Goal: Task Accomplishment & Management: Manage account settings

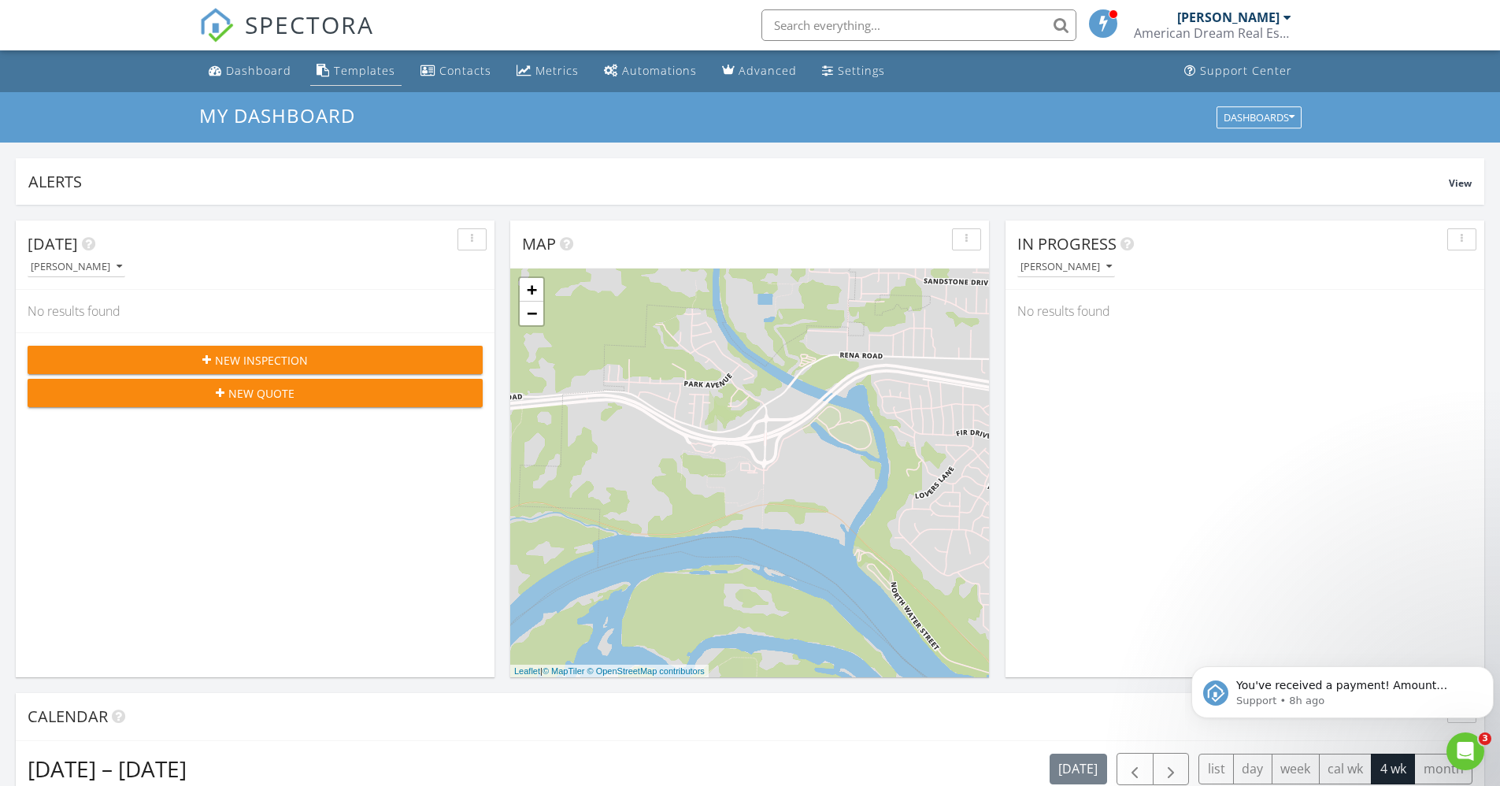
click at [369, 71] on div "Templates" at bounding box center [364, 70] width 61 height 15
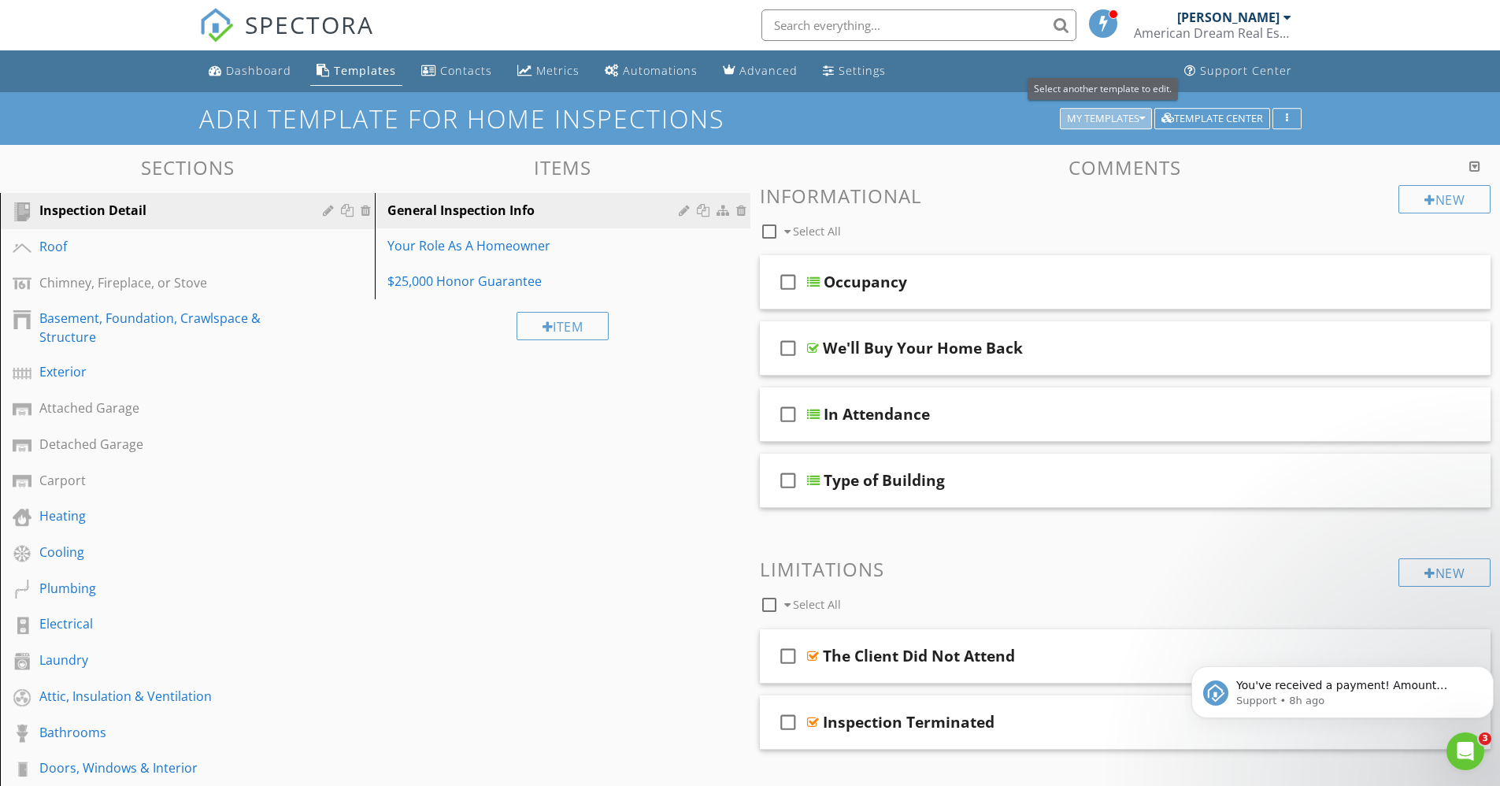
click at [1140, 117] on icon "button" at bounding box center [1143, 118] width 6 height 11
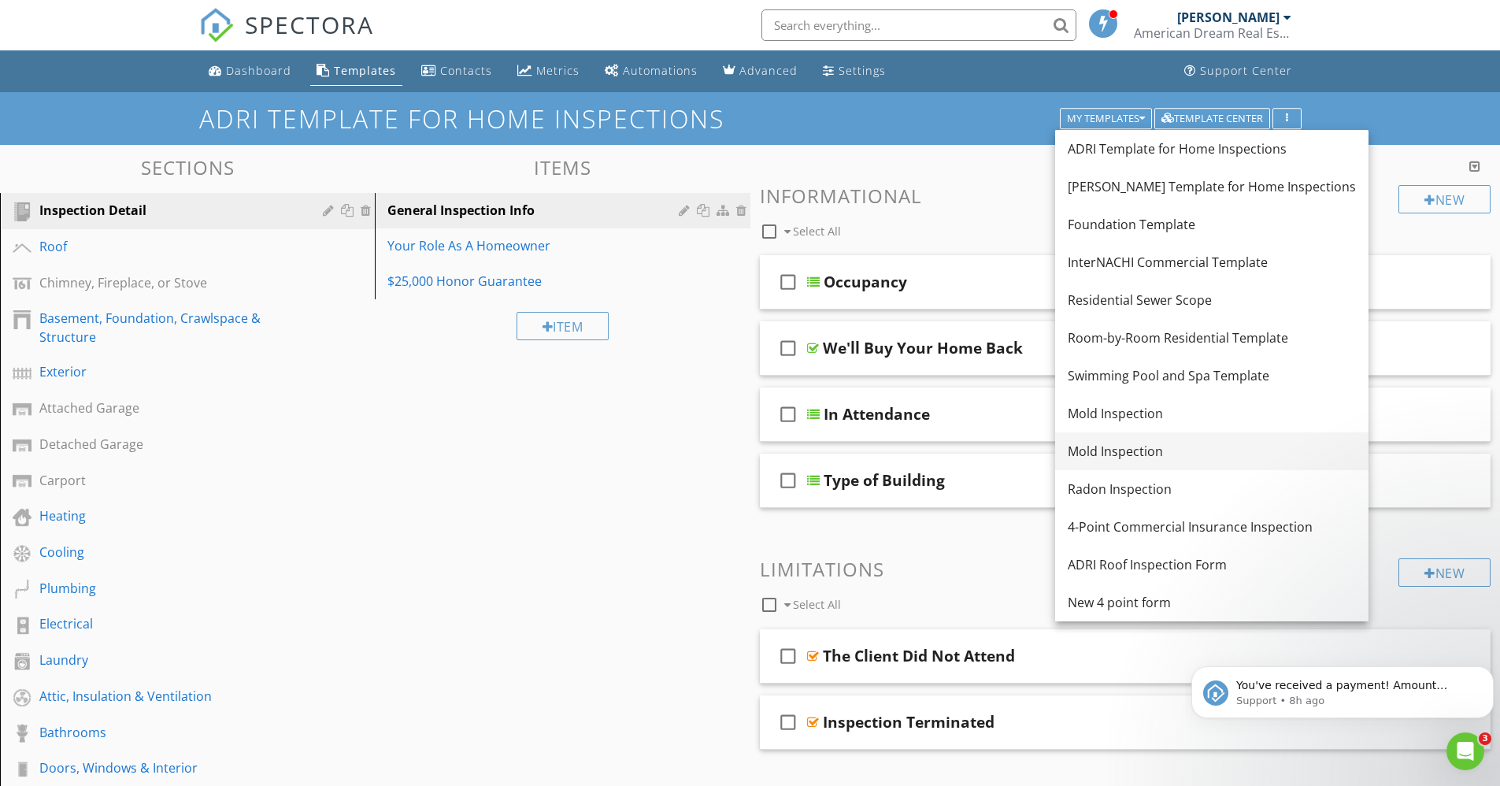
click at [1099, 446] on div "Mold Inspection" at bounding box center [1212, 451] width 288 height 19
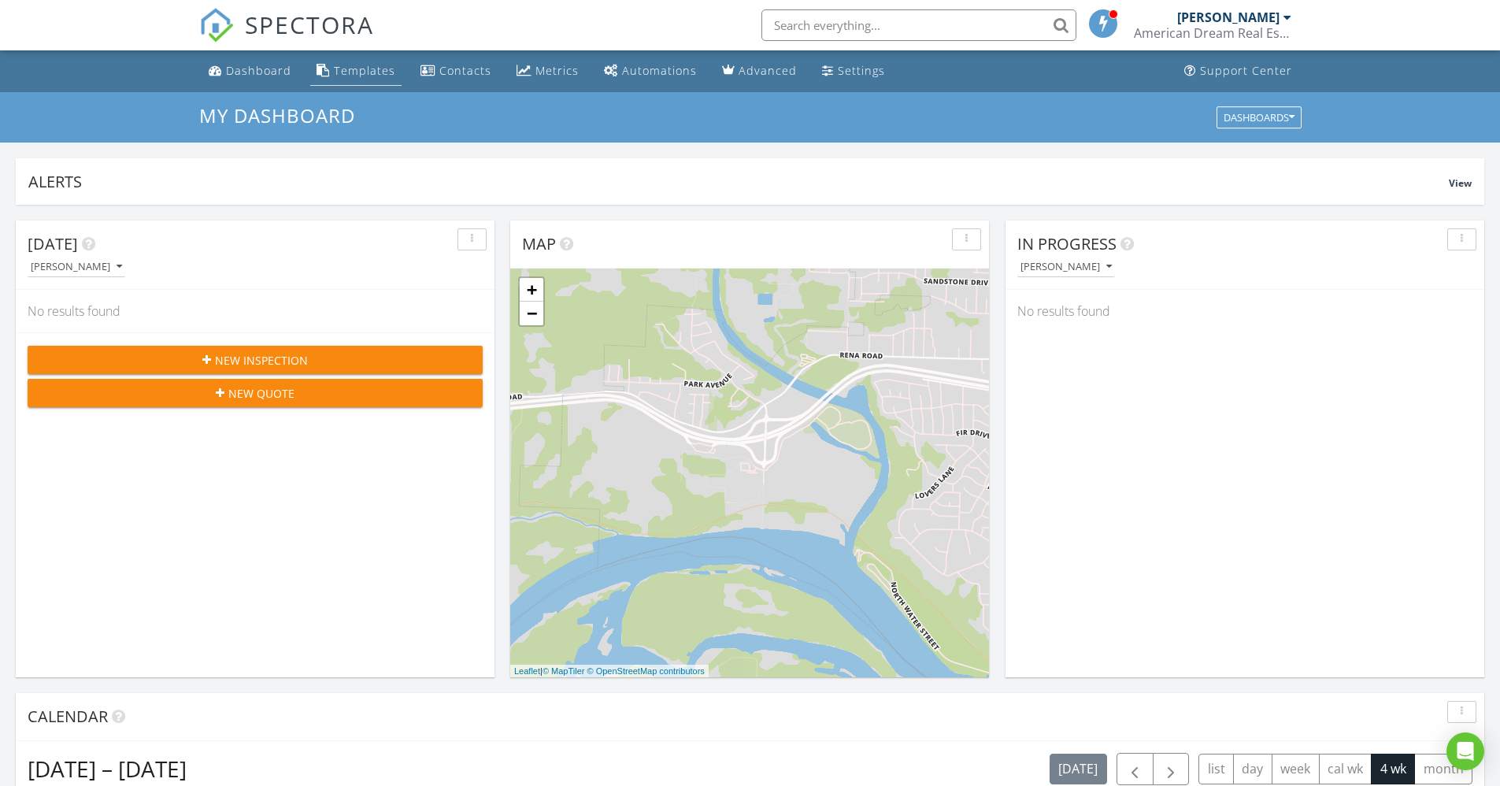
click at [346, 62] on link "Templates" at bounding box center [355, 71] width 91 height 29
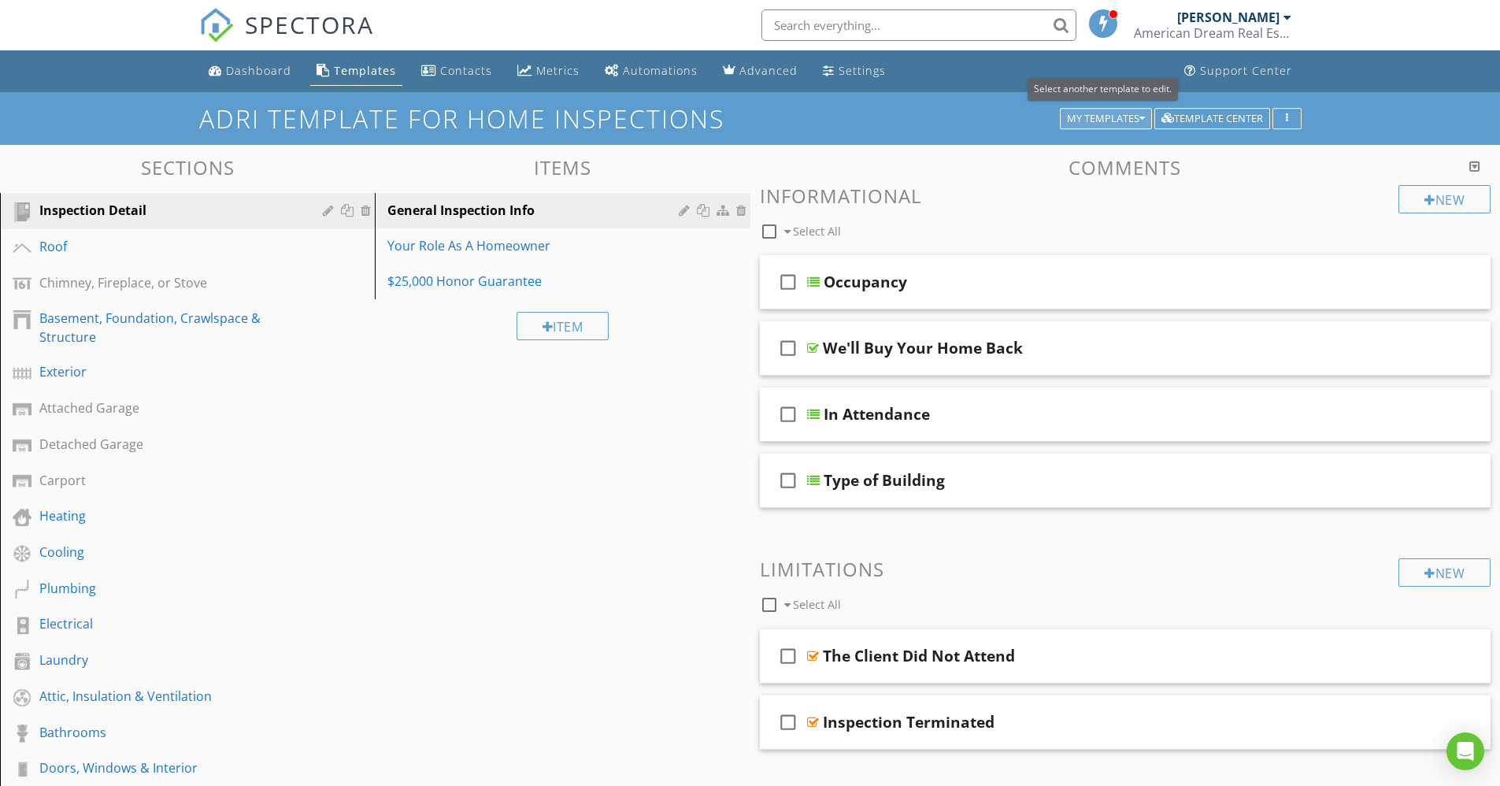
click at [1140, 113] on icon "button" at bounding box center [1143, 118] width 6 height 11
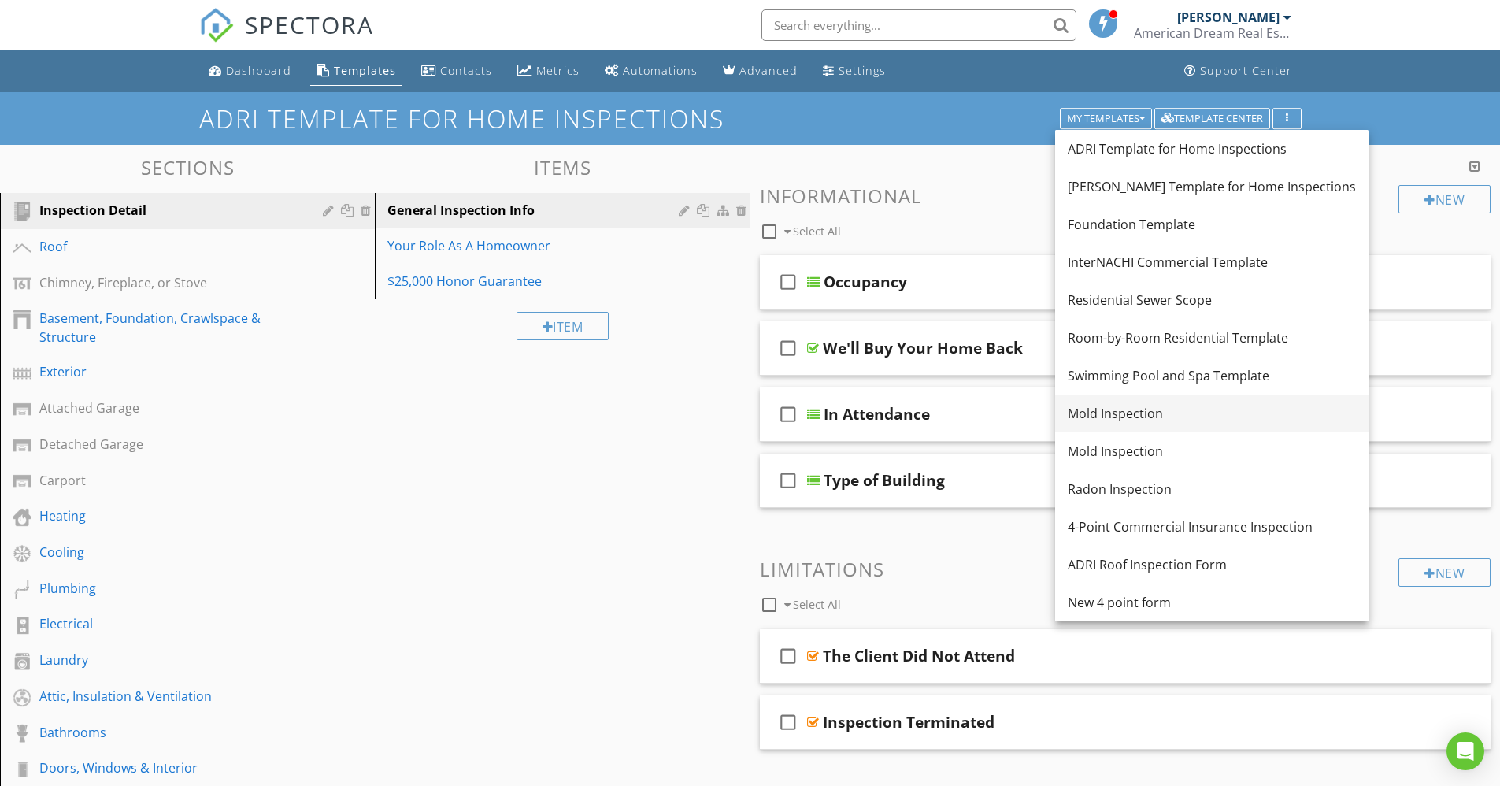
click at [1118, 414] on div "Mold Inspection" at bounding box center [1212, 413] width 288 height 19
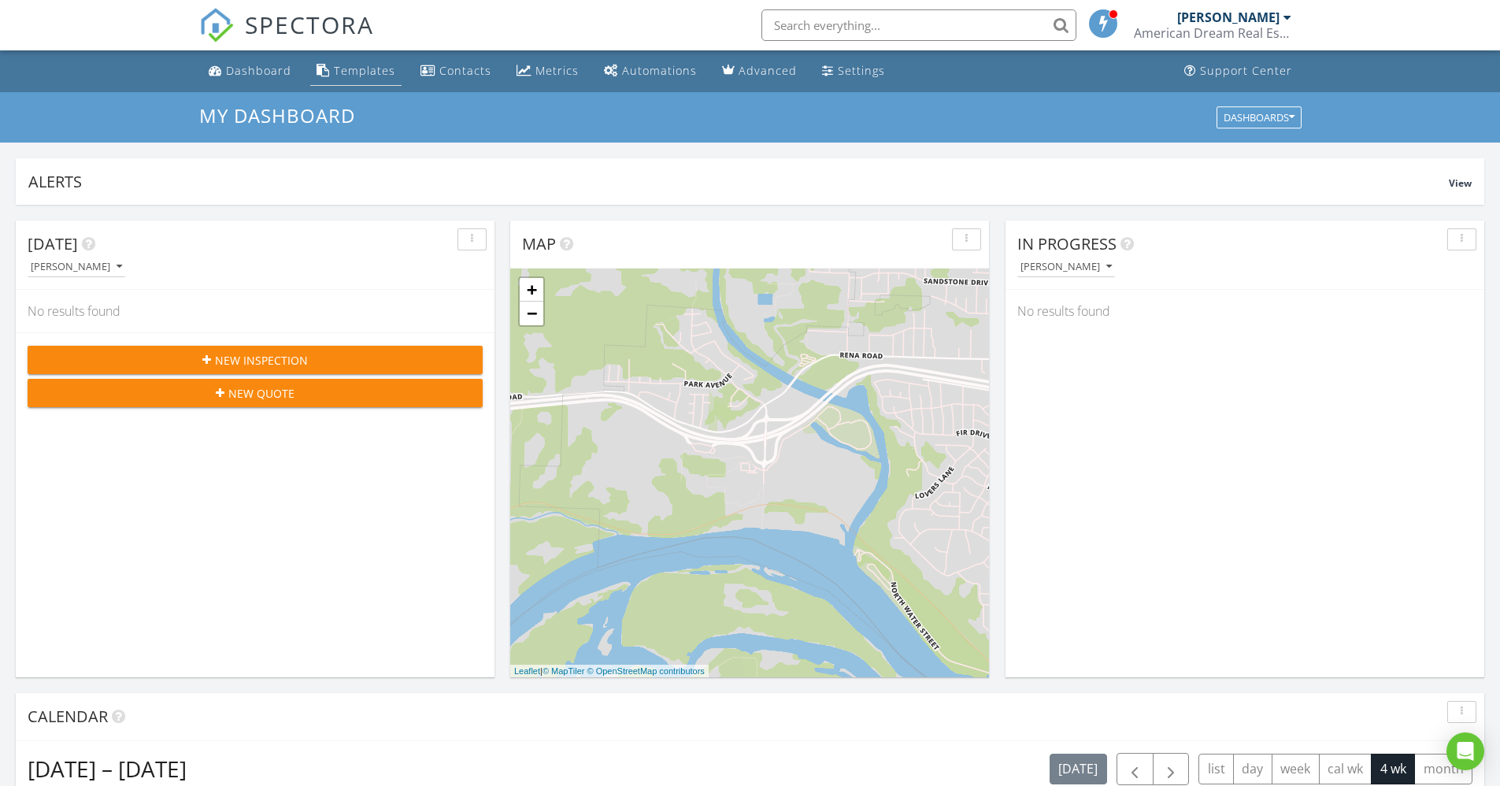
click at [365, 69] on div "Templates" at bounding box center [364, 70] width 61 height 15
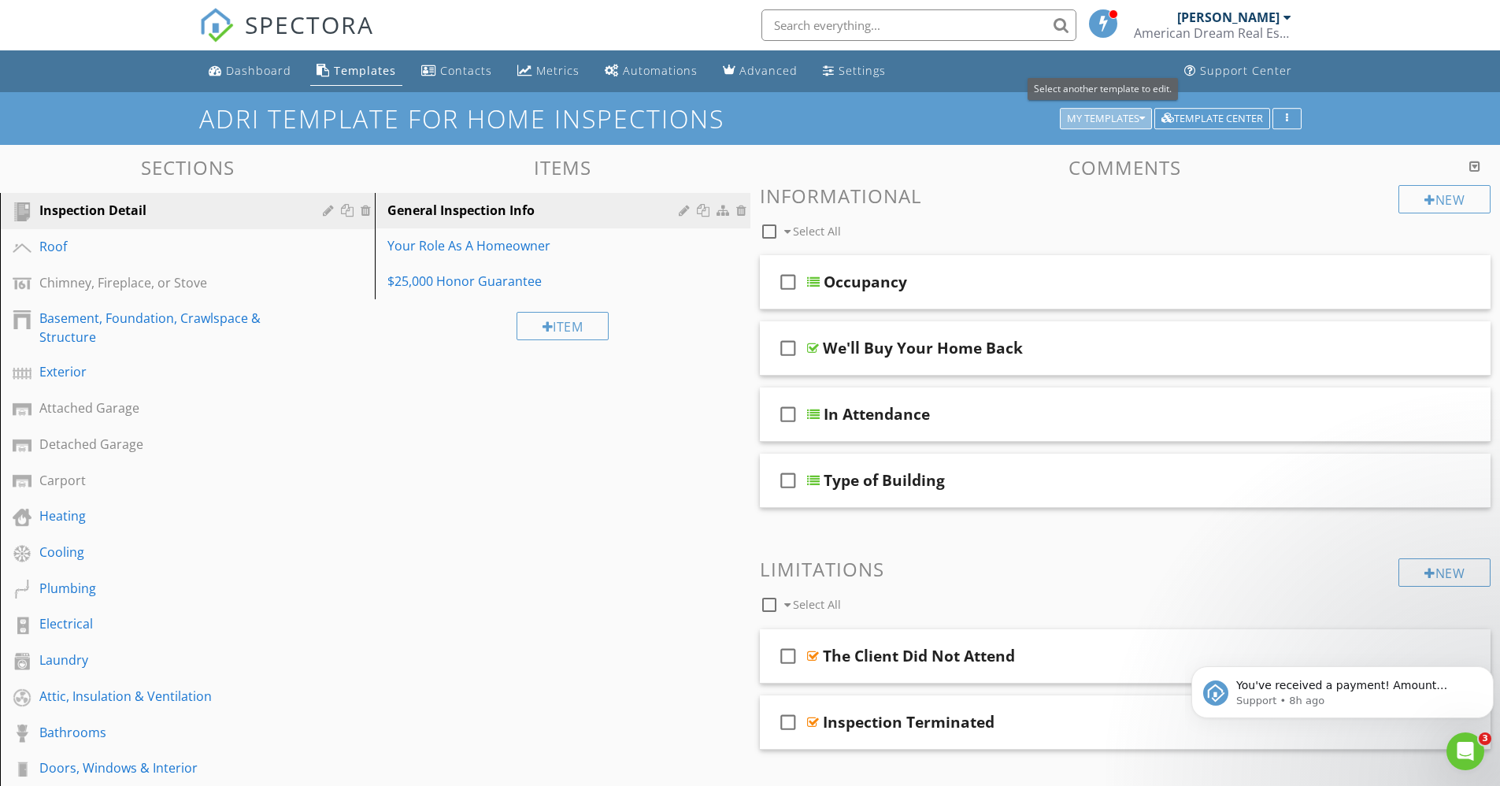
click at [1141, 119] on icon "button" at bounding box center [1143, 118] width 6 height 11
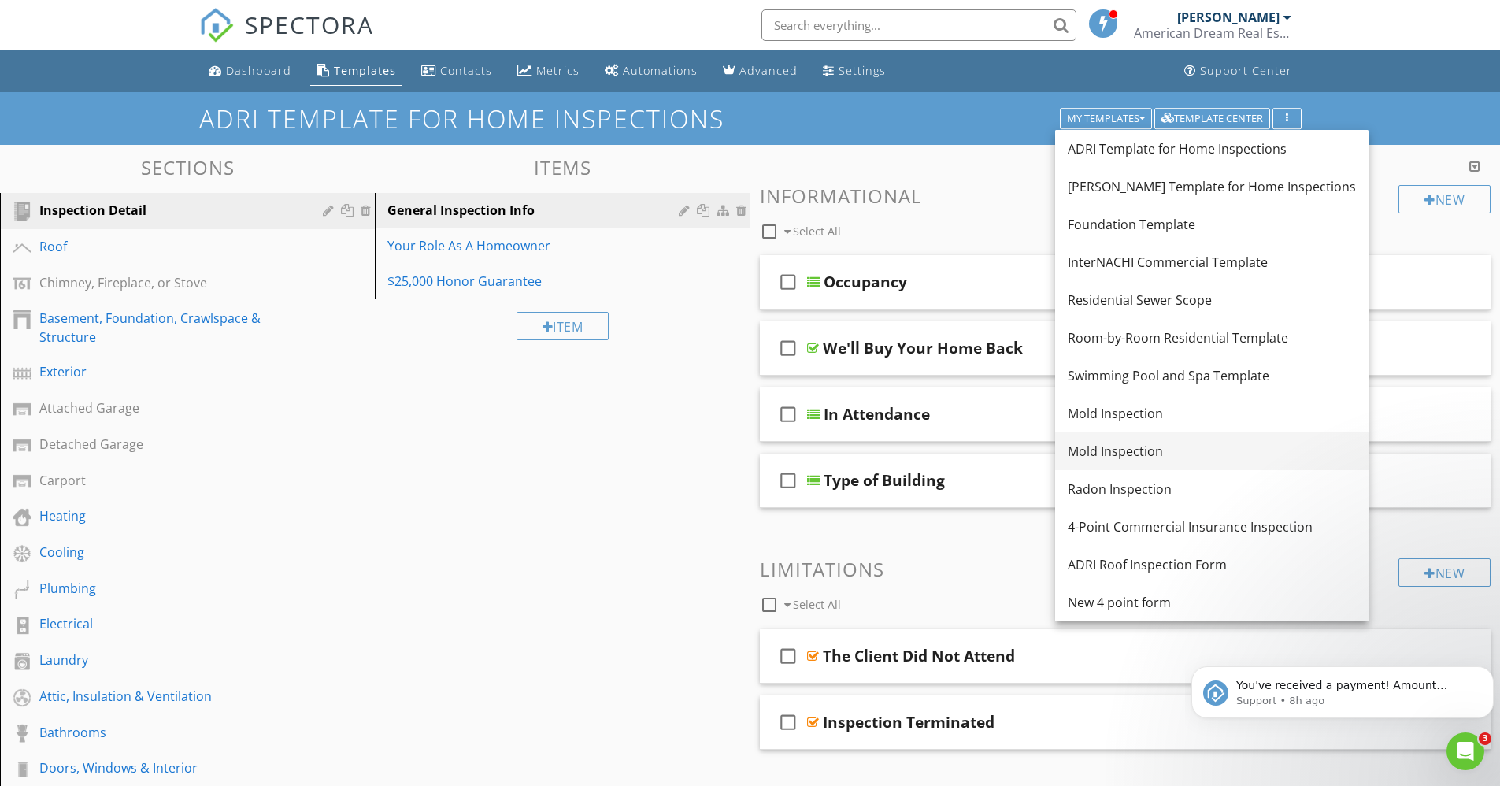
click at [1311, 457] on div "Mold Inspection" at bounding box center [1212, 451] width 288 height 19
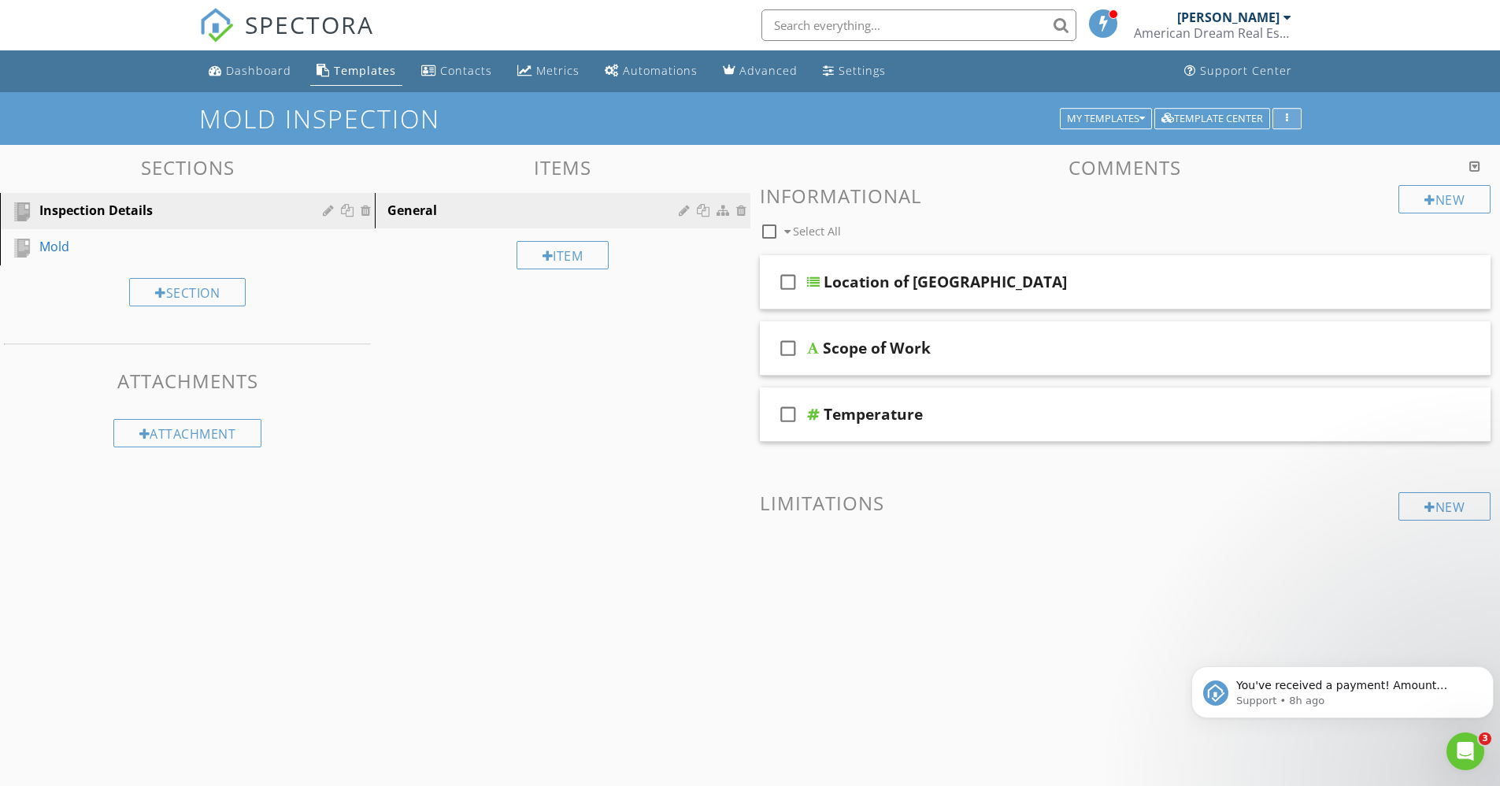
click at [1295, 117] on button "button" at bounding box center [1287, 119] width 29 height 22
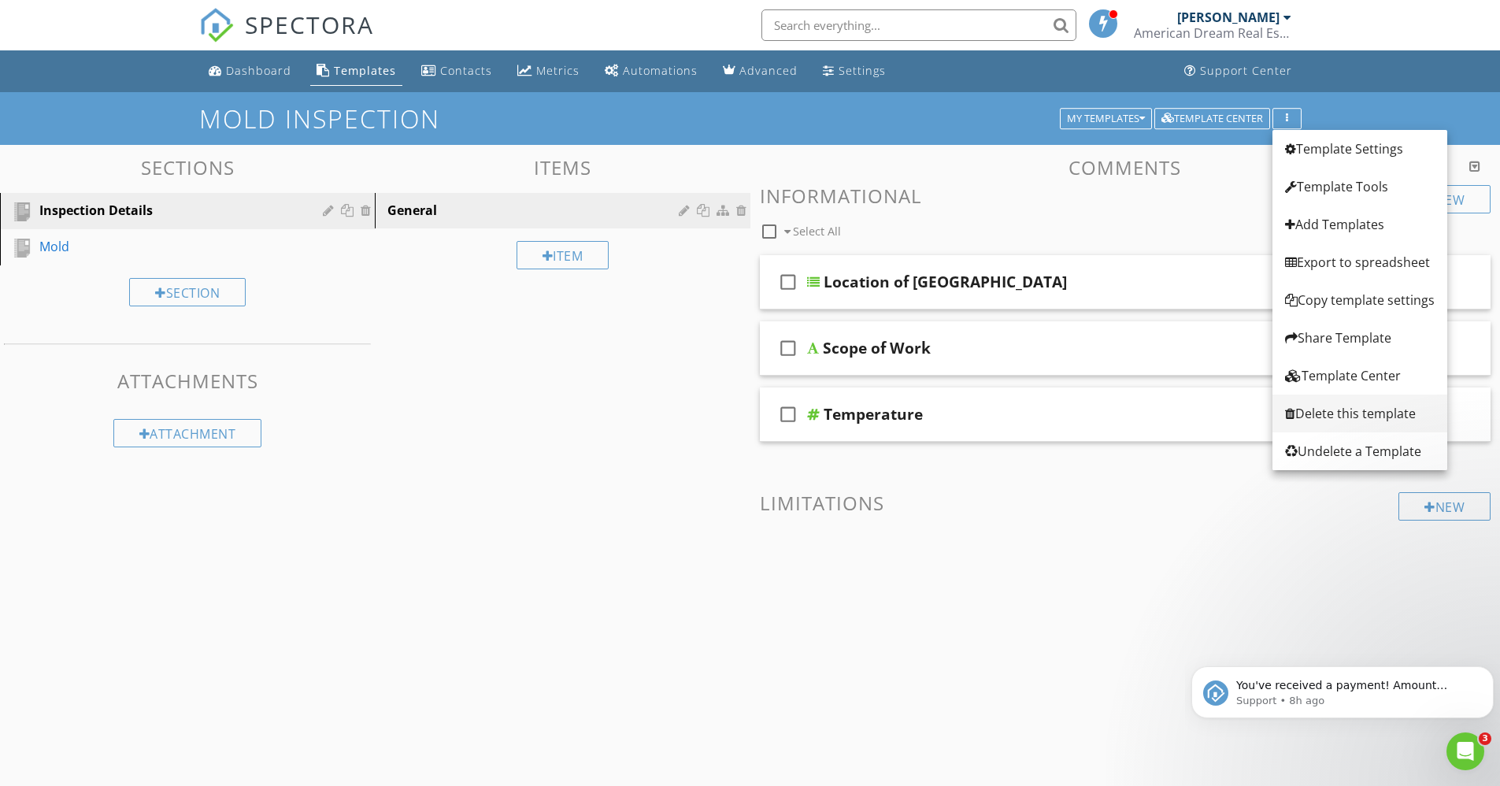
click at [1334, 413] on div "Delete this template" at bounding box center [1360, 413] width 150 height 19
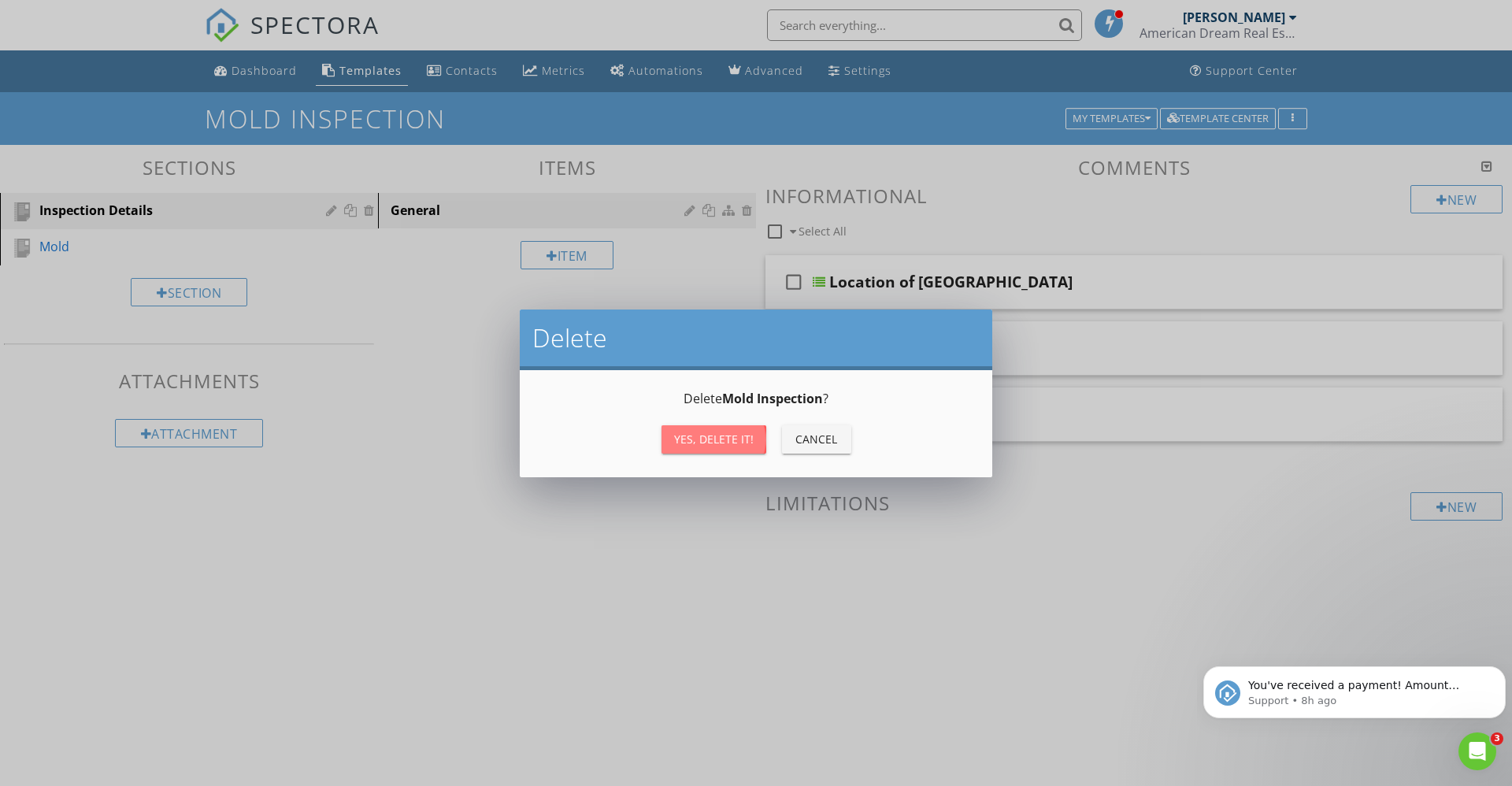
click at [717, 437] on div "Yes, Delete it!" at bounding box center [714, 439] width 80 height 17
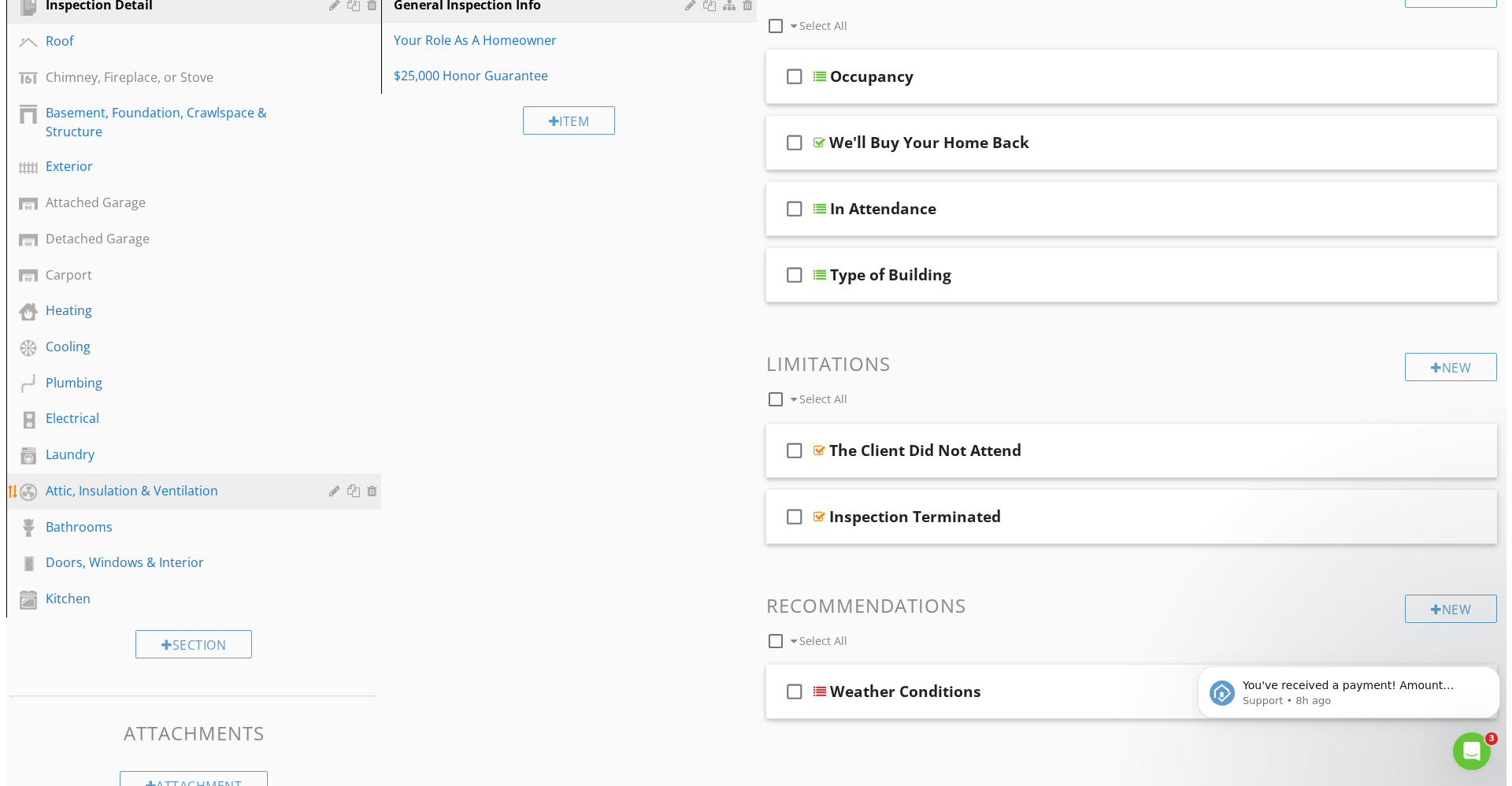
scroll to position [247, 0]
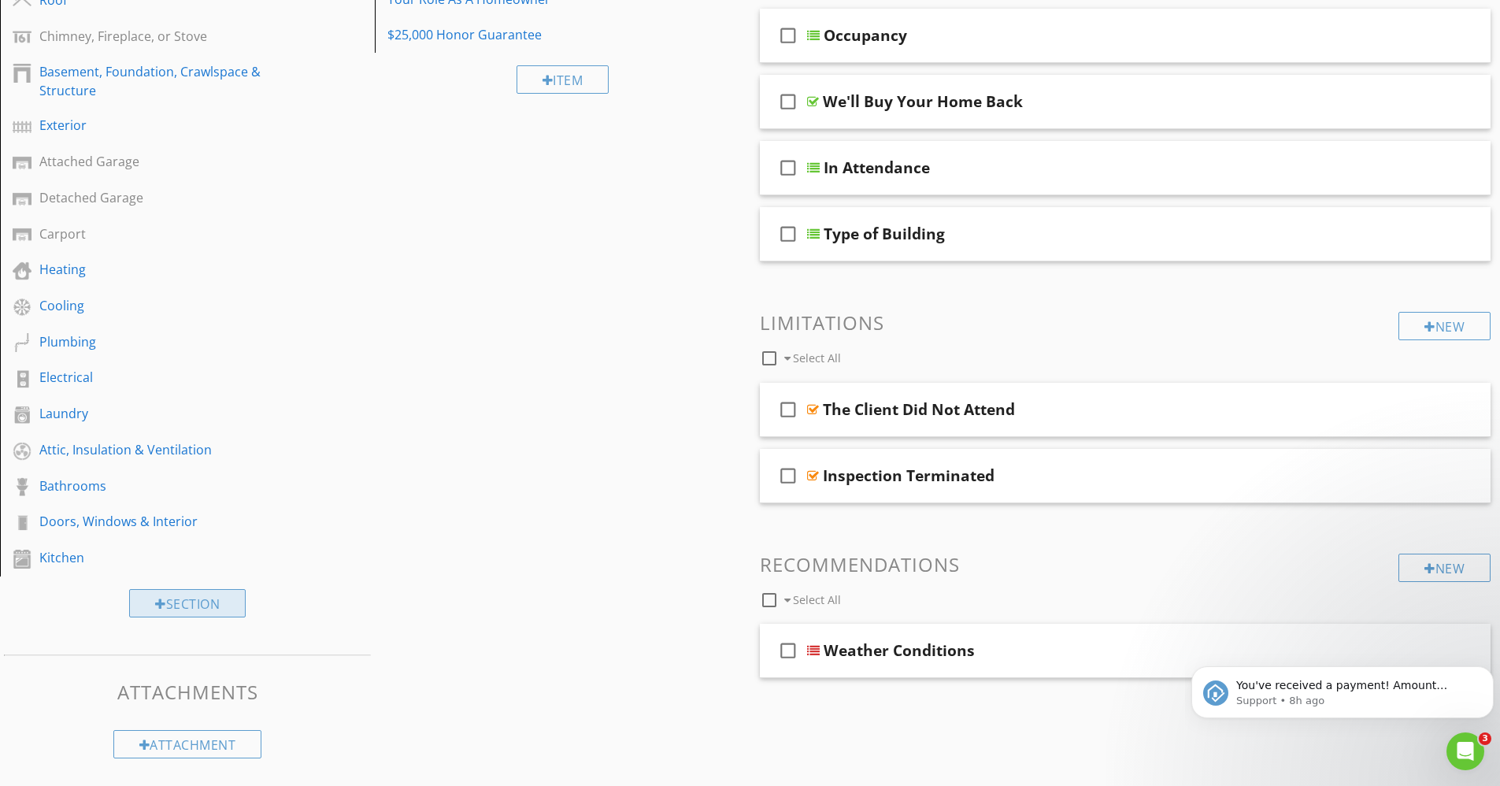
click at [187, 609] on div "Section" at bounding box center [187, 603] width 117 height 28
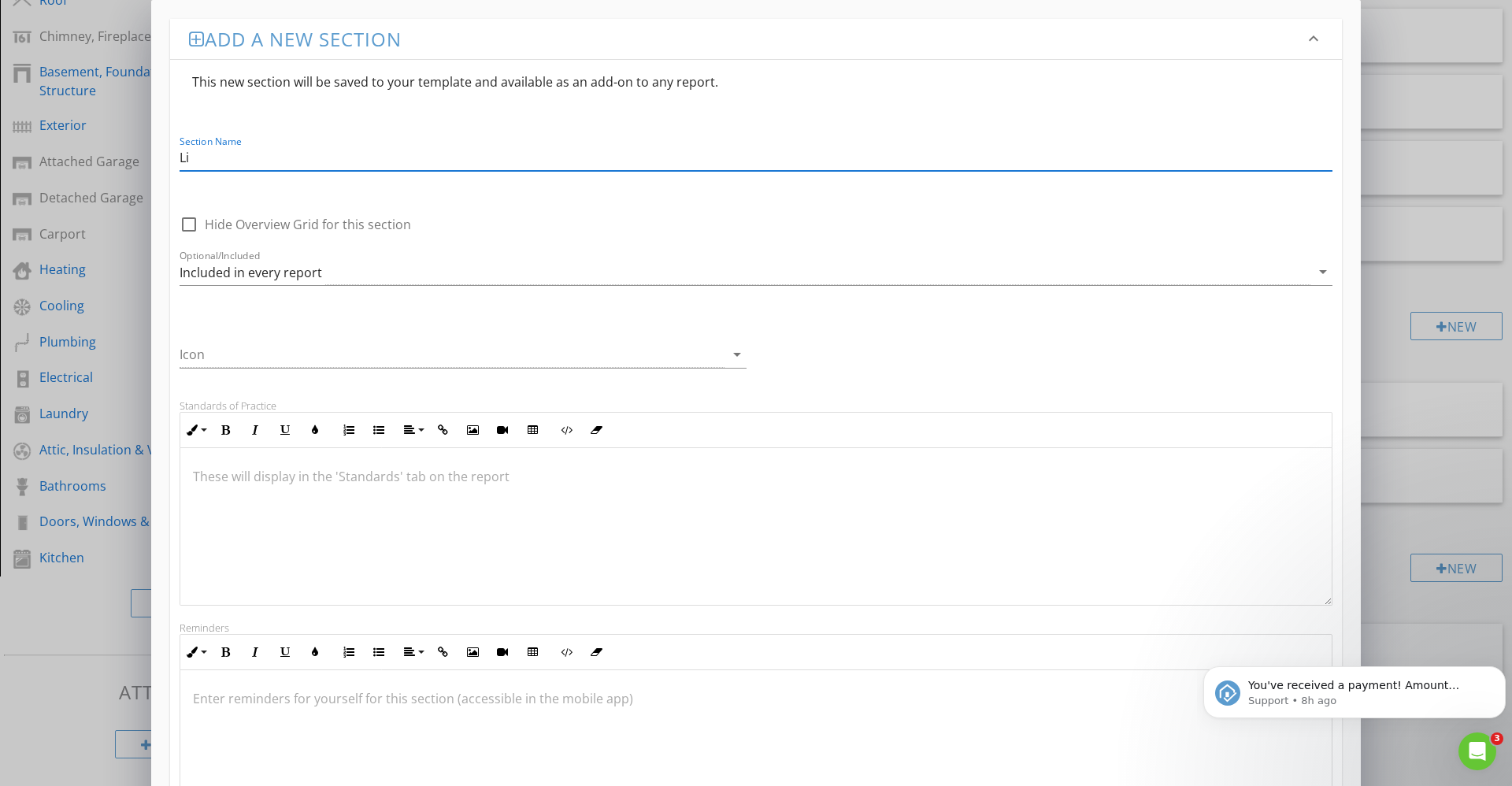
type input "L"
type input "Home Material & Appliance Life Vhart"
click at [736, 352] on icon "arrow_drop_down" at bounding box center [737, 354] width 19 height 19
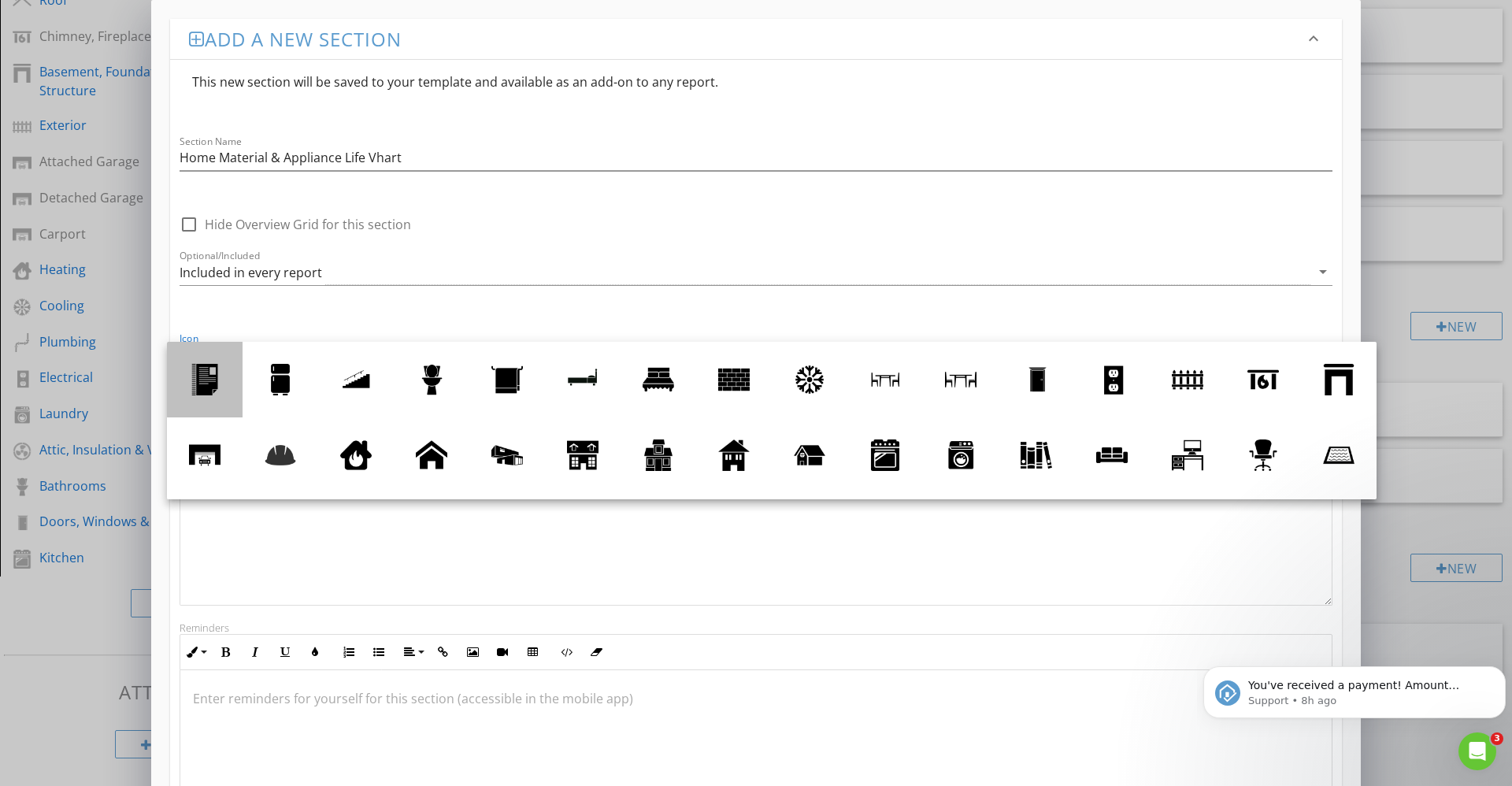
click at [212, 384] on div at bounding box center [205, 380] width 32 height 32
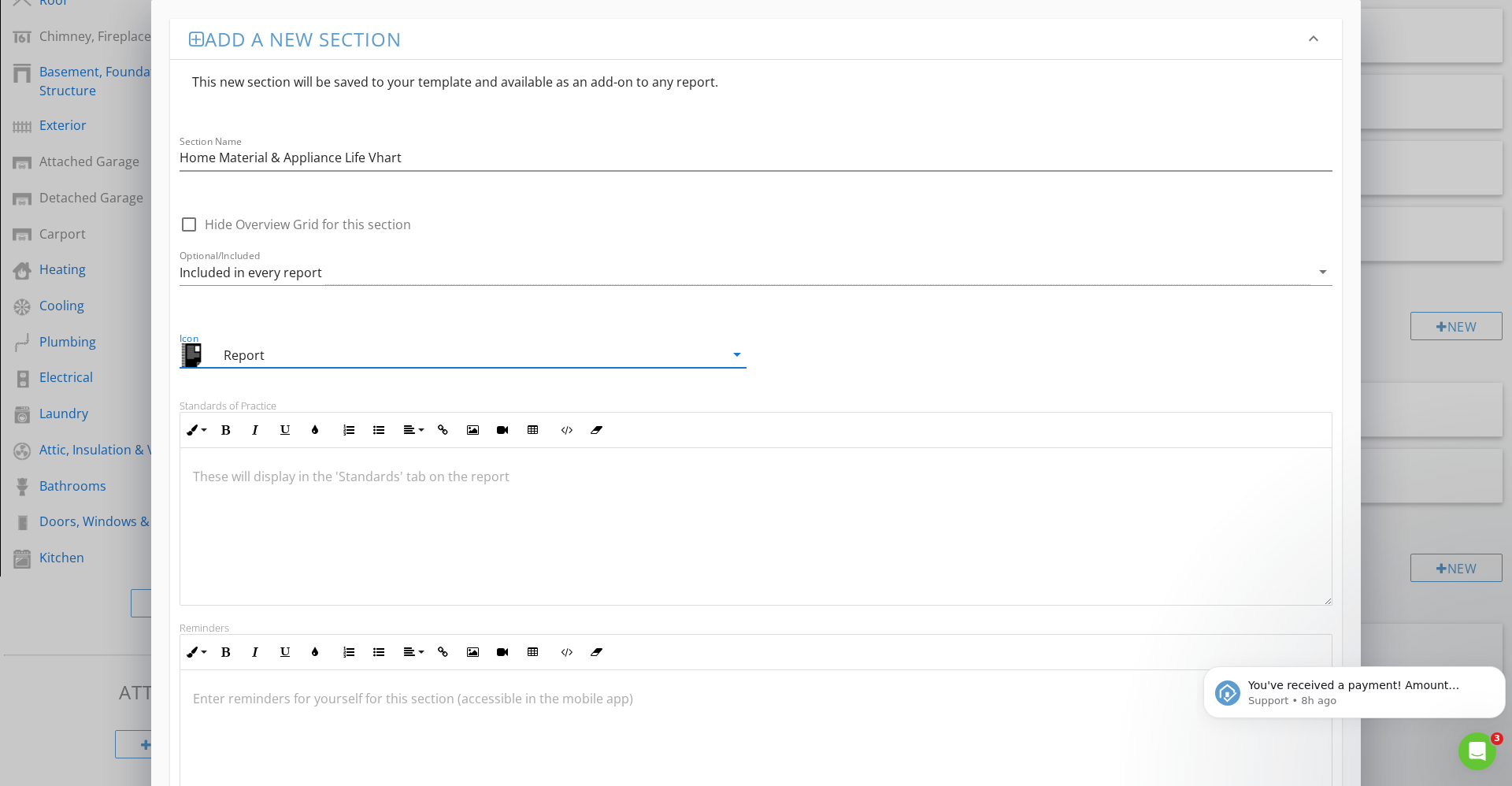
click at [736, 357] on icon "arrow_drop_down" at bounding box center [737, 354] width 19 height 19
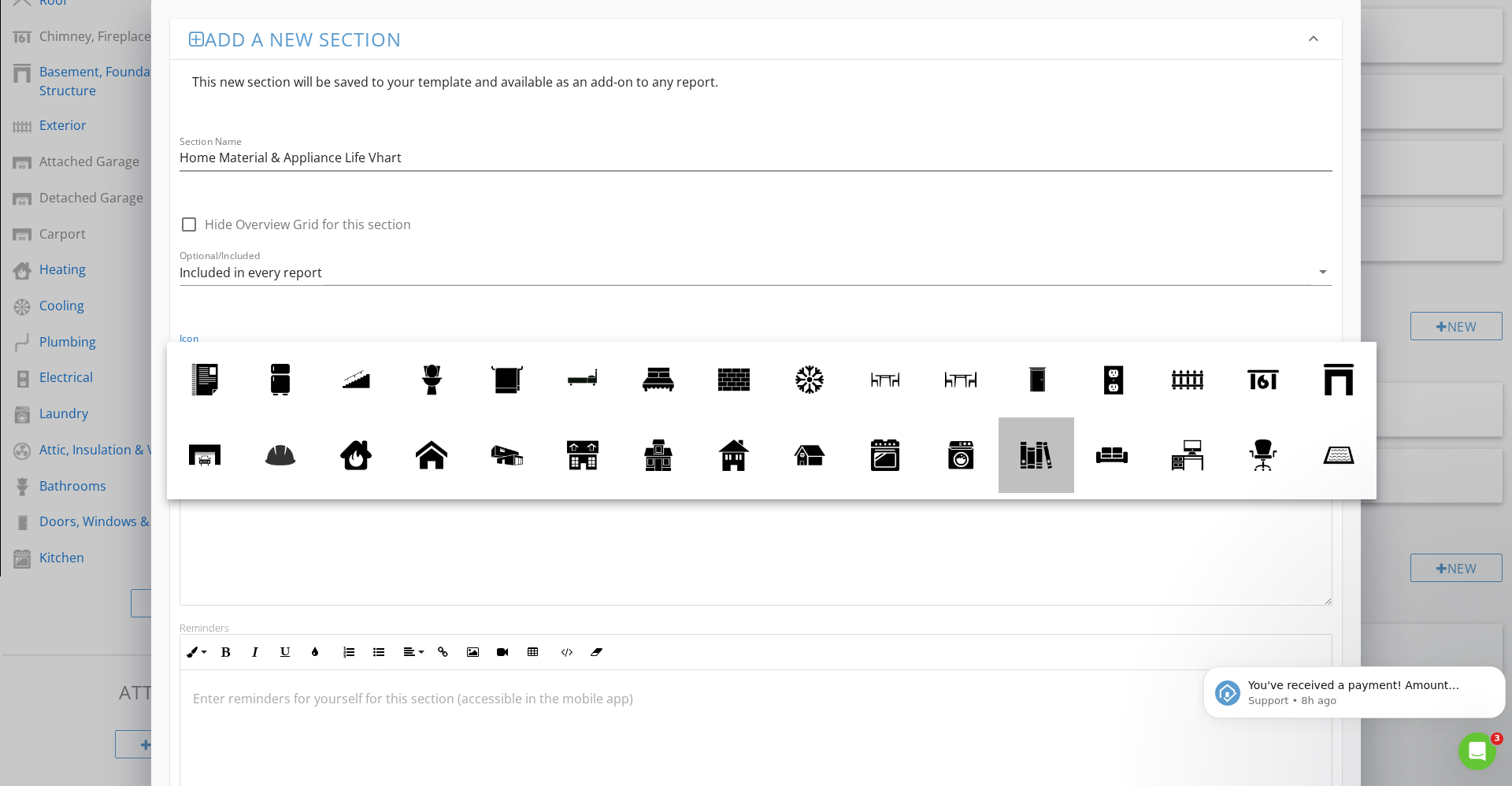
click at [1052, 462] on div at bounding box center [1037, 455] width 32 height 32
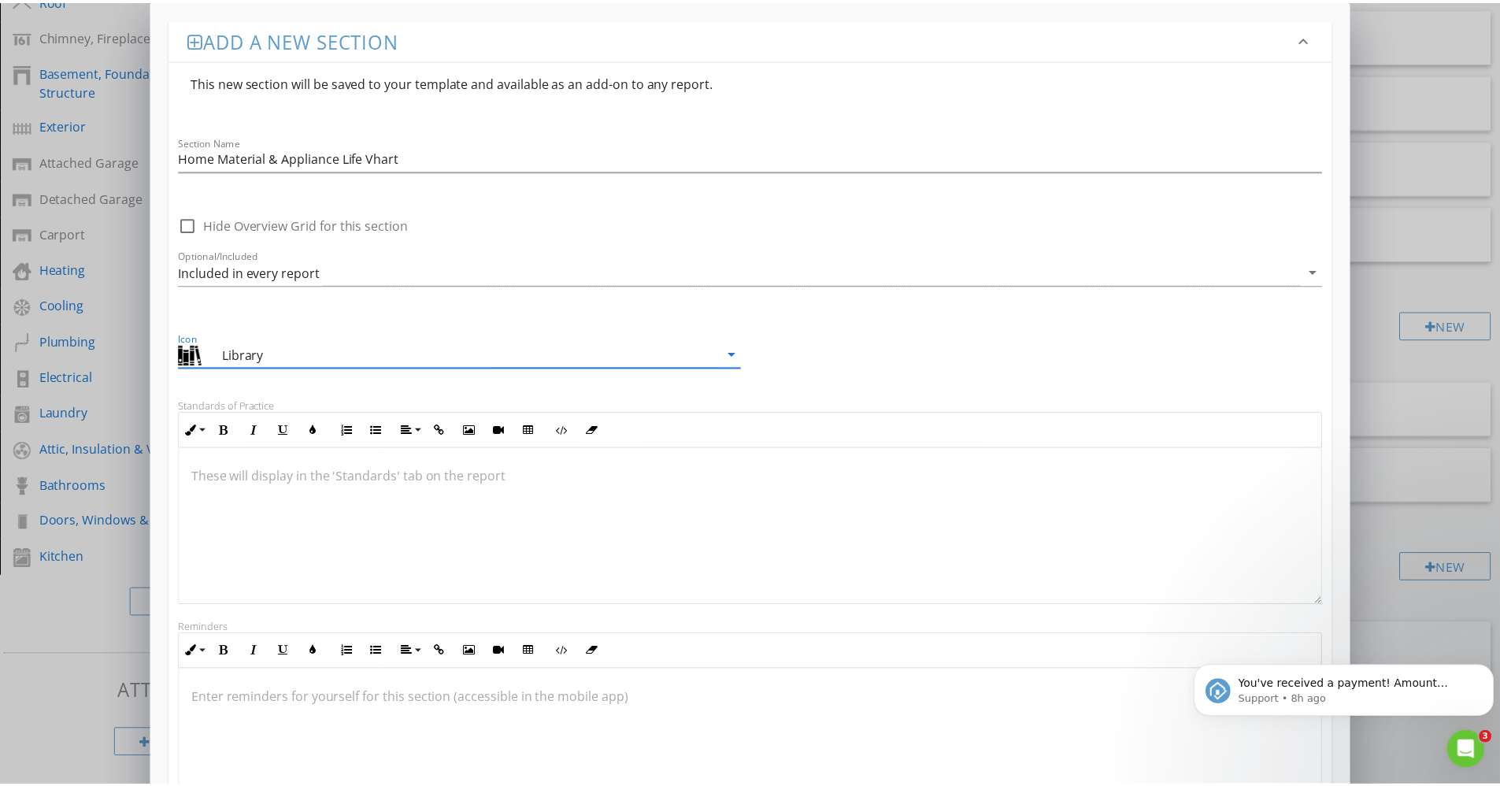
scroll to position [294, 0]
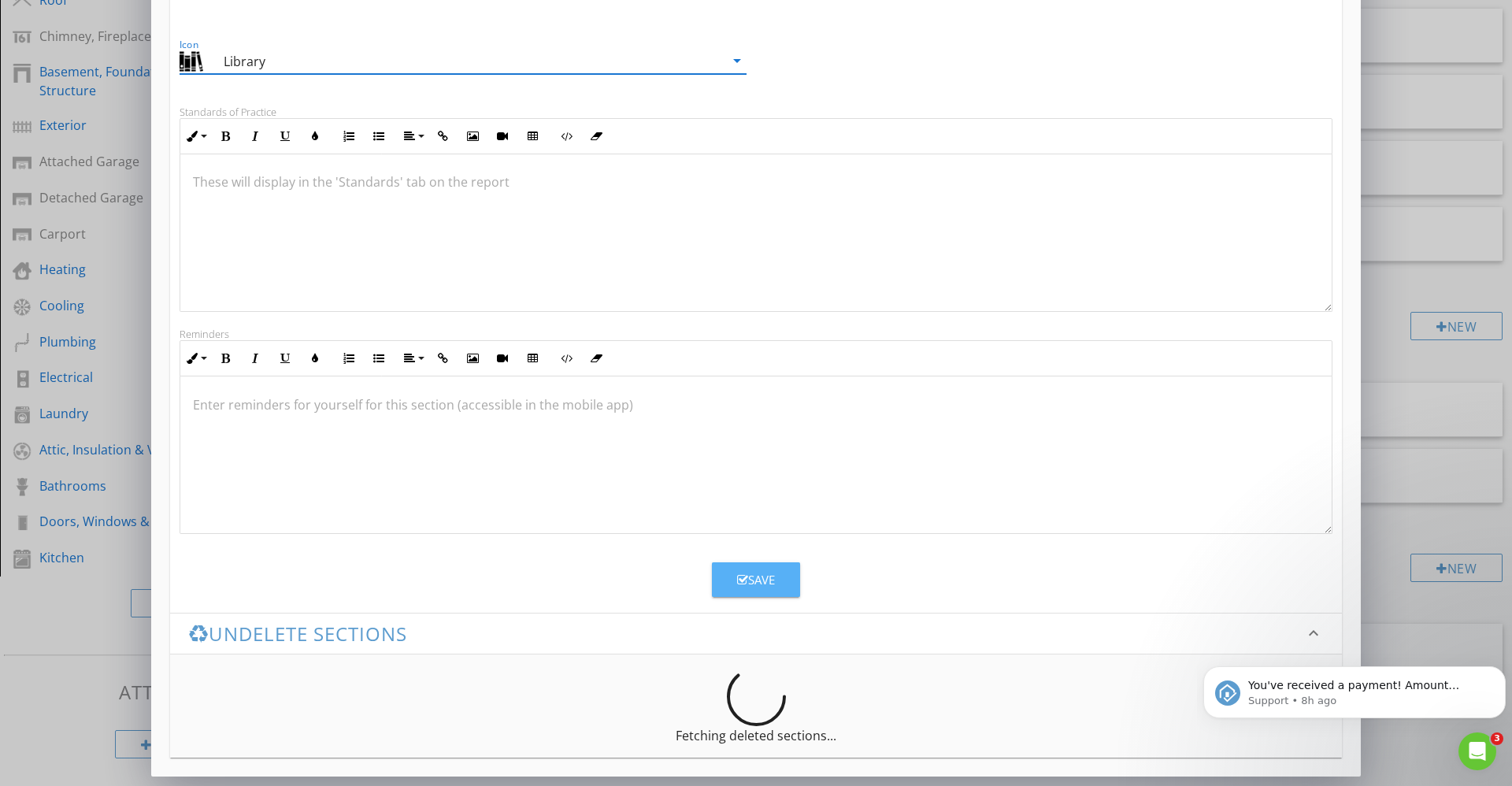
click at [765, 585] on div "Save" at bounding box center [756, 580] width 38 height 18
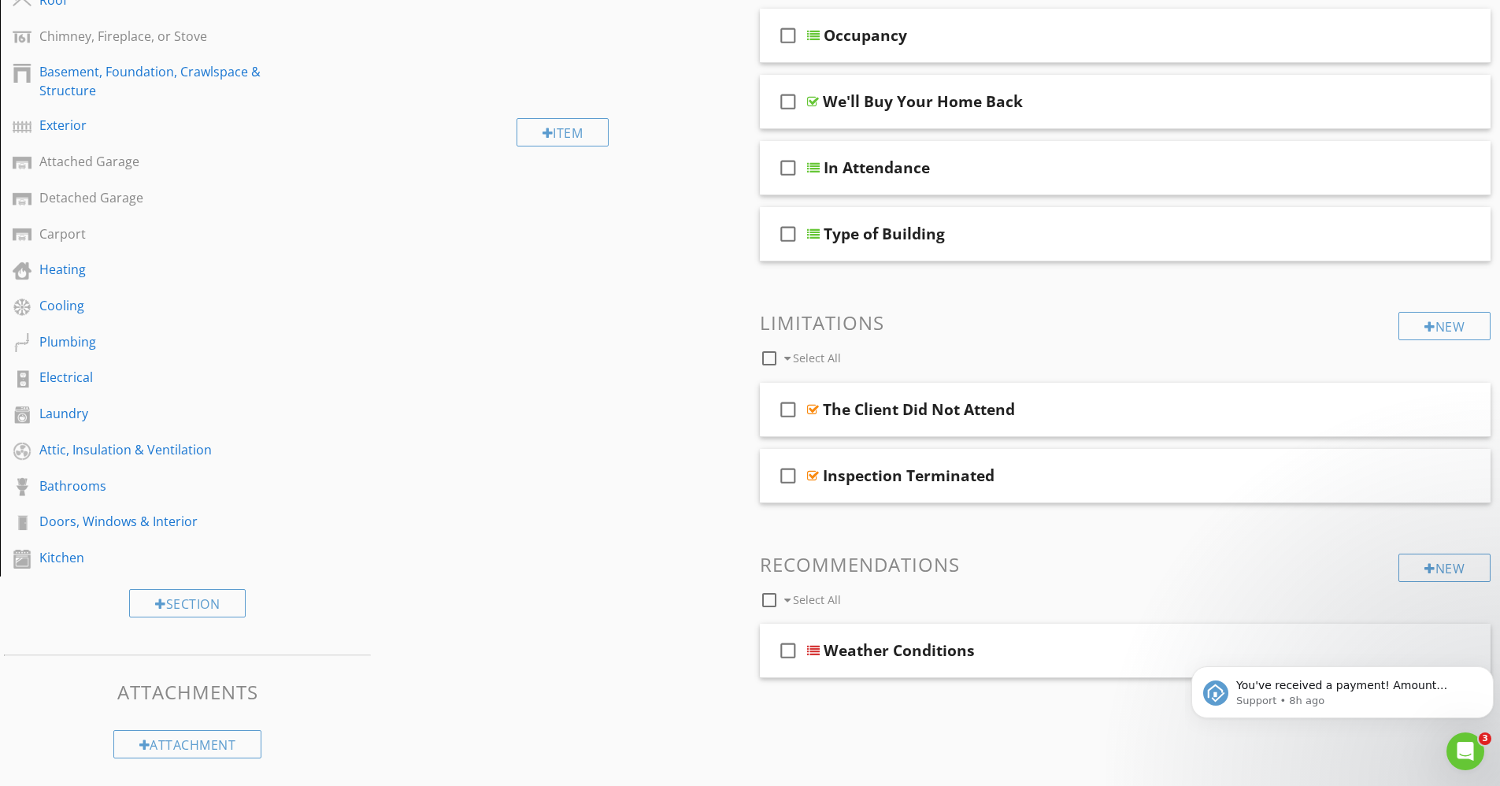
scroll to position [123, 0]
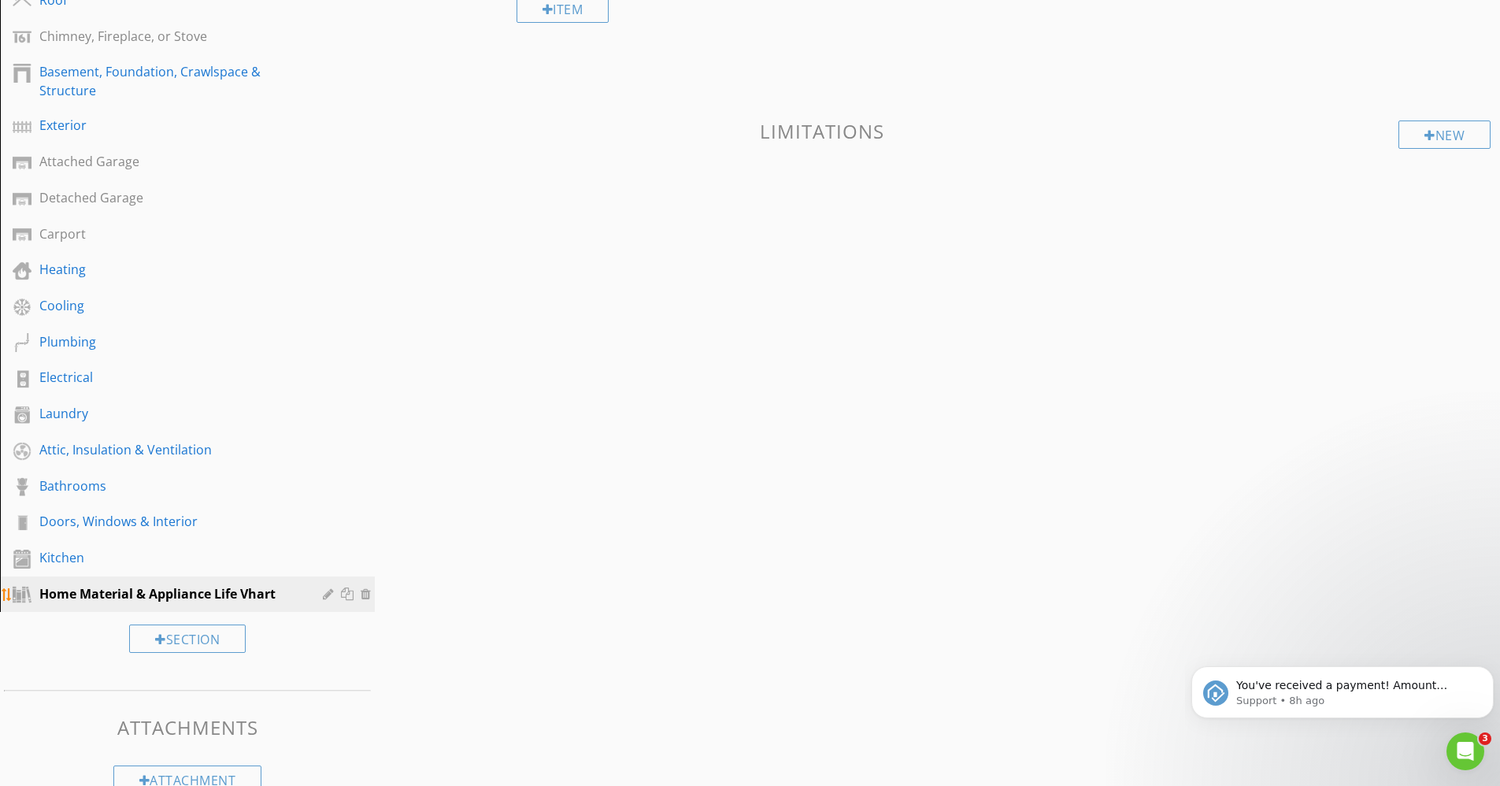
click at [326, 599] on div at bounding box center [330, 594] width 15 height 13
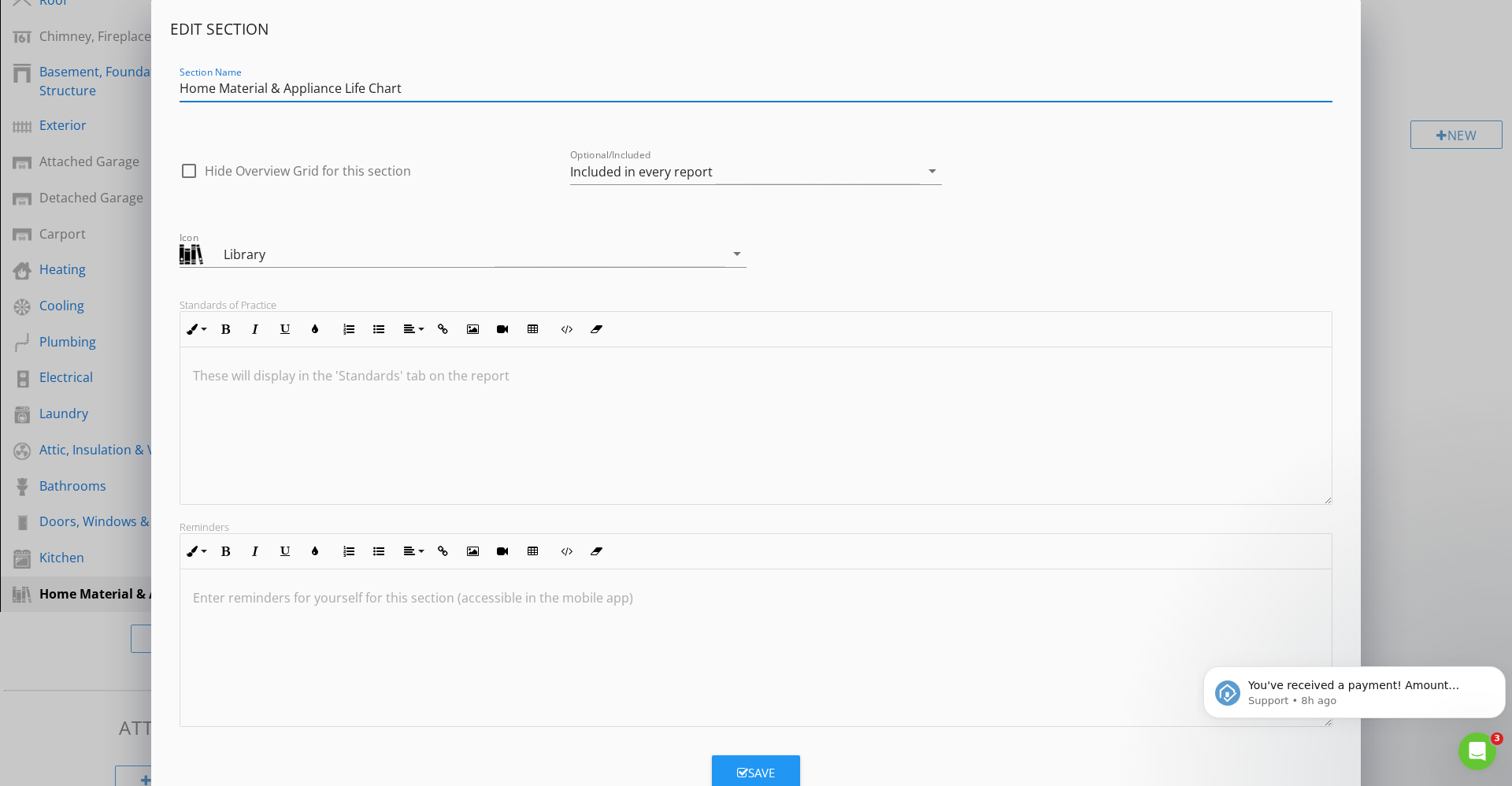
type input "Home Material & Appliance Life Chart"
click at [761, 773] on div "Save" at bounding box center [756, 773] width 38 height 18
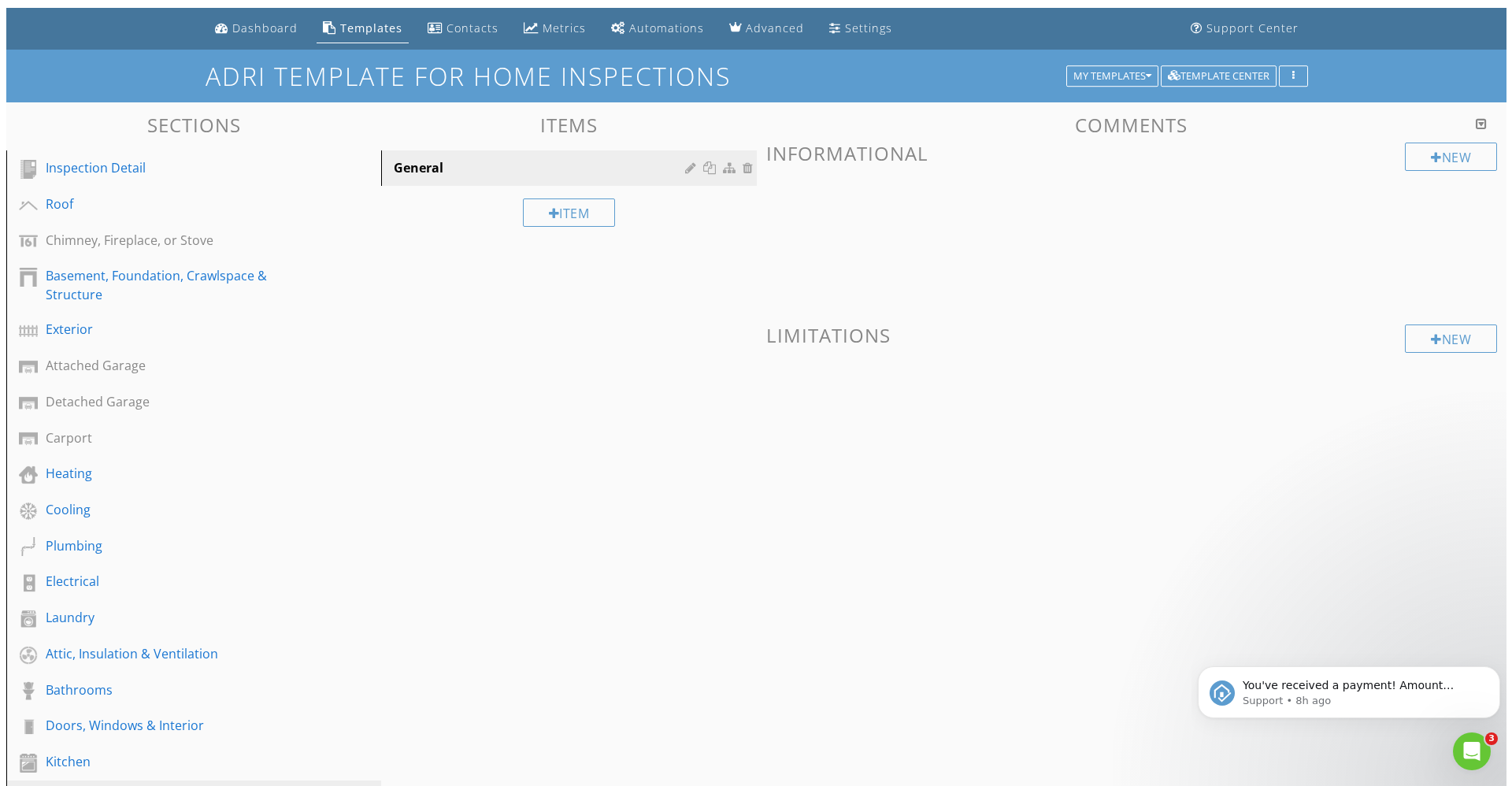
scroll to position [0, 0]
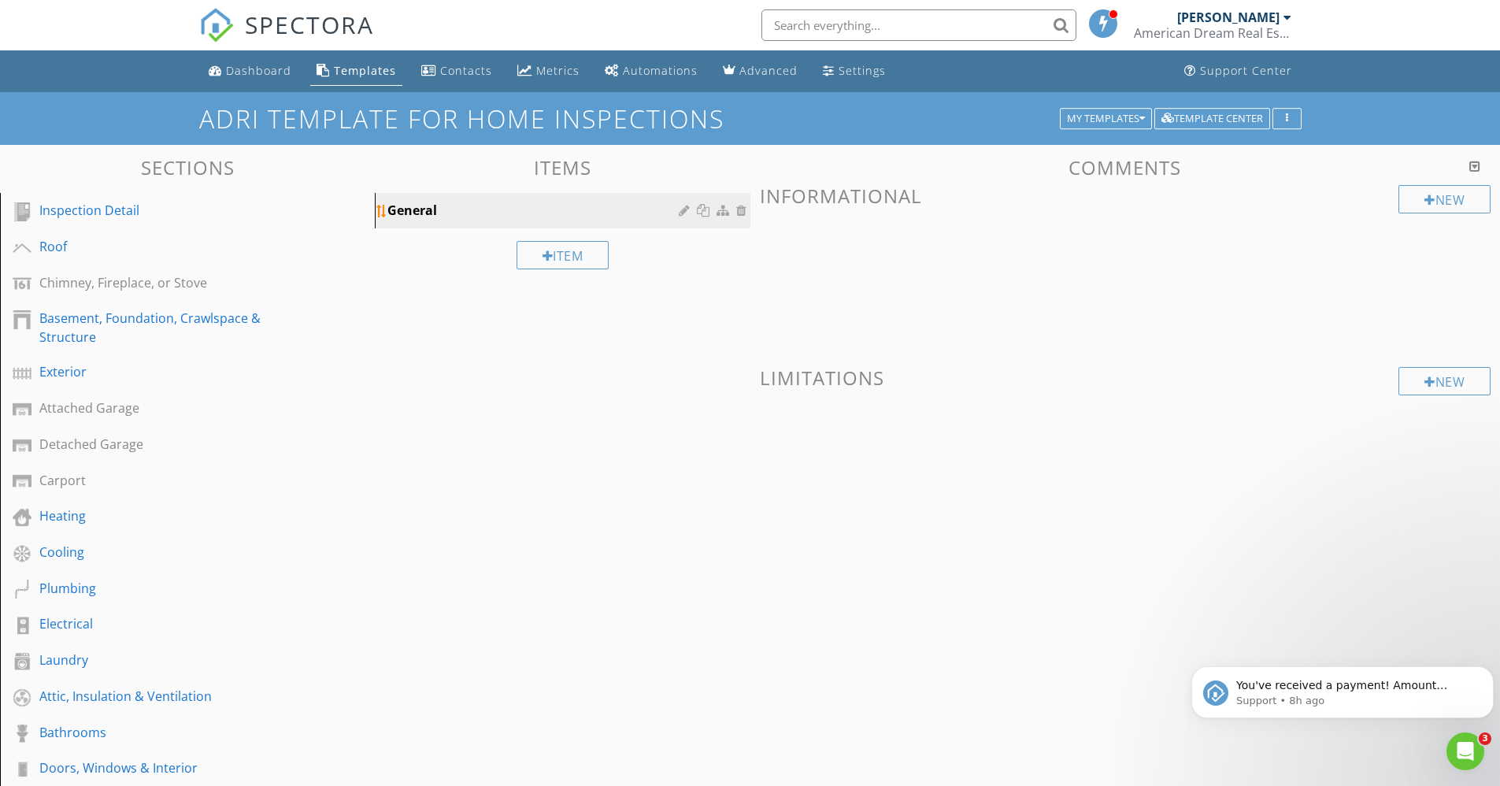
click at [413, 213] on div "General" at bounding box center [534, 210] width 295 height 19
click at [1460, 198] on div "New" at bounding box center [1445, 199] width 92 height 28
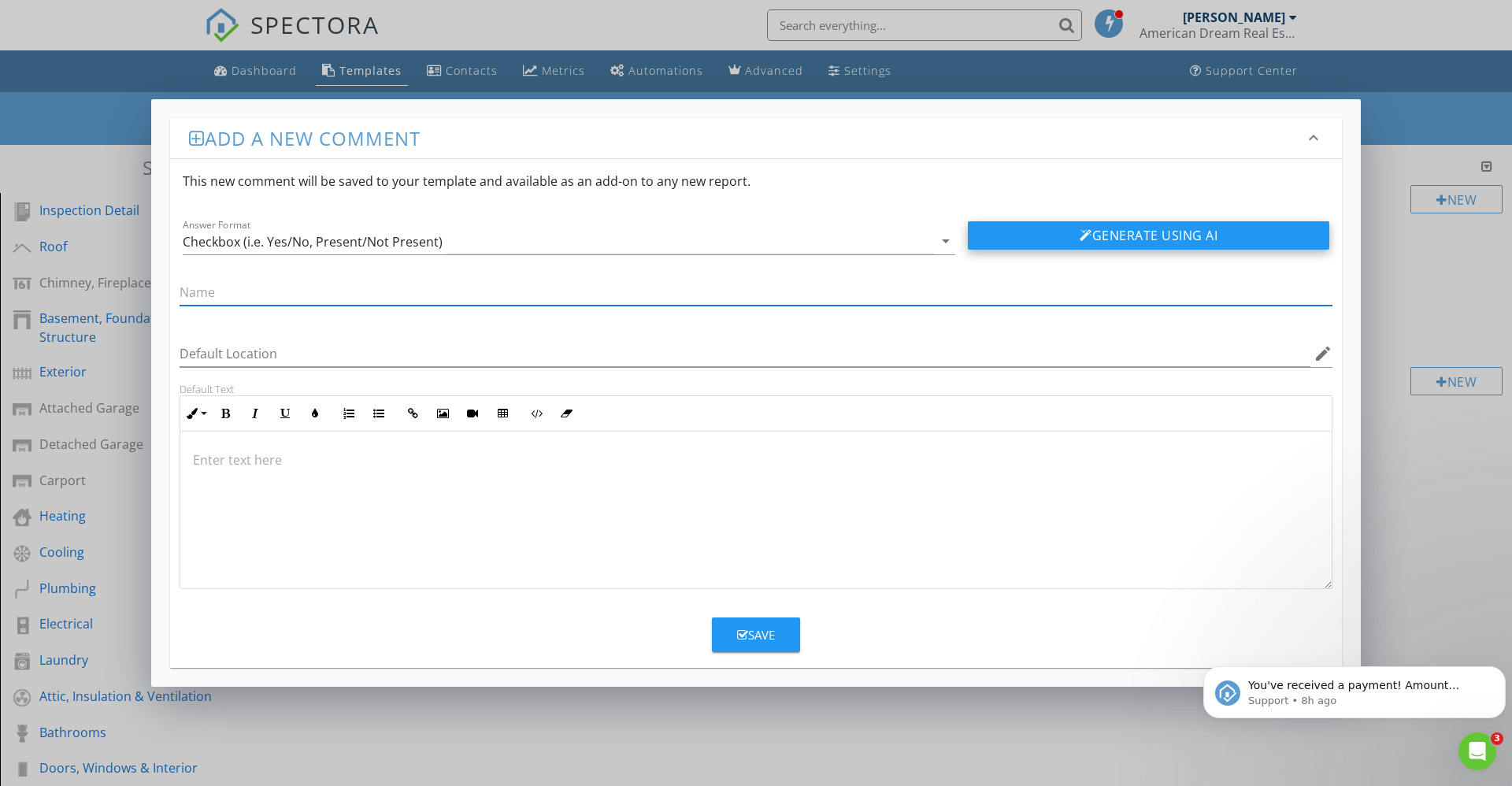
click at [1080, 231] on div at bounding box center [1086, 235] width 13 height 13
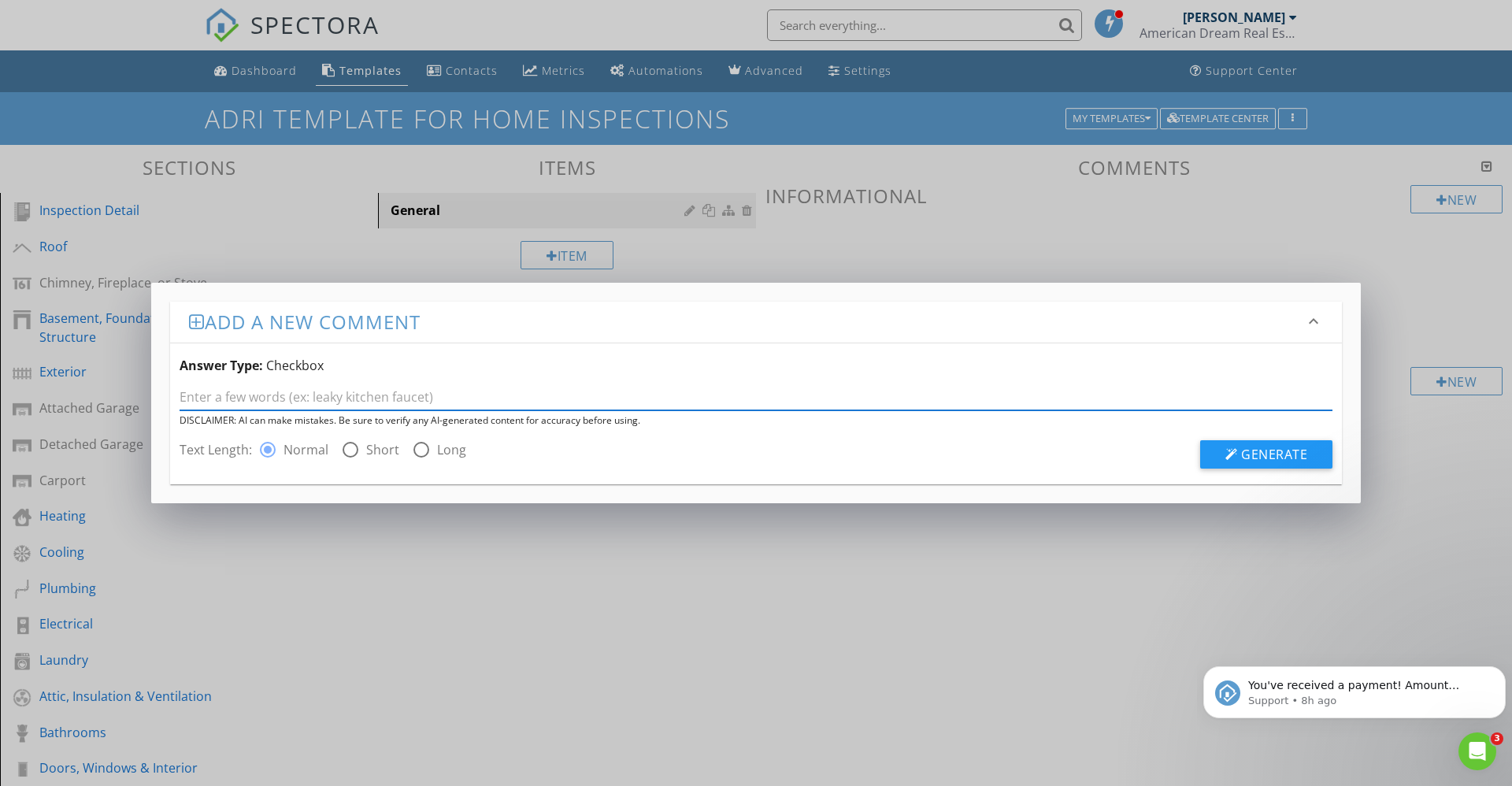
click at [206, 391] on input "text" at bounding box center [756, 397] width 1153 height 26
click at [1327, 251] on div "Add a new comment keyboard_arrow_down Answer Type: Checkbox DISCLAIMER: AI can …" at bounding box center [750, 393] width 1500 height 786
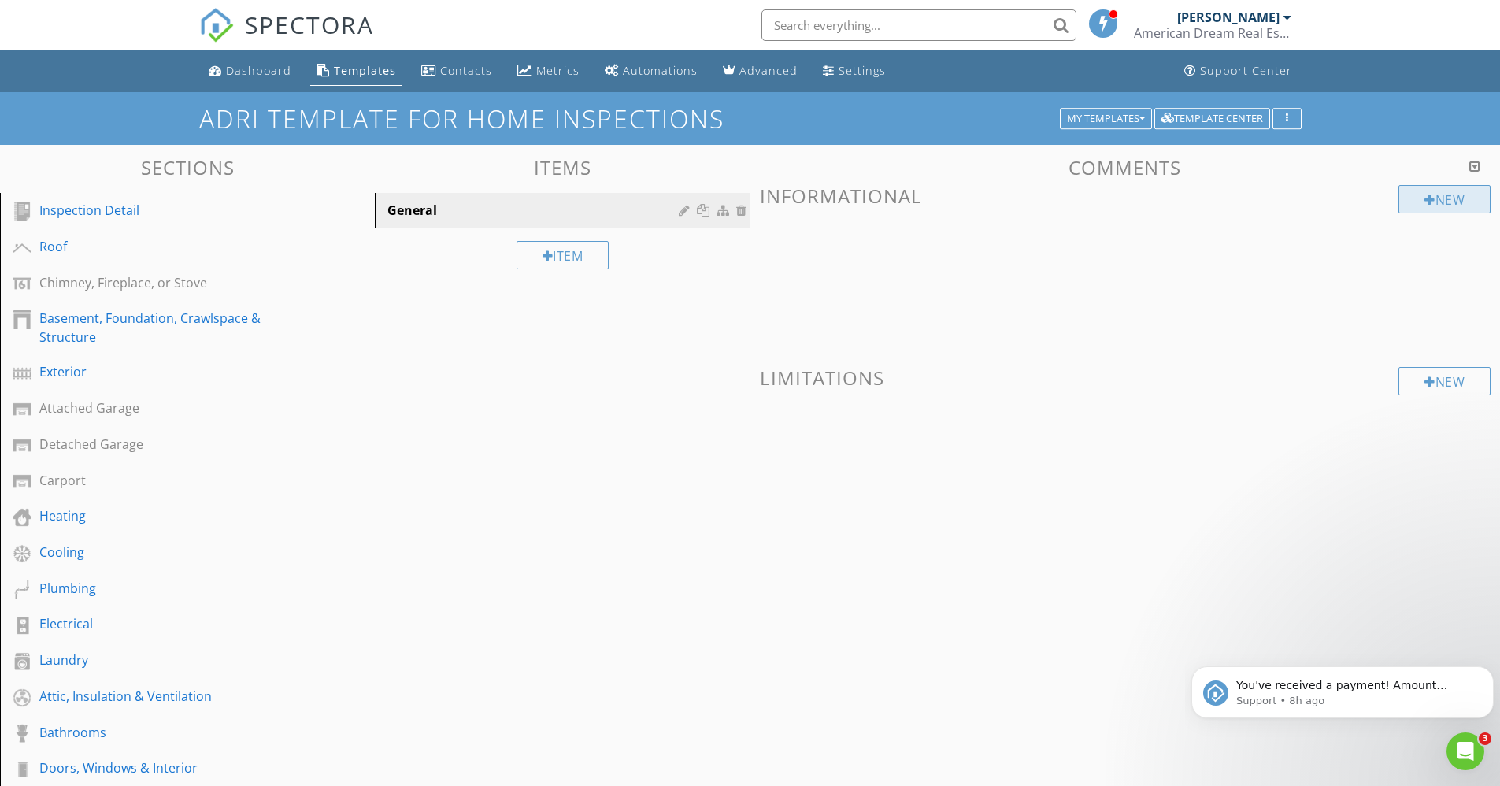
click at [1444, 200] on div "New" at bounding box center [1445, 199] width 92 height 28
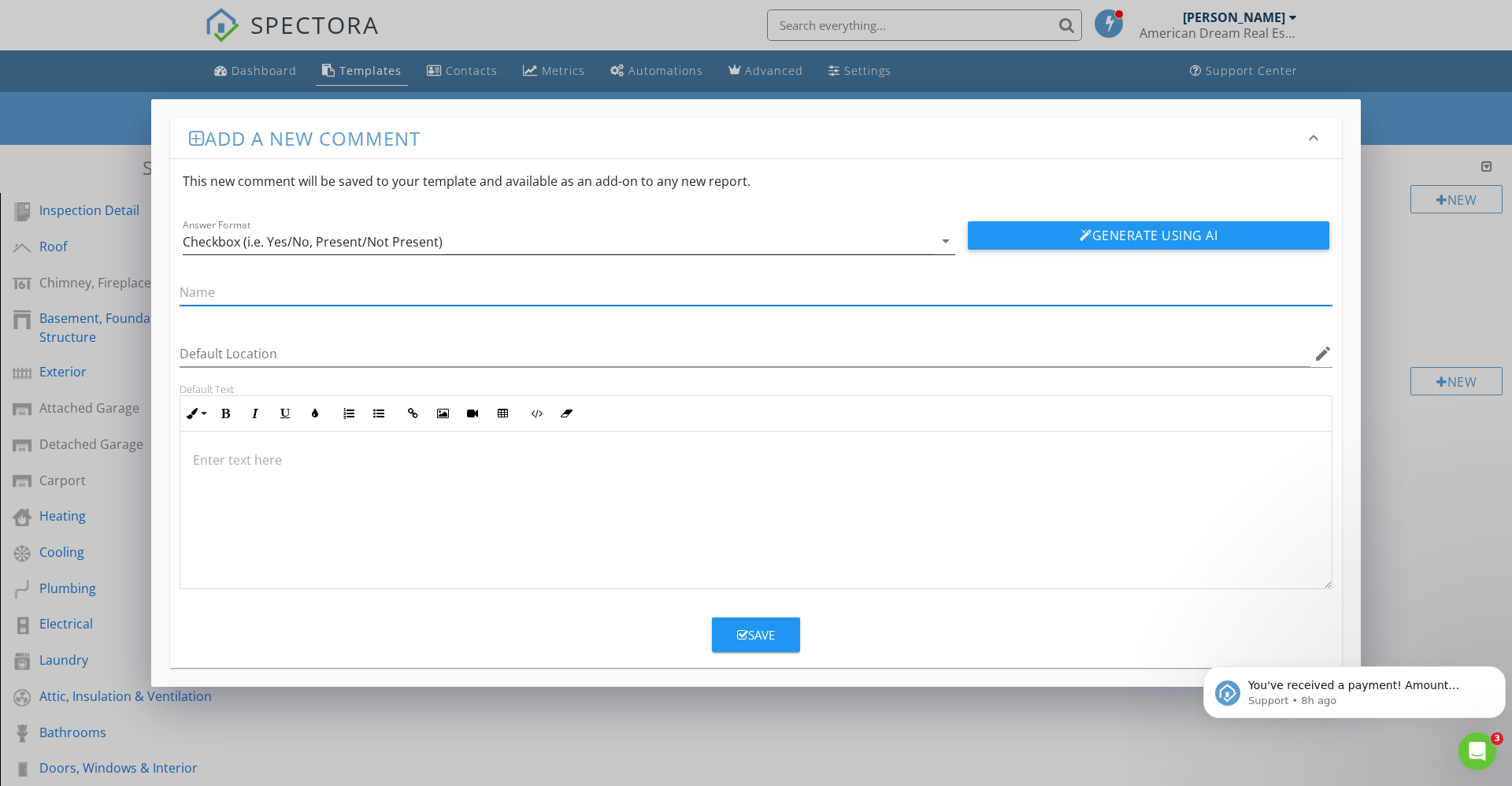
click at [944, 239] on icon "arrow_drop_down" at bounding box center [945, 241] width 19 height 19
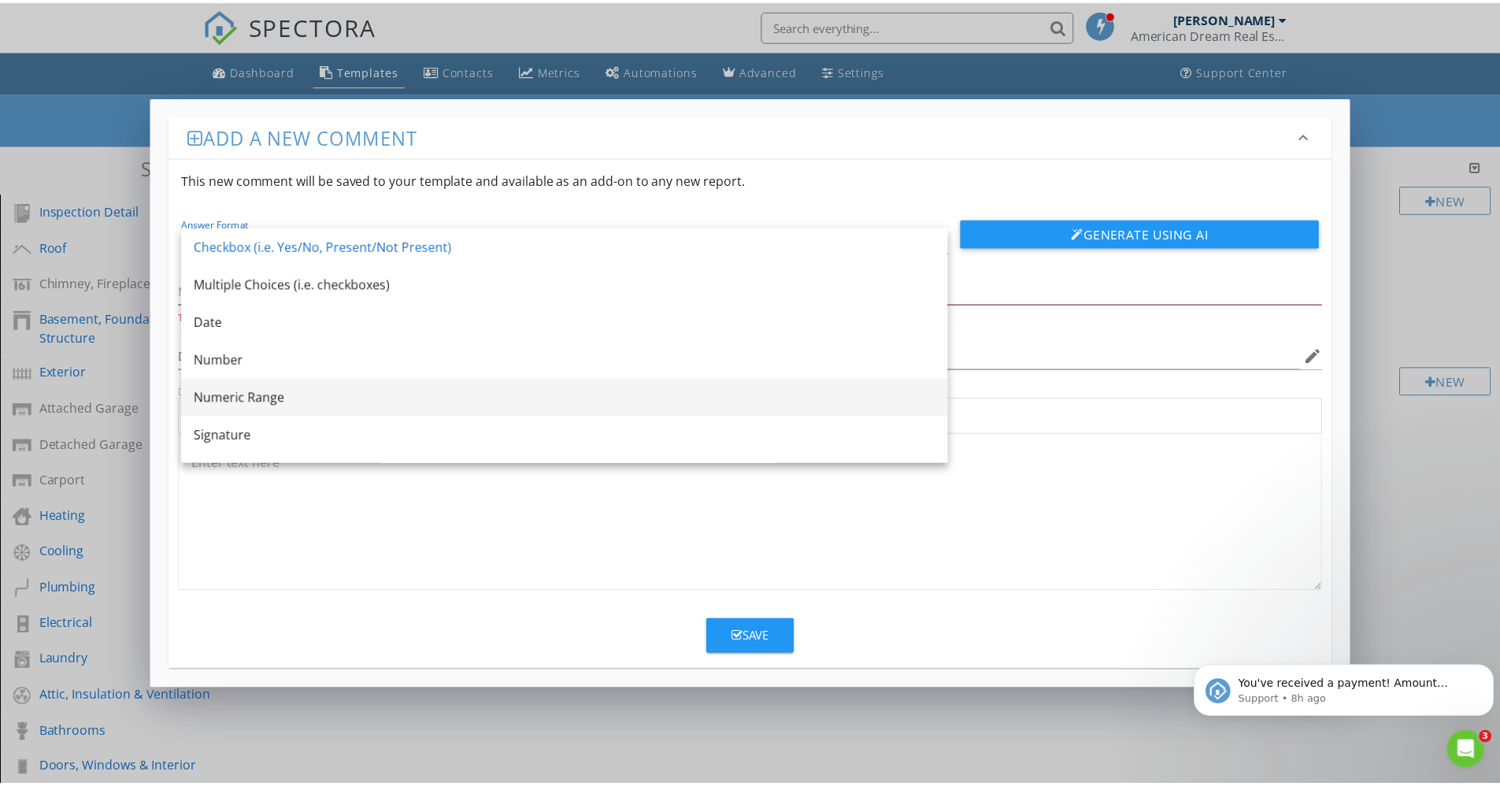
scroll to position [28, 0]
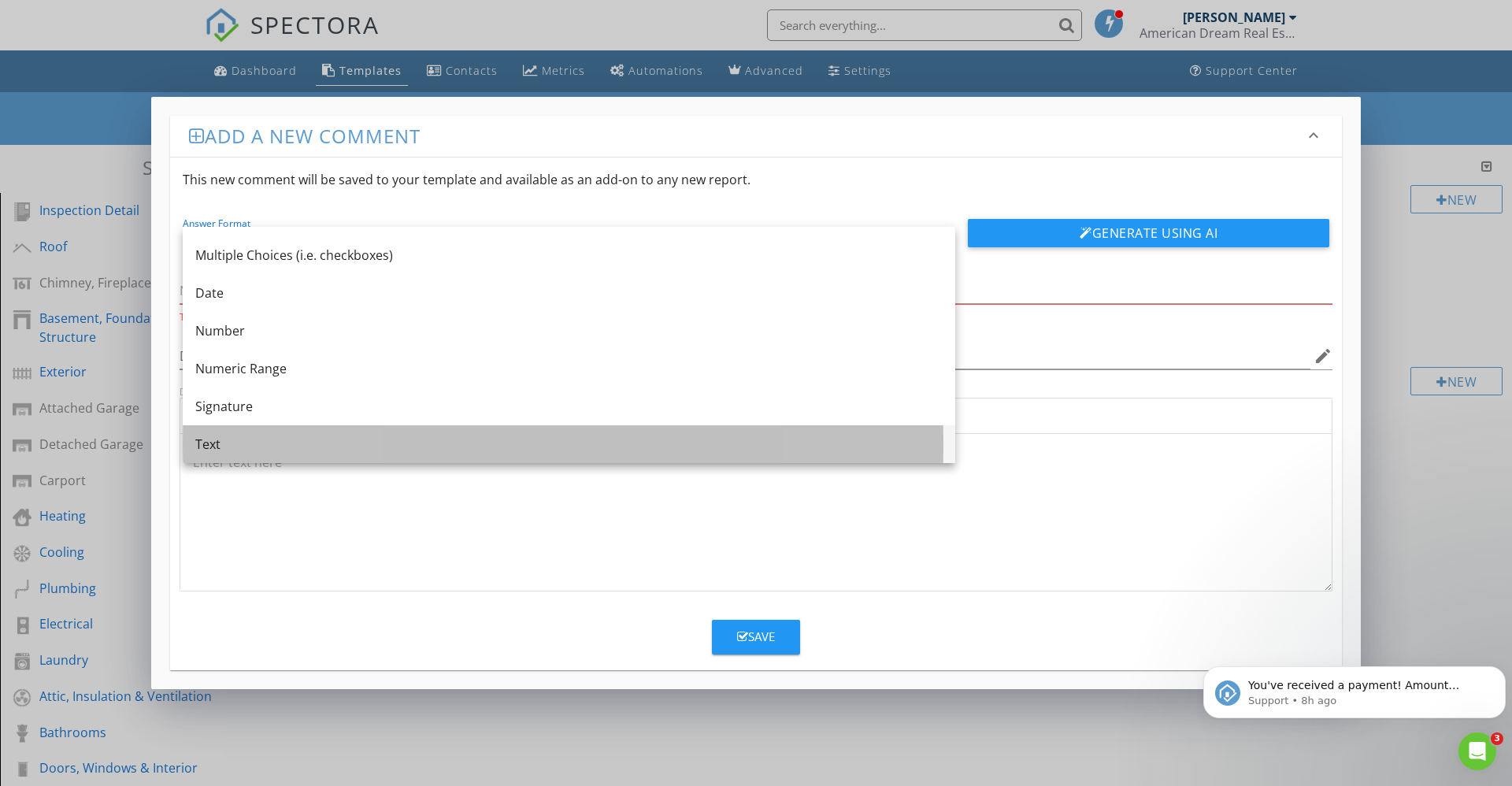
click at [211, 443] on div "Text" at bounding box center [568, 444] width 747 height 19
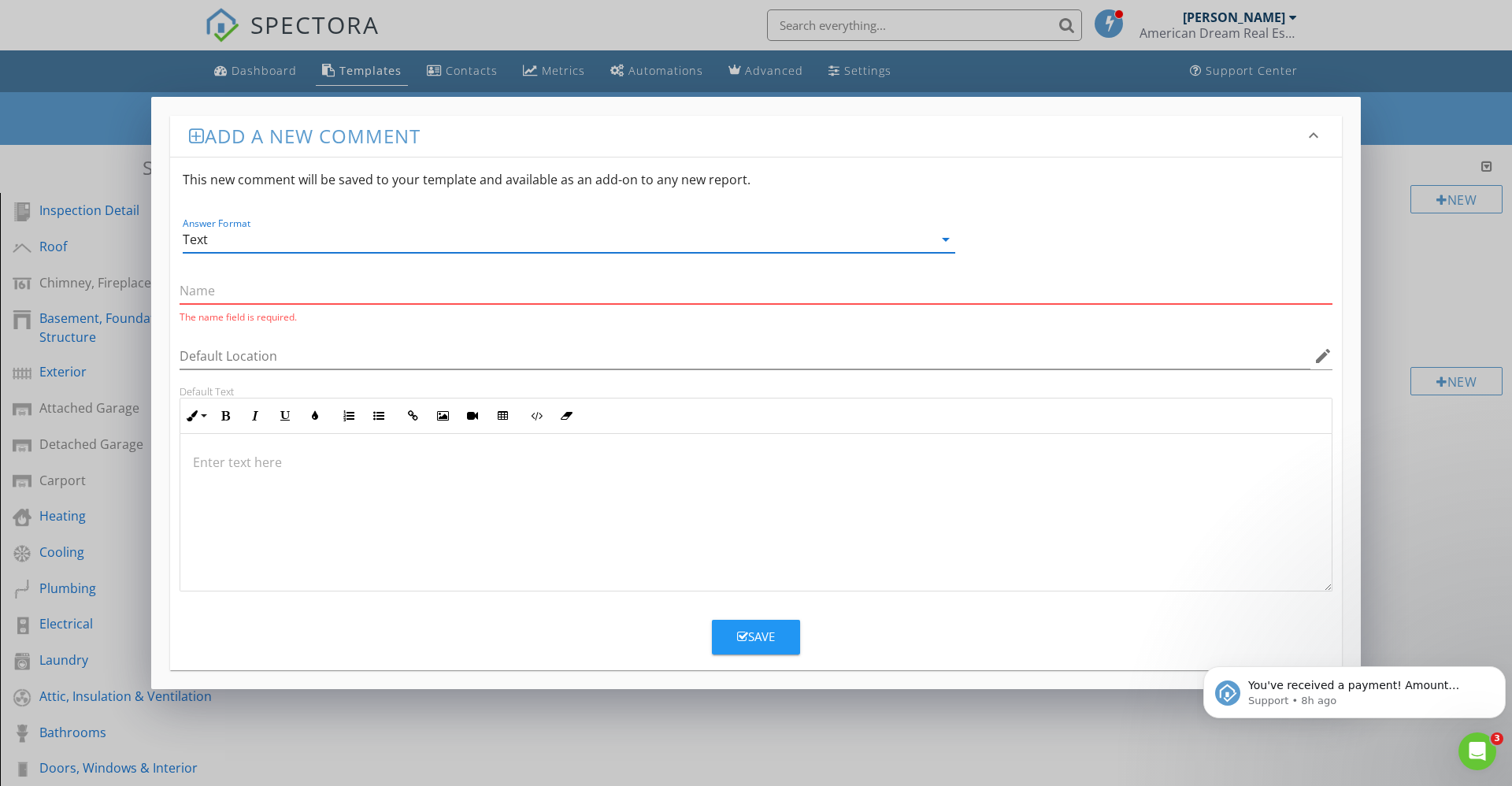
click at [205, 291] on input "text" at bounding box center [756, 291] width 1153 height 26
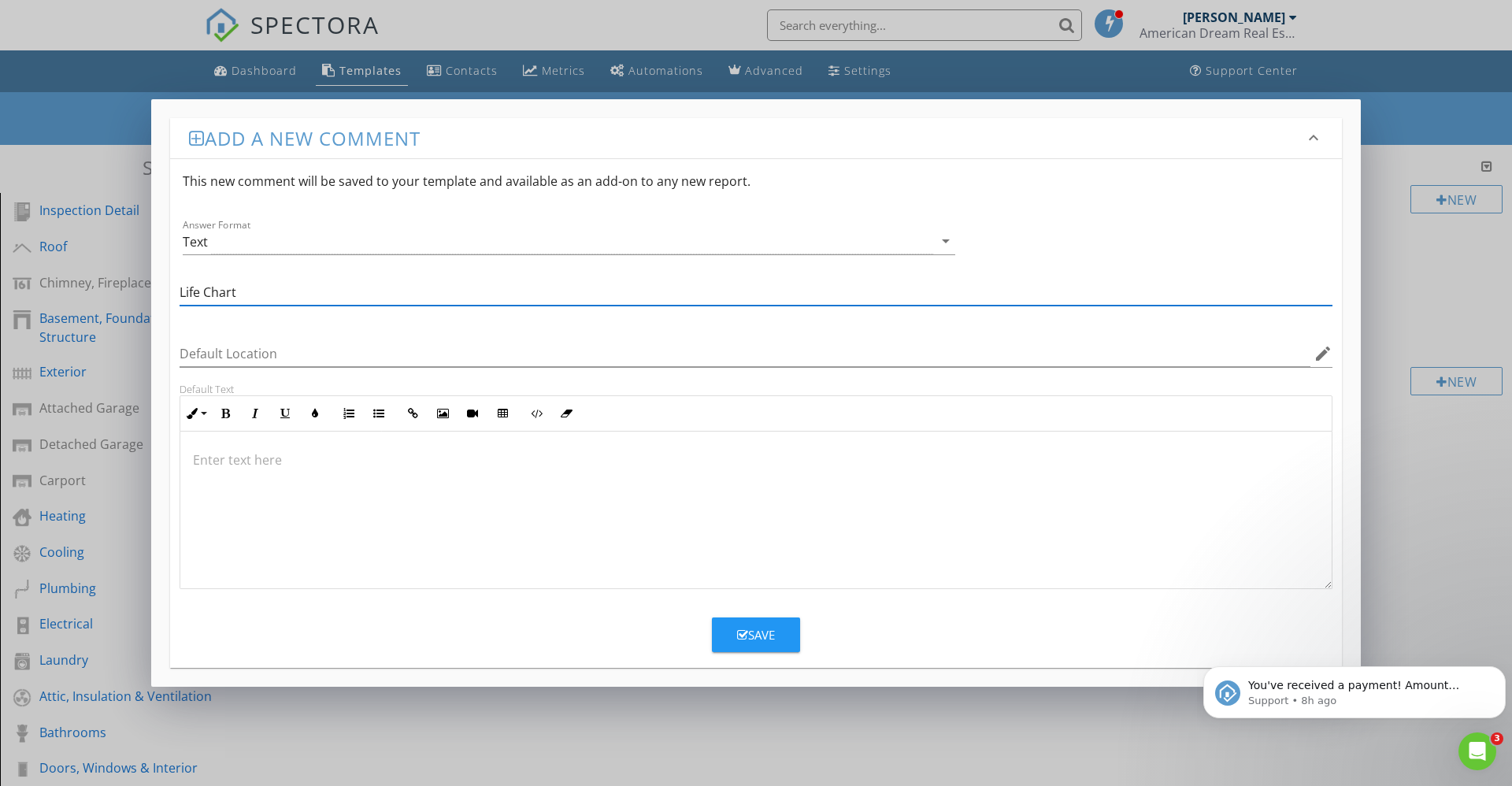
click at [202, 289] on input "Life Chart" at bounding box center [756, 293] width 1153 height 26
click at [349, 292] on input "Life Expectancy Chart" at bounding box center [756, 293] width 1153 height 26
type input "Life Expectancy Chart for Materials & Appliances"
click at [762, 634] on div "Save" at bounding box center [756, 635] width 38 height 18
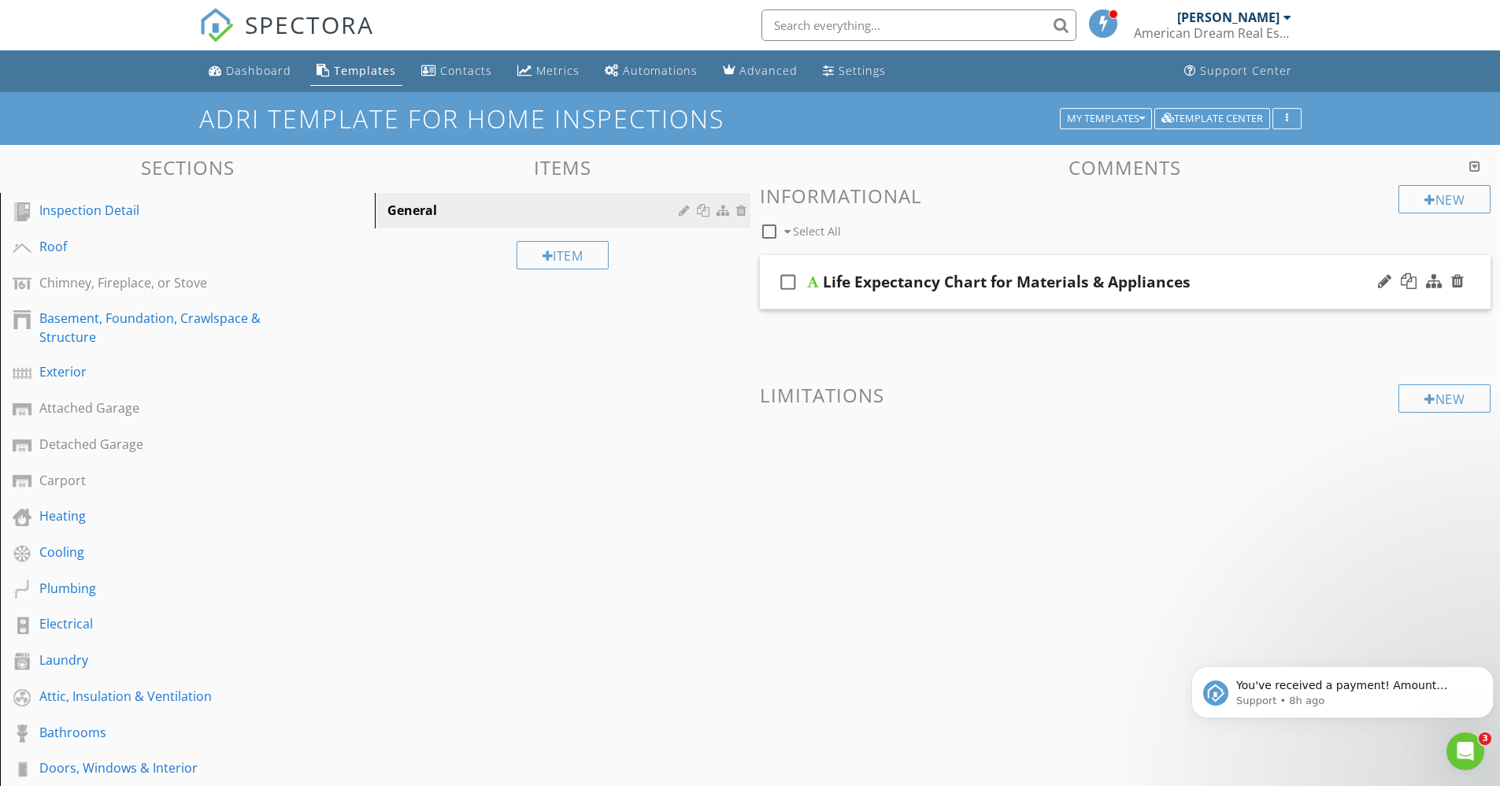
click at [811, 285] on div at bounding box center [813, 282] width 12 height 13
click at [791, 280] on icon "check_box_outline_blank" at bounding box center [788, 282] width 25 height 38
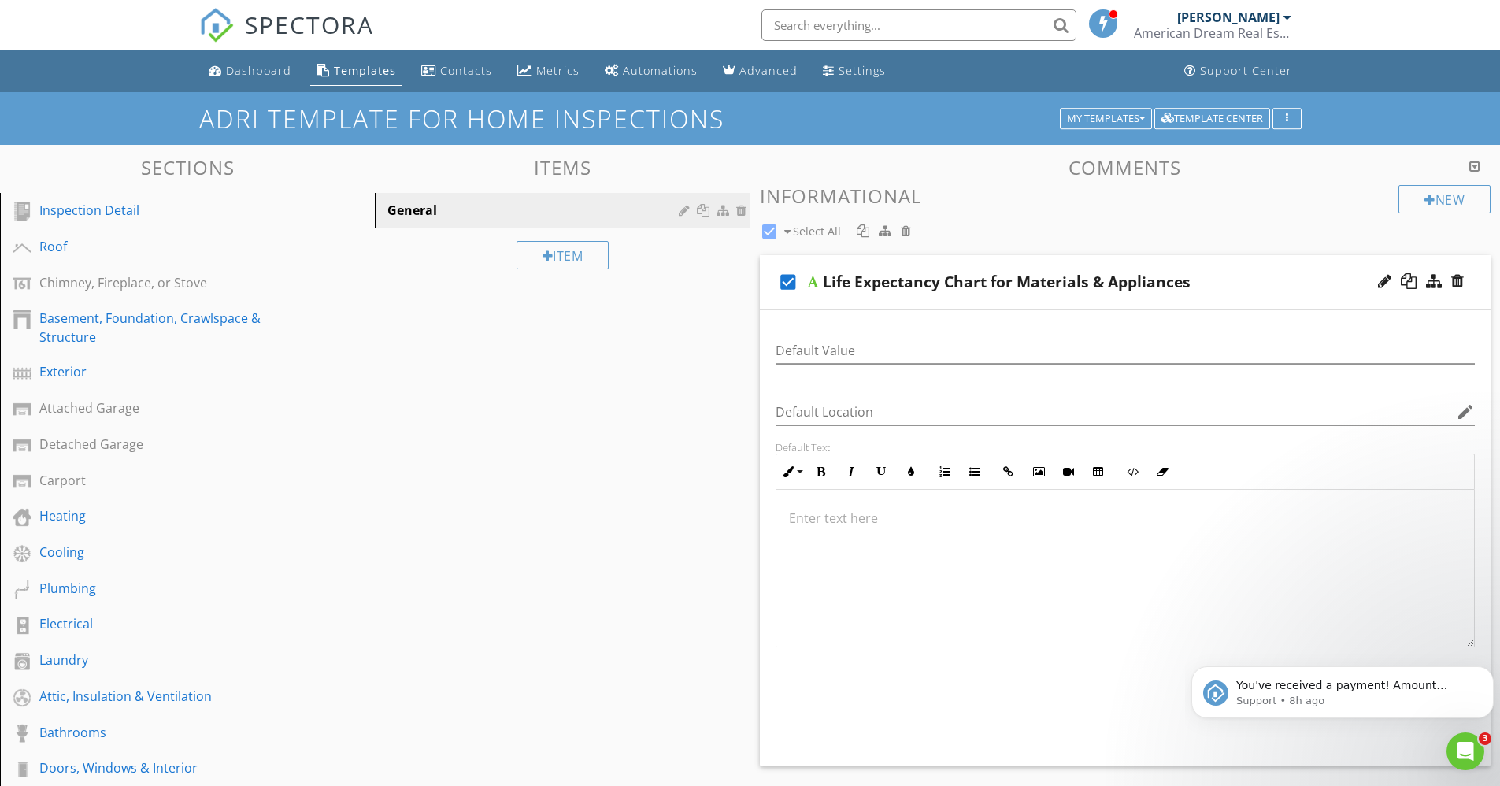
click at [810, 284] on div at bounding box center [813, 282] width 12 height 13
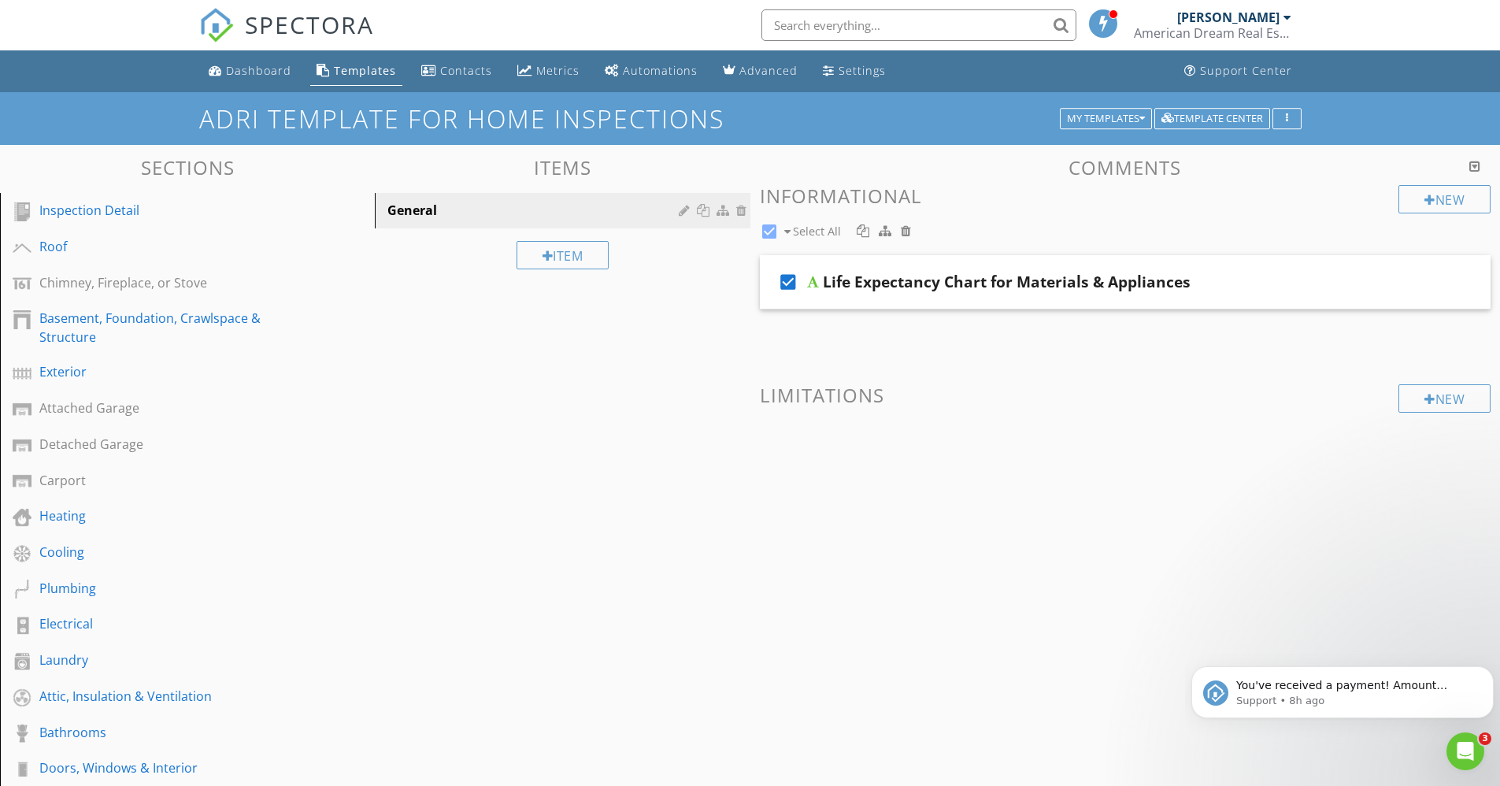
click at [792, 279] on icon "check_box" at bounding box center [788, 282] width 25 height 38
checkbox input "false"
click at [812, 282] on div at bounding box center [813, 282] width 12 height 13
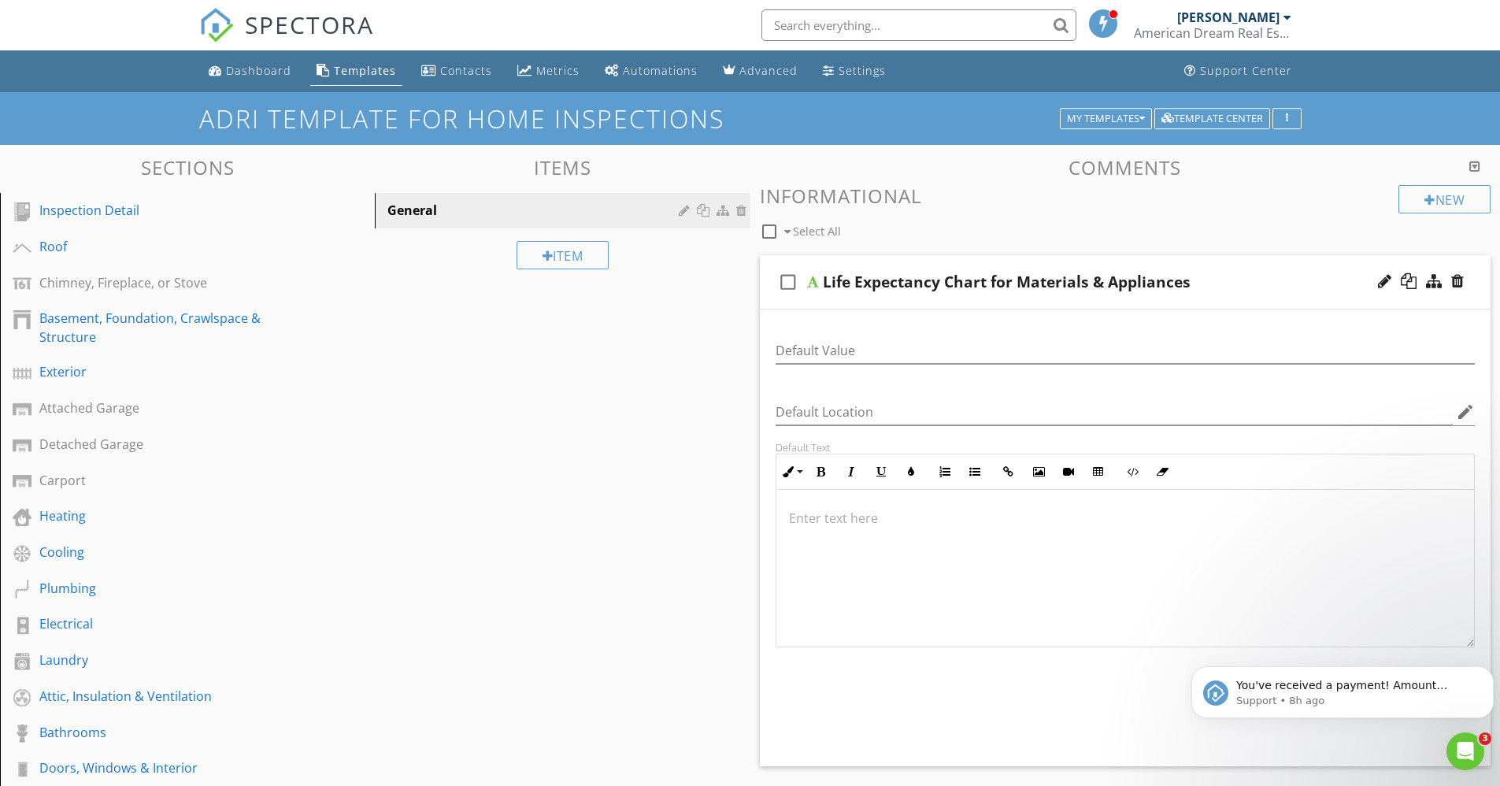
scroll to position [1, 0]
click at [807, 500] on div at bounding box center [1126, 568] width 699 height 158
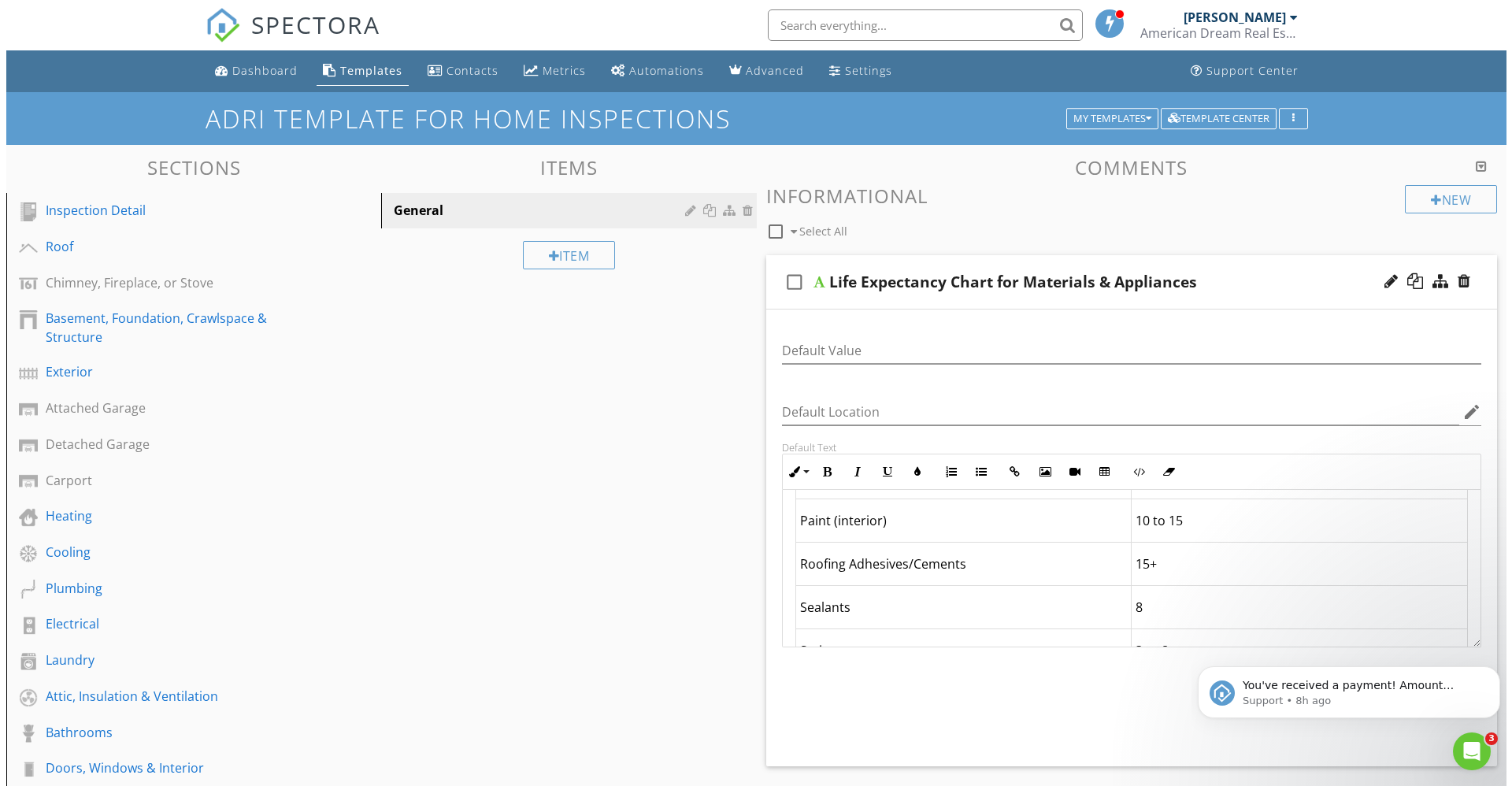
scroll to position [224, 0]
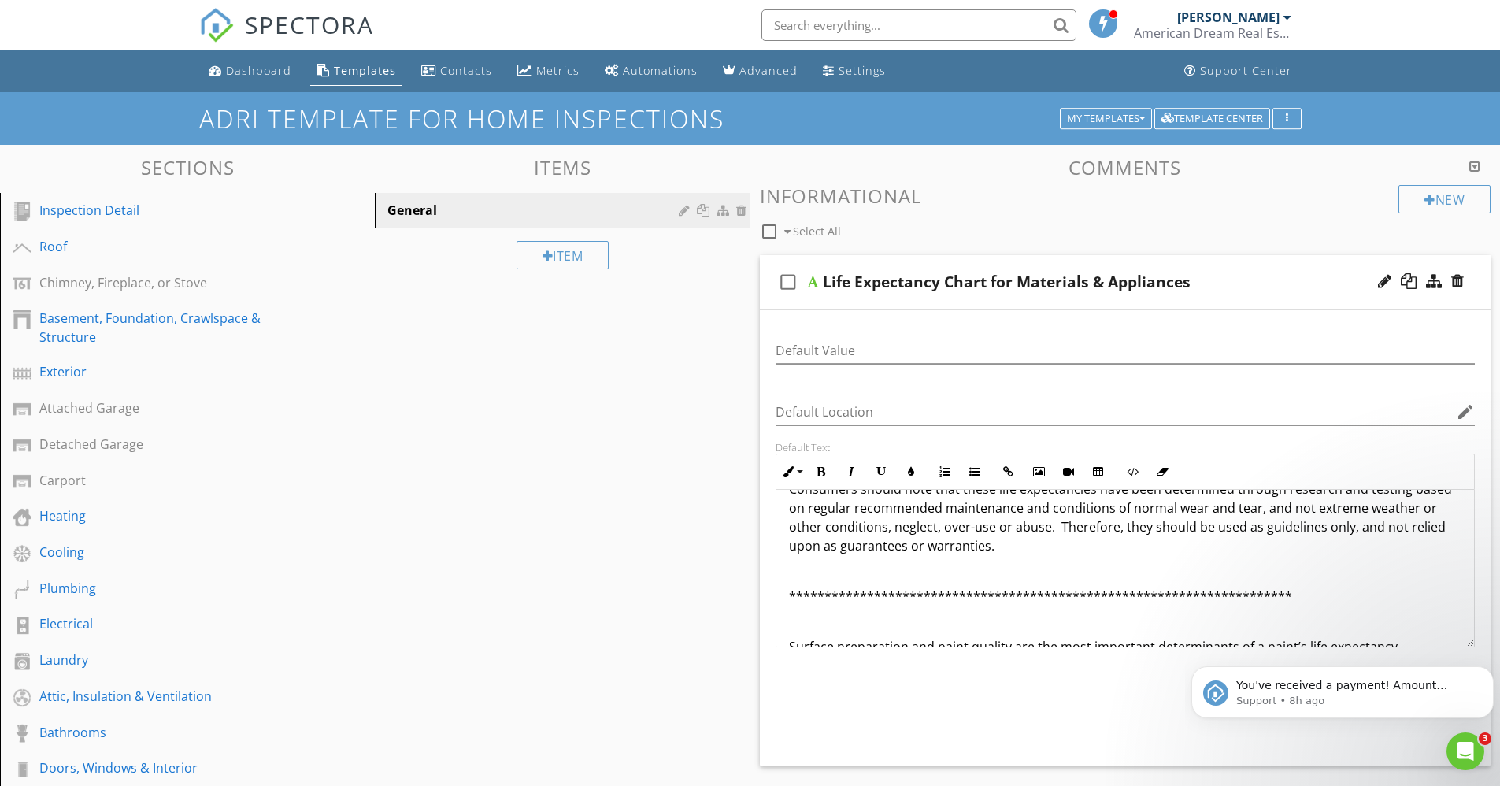
click at [1389, 283] on div at bounding box center [1384, 281] width 13 height 16
click at [1382, 288] on div at bounding box center [1384, 281] width 13 height 16
click at [1460, 283] on div at bounding box center [1458, 281] width 13 height 16
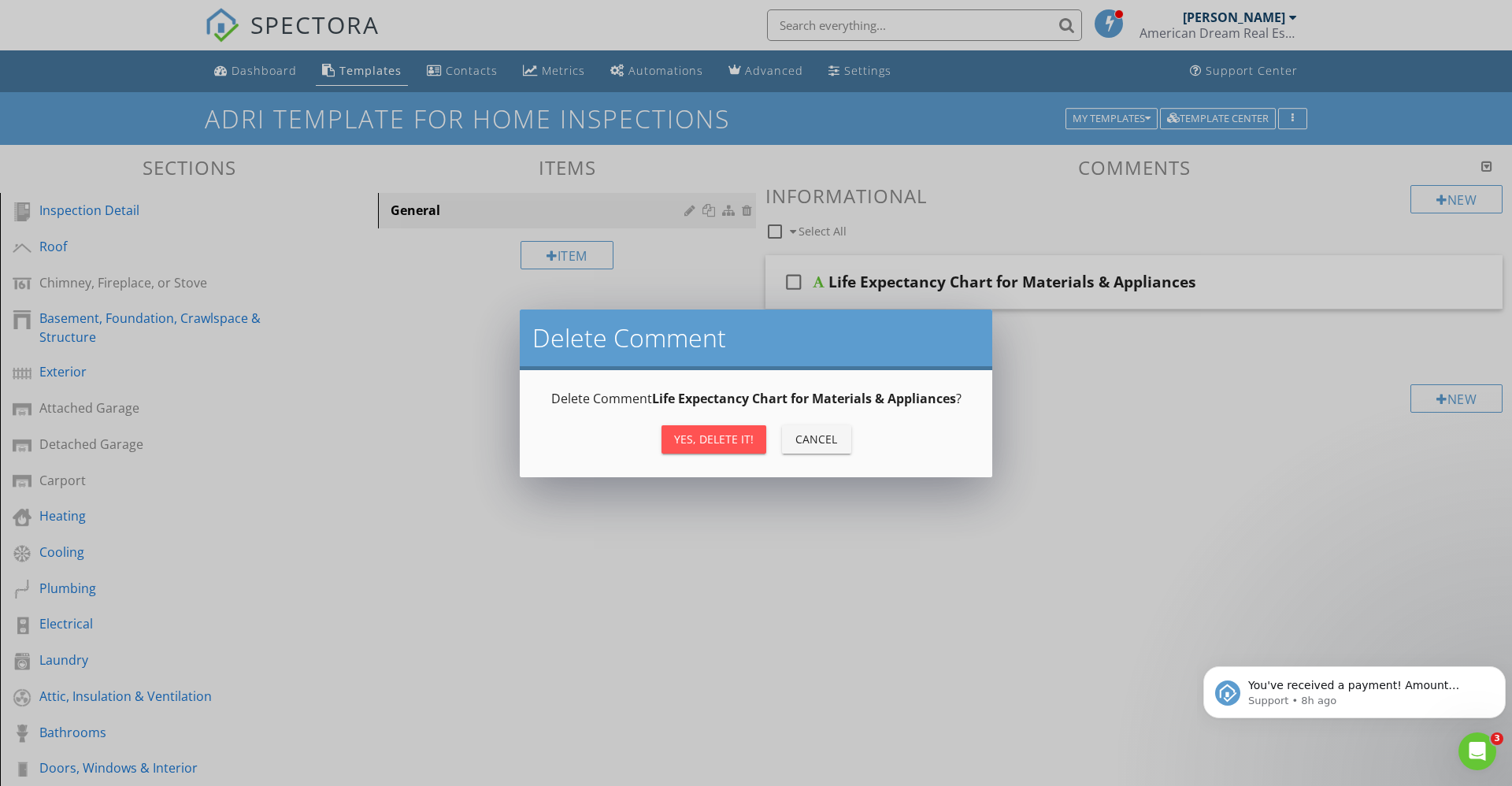
click at [706, 440] on div "Yes, Delete it!" at bounding box center [714, 439] width 80 height 17
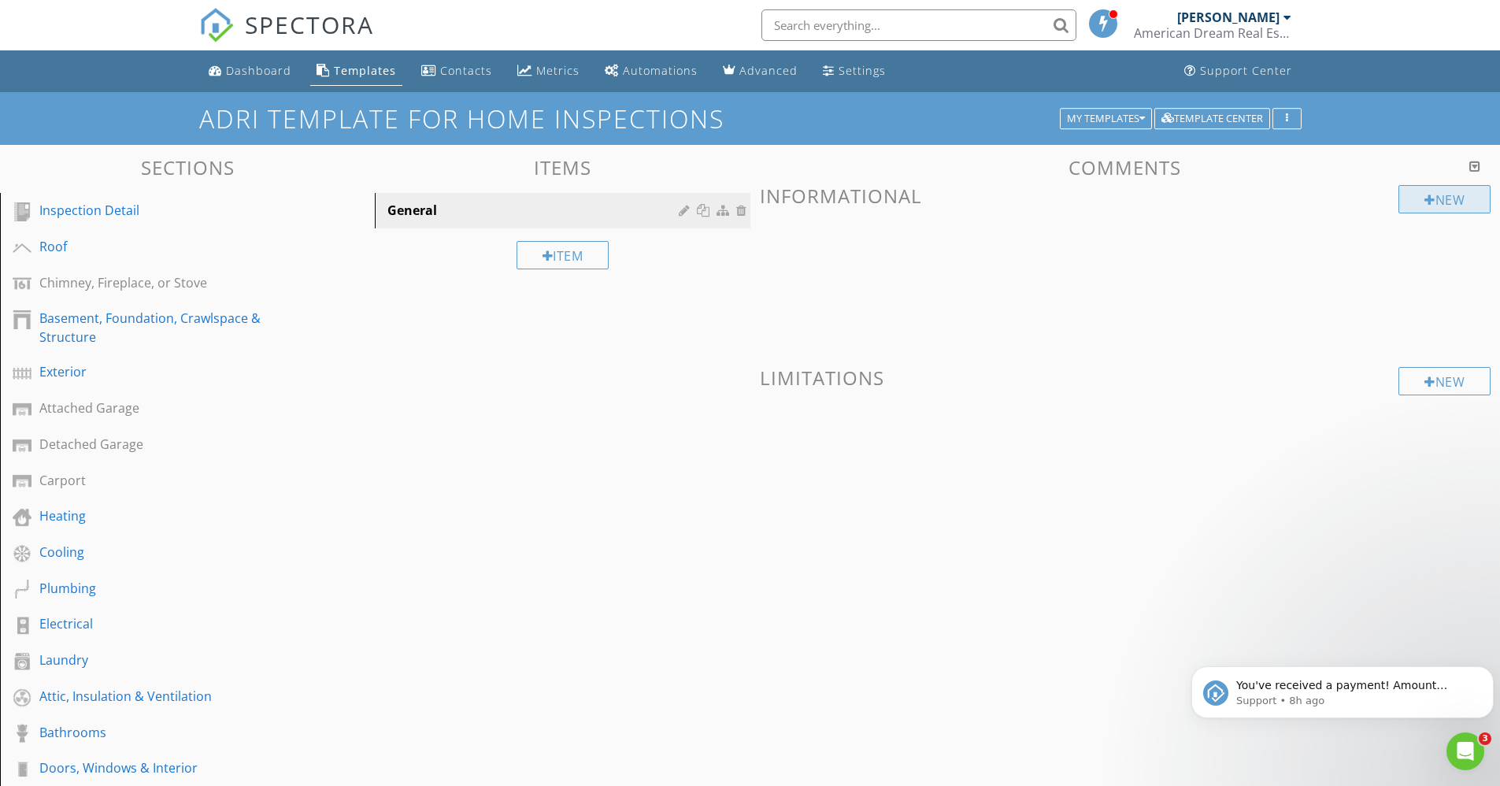
click at [1448, 200] on div "New" at bounding box center [1445, 199] width 92 height 28
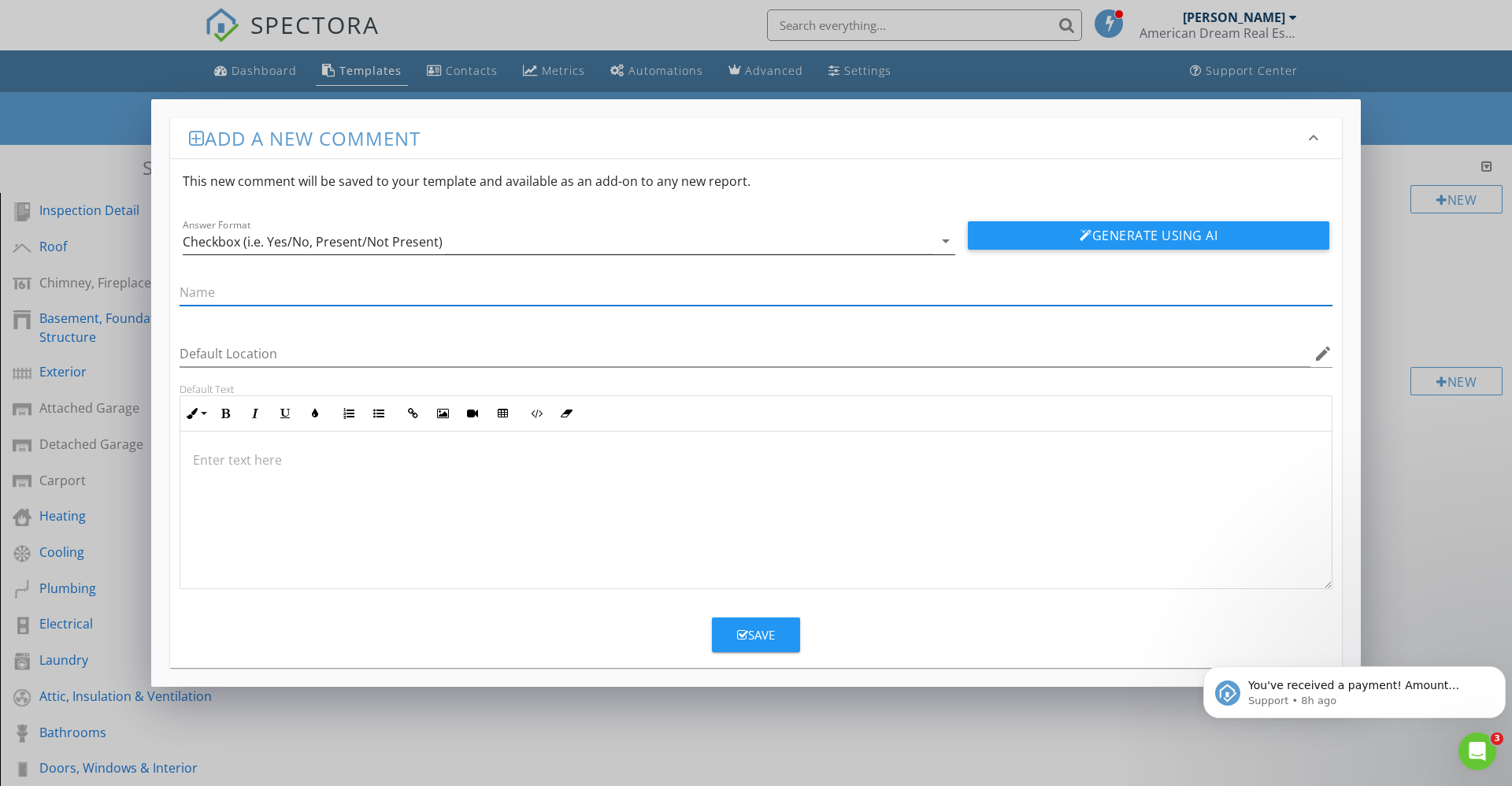
click at [946, 242] on icon "arrow_drop_down" at bounding box center [945, 241] width 19 height 19
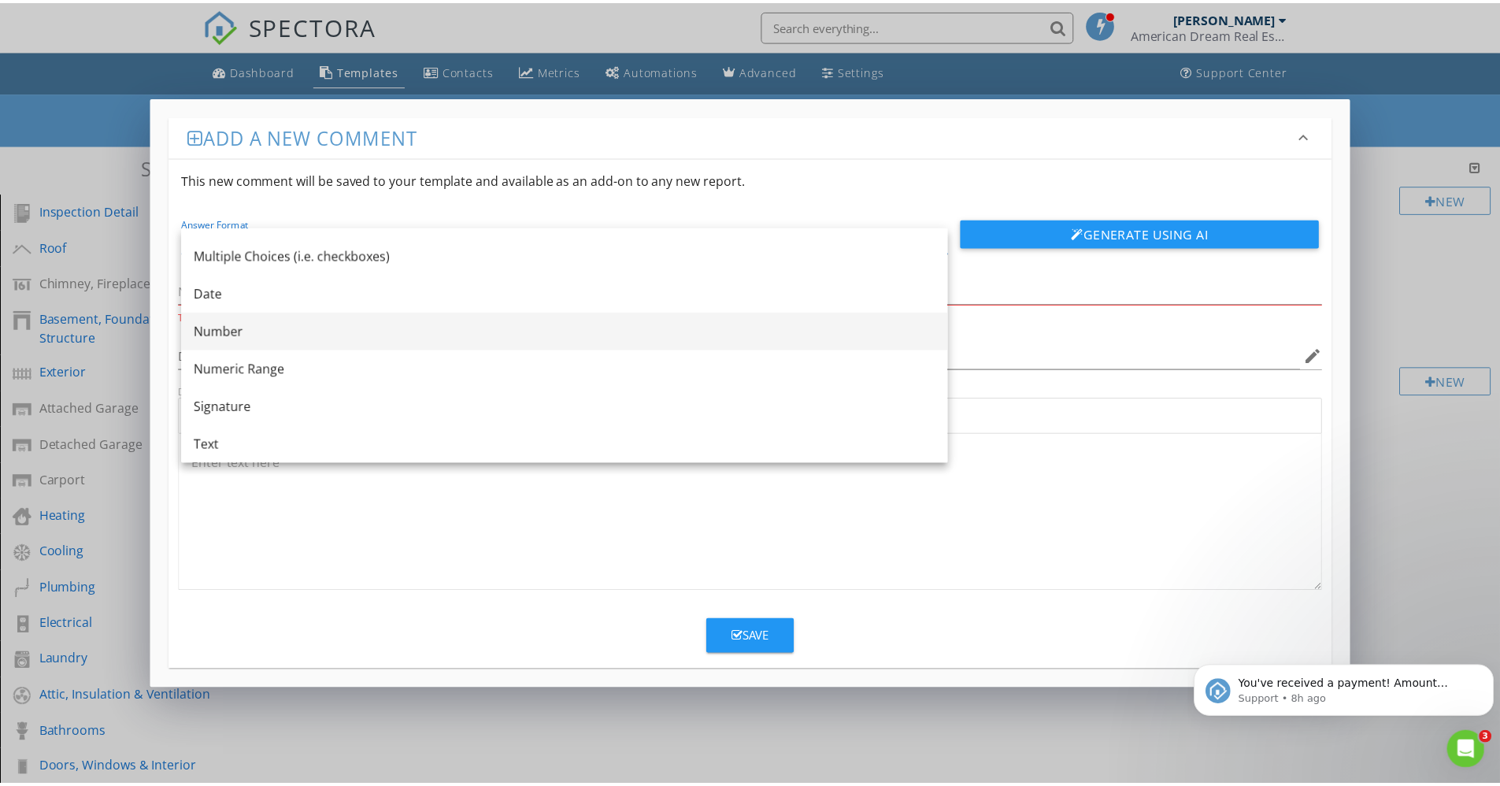
scroll to position [0, 0]
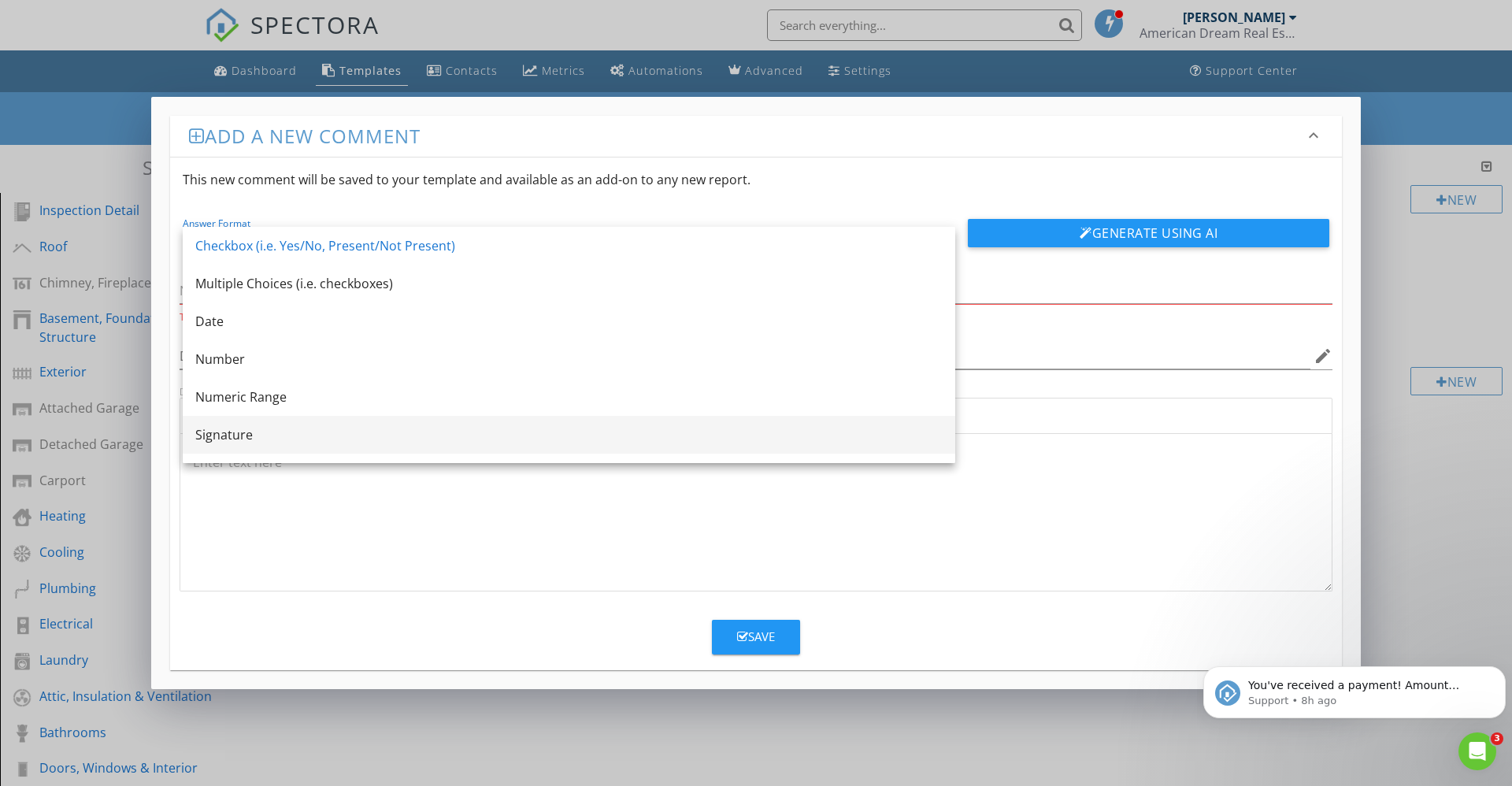
drag, startPoint x: 243, startPoint y: 329, endPoint x: 559, endPoint y: 428, distance: 331.6
click at [559, 428] on div "Checkbox (i.e. Yes/No, Present/Not Present) Multiple Choices (i.e. checkboxes) …" at bounding box center [569, 359] width 773 height 265
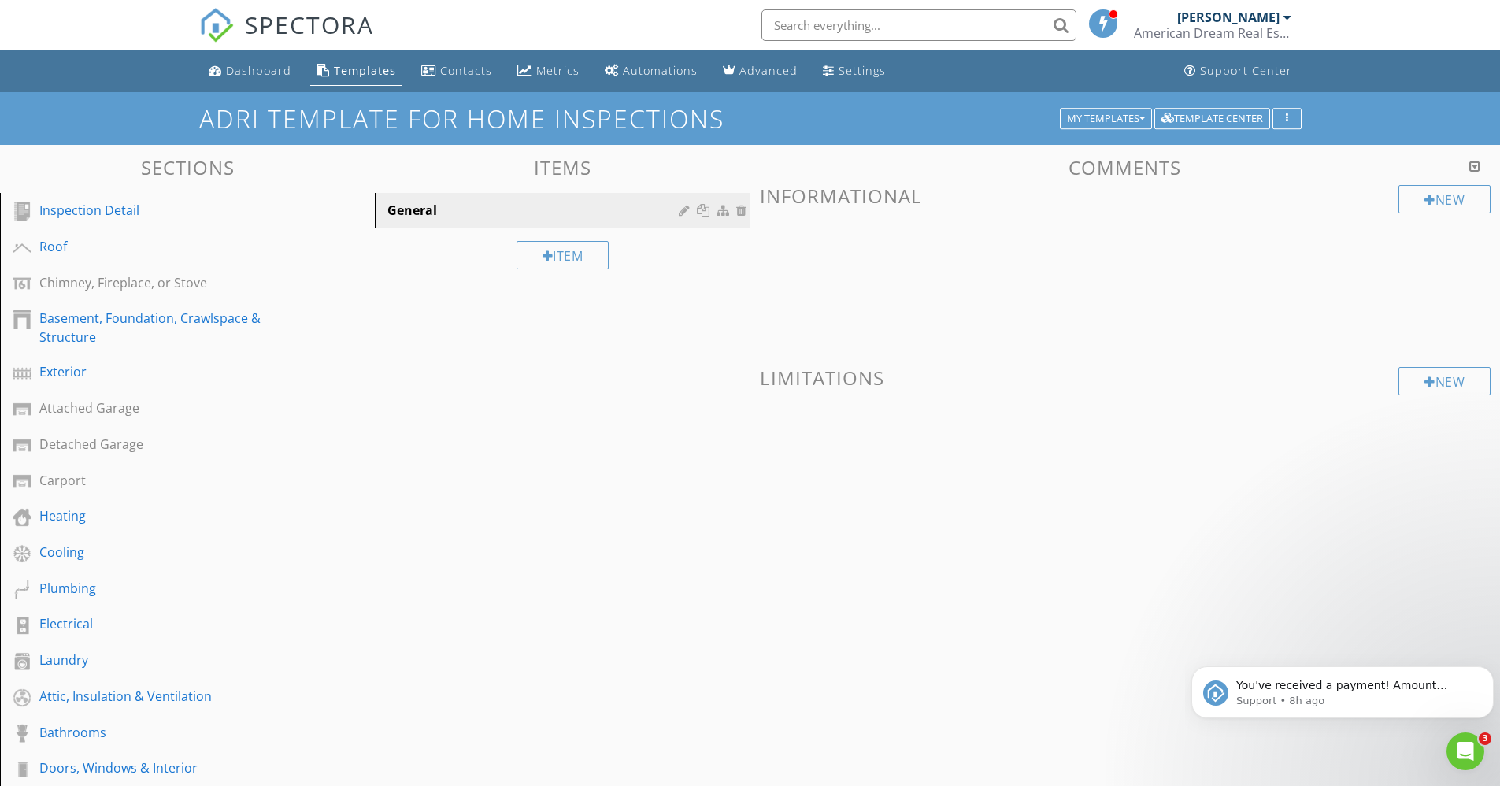
click at [1407, 261] on div at bounding box center [750, 393] width 1500 height 786
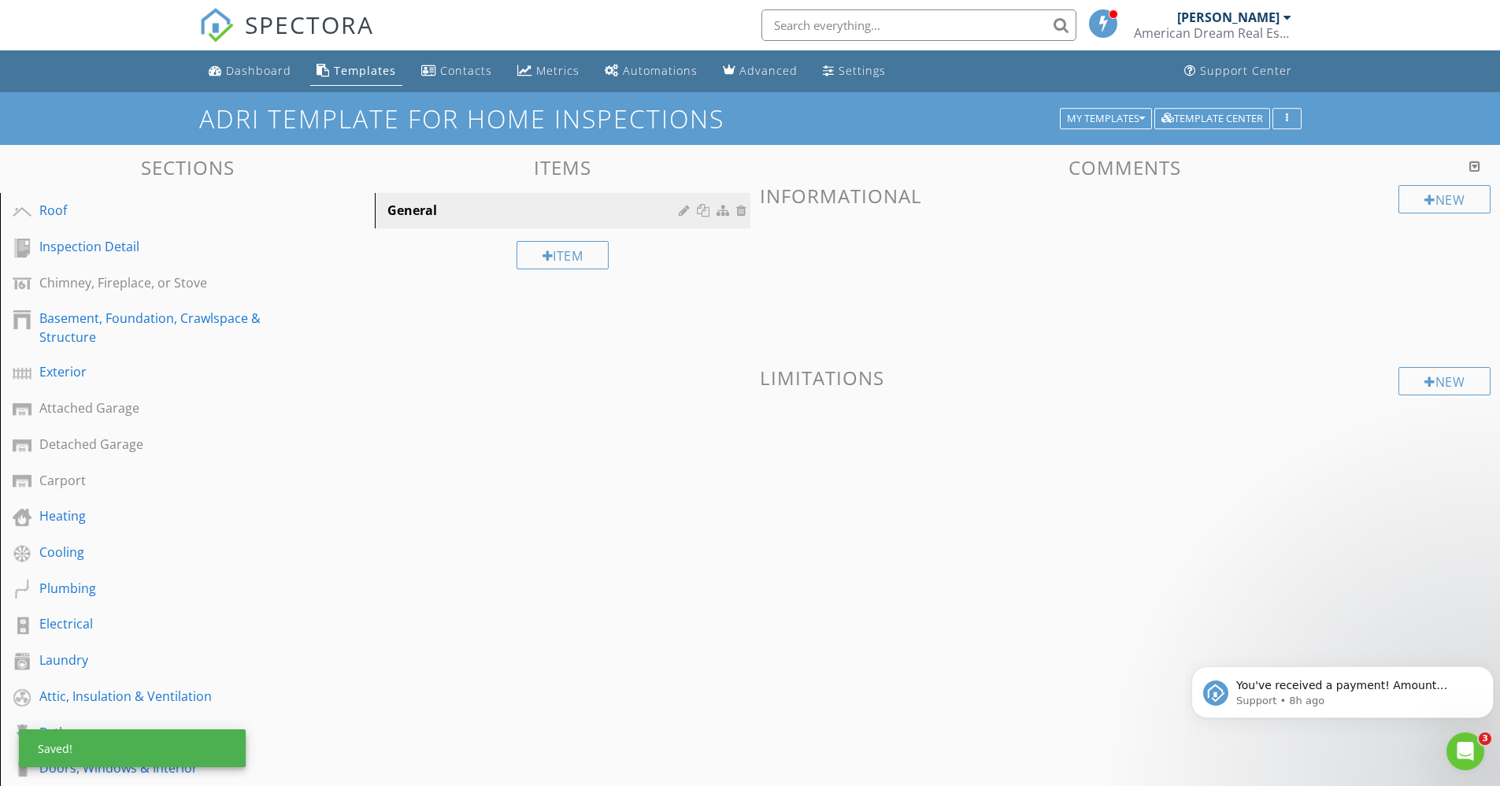
click at [80, 220] on div "Roof" at bounding box center [169, 210] width 261 height 19
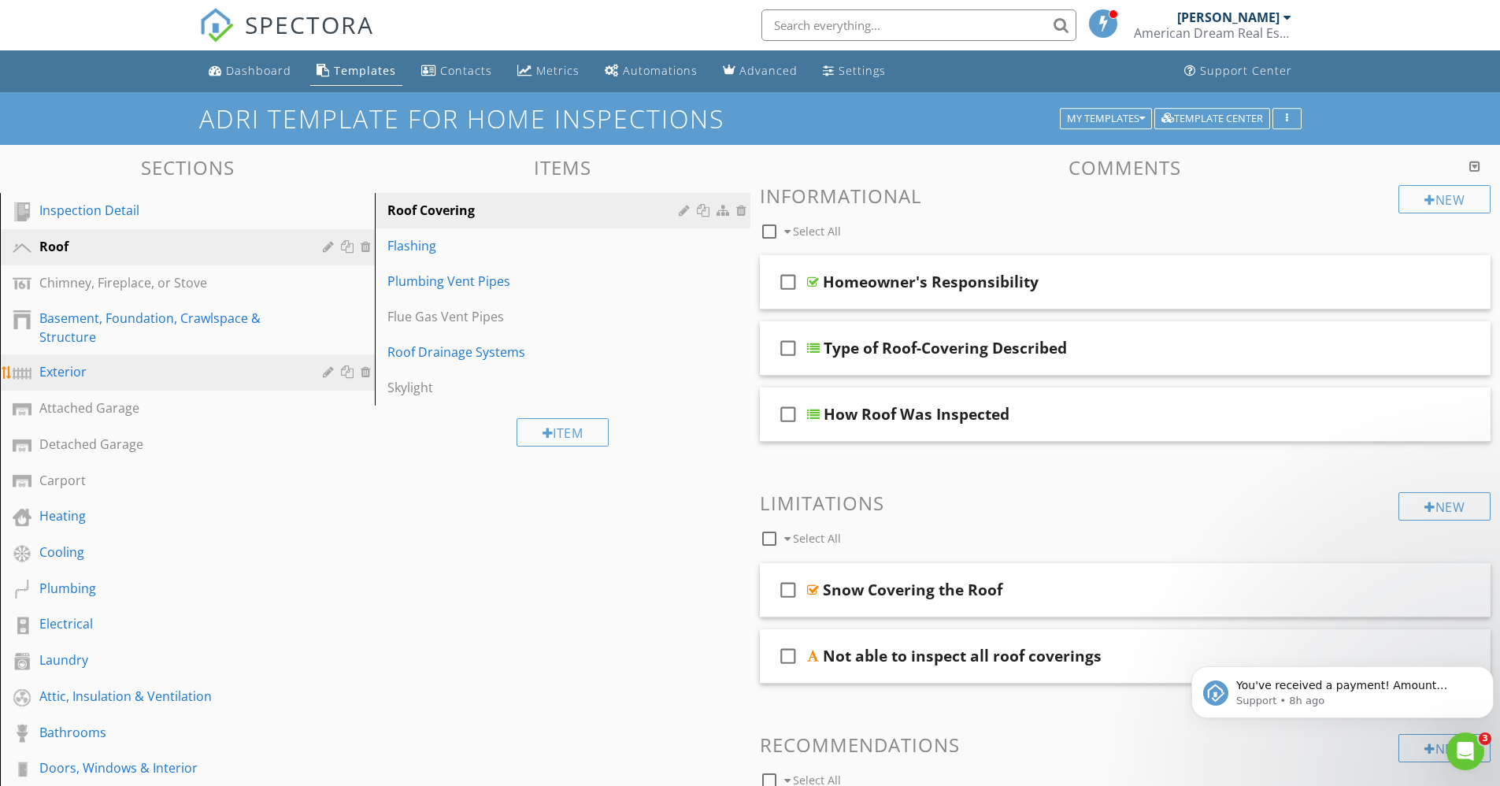
click at [57, 369] on div "Exterior" at bounding box center [169, 371] width 261 height 19
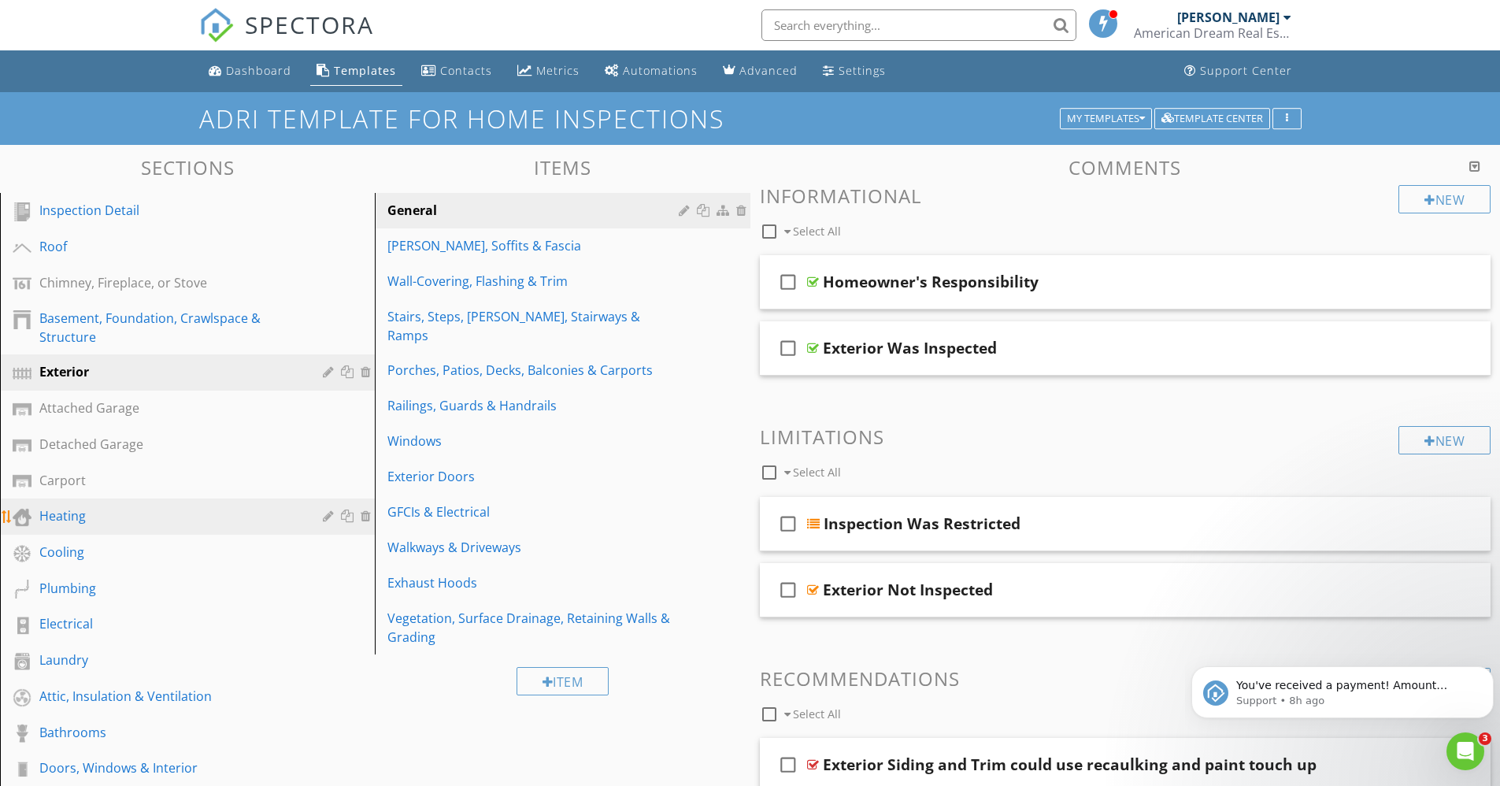
click at [43, 521] on div "Heating" at bounding box center [169, 515] width 261 height 19
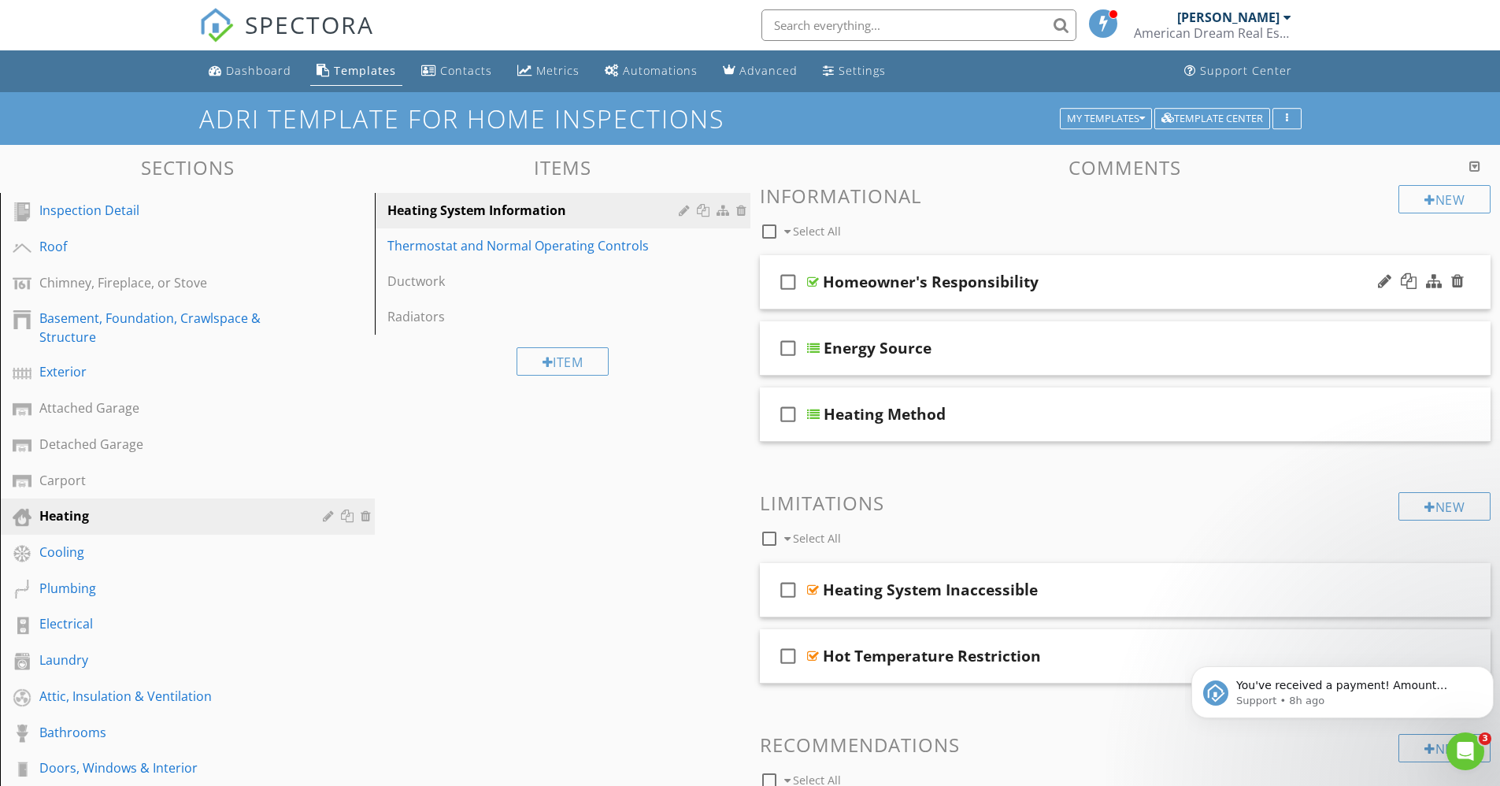
click at [813, 286] on div at bounding box center [813, 282] width 12 height 13
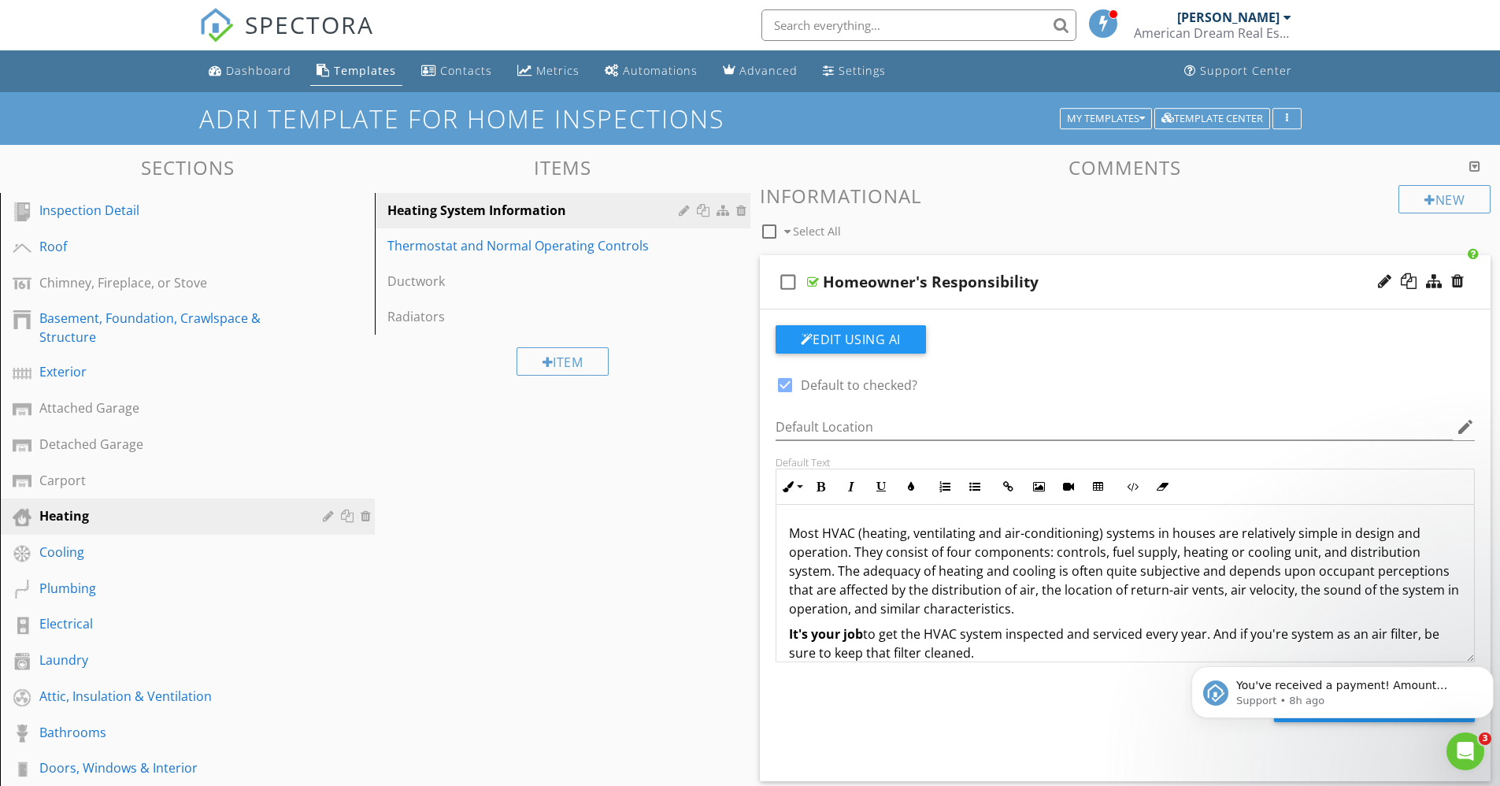
click at [813, 286] on div at bounding box center [813, 282] width 12 height 13
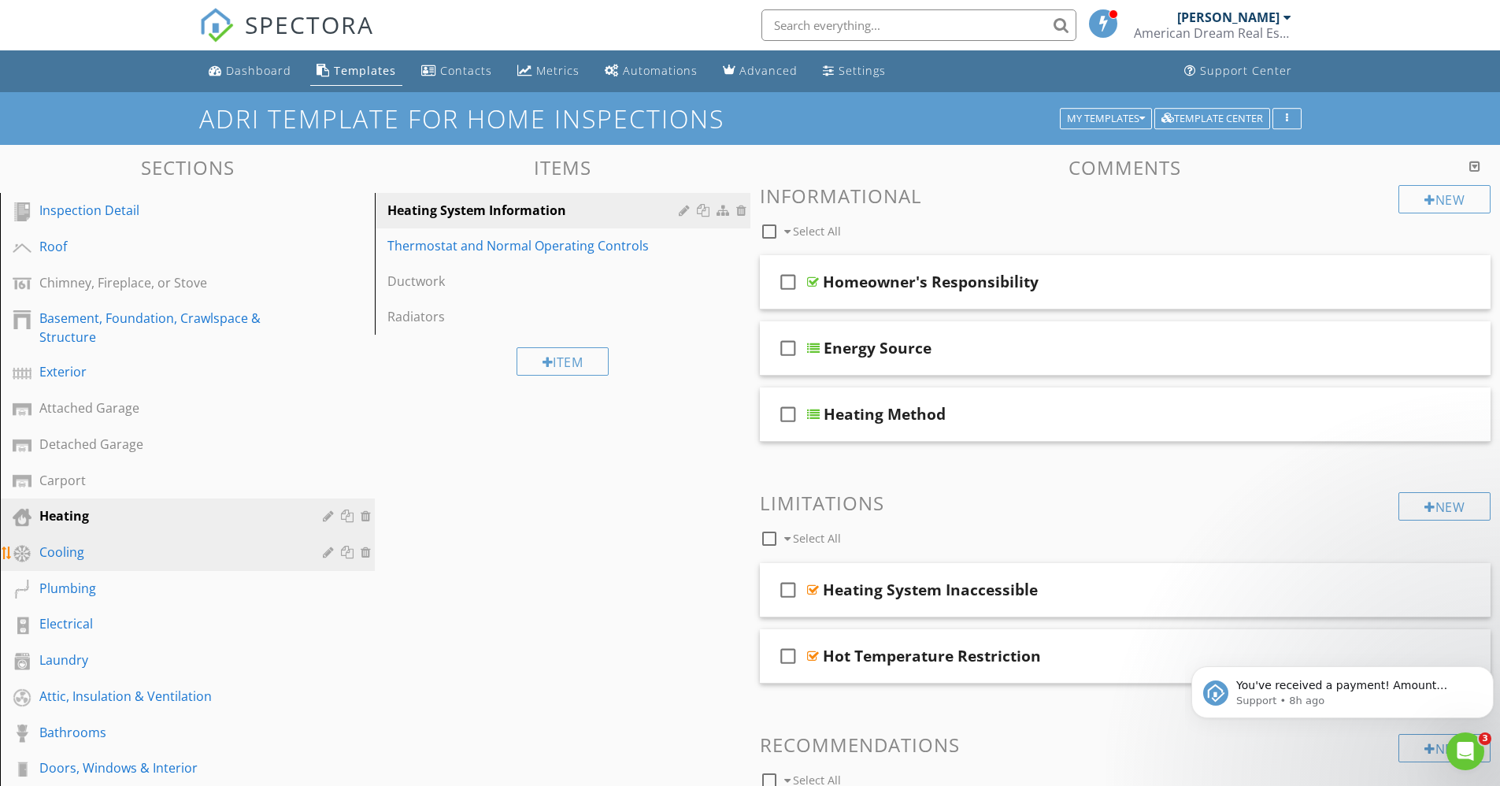
click at [59, 554] on div "Cooling" at bounding box center [169, 552] width 261 height 19
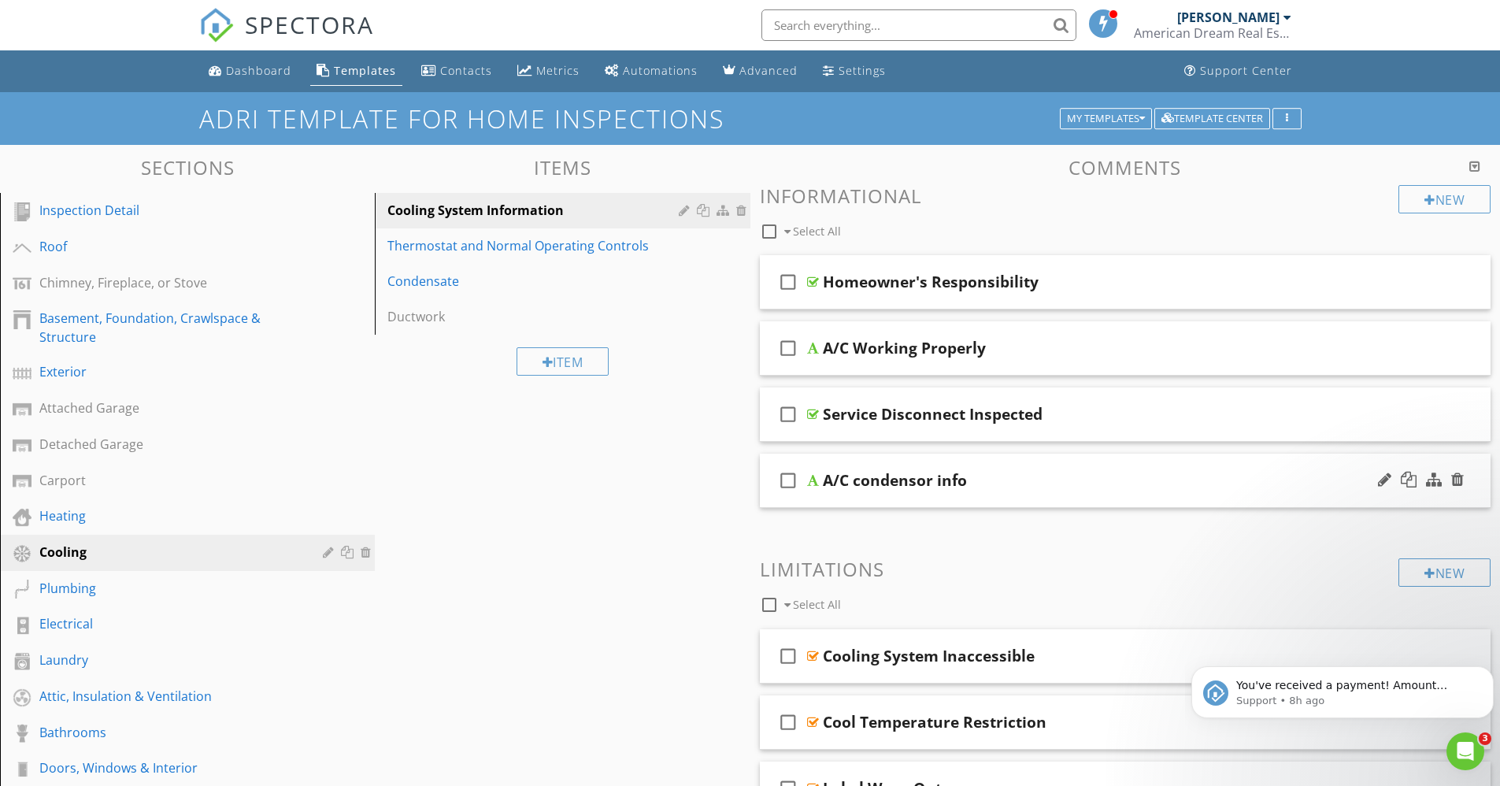
click at [812, 485] on div at bounding box center [813, 480] width 12 height 13
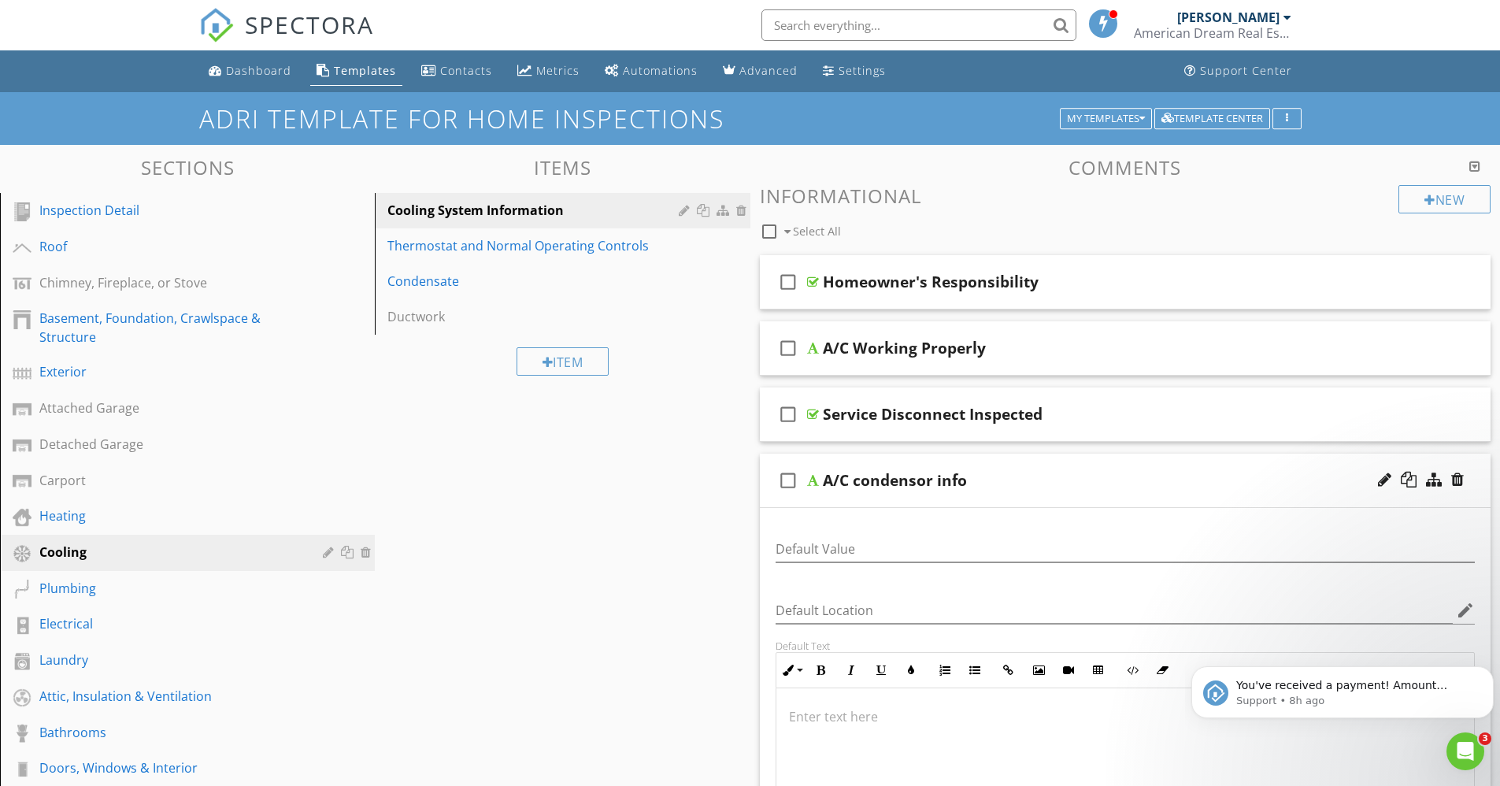
click at [812, 485] on div at bounding box center [813, 480] width 12 height 13
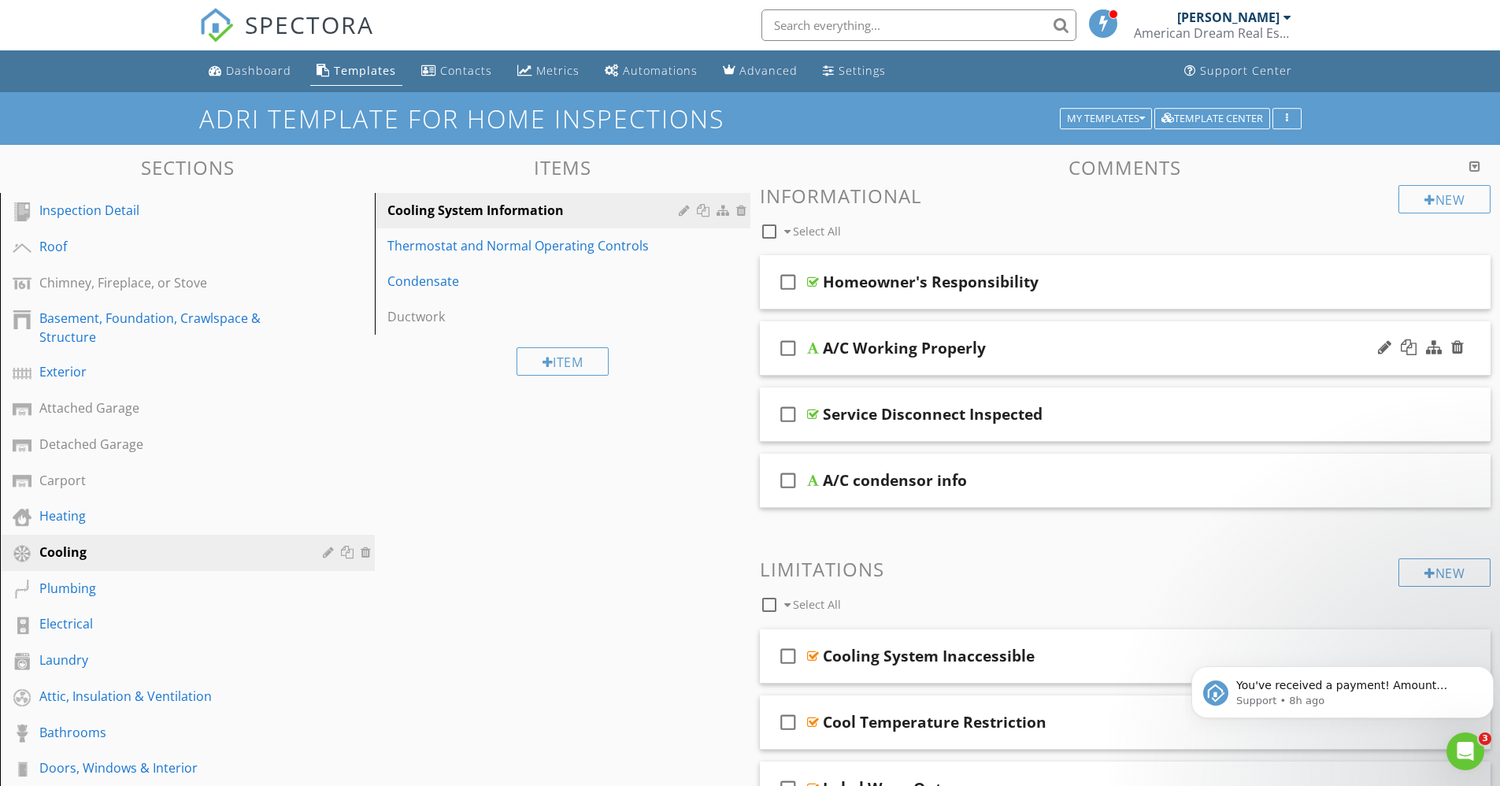
click at [814, 354] on div at bounding box center [813, 348] width 12 height 13
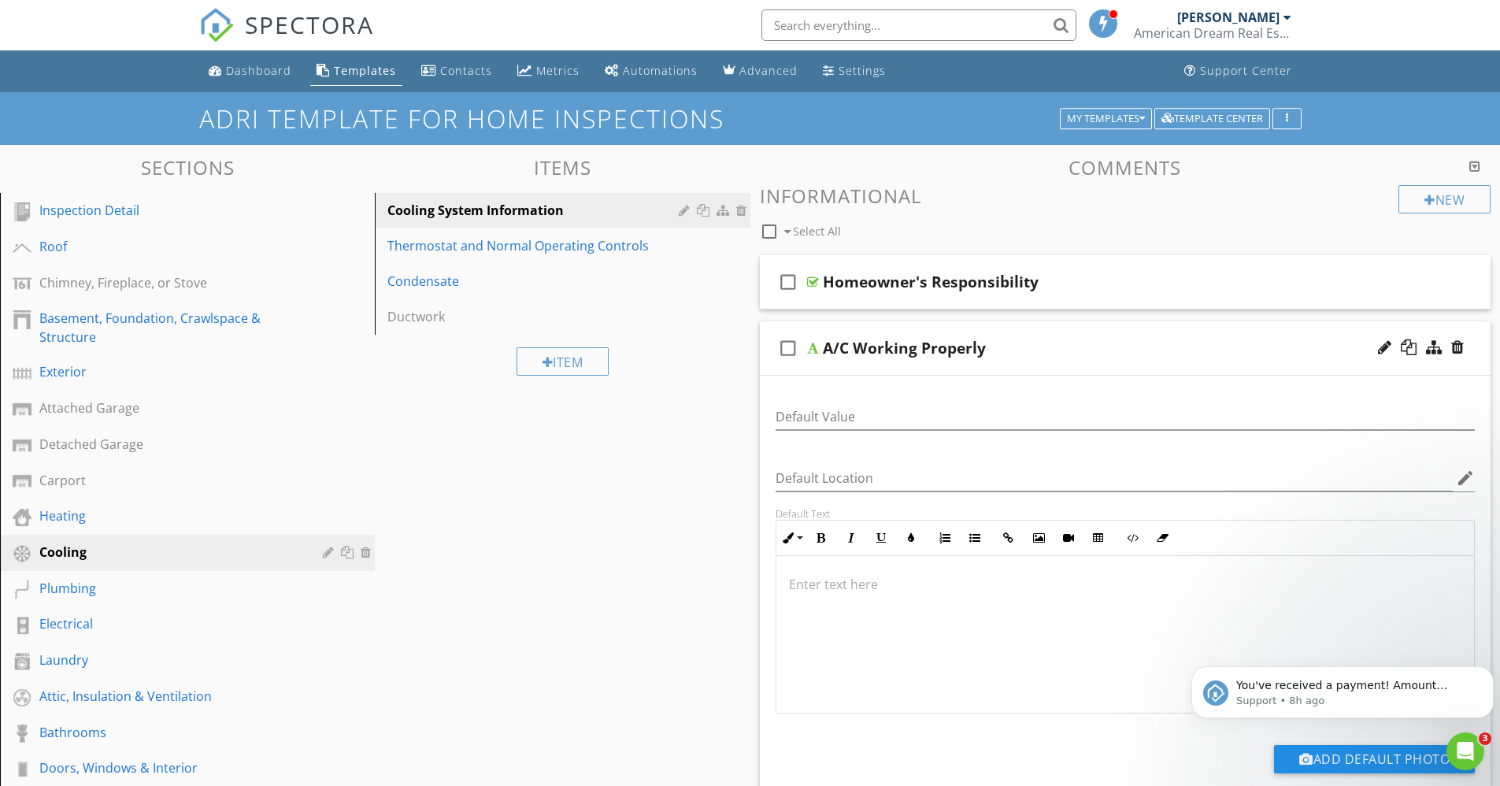
click at [814, 354] on div at bounding box center [813, 348] width 12 height 13
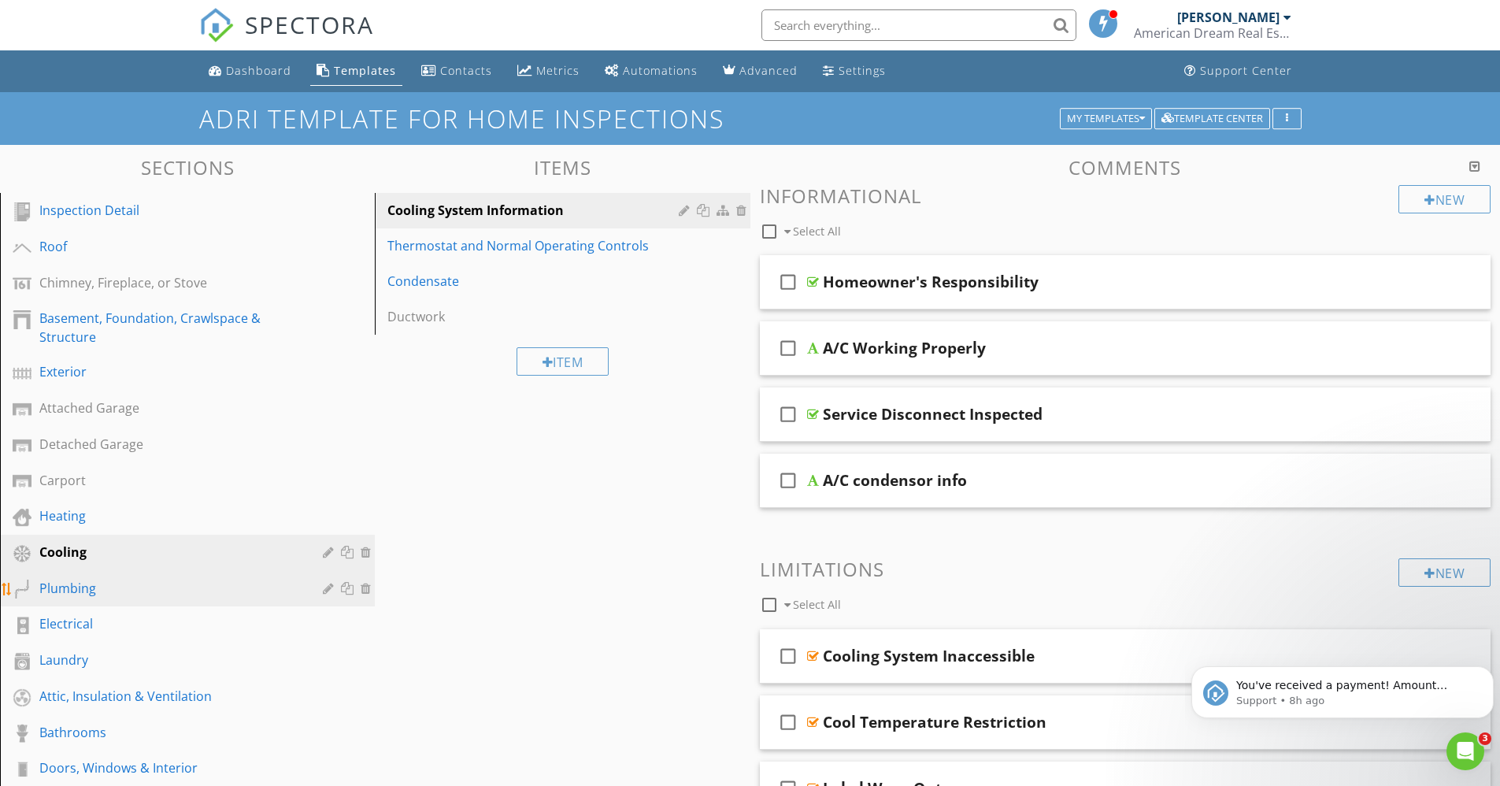
click at [79, 584] on div "Plumbing" at bounding box center [169, 588] width 261 height 19
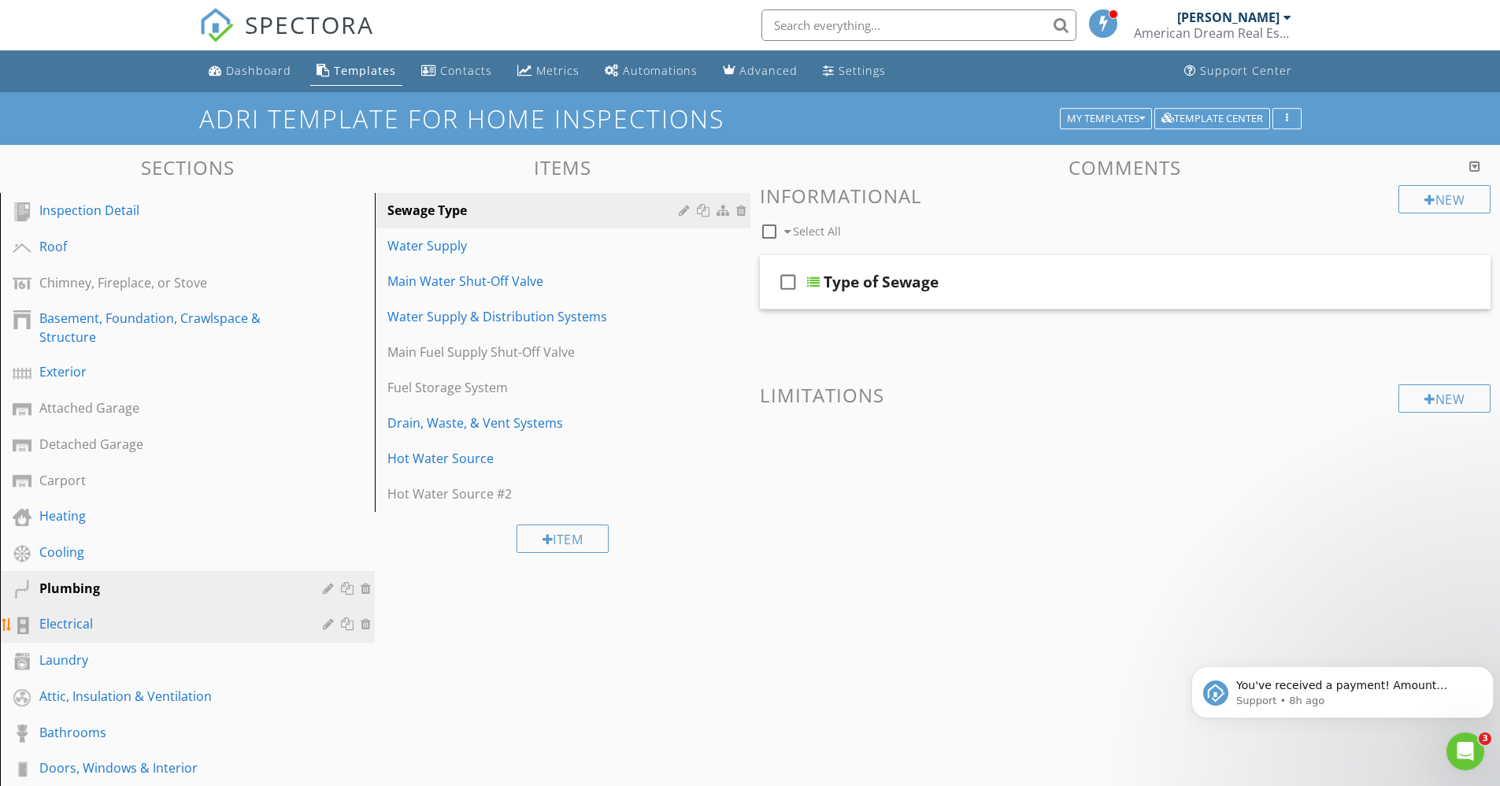
click at [72, 624] on div "Electrical" at bounding box center [169, 623] width 261 height 19
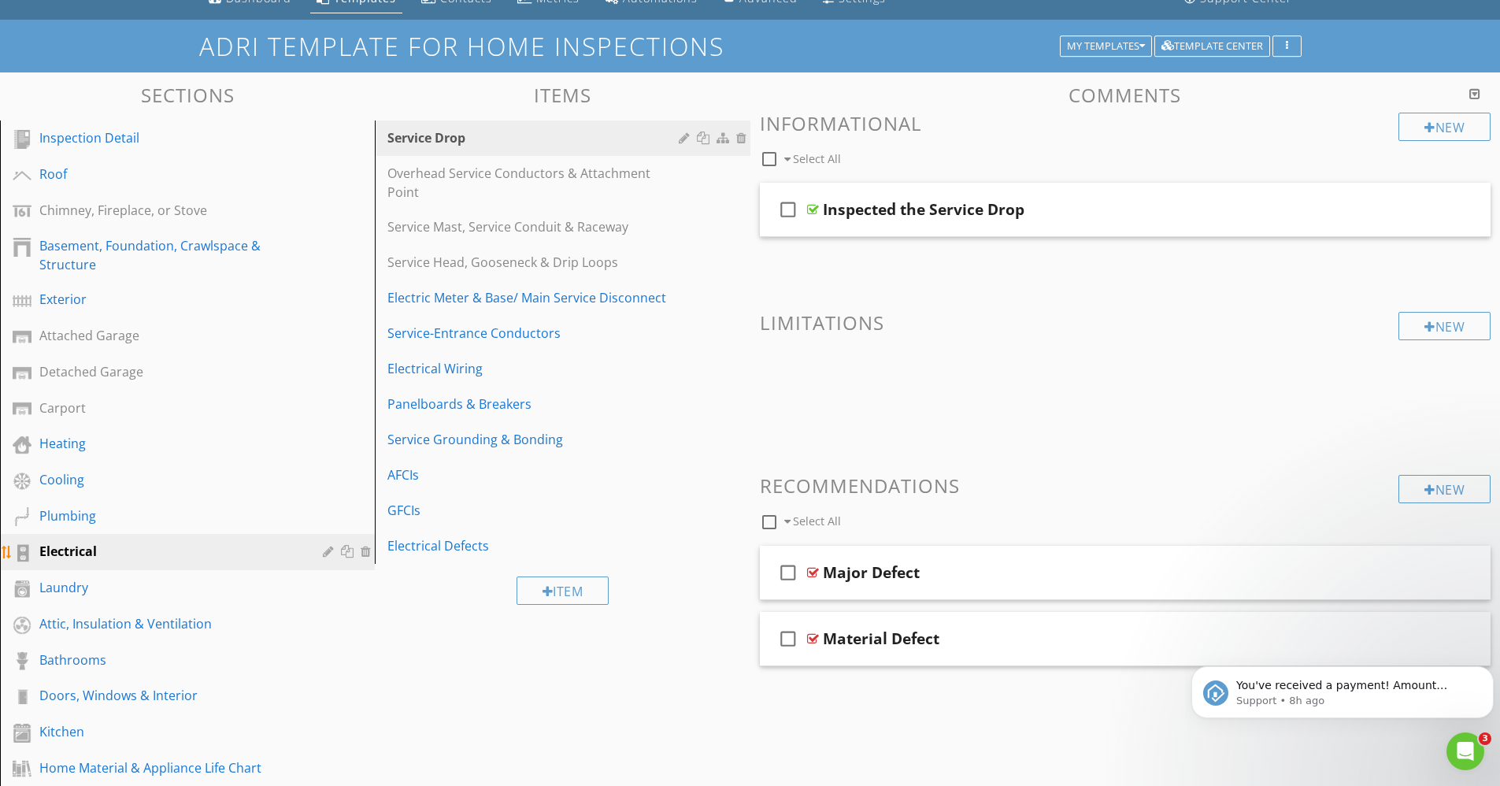
scroll to position [72, 0]
click at [102, 143] on div "Inspection Detail" at bounding box center [169, 138] width 261 height 19
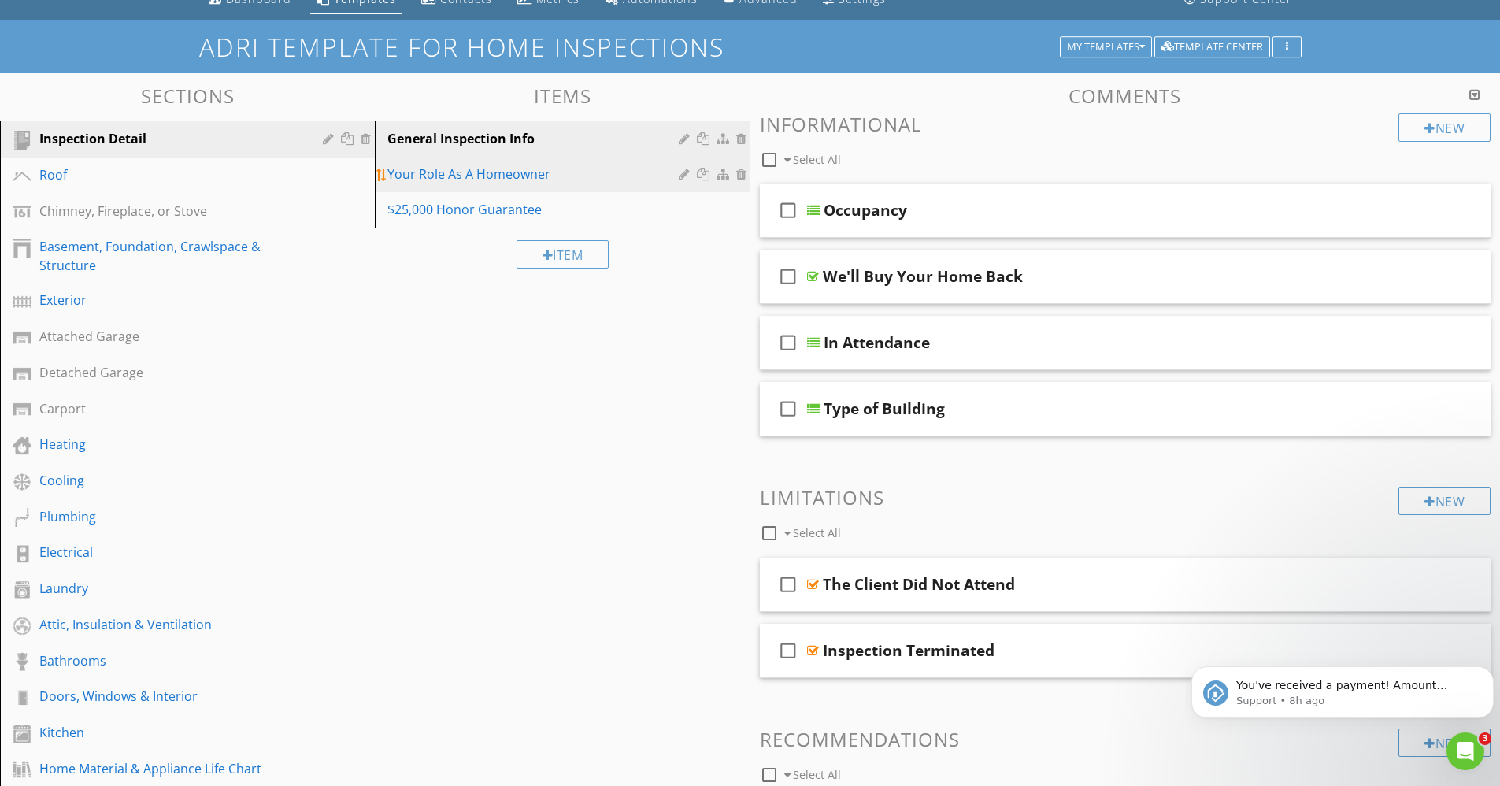
click at [487, 175] on div "Your Role As A Homeowner" at bounding box center [534, 174] width 295 height 19
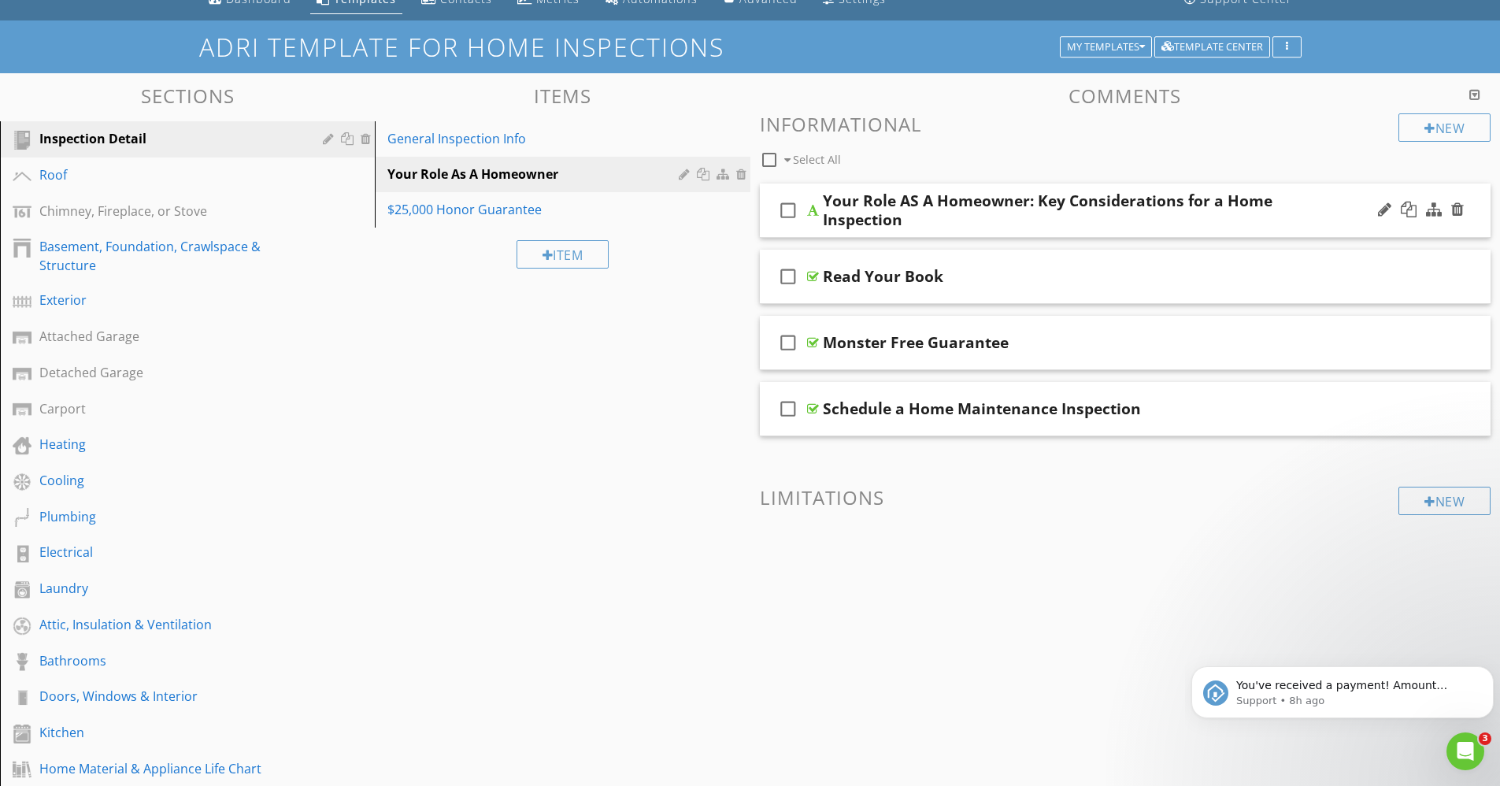
click at [815, 205] on div at bounding box center [813, 210] width 12 height 13
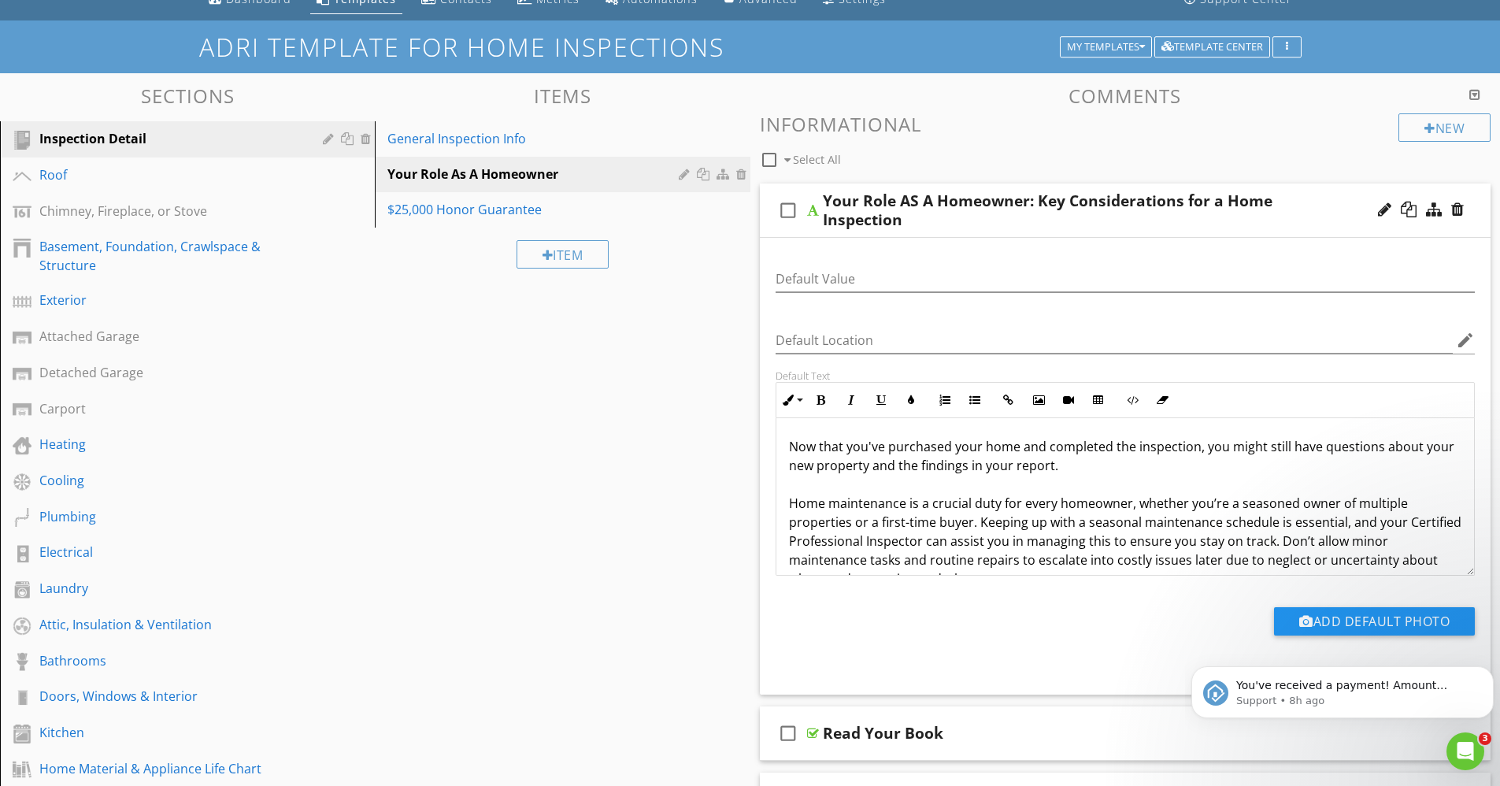
click at [809, 213] on div at bounding box center [813, 210] width 12 height 13
type textarea "<p>Now that you've purchased your home and completed the inspection, you might …"
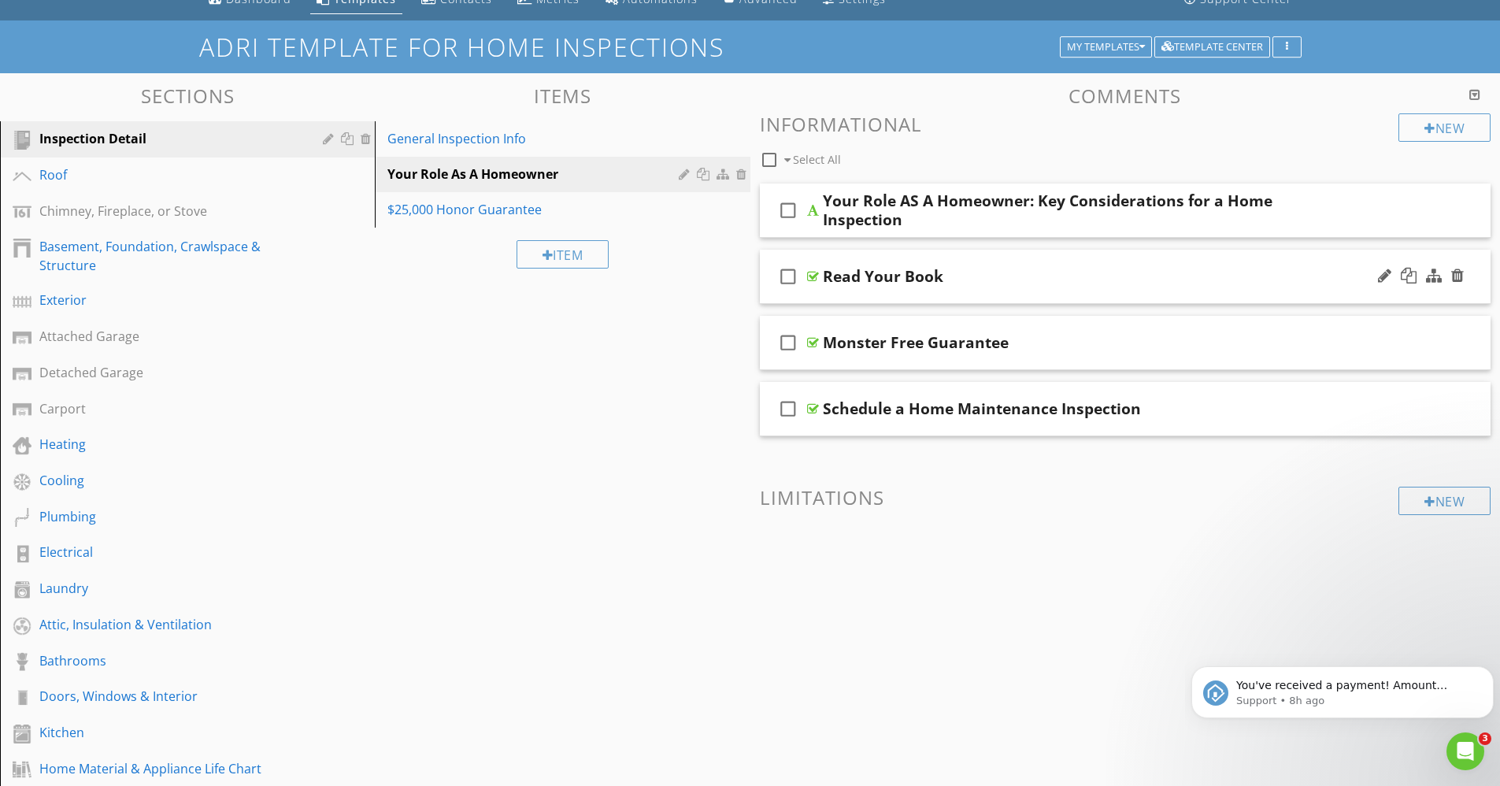
click at [815, 276] on div at bounding box center [813, 276] width 12 height 13
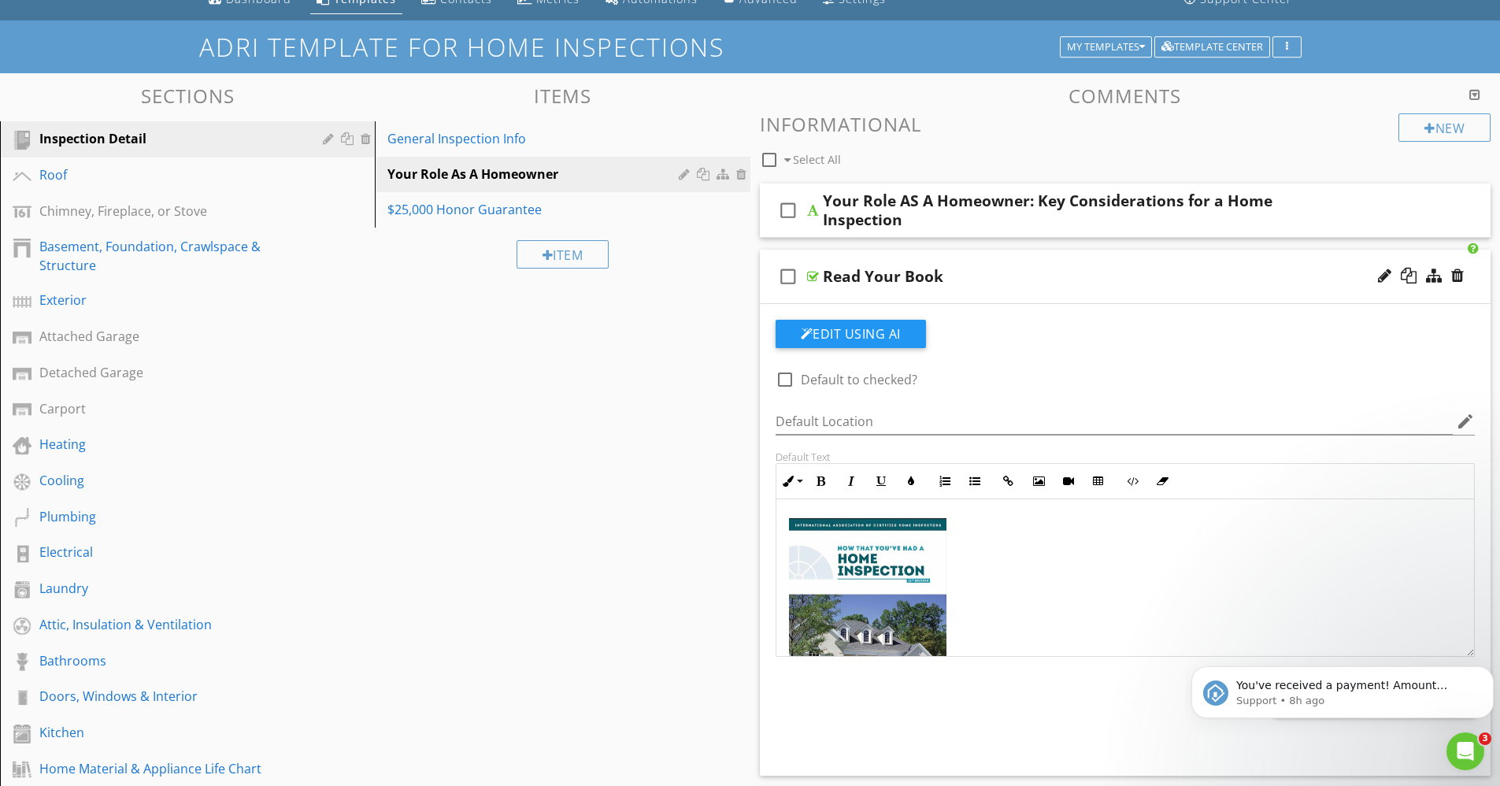
click at [831, 610] on img at bounding box center [868, 621] width 158 height 206
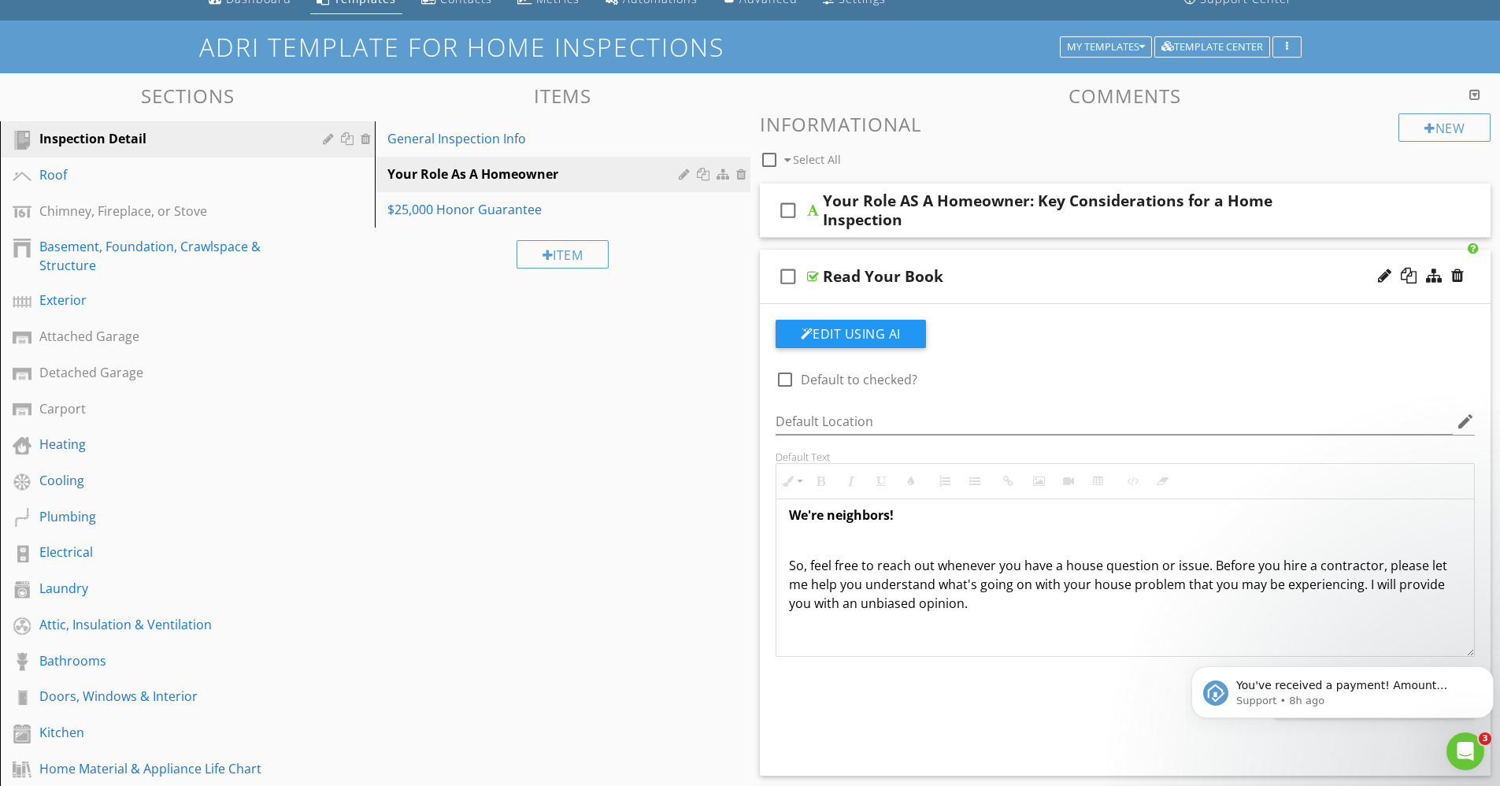
scroll to position [0, 0]
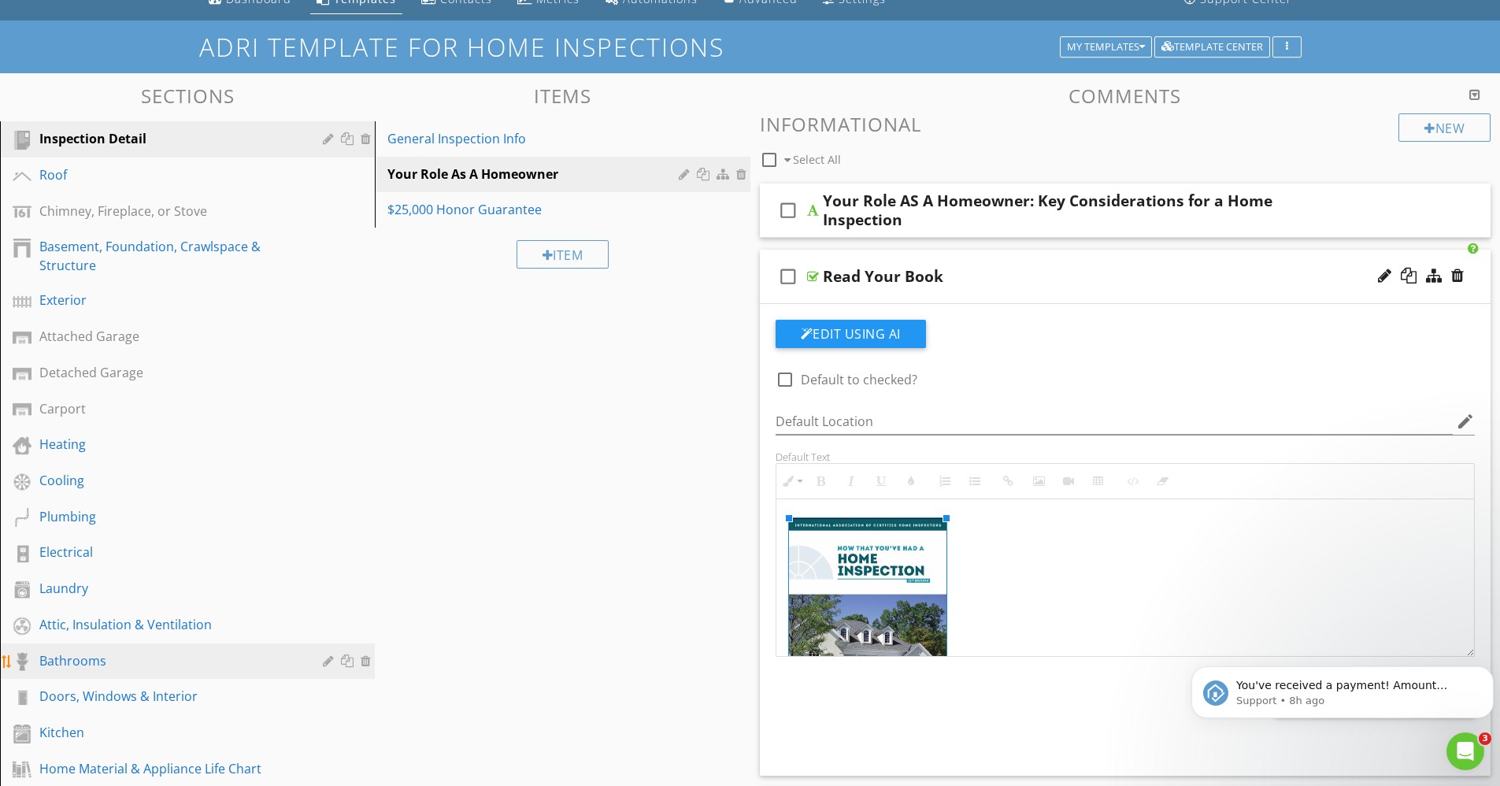
click at [75, 660] on div "Bathrooms" at bounding box center [169, 660] width 261 height 19
type textarea "<p><img src="https://cdn.spectora.com/editor_assets/images/000/014/173/original…"
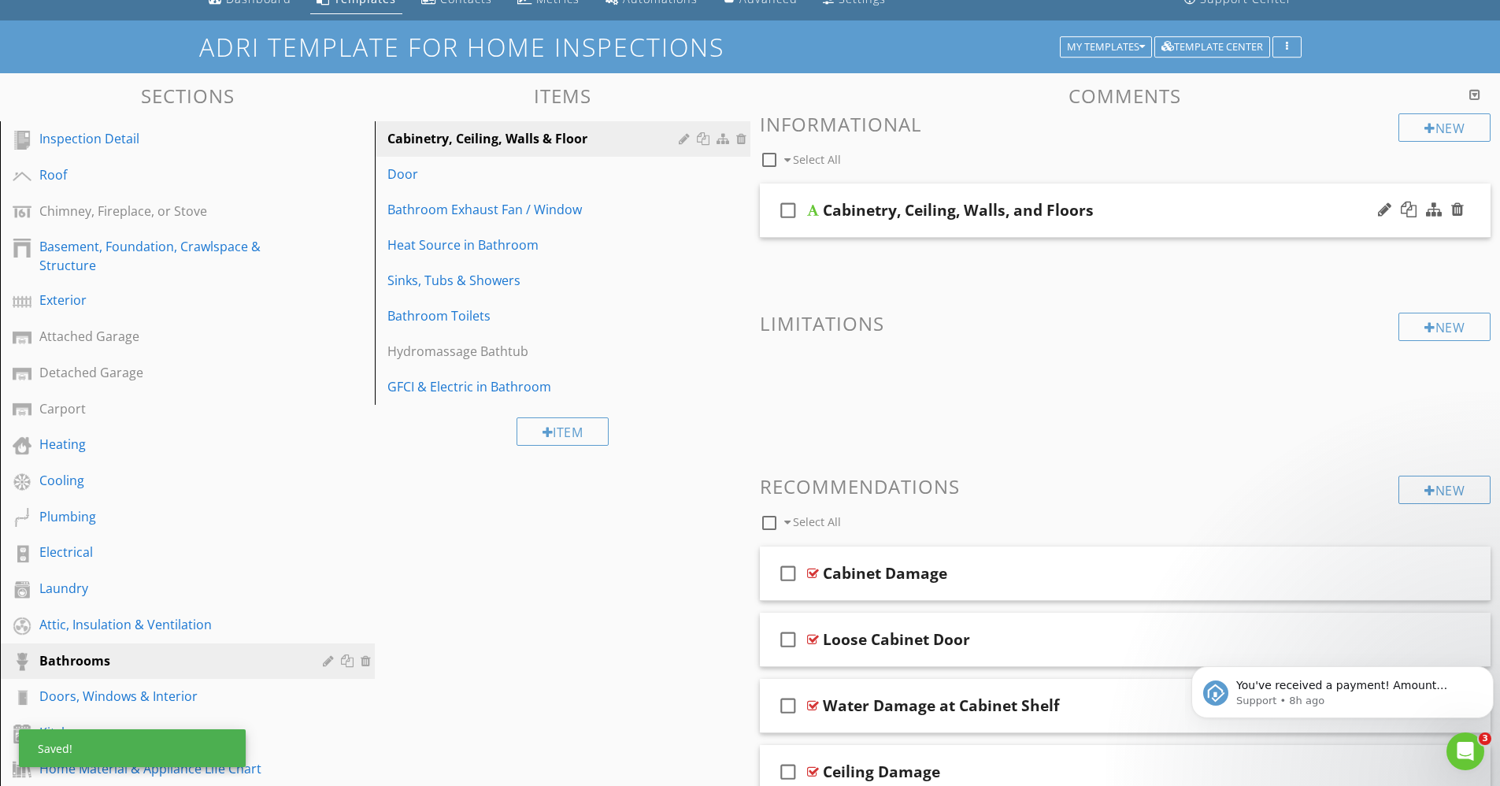
click at [813, 215] on div at bounding box center [813, 210] width 12 height 13
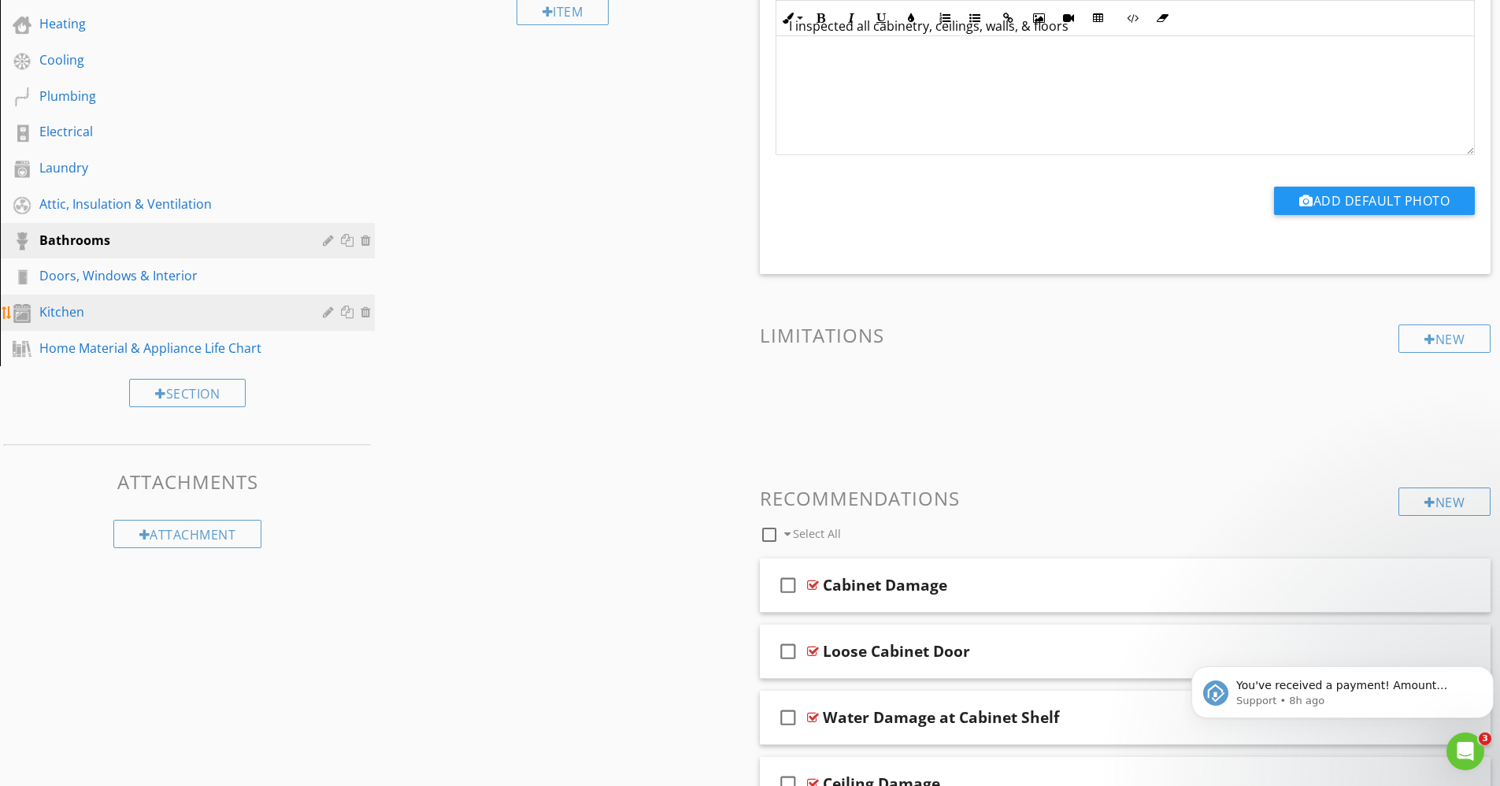
scroll to position [491, 0]
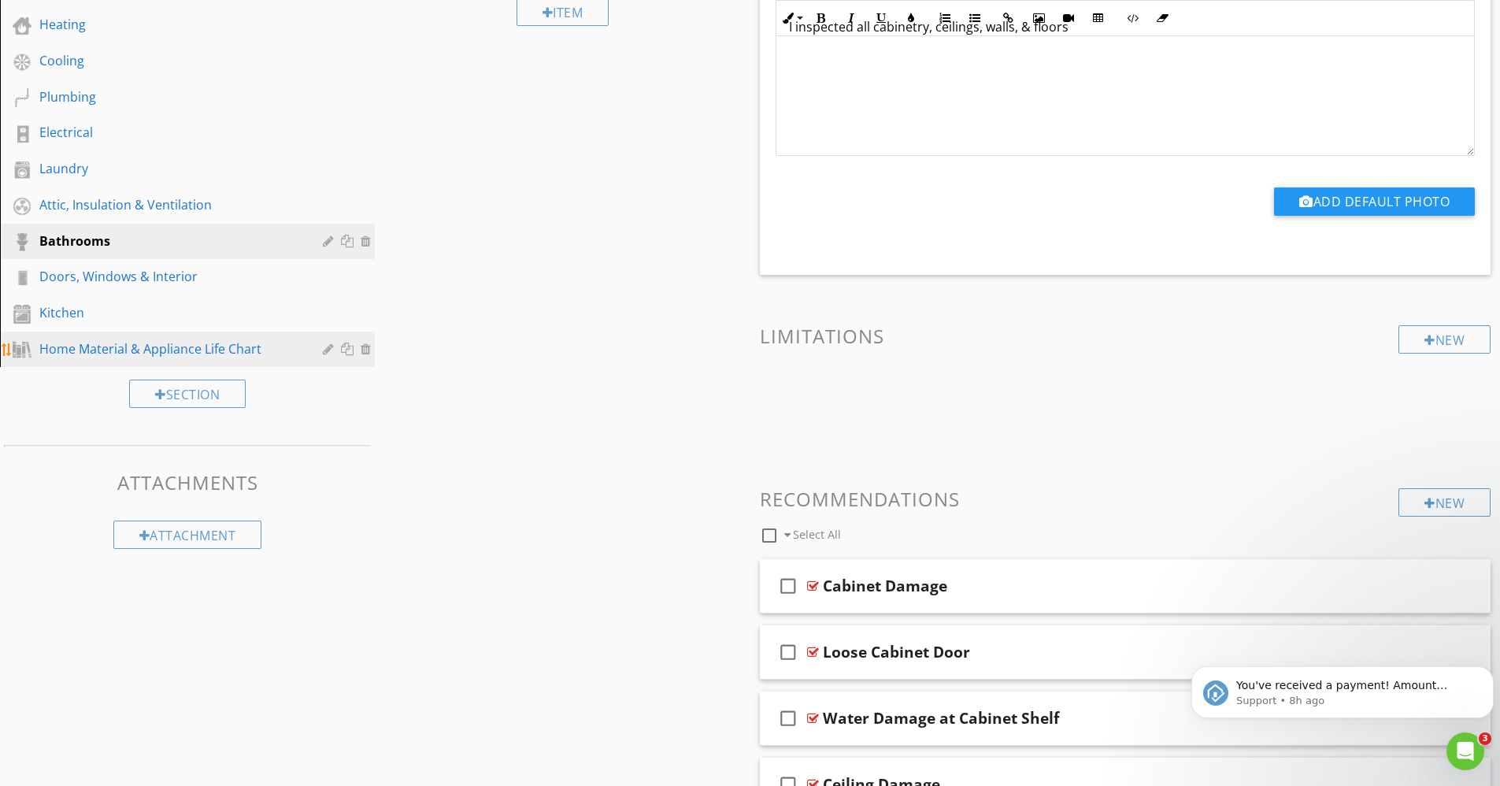
click at [99, 349] on div "Home Material & Appliance Life Chart" at bounding box center [169, 348] width 261 height 19
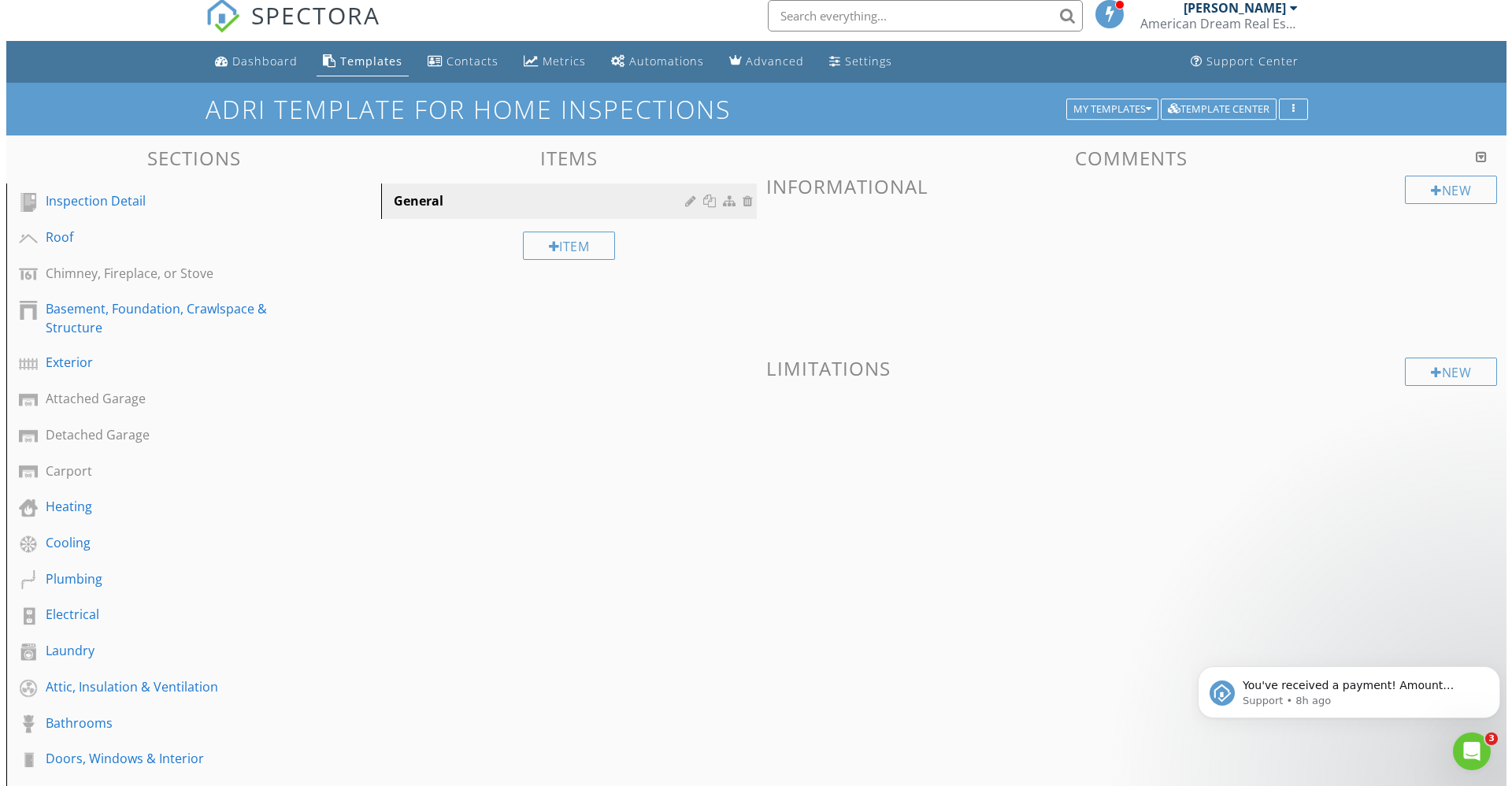
scroll to position [0, 0]
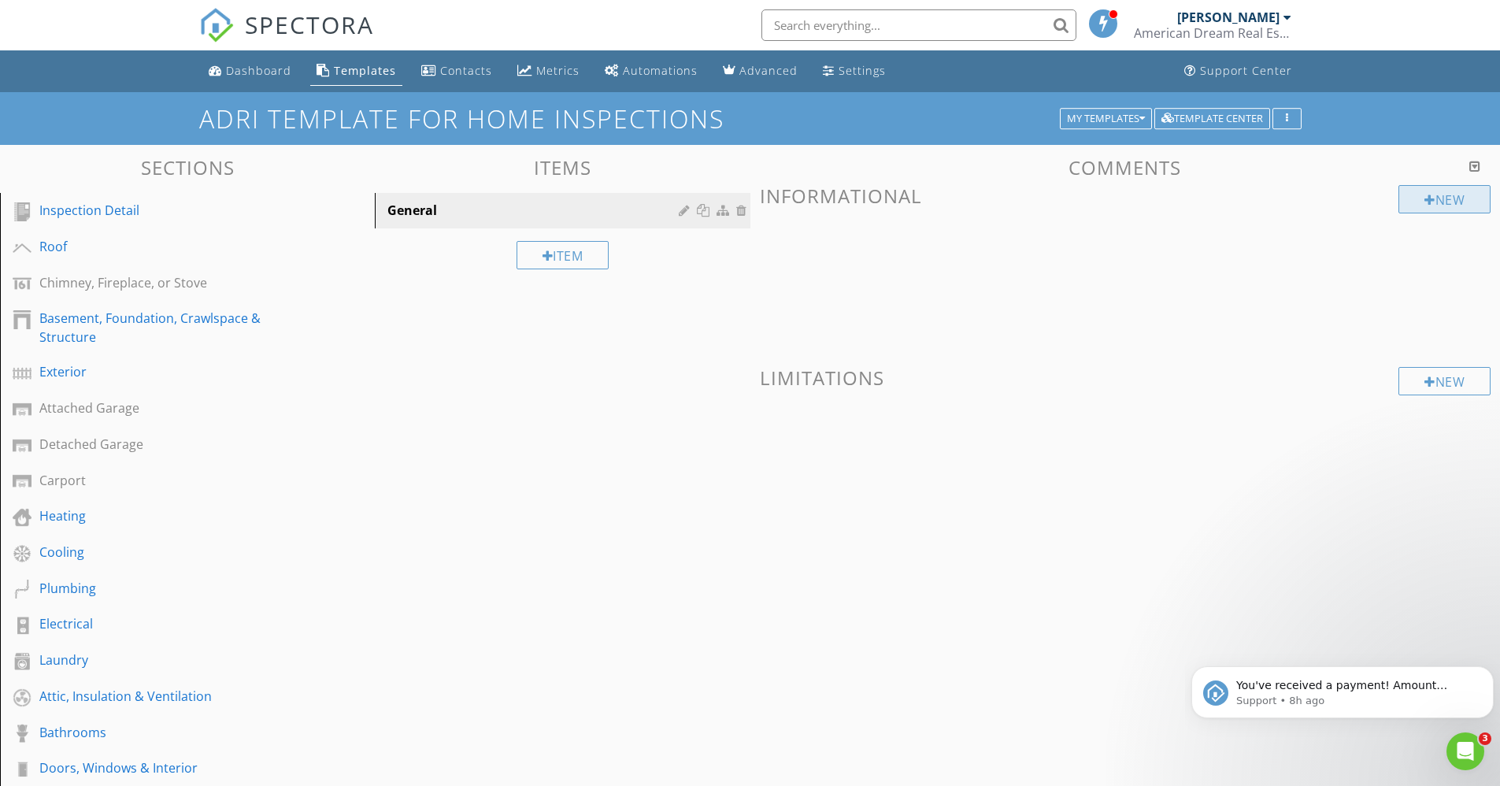
click at [1448, 209] on div "New" at bounding box center [1445, 199] width 92 height 28
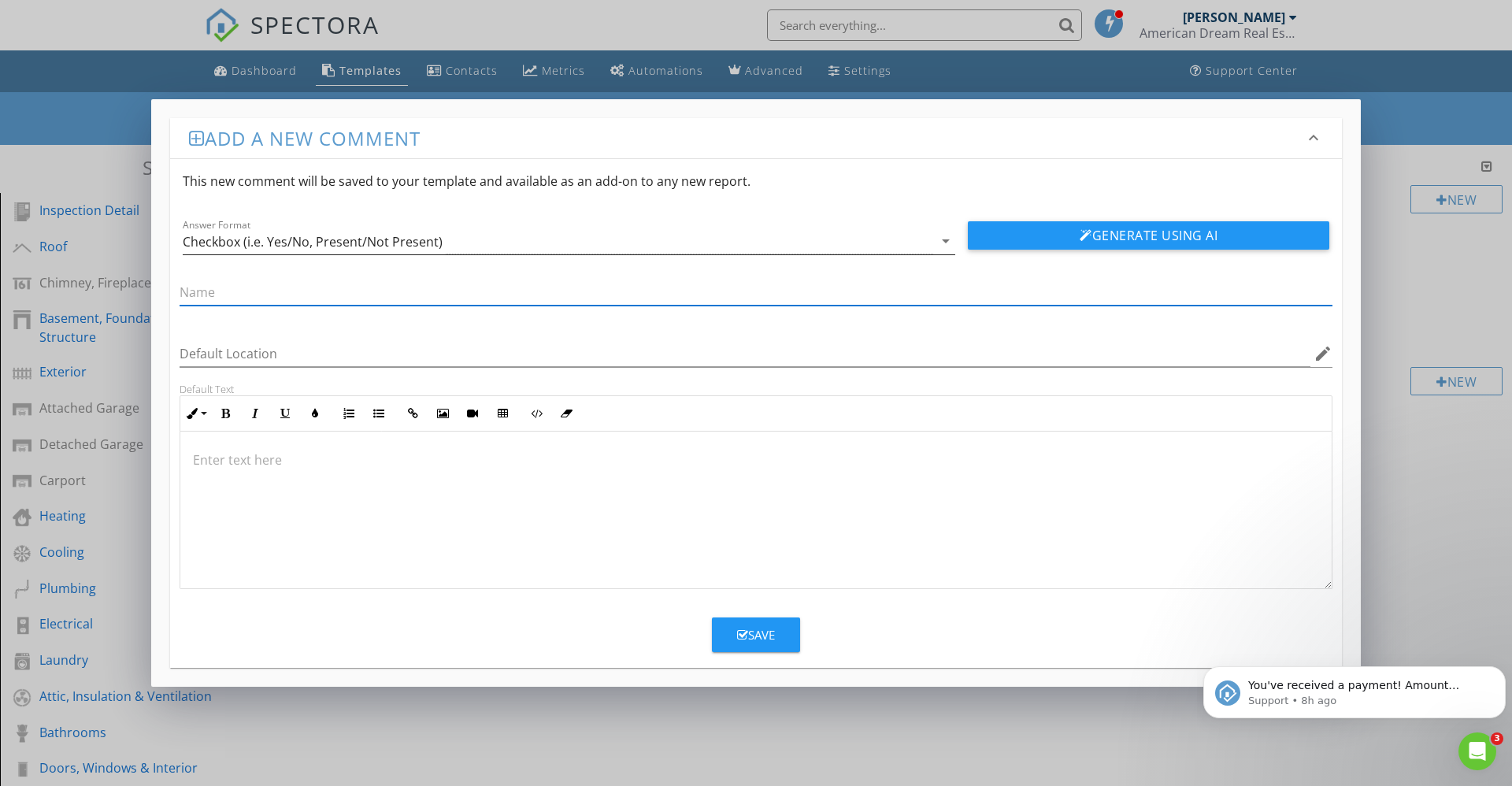
click at [947, 240] on icon "arrow_drop_down" at bounding box center [945, 241] width 19 height 19
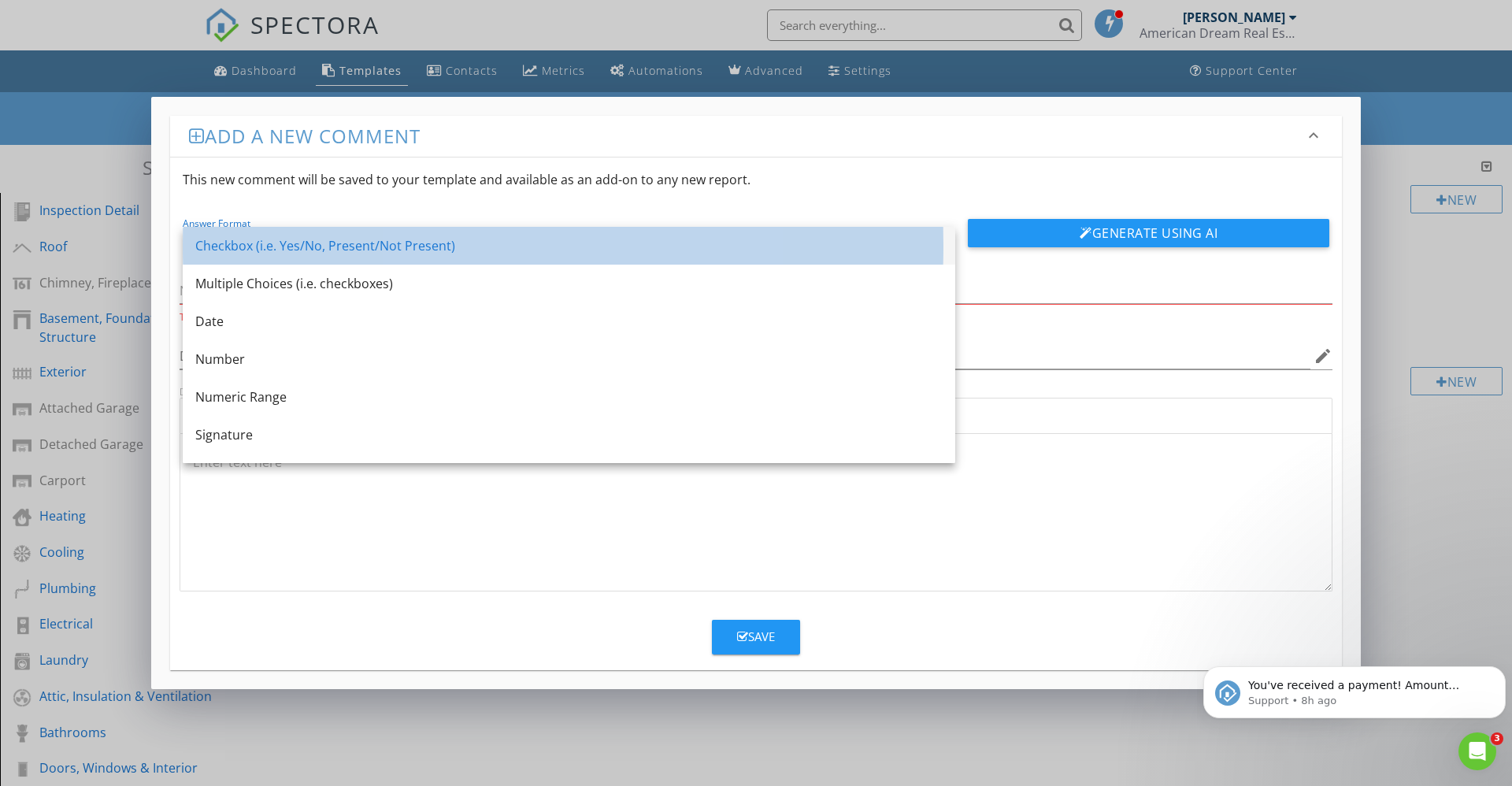
click at [209, 238] on div "Checkbox (i.e. Yes/No, Present/Not Present)" at bounding box center [568, 245] width 747 height 19
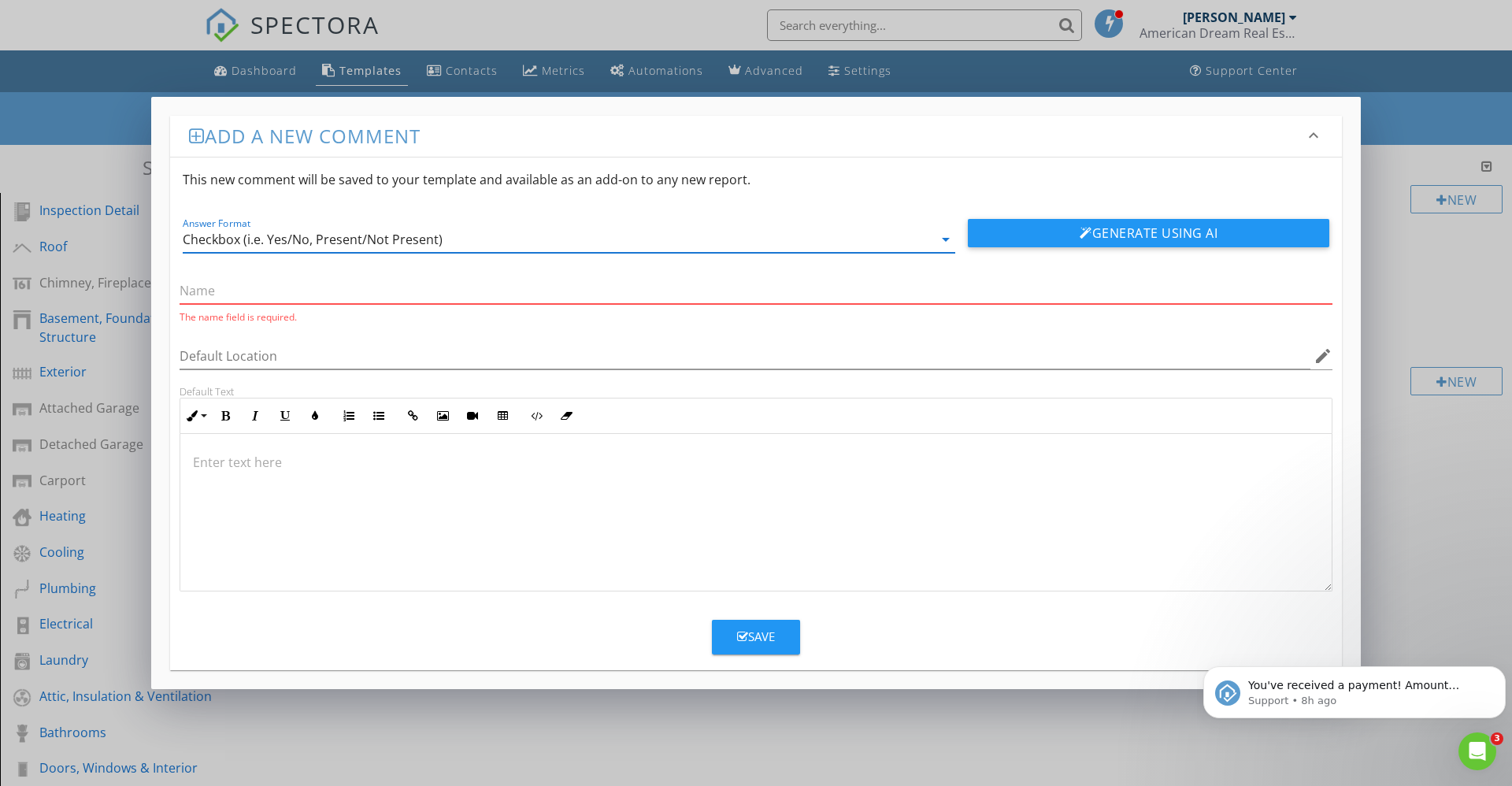
click at [211, 287] on input "text" at bounding box center [756, 291] width 1153 height 26
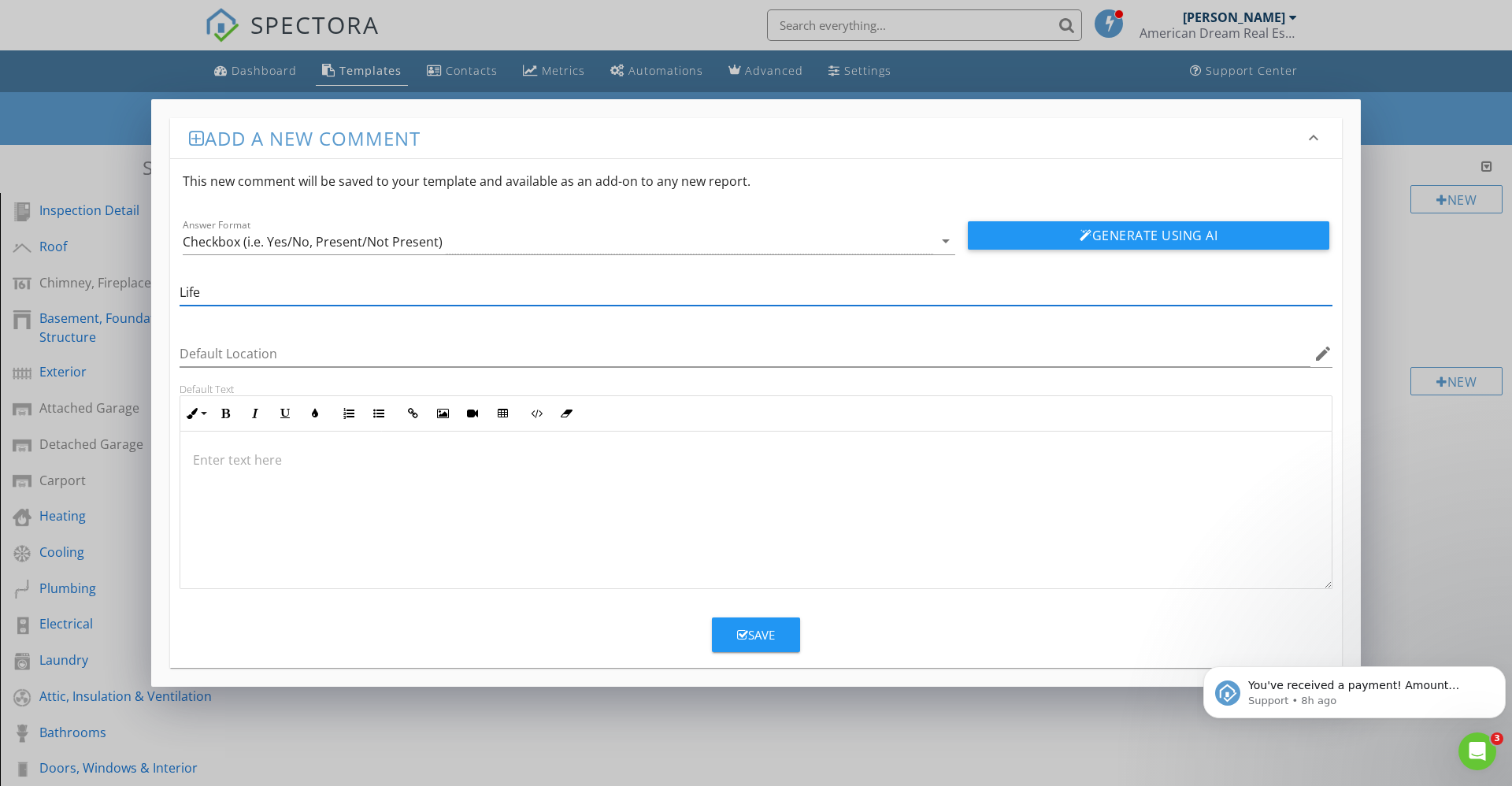
type input "Life"
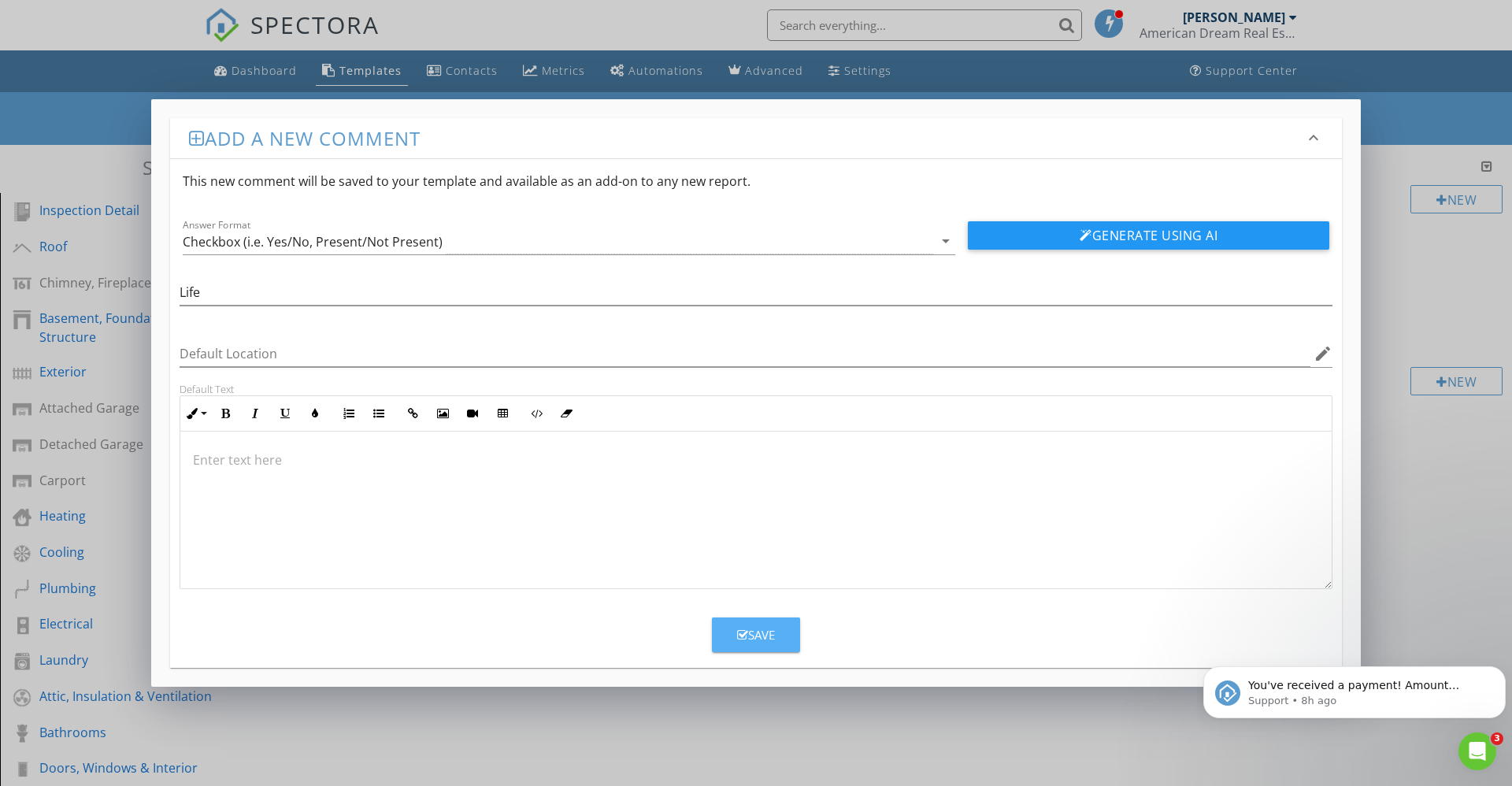
click at [769, 629] on div "Save" at bounding box center [756, 635] width 38 height 18
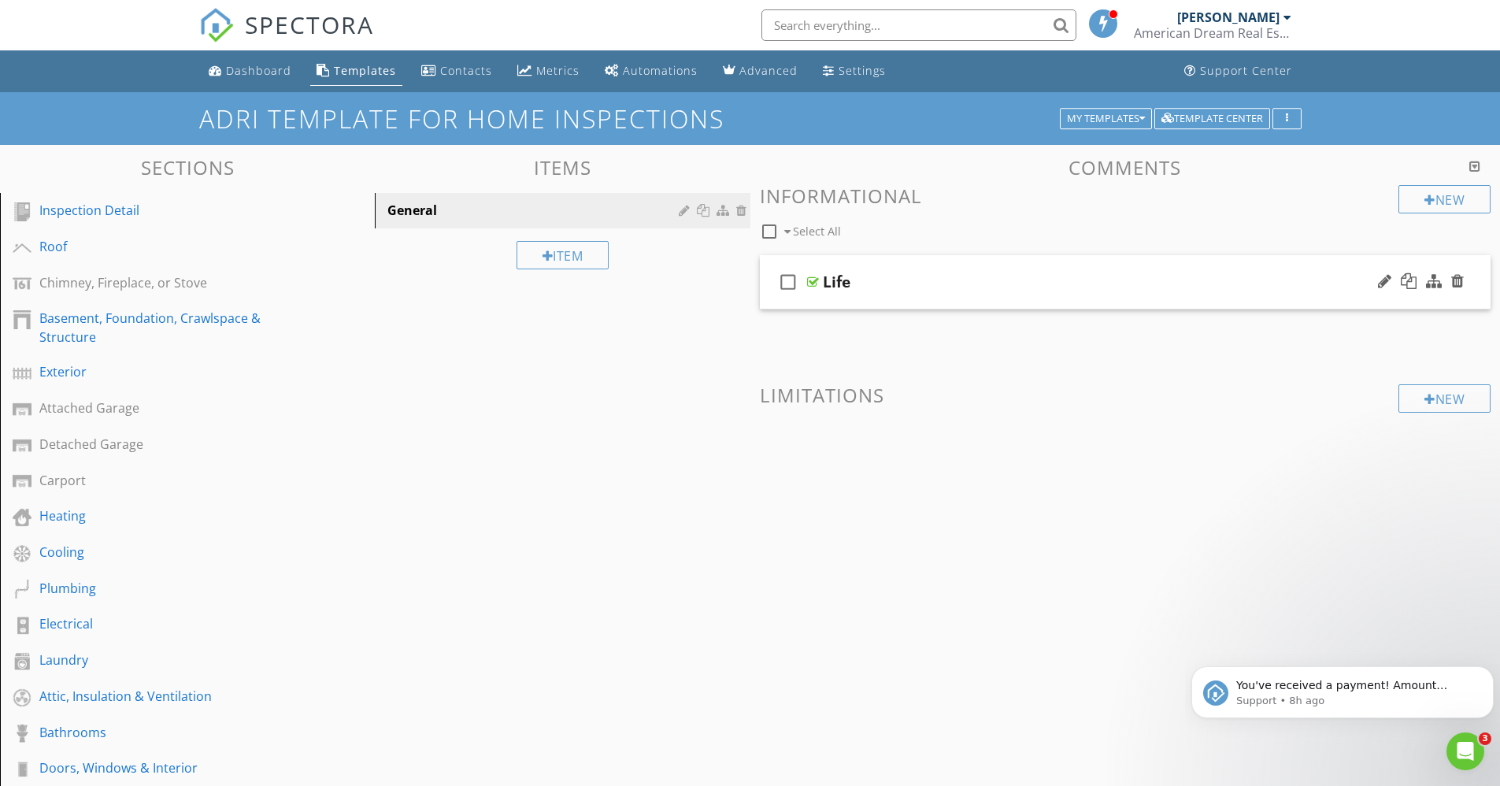
click at [811, 280] on div at bounding box center [813, 282] width 12 height 13
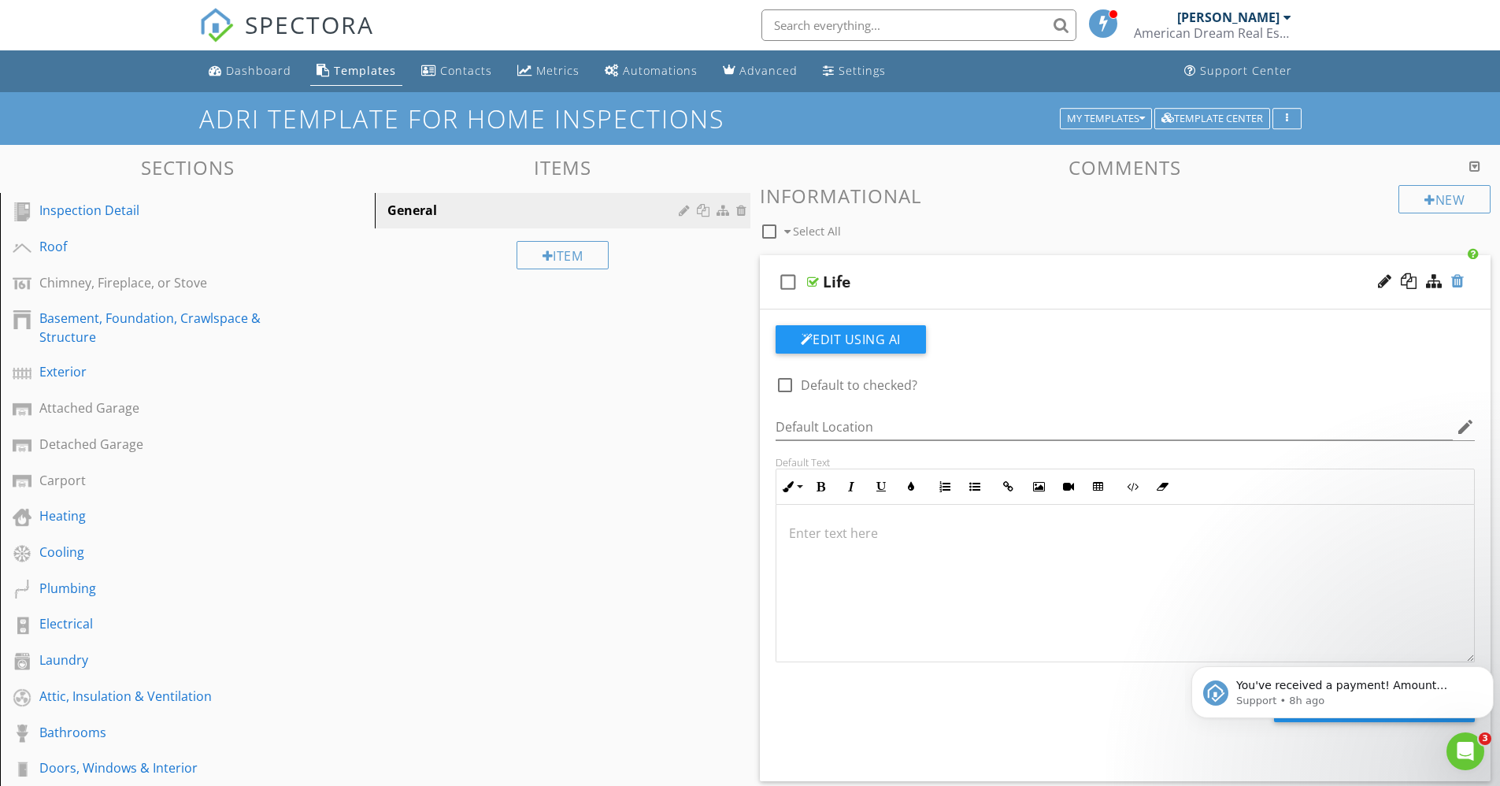
click at [1455, 283] on div at bounding box center [1458, 281] width 13 height 16
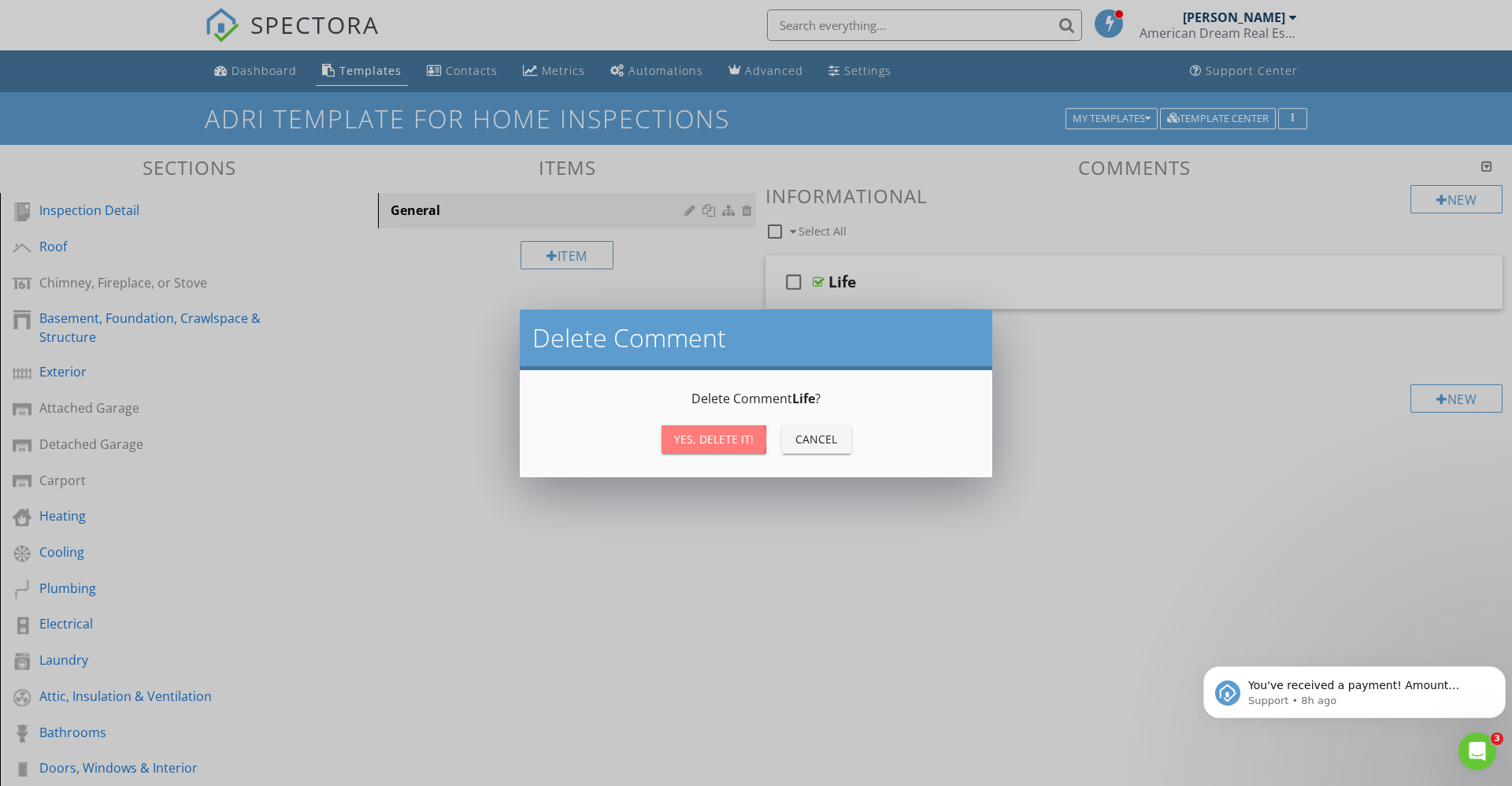
click at [723, 436] on div "Yes, Delete it!" at bounding box center [714, 439] width 80 height 17
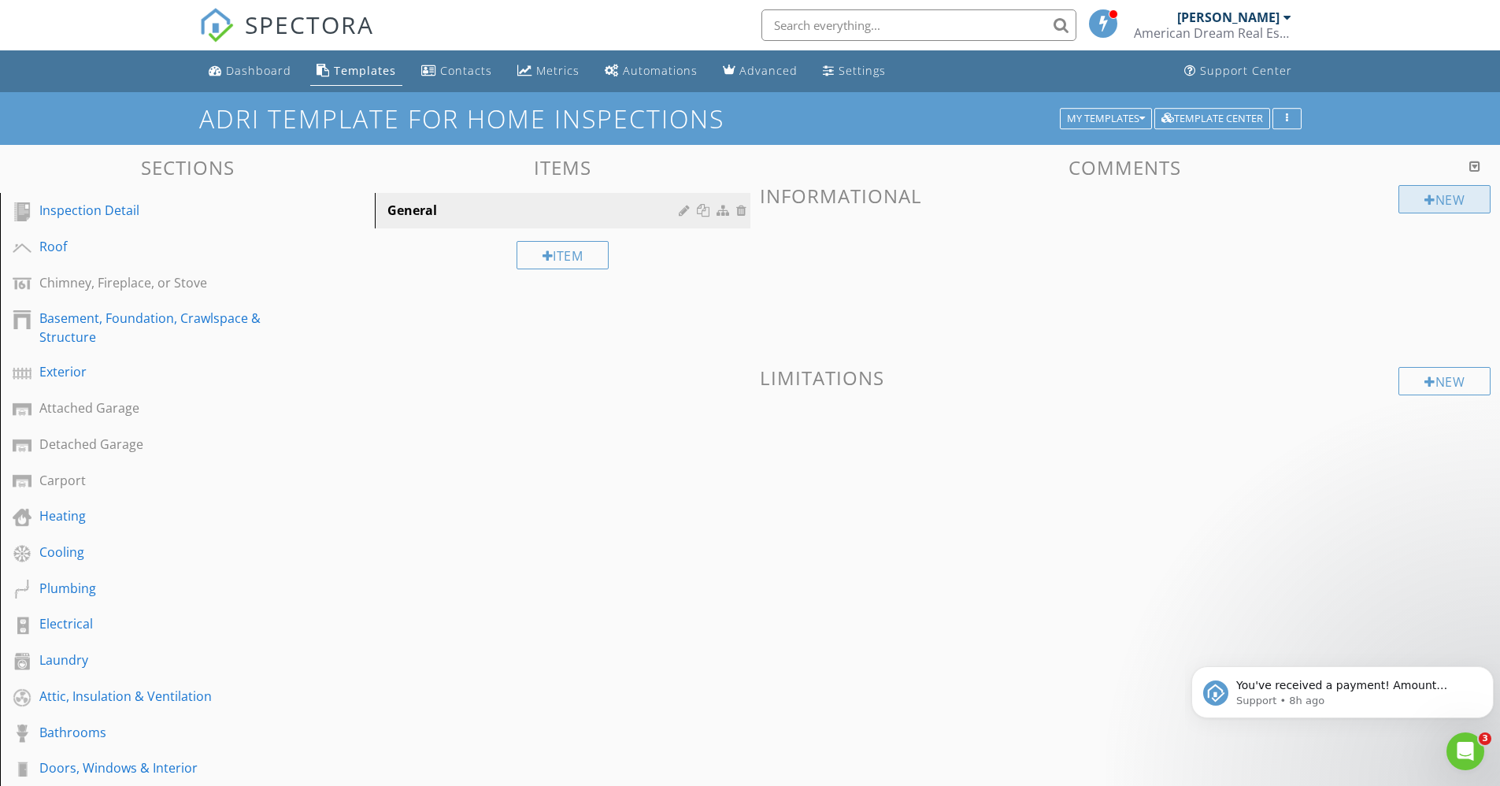
click at [1463, 198] on div "New" at bounding box center [1445, 199] width 92 height 28
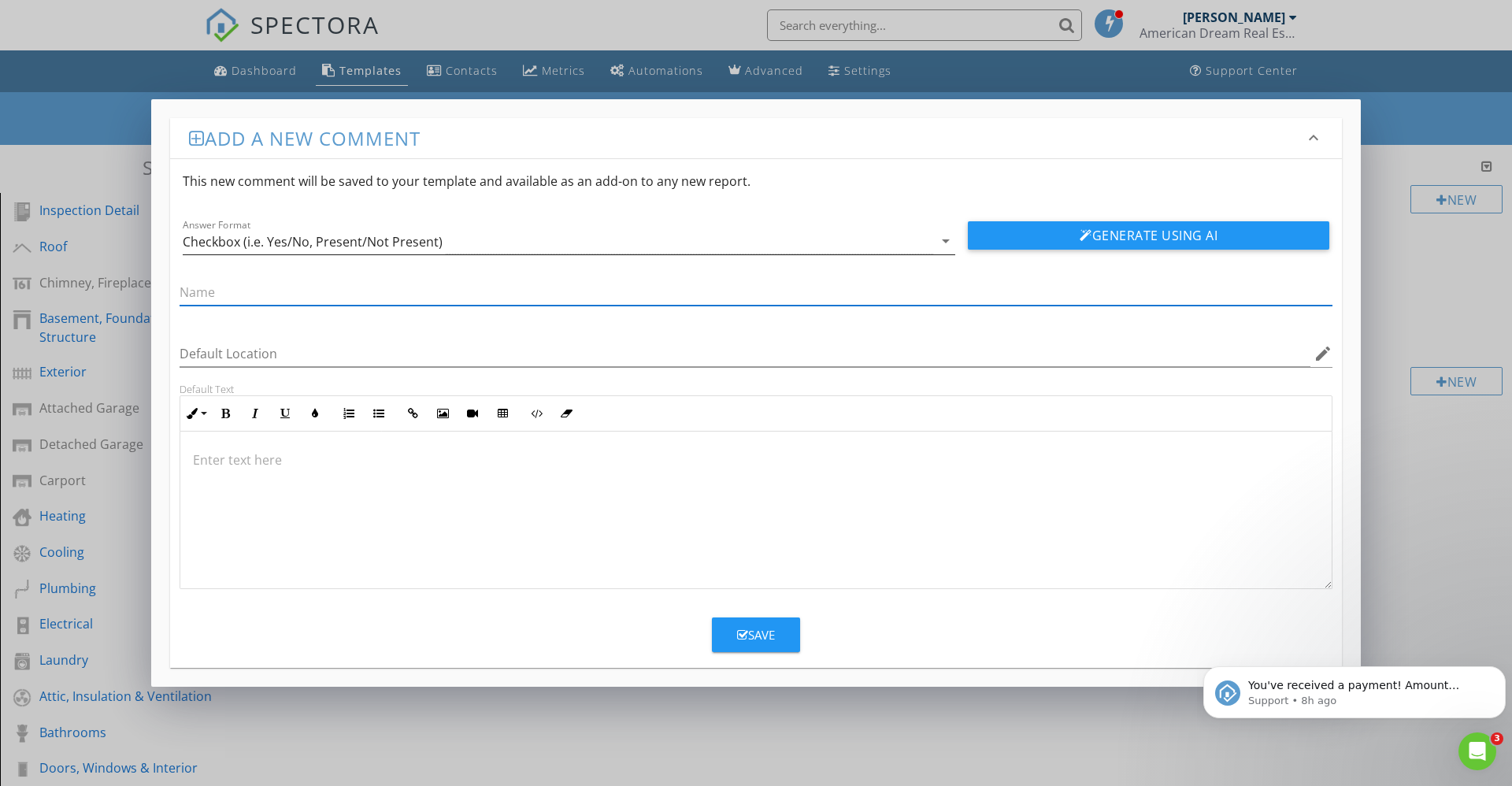
click at [947, 244] on icon "arrow_drop_down" at bounding box center [945, 241] width 19 height 19
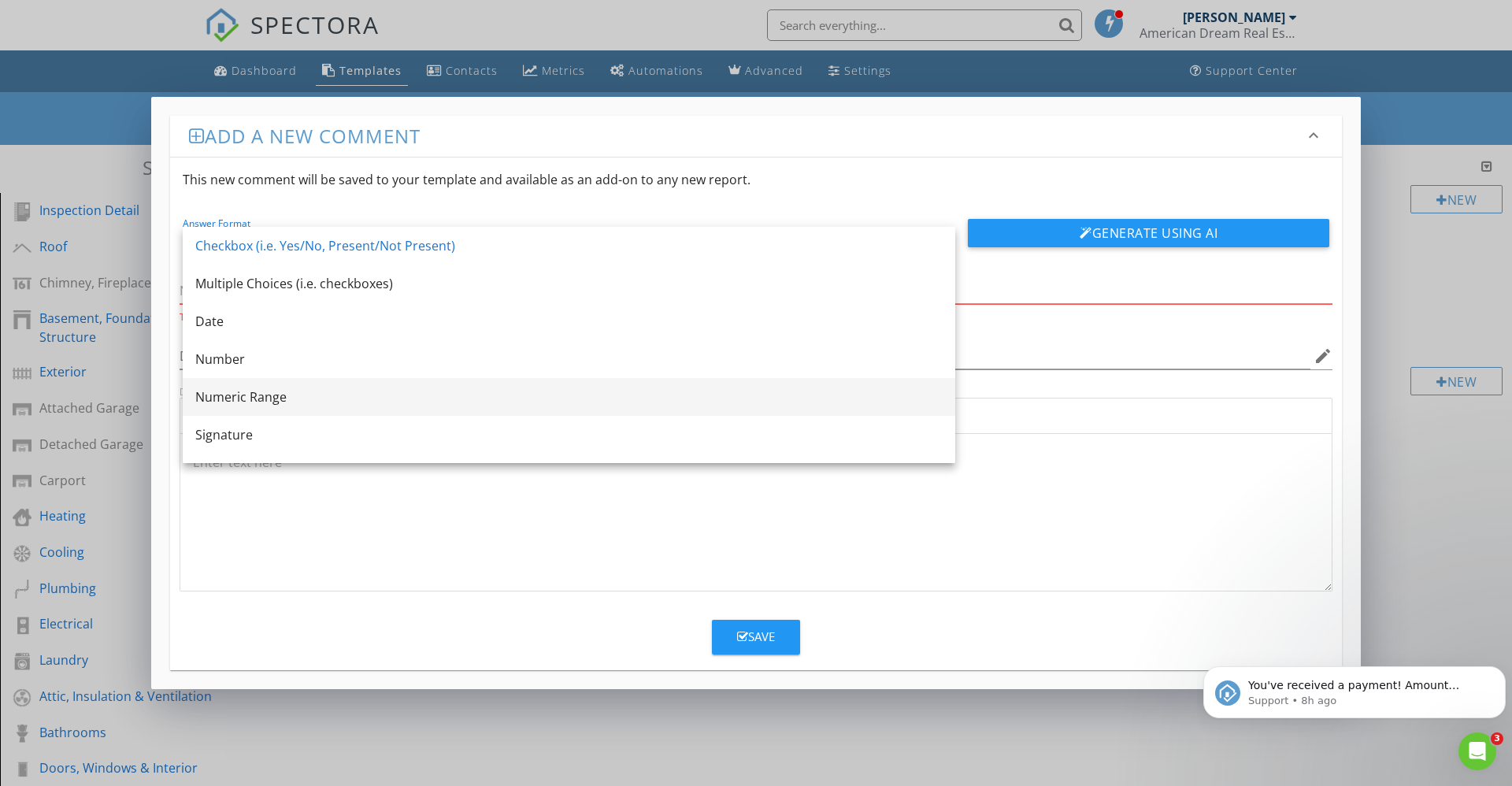
scroll to position [28, 0]
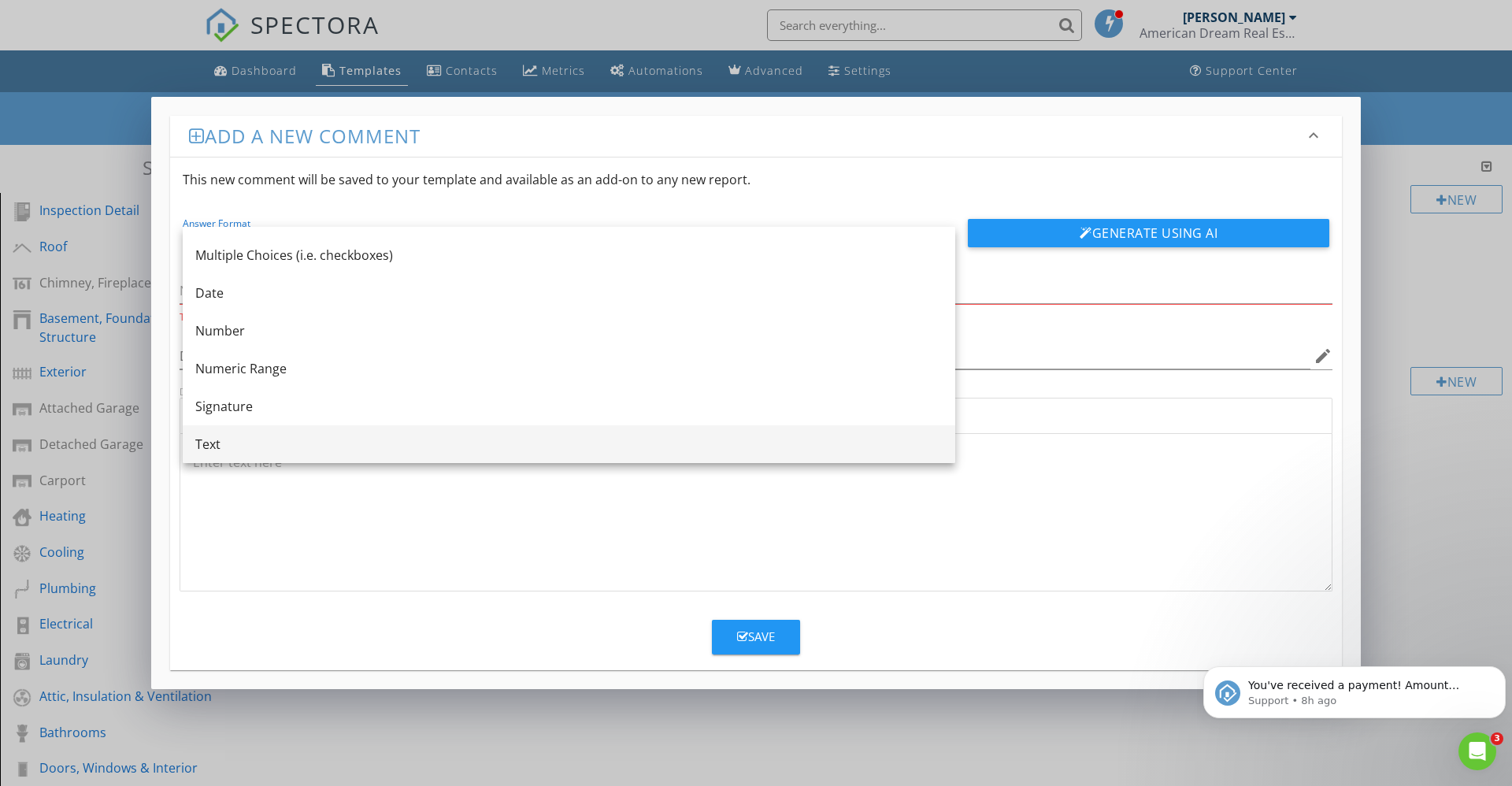
click at [211, 450] on div "Text" at bounding box center [568, 444] width 747 height 19
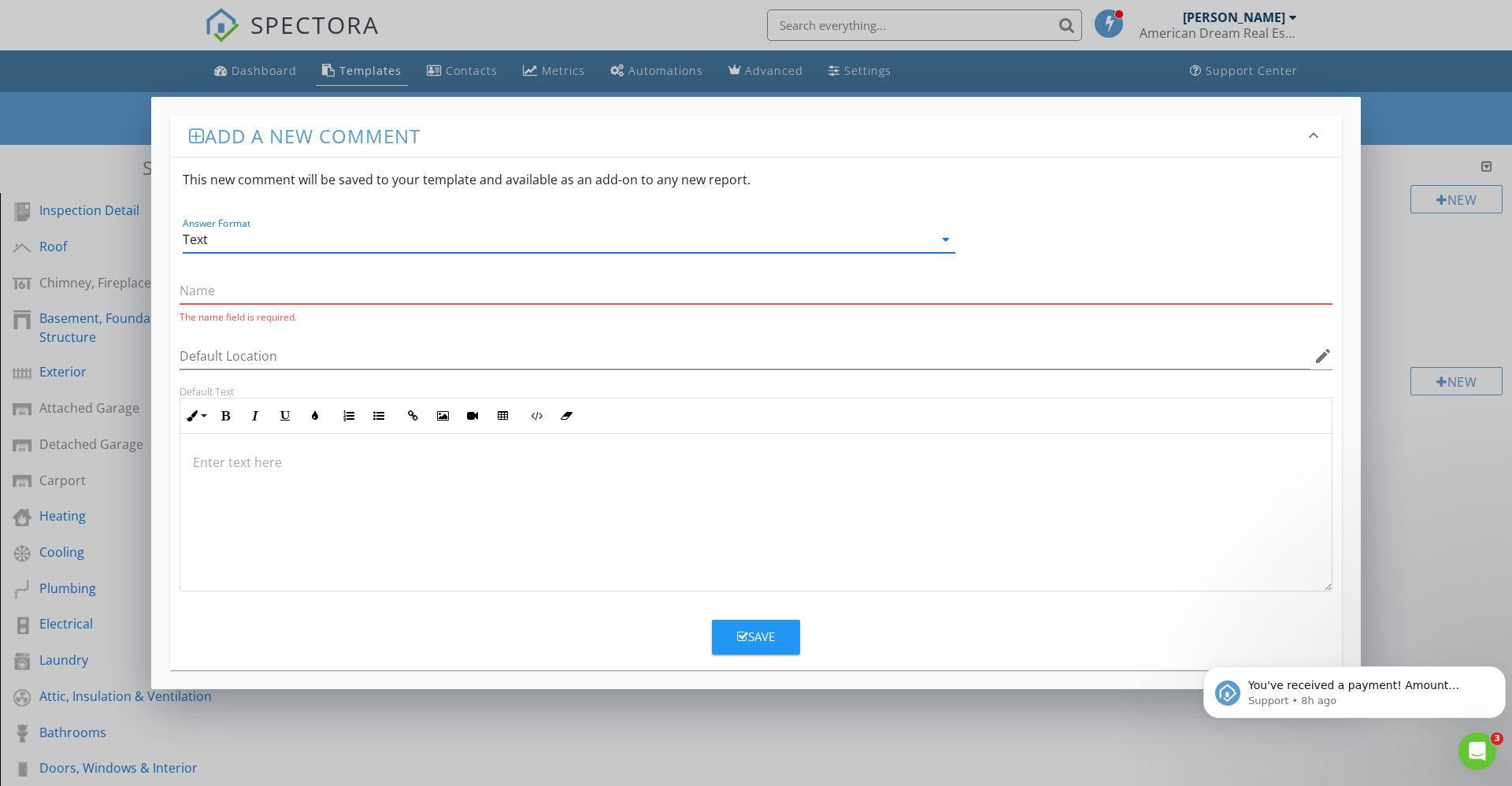
click at [207, 287] on input "text" at bounding box center [756, 291] width 1153 height 26
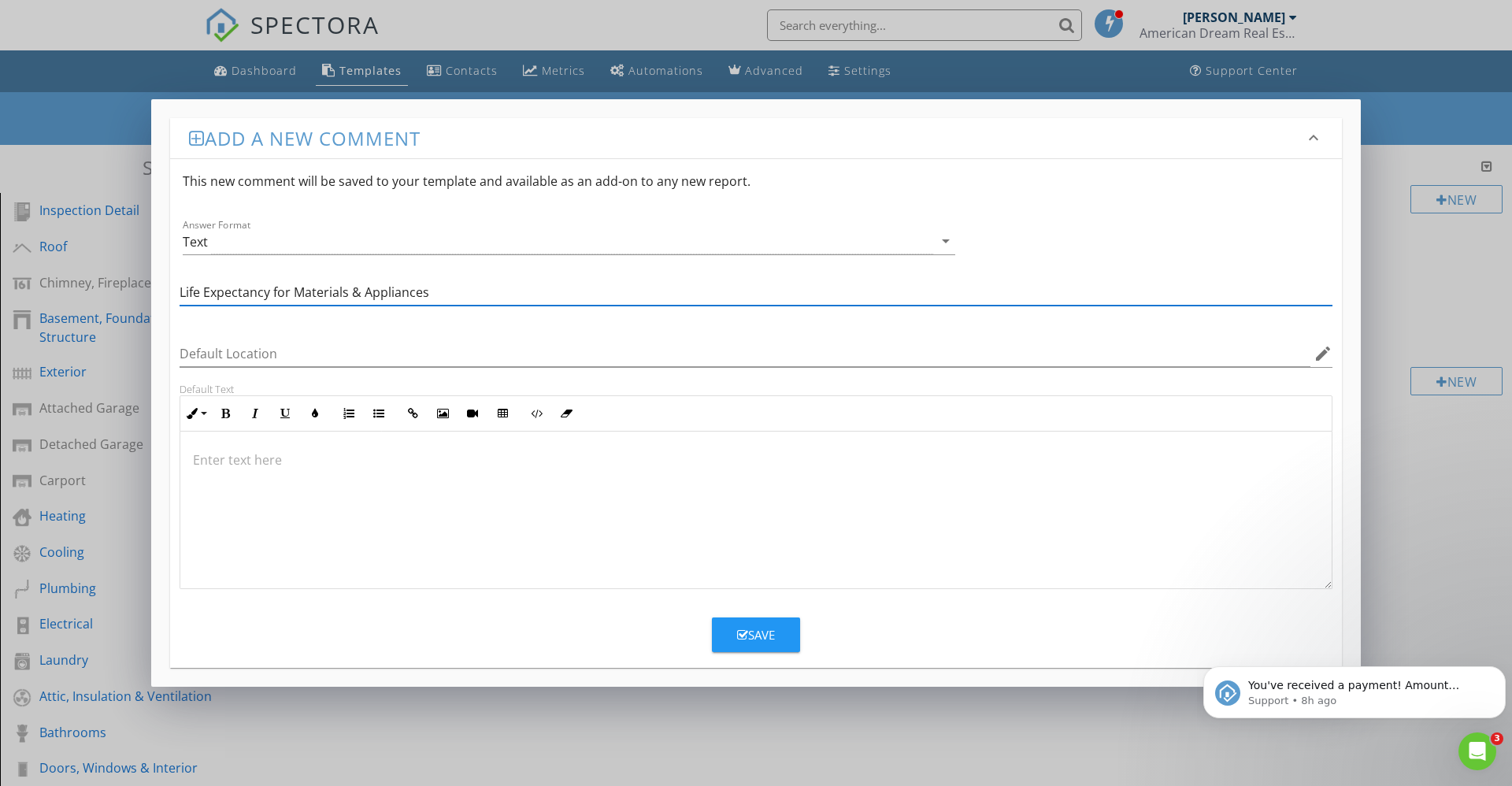
type input "Life Expectancy for Materials & Appliances"
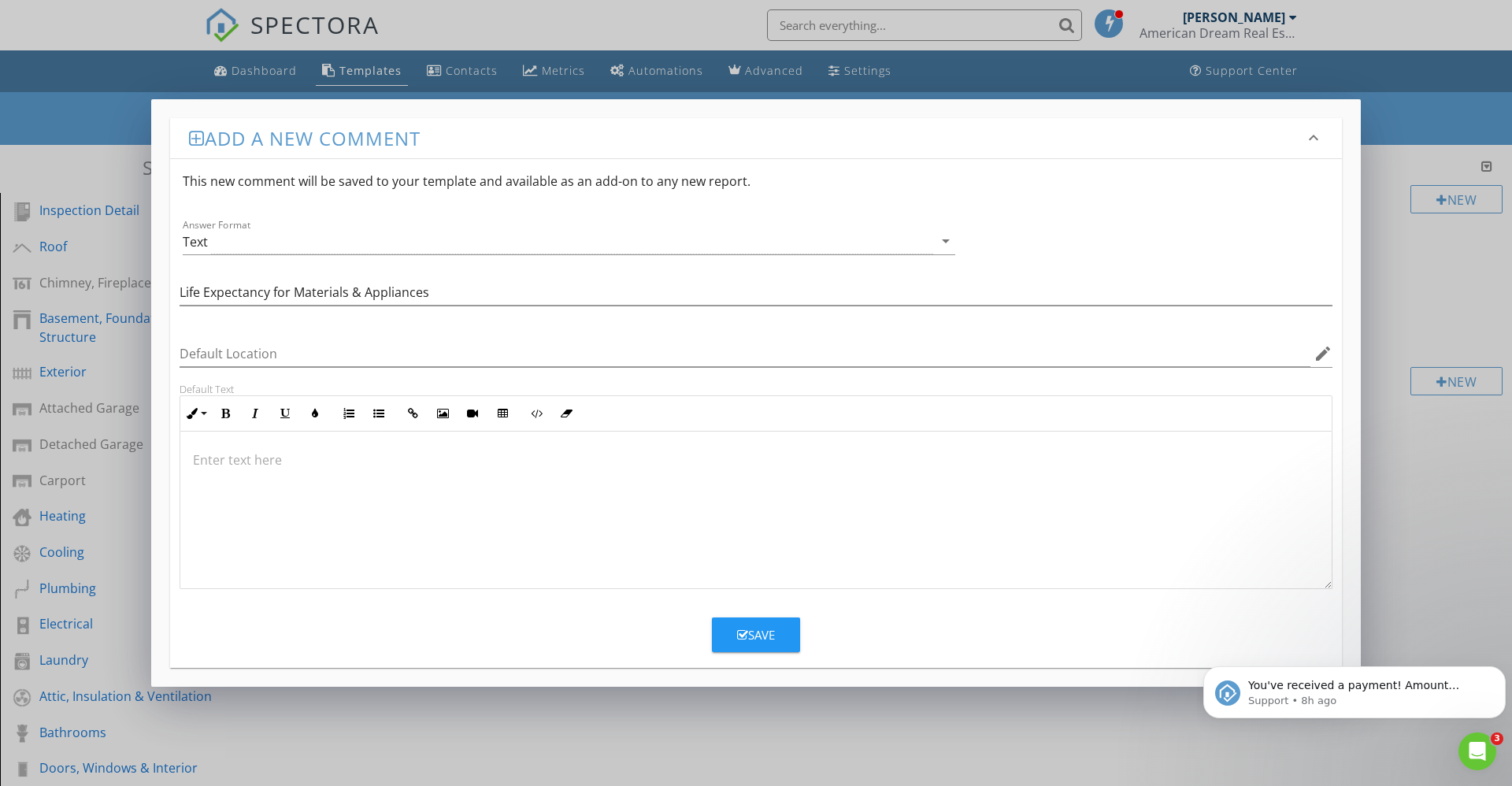
click at [213, 451] on p at bounding box center [756, 460] width 1126 height 19
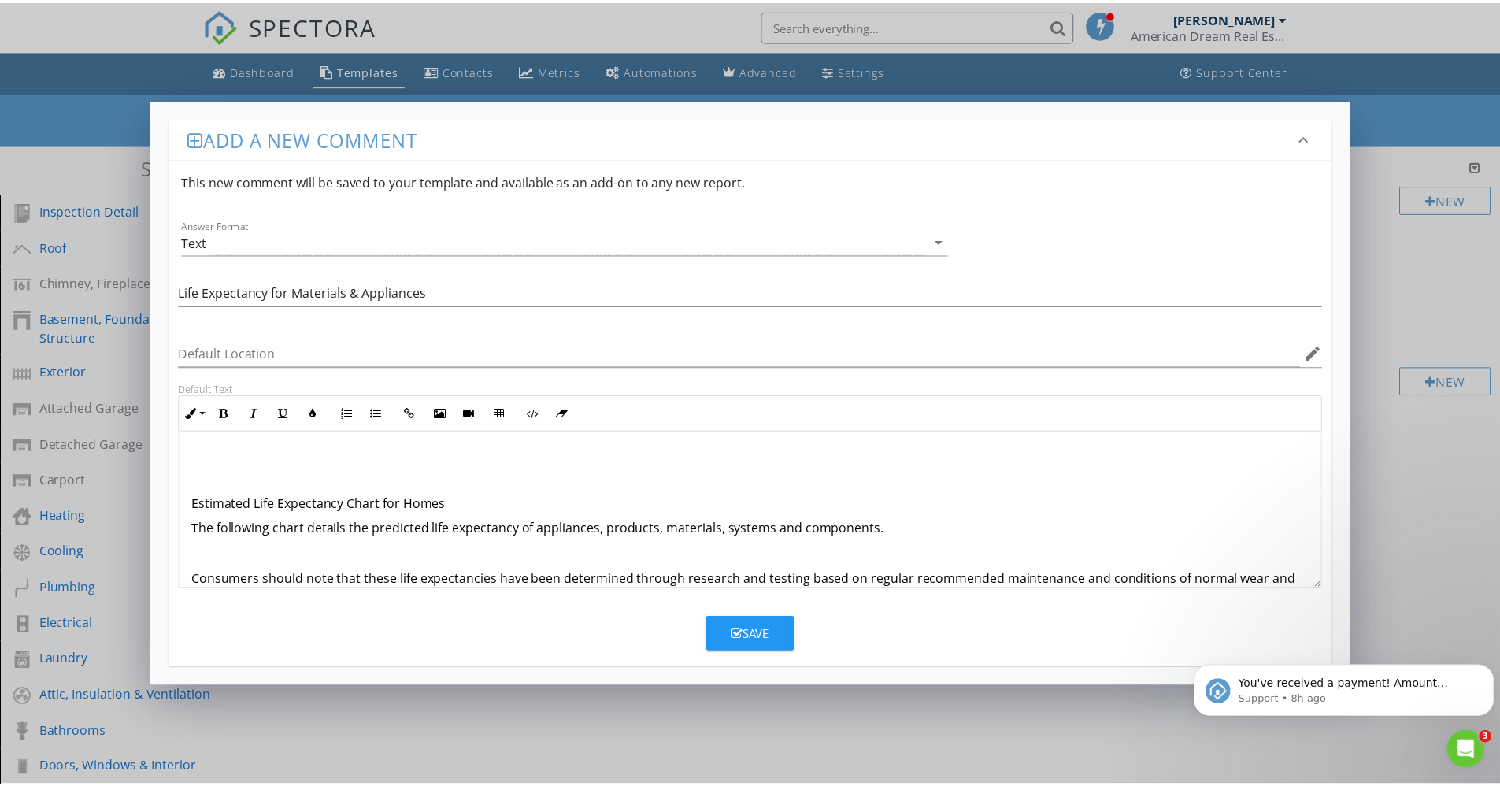
scroll to position [0, 0]
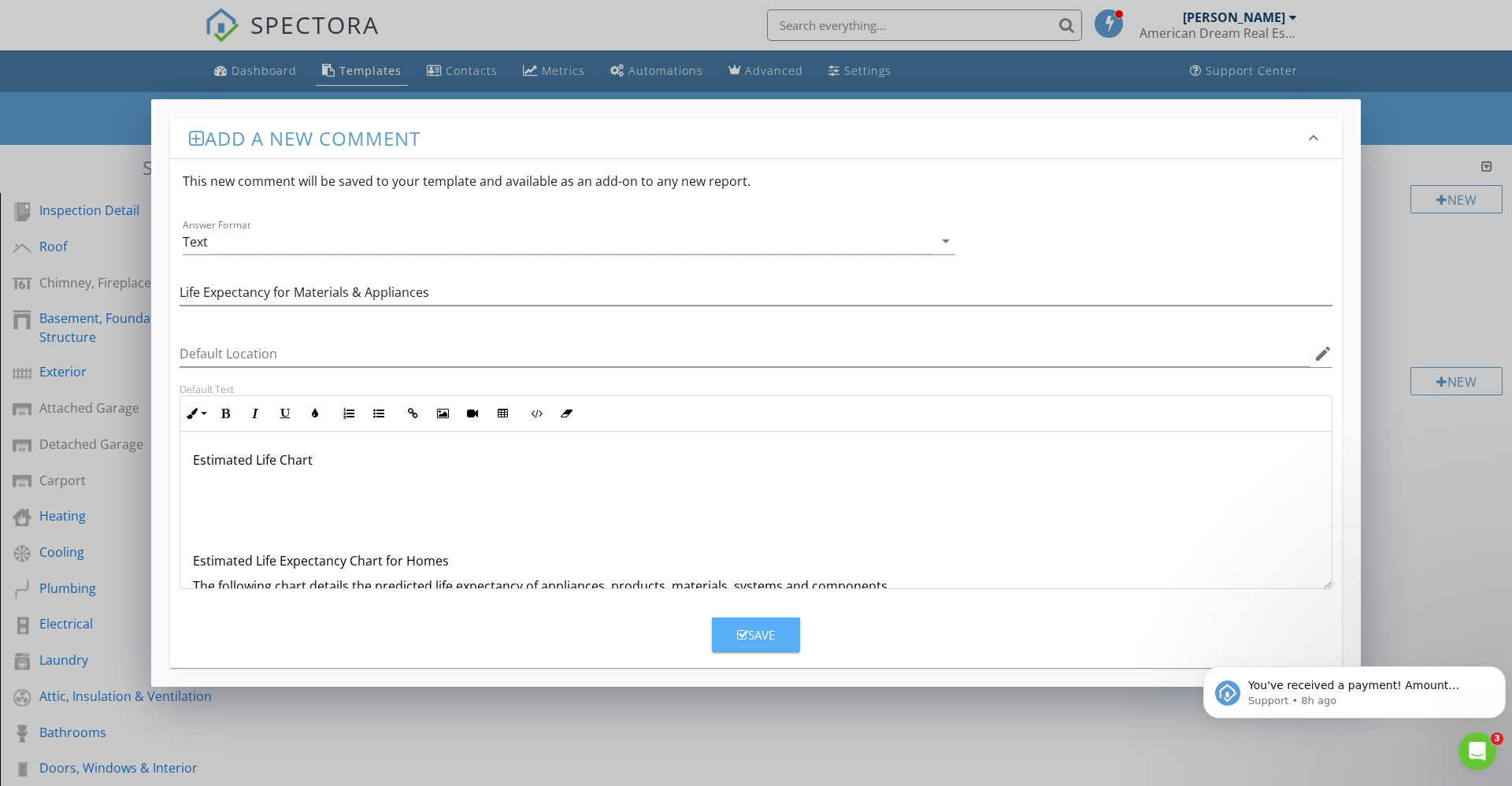
click at [761, 628] on div "Save" at bounding box center [756, 635] width 38 height 18
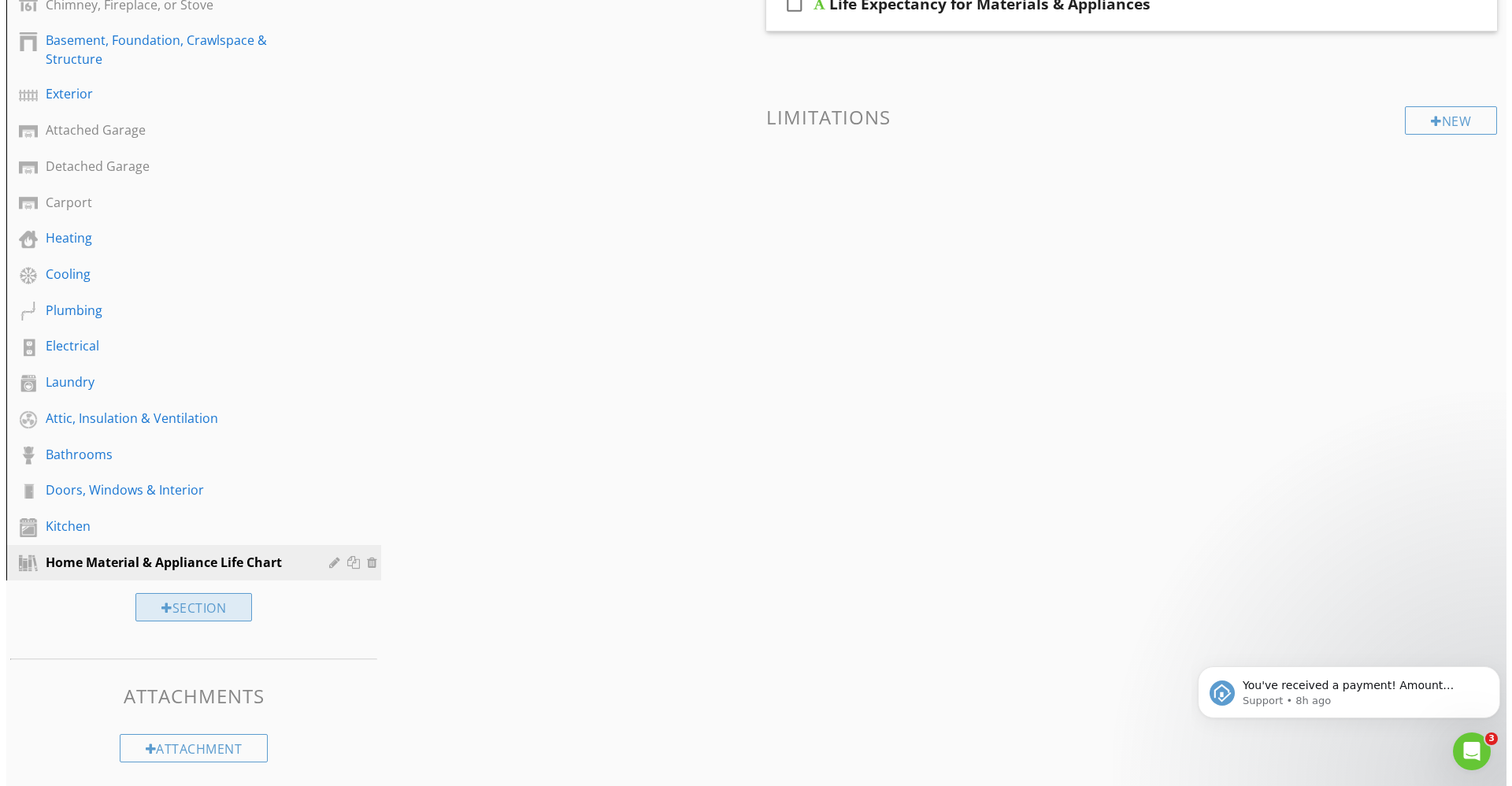
scroll to position [279, 0]
click at [178, 610] on div "Section" at bounding box center [187, 606] width 117 height 28
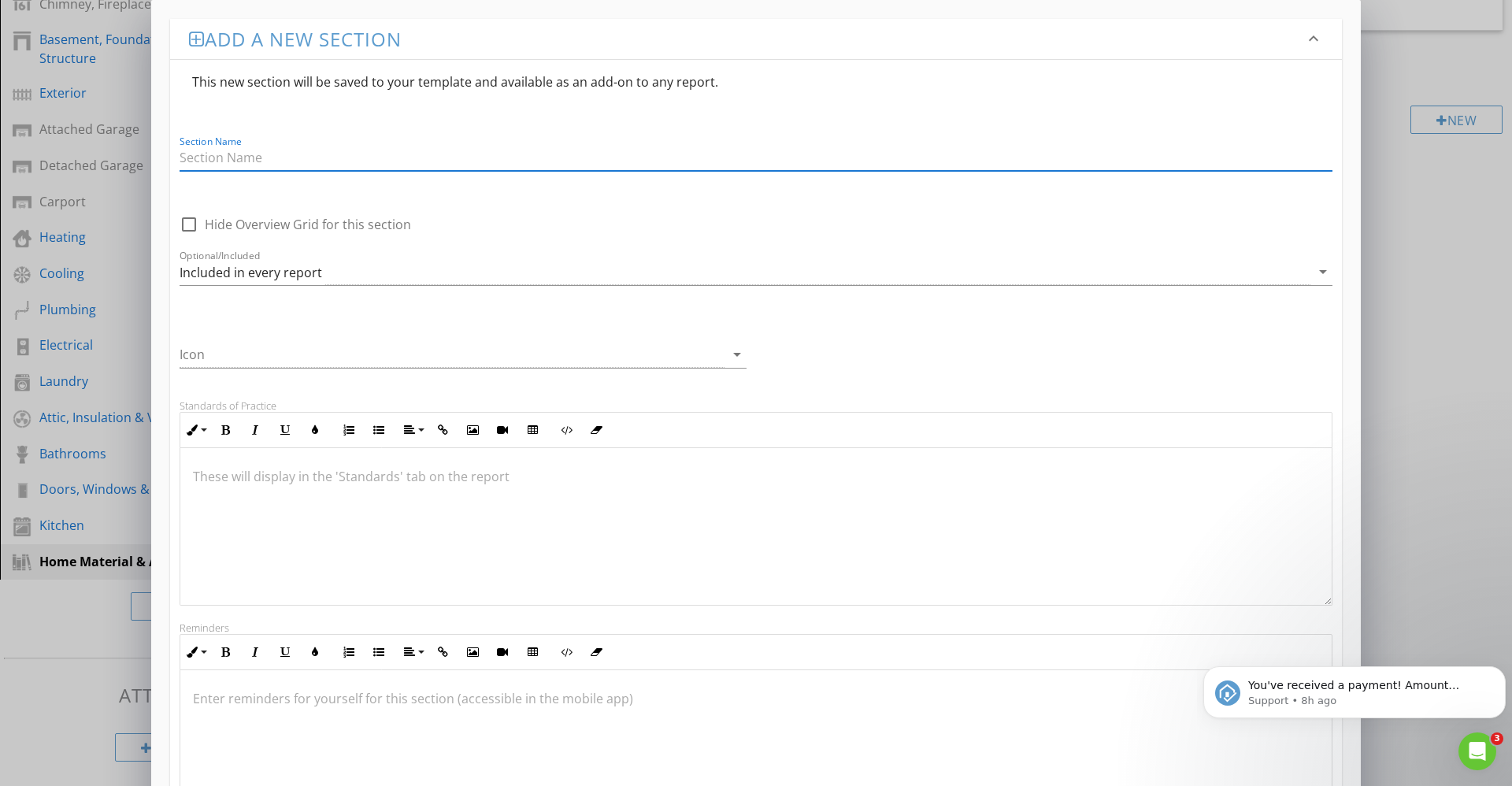
click at [193, 161] on input "Section Name" at bounding box center [756, 158] width 1153 height 26
type input "A"
type input "Common Amp Chart for Everyday"
click at [187, 222] on div at bounding box center [189, 224] width 27 height 27
click at [191, 221] on div at bounding box center [189, 224] width 27 height 27
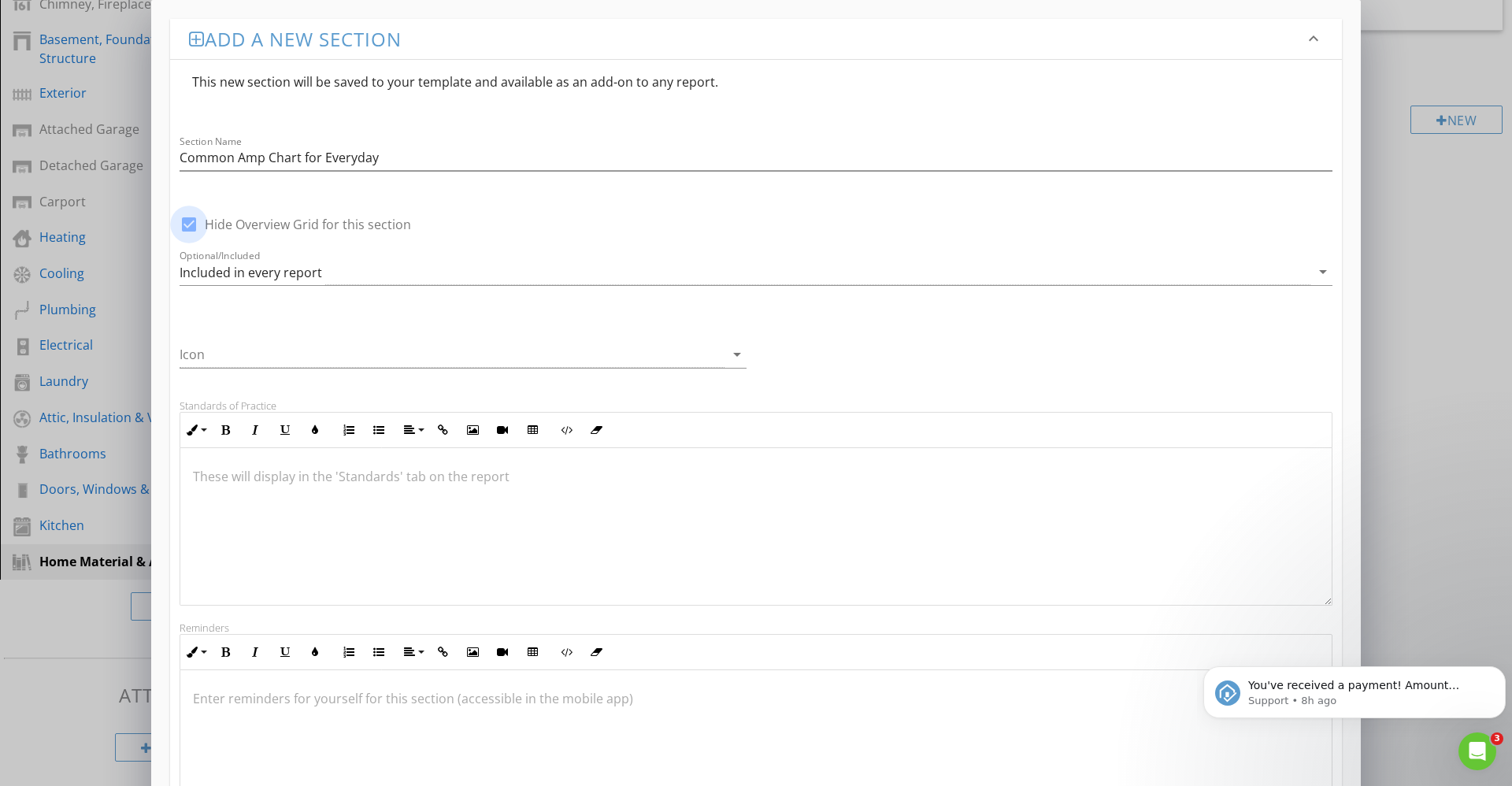
checkbox input "false"
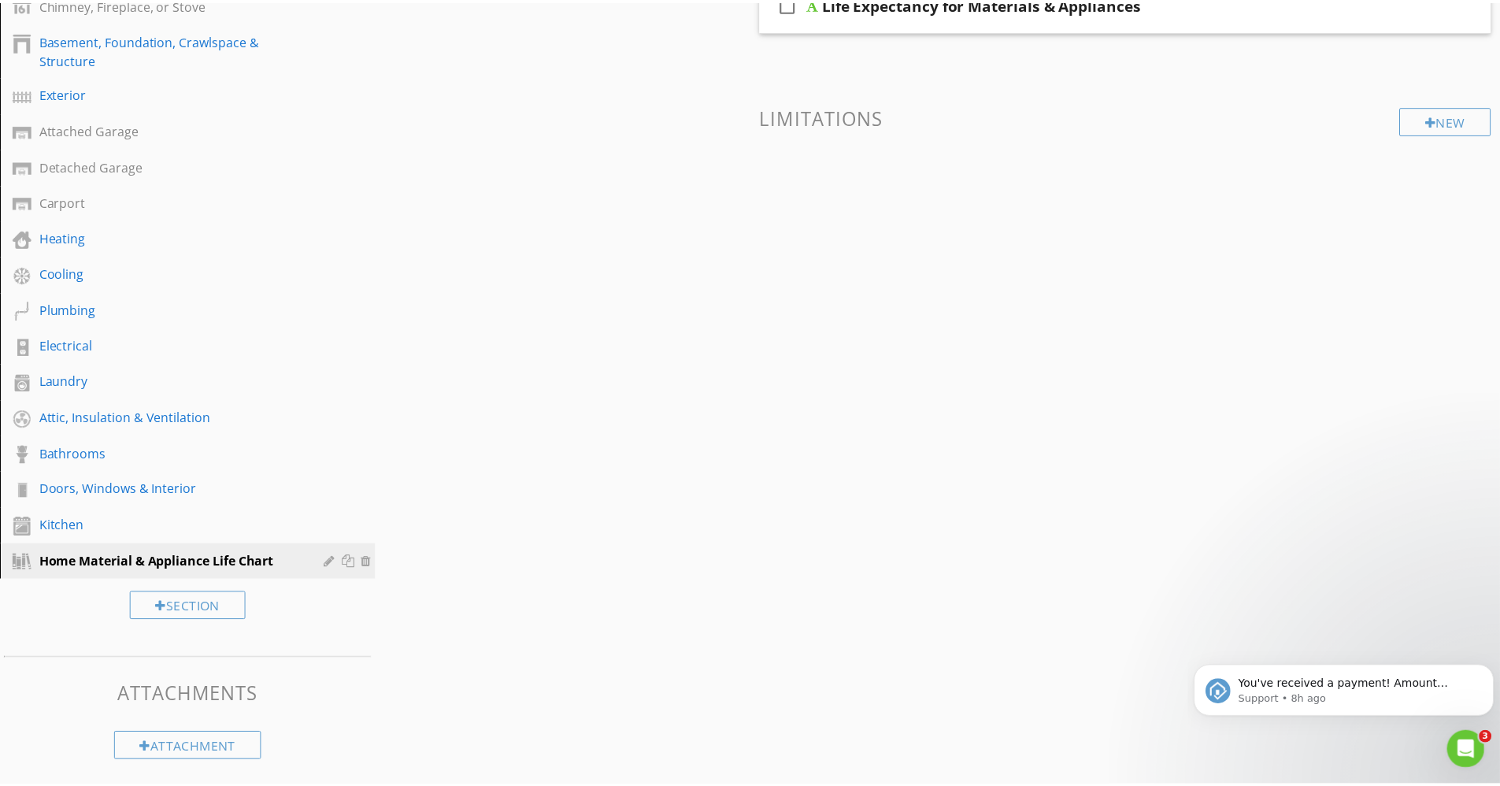
scroll to position [0, 0]
click at [1400, 535] on div at bounding box center [750, 393] width 1500 height 786
click at [106, 565] on div "Home Material & Appliance Life Chart" at bounding box center [169, 561] width 261 height 19
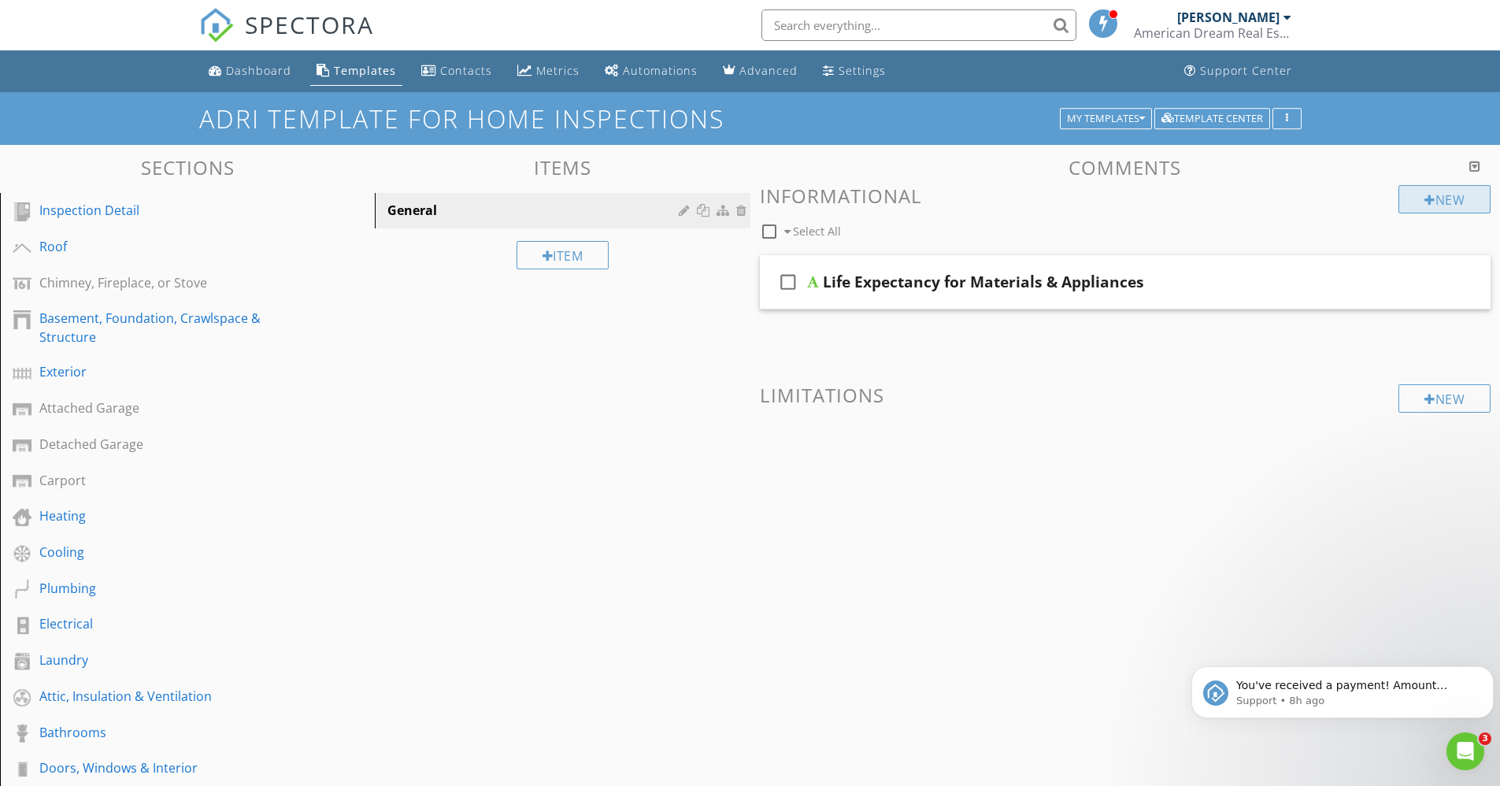
click at [1426, 202] on div at bounding box center [1430, 200] width 11 height 13
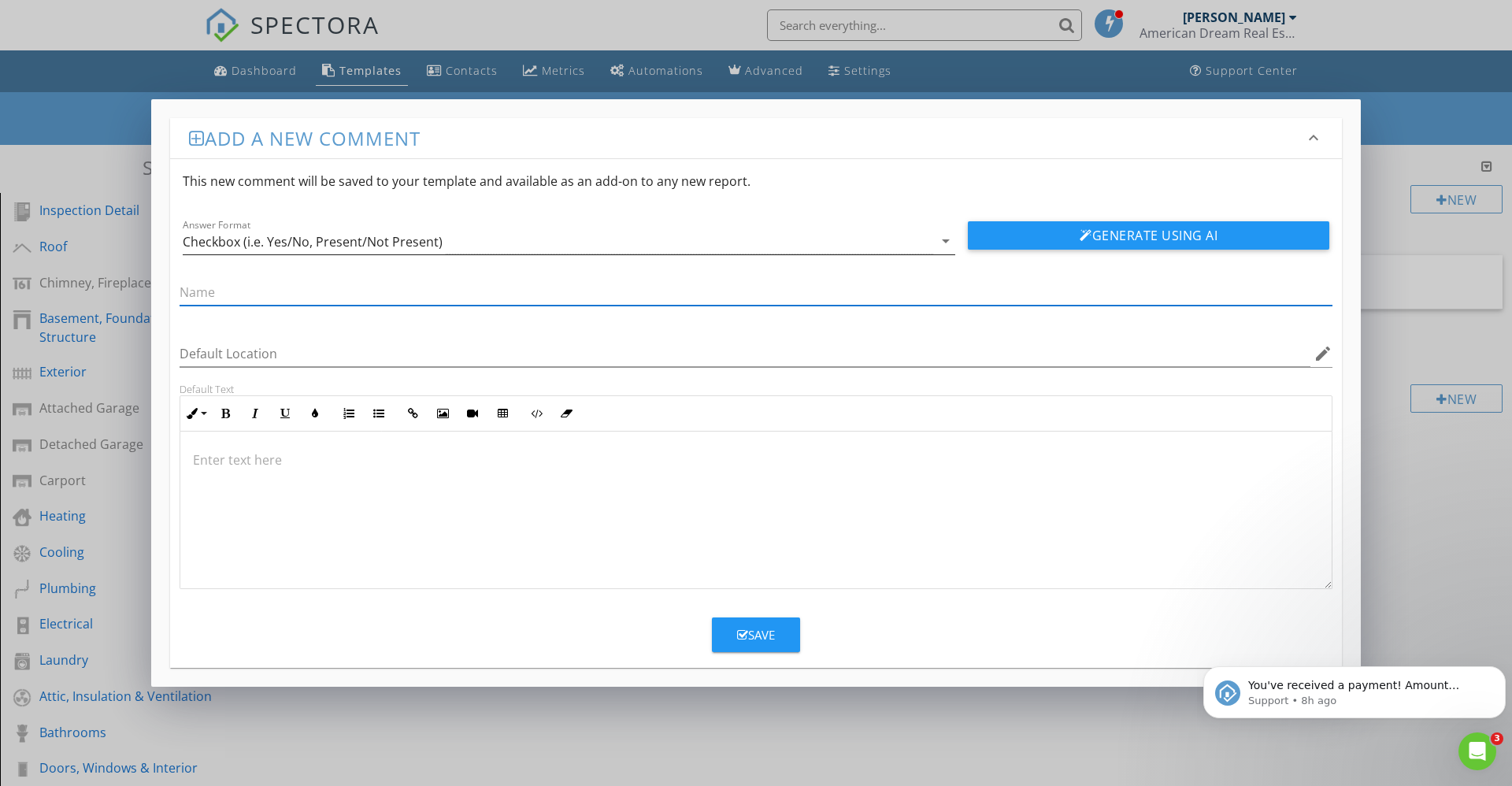
click at [944, 240] on icon "arrow_drop_down" at bounding box center [945, 241] width 19 height 19
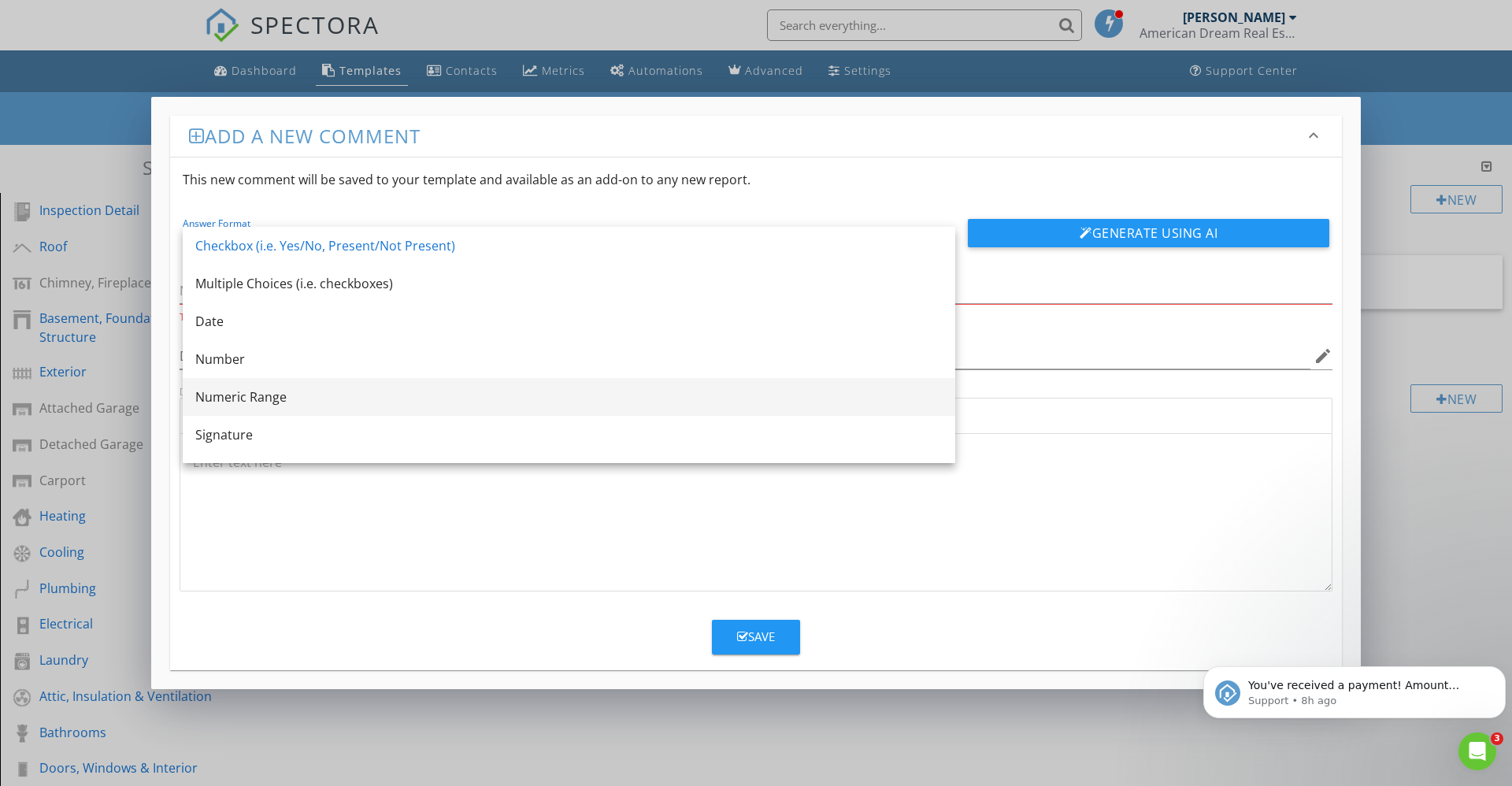
scroll to position [28, 0]
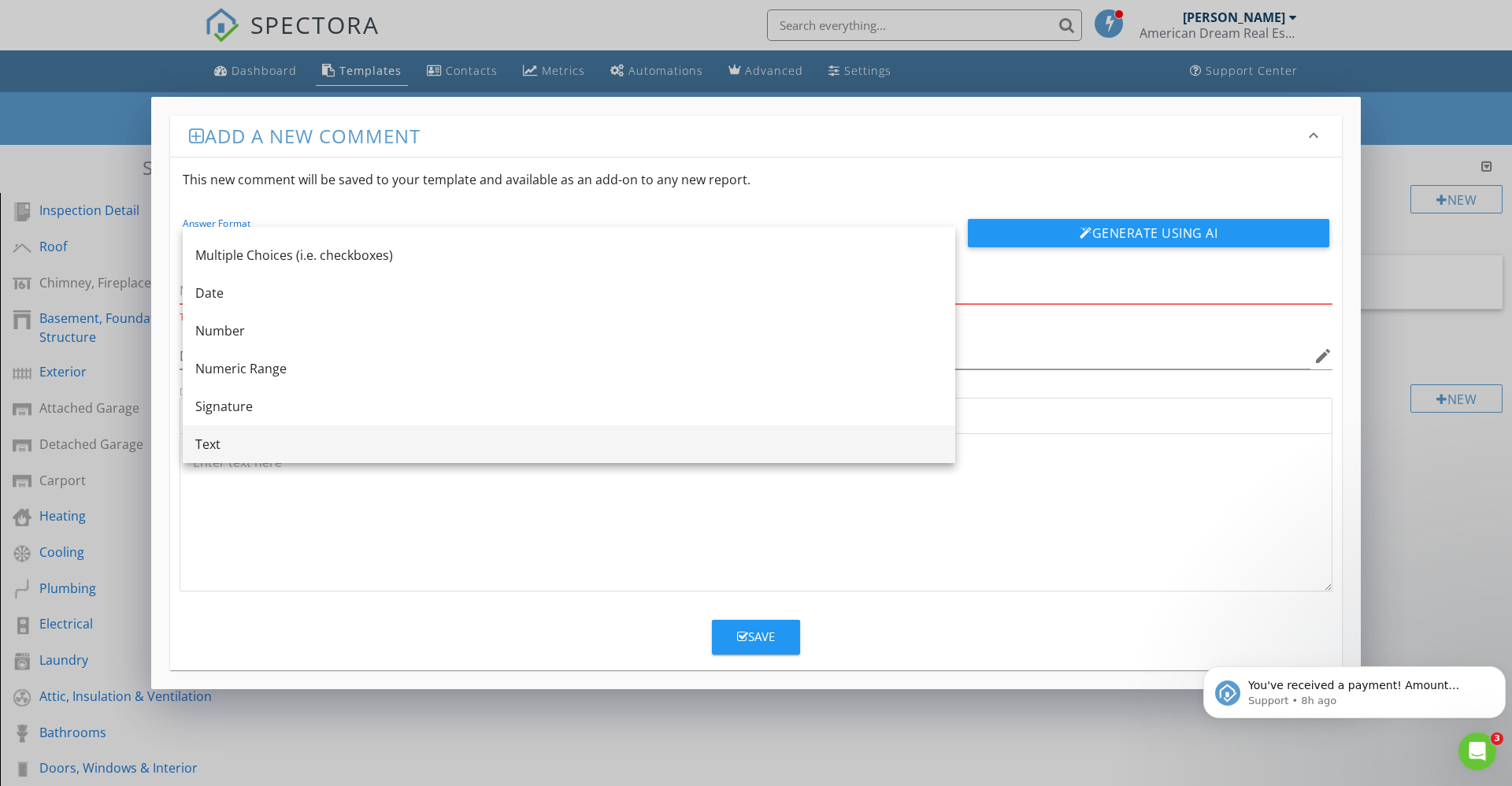
click at [206, 447] on div "Text" at bounding box center [568, 444] width 747 height 19
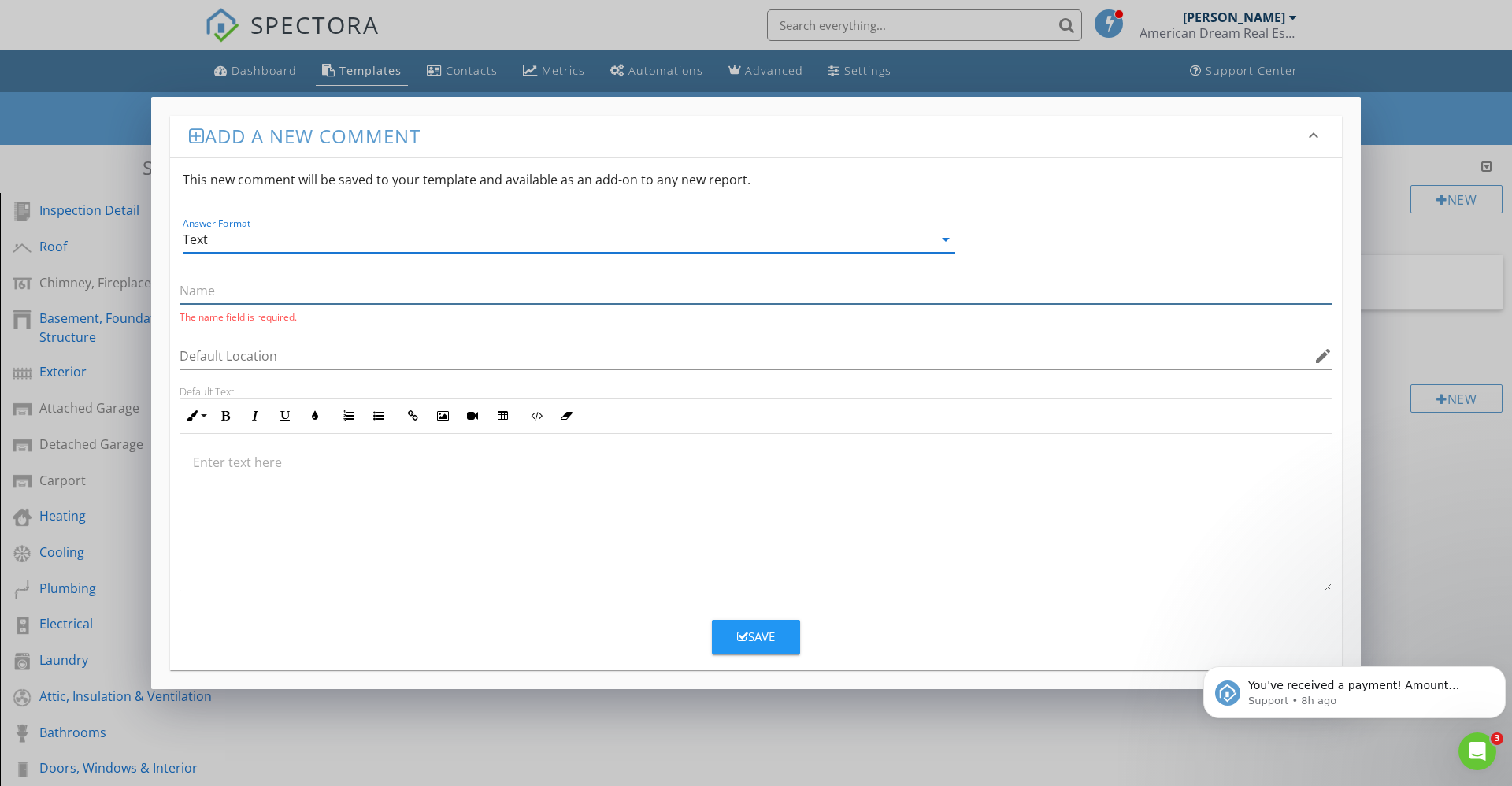
click at [207, 291] on input "text" at bounding box center [756, 291] width 1153 height 26
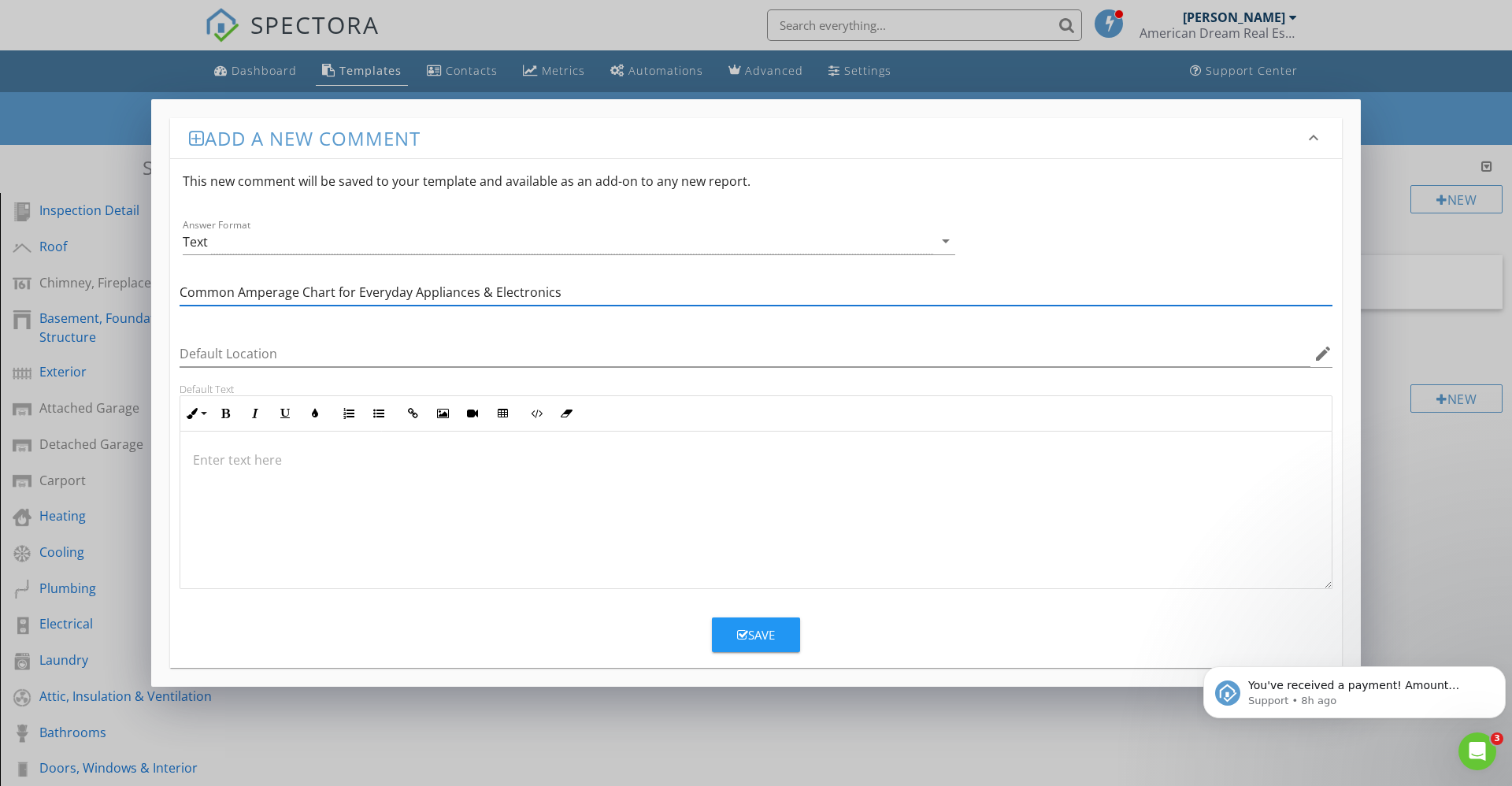
type input "Common Amperage Chart for Everyday Appliances & Electronics"
click at [217, 452] on p at bounding box center [756, 460] width 1126 height 19
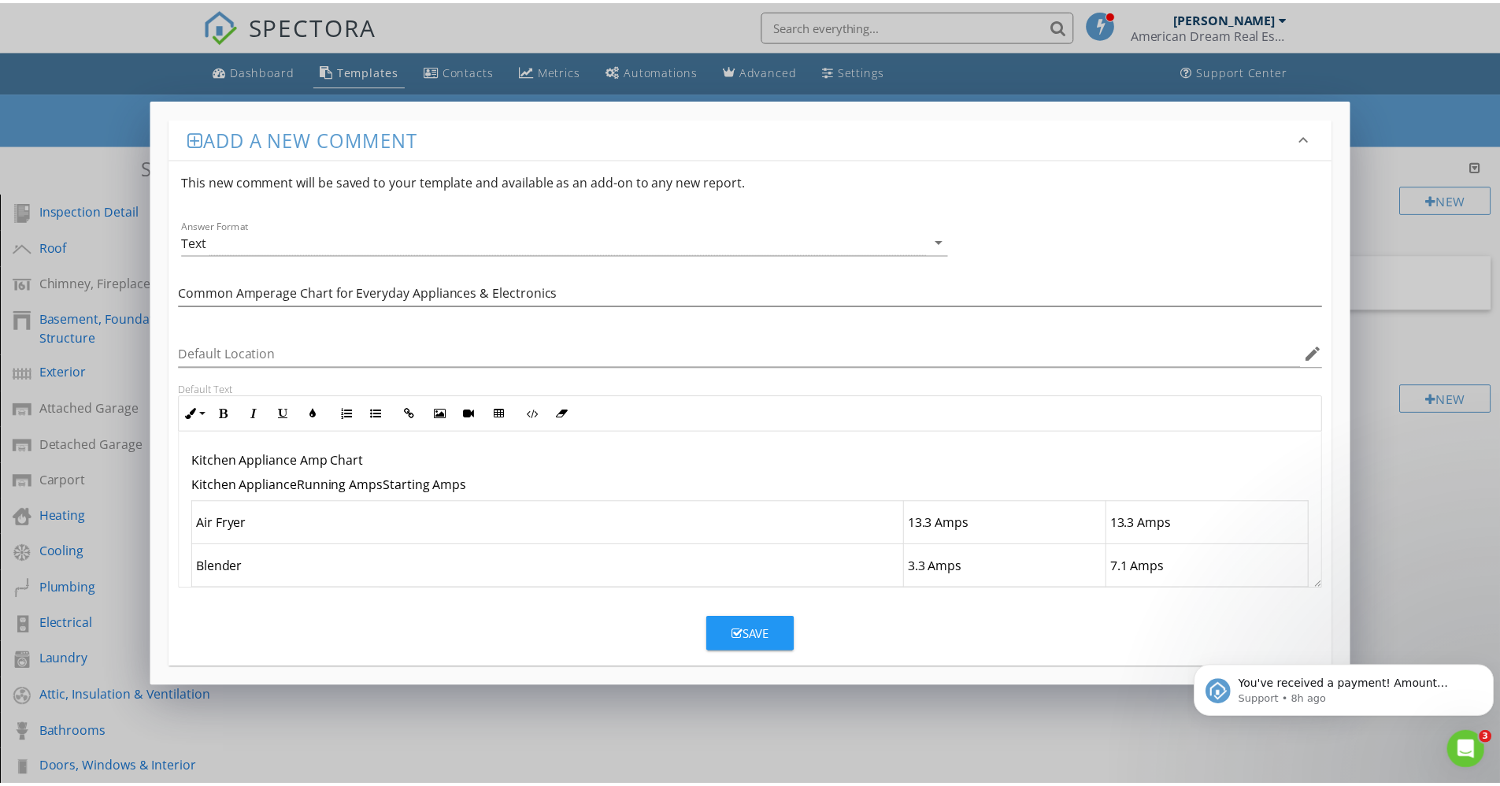
scroll to position [3700, 0]
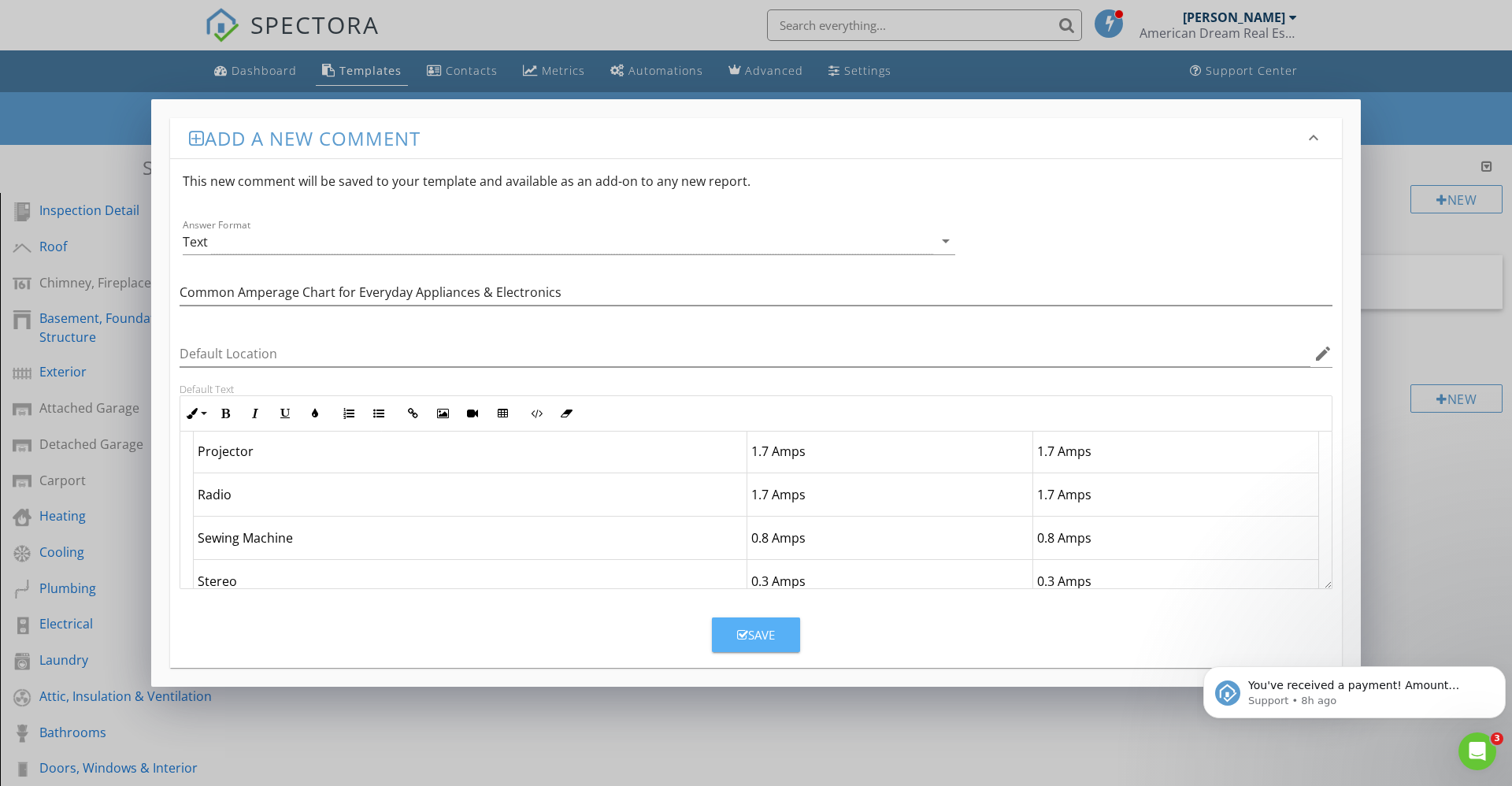
click at [774, 638] on div "Save" at bounding box center [756, 635] width 38 height 18
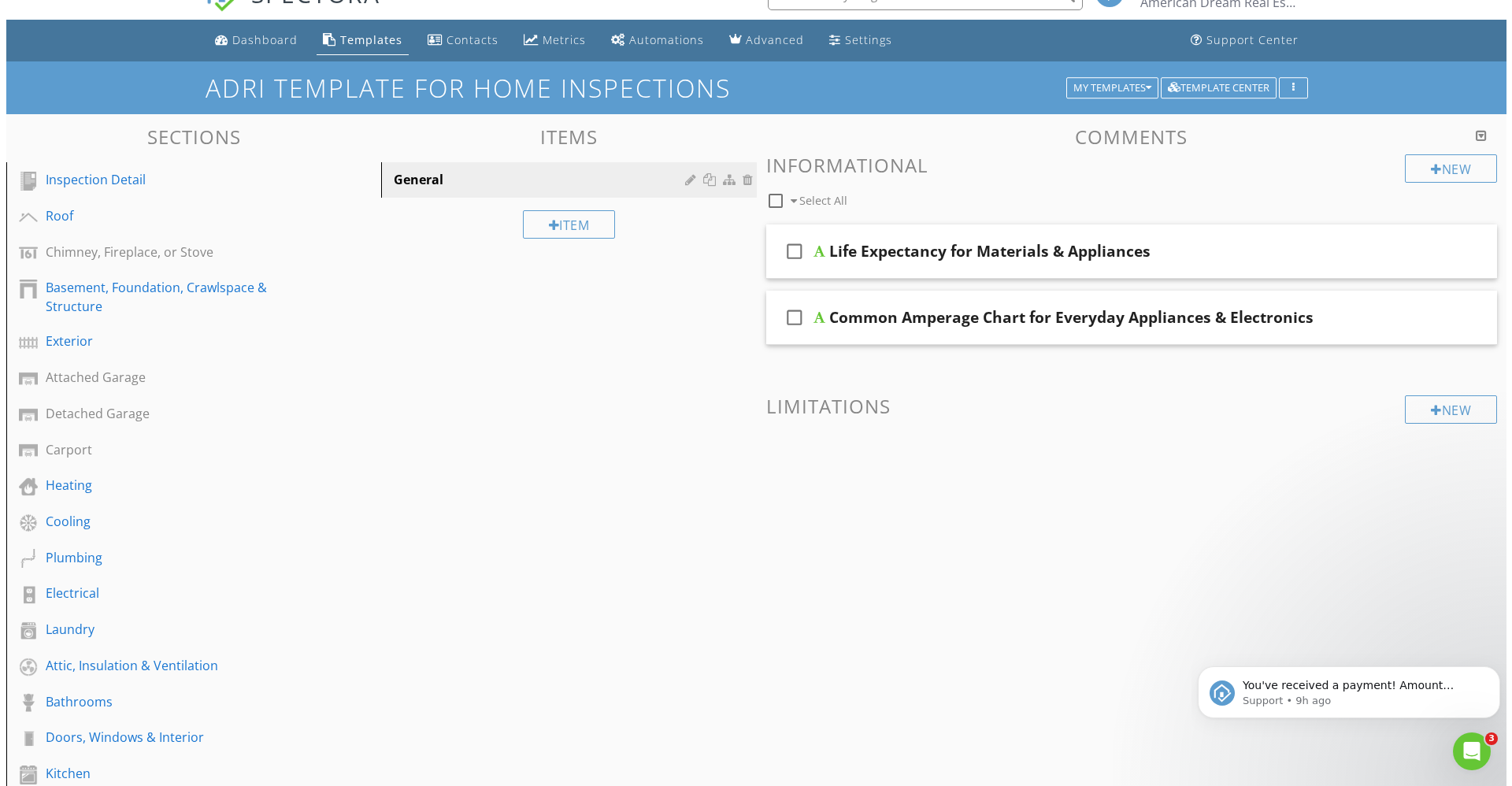
scroll to position [30, 0]
click at [1435, 174] on div "New" at bounding box center [1445, 169] width 92 height 28
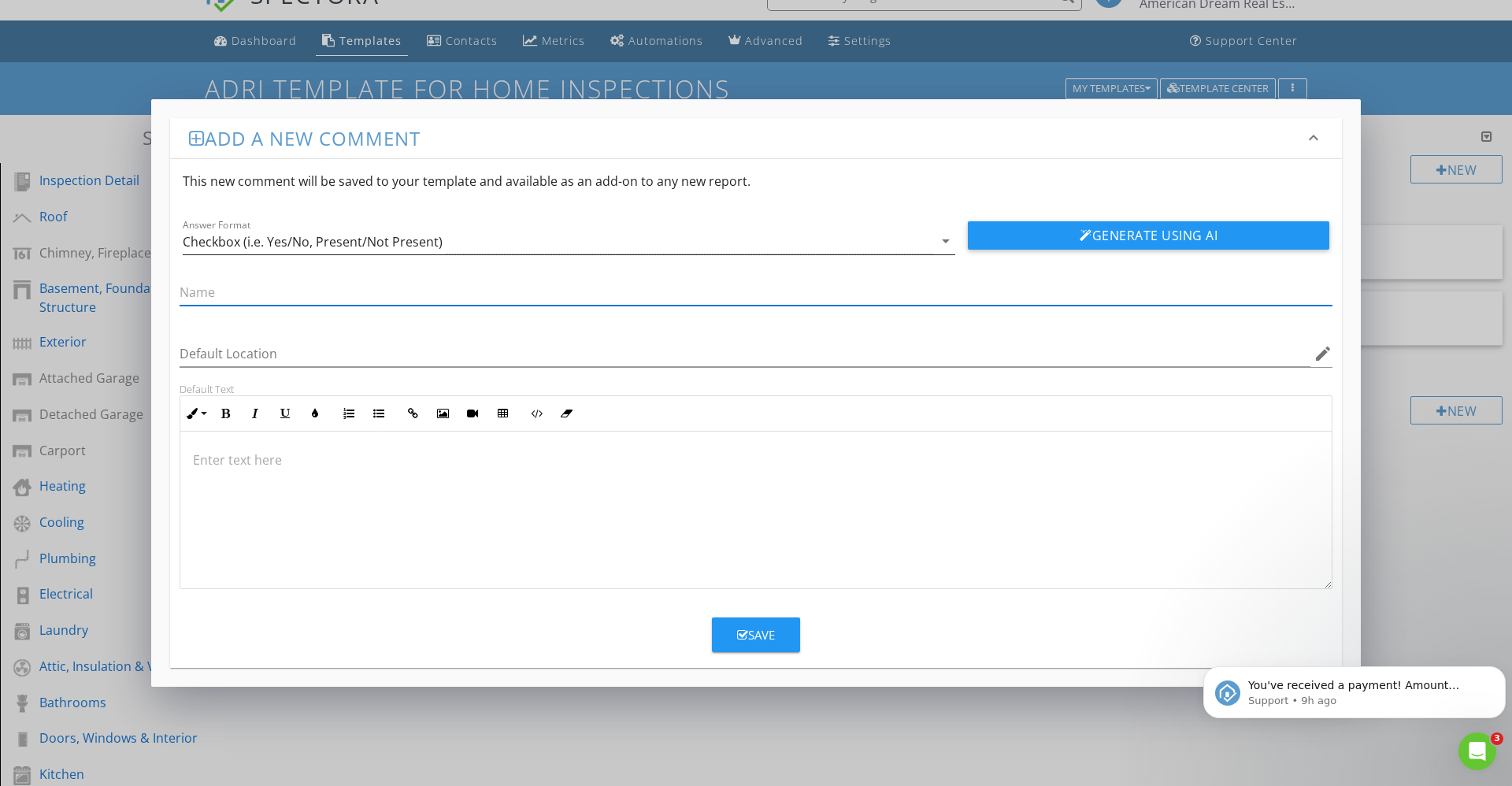
click at [945, 242] on icon "arrow_drop_down" at bounding box center [945, 241] width 19 height 19
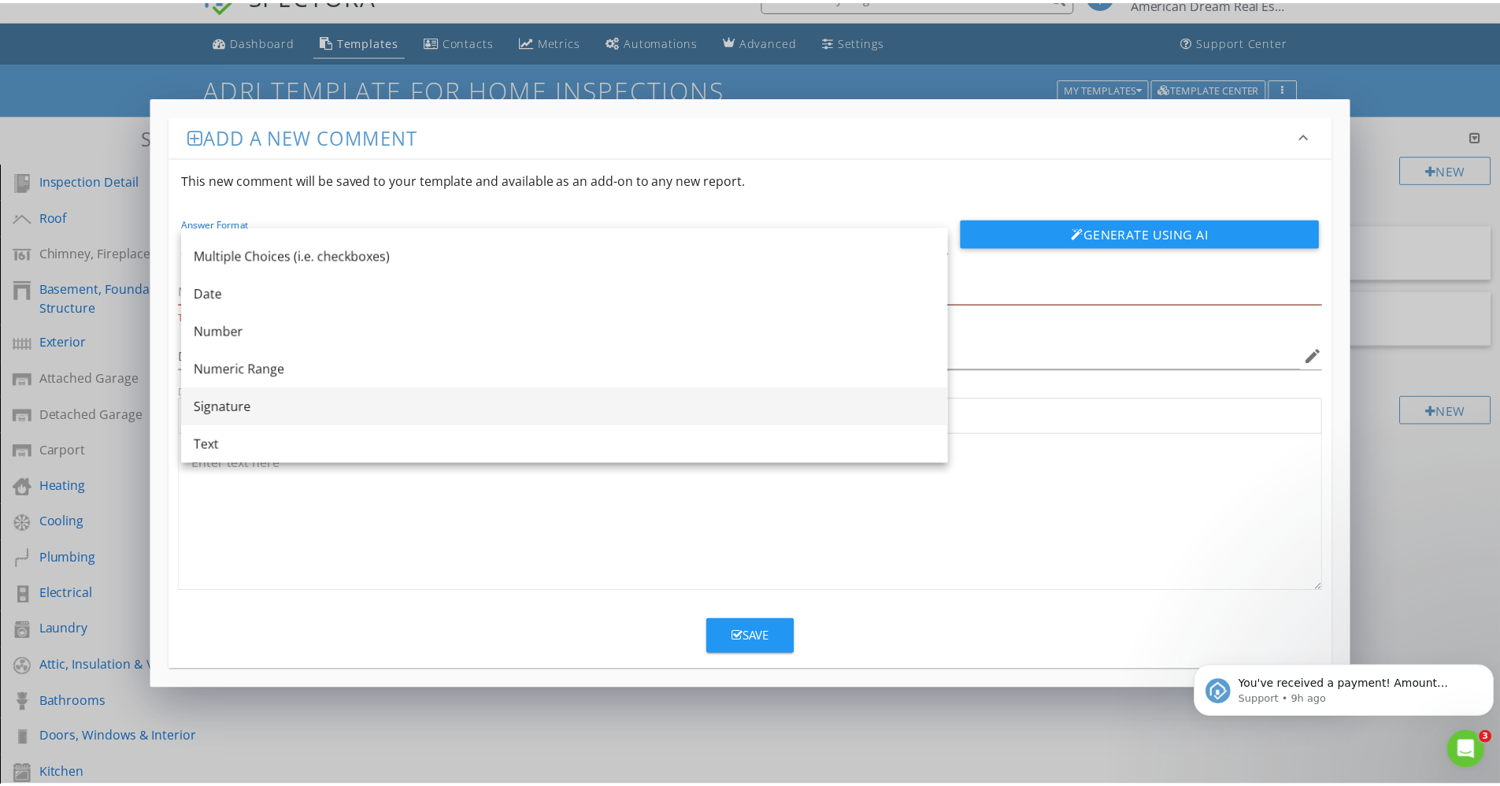
scroll to position [28, 0]
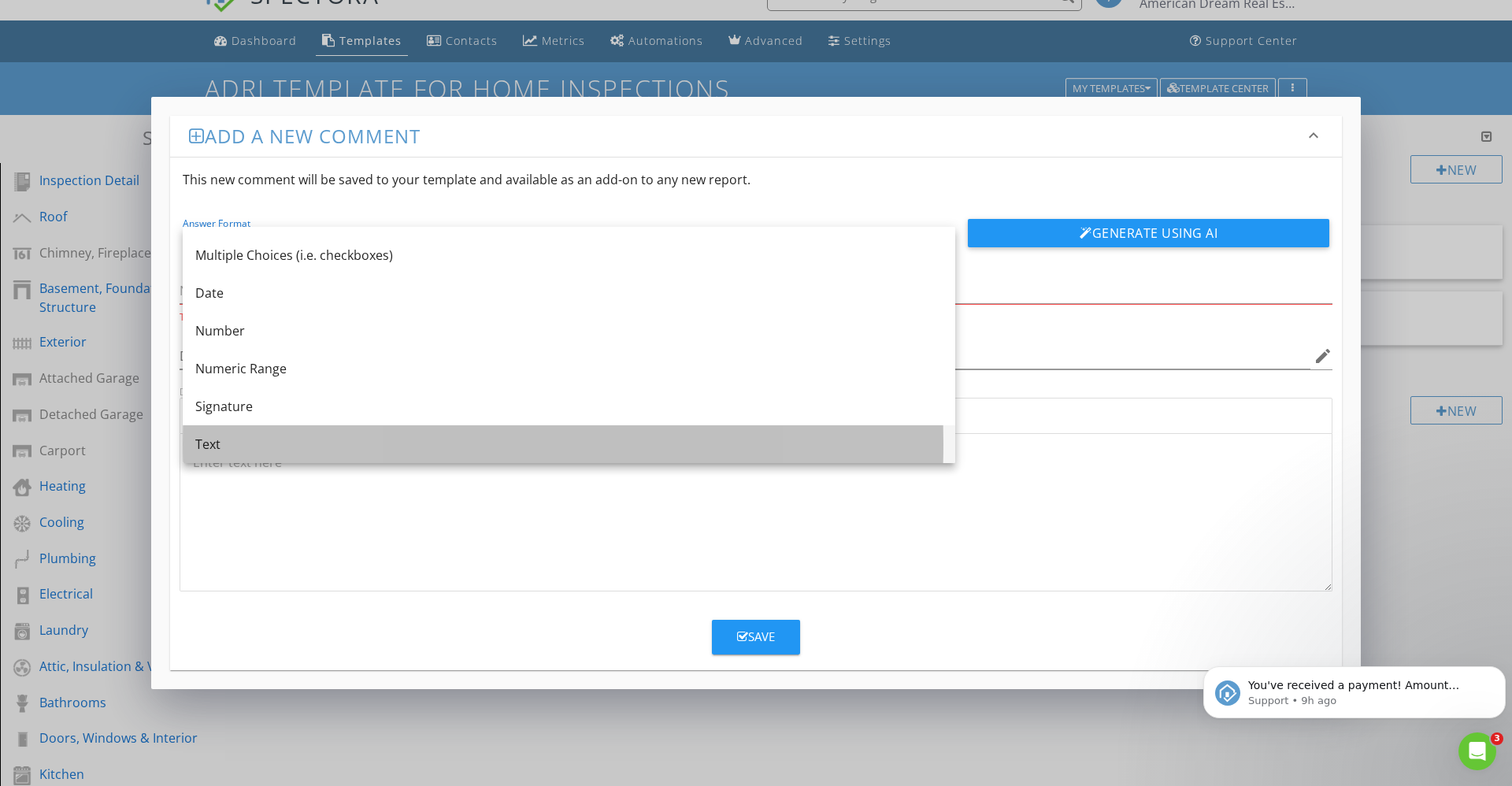
click at [206, 448] on div "Text" at bounding box center [568, 444] width 747 height 19
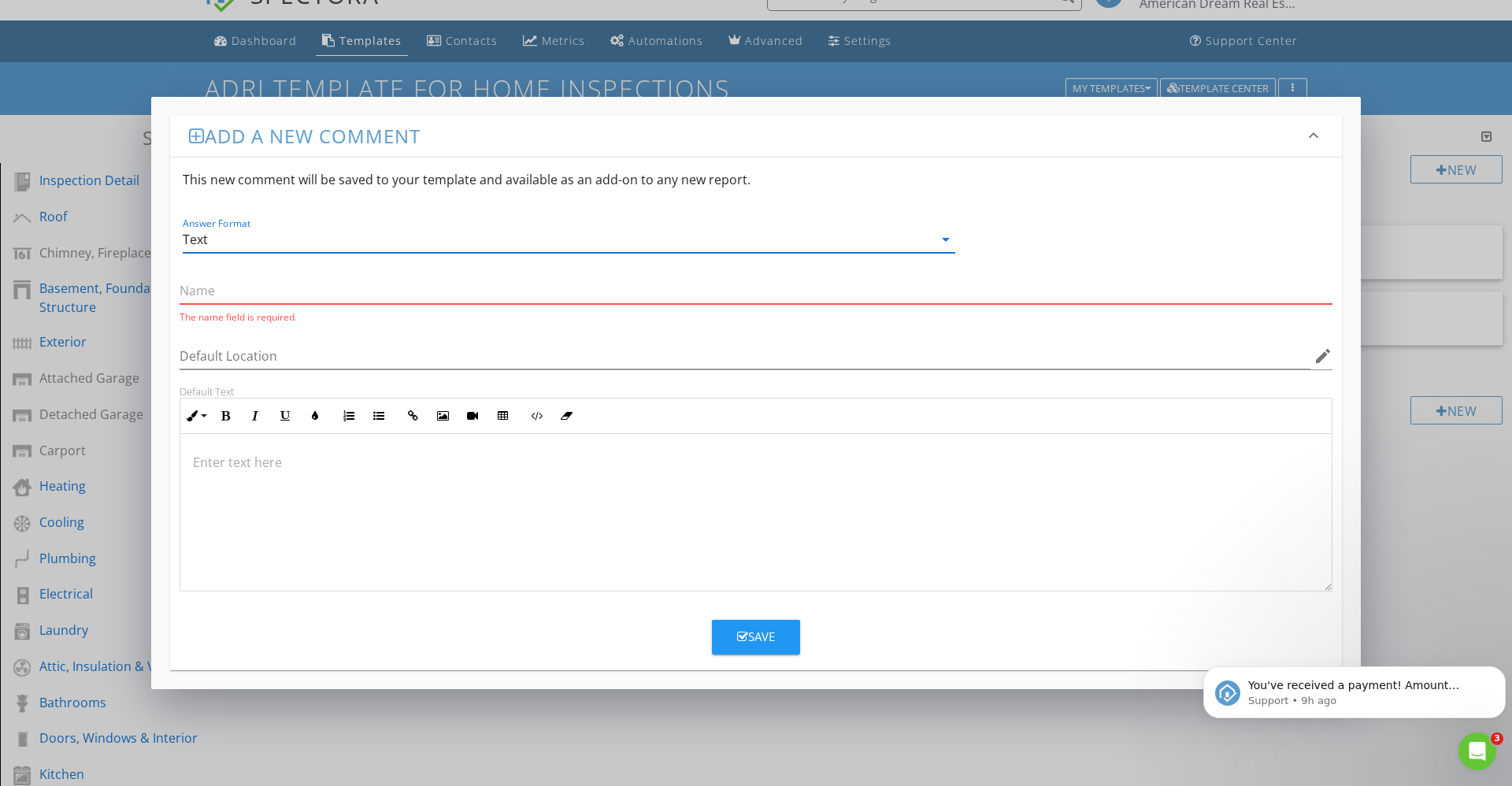
click at [225, 281] on input "text" at bounding box center [756, 291] width 1153 height 26
click at [232, 292] on input "text" at bounding box center [756, 291] width 1153 height 26
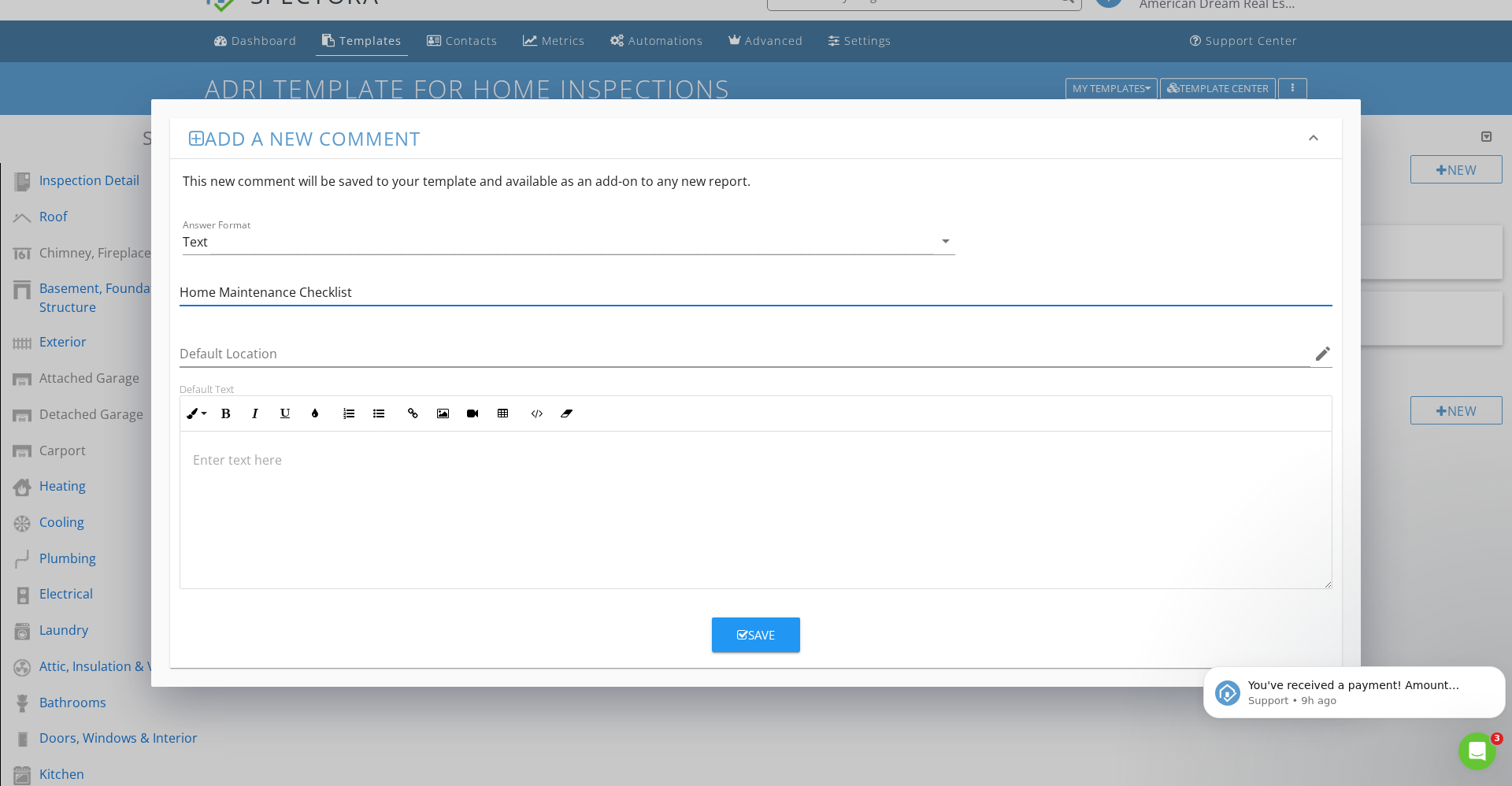
type input "Home Maintenance Checklist"
click at [198, 460] on p at bounding box center [756, 460] width 1126 height 19
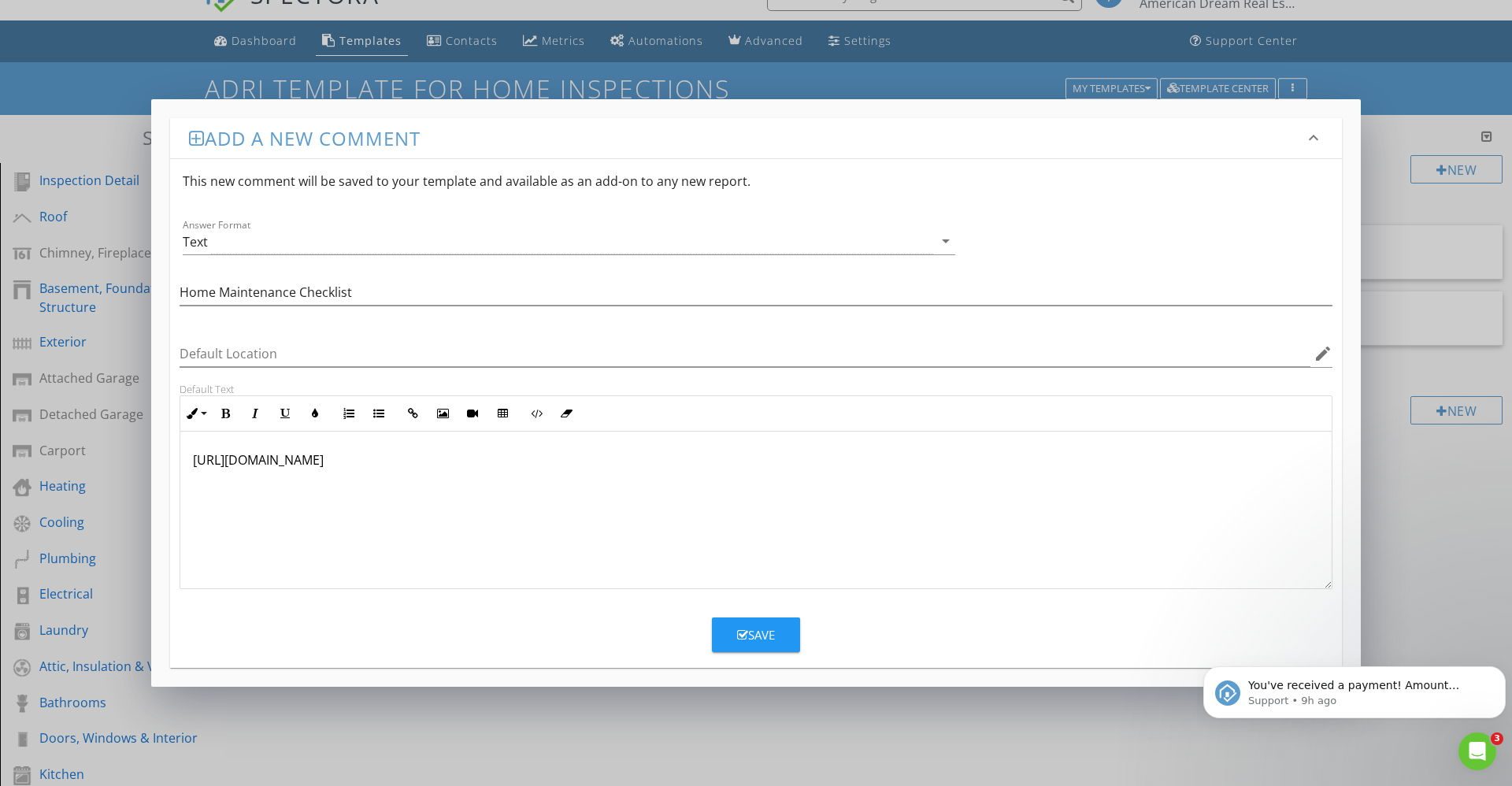
click at [761, 629] on div "Save" at bounding box center [756, 635] width 38 height 18
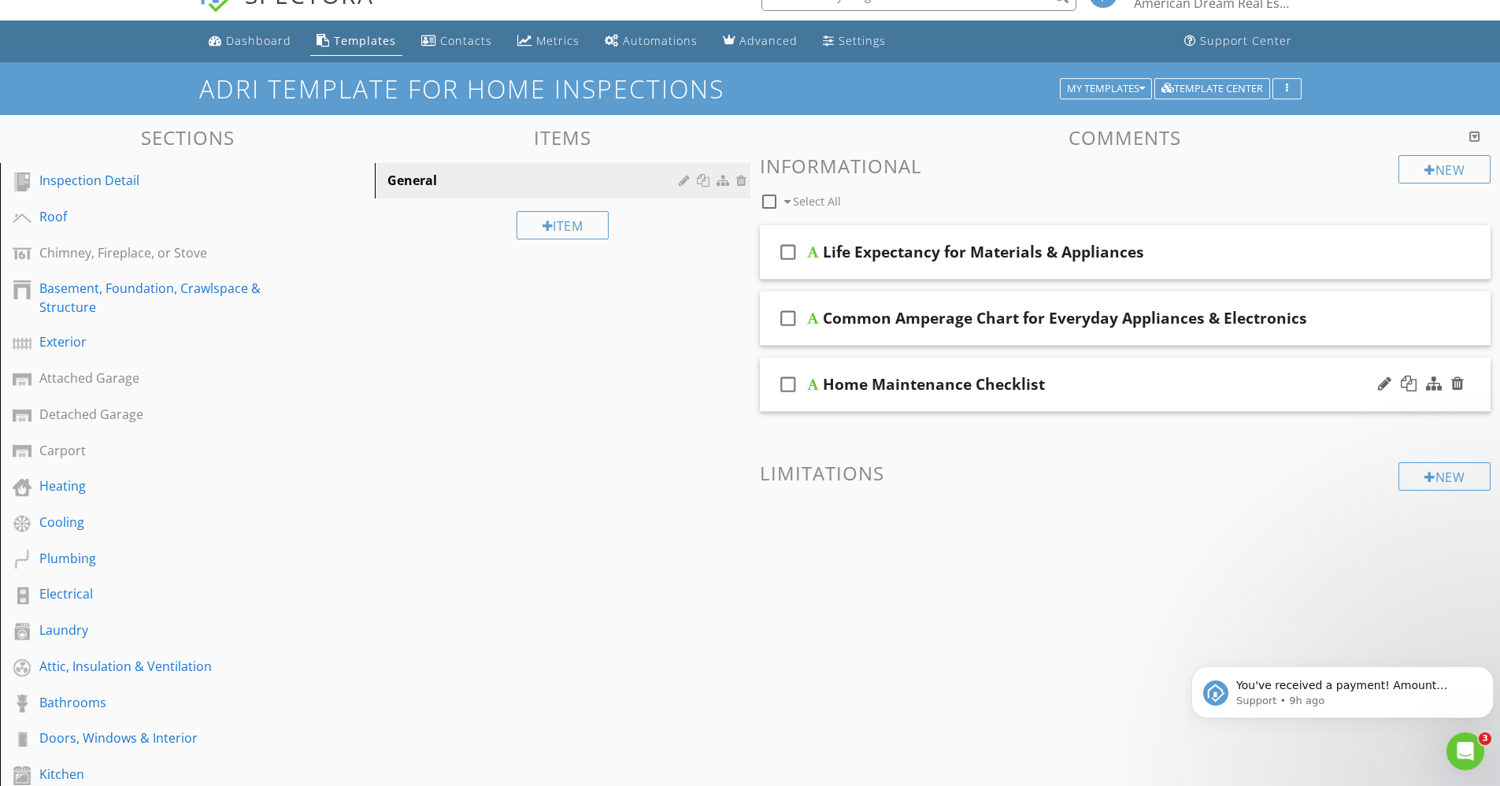
click at [813, 388] on div at bounding box center [813, 384] width 12 height 13
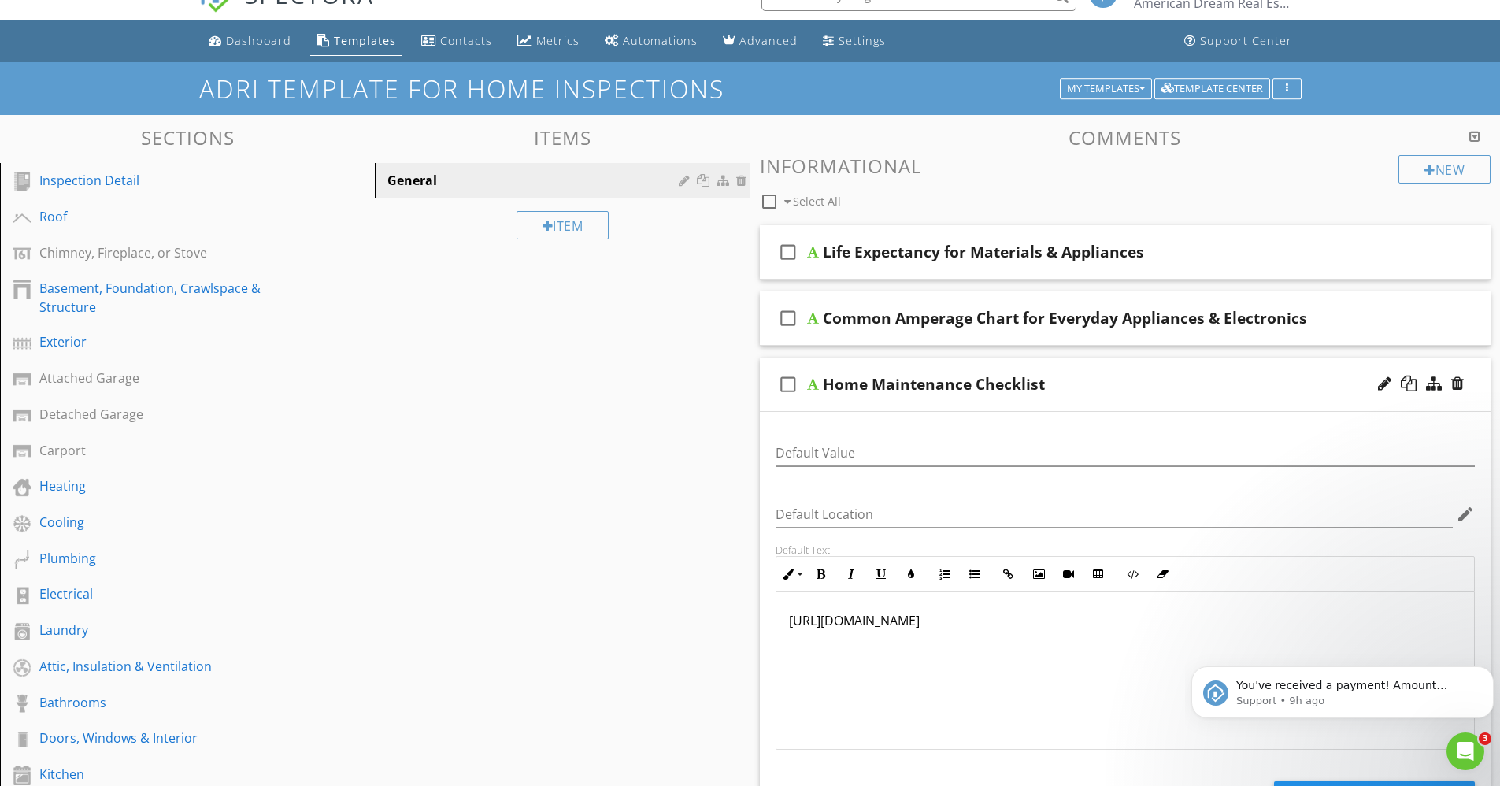
click at [877, 622] on p "https://www.bhg.com/home-improvement/advice/home-maintenance-checklist/" at bounding box center [1125, 620] width 673 height 19
click at [693, 631] on div "Sections Inspection Detail Roof Chimney, Fireplace, or Stove Basement, Foundati…" at bounding box center [750, 598] width 1500 height 967
click at [840, 320] on div "Common Amperage Chart for Everyday Appliances & Electronics" at bounding box center [1065, 318] width 484 height 19
click at [813, 323] on div at bounding box center [813, 318] width 12 height 13
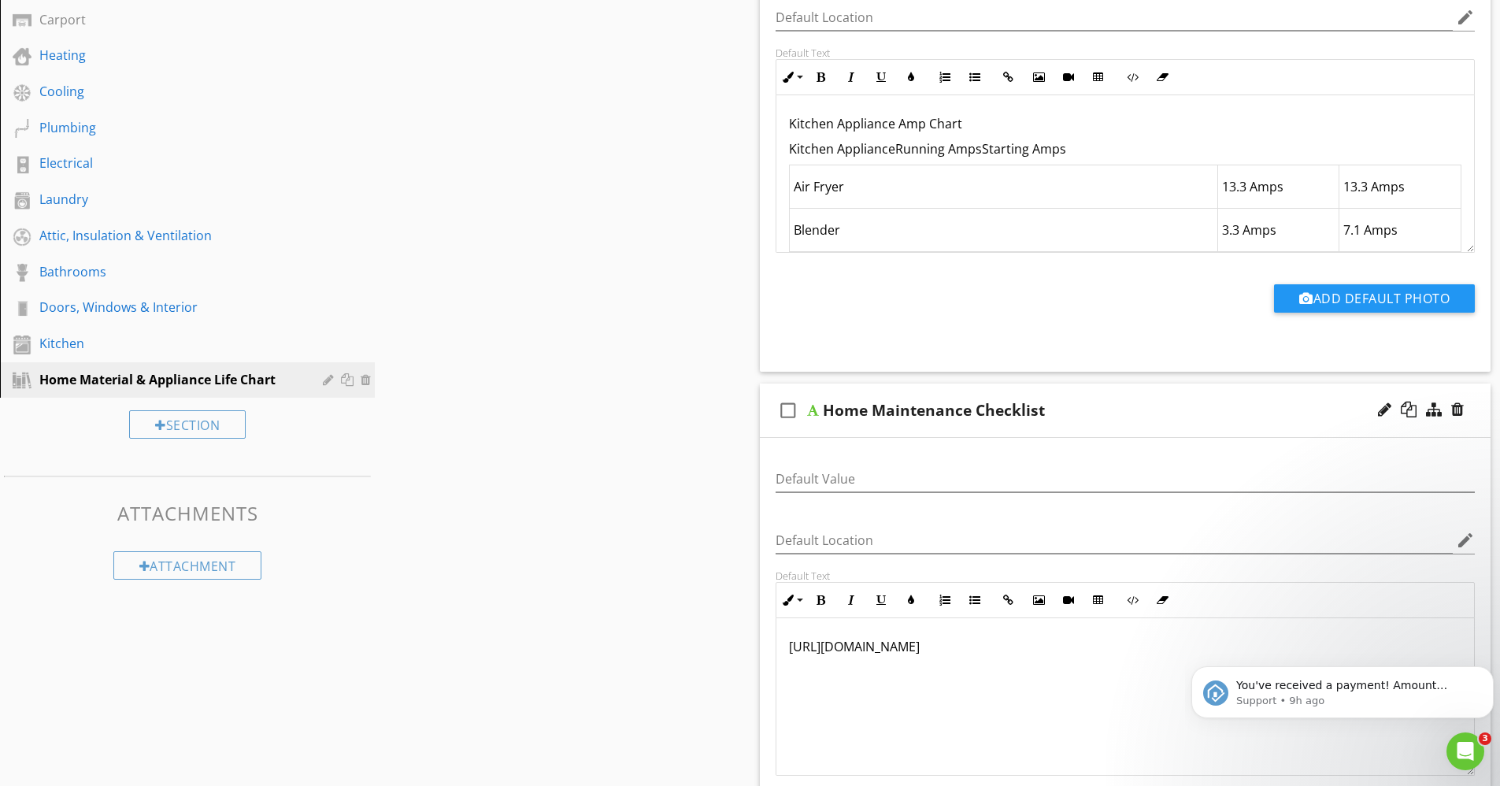
scroll to position [0, 0]
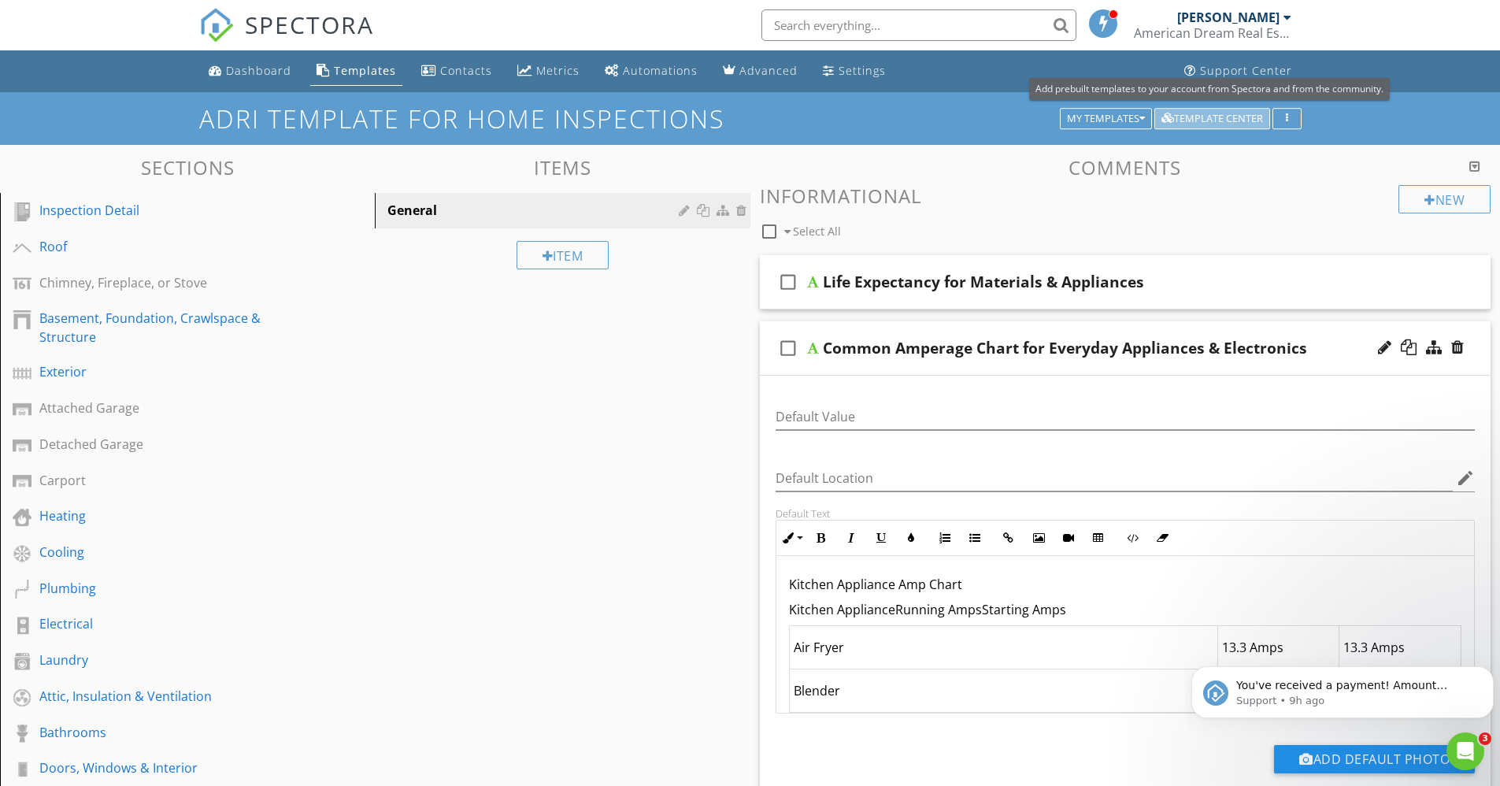
click at [1186, 117] on div "Template Center" at bounding box center [1213, 118] width 102 height 11
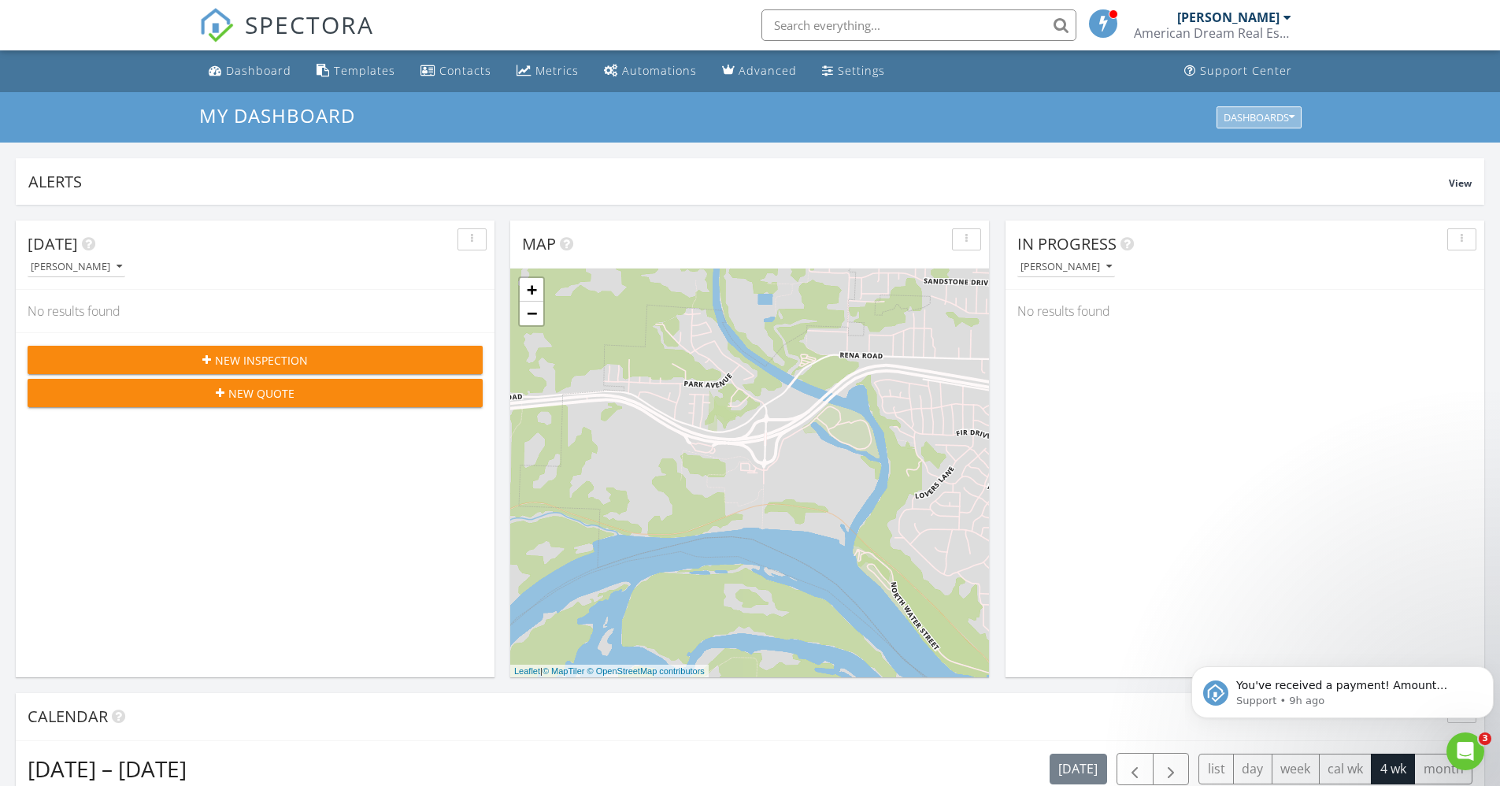
click at [1244, 120] on div "Dashboards" at bounding box center [1259, 117] width 71 height 11
click at [346, 72] on div "Templates" at bounding box center [364, 70] width 61 height 15
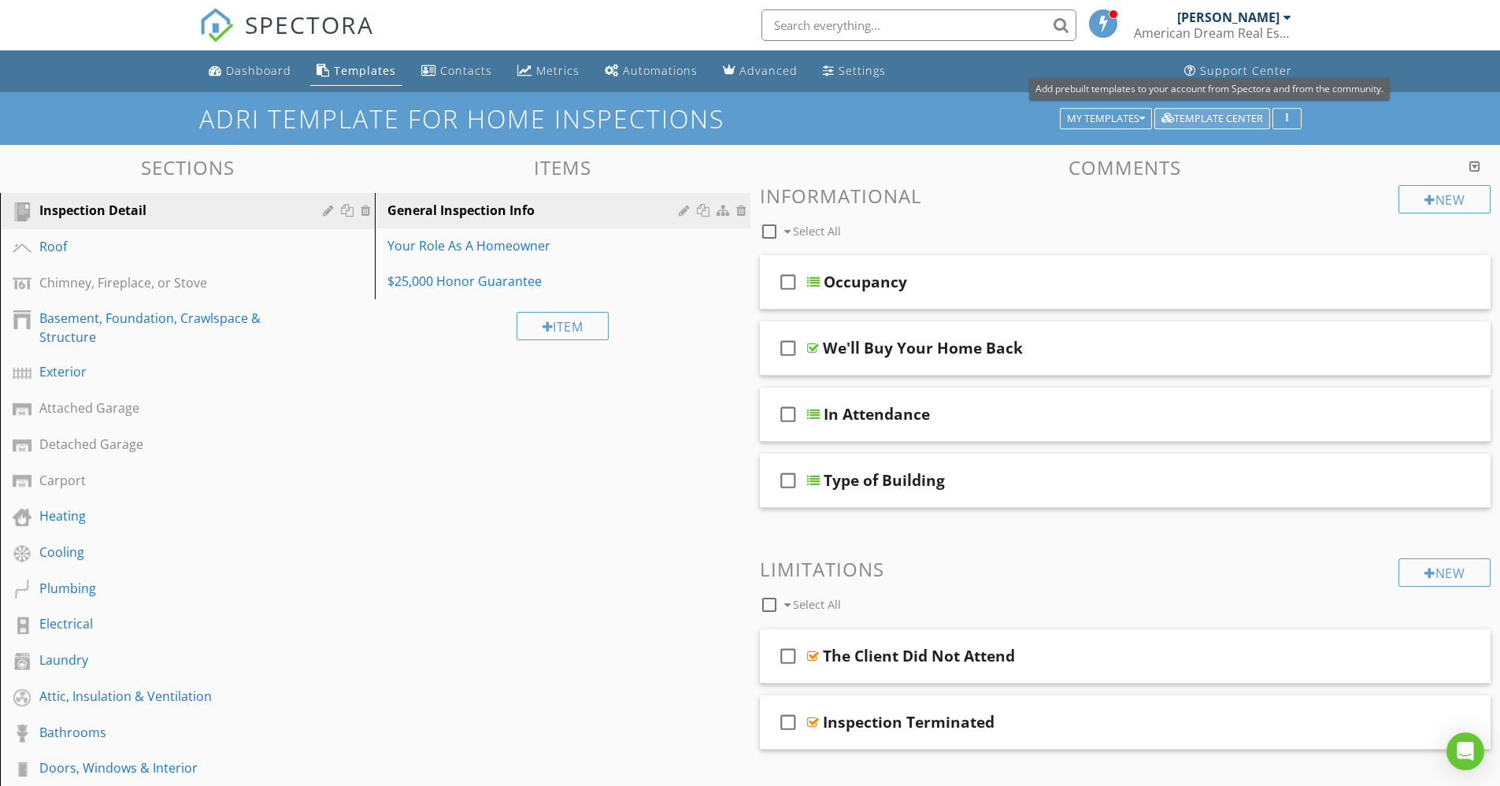
click at [1242, 116] on div "Template Center" at bounding box center [1213, 118] width 102 height 11
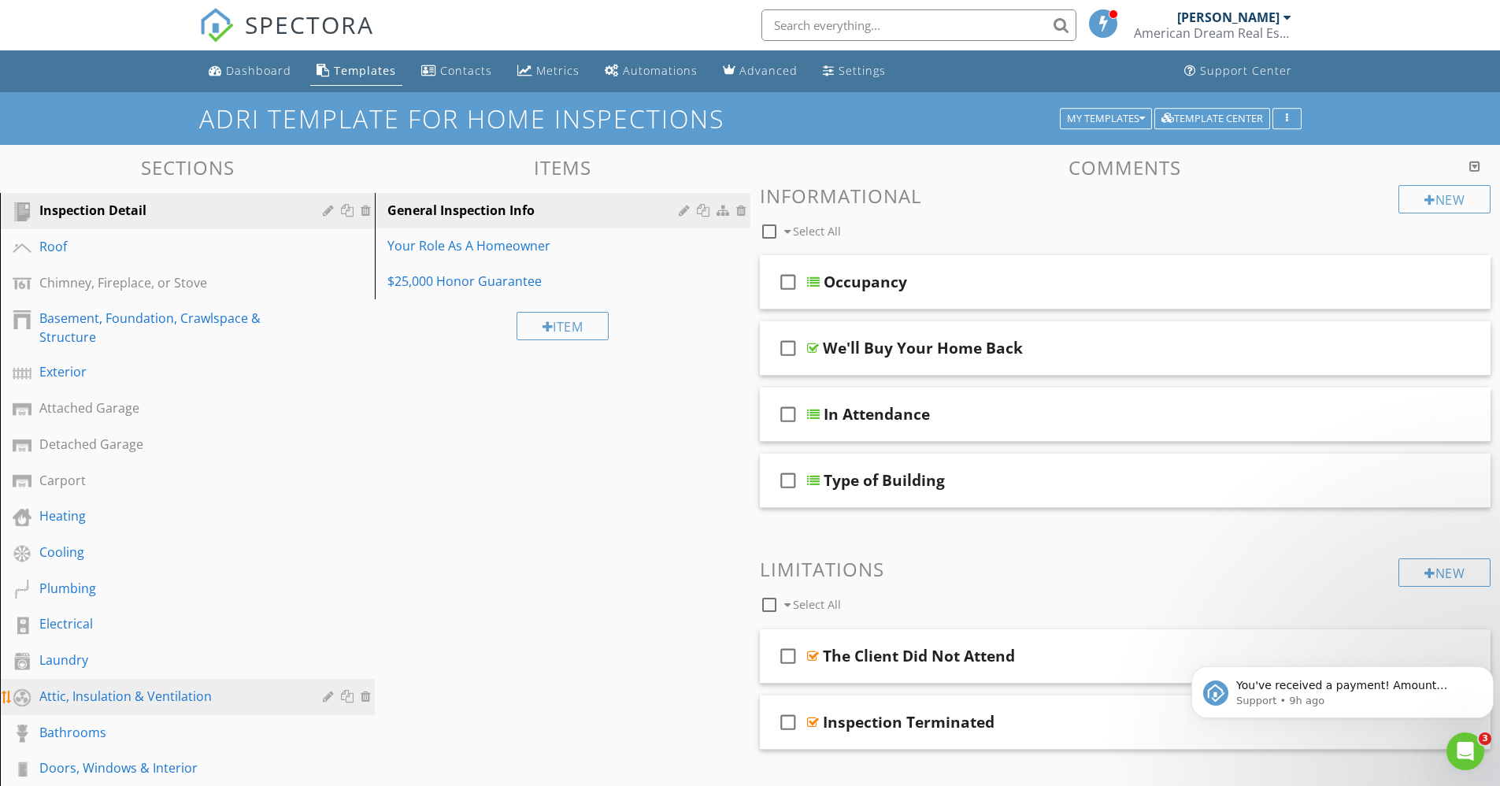
scroll to position [282, 0]
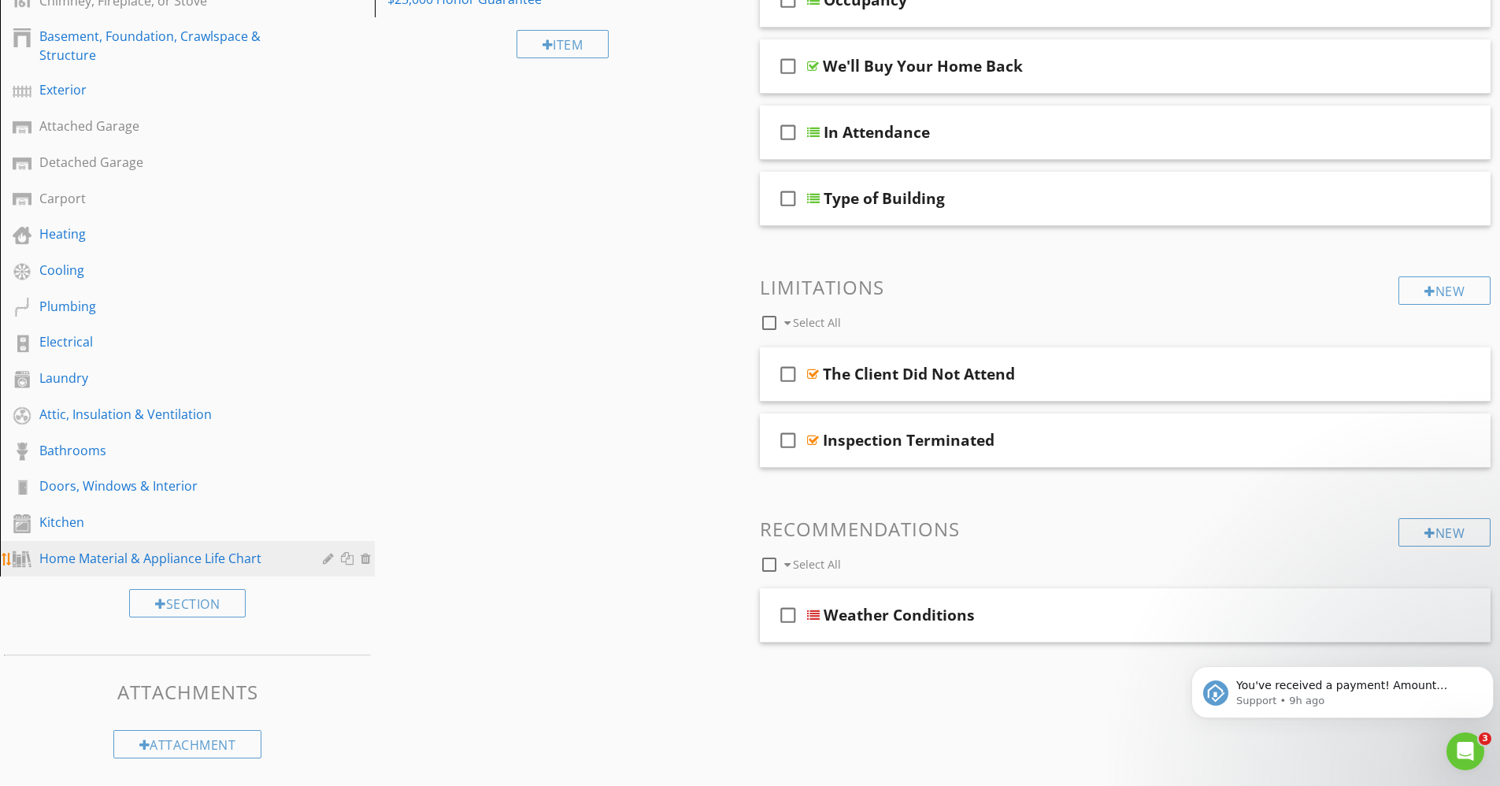
click at [106, 554] on div "Home Material & Appliance Life Chart" at bounding box center [169, 558] width 261 height 19
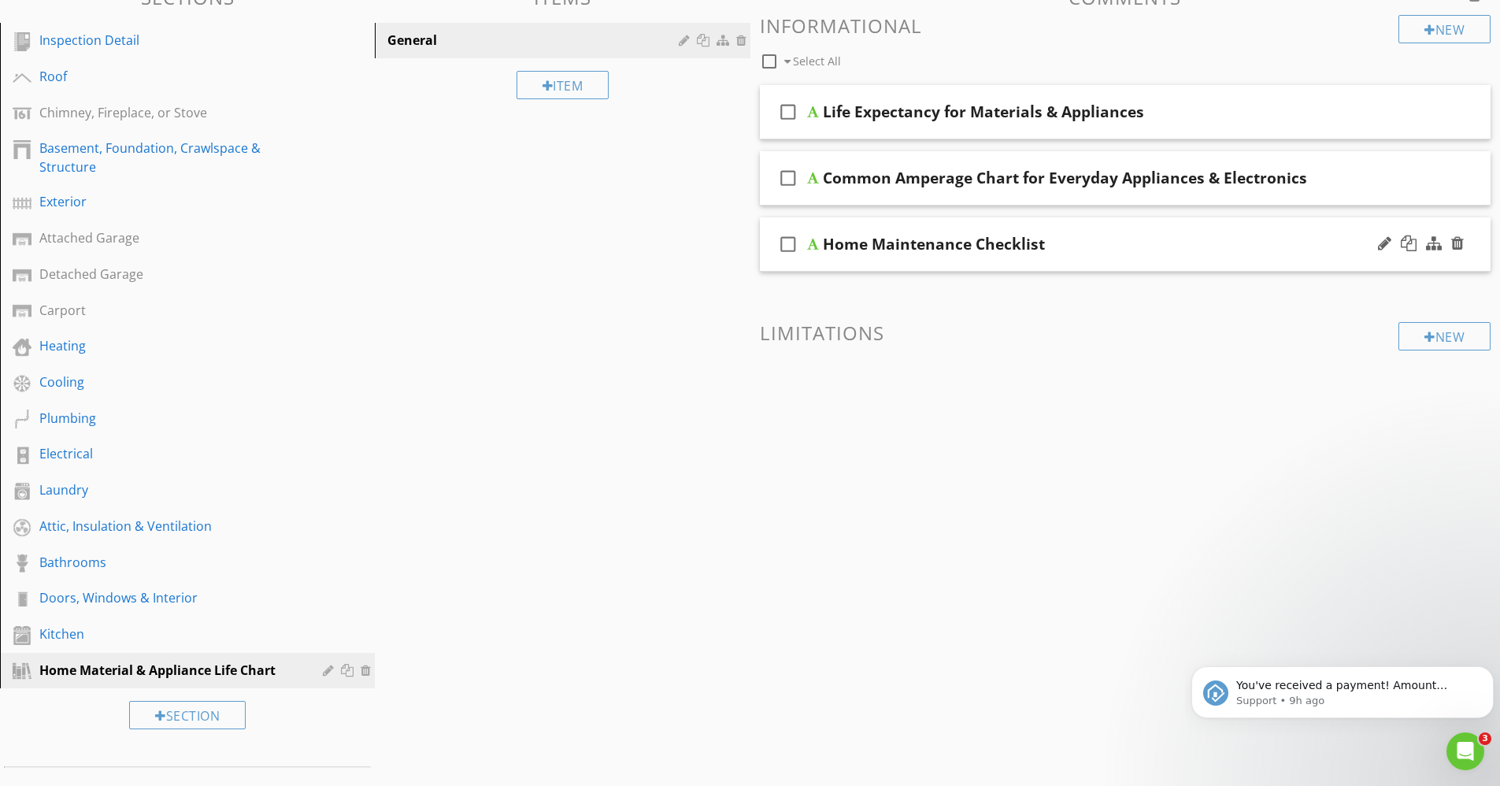
scroll to position [167, 0]
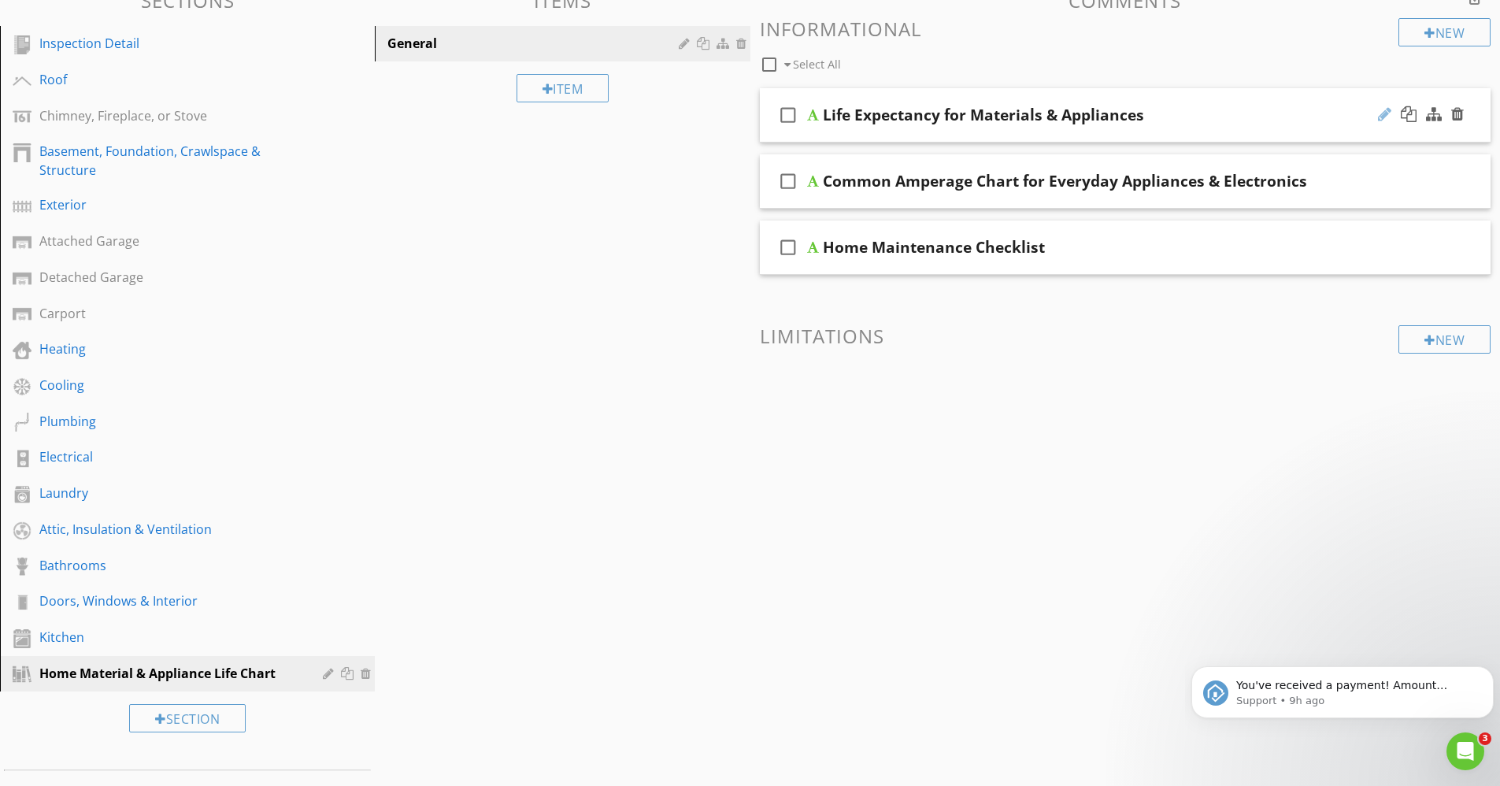
click at [1384, 117] on div at bounding box center [1384, 114] width 13 height 16
click at [811, 118] on div at bounding box center [813, 115] width 12 height 13
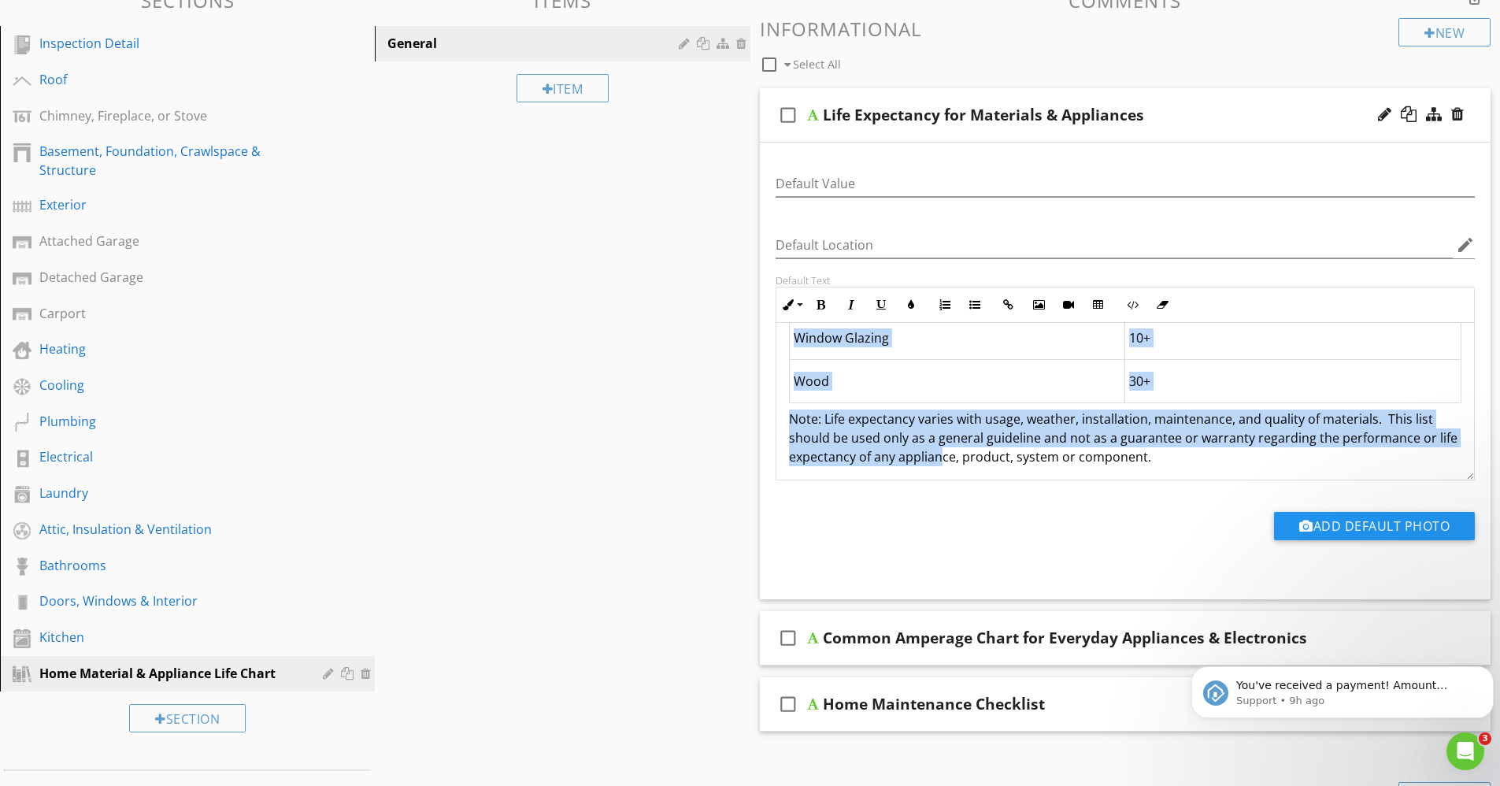
scroll to position [16707, 0]
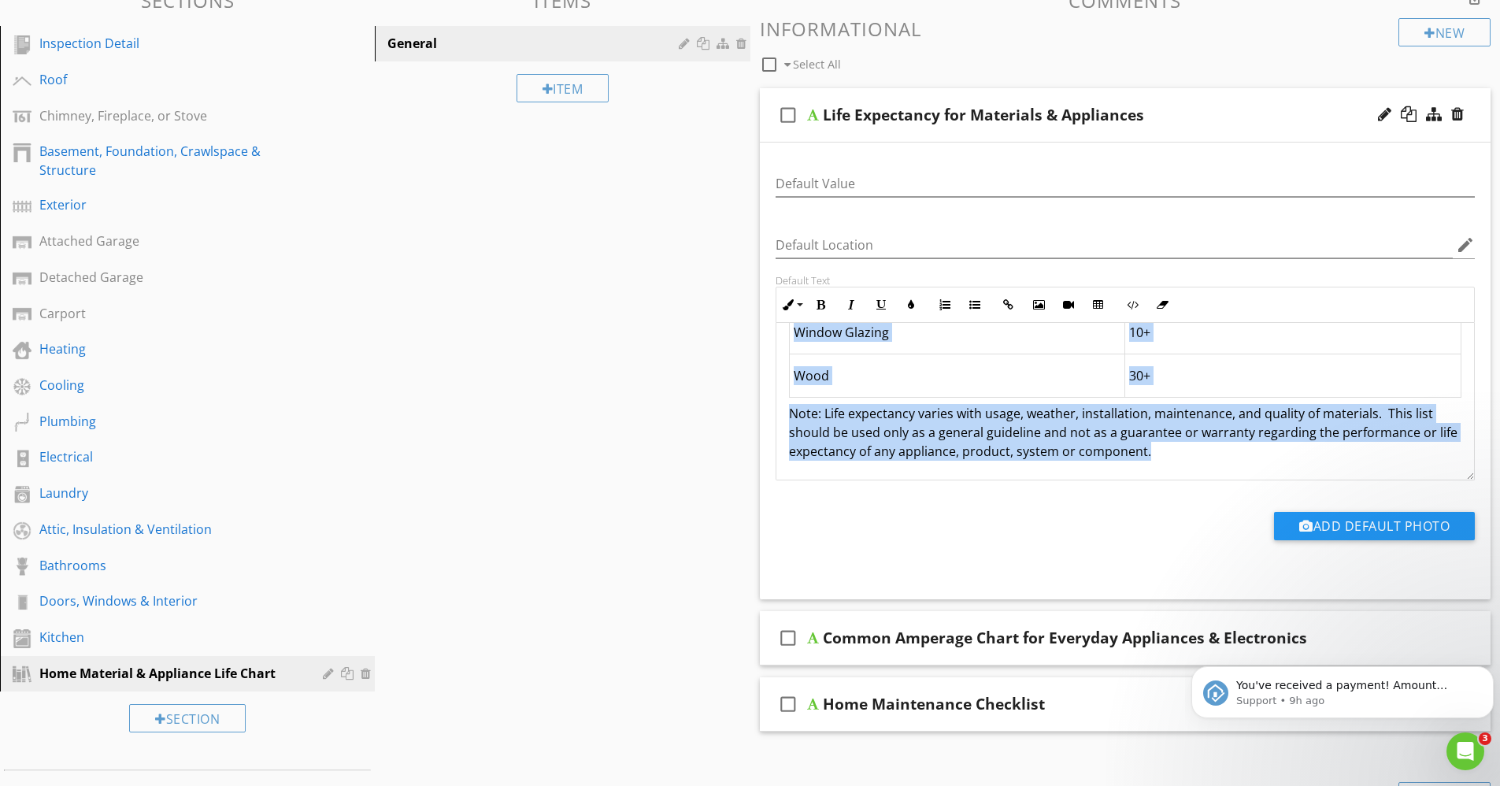
drag, startPoint x: 790, startPoint y: 349, endPoint x: 1205, endPoint y: 456, distance: 428.7
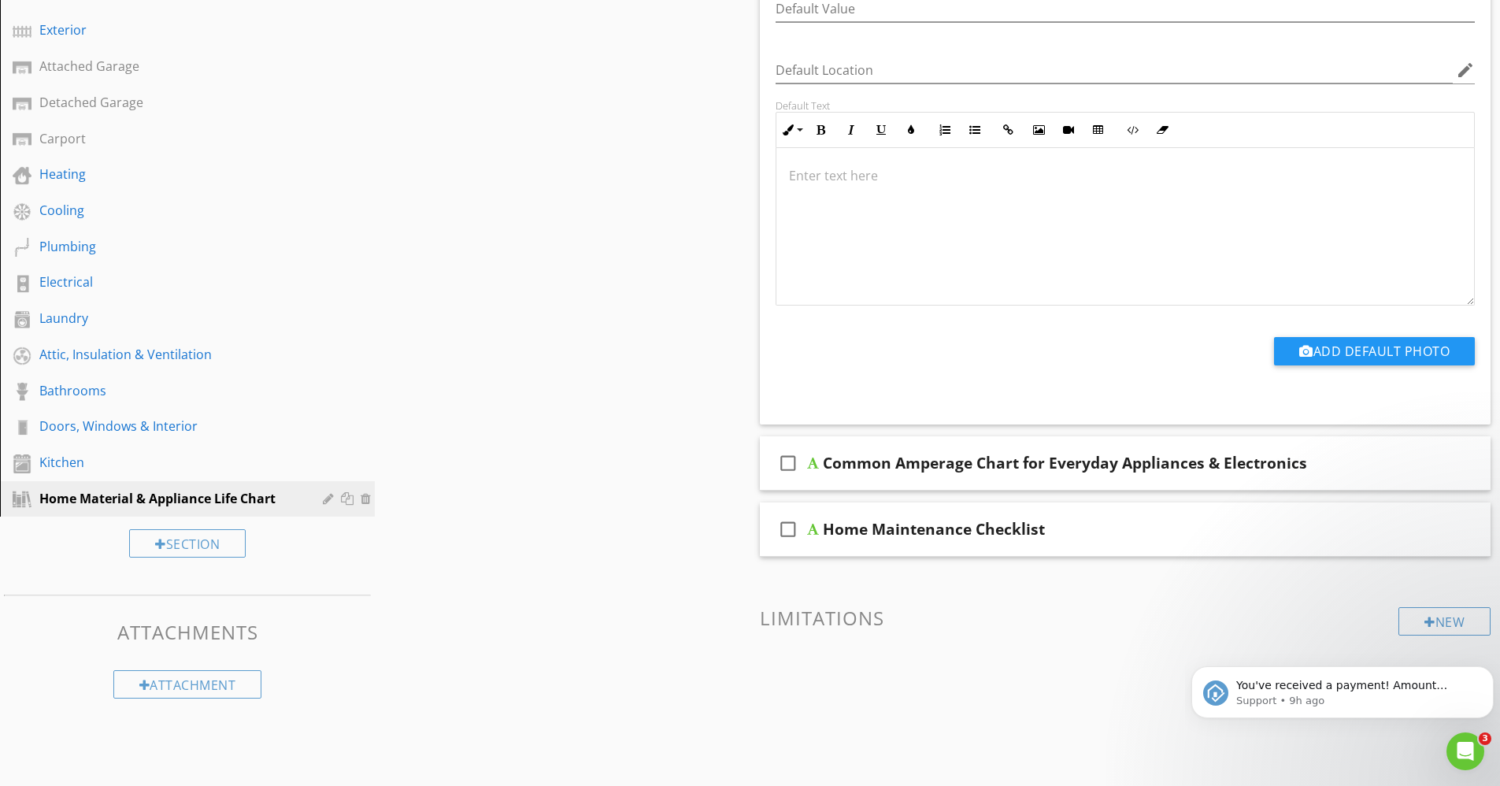
scroll to position [1, 0]
drag, startPoint x: 1150, startPoint y: 429, endPoint x: 811, endPoint y: 167, distance: 428.3
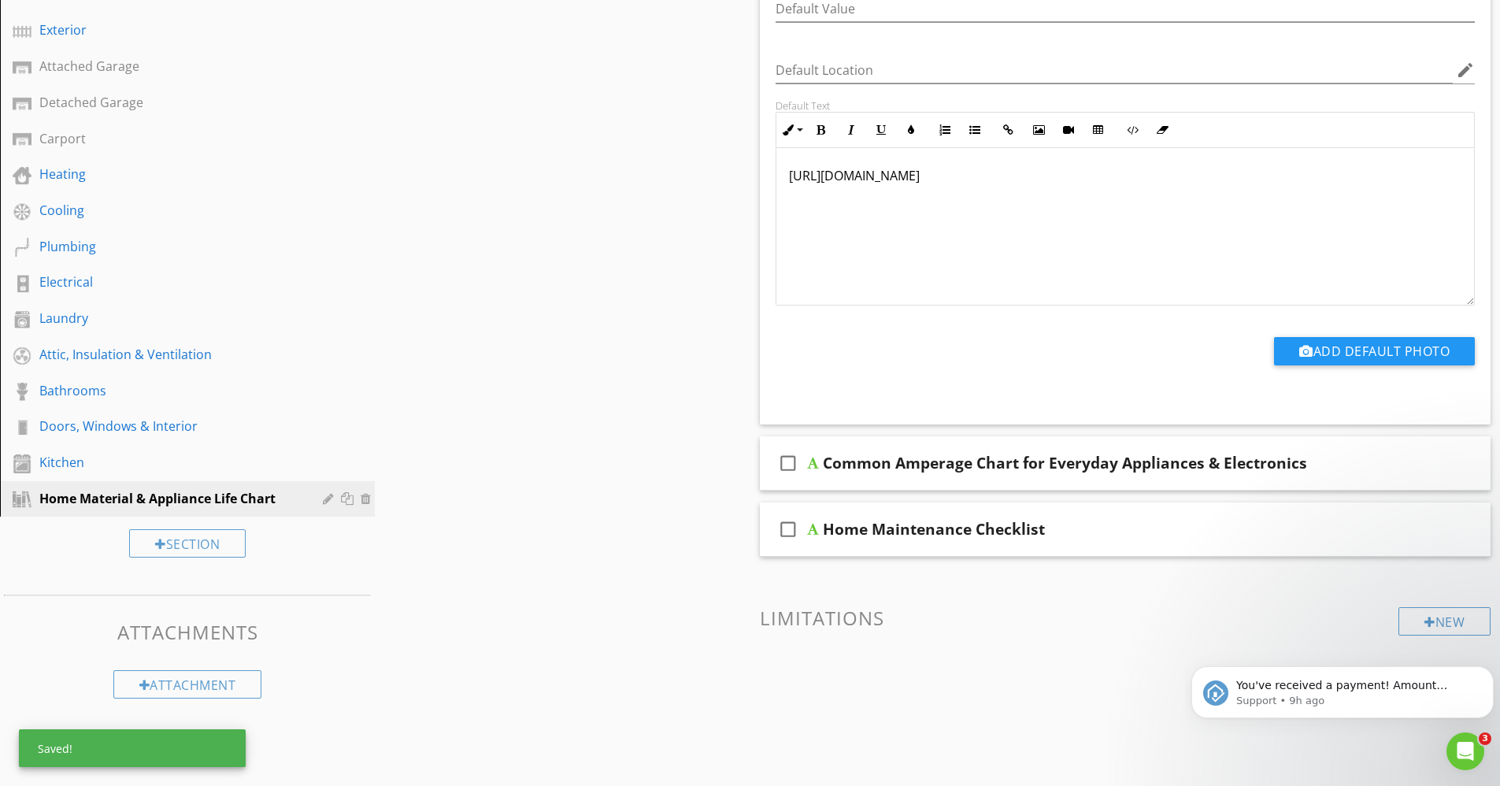
click at [705, 317] on div "Sections Inspection Detail Roof Chimney, Fireplace, or Stove Basement, Foundati…" at bounding box center [750, 286] width 1500 height 967
click at [328, 500] on div at bounding box center [330, 498] width 15 height 13
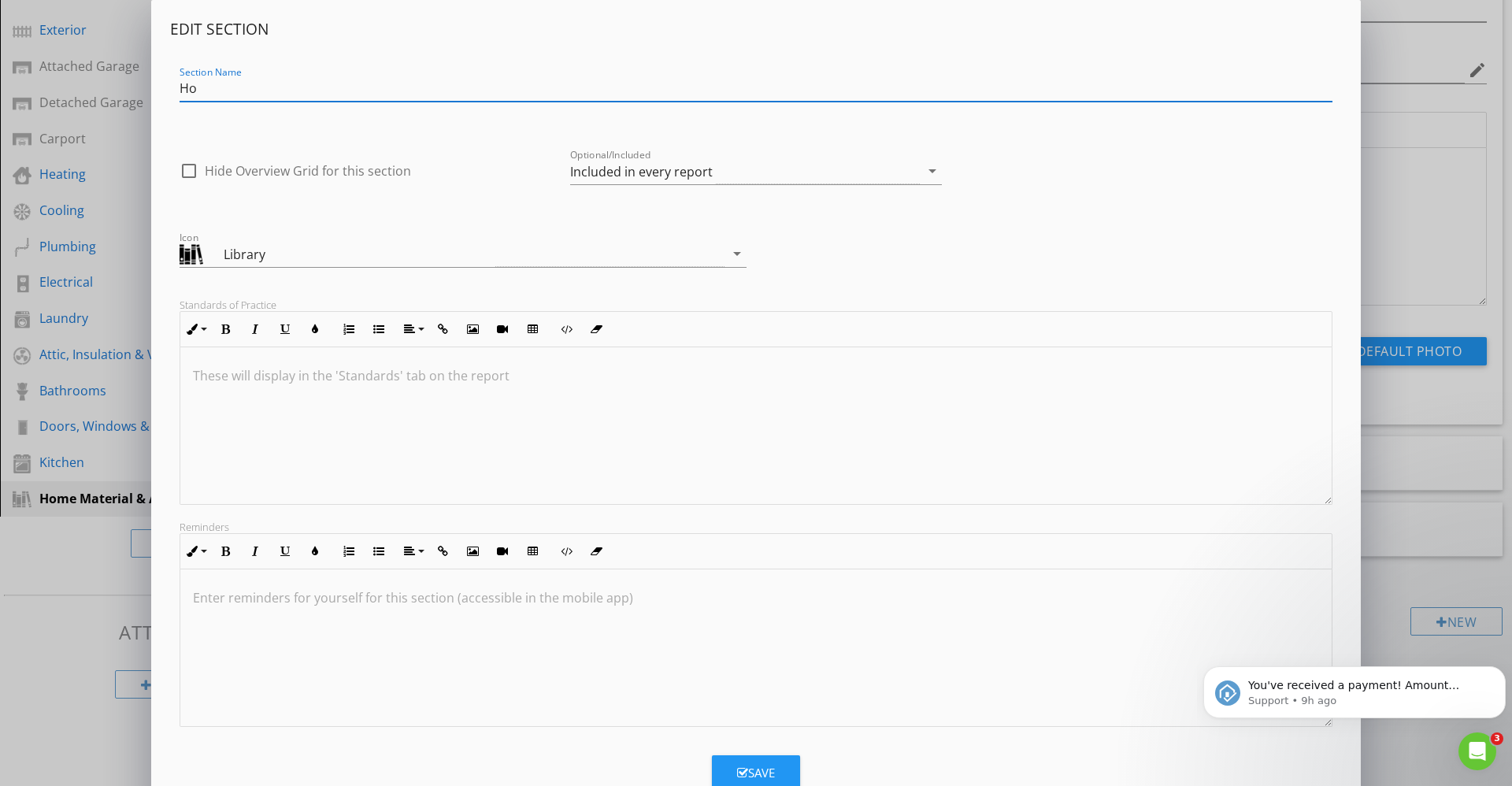
type input "H"
click at [261, 87] on input "Other Useful info" at bounding box center [756, 89] width 1153 height 26
click at [292, 87] on input "Other Useful Info" at bounding box center [756, 89] width 1153 height 26
type input "Other Useful Info About Your Home"
click at [760, 762] on button "Save" at bounding box center [756, 772] width 88 height 35
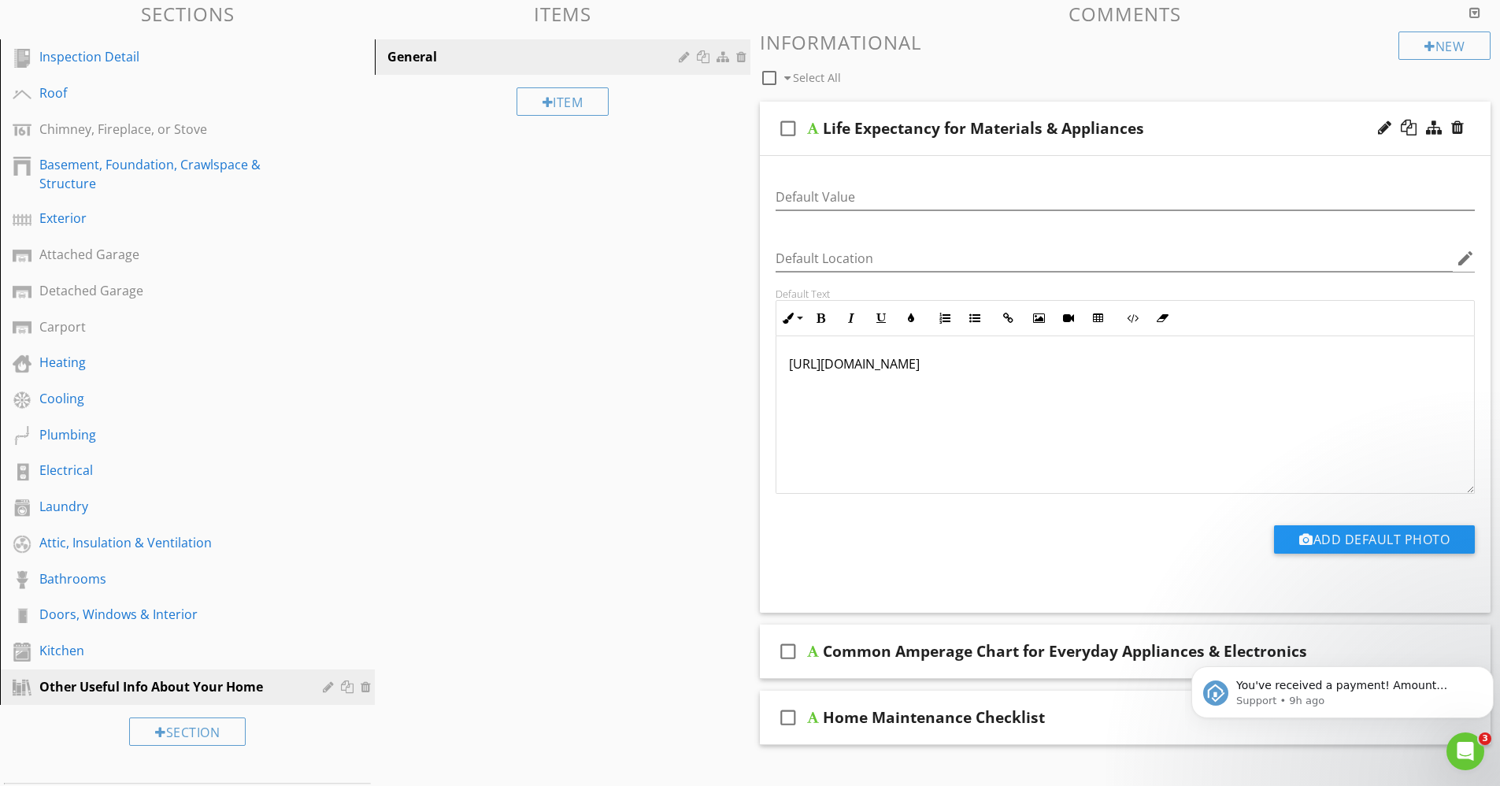
scroll to position [153, 0]
click at [814, 134] on div at bounding box center [813, 129] width 12 height 13
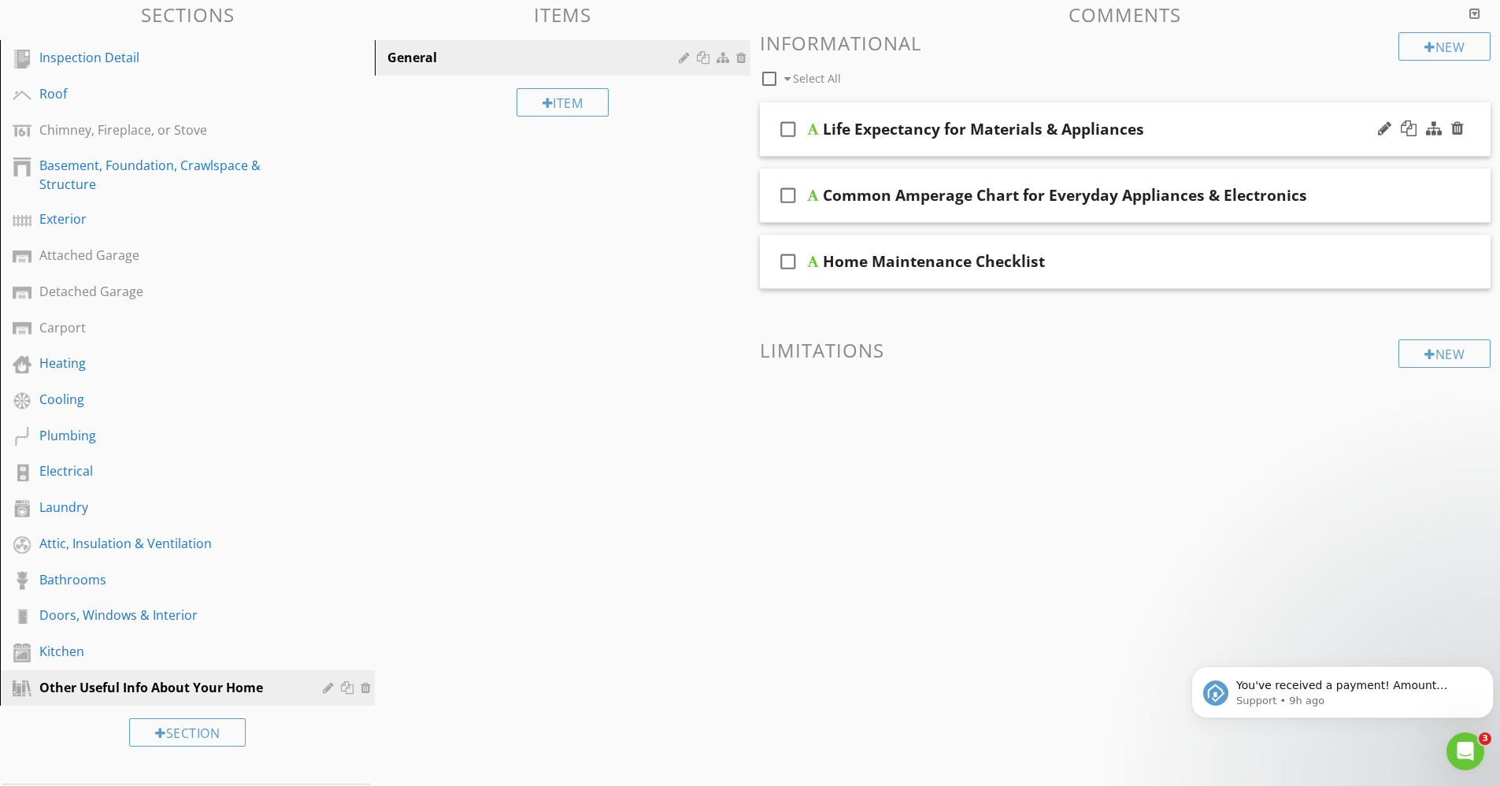
click at [814, 134] on div at bounding box center [813, 129] width 12 height 13
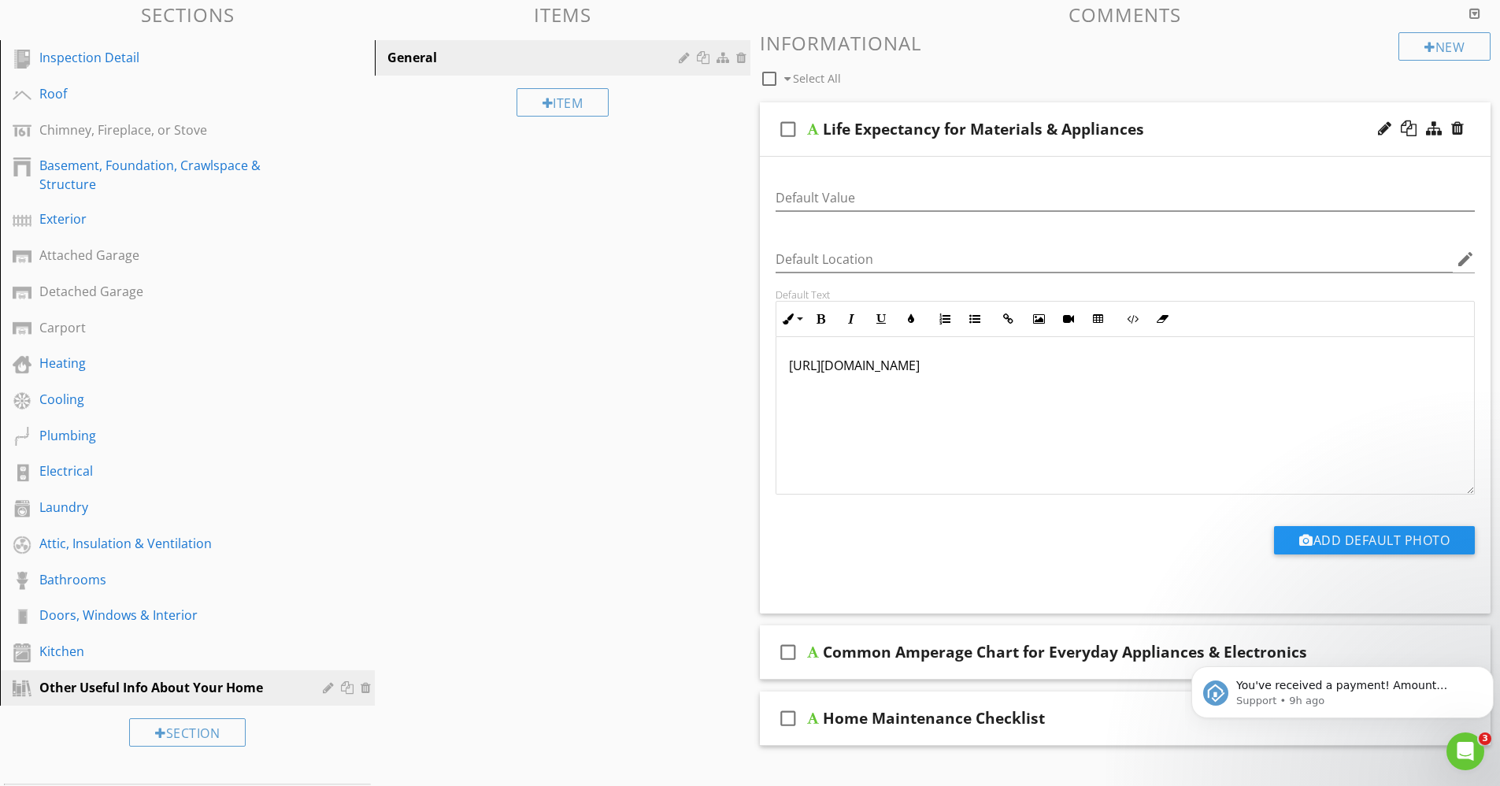
click at [609, 270] on div "Sections Inspection Detail Roof Chimney, Fireplace, or Stove Basement, Foundati…" at bounding box center [750, 475] width 1500 height 967
click at [360, 406] on div at bounding box center [349, 399] width 52 height 19
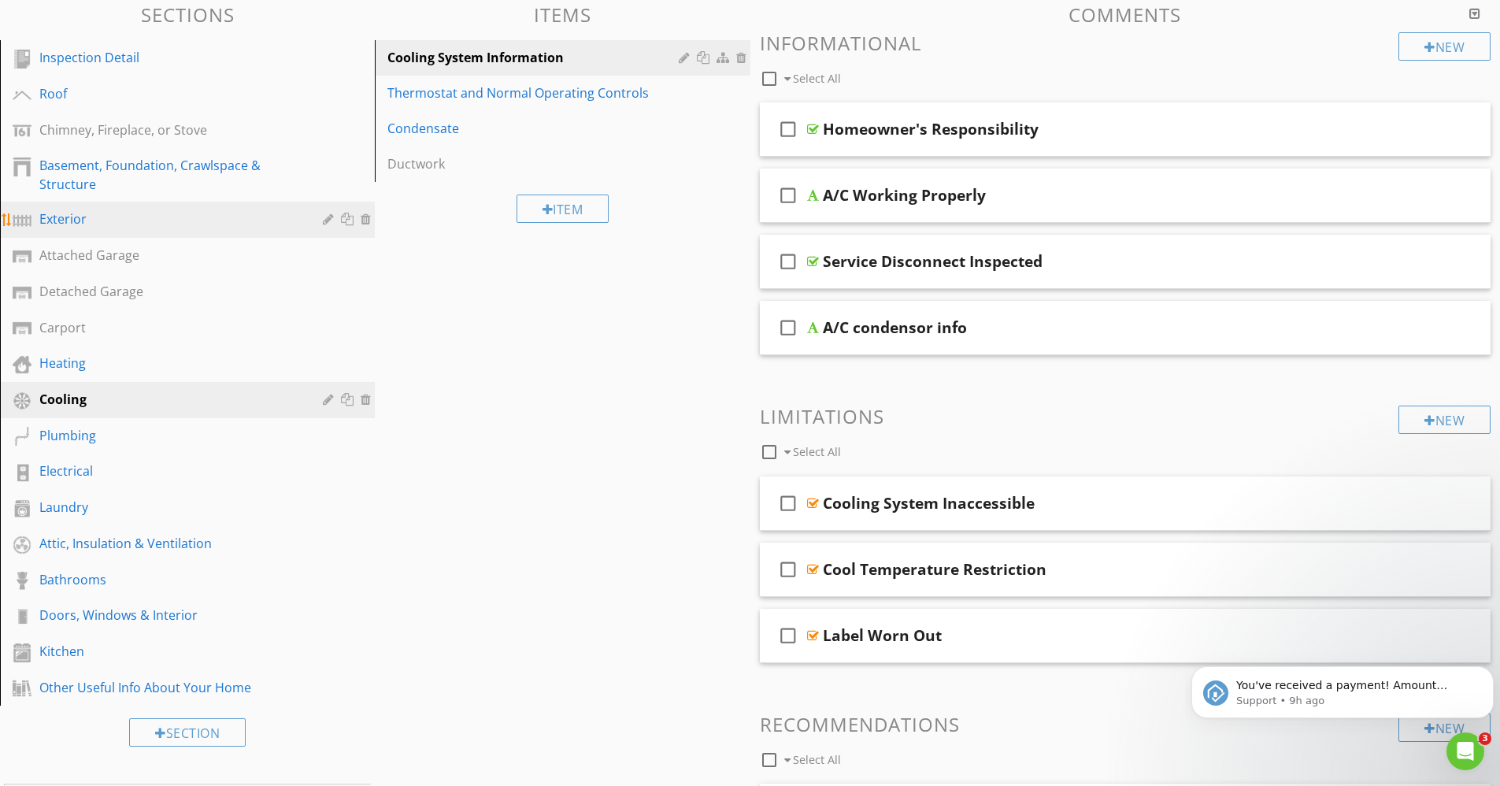
click at [88, 221] on div "Exterior" at bounding box center [169, 218] width 261 height 19
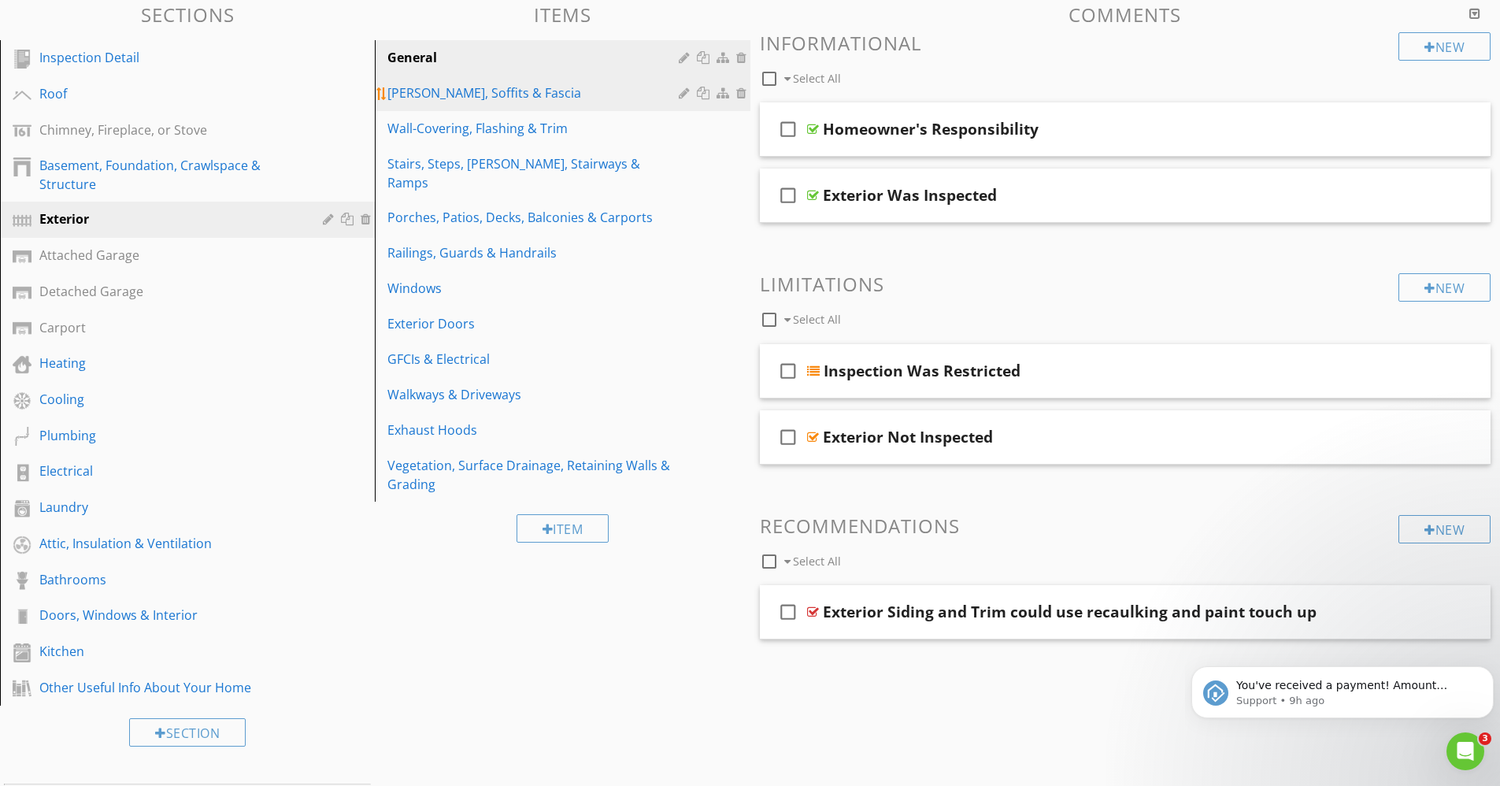
click at [460, 87] on div "Eaves, Soffits & Fascia" at bounding box center [534, 92] width 295 height 19
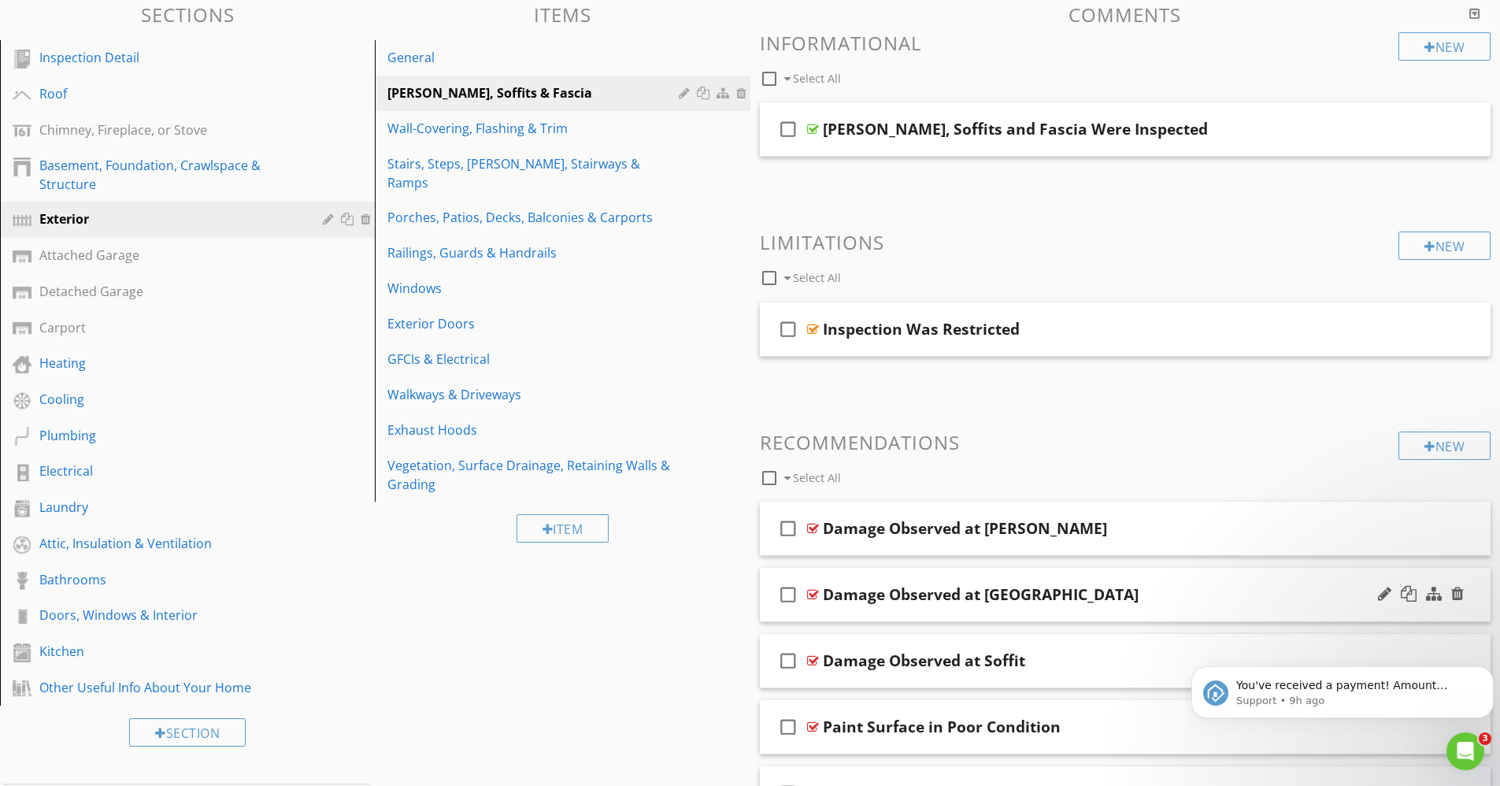
click at [809, 597] on div at bounding box center [813, 594] width 12 height 13
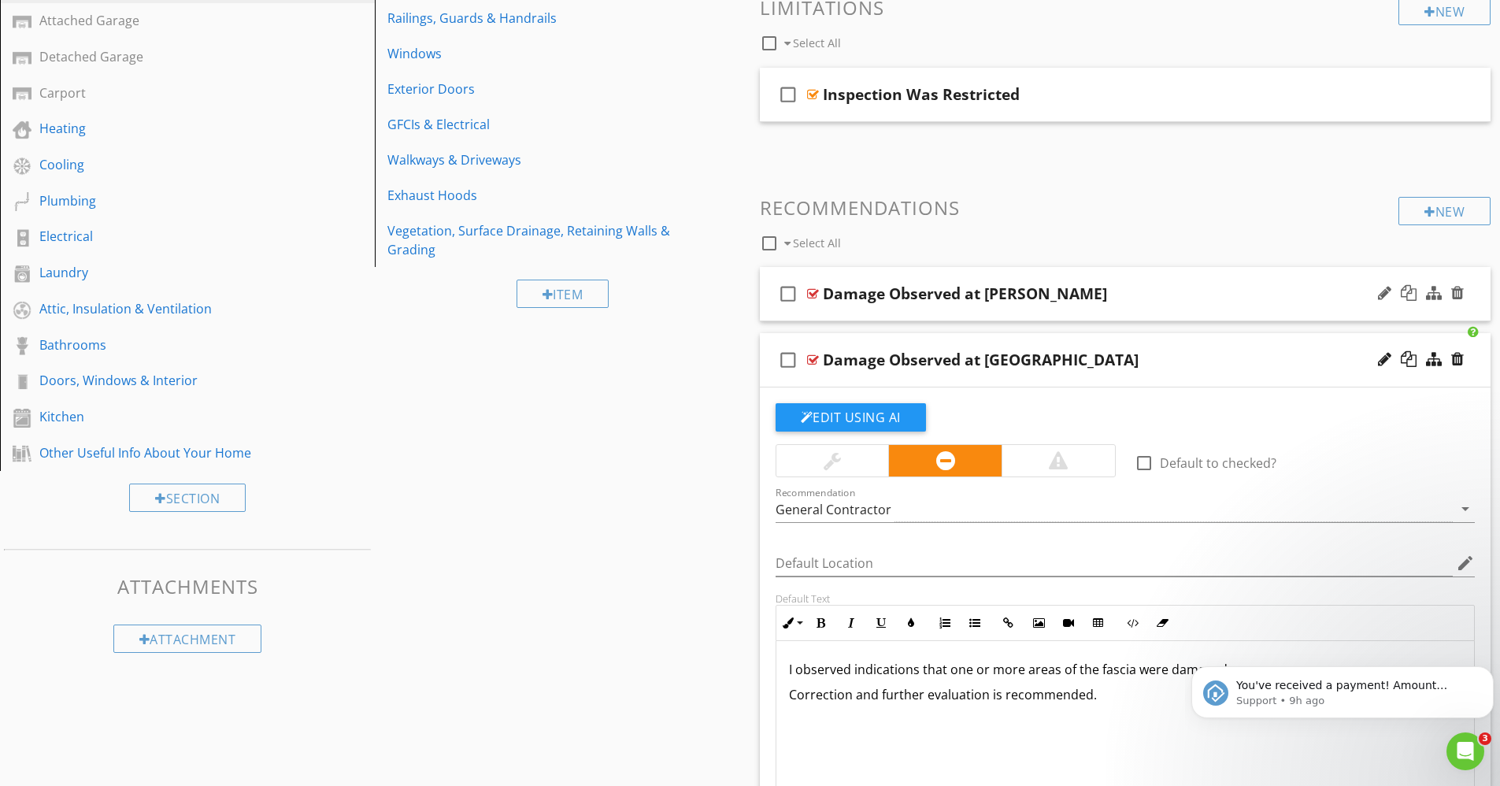
scroll to position [388, 0]
click at [811, 287] on div at bounding box center [813, 293] width 12 height 13
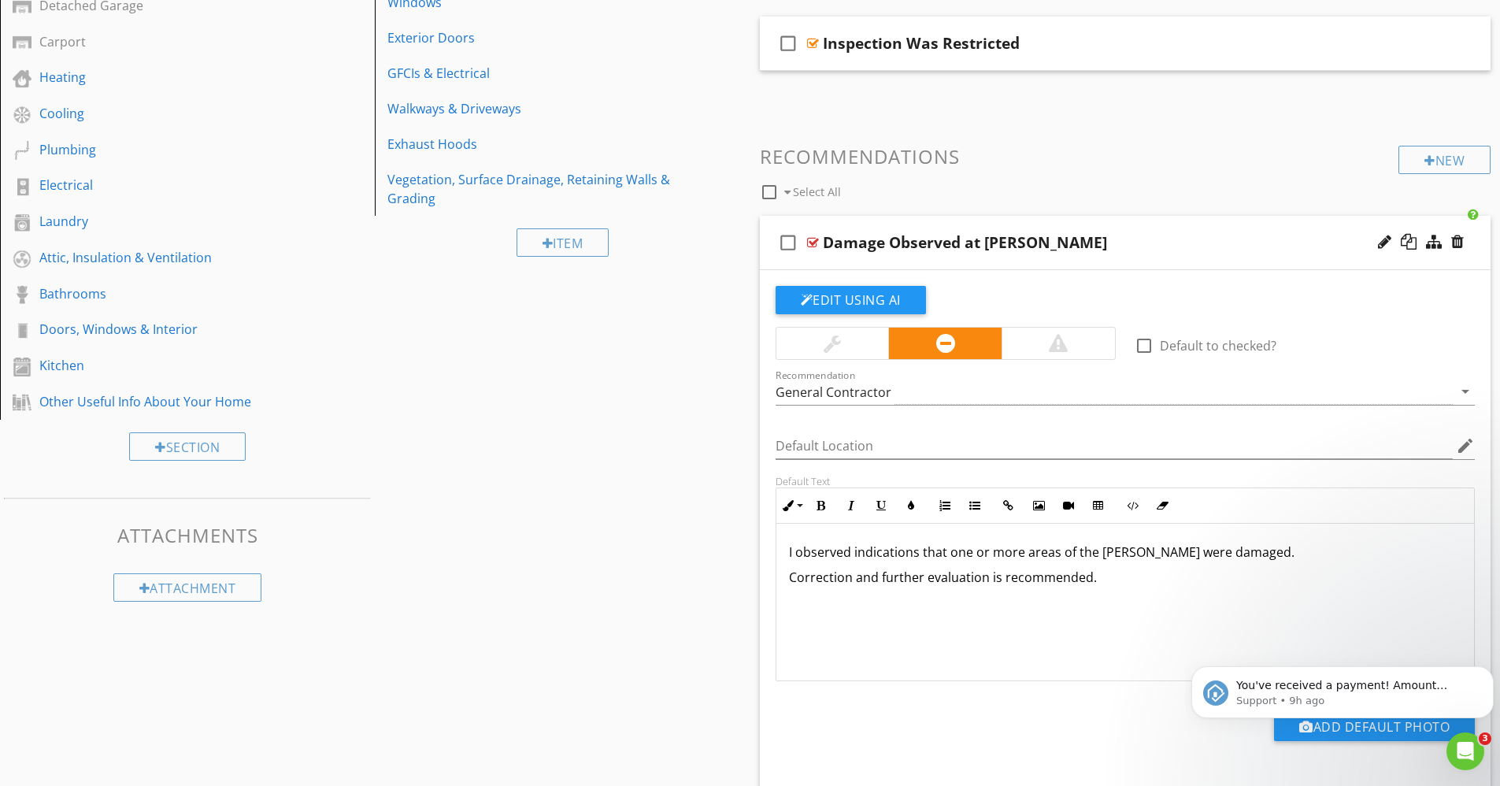
scroll to position [438, 0]
click at [1457, 240] on div at bounding box center [1458, 243] width 13 height 16
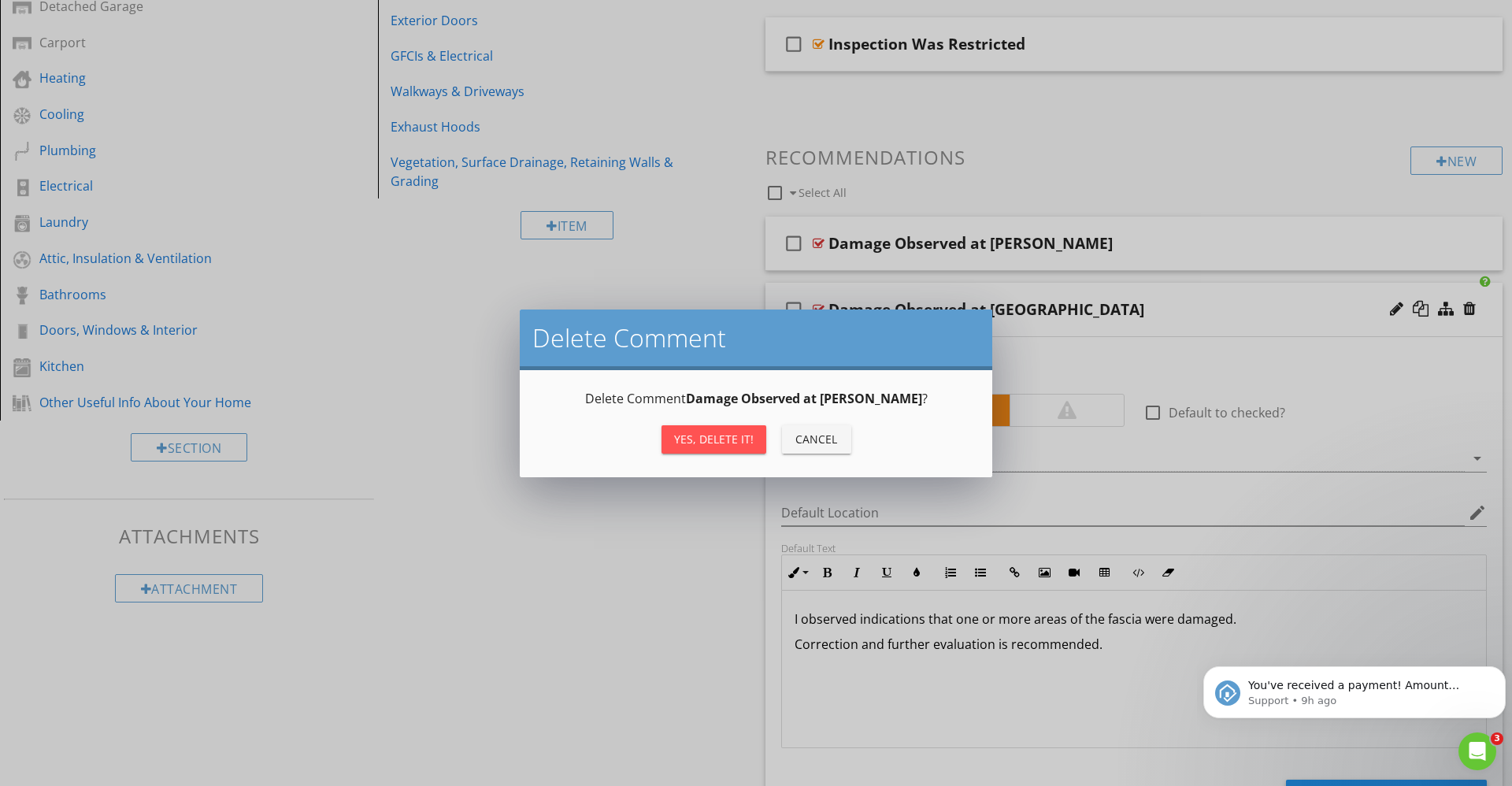
click at [718, 436] on div "Yes, Delete it!" at bounding box center [714, 439] width 80 height 17
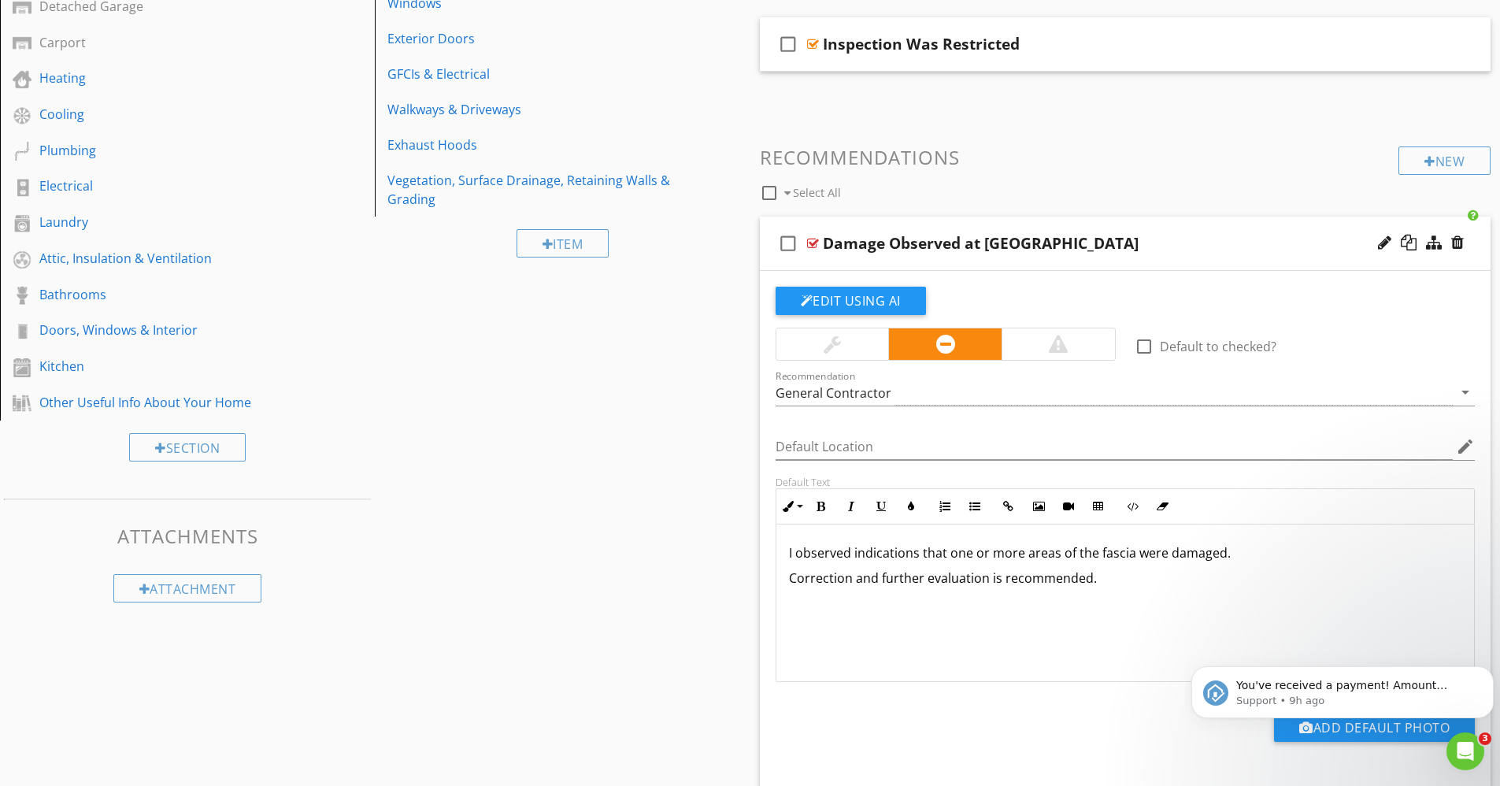
click at [811, 241] on div at bounding box center [813, 243] width 12 height 13
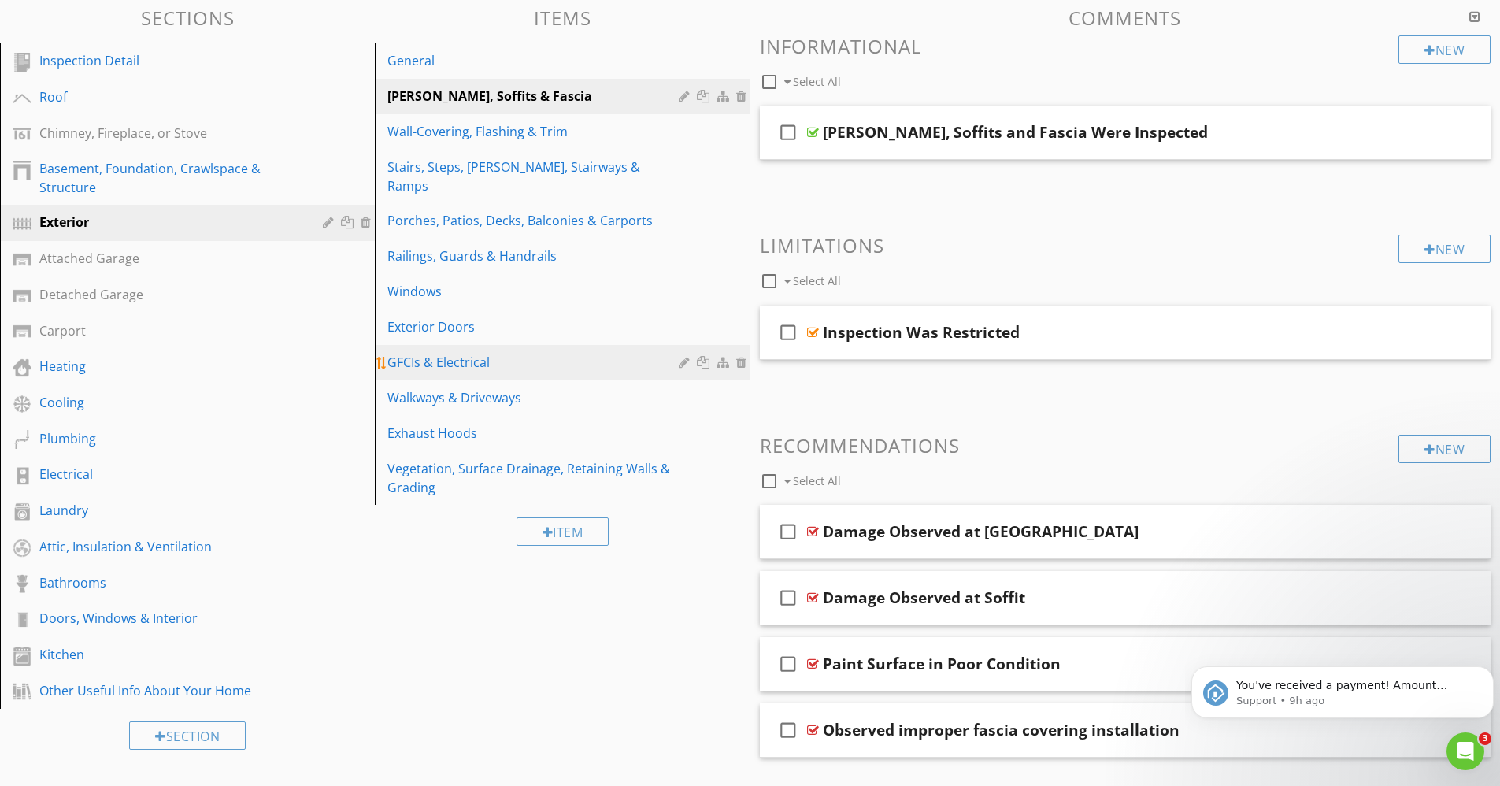
scroll to position [149, 0]
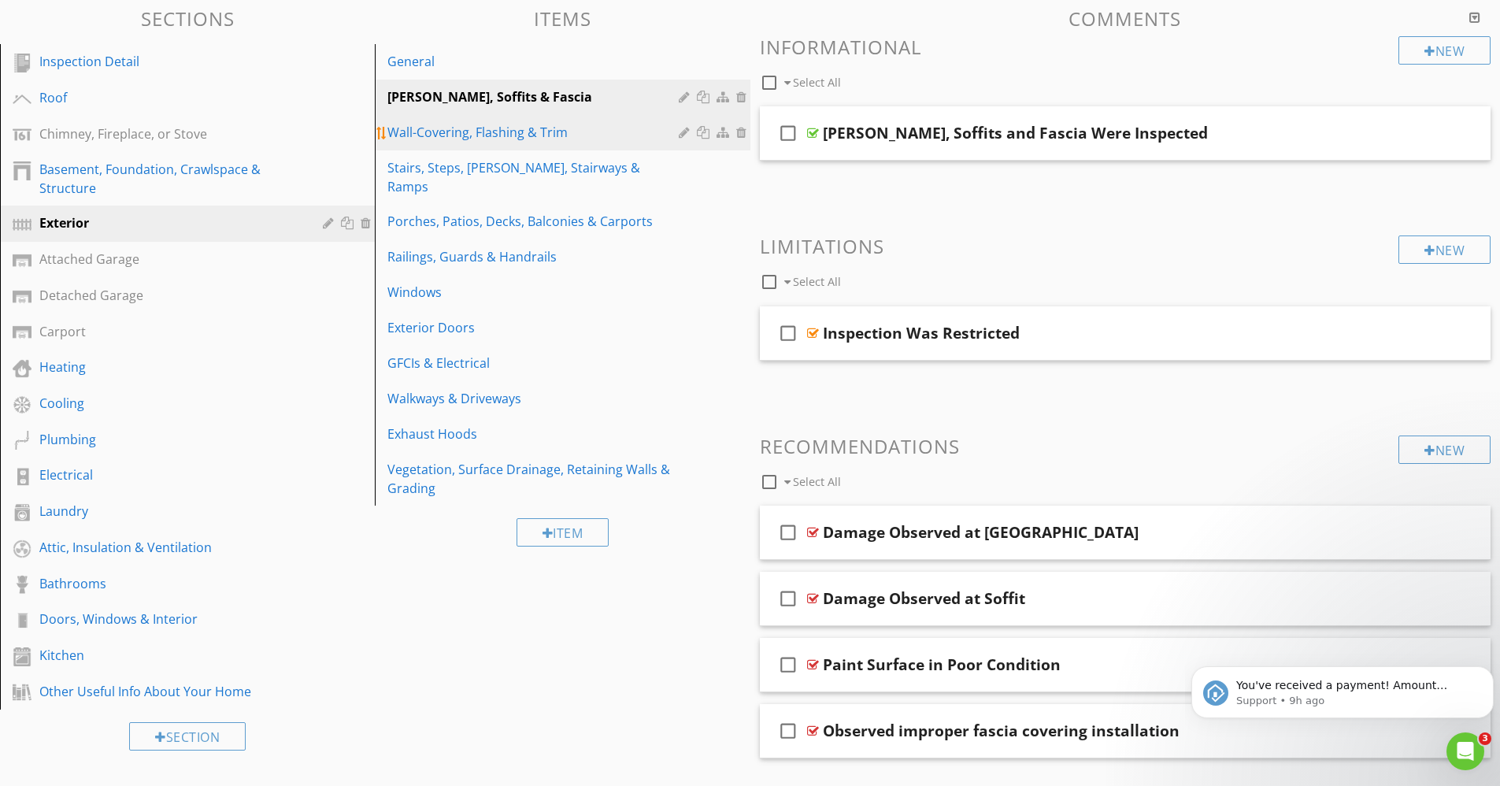
click at [571, 140] on div "Wall-Covering, Flashing & Trim" at bounding box center [534, 132] width 295 height 19
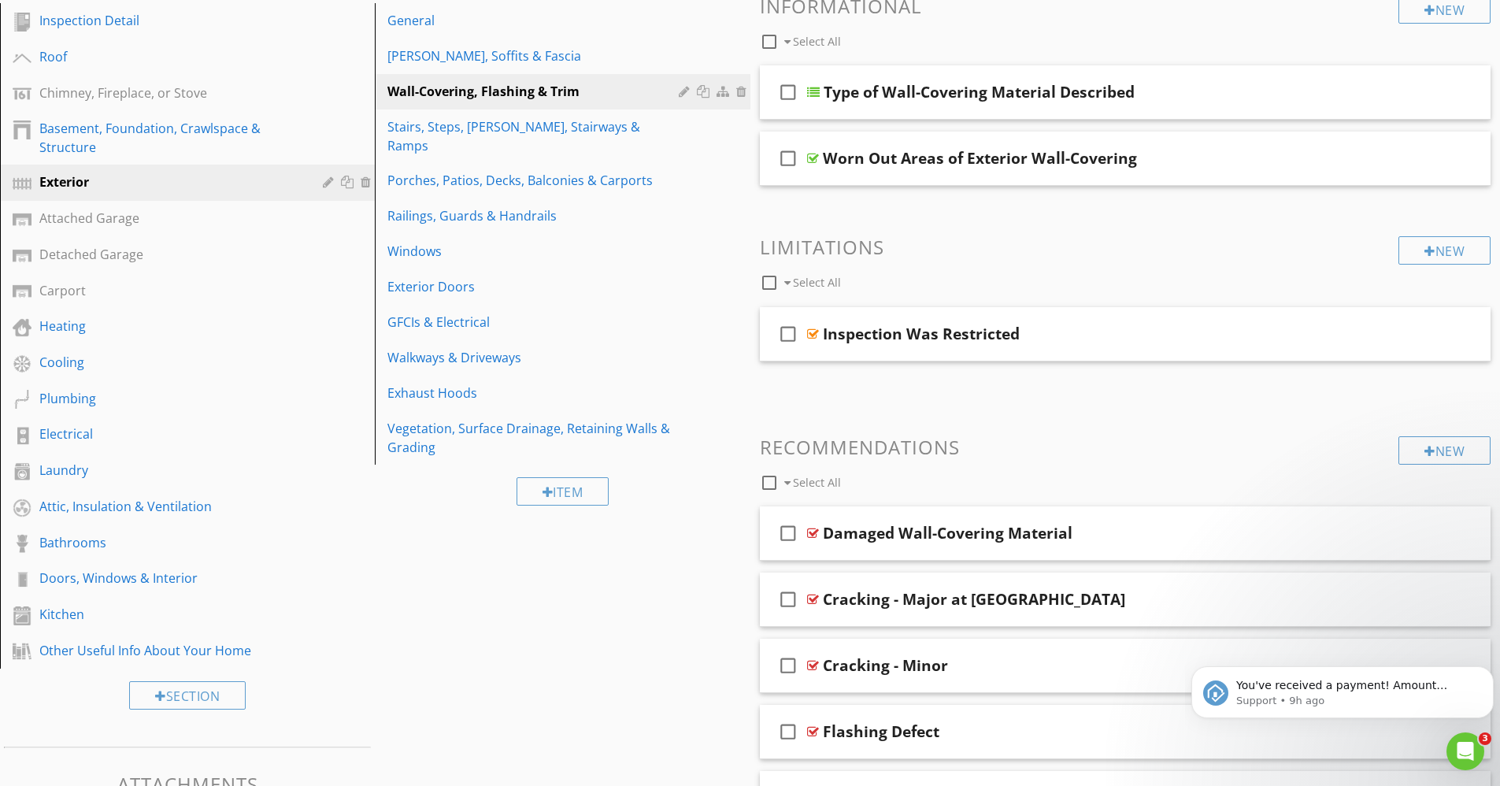
scroll to position [188, 0]
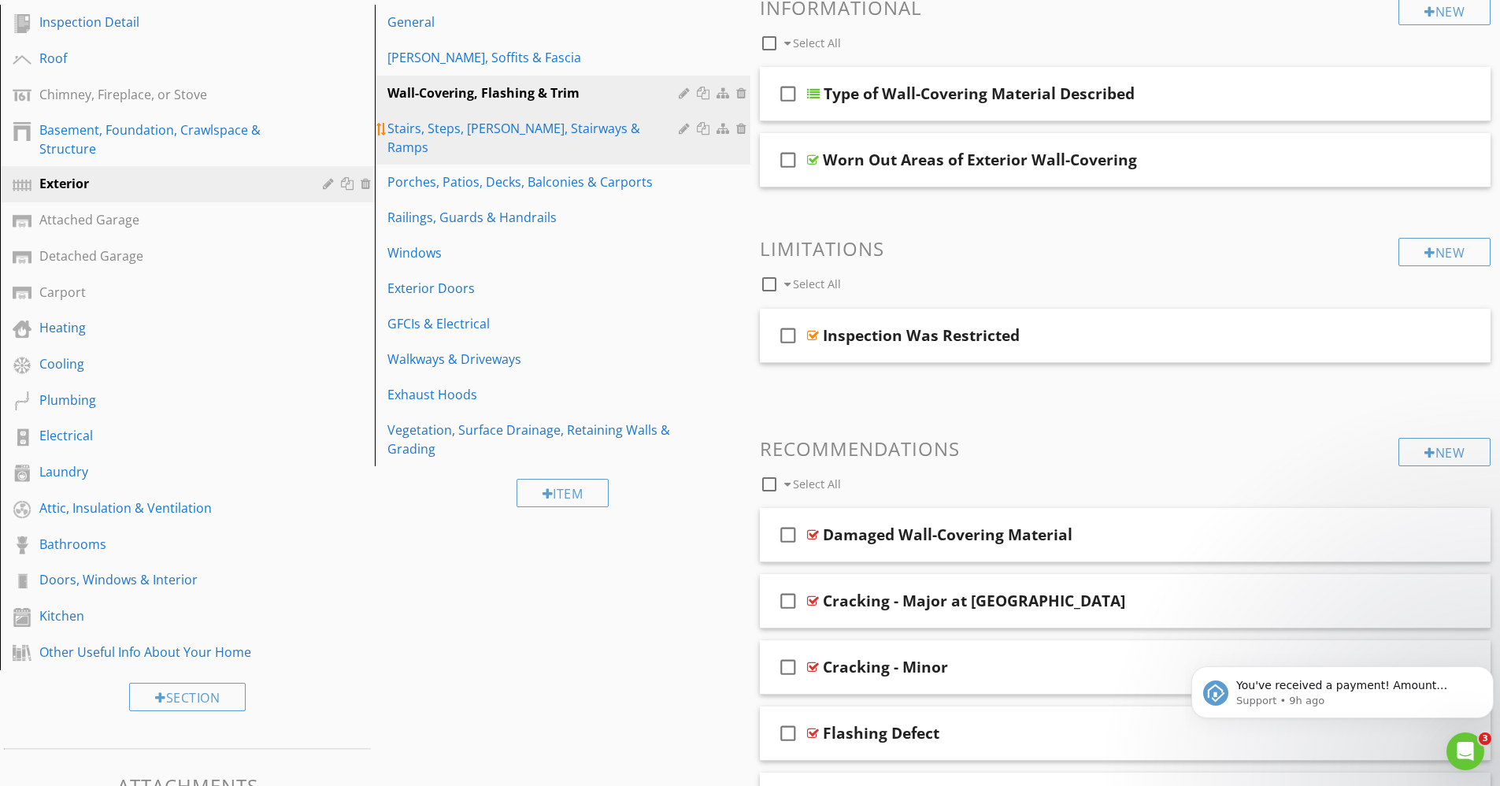
click at [493, 129] on div "Stairs, Steps, Stoops, Stairways & Ramps" at bounding box center [534, 138] width 295 height 38
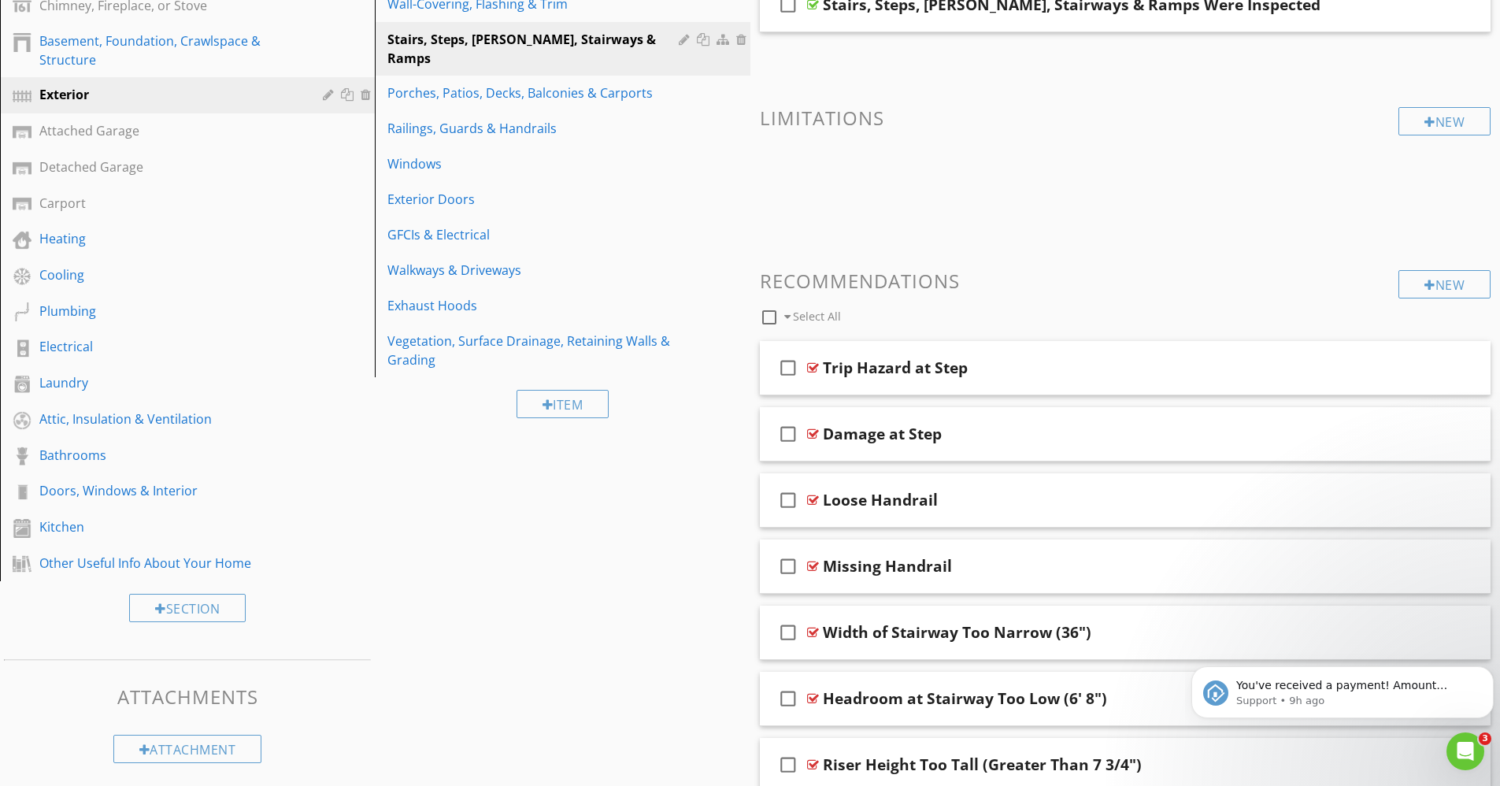
scroll to position [267, 0]
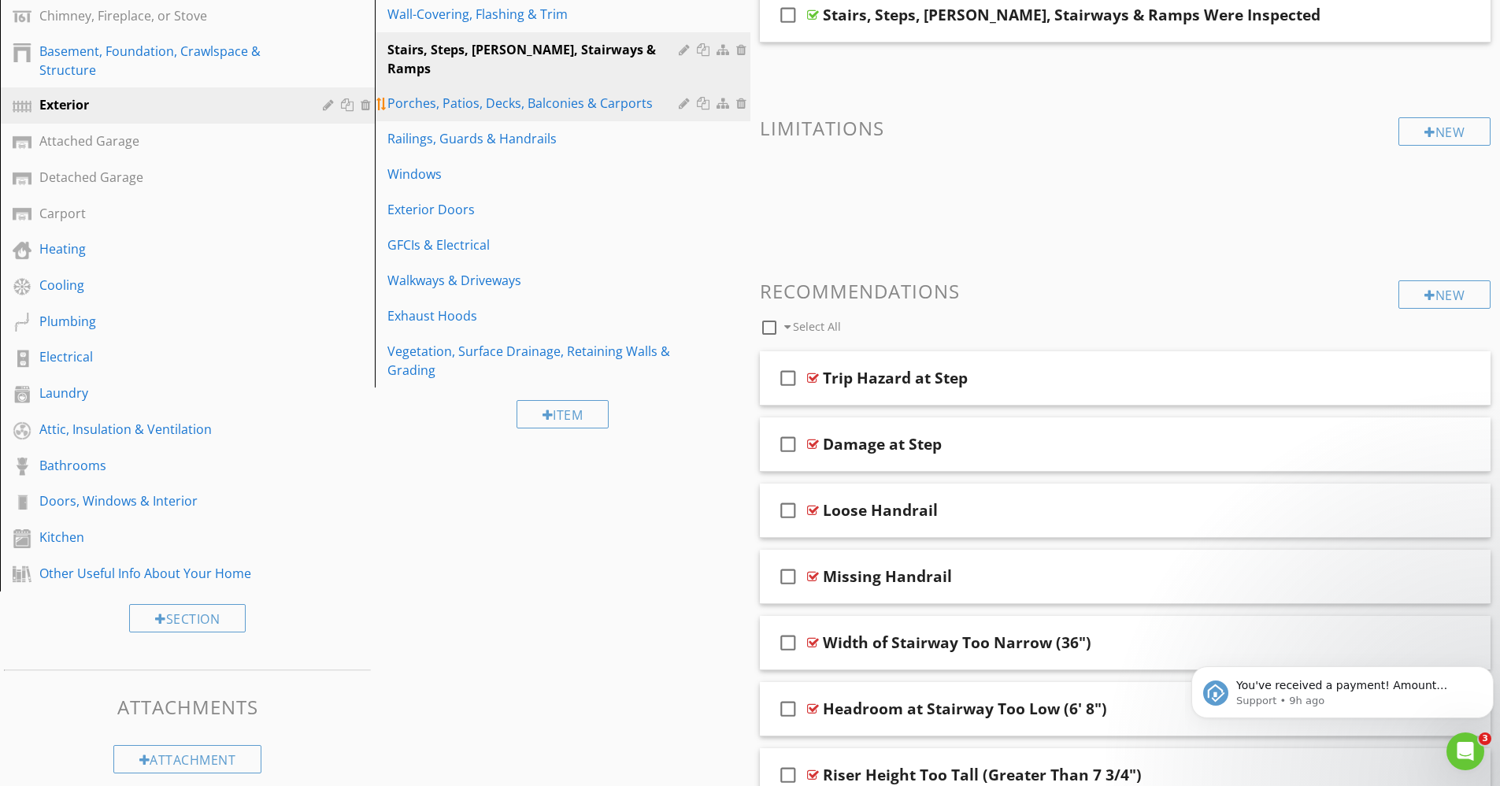
click at [586, 94] on div "Porches, Patios, Decks, Balconies & Carports" at bounding box center [534, 103] width 295 height 19
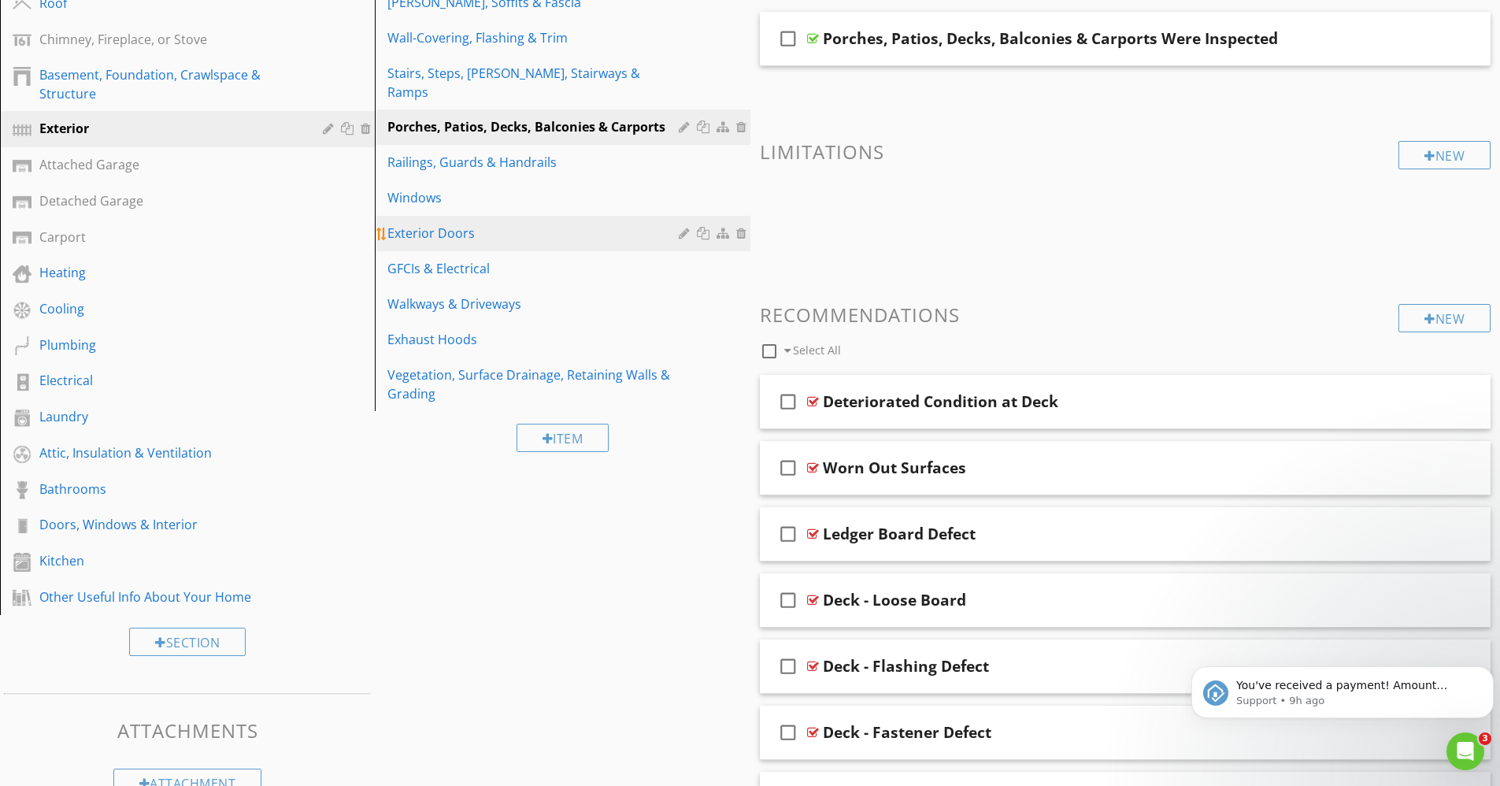
scroll to position [243, 0]
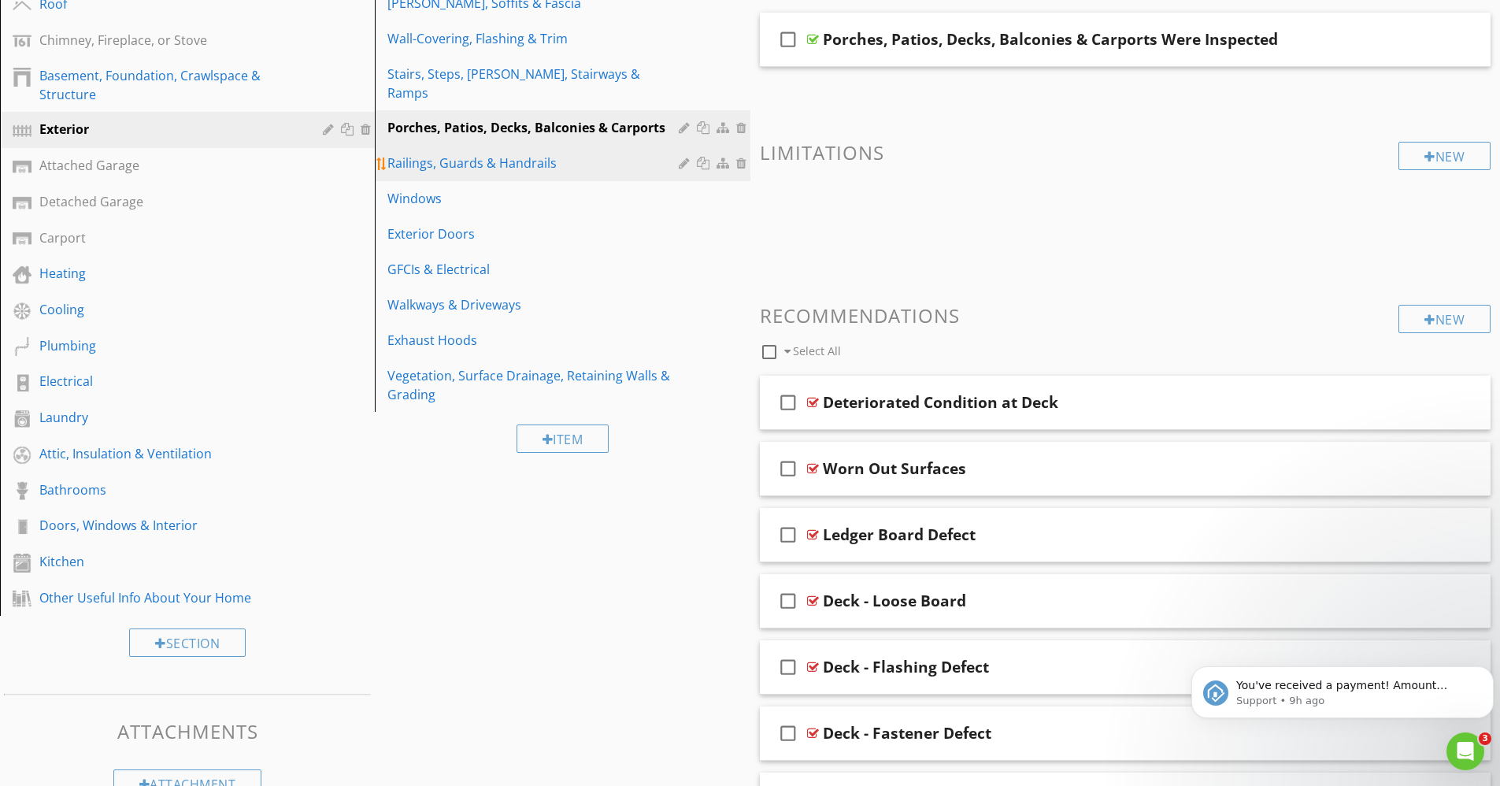
click at [529, 154] on div "Railings, Guards & Handrails" at bounding box center [534, 163] width 295 height 19
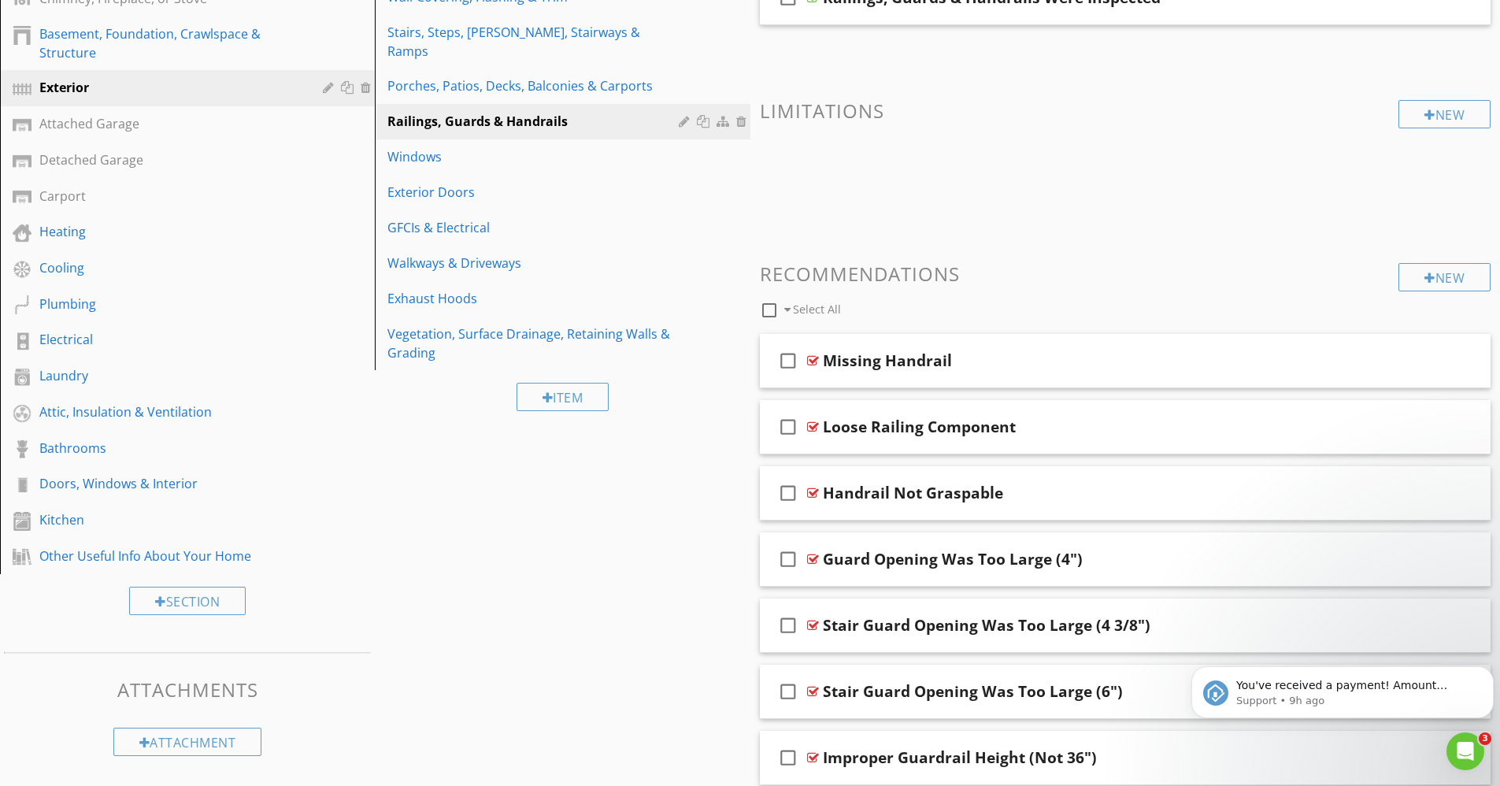
scroll to position [284, 0]
click at [430, 148] on div "Windows" at bounding box center [534, 157] width 295 height 19
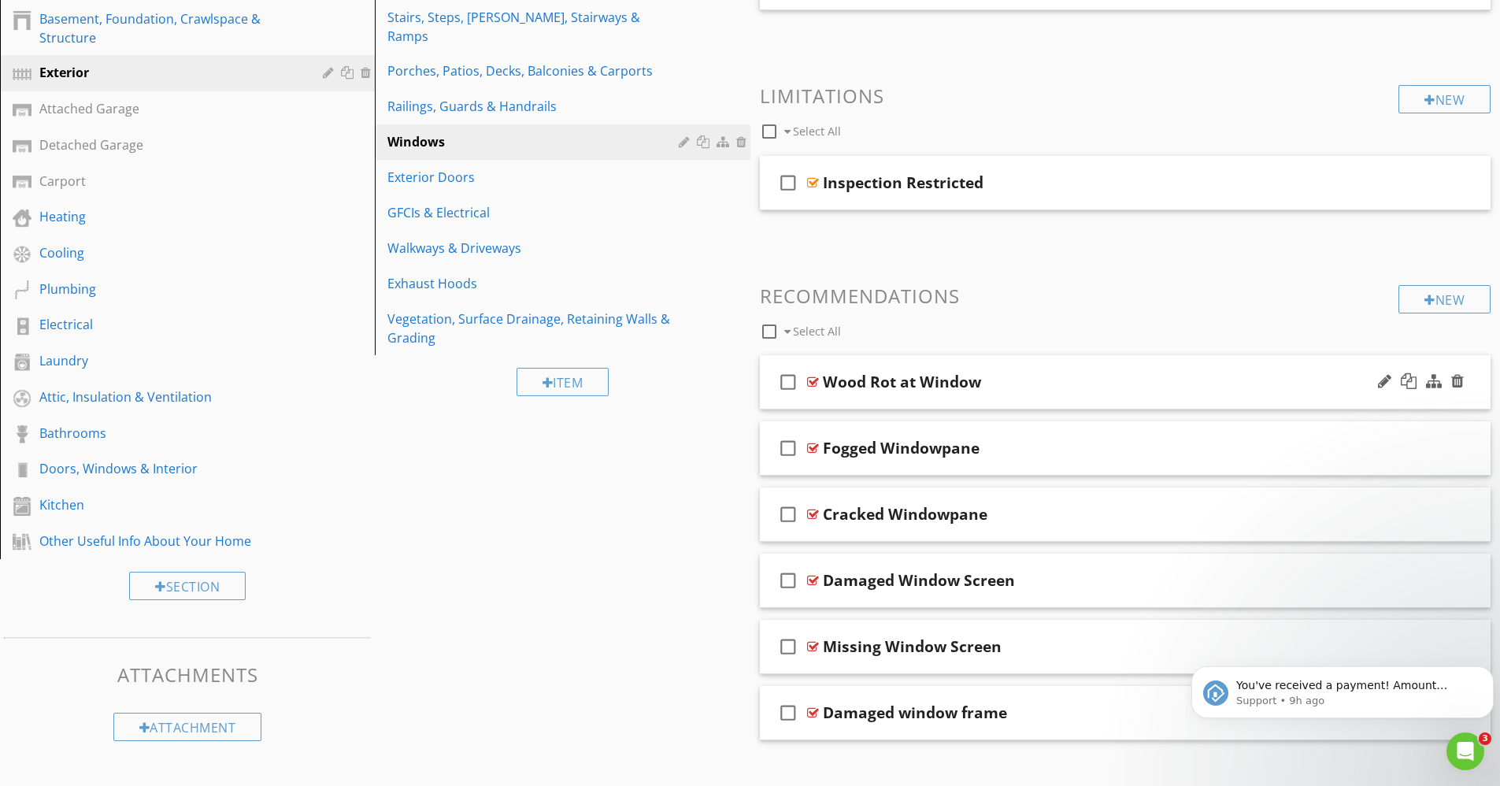
scroll to position [320, 0]
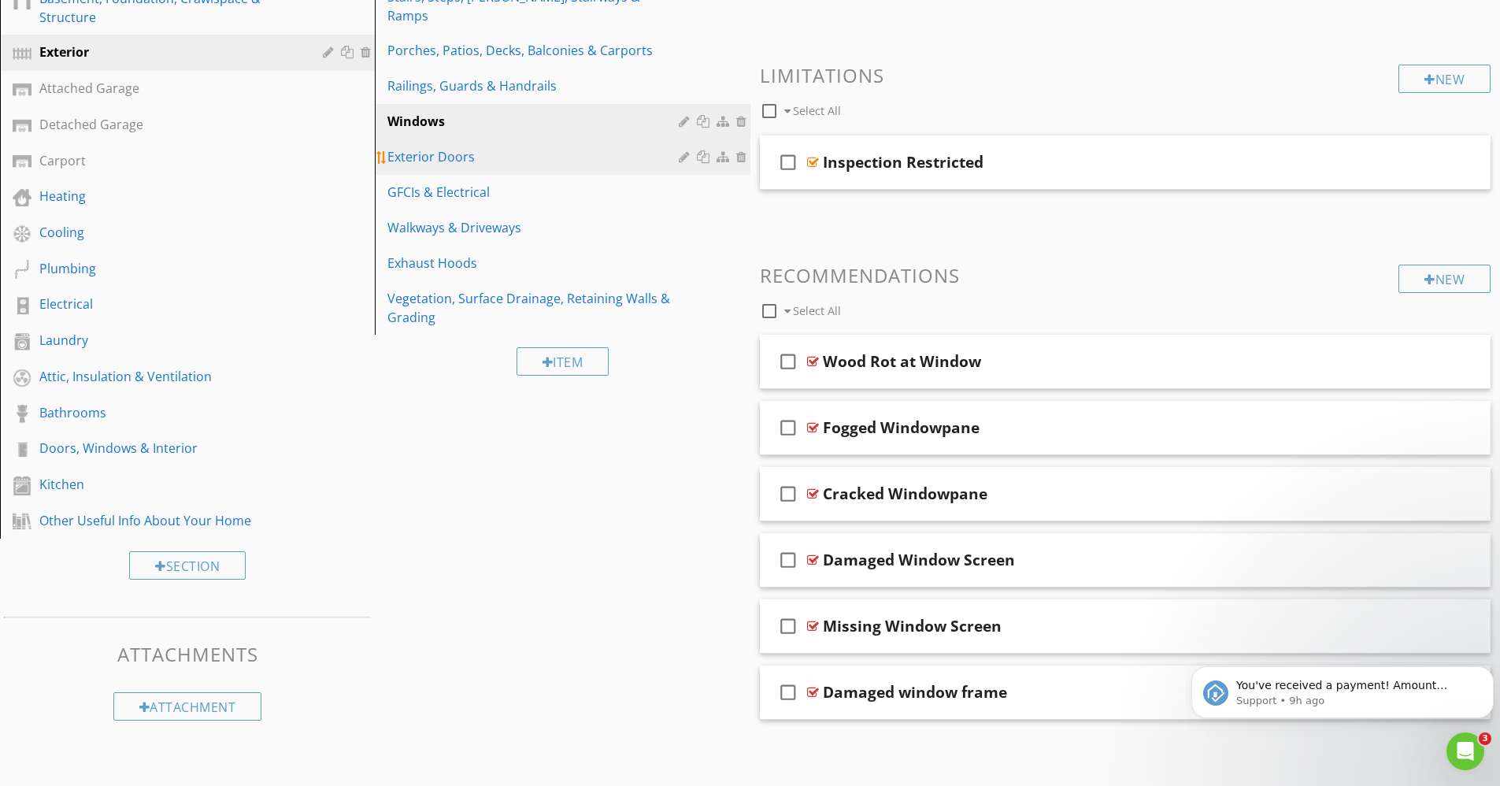
click at [488, 147] on div "Exterior Doors" at bounding box center [534, 156] width 295 height 19
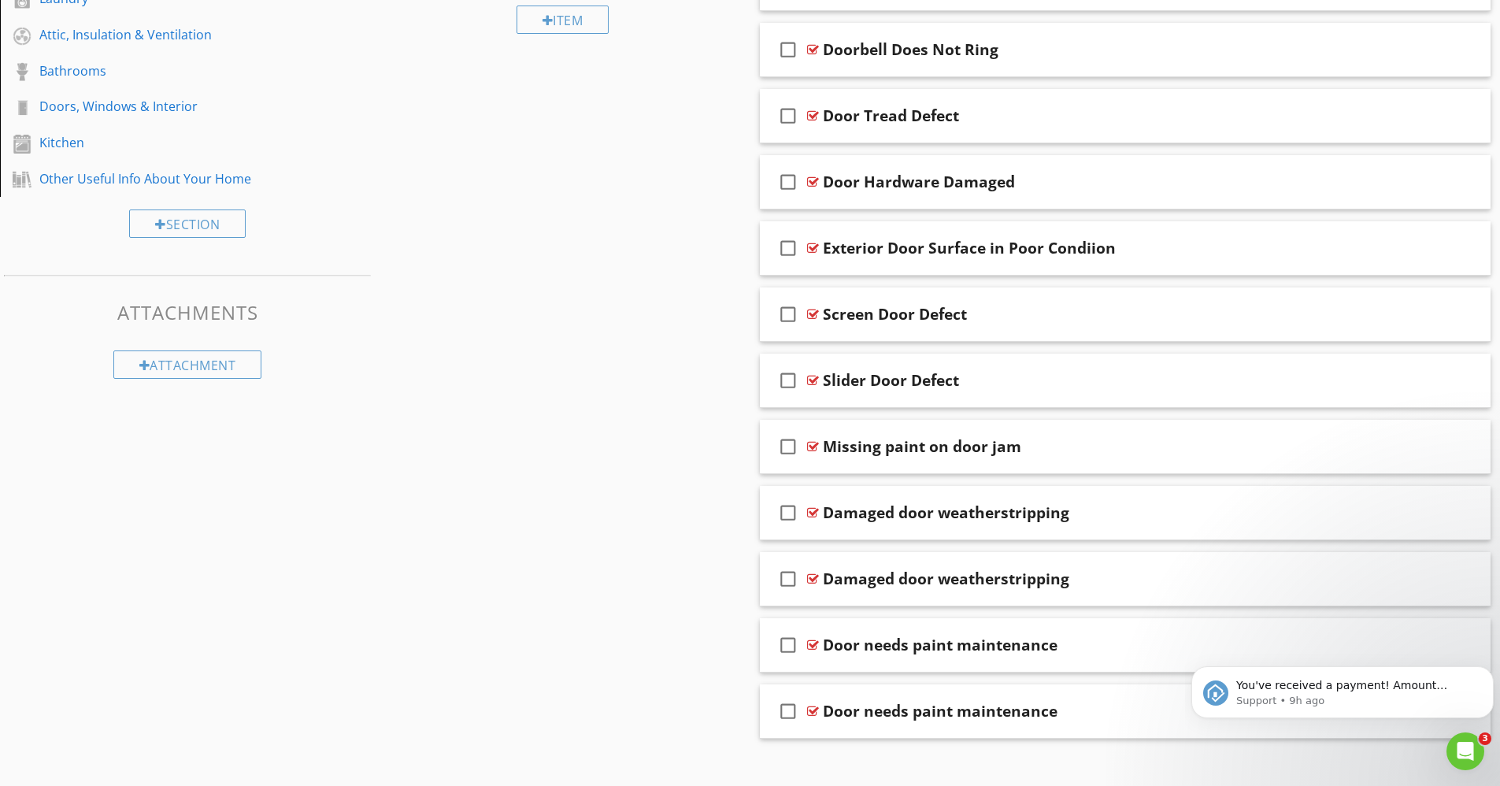
scroll to position [680, 0]
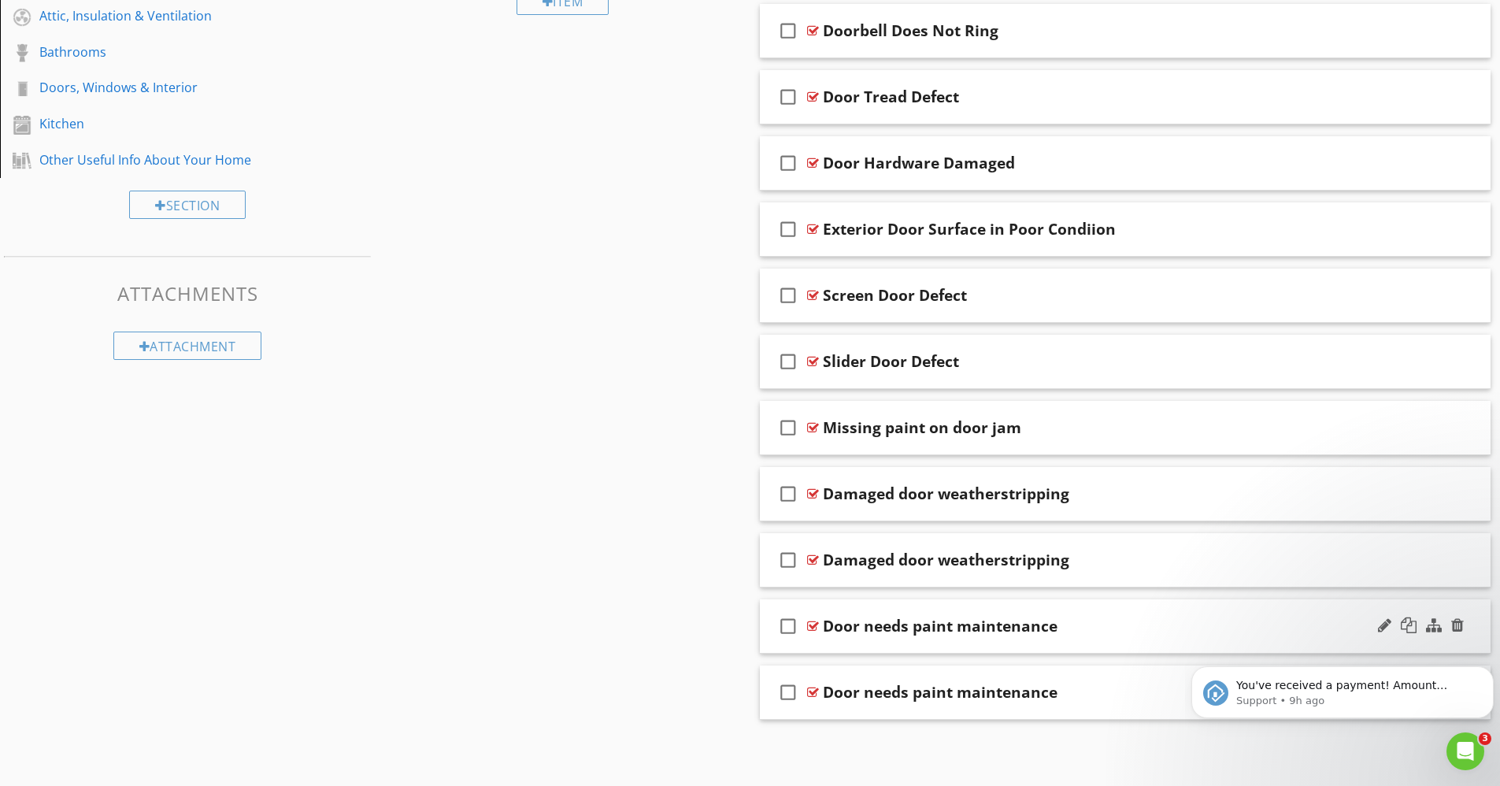
click at [784, 625] on icon "check_box_outline_blank" at bounding box center [788, 626] width 25 height 38
click at [1461, 623] on div at bounding box center [1458, 625] width 13 height 16
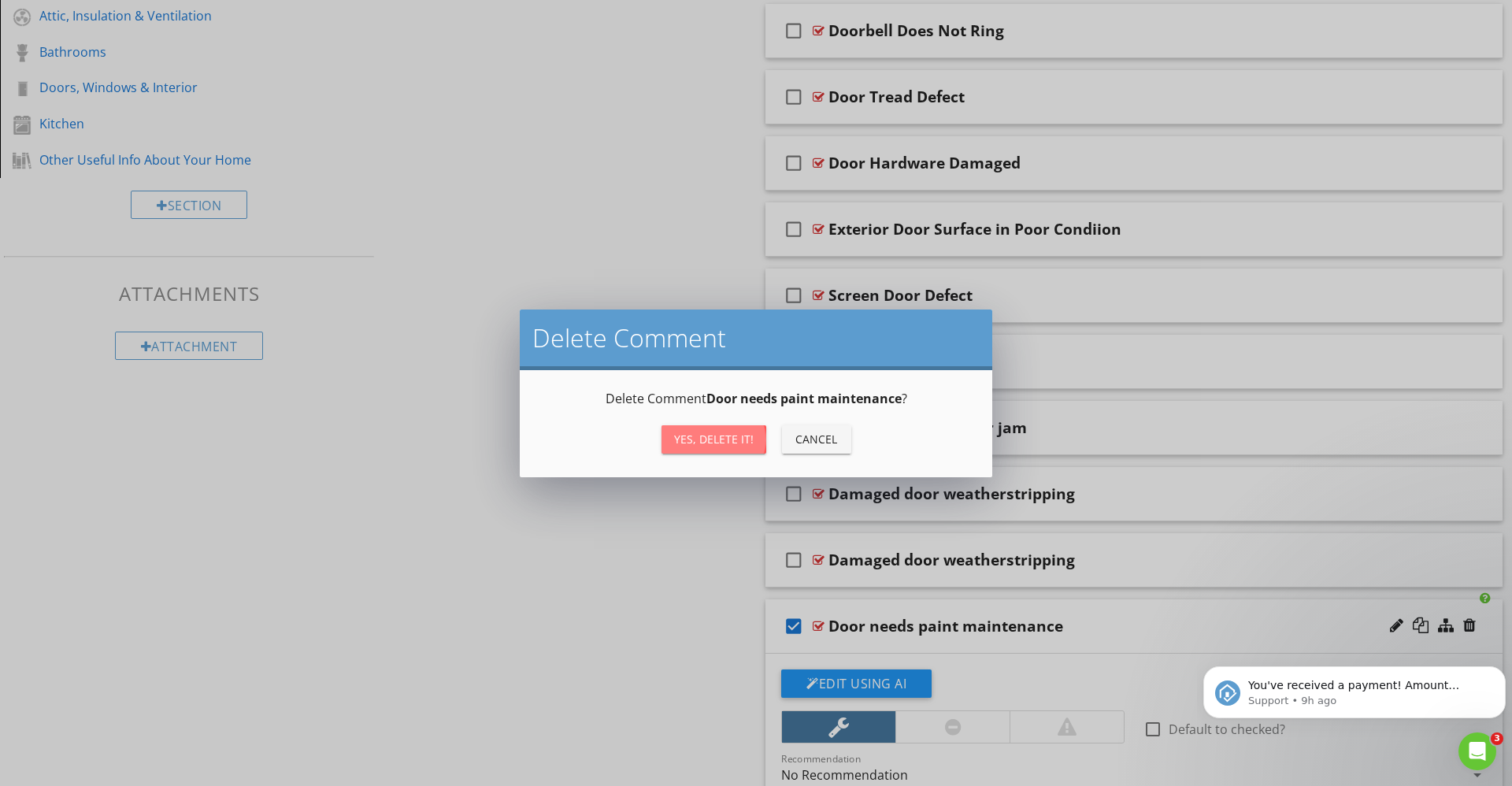
click at [705, 438] on div "Yes, Delete it!" at bounding box center [714, 439] width 80 height 17
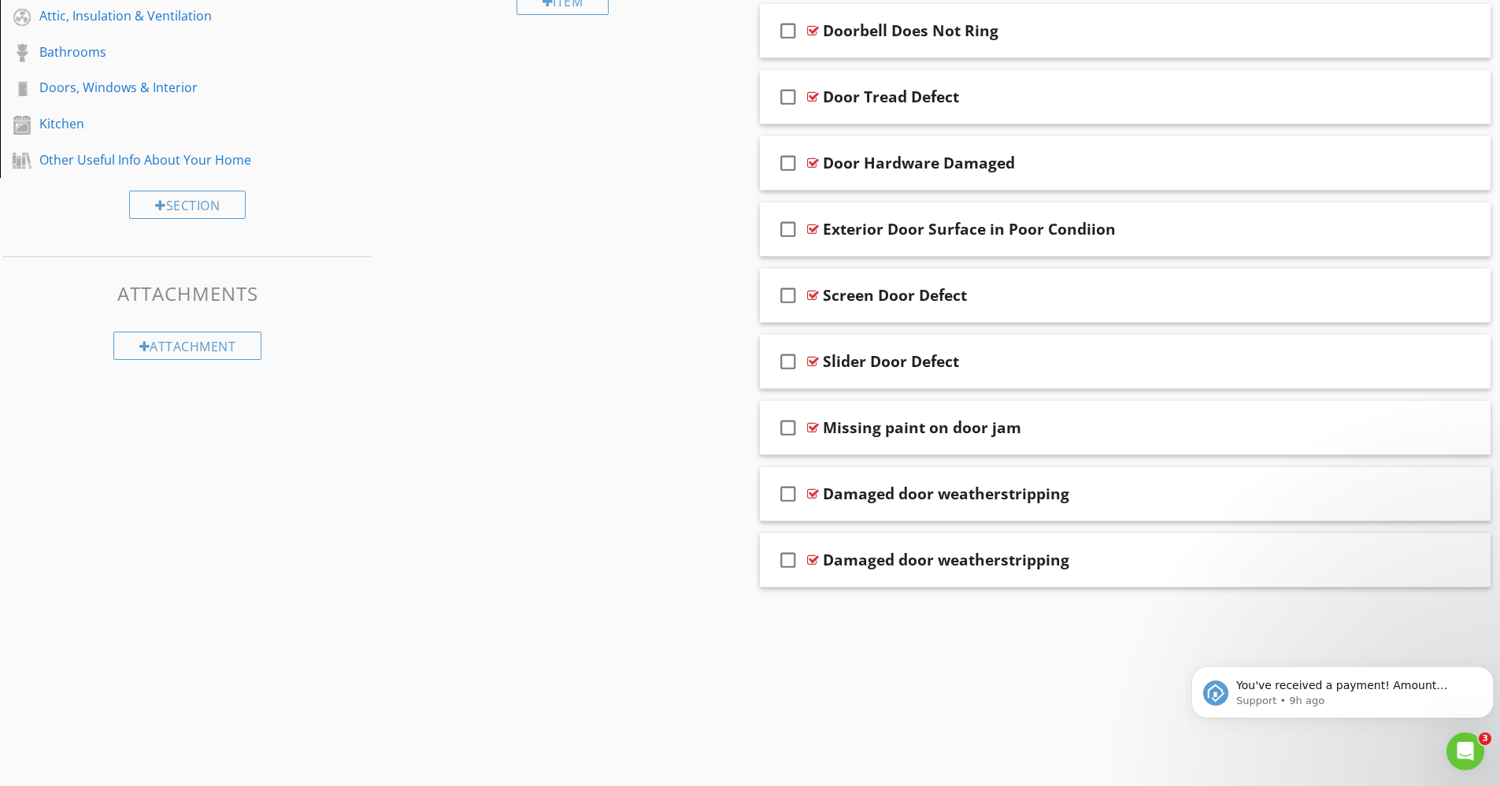
scroll to position [614, 0]
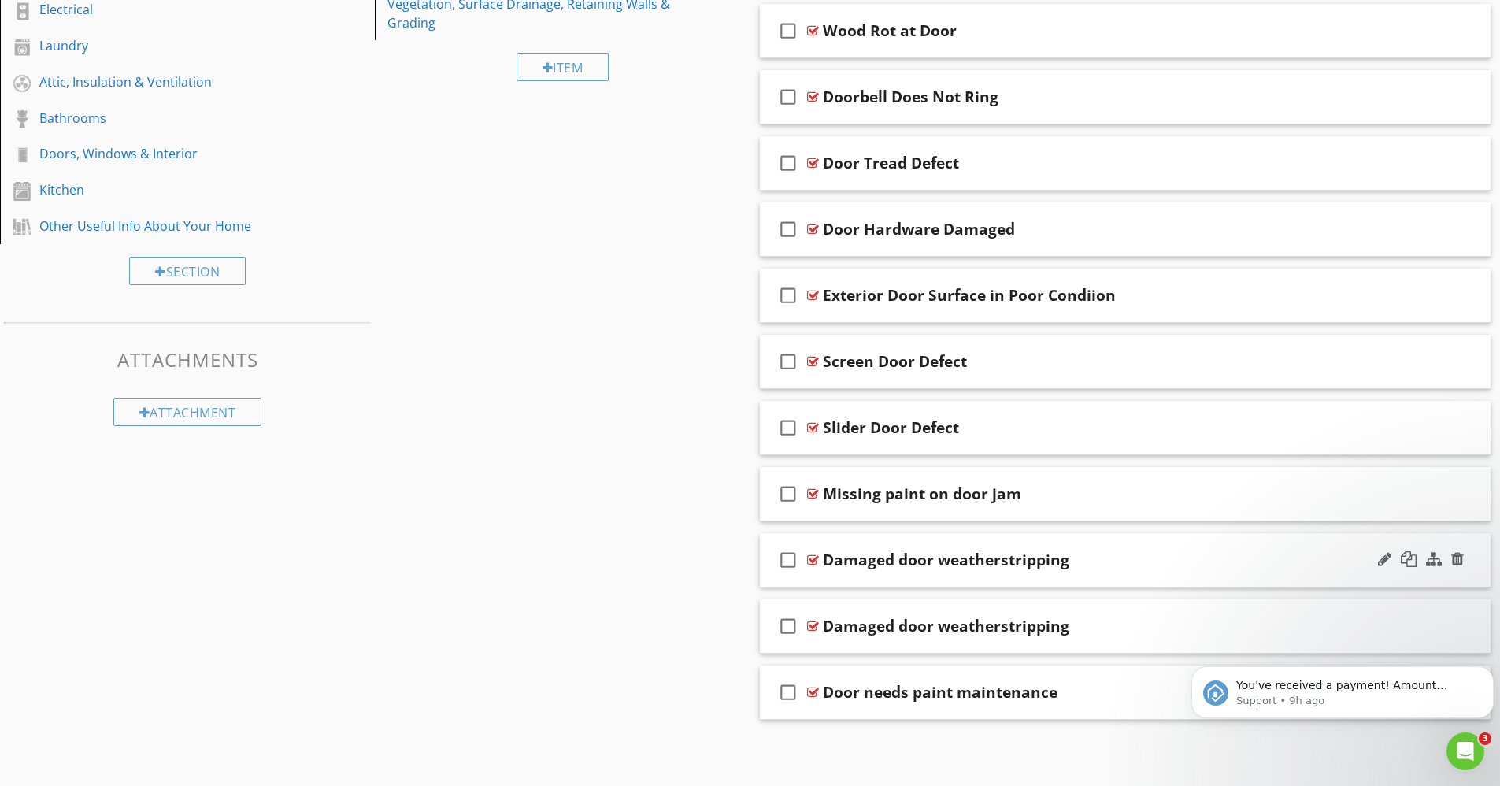
click at [790, 559] on icon "check_box_outline_blank" at bounding box center [788, 560] width 25 height 38
click at [1459, 558] on div at bounding box center [1458, 559] width 13 height 16
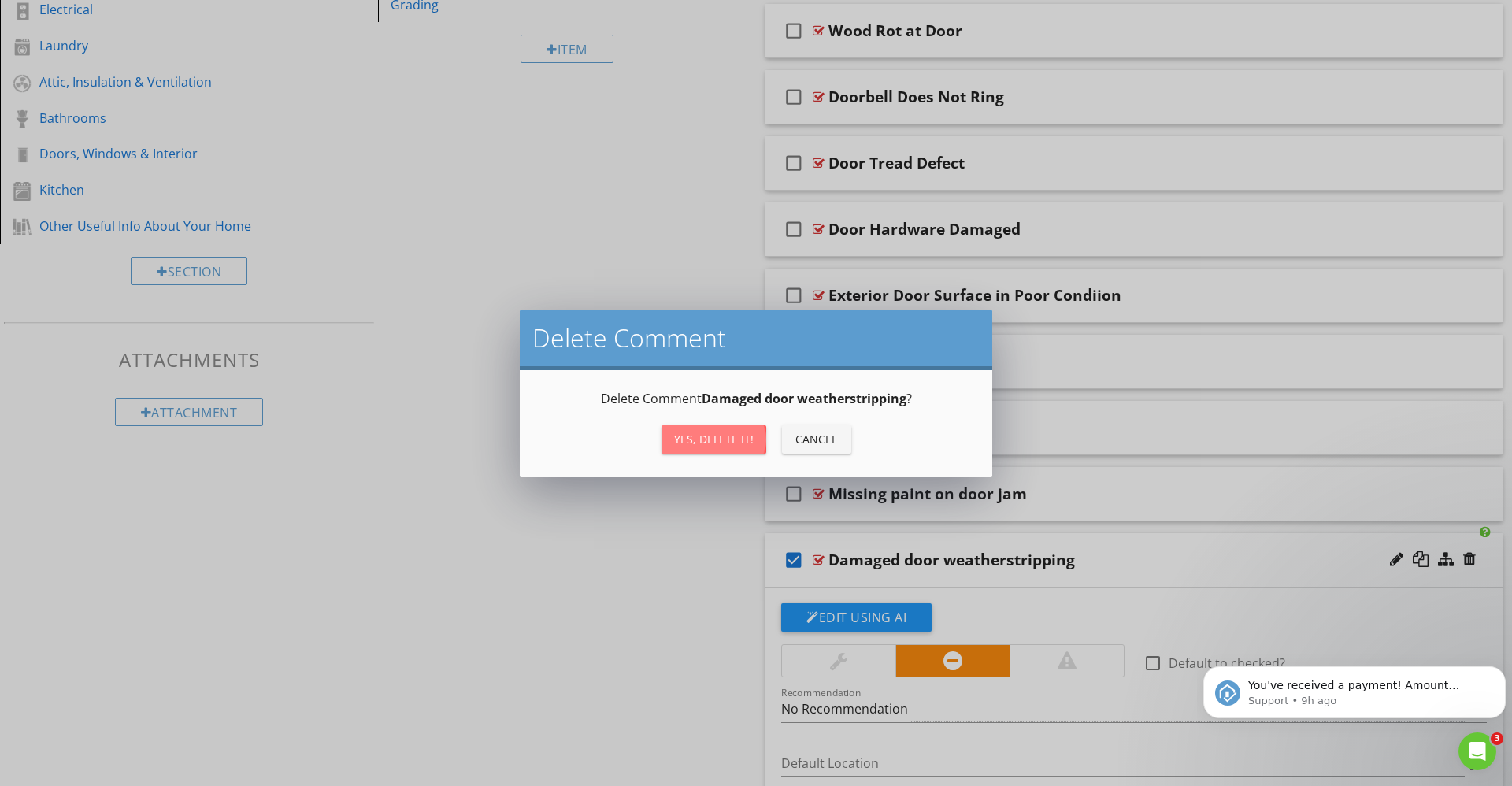
click at [729, 443] on div "Yes, Delete it!" at bounding box center [714, 439] width 80 height 17
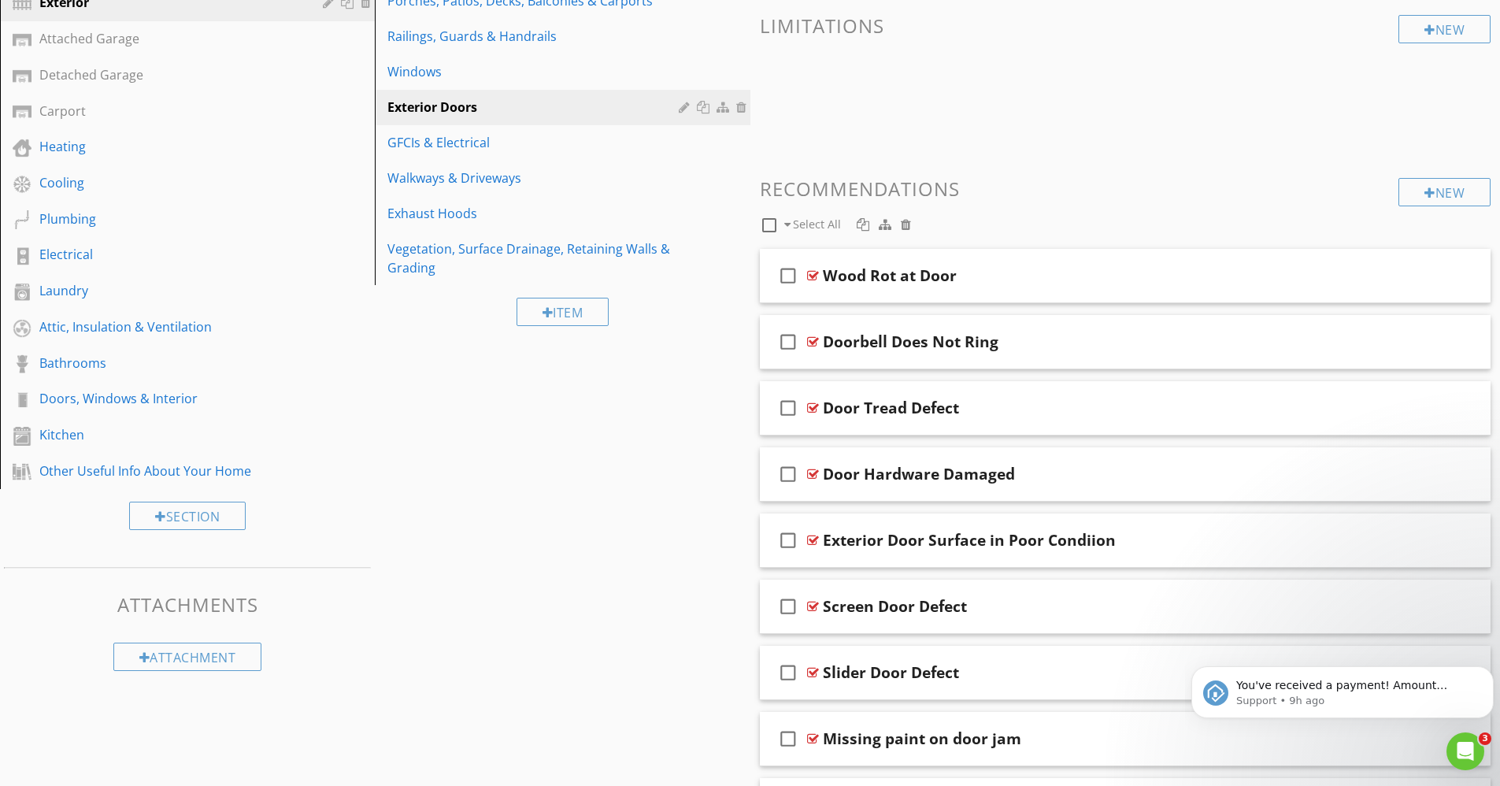
scroll to position [366, 0]
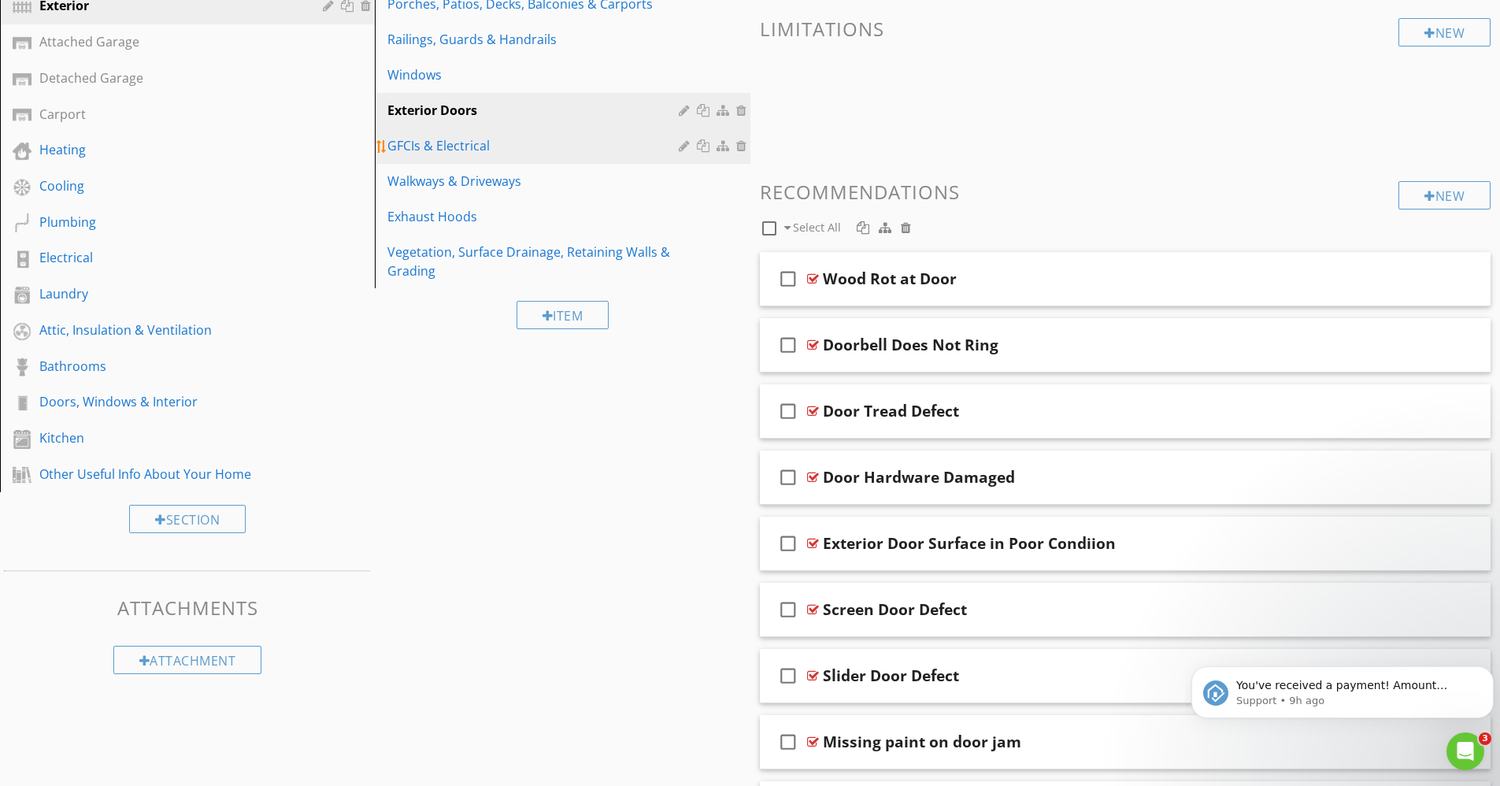
click at [486, 136] on div "GFCIs & Electrical" at bounding box center [534, 145] width 295 height 19
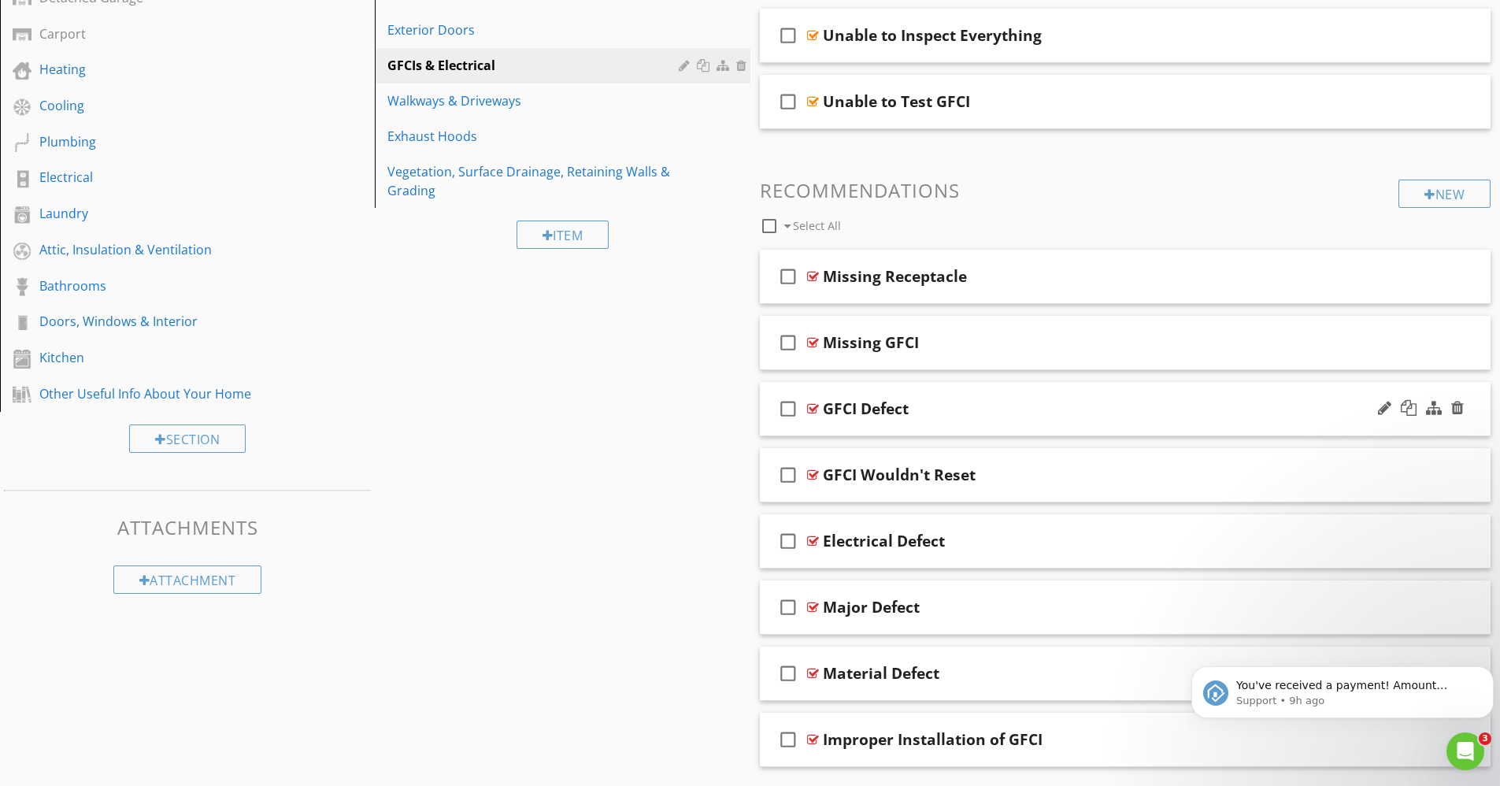
scroll to position [494, 0]
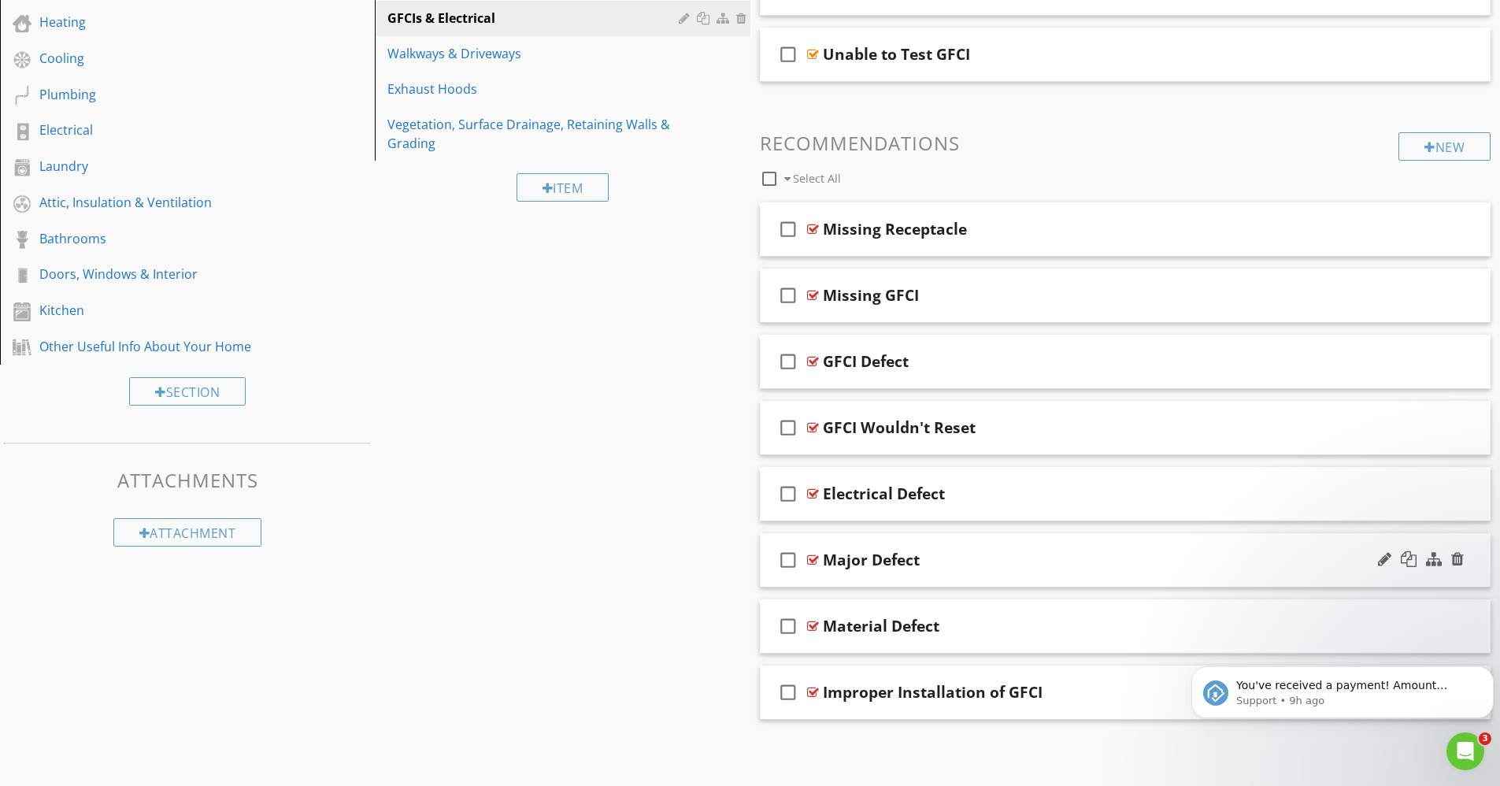
click at [811, 559] on div at bounding box center [813, 560] width 12 height 13
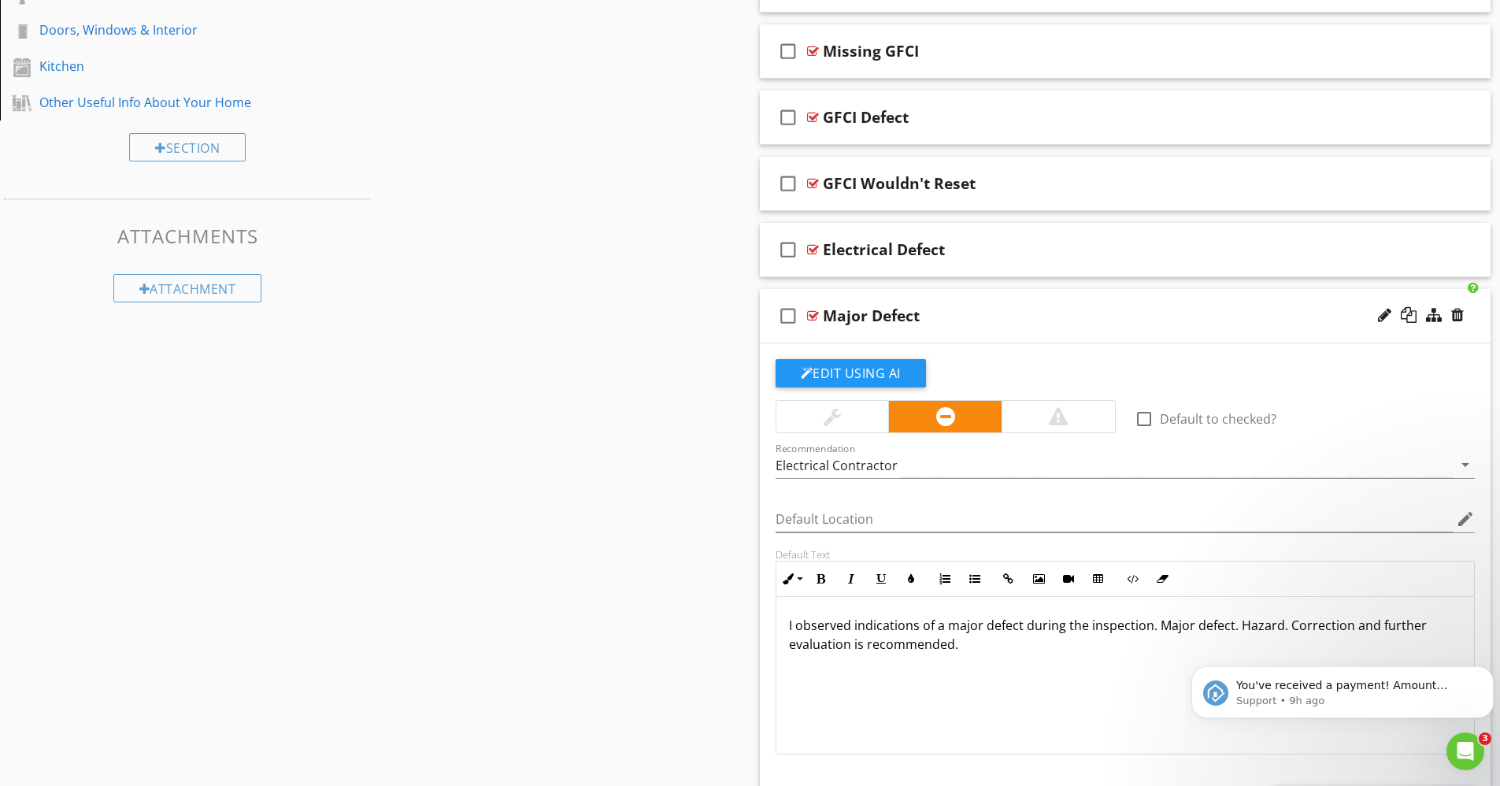
scroll to position [739, 0]
click at [816, 312] on div at bounding box center [813, 315] width 12 height 13
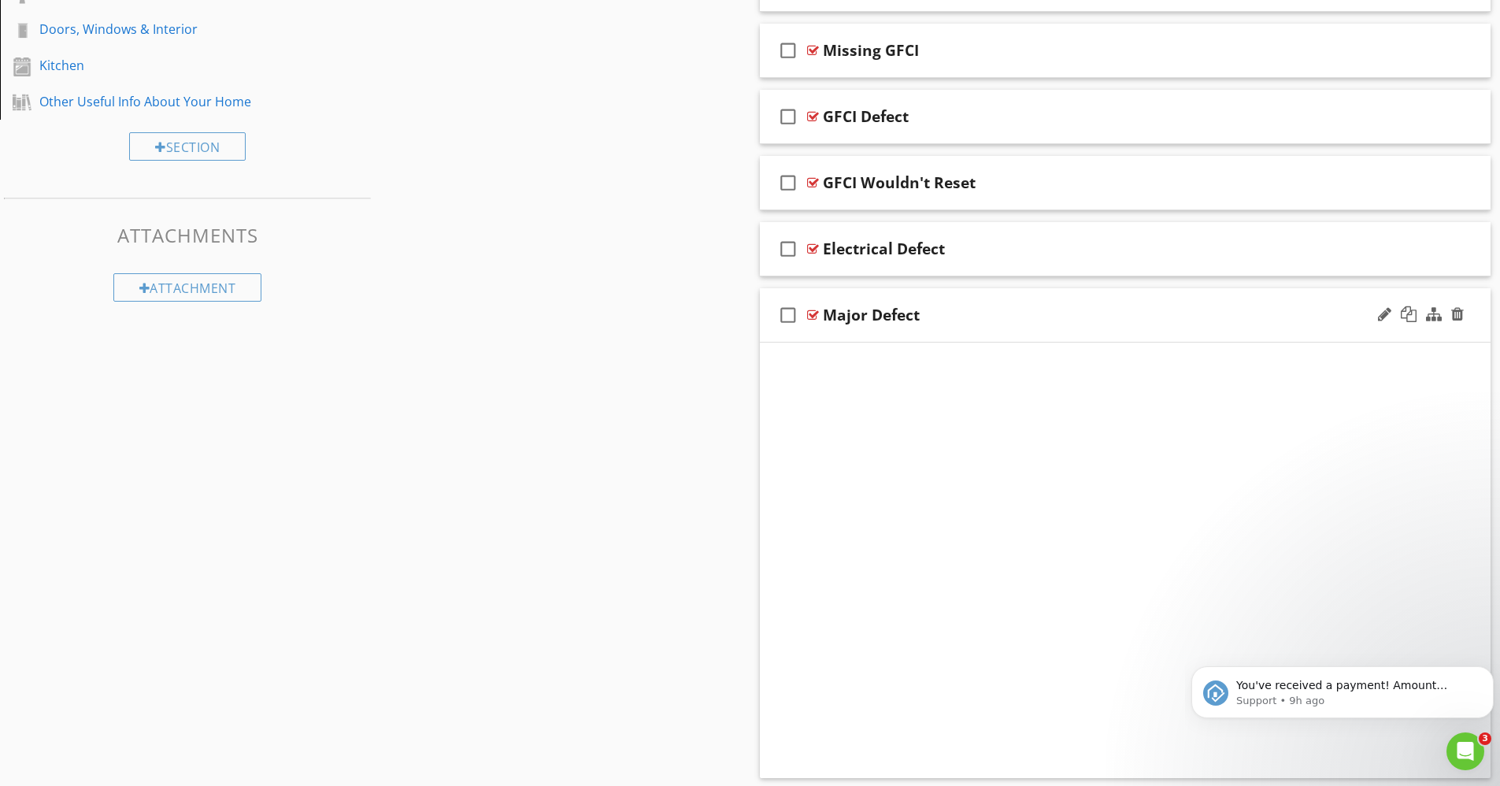
scroll to position [494, 0]
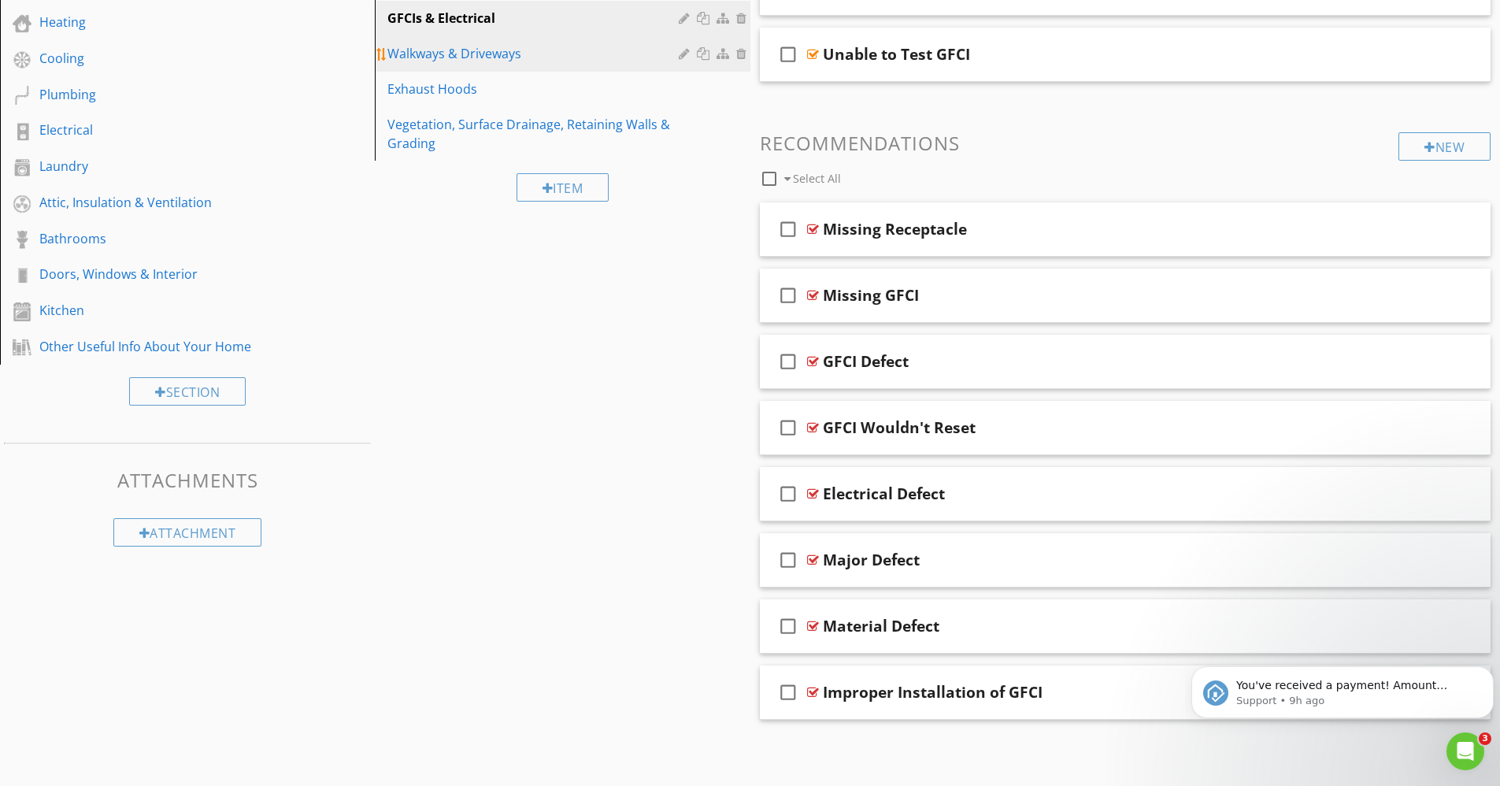
click at [490, 44] on div "Walkways & Driveways" at bounding box center [534, 53] width 295 height 19
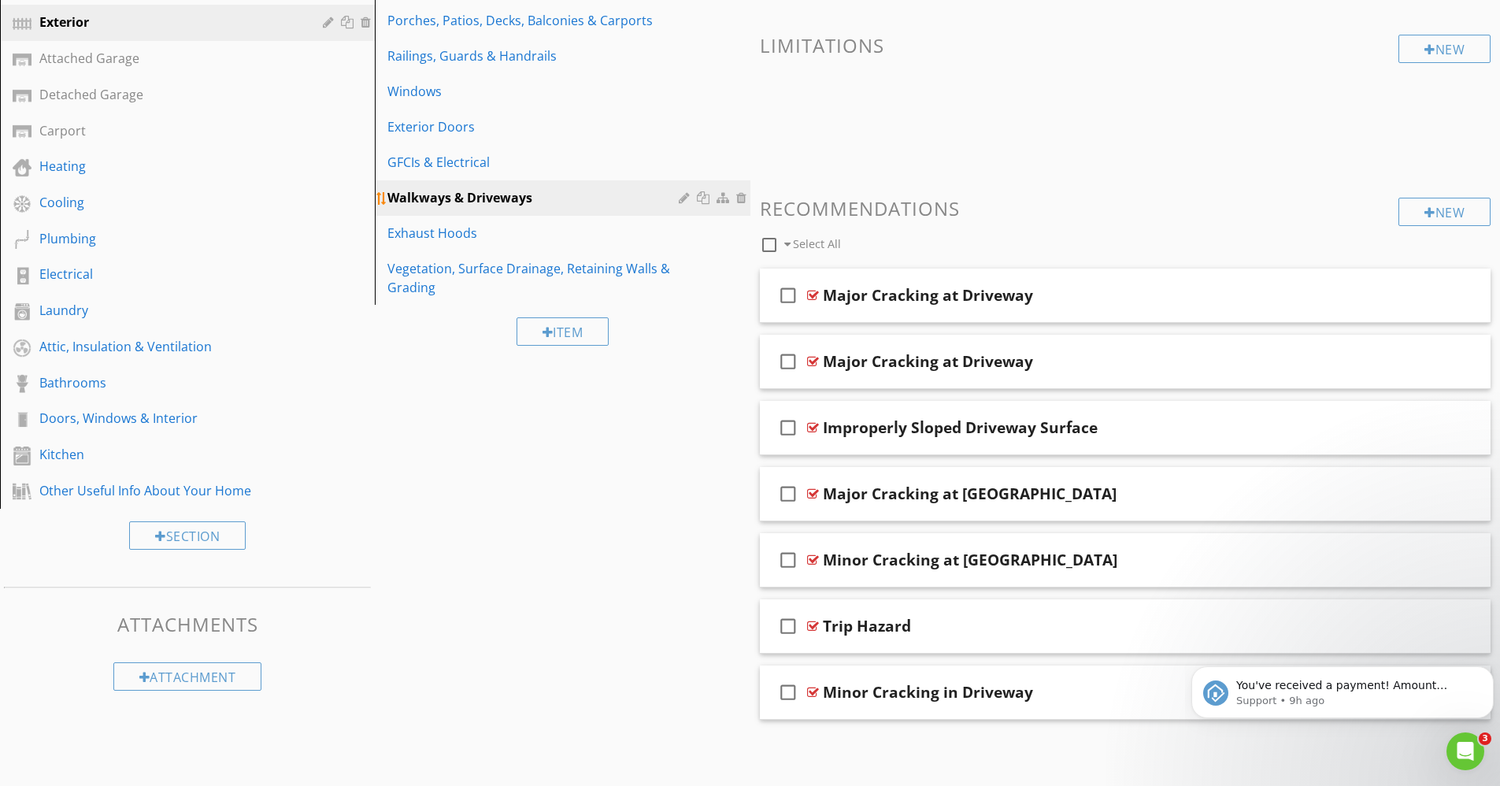
scroll to position [350, 0]
click at [813, 301] on div at bounding box center [813, 295] width 12 height 13
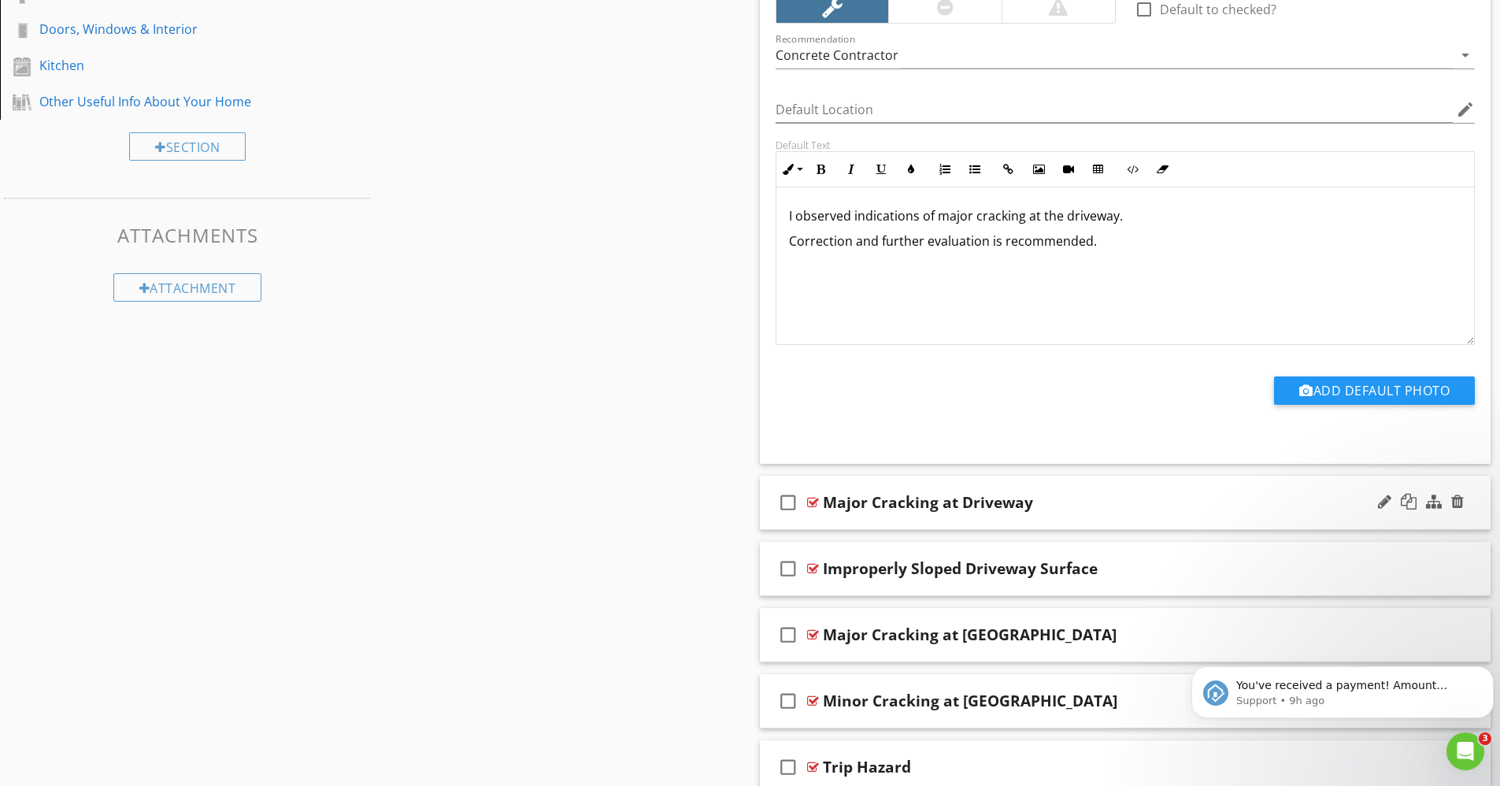
click at [812, 502] on div at bounding box center [813, 502] width 12 height 13
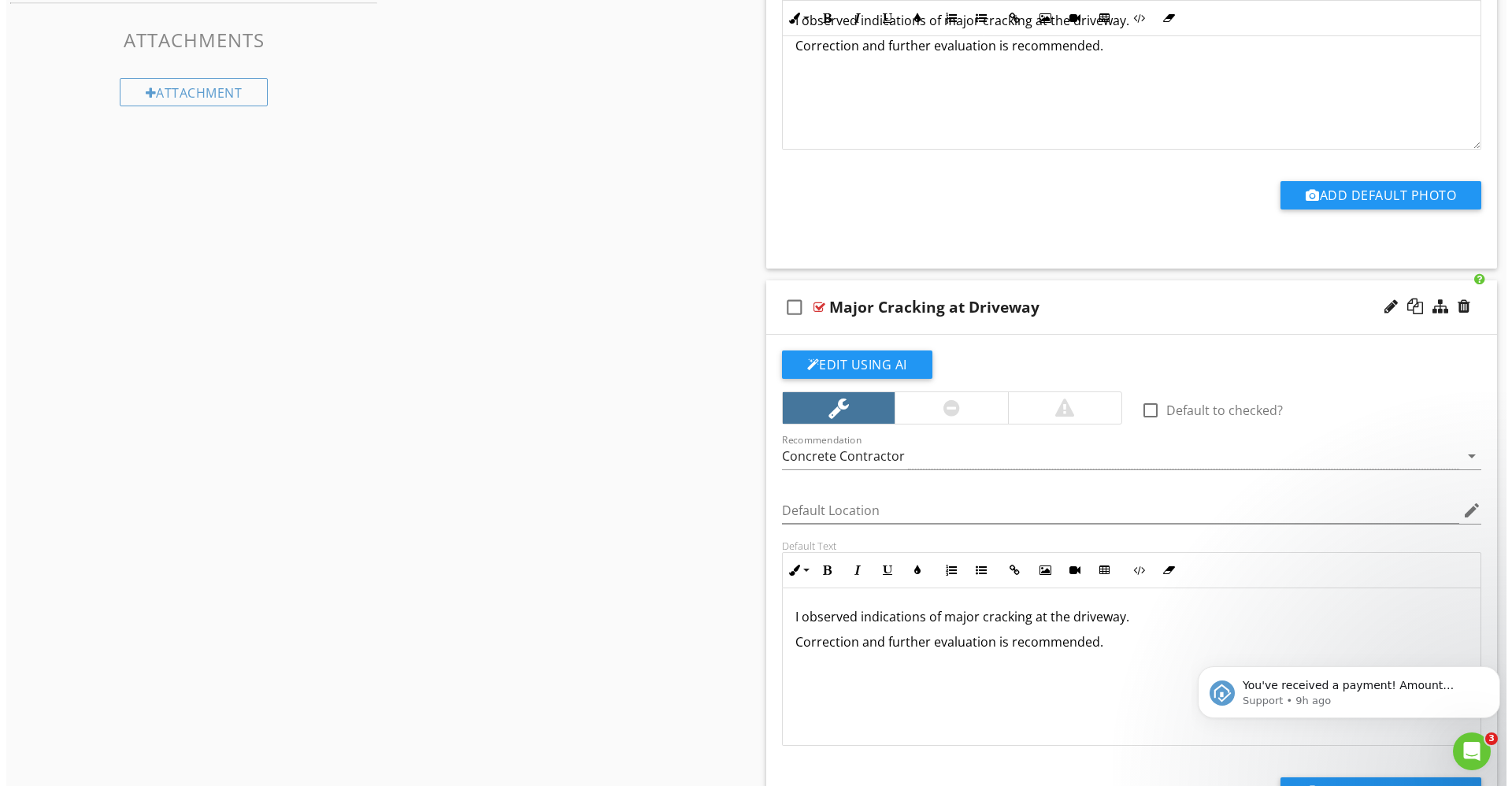
scroll to position [947, 0]
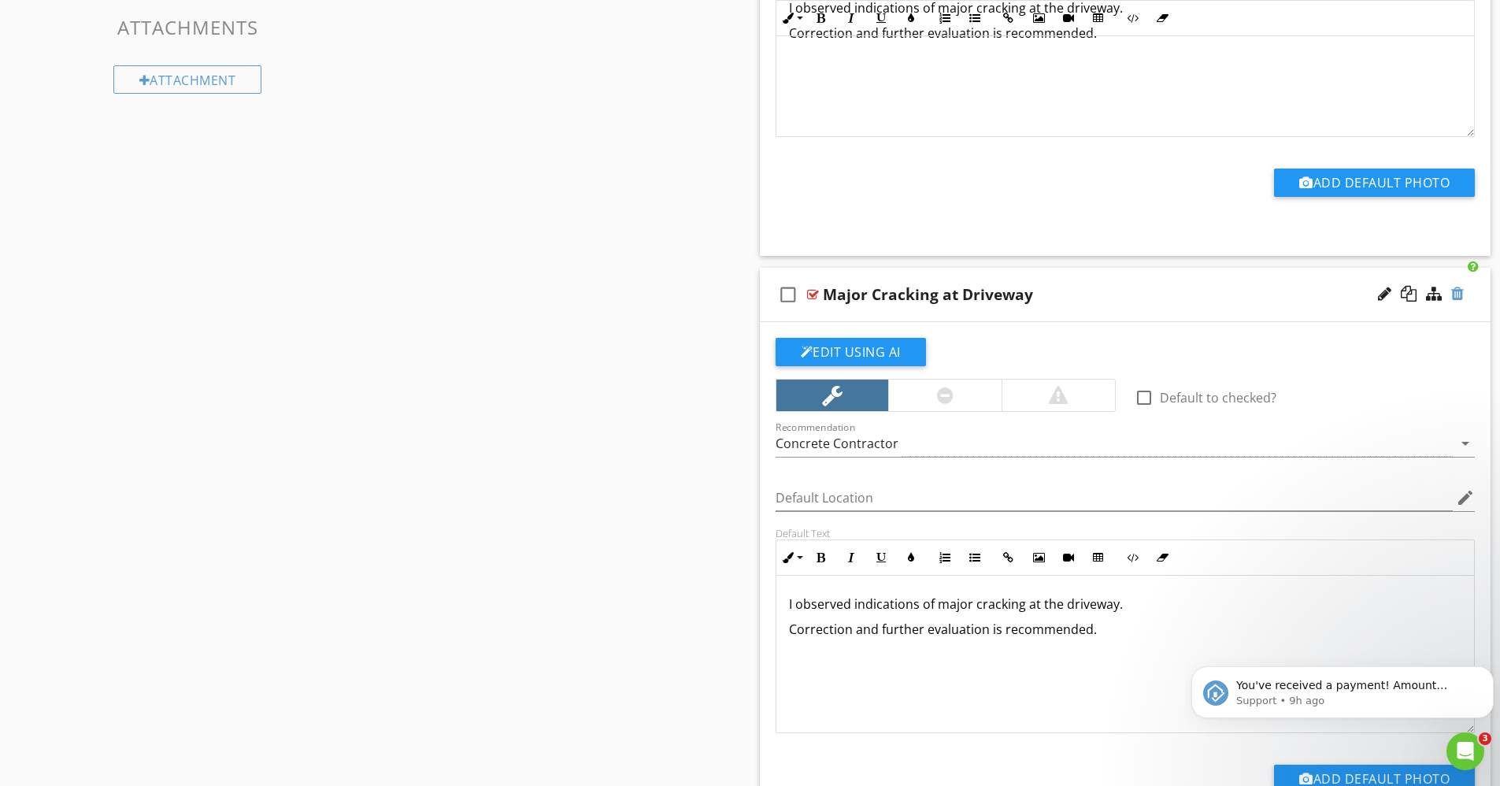
click at [1457, 291] on div at bounding box center [1458, 294] width 13 height 16
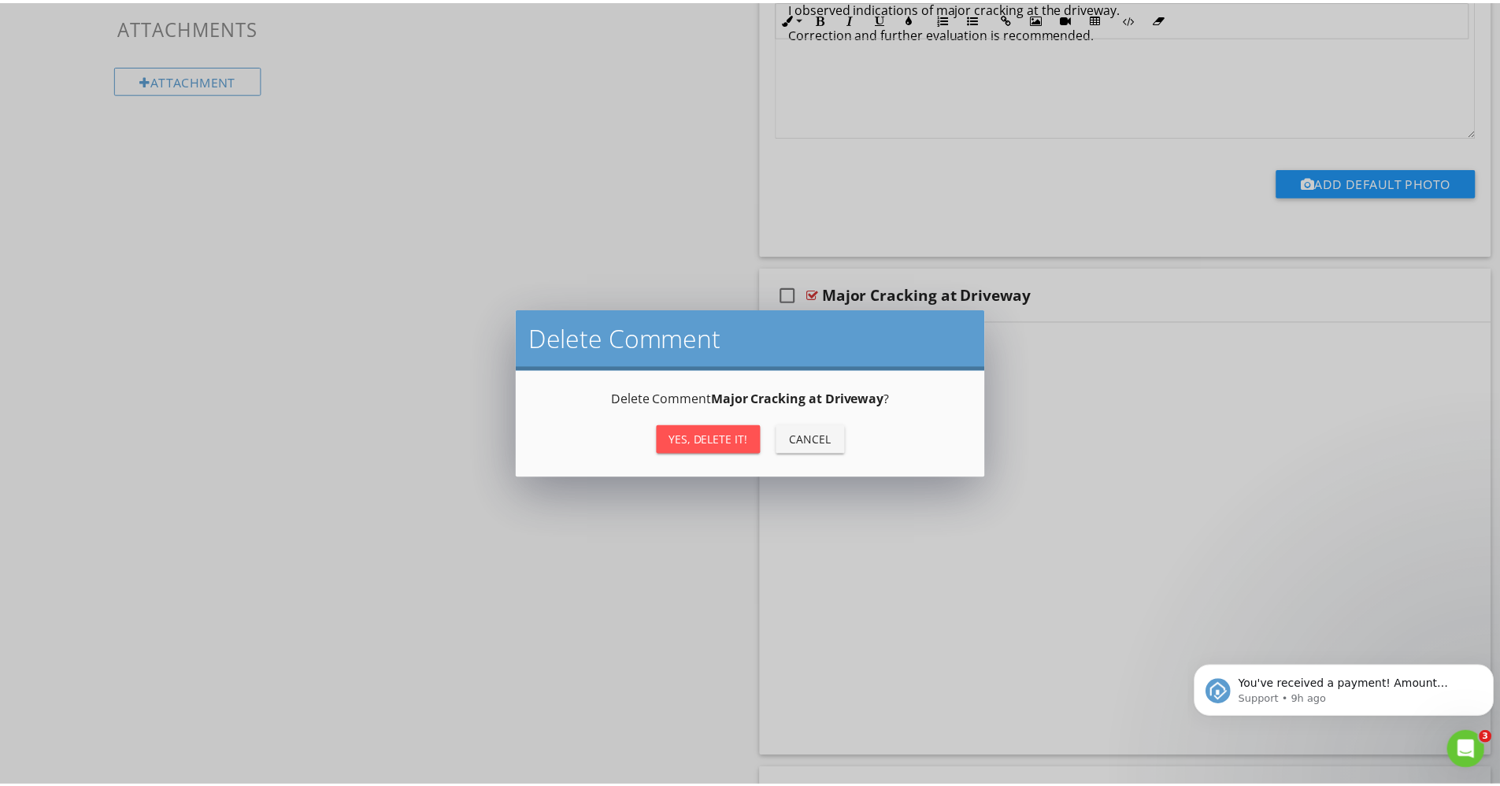
scroll to position [880, 0]
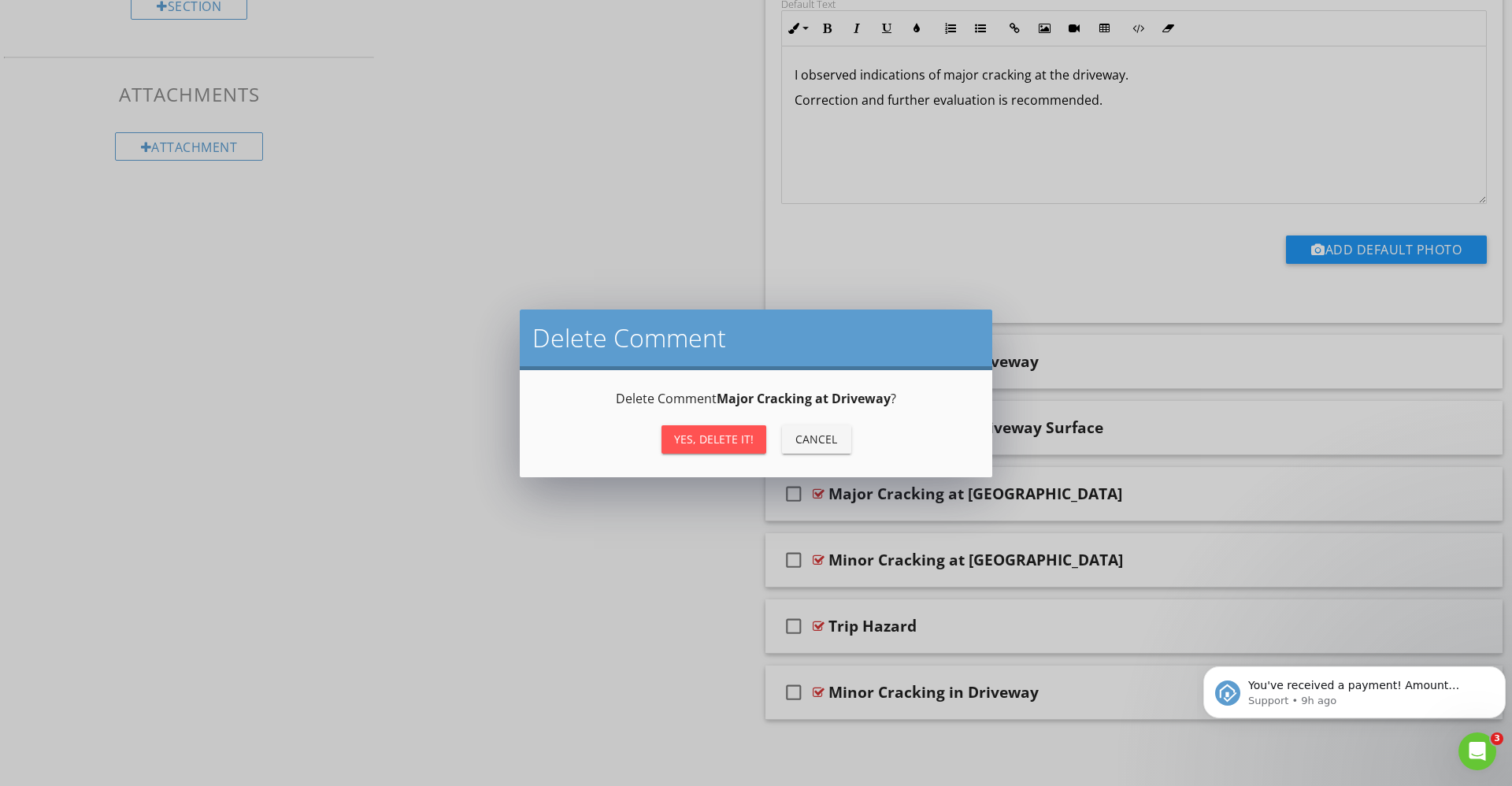
click at [726, 434] on div "Yes, Delete it!" at bounding box center [714, 439] width 80 height 17
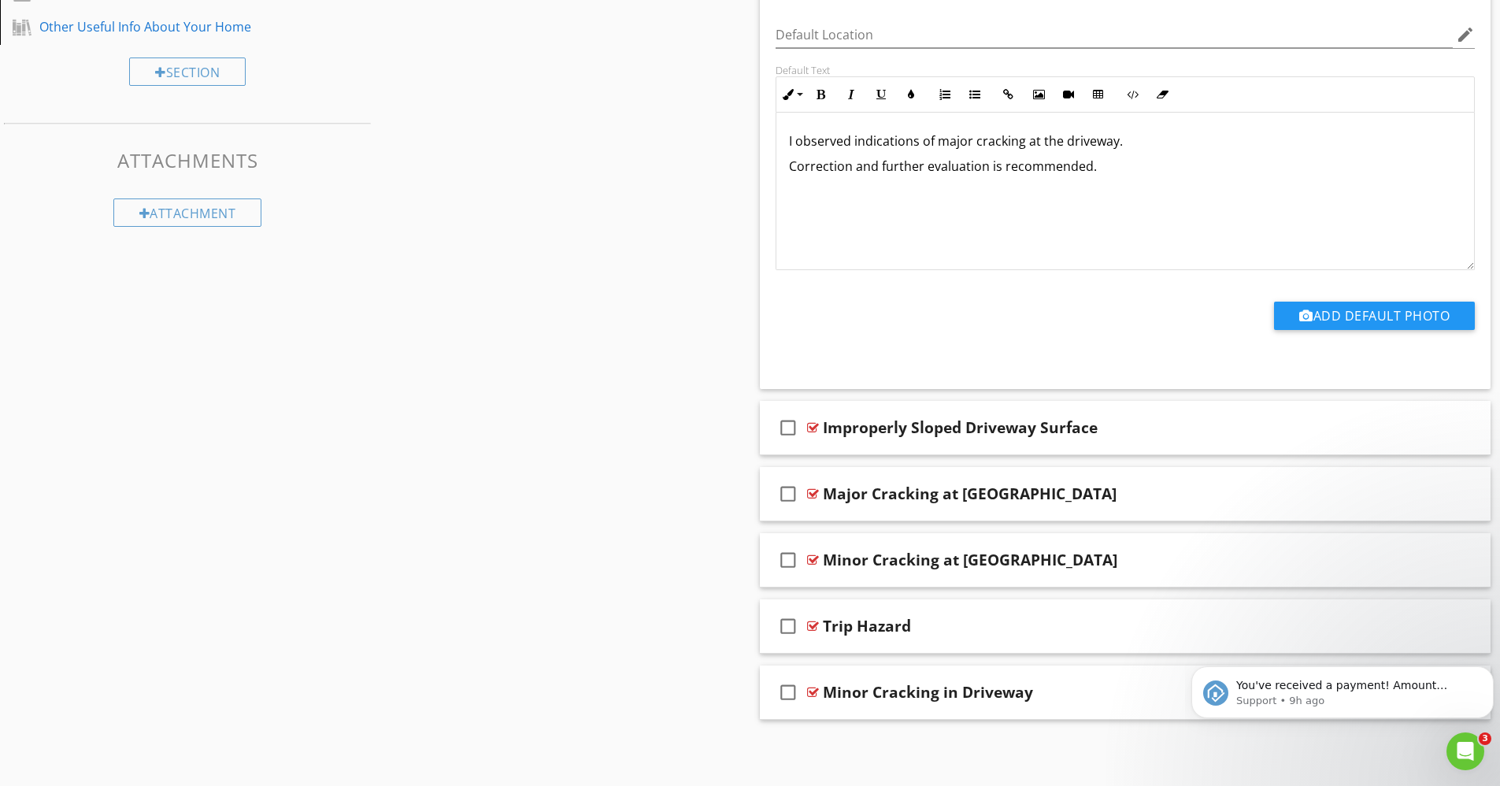
scroll to position [814, 0]
click at [867, 518] on div "check_box_outline_blank Major Cracking at Walkway" at bounding box center [1126, 494] width 732 height 54
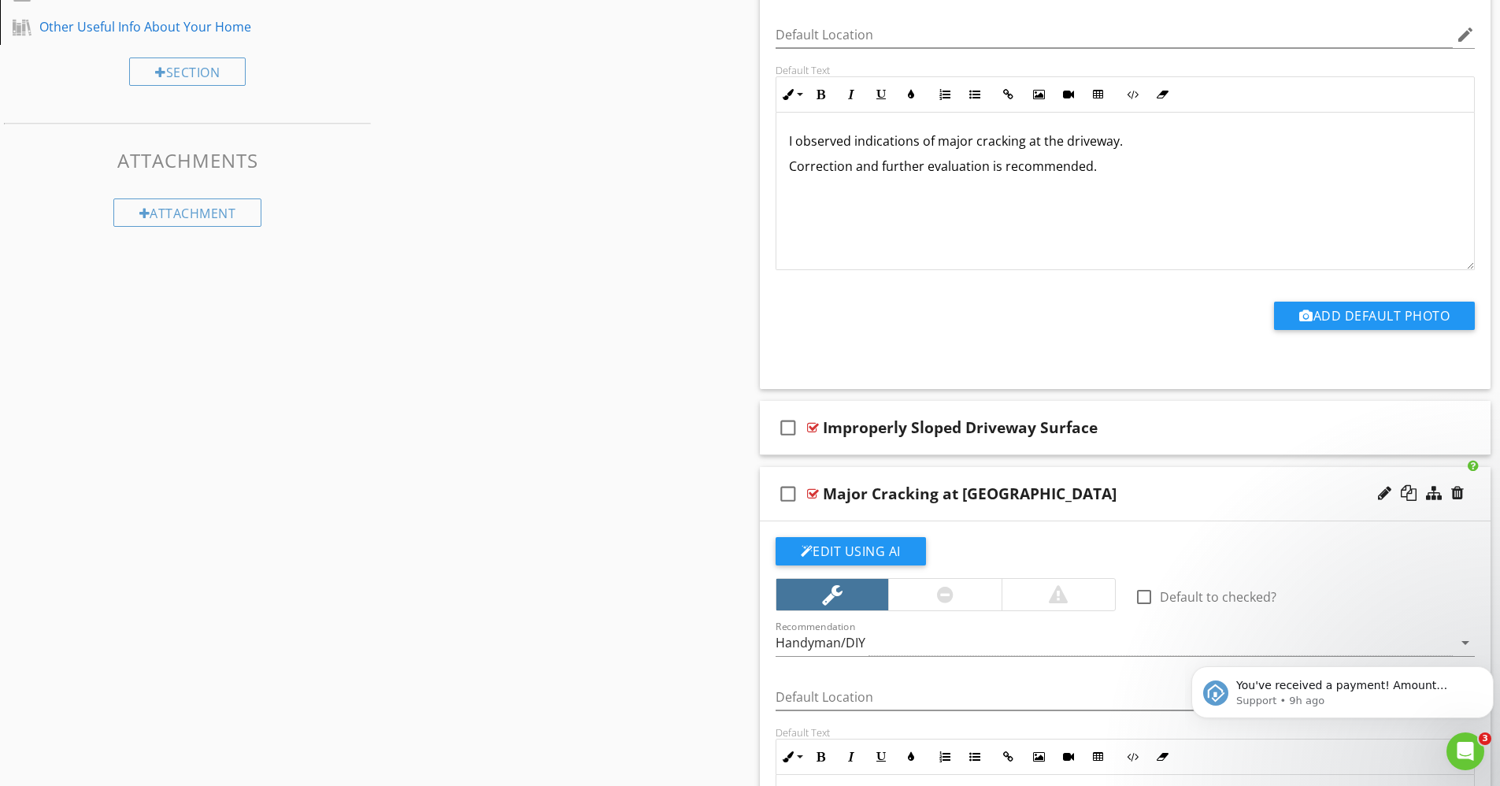
scroll to position [880, 0]
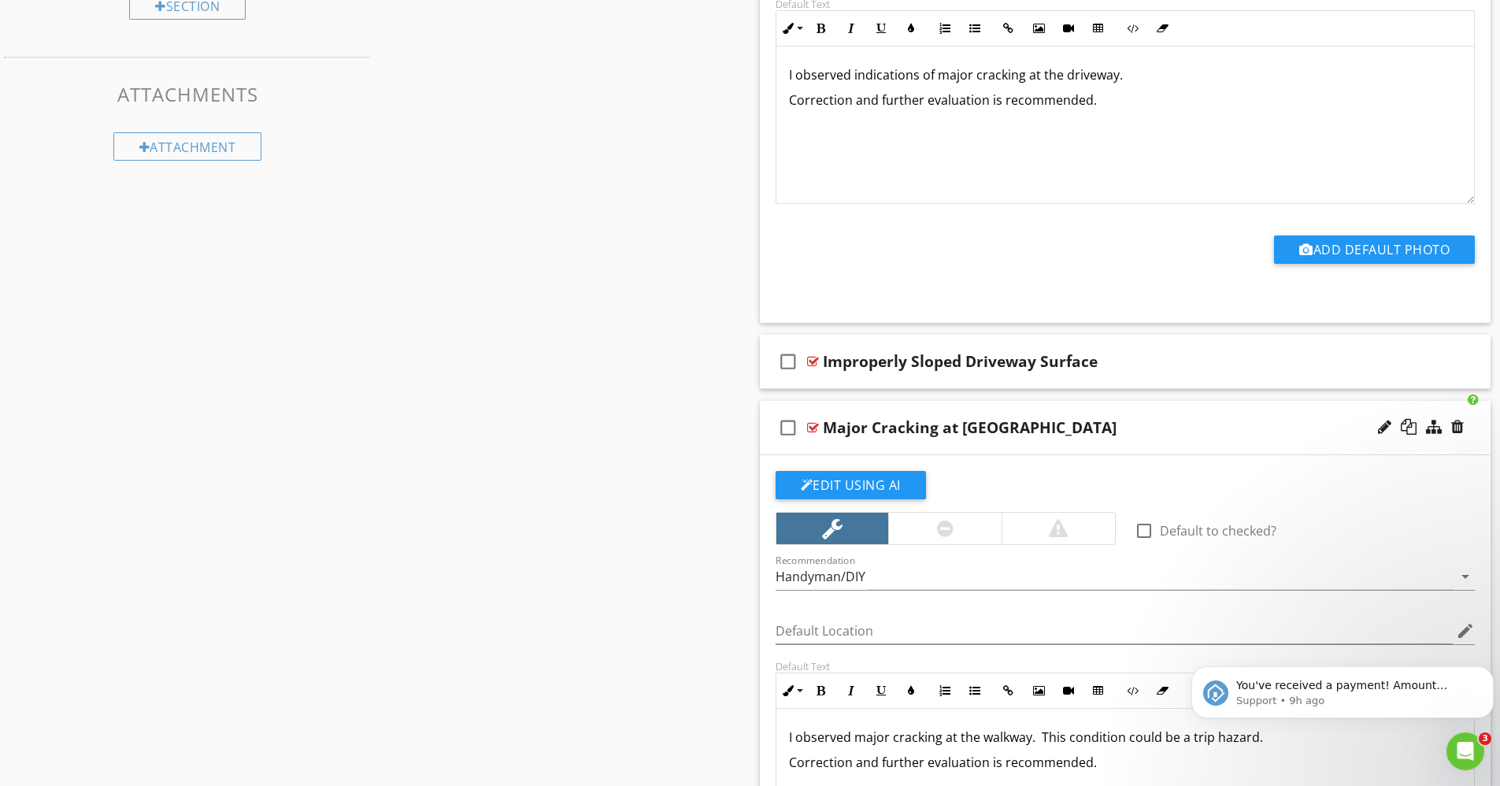
click at [816, 428] on div at bounding box center [813, 427] width 12 height 13
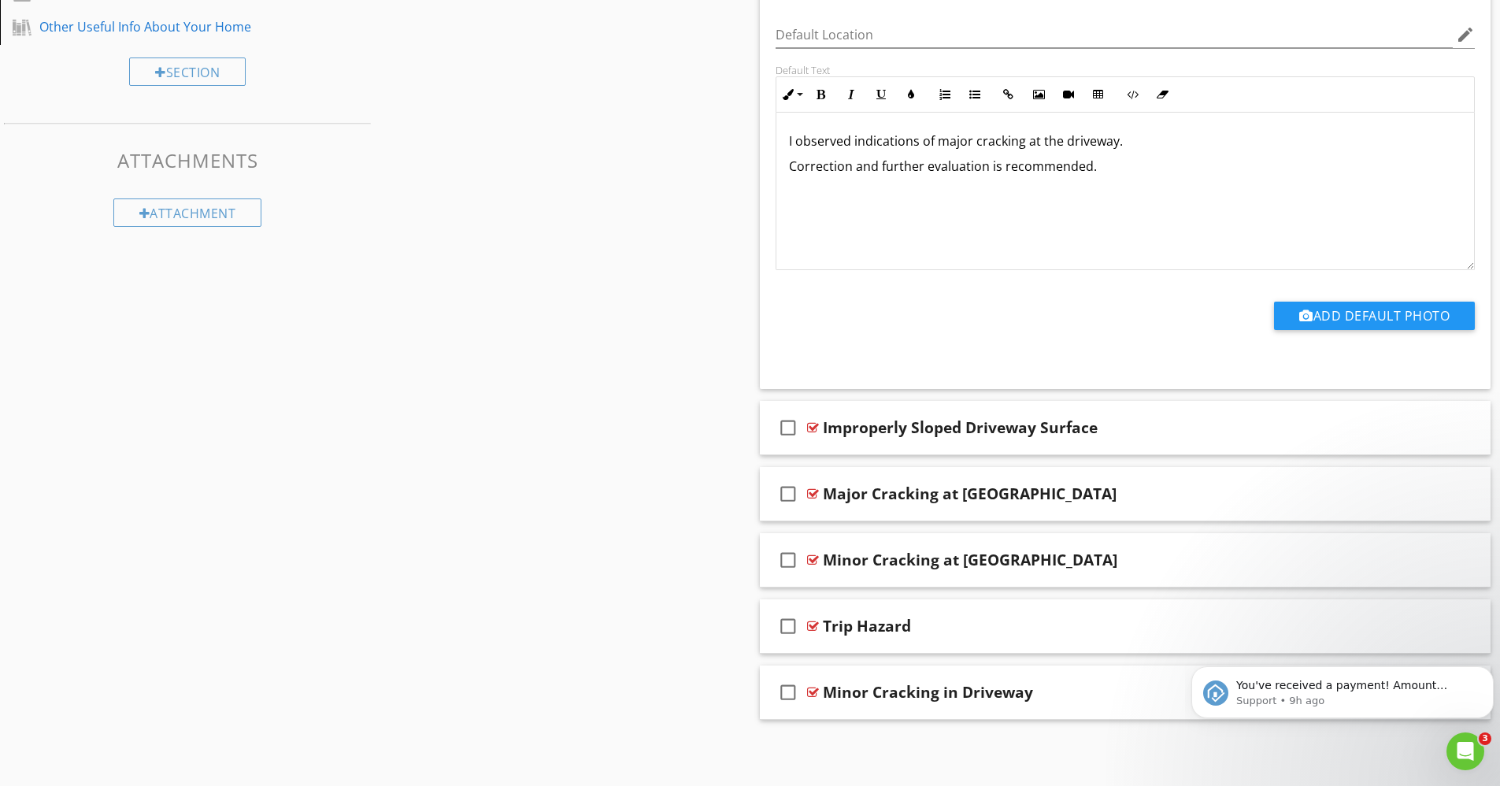
click at [799, 321] on div "Add Default Photo" at bounding box center [1125, 322] width 719 height 40
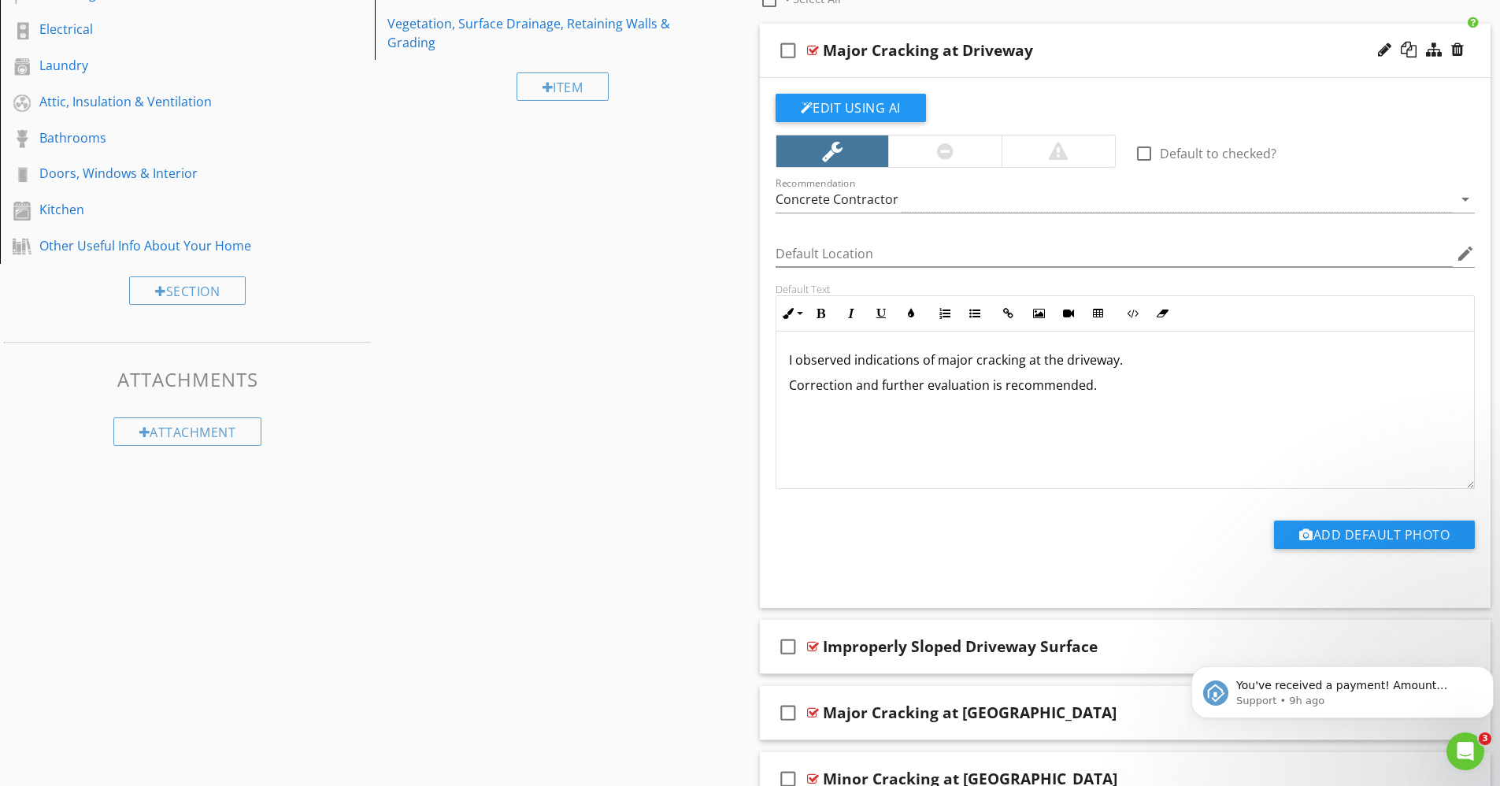
scroll to position [594, 0]
click at [815, 50] on div at bounding box center [813, 51] width 12 height 13
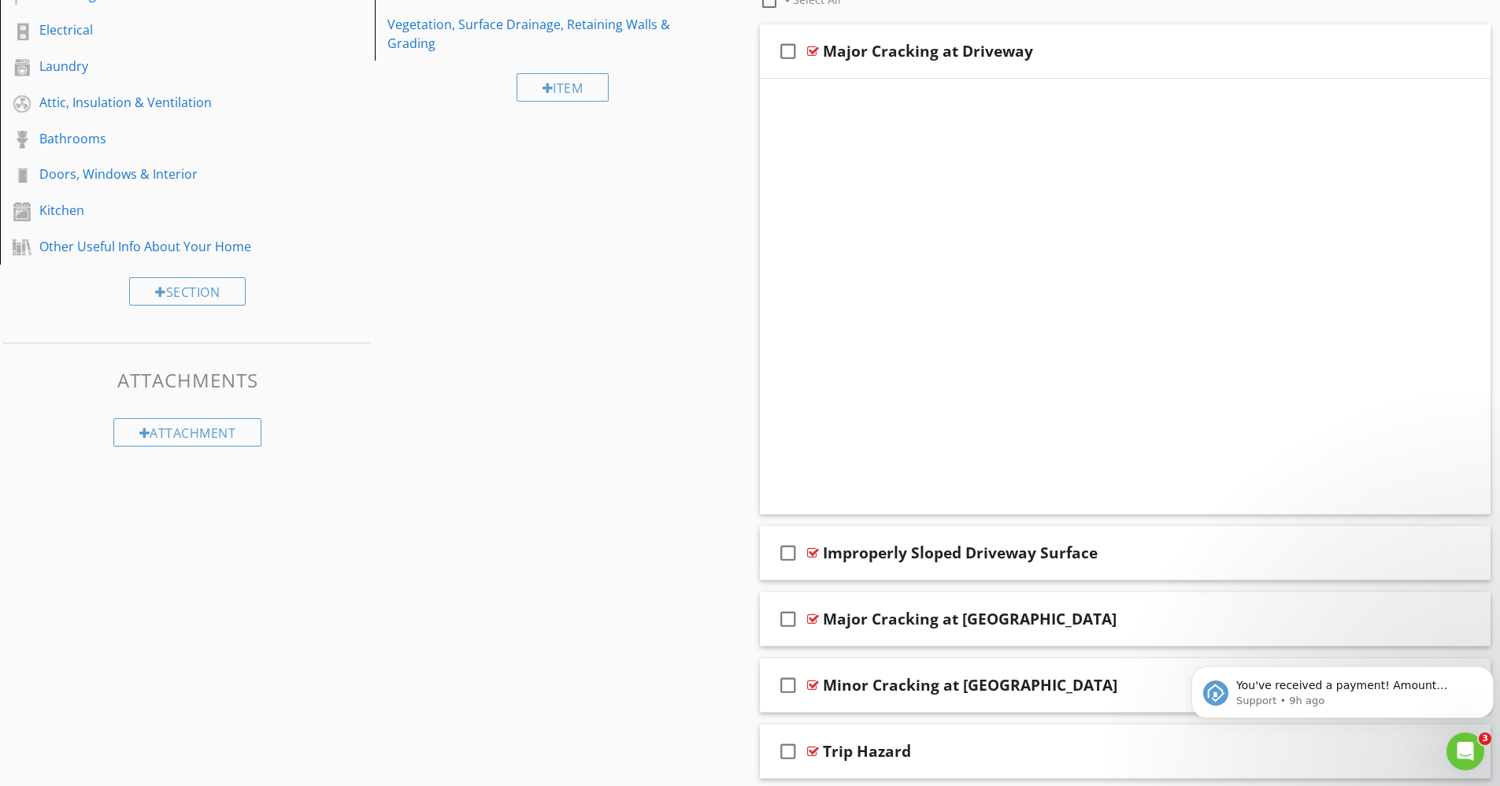
scroll to position [284, 0]
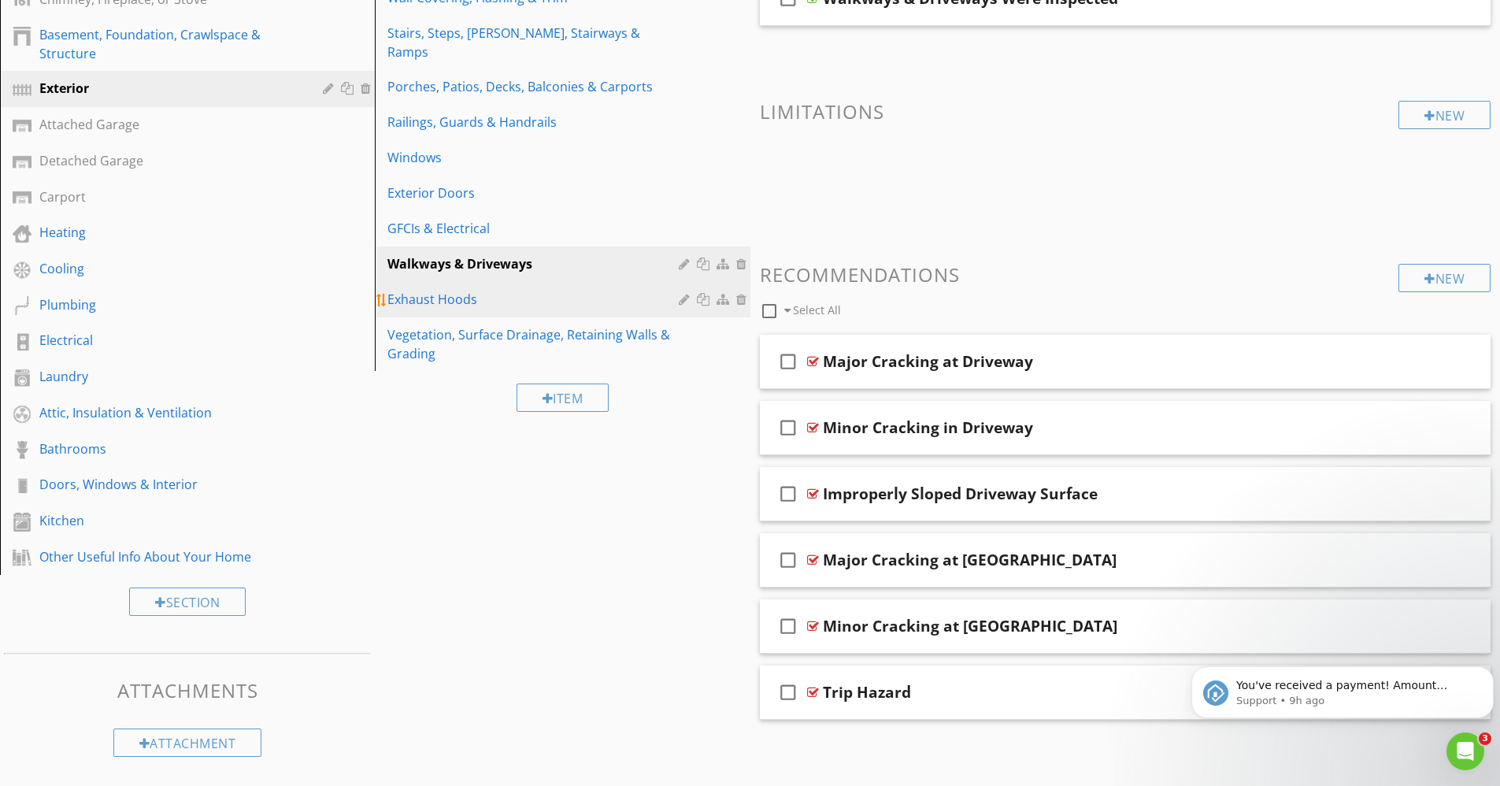
click at [447, 290] on div "Exhaust Hoods" at bounding box center [534, 299] width 295 height 19
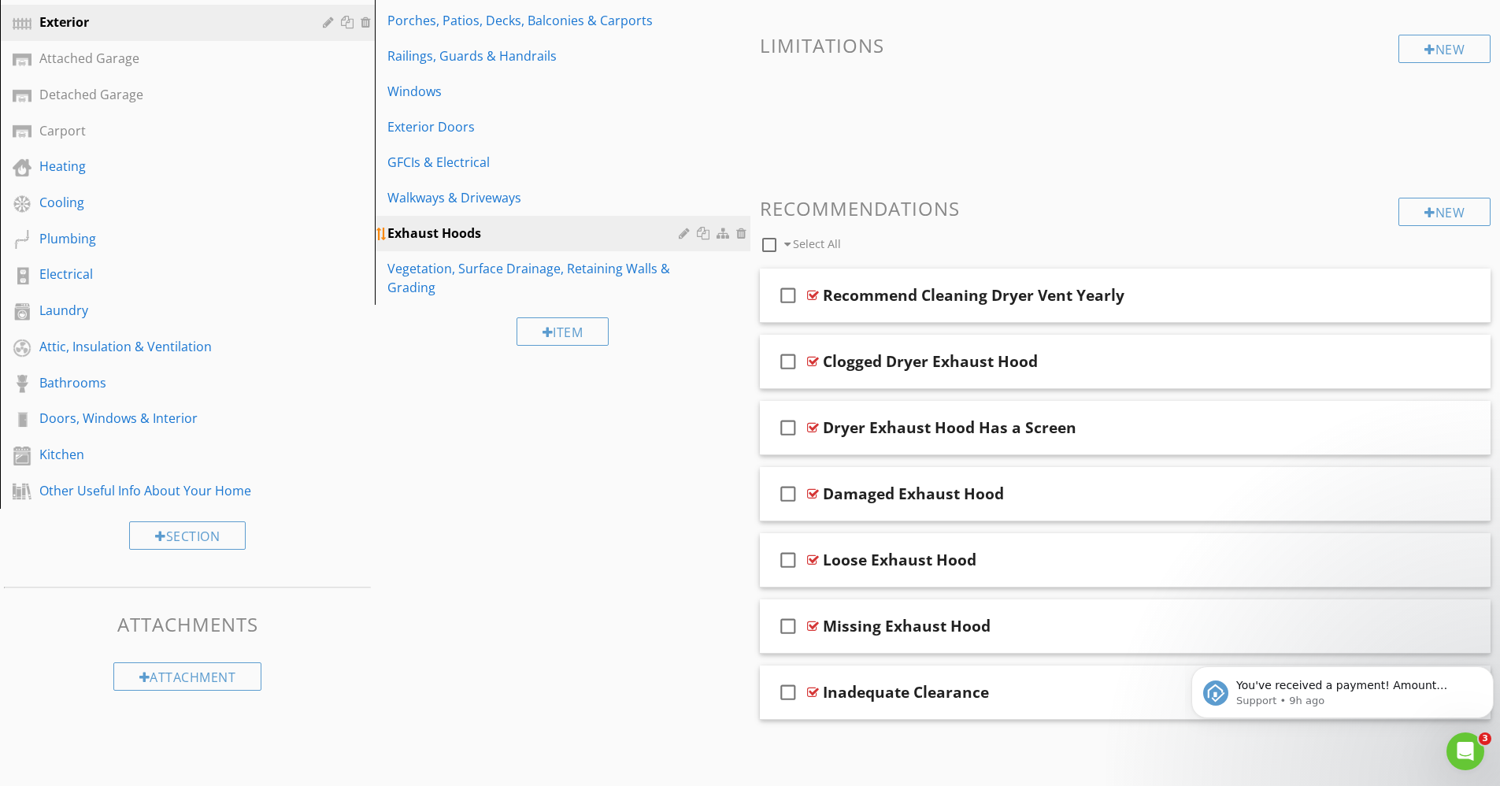
scroll to position [350, 0]
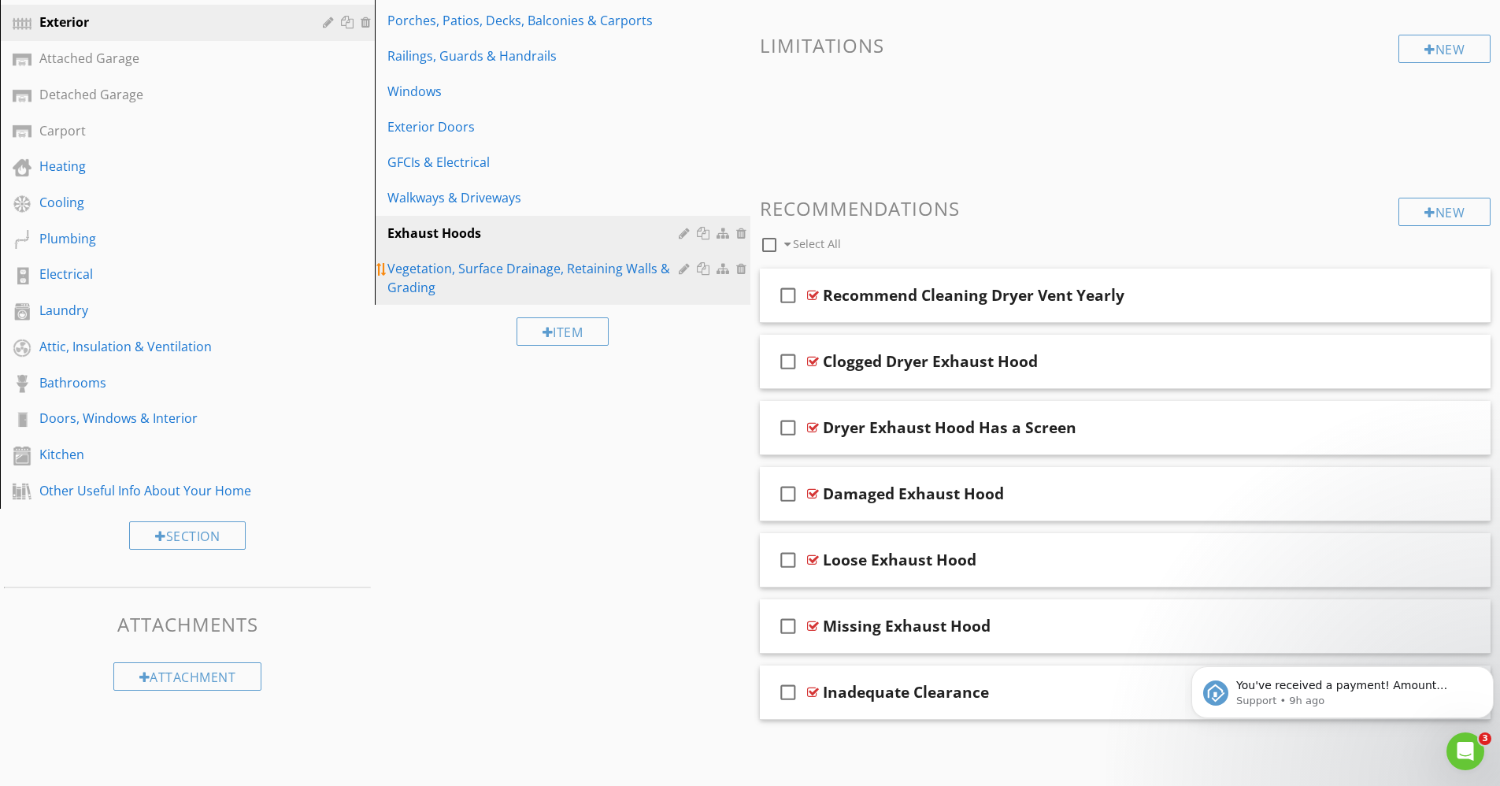
click at [562, 259] on div "Vegetation, Surface Drainage, Retaining Walls & Grading" at bounding box center [534, 278] width 295 height 38
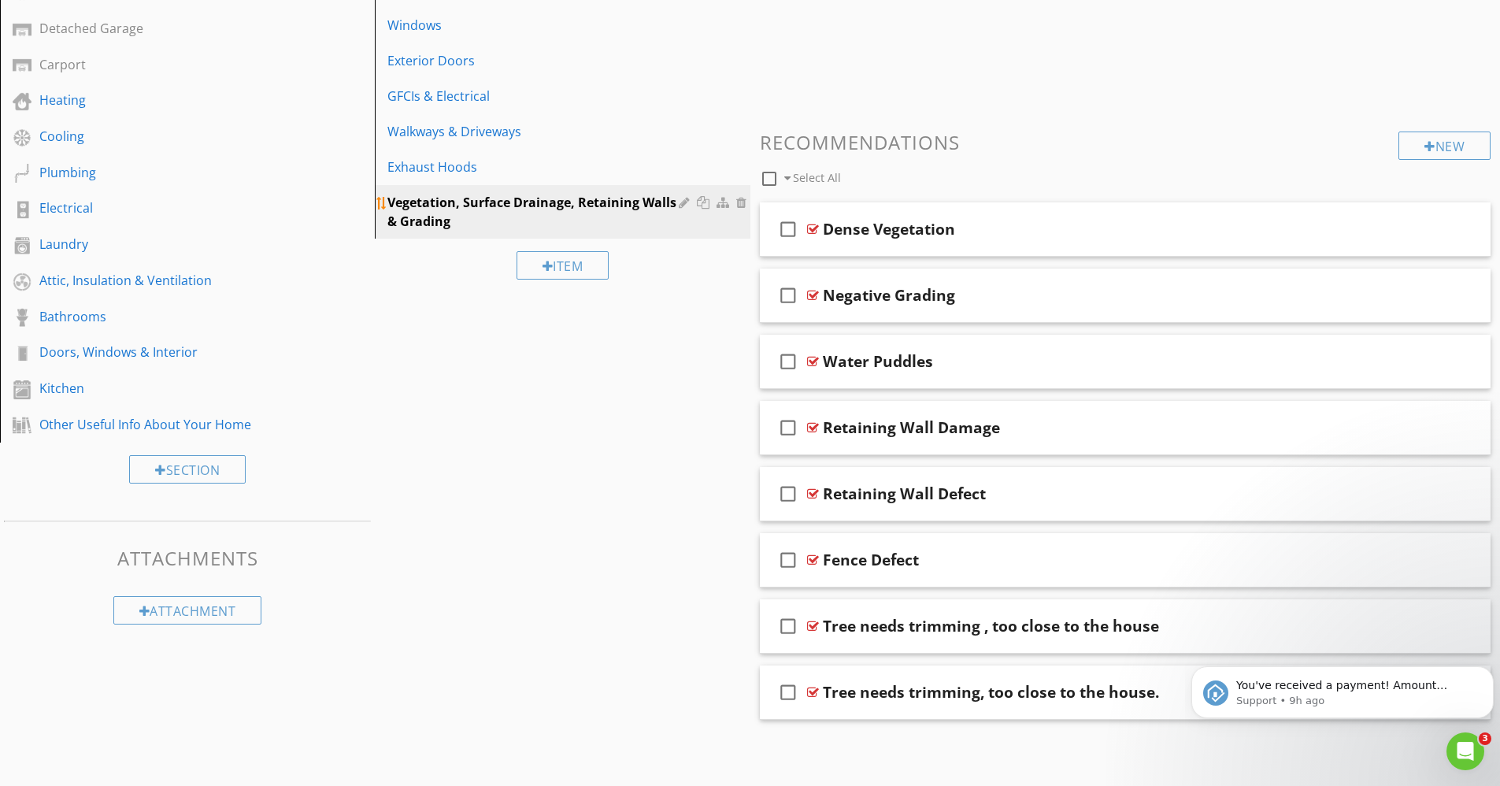
scroll to position [416, 0]
click at [811, 624] on div at bounding box center [813, 626] width 12 height 13
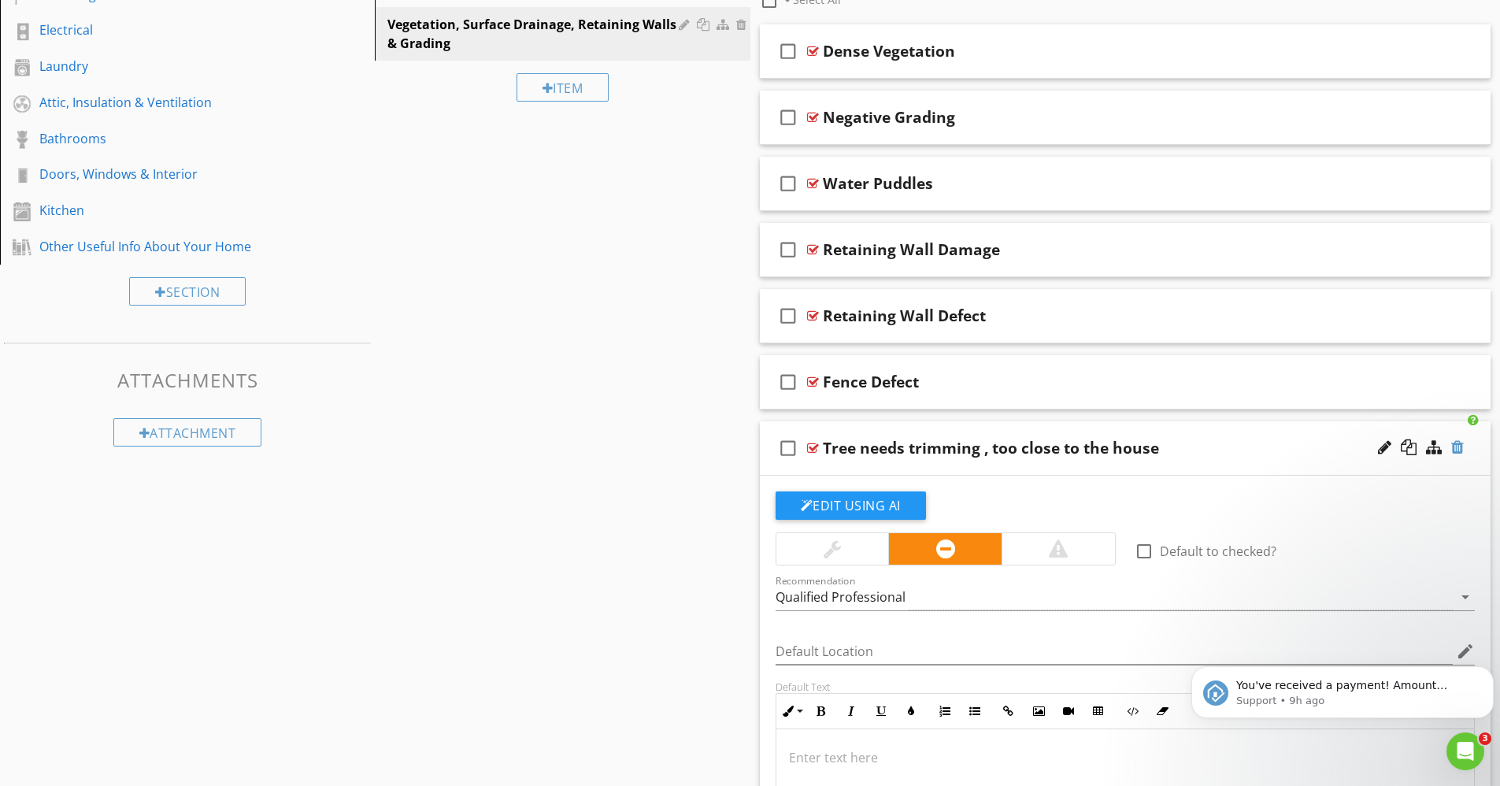
click at [1459, 449] on div at bounding box center [1458, 447] width 13 height 16
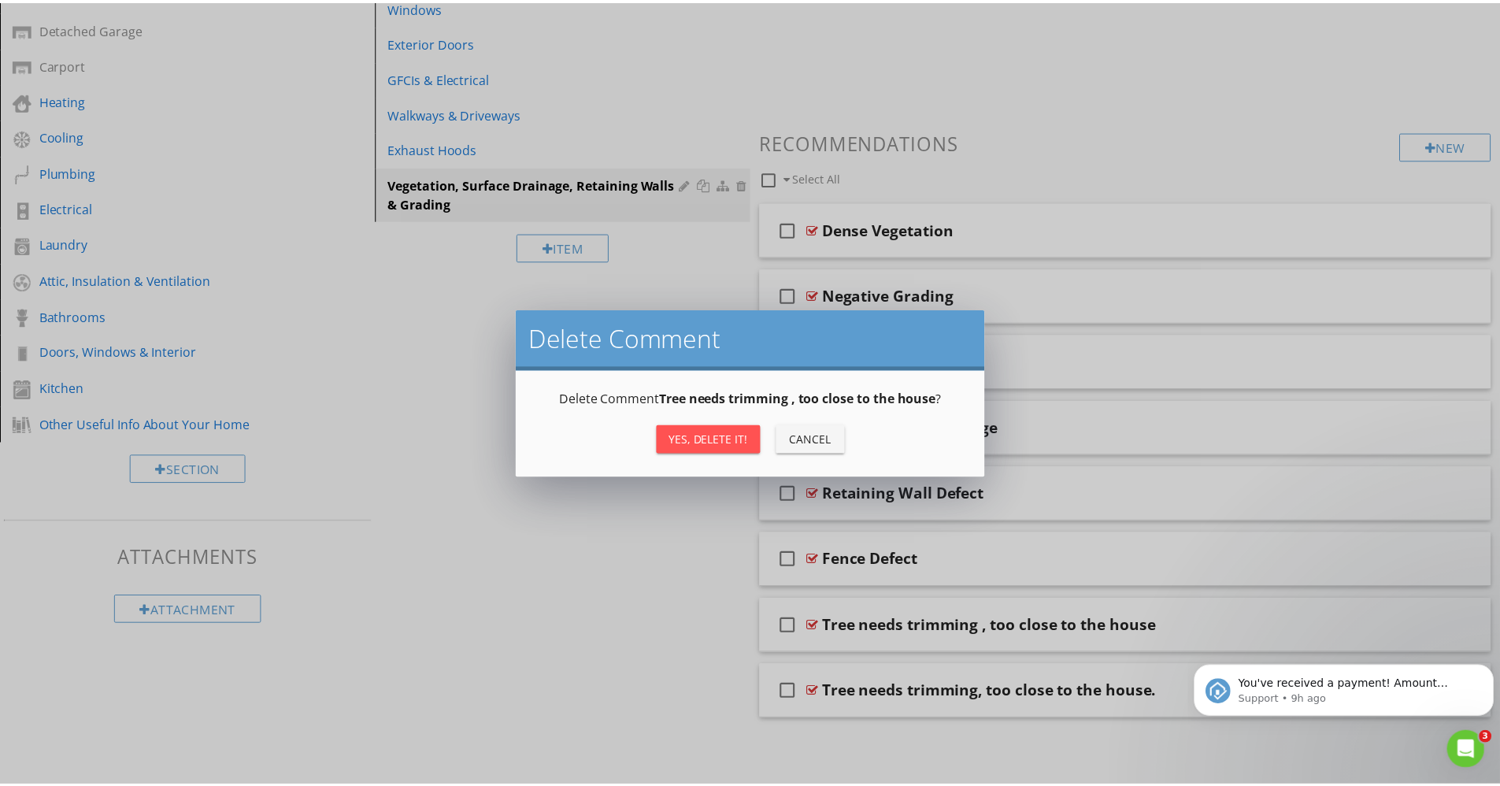
scroll to position [416, 0]
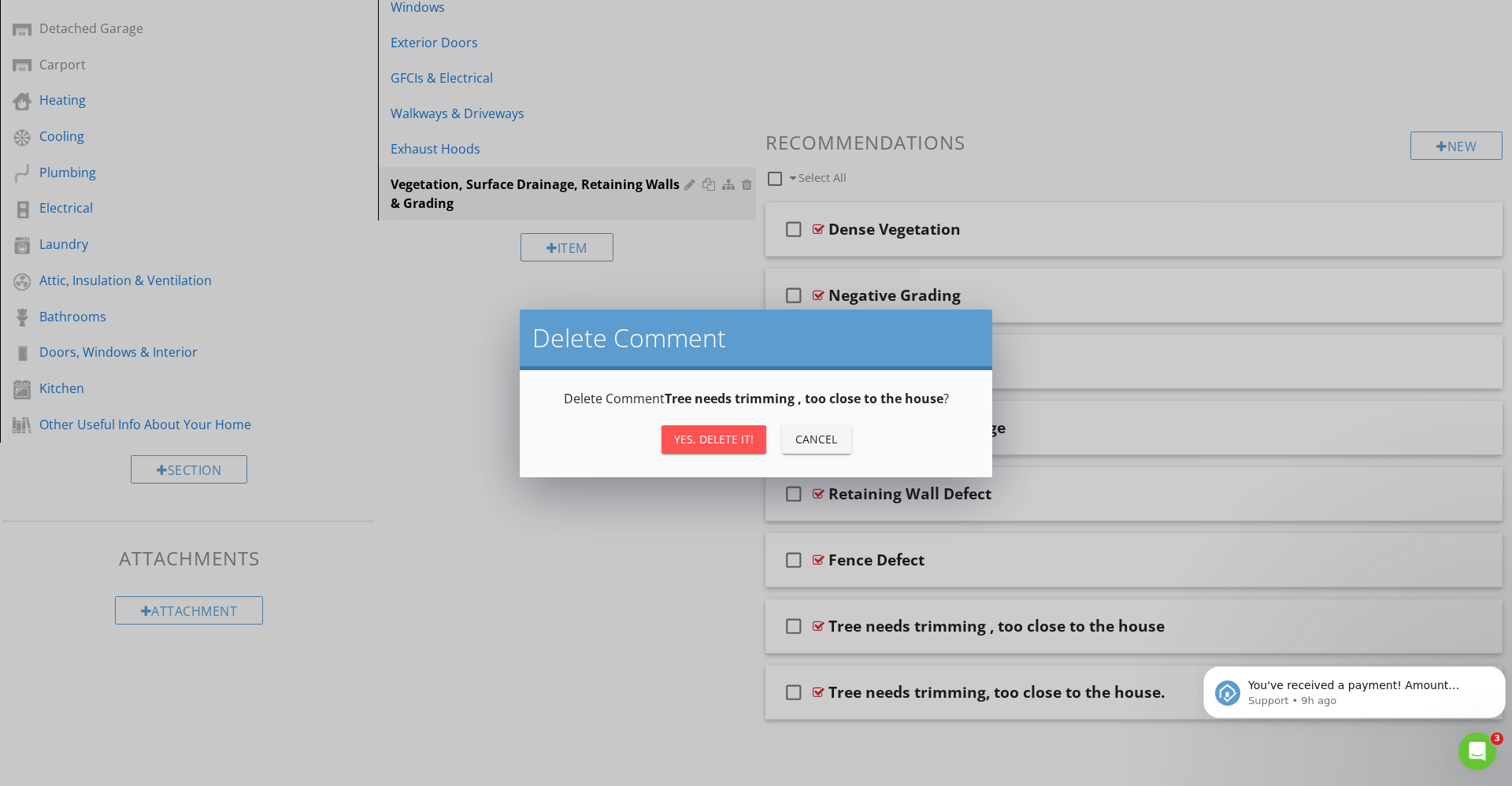
click at [700, 429] on button "Yes, Delete it!" at bounding box center [714, 439] width 105 height 28
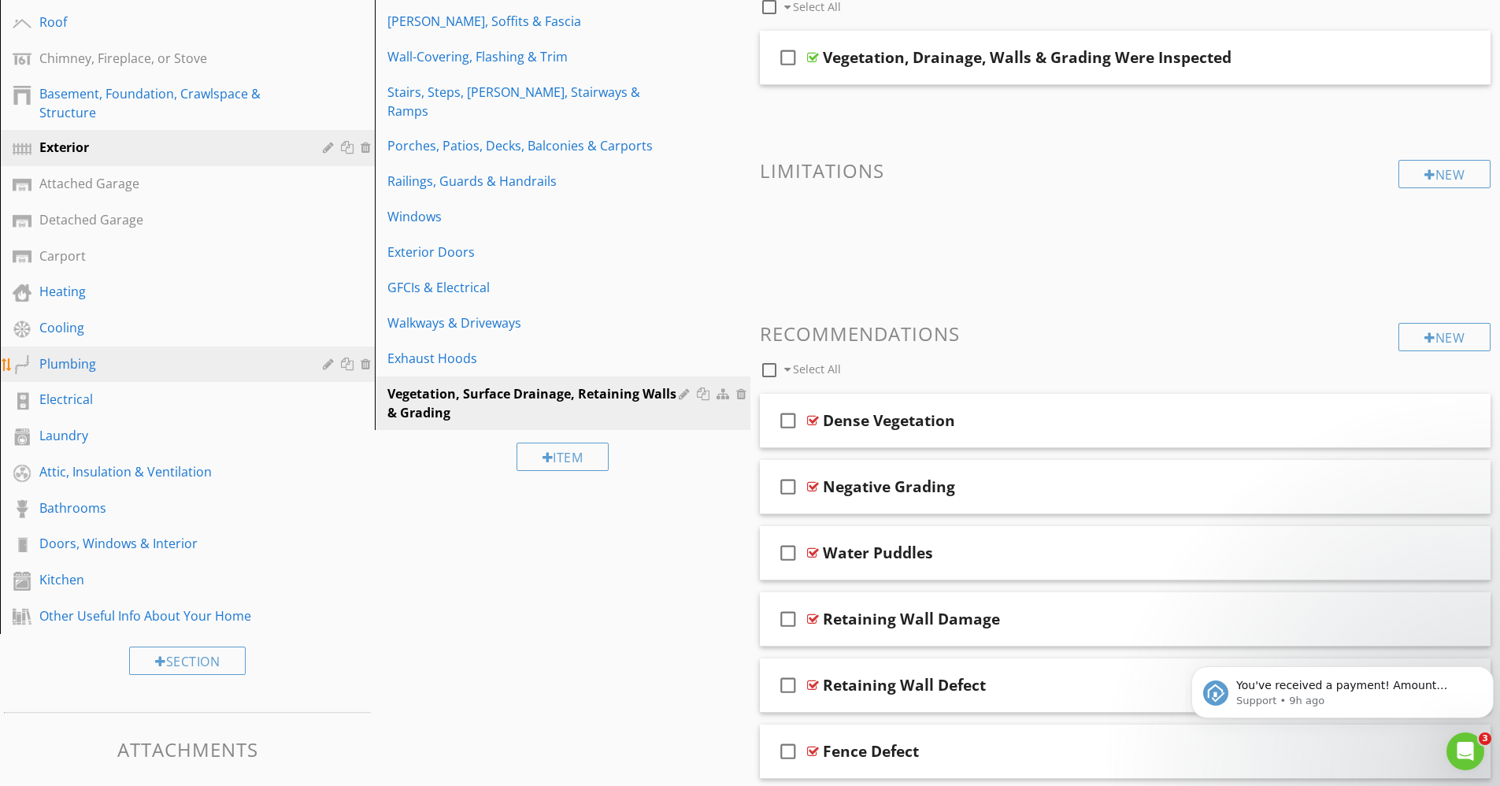
scroll to position [225, 0]
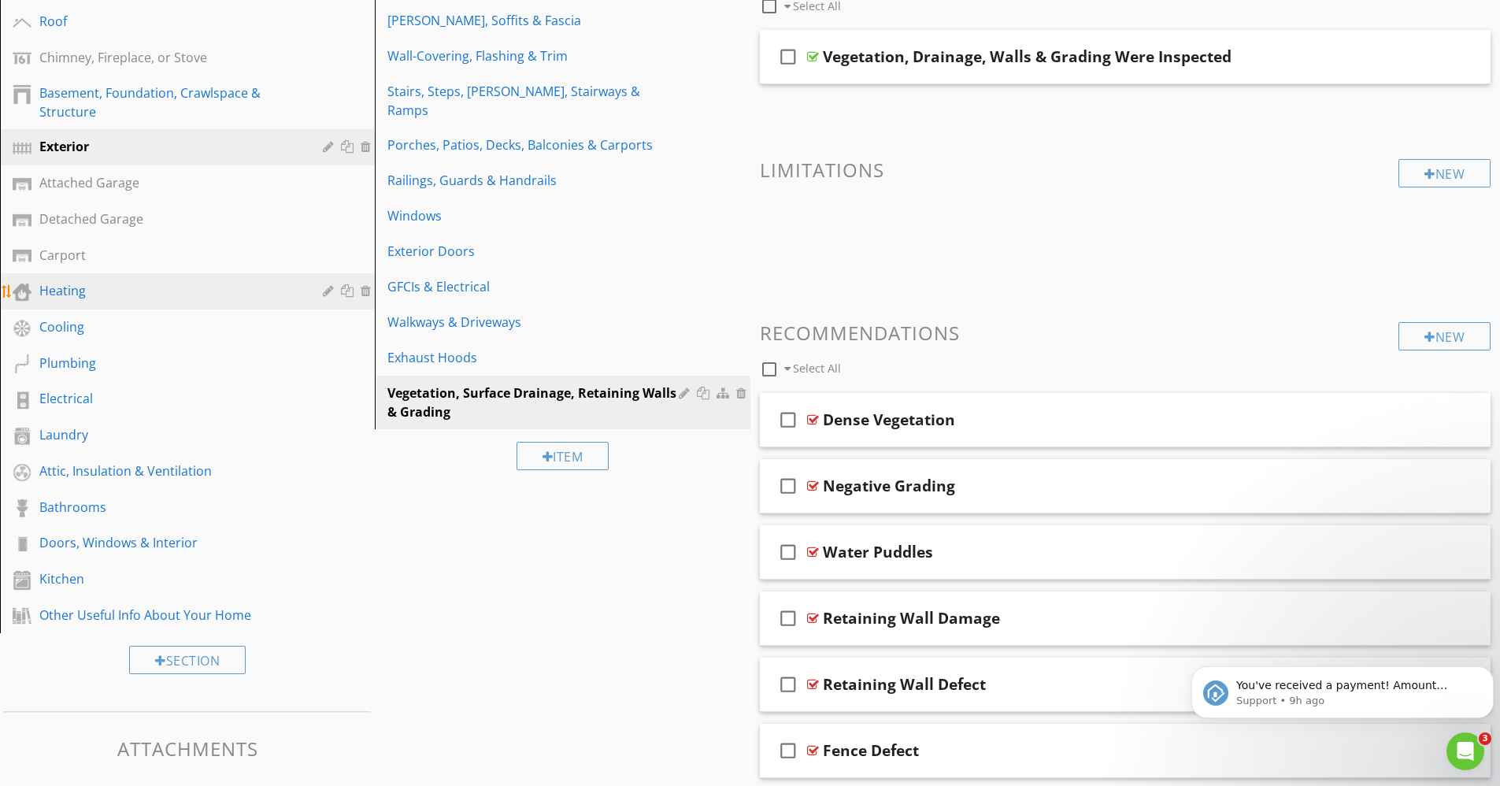
click at [56, 293] on div "Heating" at bounding box center [169, 290] width 261 height 19
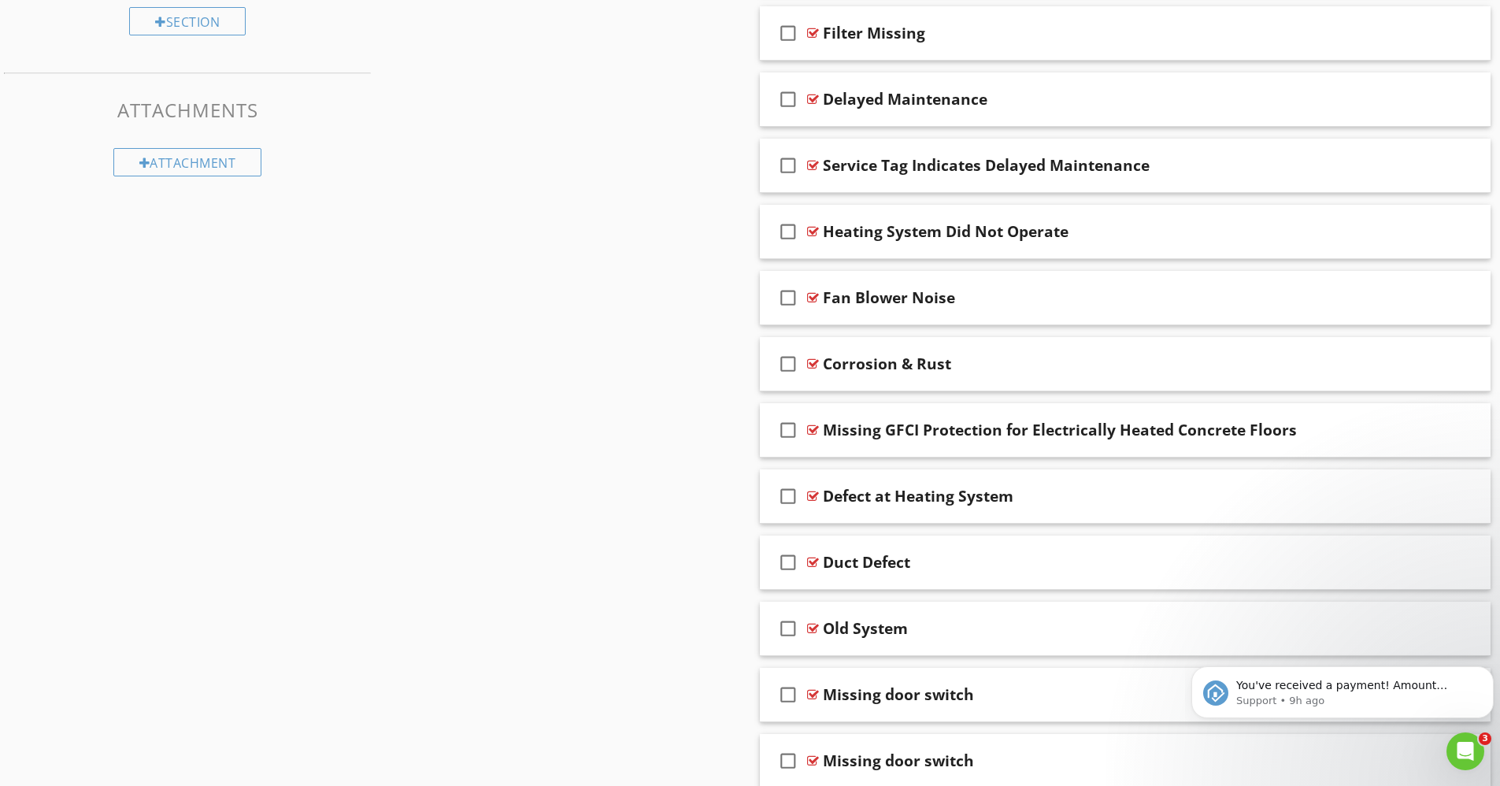
scroll to position [933, 0]
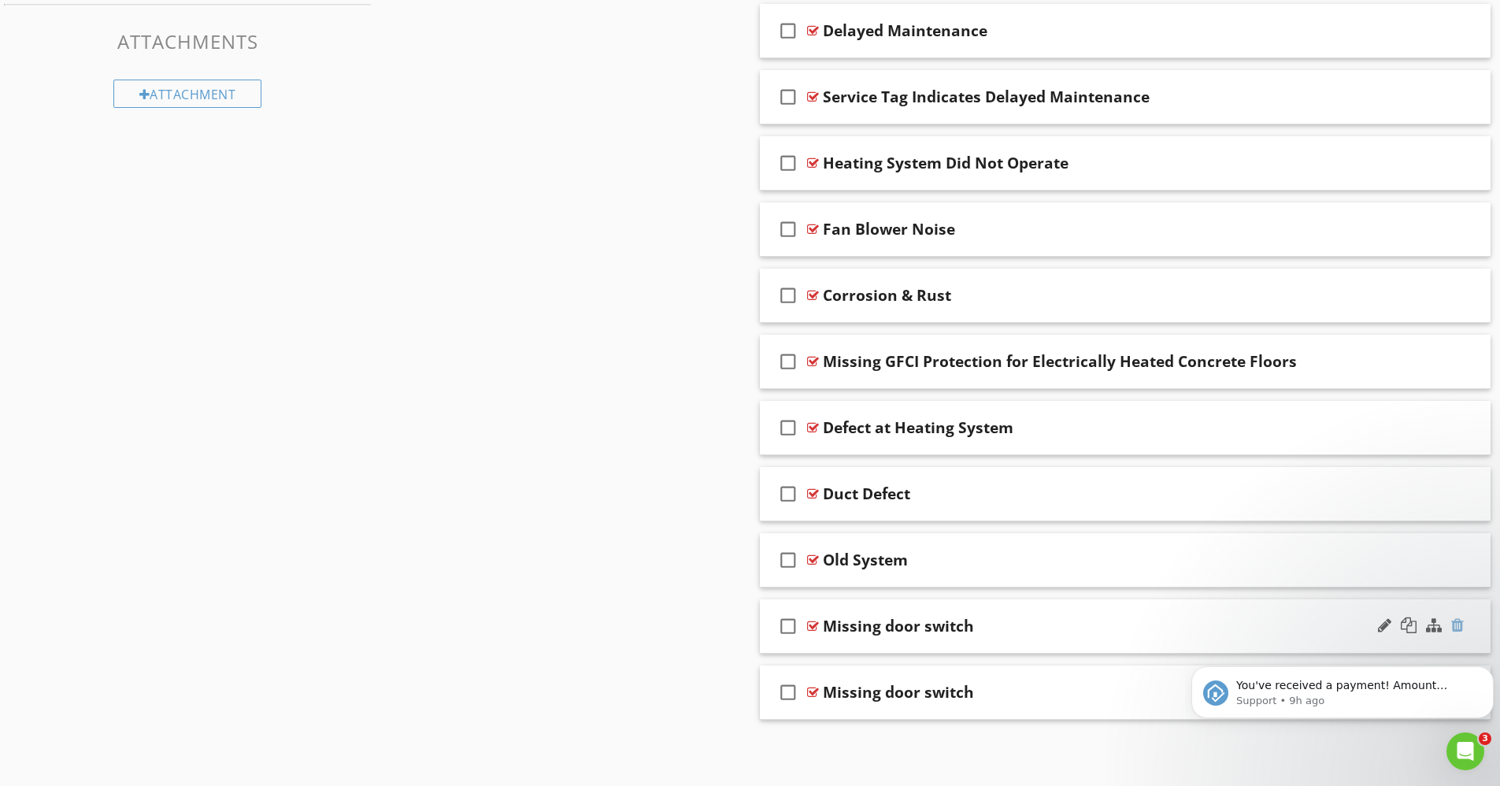
click at [1455, 622] on div at bounding box center [1458, 625] width 13 height 16
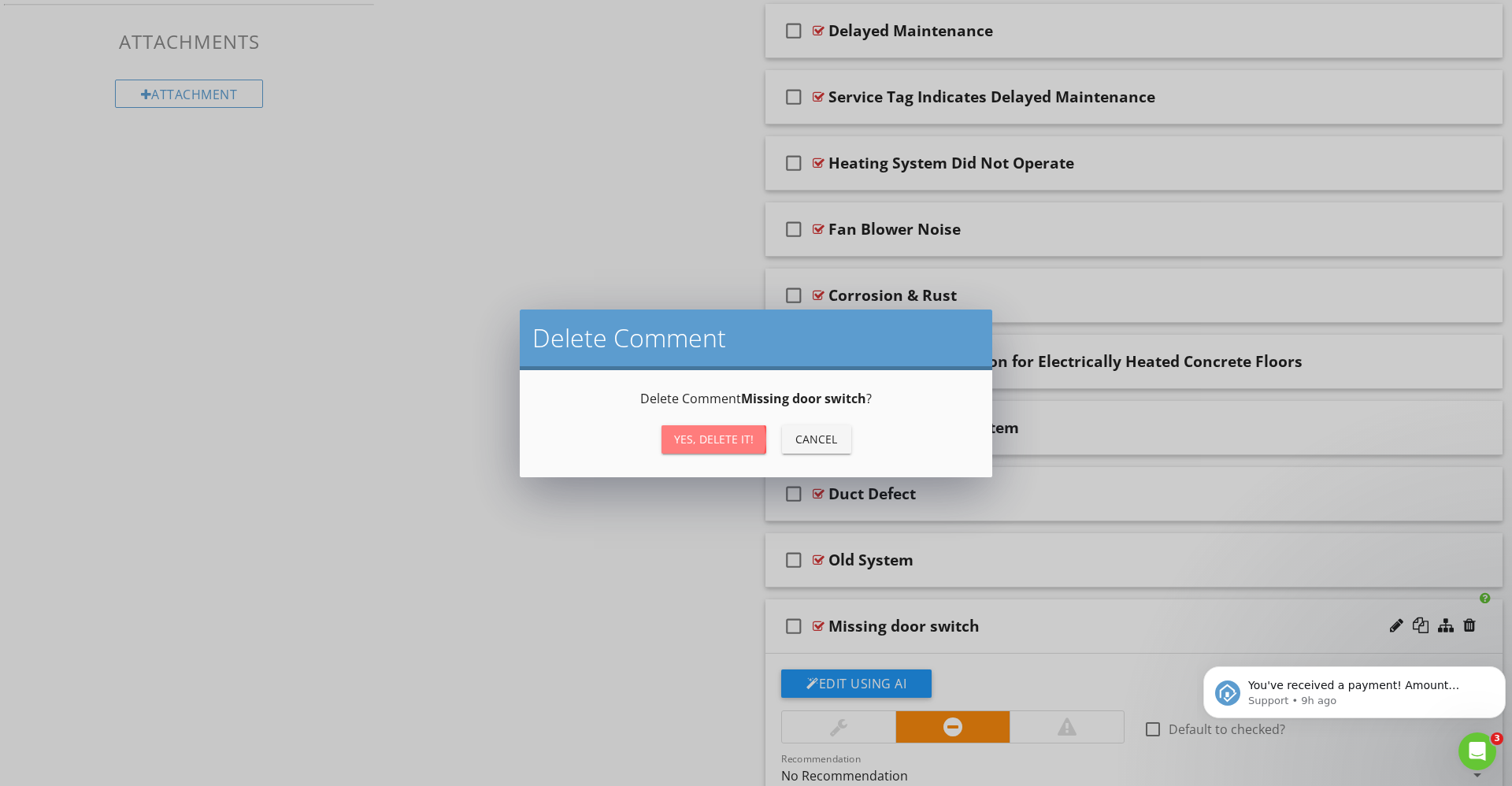
click at [703, 431] on div "Yes, Delete it!" at bounding box center [714, 439] width 80 height 17
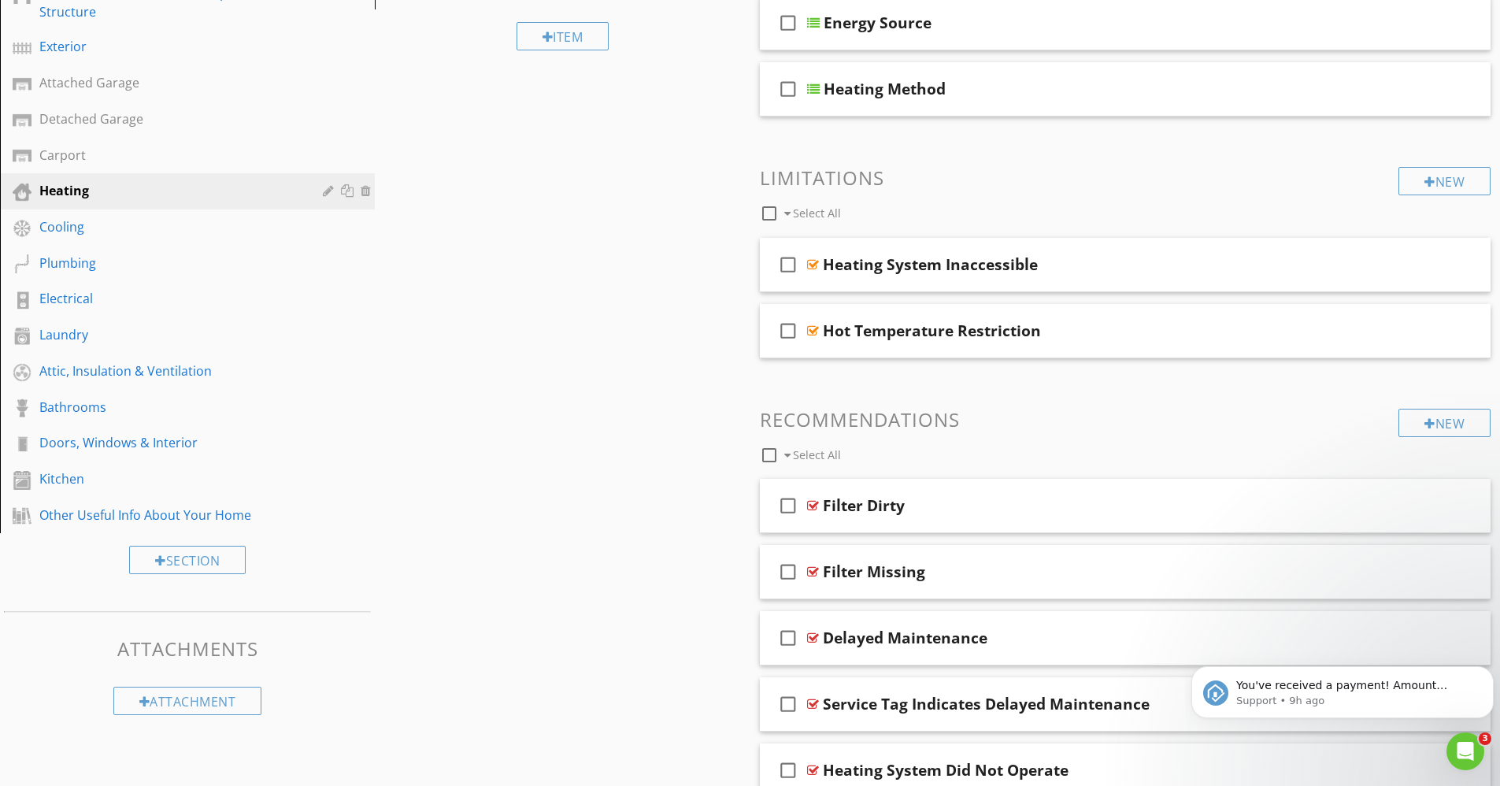
scroll to position [0, 0]
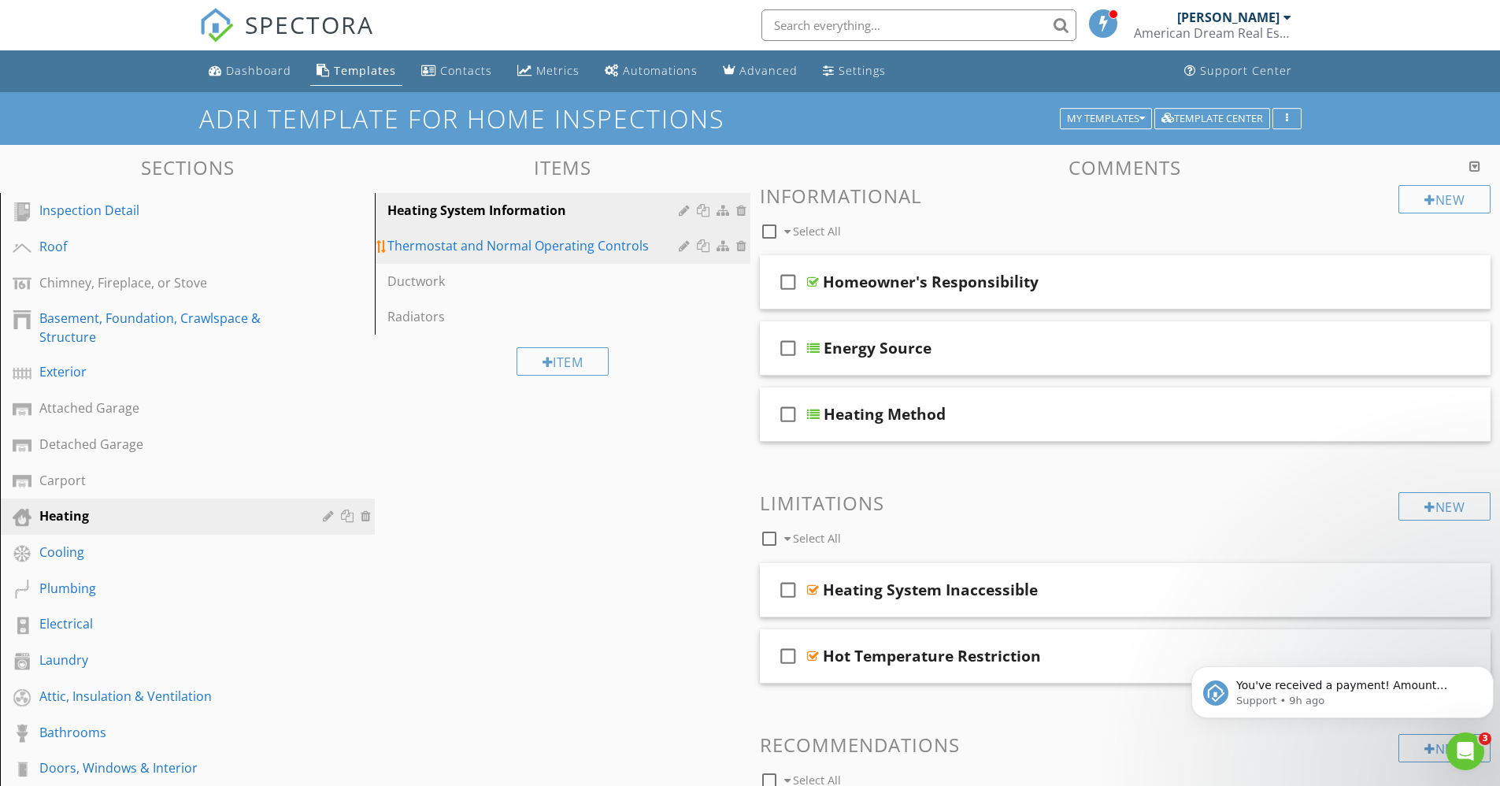
click at [540, 247] on div "Thermostat and Normal Operating Controls" at bounding box center [534, 245] width 295 height 19
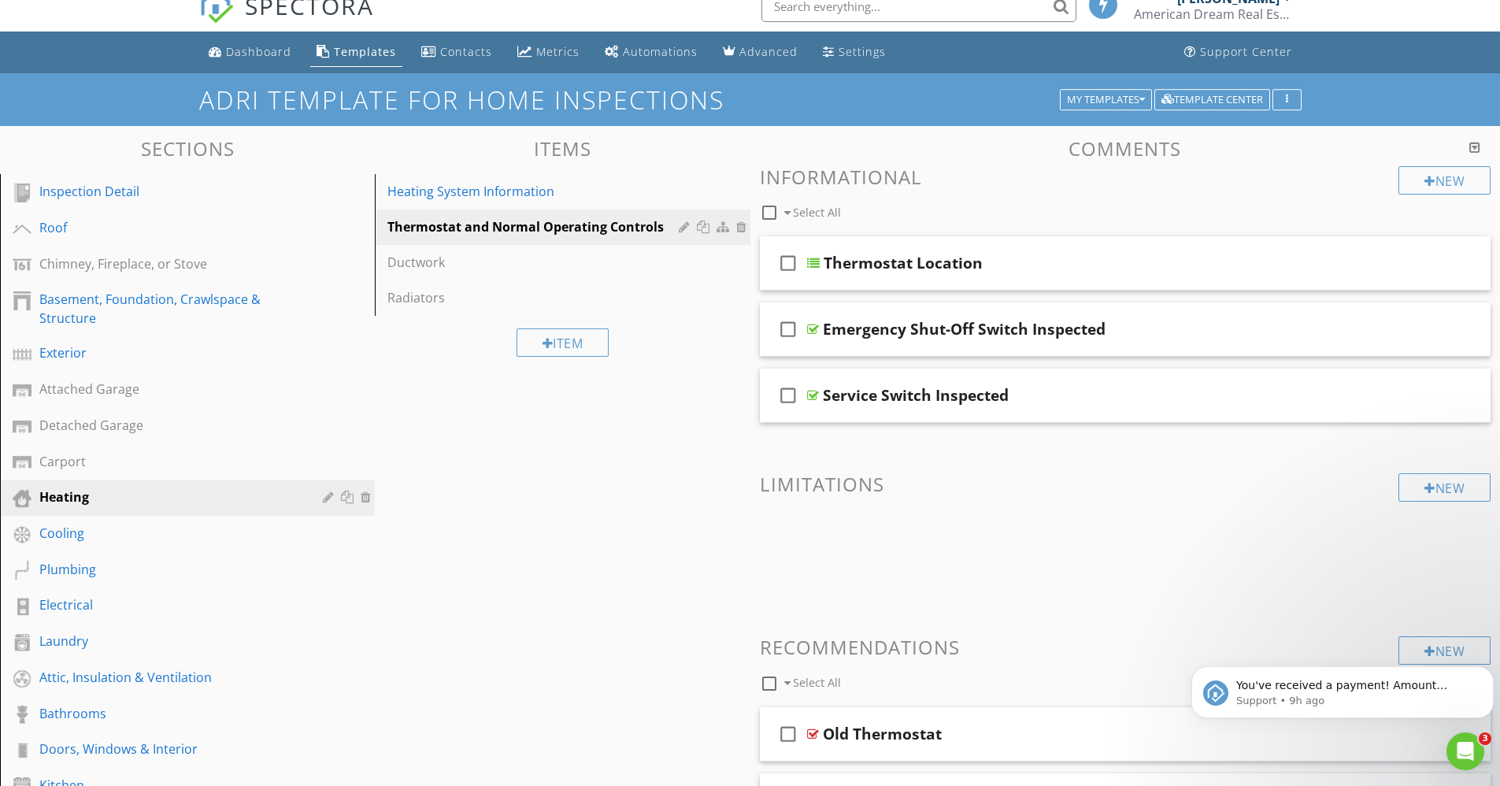
scroll to position [18, 0]
click at [432, 266] on div "Ductwork" at bounding box center [534, 263] width 295 height 19
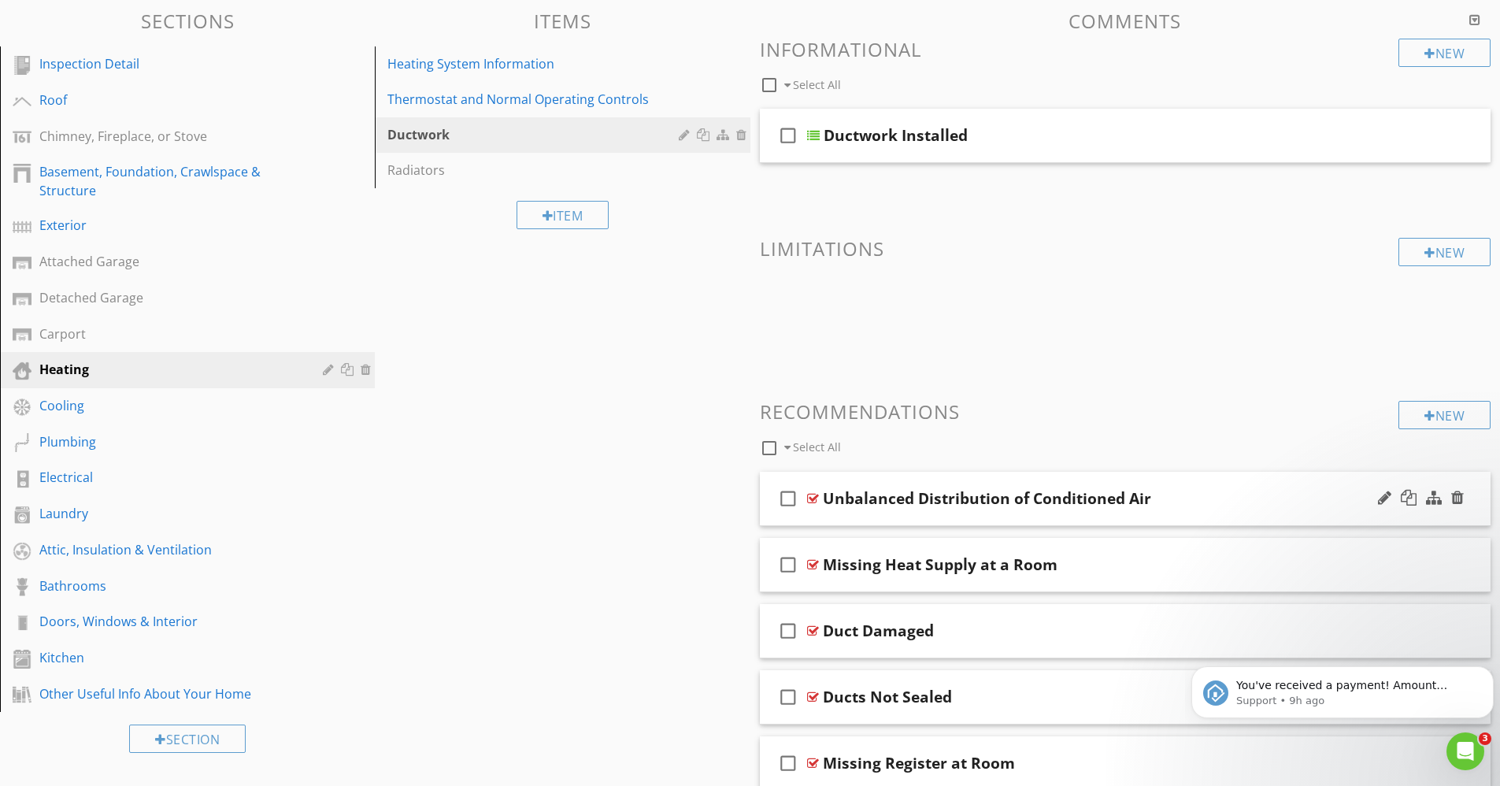
scroll to position [282, 0]
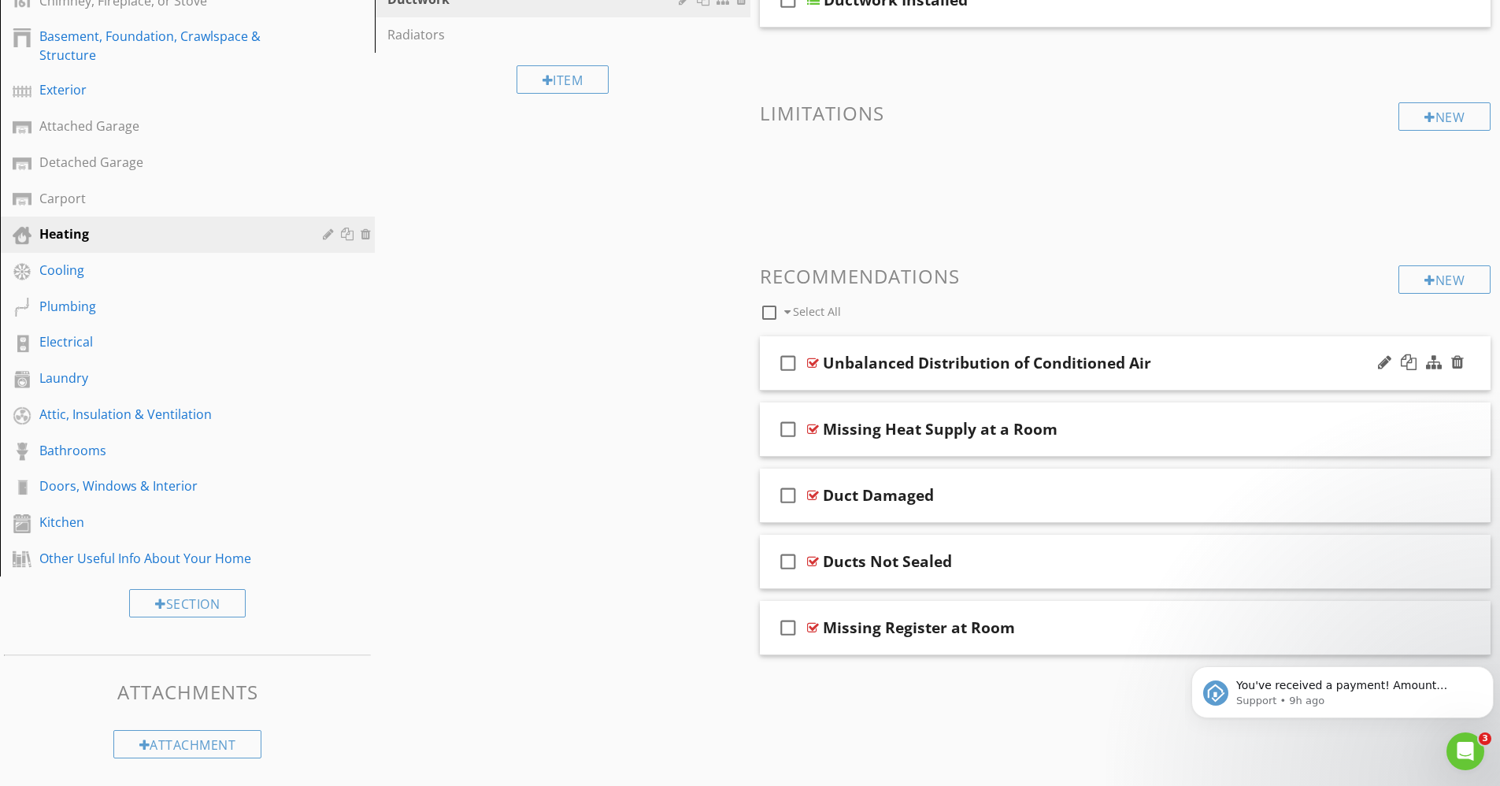
click at [765, 601] on div "check_box_outline_blank Missing Register at Room" at bounding box center [1126, 628] width 732 height 54
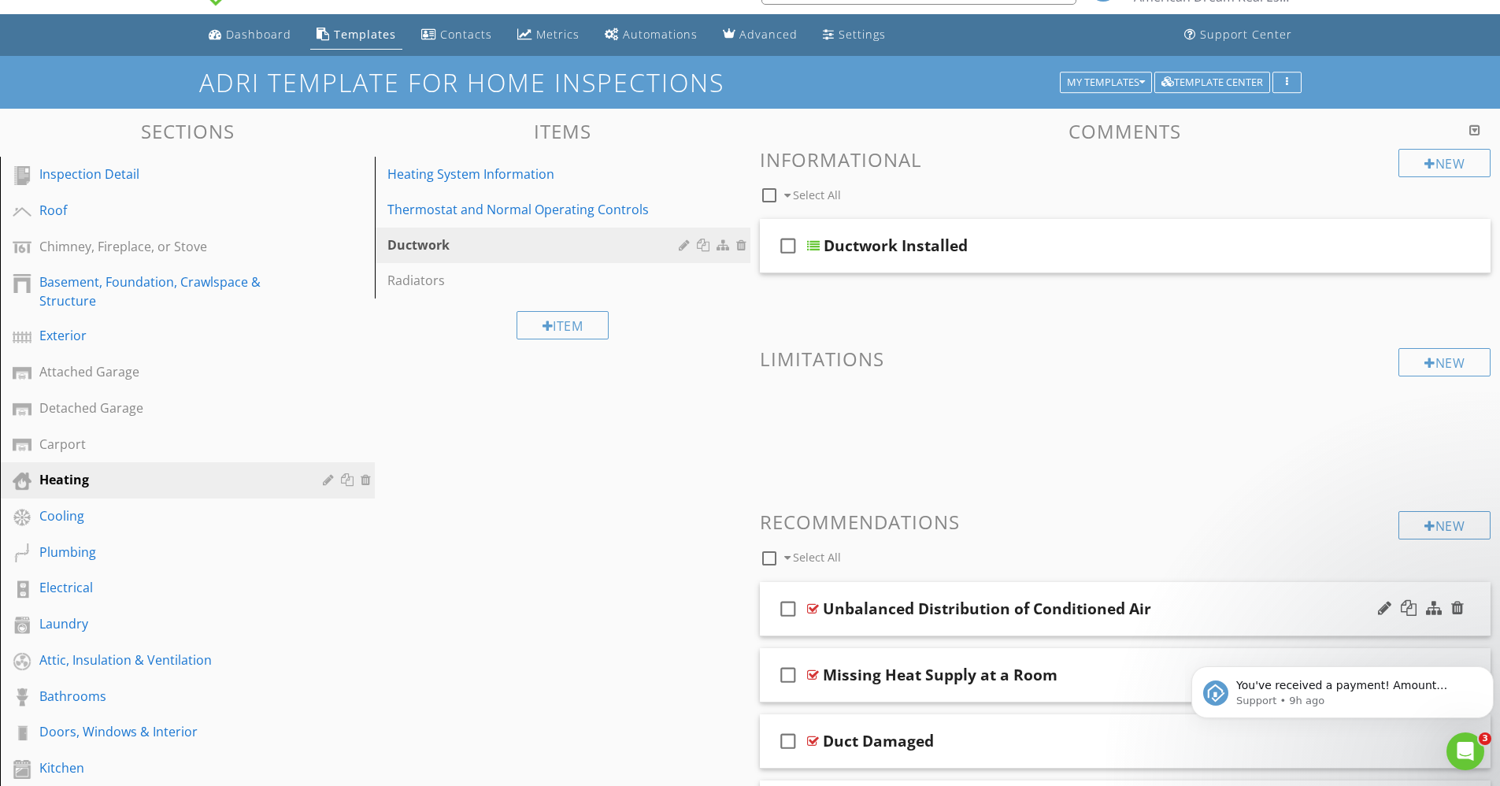
scroll to position [0, 0]
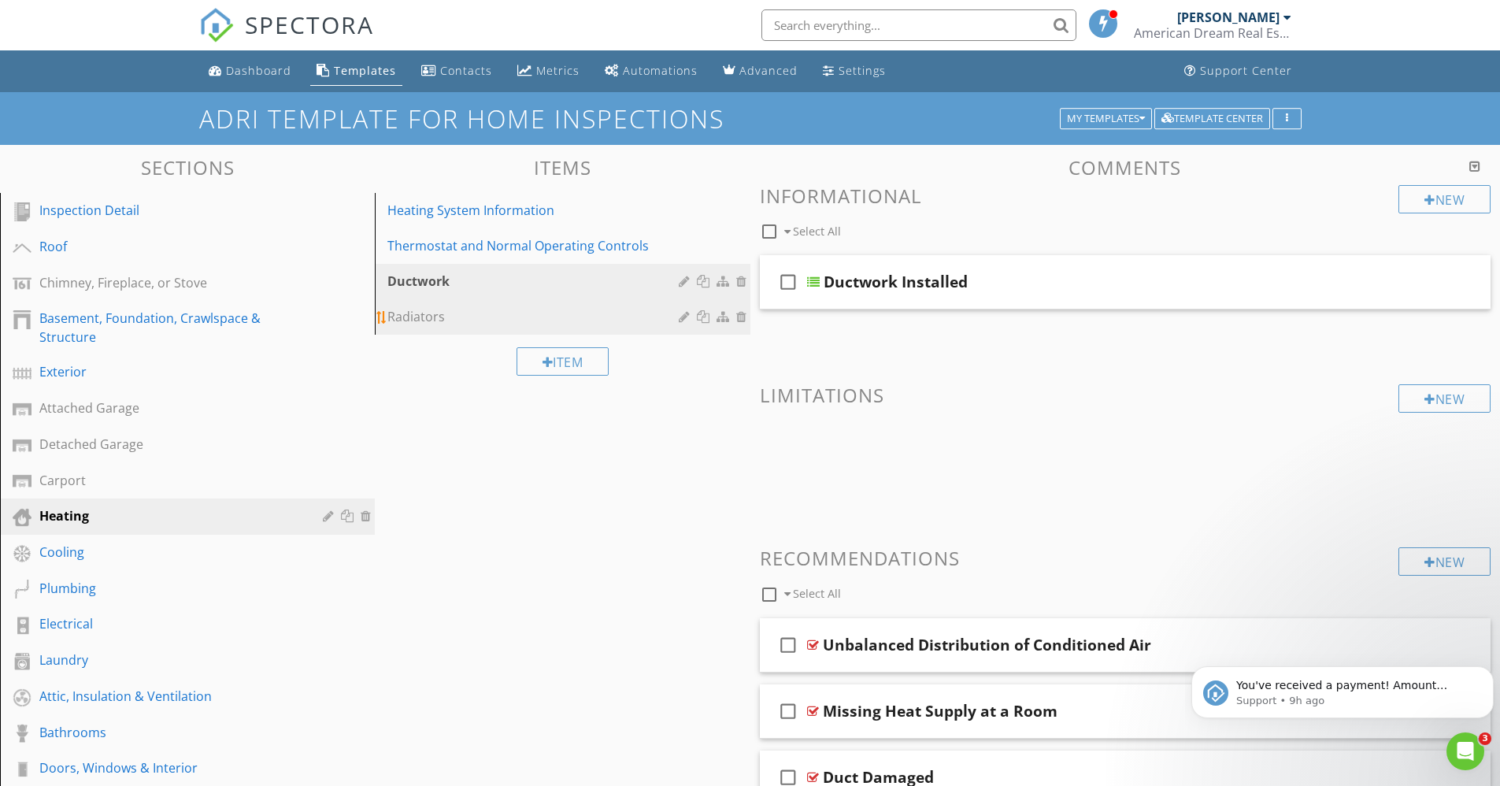
click at [433, 322] on div "Radiators" at bounding box center [534, 316] width 295 height 19
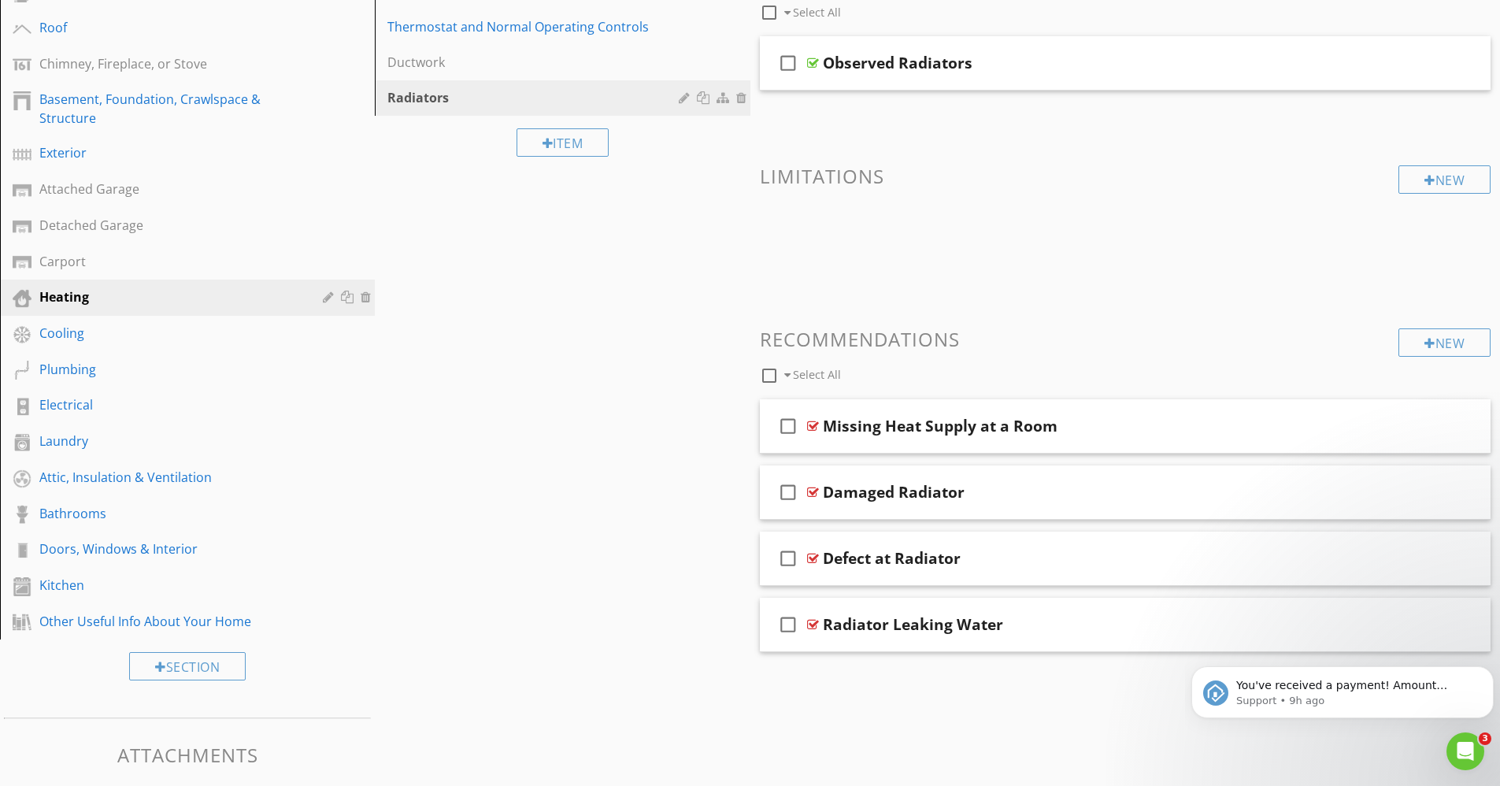
scroll to position [220, 0]
click at [83, 342] on div "Cooling" at bounding box center [199, 333] width 320 height 20
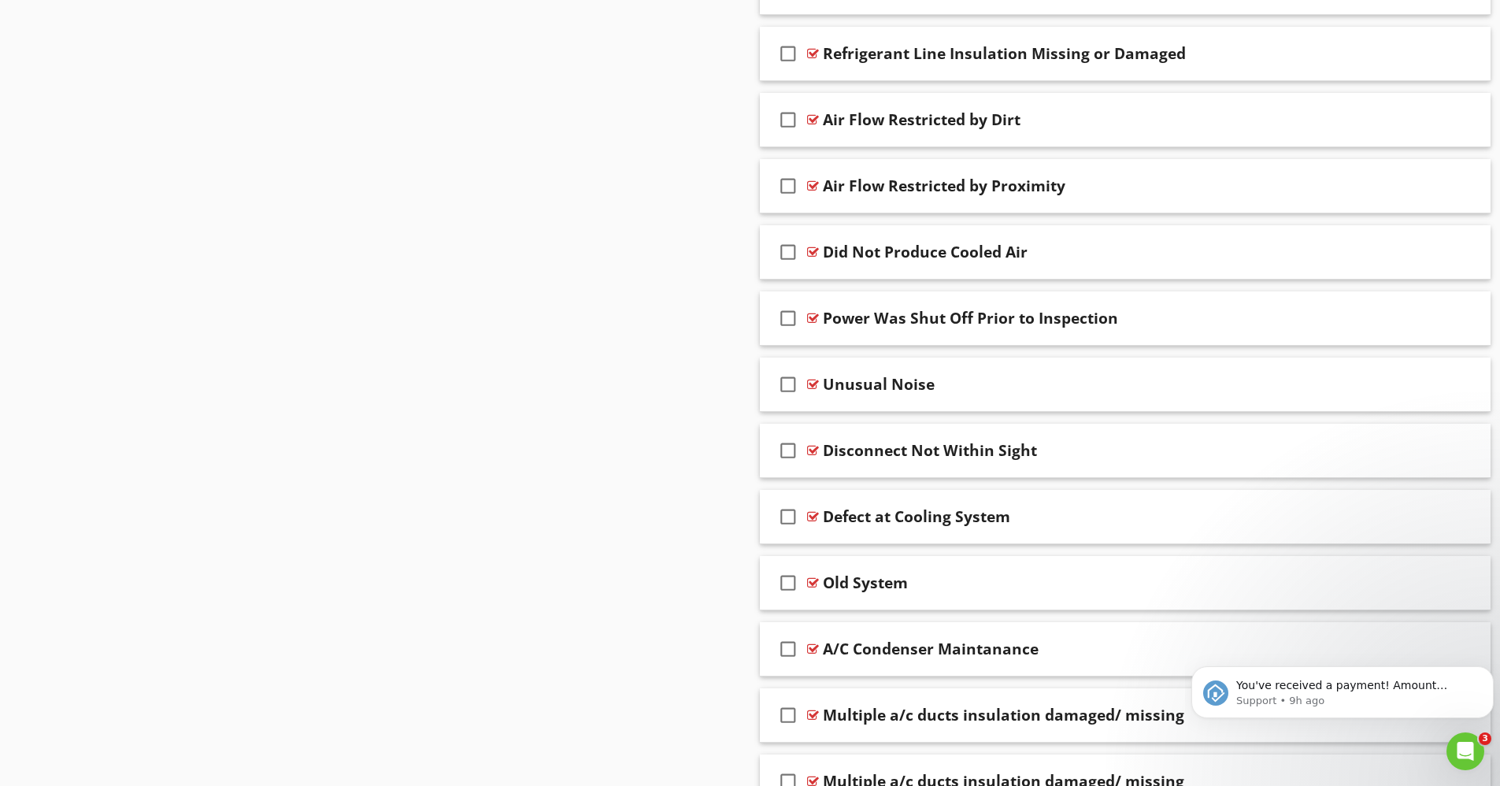
scroll to position [1263, 0]
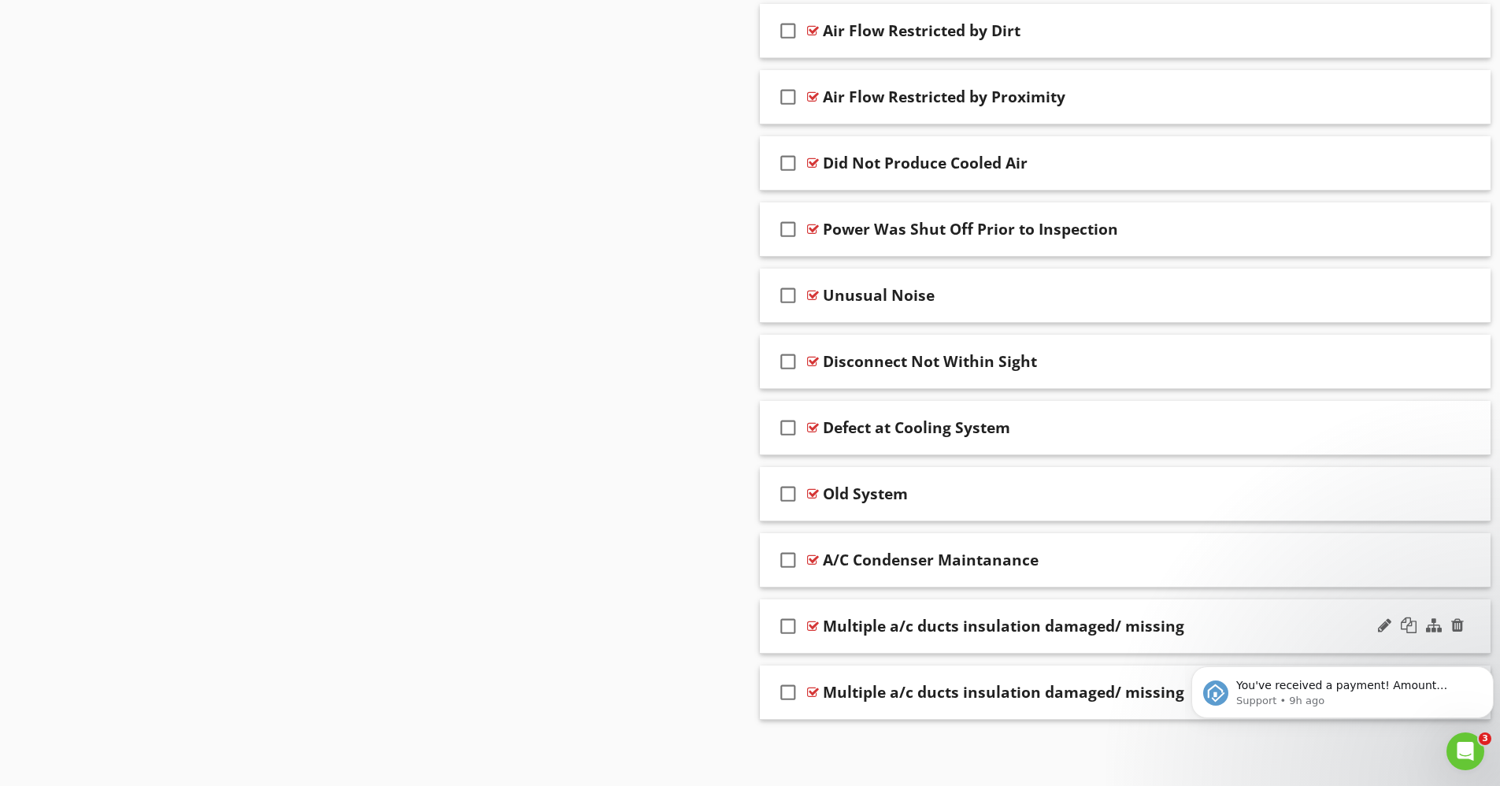
click at [813, 624] on div at bounding box center [813, 626] width 12 height 13
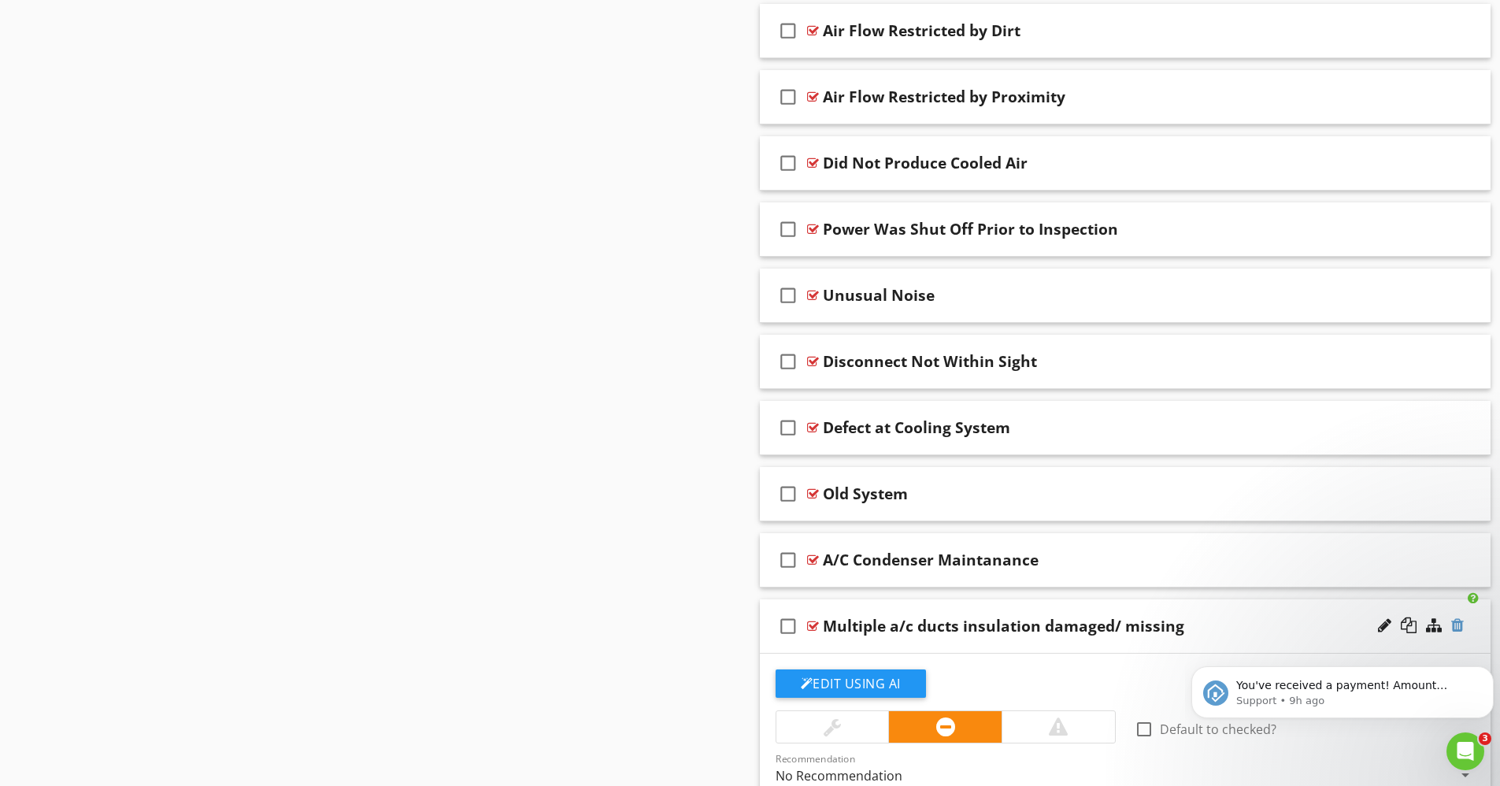
click at [1462, 624] on div at bounding box center [1458, 625] width 13 height 16
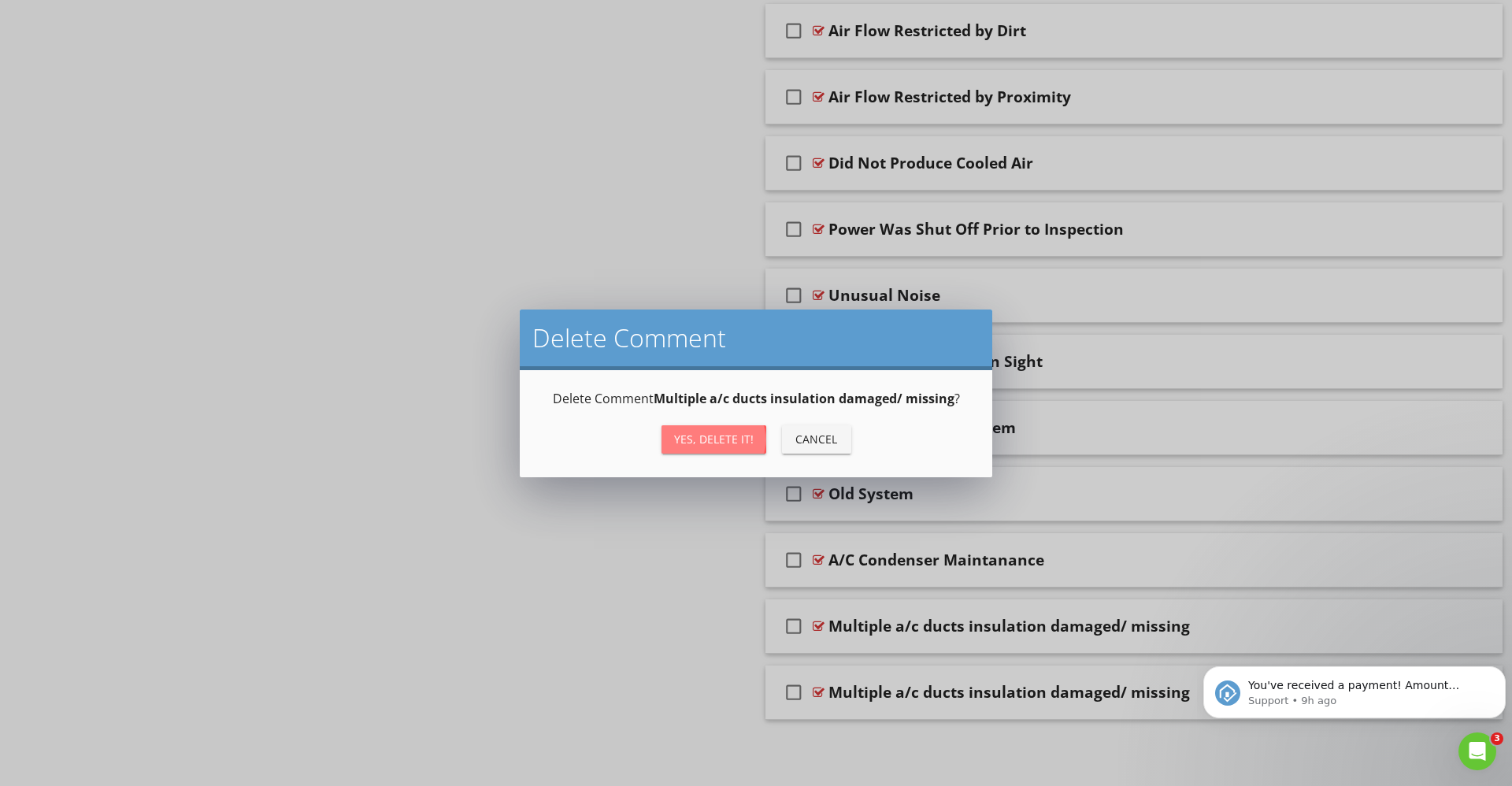
click at [715, 452] on button "Yes, Delete it!" at bounding box center [714, 439] width 105 height 28
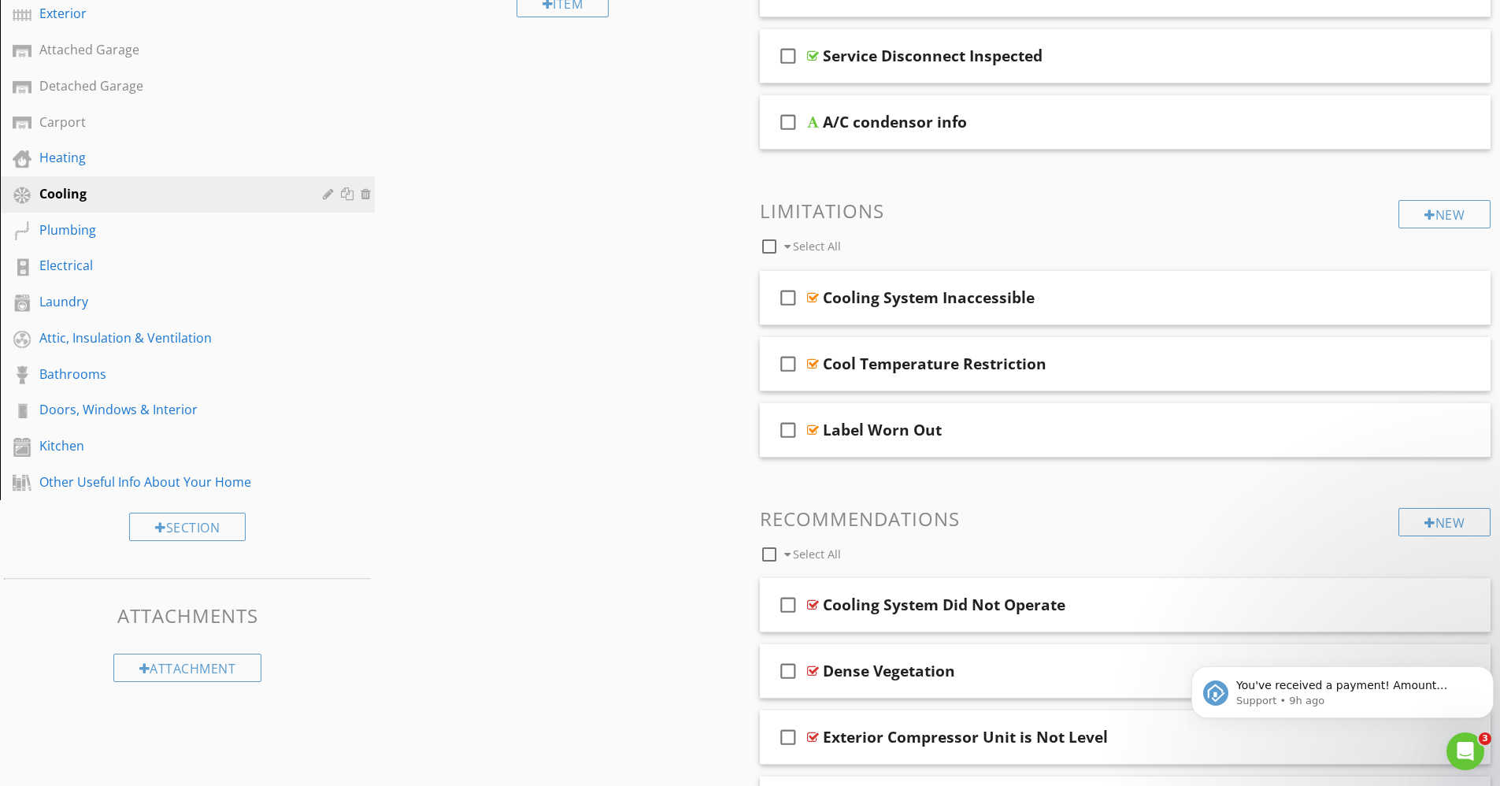
scroll to position [254, 0]
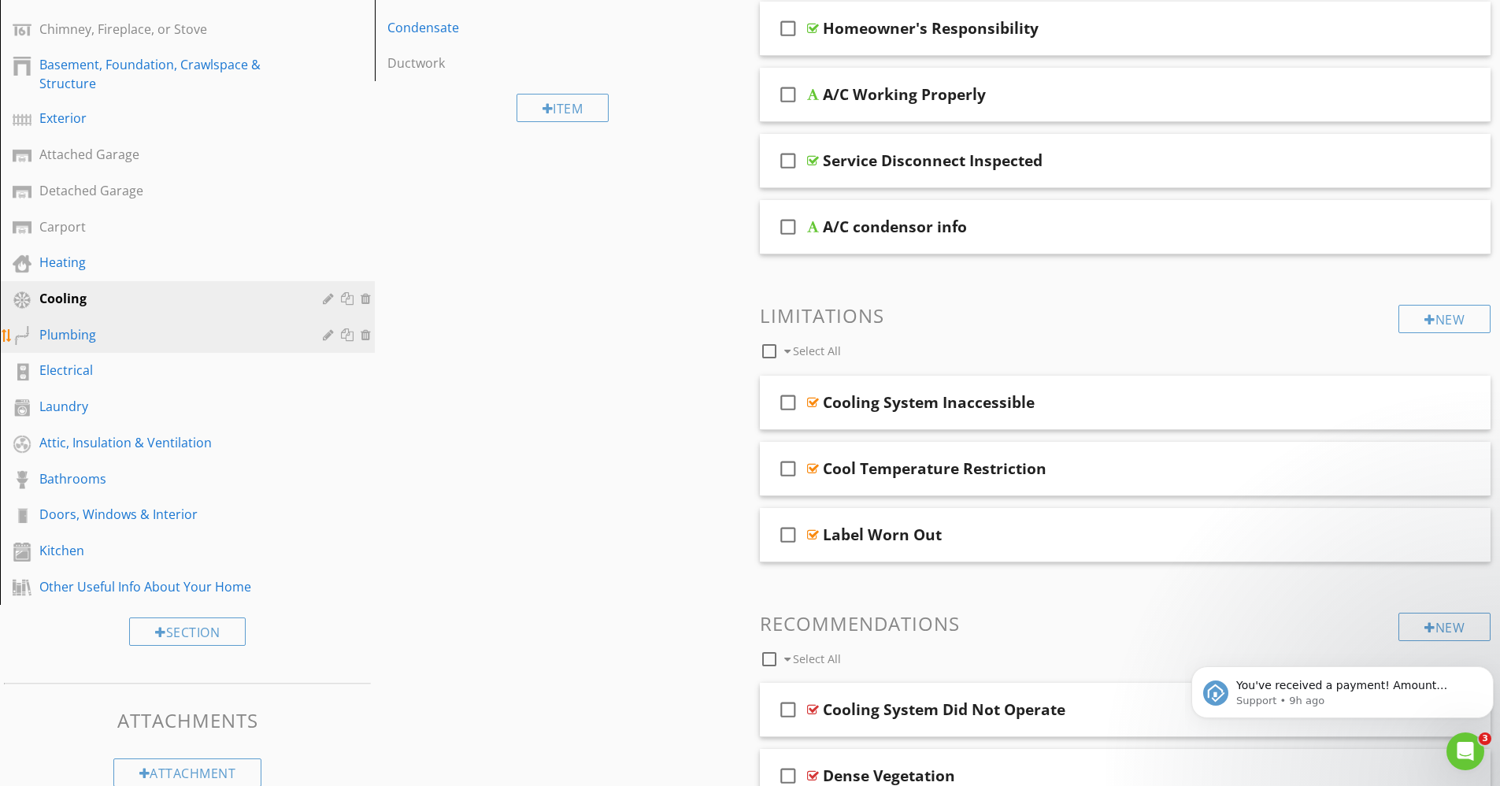
click at [87, 343] on div "Plumbing" at bounding box center [169, 334] width 261 height 19
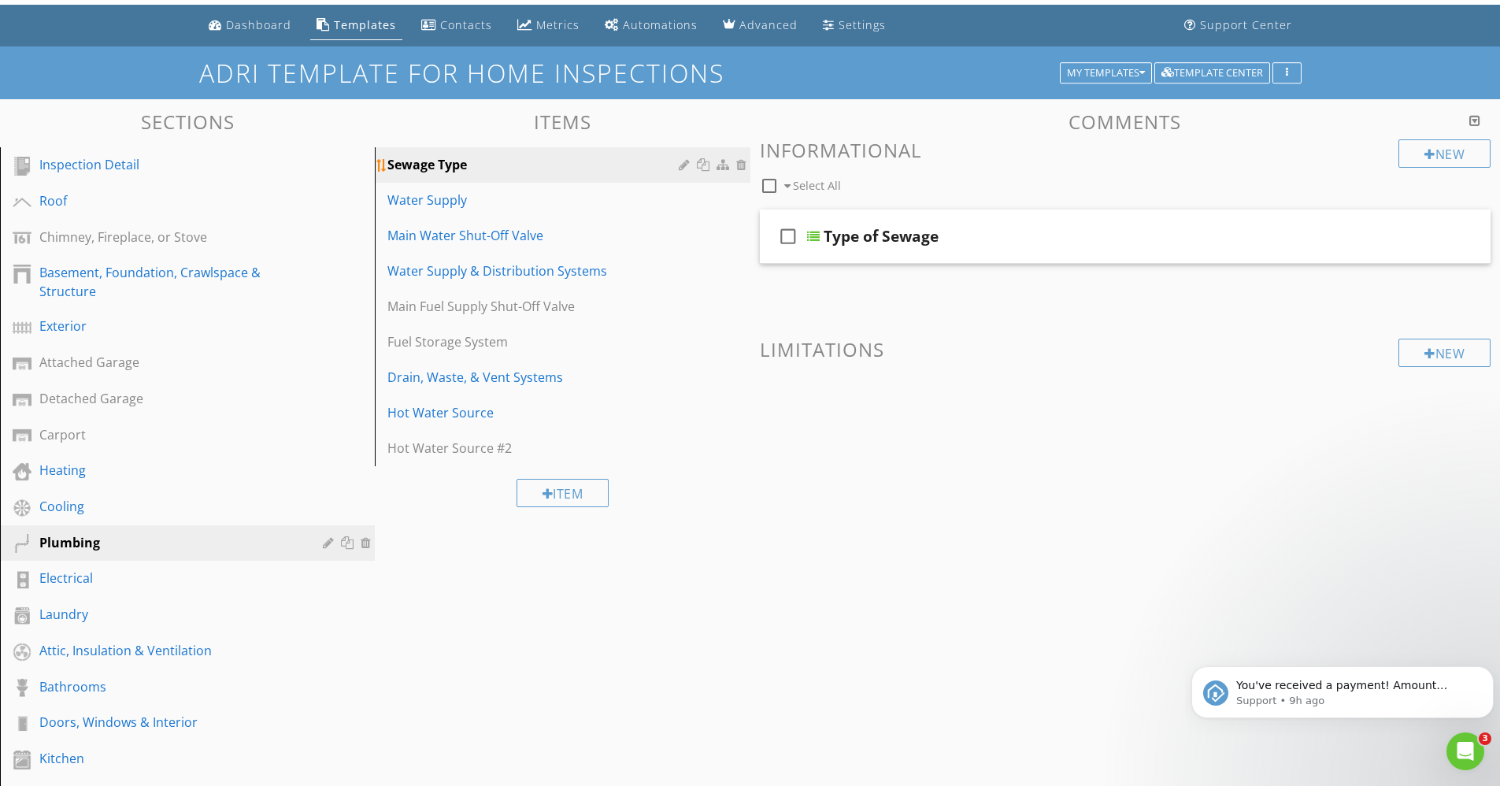
scroll to position [45, 0]
click at [458, 195] on div "Water Supply" at bounding box center [534, 200] width 295 height 19
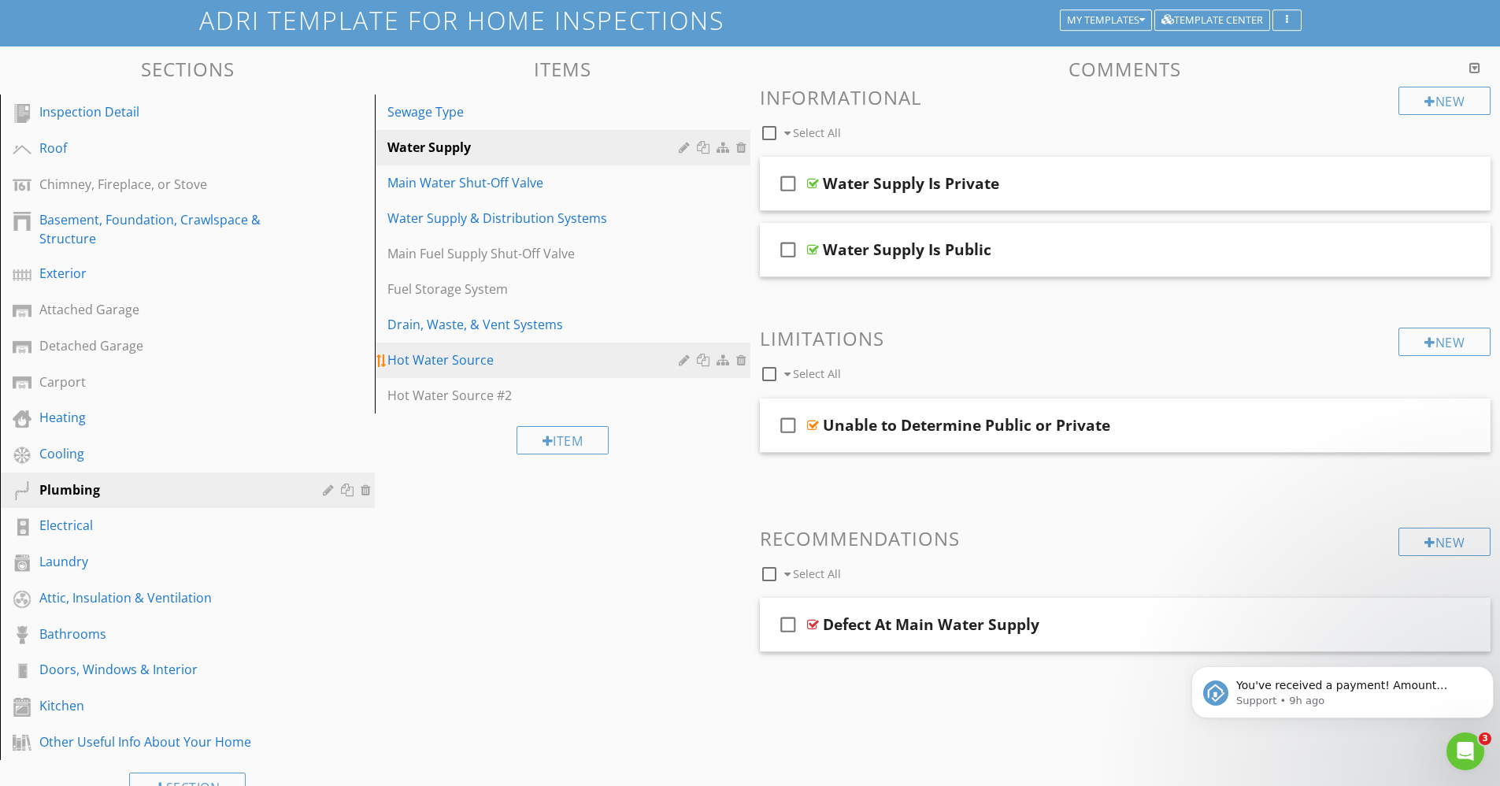
scroll to position [111, 0]
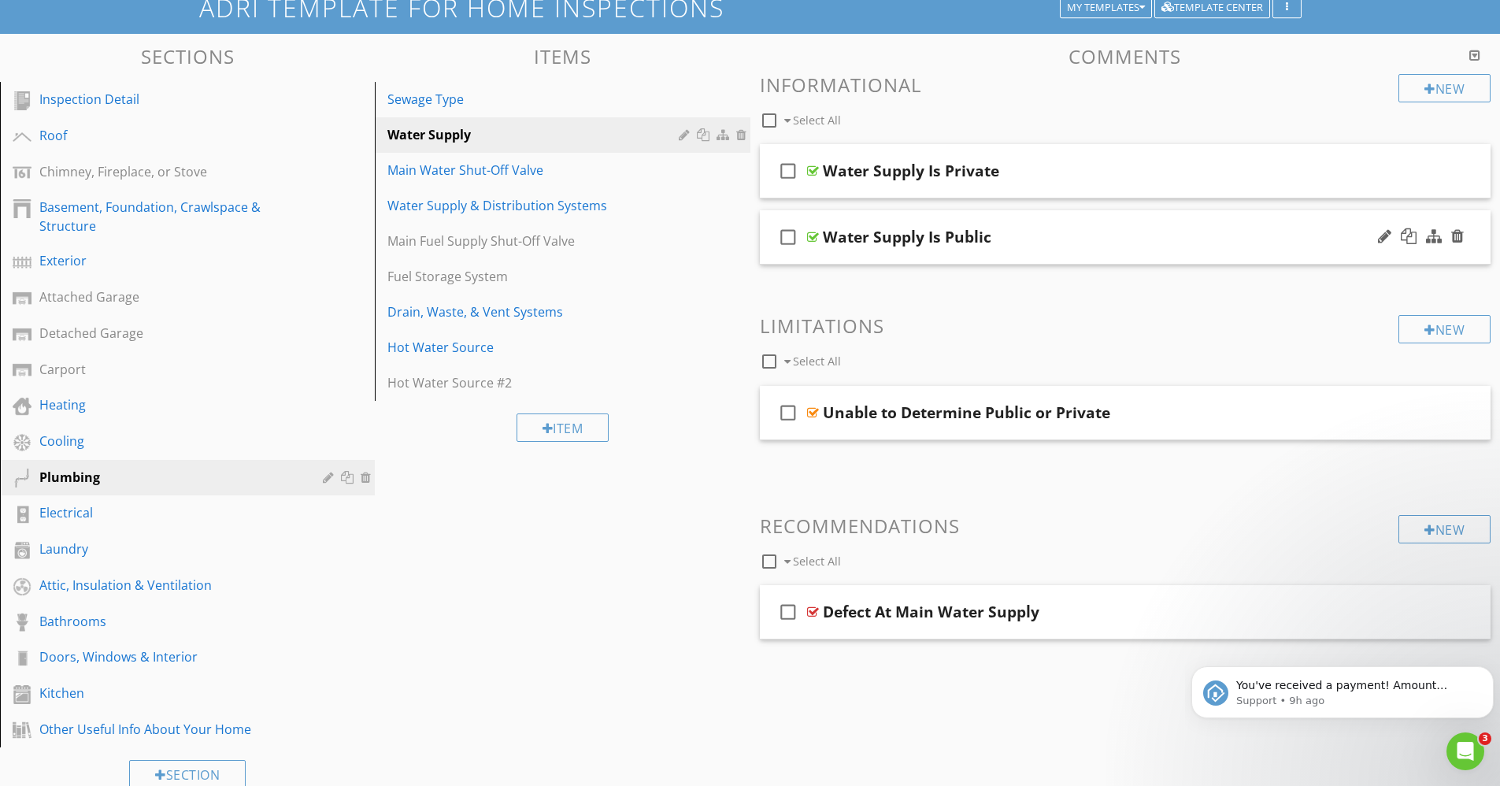
click at [788, 235] on icon "check_box_outline_blank" at bounding box center [788, 237] width 25 height 38
click at [788, 235] on icon "check_box" at bounding box center [788, 237] width 25 height 38
click at [1456, 165] on div at bounding box center [1458, 170] width 13 height 16
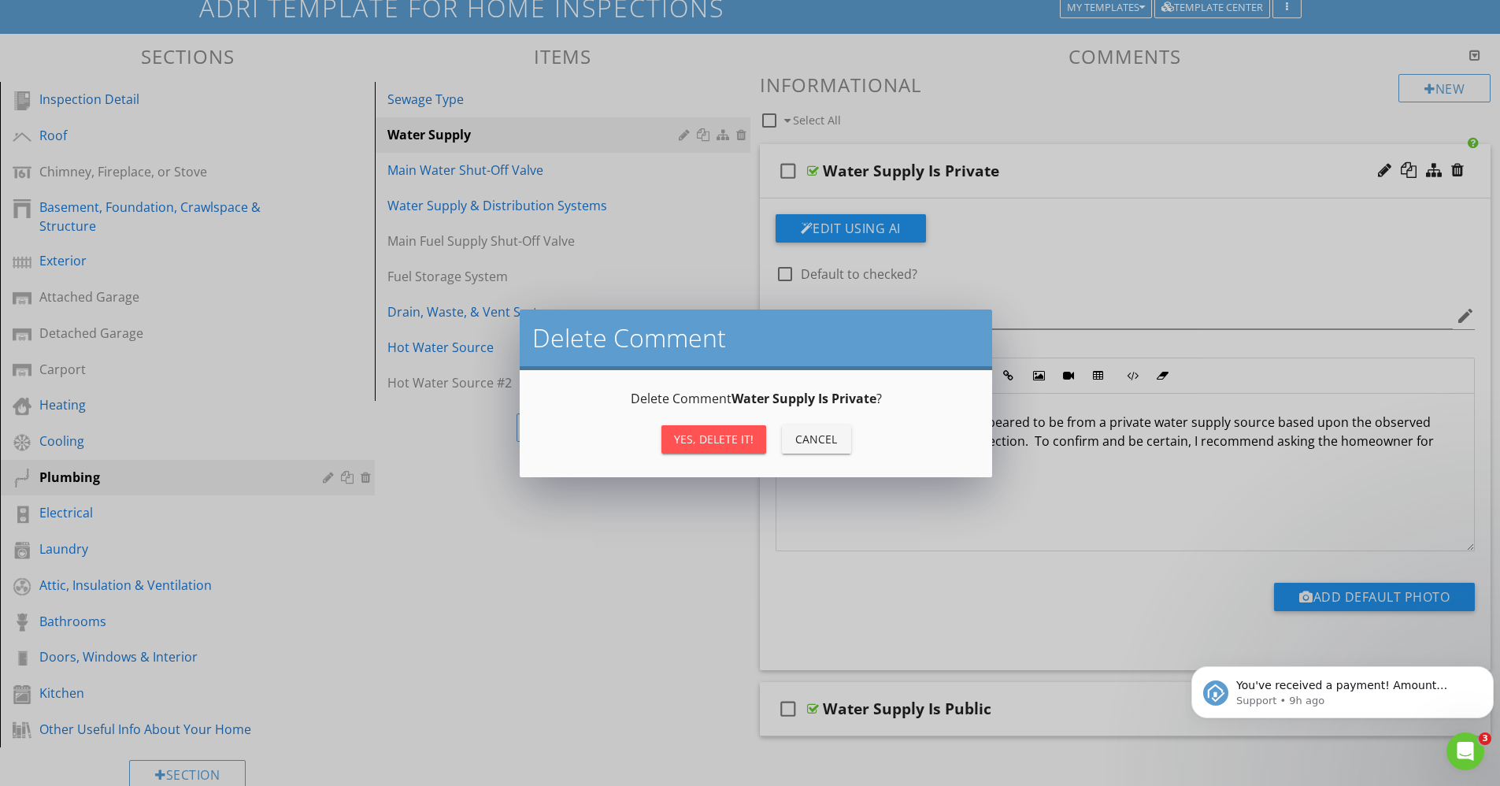
click at [484, 612] on div "Delete Comment Delete Comment Water Supply Is Private ? Yes, Delete it! Cancel" at bounding box center [750, 393] width 1500 height 786
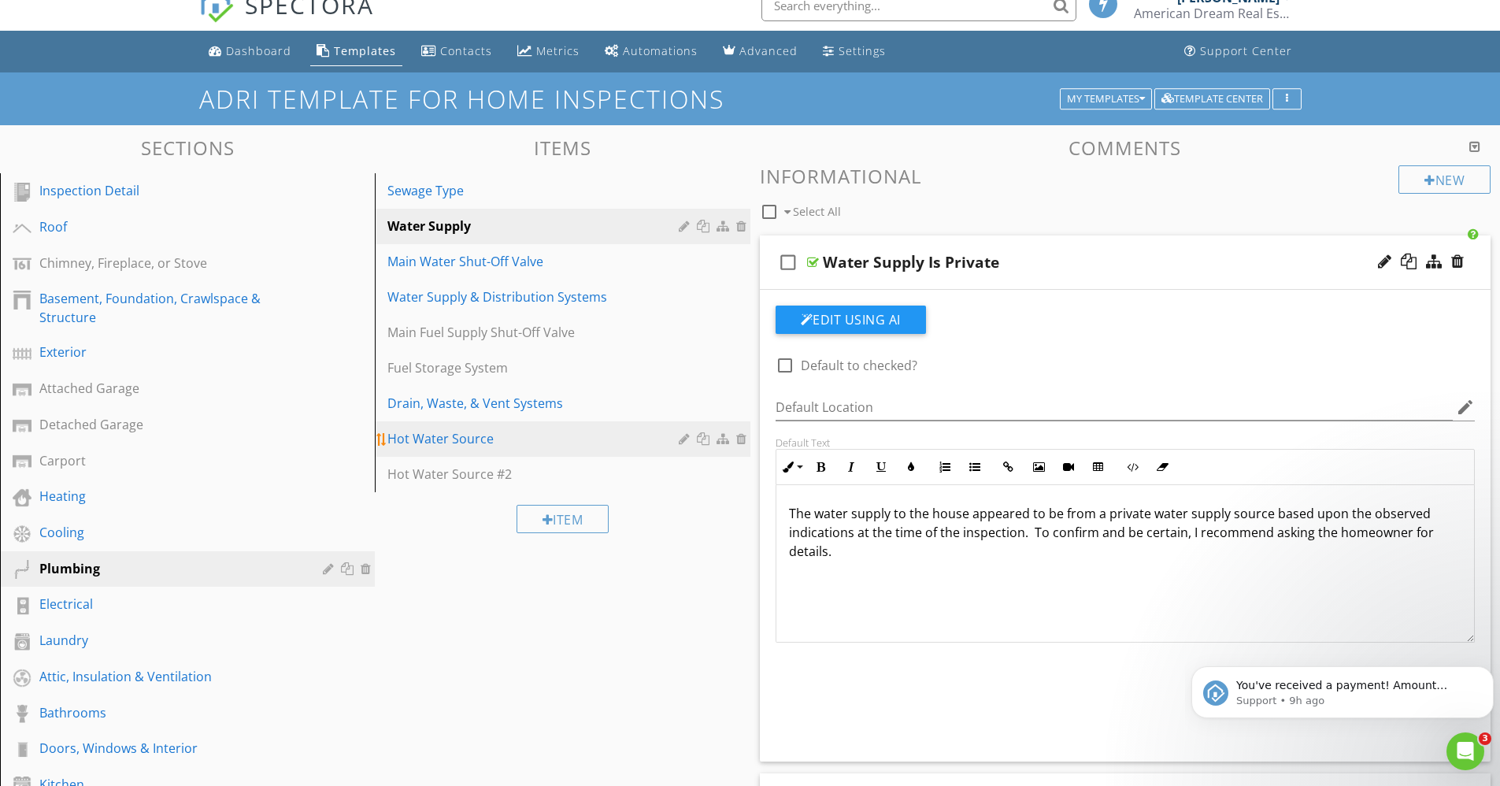
scroll to position [13, 0]
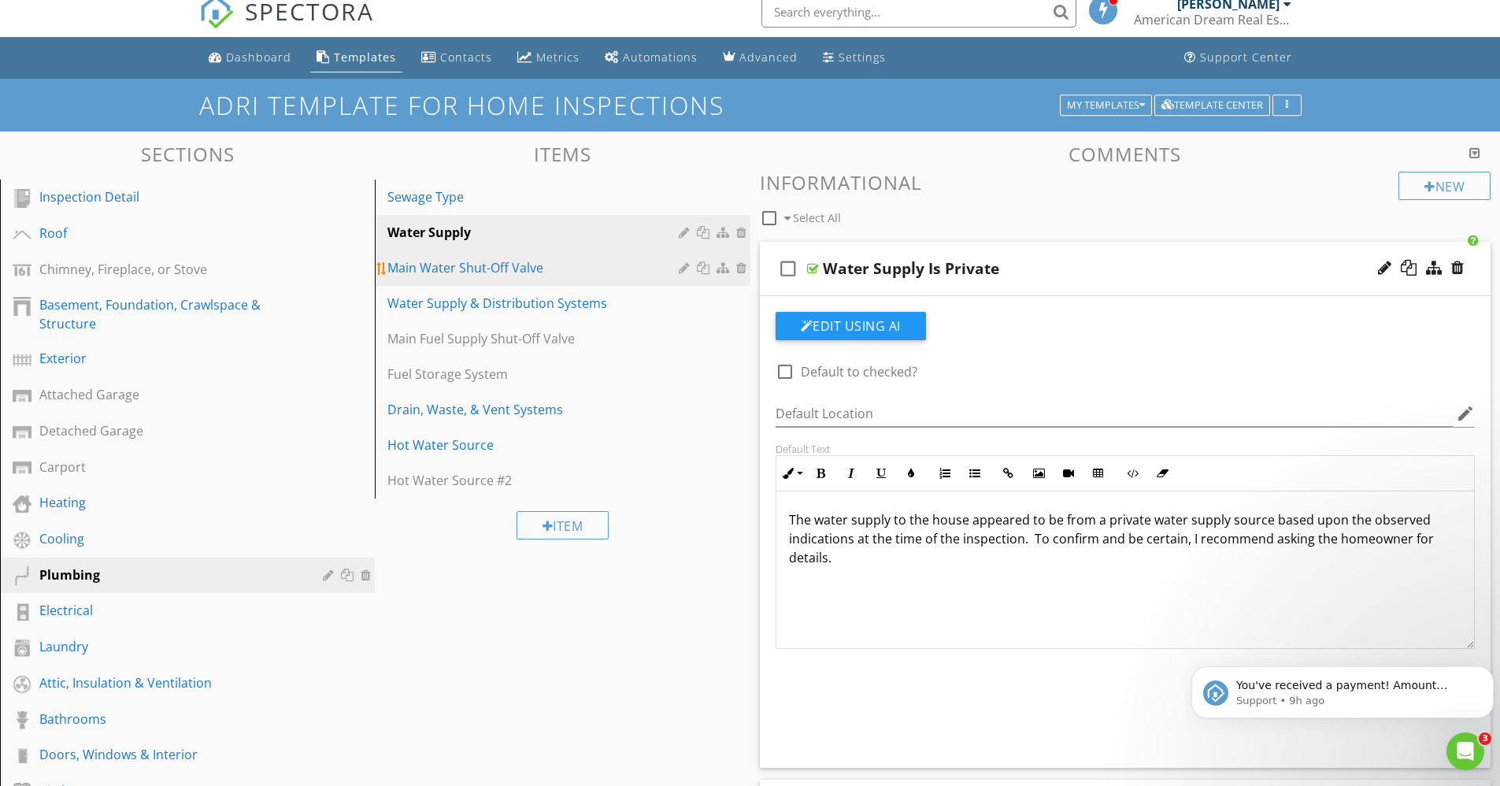
click at [537, 269] on div "Main Water Shut-Off Valve" at bounding box center [534, 267] width 295 height 19
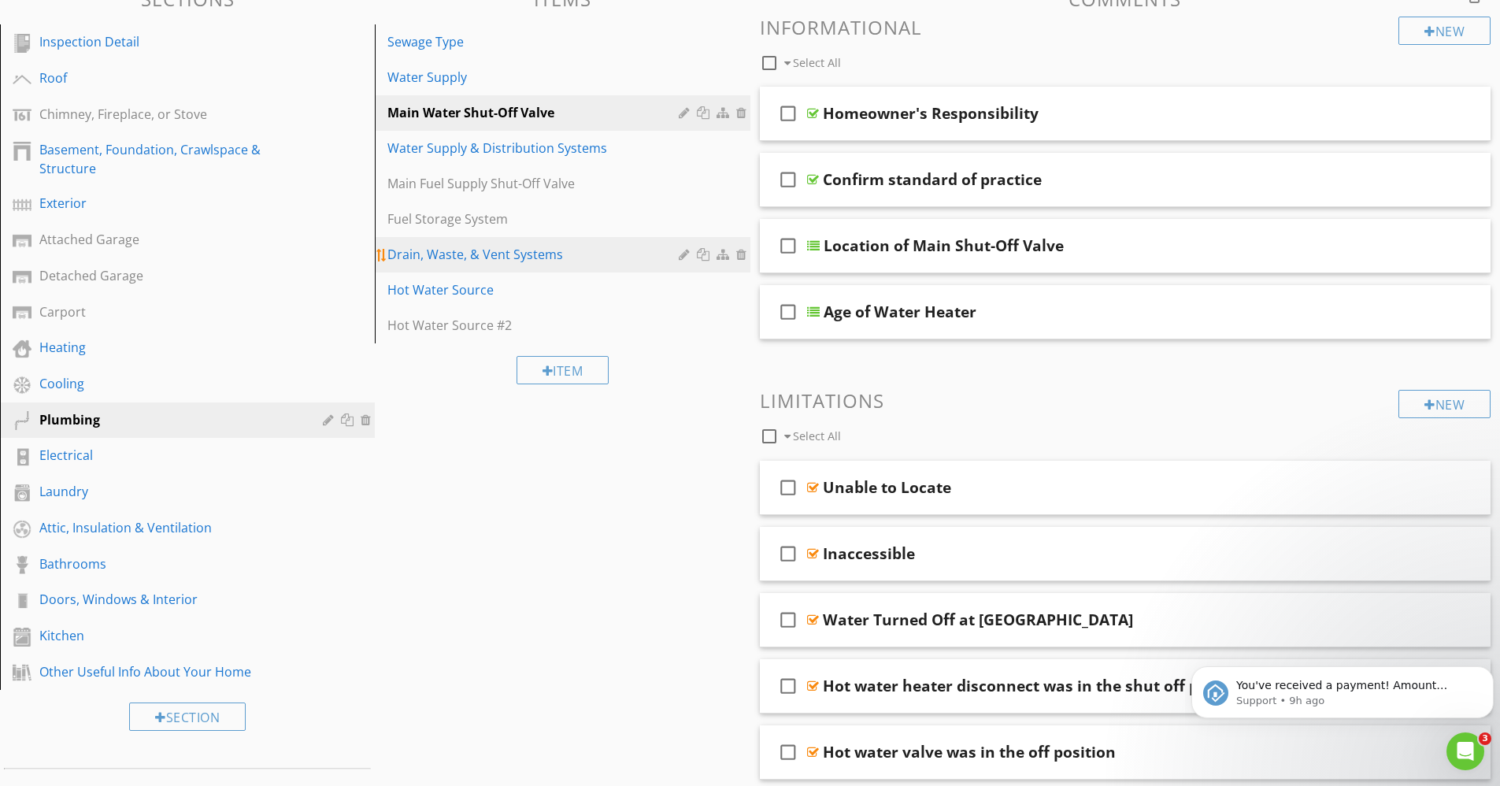
scroll to position [166, 0]
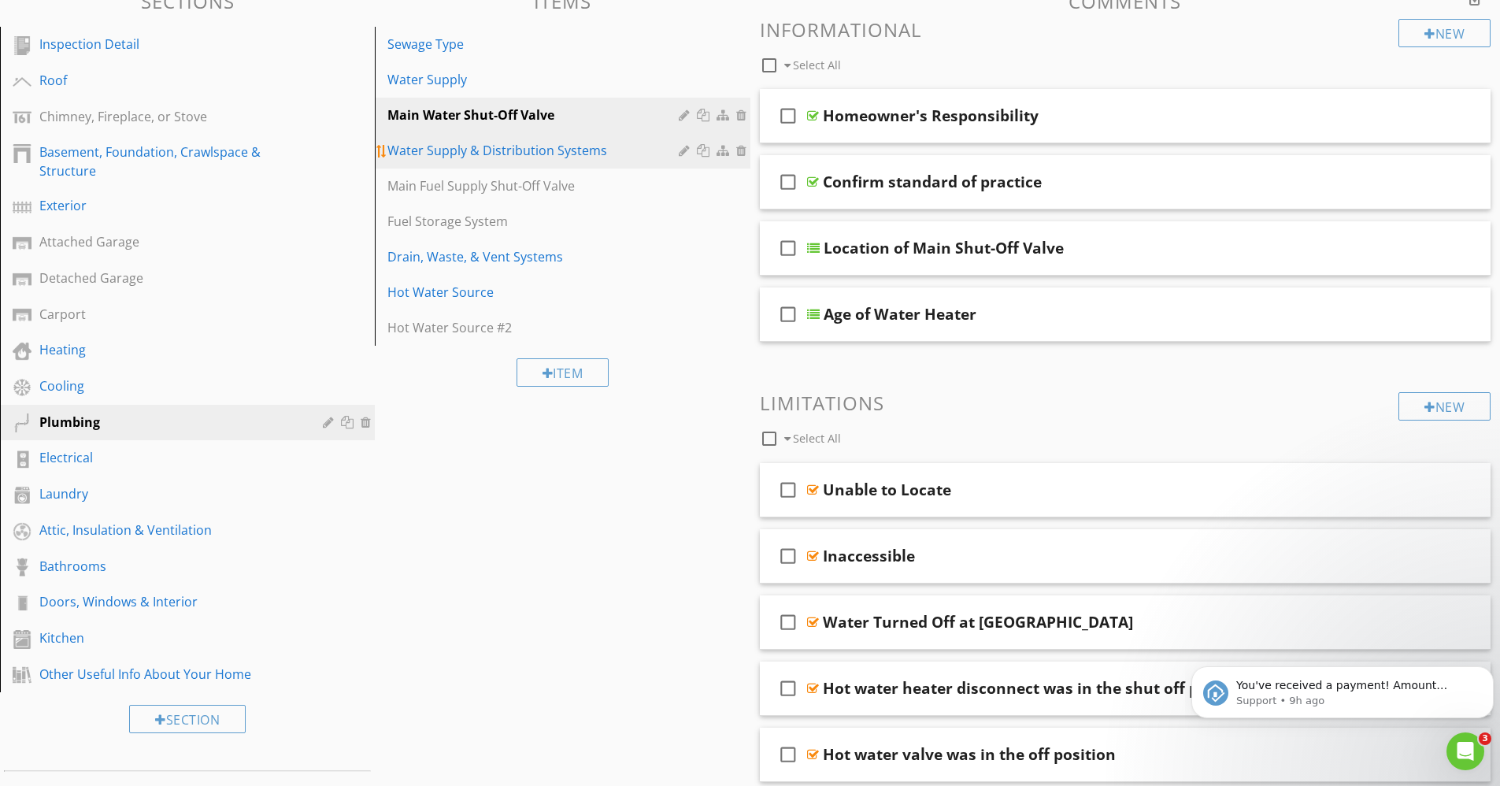
click at [549, 150] on div "Water Supply & Distribution Systems" at bounding box center [534, 150] width 295 height 19
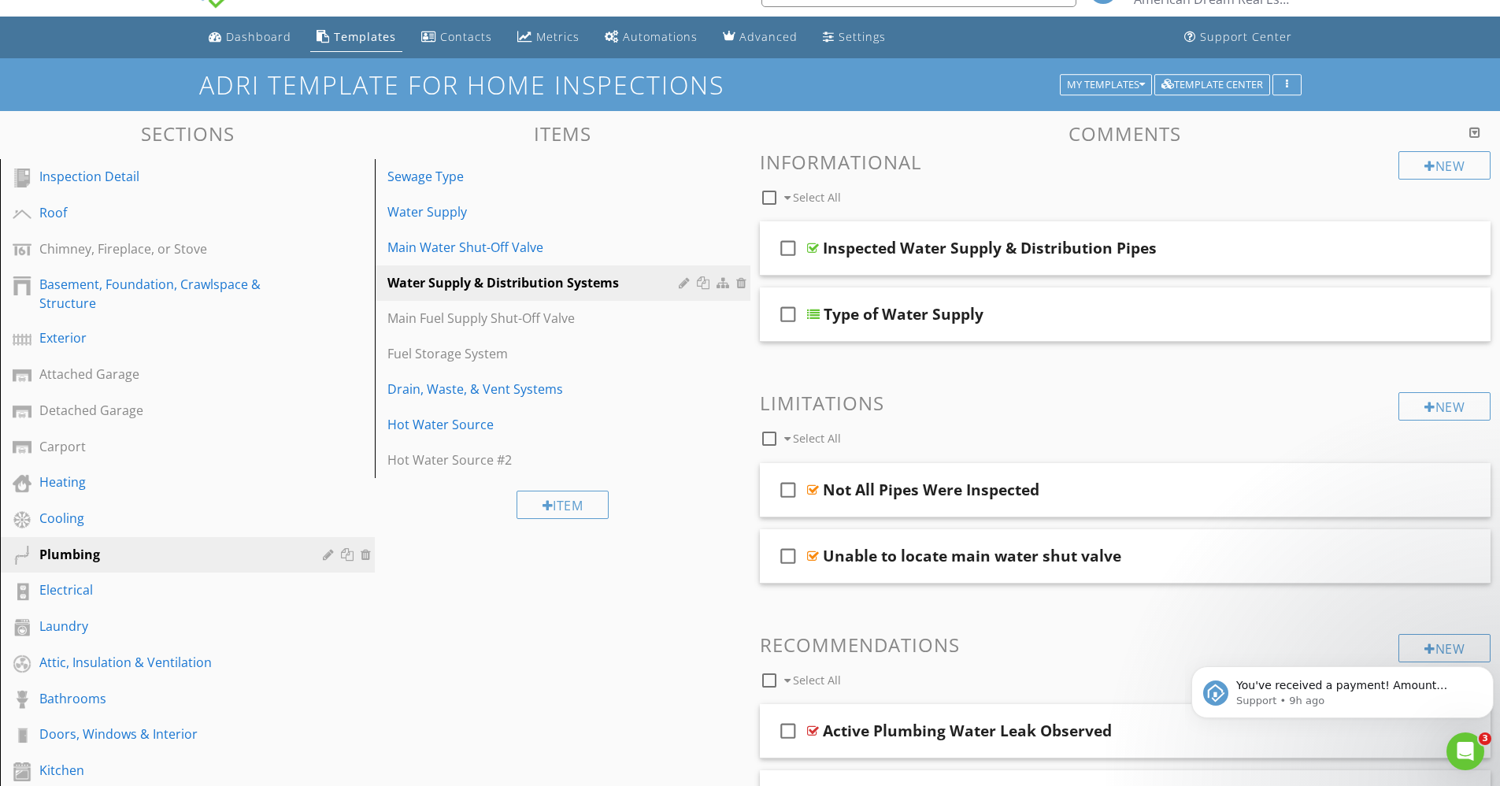
scroll to position [31, 0]
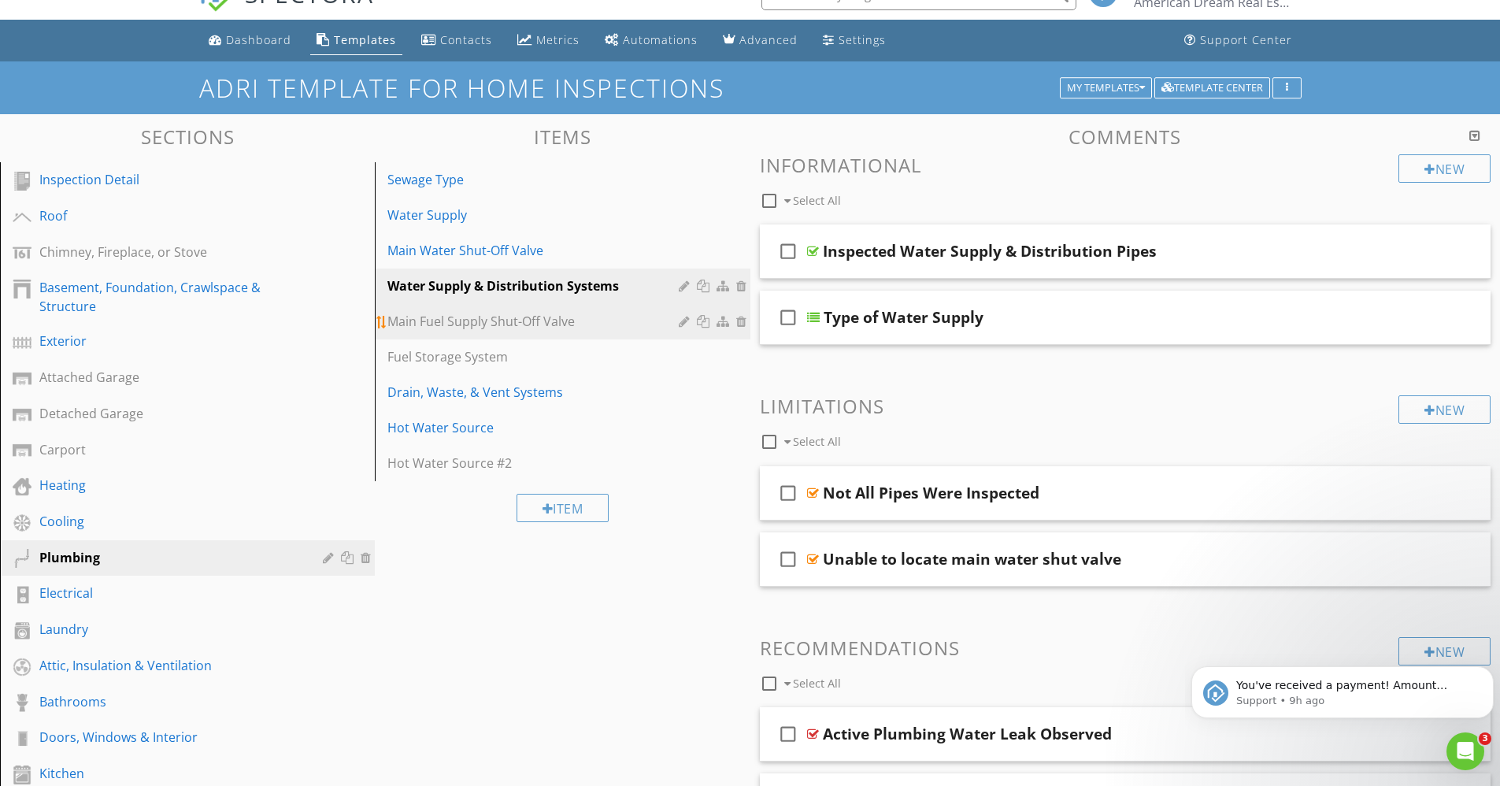
click at [545, 325] on div "Main Fuel Supply Shut-Off Valve" at bounding box center [534, 321] width 295 height 19
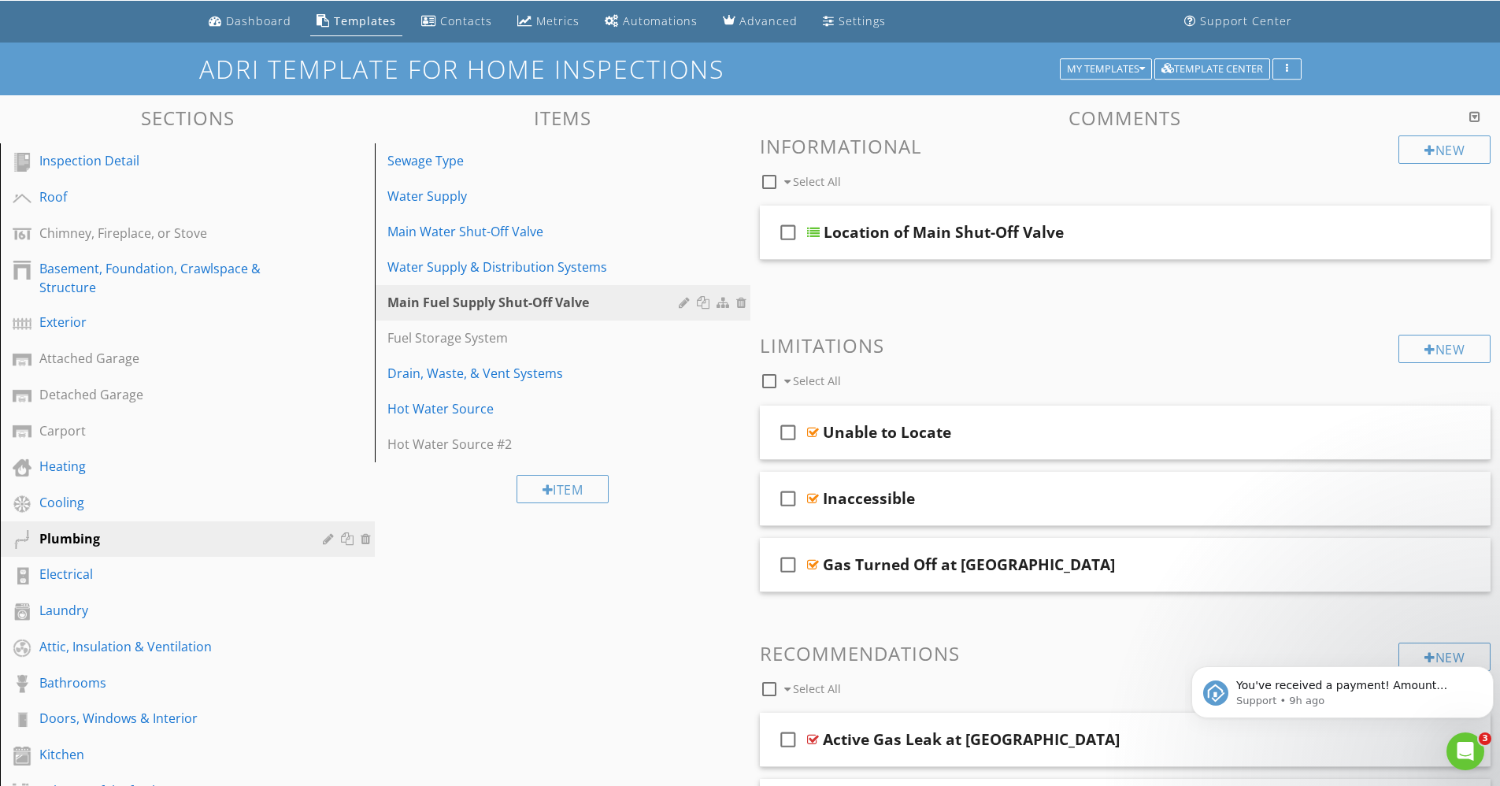
scroll to position [49, 0]
click at [495, 342] on div "Fuel Storage System" at bounding box center [534, 338] width 295 height 19
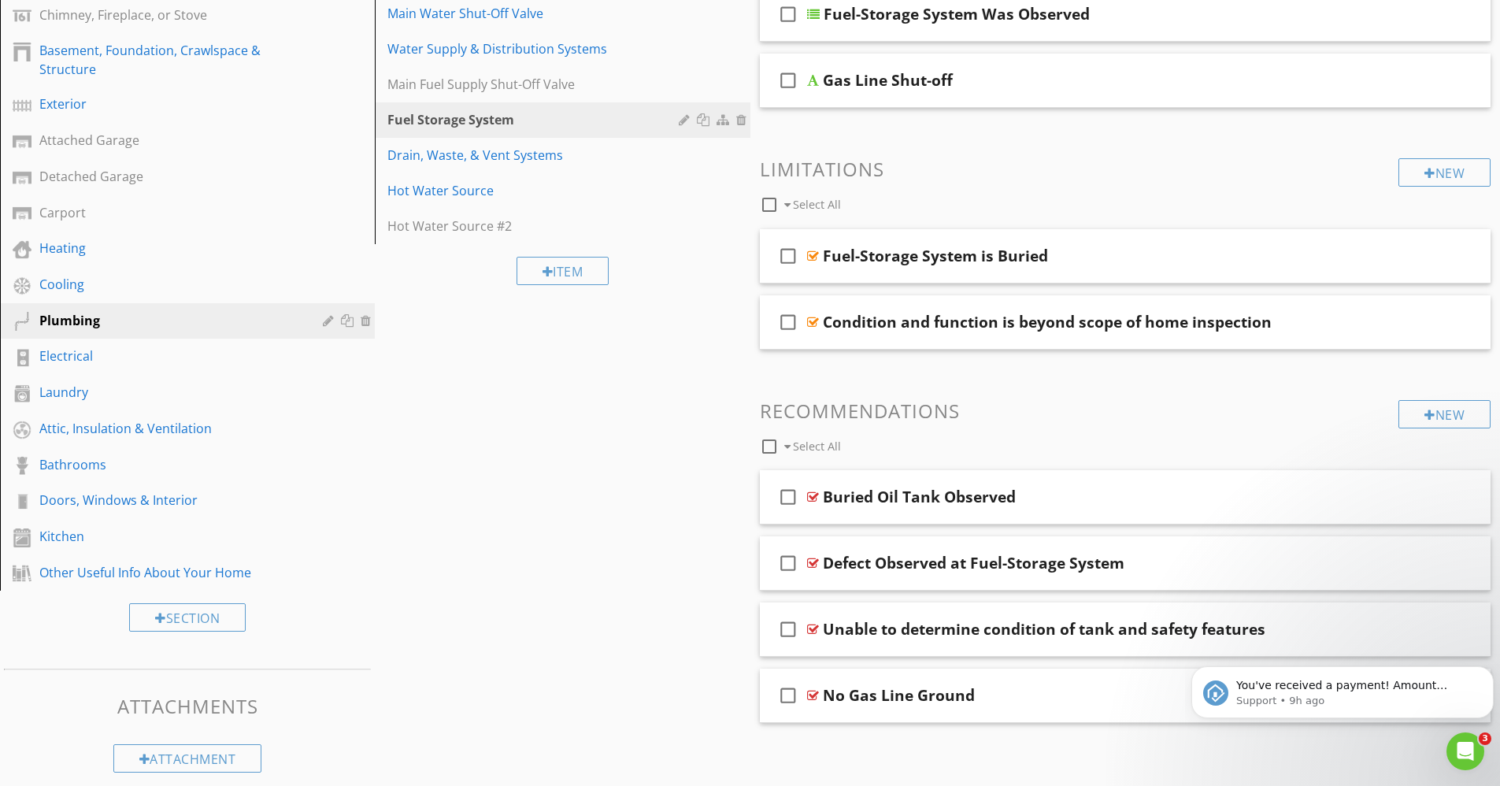
scroll to position [282, 0]
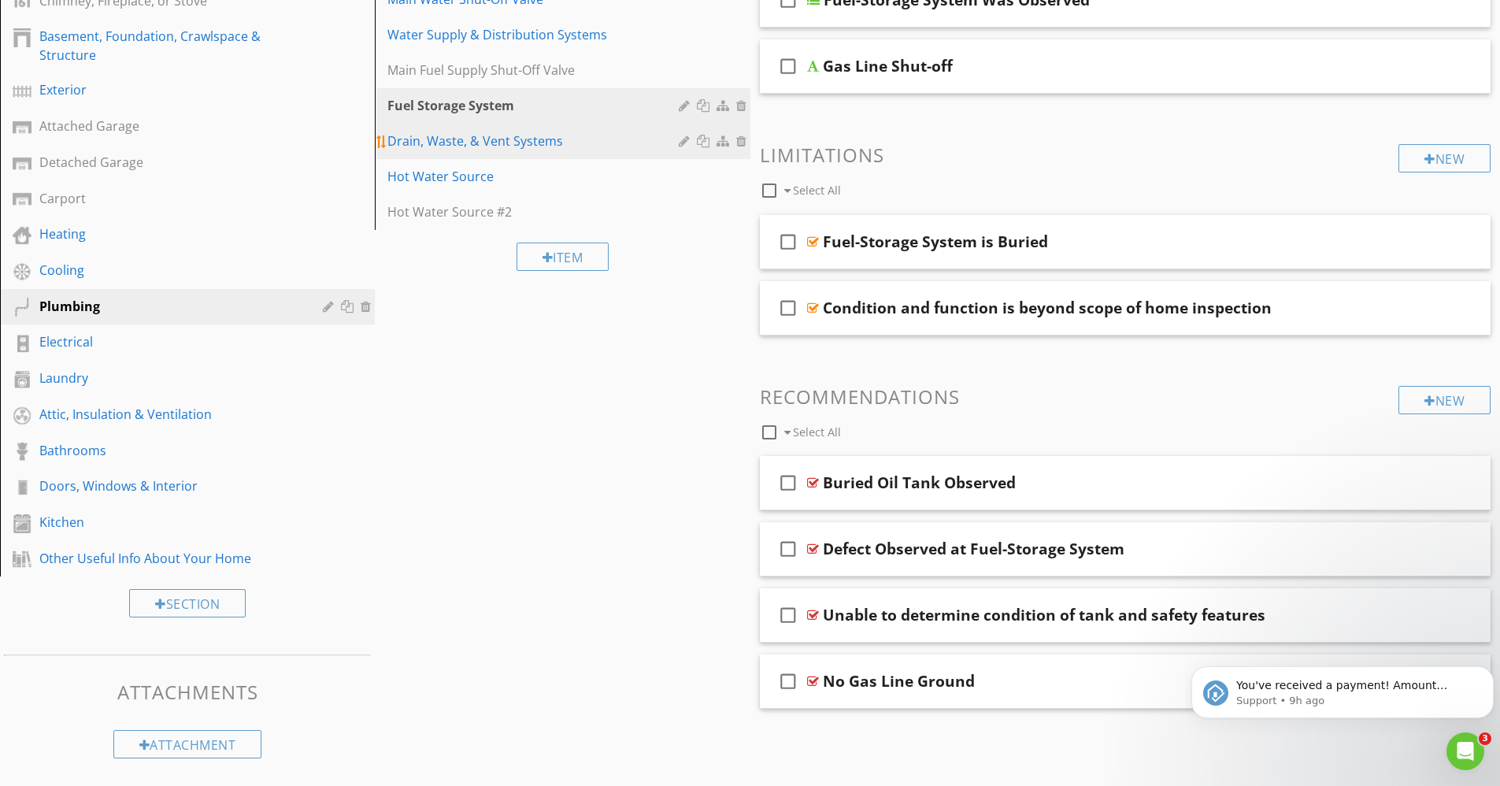
click at [519, 145] on div "Drain, Waste, & Vent Systems" at bounding box center [534, 141] width 295 height 19
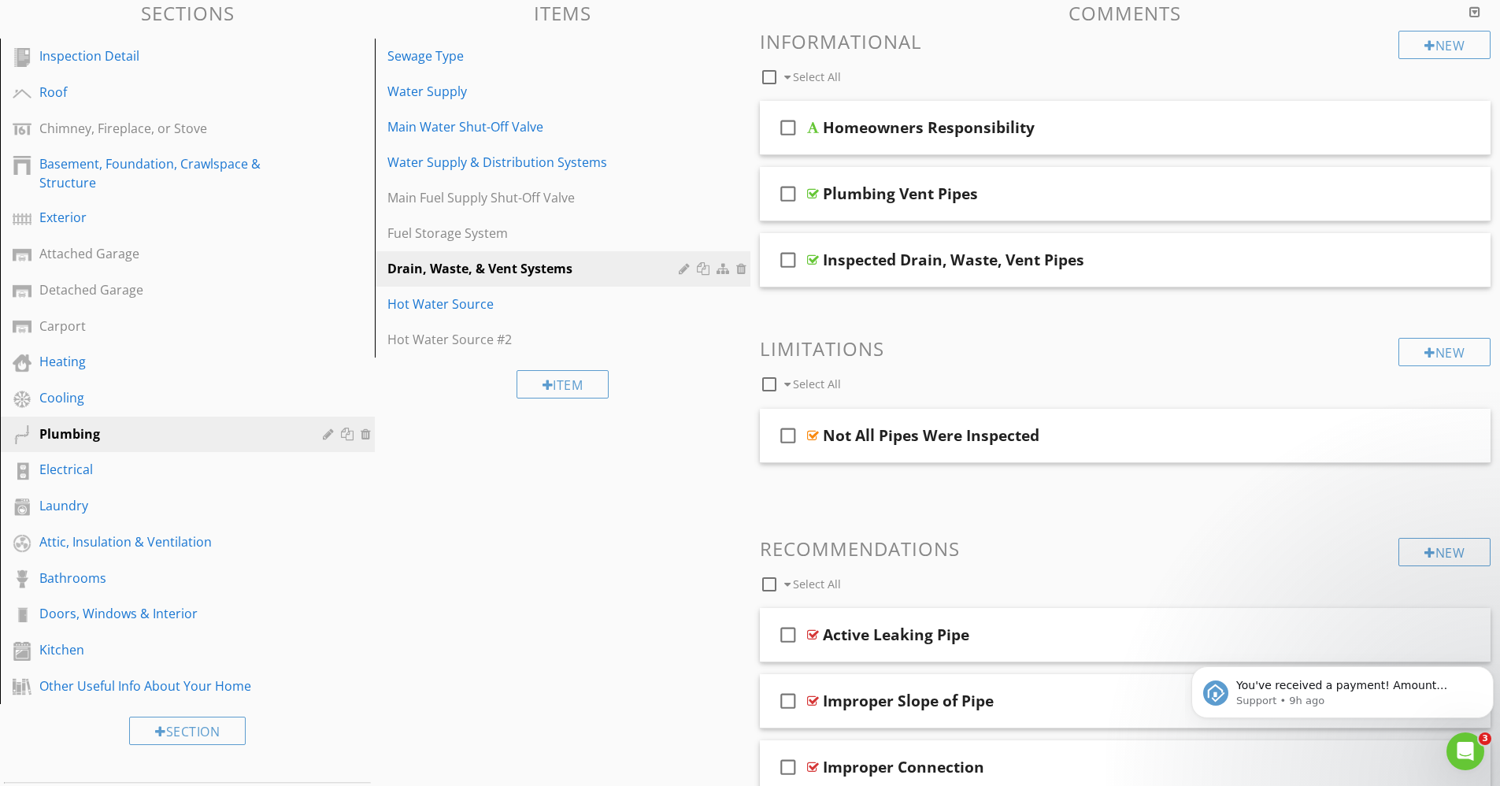
scroll to position [151, 0]
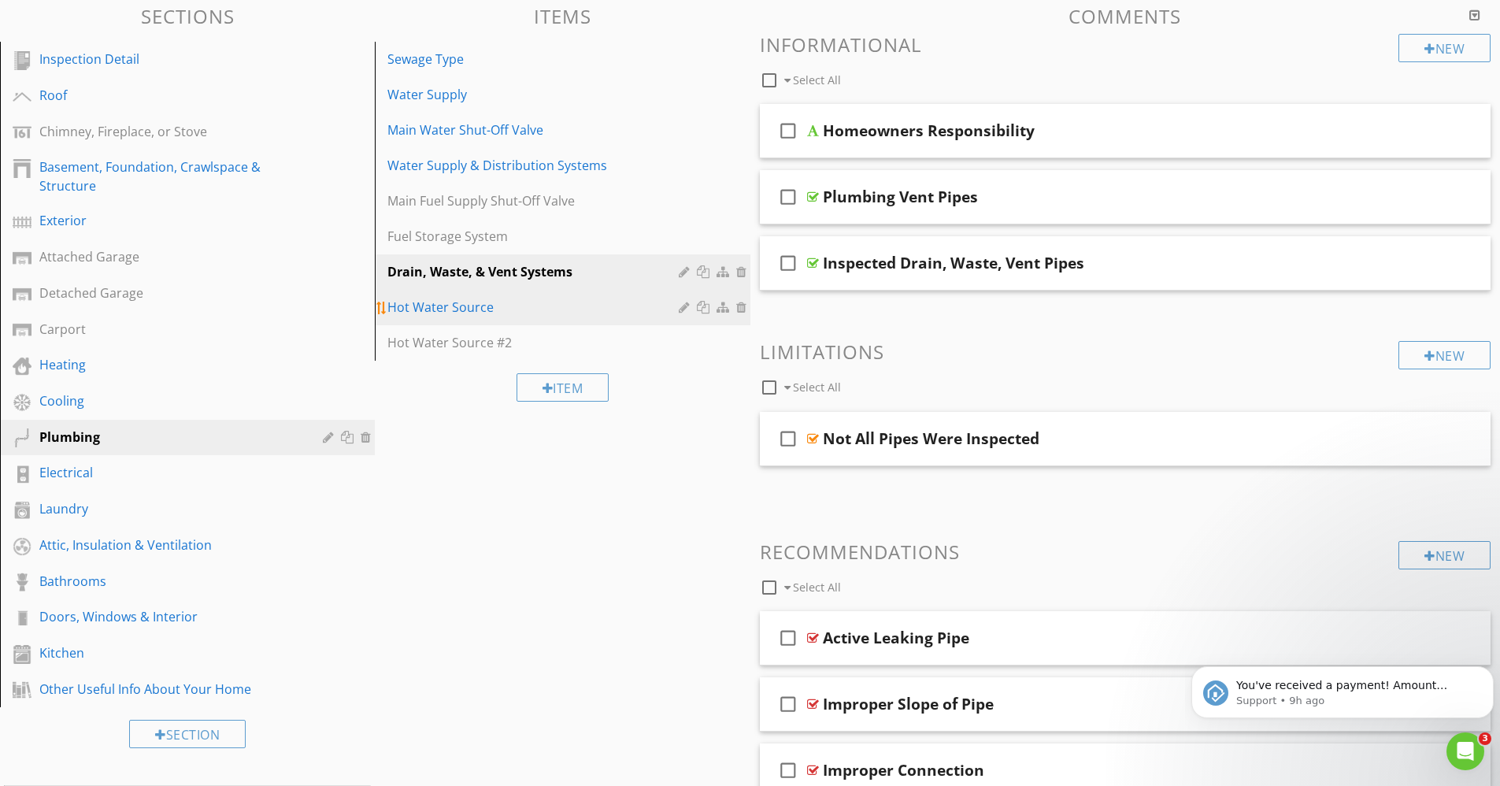
click at [488, 306] on div "Hot Water Source" at bounding box center [534, 307] width 295 height 19
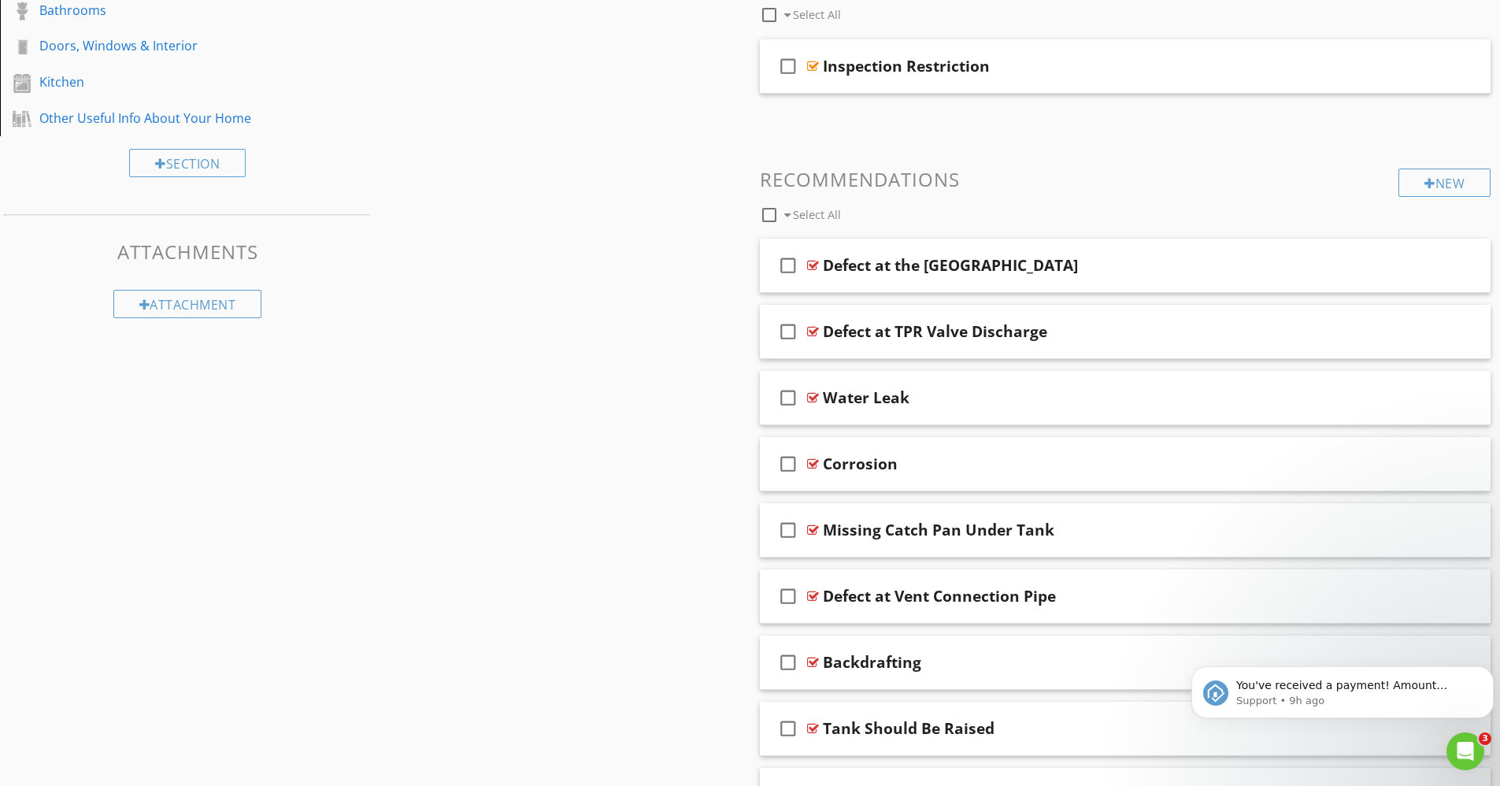
scroll to position [723, 0]
click at [662, 358] on div "Sections Inspection Detail Roof Chimney, Fireplace, or Stove Basement, Foundati…" at bounding box center [750, 246] width 1500 height 1648
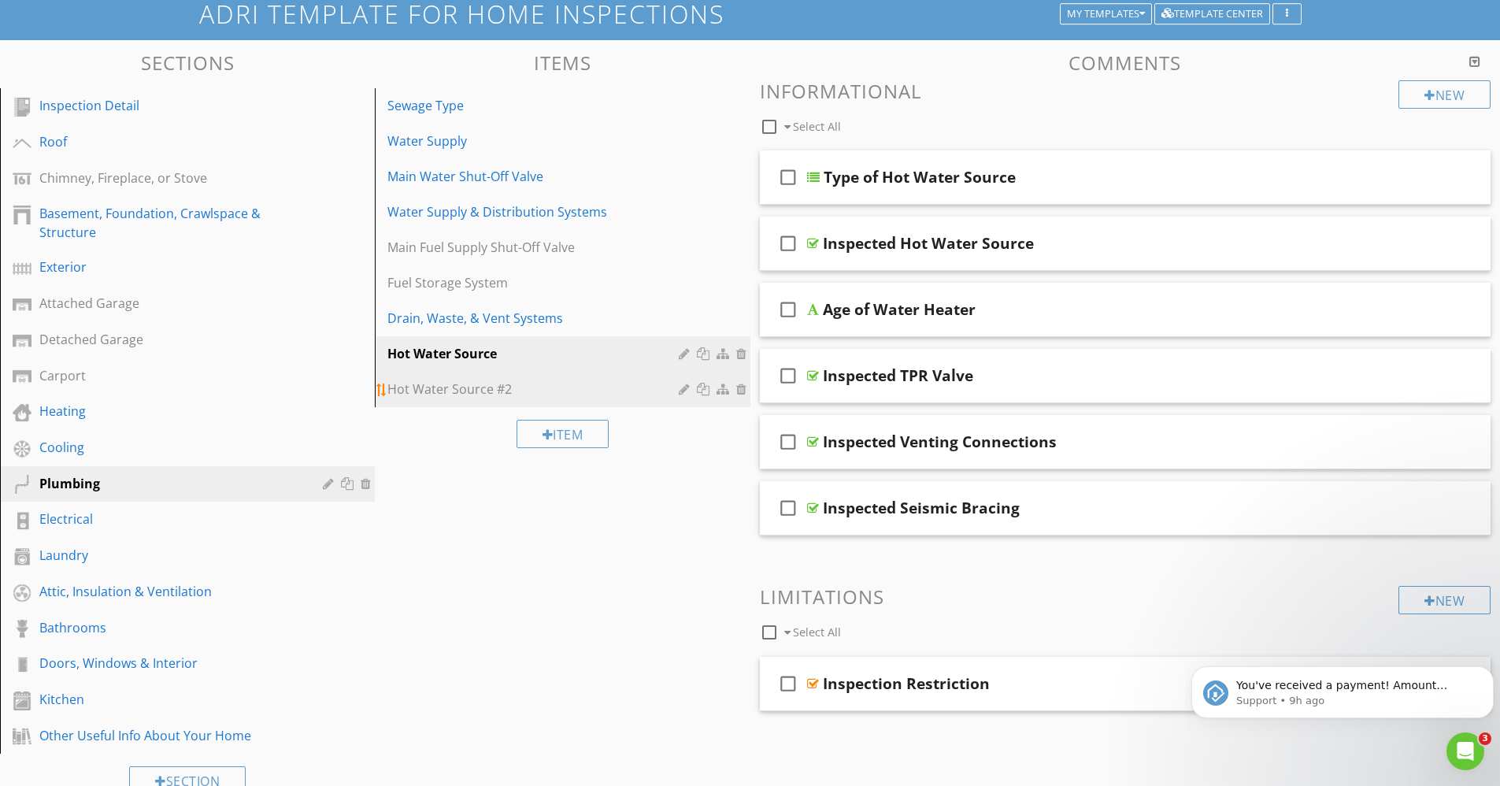
scroll to position [0, 0]
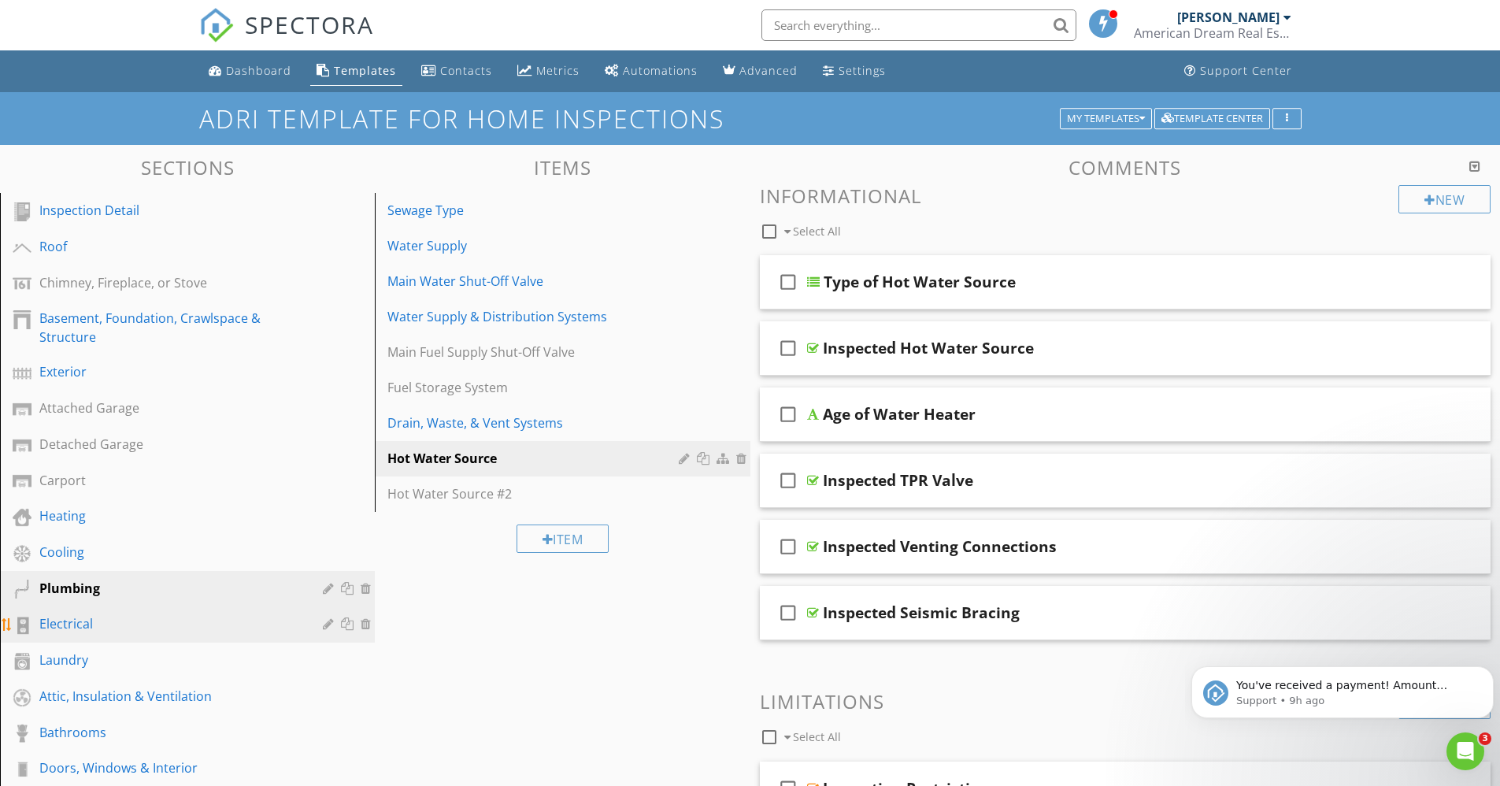
click at [72, 626] on div "Electrical" at bounding box center [169, 623] width 261 height 19
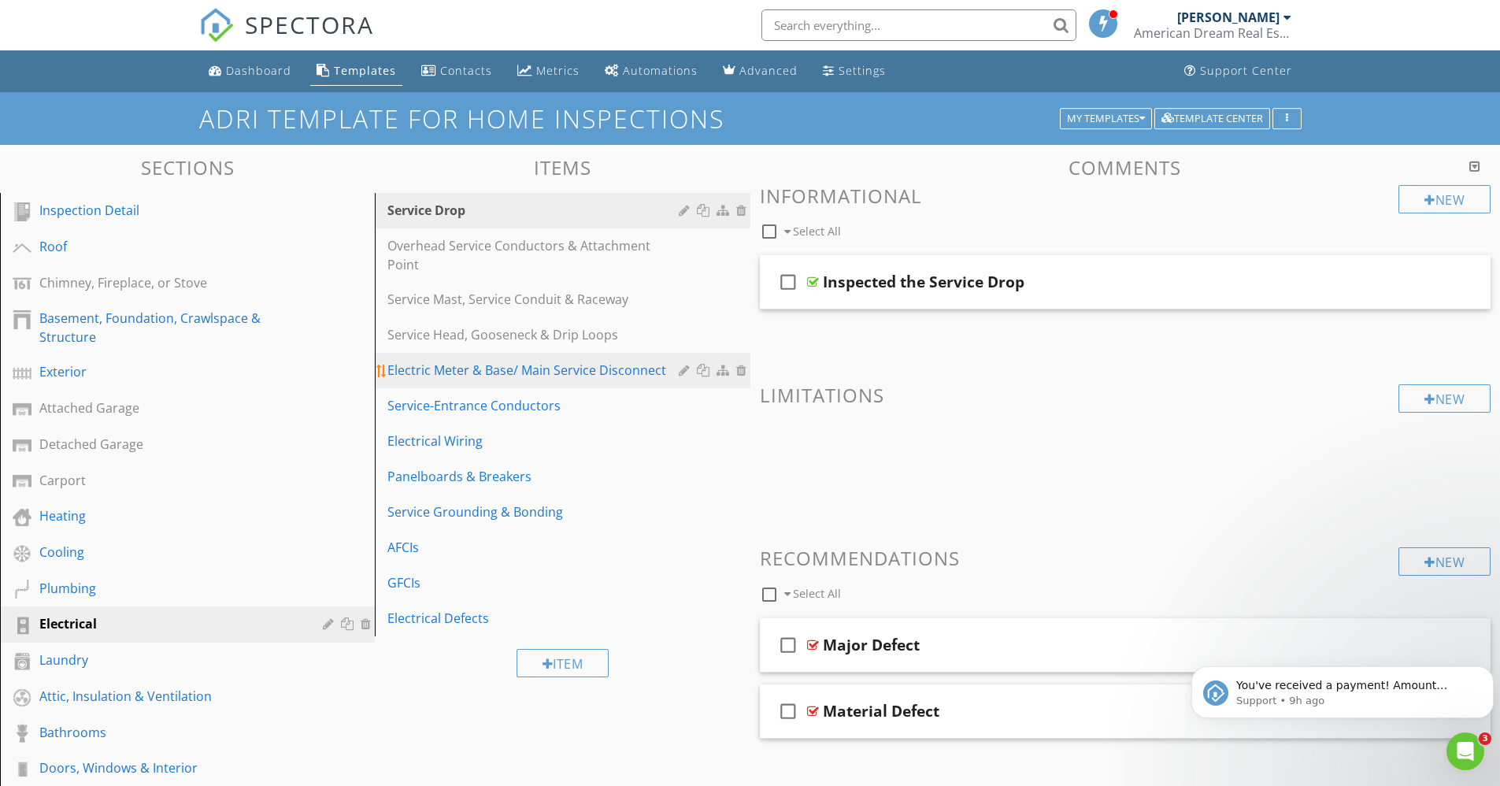
click at [499, 361] on div "Electric Meter & Base/ Main Service Disconnect" at bounding box center [534, 370] width 295 height 19
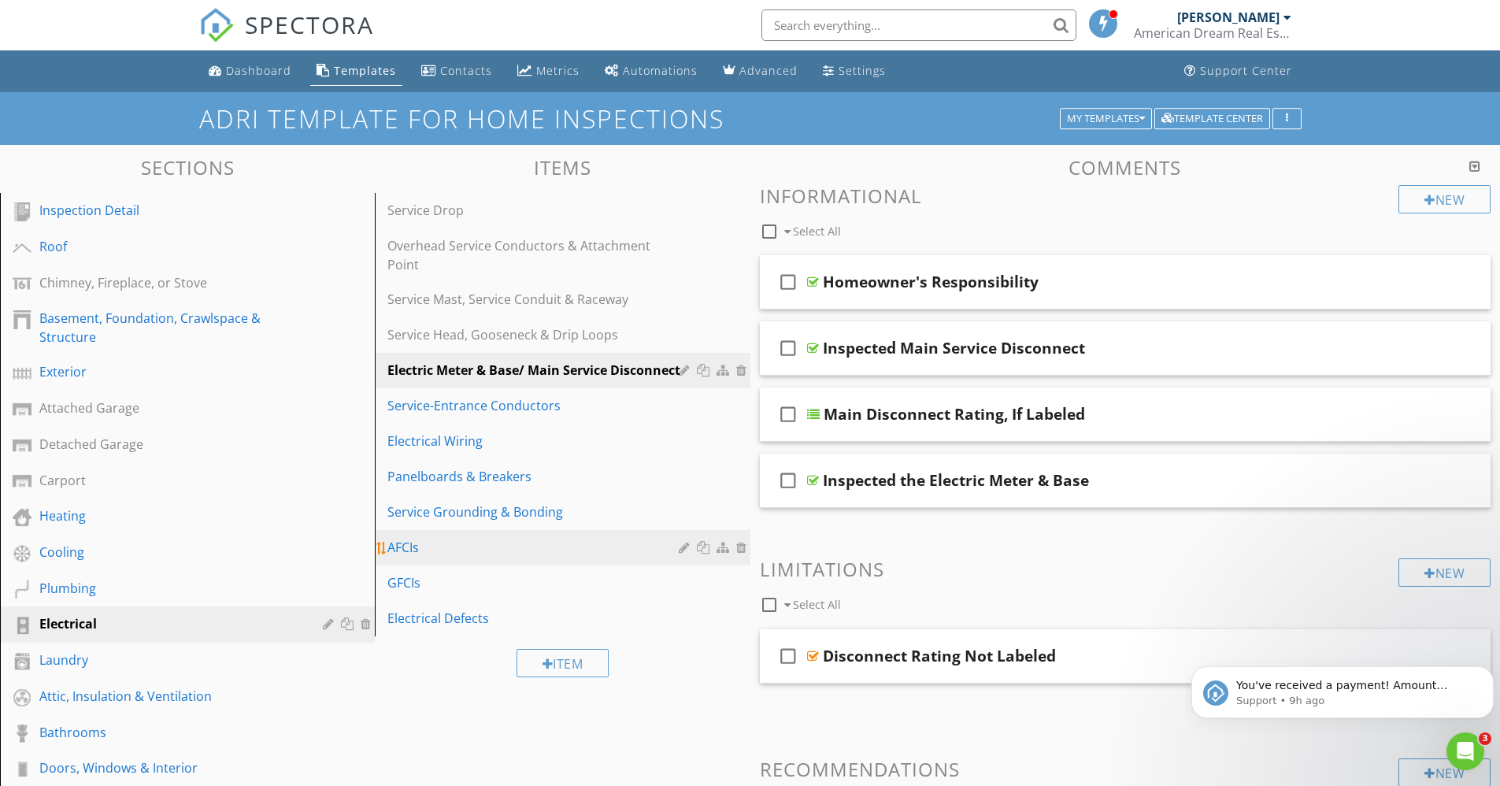
click at [743, 530] on link "AFCIs" at bounding box center [565, 547] width 370 height 35
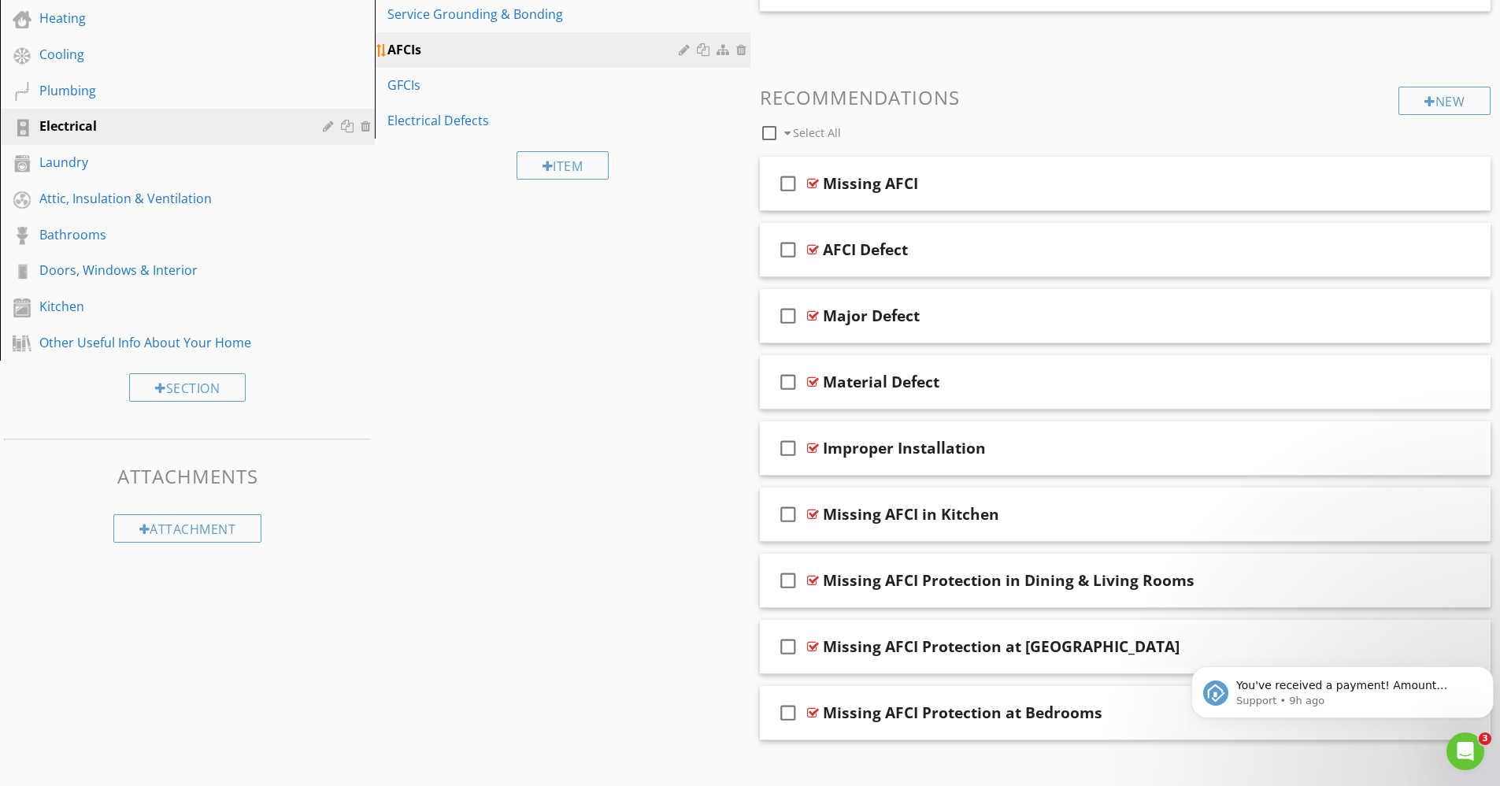
scroll to position [499, 0]
click at [743, 514] on div "Sections Inspection Detail Roof Chimney, Fireplace, or Stove Basement, Foundati…" at bounding box center [750, 218] width 1500 height 1144
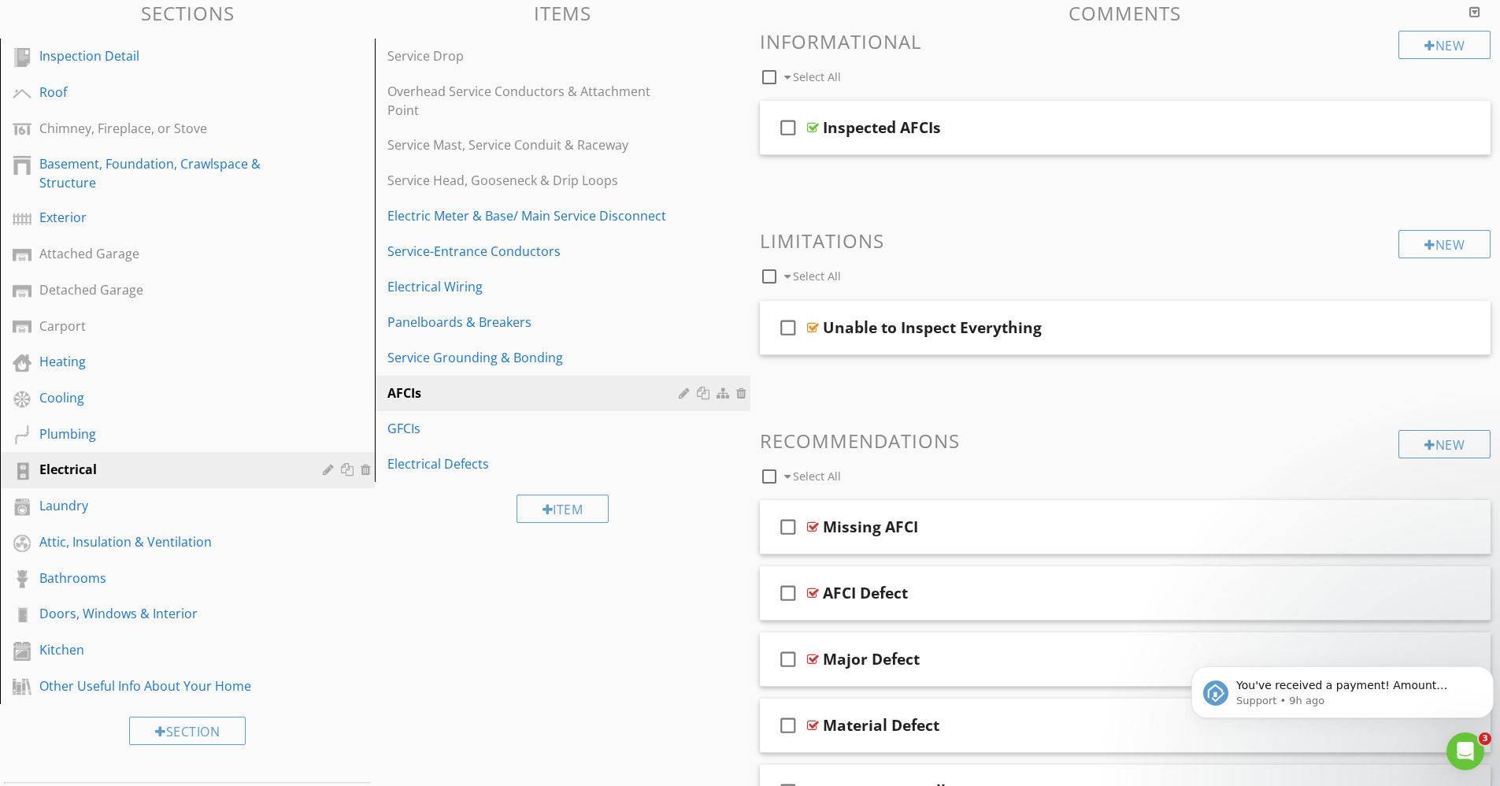
scroll to position [0, 0]
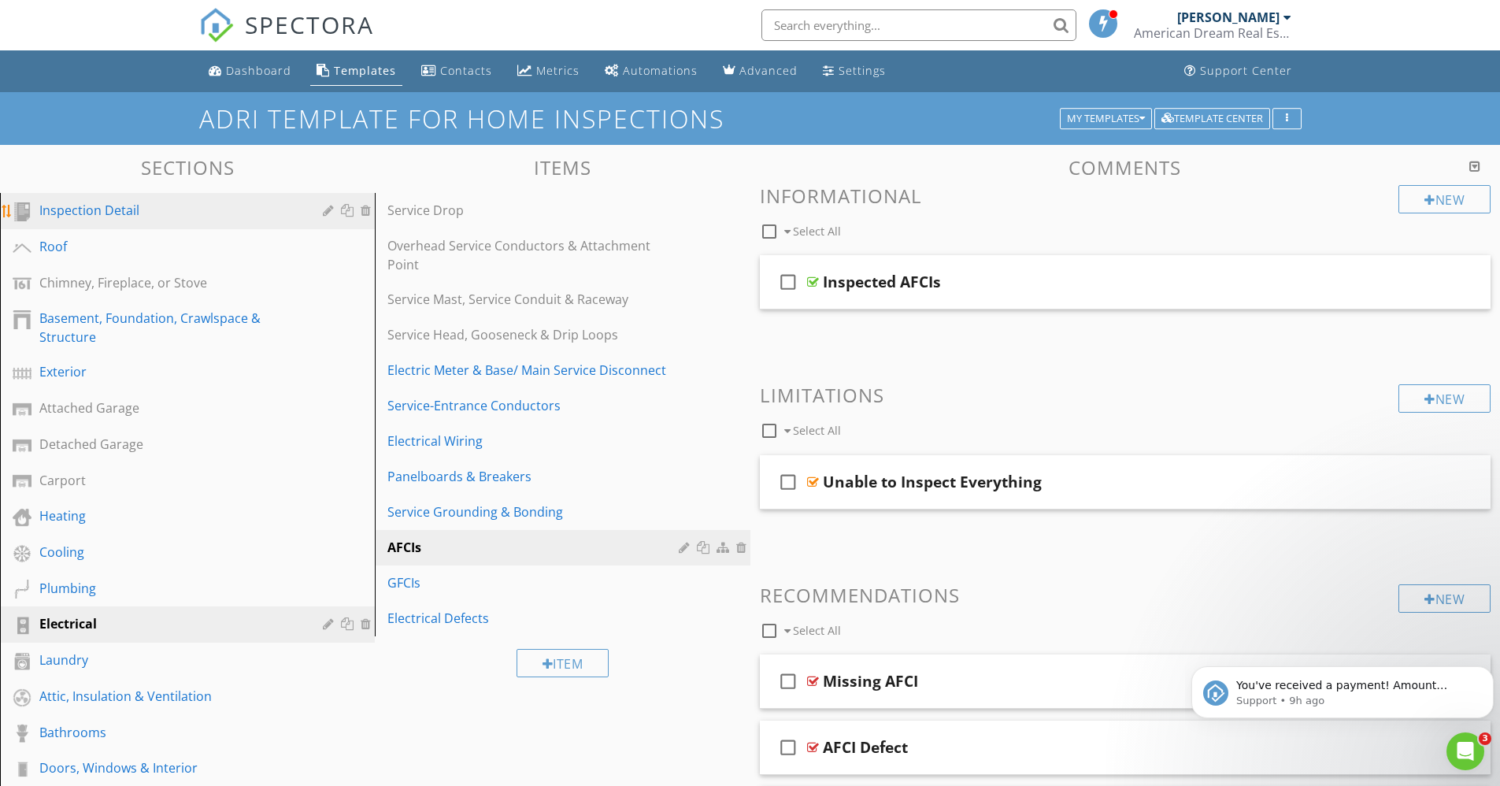
click at [91, 214] on div "Inspection Detail" at bounding box center [169, 210] width 261 height 19
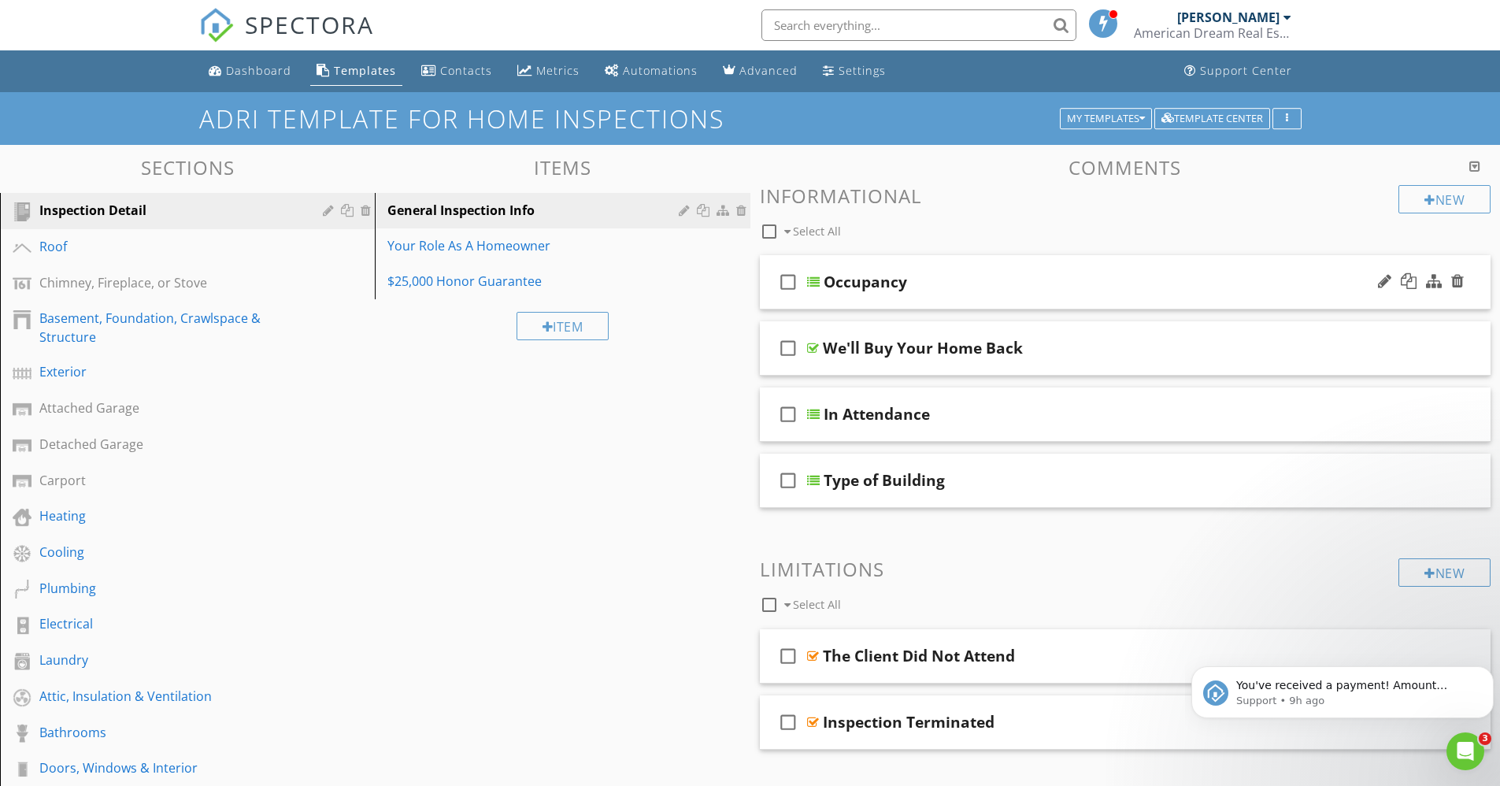
click at [807, 283] on div at bounding box center [813, 282] width 13 height 13
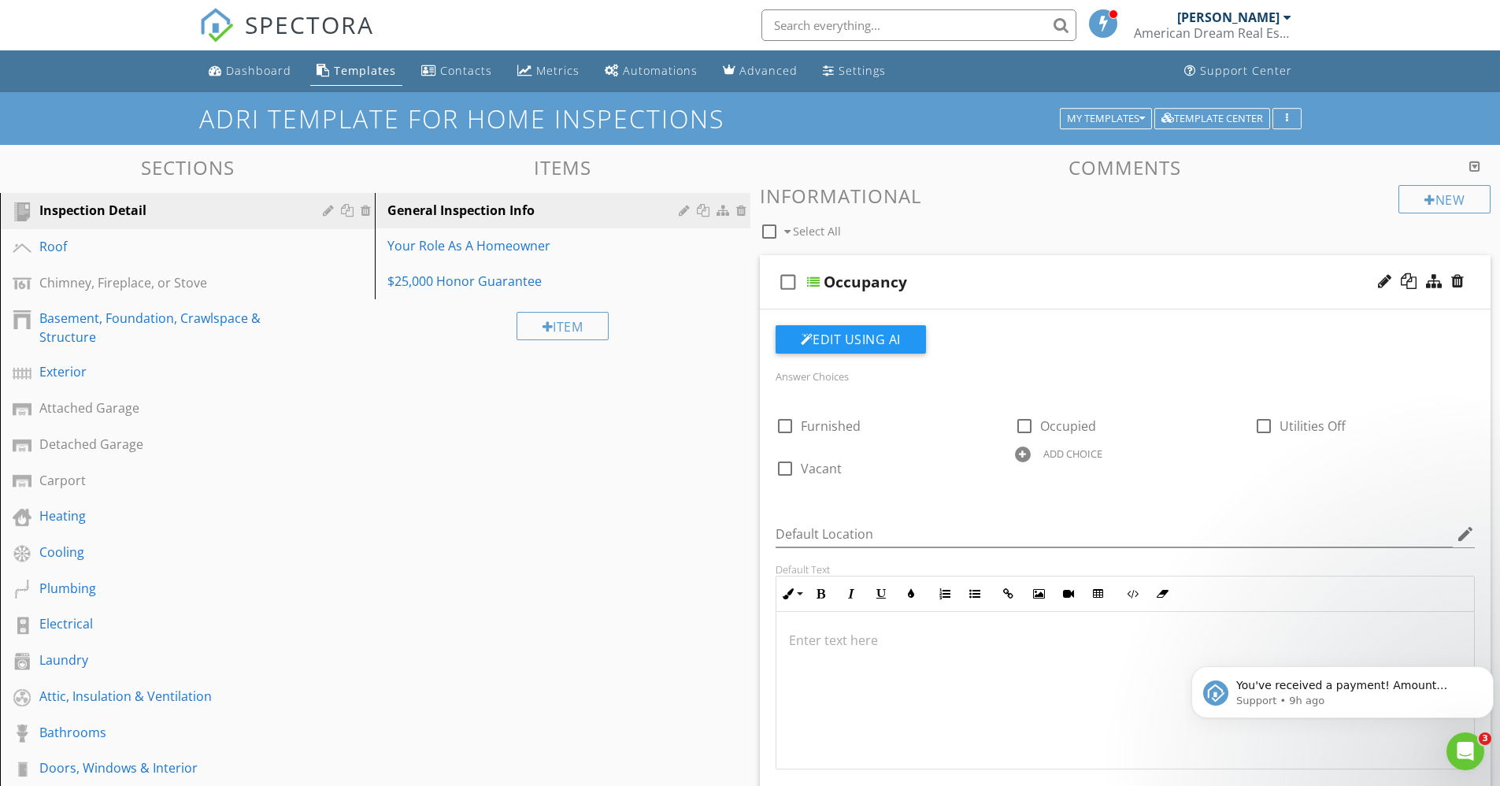
click at [807, 283] on div at bounding box center [813, 282] width 13 height 13
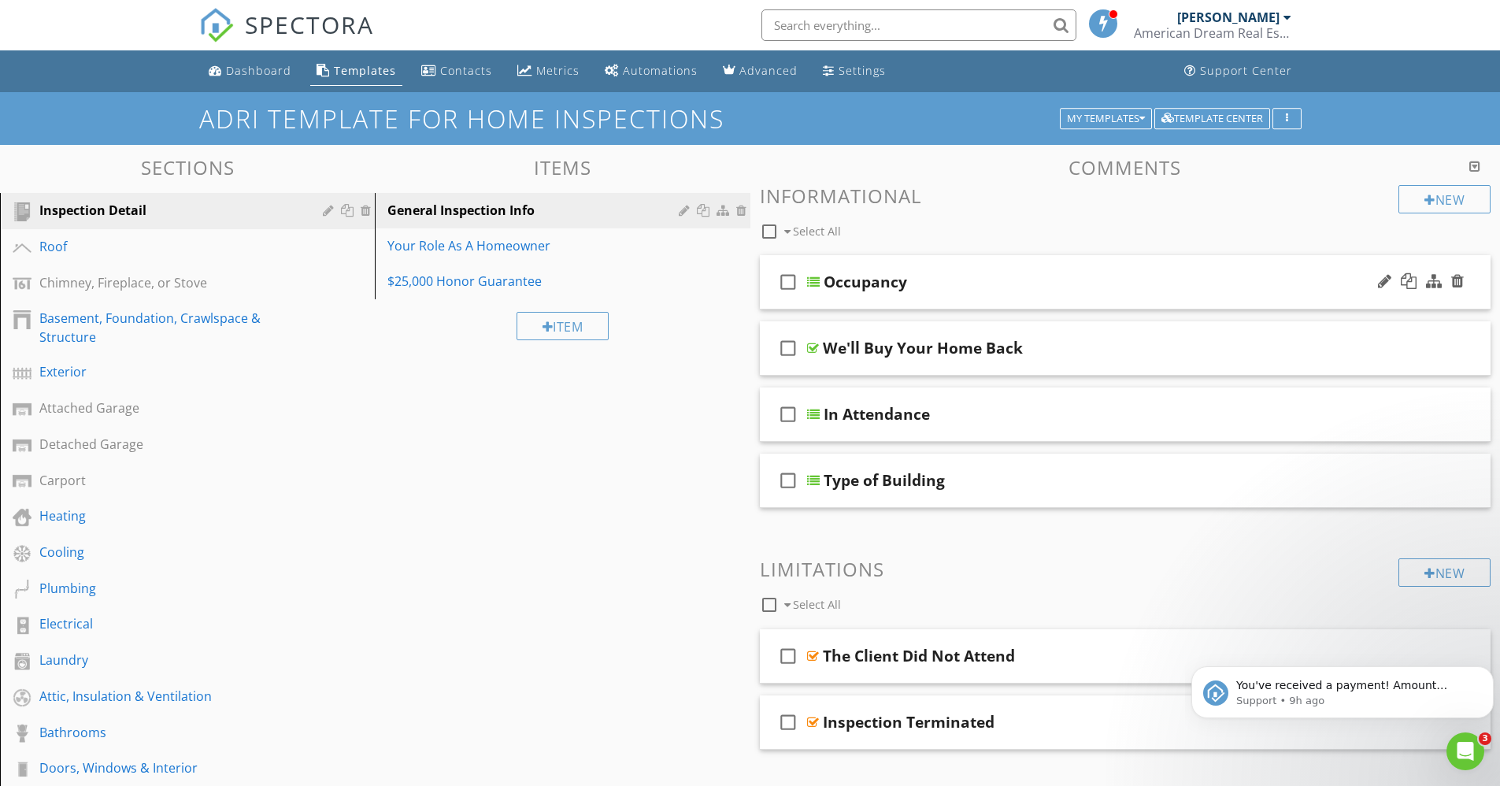
click at [807, 283] on div at bounding box center [813, 282] width 13 height 13
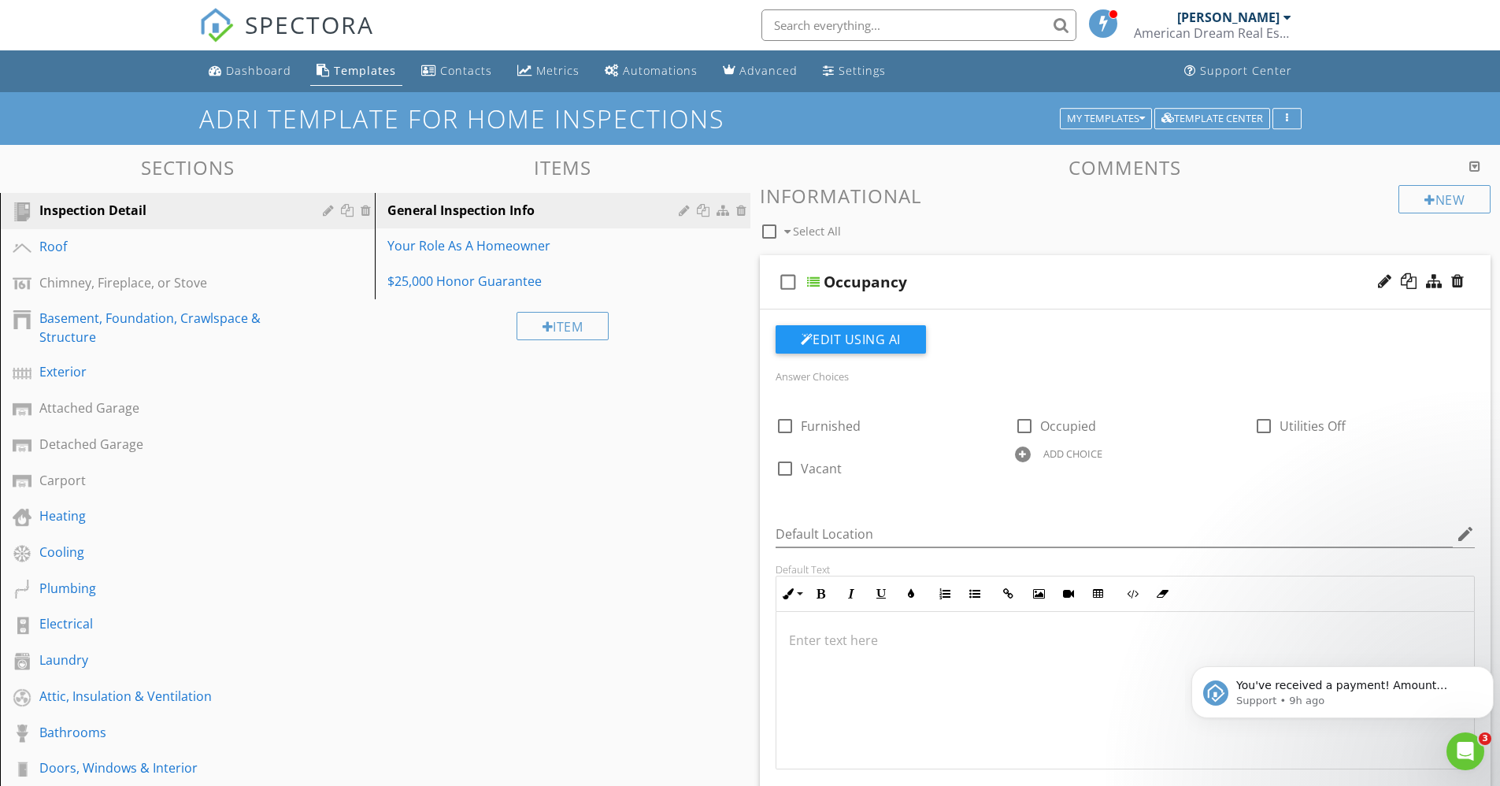
click at [807, 283] on div at bounding box center [813, 282] width 13 height 13
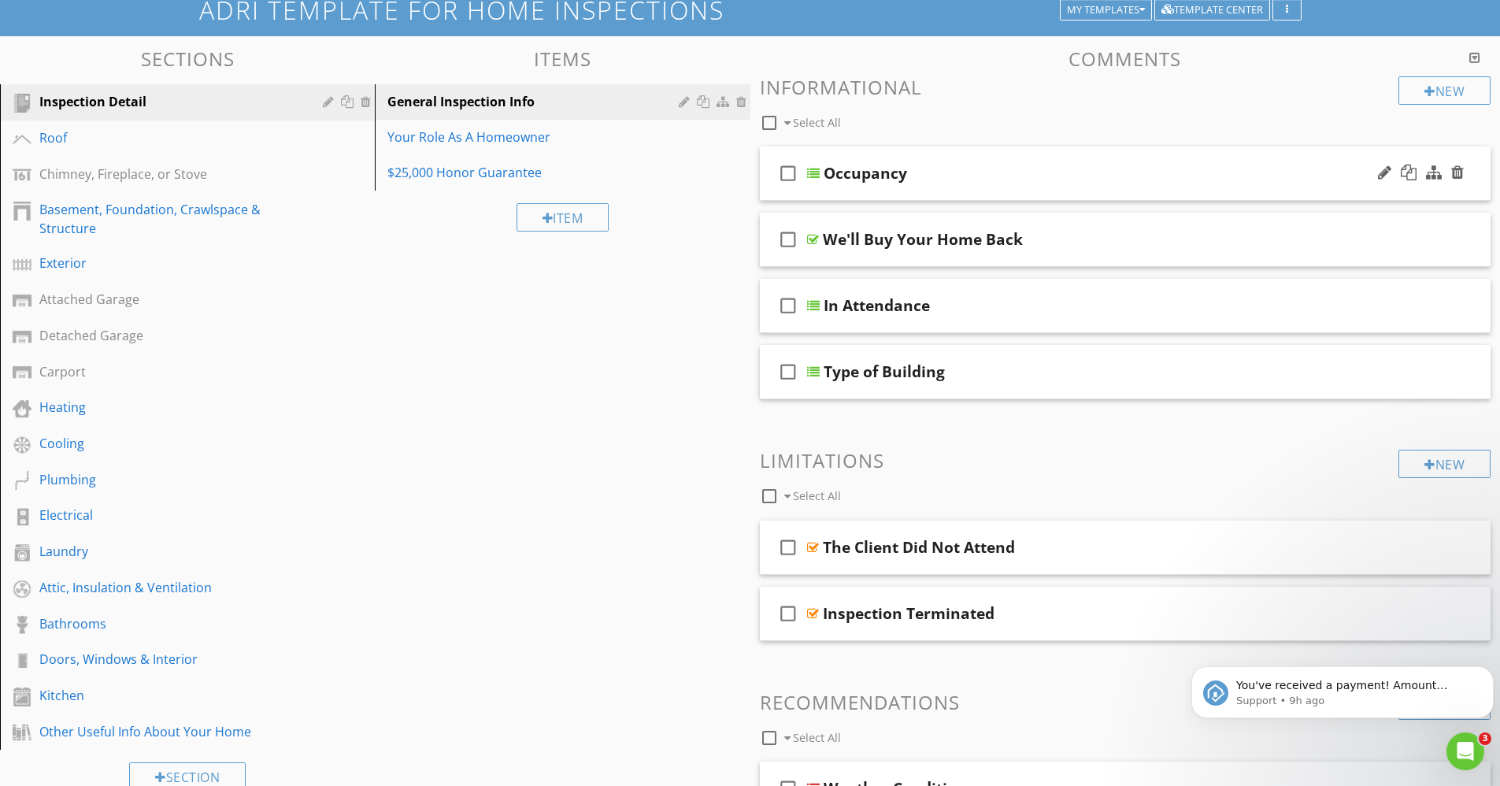
scroll to position [128, 0]
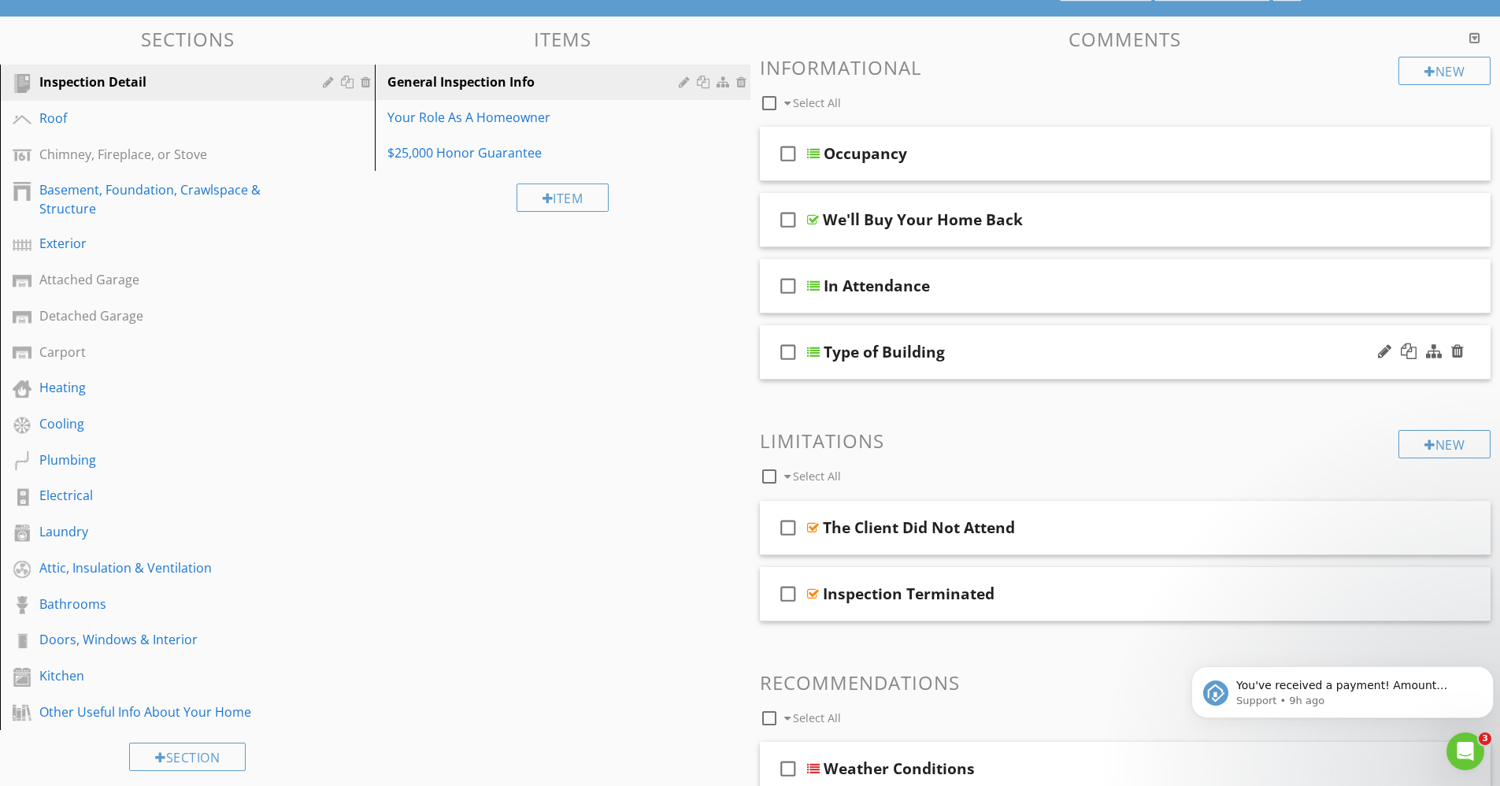
click at [814, 354] on div at bounding box center [813, 352] width 13 height 13
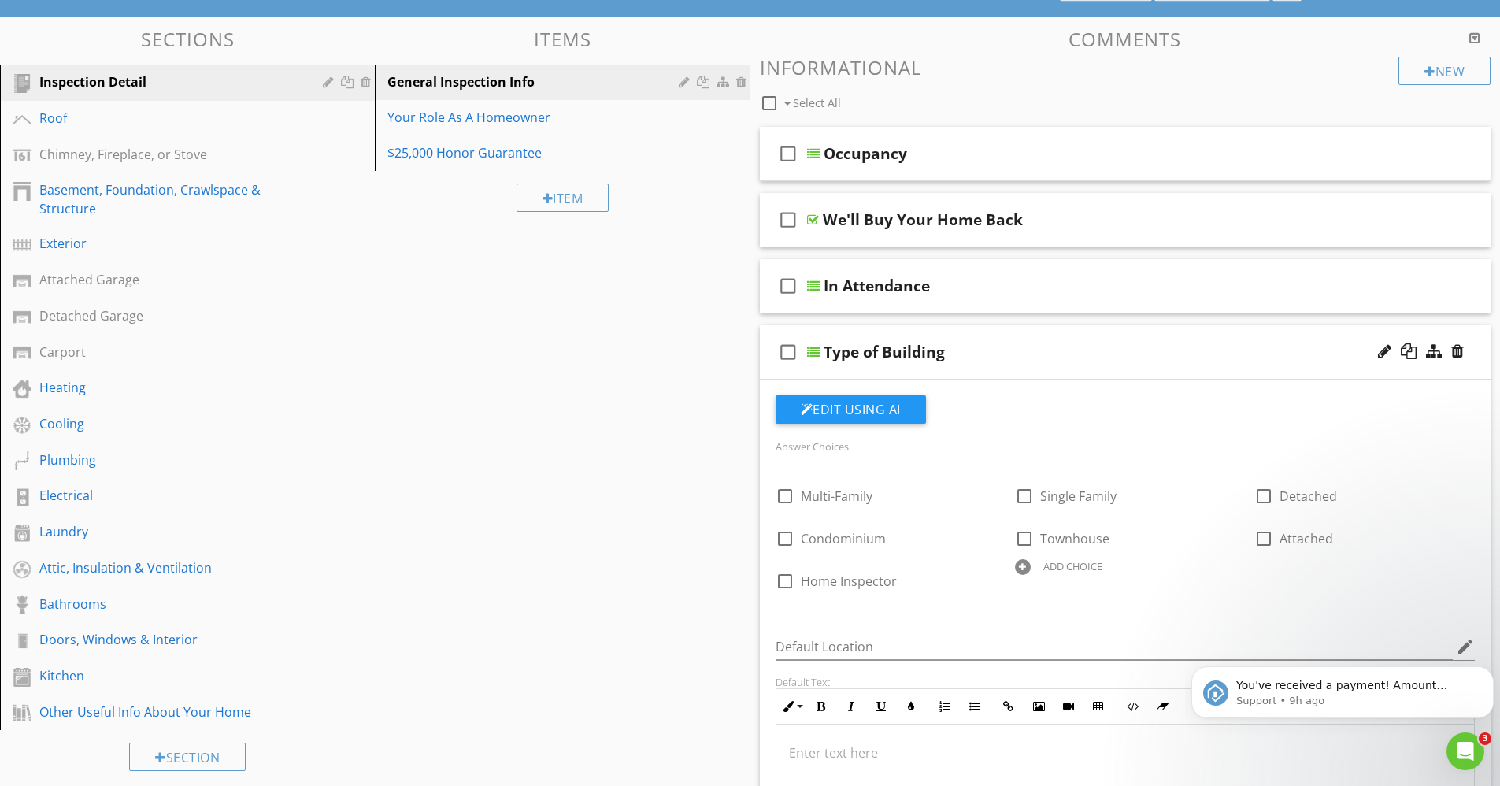
click at [814, 354] on div at bounding box center [813, 352] width 13 height 13
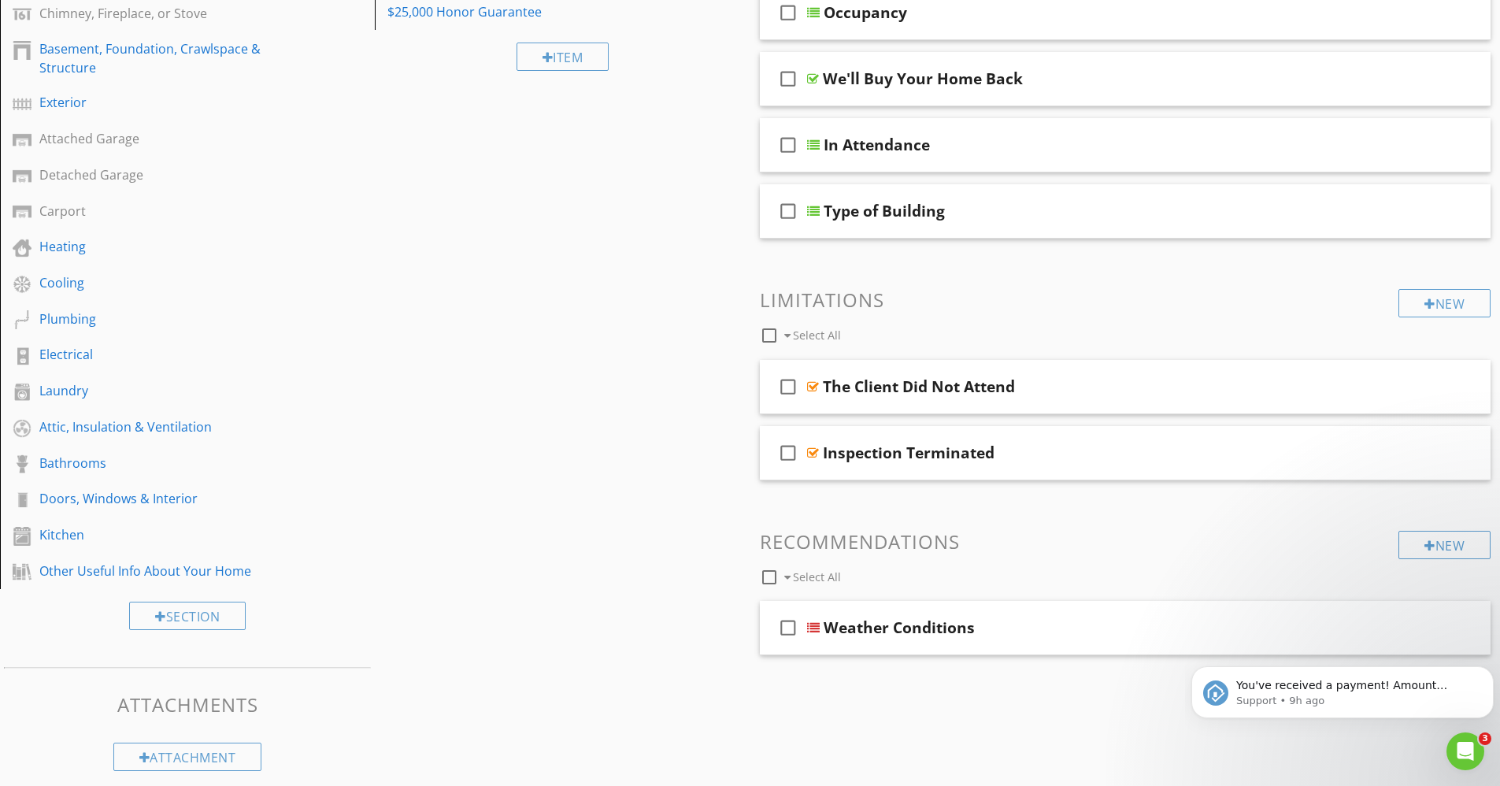
scroll to position [270, 0]
click at [816, 213] on div at bounding box center [813, 210] width 13 height 13
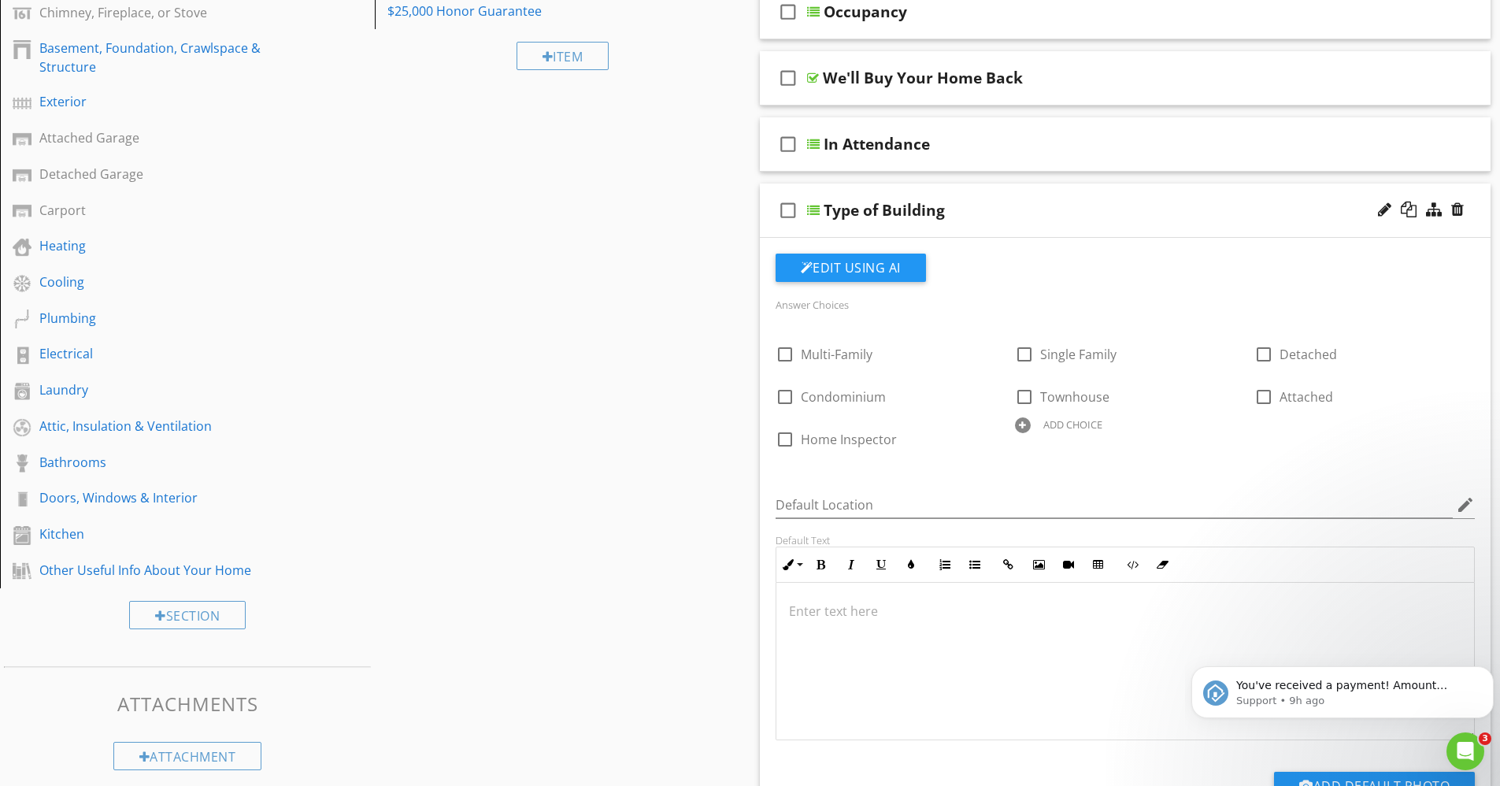
click at [816, 213] on div at bounding box center [813, 210] width 13 height 13
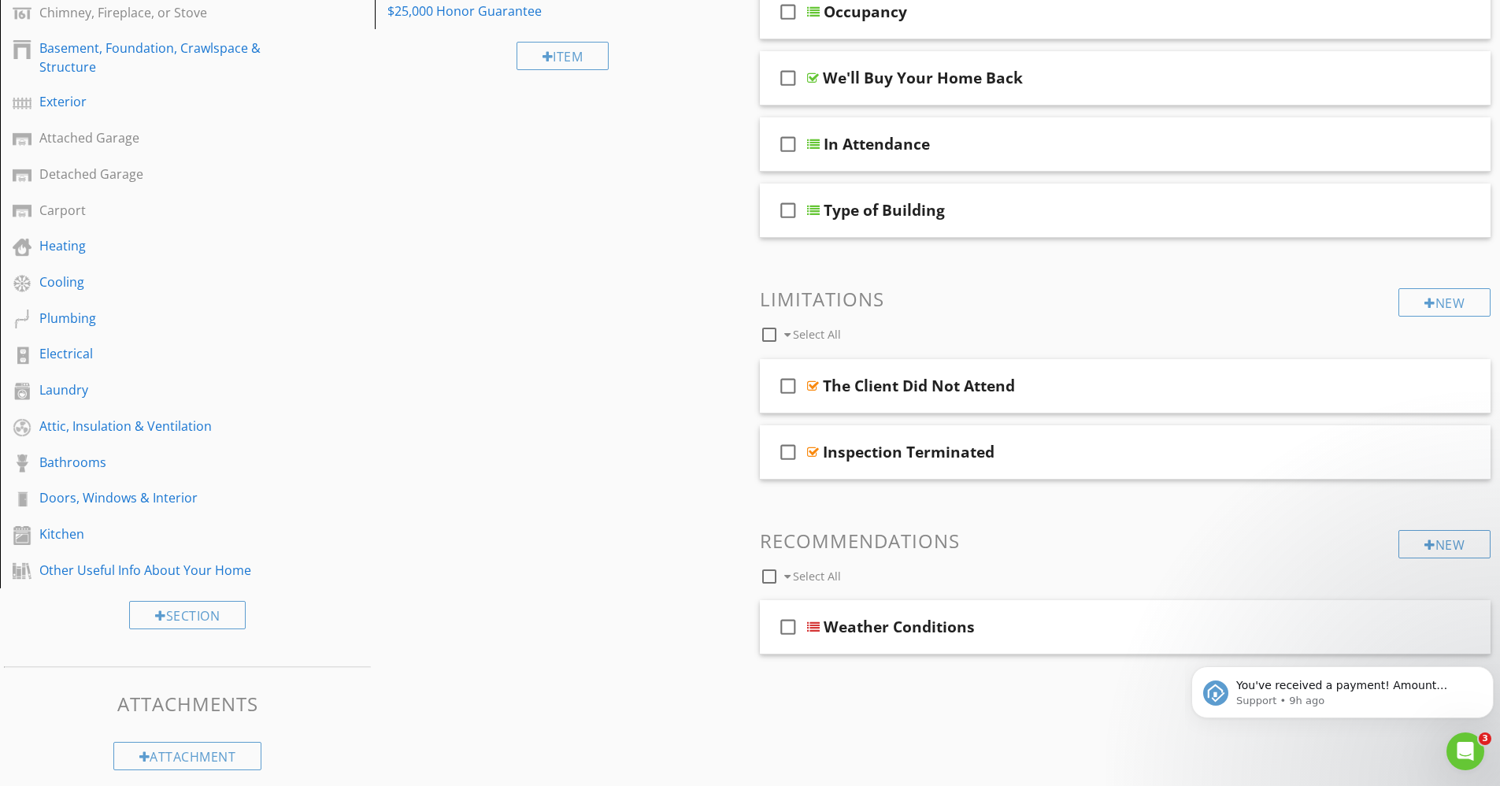
scroll to position [282, 0]
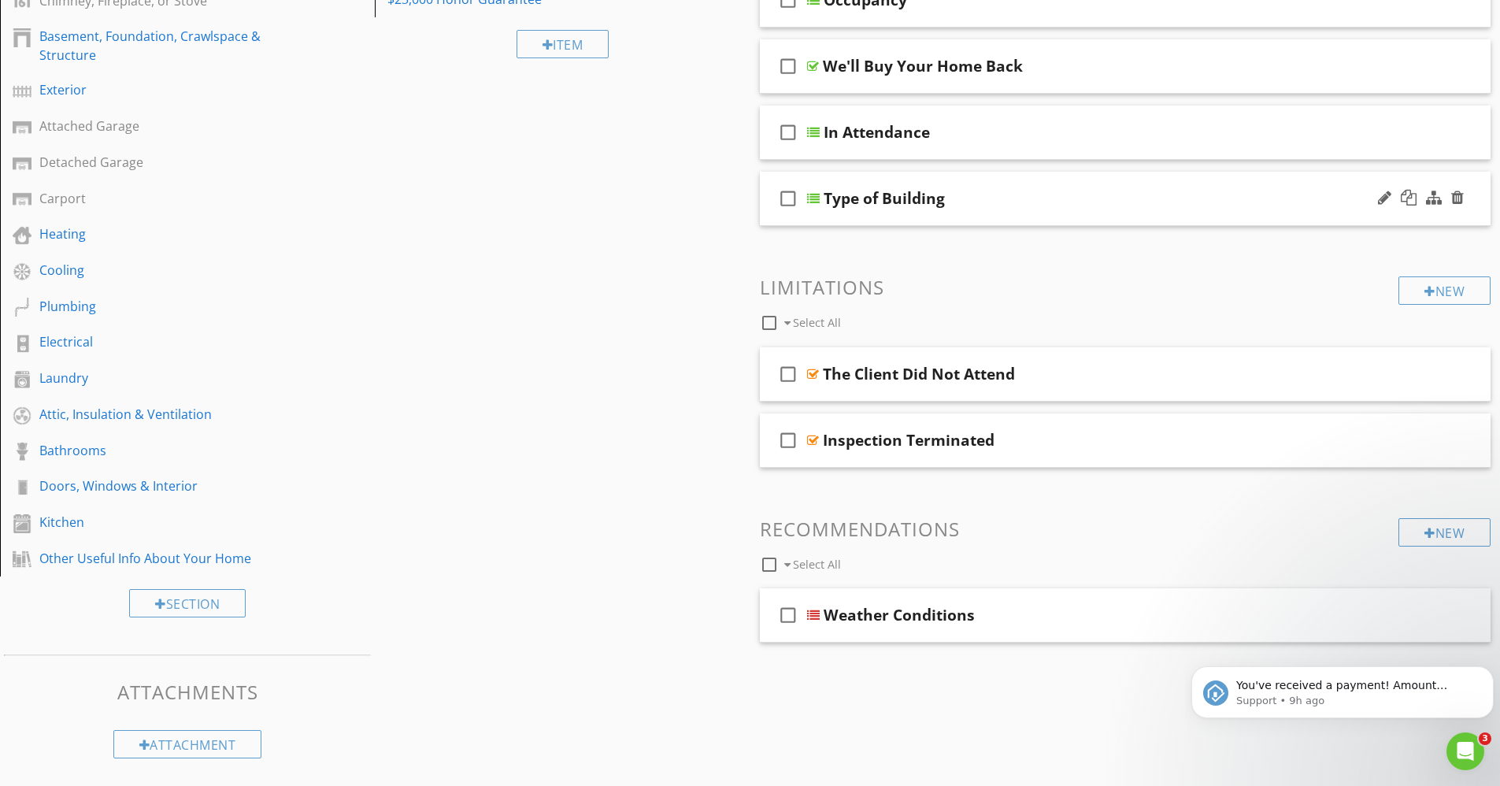
click at [812, 201] on div at bounding box center [813, 198] width 13 height 13
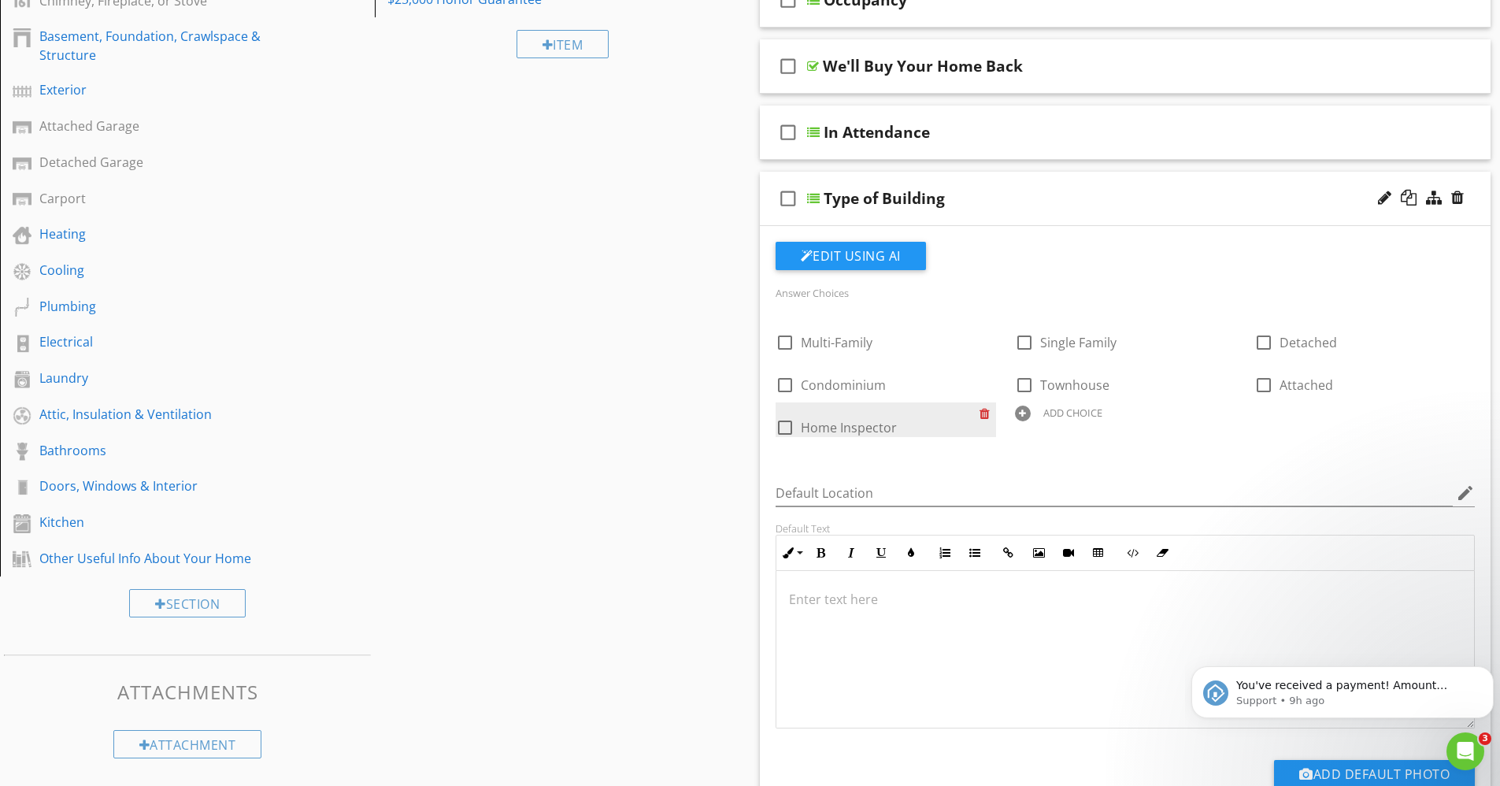
click at [986, 412] on div at bounding box center [988, 413] width 17 height 22
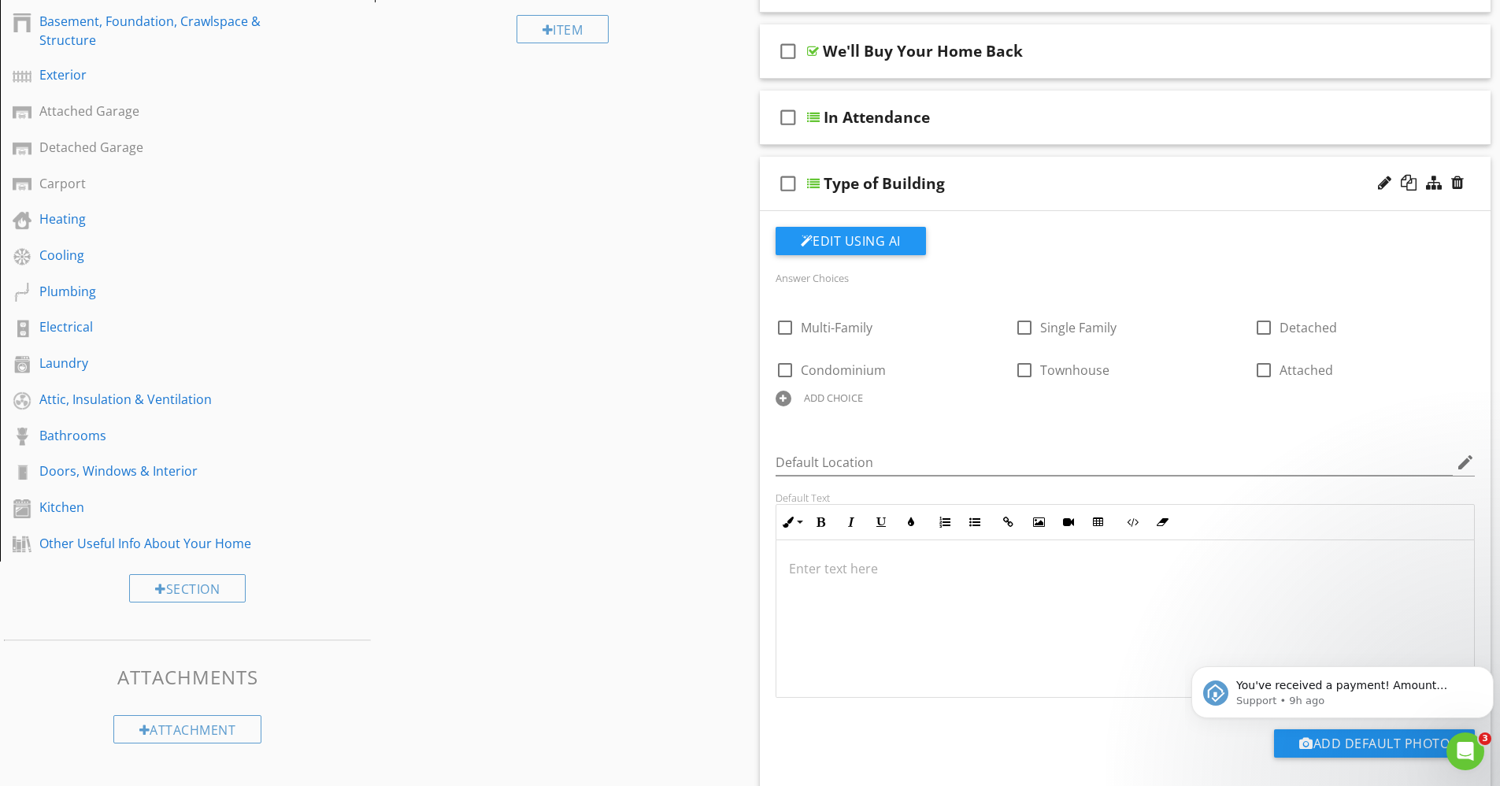
scroll to position [298, 0]
click at [1465, 311] on div at bounding box center [1467, 313] width 17 height 22
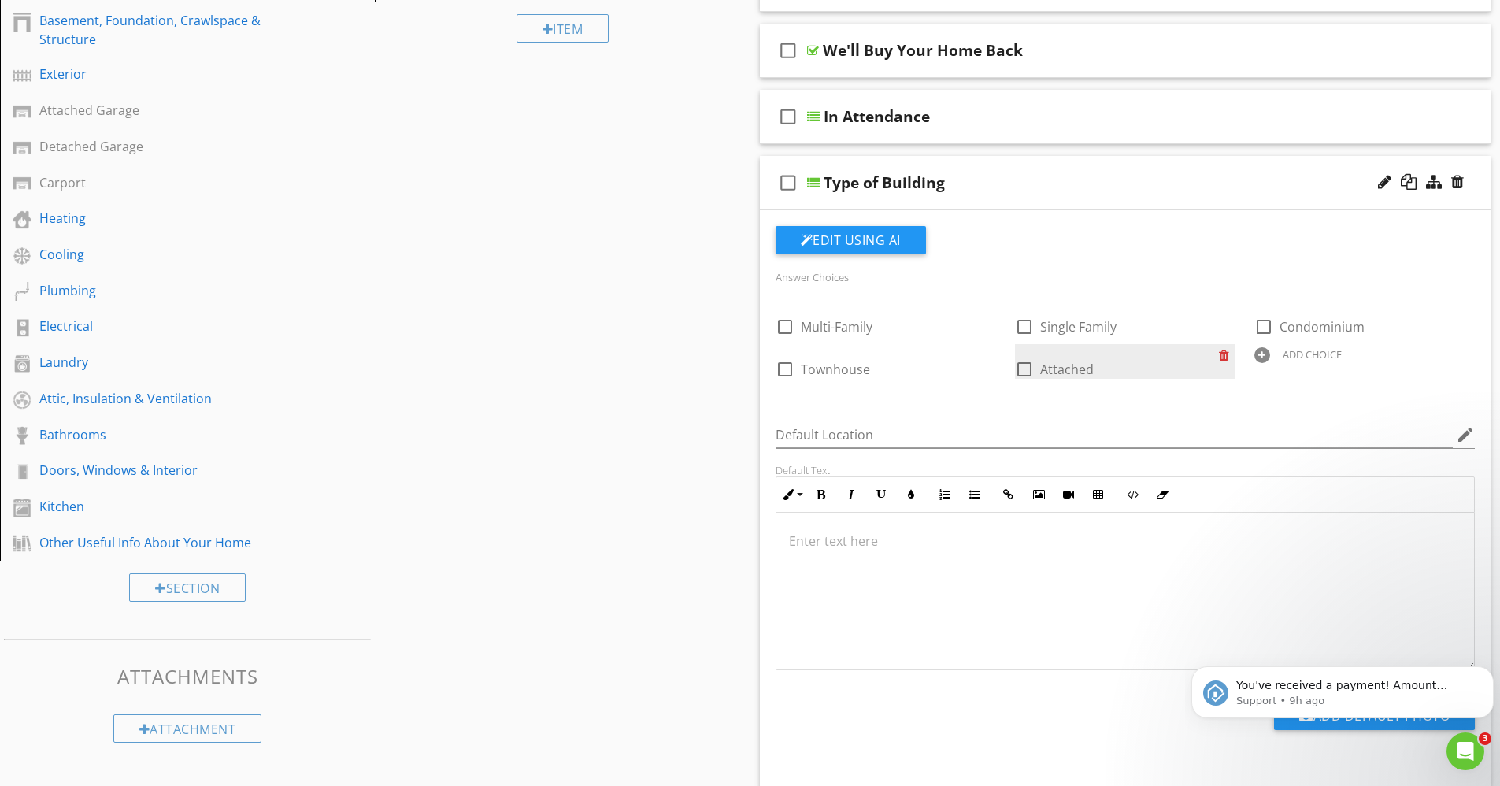
click at [1228, 360] on div at bounding box center [1227, 355] width 17 height 22
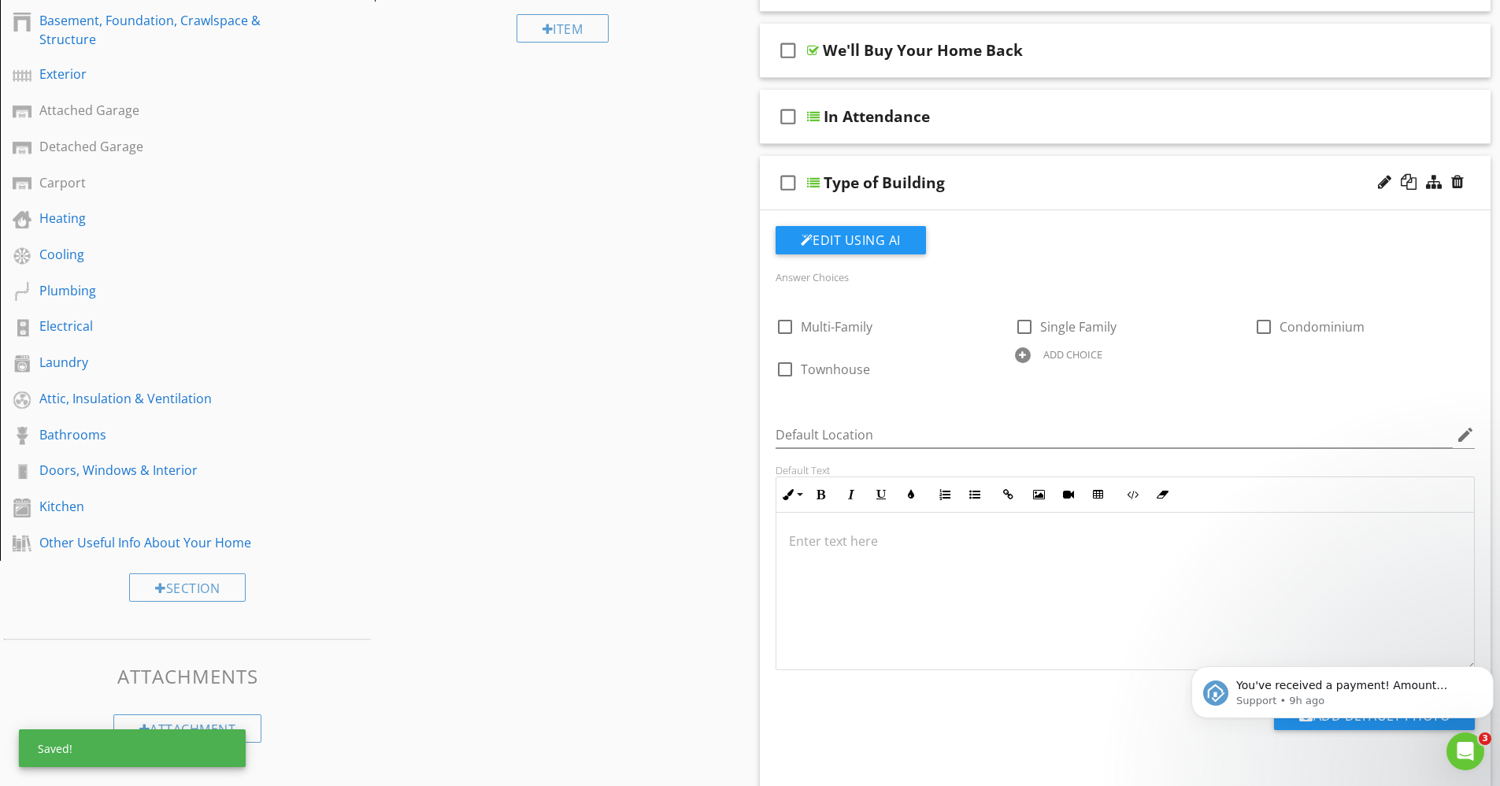
click at [1028, 355] on div at bounding box center [1023, 355] width 16 height 16
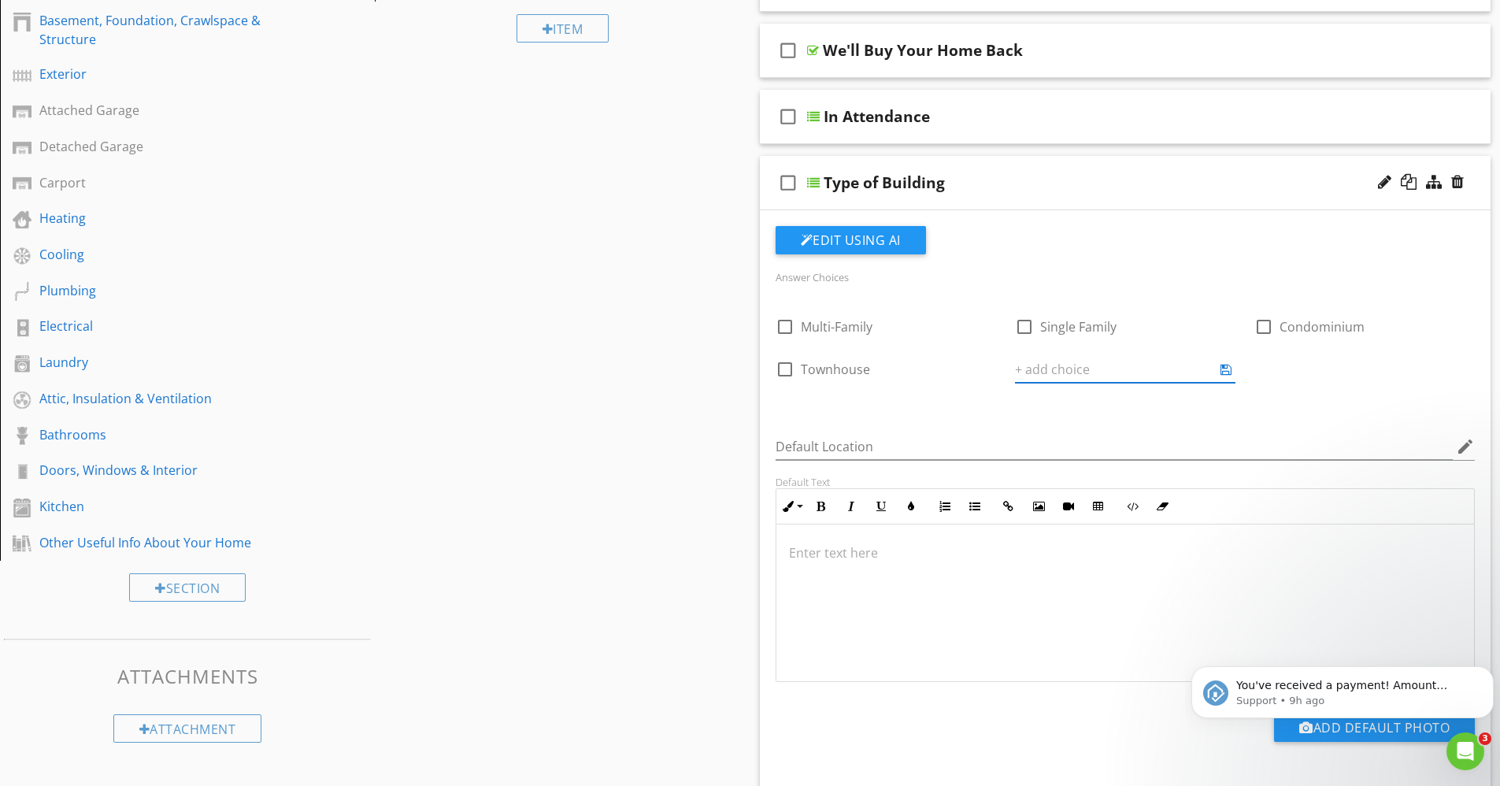
click at [1028, 302] on div "check_box_outline_blank Multi-Family check_box_outline_blank Single Family chec…" at bounding box center [1125, 302] width 719 height 0
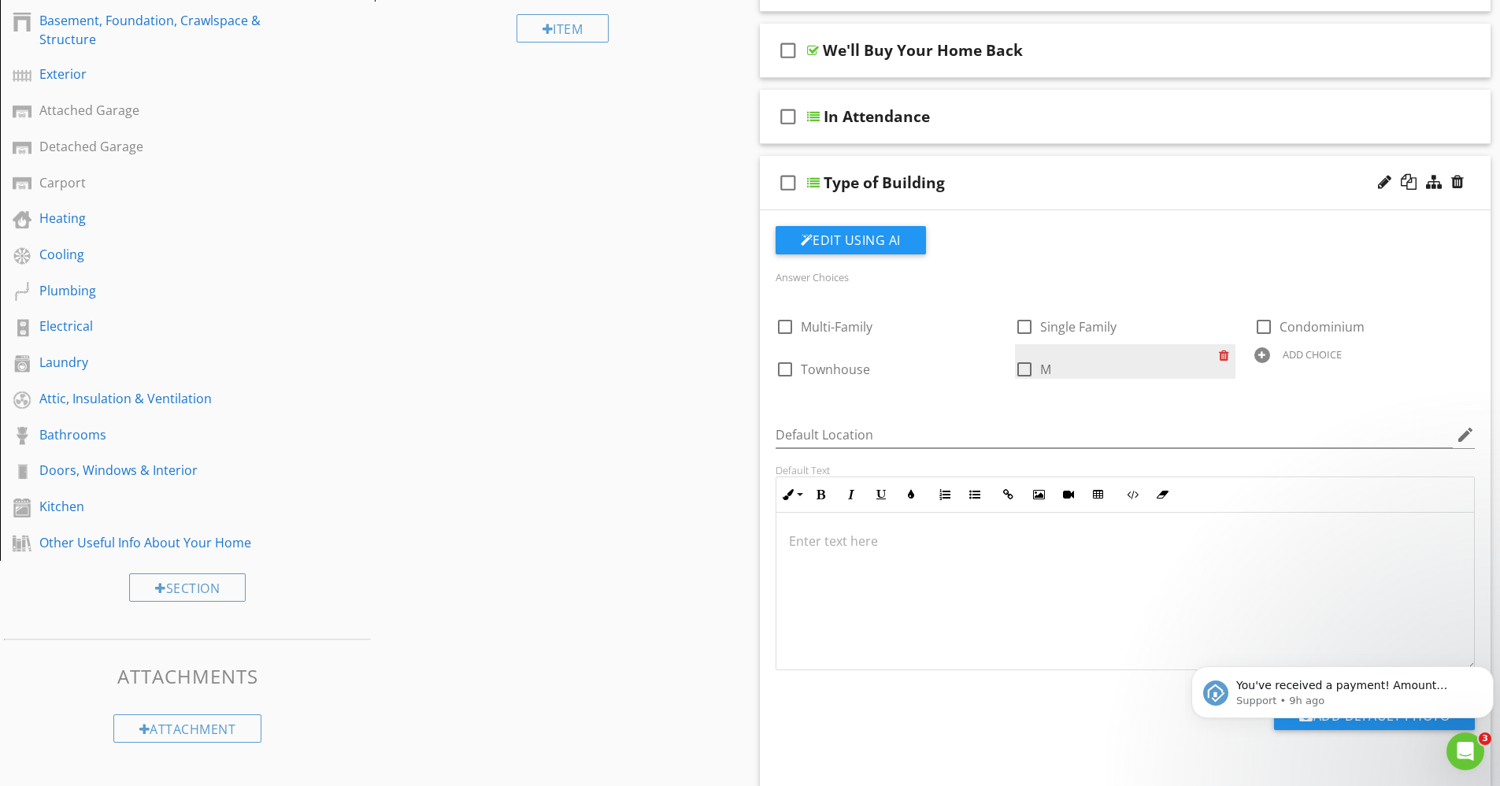
click at [1226, 359] on div at bounding box center [1227, 355] width 17 height 22
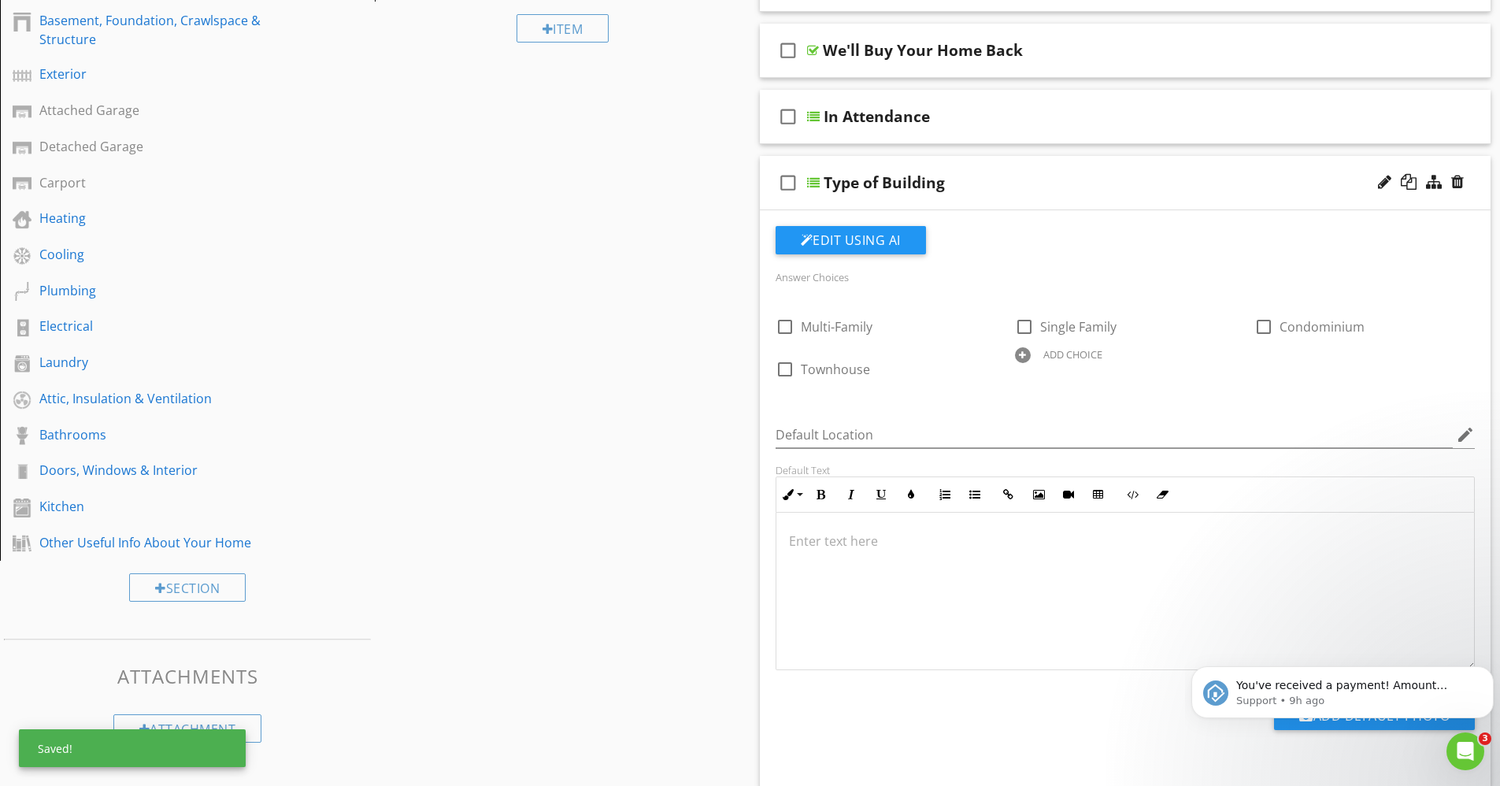
click at [1029, 357] on div at bounding box center [1023, 355] width 16 height 16
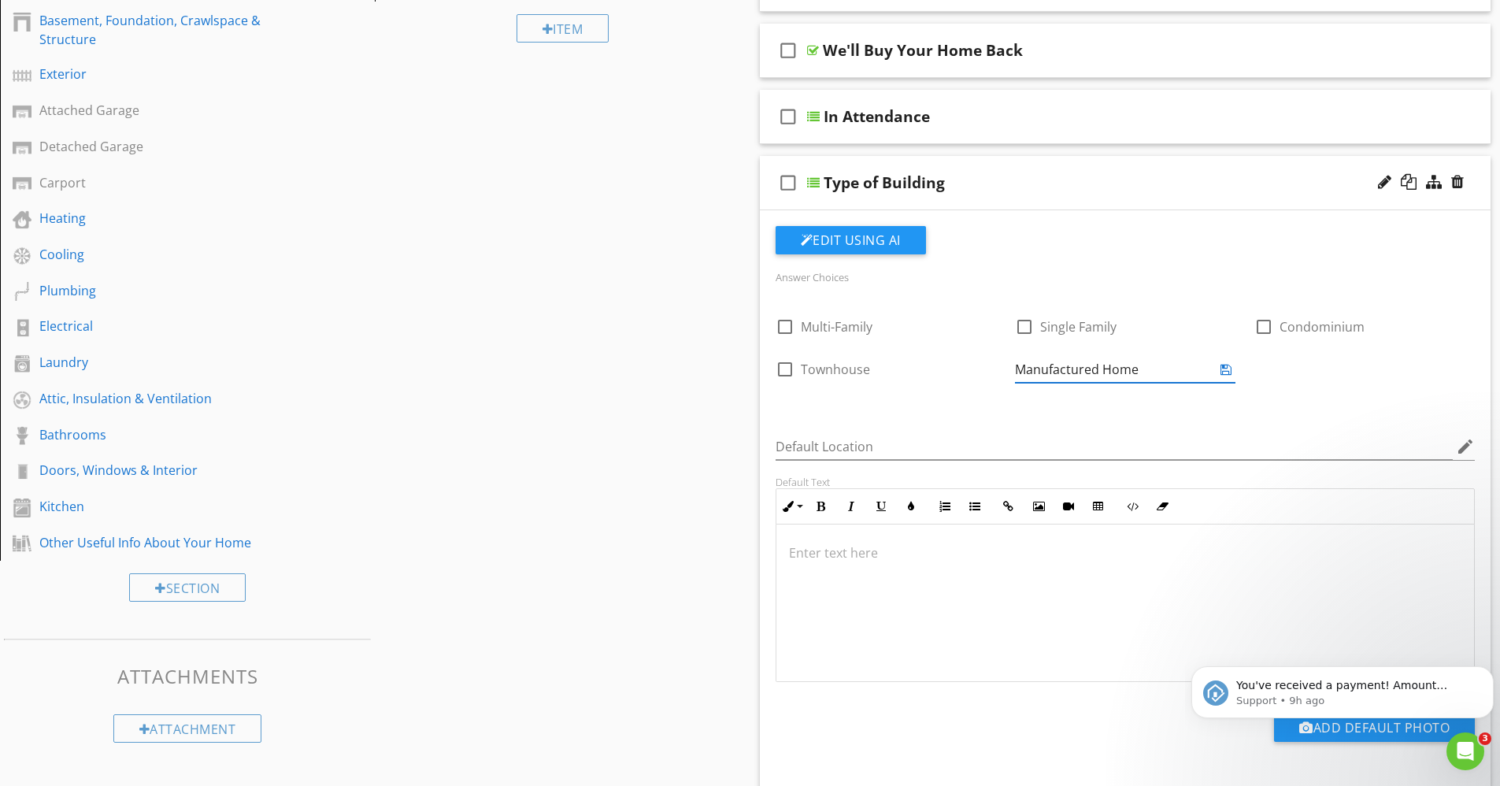
type input "Manufactured Home"
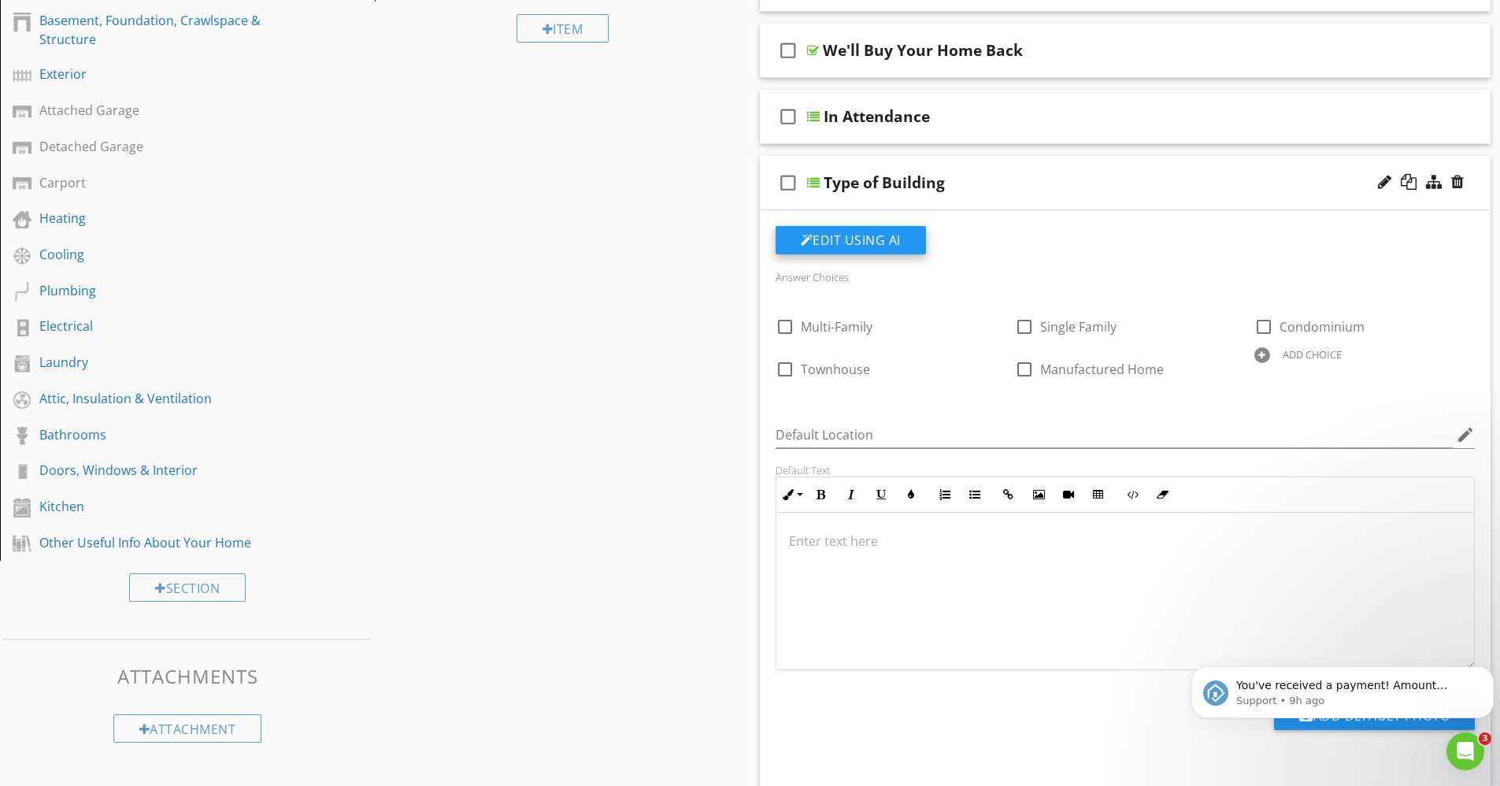
click at [877, 235] on button "Edit Using AI" at bounding box center [851, 240] width 150 height 28
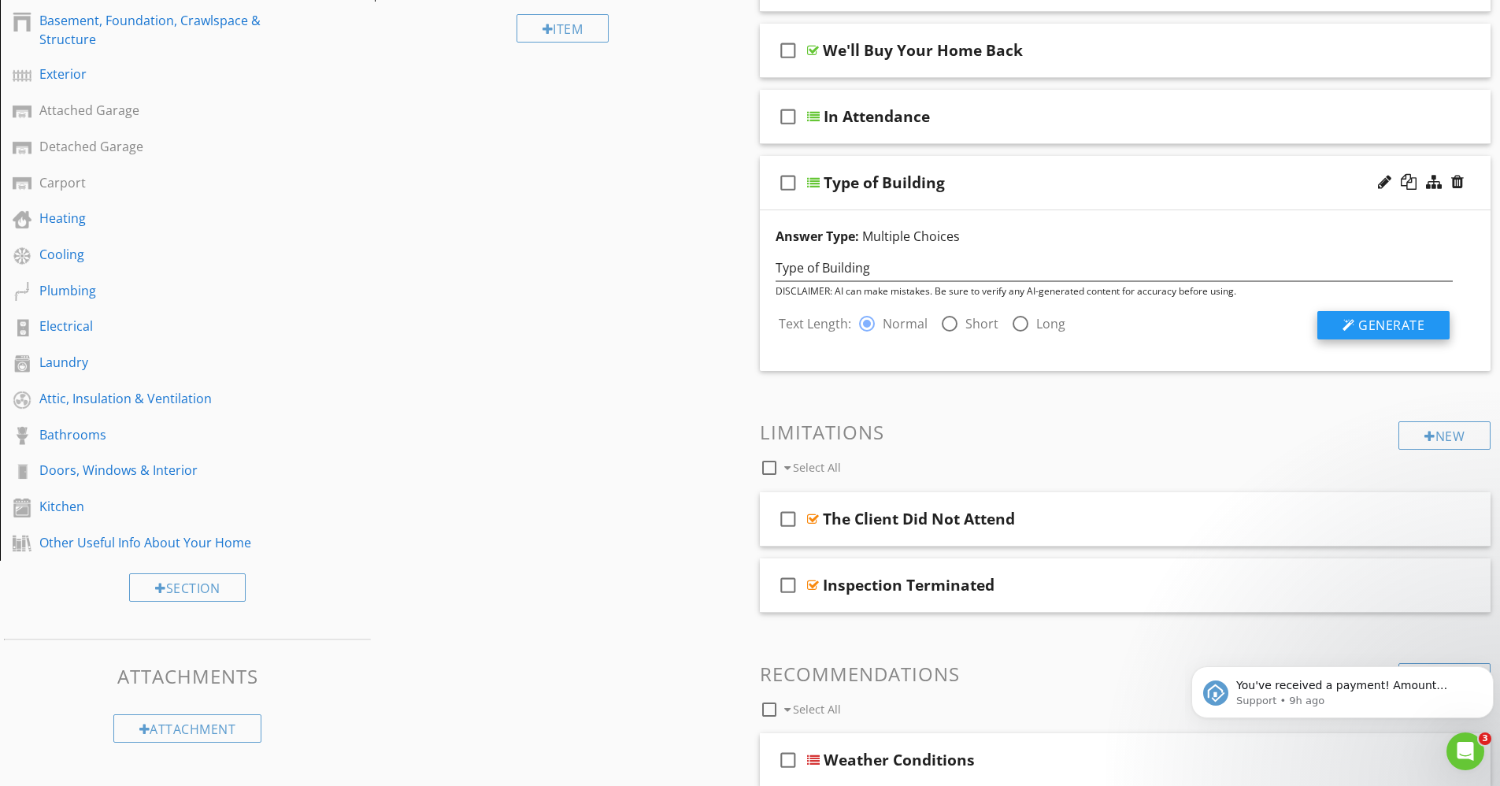
click at [1369, 321] on span "Generate" at bounding box center [1392, 325] width 66 height 17
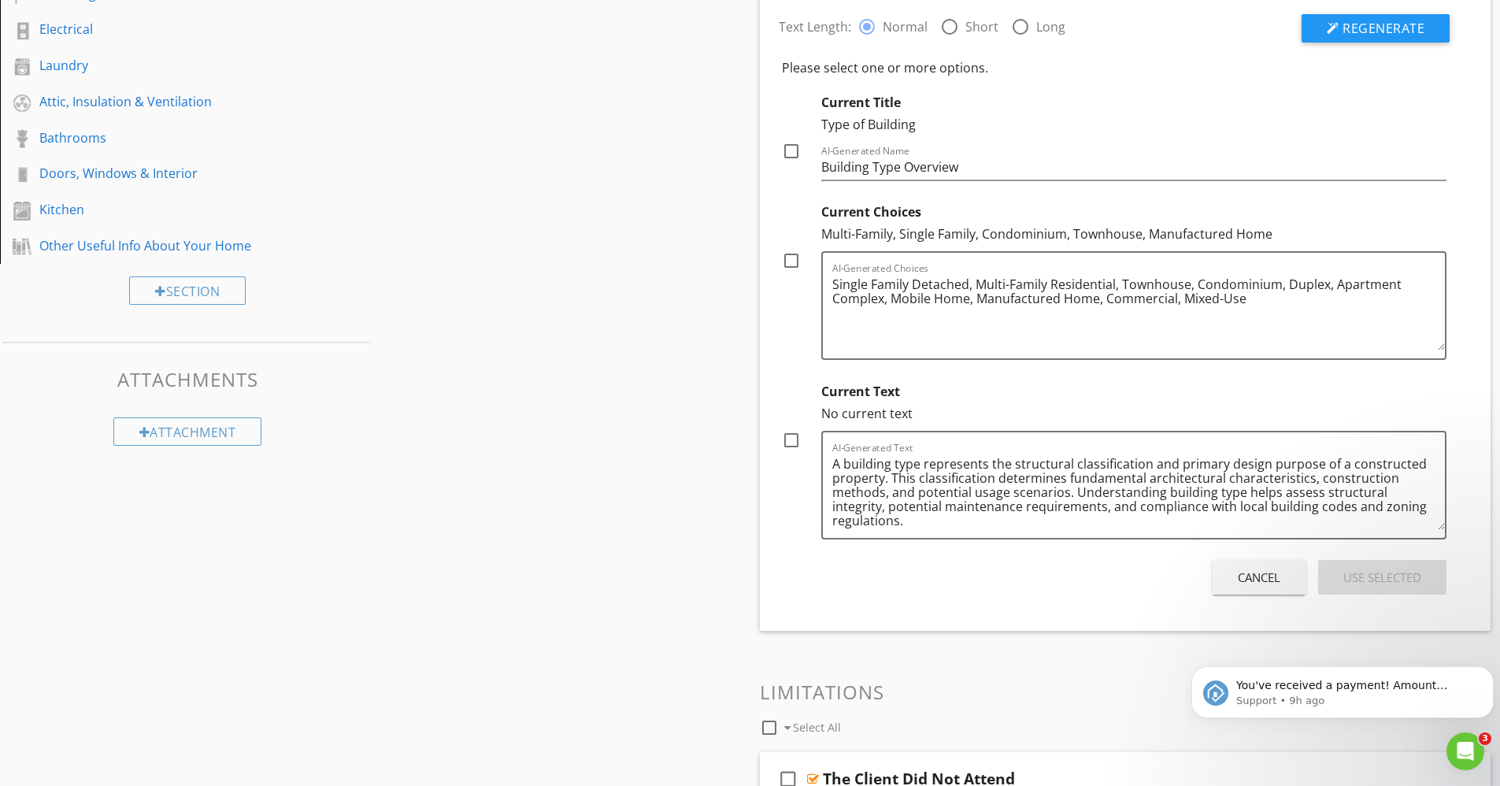
scroll to position [595, 0]
click at [1260, 575] on div "Cancel" at bounding box center [1259, 577] width 43 height 18
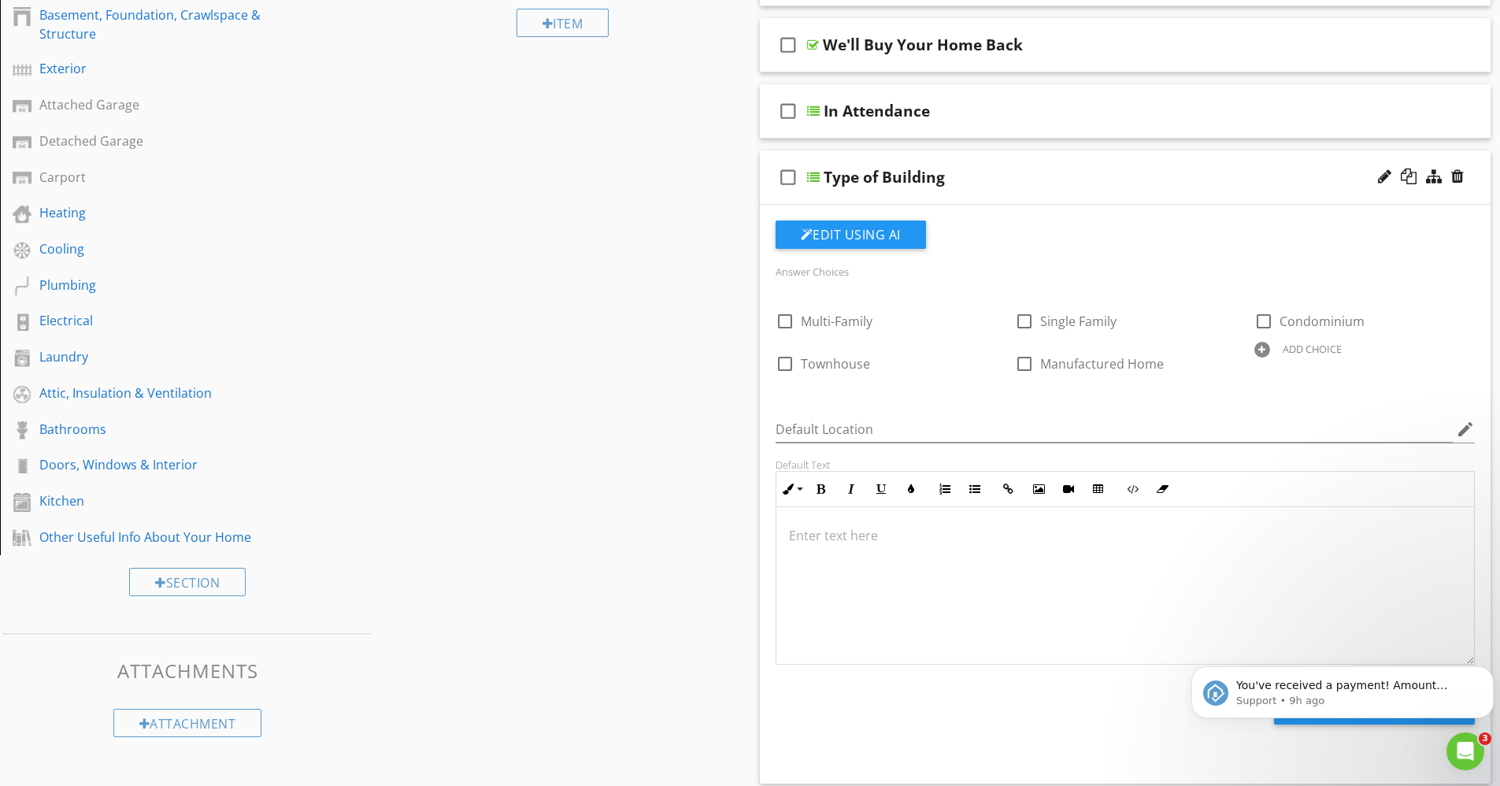
scroll to position [302, 0]
click at [648, 325] on div "Sections Inspection Detail Roof Chimney, Fireplace, or Stove Basement, Foundati…" at bounding box center [750, 558] width 1500 height 1433
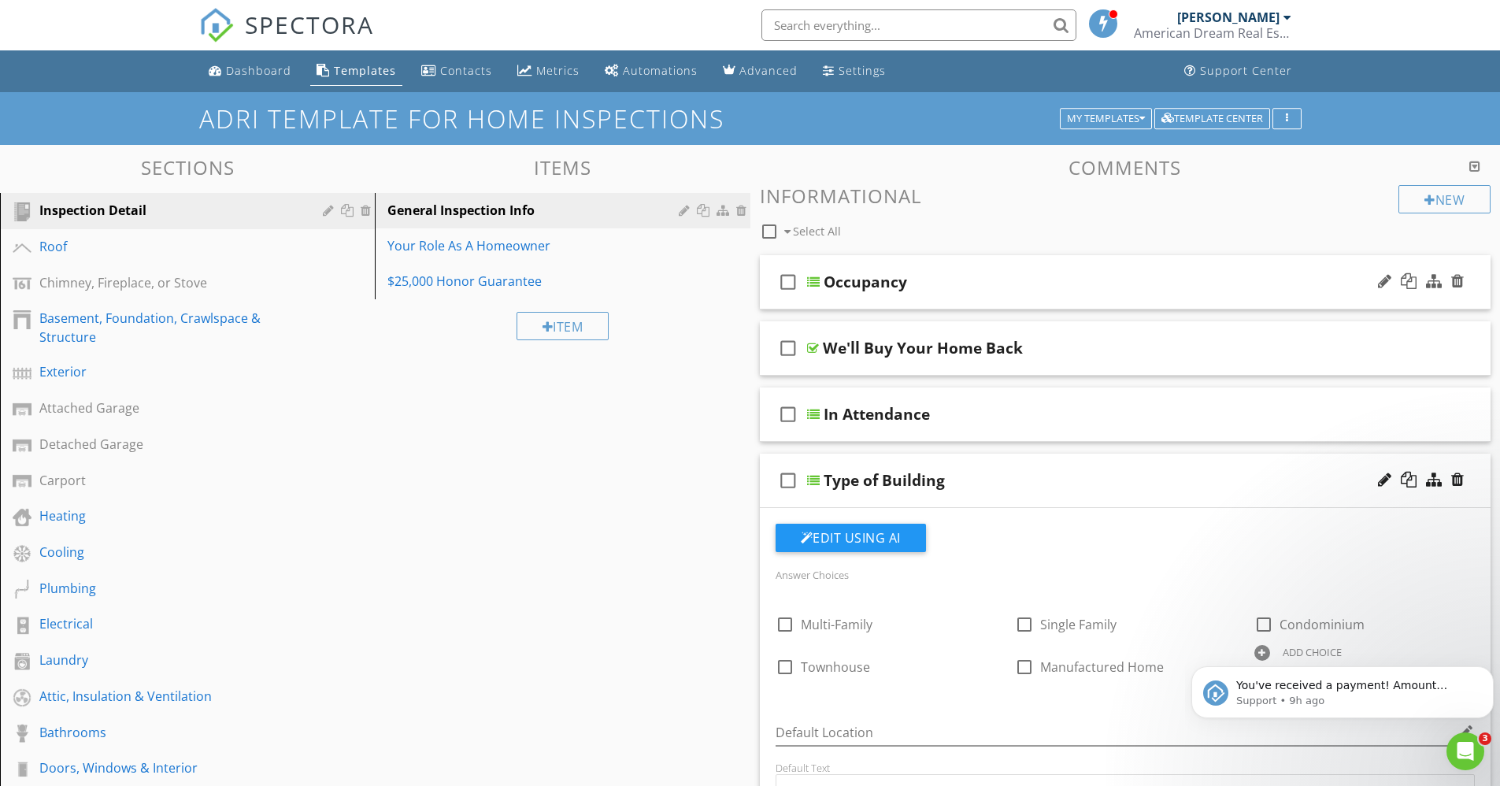
click at [816, 280] on div at bounding box center [813, 282] width 13 height 13
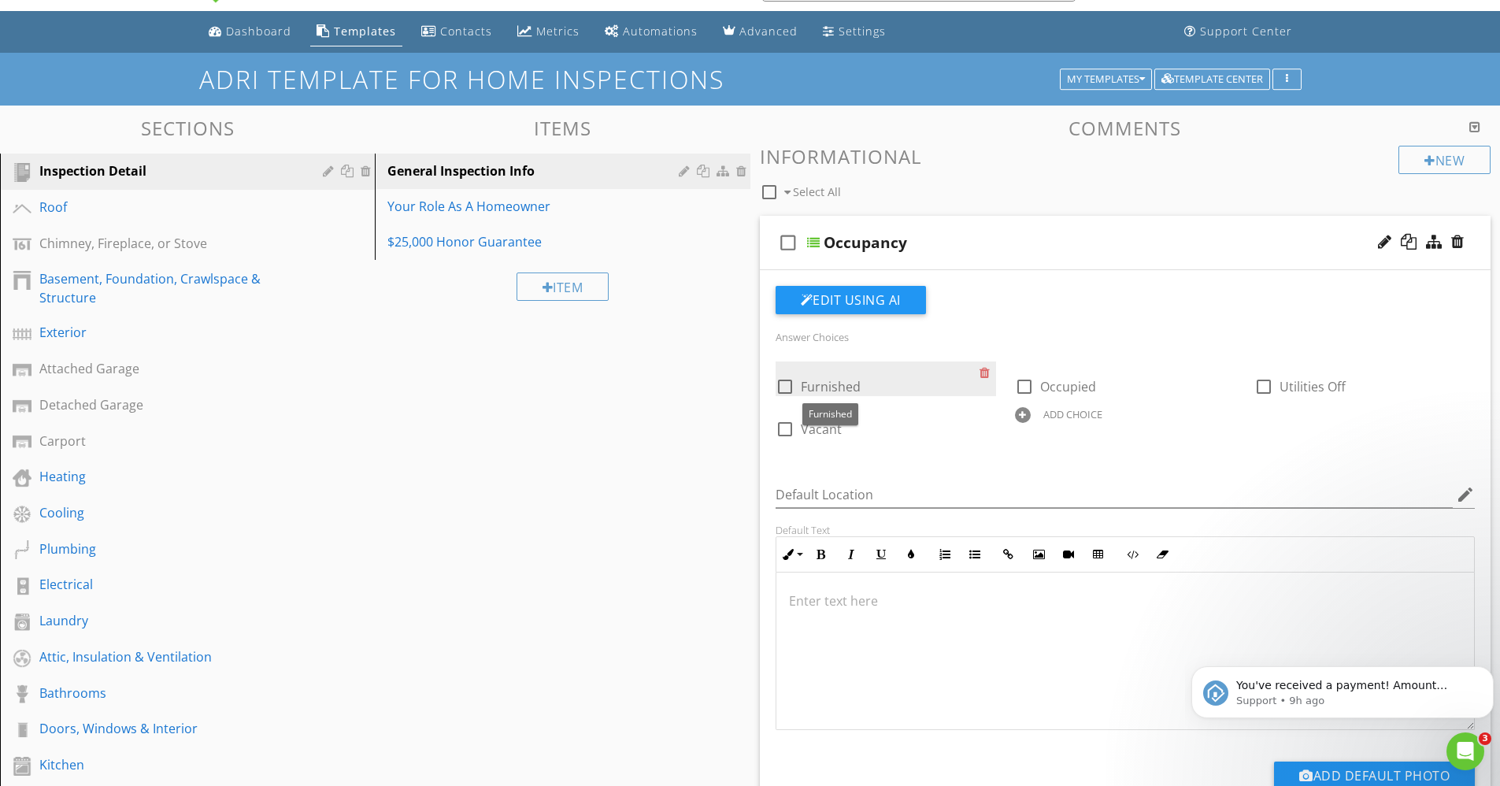
scroll to position [37, 0]
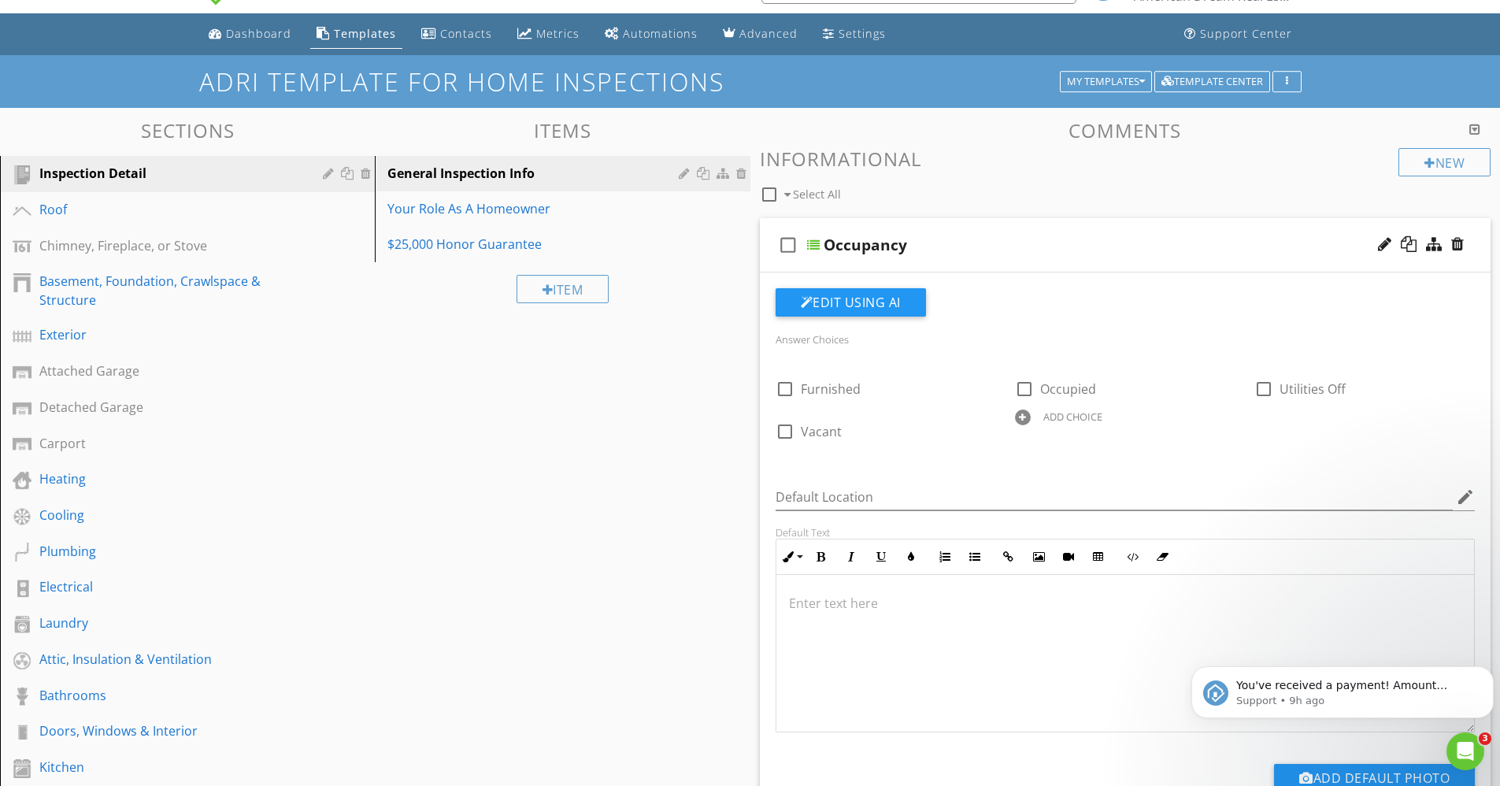
click at [814, 244] on div at bounding box center [813, 245] width 13 height 13
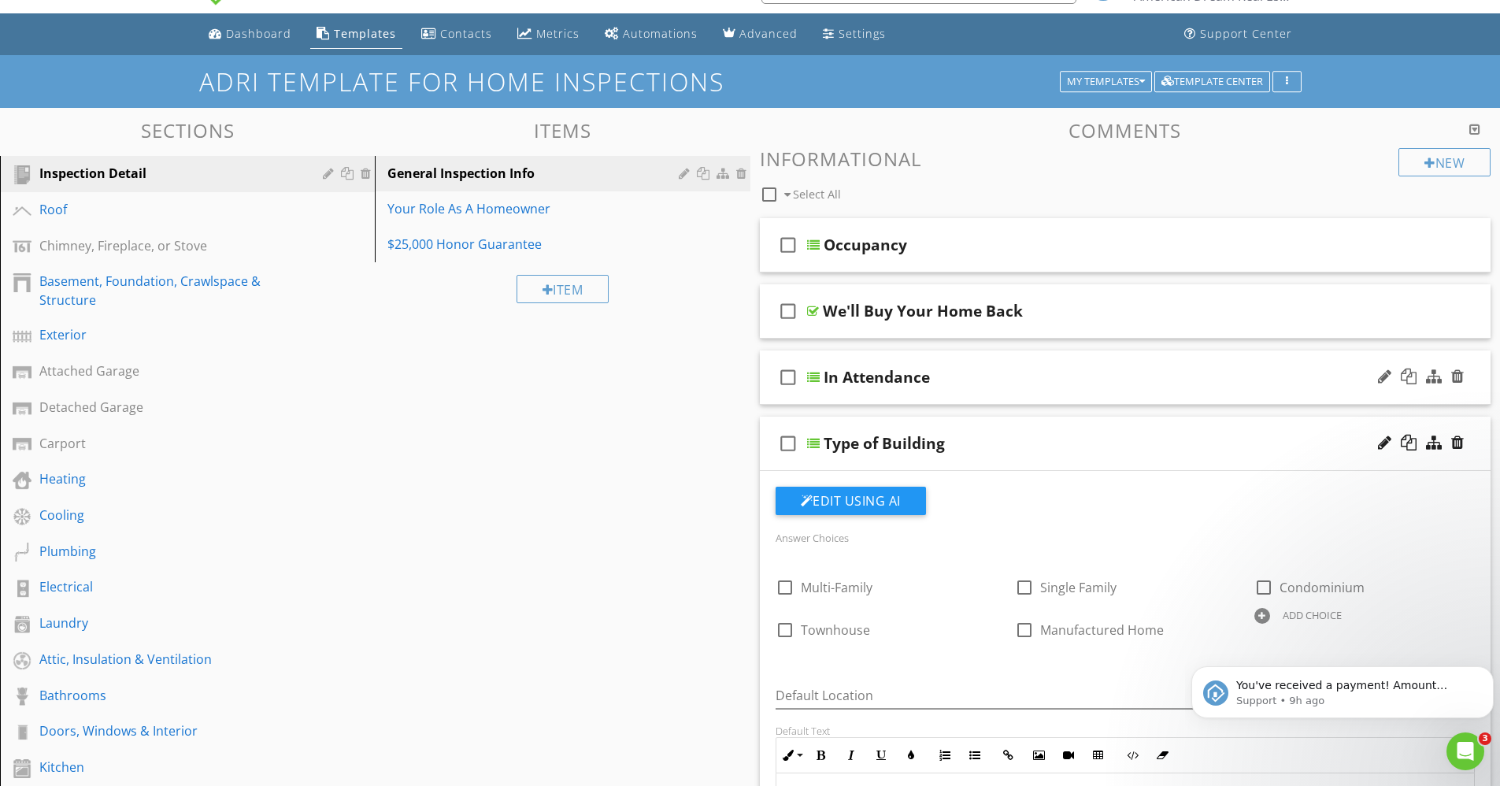
click at [813, 377] on div at bounding box center [813, 377] width 13 height 13
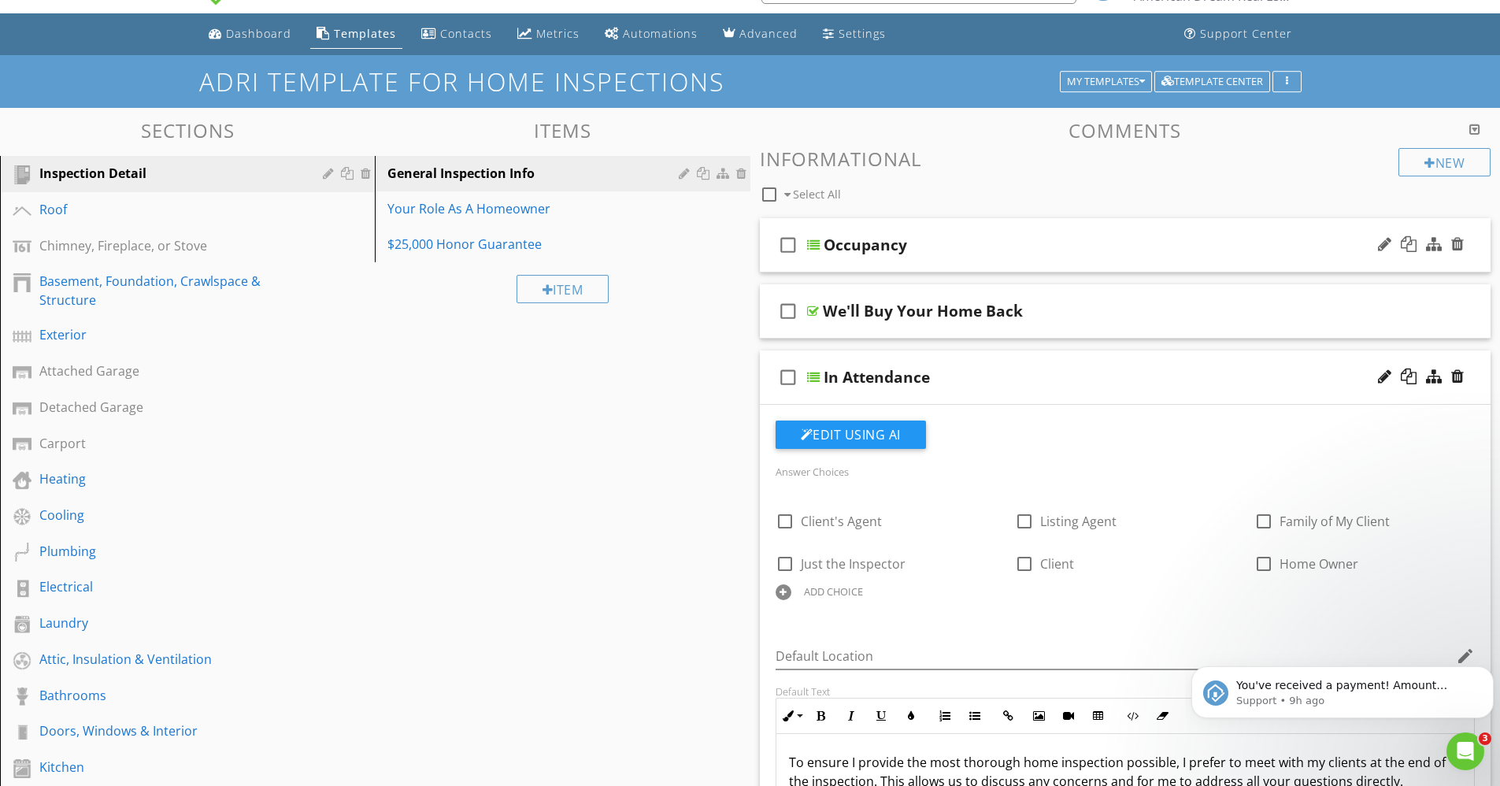
click at [811, 238] on div "check_box_outline_blank Occupancy" at bounding box center [1126, 245] width 732 height 54
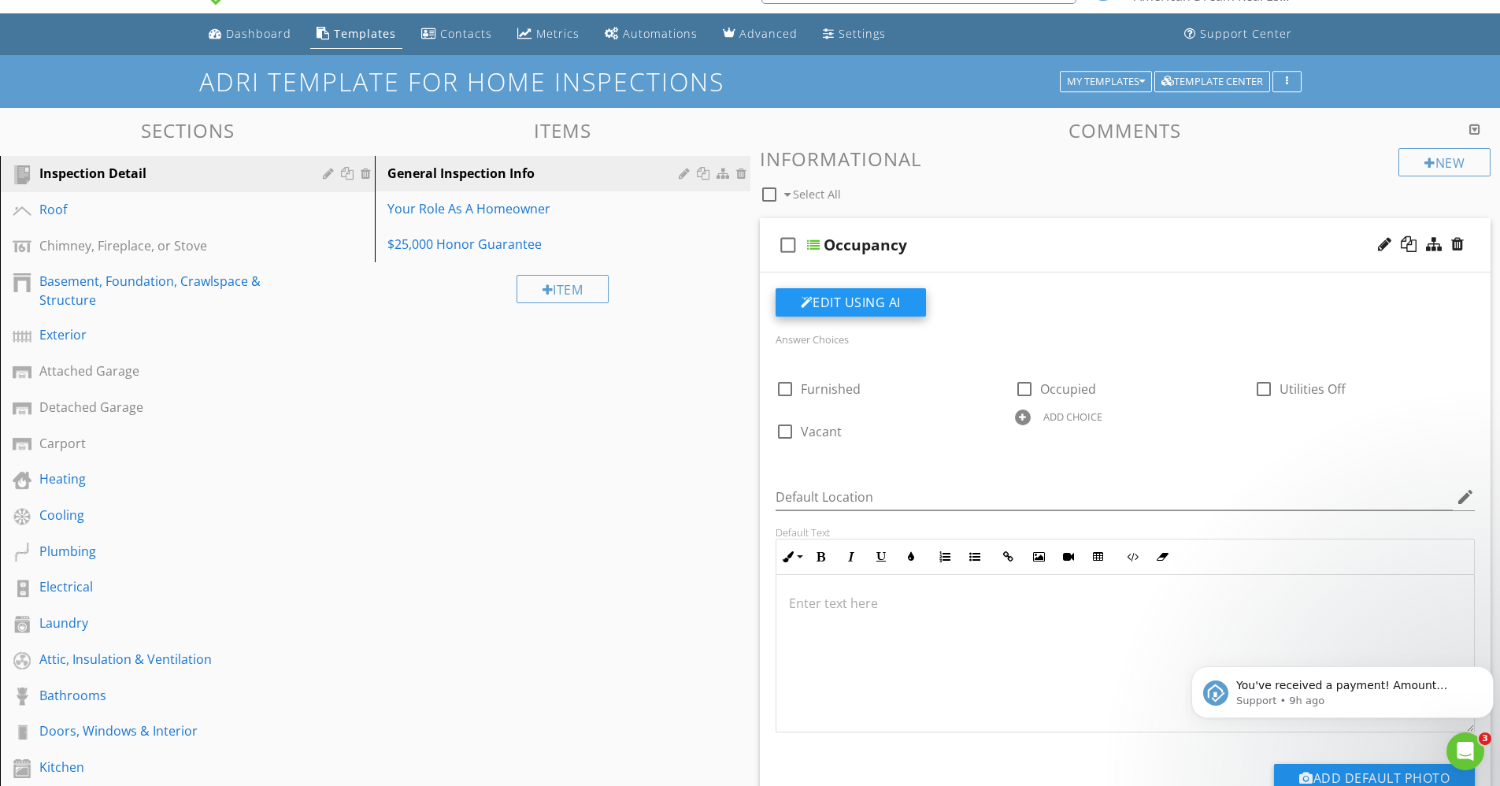
click at [820, 294] on button "Edit Using AI" at bounding box center [851, 302] width 150 height 28
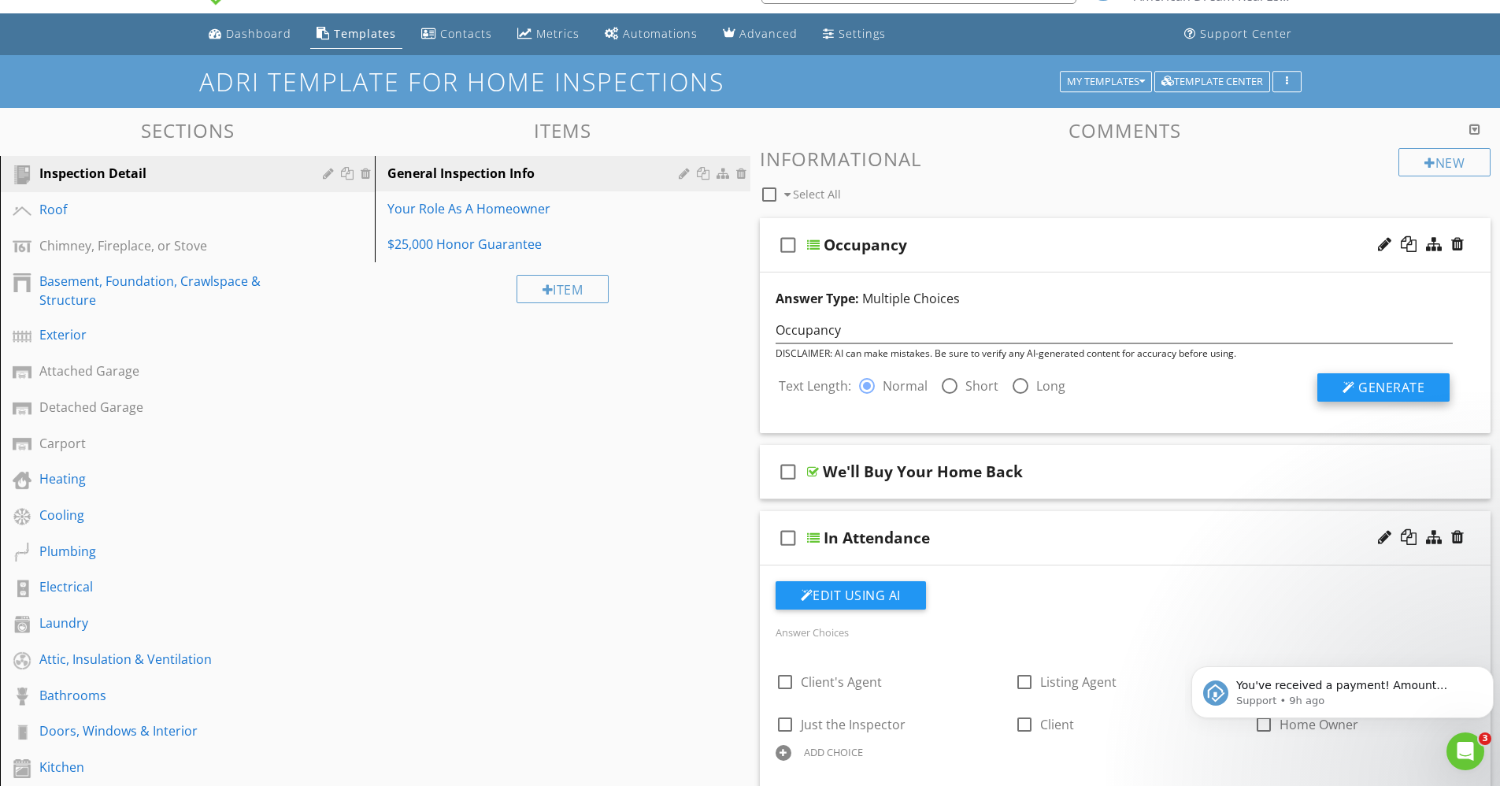
click at [1383, 384] on span "Generate" at bounding box center [1392, 387] width 66 height 17
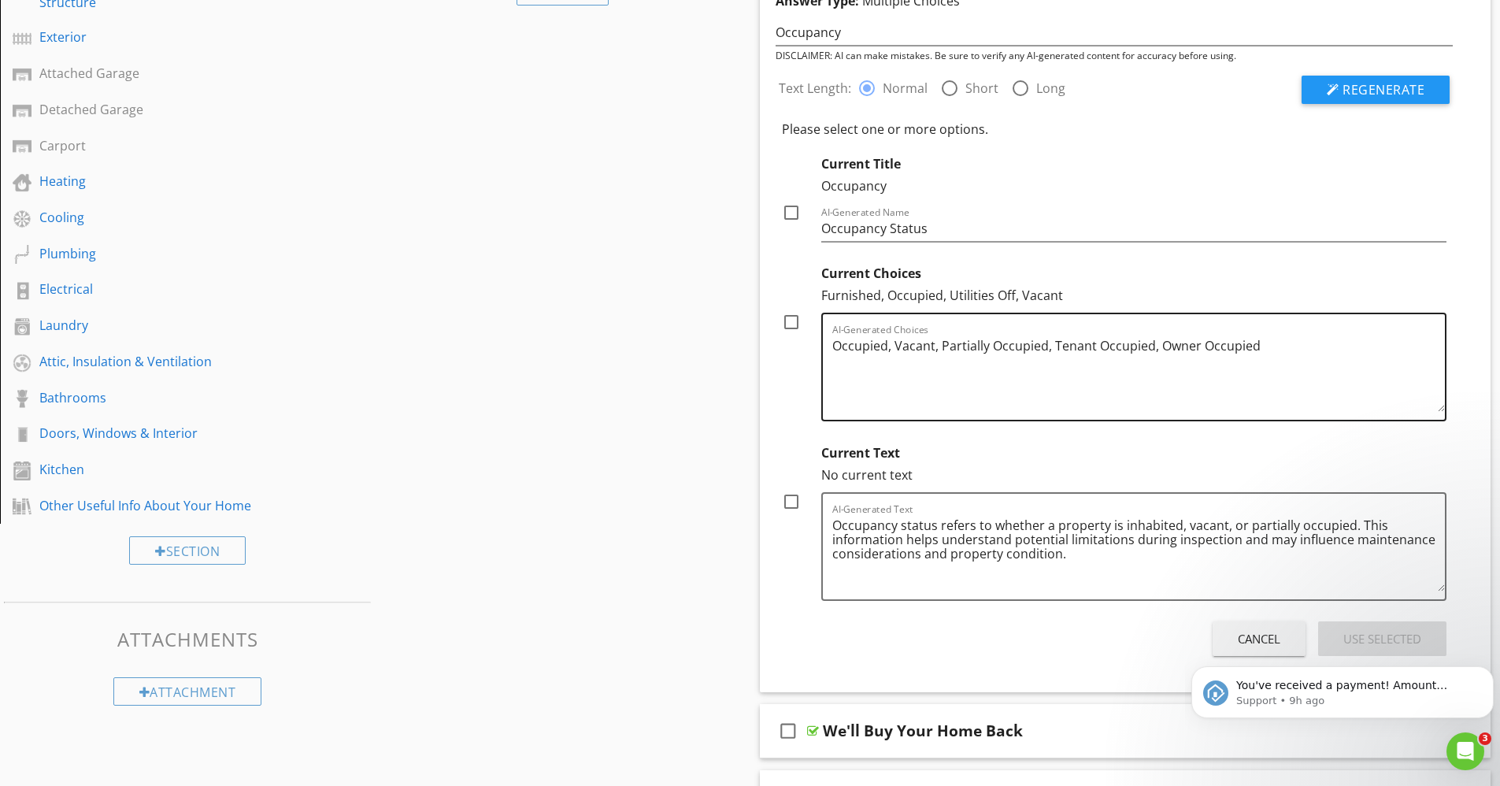
scroll to position [336, 0]
click at [1244, 642] on body "You've received a payment! Amount $475.00 Fee $0.00 Net $475.00 Transaction # p…" at bounding box center [1343, 689] width 302 height 98
click html "You've received a payment! Amount $475.00 Fee $0.00 Net $475.00 Transaction # p…"
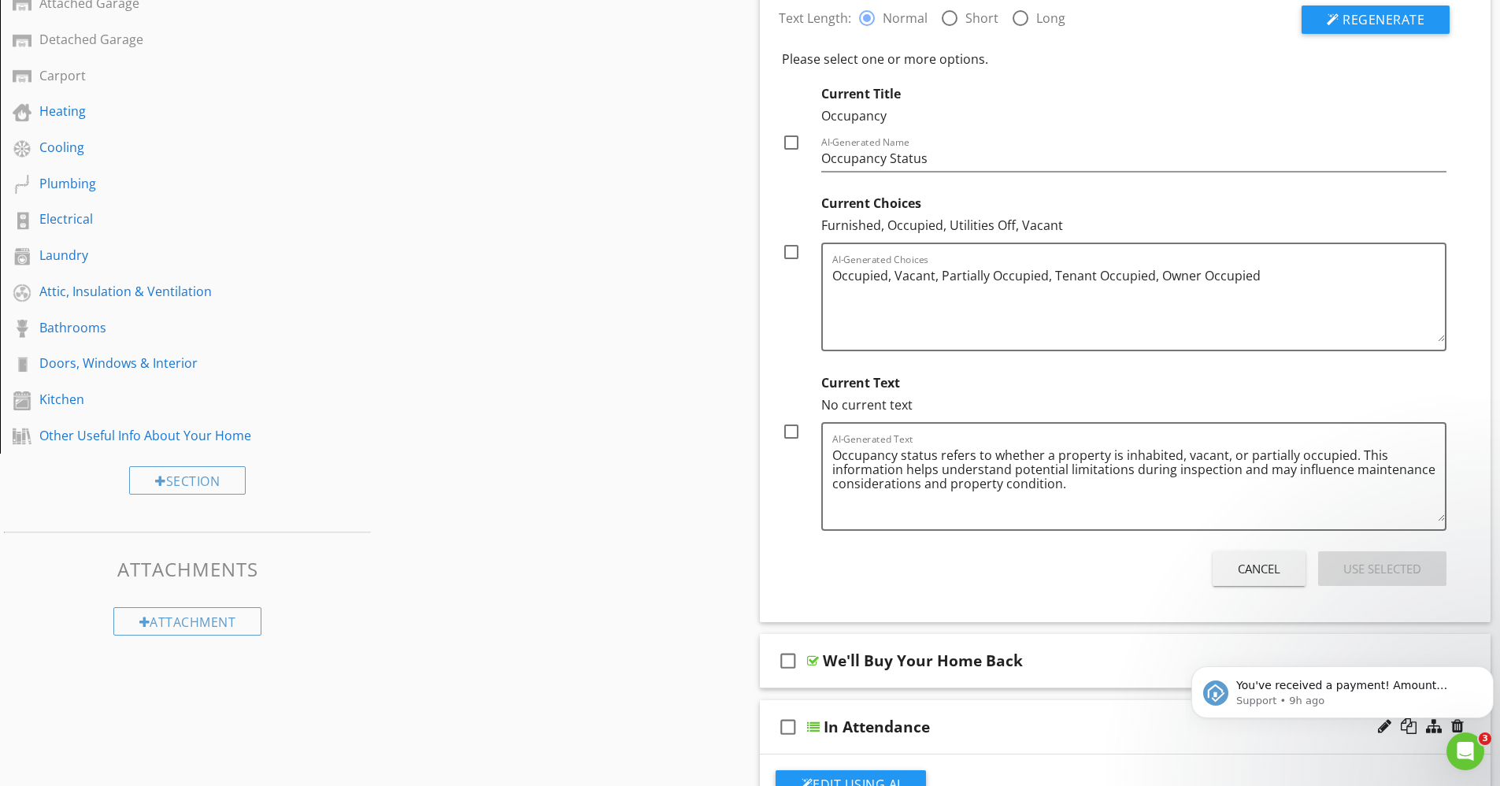
scroll to position [406, 0]
click at [1251, 559] on div "Cancel" at bounding box center [1259, 568] width 43 height 18
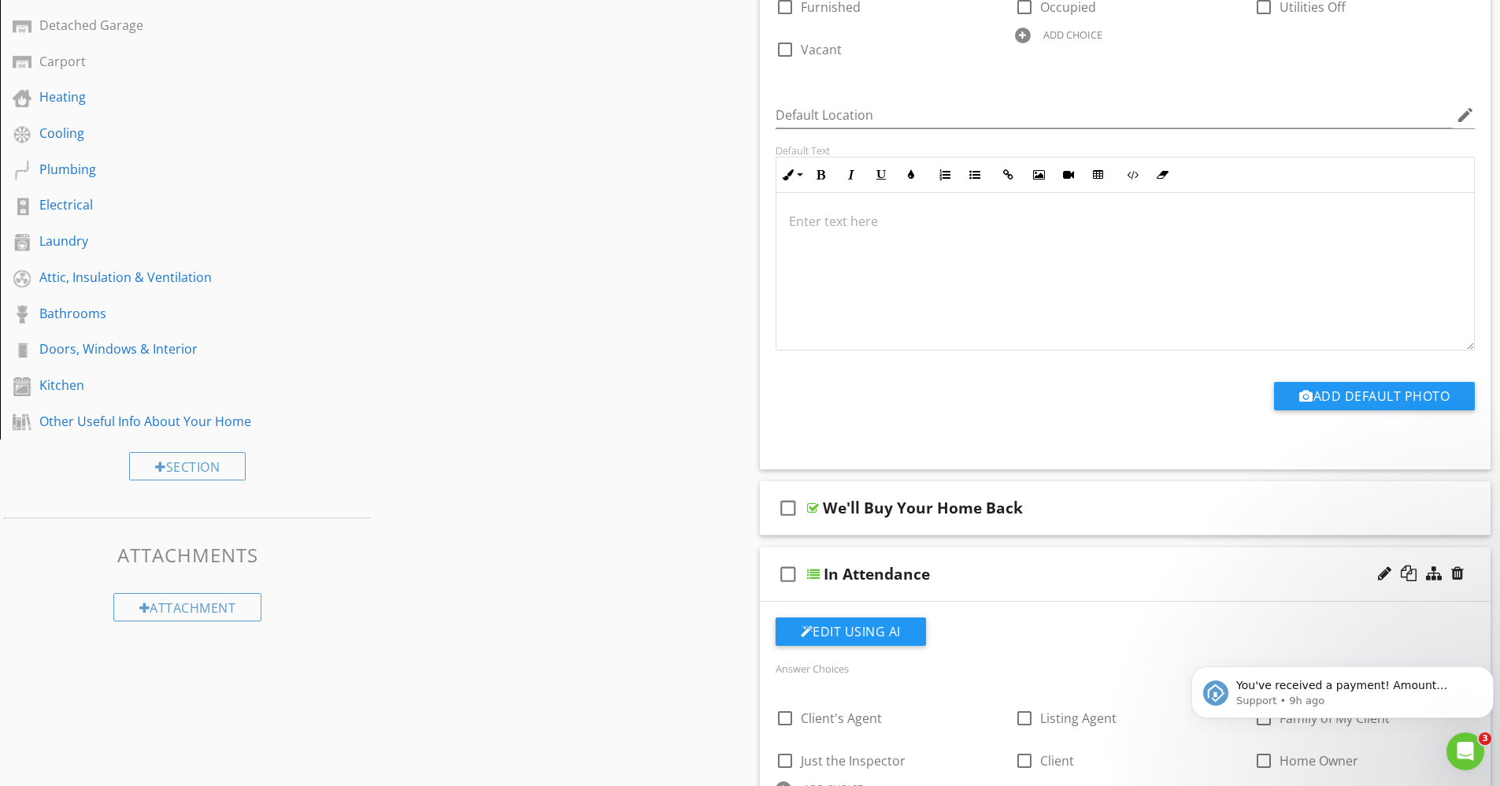
scroll to position [420, 0]
click at [816, 502] on div at bounding box center [813, 507] width 12 height 13
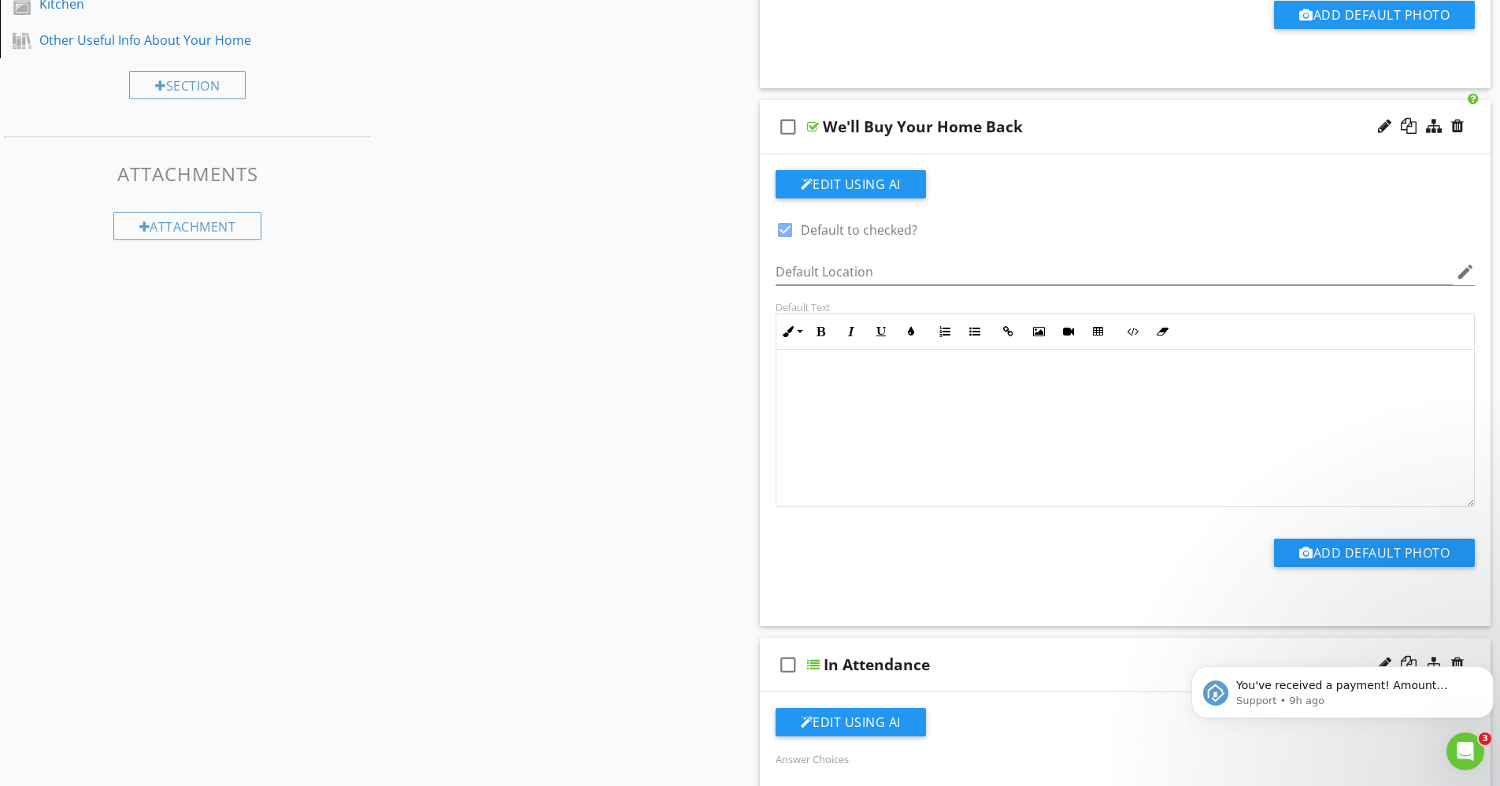
scroll to position [454, 0]
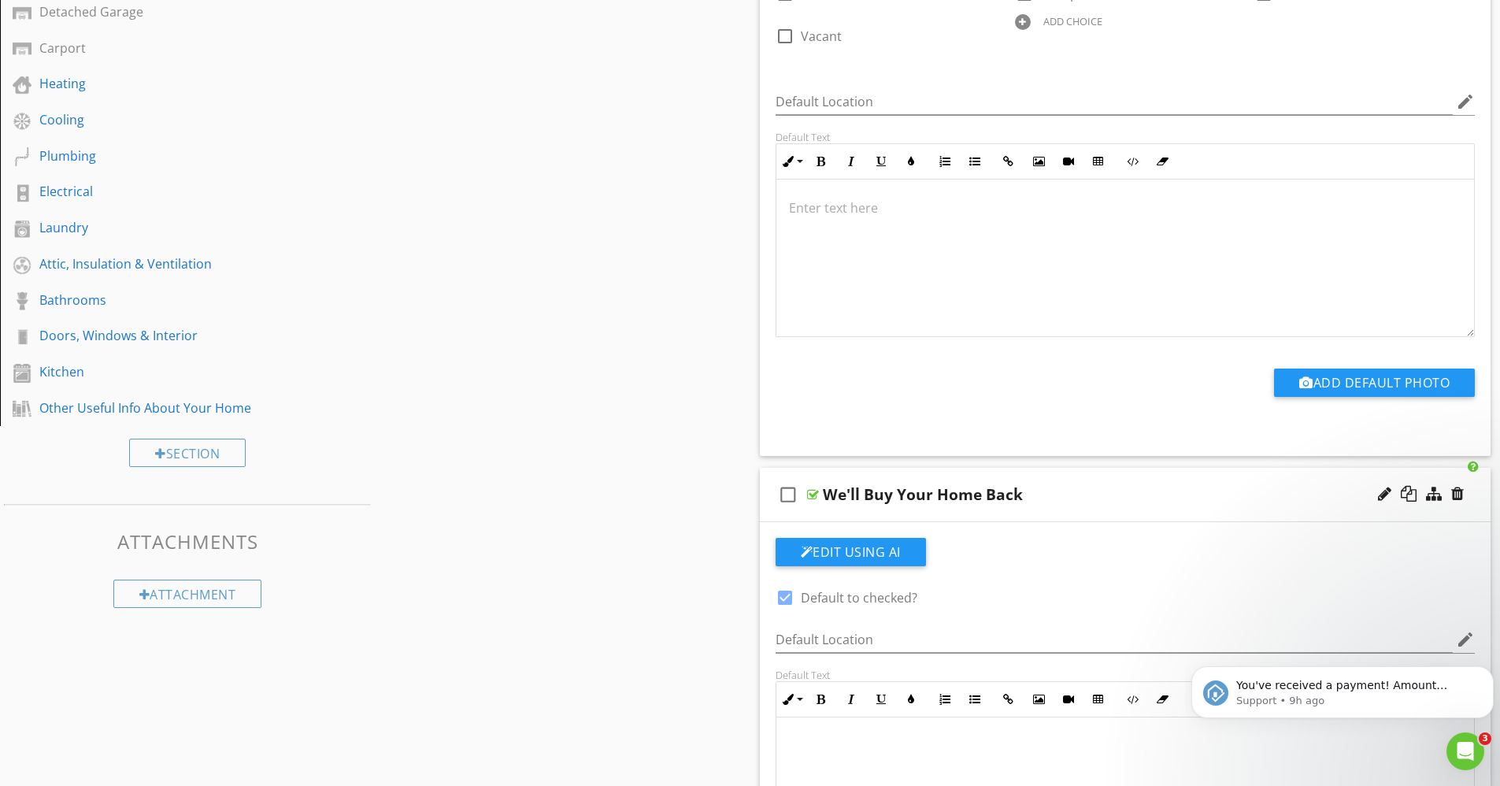
scroll to position [0, 0]
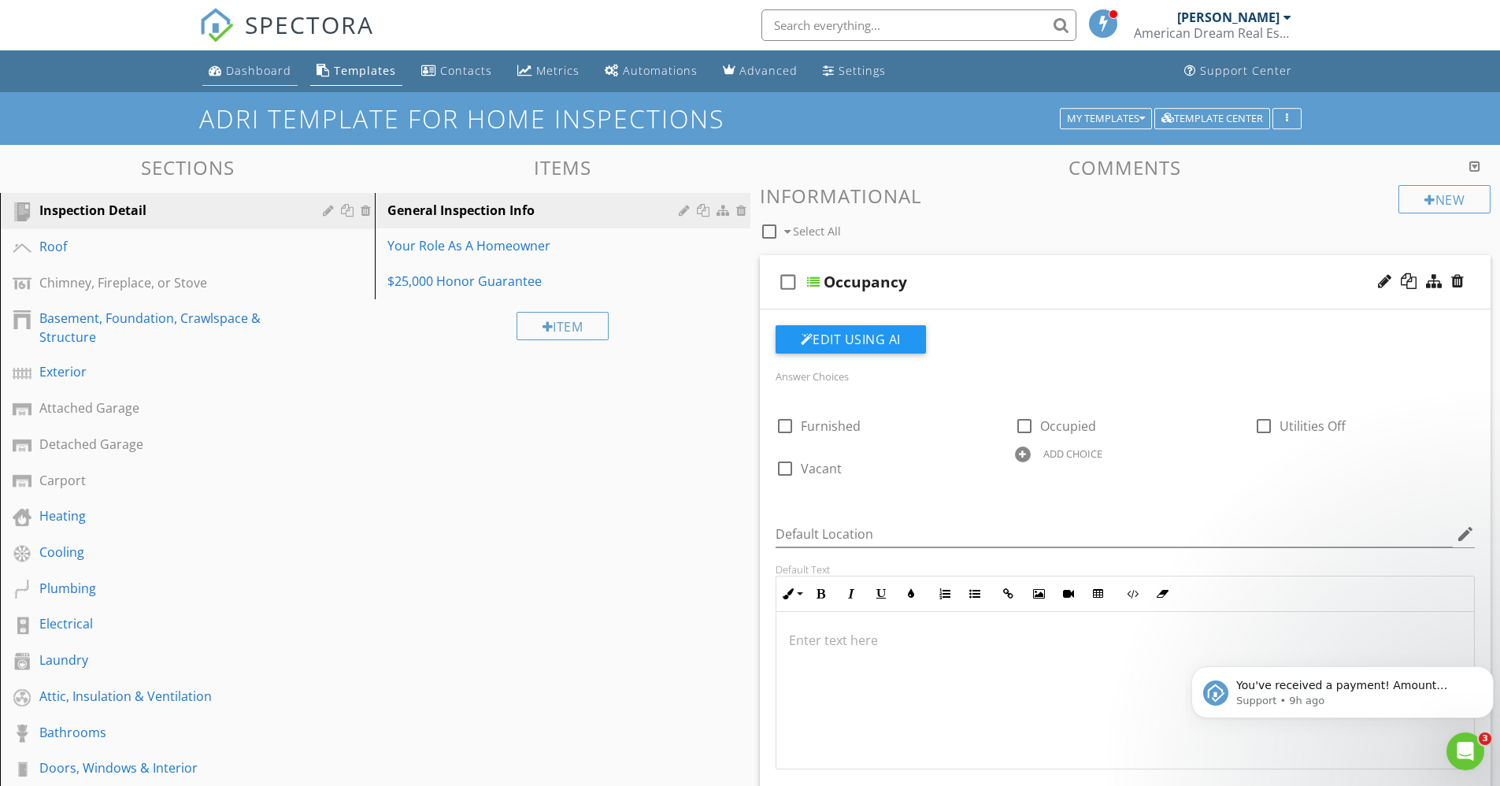
click at [262, 73] on div "Dashboard" at bounding box center [258, 70] width 65 height 15
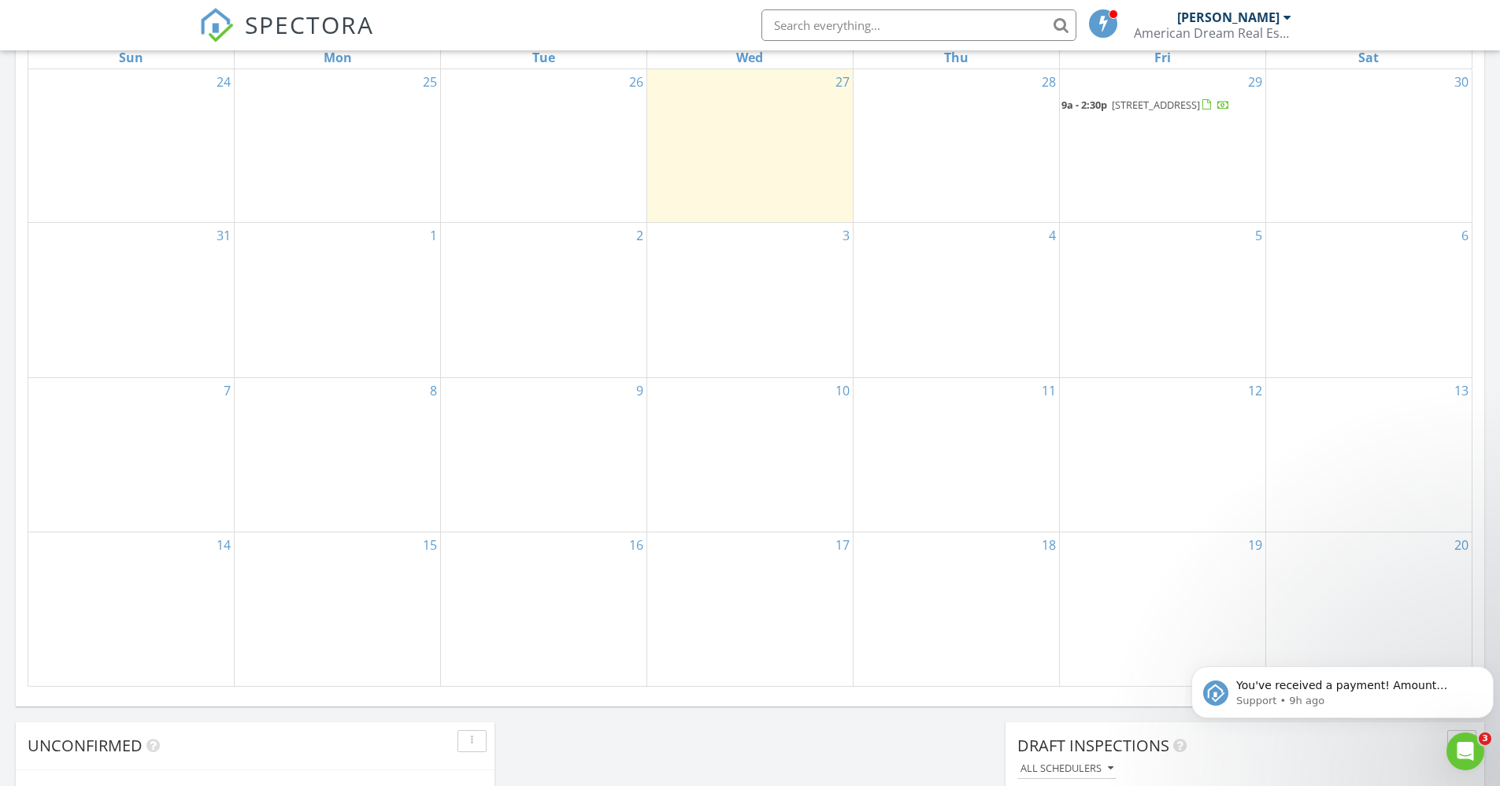
scroll to position [738, 0]
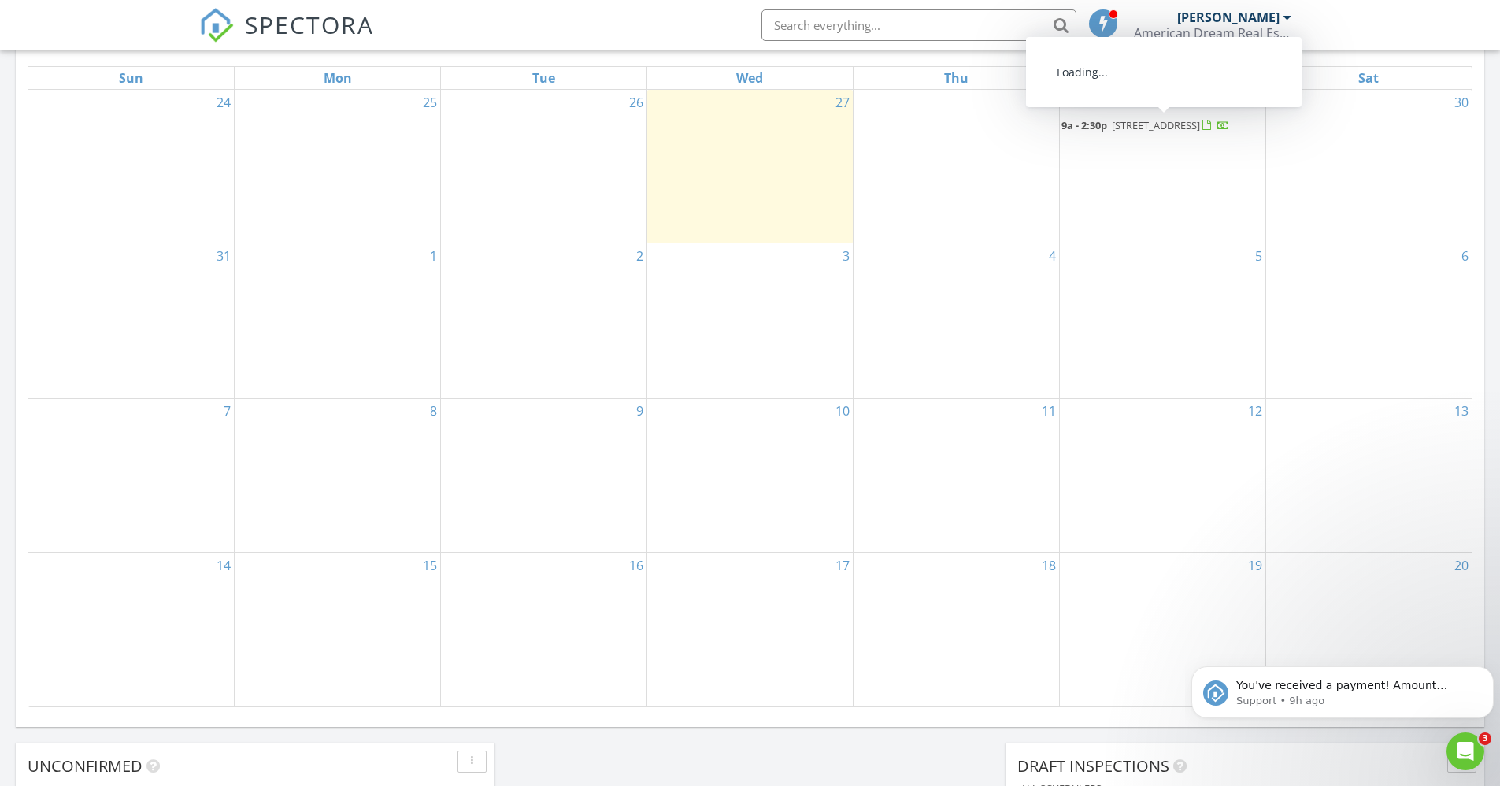
click at [1170, 126] on span "[STREET_ADDRESS]" at bounding box center [1156, 125] width 88 height 14
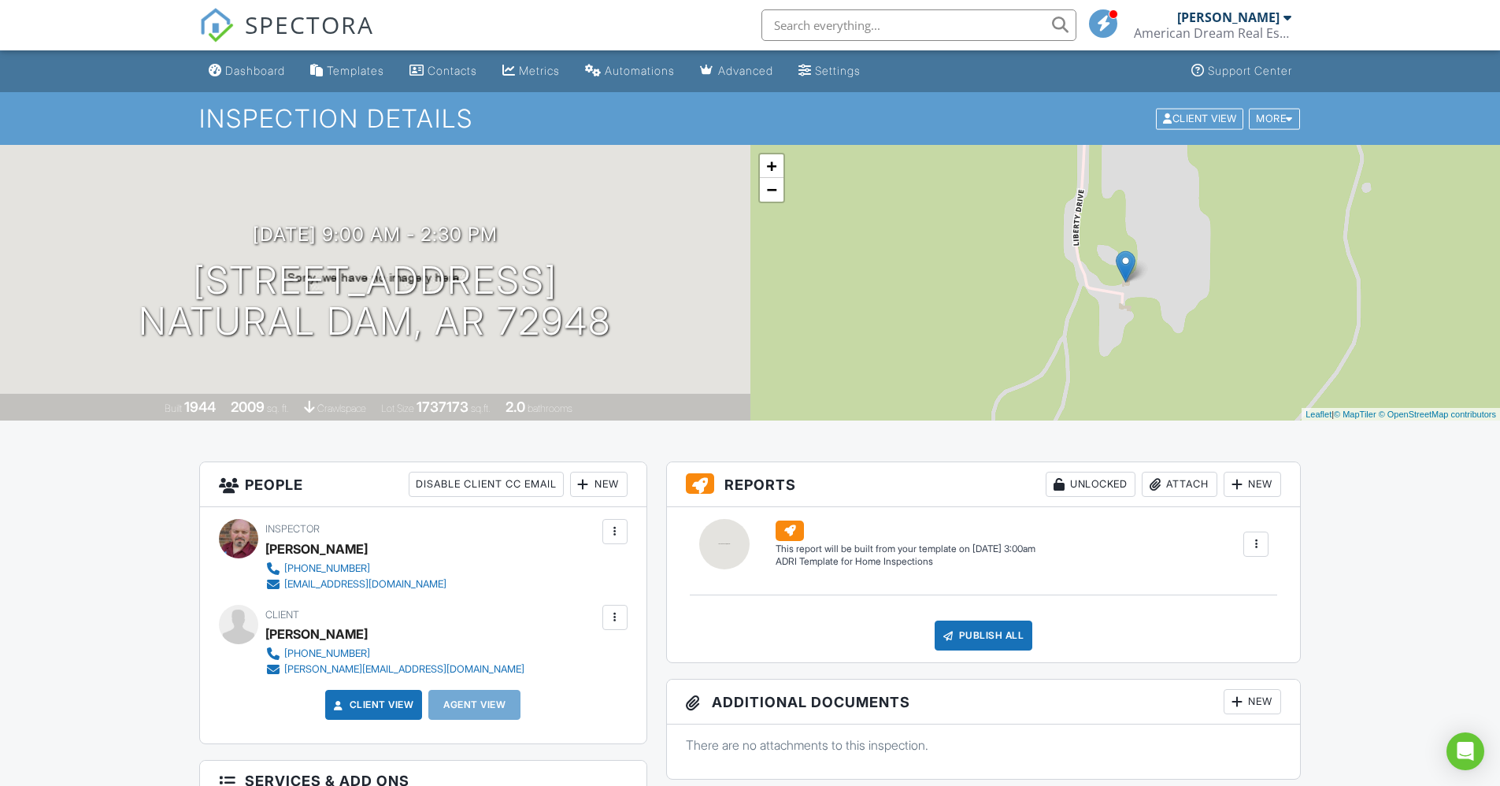
click at [1255, 543] on div at bounding box center [1256, 544] width 16 height 16
click at [1232, 586] on div "Build Now" at bounding box center [1224, 589] width 76 height 19
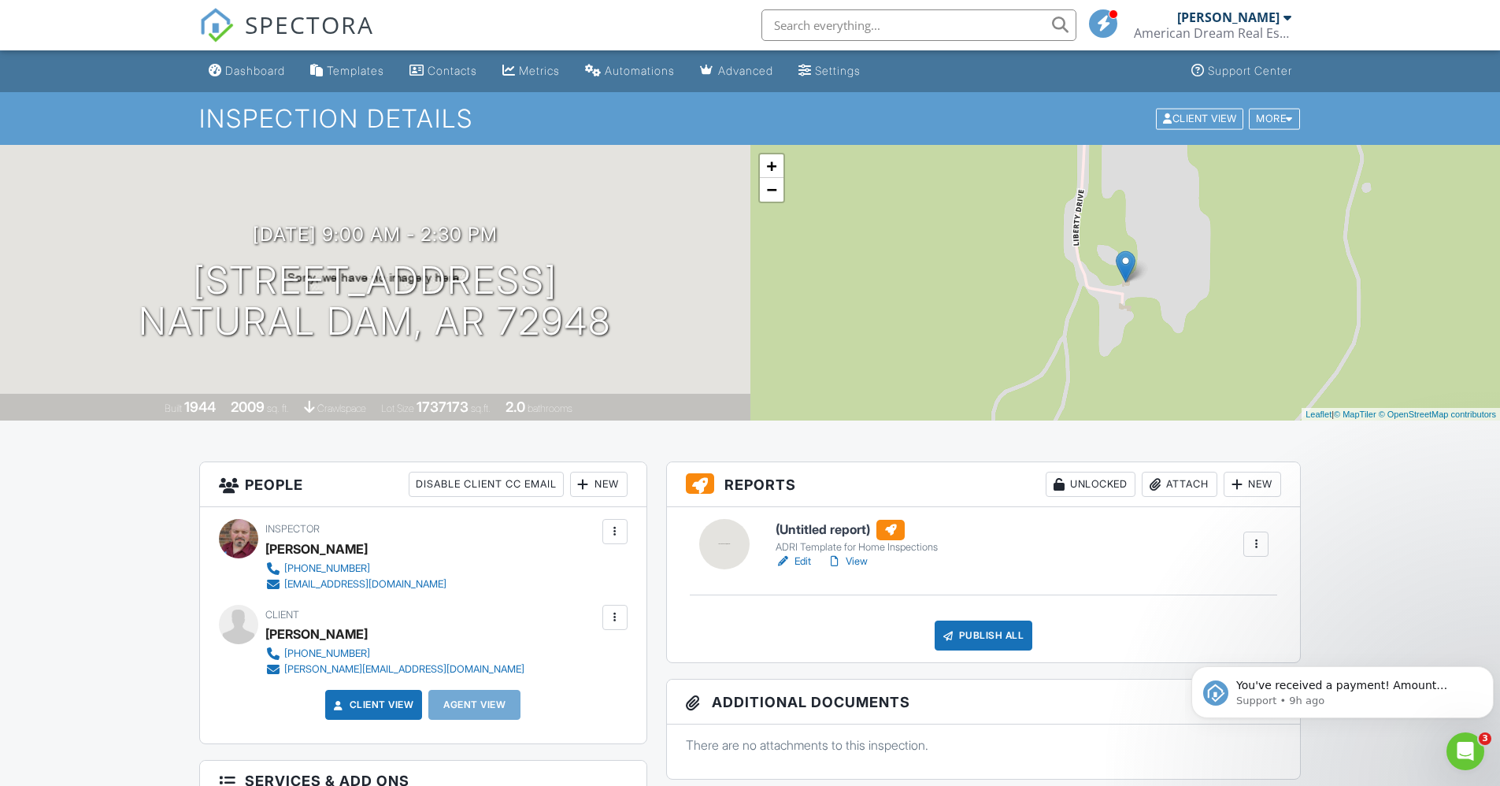
click at [855, 567] on link "View" at bounding box center [847, 562] width 41 height 16
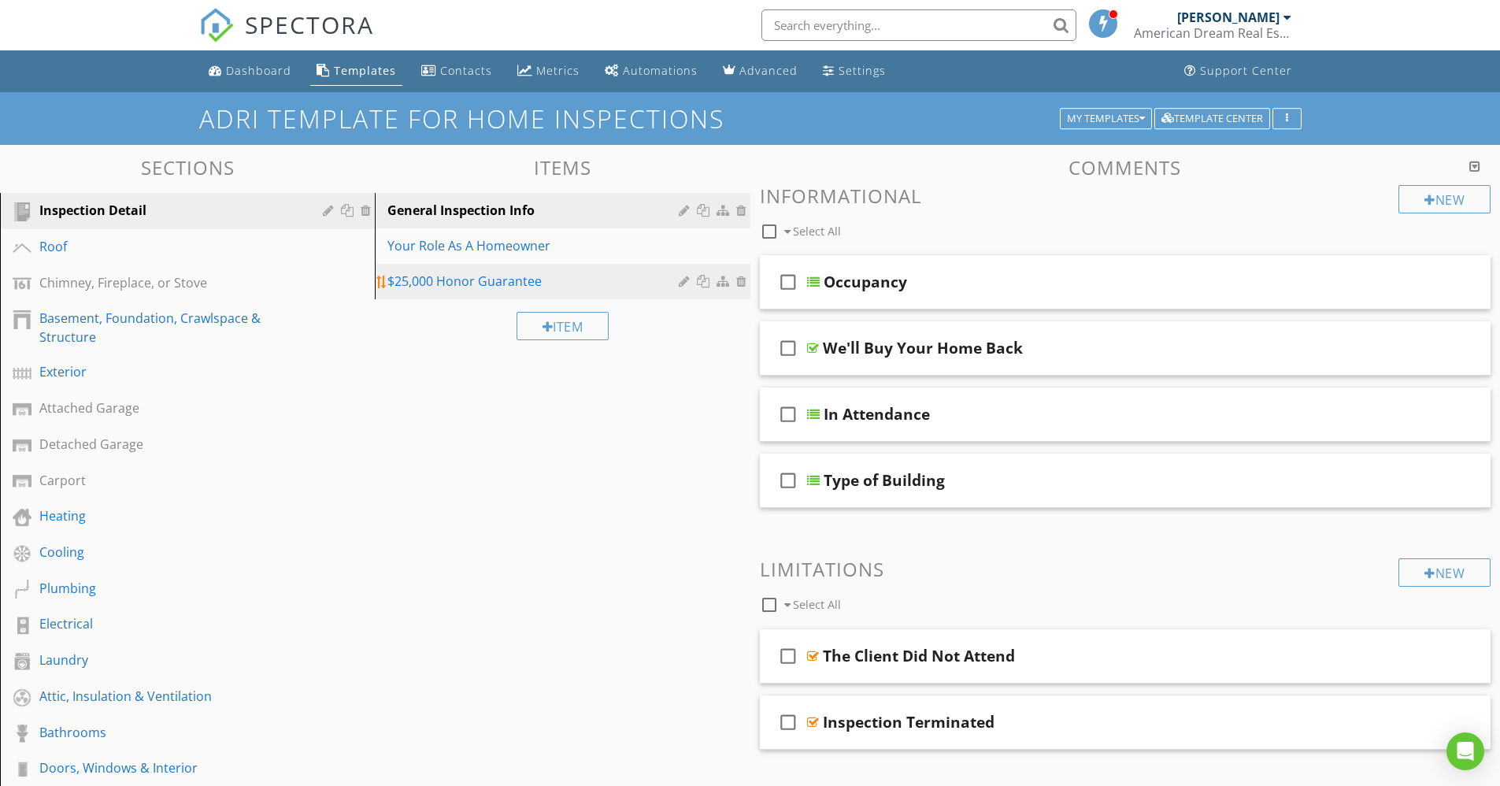
click at [462, 279] on div "$25,000 Honor Guarantee" at bounding box center [534, 281] width 295 height 19
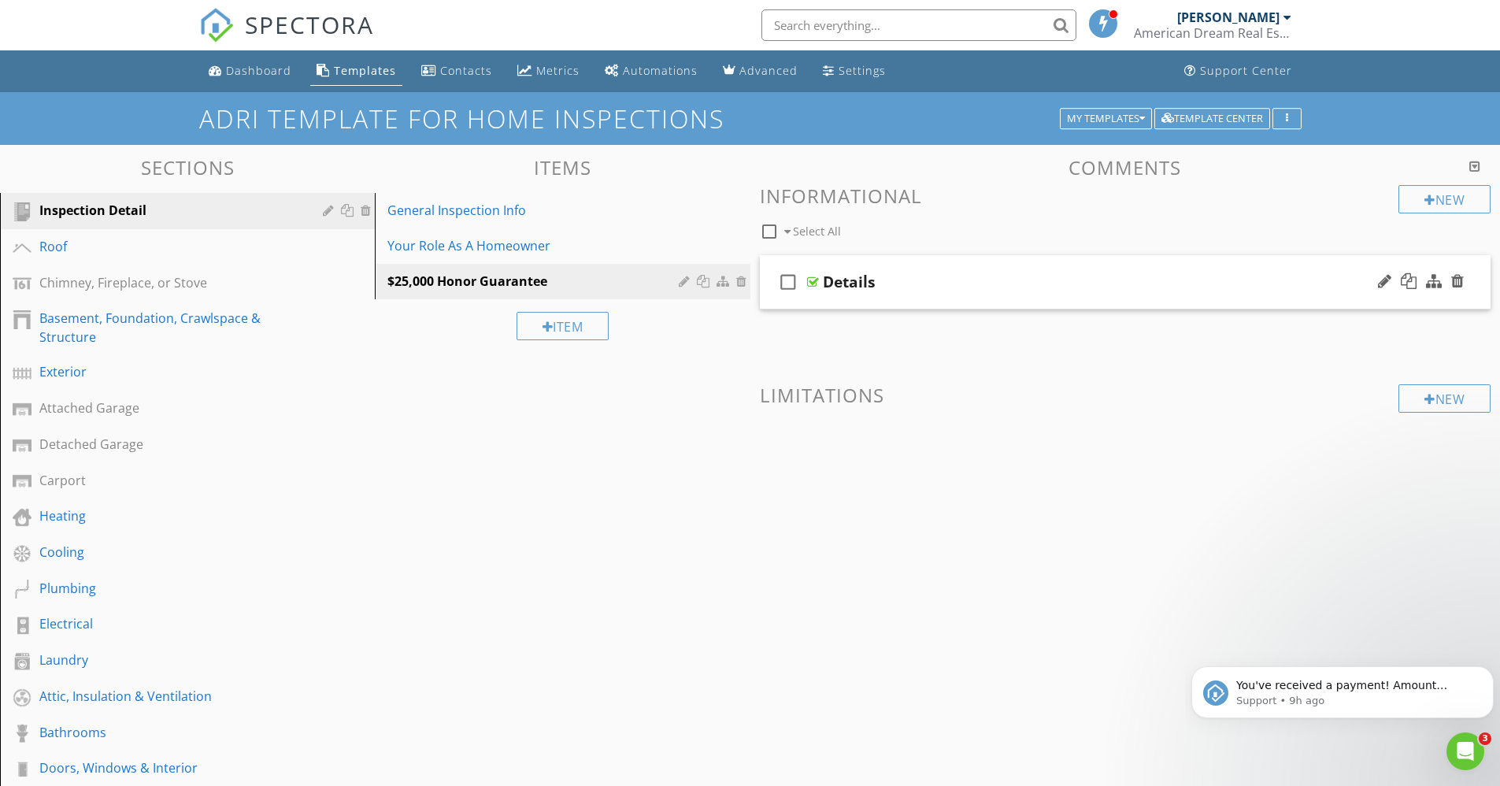
click at [786, 283] on icon "check_box_outline_blank" at bounding box center [788, 282] width 25 height 38
checkbox input "true"
click at [422, 247] on div "Your Role As A Homeowner" at bounding box center [534, 245] width 295 height 19
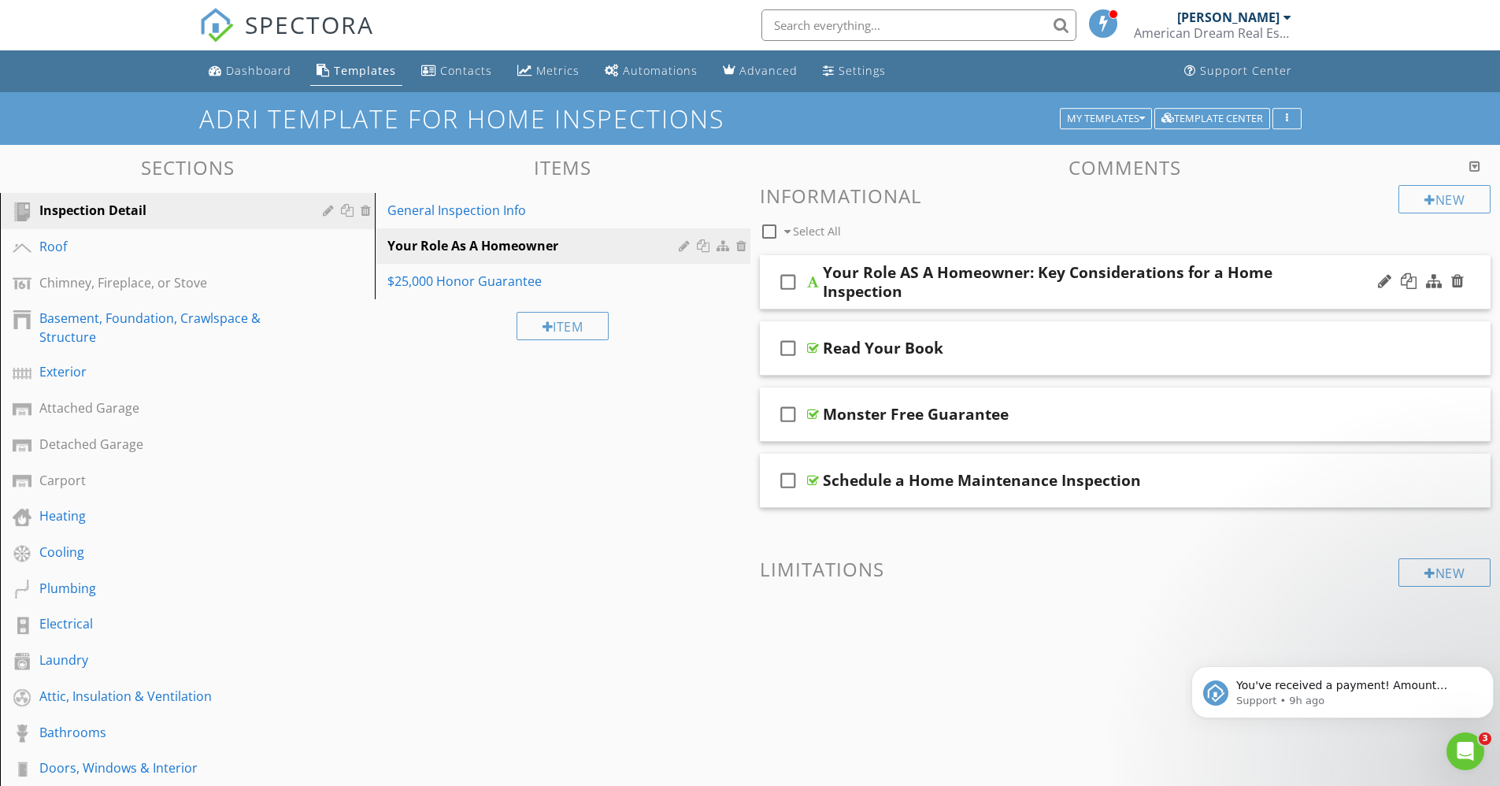
click at [782, 287] on icon "check_box_outline_blank" at bounding box center [788, 282] width 25 height 38
click at [792, 347] on icon "check_box_outline_blank" at bounding box center [788, 348] width 25 height 38
click at [789, 415] on icon "check_box_outline_blank" at bounding box center [788, 414] width 25 height 38
click at [795, 476] on icon "check_box_outline_blank" at bounding box center [788, 481] width 25 height 38
click at [791, 350] on icon "check_box" at bounding box center [788, 348] width 25 height 38
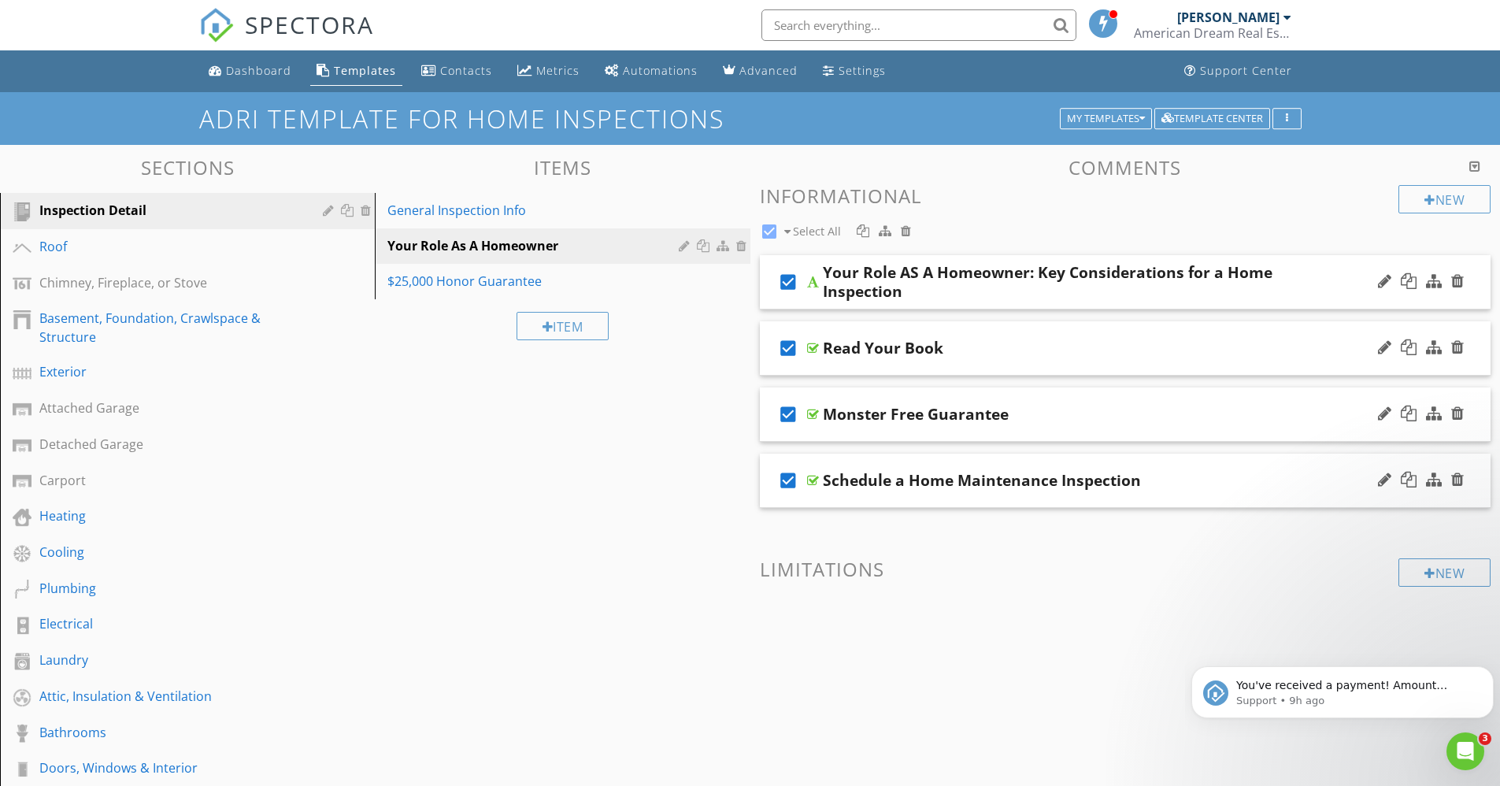
checkbox input "false"
click at [786, 482] on icon "check_box" at bounding box center [788, 481] width 25 height 38
click at [446, 207] on div "General Inspection Info" at bounding box center [534, 210] width 295 height 19
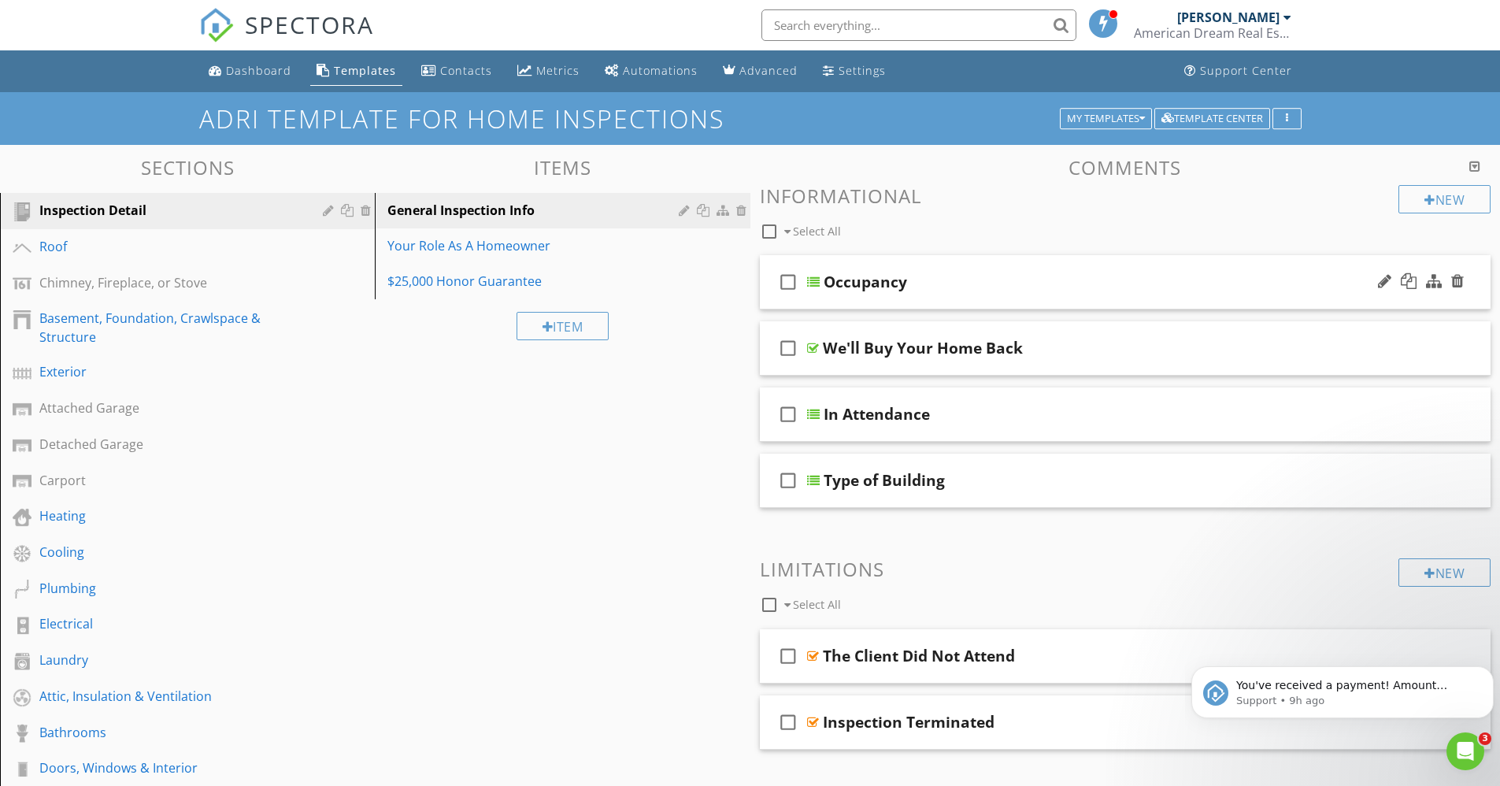
click at [786, 280] on icon "check_box_outline_blank" at bounding box center [788, 282] width 25 height 38
click at [788, 351] on icon "check_box_outline_blank" at bounding box center [788, 348] width 25 height 38
click at [788, 421] on icon "check_box_outline_blank" at bounding box center [788, 414] width 25 height 38
click at [792, 479] on icon "check_box_outline_blank" at bounding box center [788, 481] width 25 height 38
checkbox input "true"
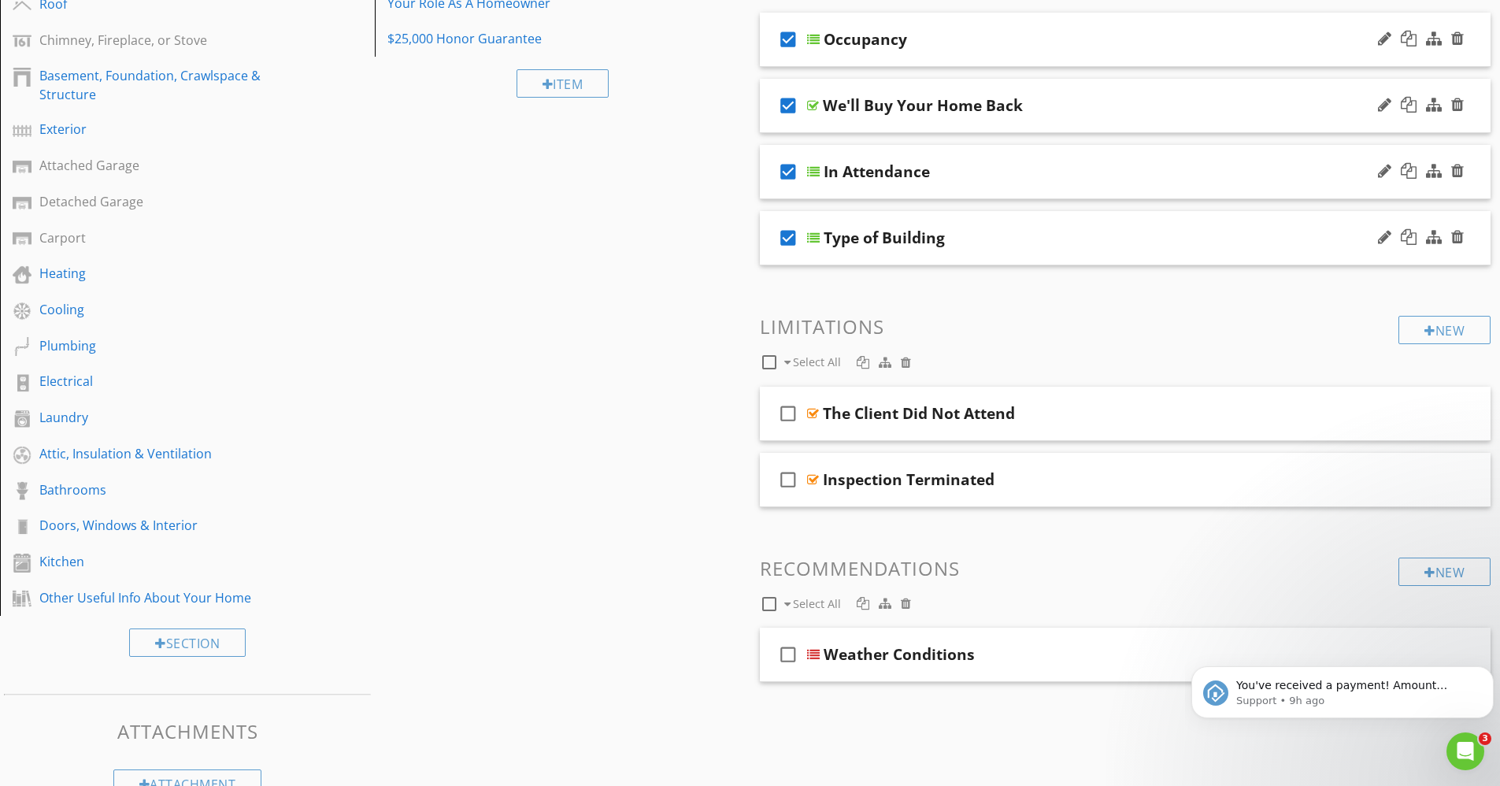
scroll to position [282, 0]
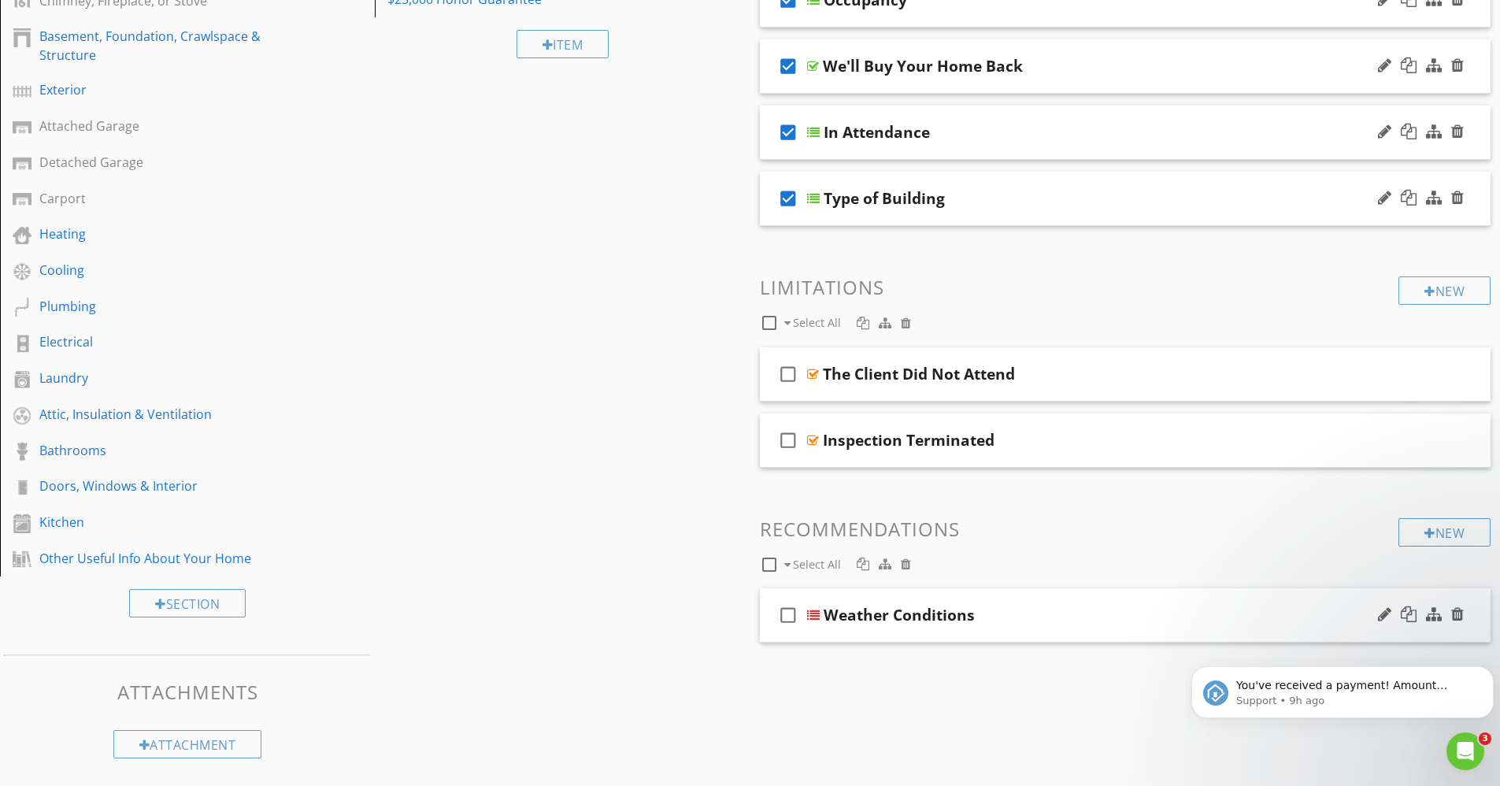
click at [791, 618] on icon "check_box_outline_blank" at bounding box center [788, 615] width 25 height 38
checkbox input "true"
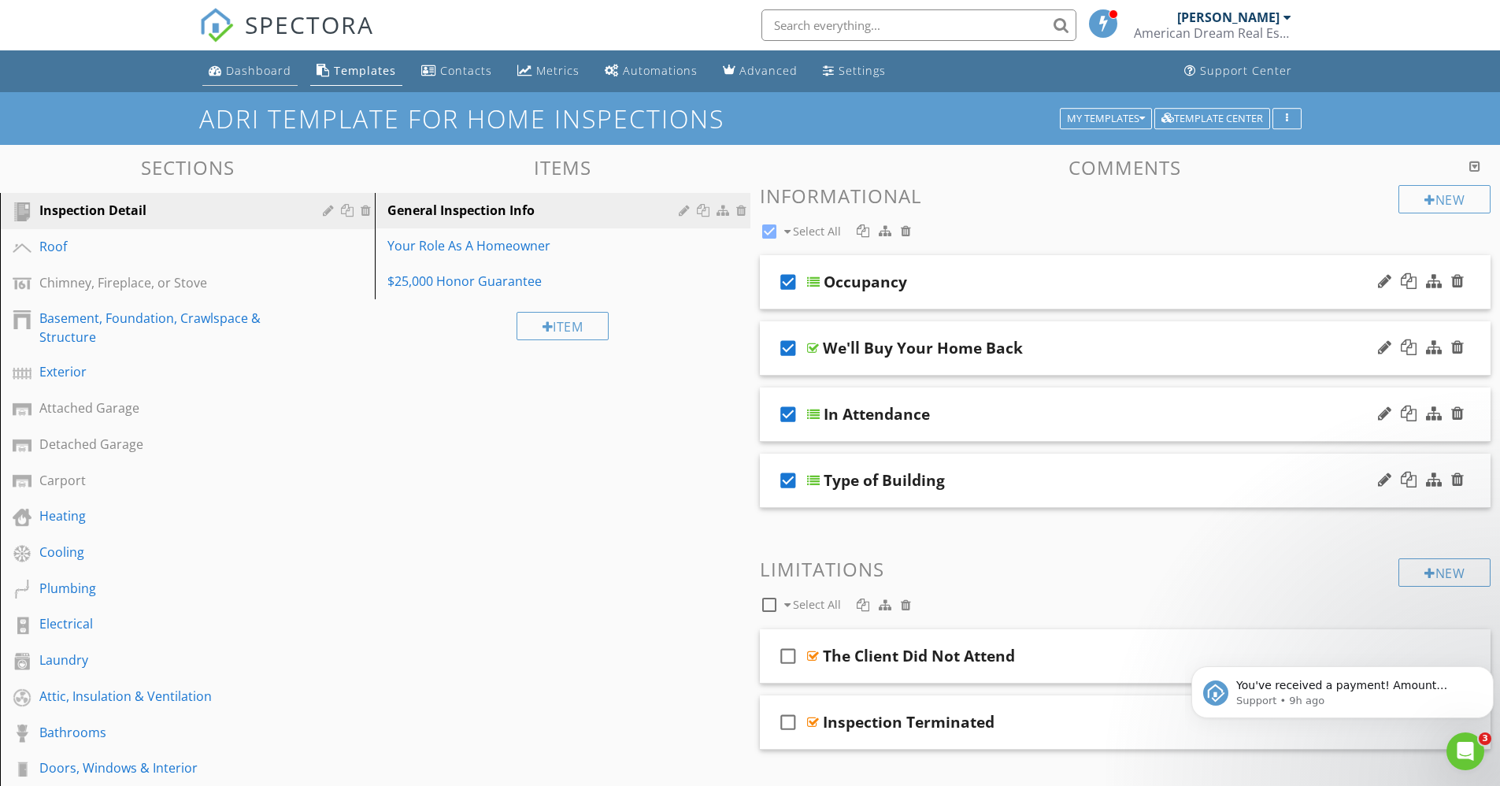
click at [258, 66] on div "Dashboard" at bounding box center [258, 70] width 65 height 15
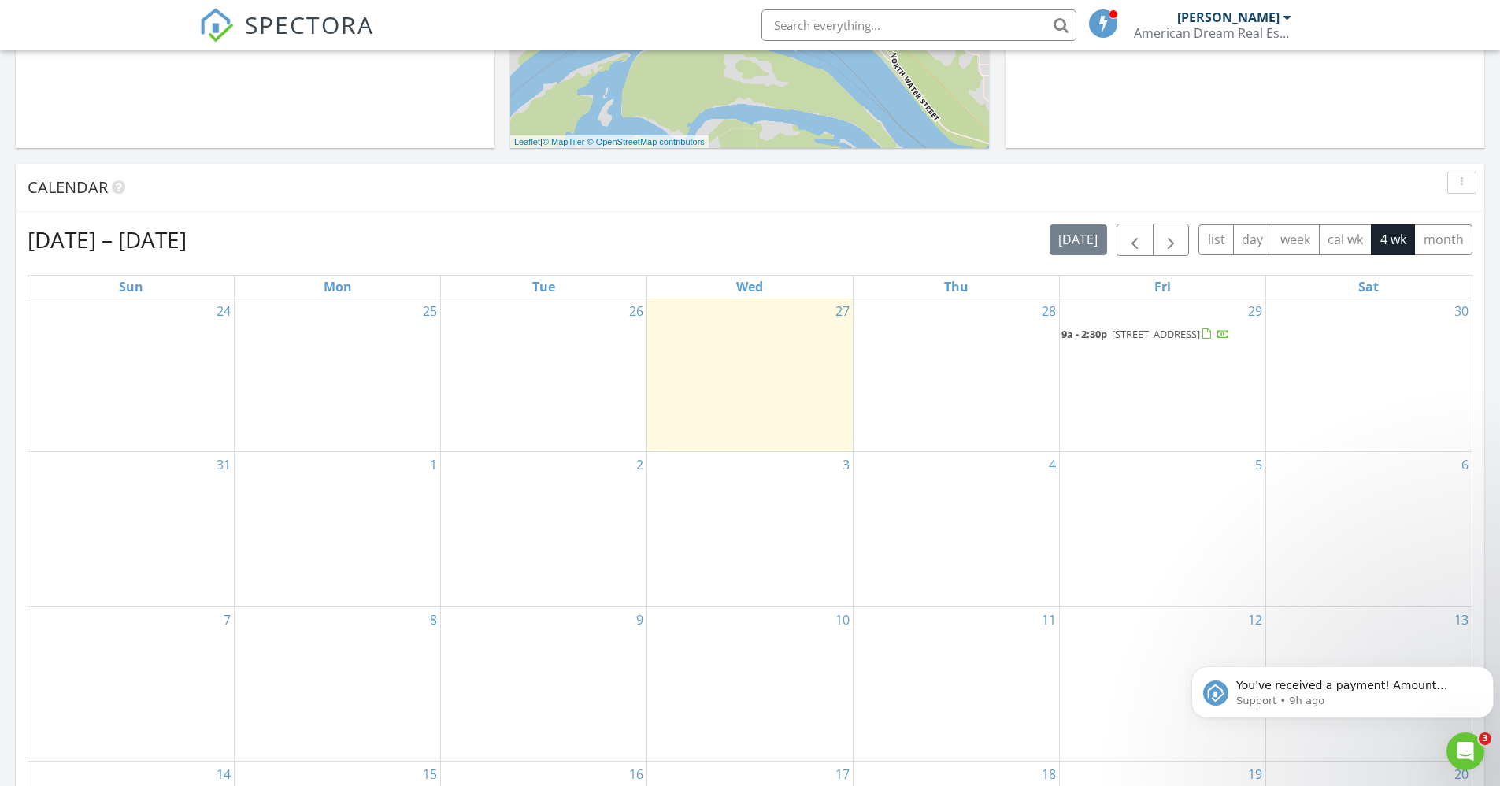
scroll to position [531, 0]
click at [1128, 332] on span "[STREET_ADDRESS]" at bounding box center [1156, 332] width 88 height 14
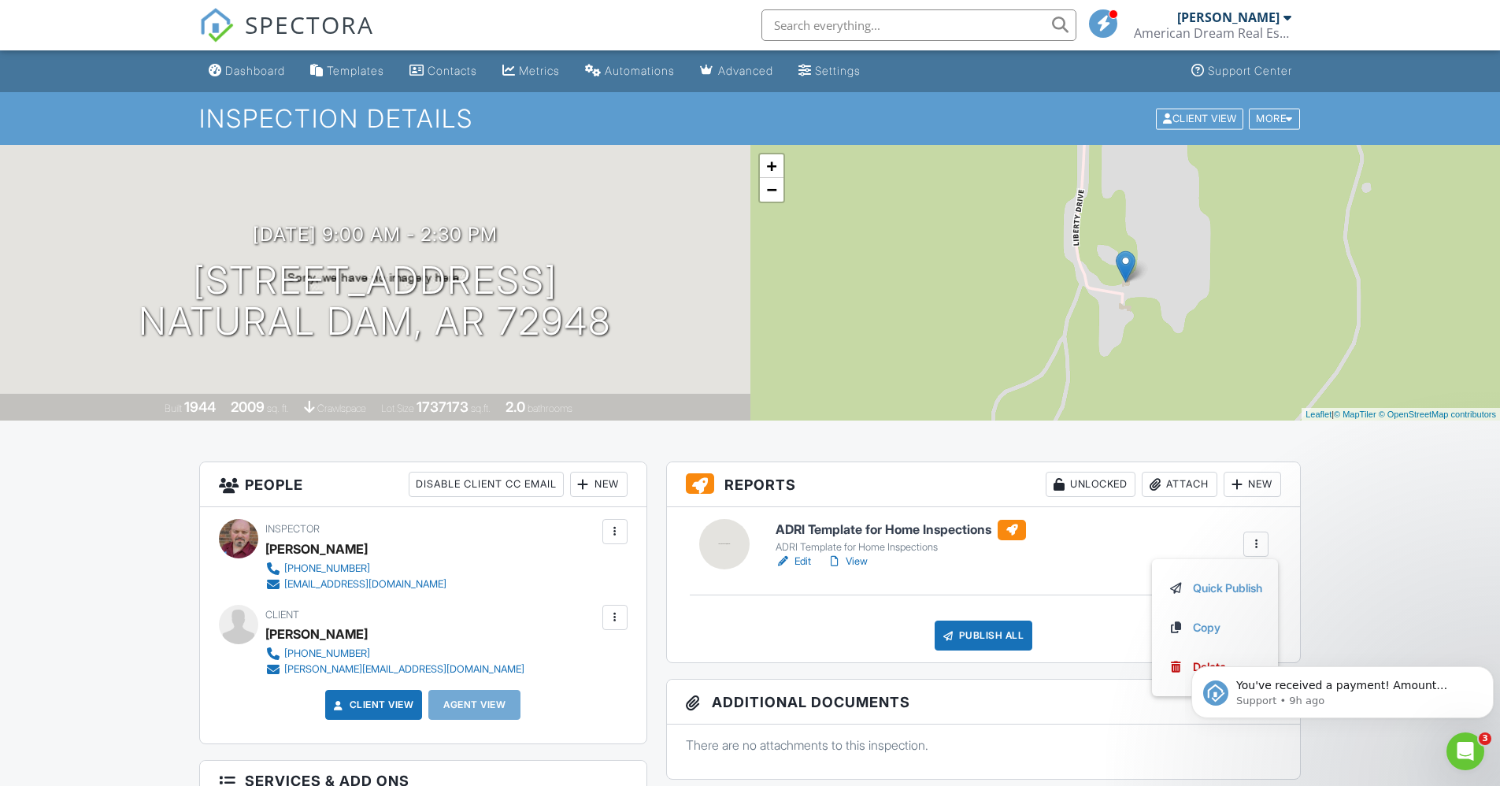
click at [797, 562] on link "Edit" at bounding box center [793, 562] width 35 height 16
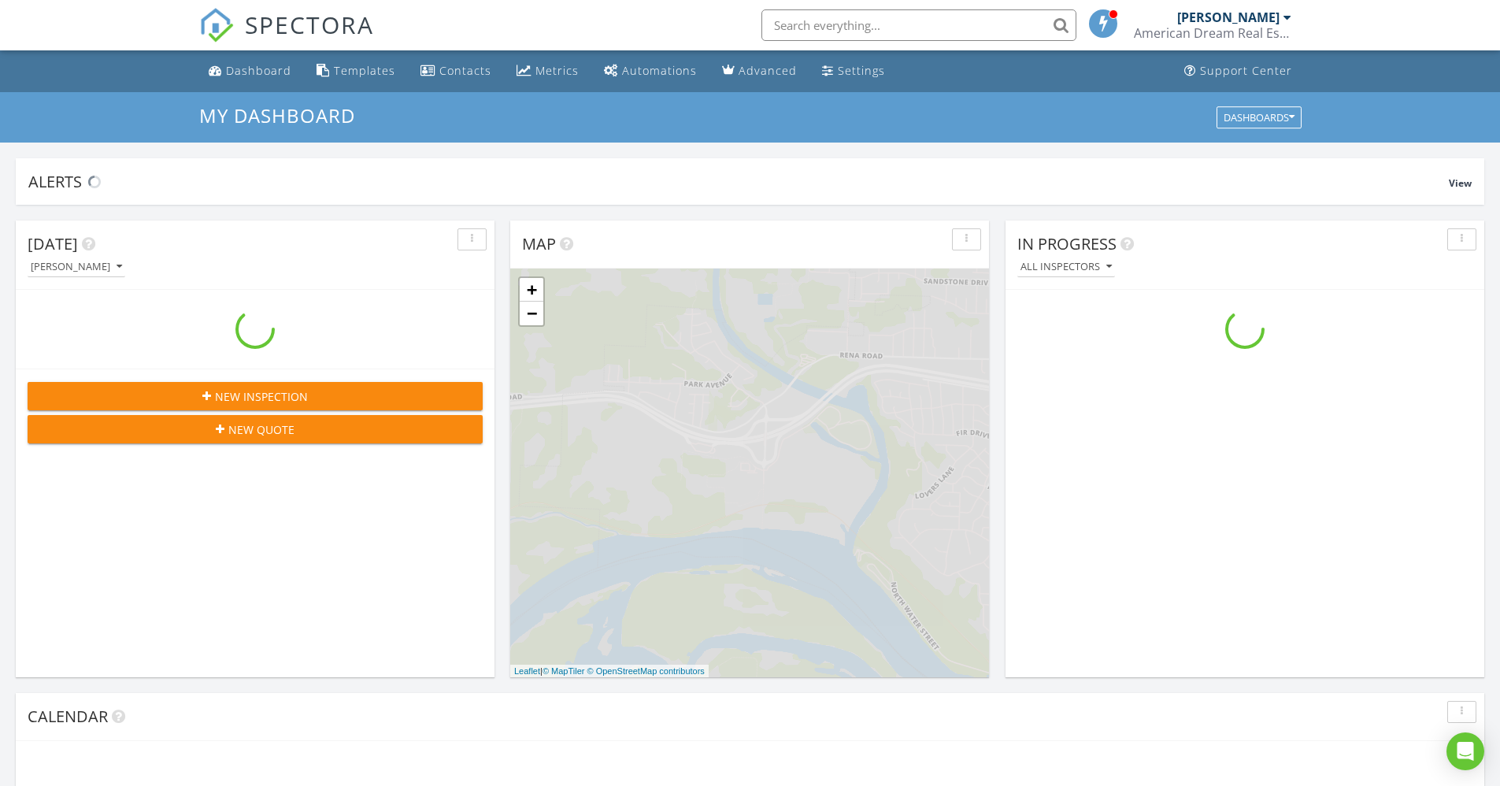
scroll to position [1458, 1525]
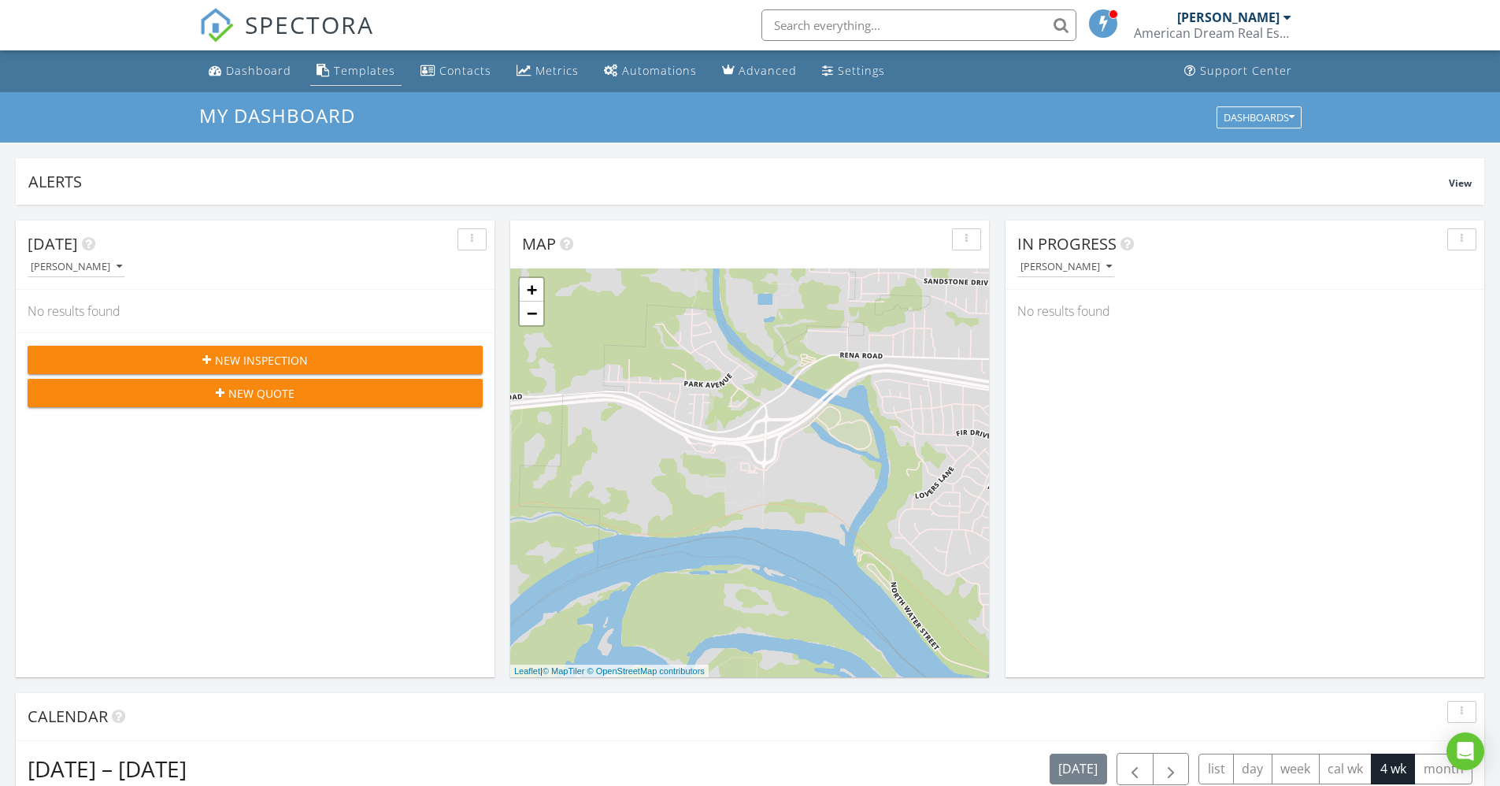
click at [342, 75] on div "Templates" at bounding box center [364, 70] width 61 height 15
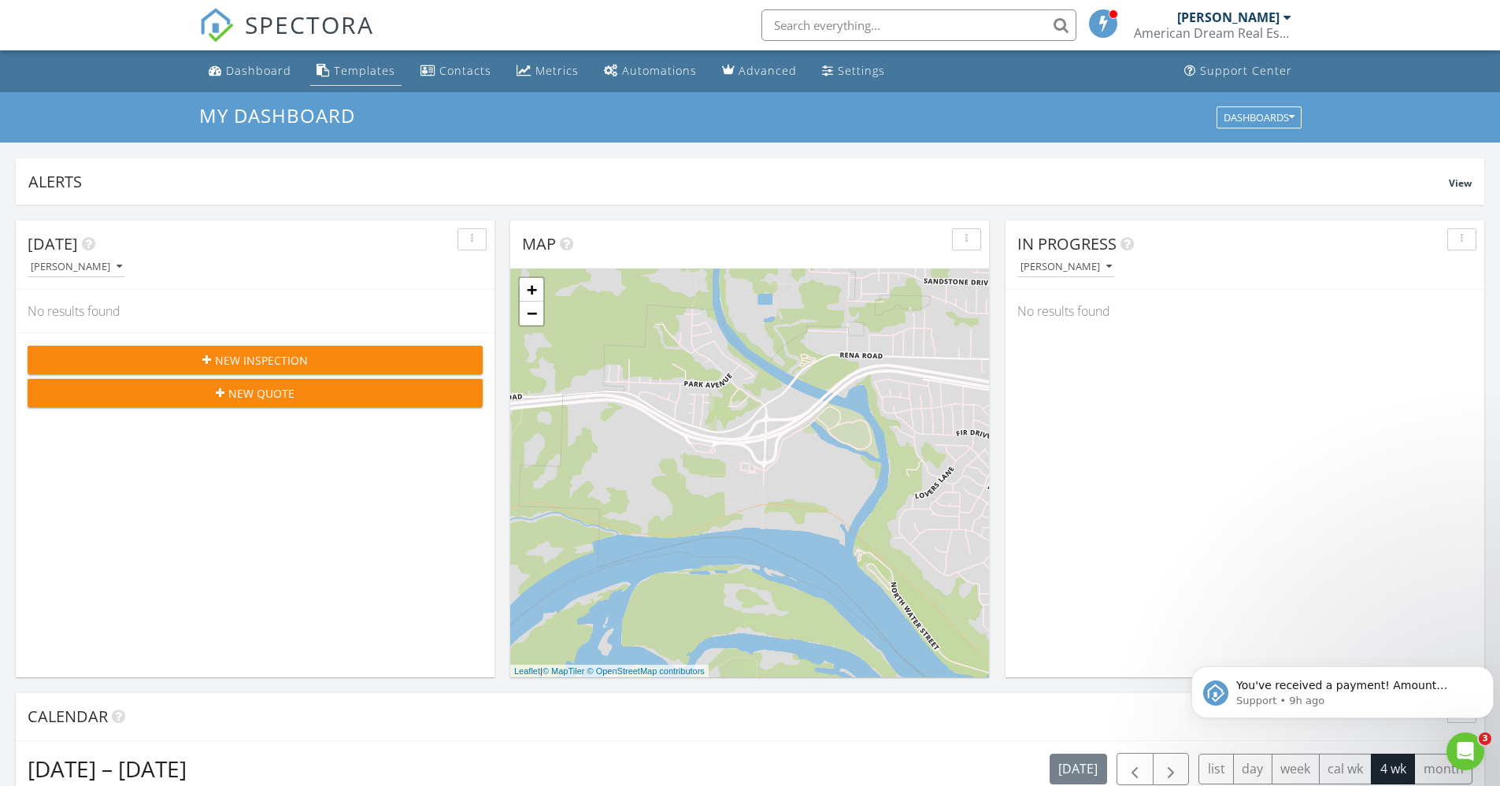
scroll to position [0, 0]
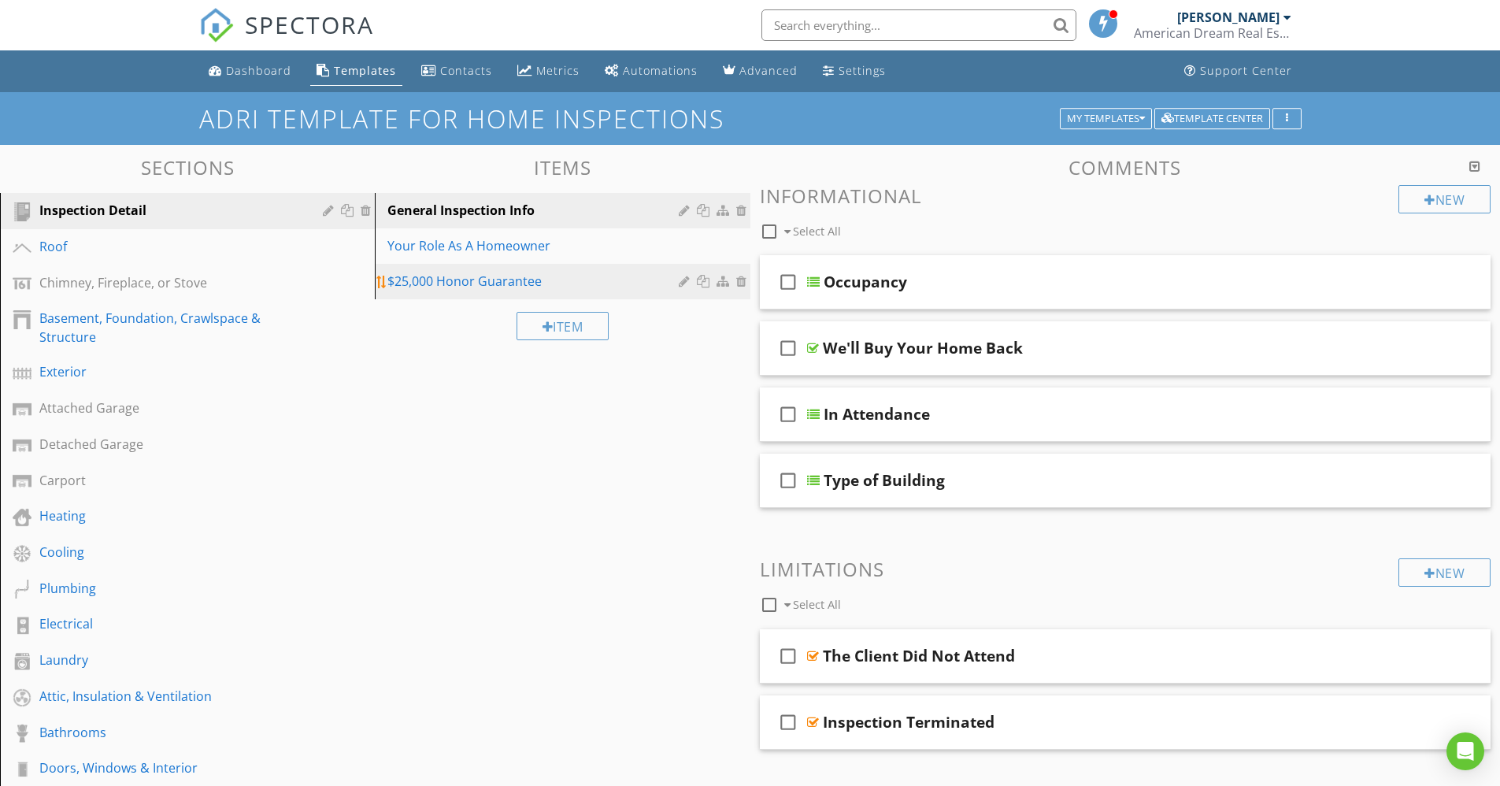
click at [447, 279] on div "$25,000 Honor Guarantee" at bounding box center [534, 281] width 295 height 19
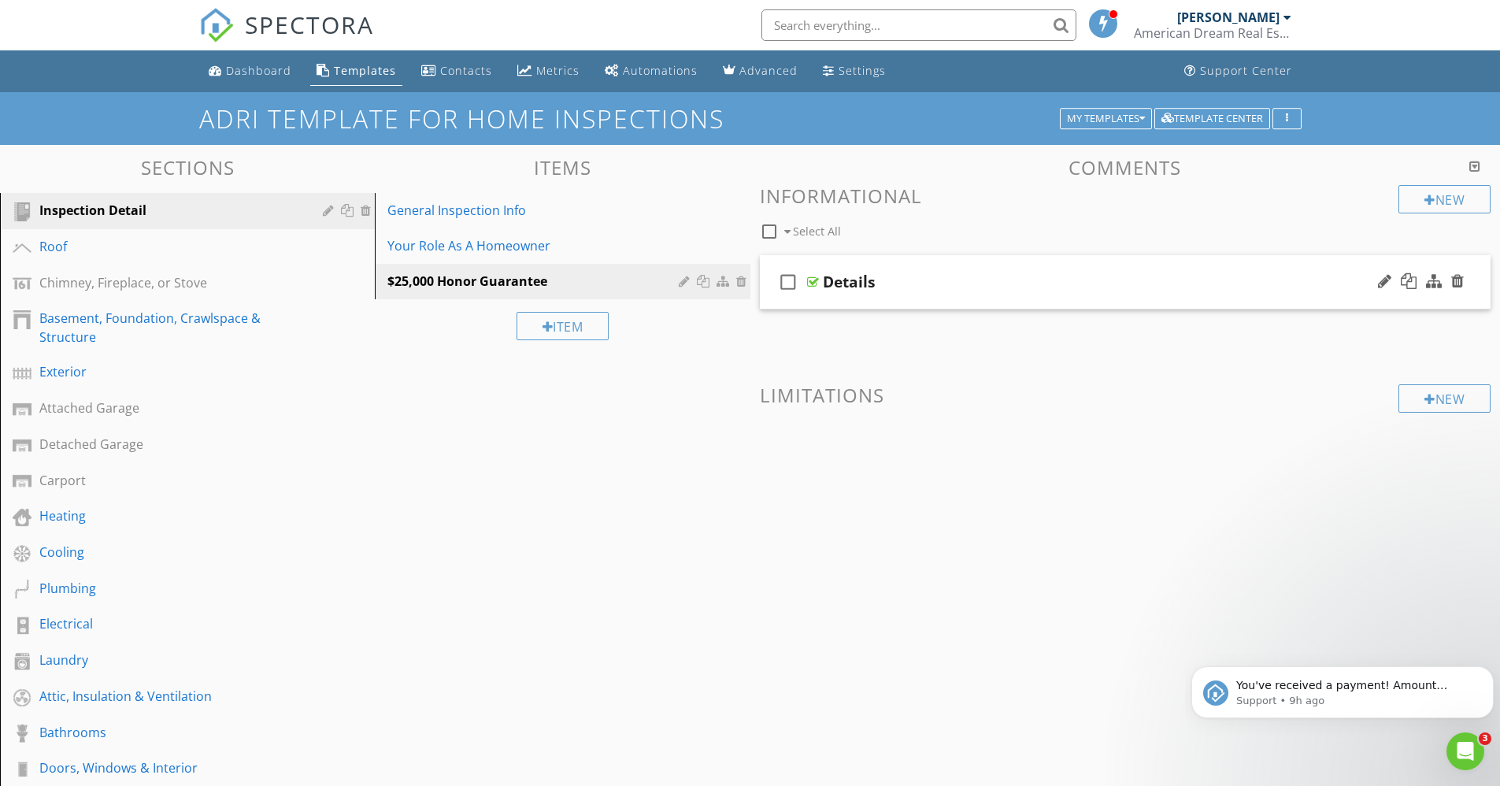
click at [810, 281] on div at bounding box center [813, 282] width 12 height 13
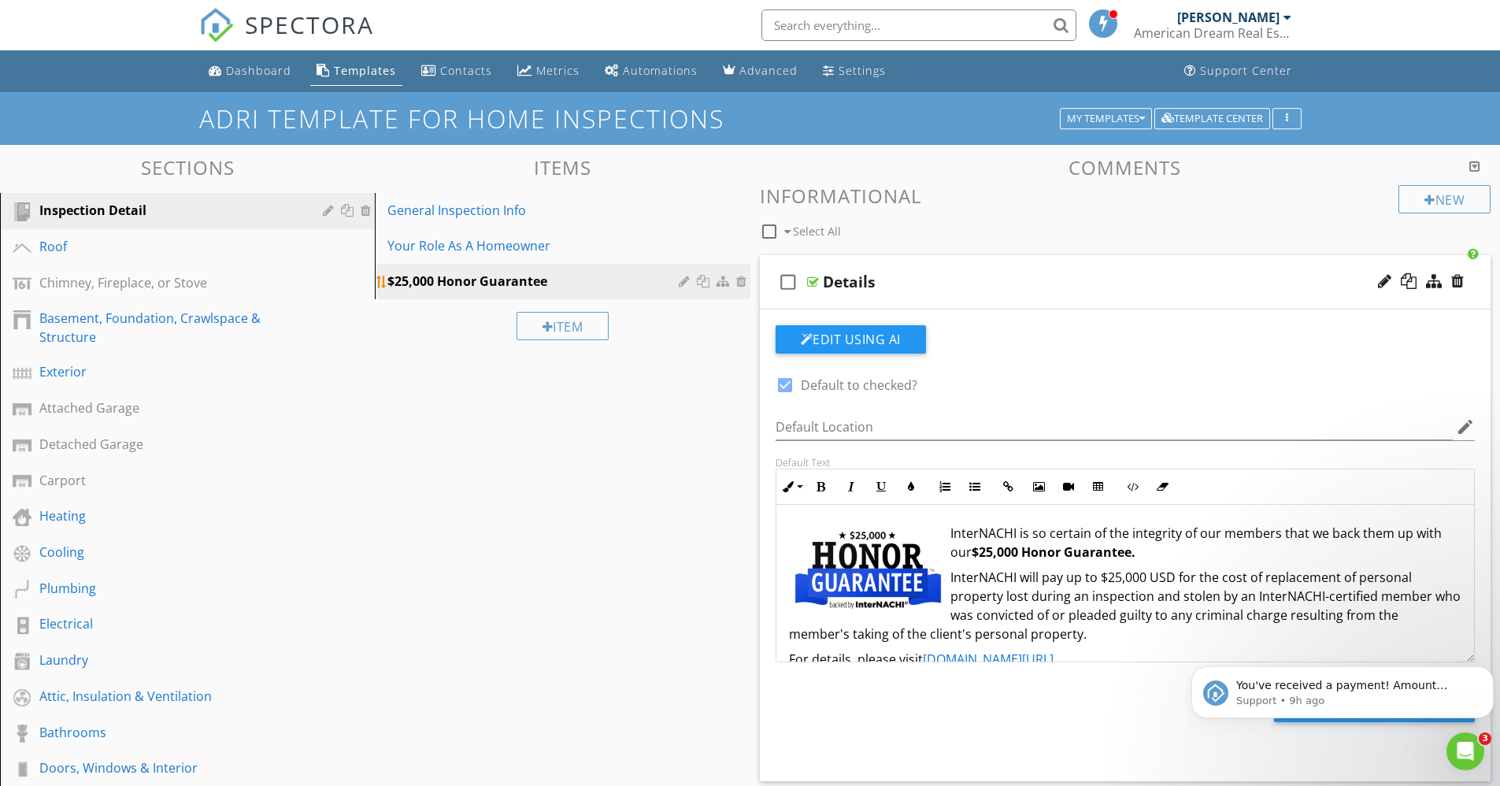
click at [723, 285] on div at bounding box center [725, 281] width 17 height 13
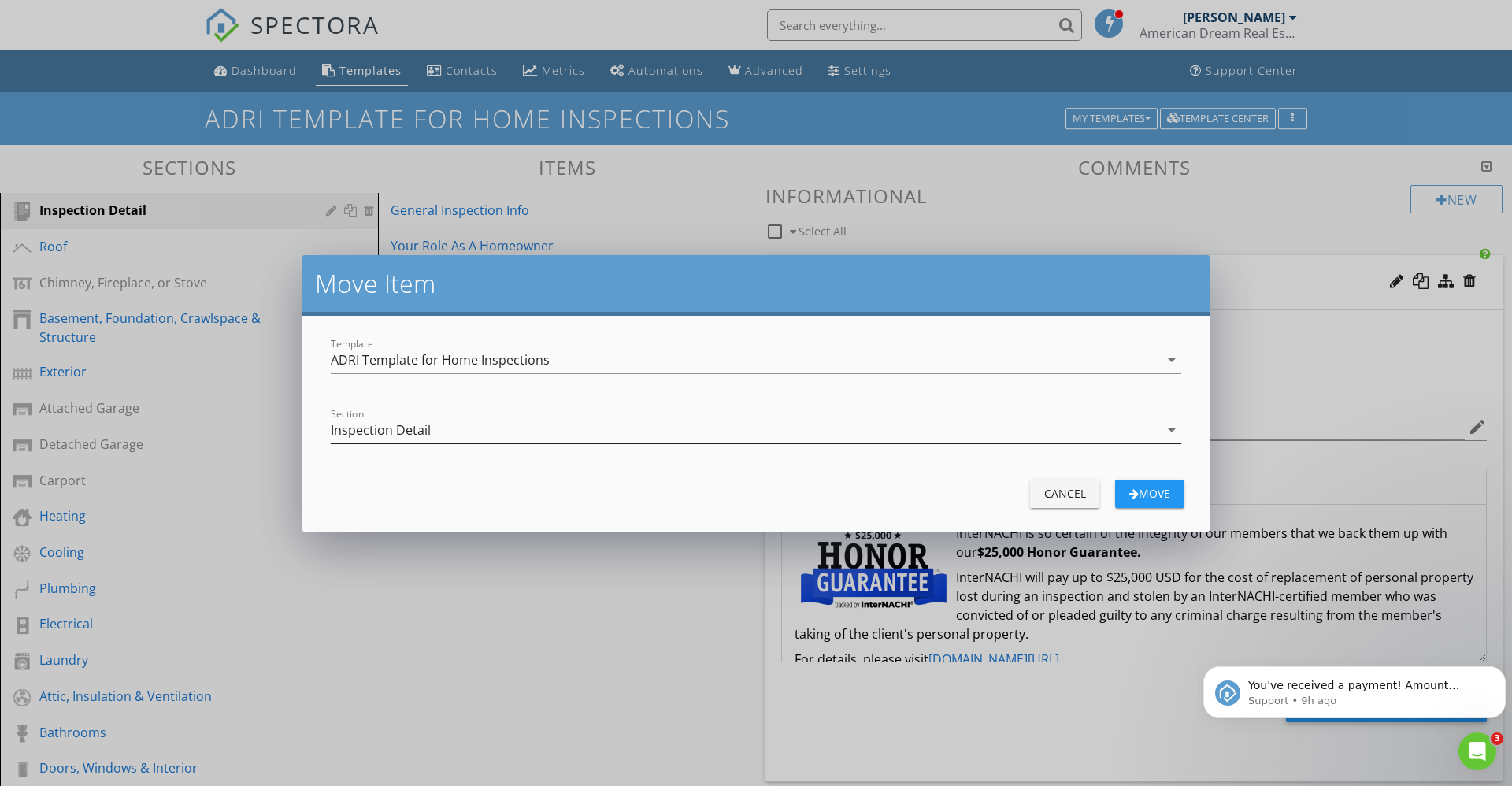
click at [713, 428] on div "Inspection Detail" at bounding box center [745, 430] width 829 height 26
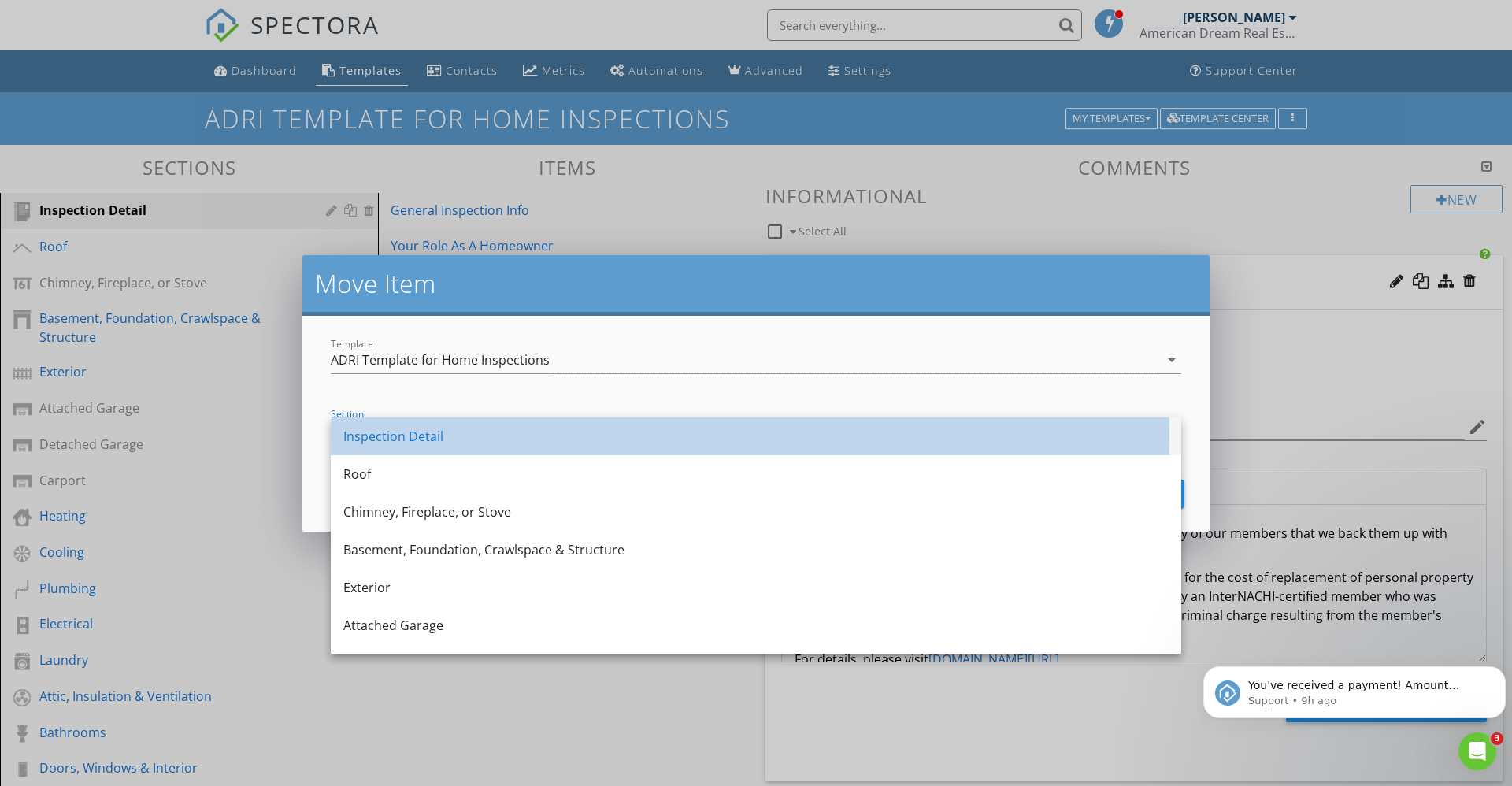
click at [712, 428] on div "Inspection Detail" at bounding box center [755, 436] width 825 height 19
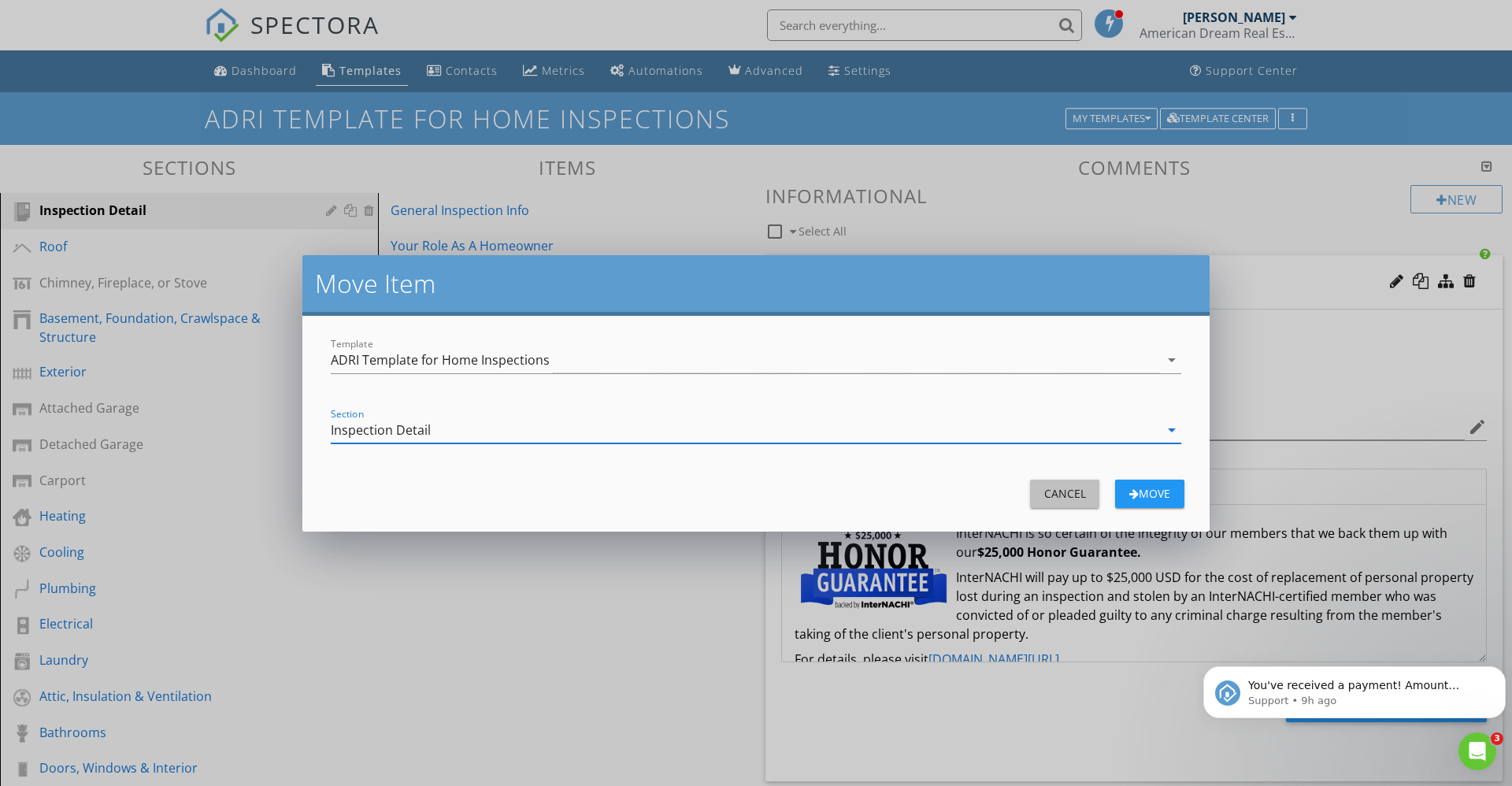
click at [1052, 489] on div "Cancel" at bounding box center [1065, 493] width 44 height 17
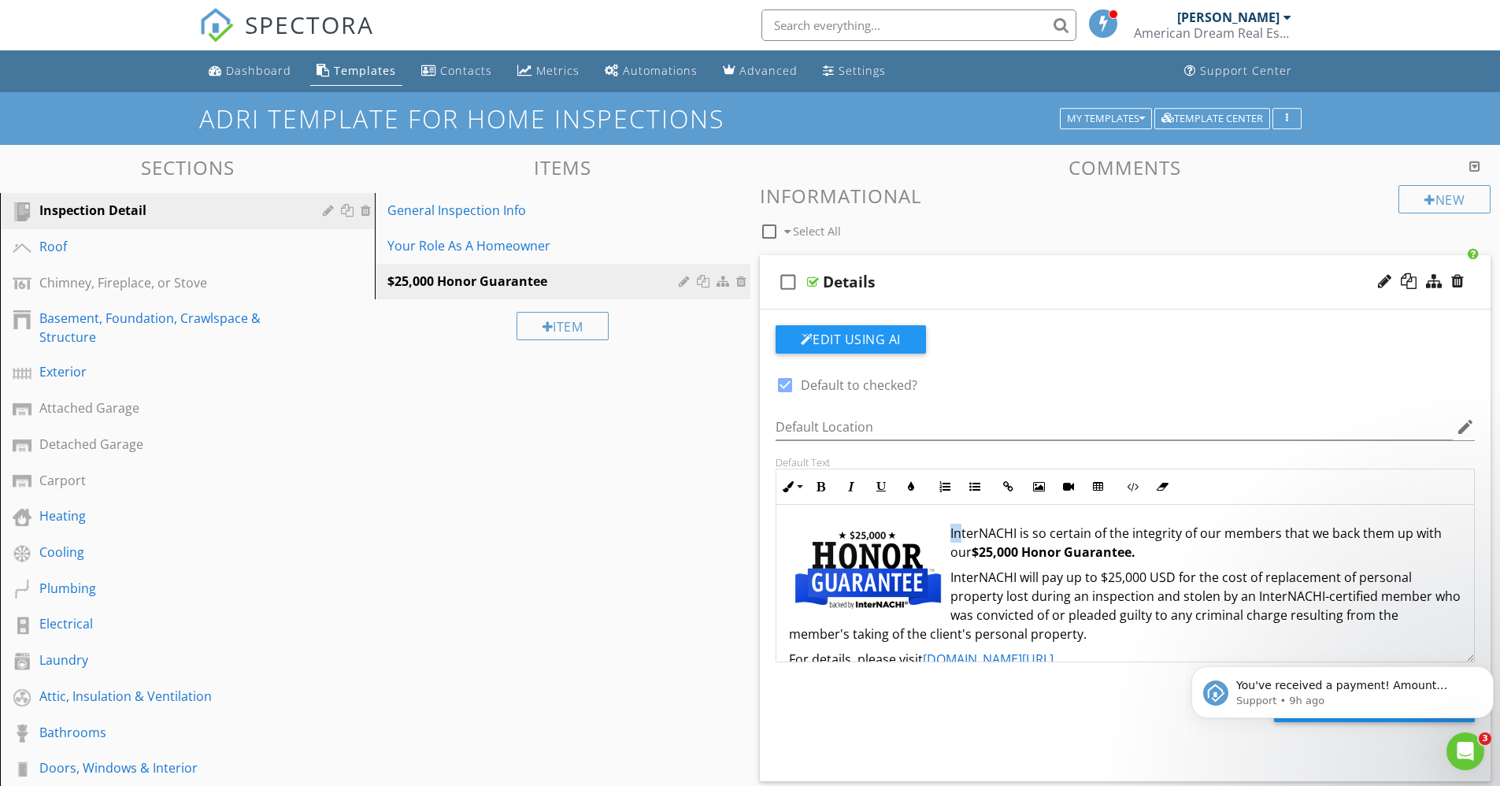
drag, startPoint x: 824, startPoint y: 515, endPoint x: 958, endPoint y: 531, distance: 134.8
click at [958, 531] on div "InterNACHI is so certain of the integrity of our members that we back them up w…" at bounding box center [1126, 609] width 699 height 208
drag, startPoint x: 796, startPoint y: 517, endPoint x: 961, endPoint y: 474, distance: 170.2
click at [961, 474] on div "Inline Style XLarge Large Normal Small Light Small/Light Bold Italic Underline …" at bounding box center [1126, 566] width 700 height 194
click at [1436, 284] on div at bounding box center [1434, 281] width 16 height 16
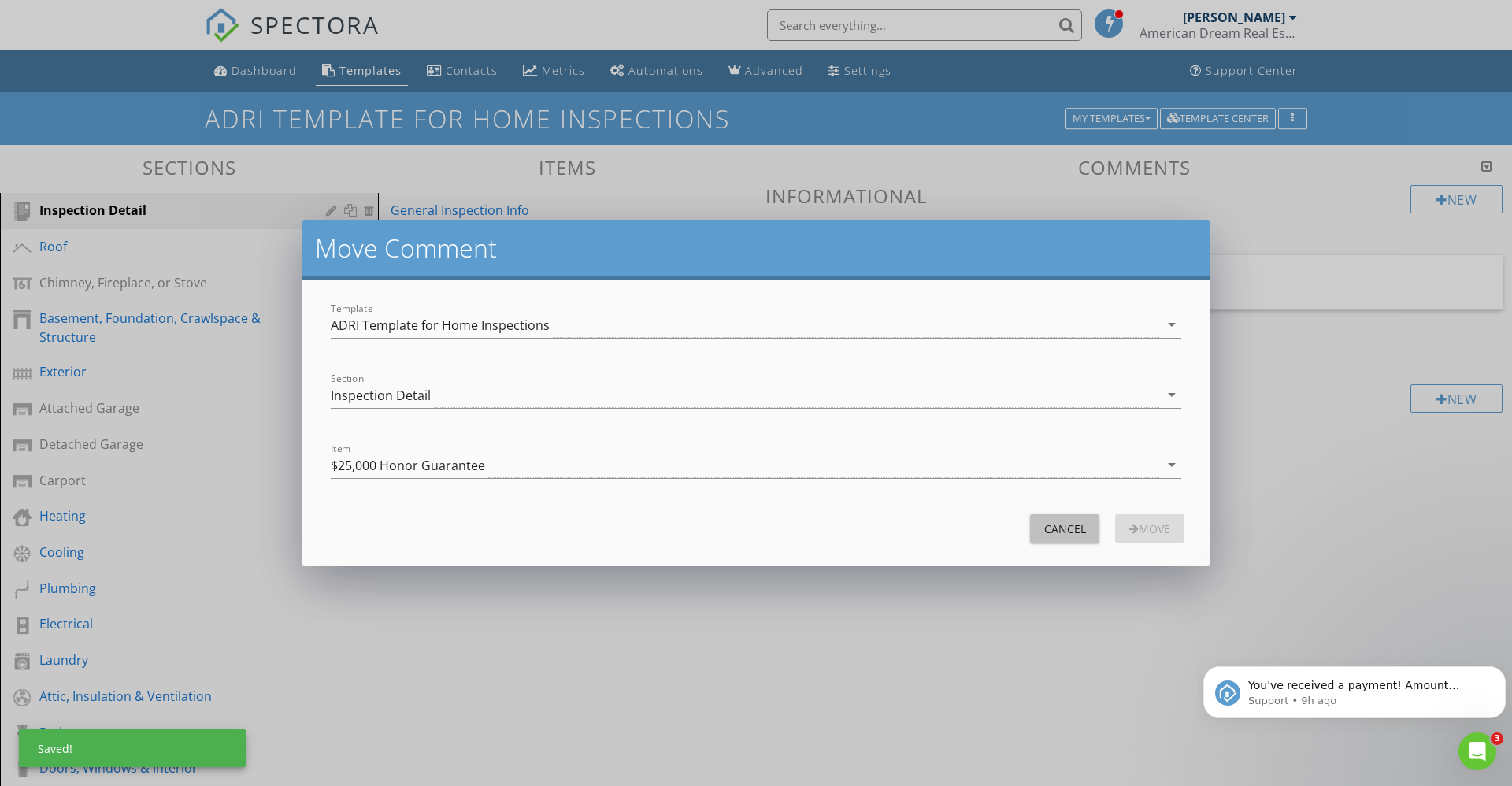
click at [1044, 524] on div "Cancel" at bounding box center [1065, 529] width 44 height 17
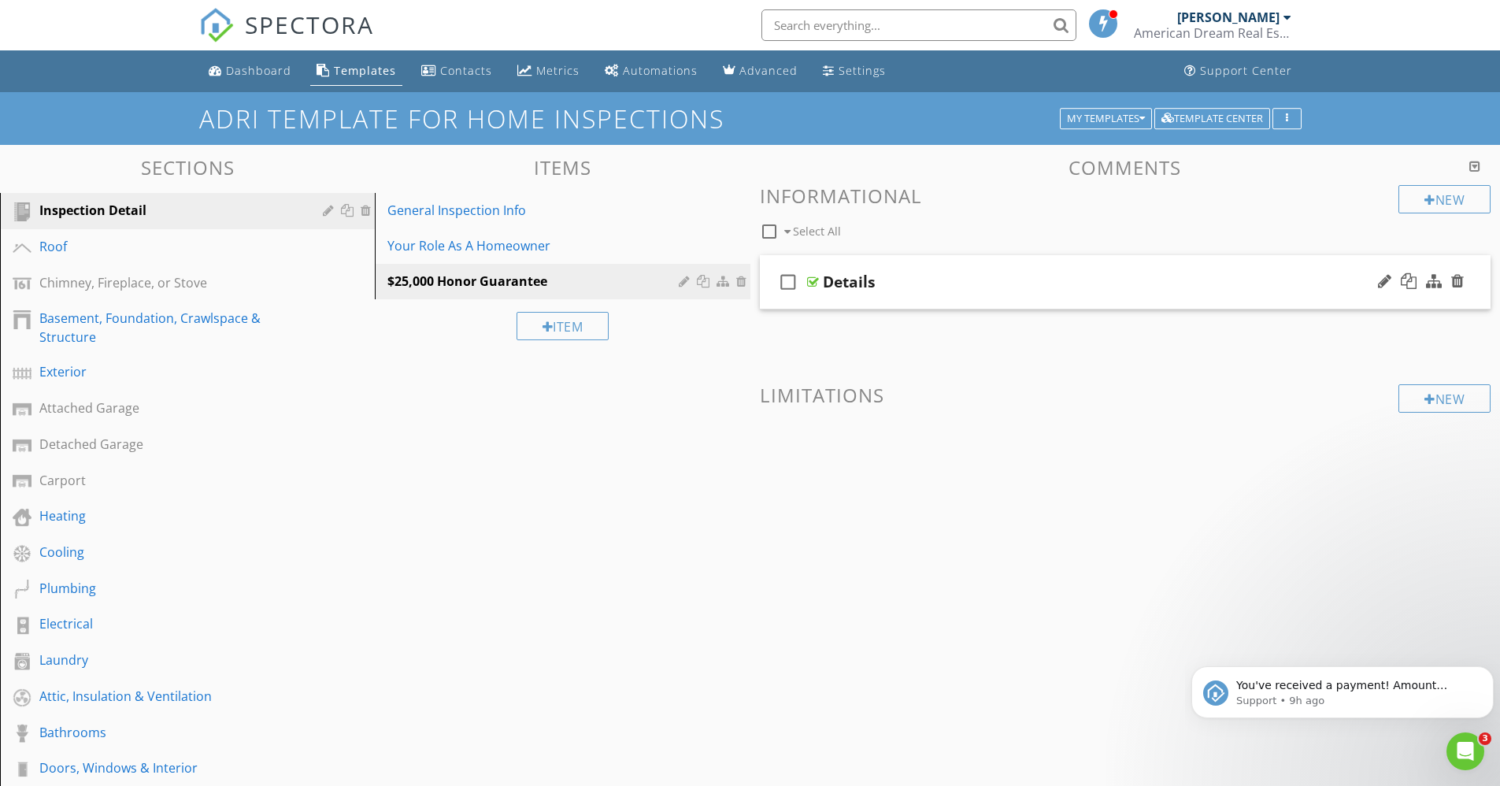
click at [808, 283] on div at bounding box center [813, 282] width 12 height 13
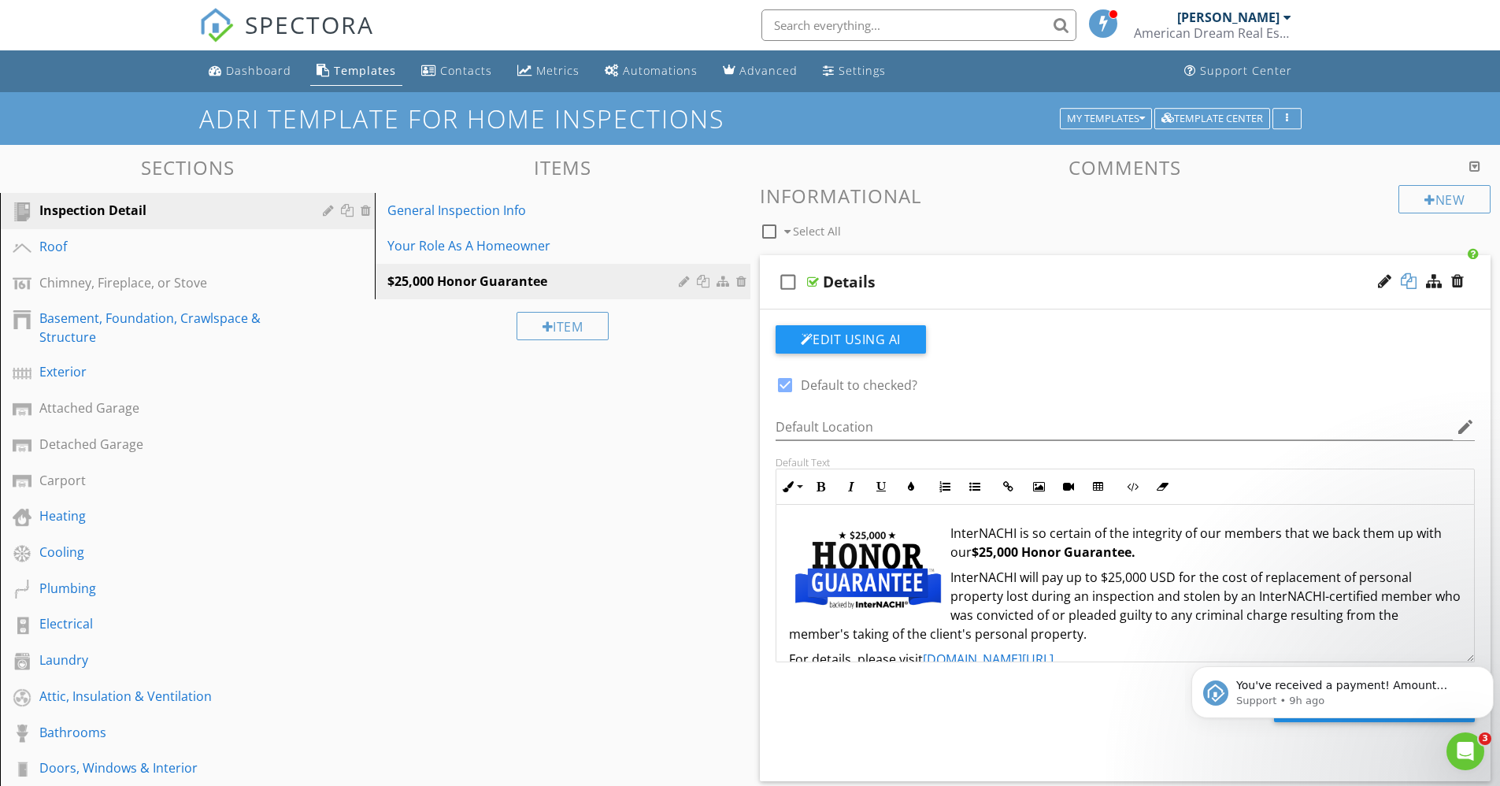
click at [1409, 280] on div at bounding box center [1409, 281] width 16 height 16
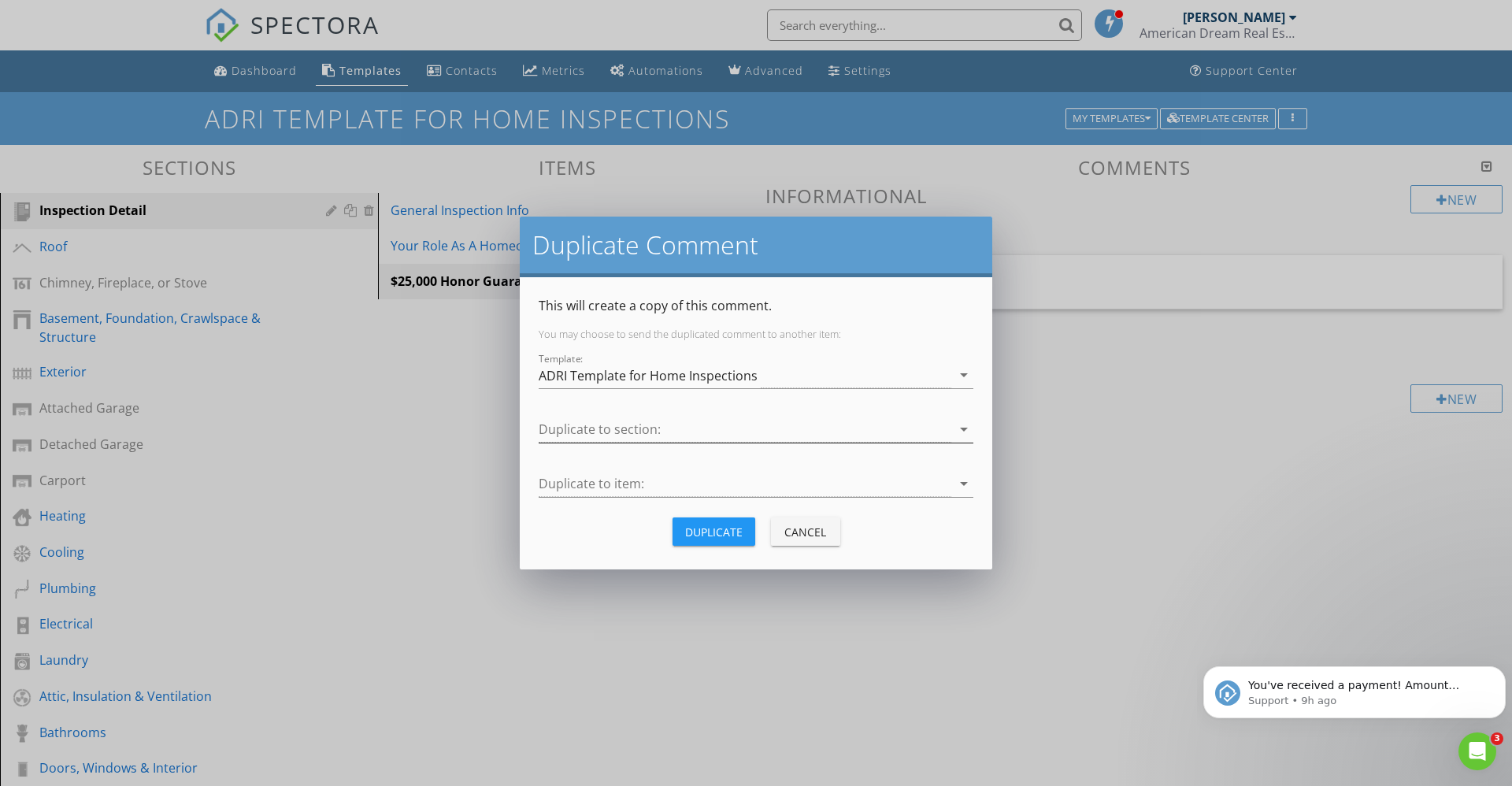
click at [967, 435] on icon "arrow_drop_down" at bounding box center [964, 429] width 19 height 19
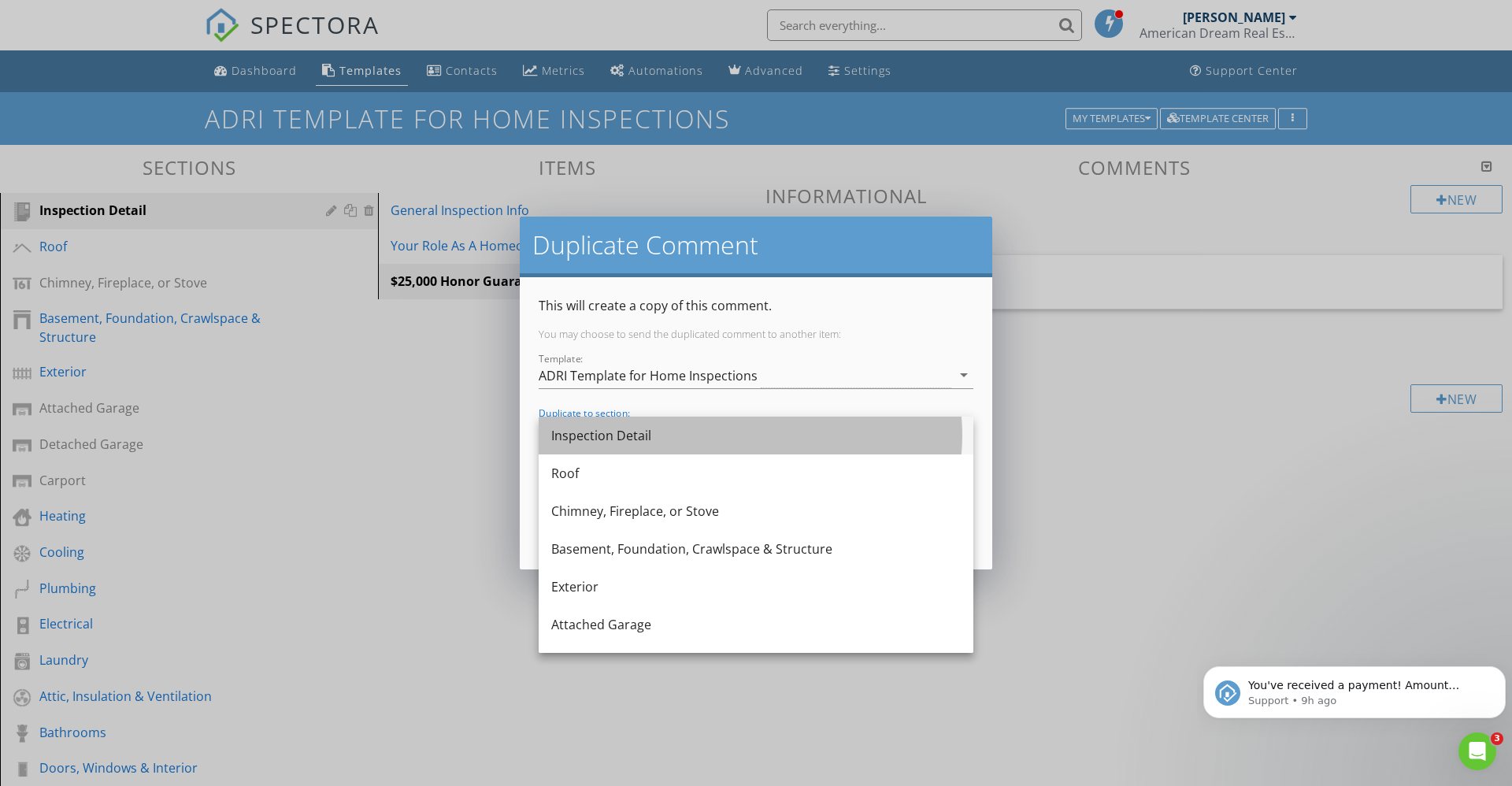
click at [903, 448] on div "Inspection Detail" at bounding box center [756, 436] width 410 height 38
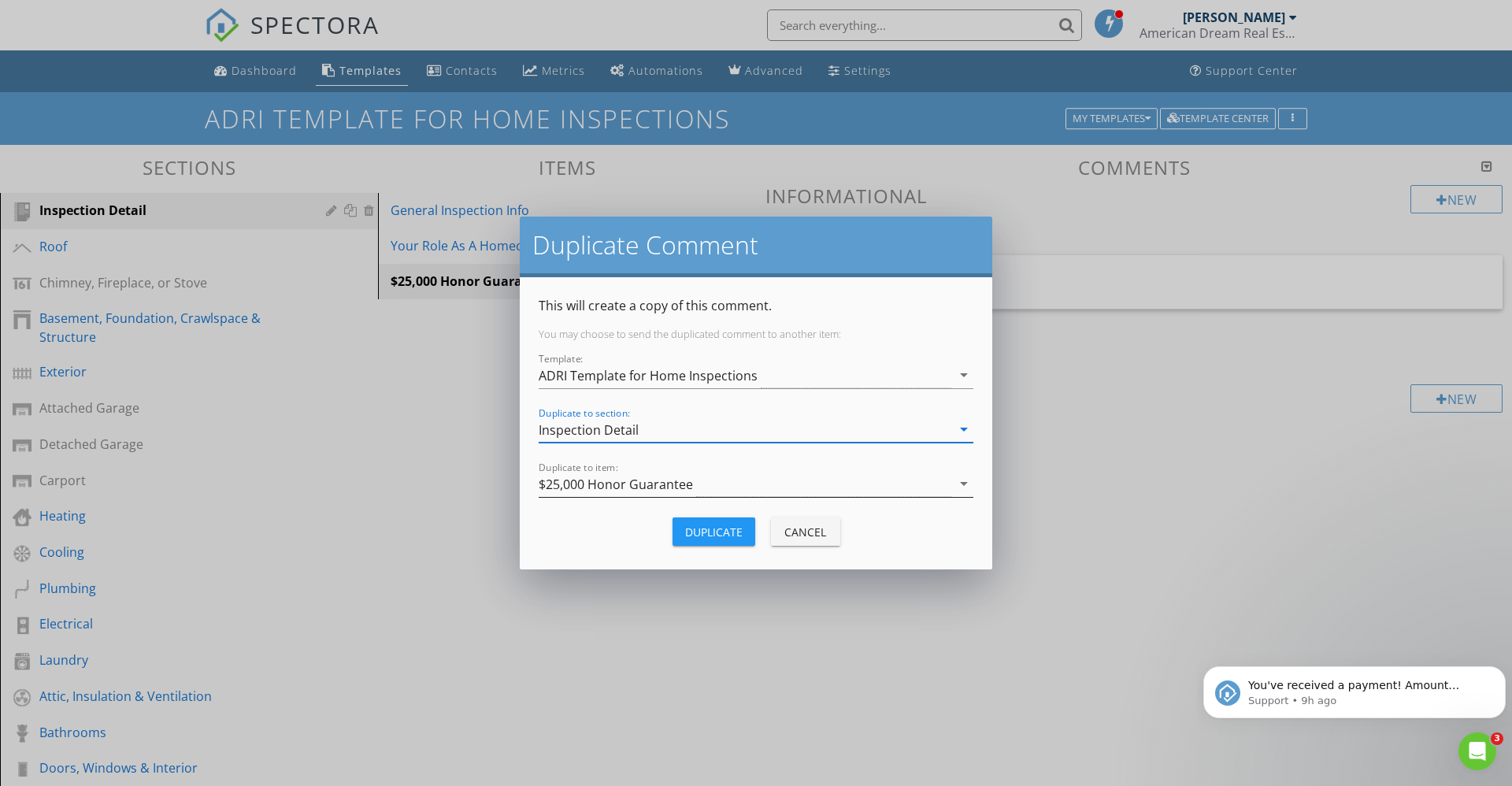
click at [966, 485] on icon "arrow_drop_down" at bounding box center [964, 483] width 19 height 19
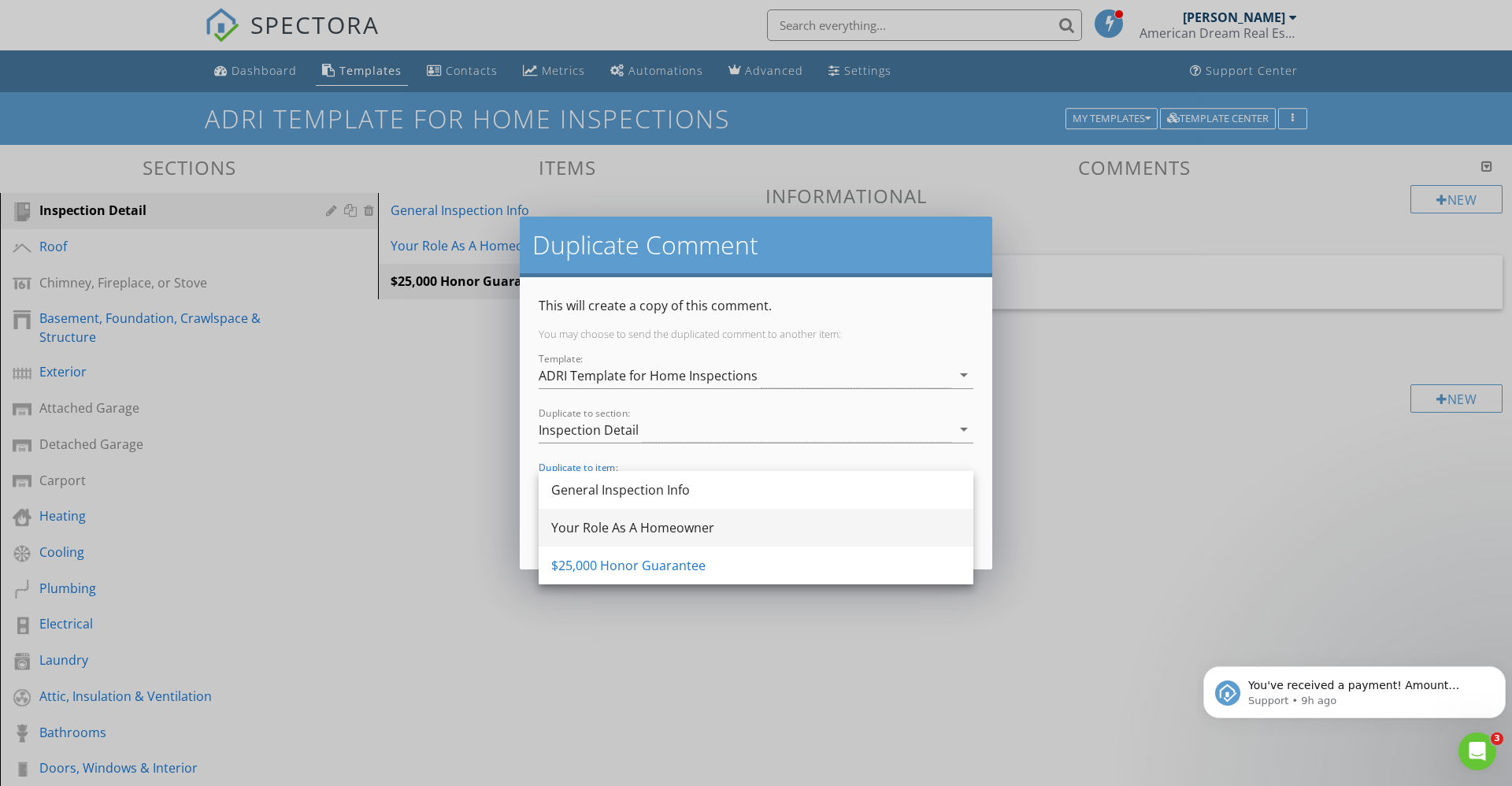
click at [895, 522] on div "Your Role As A Homeowner" at bounding box center [756, 527] width 410 height 19
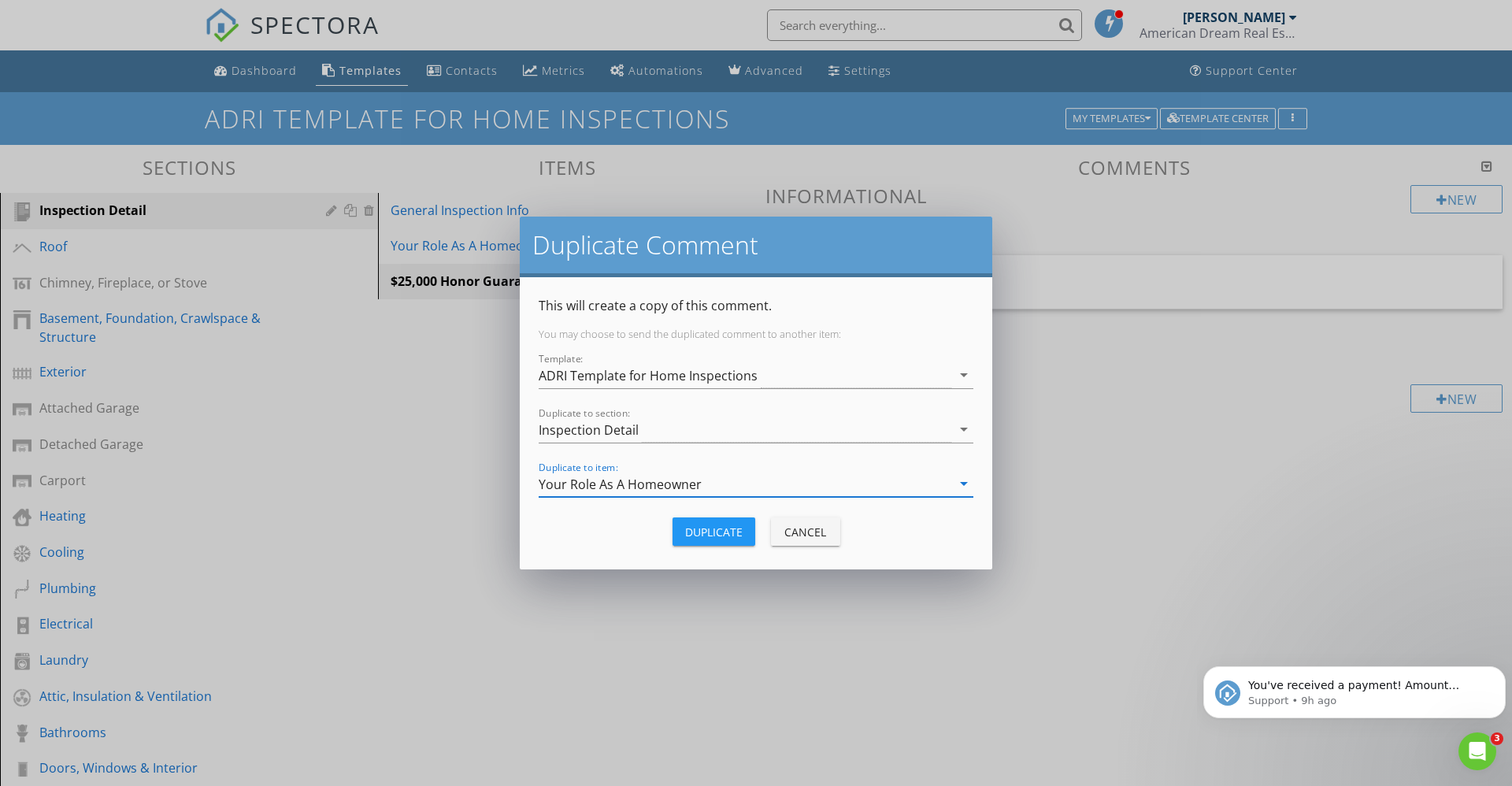
click at [962, 484] on icon "arrow_drop_down" at bounding box center [964, 483] width 19 height 19
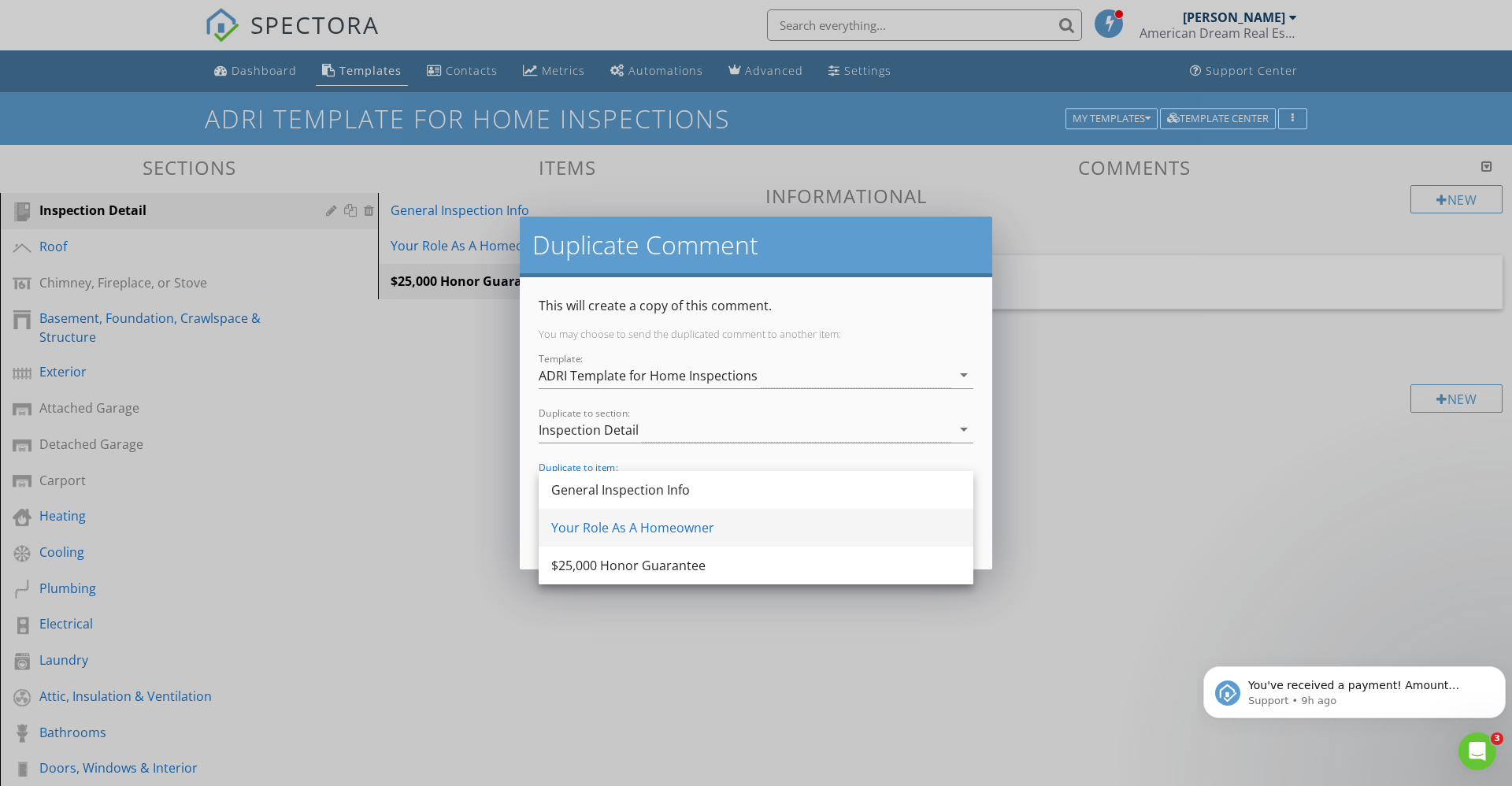
click at [866, 526] on div "Your Role As A Homeowner" at bounding box center [756, 527] width 410 height 19
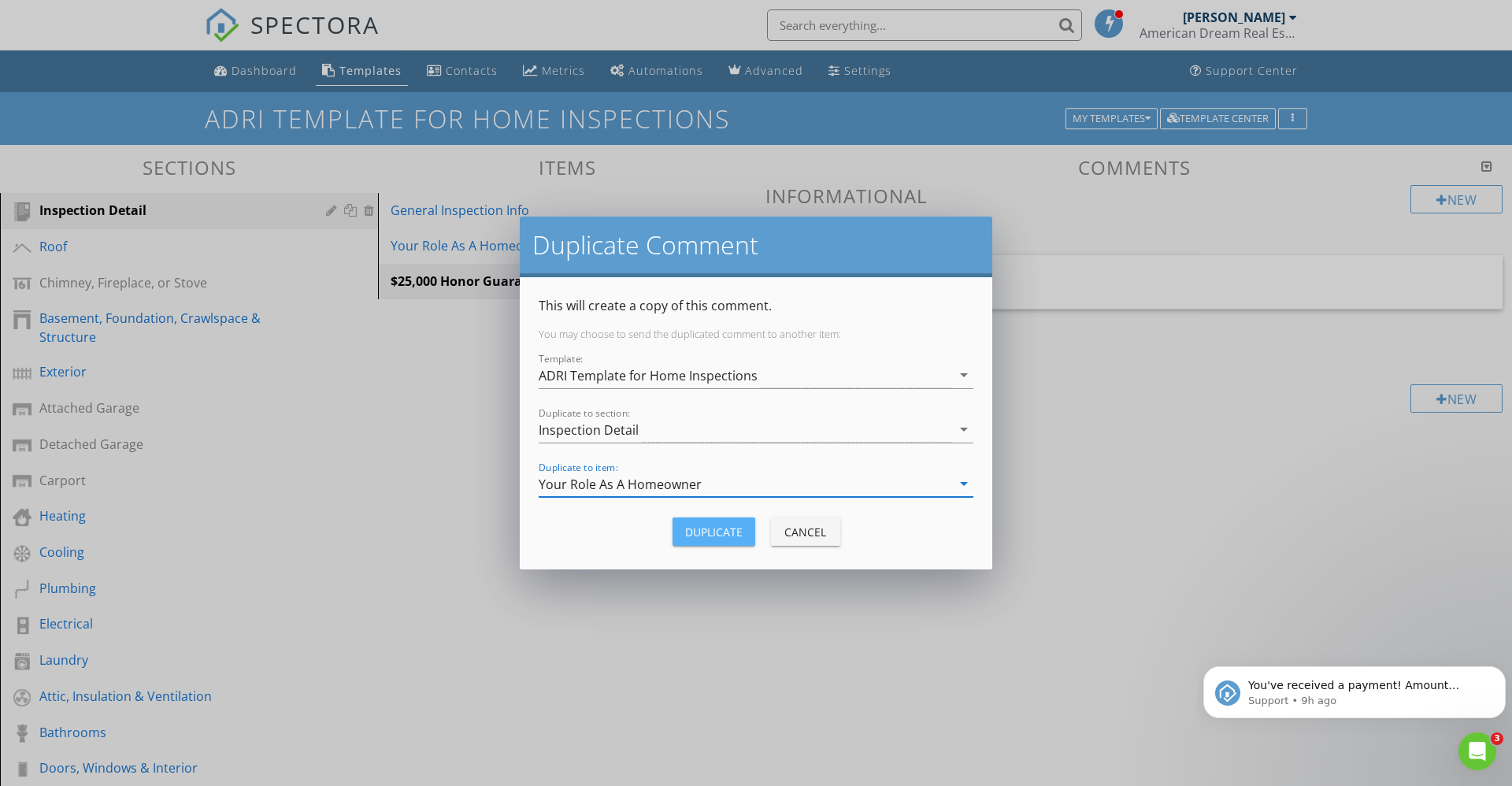
click at [720, 531] on div "Duplicate" at bounding box center [713, 532] width 57 height 17
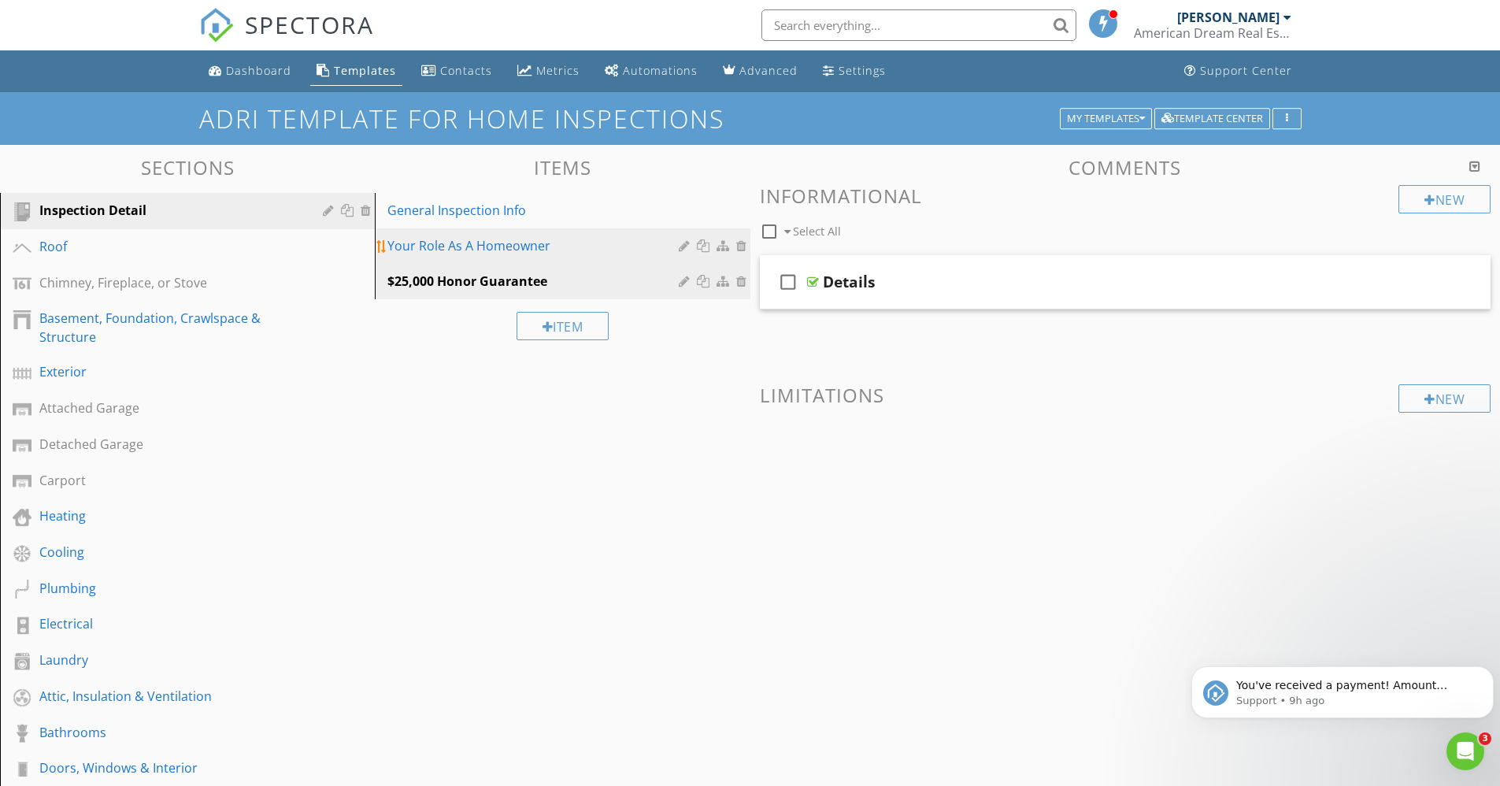
click at [483, 247] on div "Your Role As A Homeowner" at bounding box center [534, 245] width 295 height 19
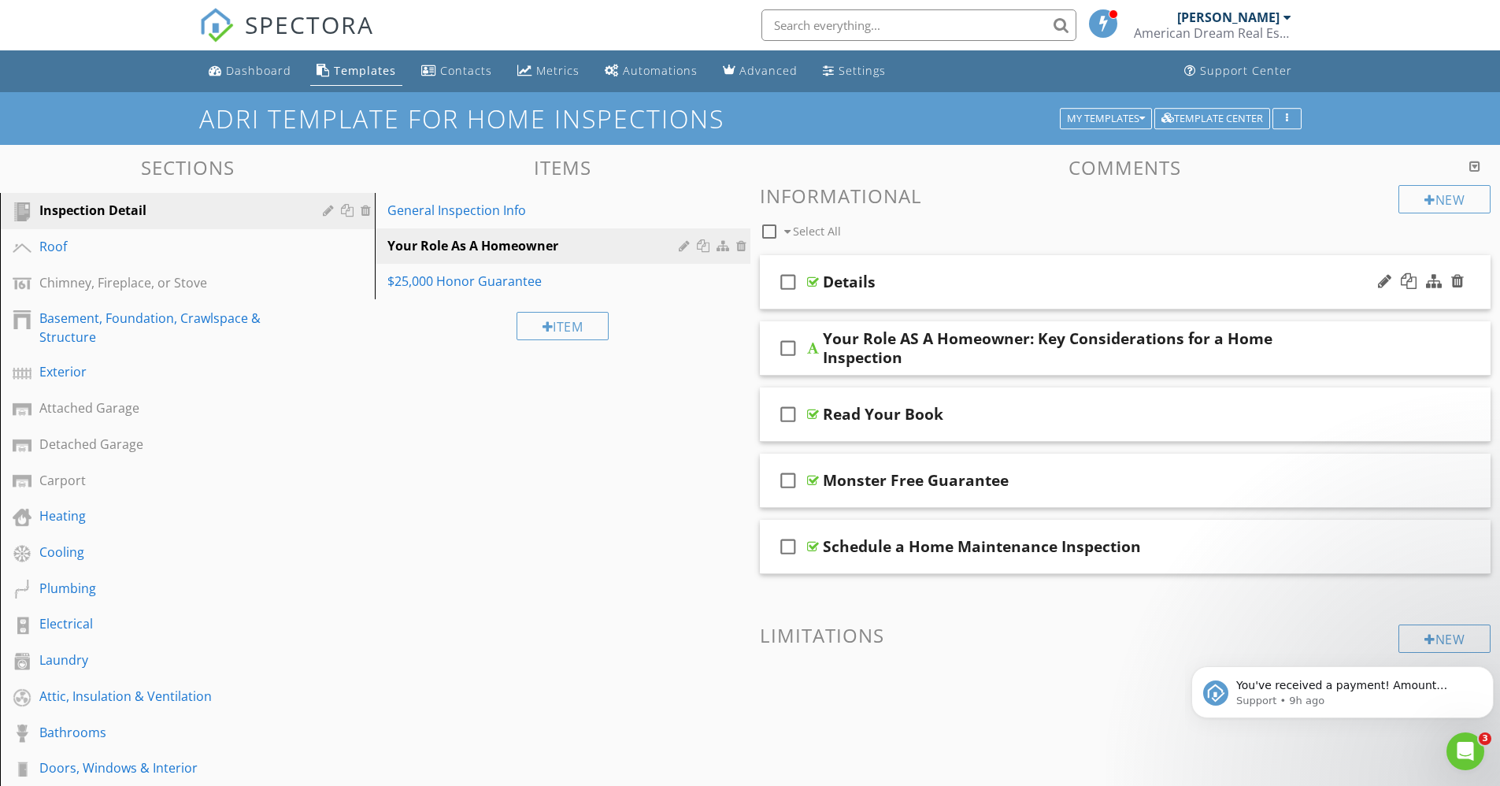
click at [818, 283] on div at bounding box center [813, 282] width 12 height 13
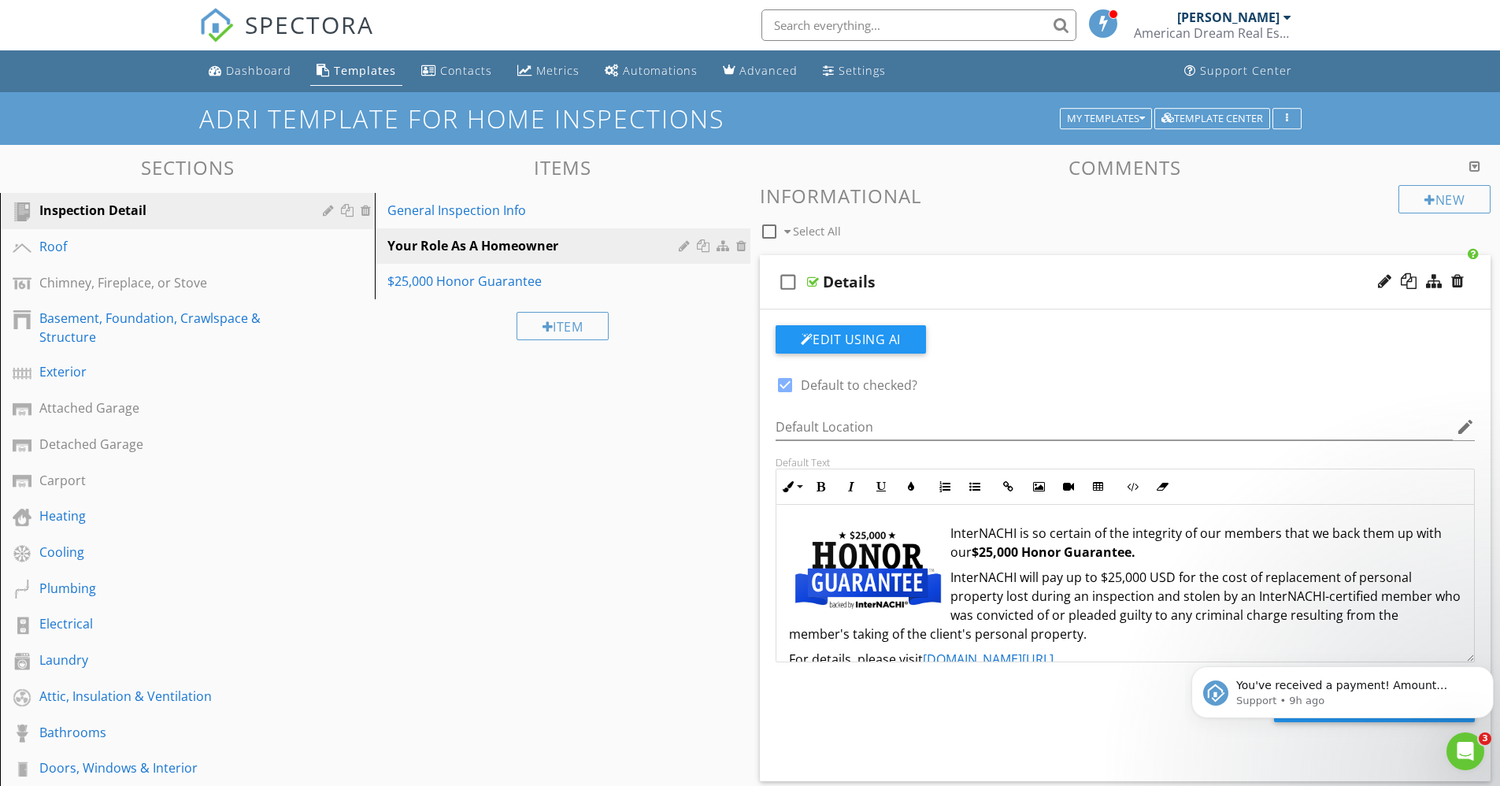
click at [818, 283] on div at bounding box center [813, 282] width 12 height 13
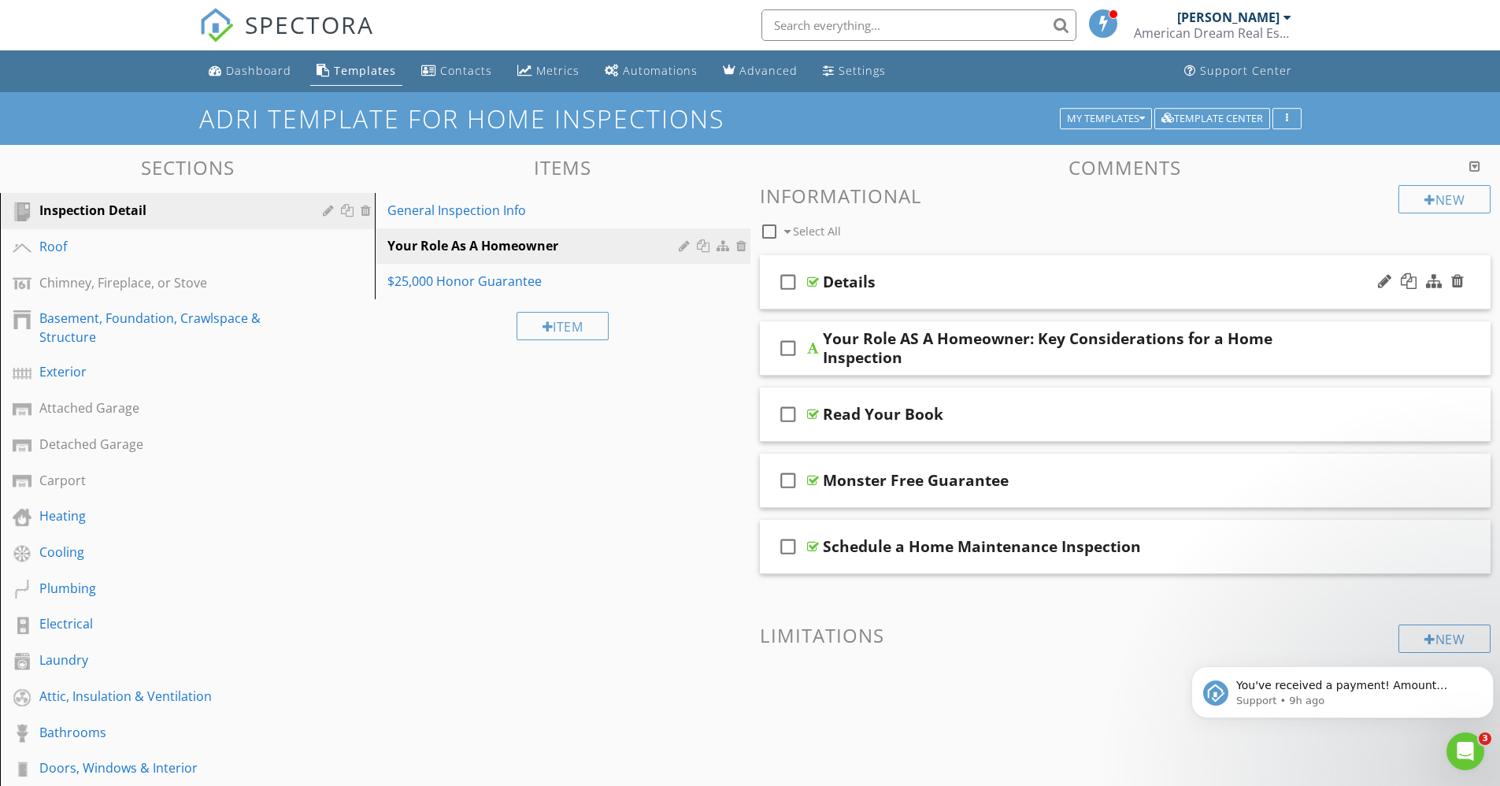
click at [814, 284] on div at bounding box center [813, 282] width 12 height 13
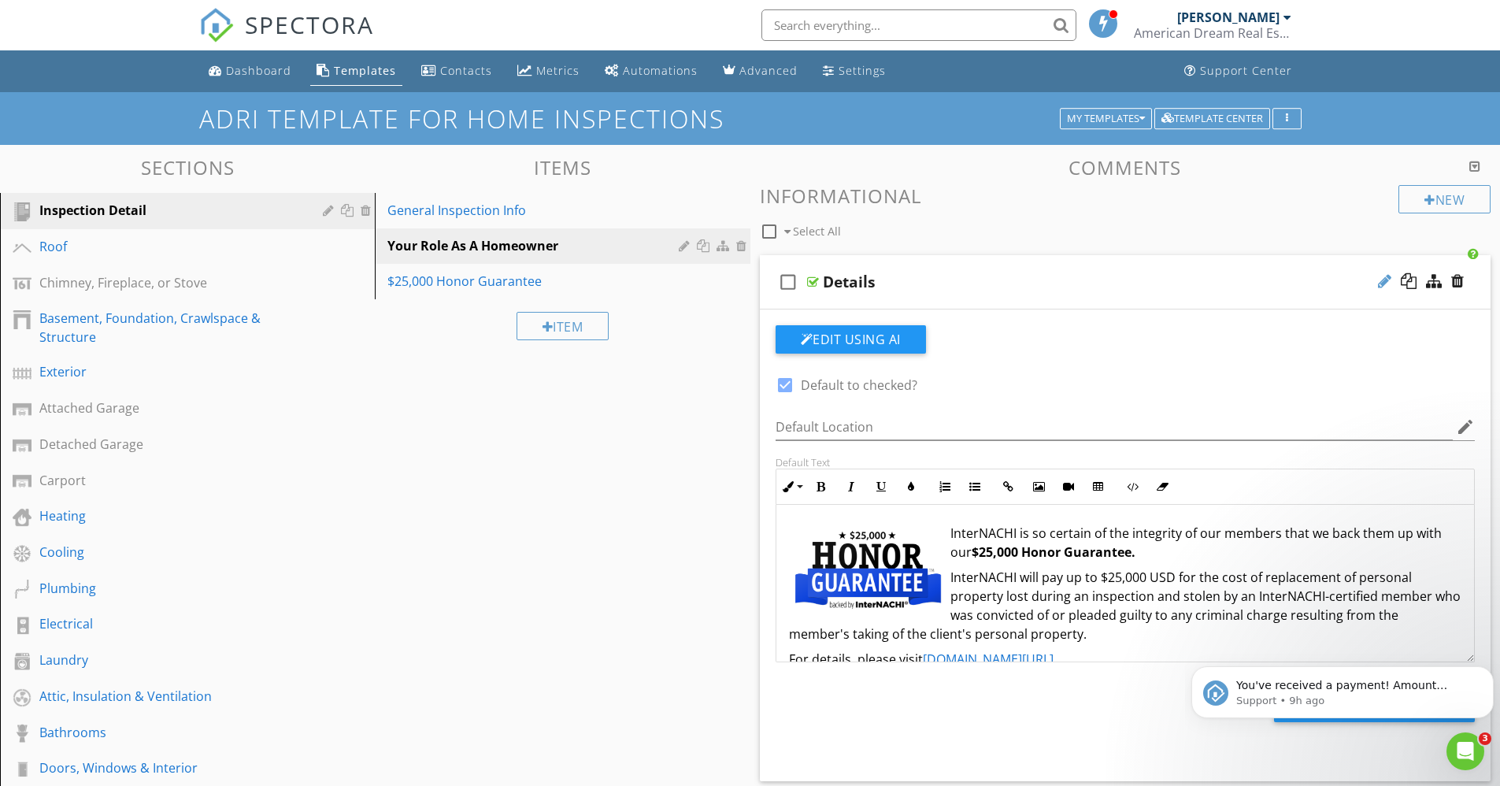
click at [1381, 276] on div at bounding box center [1384, 281] width 13 height 16
type input "D"
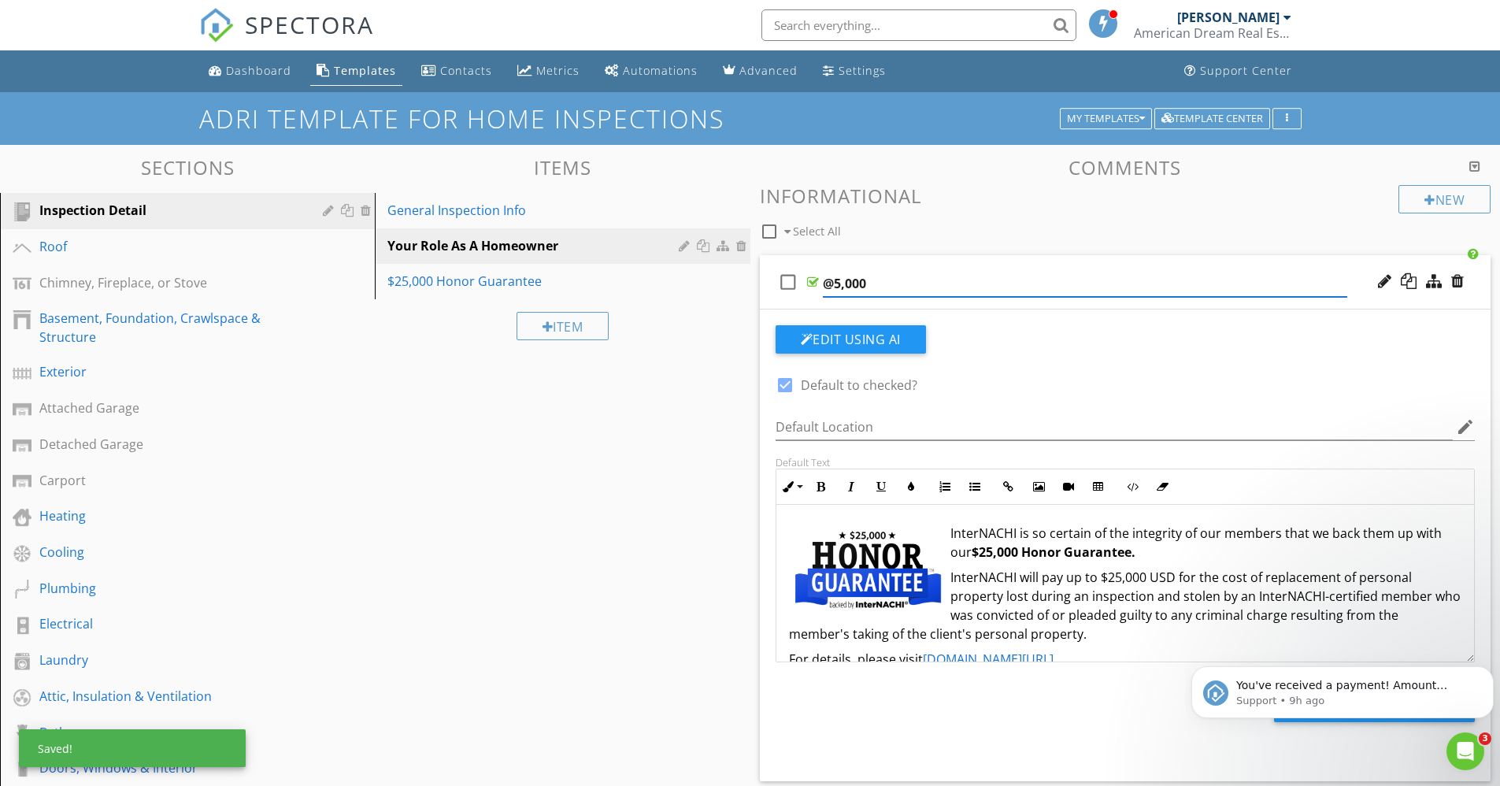
click at [833, 283] on input "@5,000" at bounding box center [1085, 284] width 525 height 26
click at [897, 280] on input "$25,000" at bounding box center [1085, 284] width 525 height 26
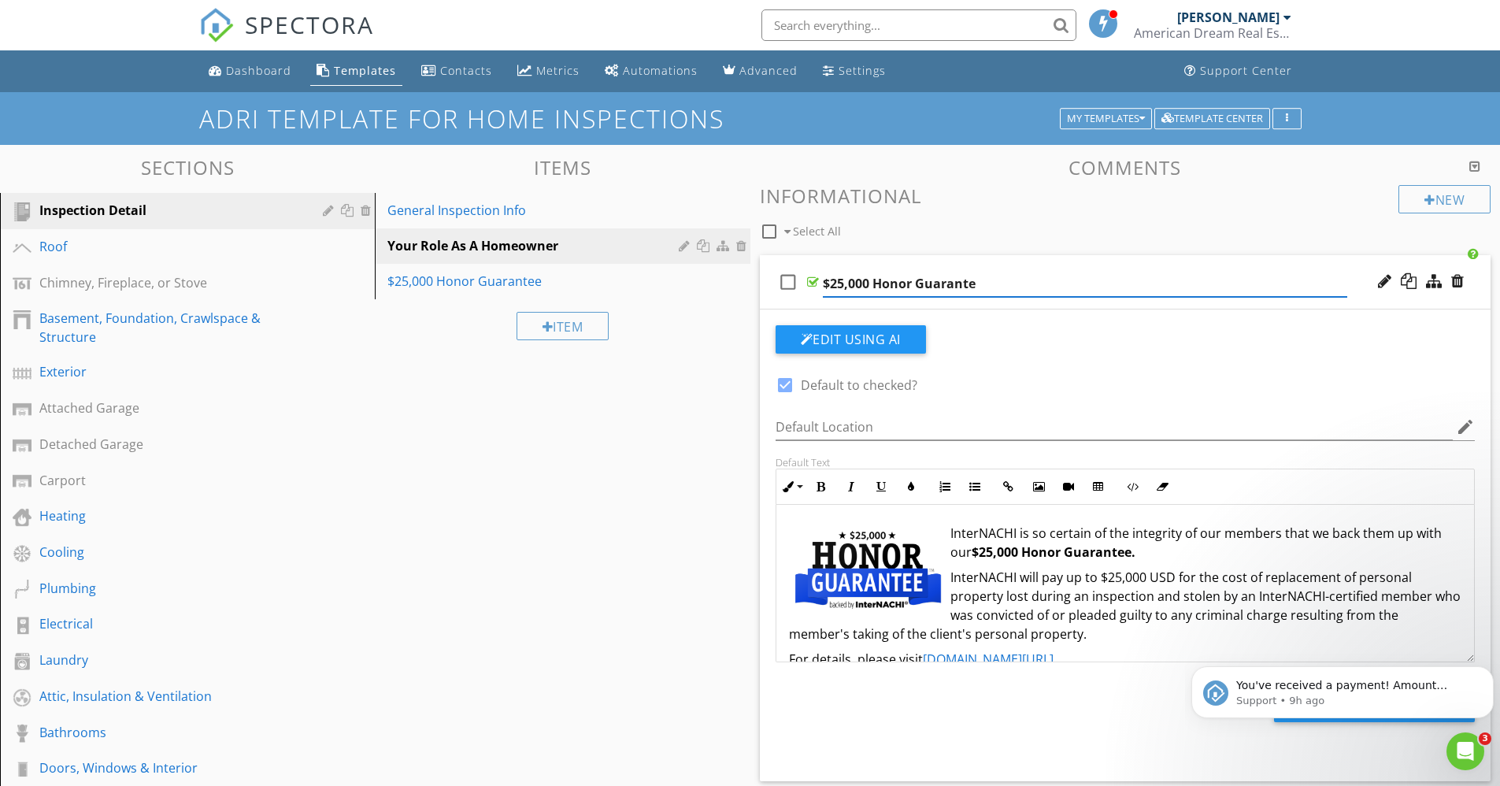
type input "$25,000 Honor Guarantee"
click at [662, 415] on div "Sections Inspection Detail Roof Chimney, Fireplace, or Stove Basement, Foundati…" at bounding box center [750, 702] width 1500 height 1114
click at [817, 284] on div at bounding box center [813, 282] width 12 height 13
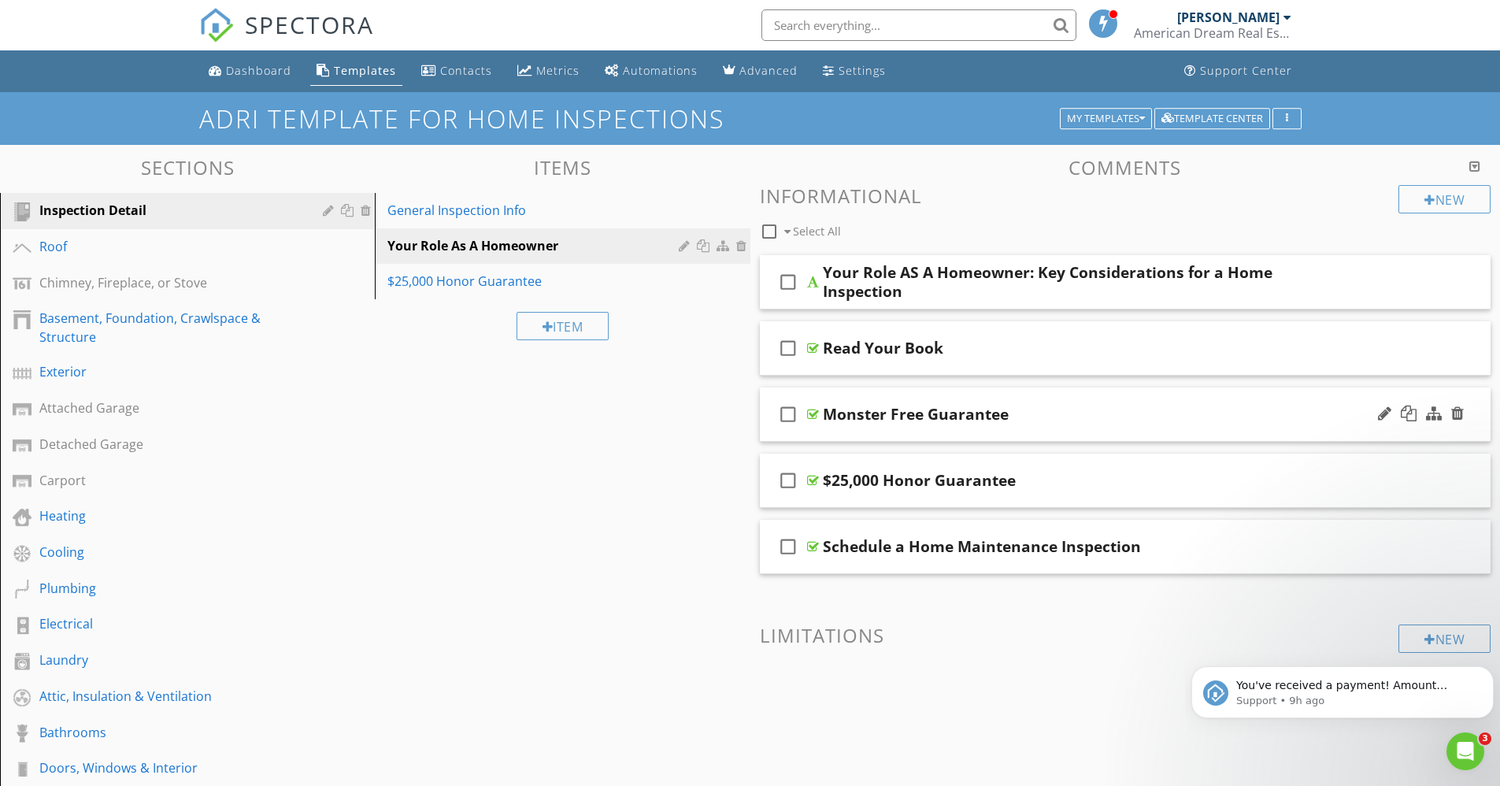
click at [815, 414] on div at bounding box center [813, 414] width 12 height 13
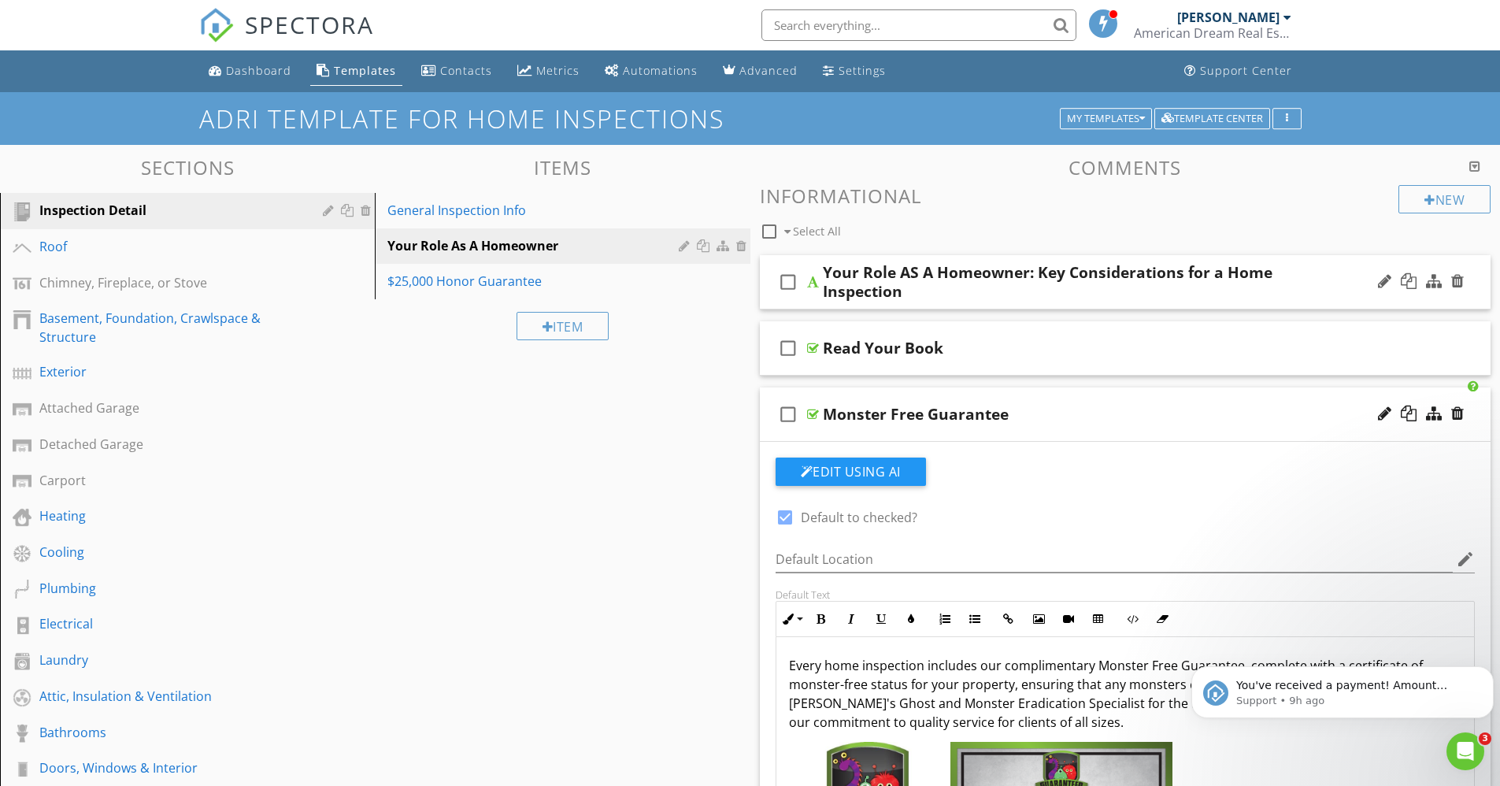
click at [814, 283] on div at bounding box center [813, 282] width 12 height 13
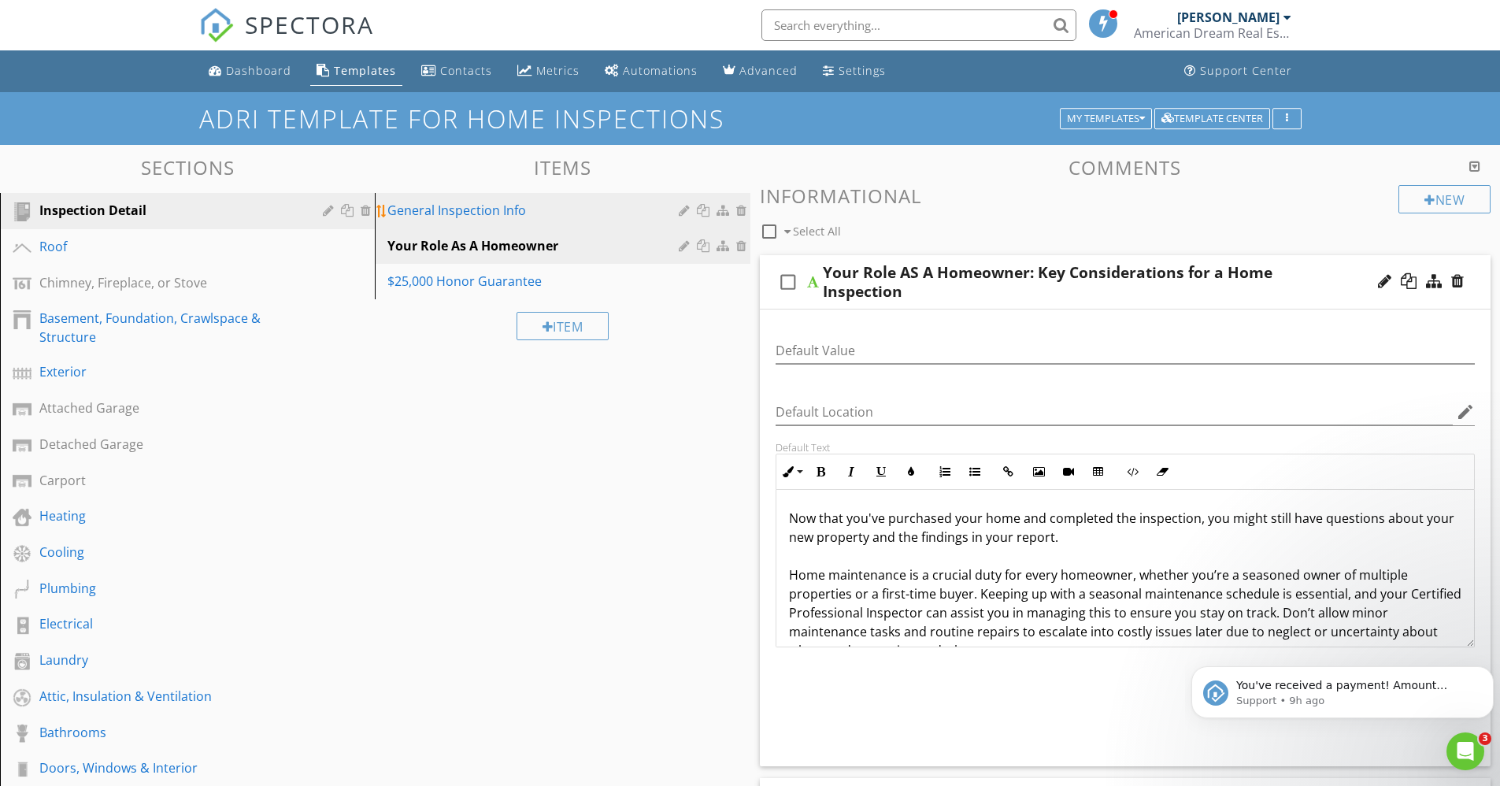
click at [502, 201] on div "General Inspection Info" at bounding box center [534, 210] width 295 height 19
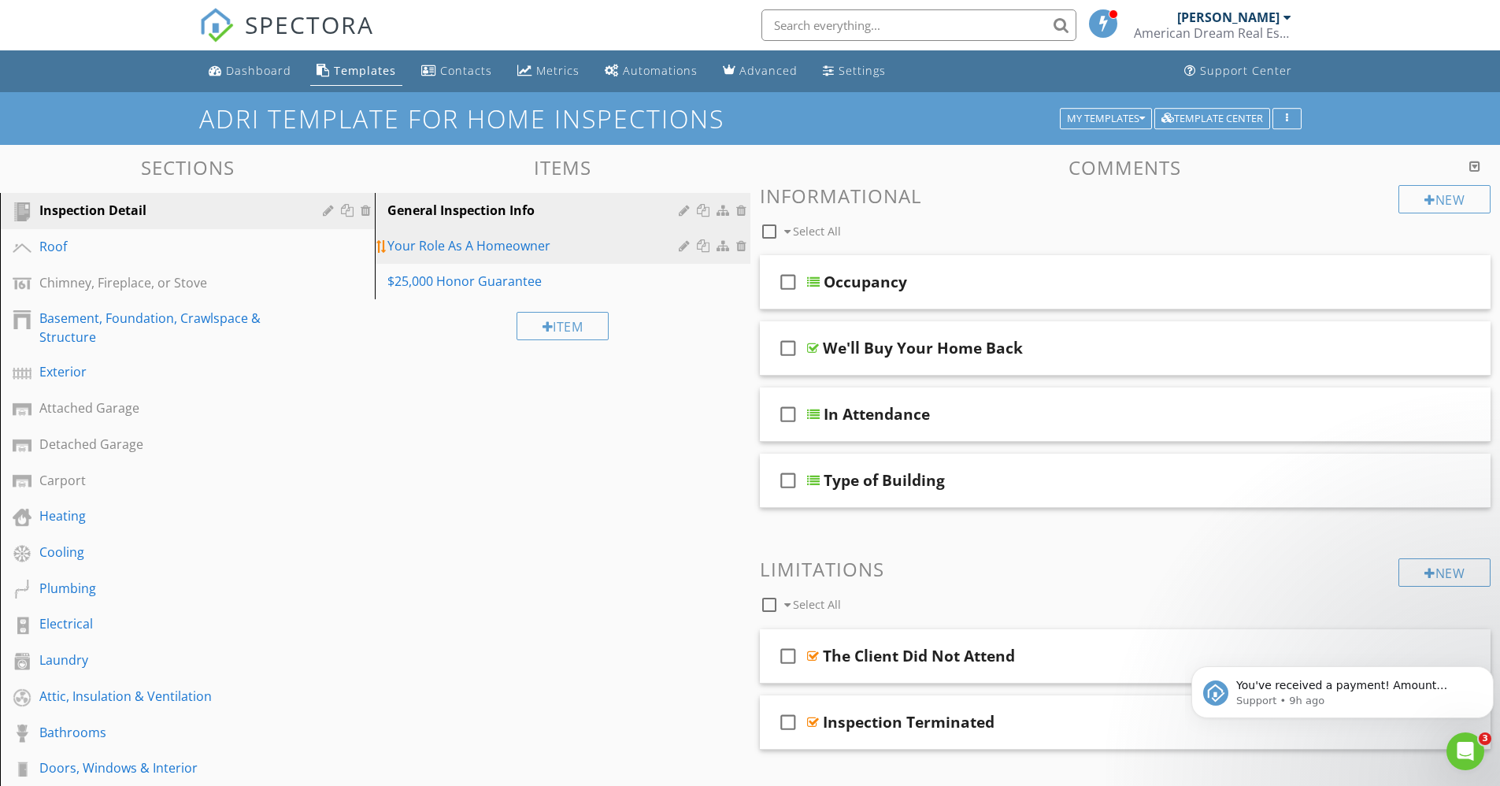
click at [468, 247] on div "Your Role As A Homeowner" at bounding box center [534, 245] width 295 height 19
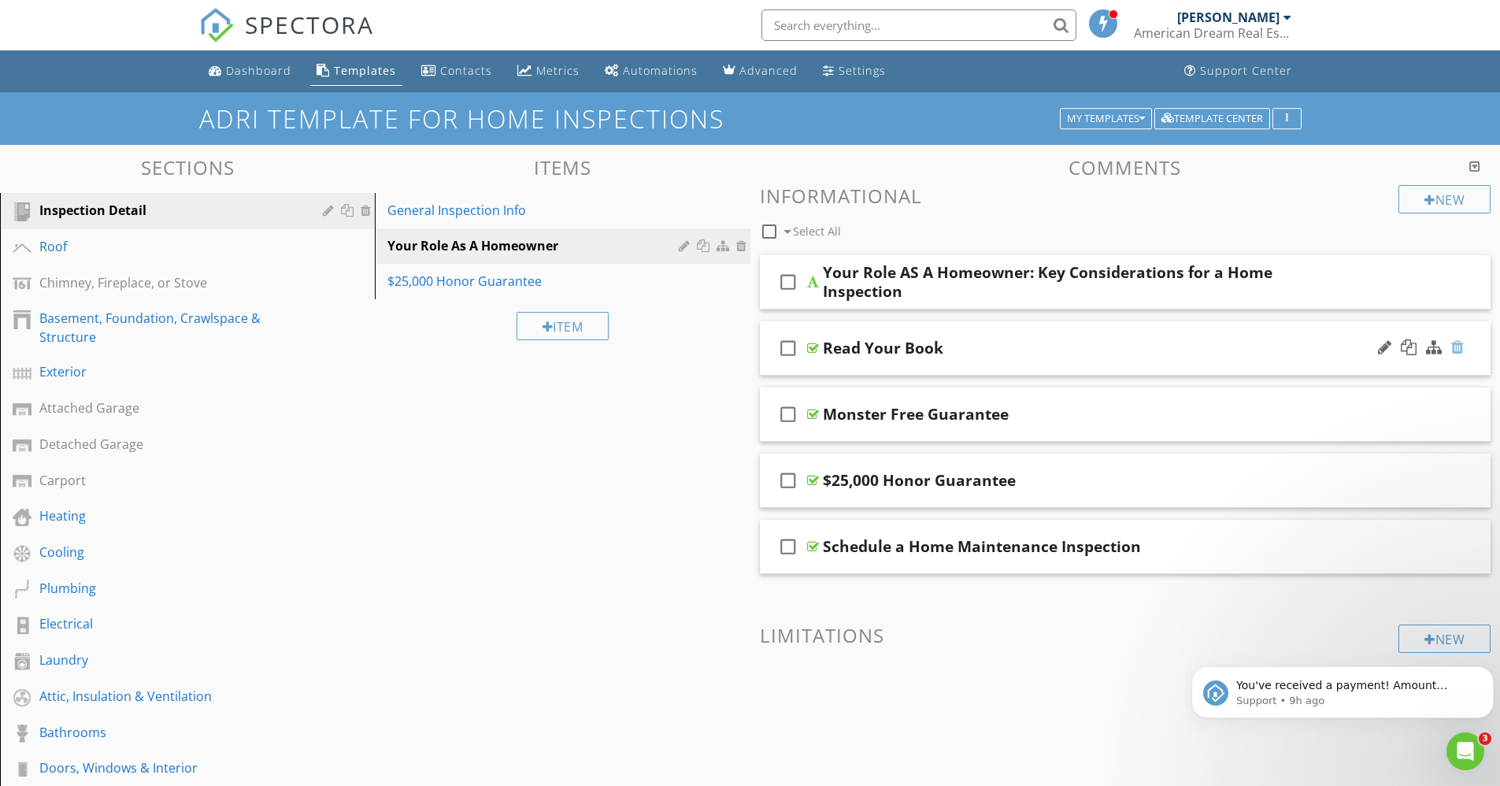
click at [1454, 343] on div at bounding box center [1458, 347] width 13 height 16
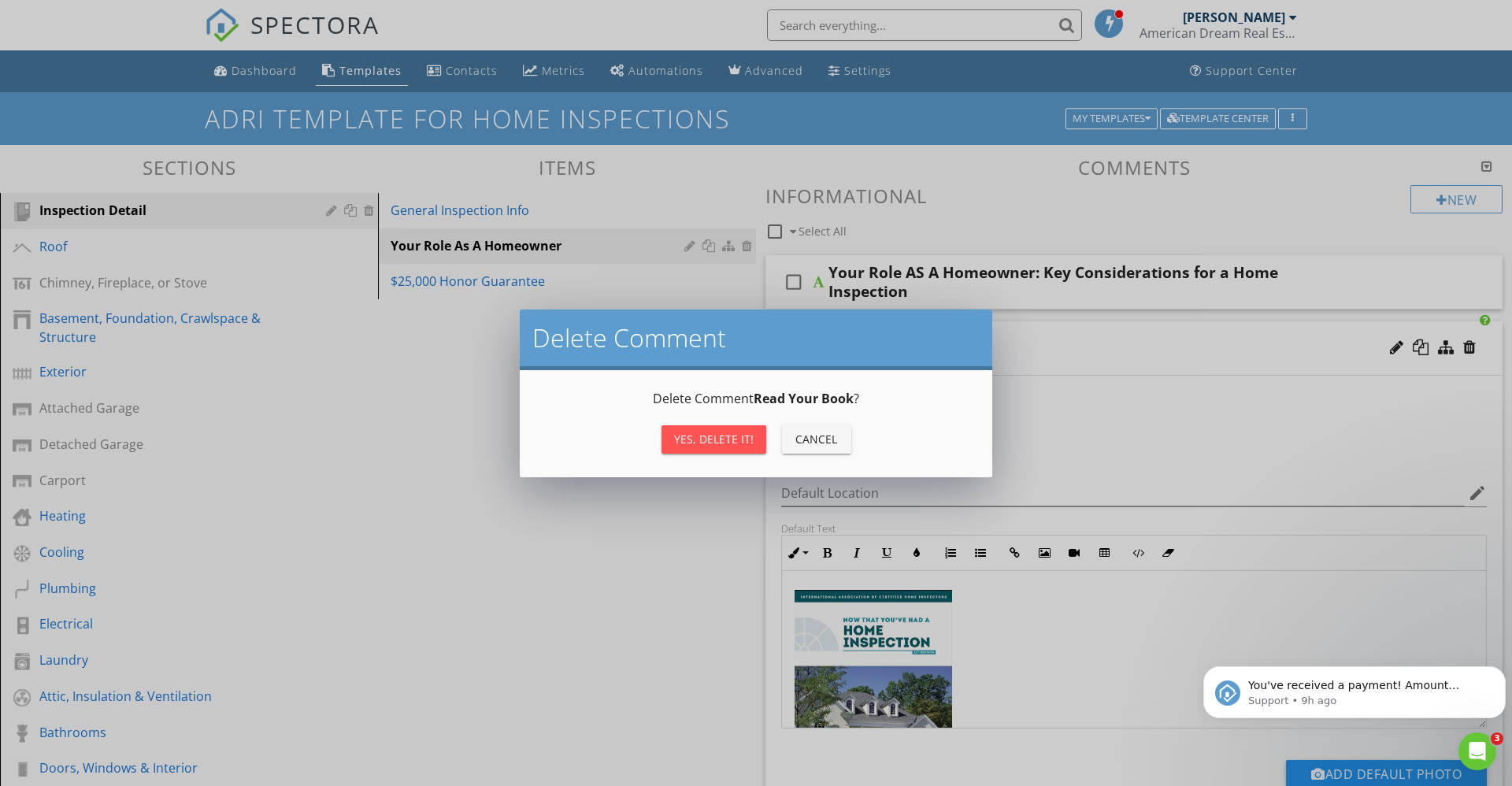
click at [721, 436] on div "Yes, Delete it!" at bounding box center [714, 439] width 80 height 17
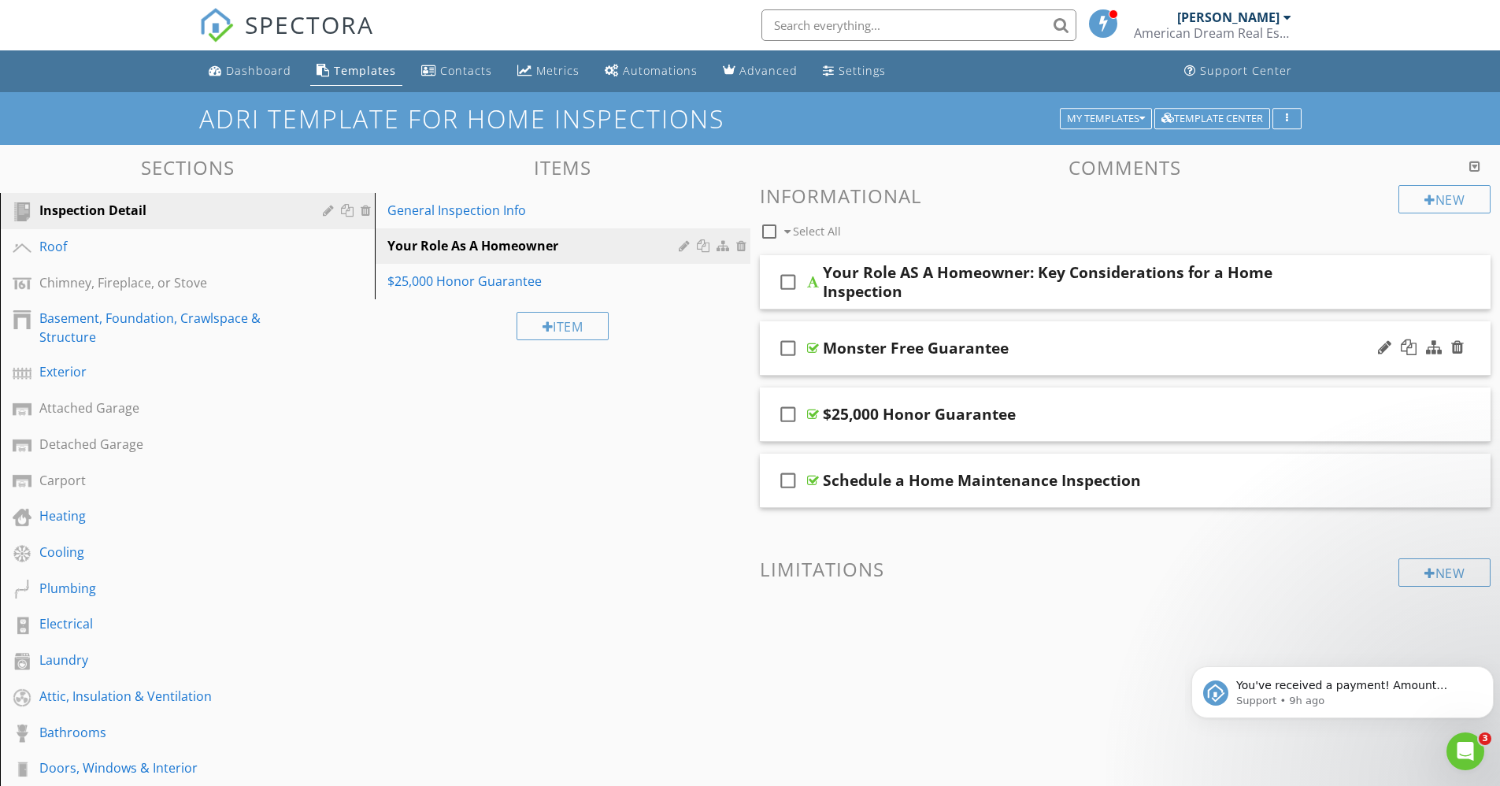
click at [810, 349] on div at bounding box center [813, 348] width 12 height 13
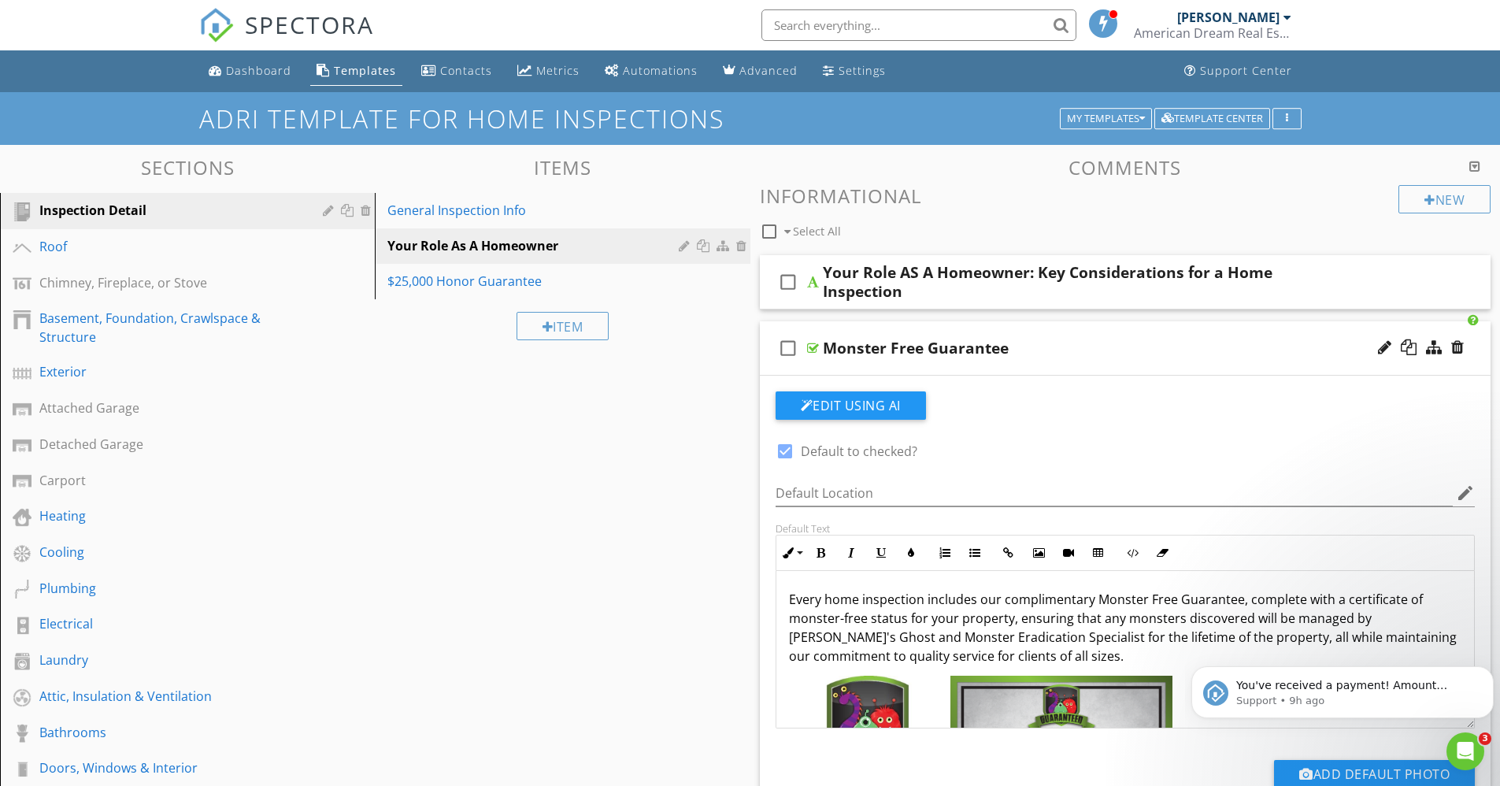
click at [810, 349] on div at bounding box center [813, 348] width 12 height 13
type textarea "<p>Every home inspection includes our complimentary Monster Free Guarantee, com…"
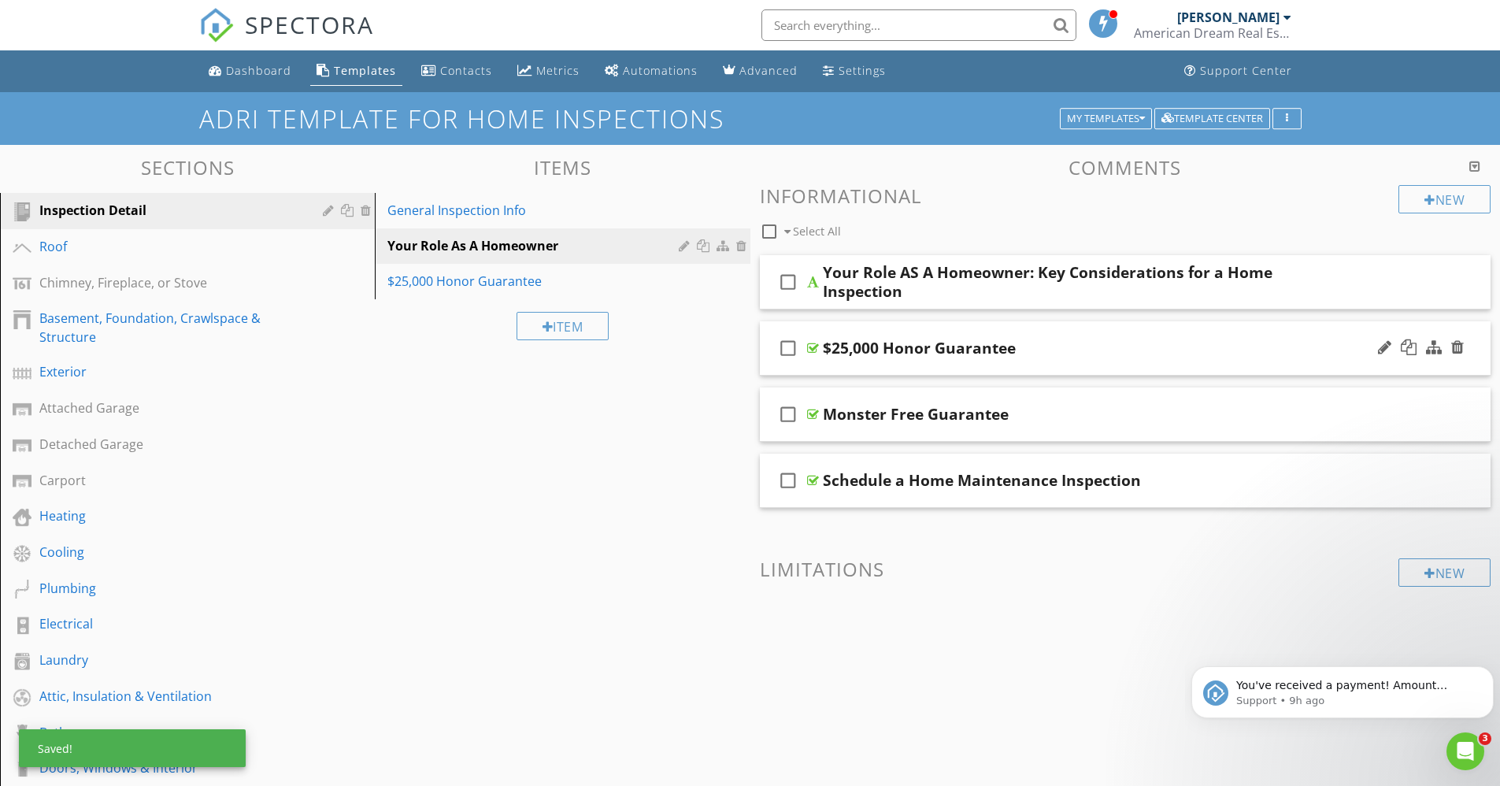
click at [812, 347] on div at bounding box center [813, 348] width 12 height 13
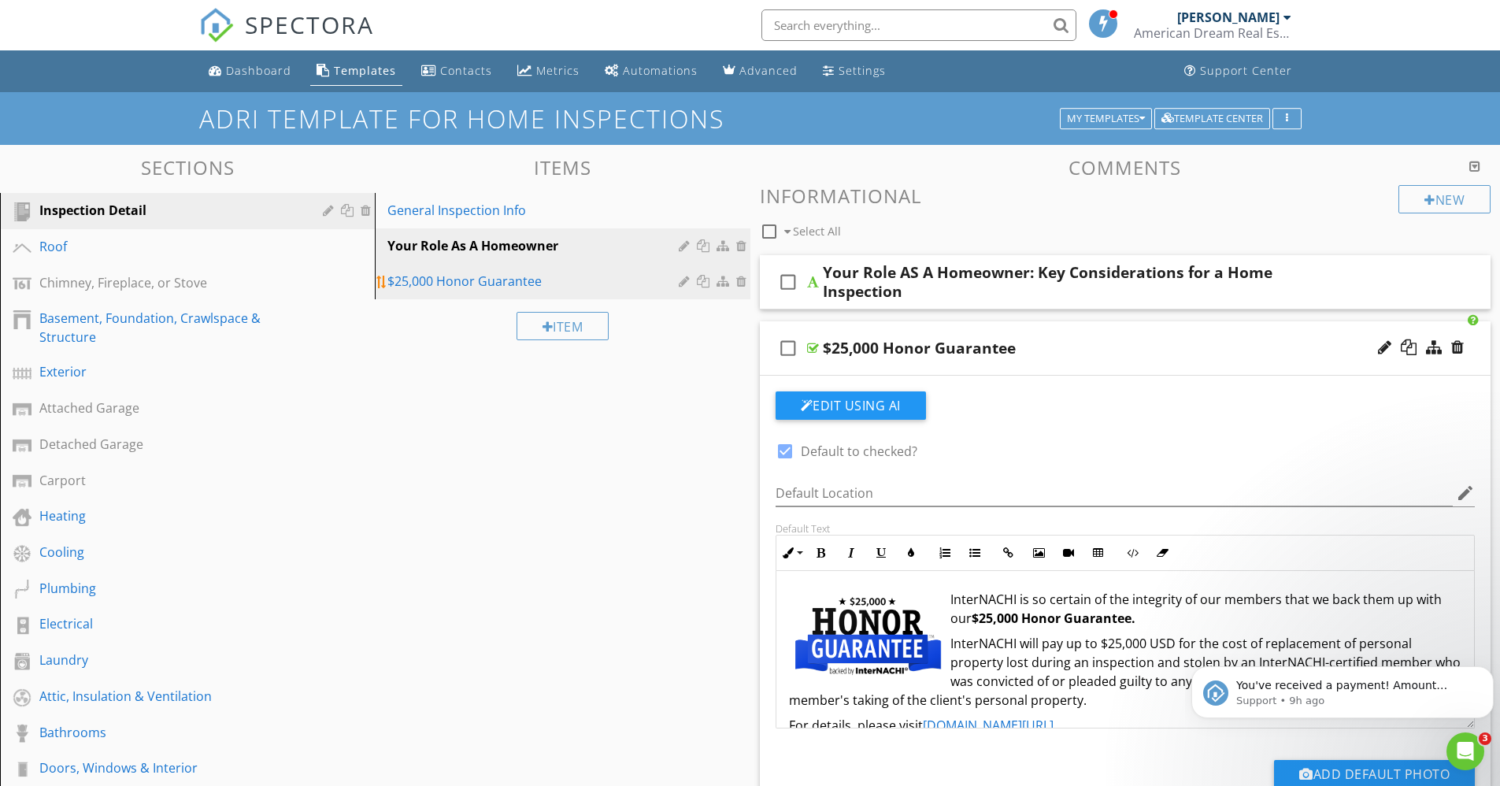
click at [536, 274] on div "$25,000 Honor Guarantee" at bounding box center [534, 281] width 295 height 19
type textarea "<p><img src="https://cdn.spectora.com/editor_assets/images/000/599/483/original…"
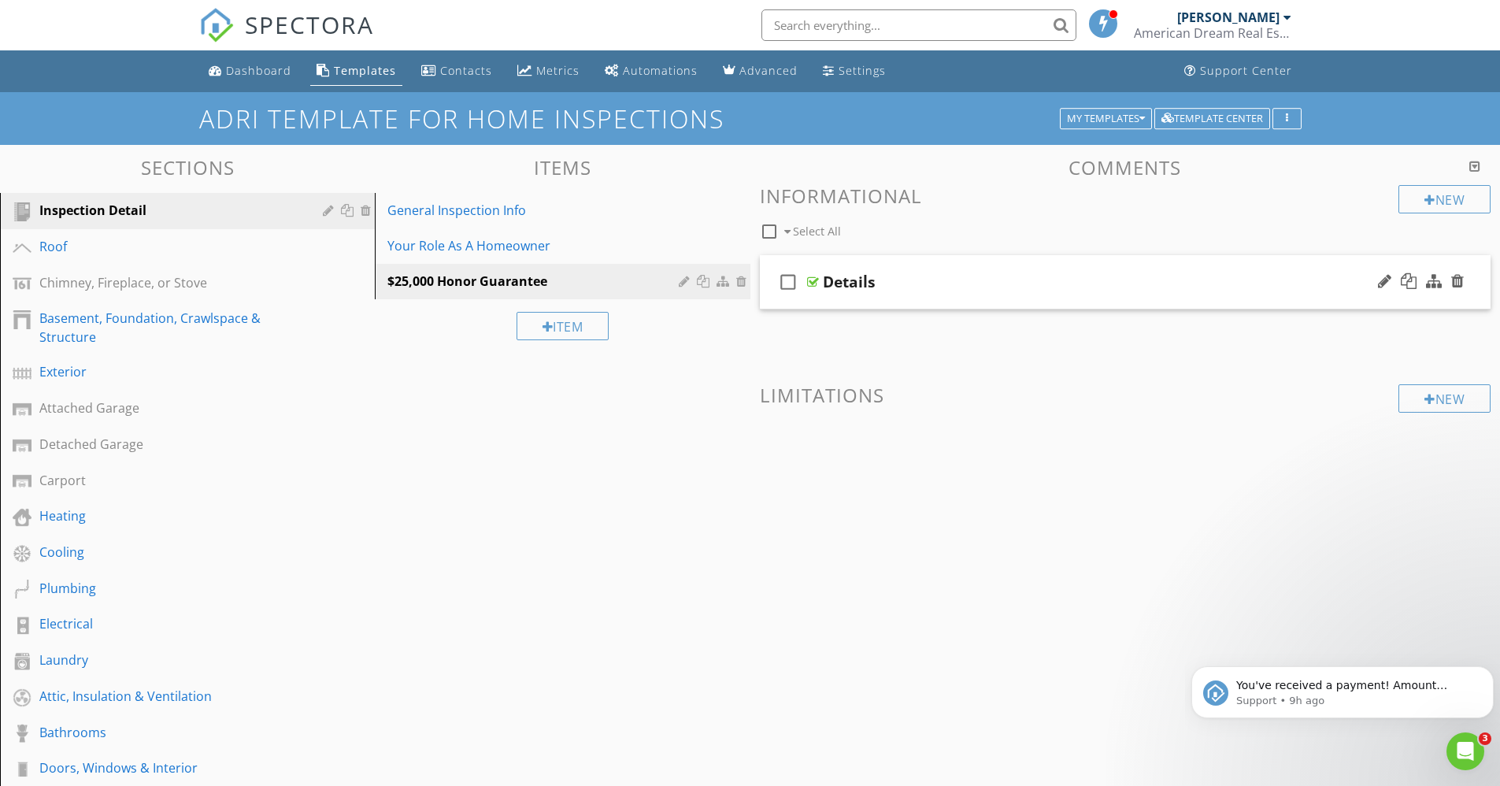
click at [814, 282] on div at bounding box center [813, 282] width 12 height 13
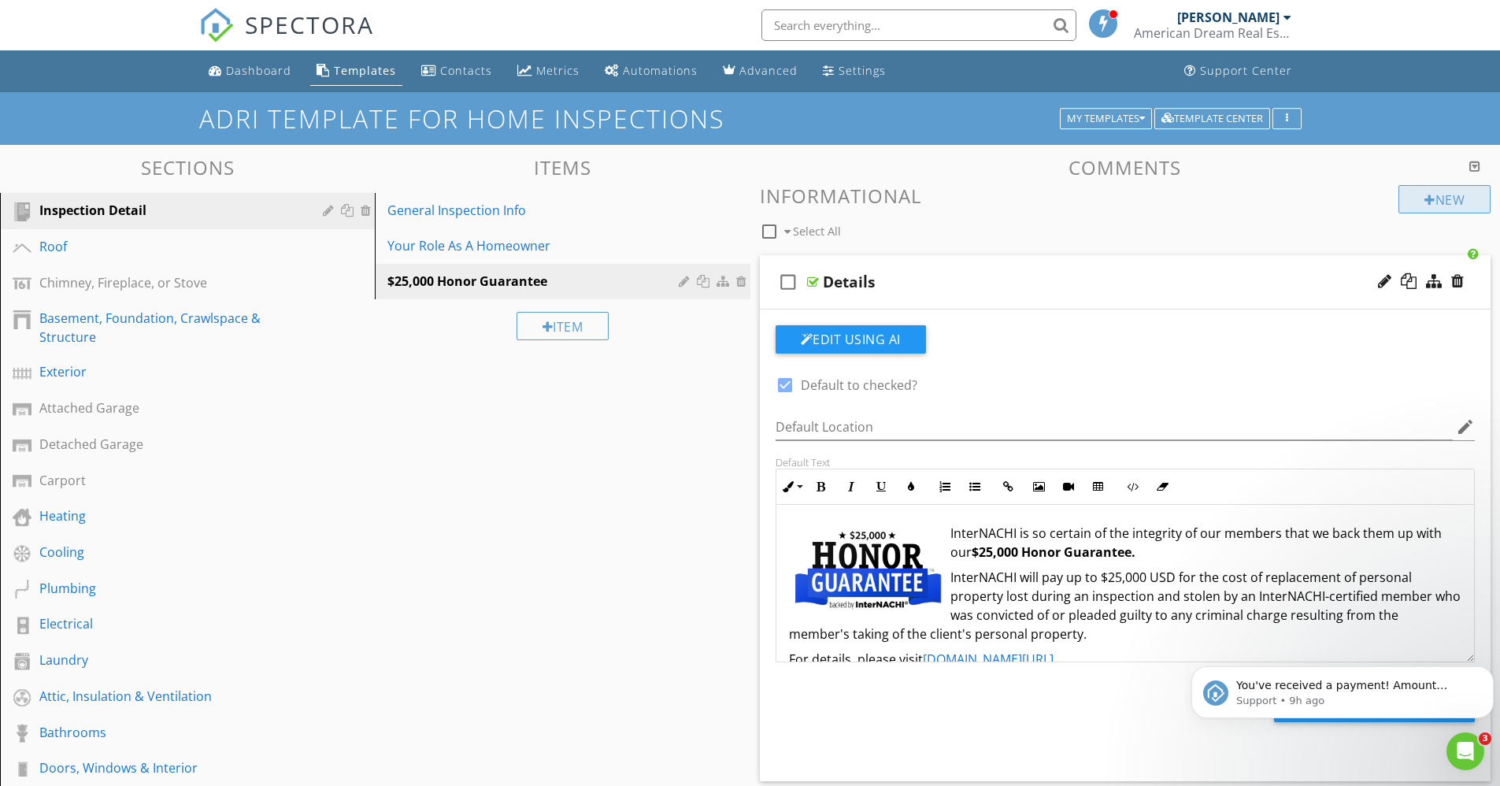
click at [1433, 205] on div "New" at bounding box center [1445, 199] width 92 height 28
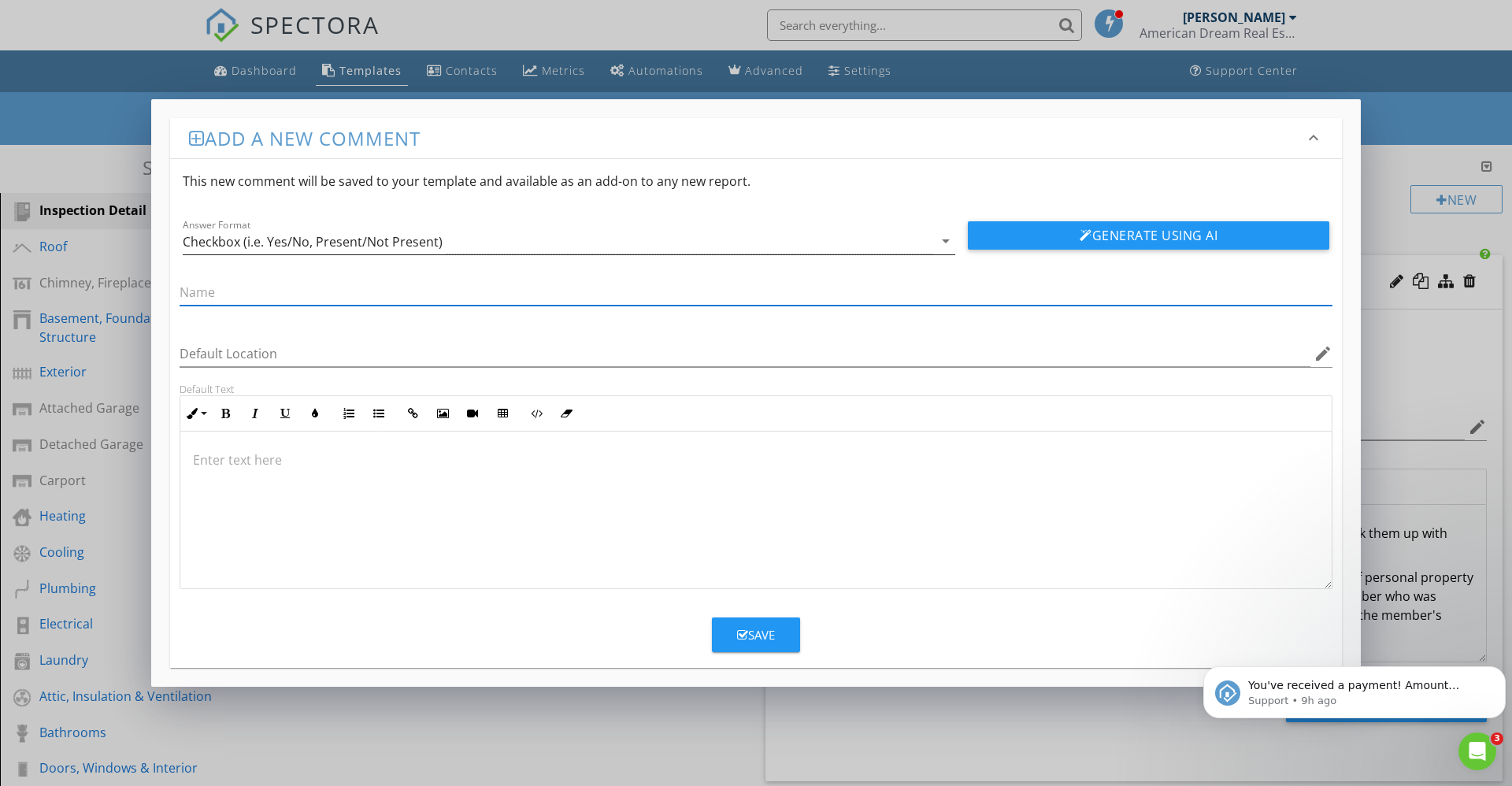
click at [945, 243] on icon "arrow_drop_down" at bounding box center [945, 241] width 19 height 19
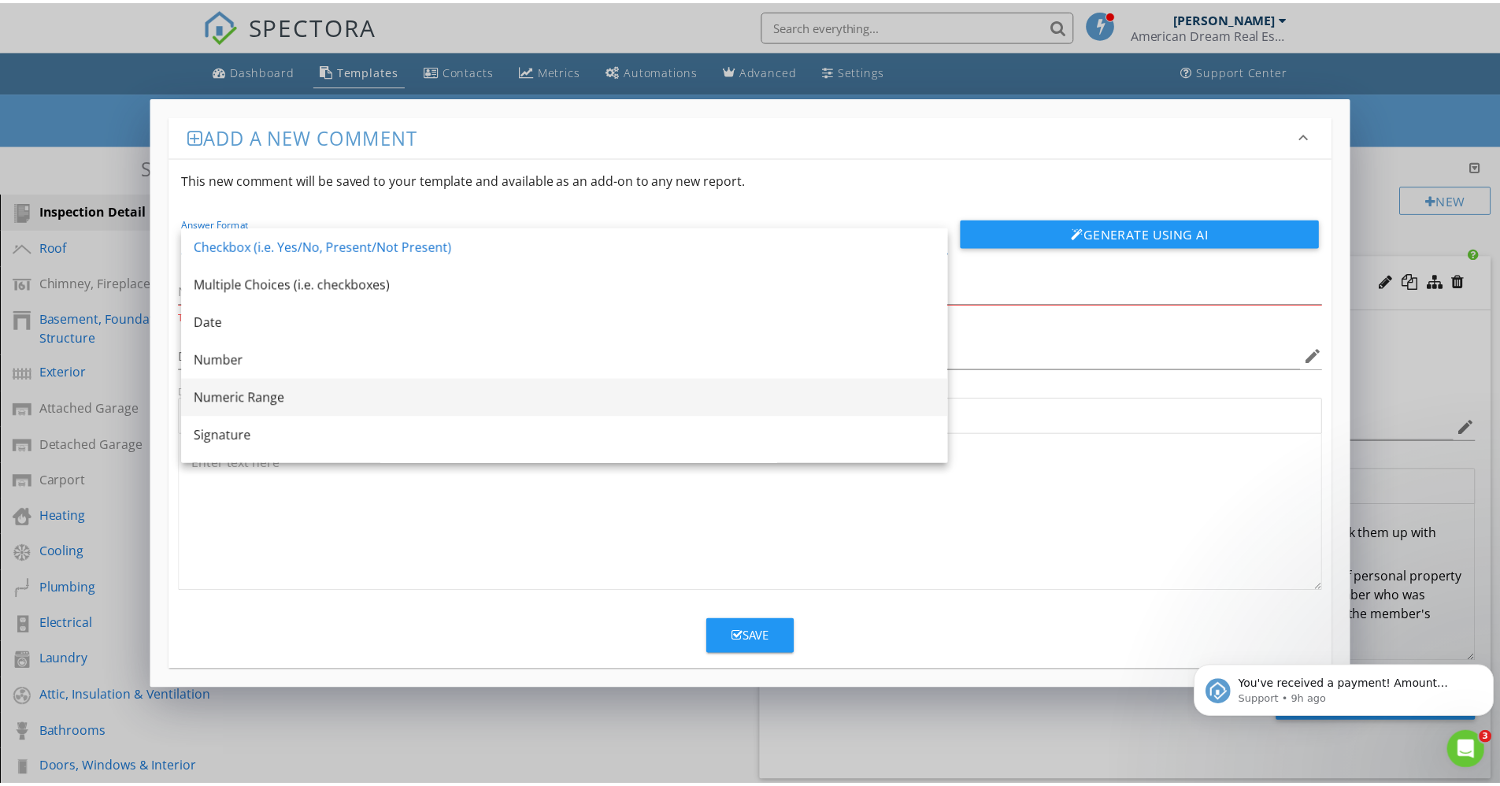
scroll to position [28, 0]
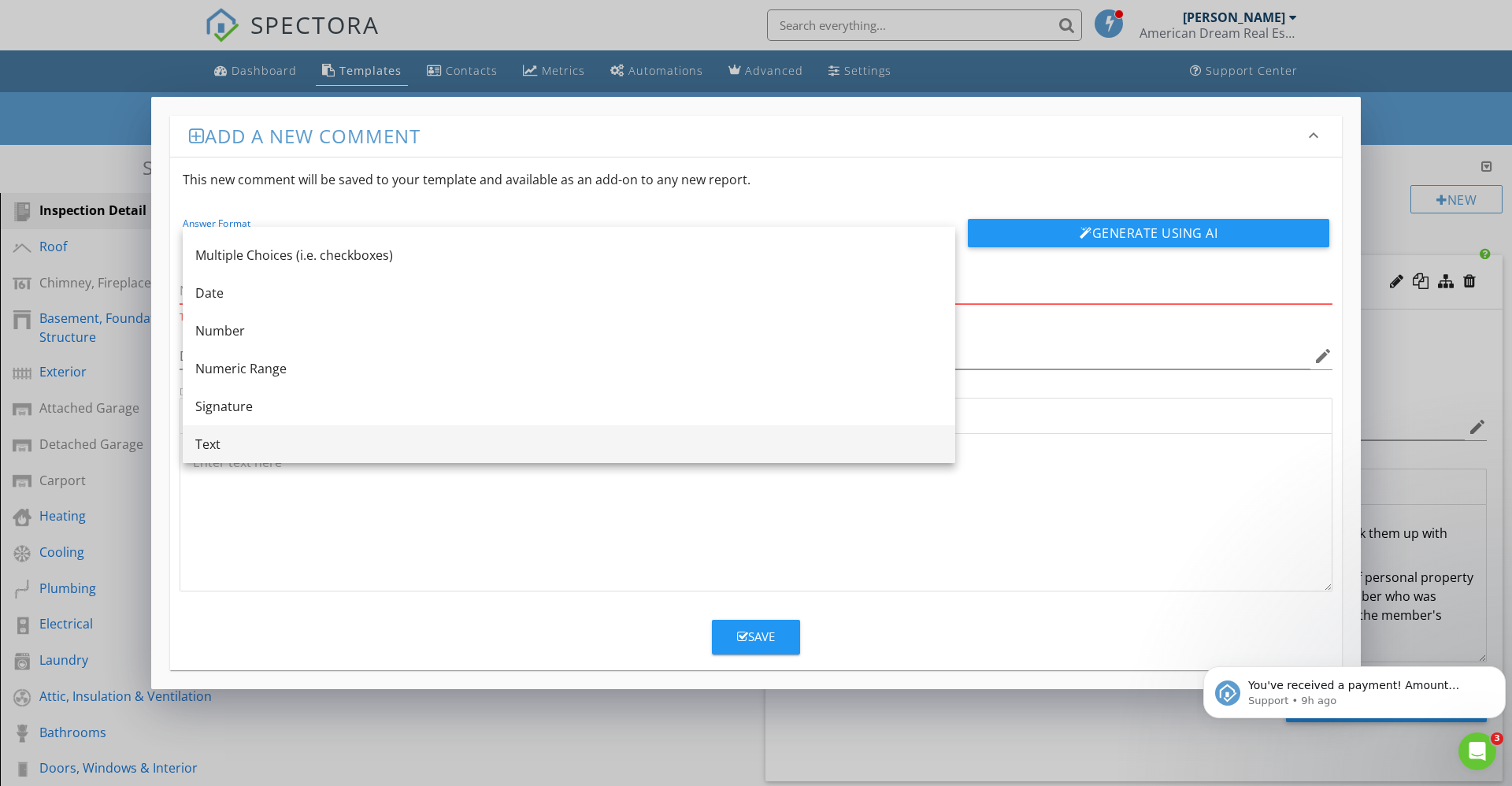
click at [216, 447] on div "Text" at bounding box center [568, 444] width 747 height 19
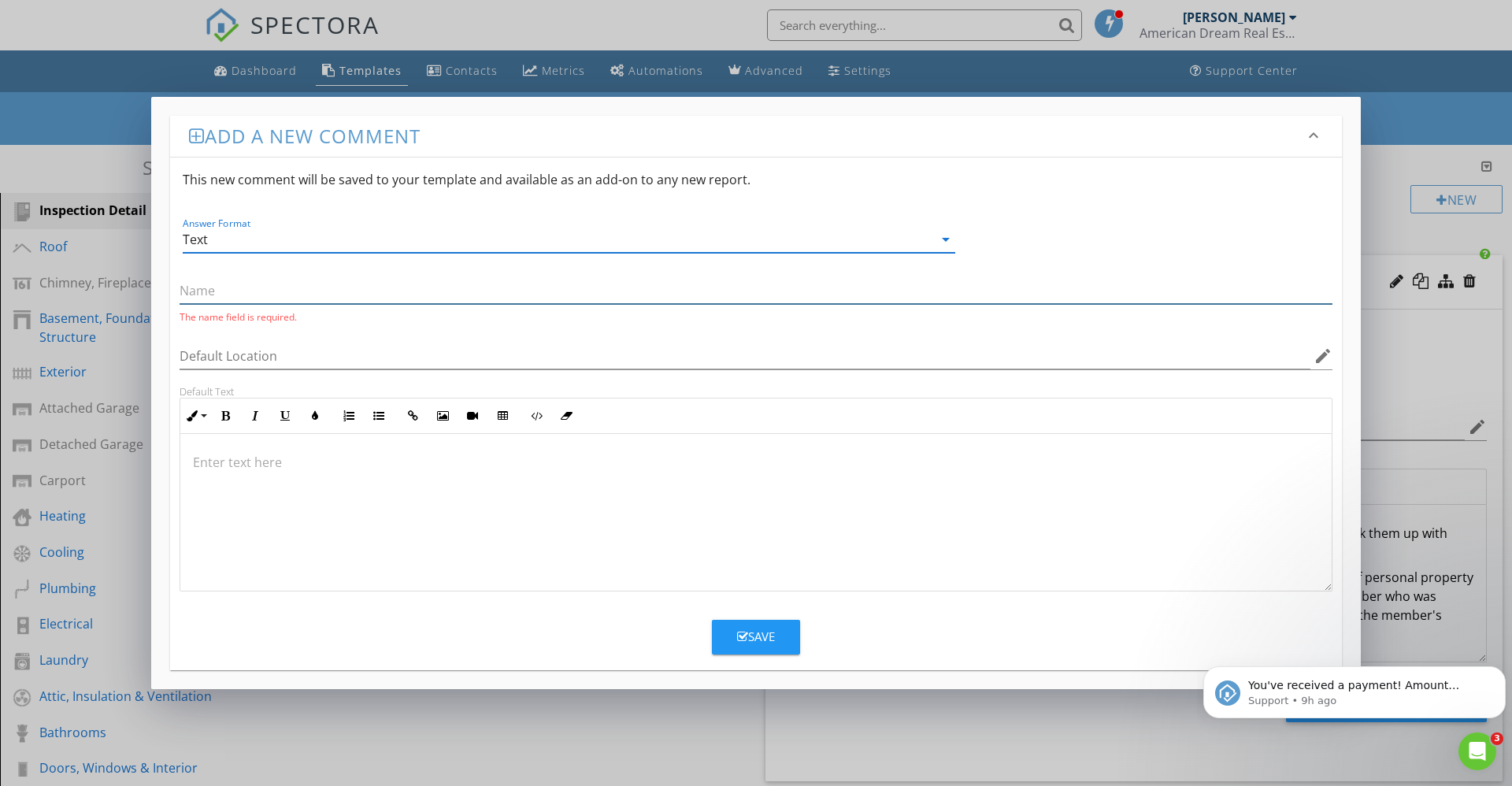
click at [216, 293] on input "text" at bounding box center [756, 291] width 1153 height 26
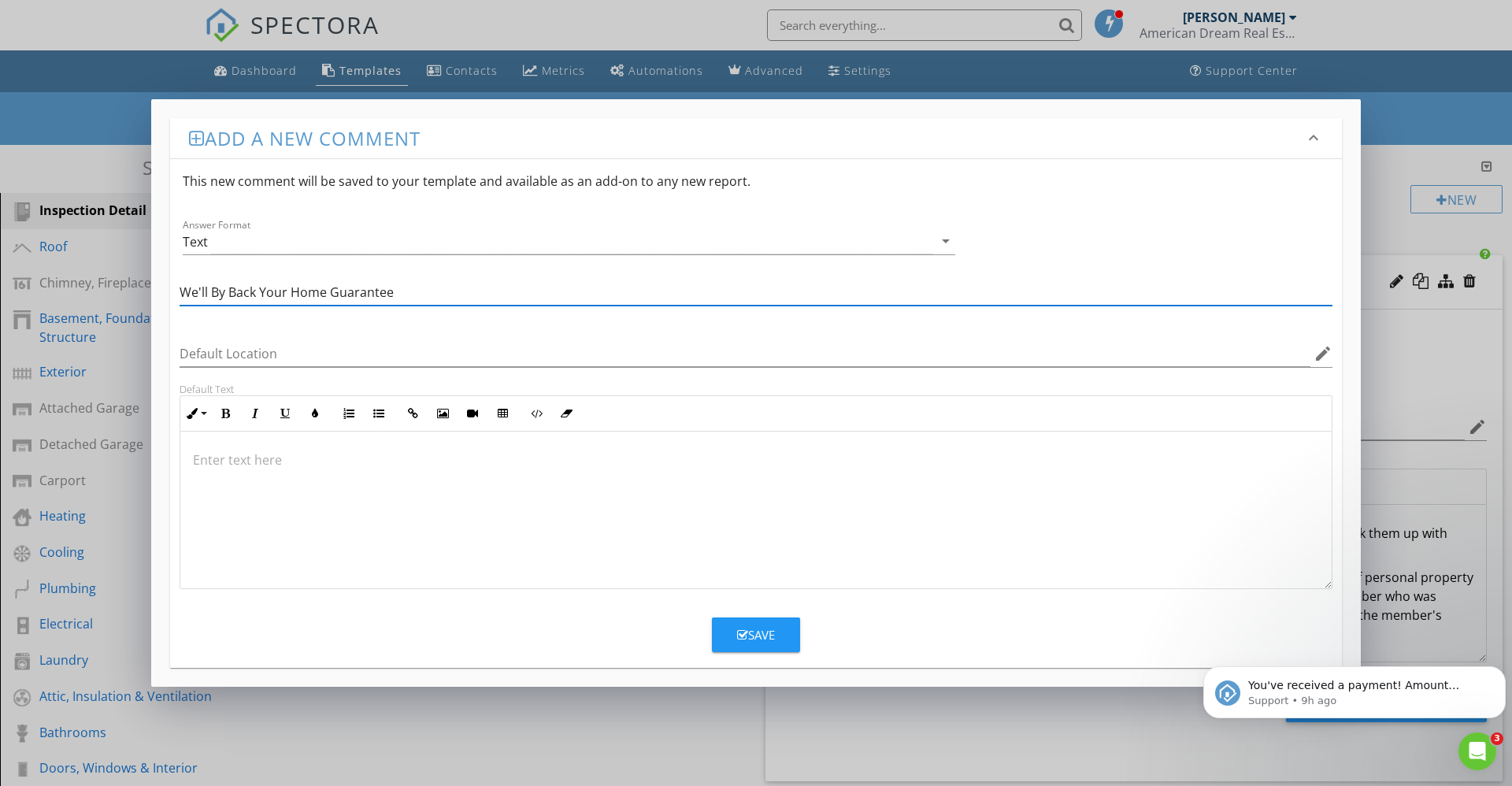
type input "We'll By Back Your Home Guarantee"
click at [746, 628] on div "Save" at bounding box center [756, 635] width 38 height 18
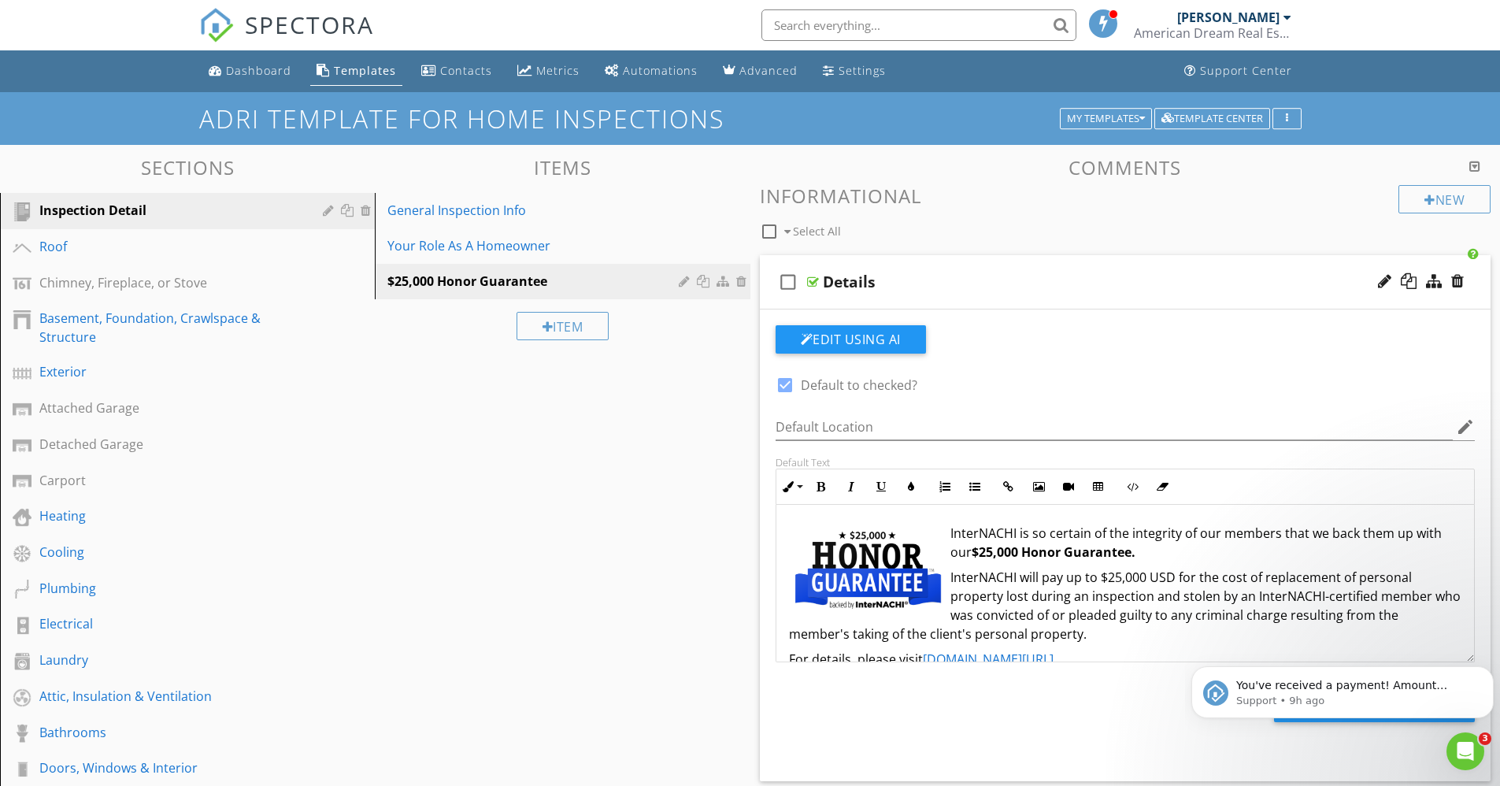
click at [622, 536] on div "Sections Inspection Detail Roof Chimney, Fireplace, or Stove Basement, Foundati…" at bounding box center [750, 603] width 1500 height 916
click at [517, 254] on div "Your Role As A Homeowner" at bounding box center [534, 245] width 295 height 19
type textarea "<p><img src="https://cdn.spectora.com/editor_assets/images/000/599/483/original…"
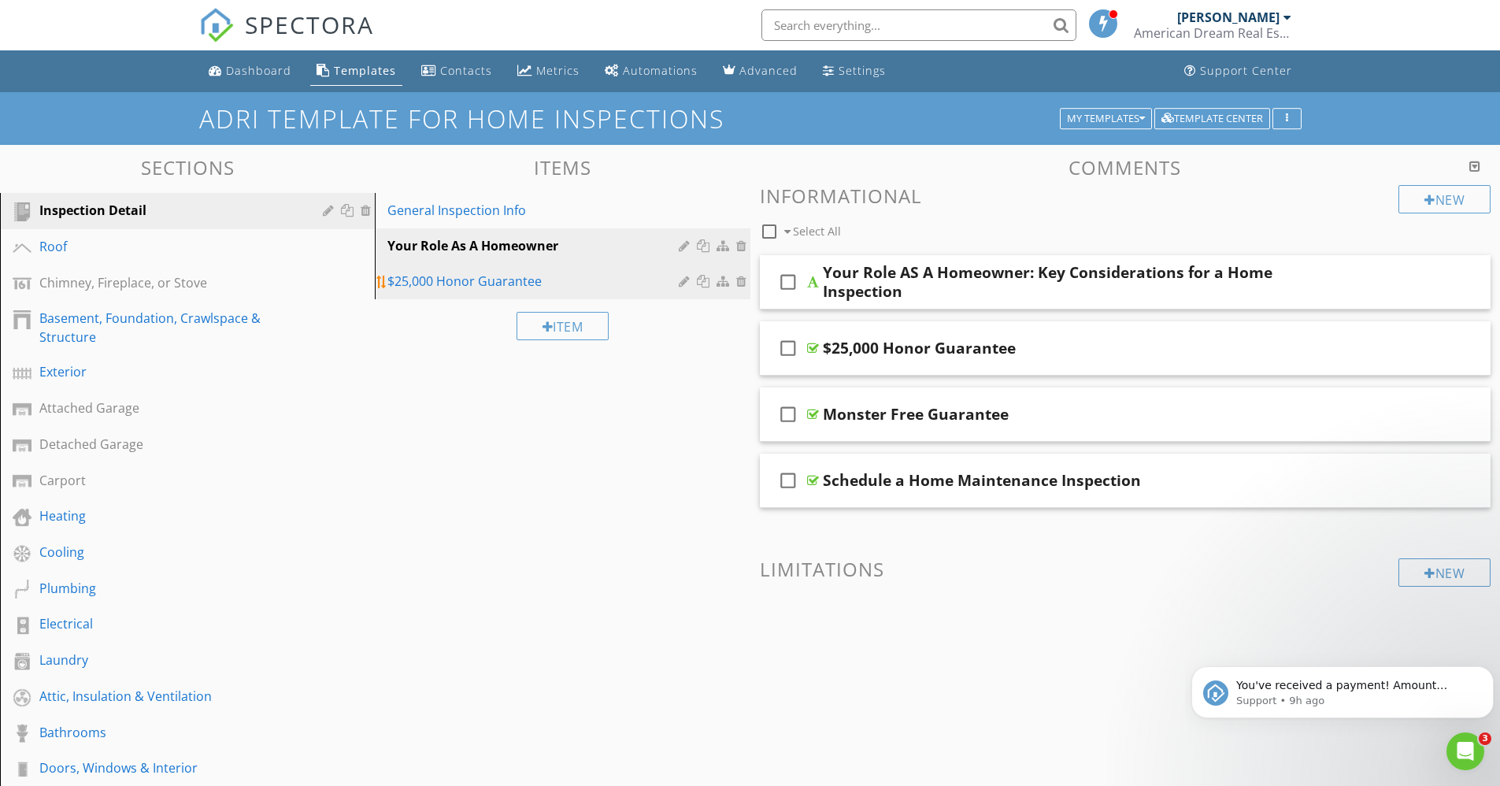
click at [540, 279] on div "$25,000 Honor Guarantee" at bounding box center [534, 281] width 295 height 19
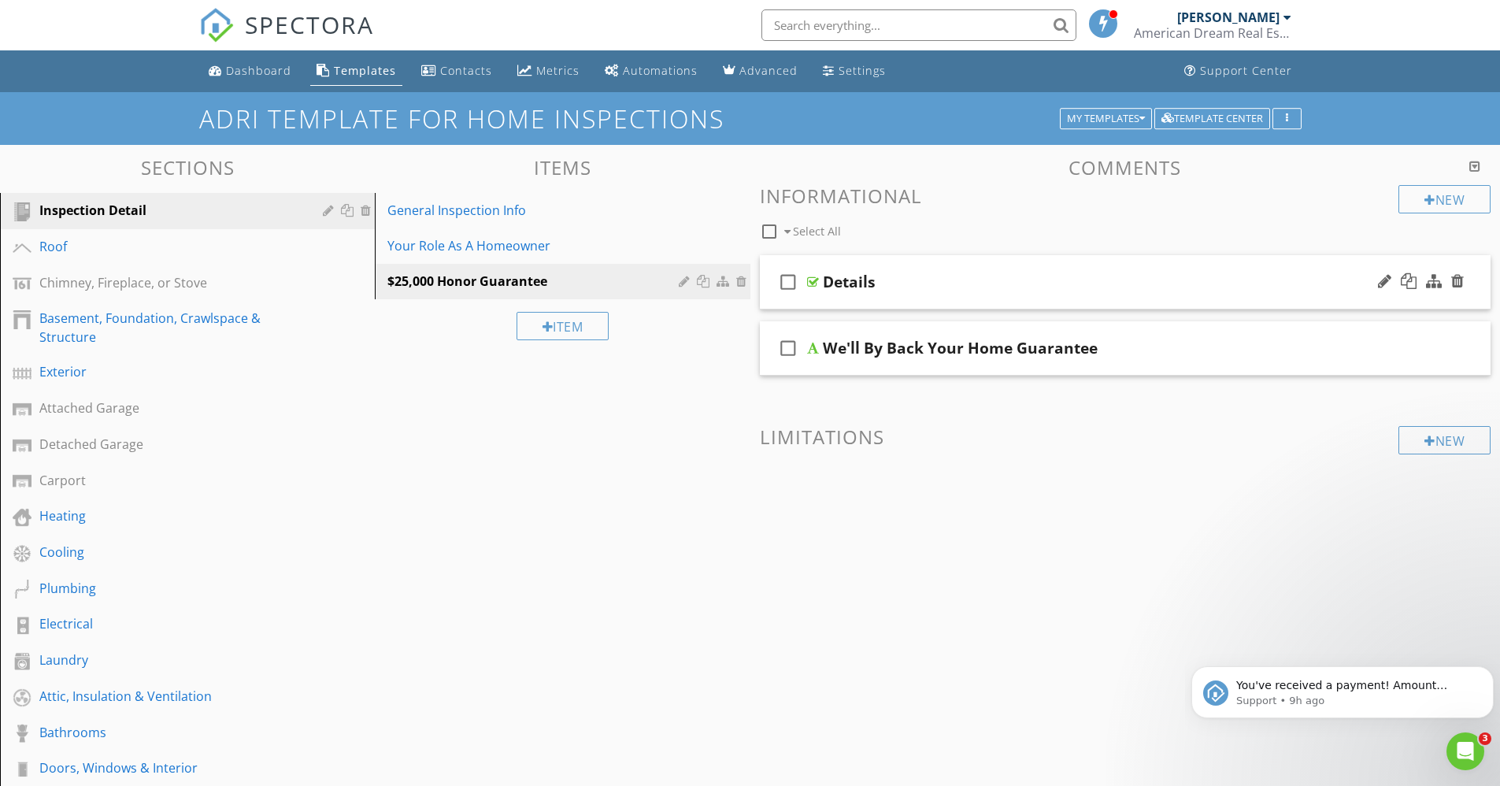
click at [810, 283] on div at bounding box center [813, 282] width 12 height 13
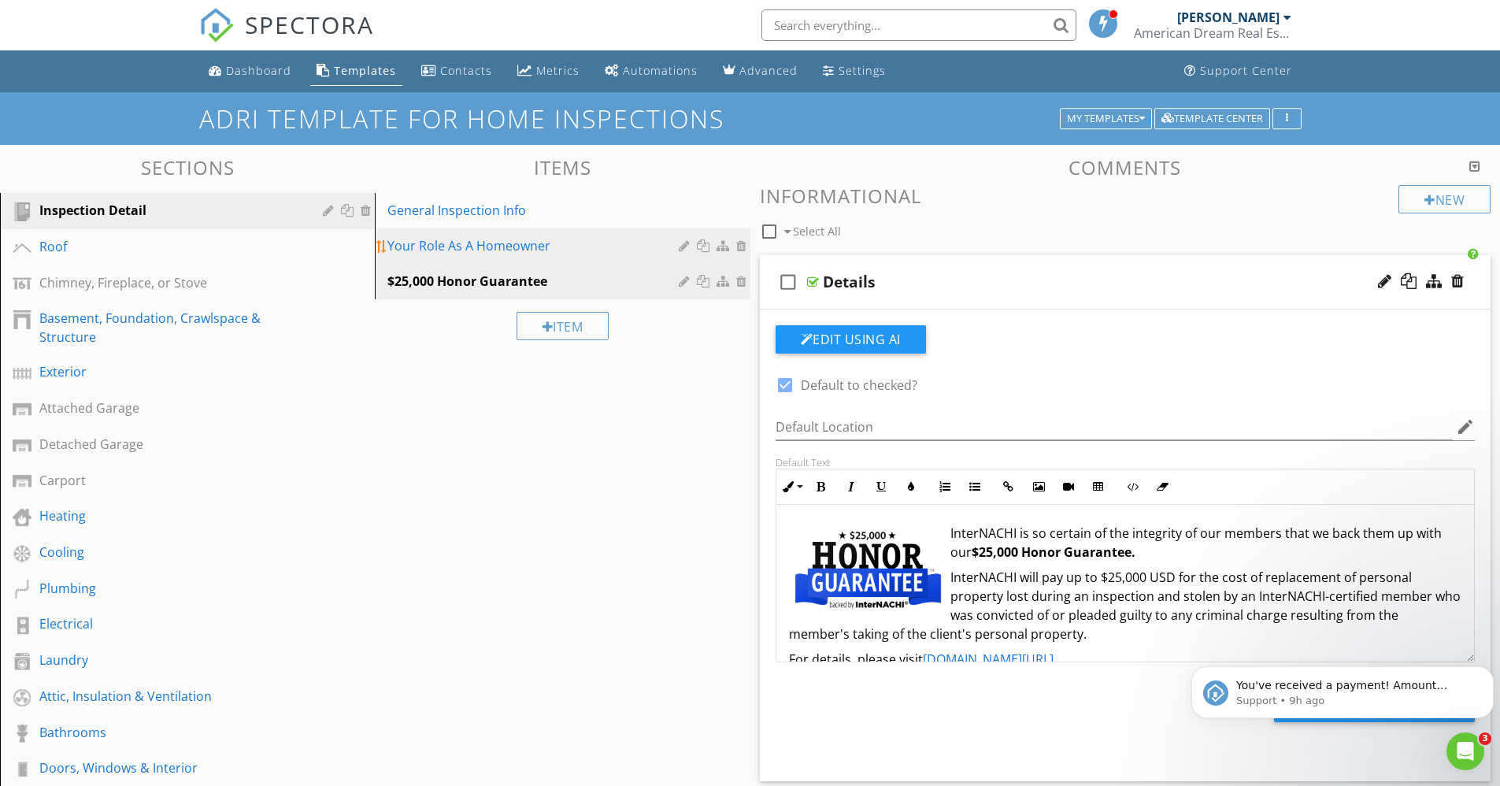
click at [532, 250] on div "Your Role As A Homeowner" at bounding box center [534, 245] width 295 height 19
type textarea "<p><img src="https://cdn.spectora.com/editor_assets/images/000/599/483/original…"
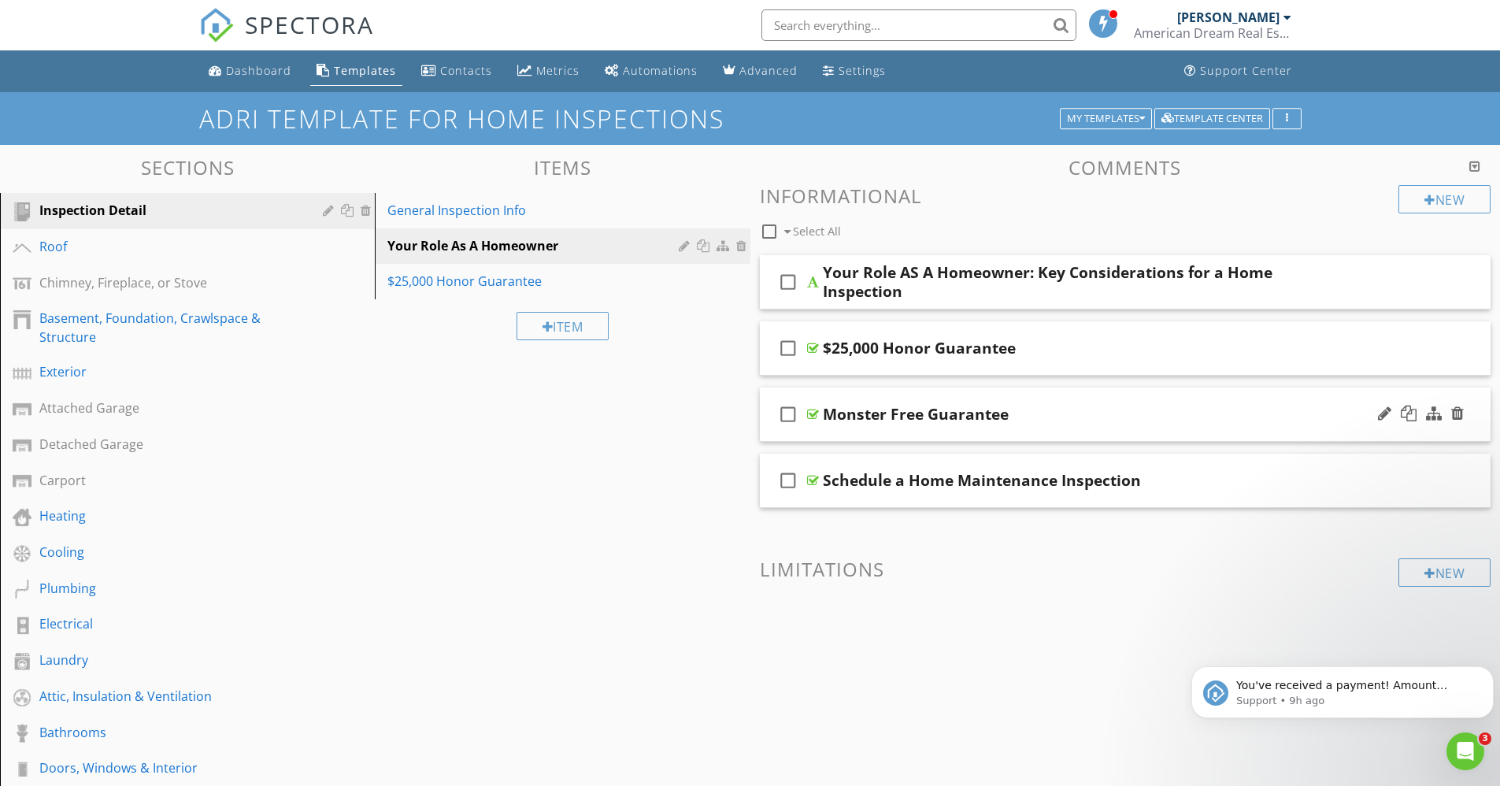
click at [810, 410] on div at bounding box center [813, 414] width 12 height 13
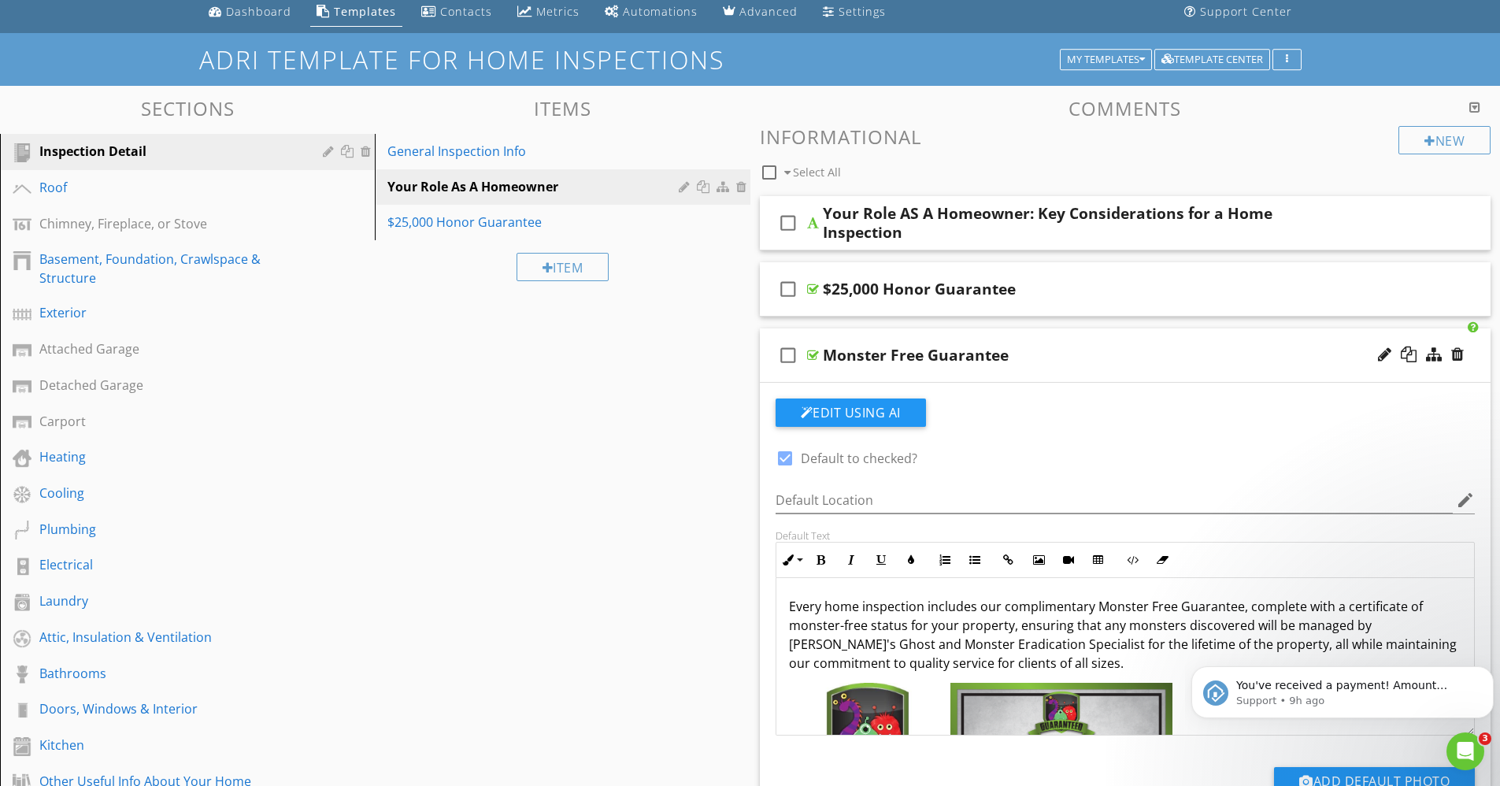
scroll to position [0, 0]
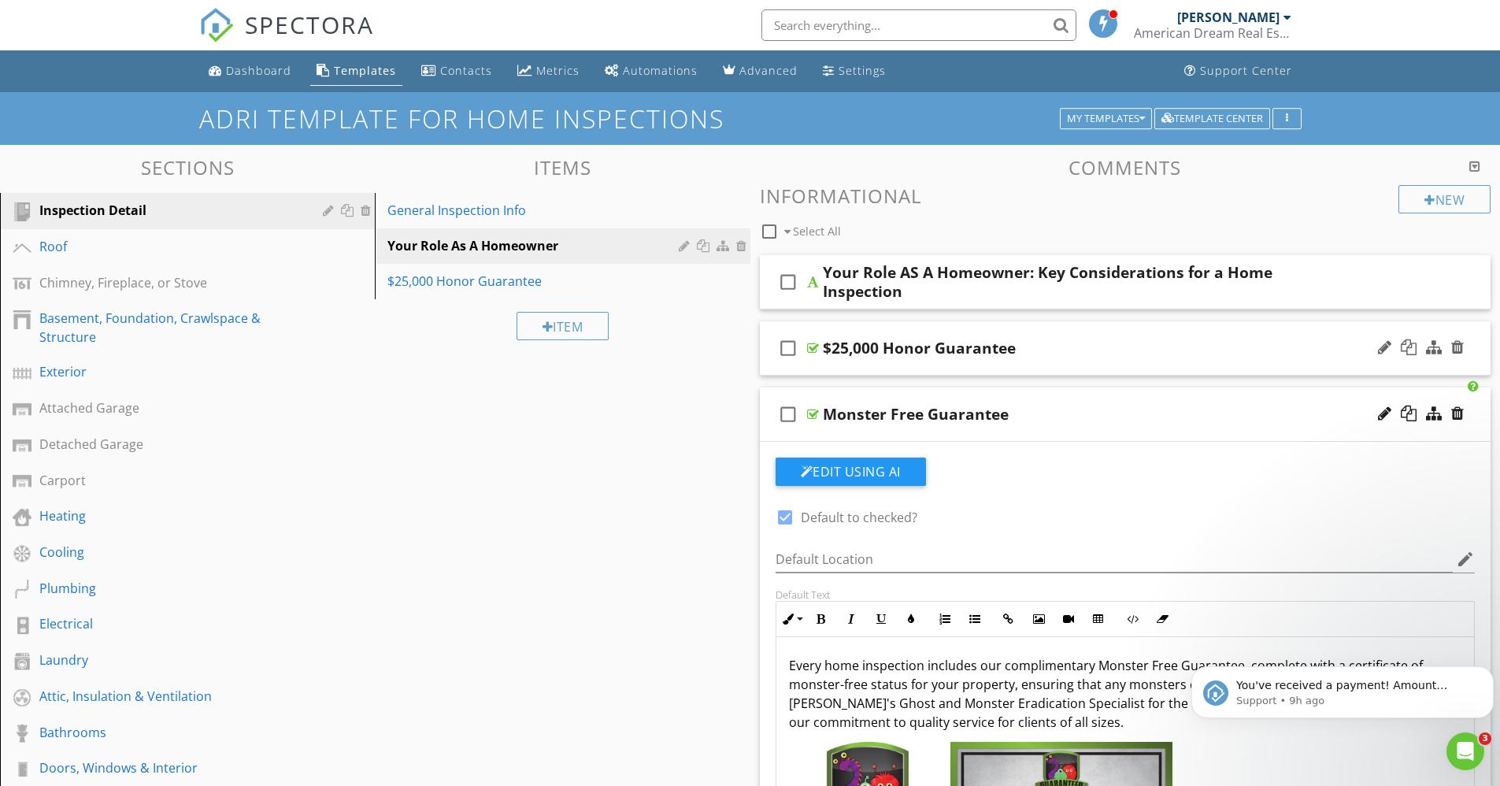
click at [814, 347] on div at bounding box center [813, 348] width 12 height 13
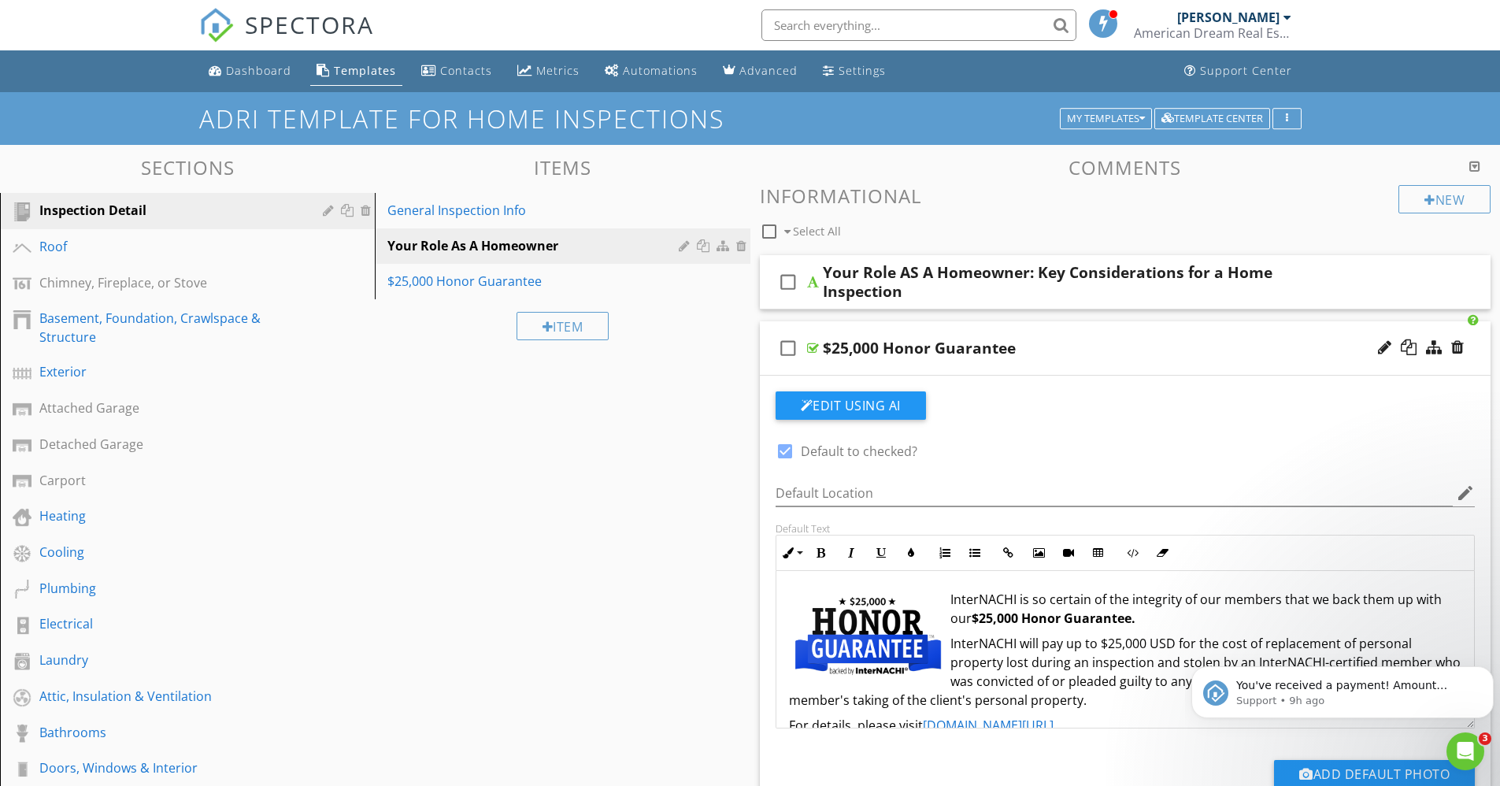
scroll to position [1, 0]
click at [810, 282] on div at bounding box center [813, 282] width 12 height 13
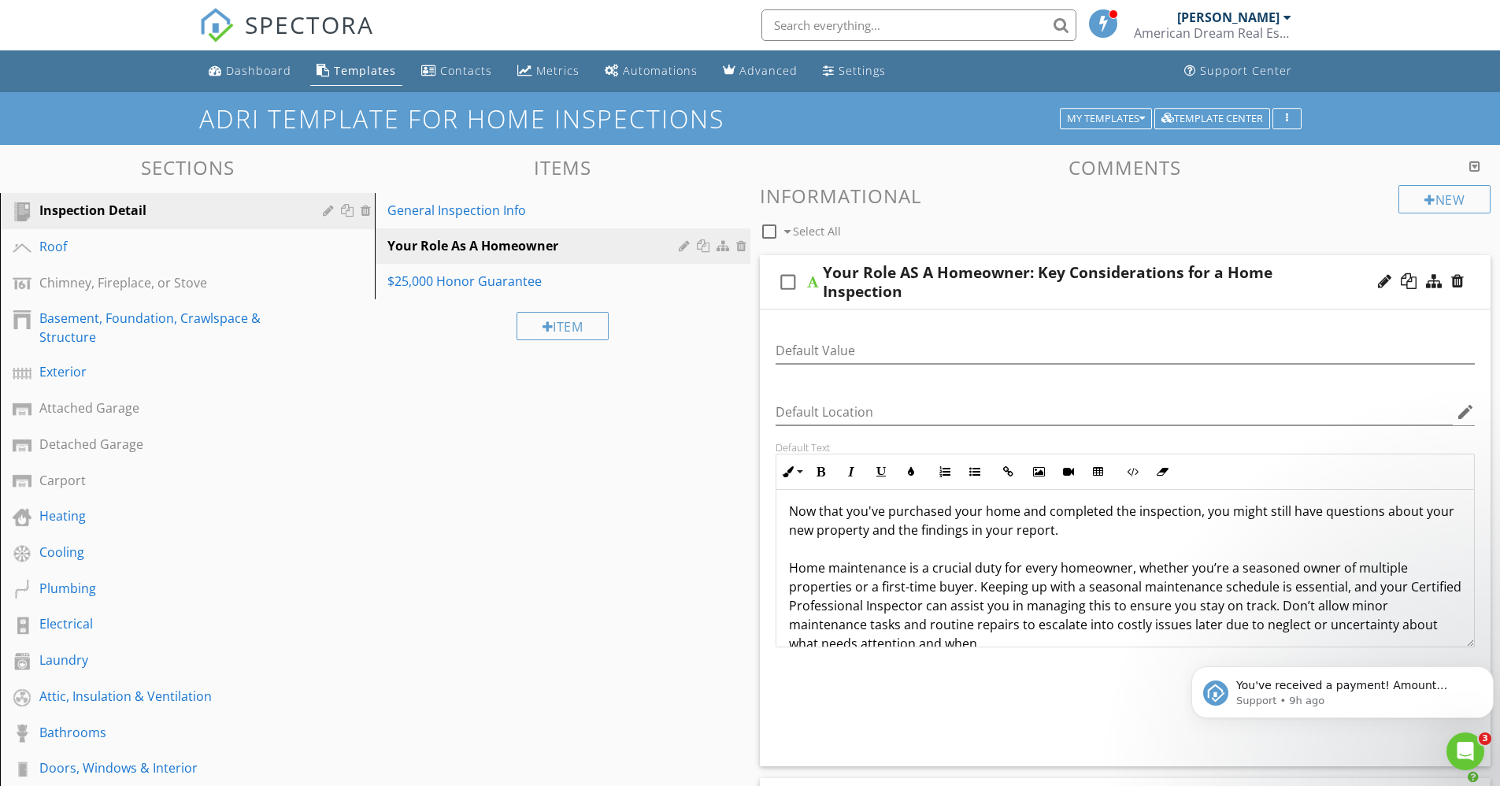
scroll to position [0, 0]
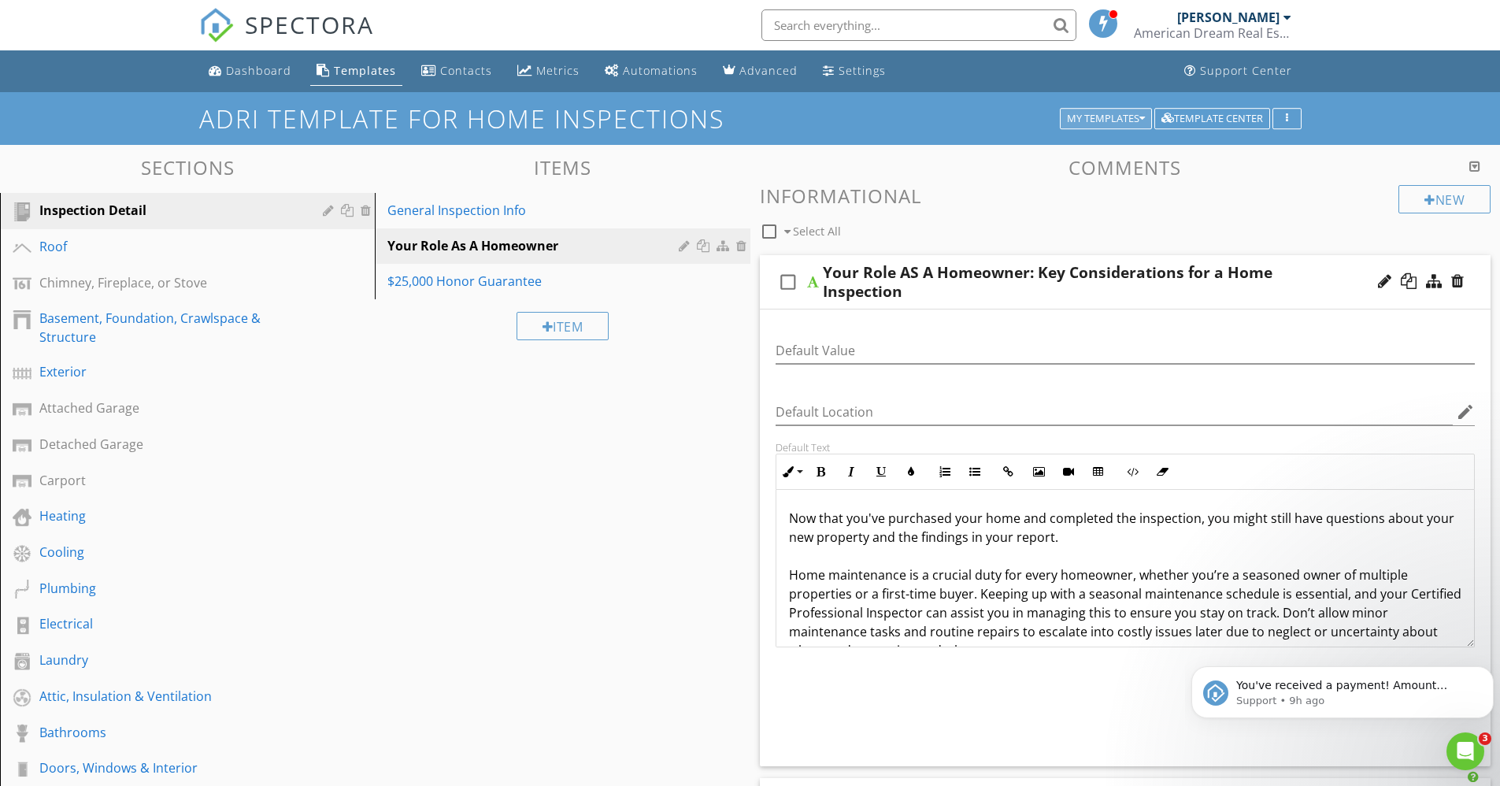
click at [1092, 115] on div "My Templates" at bounding box center [1106, 118] width 78 height 11
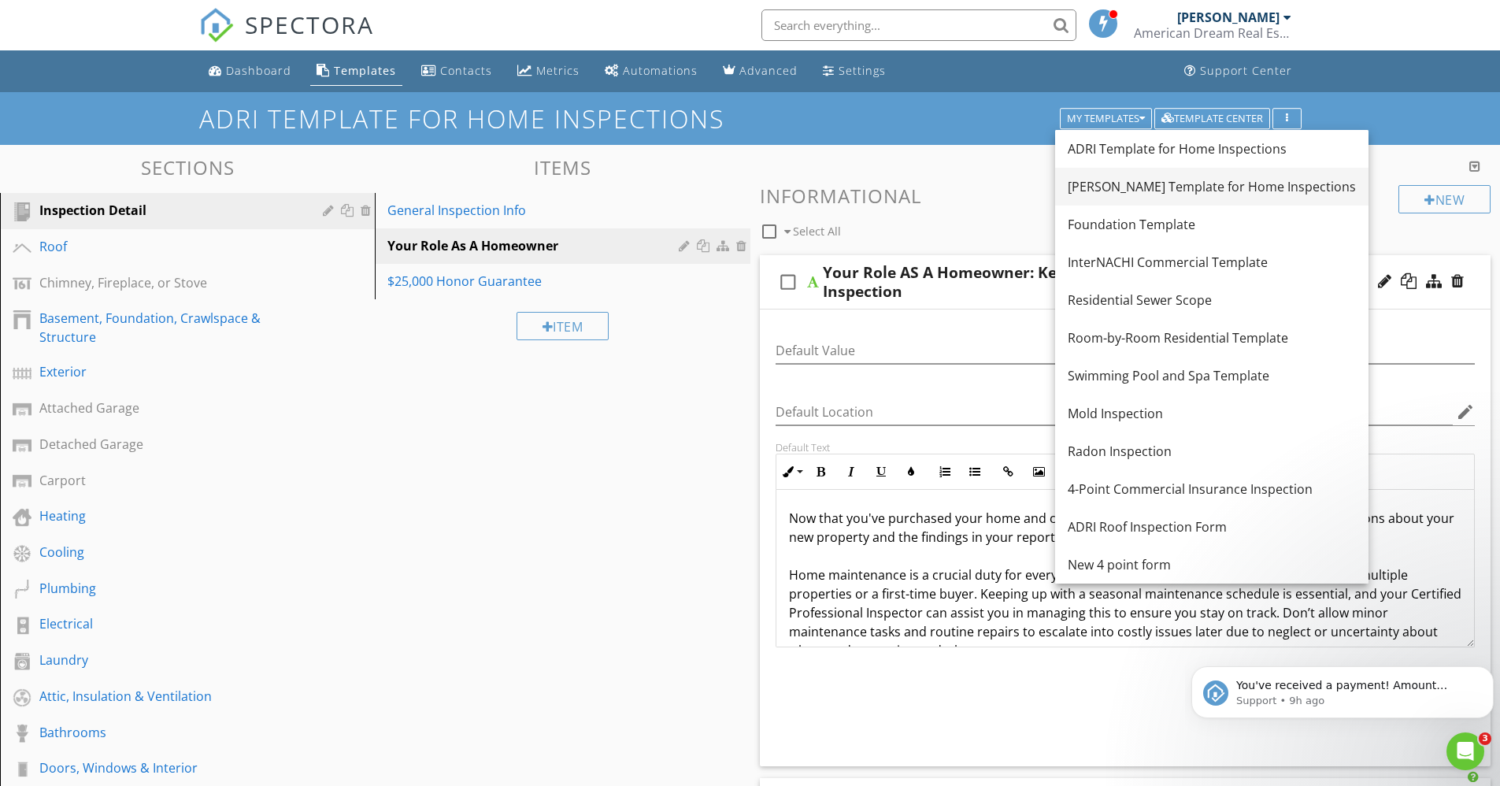
click at [1118, 188] on div "[PERSON_NAME] Template for Home Inspections" at bounding box center [1212, 186] width 288 height 19
type textarea "<p><img src="https://cdn.spectora.com/editor_assets/images/000/599/483/original…"
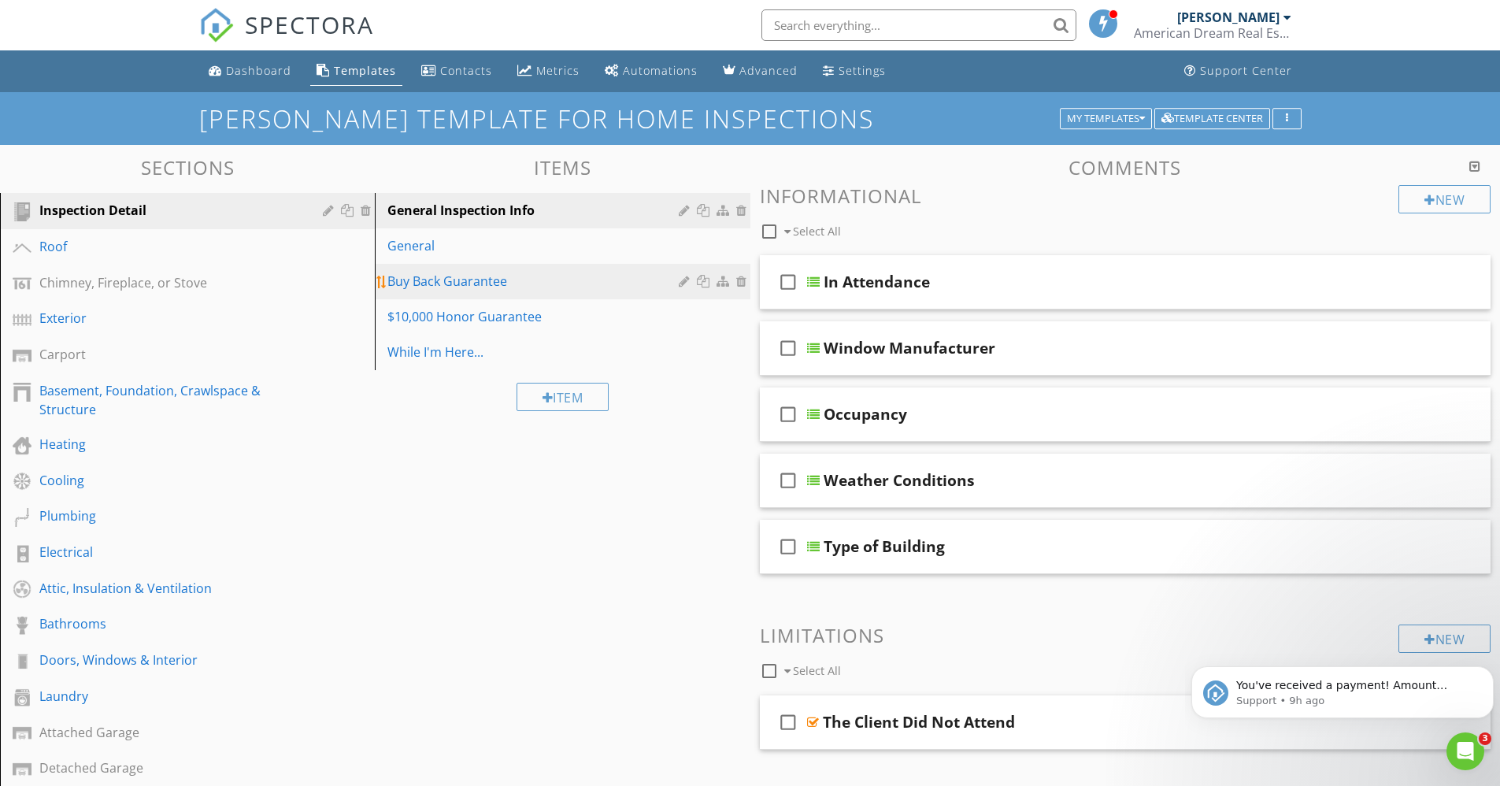
click at [409, 279] on div "Buy Back Guarantee" at bounding box center [534, 281] width 295 height 19
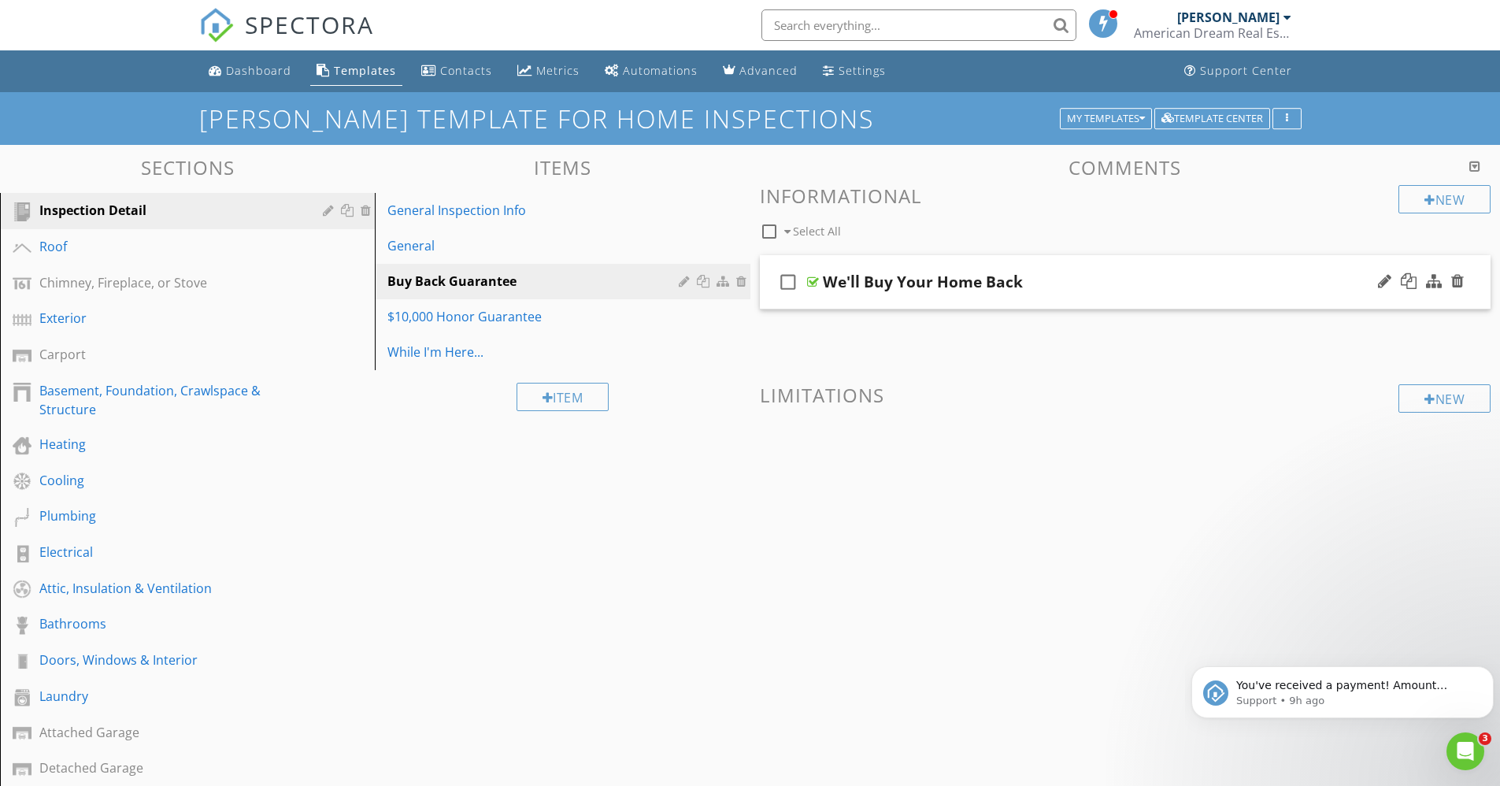
click at [813, 280] on div at bounding box center [813, 282] width 12 height 13
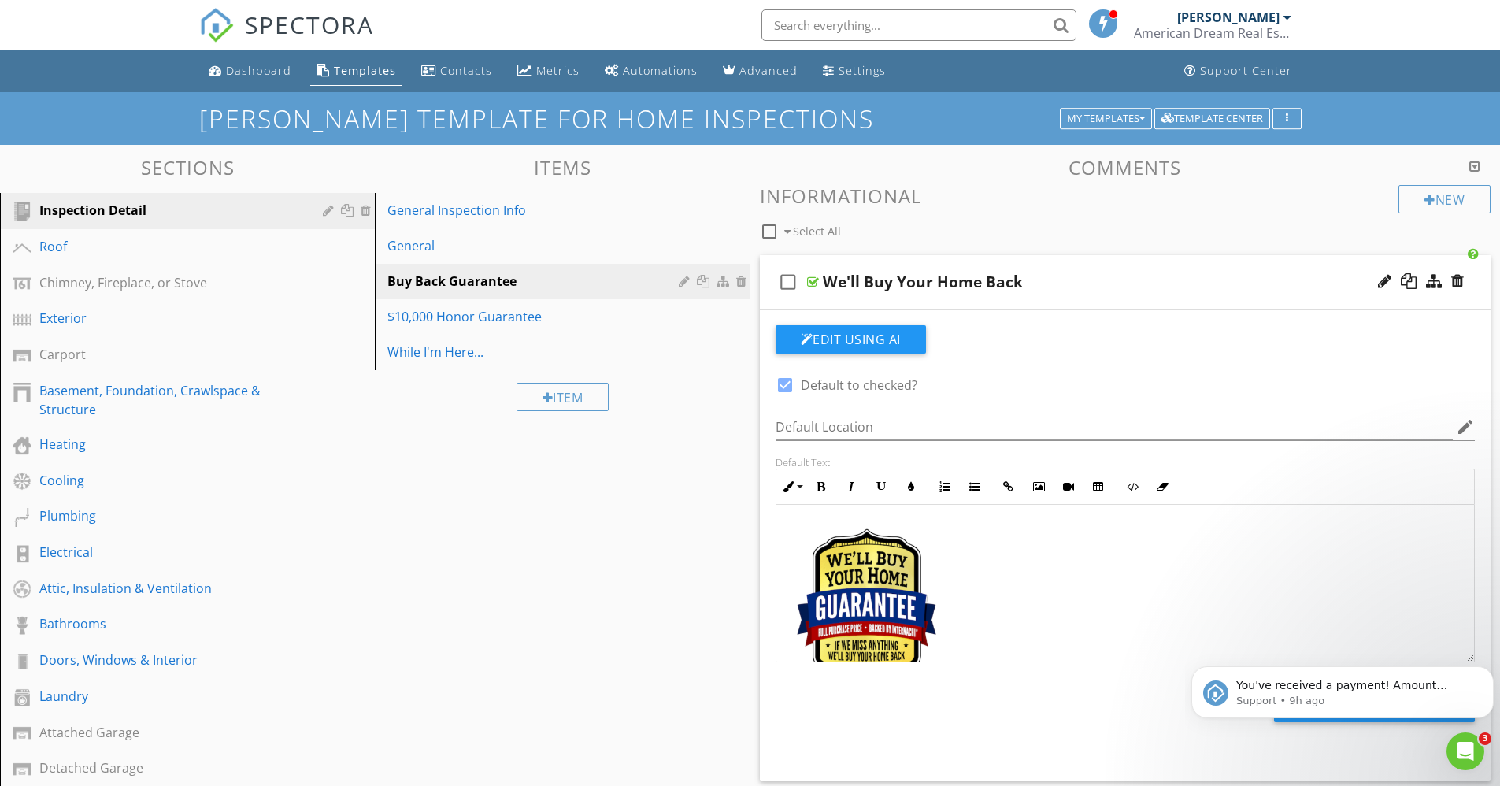
drag, startPoint x: 792, startPoint y: 510, endPoint x: 955, endPoint y: 534, distance: 164.7
click at [787, 283] on icon "check_box_outline_blank" at bounding box center [788, 282] width 25 height 38
checkbox input "true"
click at [854, 552] on img at bounding box center [868, 608] width 158 height 169
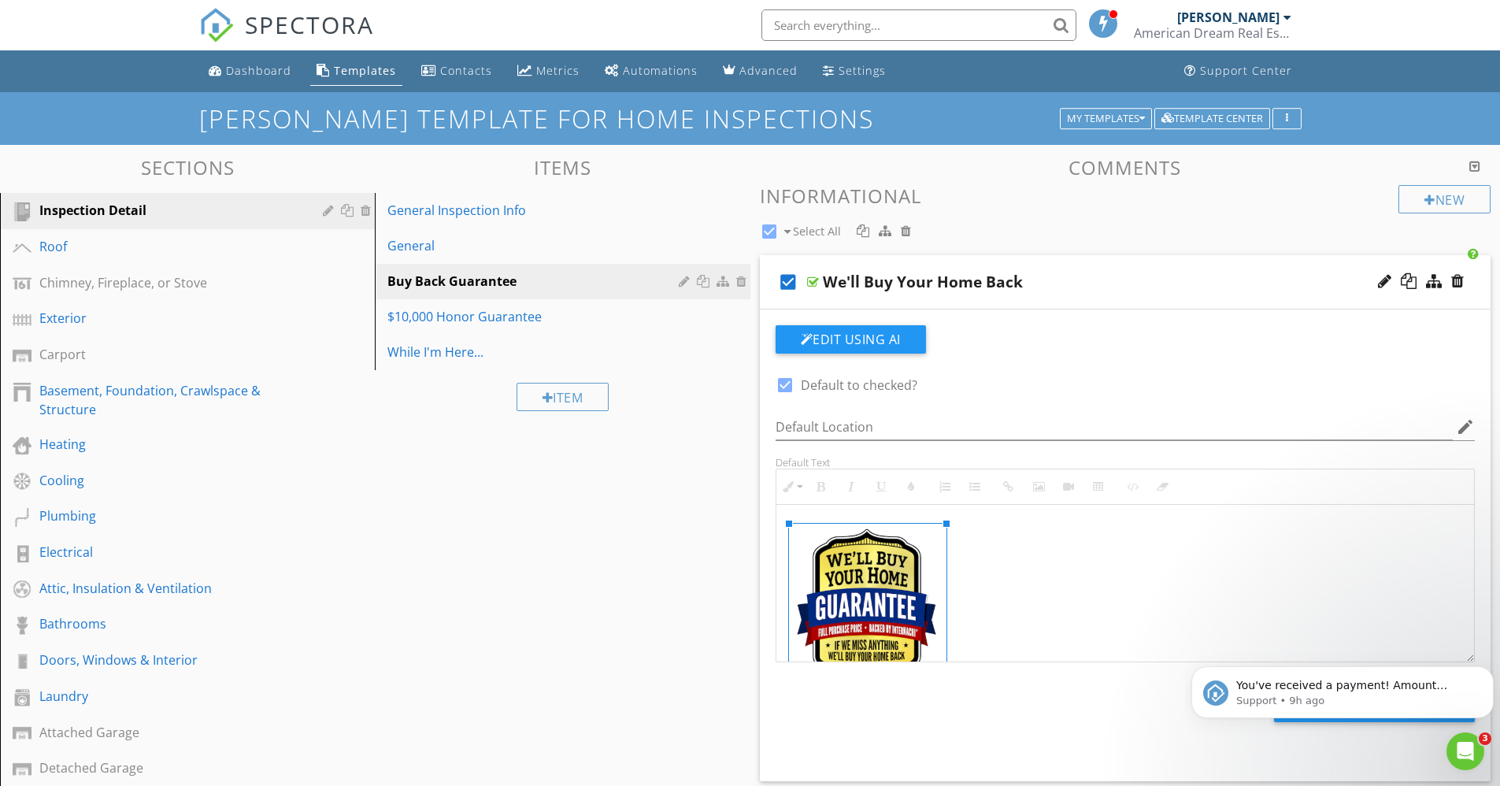
drag, startPoint x: 854, startPoint y: 552, endPoint x: 990, endPoint y: 679, distance: 186.1
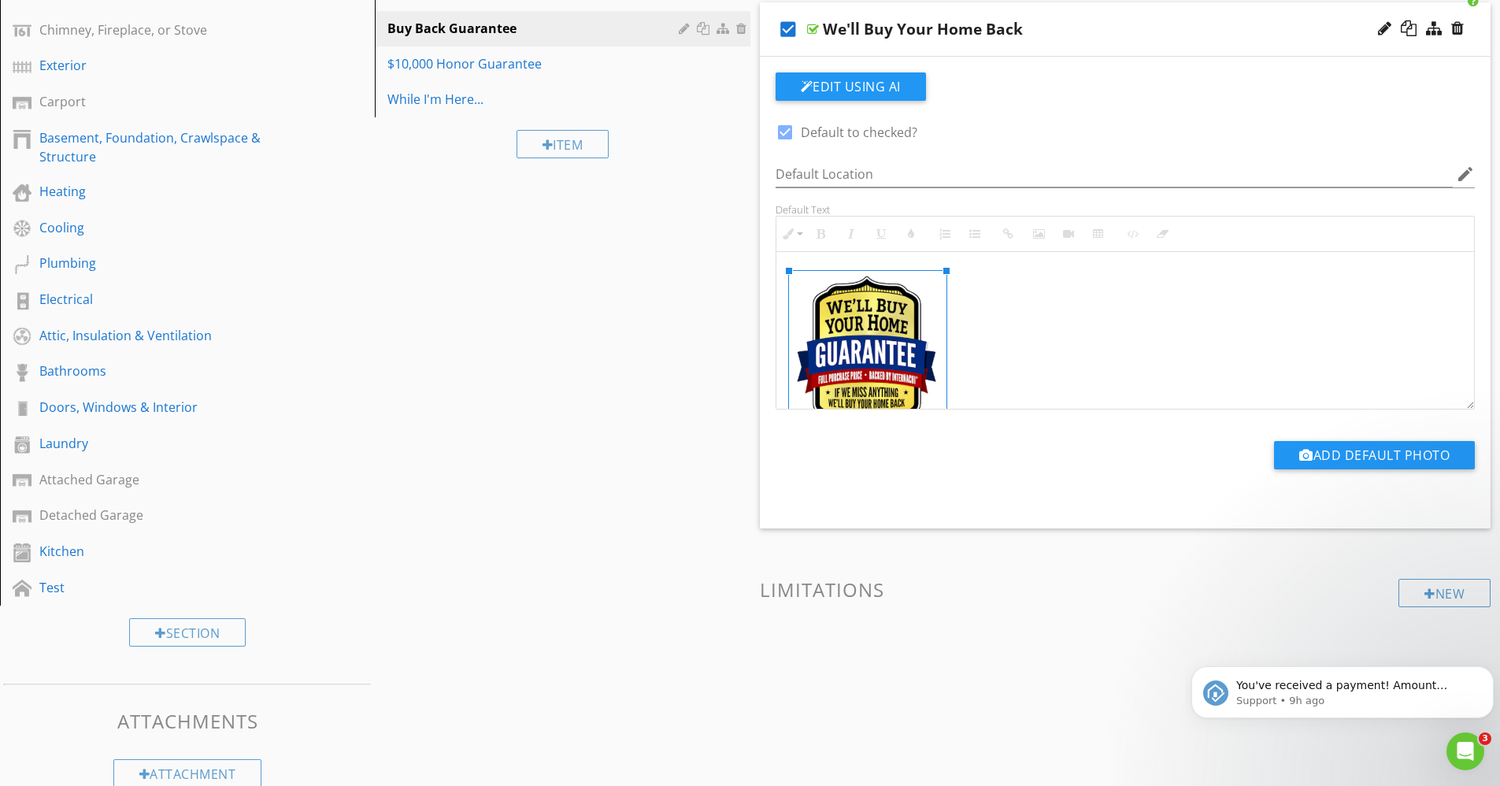
scroll to position [254, 0]
drag, startPoint x: 990, startPoint y: 679, endPoint x: 1095, endPoint y: 286, distance: 406.7
click at [1095, 286] on link at bounding box center [1125, 354] width 673 height 169
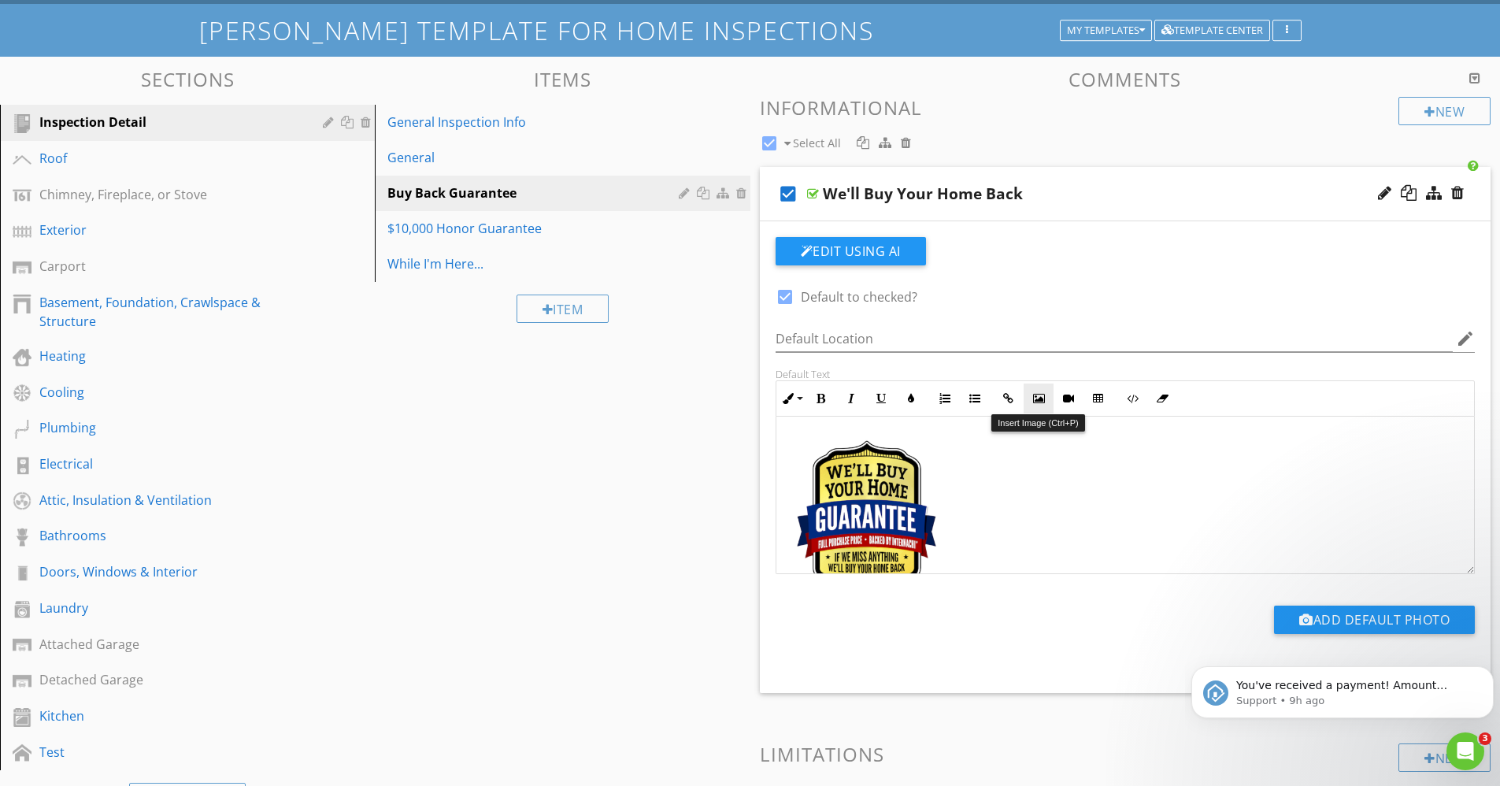
scroll to position [0, 0]
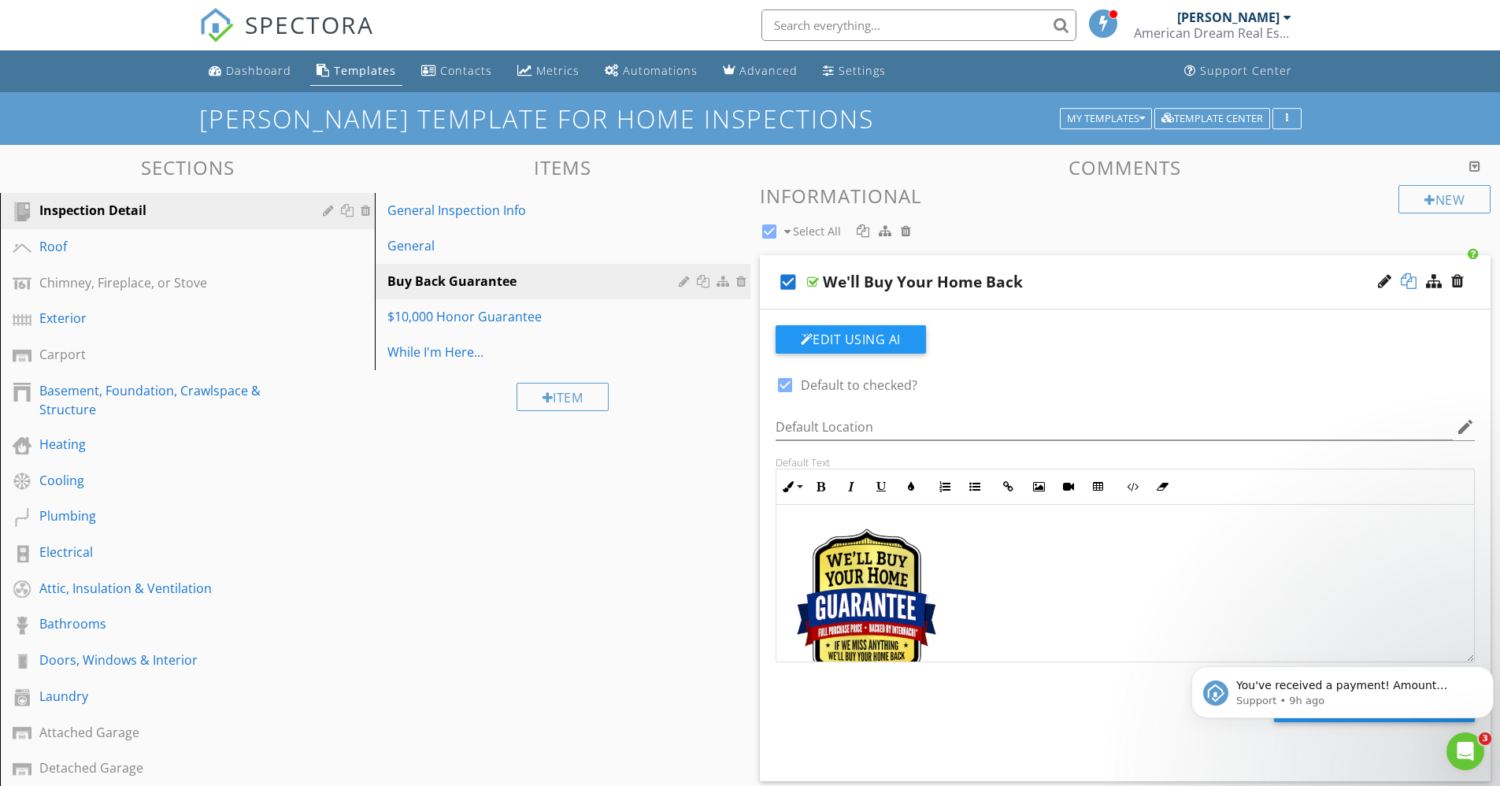
click at [1409, 278] on div at bounding box center [1409, 281] width 16 height 16
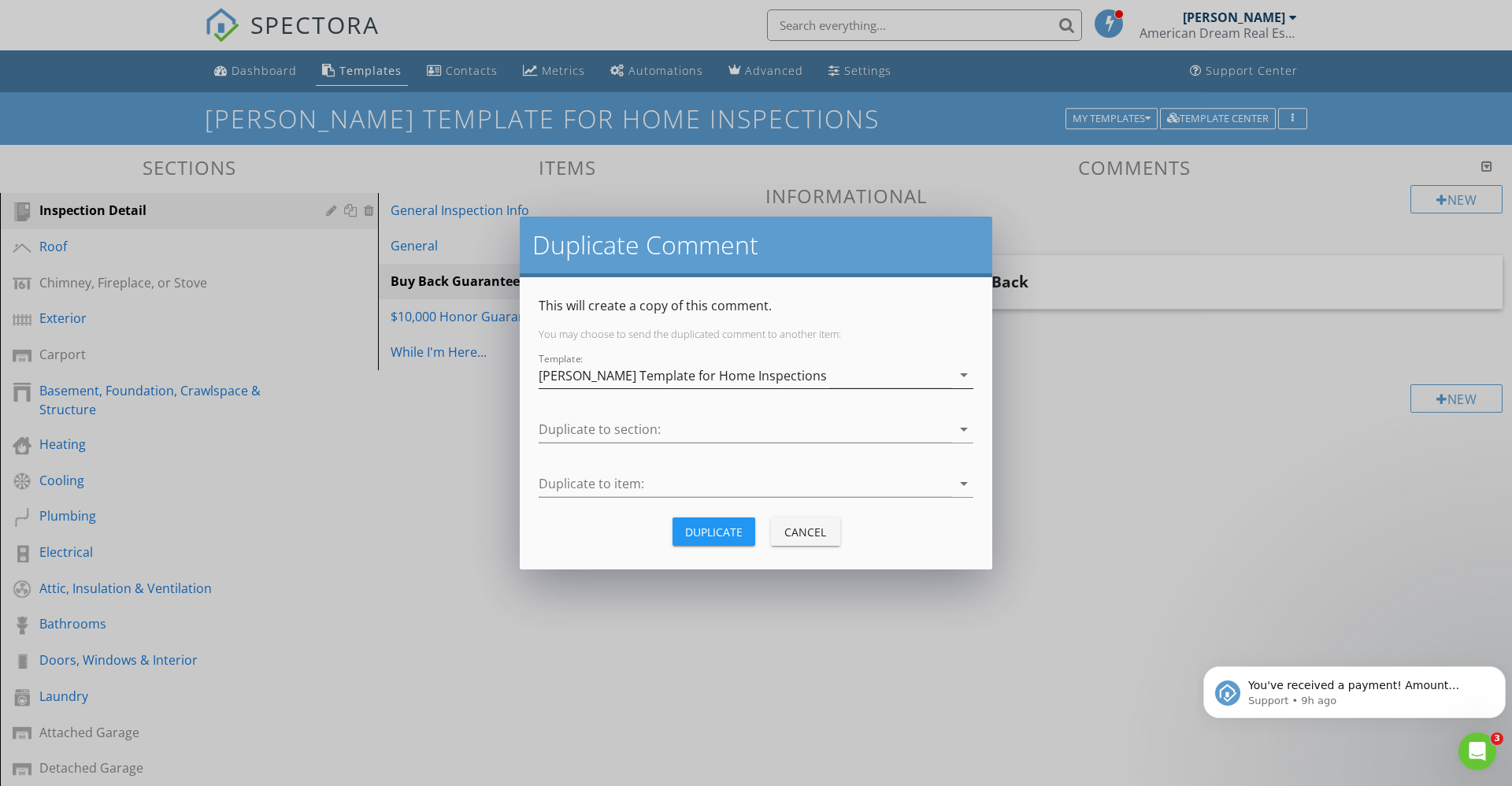
click at [960, 378] on icon "arrow_drop_down" at bounding box center [964, 374] width 19 height 19
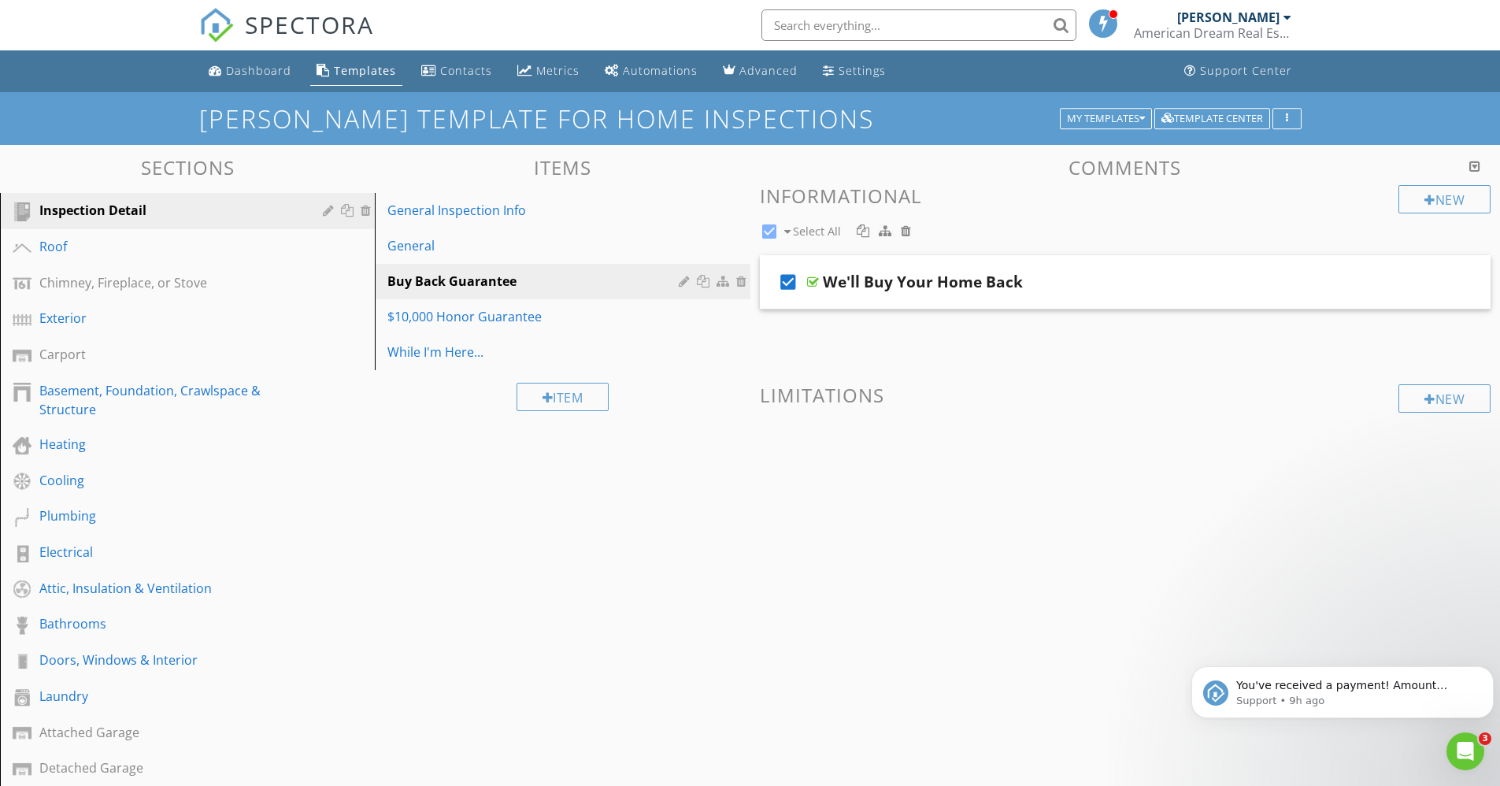
click at [429, 575] on div at bounding box center [750, 393] width 1500 height 786
click at [1406, 284] on div at bounding box center [1409, 281] width 16 height 16
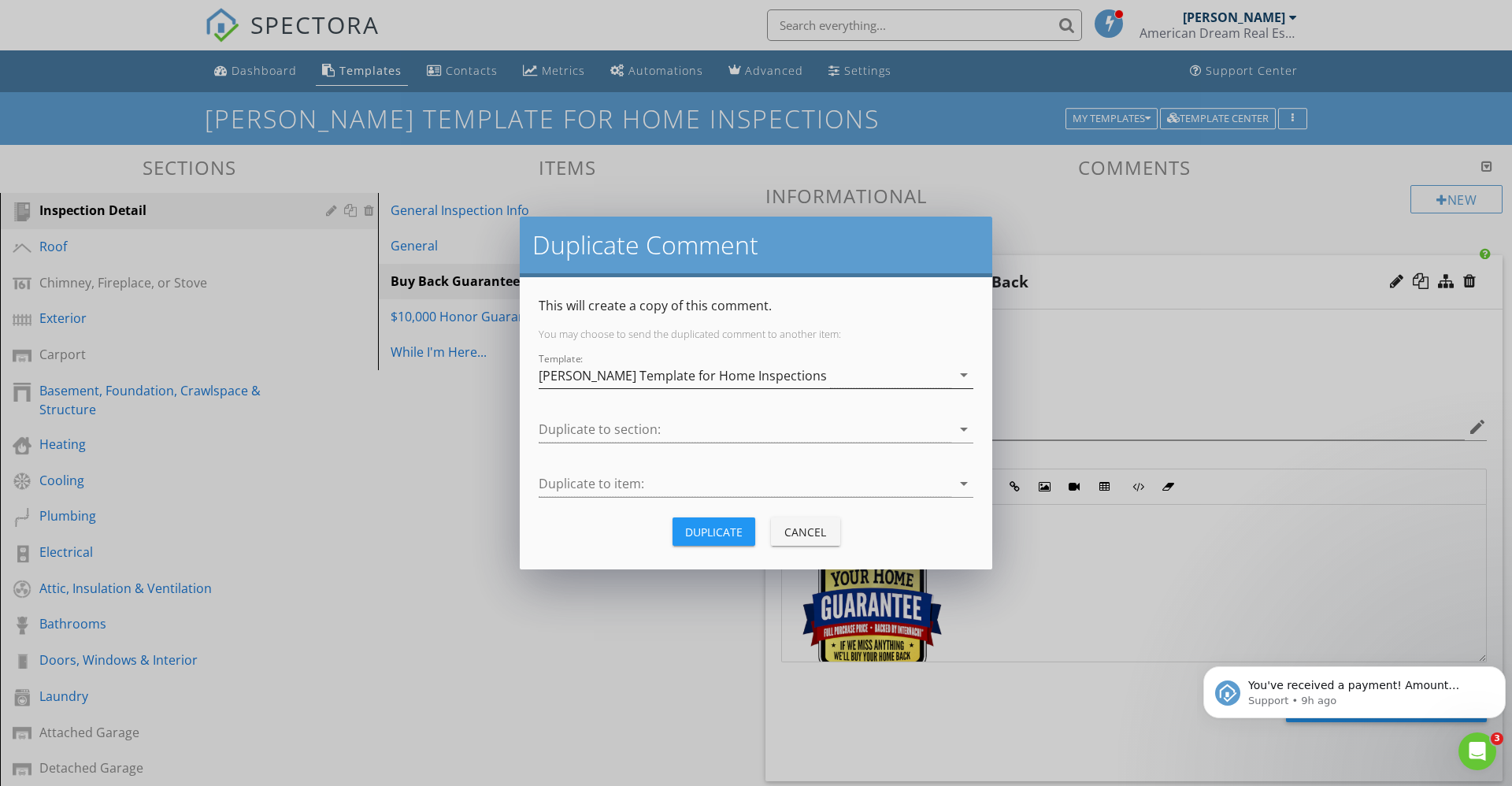
click at [964, 376] on icon "arrow_drop_down" at bounding box center [964, 374] width 19 height 19
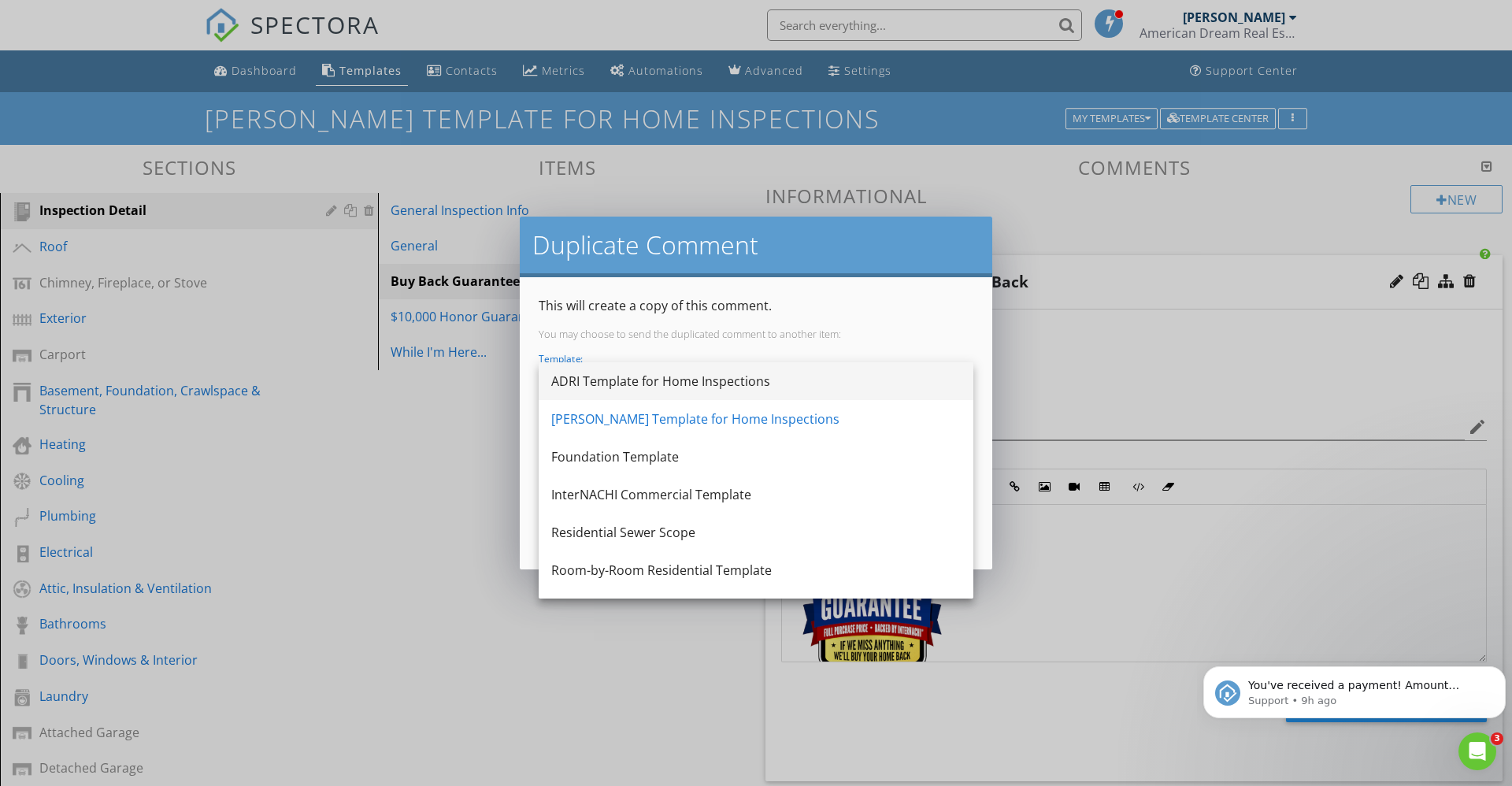
click at [771, 384] on div "ADRI Template for Home Inspections" at bounding box center [756, 381] width 410 height 19
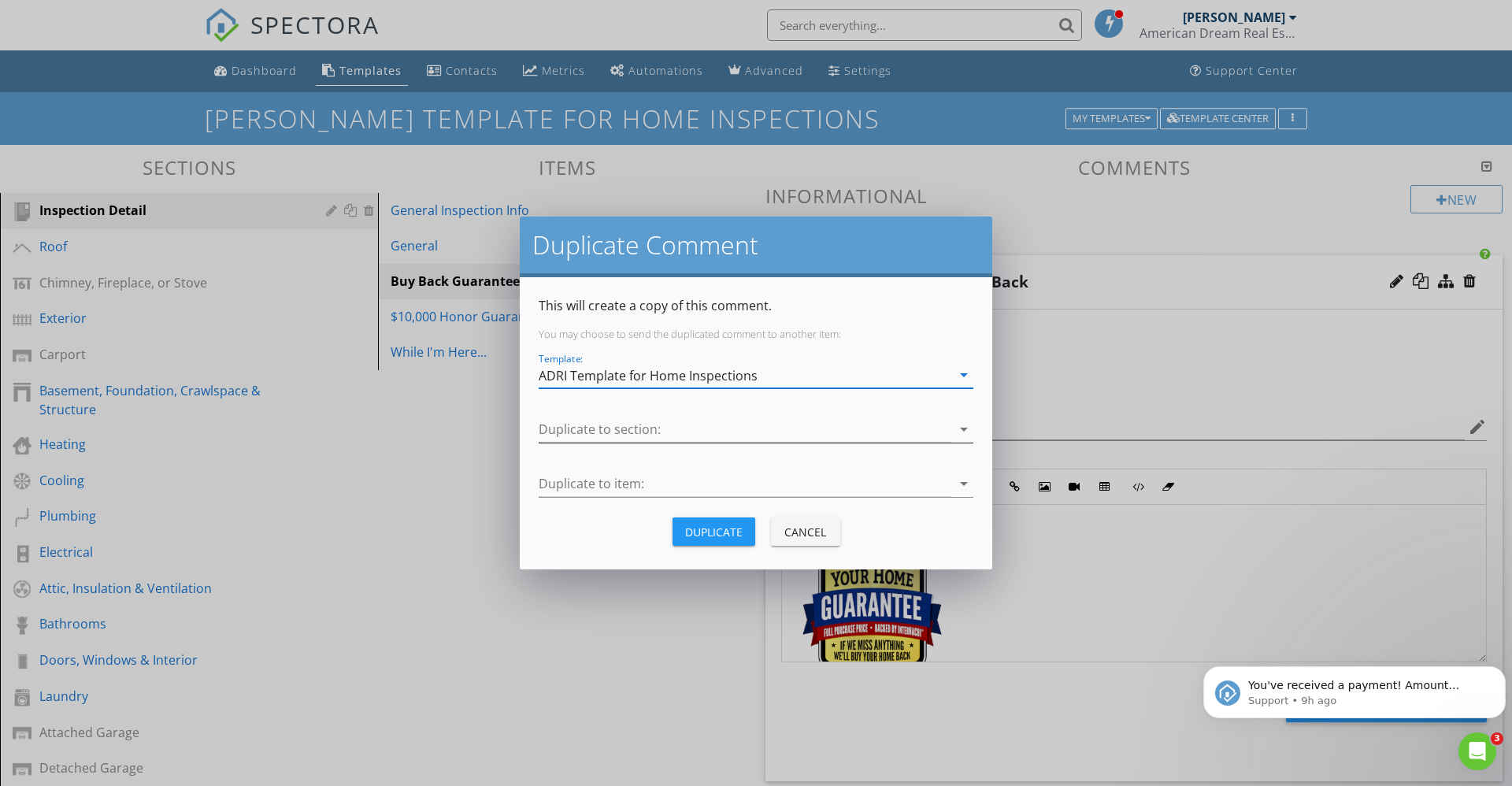
click at [958, 429] on icon "arrow_drop_down" at bounding box center [964, 429] width 19 height 19
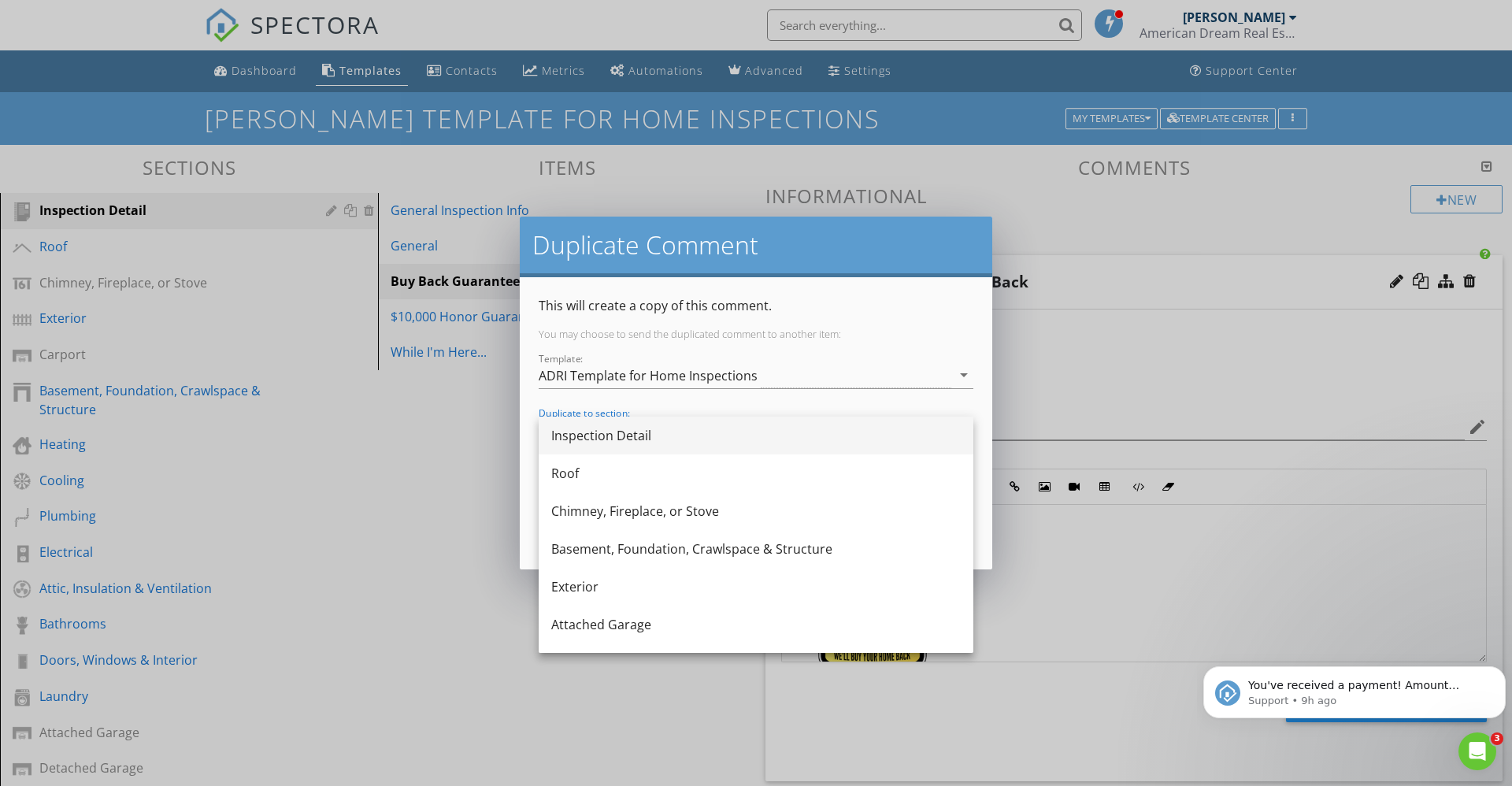
click at [910, 432] on div "Inspection Detail" at bounding box center [756, 435] width 410 height 19
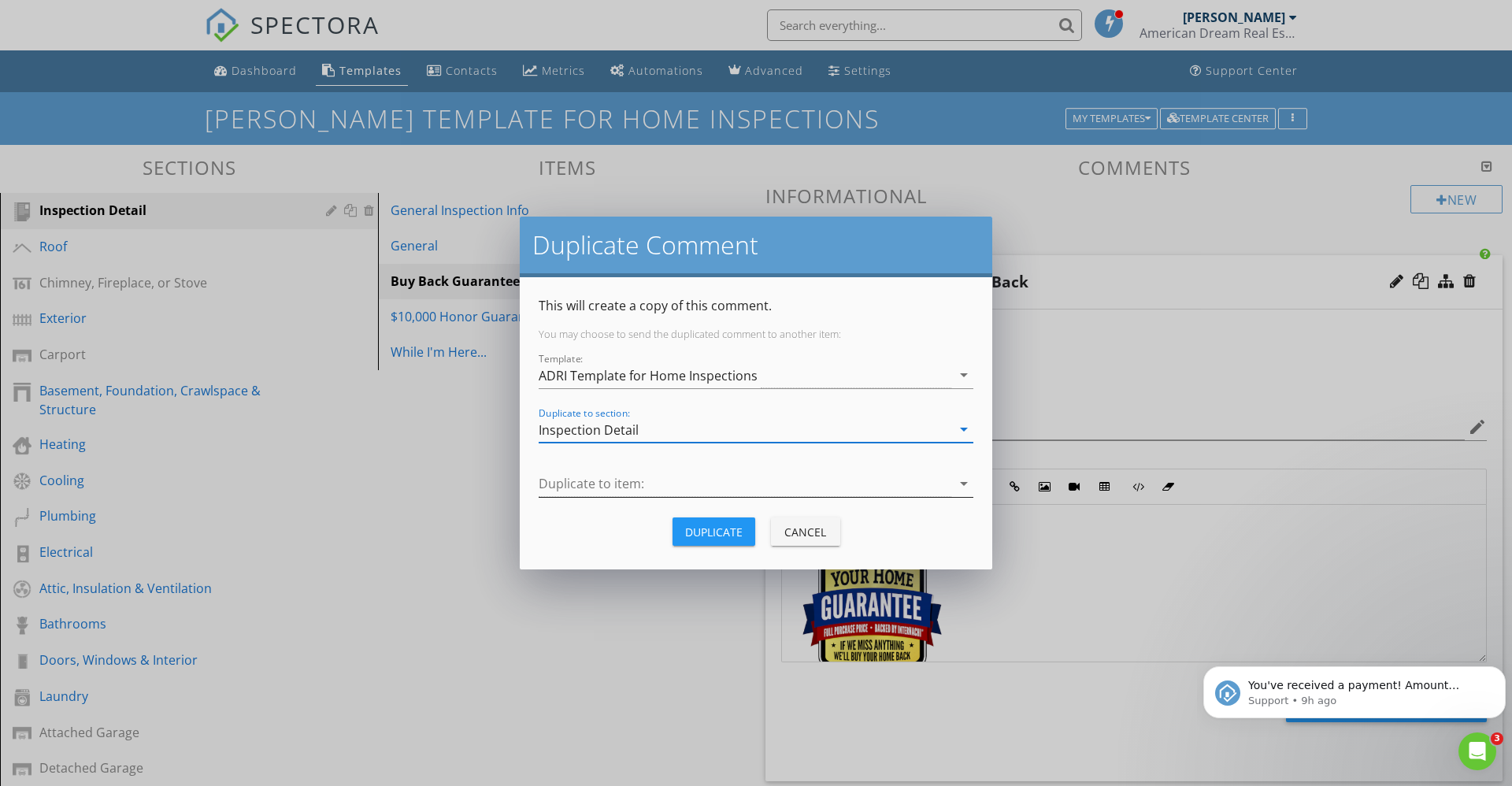
click at [964, 486] on icon "arrow_drop_down" at bounding box center [964, 483] width 19 height 19
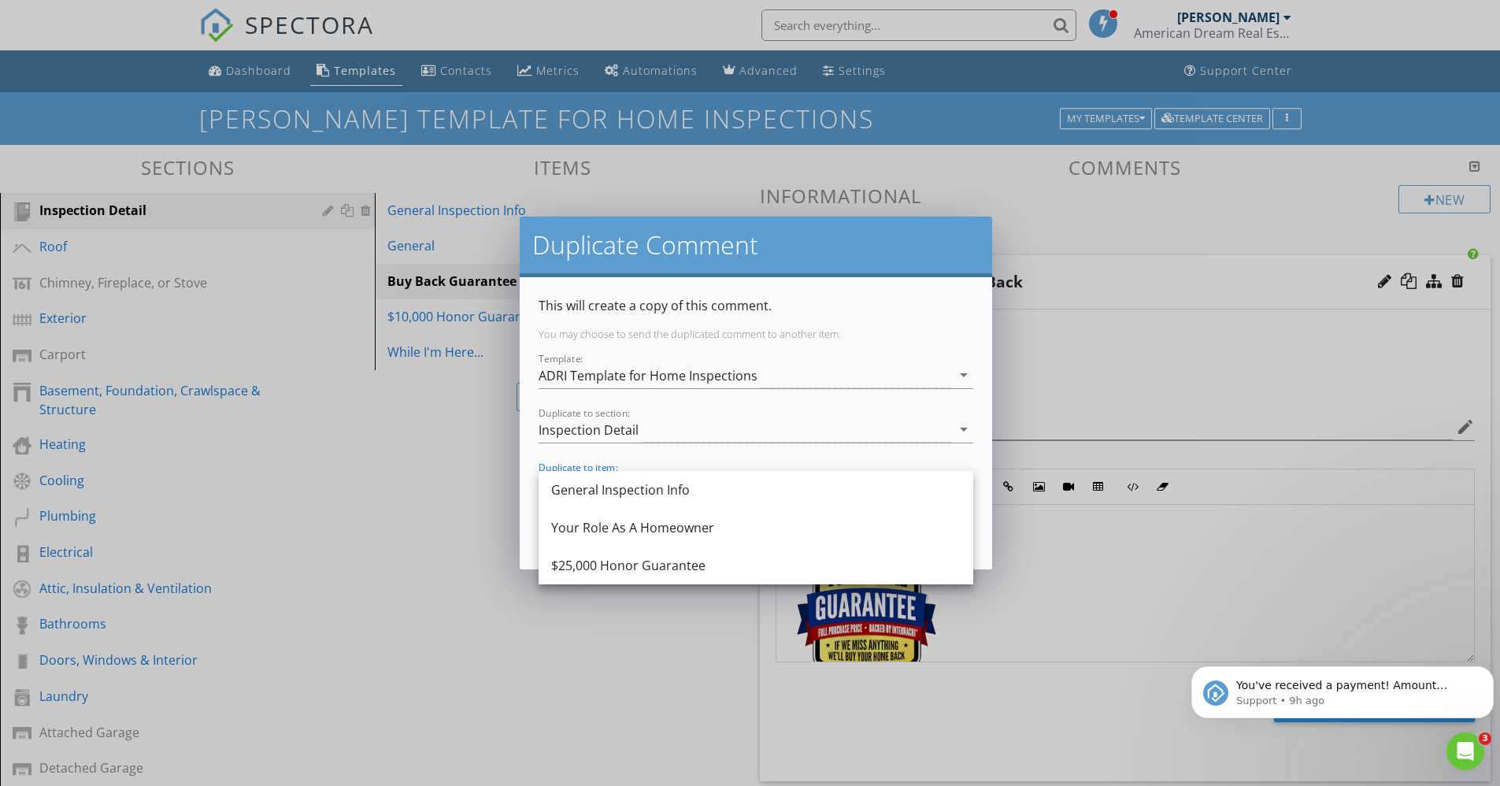
click at [408, 602] on div "Duplicate Comment This will create a copy of this comment. You may choose to se…" at bounding box center [750, 393] width 1500 height 786
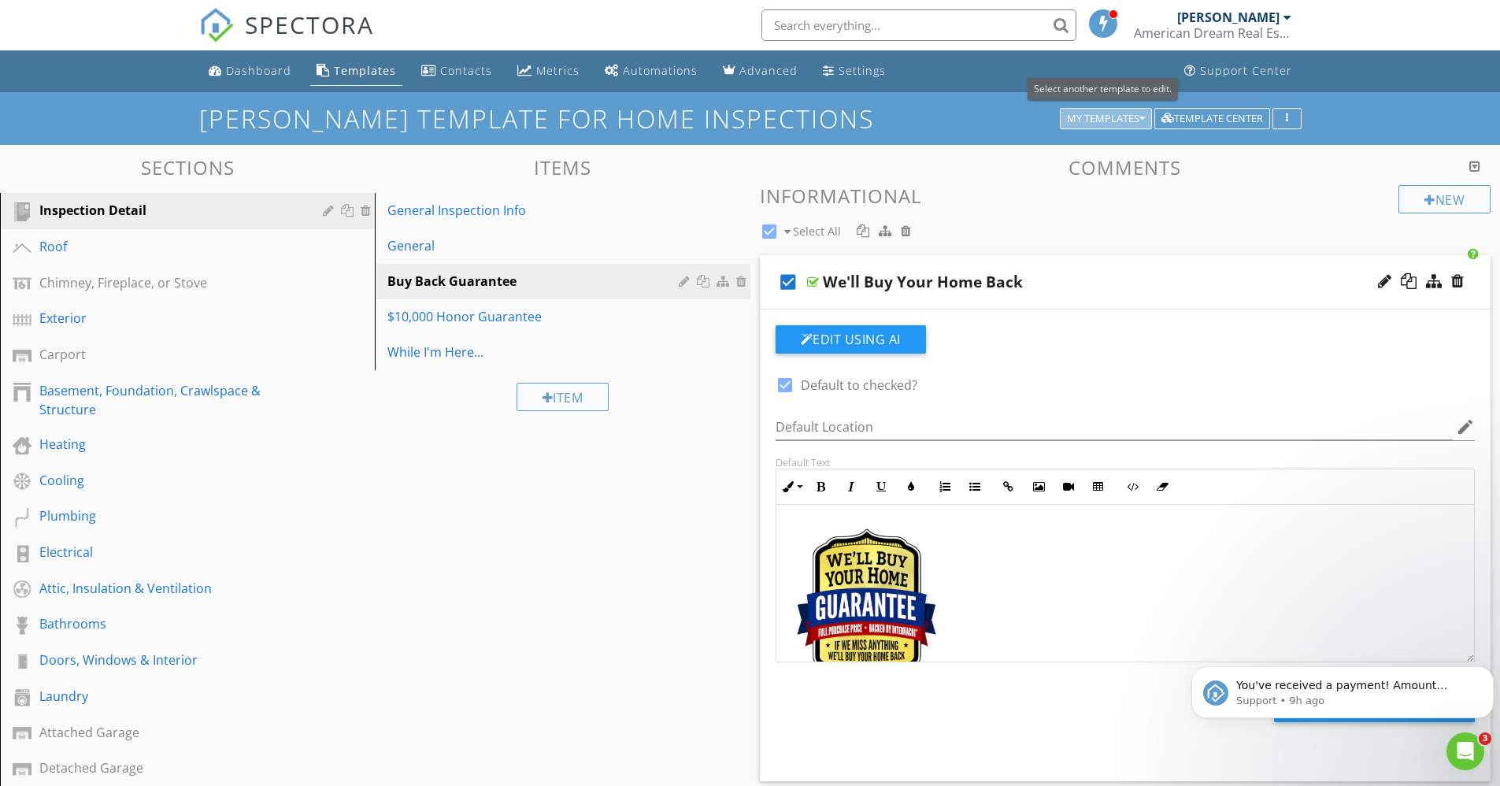
click at [1080, 123] on div "My Templates" at bounding box center [1106, 118] width 78 height 11
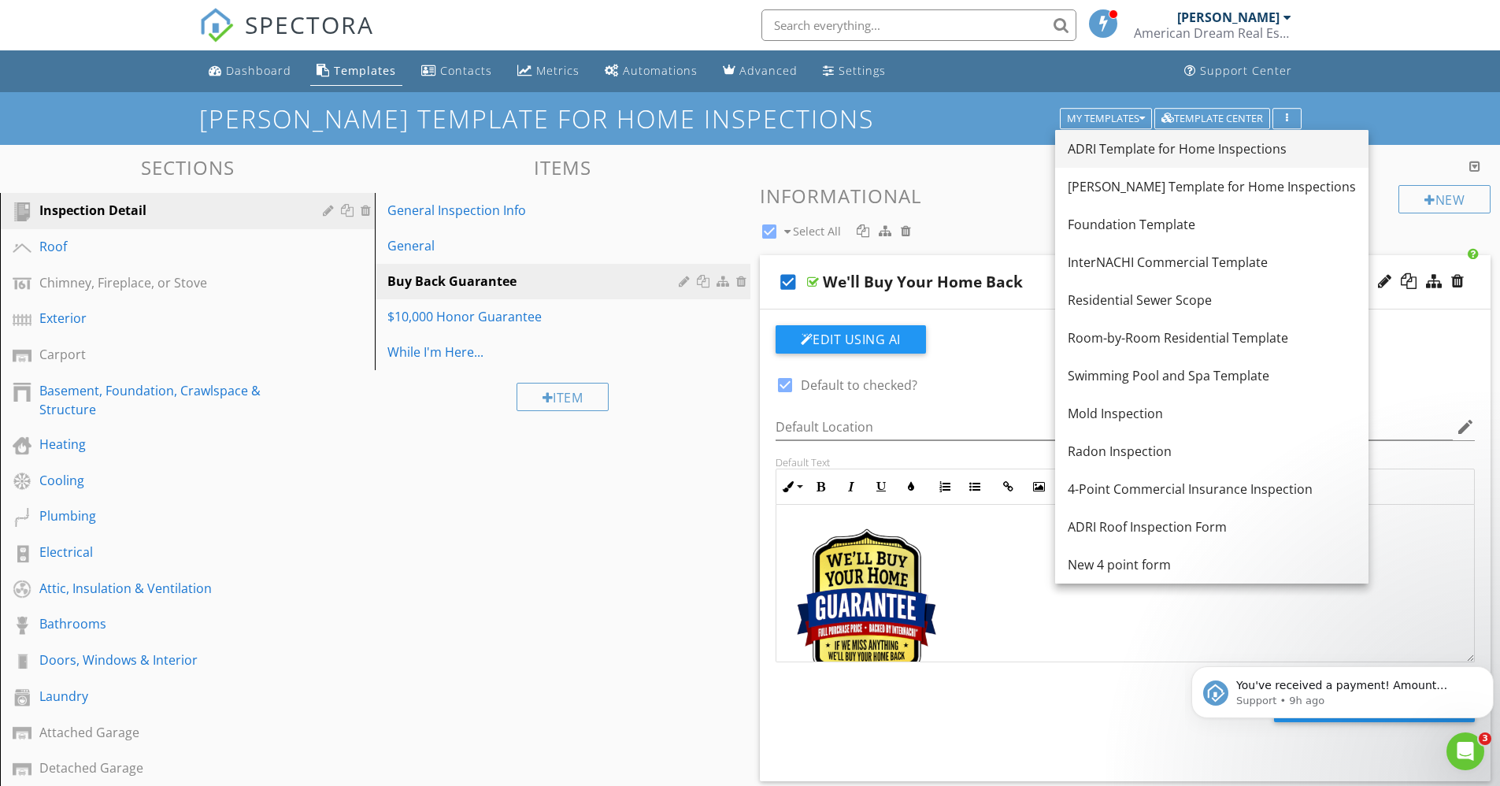
click at [1084, 141] on div "ADRI Template for Home Inspections" at bounding box center [1212, 148] width 288 height 19
type textarea "<p><a fr-original-style="" href="http://www.nachi.org/buy" rel="noopener norefe…"
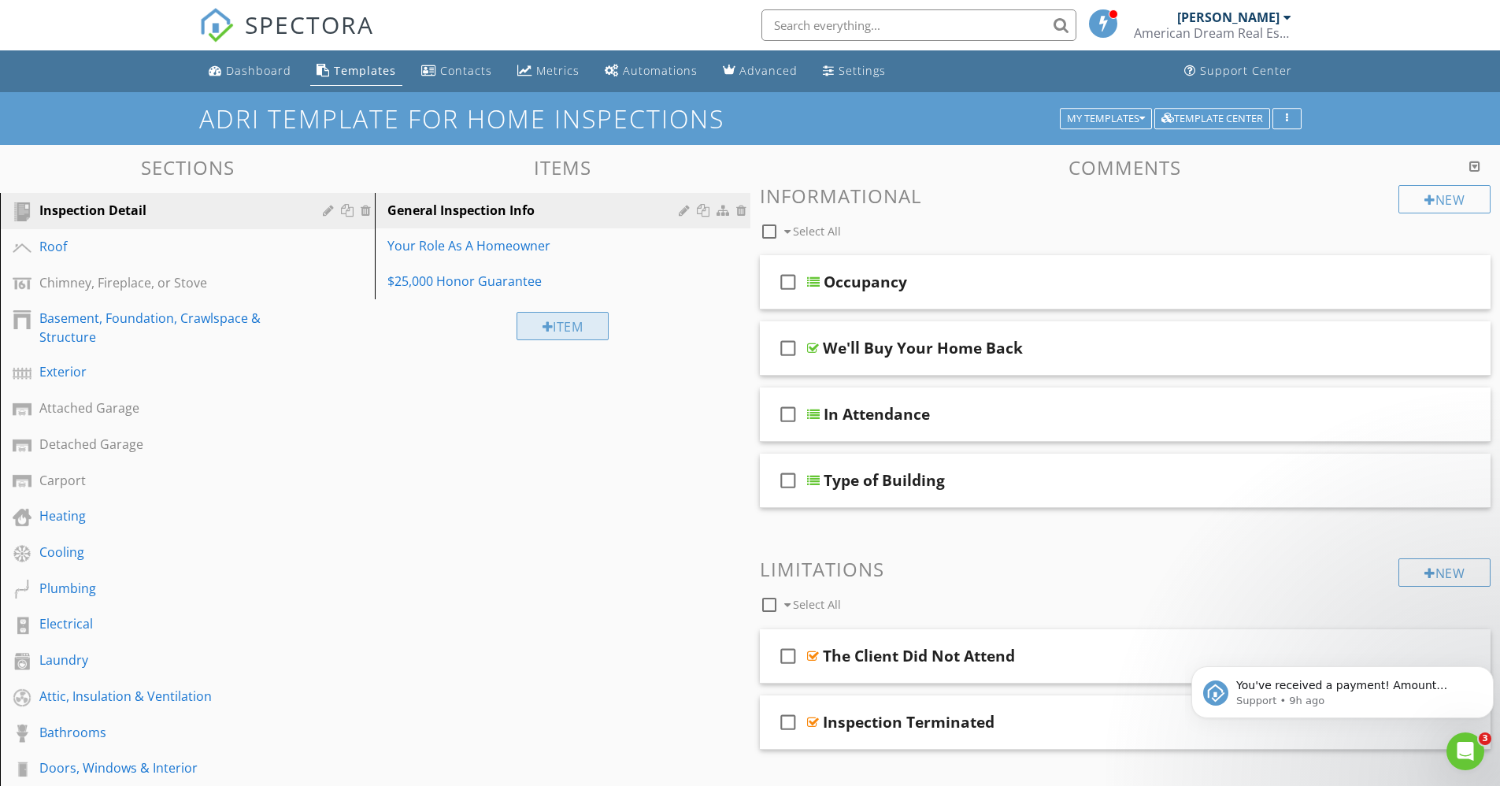
click at [570, 324] on div "Item" at bounding box center [563, 326] width 93 height 28
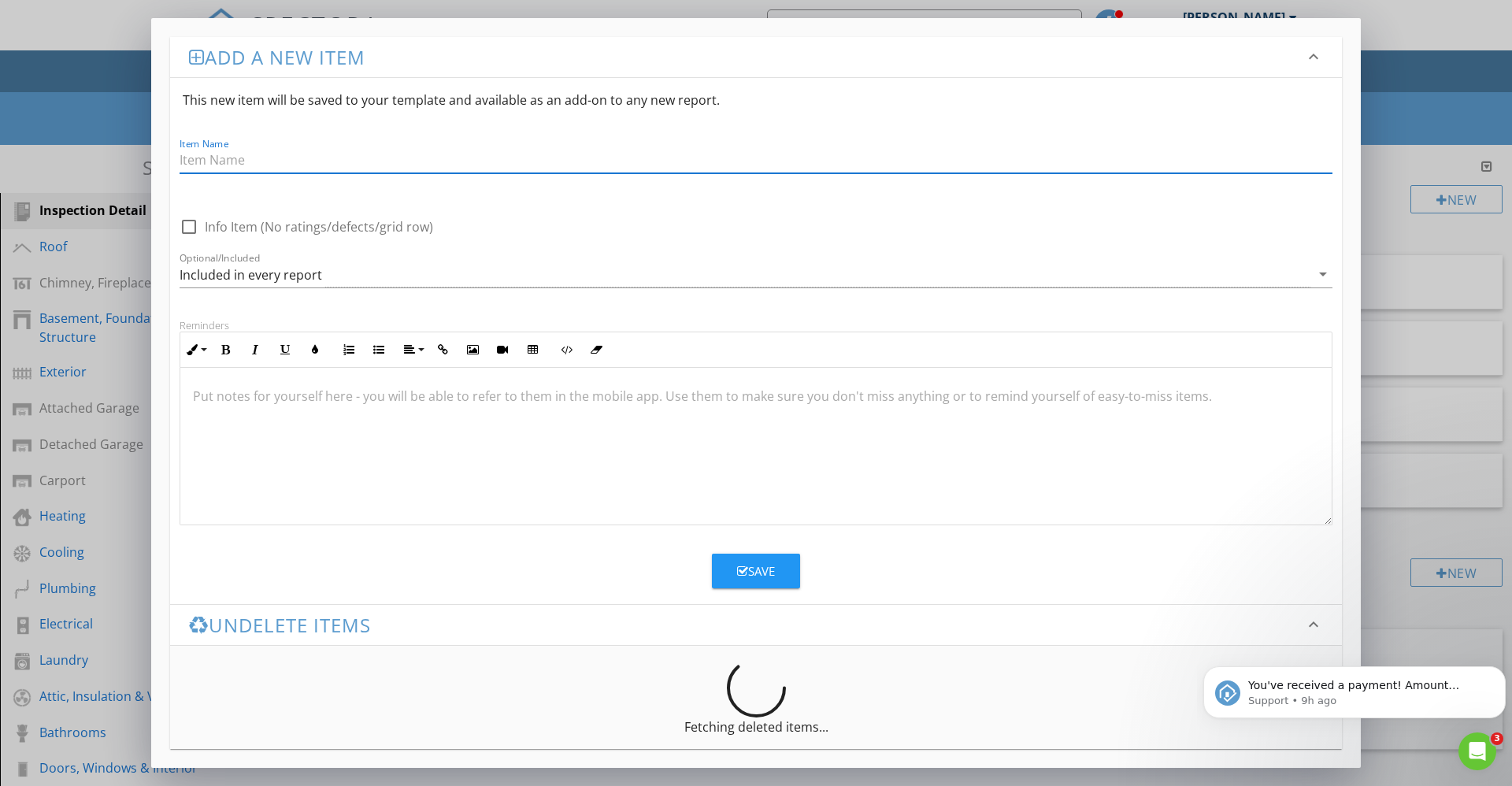
click at [204, 165] on input "Item Name" at bounding box center [756, 160] width 1153 height 26
type input "We'll Buy Your Home"
click at [191, 227] on div at bounding box center [189, 226] width 27 height 27
click at [192, 227] on div at bounding box center [189, 226] width 27 height 27
checkbox input "false"
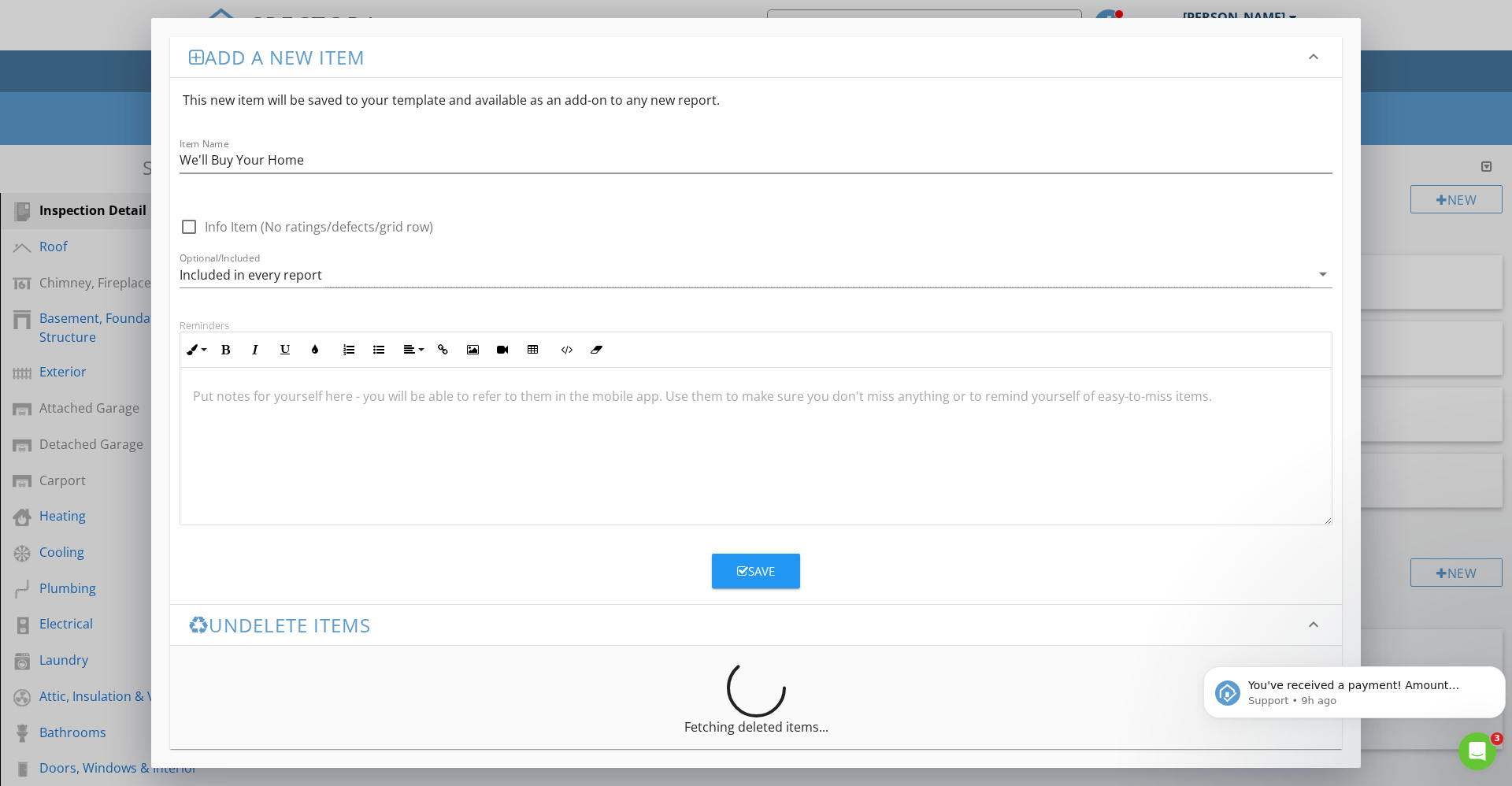
click at [765, 690] on circle at bounding box center [755, 687] width 67 height 67
click at [764, 573] on div "Save" at bounding box center [756, 571] width 38 height 18
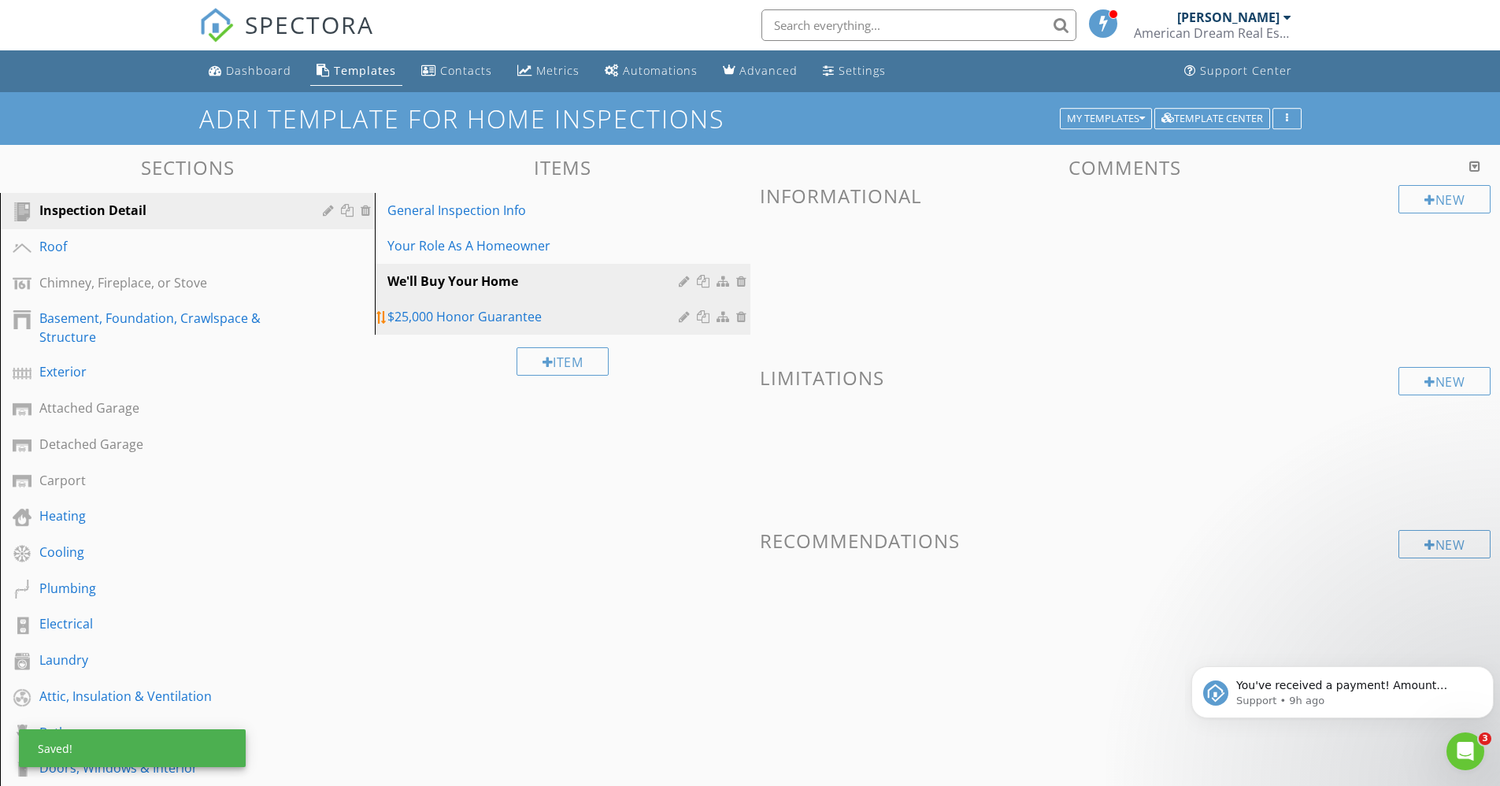
click at [451, 312] on div "$25,000 Honor Guarantee" at bounding box center [534, 316] width 295 height 19
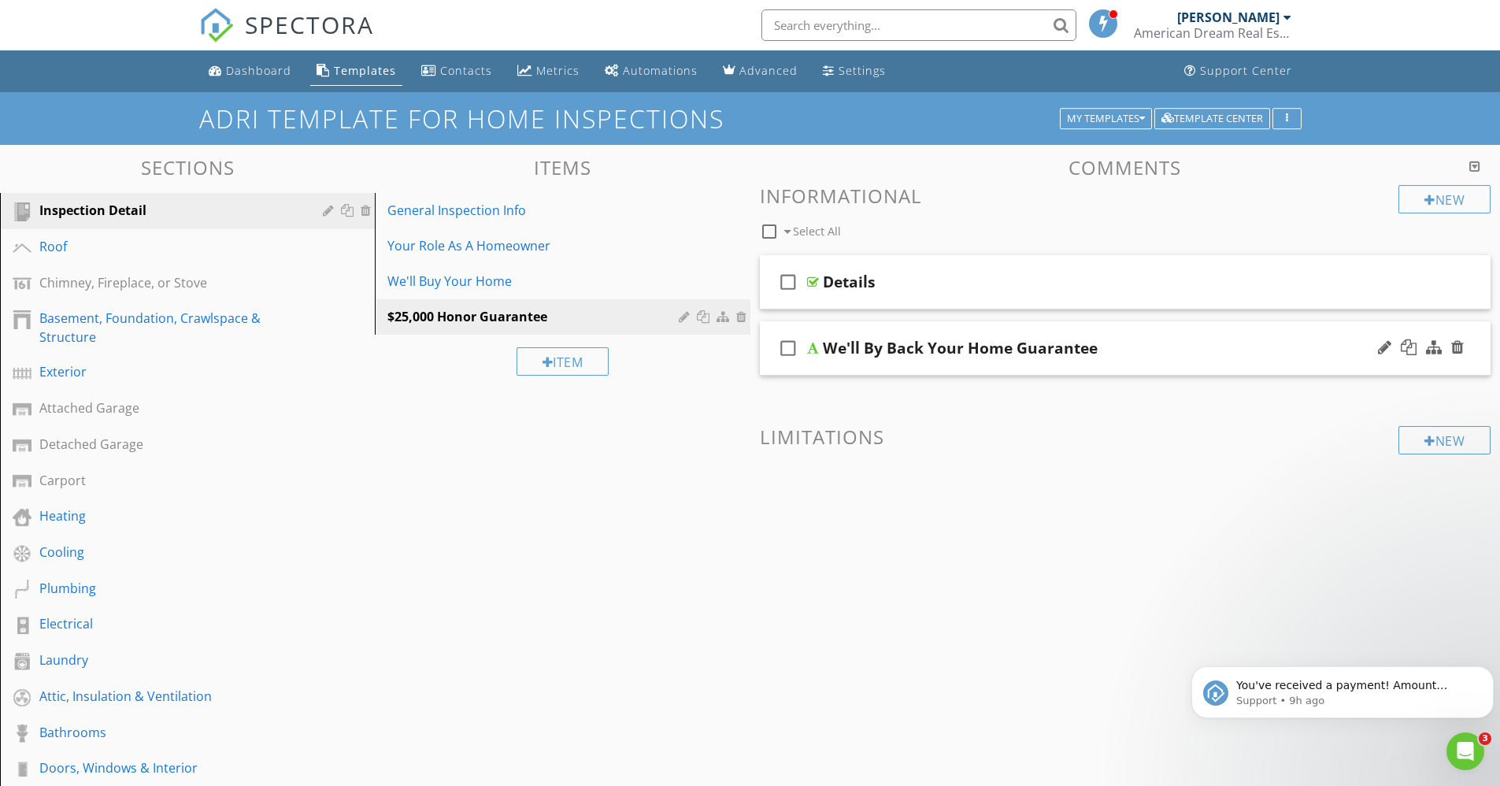
click at [807, 353] on div at bounding box center [813, 348] width 12 height 13
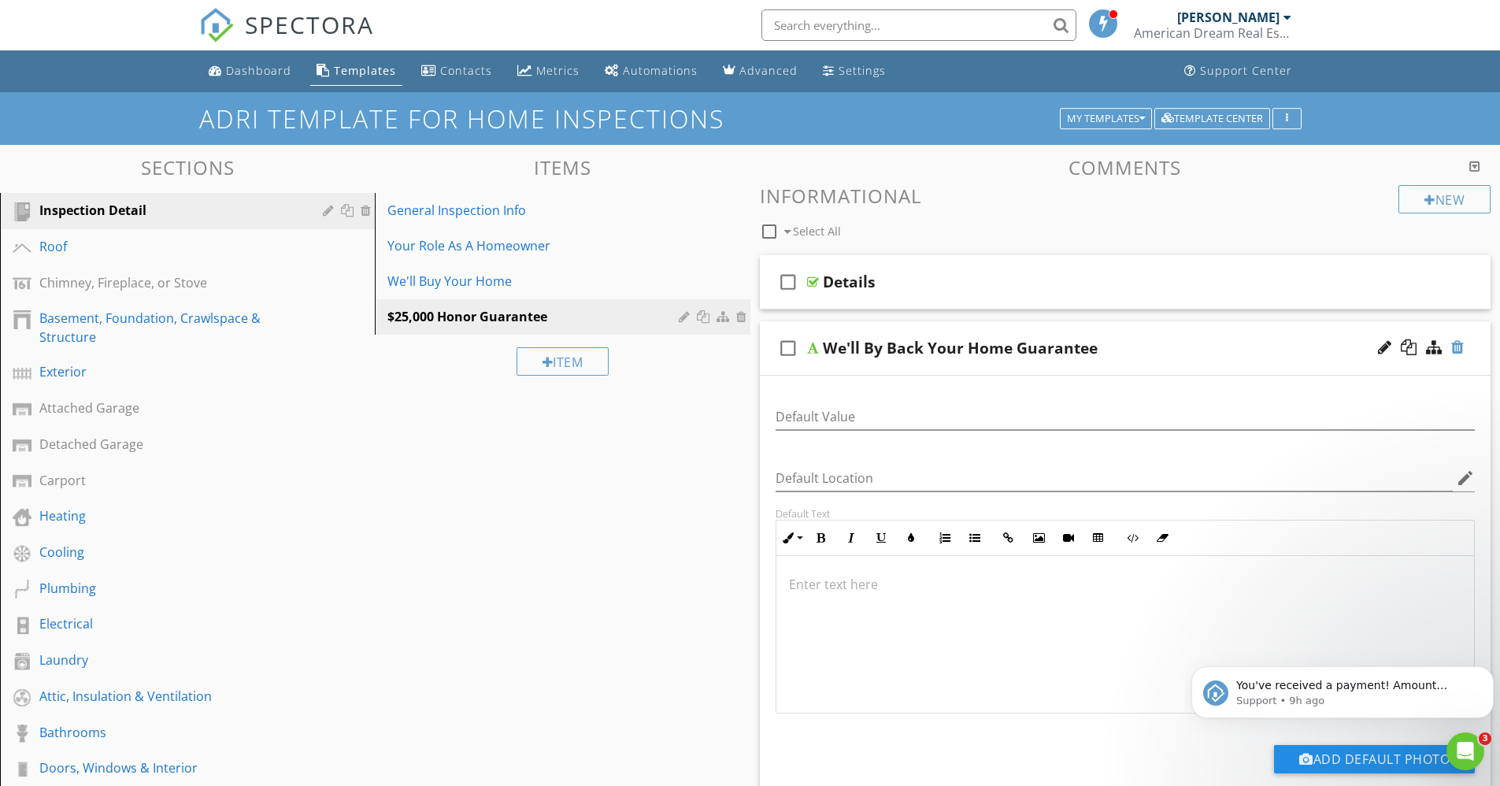
click at [1462, 347] on div at bounding box center [1458, 347] width 13 height 16
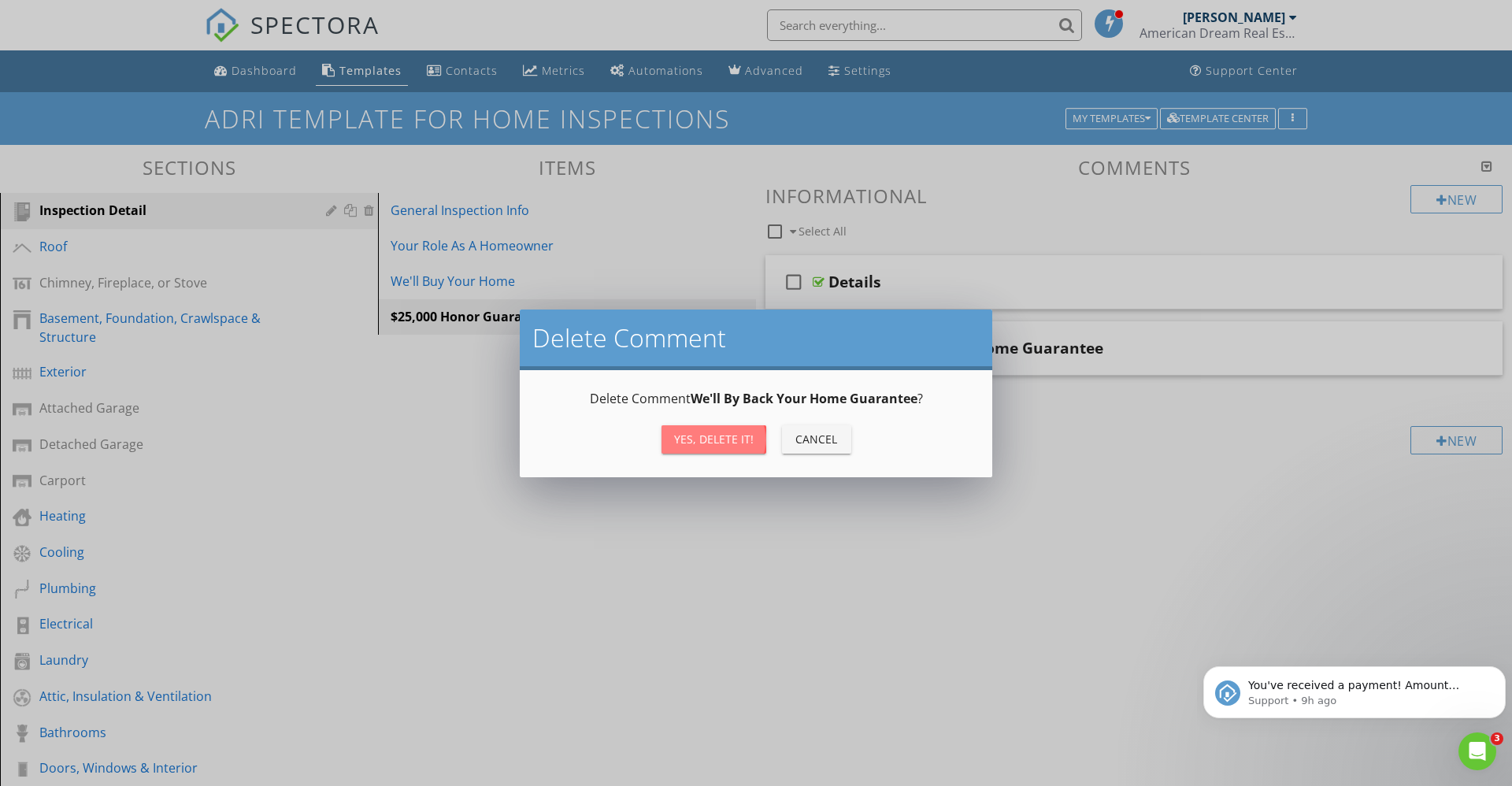
click at [720, 446] on div "Yes, Delete it!" at bounding box center [714, 439] width 80 height 17
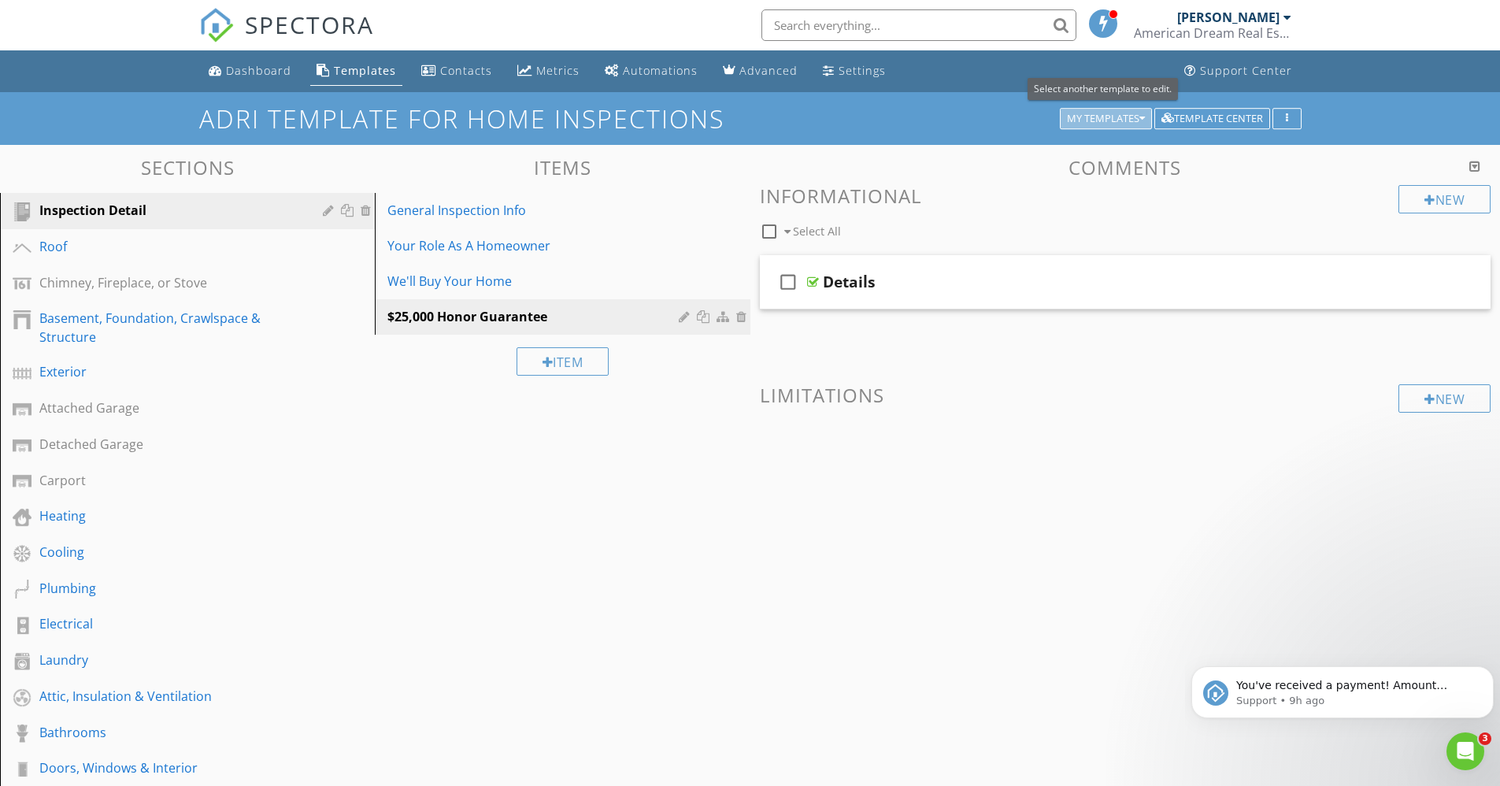
click at [1099, 118] on div "My Templates" at bounding box center [1106, 118] width 78 height 11
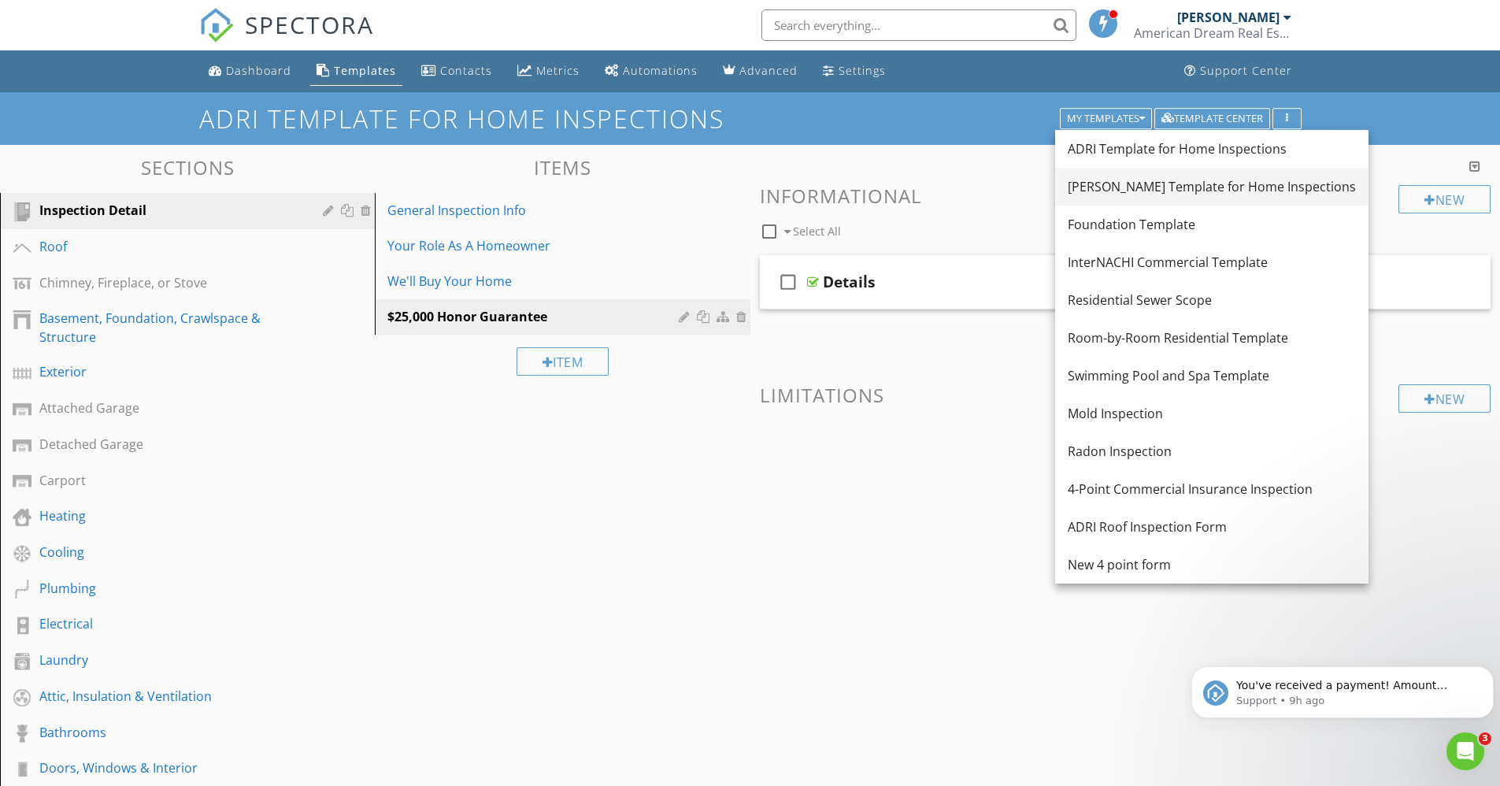
click at [1119, 180] on div "[PERSON_NAME] Template for Home Inspections" at bounding box center [1212, 186] width 288 height 19
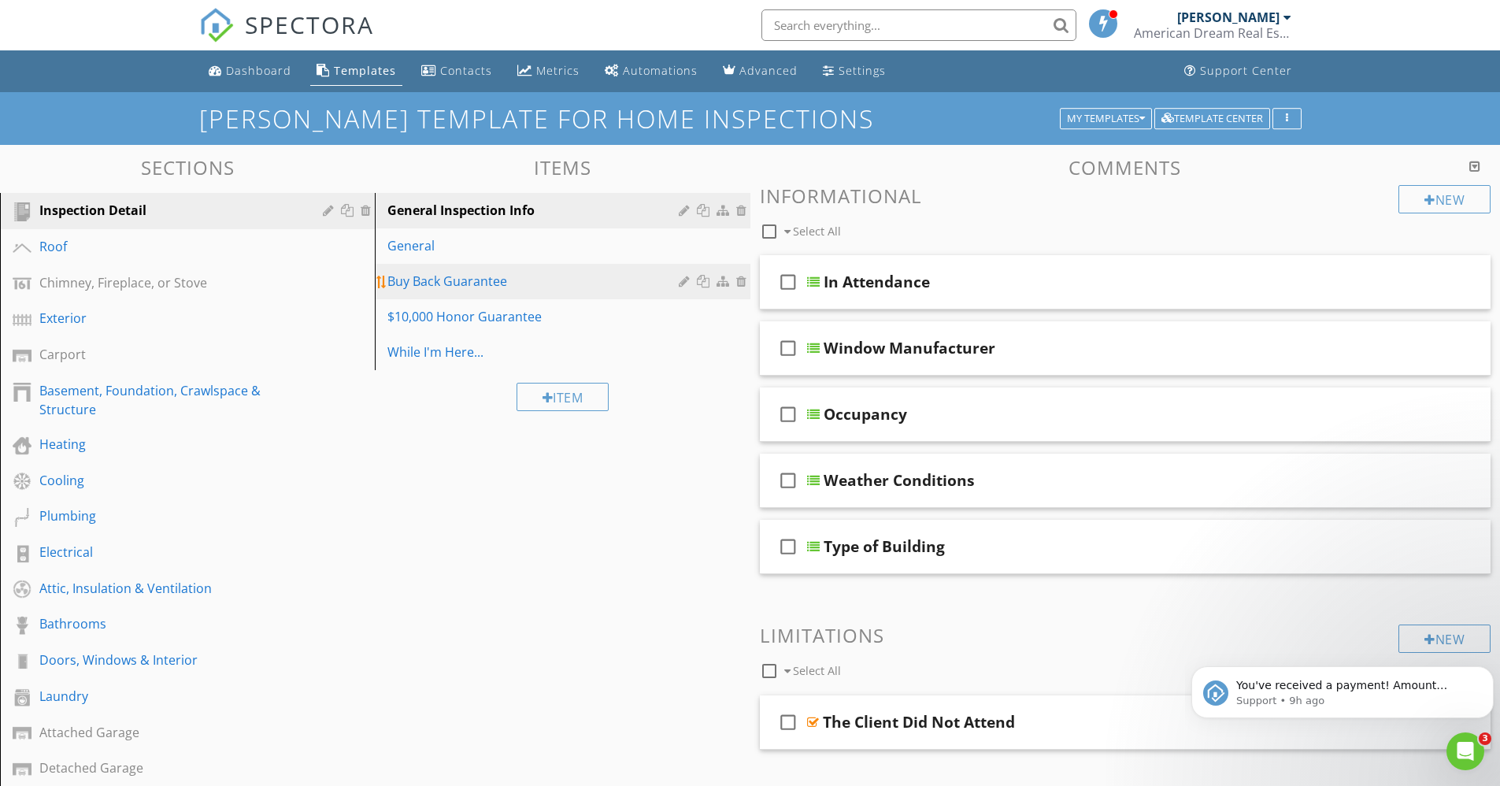
click at [498, 285] on div "Buy Back Guarantee" at bounding box center [534, 281] width 295 height 19
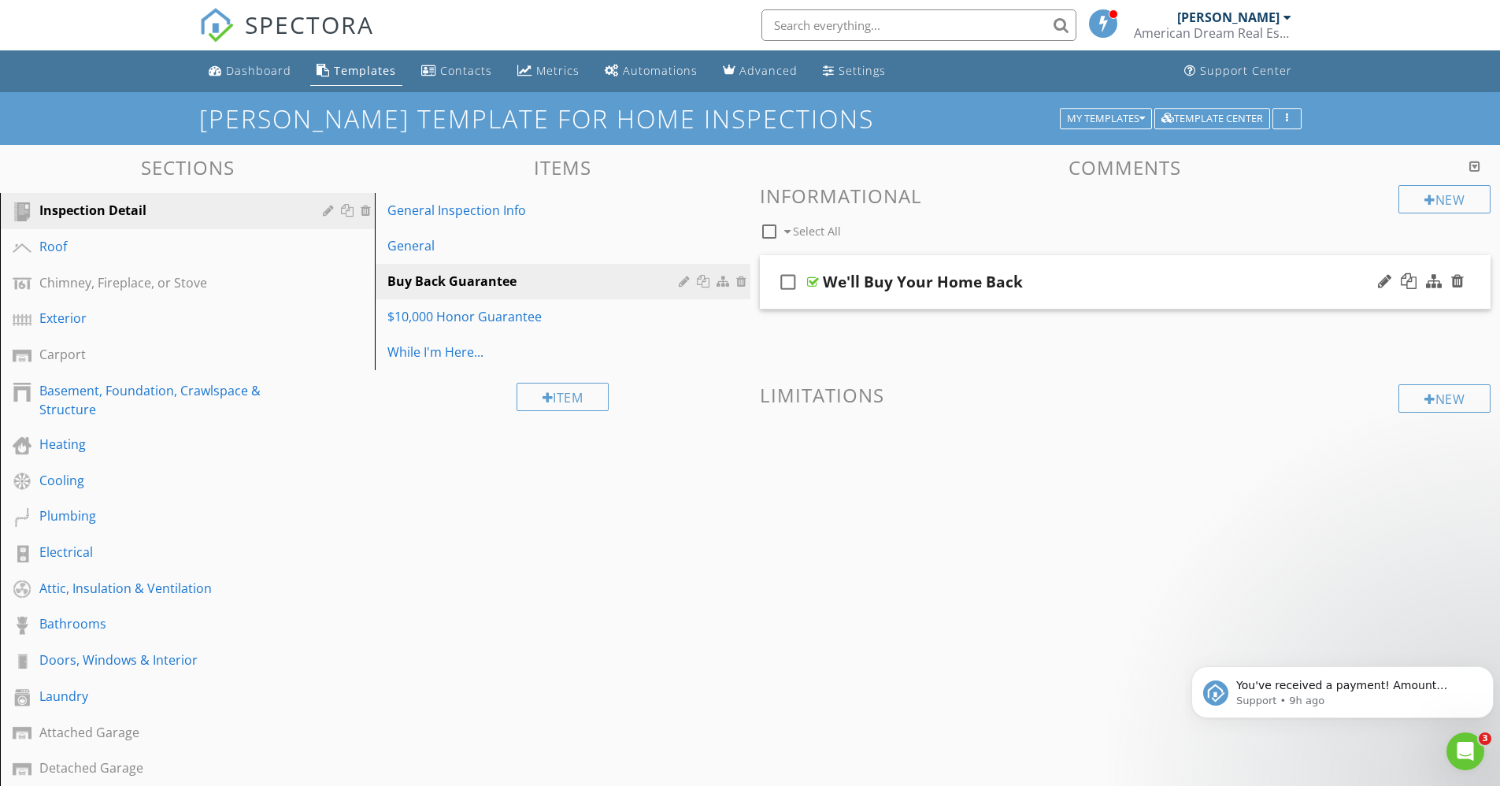
click at [793, 283] on icon "check_box_outline_blank" at bounding box center [788, 282] width 25 height 38
checkbox input "true"
click at [1407, 280] on div at bounding box center [1409, 281] width 16 height 16
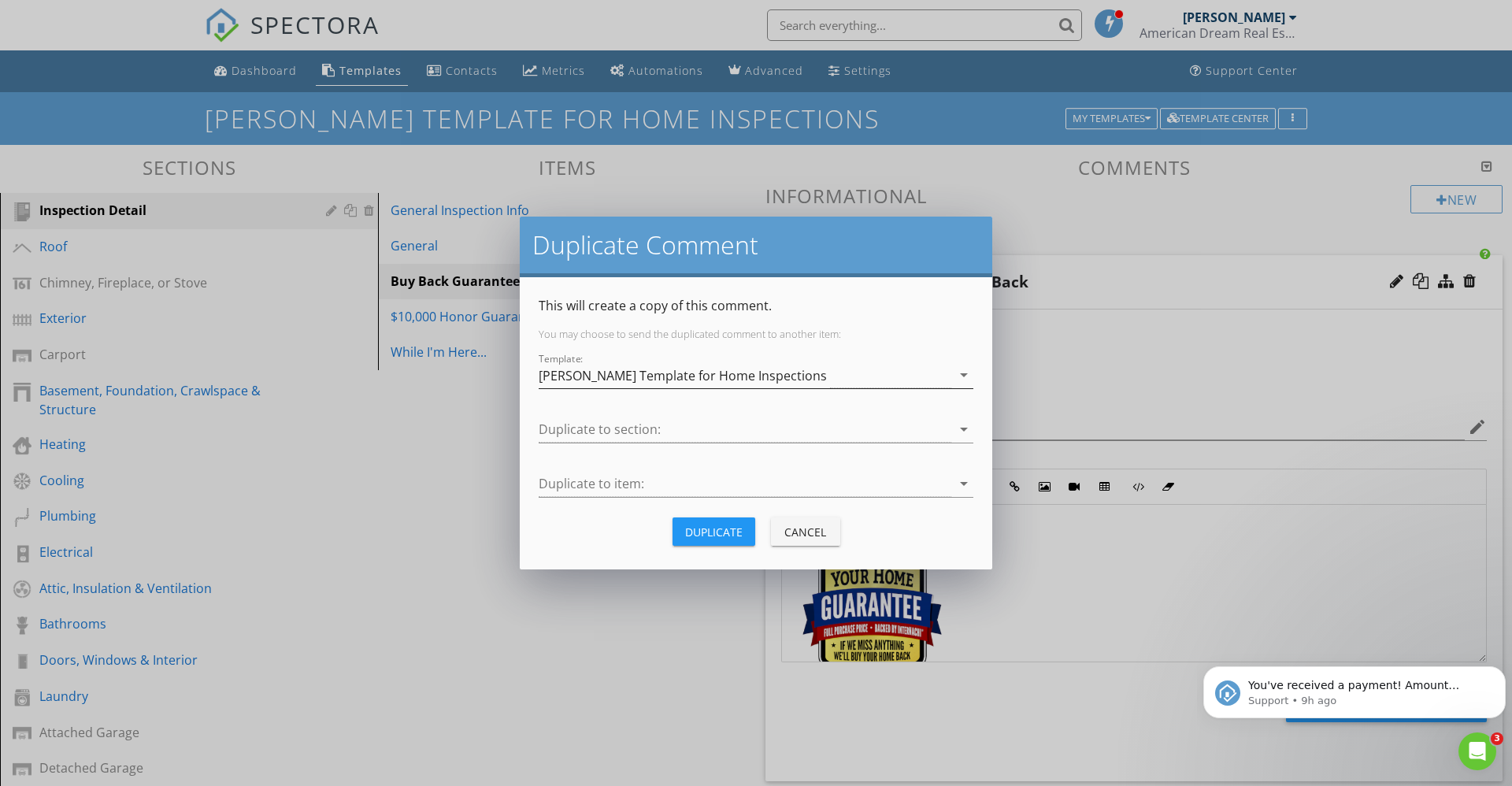
click at [959, 377] on icon "arrow_drop_down" at bounding box center [964, 374] width 19 height 19
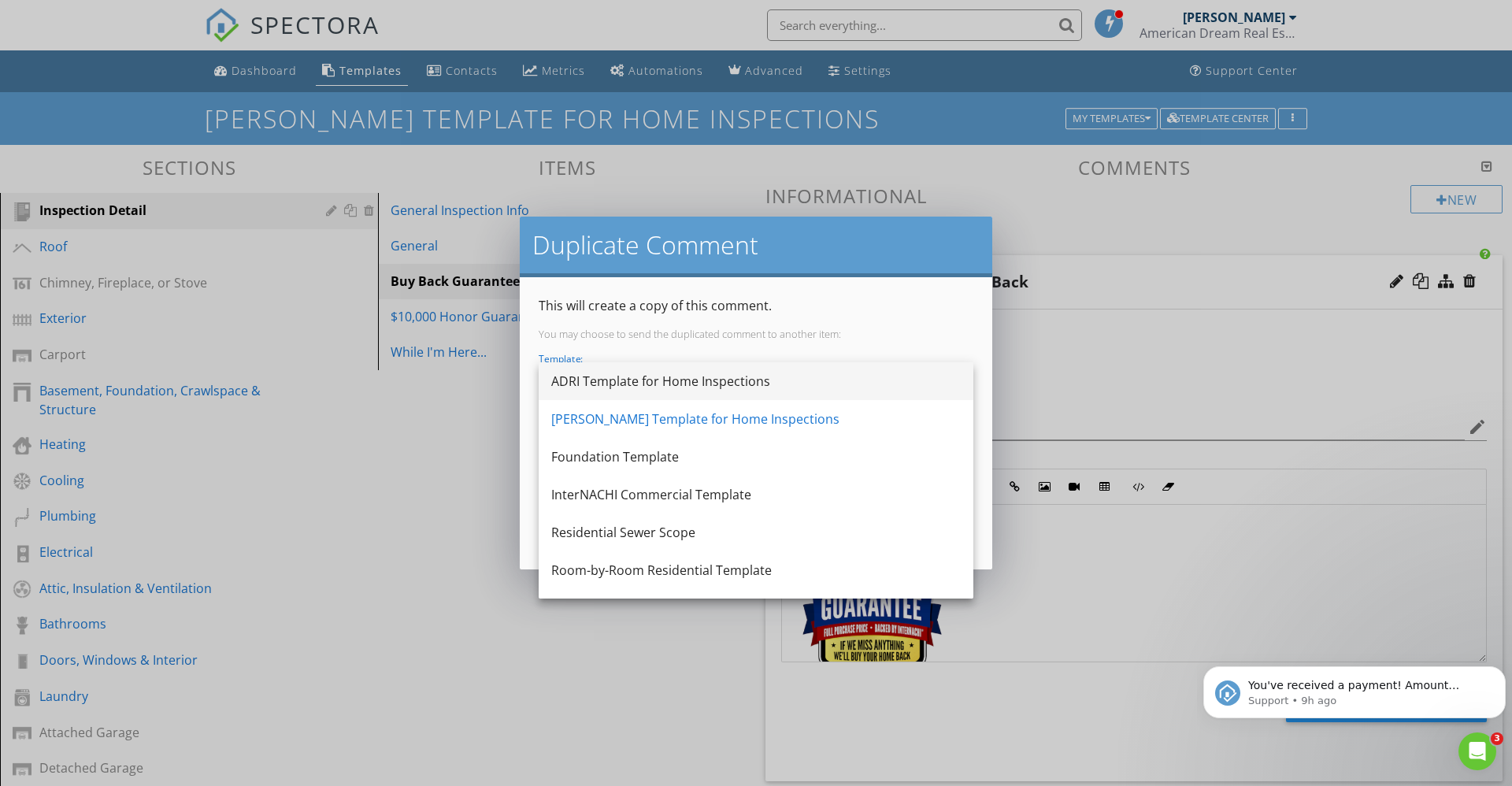
click at [827, 391] on div "ADRI Template for Home Inspections" at bounding box center [756, 381] width 410 height 38
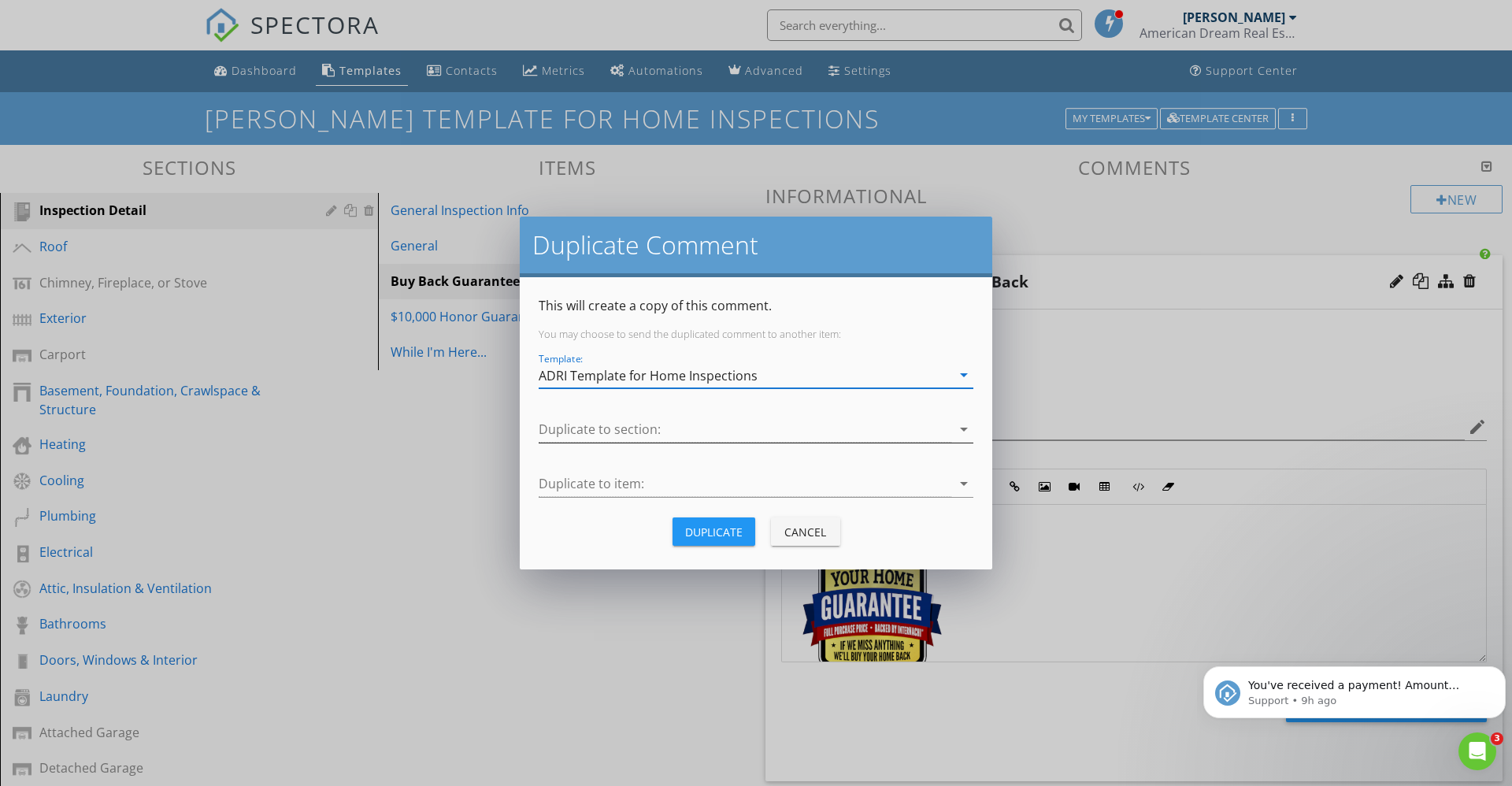
click at [962, 431] on icon "arrow_drop_down" at bounding box center [964, 429] width 19 height 19
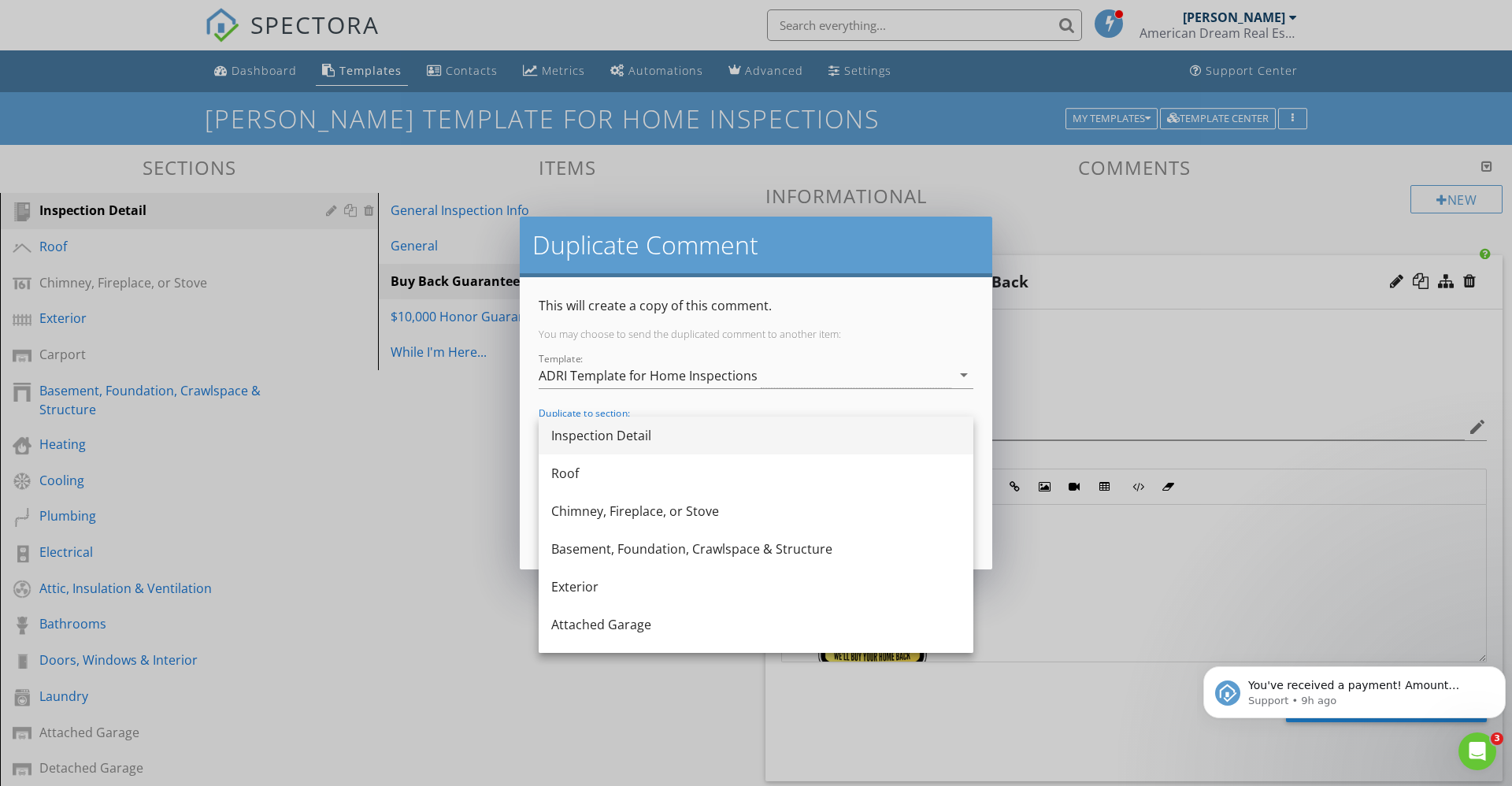
click at [799, 438] on div "Inspection Detail" at bounding box center [756, 435] width 410 height 19
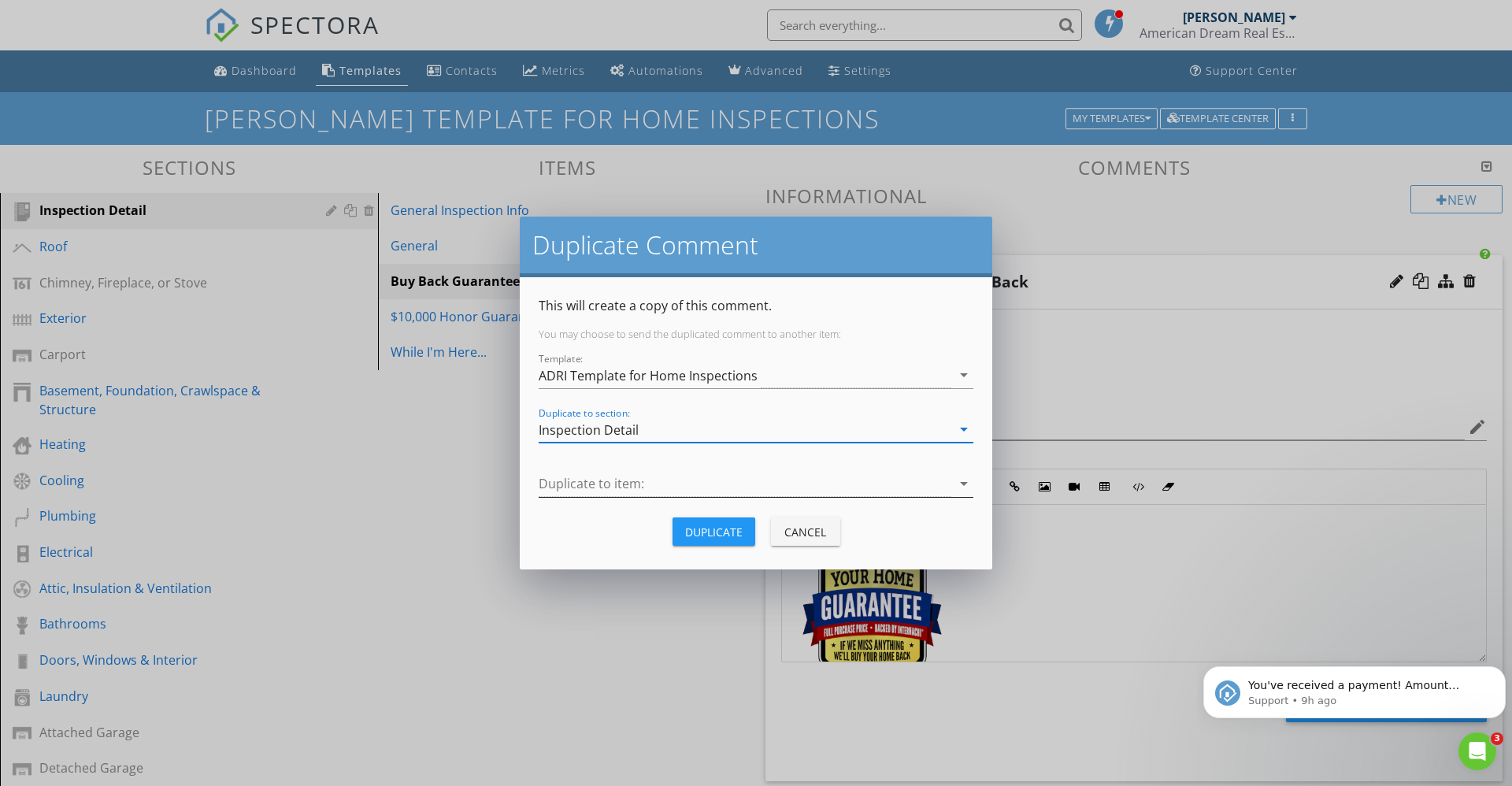
click at [964, 482] on icon "arrow_drop_down" at bounding box center [964, 483] width 19 height 19
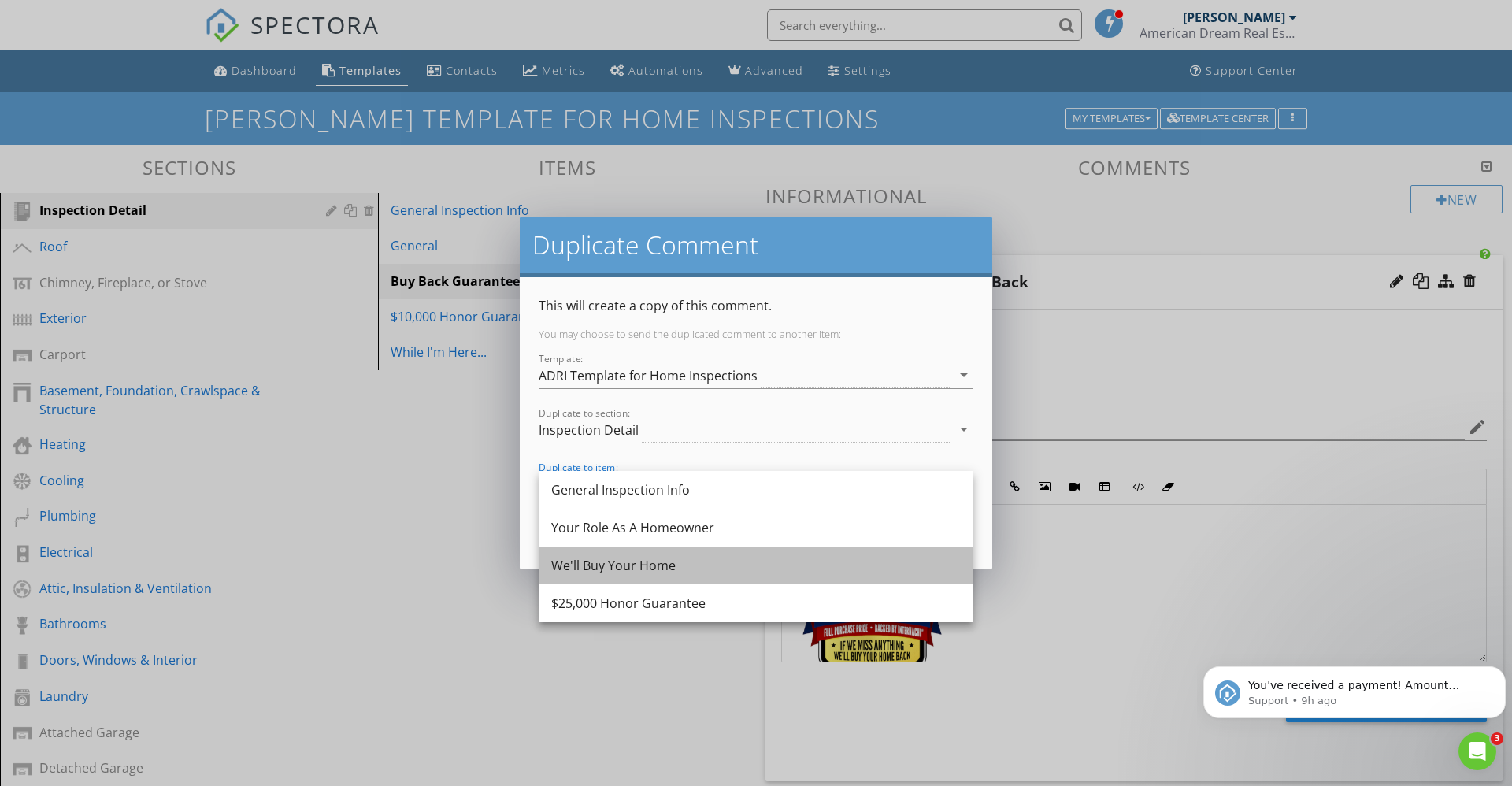
click at [785, 560] on div "We'll Buy Your Home" at bounding box center [756, 565] width 410 height 19
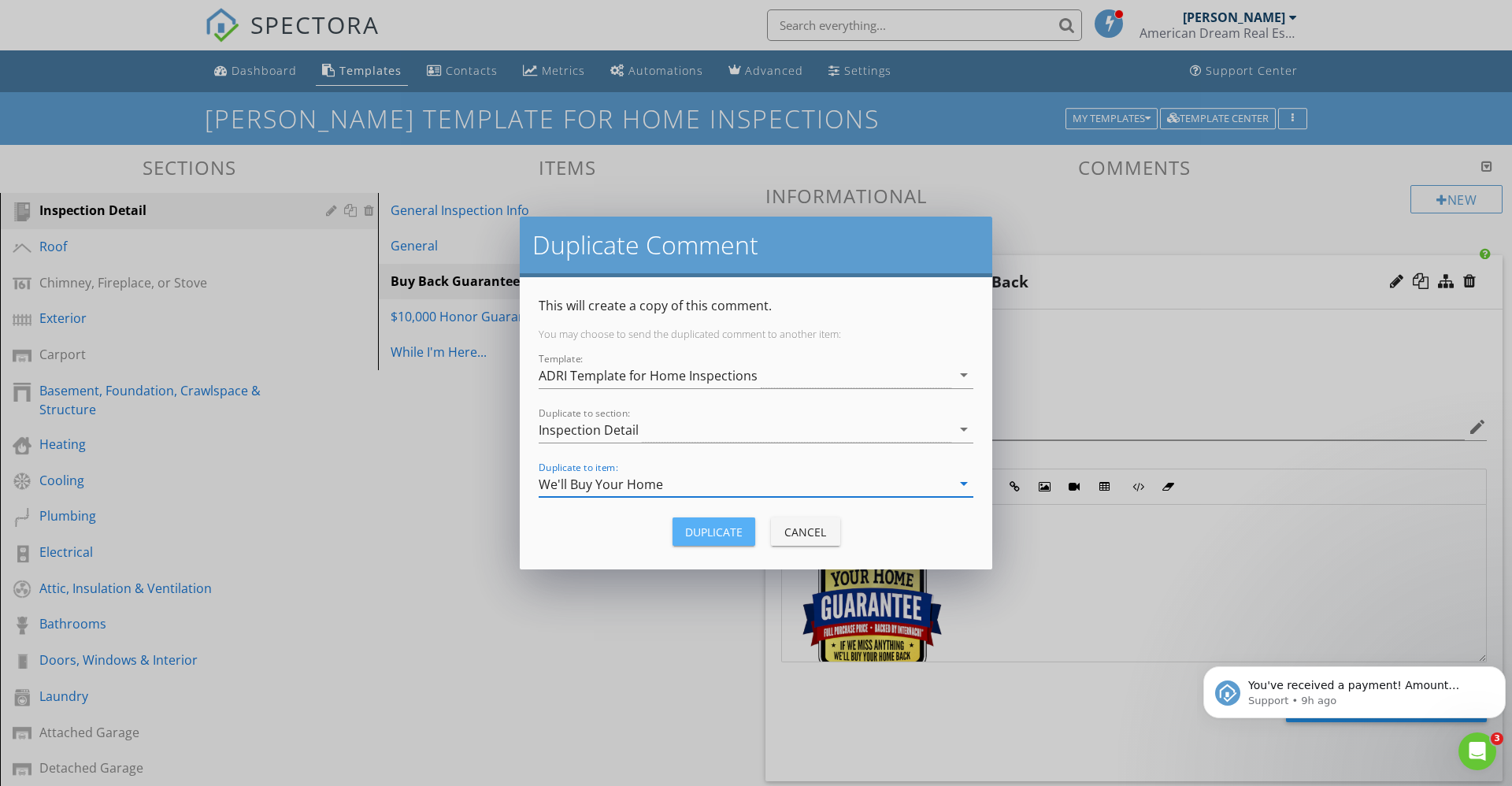
click at [730, 530] on div "Duplicate" at bounding box center [713, 532] width 57 height 17
type textarea "<p><a fr-original-style="" href="http://www.nachi.org/buy" rel="noopener norefe…"
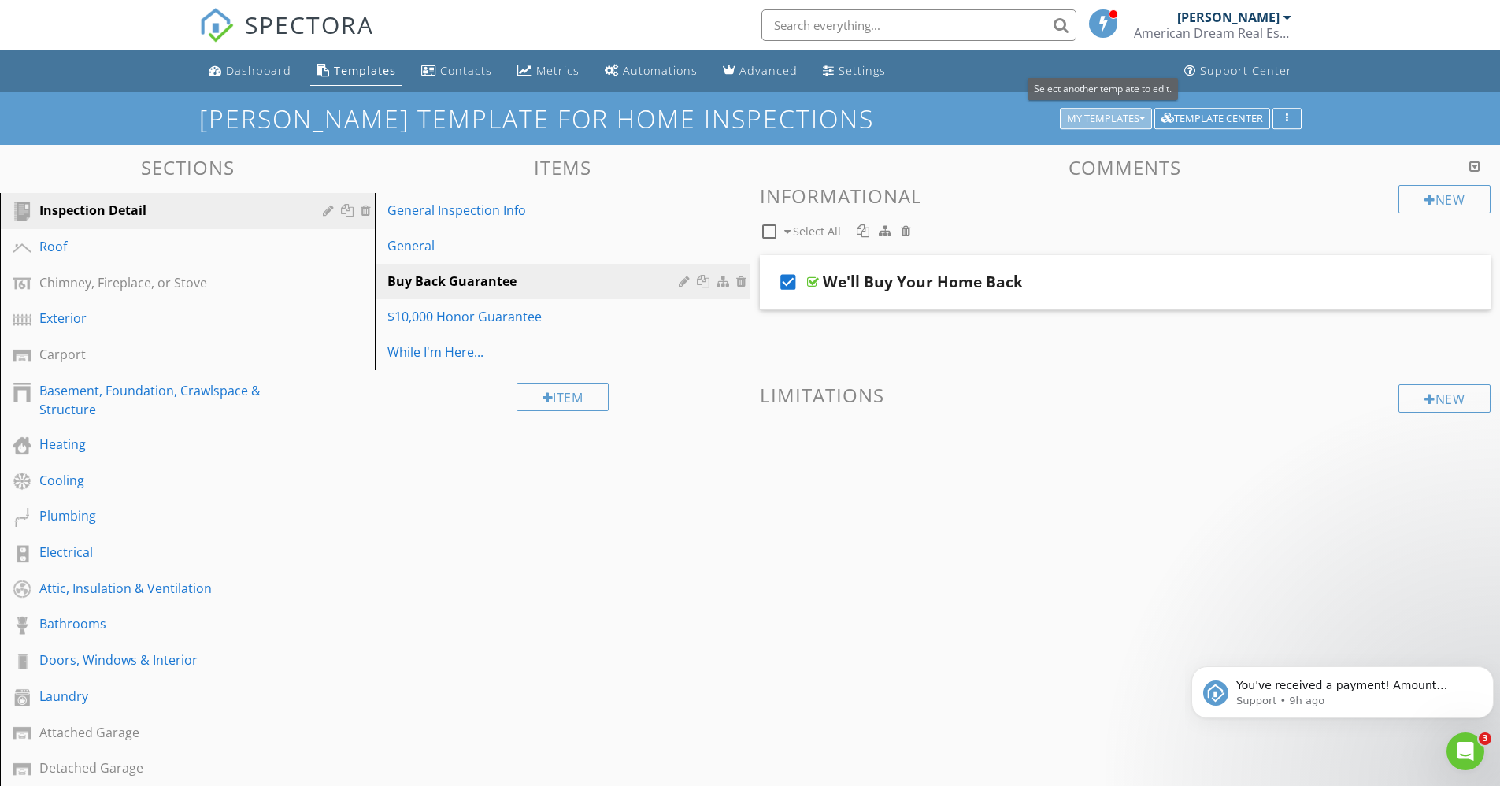
click at [1116, 113] on div "My Templates" at bounding box center [1106, 118] width 78 height 11
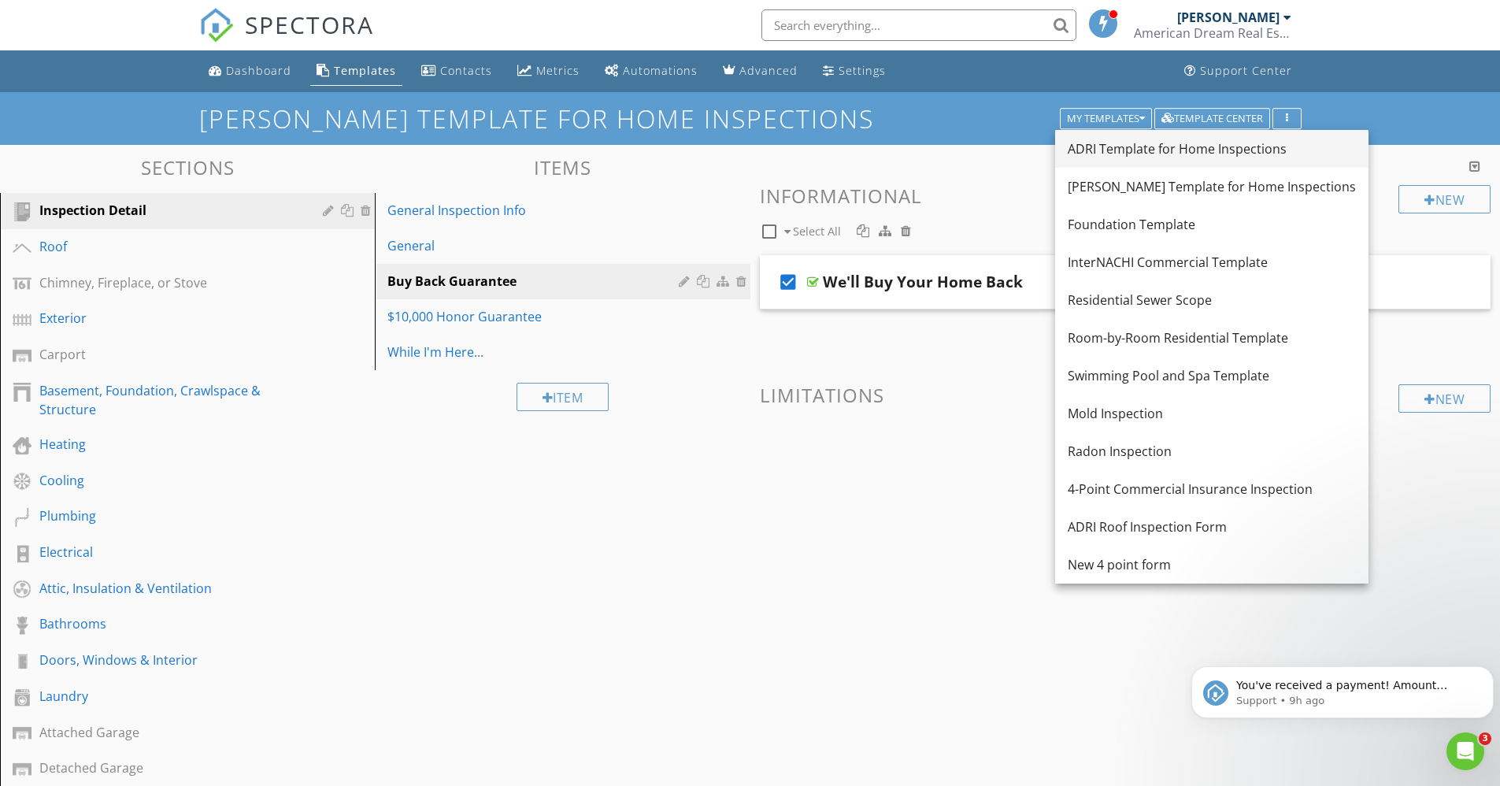
click at [1109, 145] on div "ADRI Template for Home Inspections" at bounding box center [1212, 148] width 288 height 19
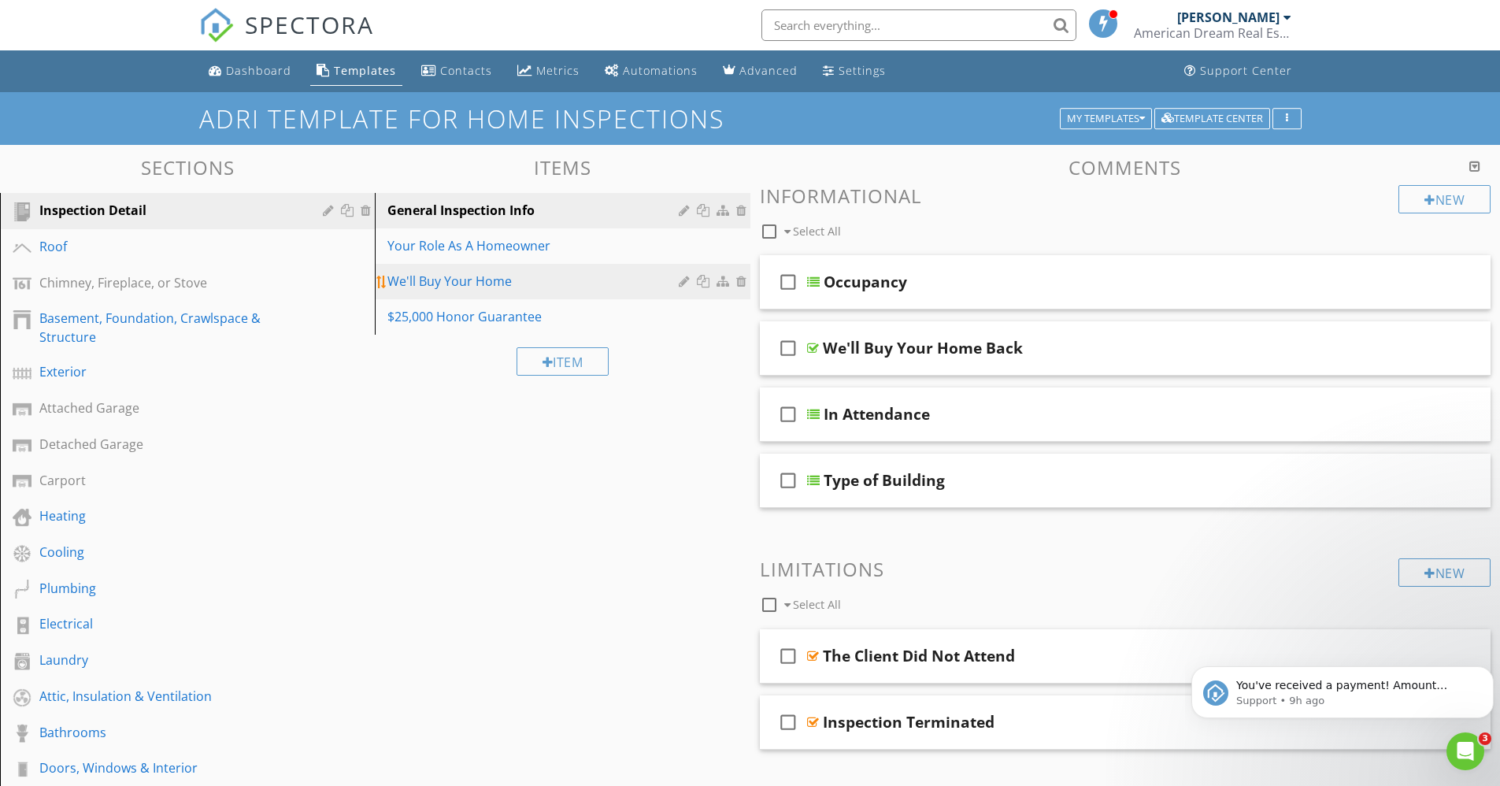
click at [683, 281] on div at bounding box center [686, 281] width 15 height 13
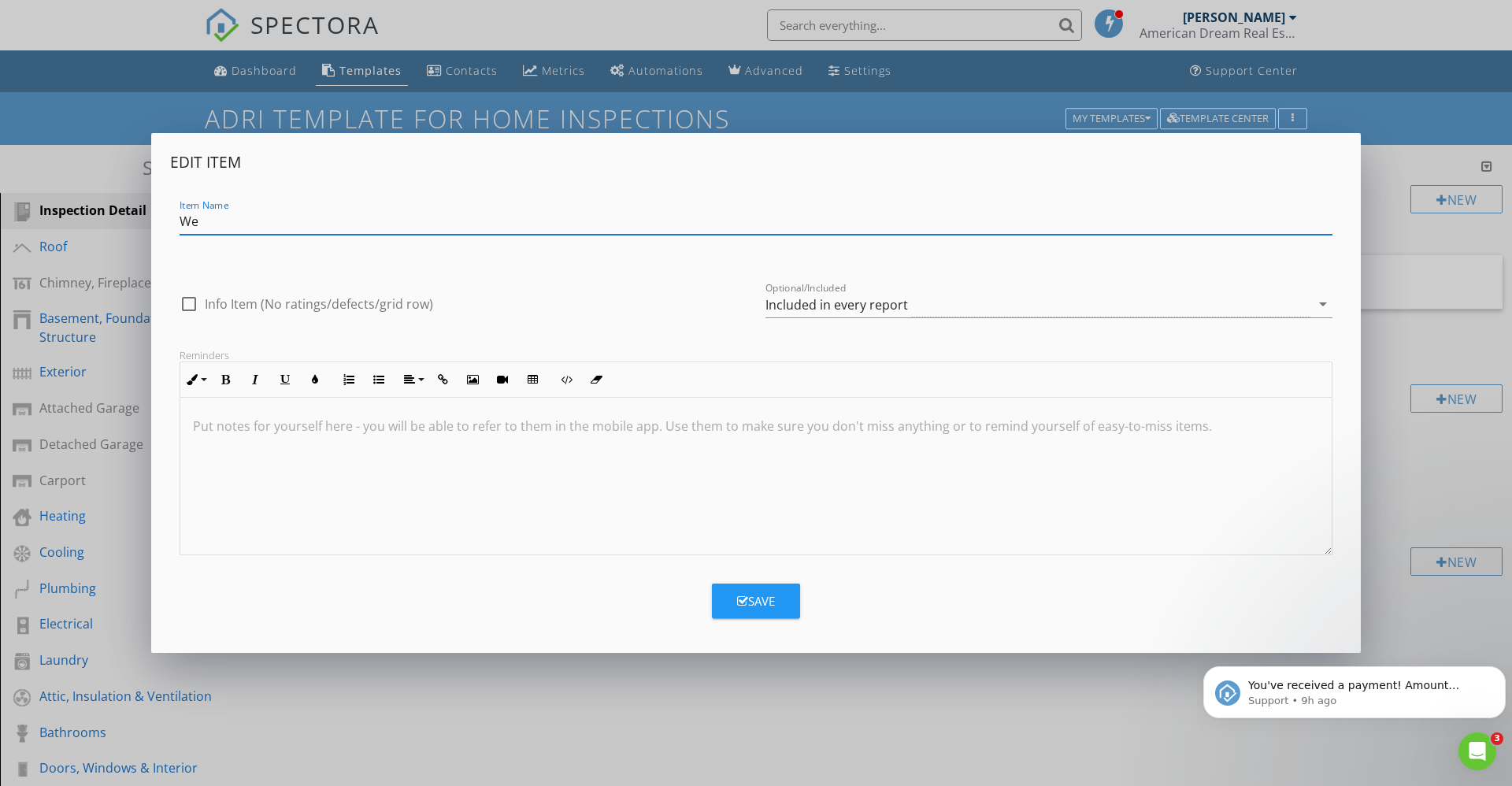
type input "W"
type input "Buy Back Guarantee"
click at [766, 599] on div "Save" at bounding box center [756, 601] width 38 height 18
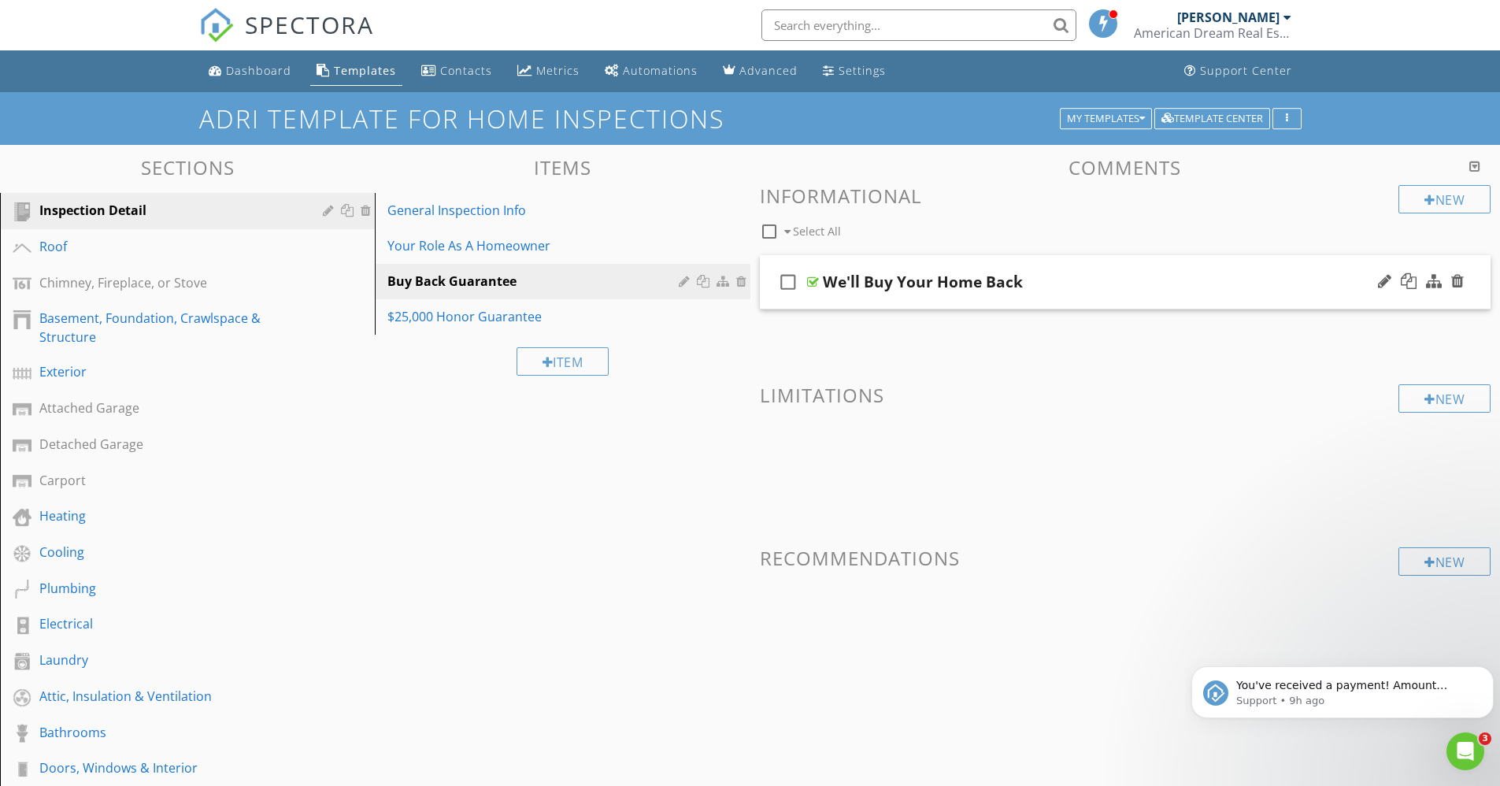
click at [814, 281] on div at bounding box center [813, 282] width 12 height 13
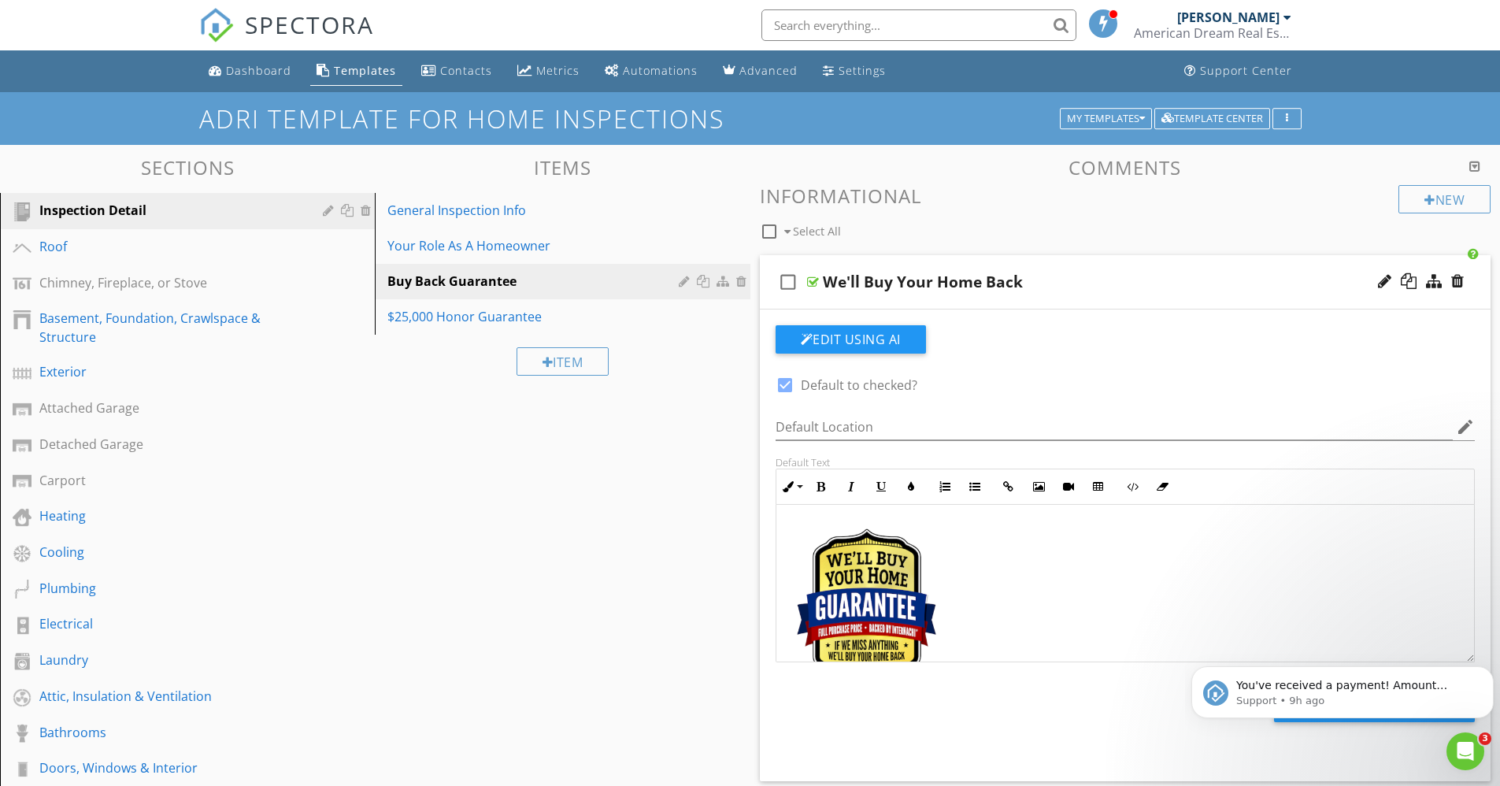
scroll to position [1, 0]
click at [429, 321] on div "$25,000 Honor Guarantee" at bounding box center [534, 316] width 295 height 19
type textarea "<p><a fr-original-style="" href="http://www.nachi.org/buy" rel="noopener norefe…"
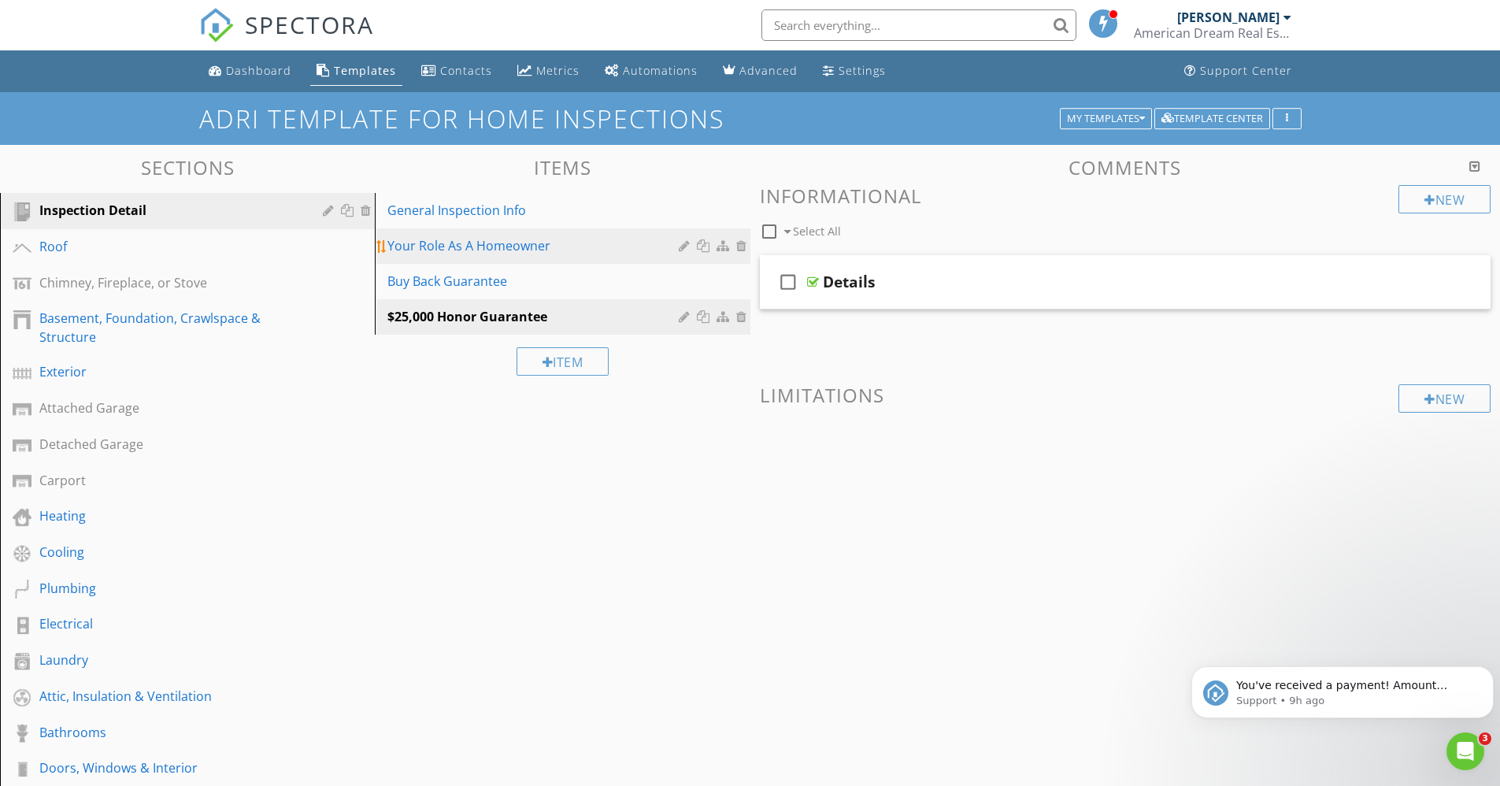
click at [430, 250] on div "Your Role As A Homeowner" at bounding box center [534, 245] width 295 height 19
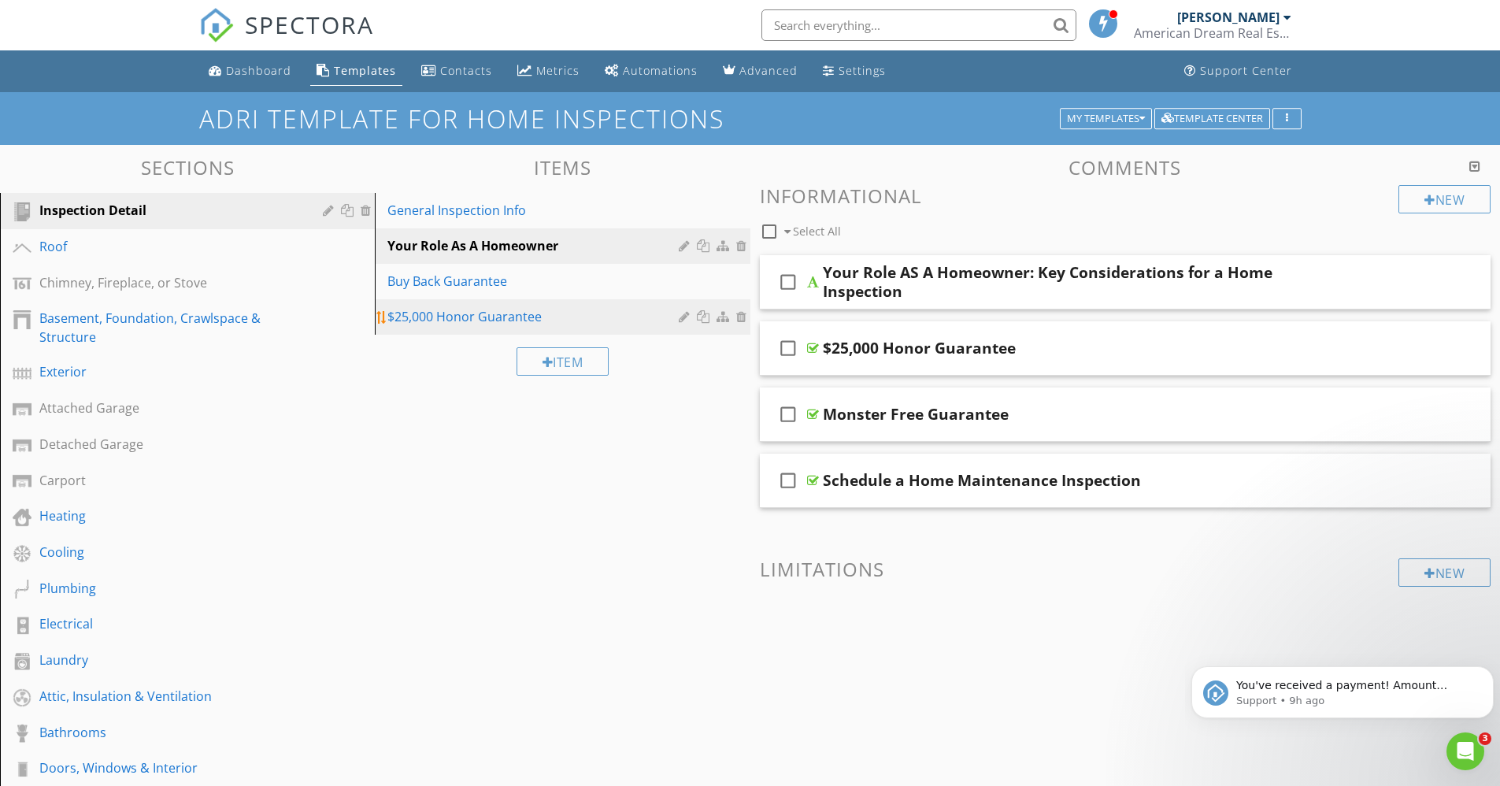
click at [487, 320] on div "$25,000 Honor Guarantee" at bounding box center [534, 316] width 295 height 19
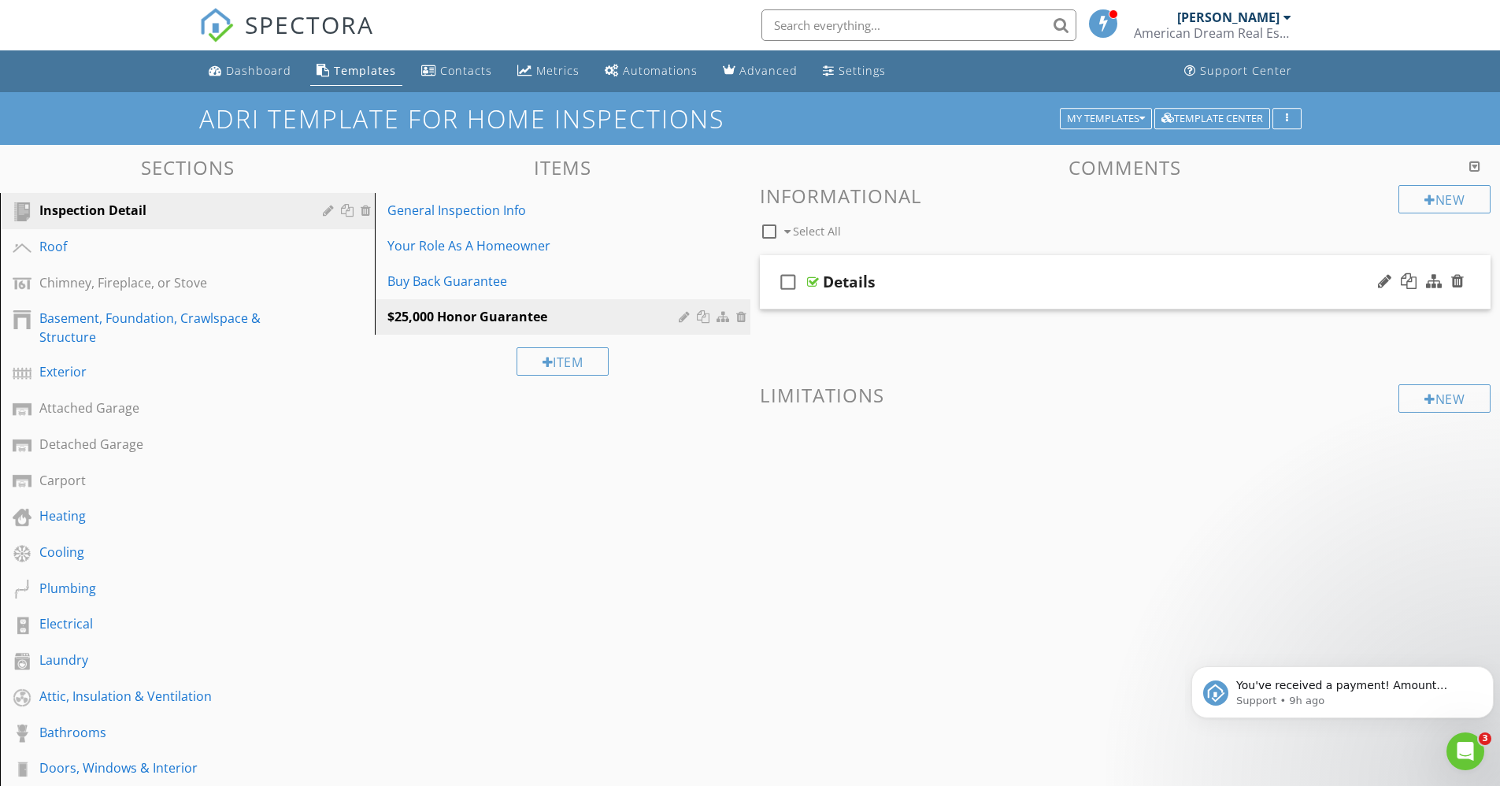
click at [814, 278] on div at bounding box center [813, 282] width 12 height 13
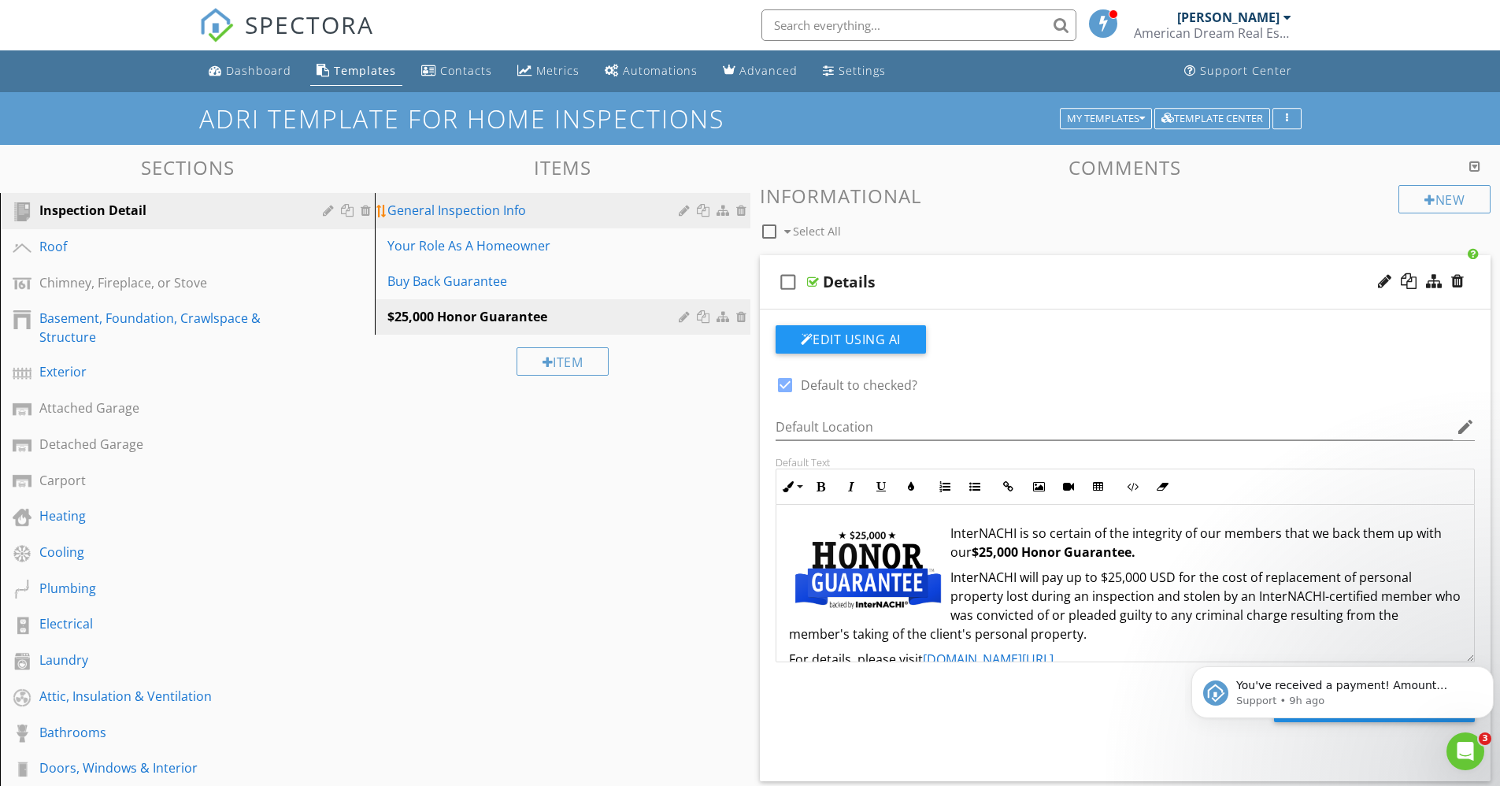
click at [486, 202] on div "General Inspection Info" at bounding box center [534, 210] width 295 height 19
type textarea "<p><img src="https://cdn.spectora.com/editor_assets/images/000/599/483/original…"
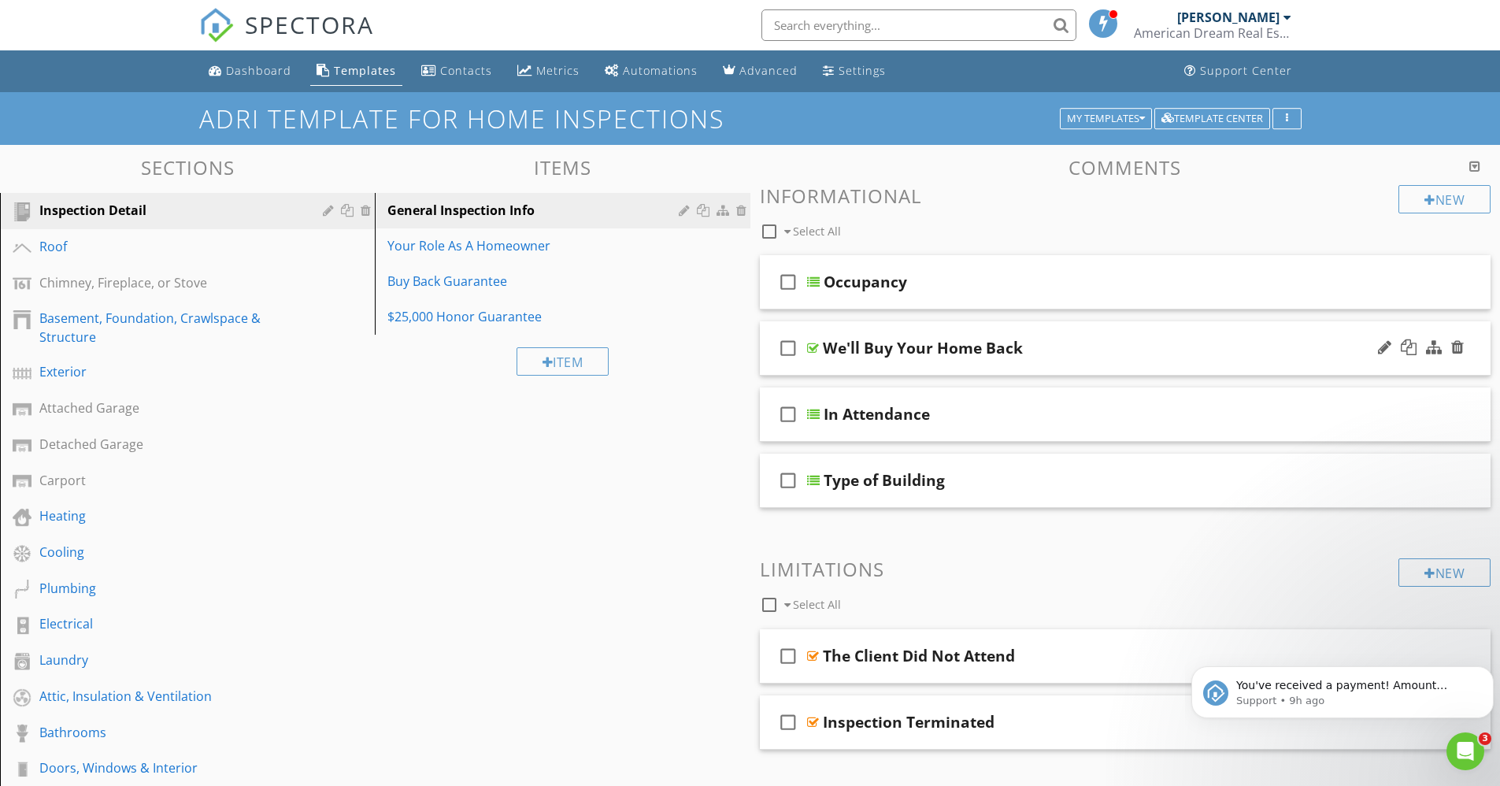
click at [812, 347] on div at bounding box center [813, 348] width 12 height 13
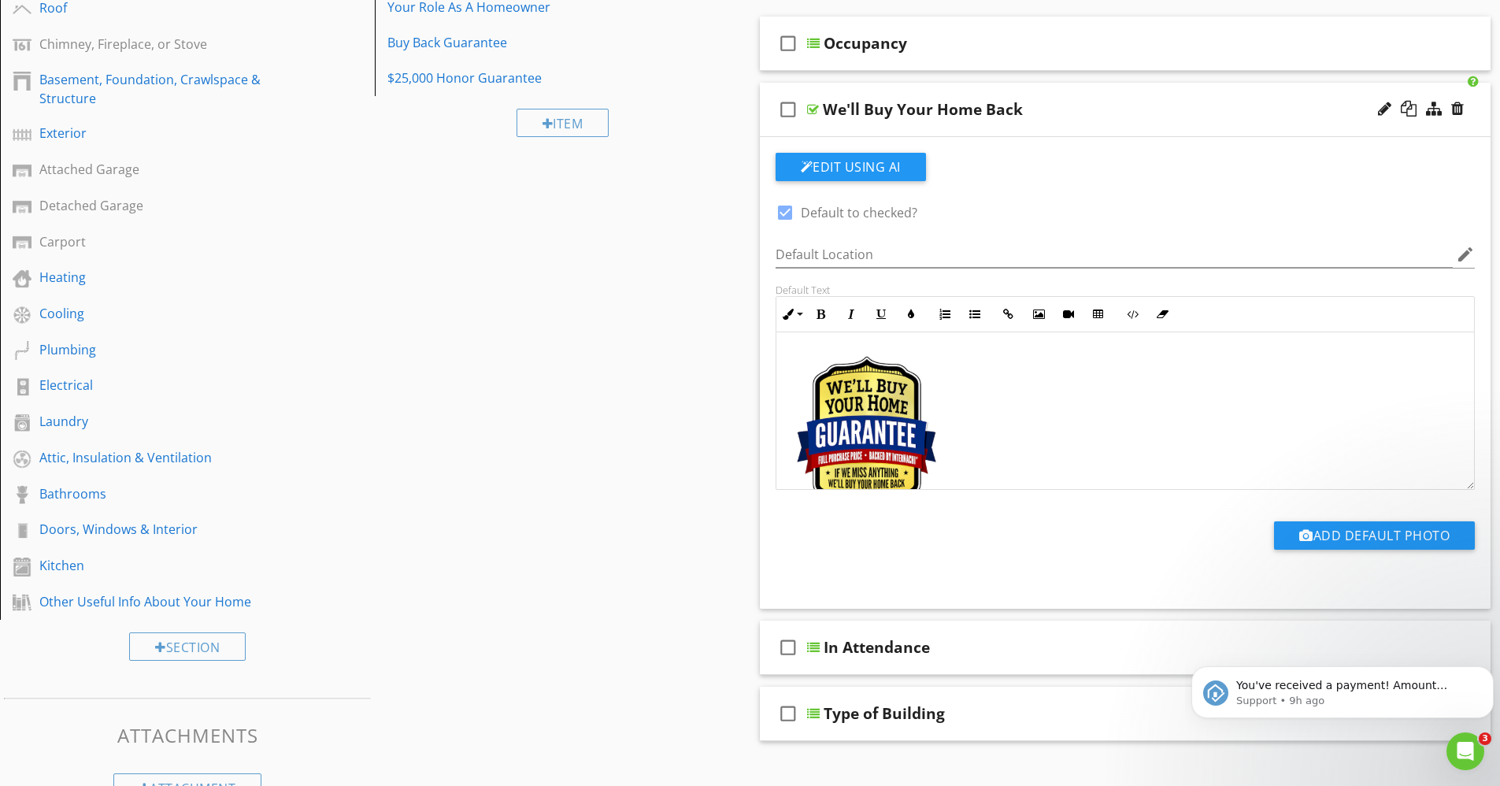
scroll to position [77, 0]
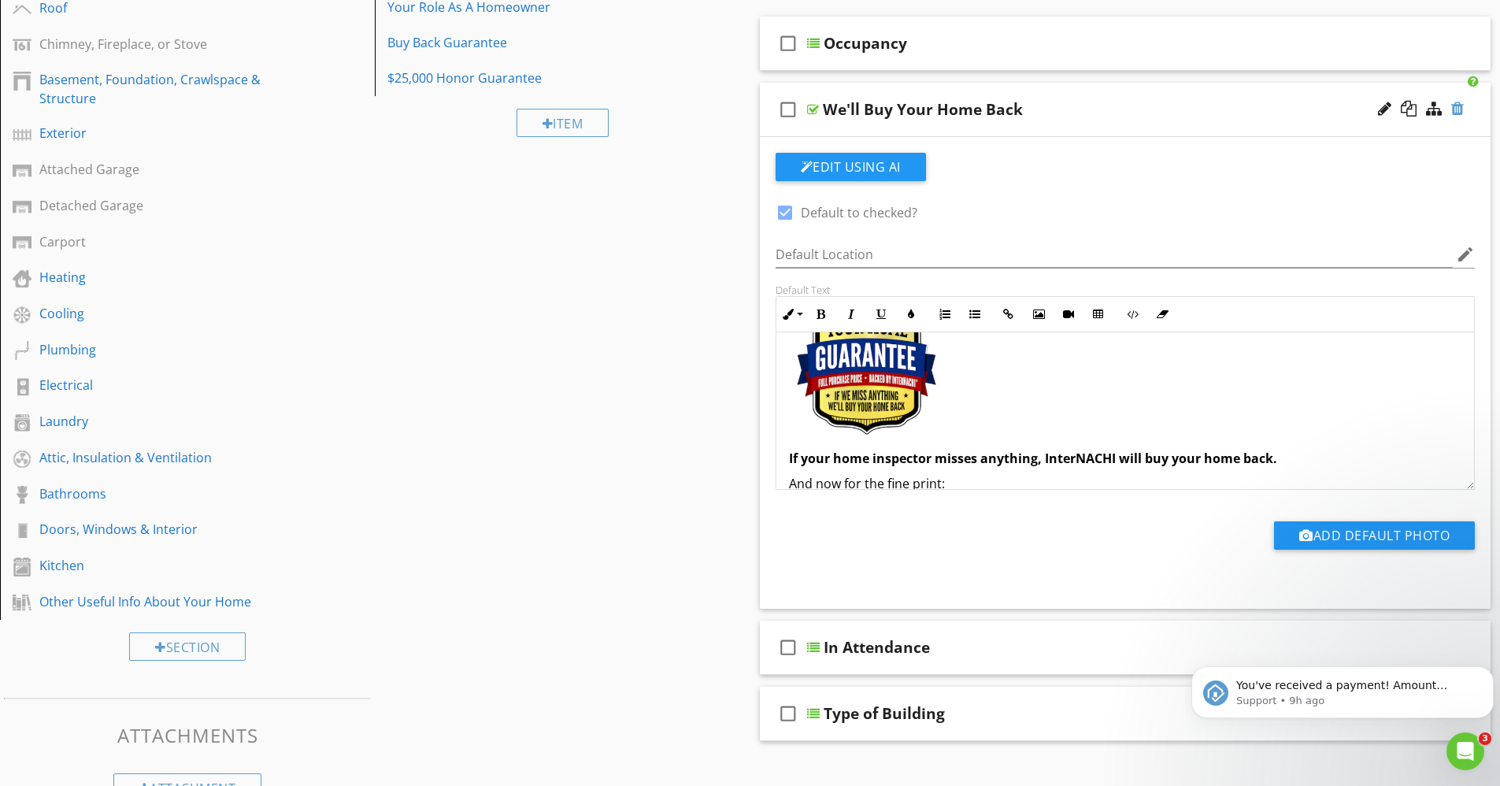
click at [1460, 109] on div at bounding box center [1458, 109] width 13 height 16
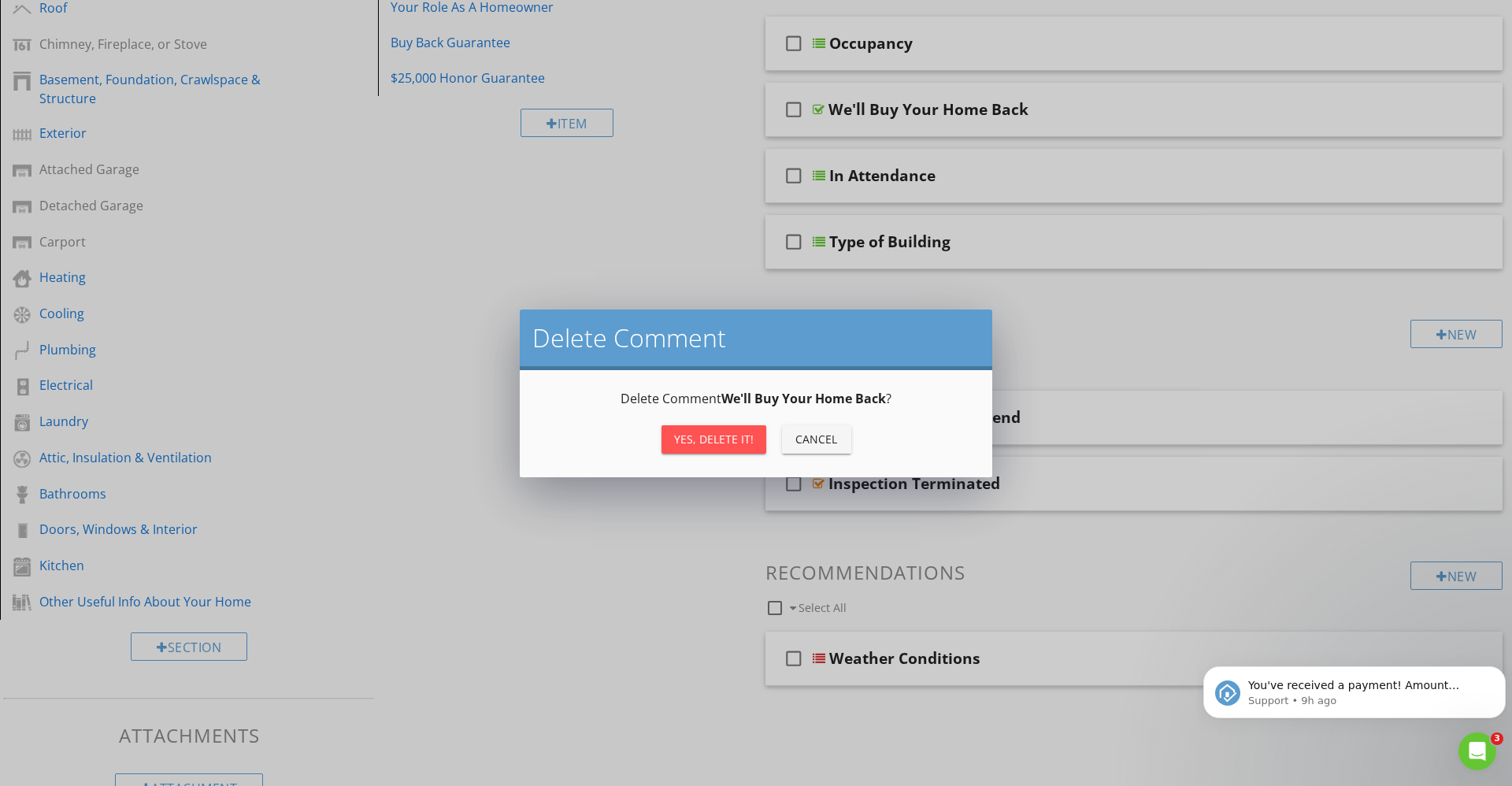
click at [720, 431] on div "Yes, Delete it!" at bounding box center [714, 439] width 80 height 17
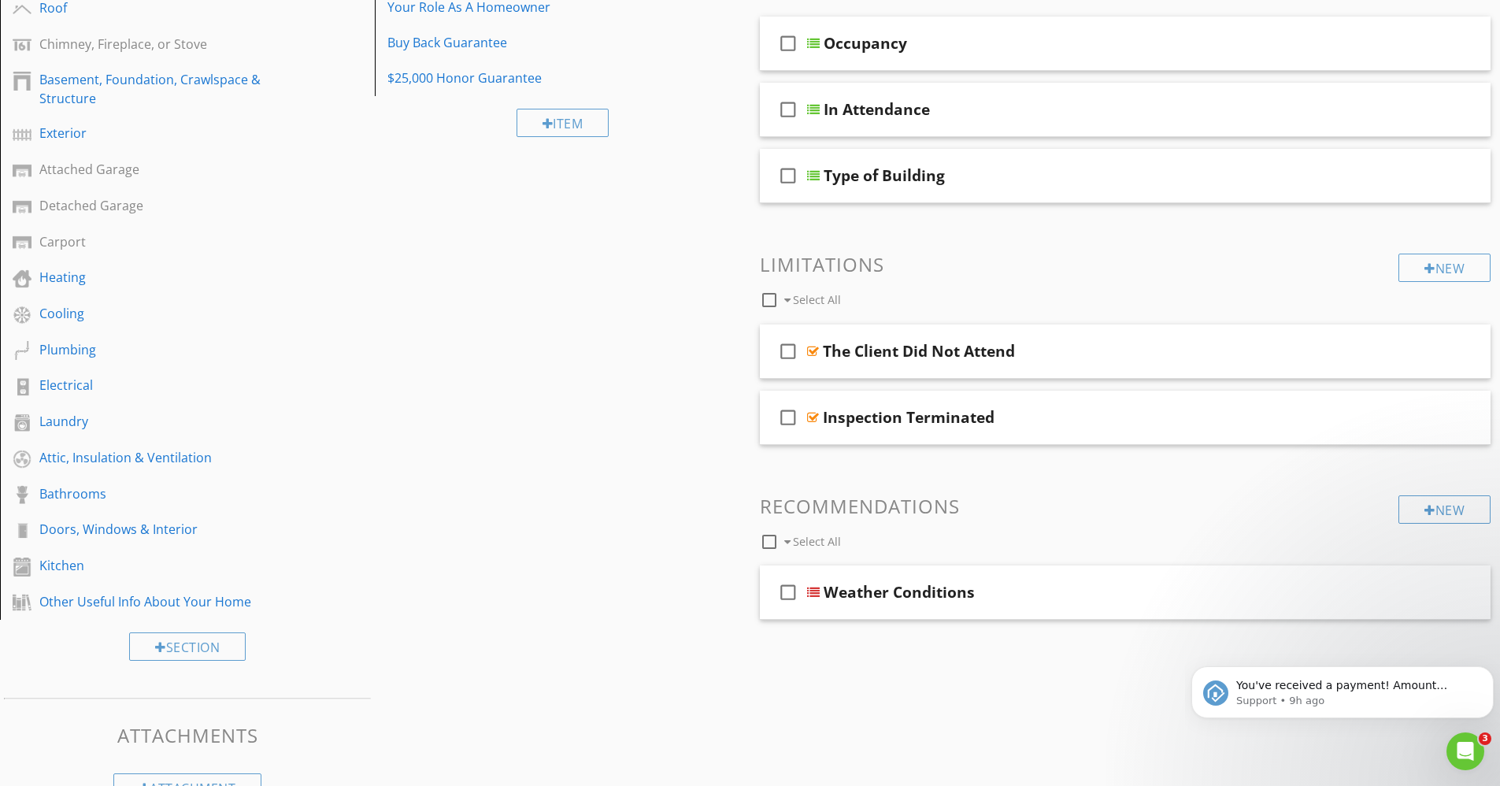
scroll to position [0, 0]
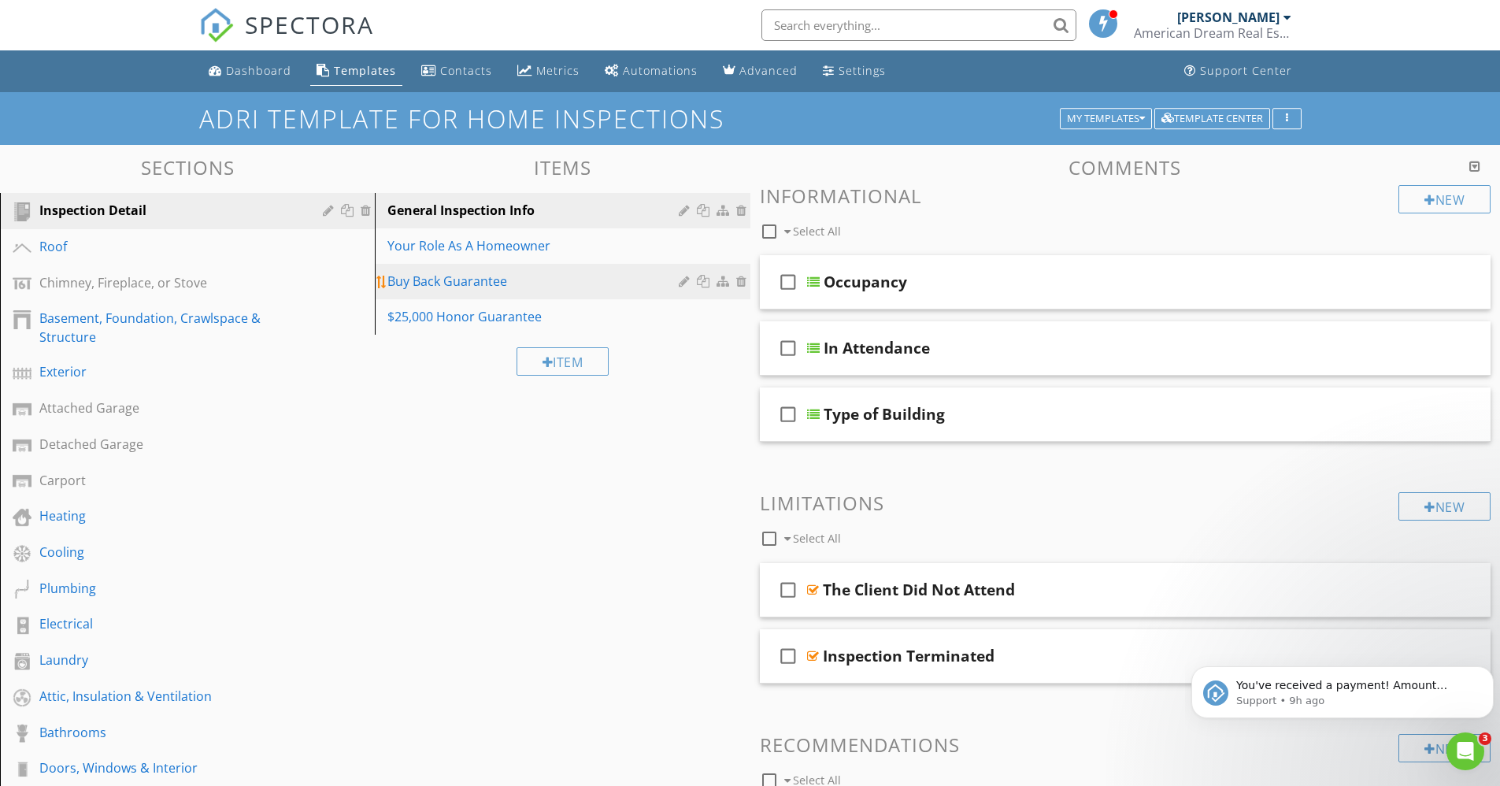
click at [493, 279] on div "Buy Back Guarantee" at bounding box center [534, 281] width 295 height 19
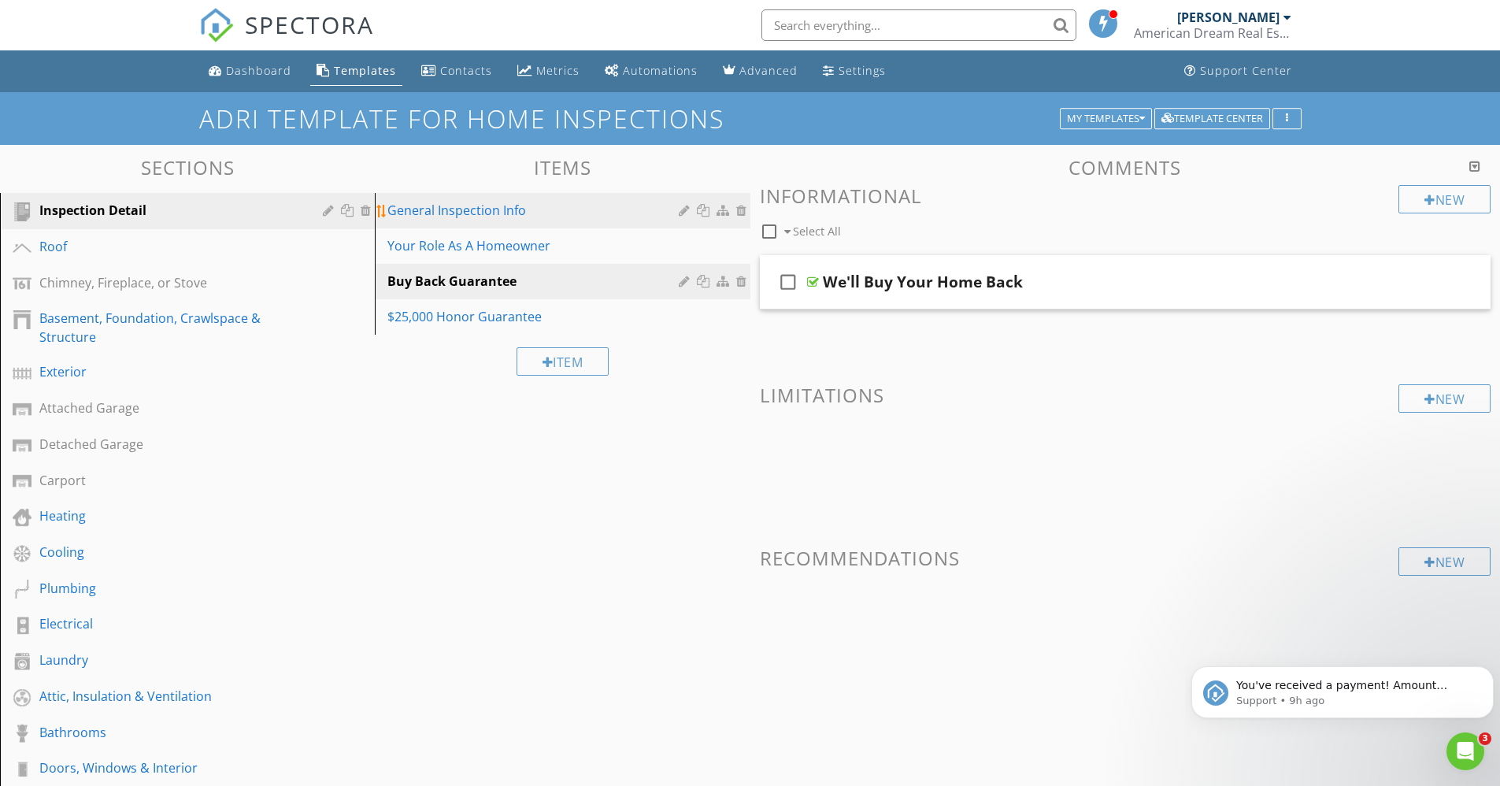
click at [486, 217] on div "General Inspection Info" at bounding box center [534, 210] width 295 height 19
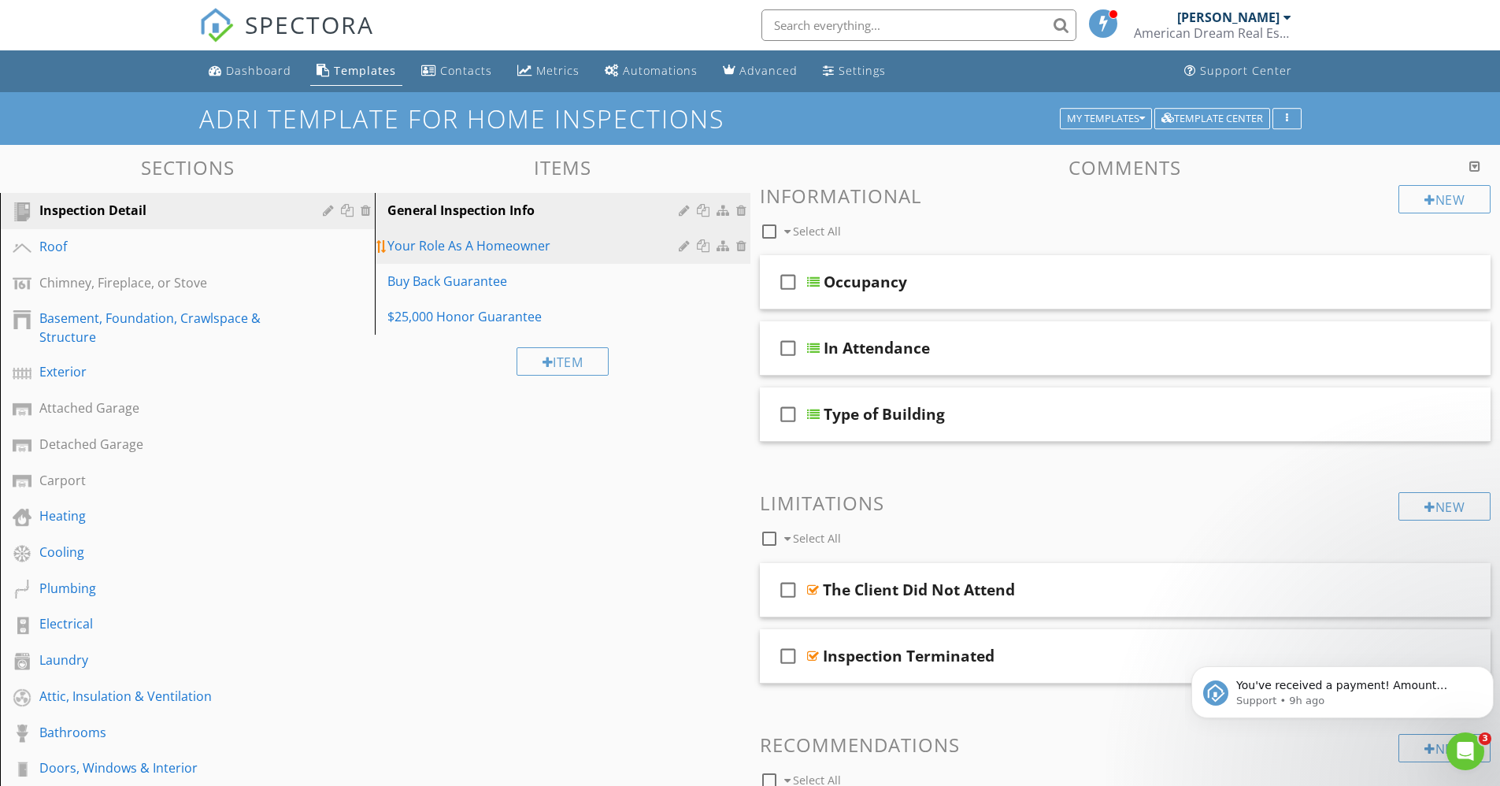
click at [494, 245] on div "Your Role As A Homeowner" at bounding box center [534, 245] width 295 height 19
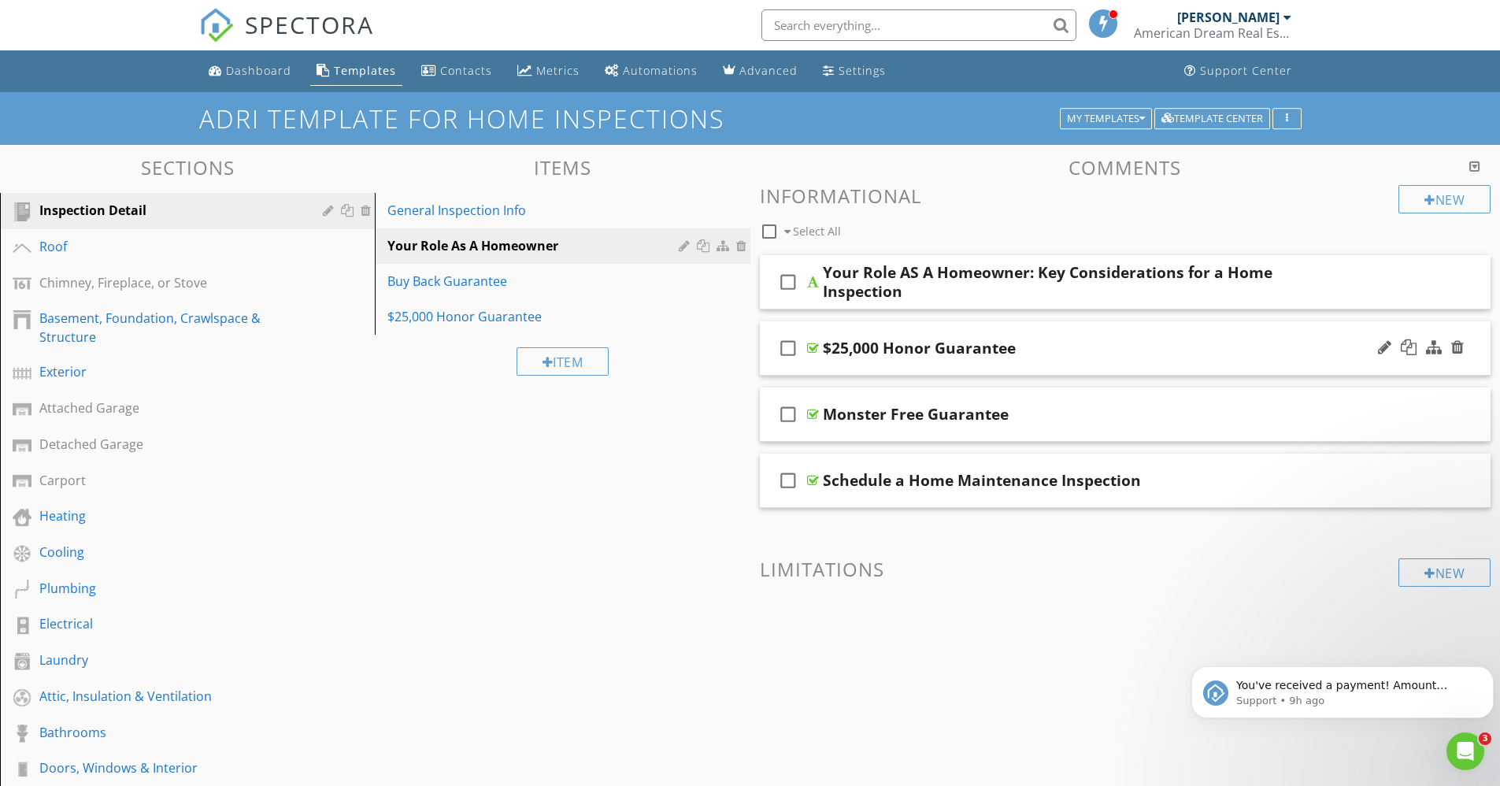
click at [812, 345] on div at bounding box center [813, 348] width 12 height 13
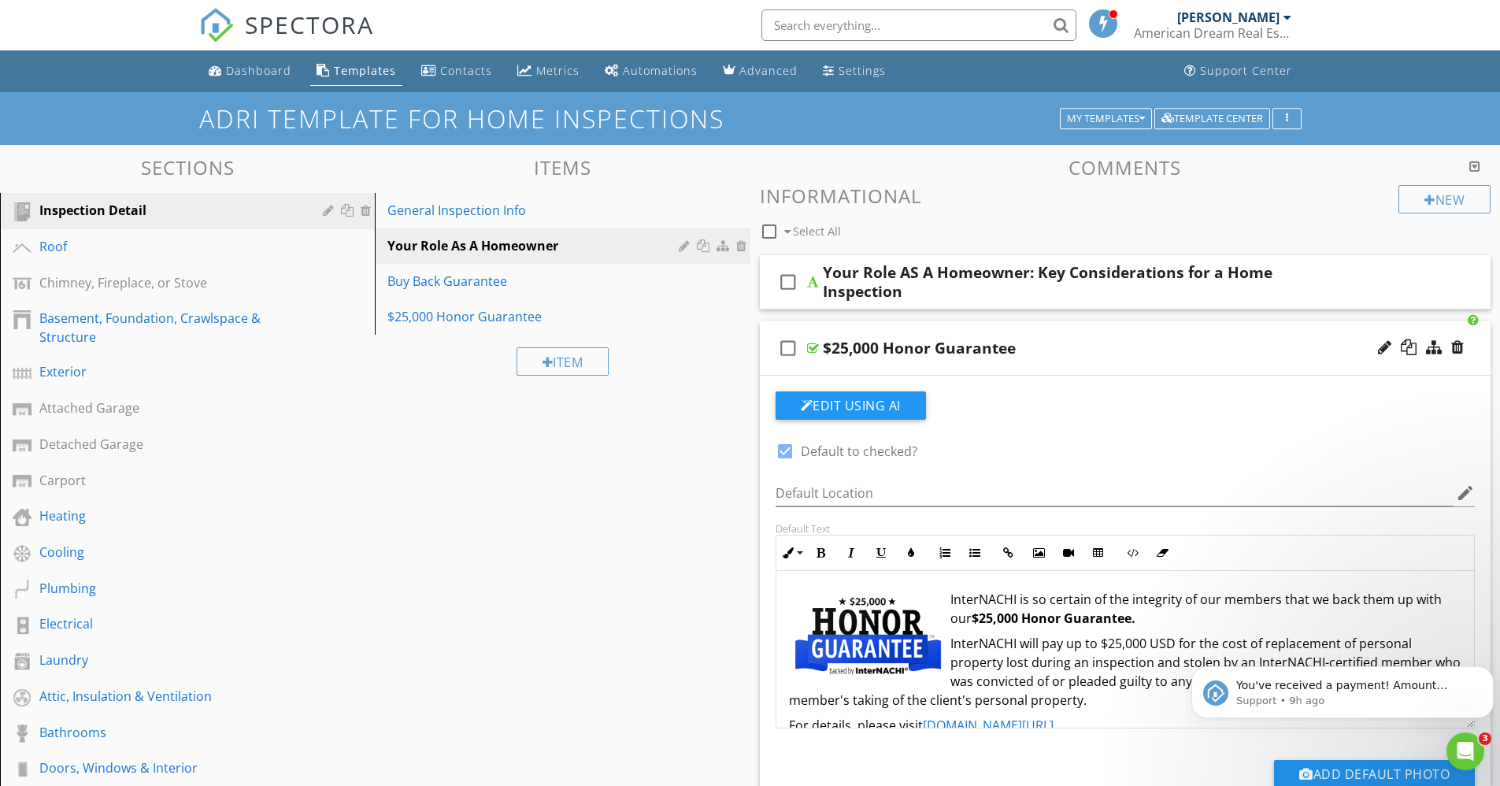
click at [812, 345] on div at bounding box center [813, 348] width 12 height 13
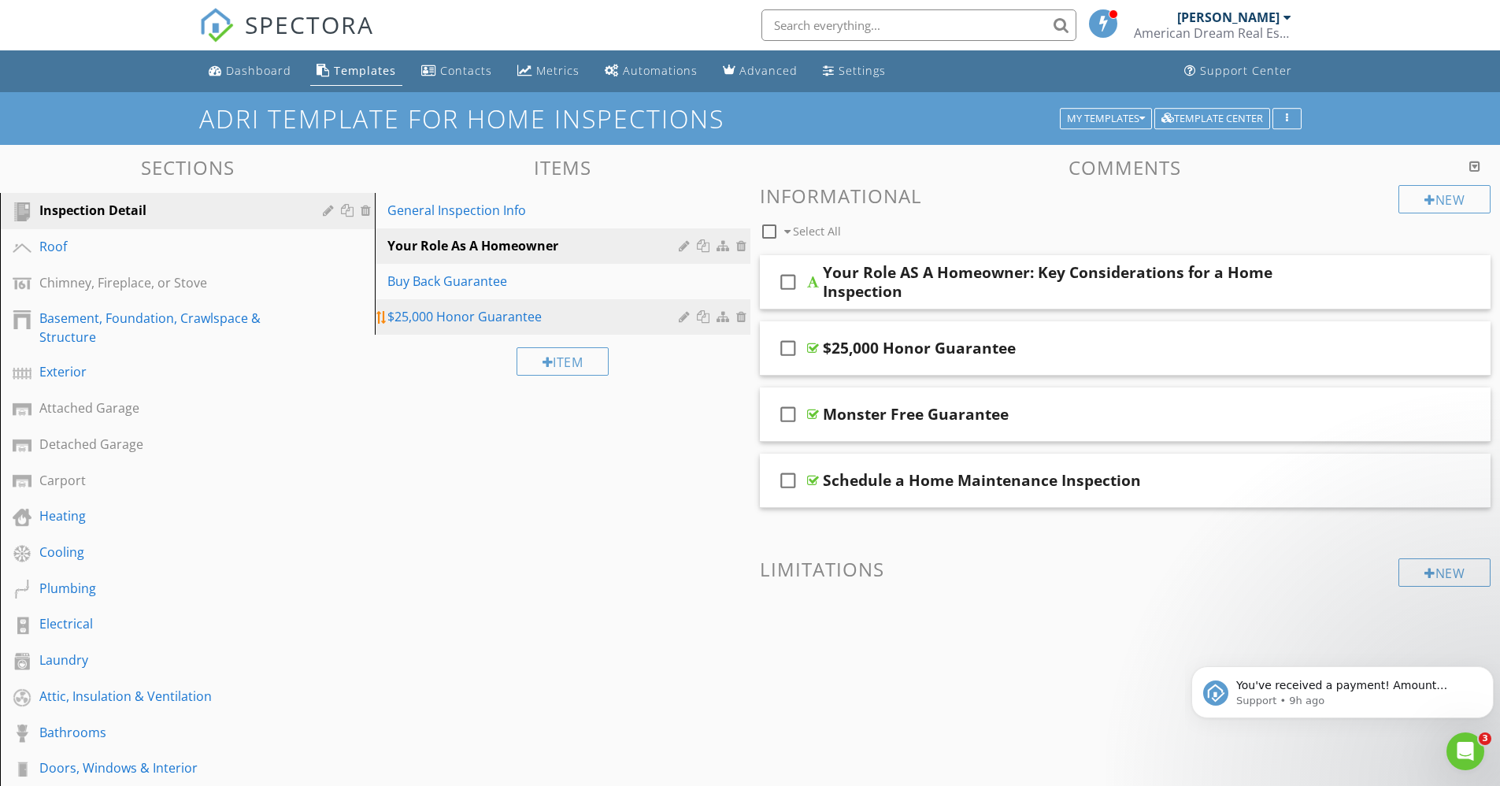
click at [743, 317] on div at bounding box center [743, 316] width 14 height 13
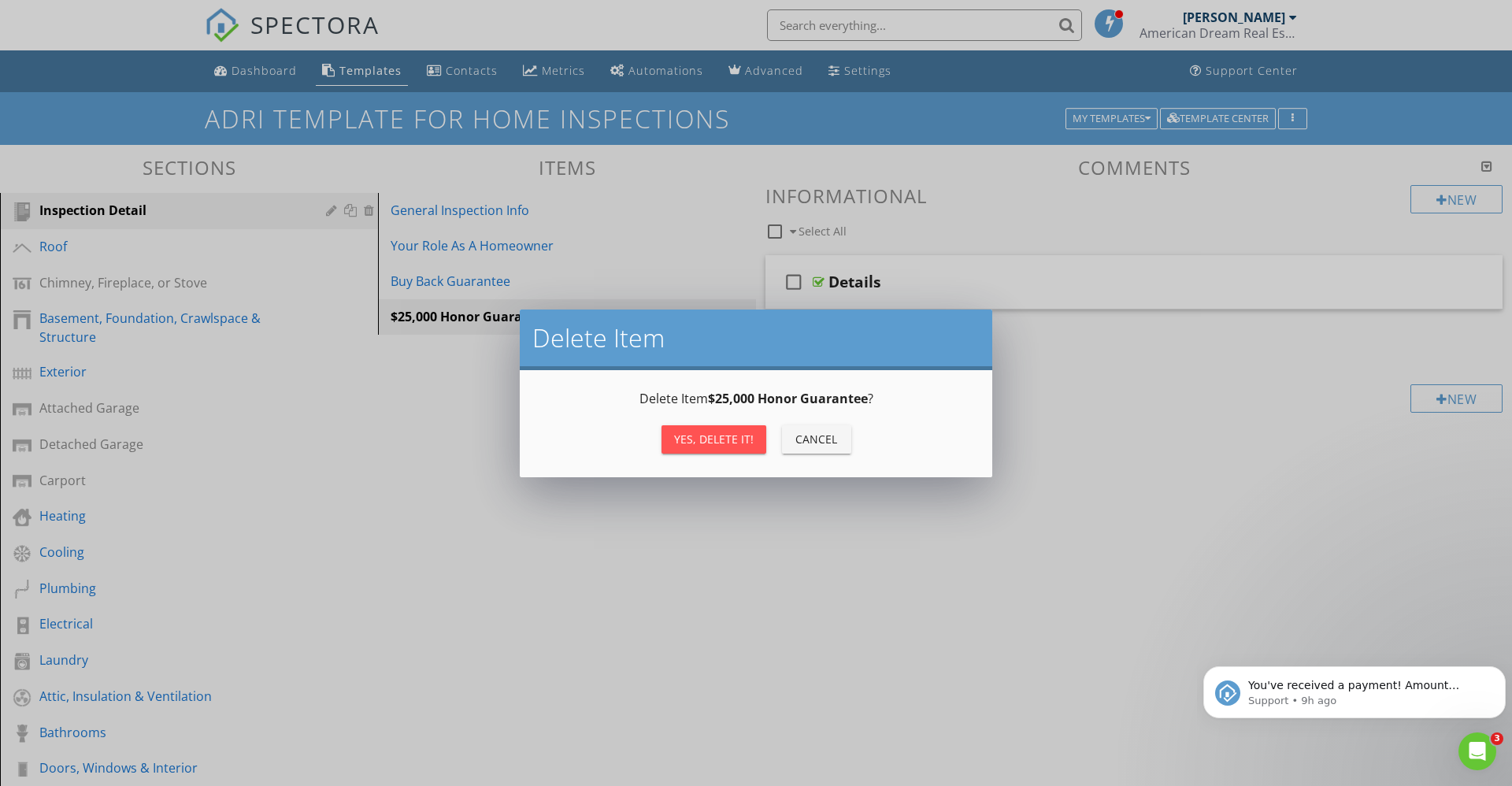
click at [724, 439] on div "Yes, Delete it!" at bounding box center [714, 439] width 80 height 17
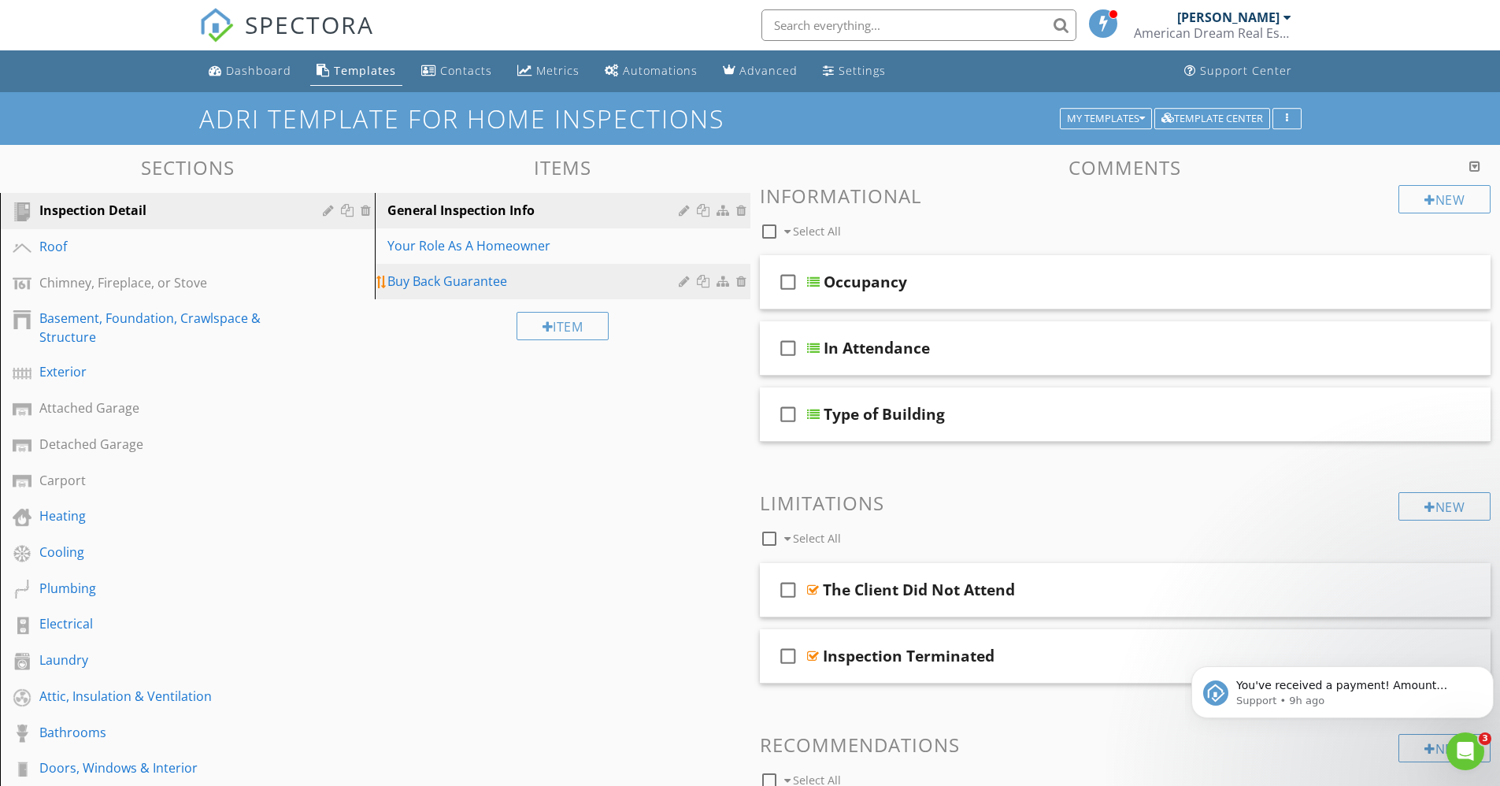
click at [563, 280] on div "Buy Back Guarantee" at bounding box center [534, 281] width 295 height 19
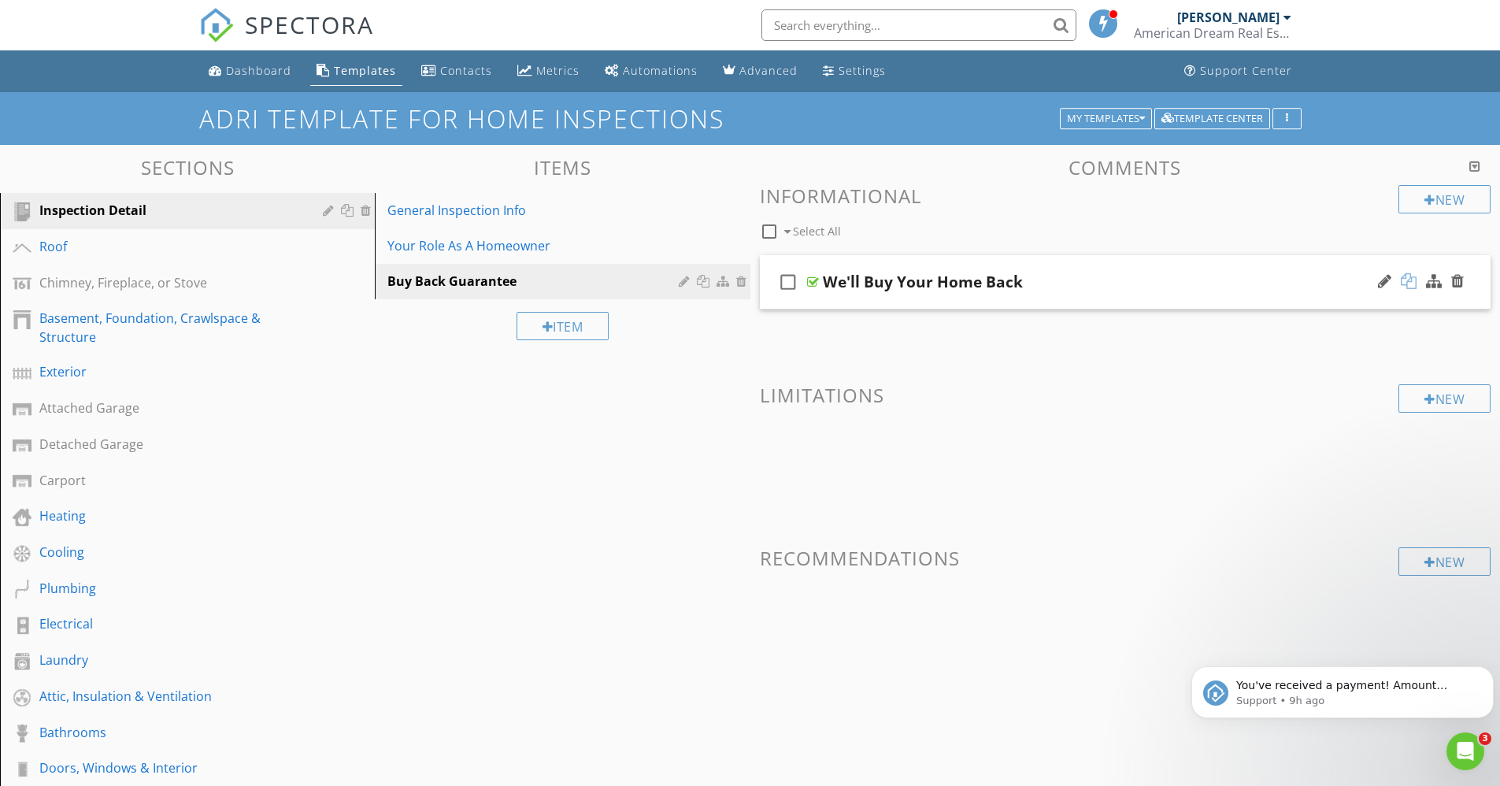
click at [1407, 283] on div at bounding box center [1409, 281] width 16 height 16
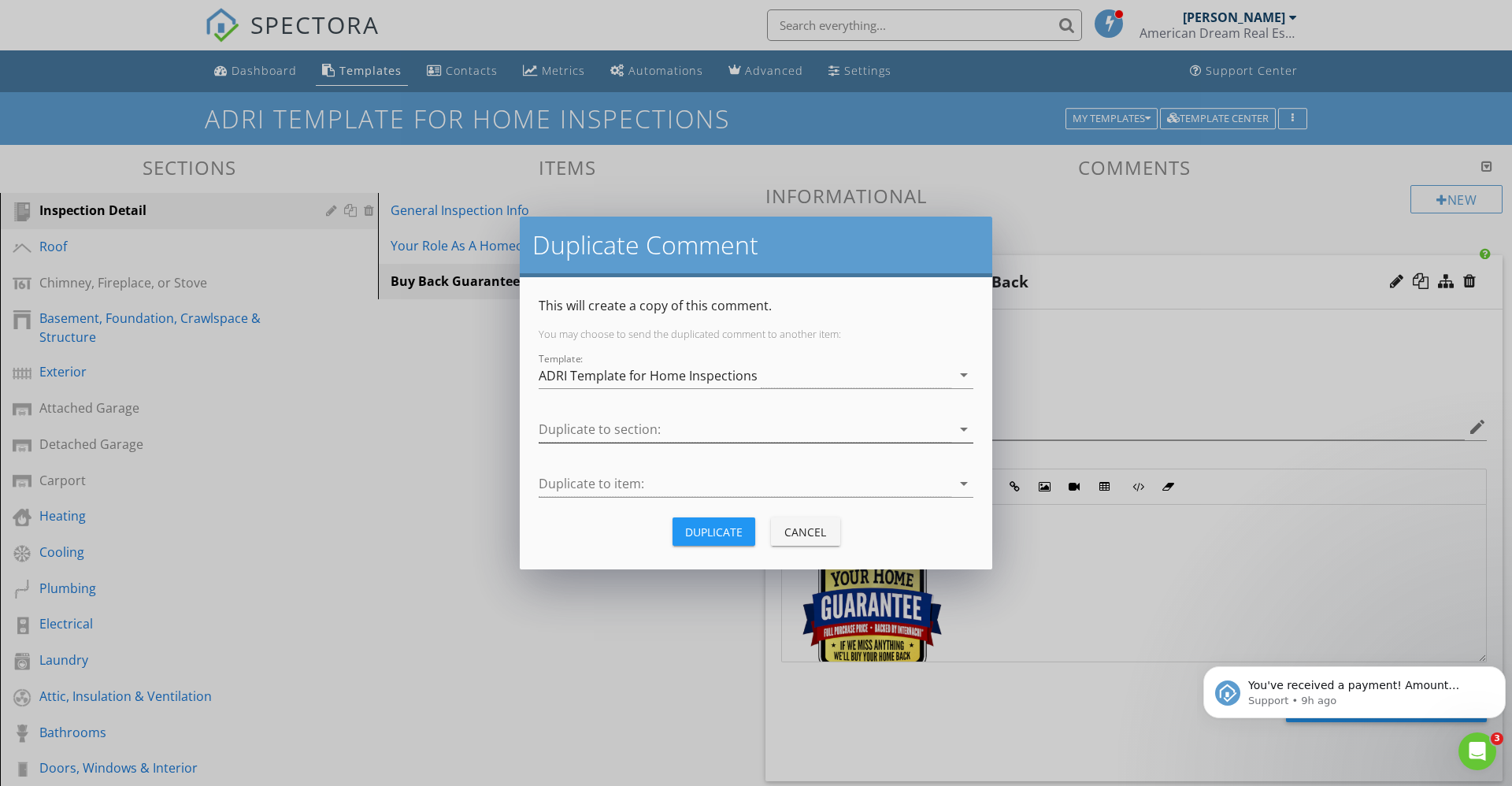
click at [959, 435] on icon "arrow_drop_down" at bounding box center [964, 429] width 19 height 19
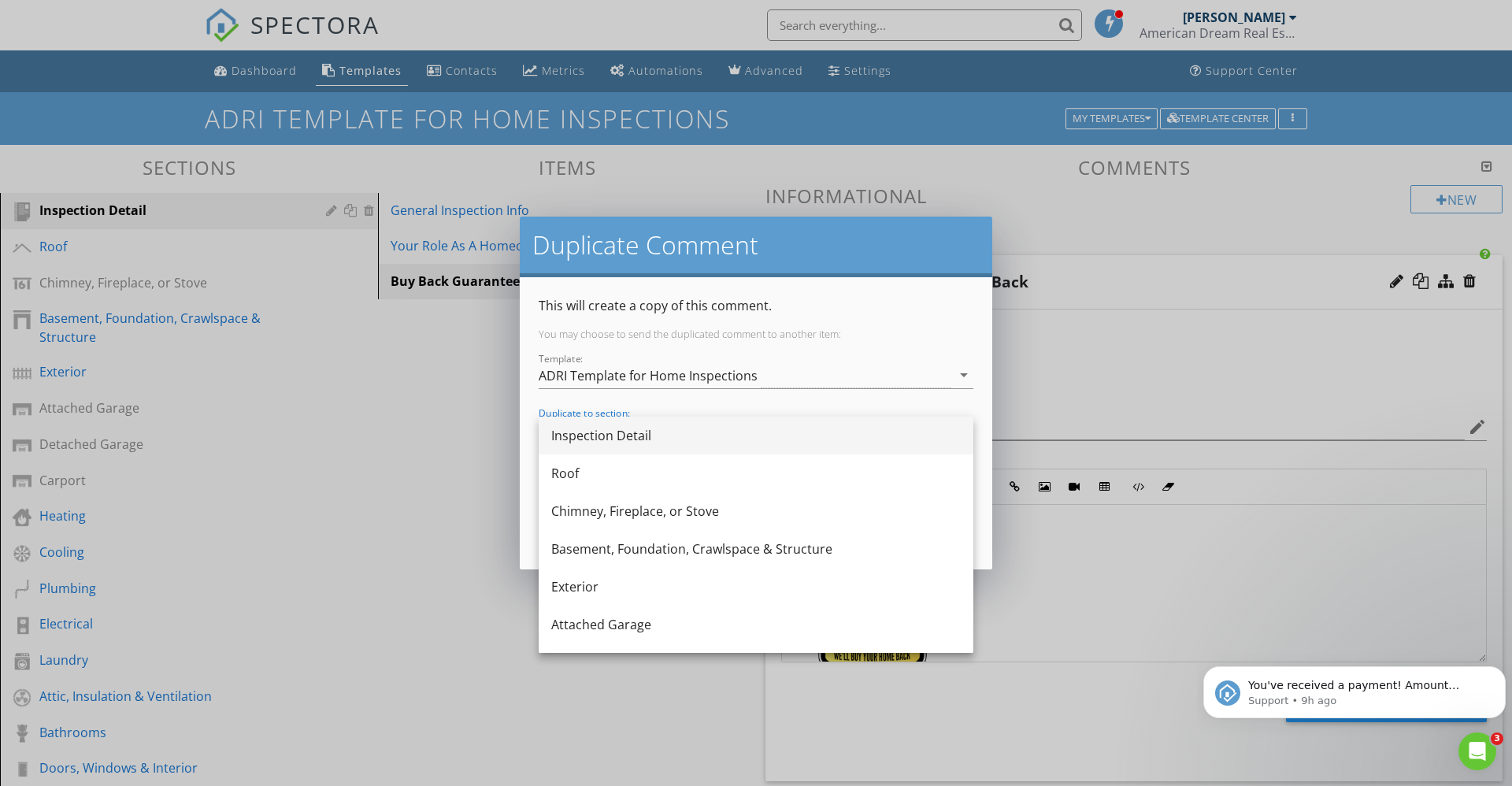
click at [792, 441] on div "Inspection Detail" at bounding box center [756, 435] width 410 height 19
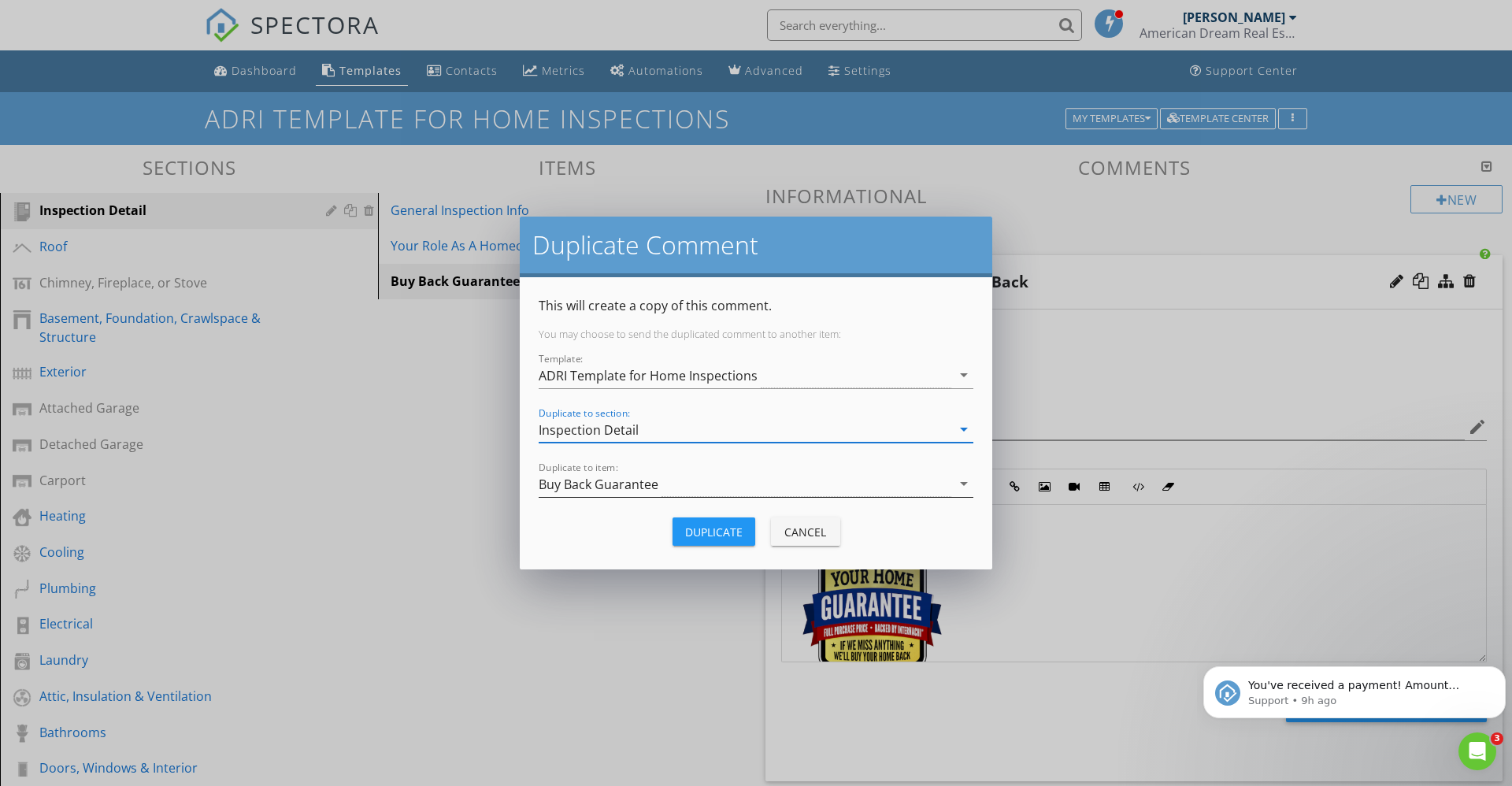
click at [966, 483] on icon "arrow_drop_down" at bounding box center [964, 483] width 19 height 19
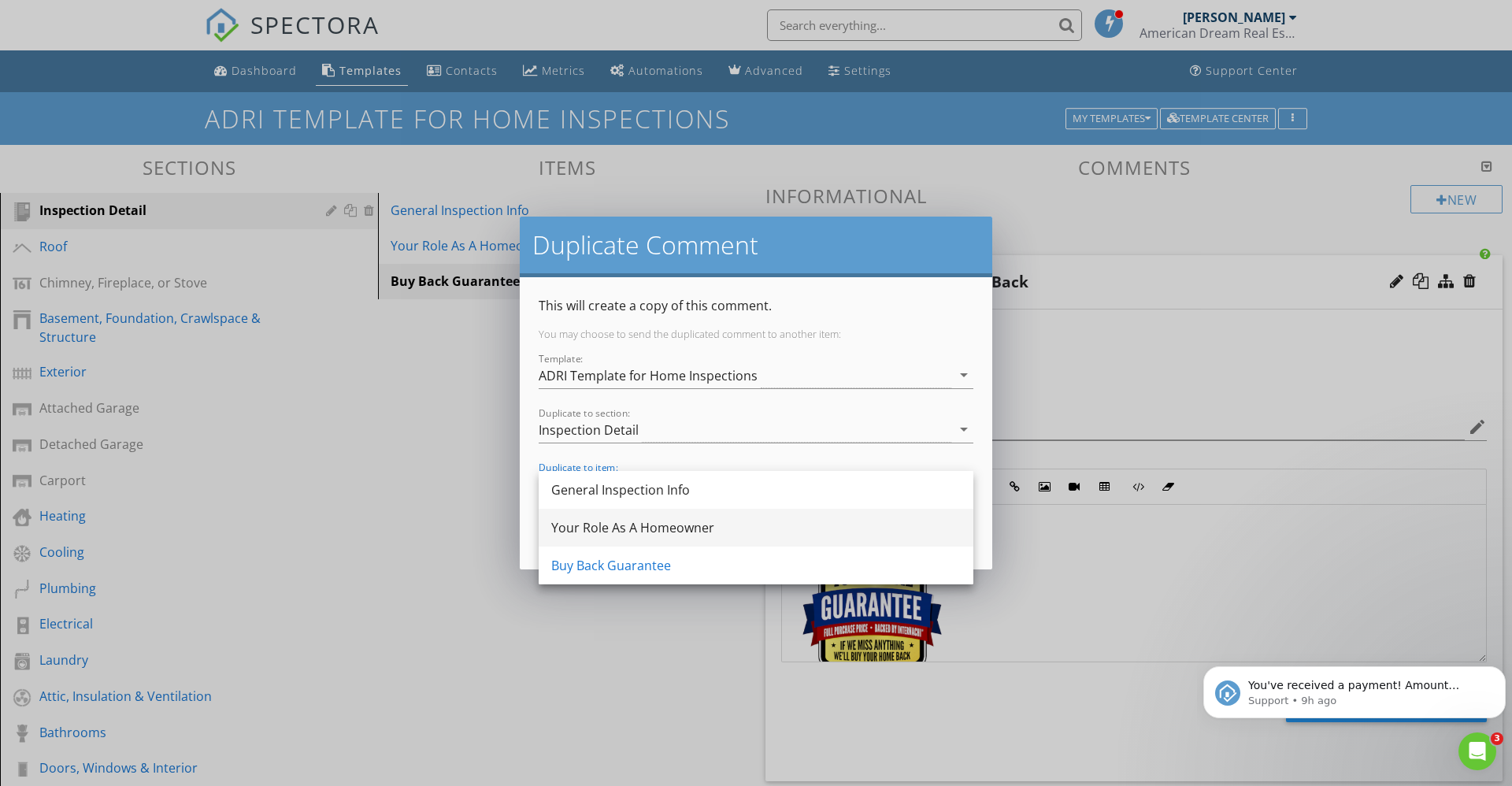
click at [860, 528] on div "Your Role As A Homeowner" at bounding box center [756, 527] width 410 height 19
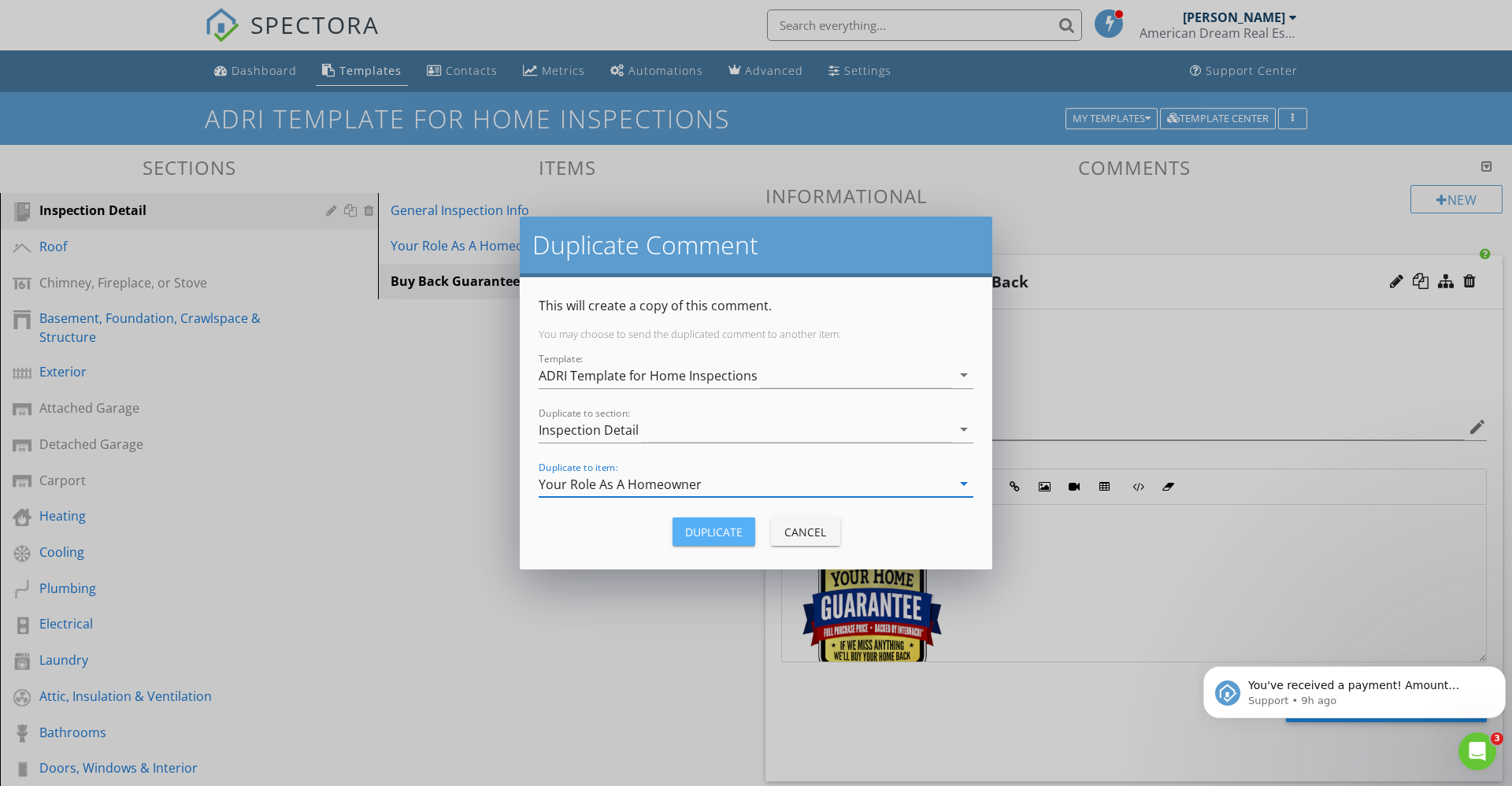
click at [719, 526] on div "Duplicate" at bounding box center [713, 532] width 57 height 17
type textarea "<p><a fr-original-style="" href="http://www.nachi.org/buy" rel="noopener norefe…"
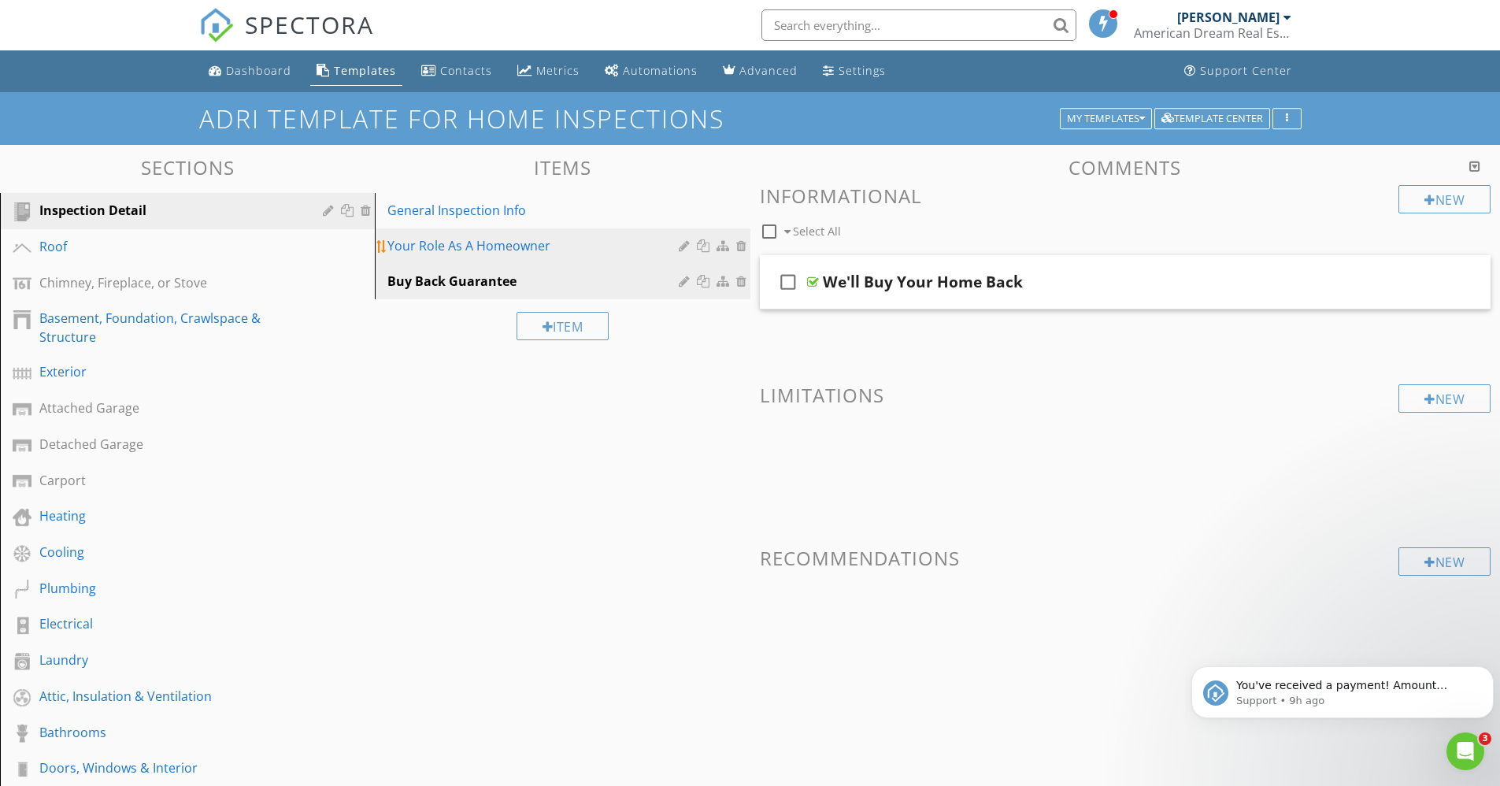
click at [528, 246] on div "Your Role As A Homeowner" at bounding box center [534, 245] width 295 height 19
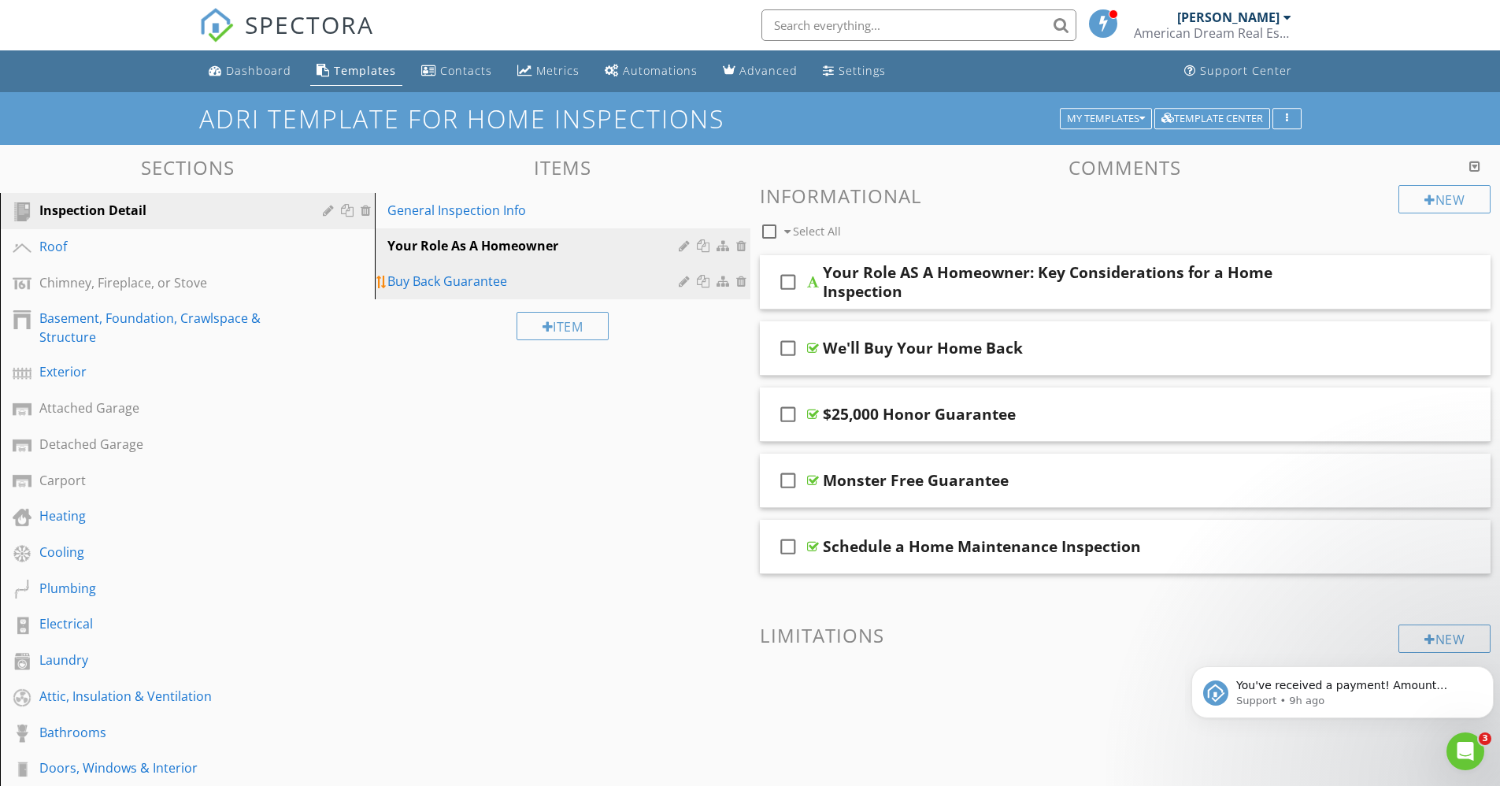
click at [740, 280] on div at bounding box center [743, 281] width 14 height 13
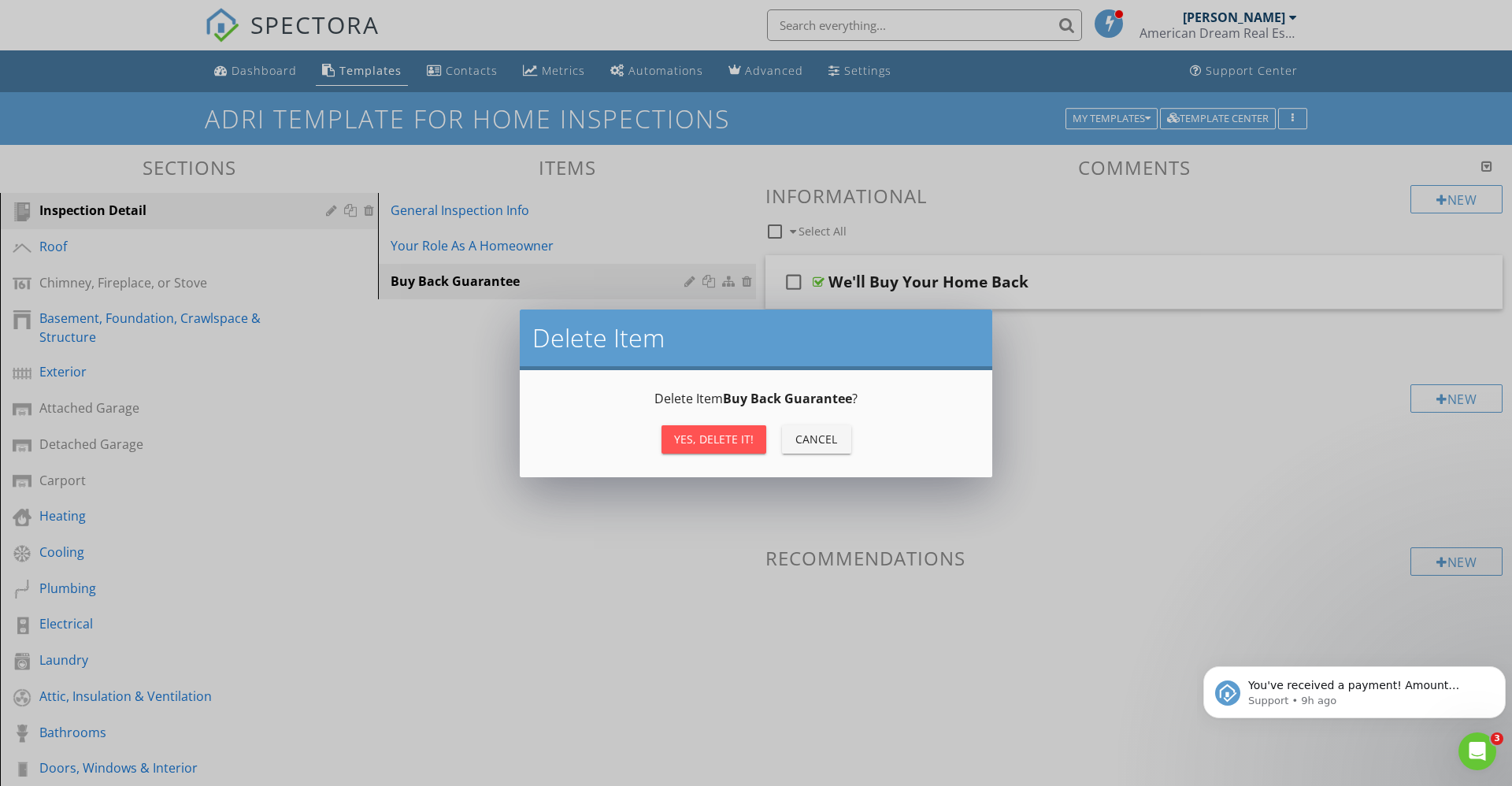
click at [727, 440] on div "Yes, Delete it!" at bounding box center [714, 439] width 80 height 17
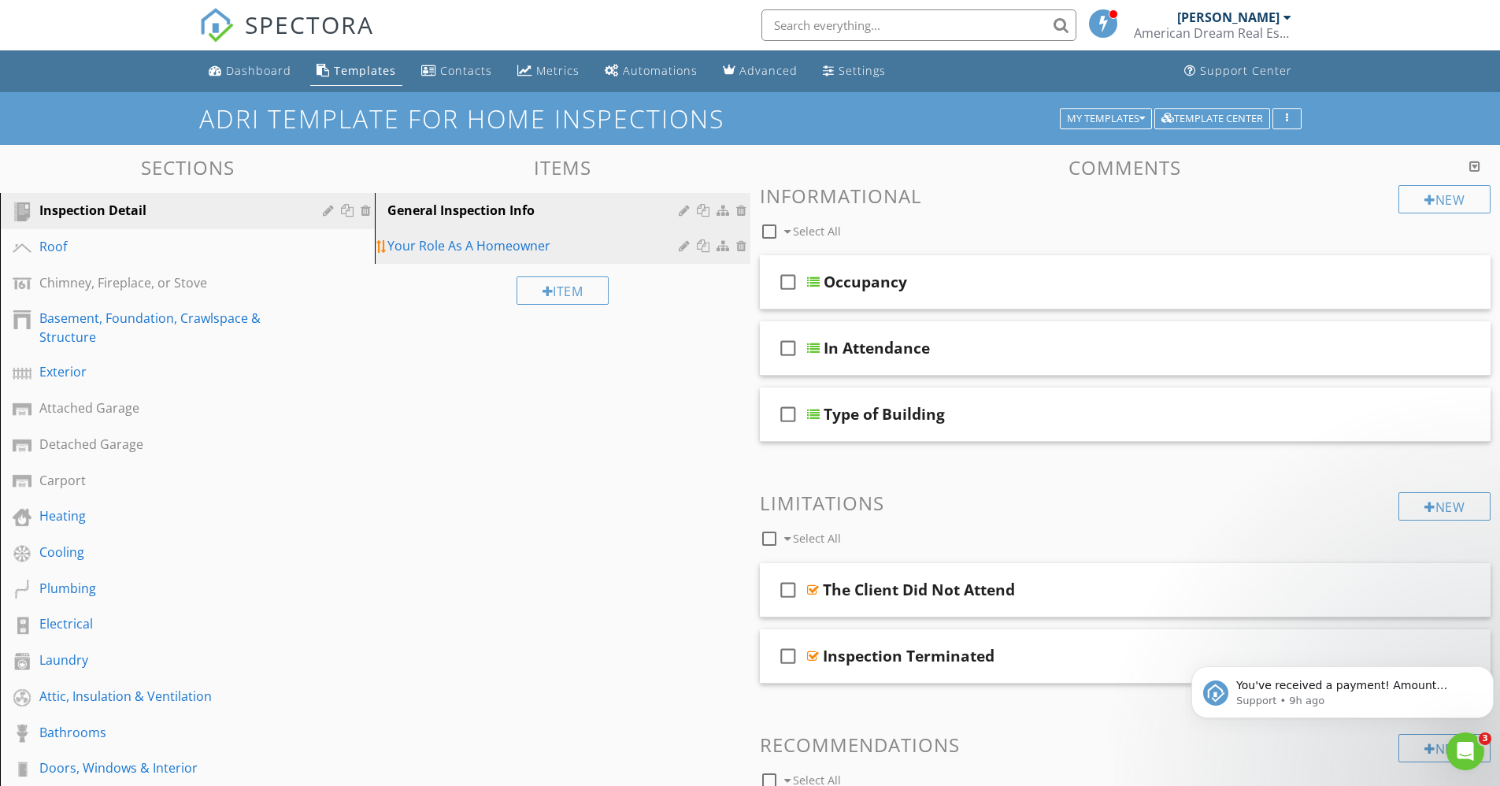
click at [443, 247] on div "Your Role As A Homeowner" at bounding box center [534, 245] width 295 height 19
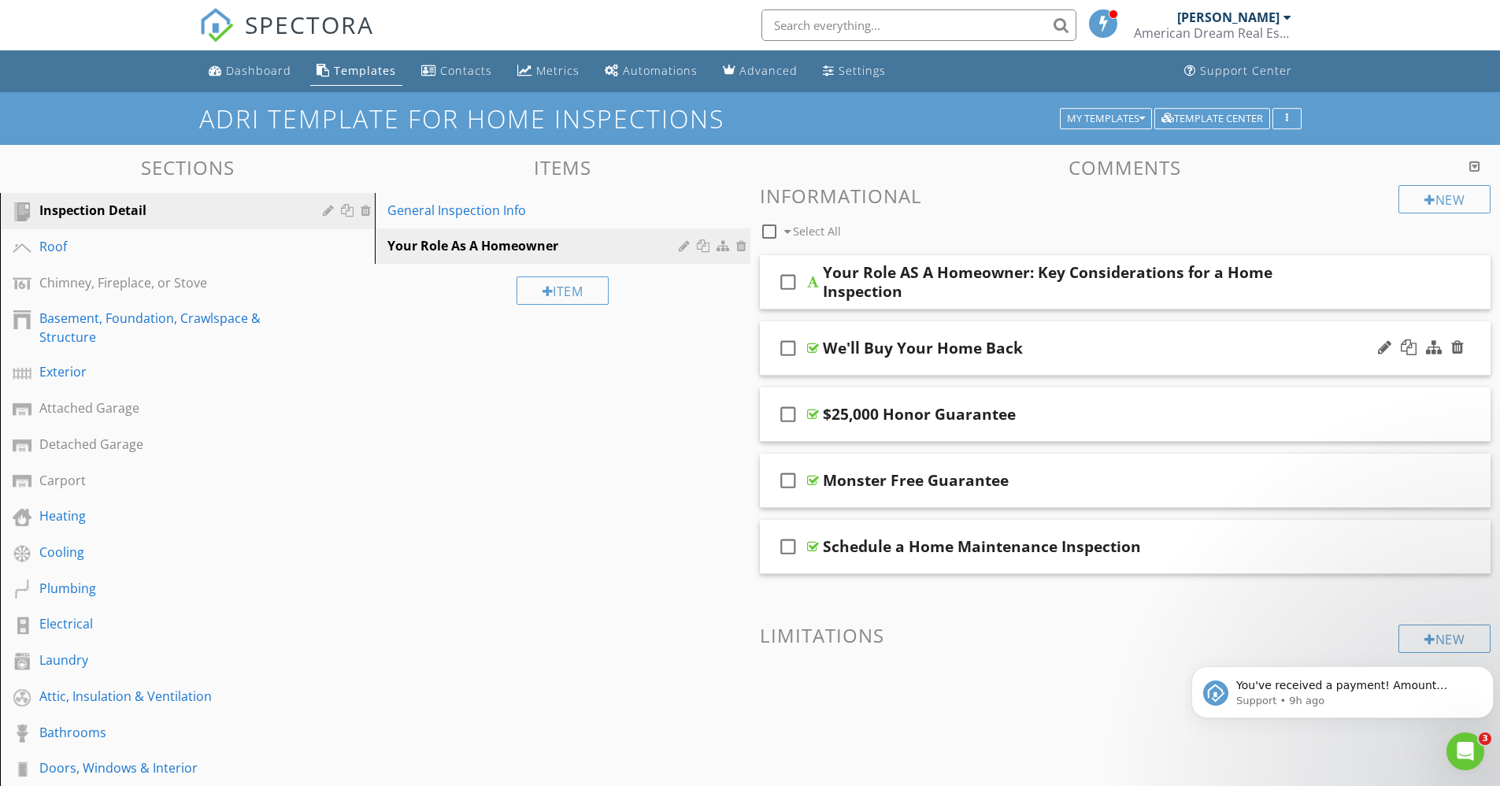
click at [810, 350] on div at bounding box center [813, 348] width 12 height 13
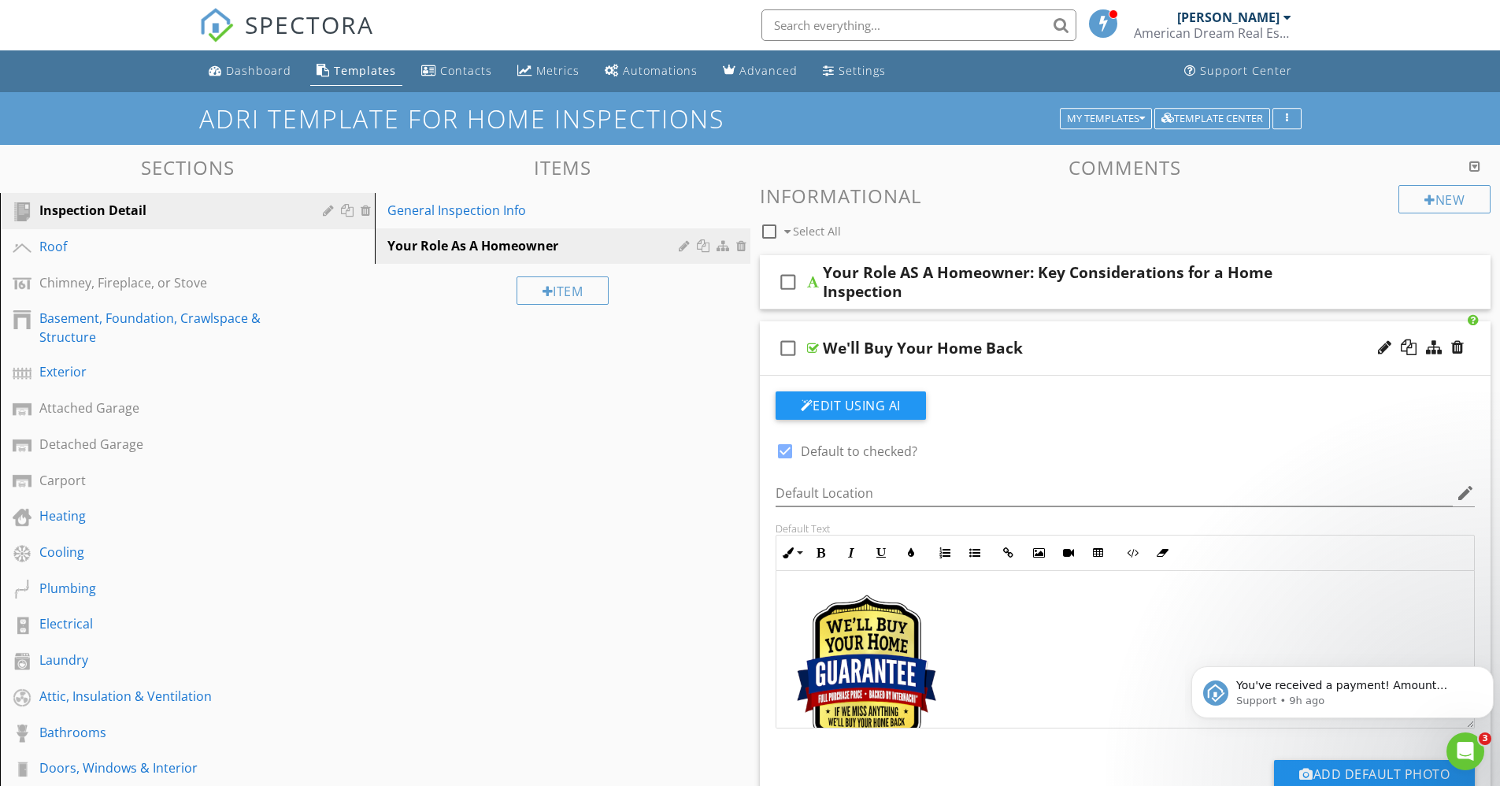
click at [810, 350] on div at bounding box center [813, 348] width 12 height 13
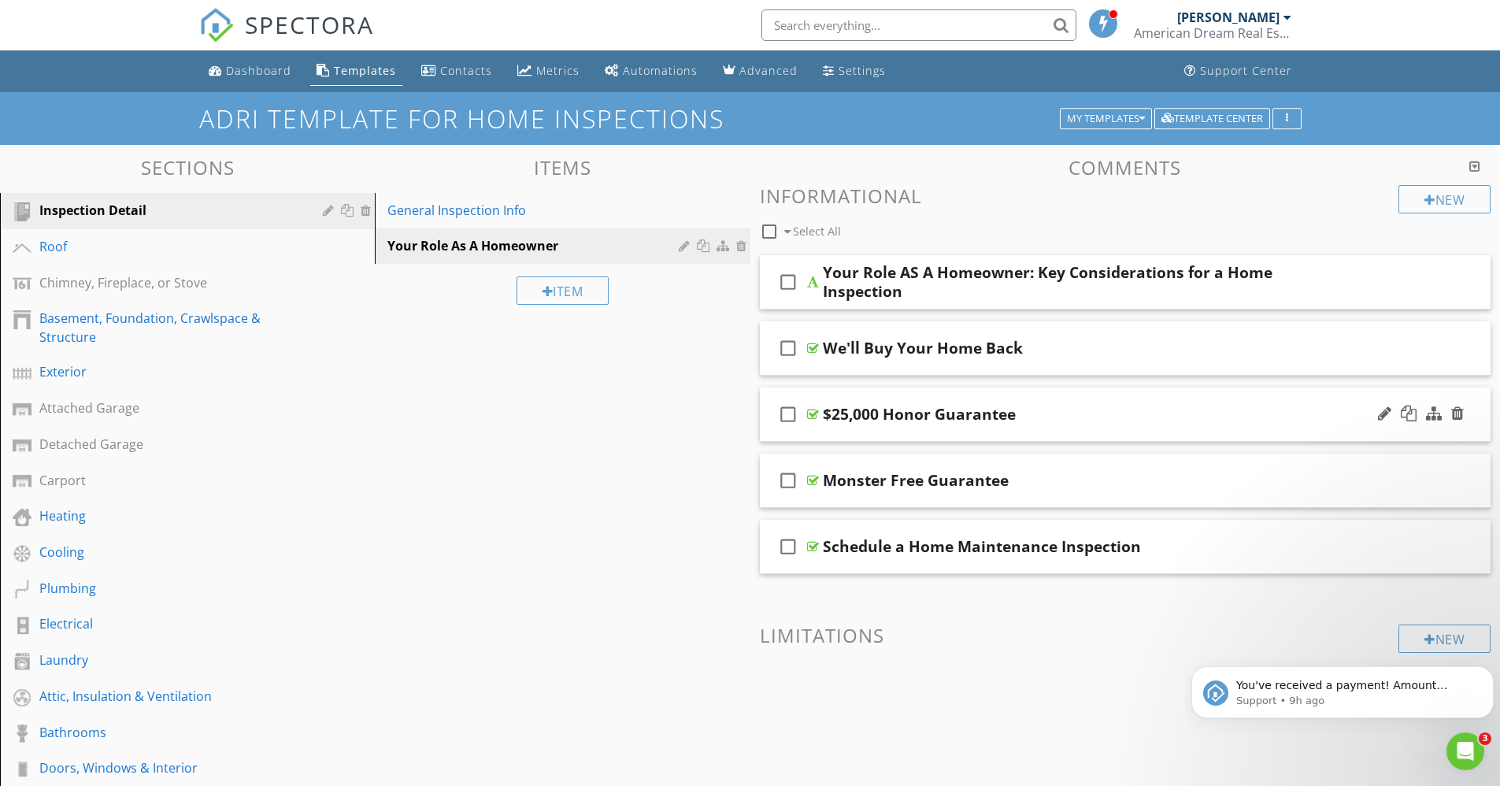
click at [810, 410] on div at bounding box center [813, 414] width 12 height 13
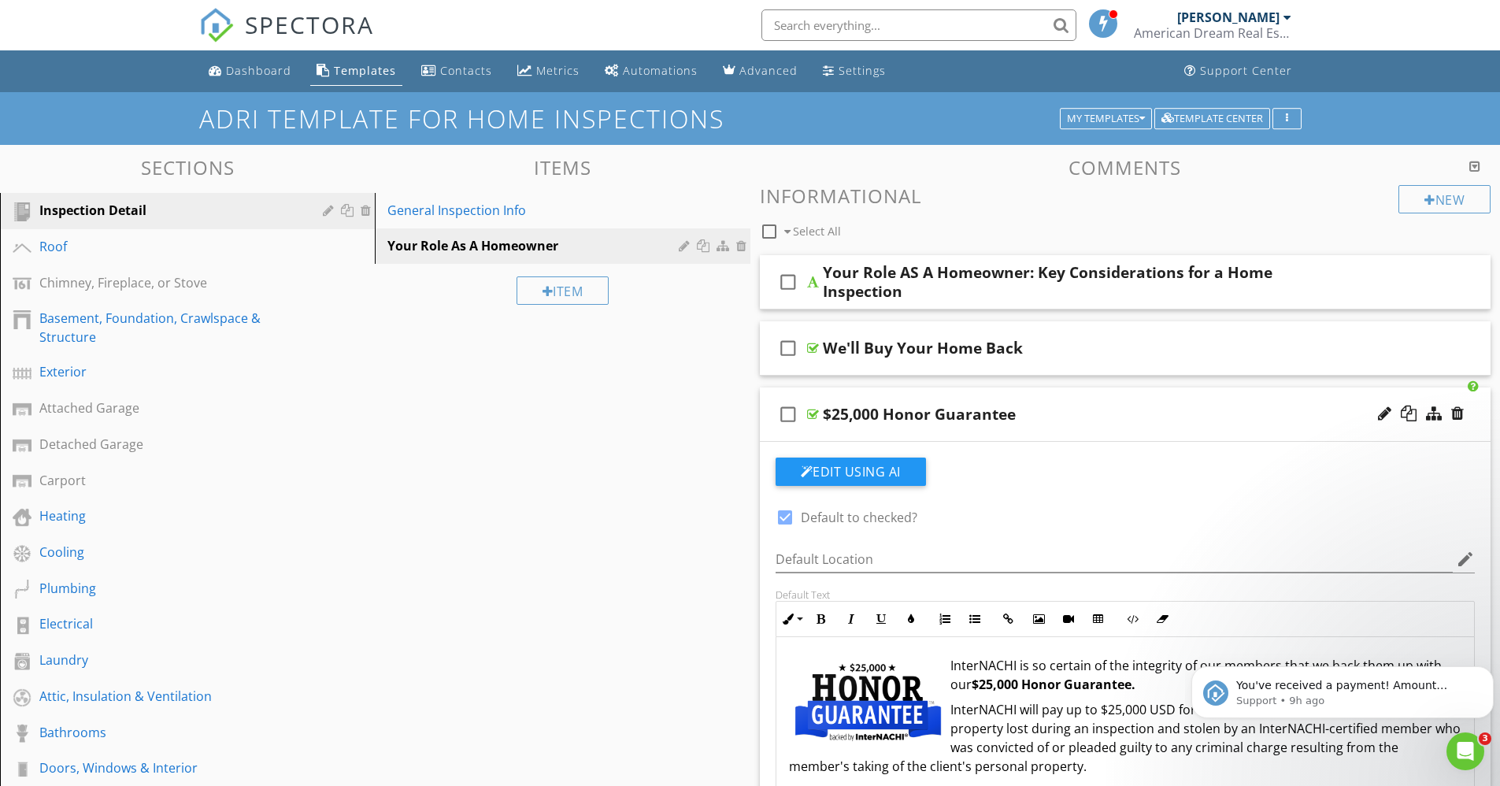
click at [810, 410] on div at bounding box center [813, 414] width 12 height 13
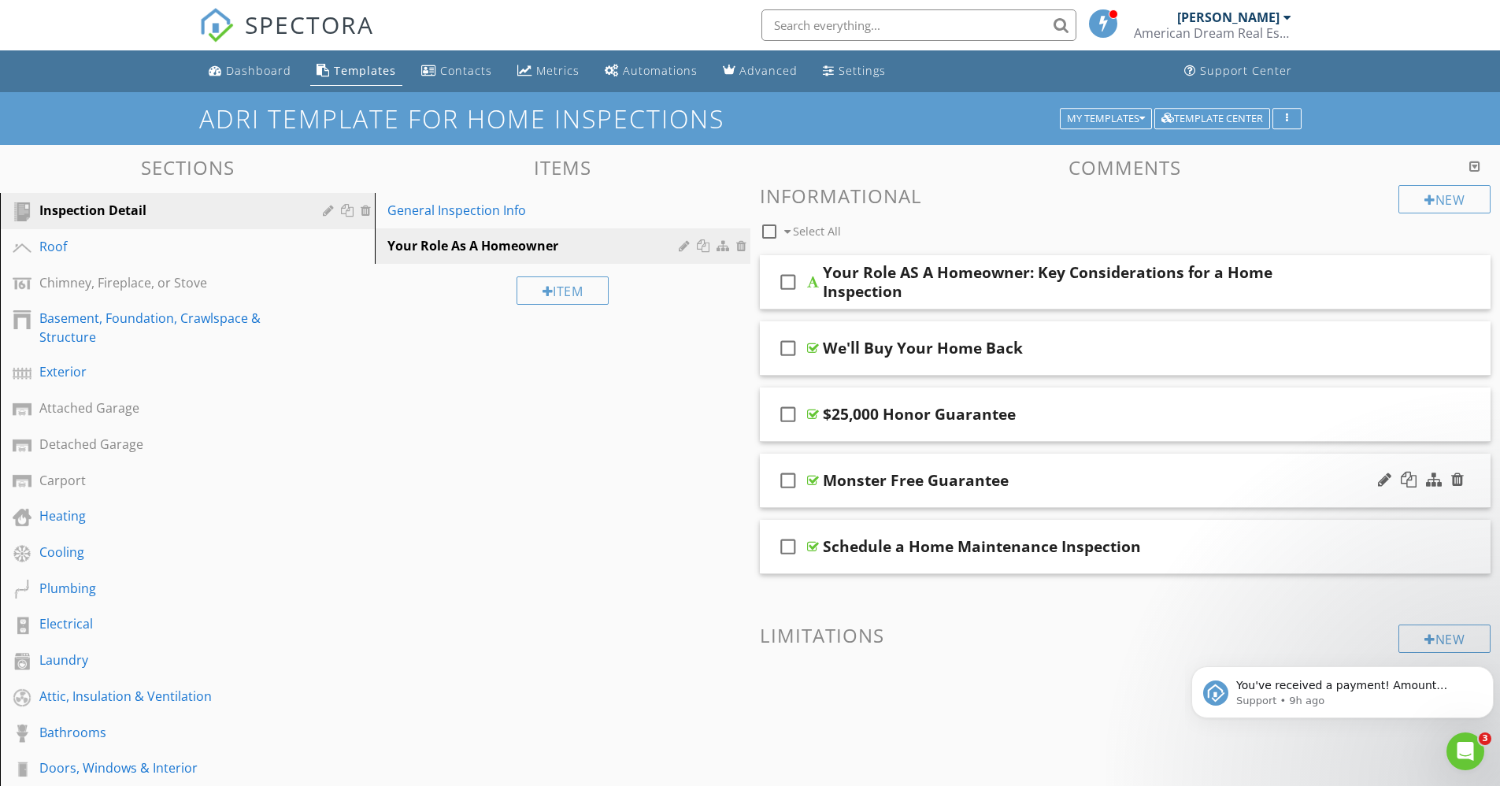
click at [814, 473] on div "check_box_outline_blank Monster Free Guarantee" at bounding box center [1126, 481] width 732 height 54
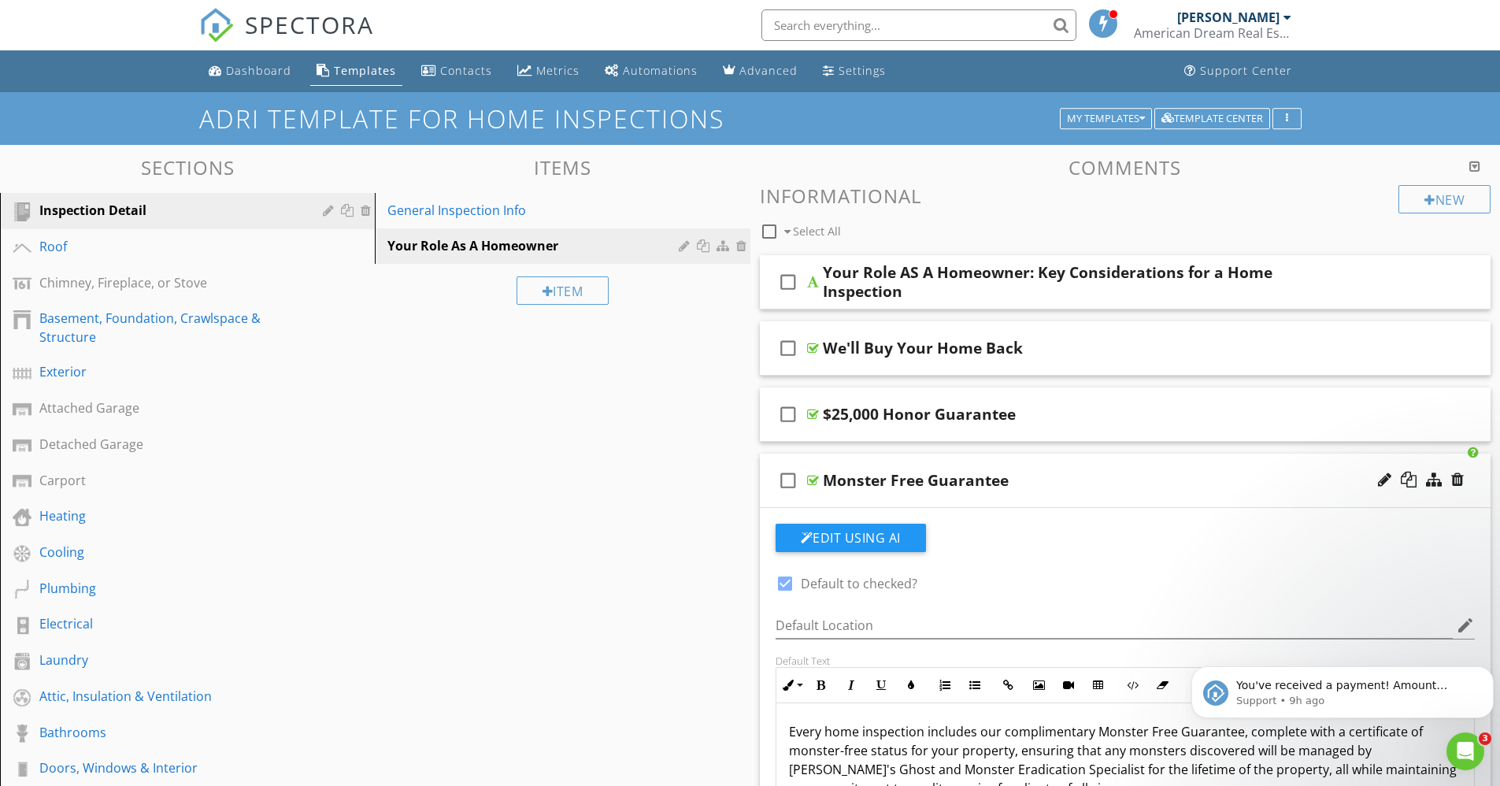
drag, startPoint x: 814, startPoint y: 473, endPoint x: 726, endPoint y: 481, distance: 87.9
click at [726, 481] on div "Sections Inspection Detail Roof Chimney, Fireplace, or Stove Basement, Foundati…" at bounding box center [750, 702] width 1500 height 1114
click at [814, 477] on div at bounding box center [813, 480] width 12 height 13
type textarea "<p>Every home inspection includes our complimentary Monster Free Guarantee, com…"
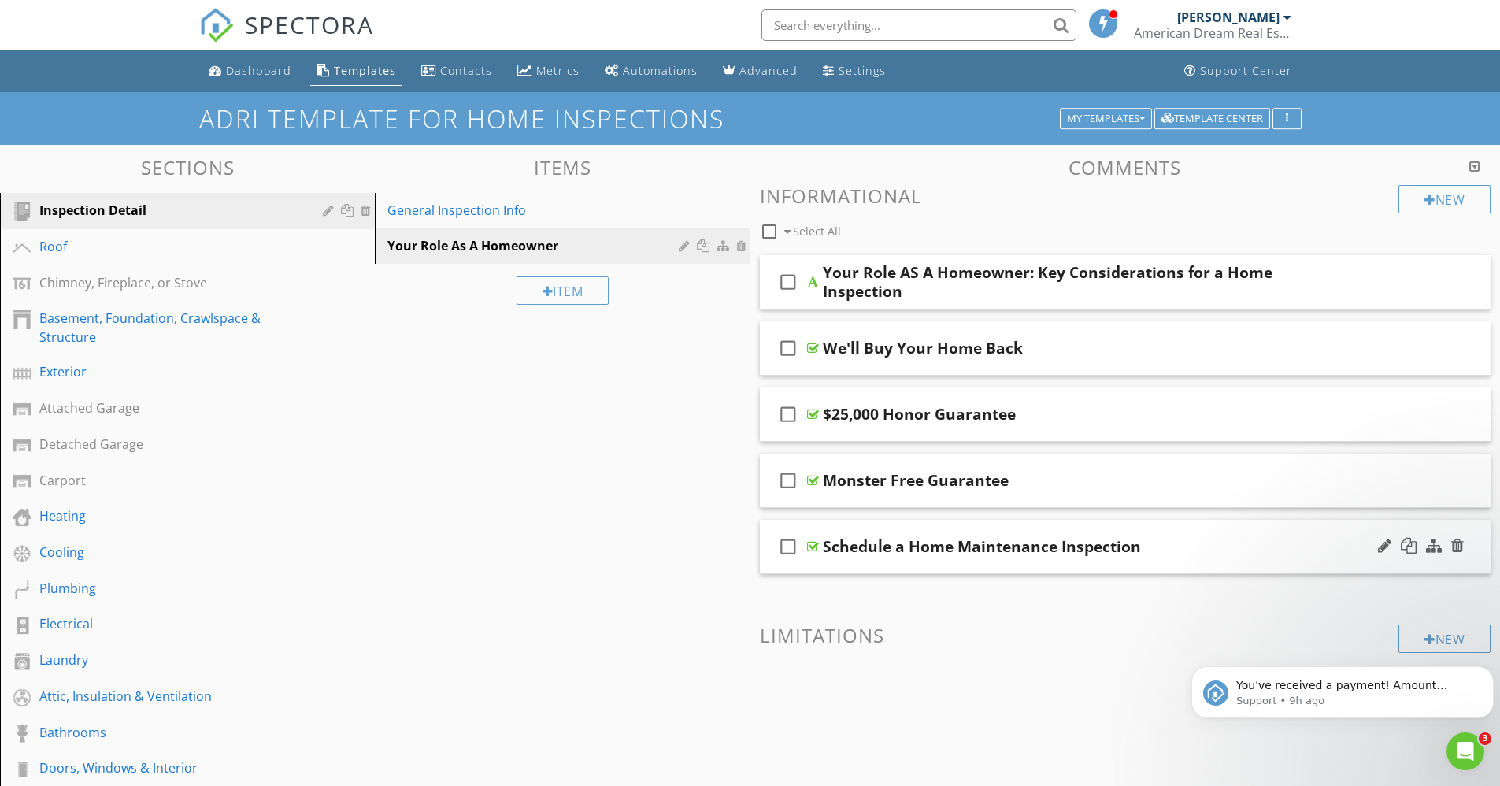
click at [811, 547] on div at bounding box center [813, 546] width 12 height 13
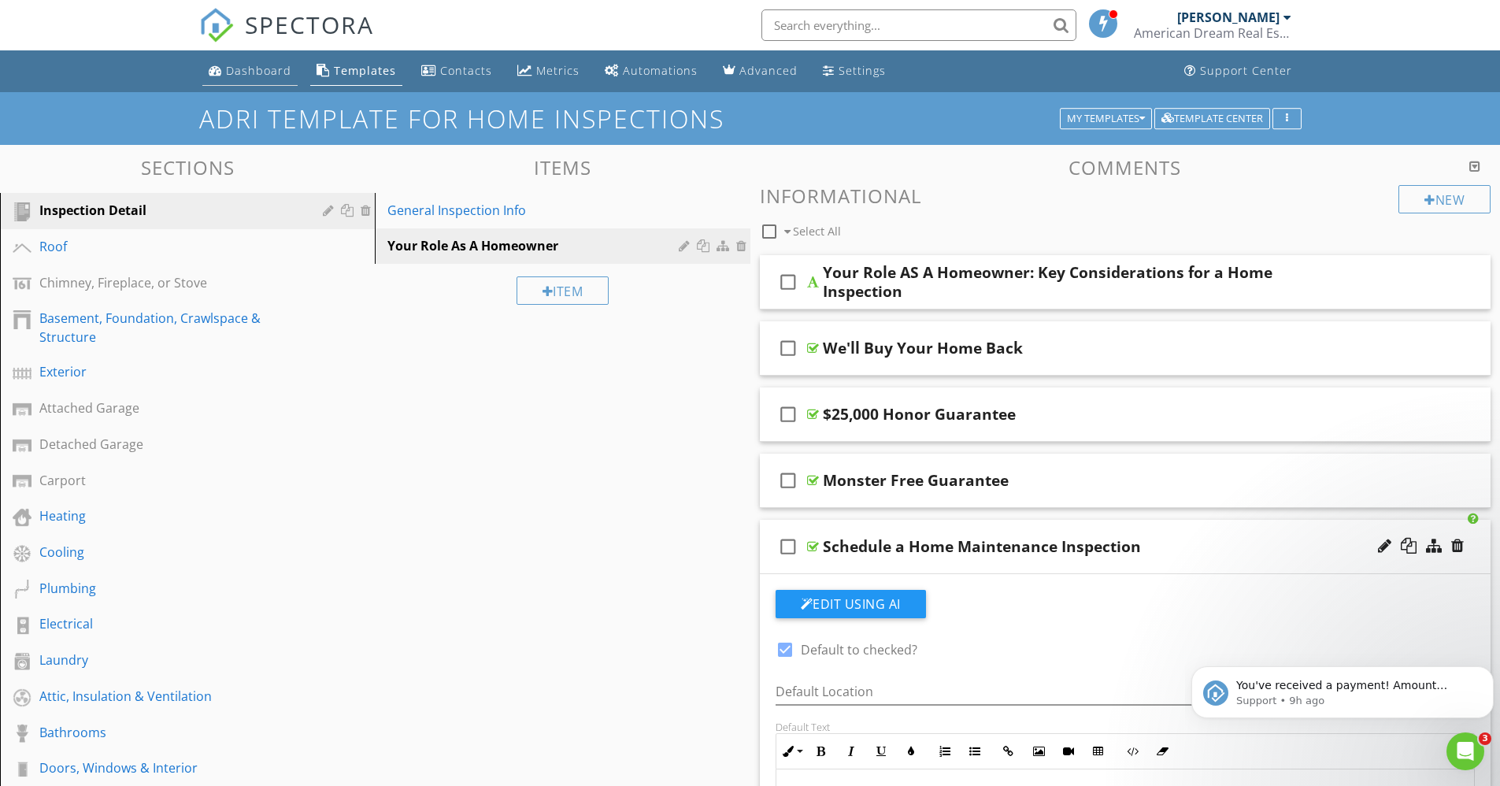
drag, startPoint x: 588, startPoint y: 454, endPoint x: 265, endPoint y: 76, distance: 497.2
click at [265, 76] on div "Dashboard" at bounding box center [258, 70] width 65 height 15
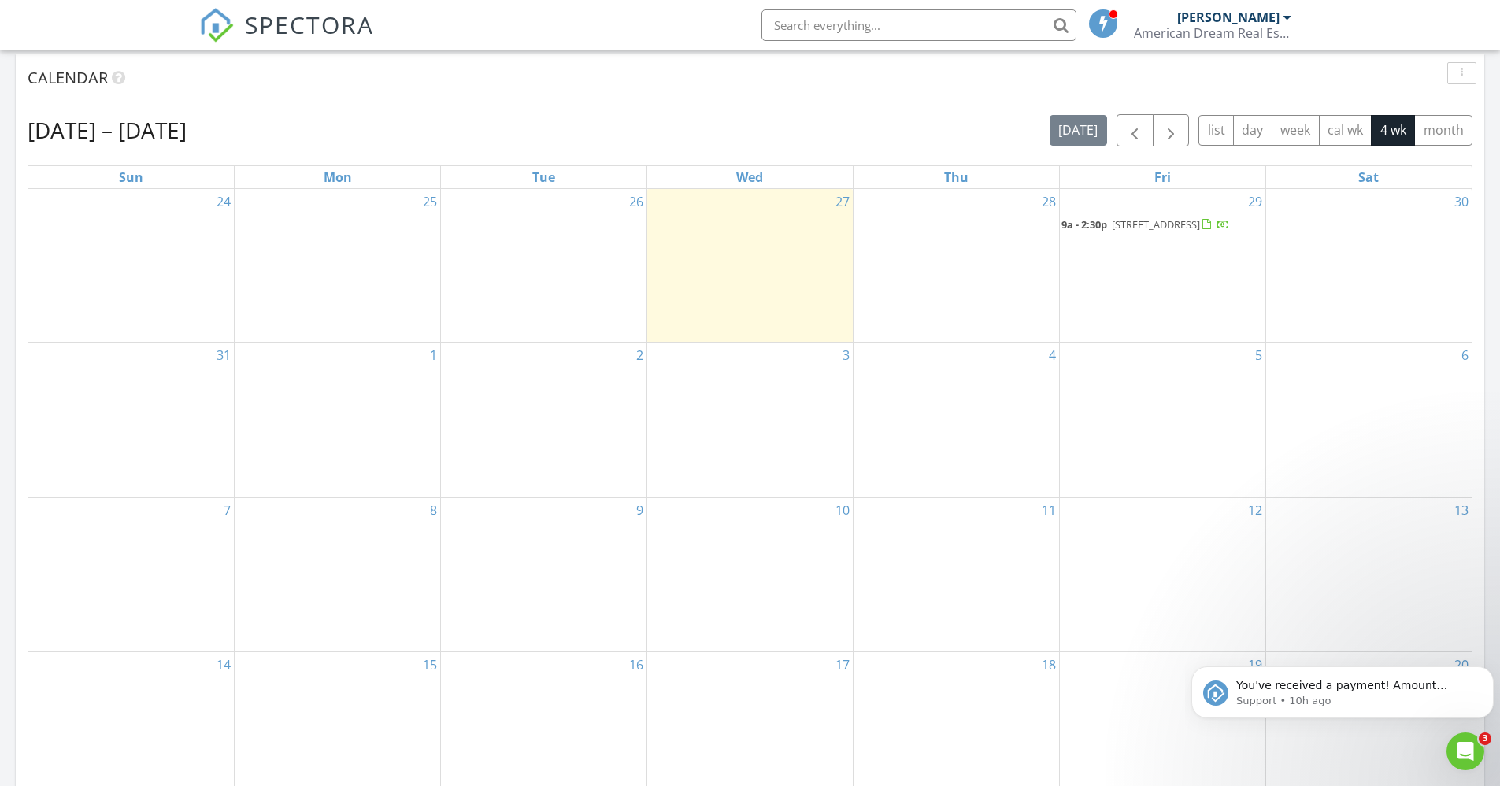
scroll to position [647, 0]
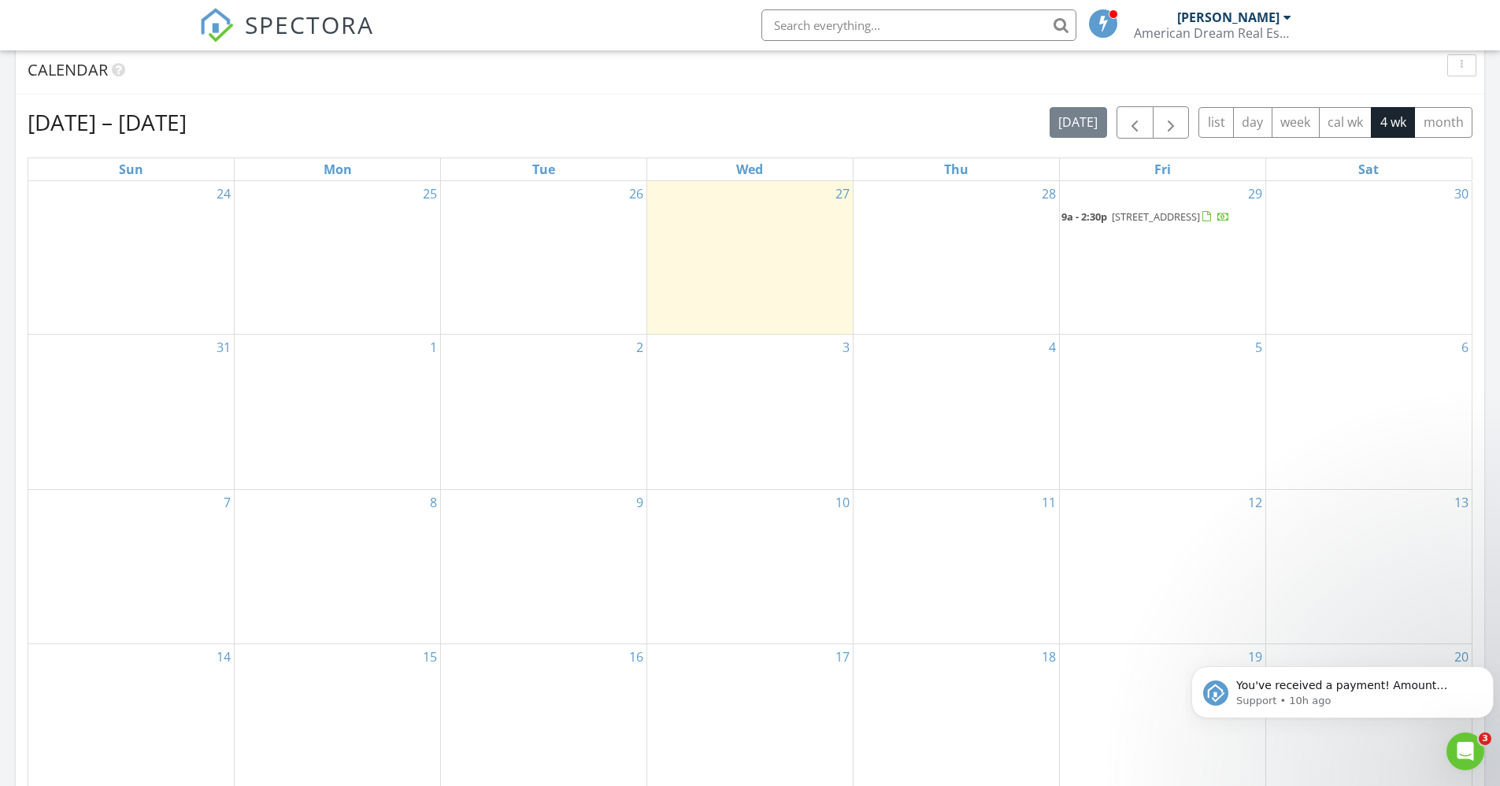
click at [1166, 222] on span "[STREET_ADDRESS]" at bounding box center [1156, 216] width 88 height 14
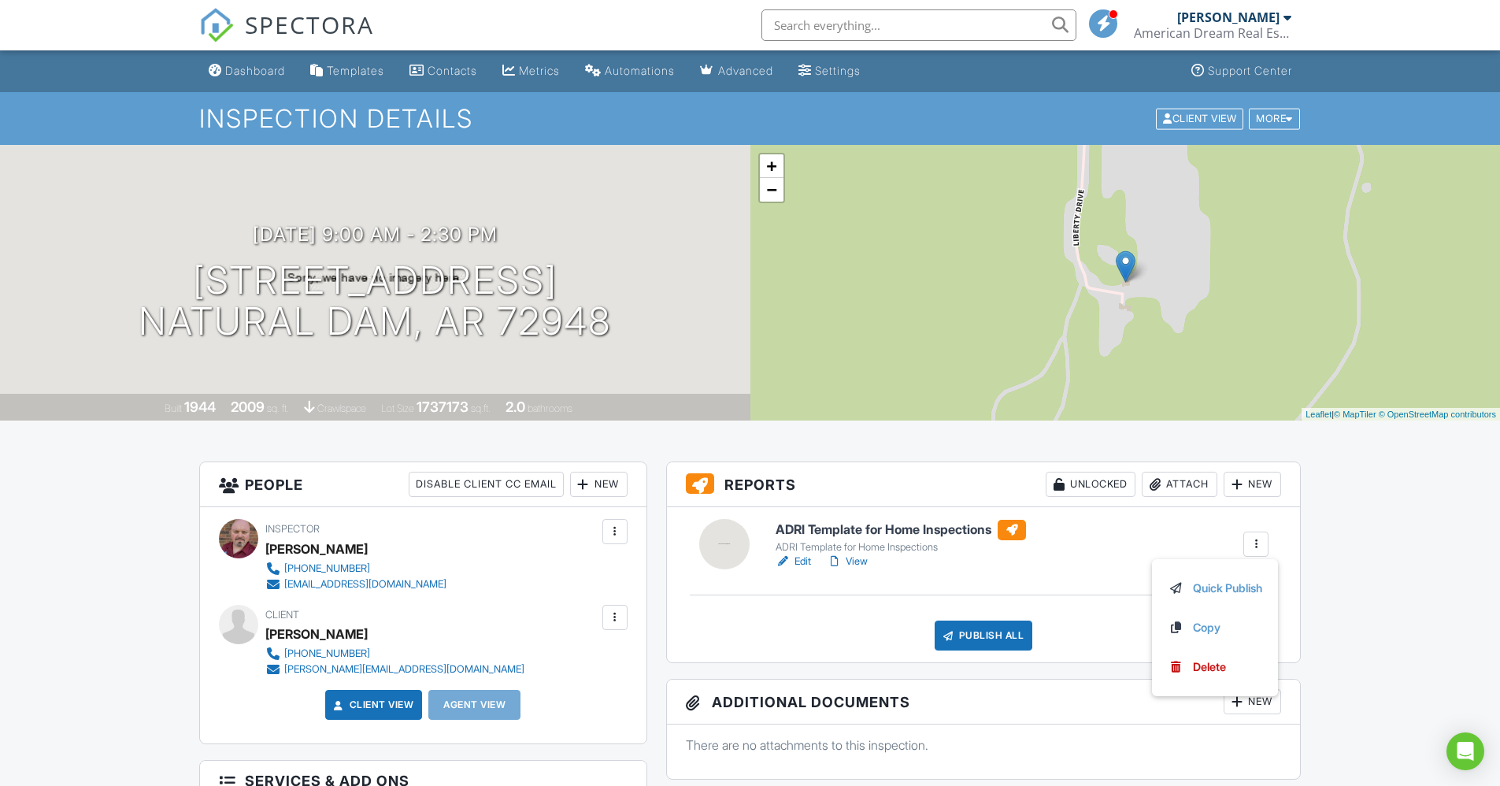
click at [848, 532] on h6 "ADRI Template for Home Inspections" at bounding box center [901, 530] width 250 height 20
click at [1259, 545] on div at bounding box center [1256, 544] width 16 height 16
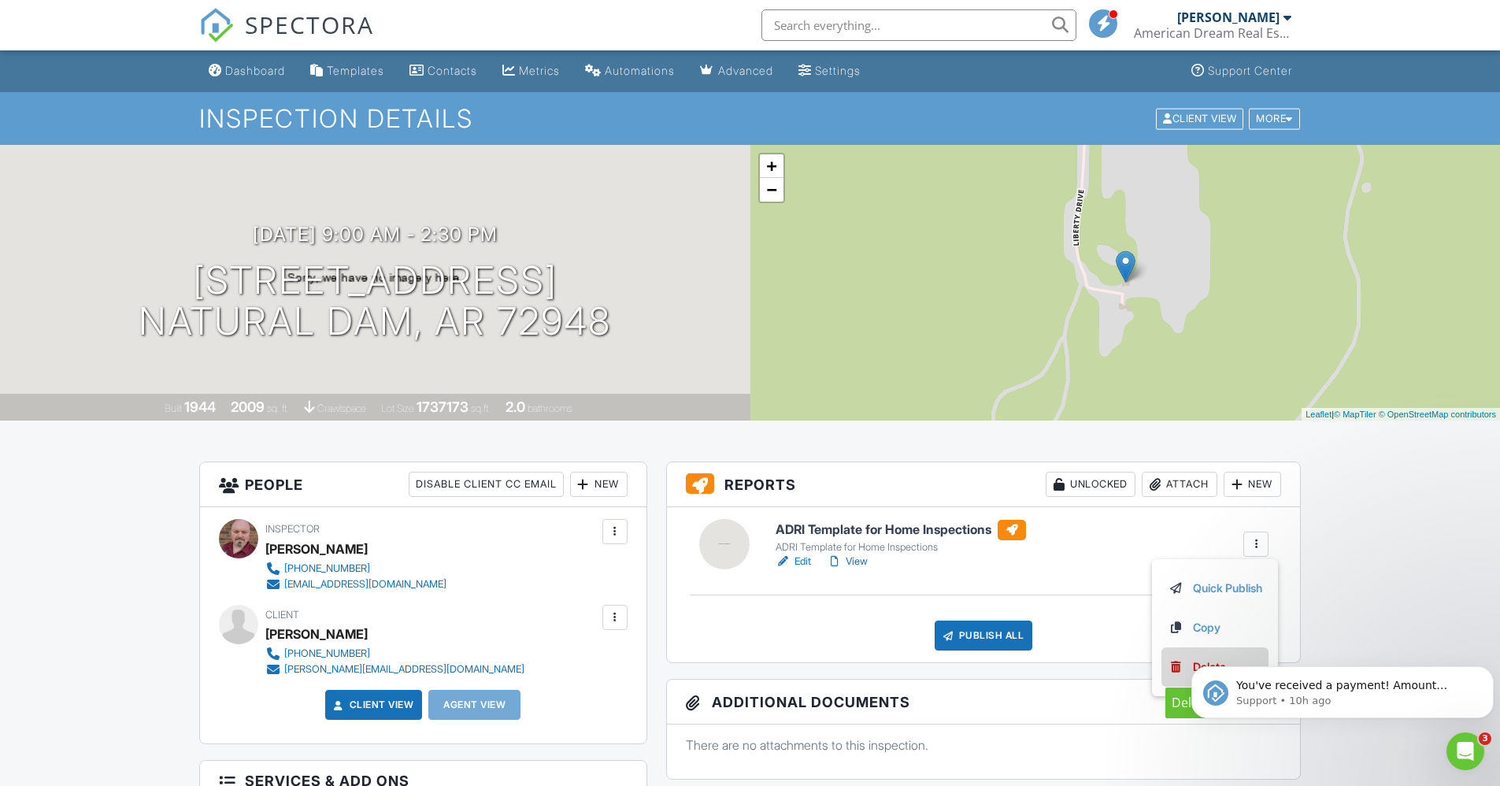
click at [1193, 666] on div "Delete" at bounding box center [1209, 666] width 33 height 17
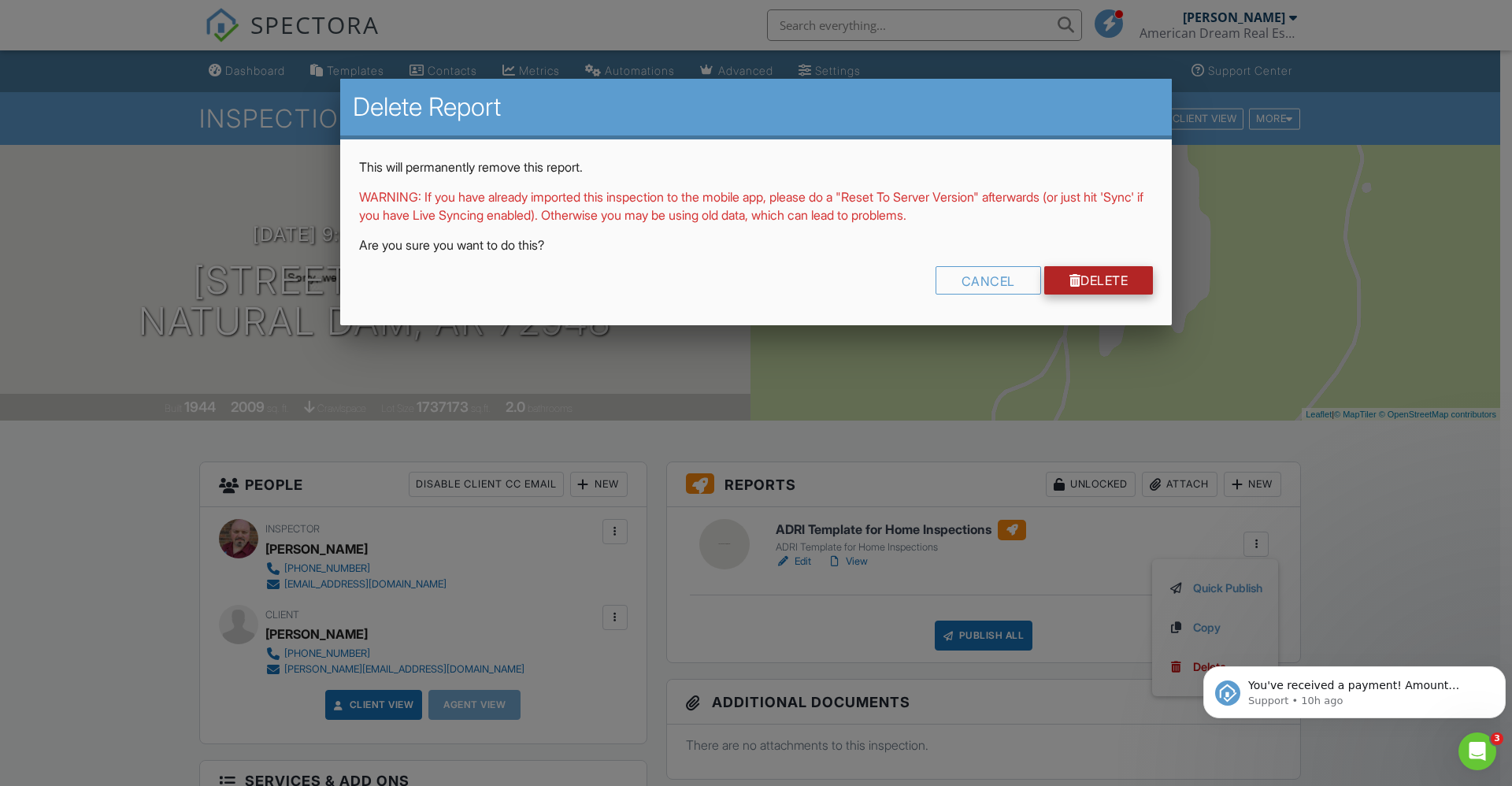
click at [1097, 273] on link "Delete" at bounding box center [1098, 280] width 109 height 28
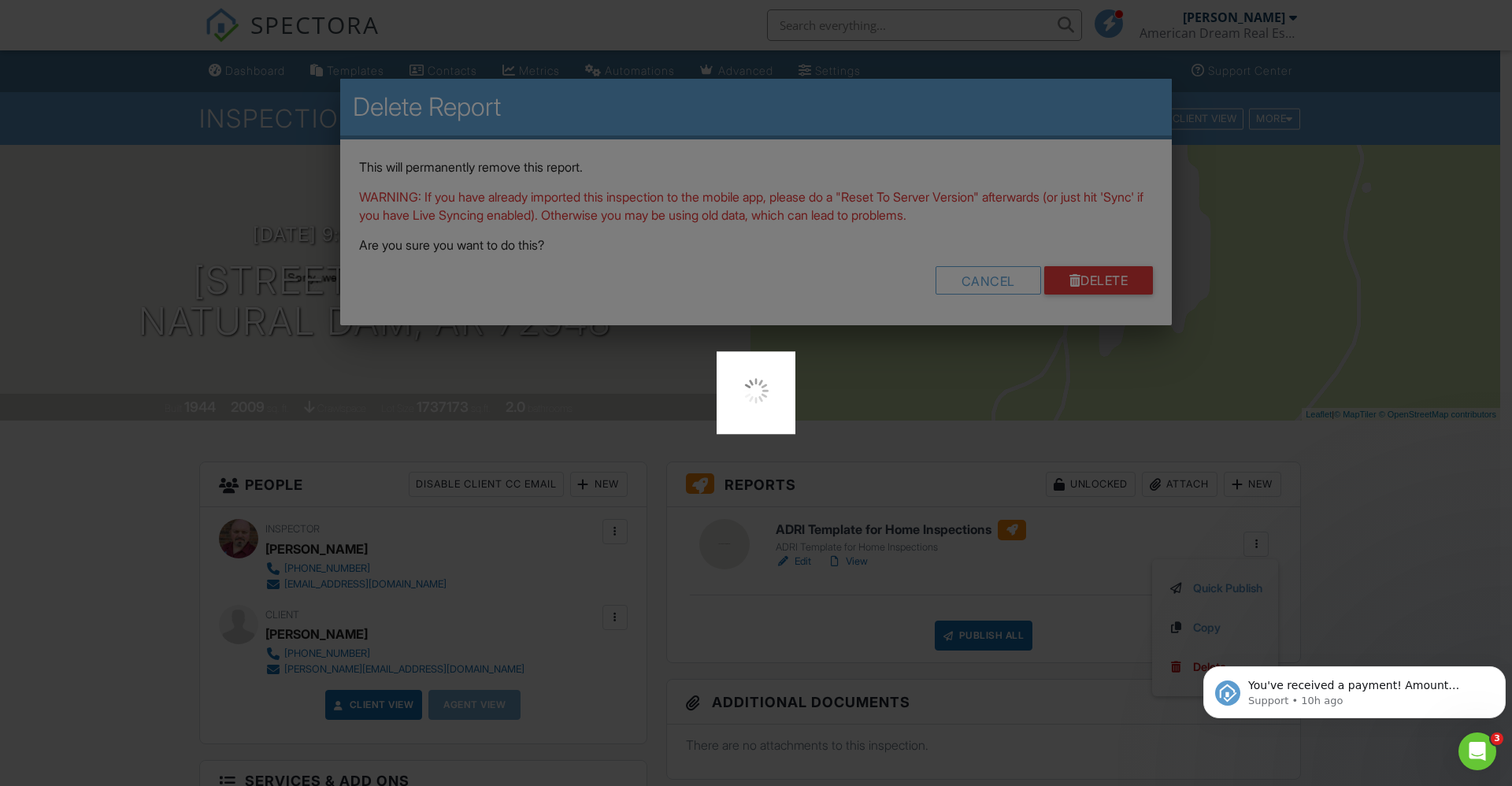
click at [1100, 270] on div at bounding box center [756, 393] width 1512 height 786
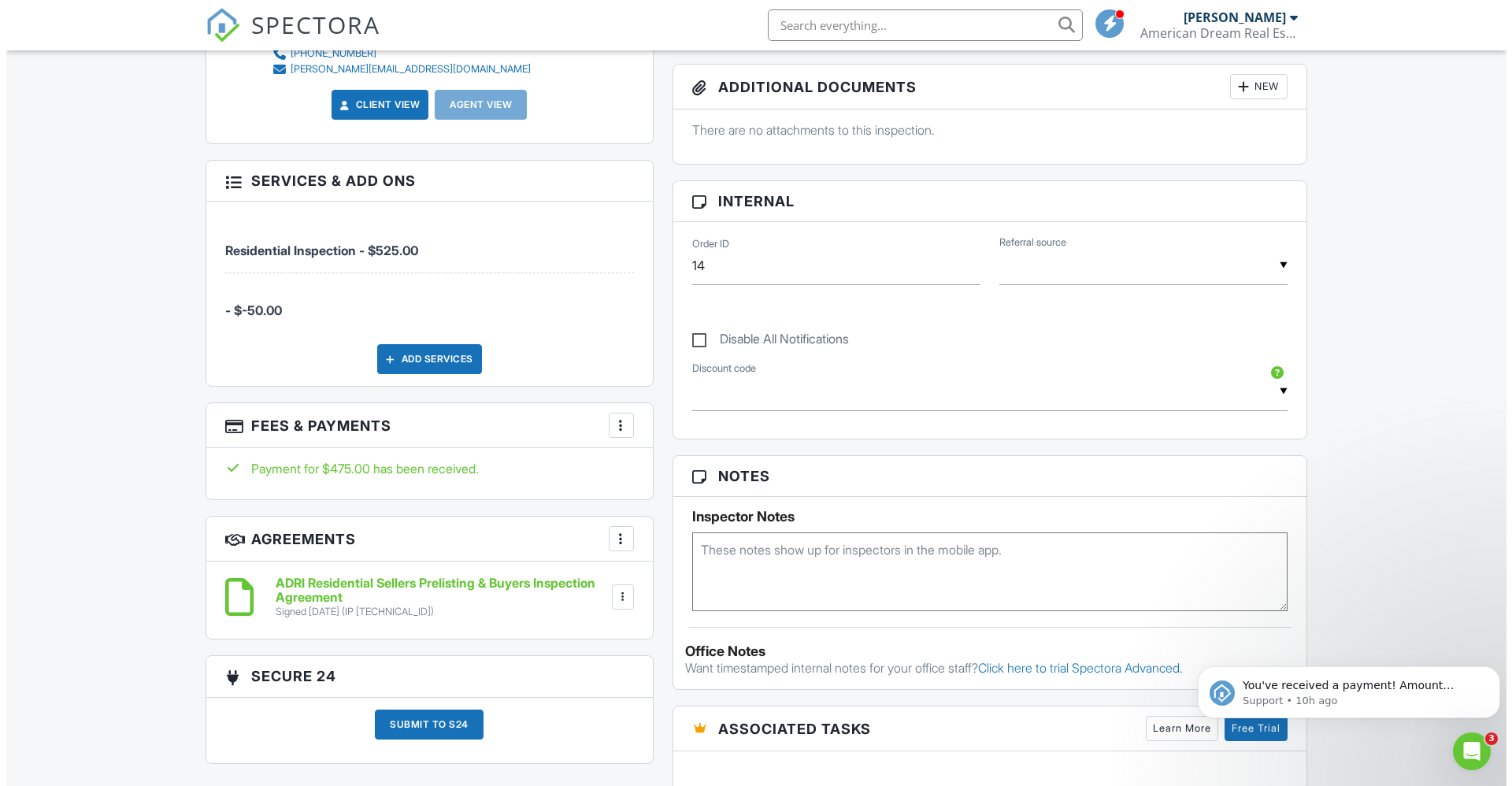
scroll to position [603, 0]
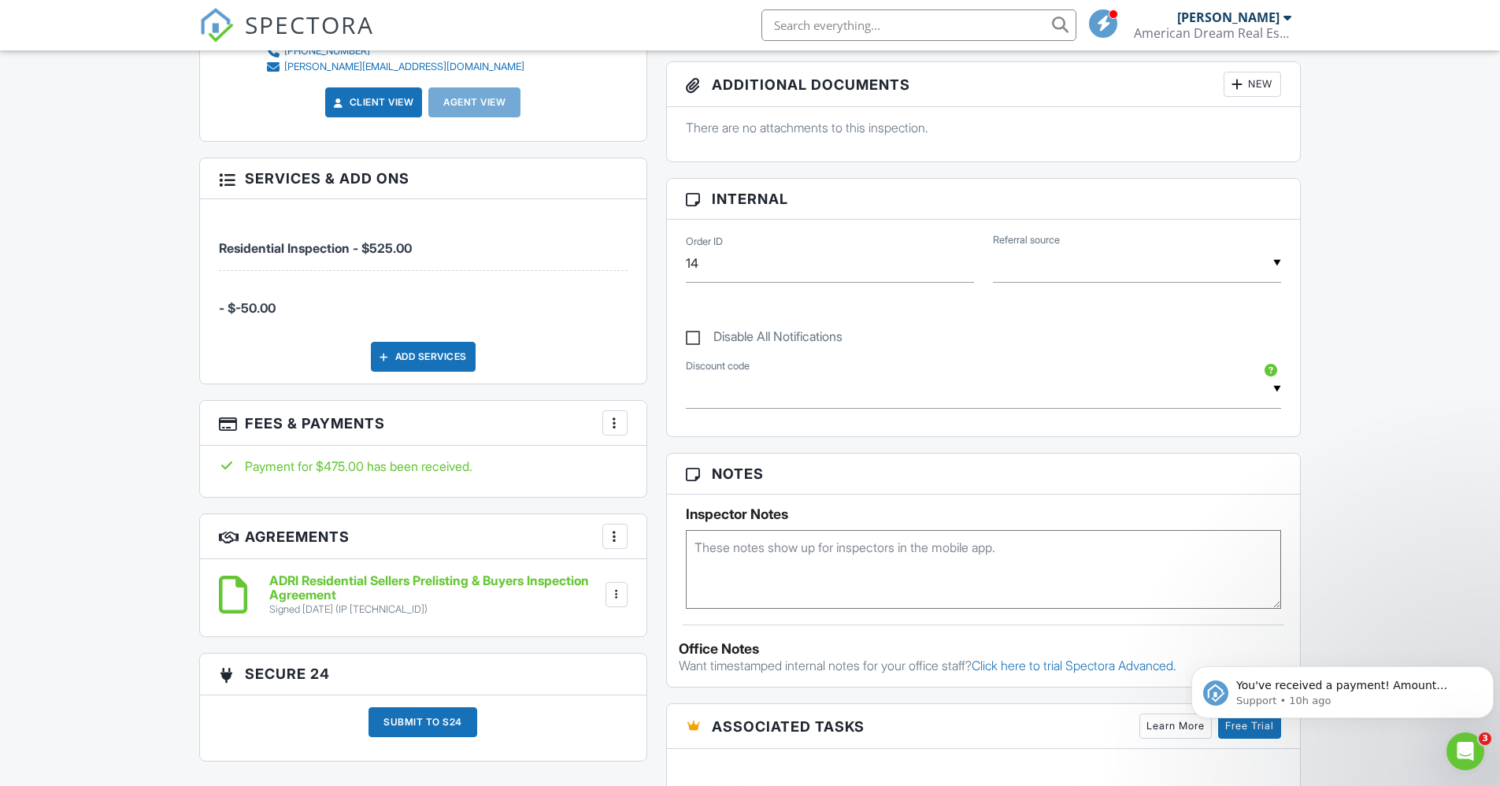
click at [433, 358] on div "Add Services" at bounding box center [423, 357] width 105 height 30
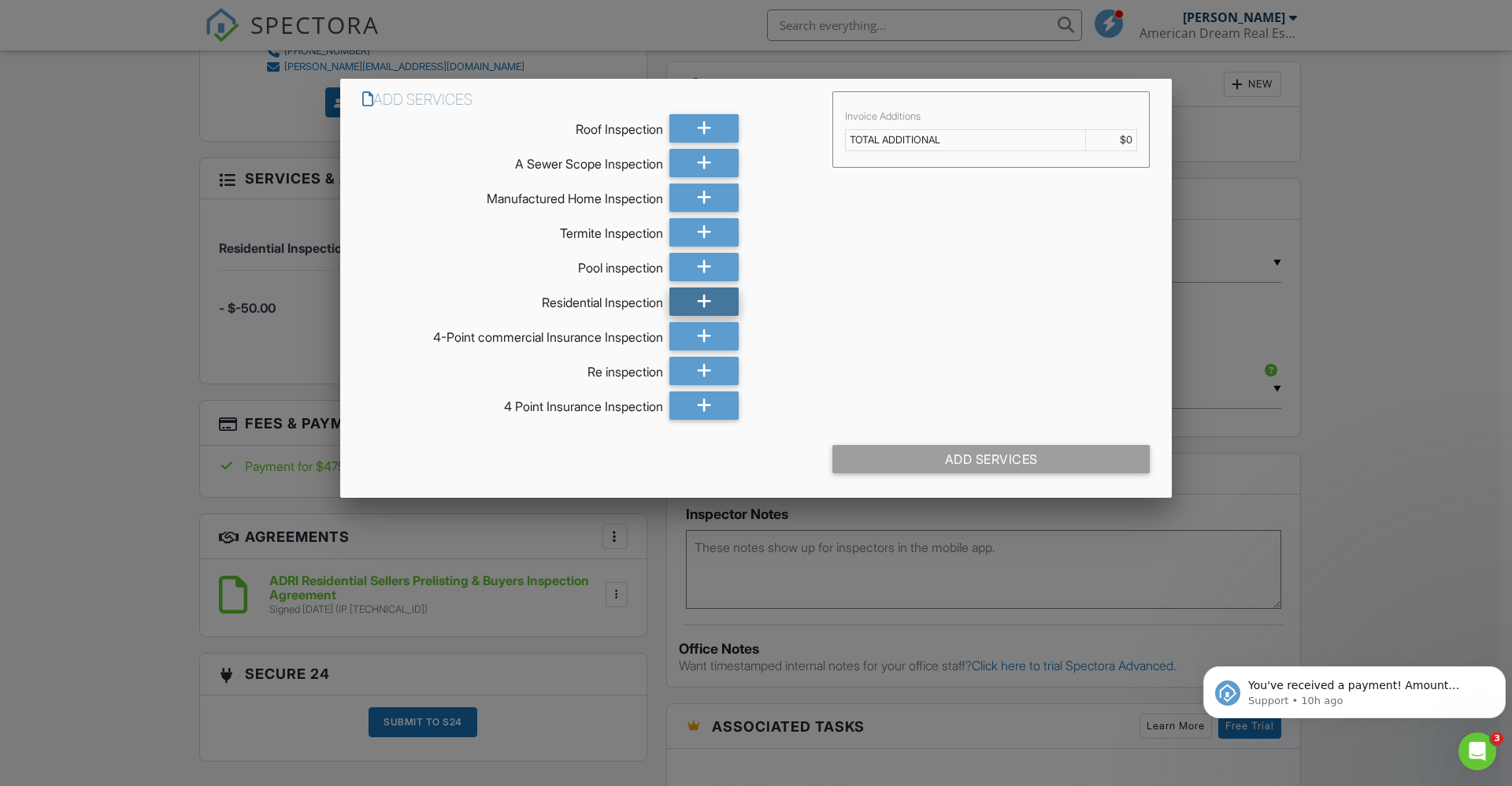
click at [697, 297] on icon at bounding box center [704, 301] width 15 height 28
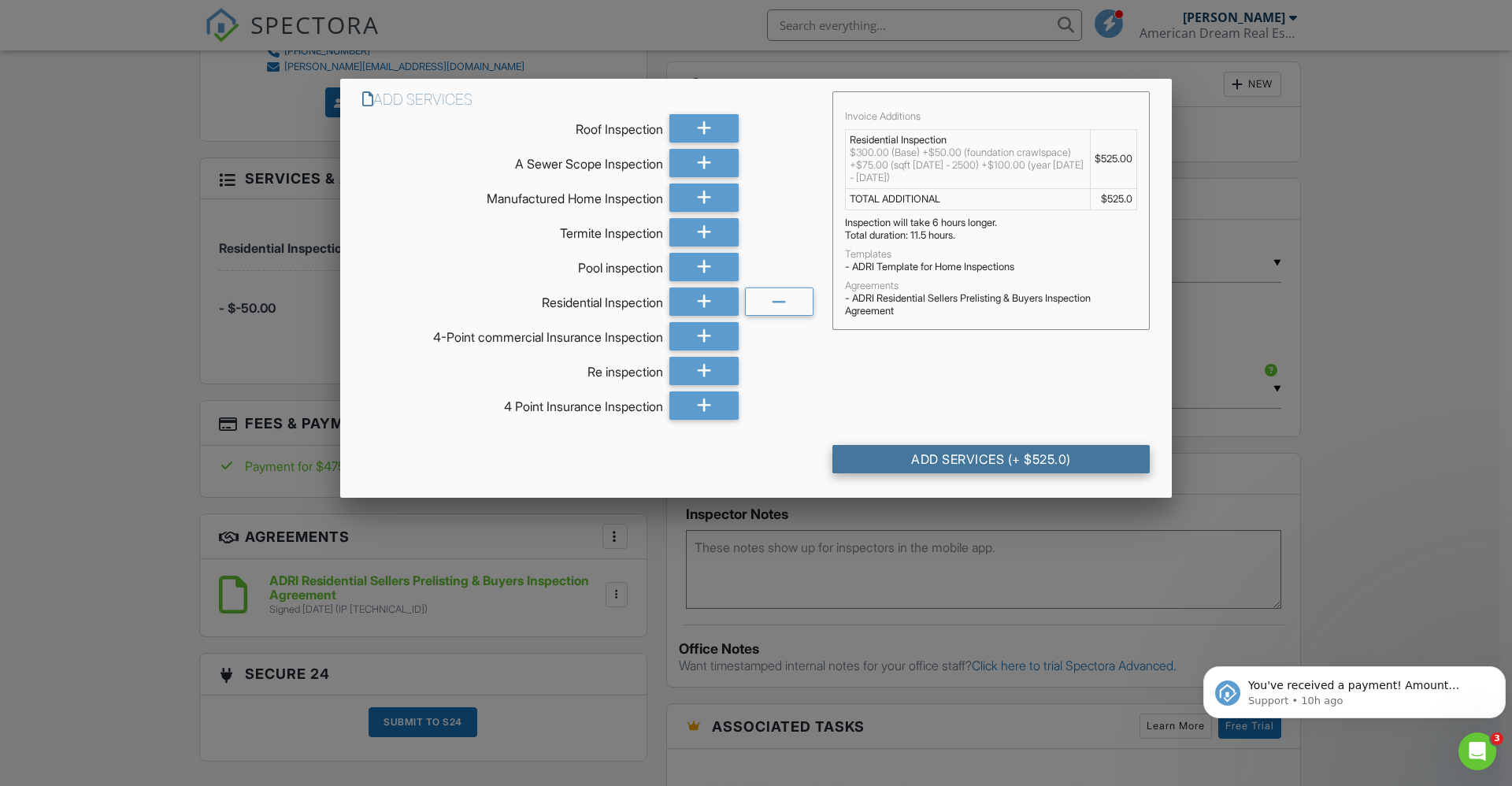
click at [892, 451] on div "Add Services (+ $525.0)" at bounding box center [990, 459] width 317 height 28
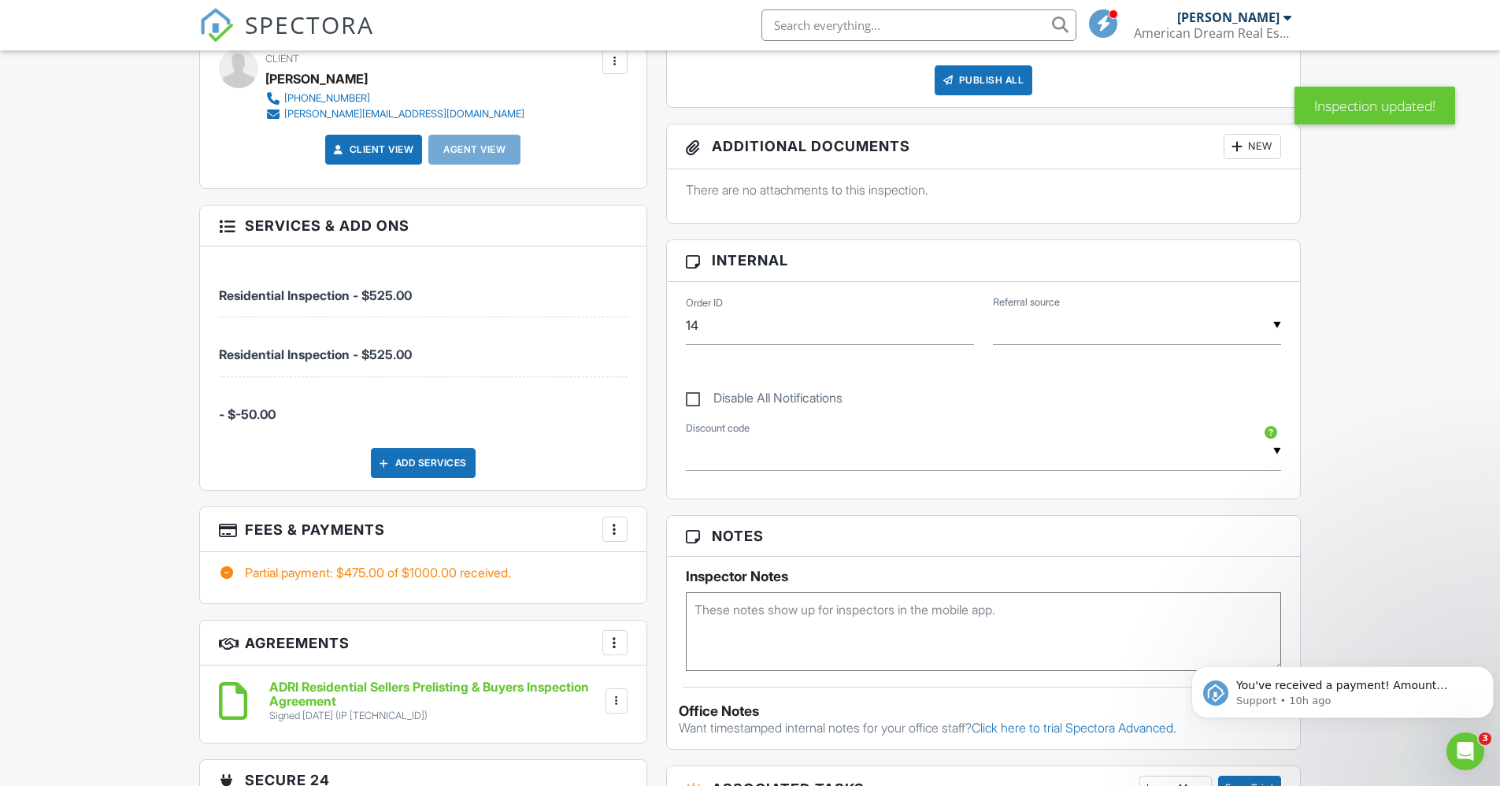
click at [612, 532] on div at bounding box center [615, 529] width 16 height 16
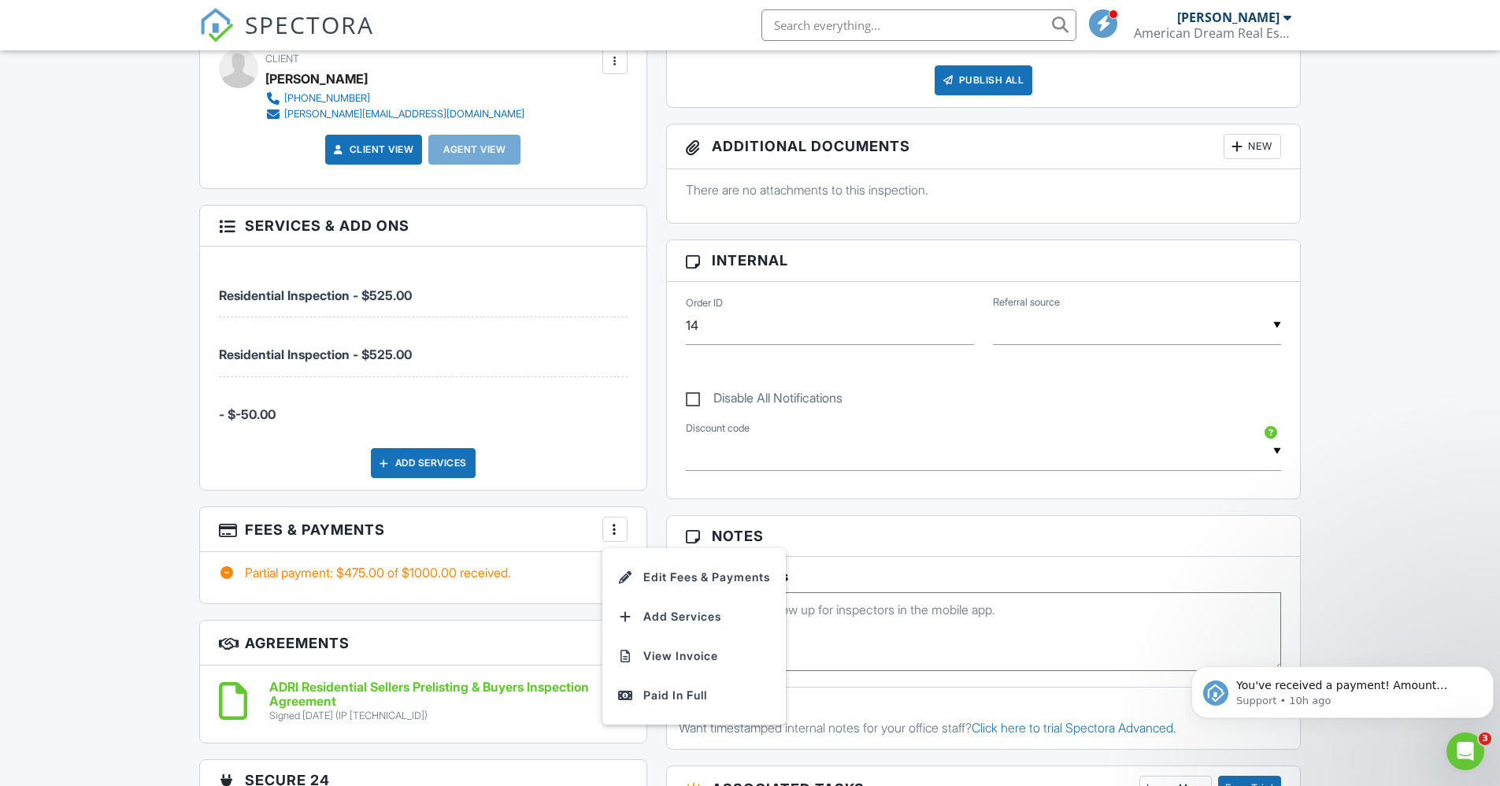
click at [614, 534] on div at bounding box center [615, 529] width 16 height 16
click at [614, 532] on div at bounding box center [615, 529] width 16 height 16
click at [648, 577] on li "Edit Fees & Payments" at bounding box center [694, 577] width 165 height 39
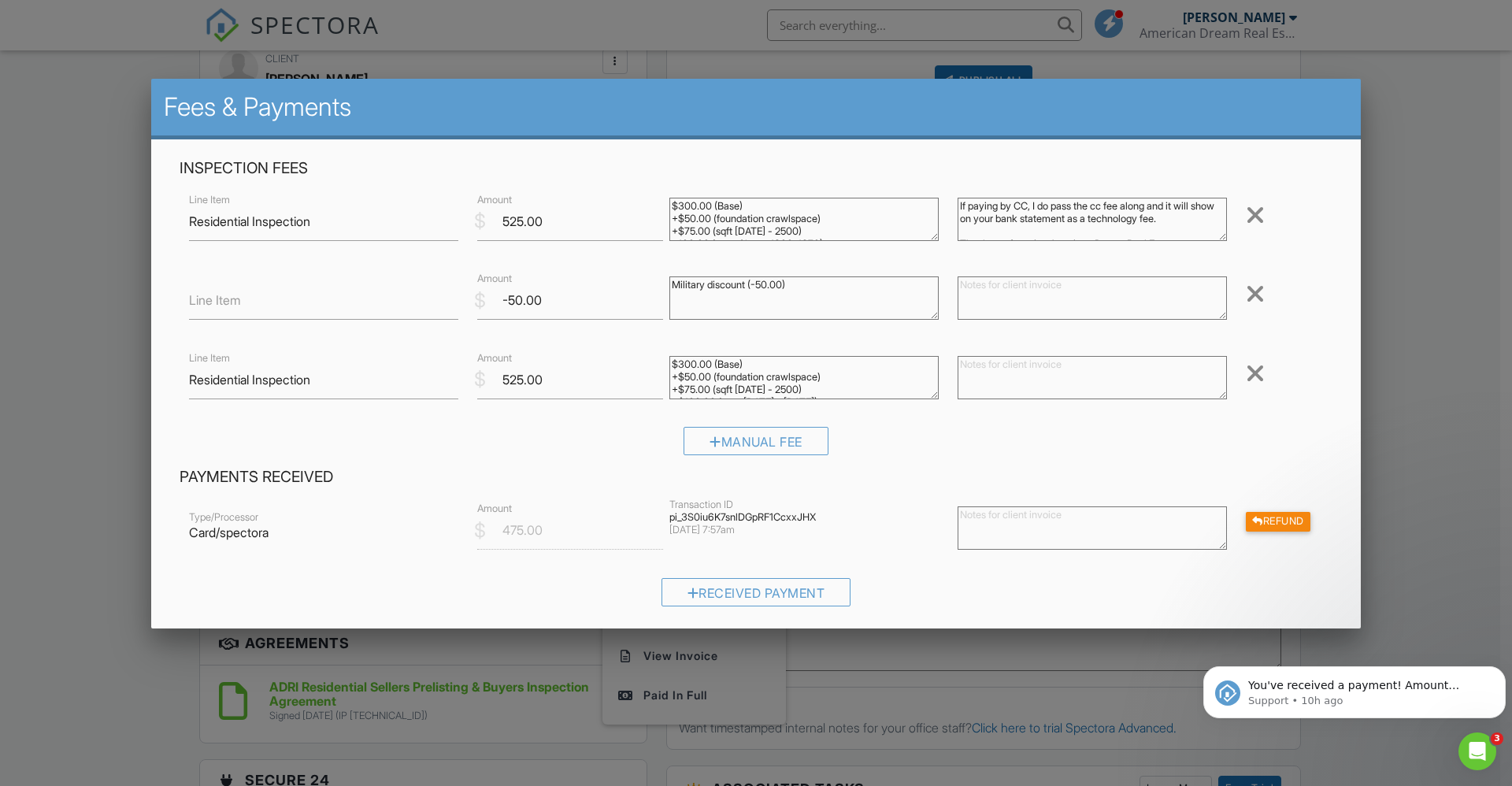
click at [1246, 375] on div at bounding box center [1255, 373] width 19 height 25
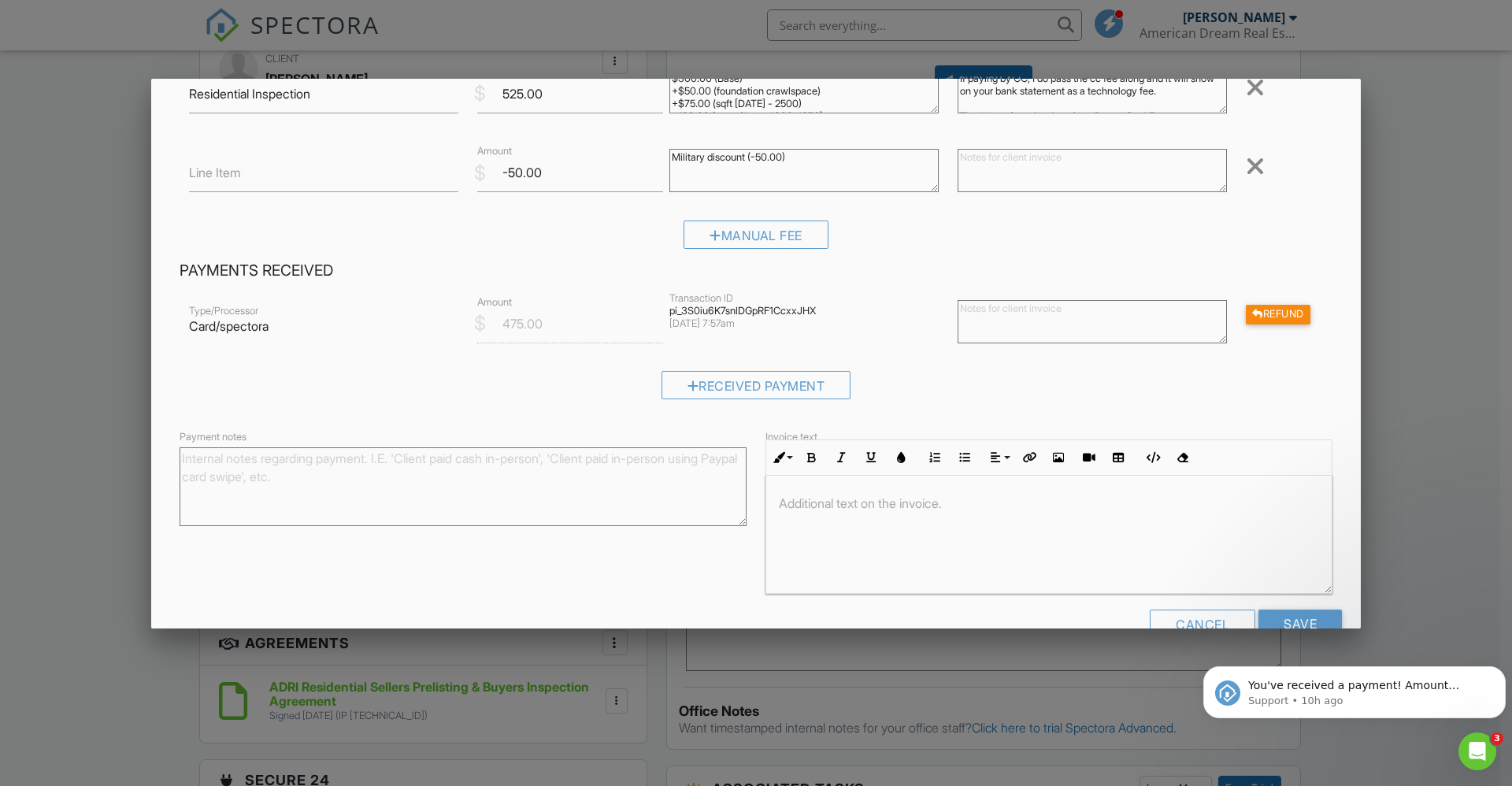
scroll to position [168, 0]
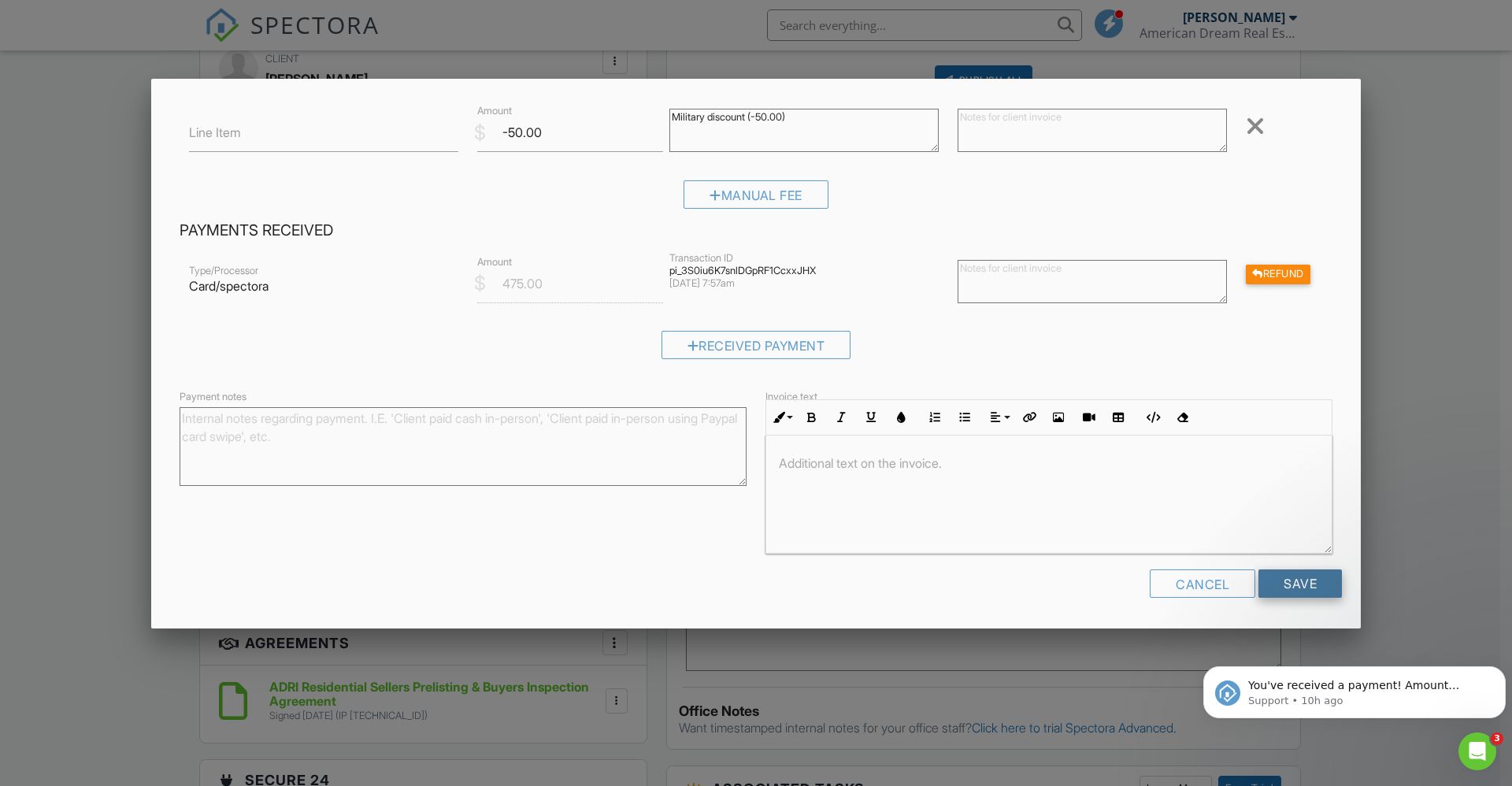
click at [1301, 582] on input "Save" at bounding box center [1300, 583] width 83 height 28
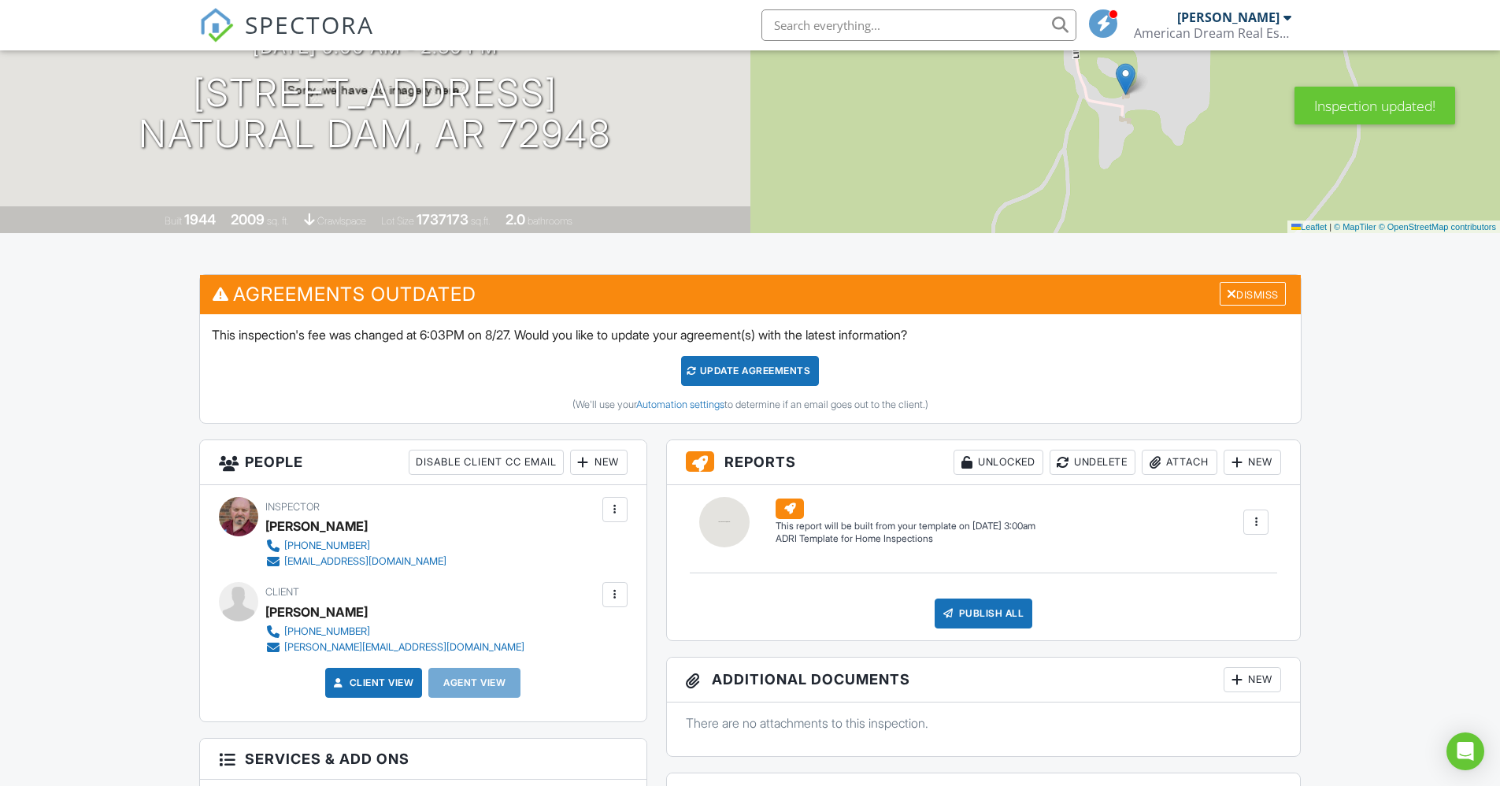
click at [1259, 521] on div at bounding box center [1256, 522] width 16 height 16
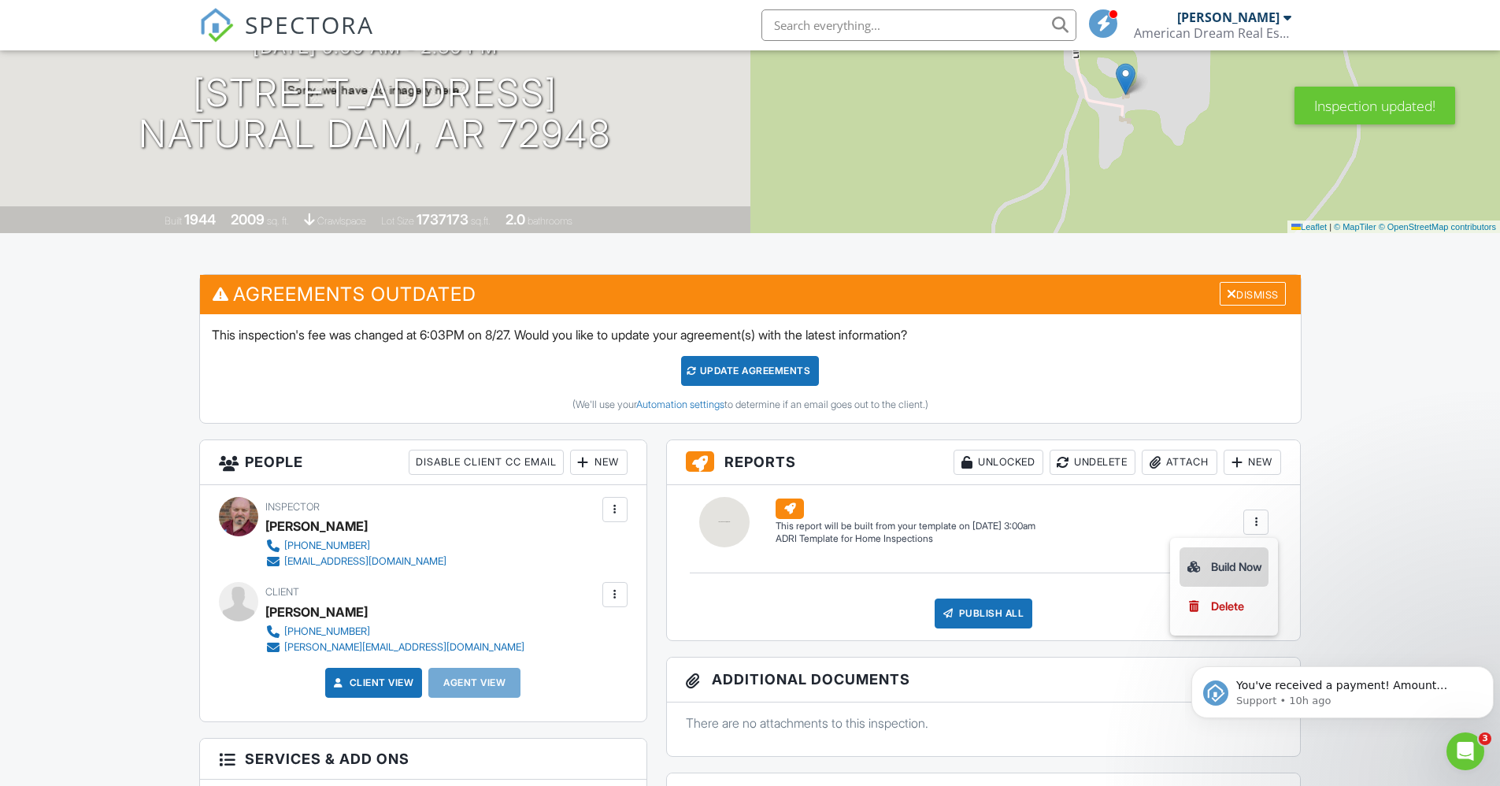
click at [1223, 566] on div "Build Now" at bounding box center [1224, 567] width 76 height 19
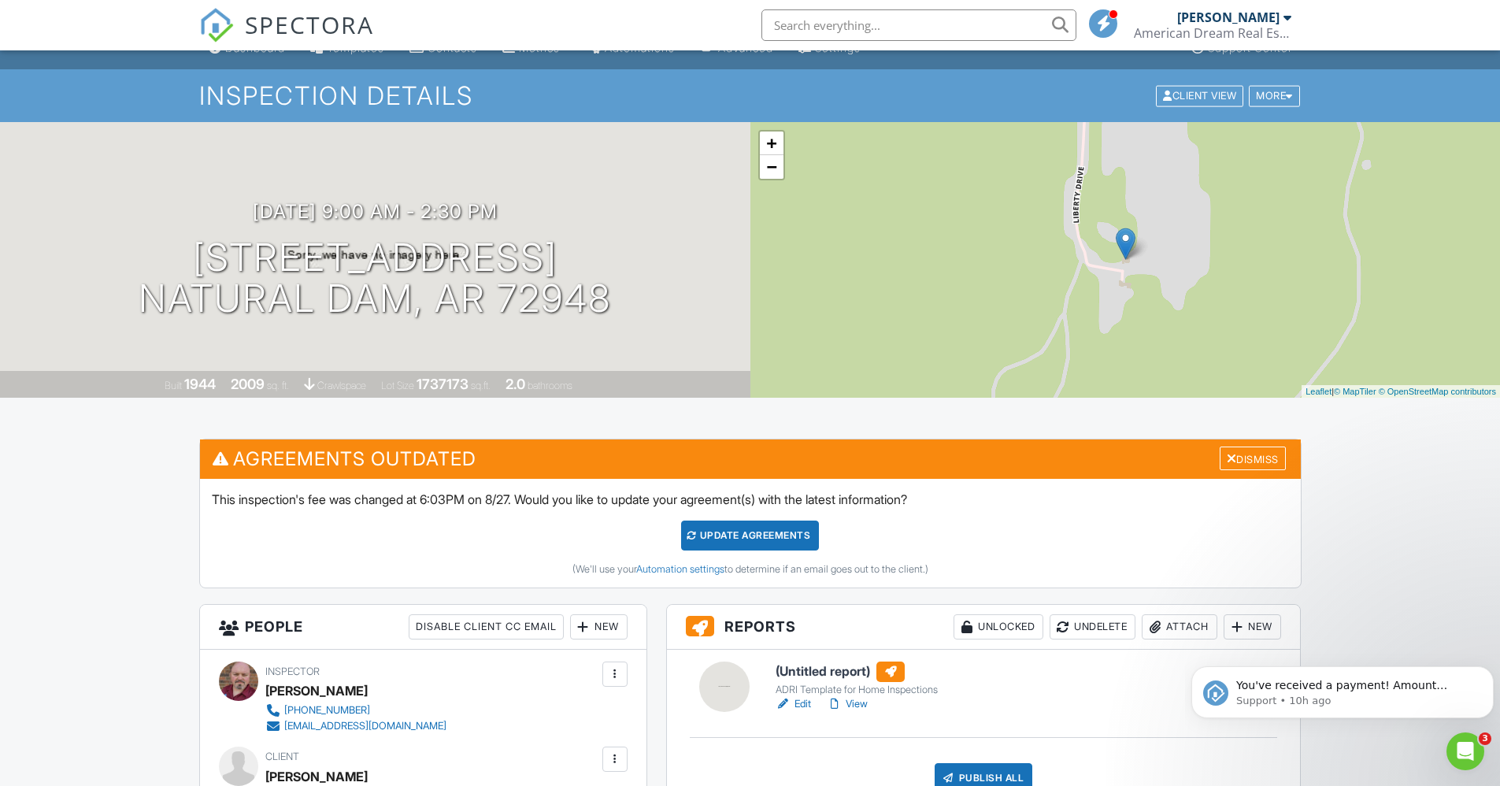
scroll to position [29, 0]
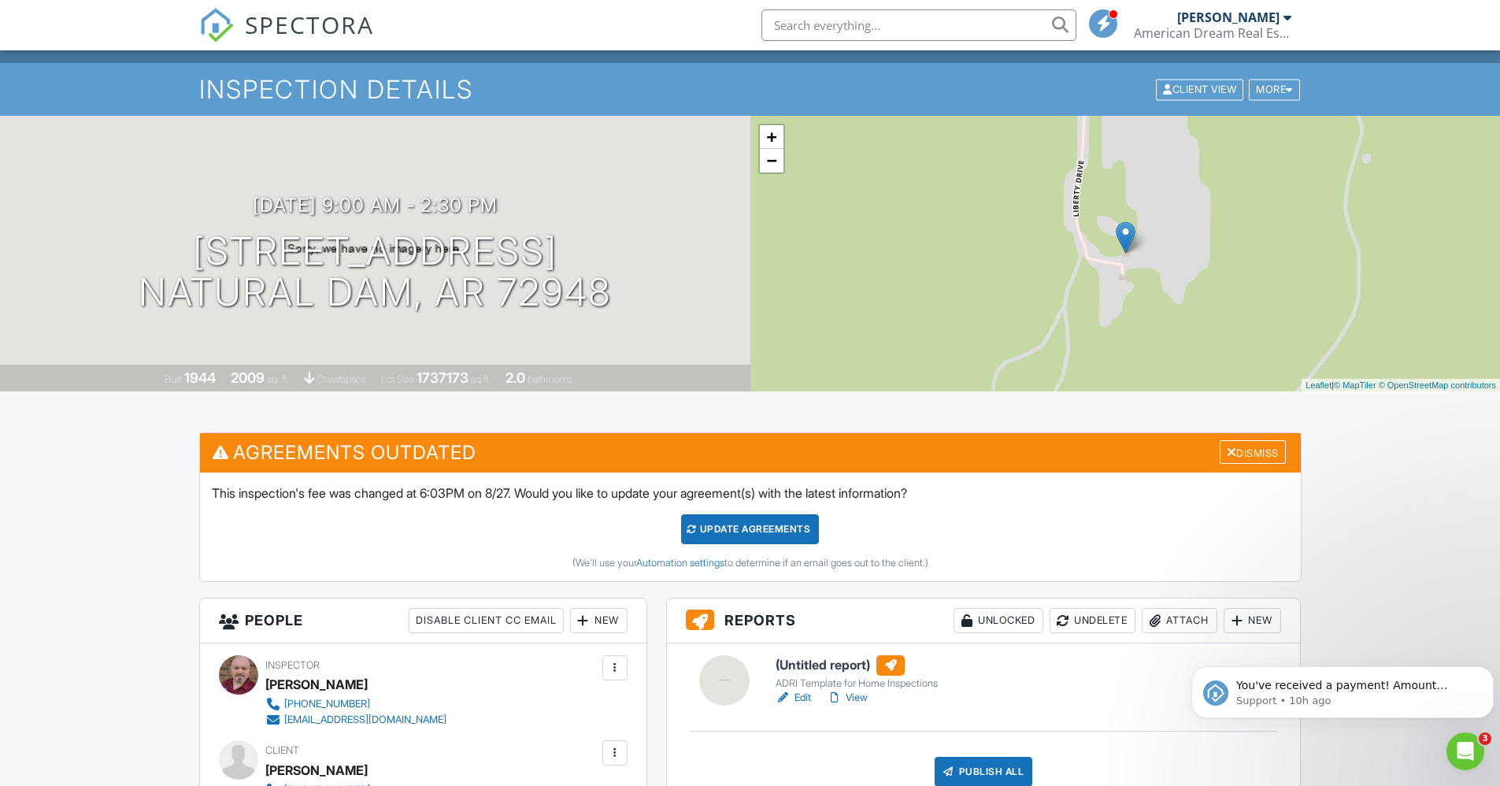
click at [770, 528] on div "Update Agreements" at bounding box center [750, 529] width 138 height 30
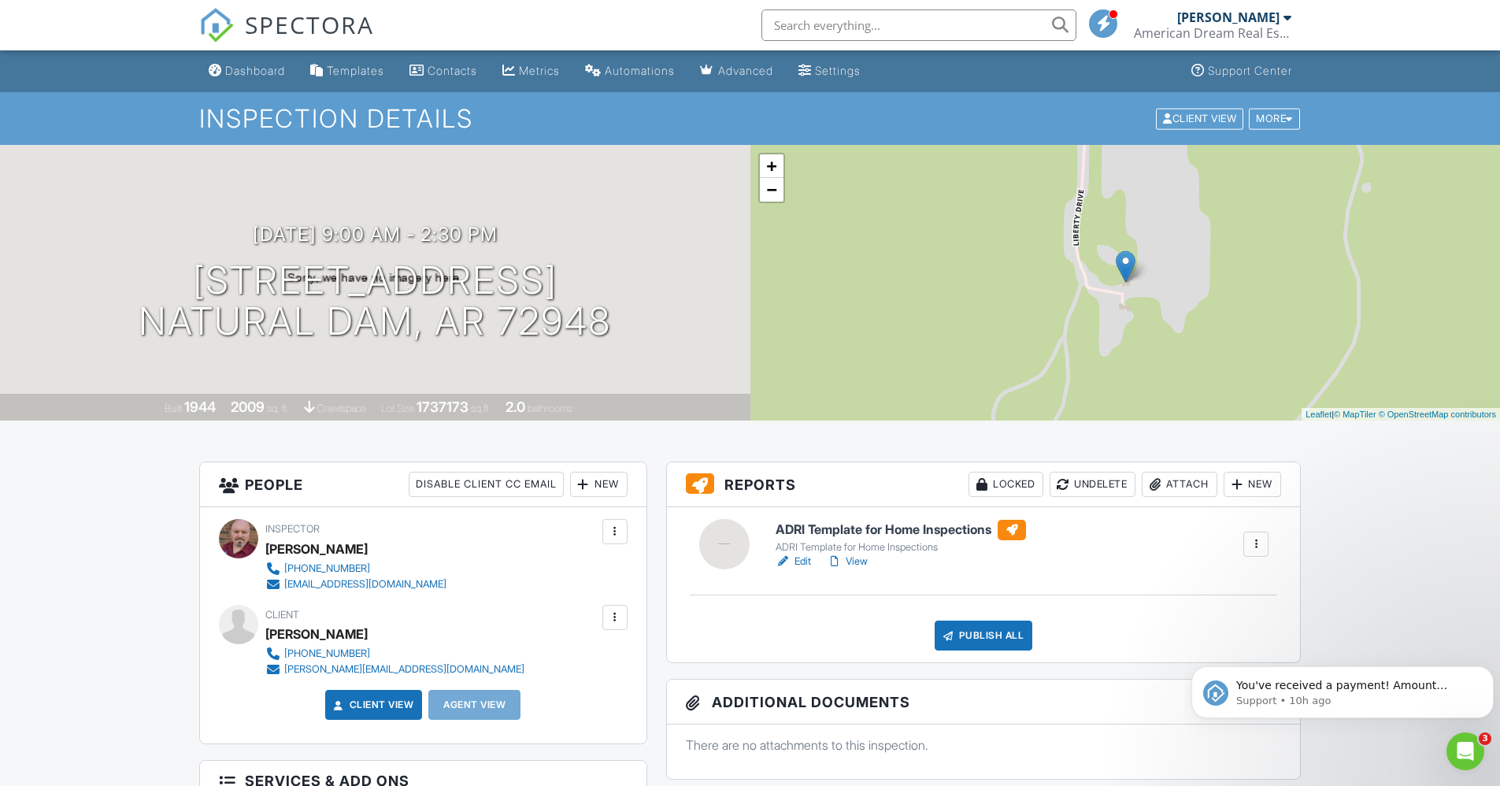
click at [1255, 542] on div at bounding box center [1256, 544] width 16 height 16
click at [801, 561] on link "Edit" at bounding box center [793, 562] width 35 height 16
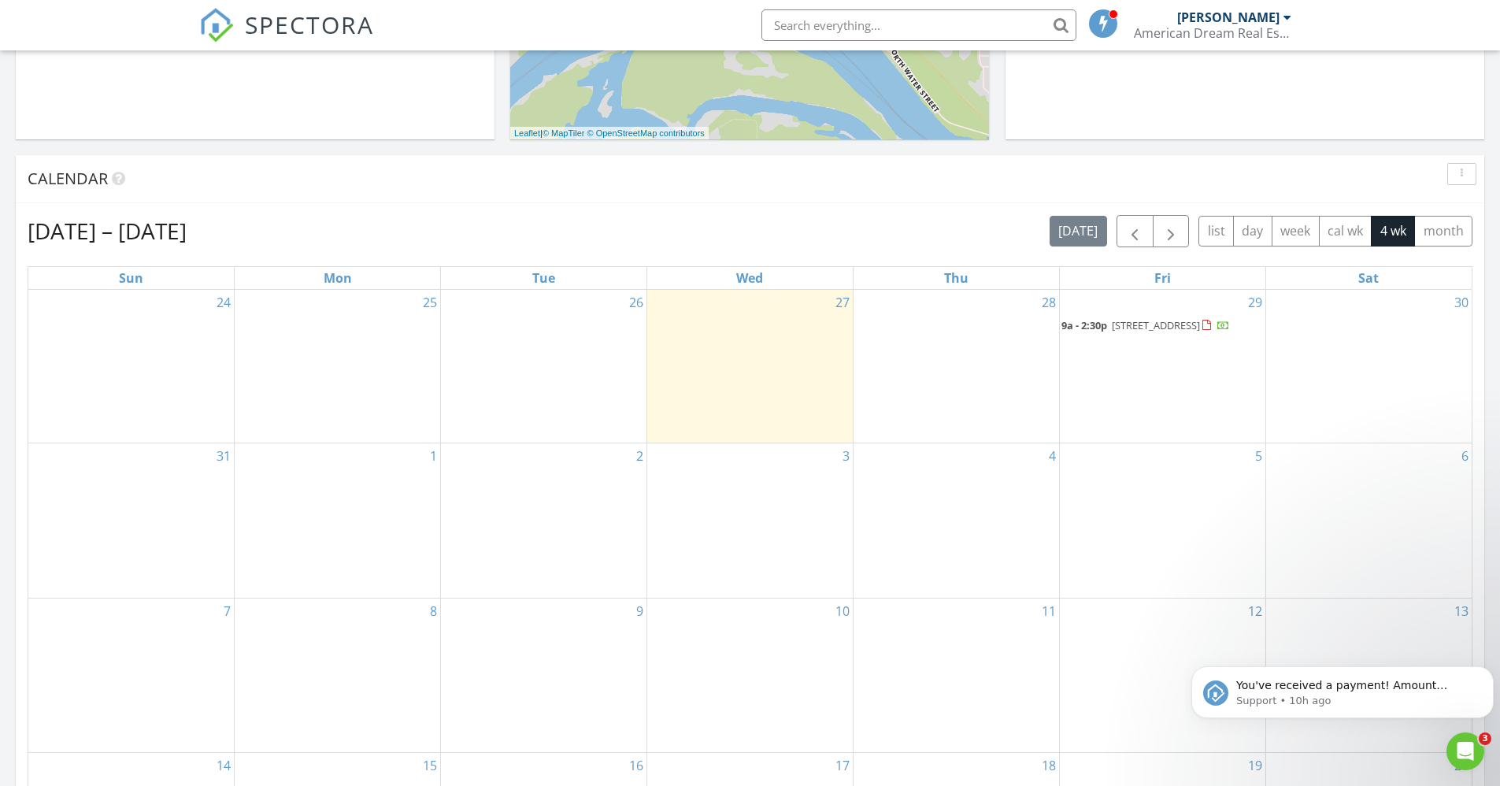
scroll to position [537, 0]
click at [1122, 330] on span "18400 Liberty Drive, Natural Dam 72948" at bounding box center [1156, 326] width 88 height 14
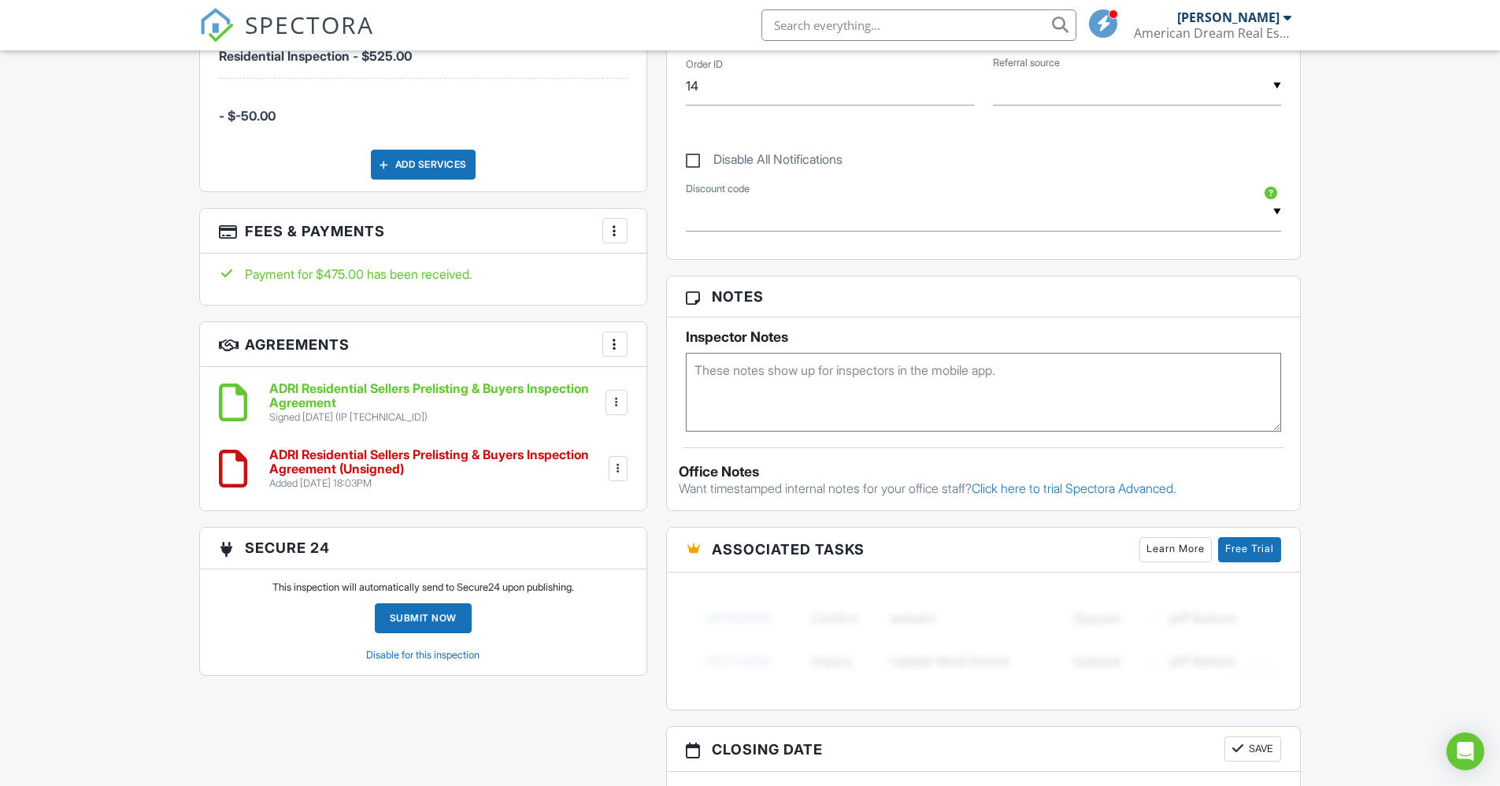
click at [620, 464] on div at bounding box center [618, 469] width 16 height 16
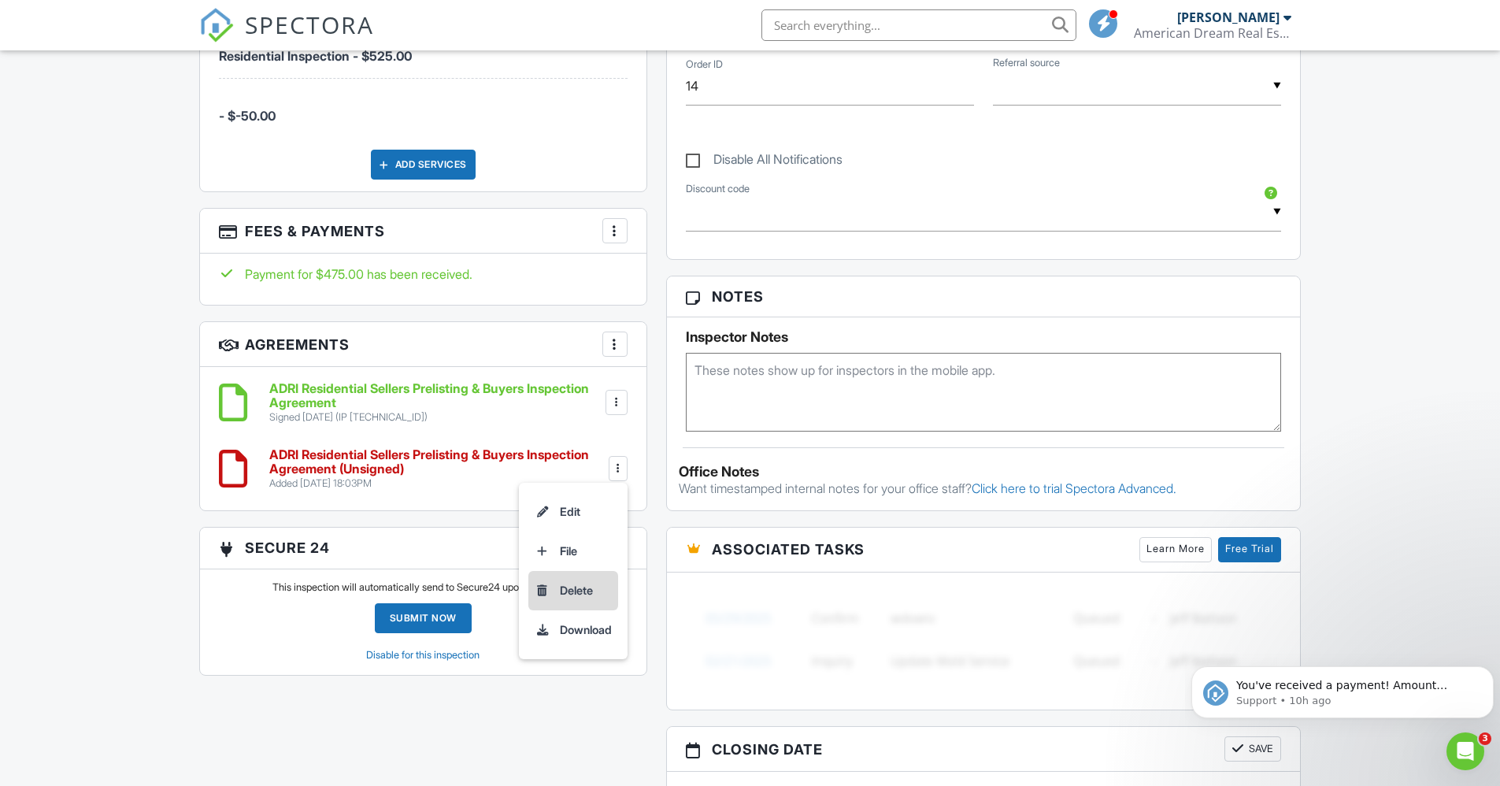
click at [571, 588] on li "Delete" at bounding box center [573, 590] width 90 height 39
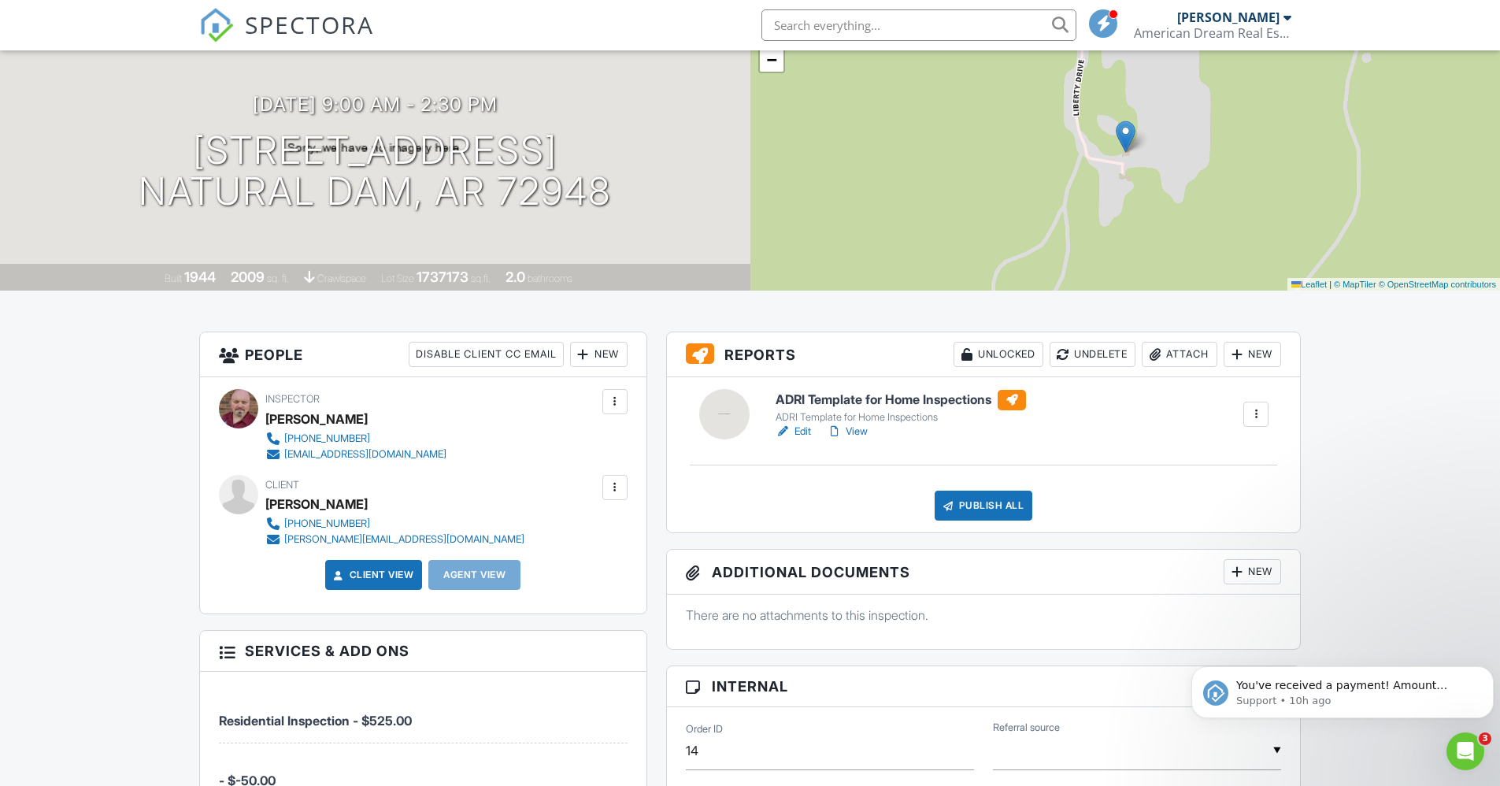
scroll to position [131, 0]
click at [798, 432] on link "Edit" at bounding box center [793, 431] width 35 height 16
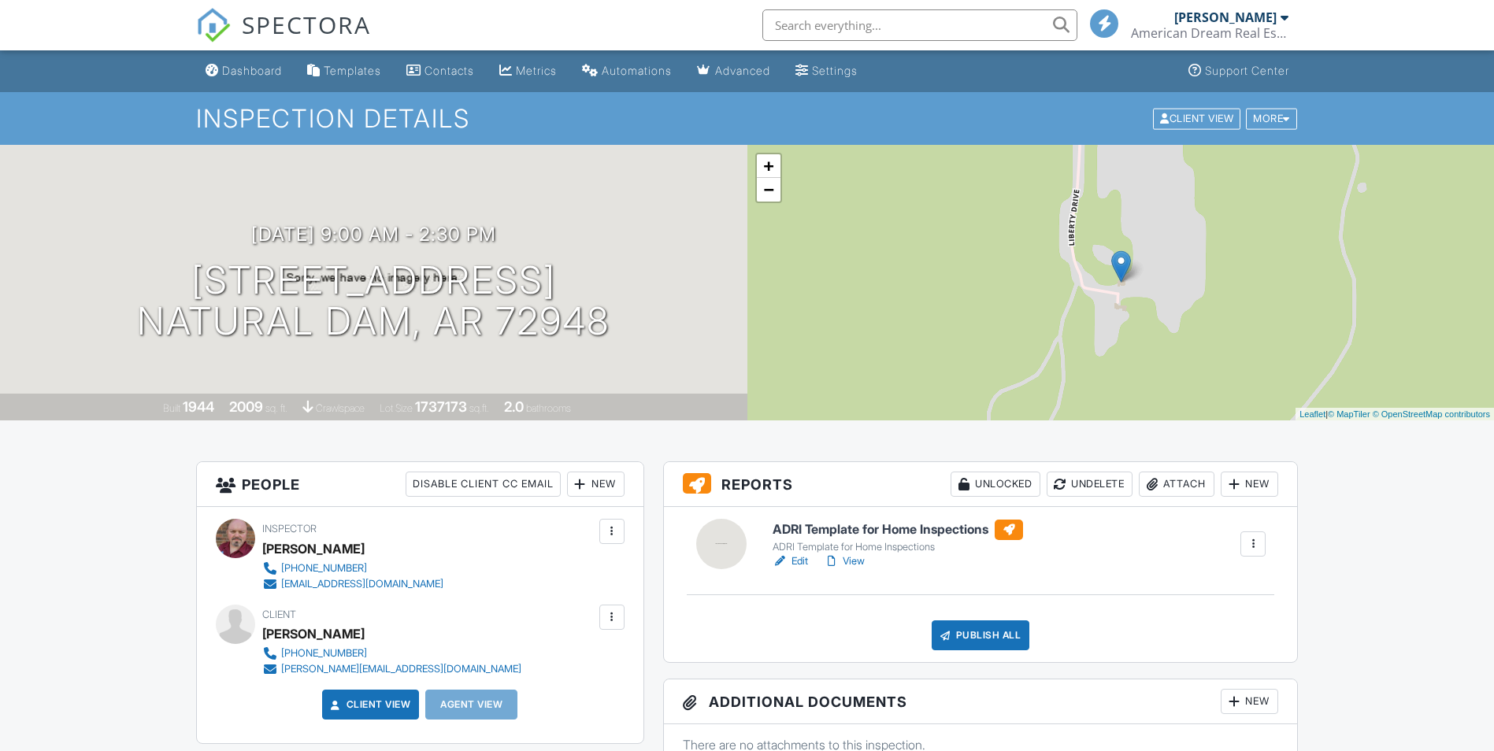
click at [790, 564] on link "Edit" at bounding box center [790, 562] width 35 height 16
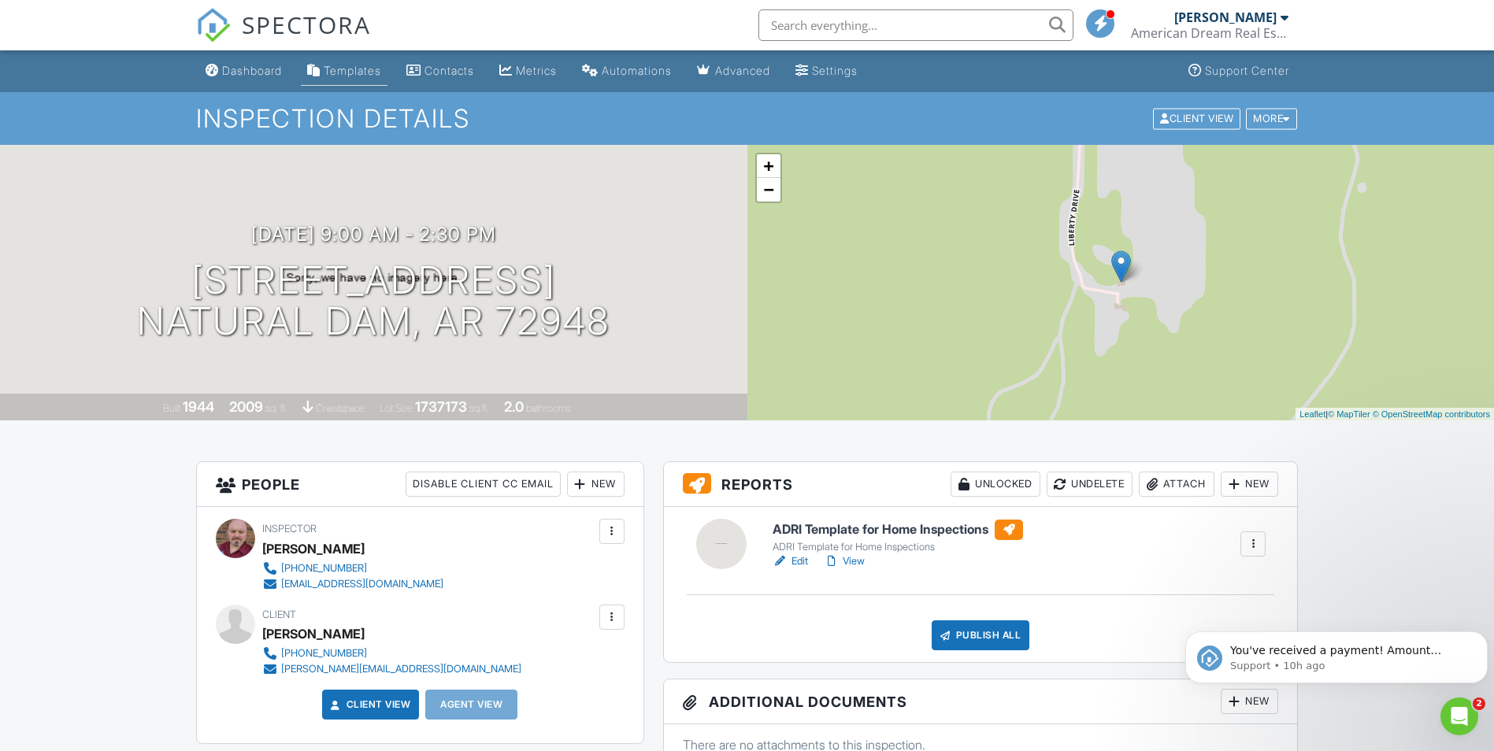
click at [340, 75] on div "Templates" at bounding box center [352, 70] width 57 height 13
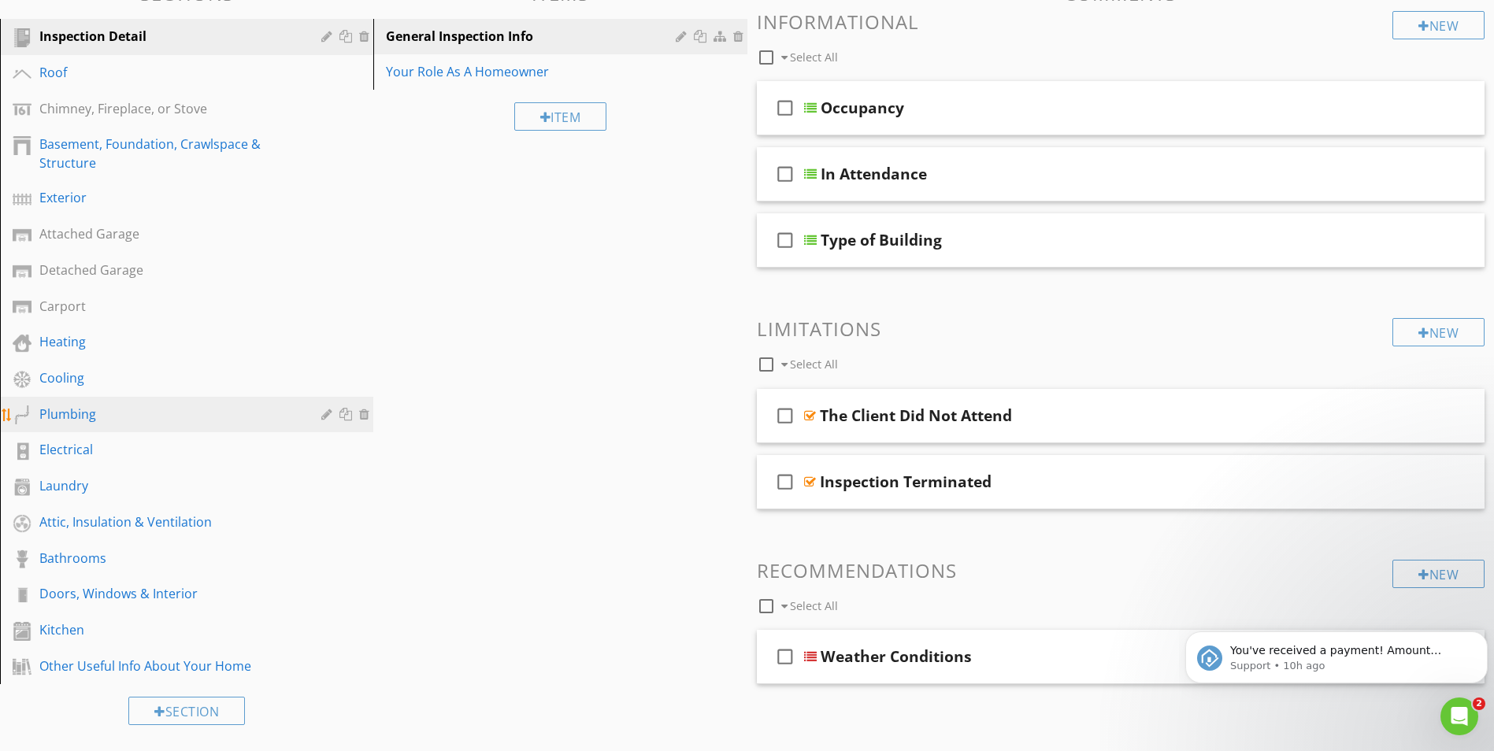
scroll to position [175, 0]
click at [105, 663] on div "Other Useful Info About Your Home" at bounding box center [168, 665] width 259 height 19
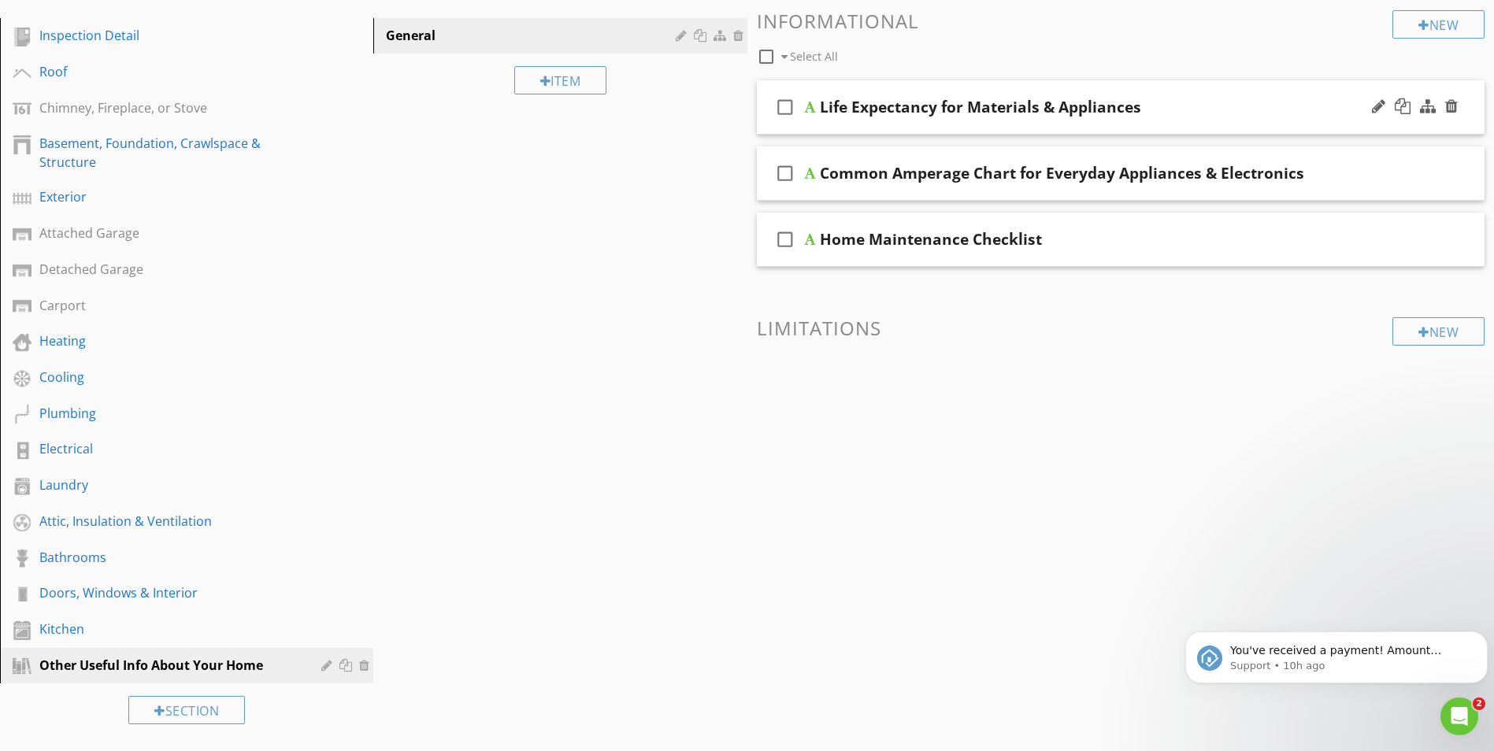
click at [807, 111] on div at bounding box center [810, 107] width 12 height 13
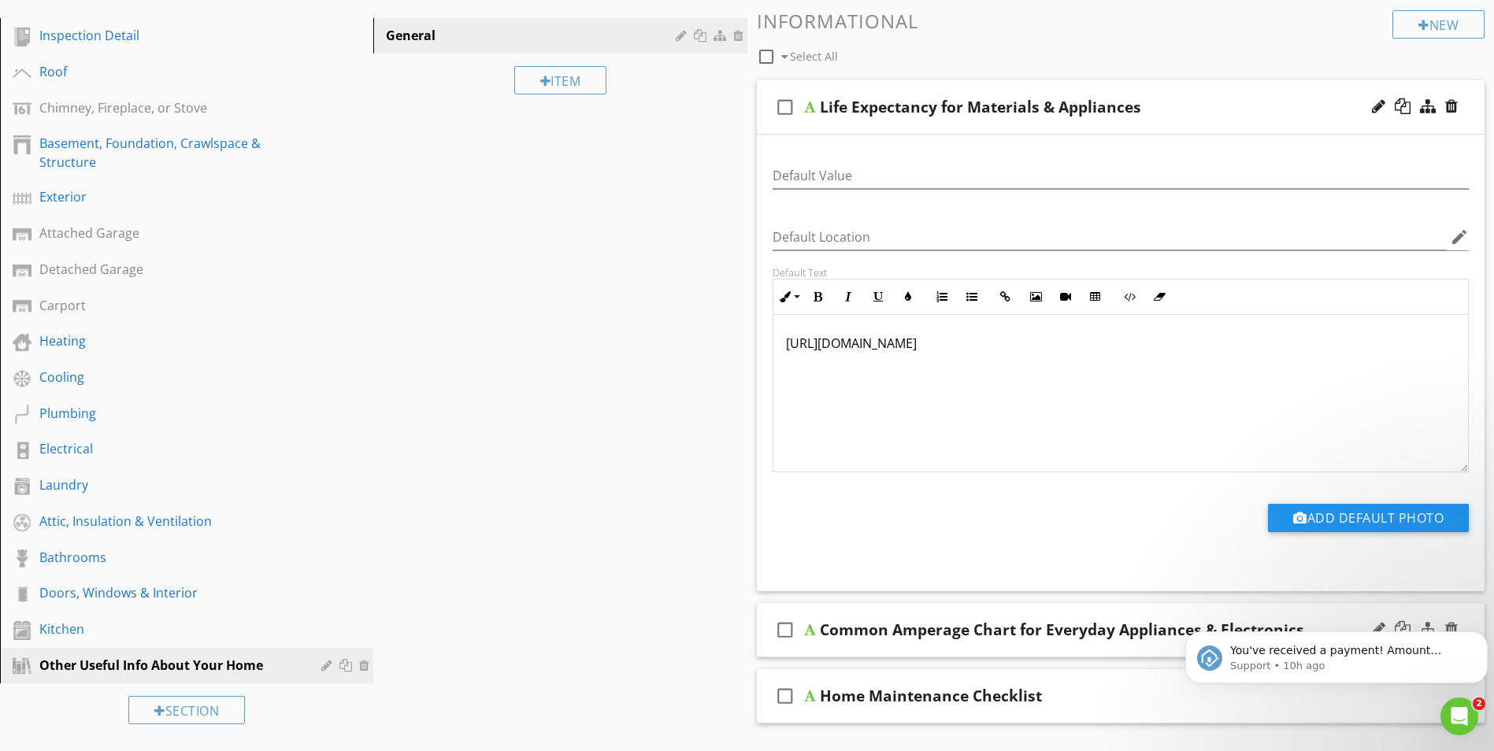
click at [811, 628] on div at bounding box center [810, 630] width 12 height 13
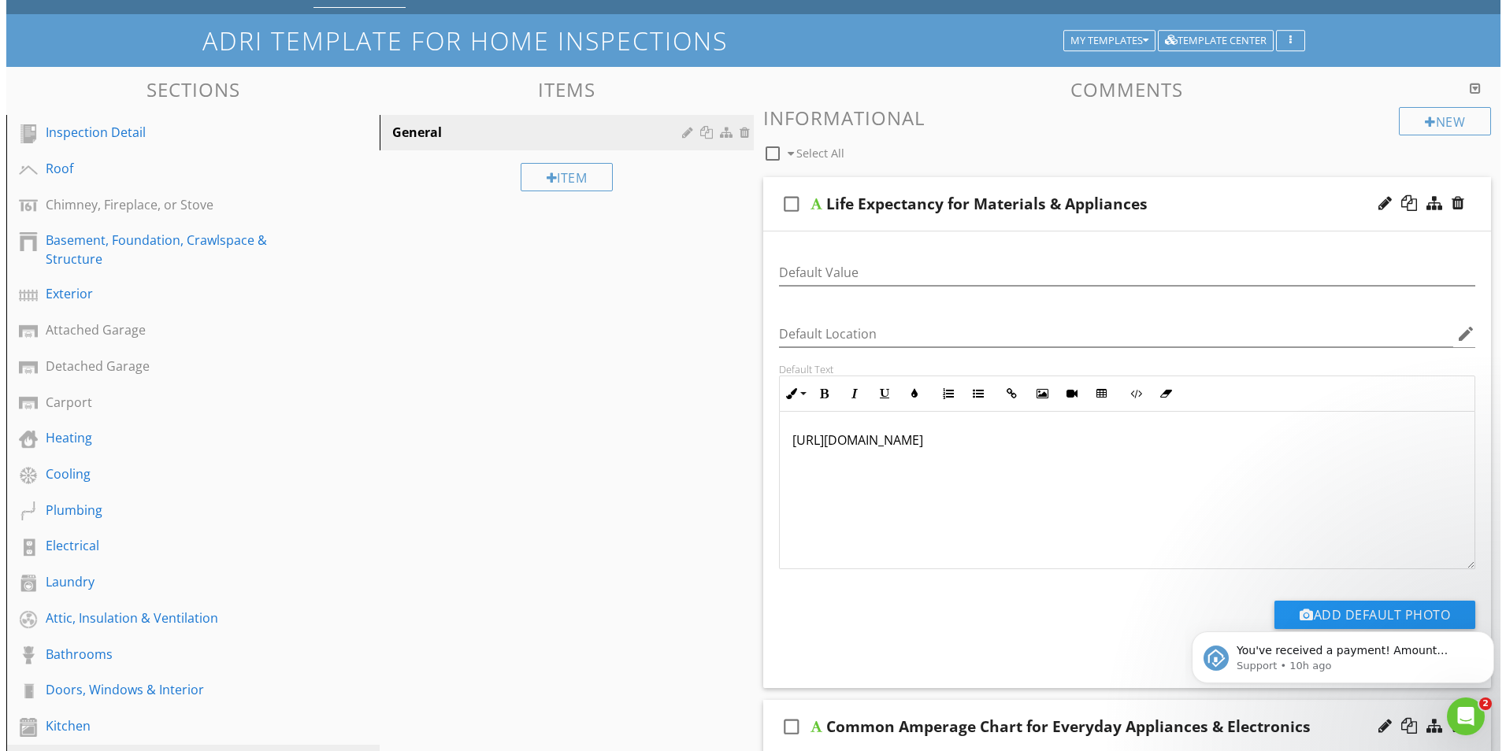
scroll to position [0, 0]
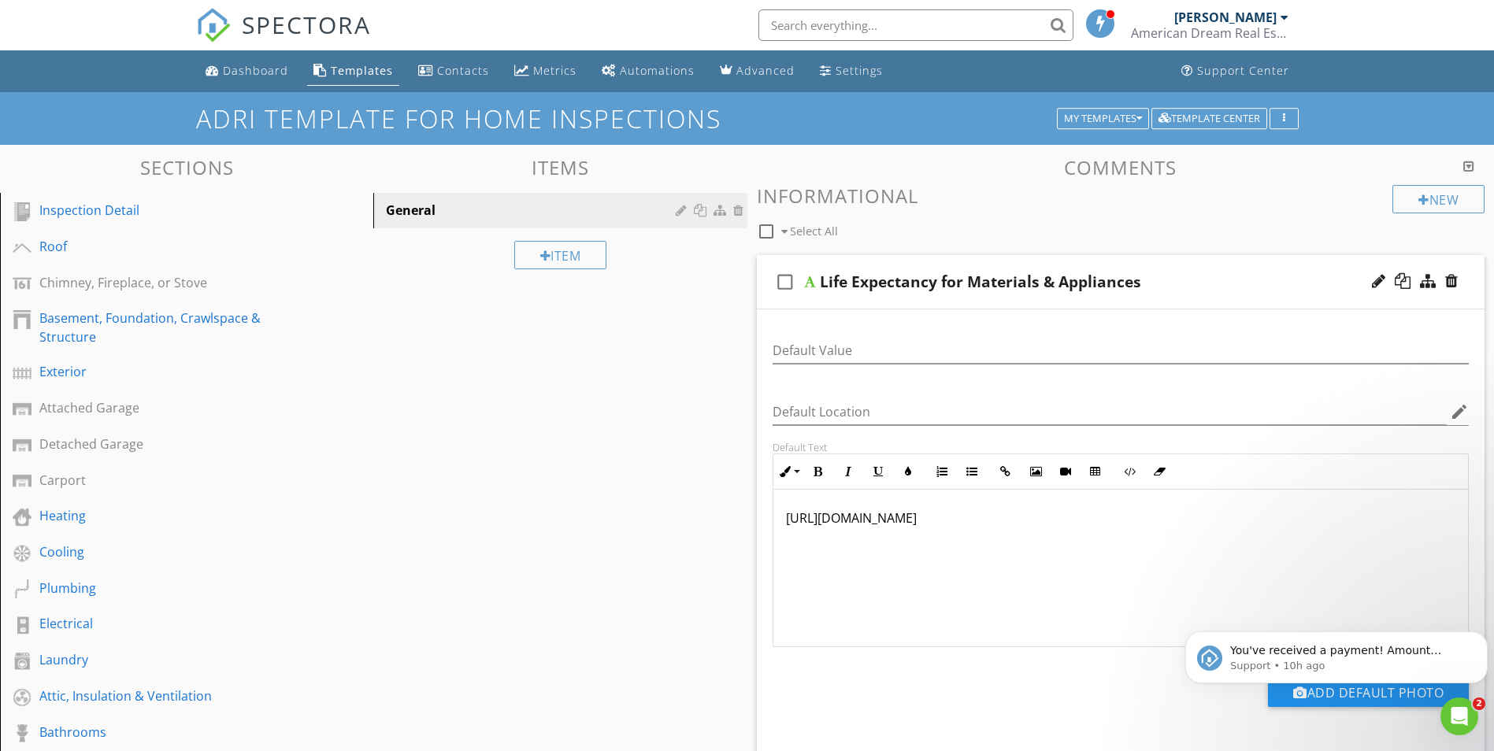
click at [807, 280] on div at bounding box center [810, 282] width 12 height 13
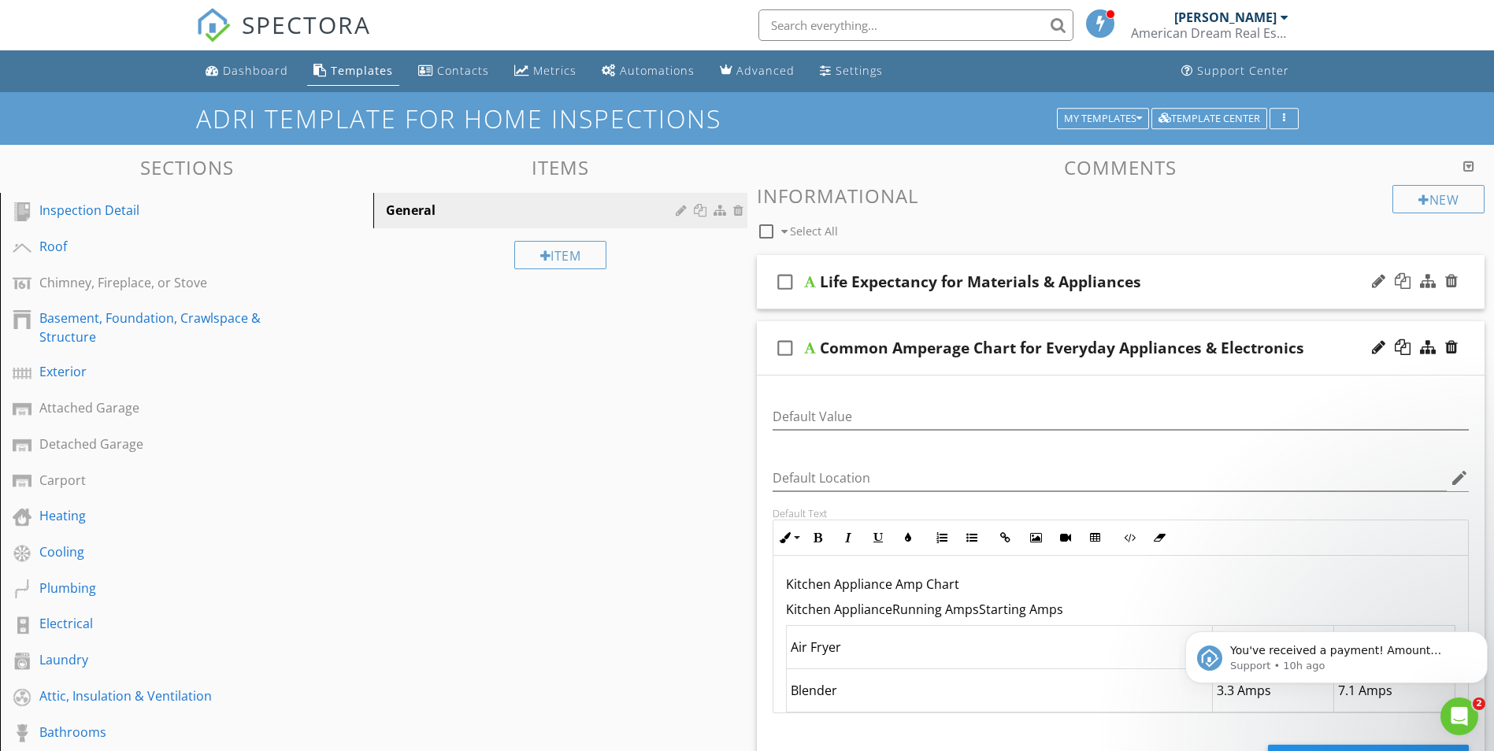
click at [806, 279] on div at bounding box center [810, 282] width 12 height 13
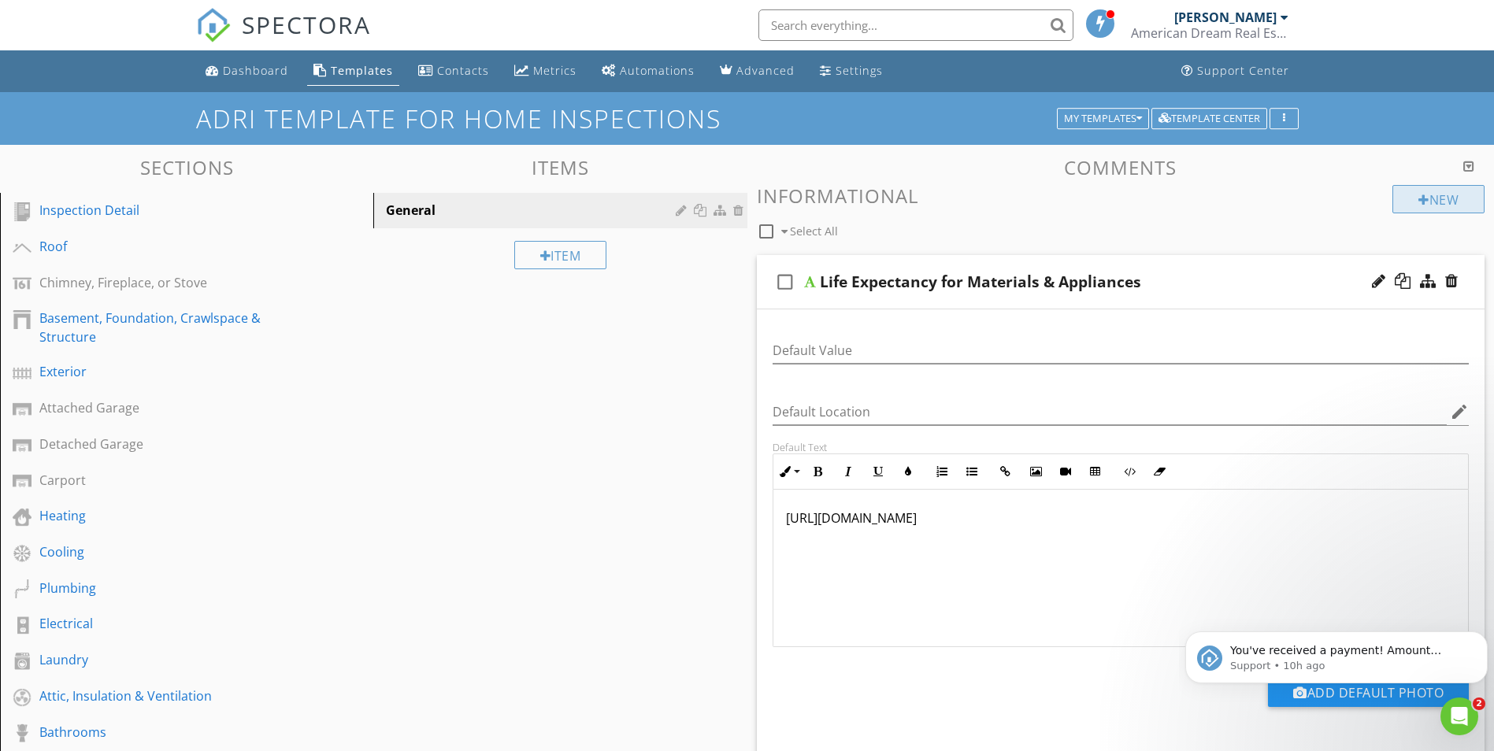
click at [1444, 201] on div "New" at bounding box center [1438, 199] width 92 height 28
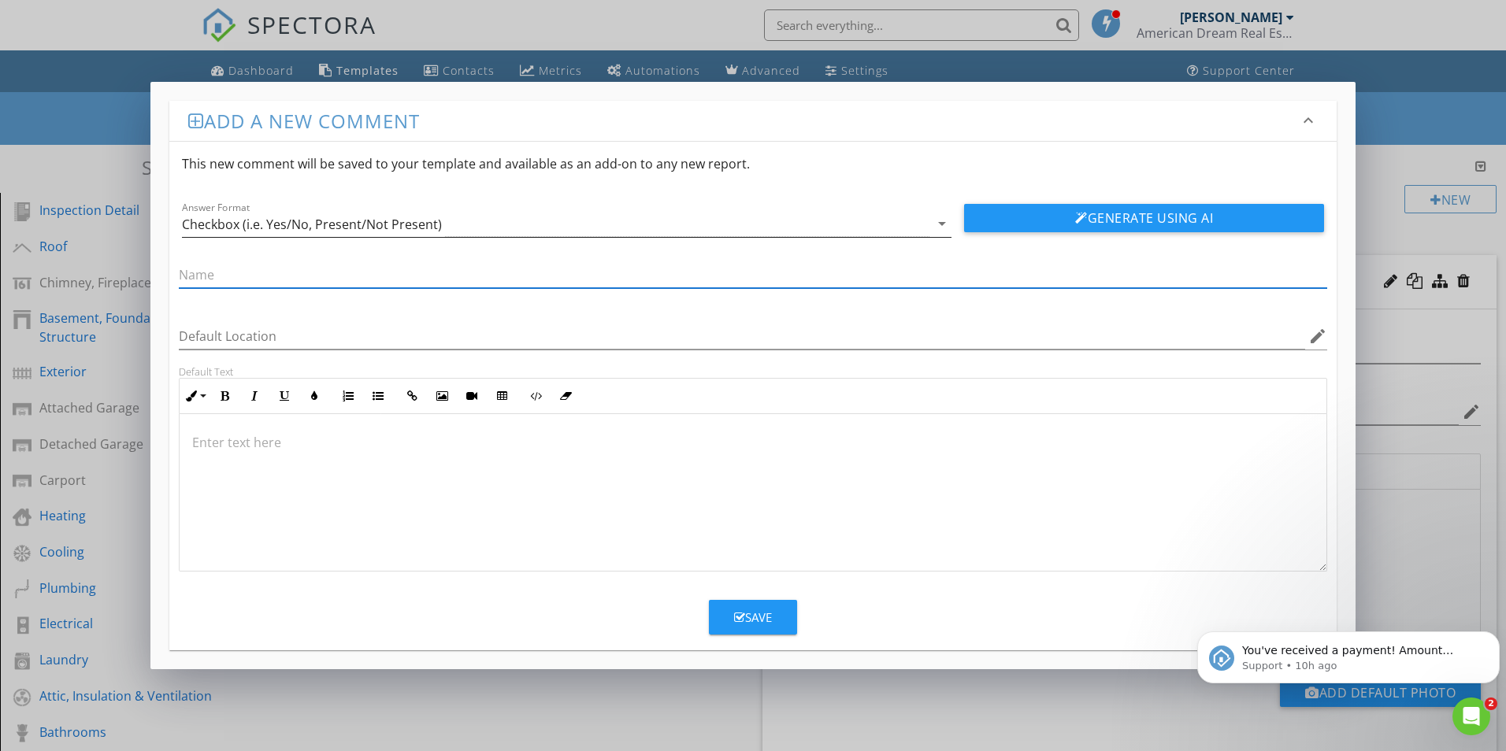
click at [941, 227] on icon "arrow_drop_down" at bounding box center [942, 223] width 19 height 19
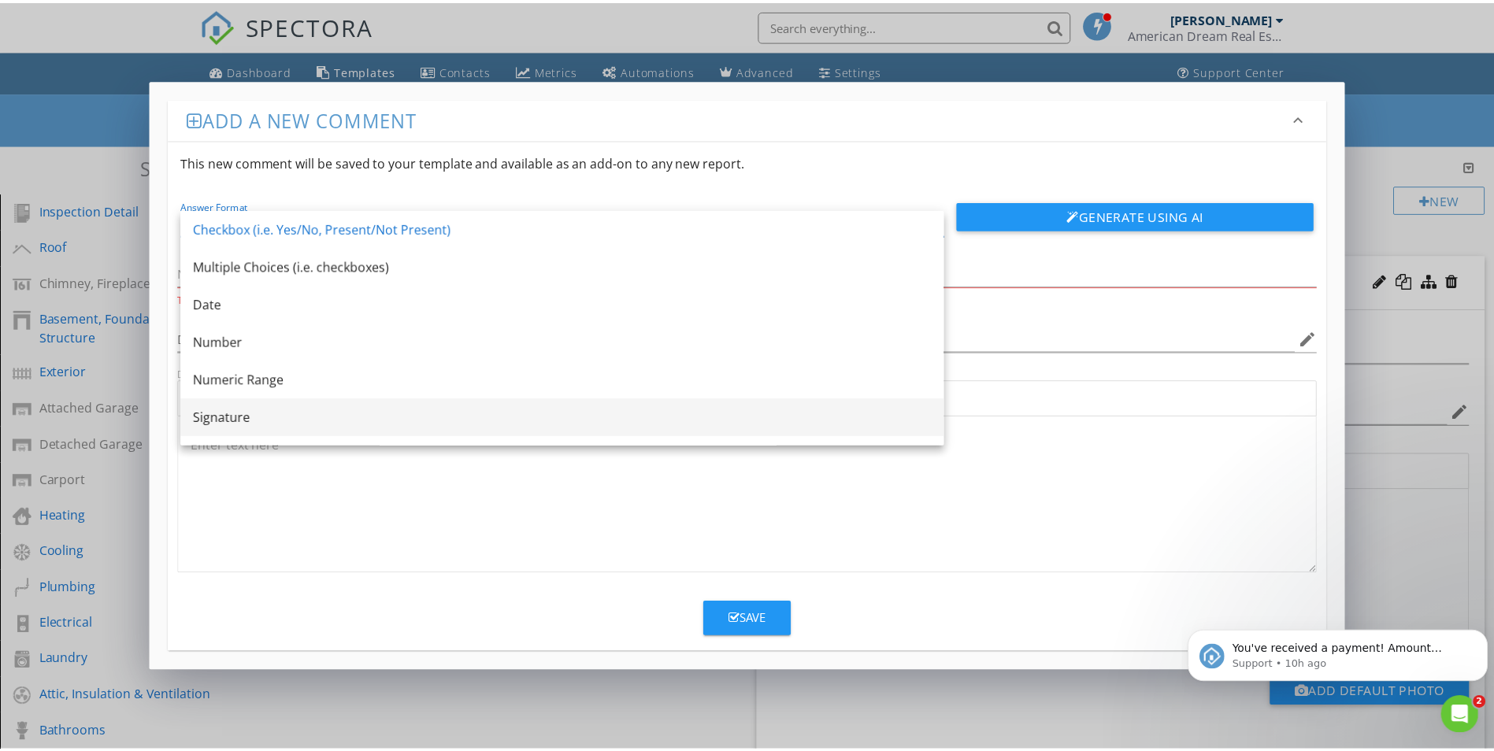
scroll to position [28, 0]
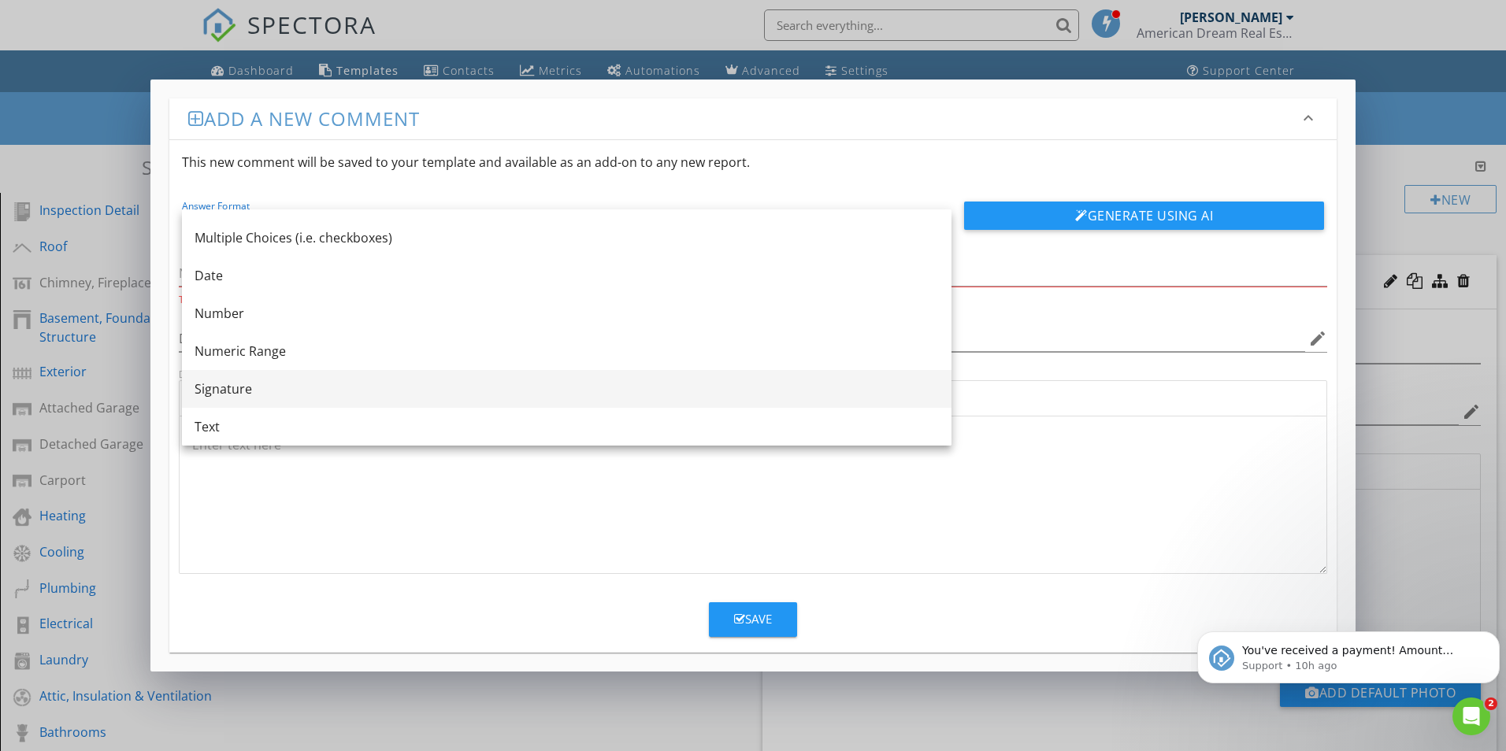
click at [210, 424] on div "Text" at bounding box center [567, 426] width 744 height 19
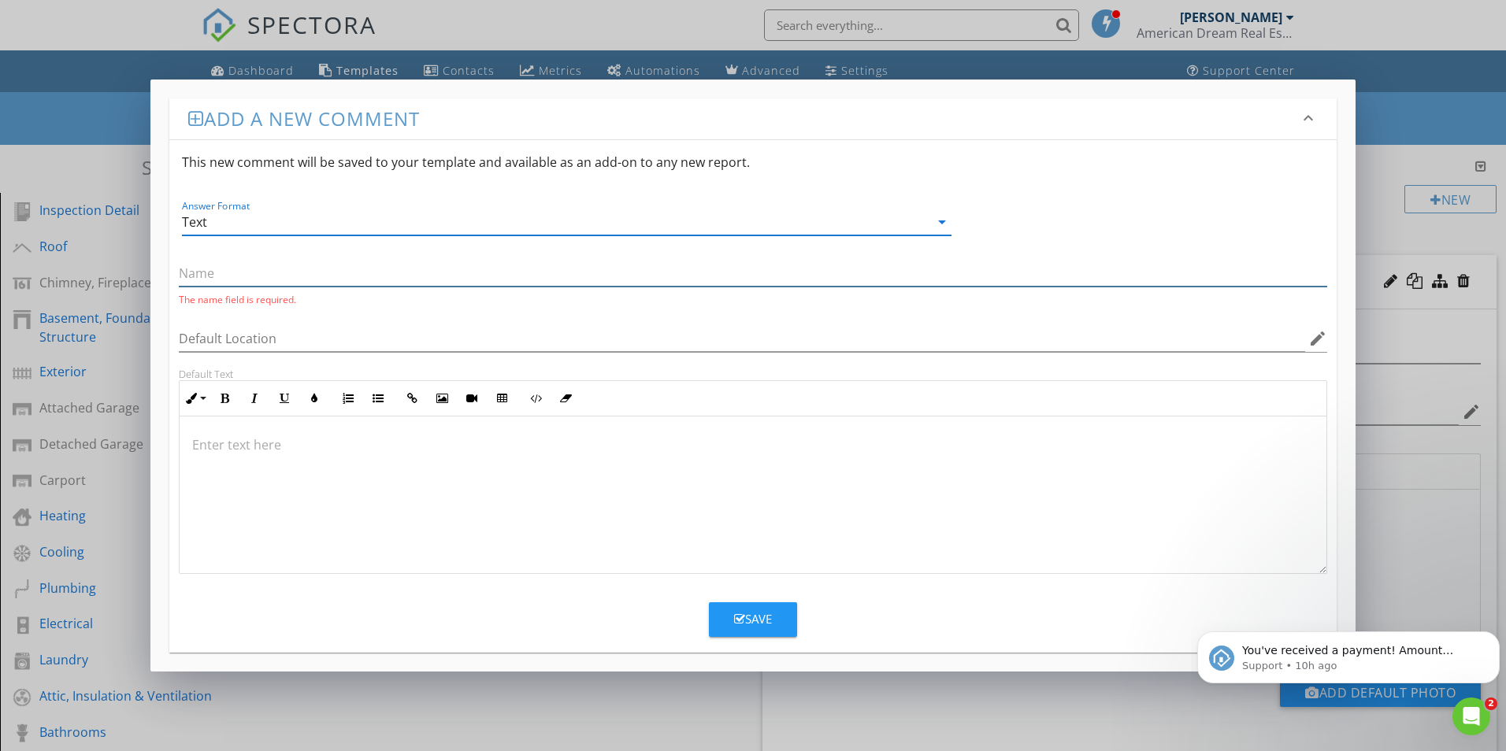
click at [208, 275] on input "text" at bounding box center [753, 274] width 1148 height 26
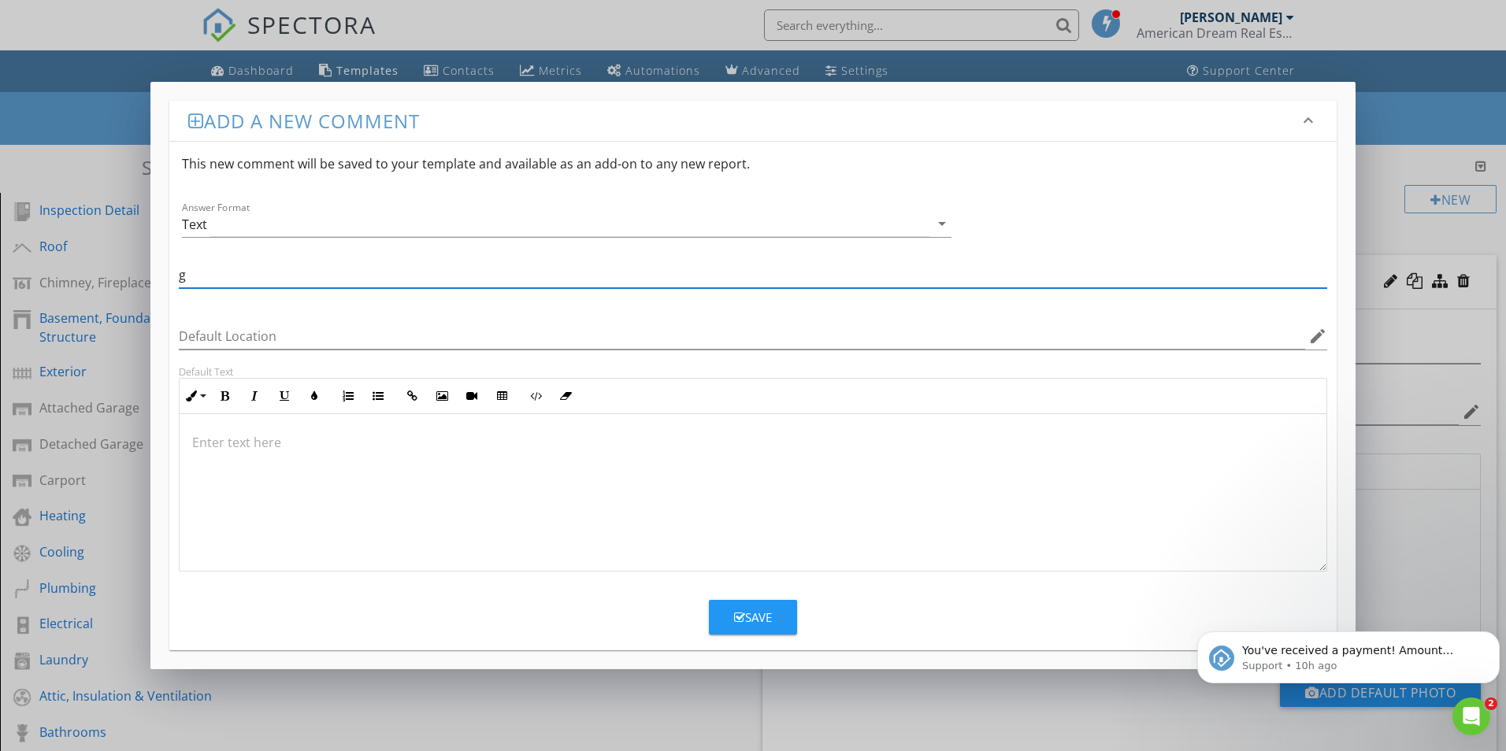
drag, startPoint x: 208, startPoint y: 275, endPoint x: 228, endPoint y: 444, distance: 170.5
click at [228, 444] on div "g Default Location edit Default Text Inline Style XLarge Large Normal Small Lig…" at bounding box center [752, 404] width 1167 height 335
type input "g"
click at [199, 279] on input "g" at bounding box center [753, 275] width 1148 height 26
type input "Life Expectancy Chart"
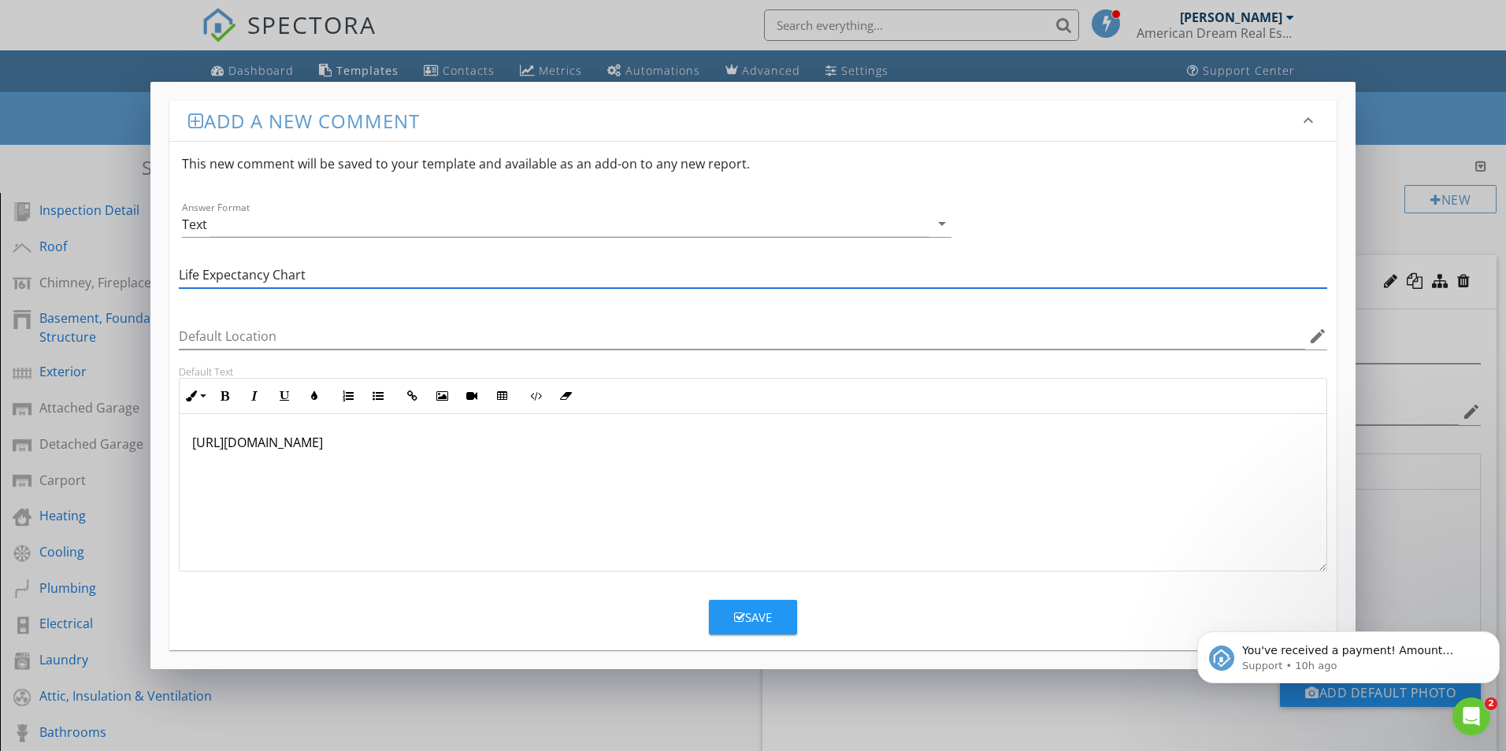
click at [762, 617] on div "Save" at bounding box center [753, 618] width 38 height 18
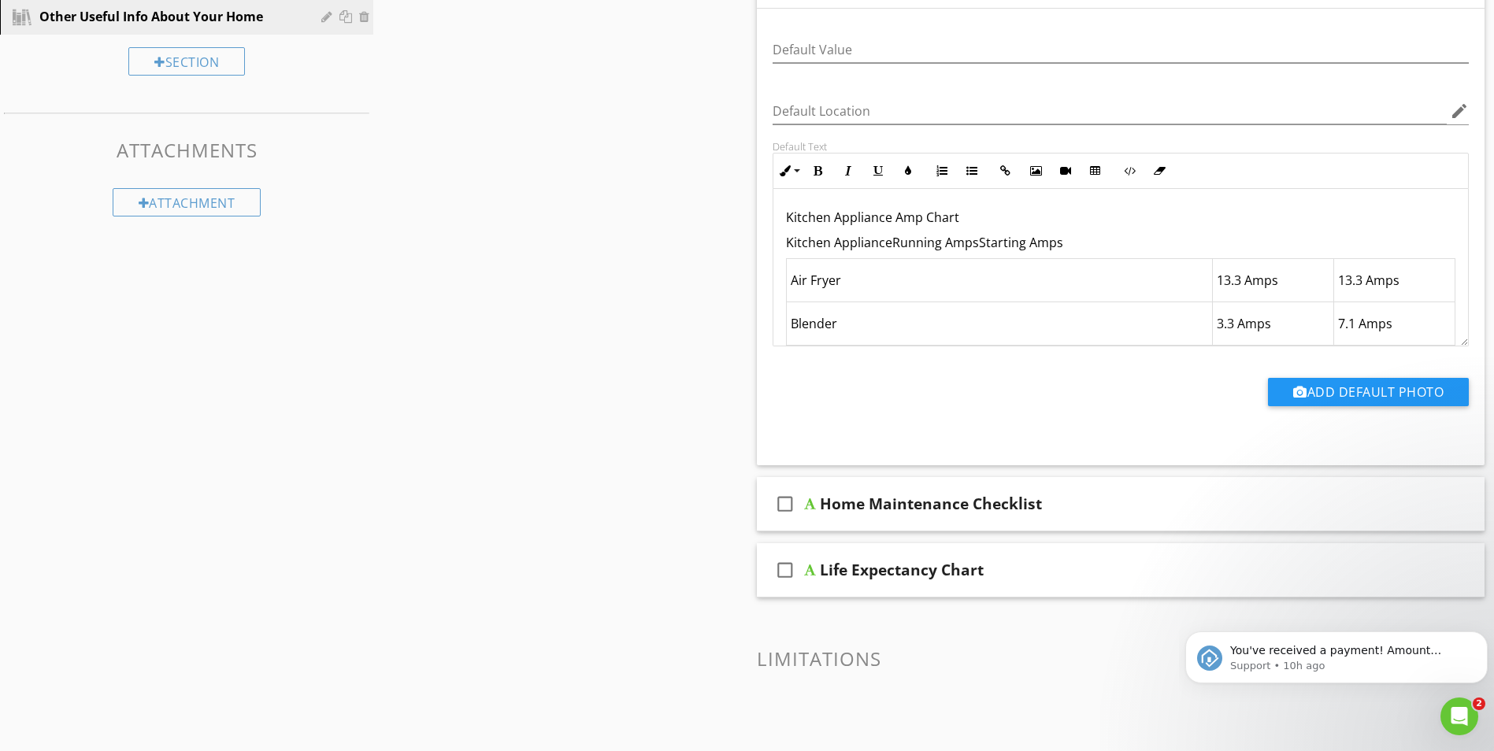
scroll to position [825, 0]
click at [810, 562] on div "check_box_outline_blank Life Expectancy Chart" at bounding box center [1121, 570] width 729 height 54
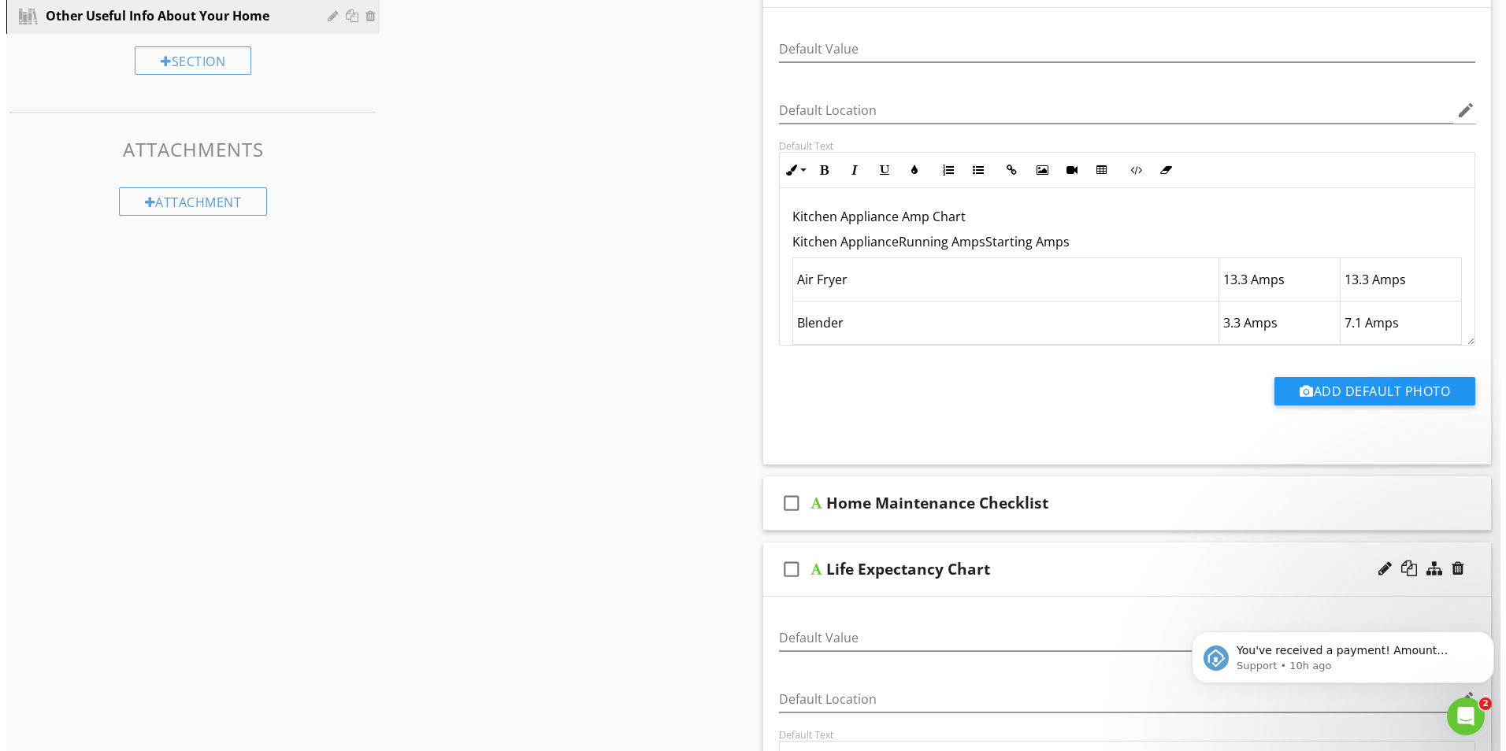
scroll to position [1148, 0]
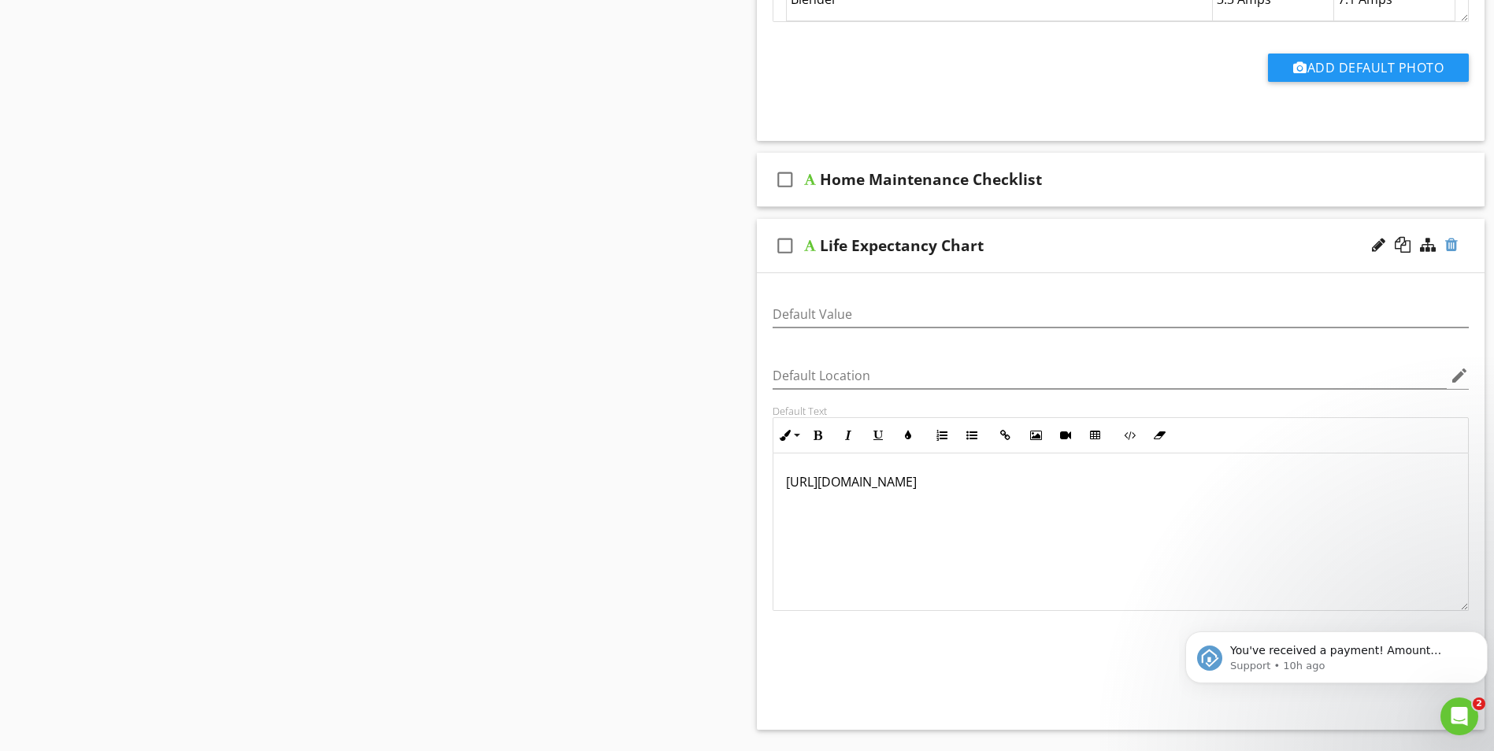
click at [1452, 243] on div at bounding box center [1451, 245] width 13 height 16
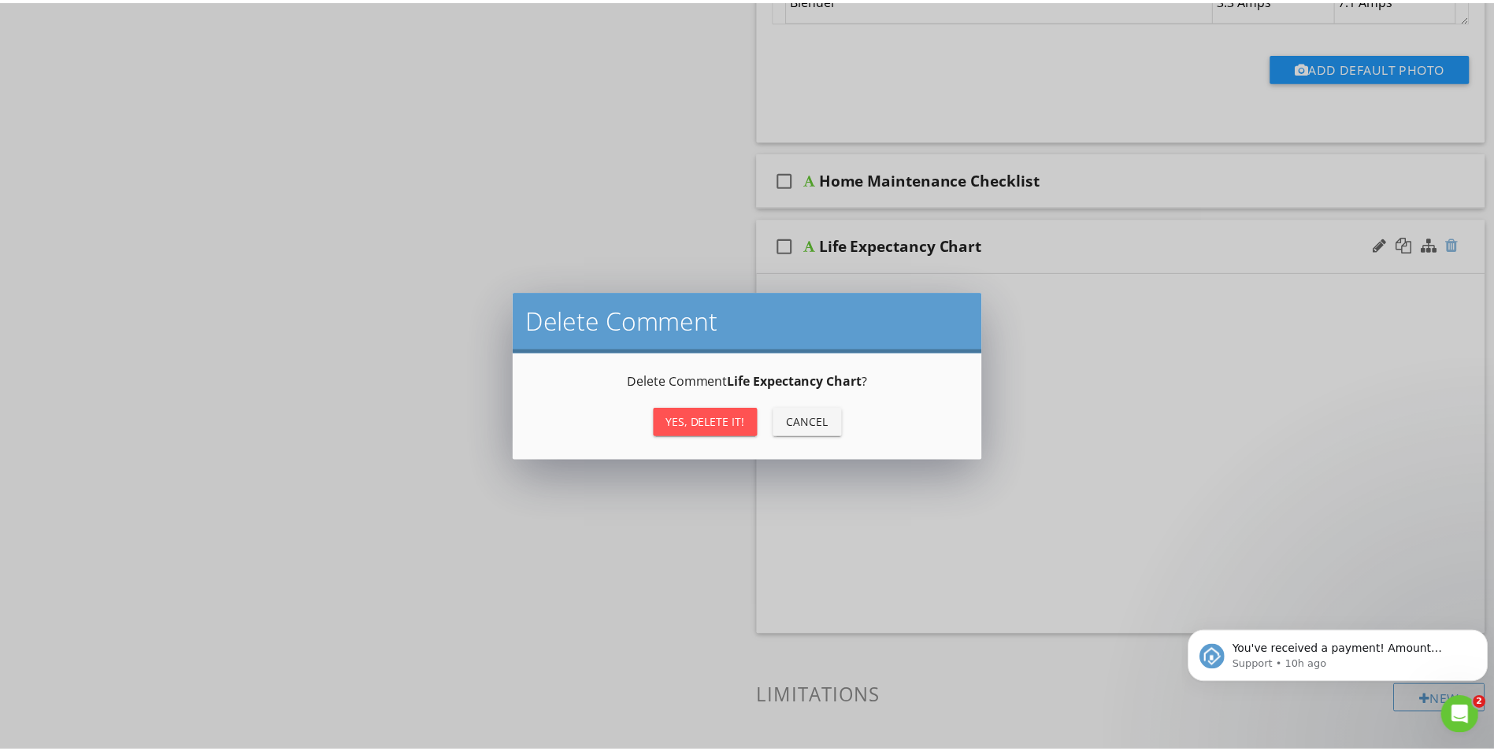
scroll to position [899, 0]
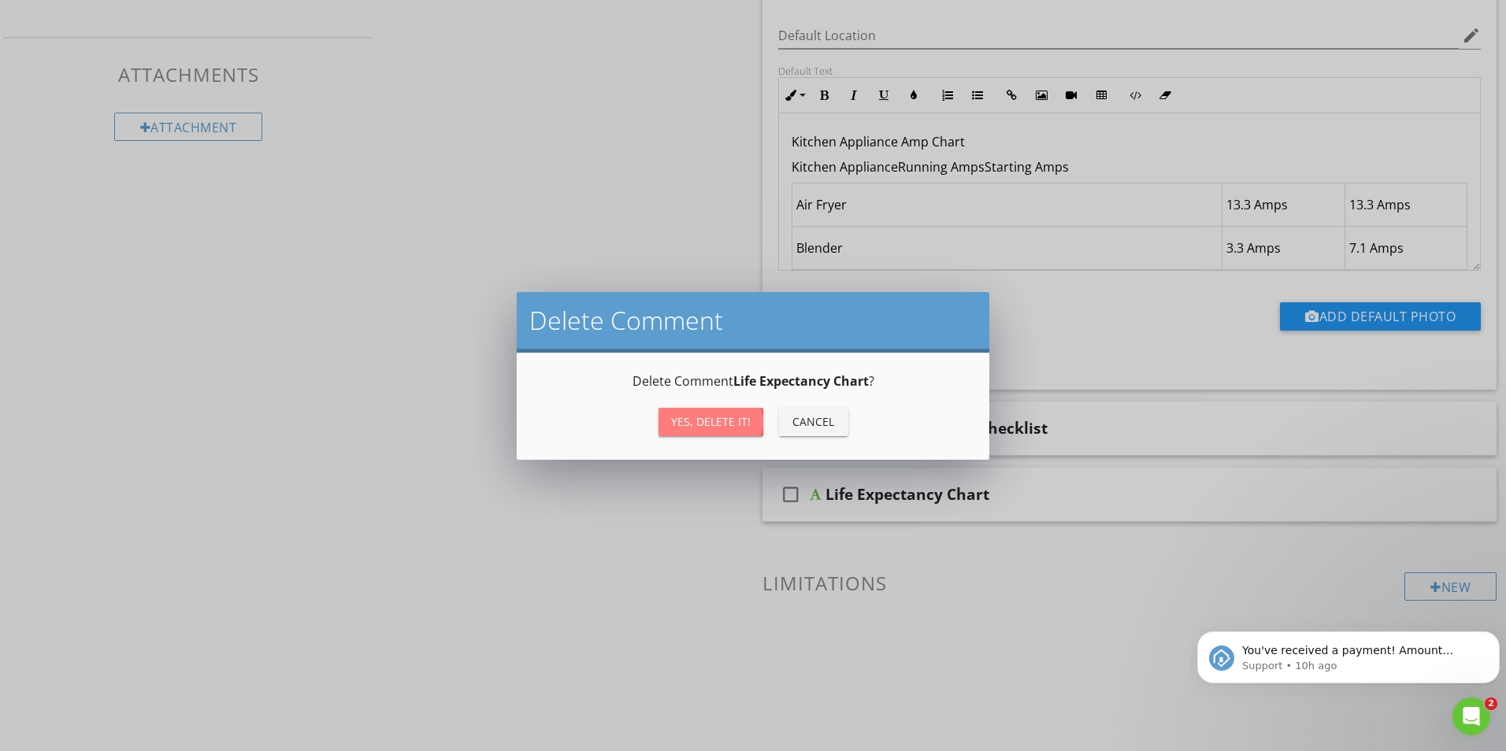
click at [732, 422] on div "Yes, Delete it!" at bounding box center [711, 421] width 80 height 17
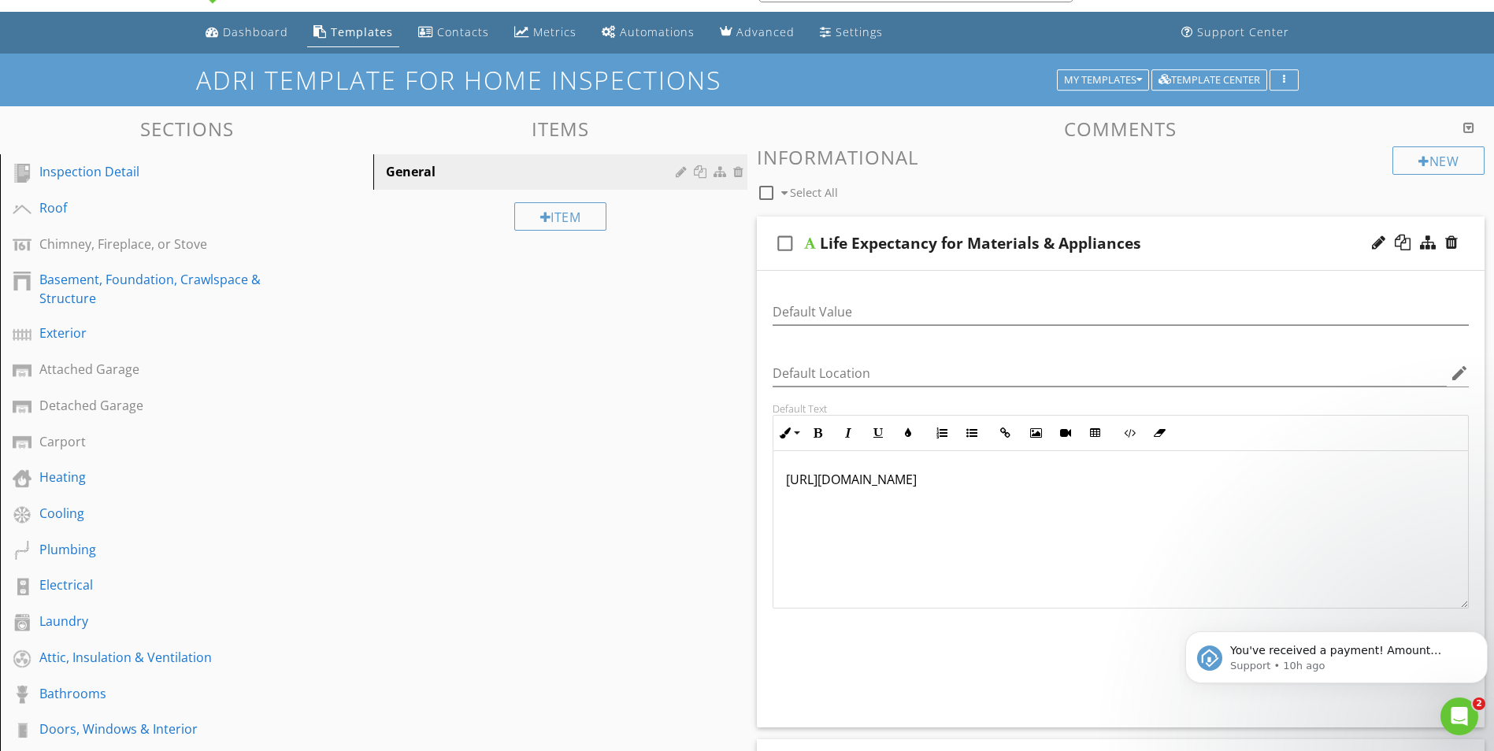
scroll to position [0, 0]
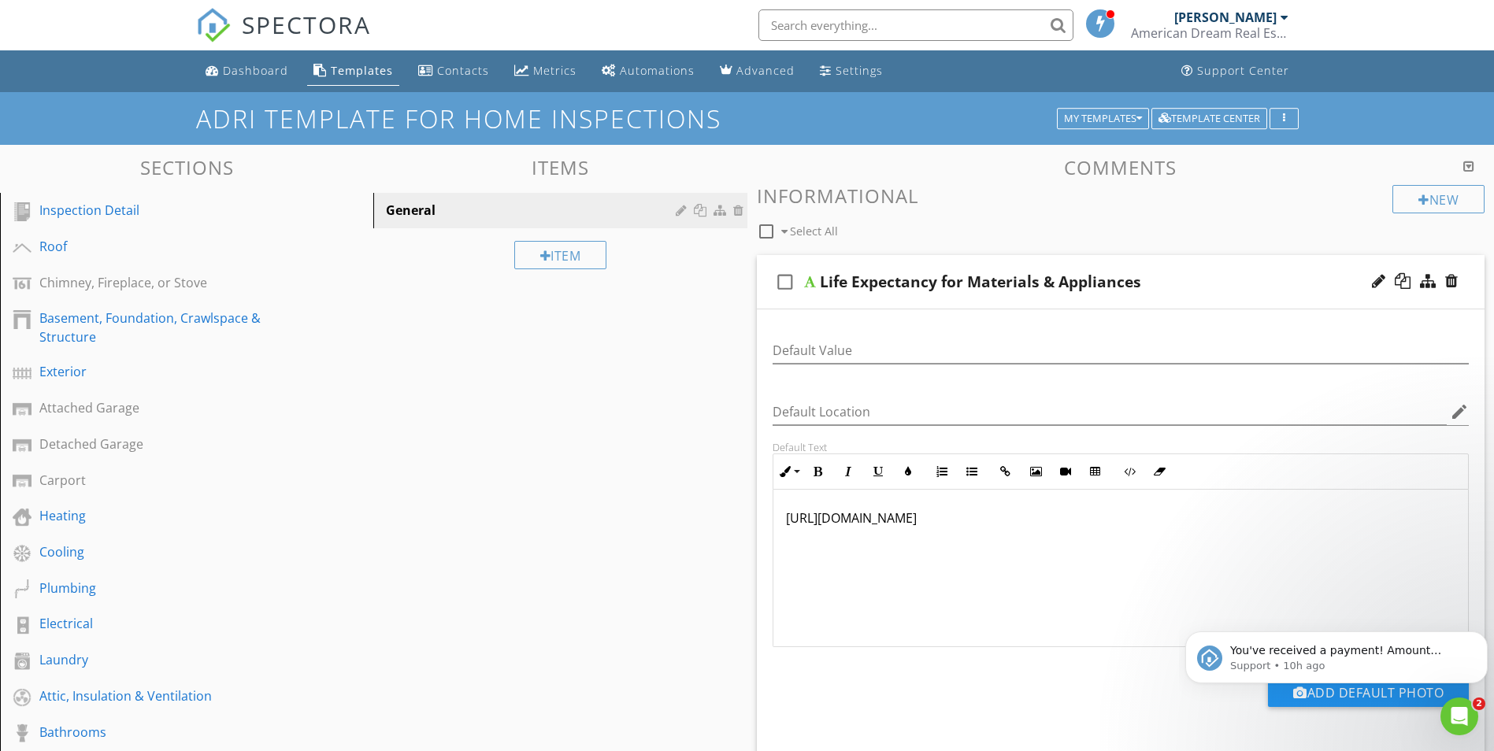
click at [805, 285] on div at bounding box center [810, 282] width 12 height 13
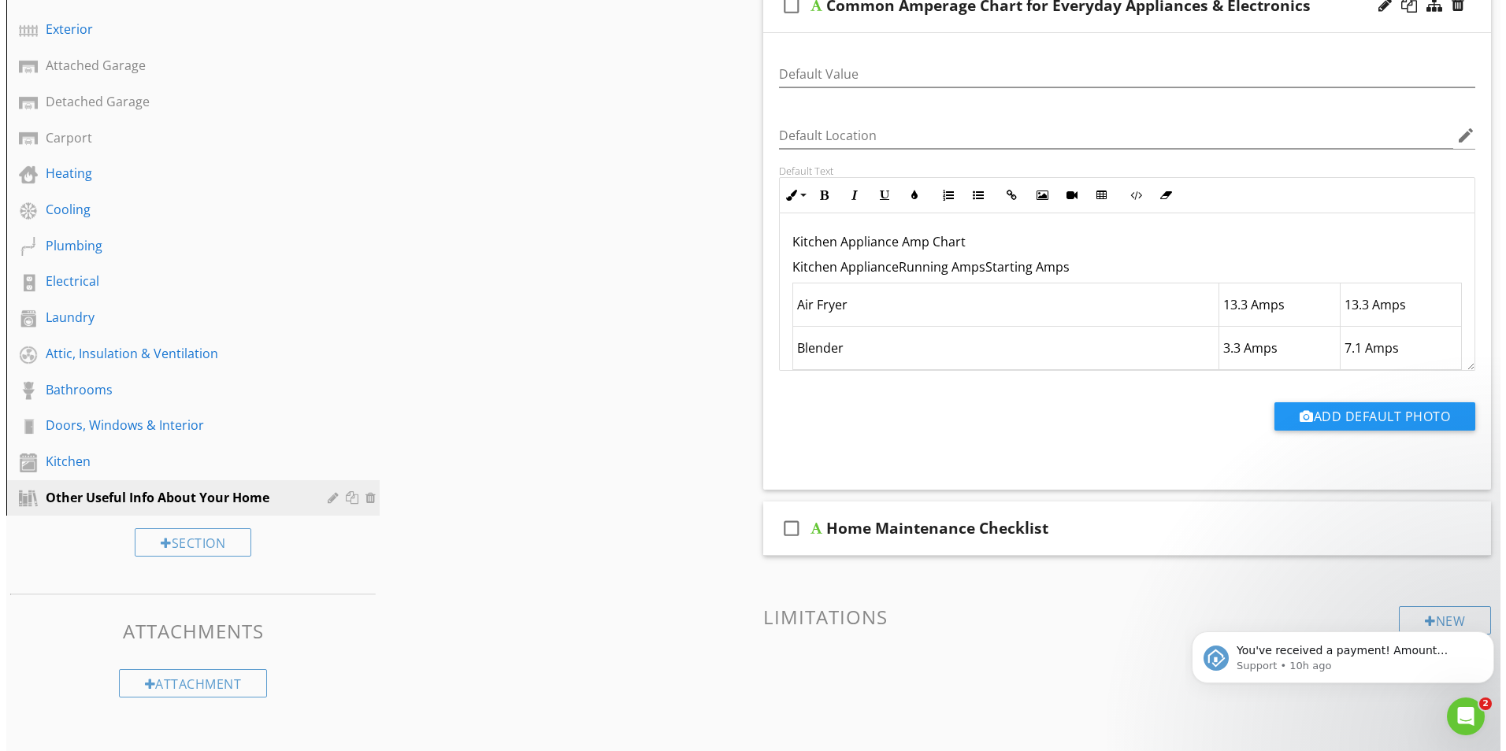
scroll to position [343, 0]
click at [247, 493] on div "Other Useful Info About Your Home" at bounding box center [168, 497] width 259 height 19
click at [329, 499] on div at bounding box center [328, 497] width 15 height 13
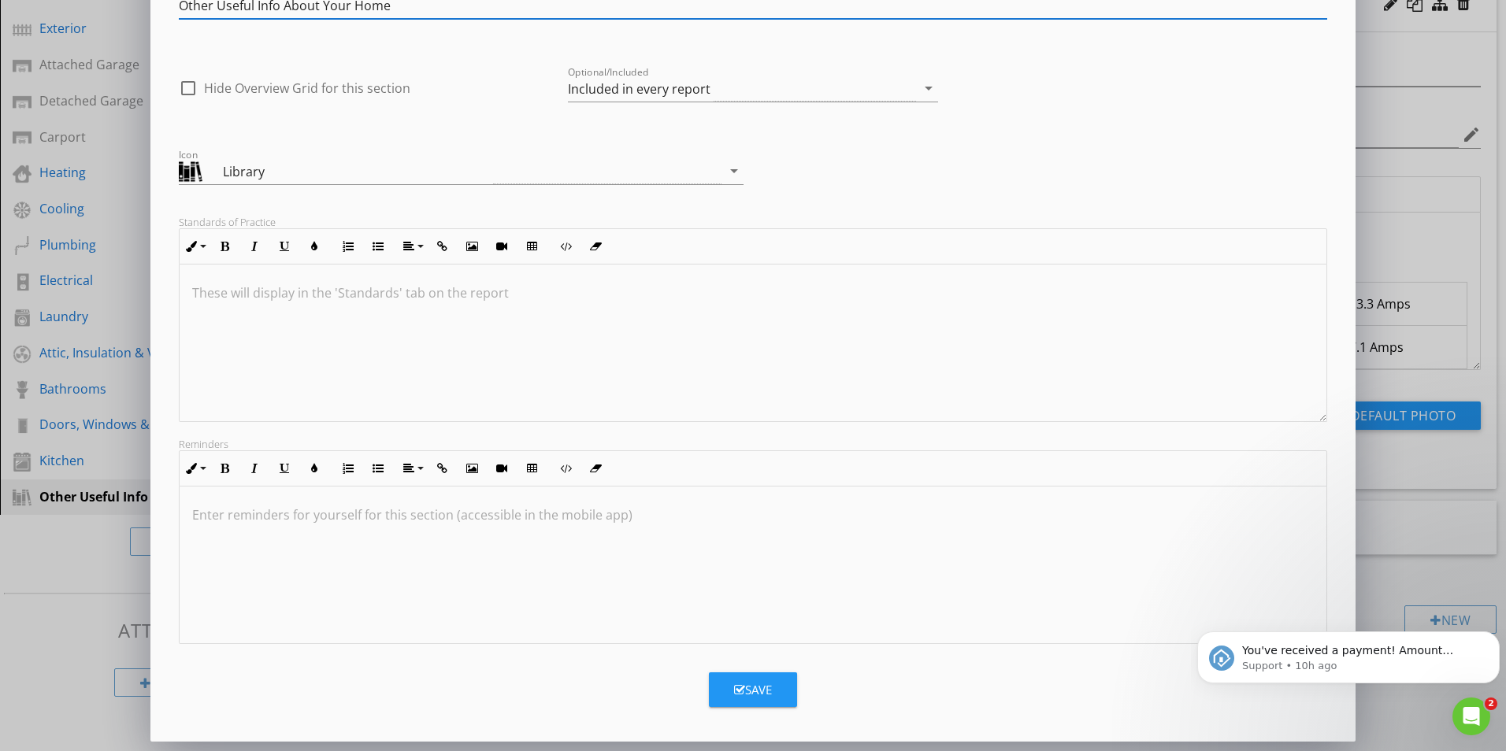
scroll to position [0, 0]
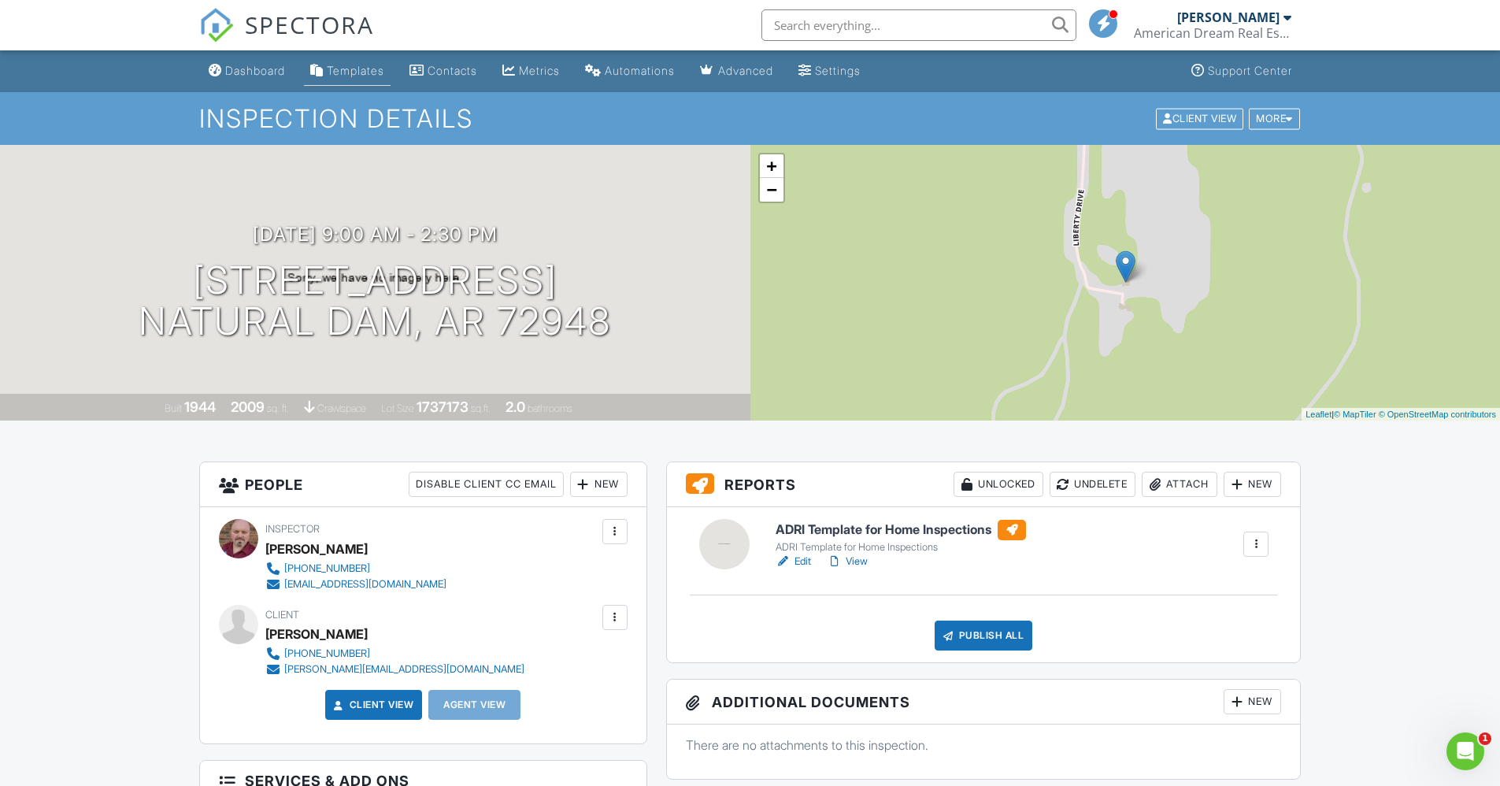
click at [361, 68] on div "Templates" at bounding box center [355, 70] width 57 height 13
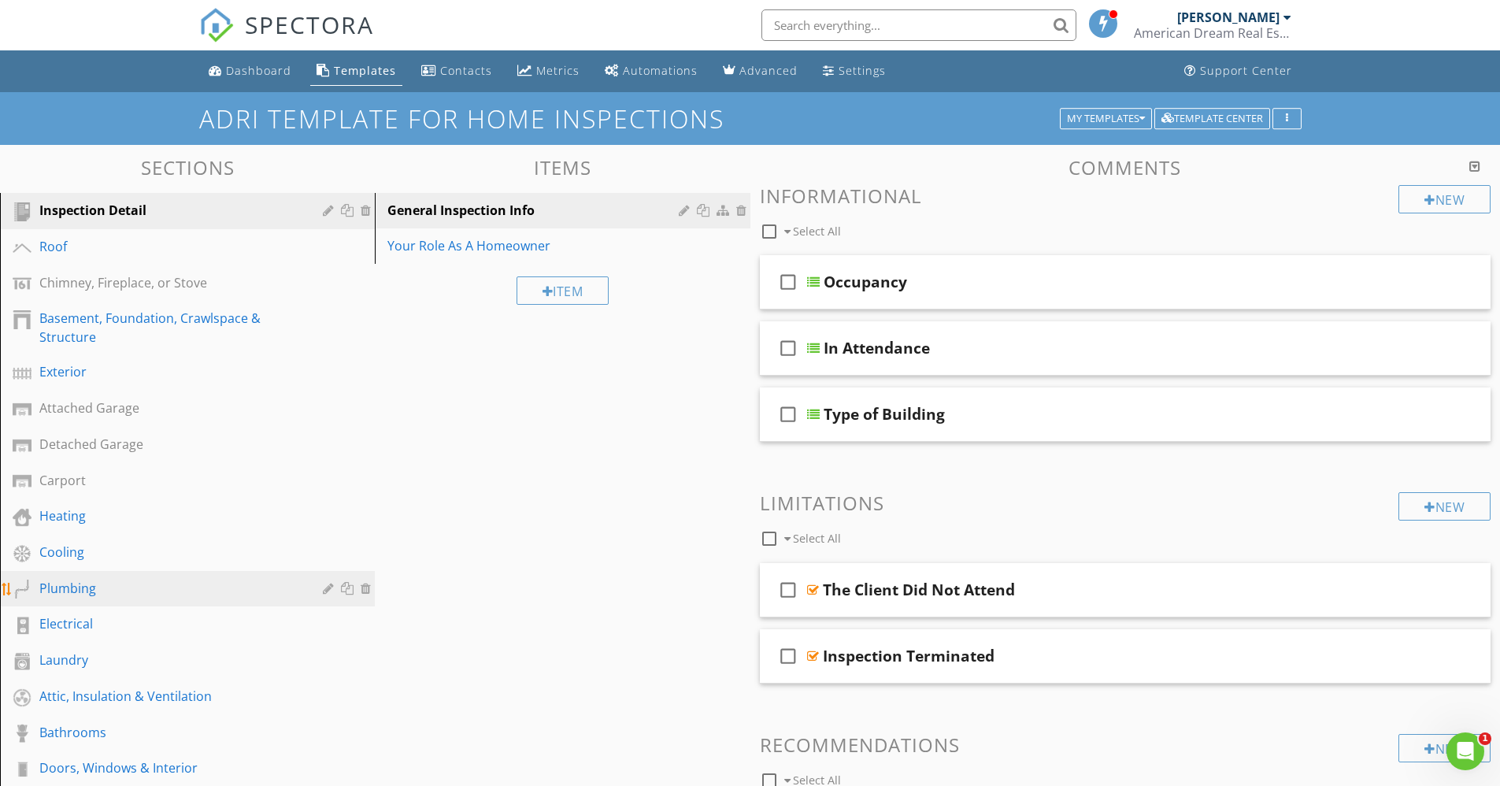
scroll to position [282, 0]
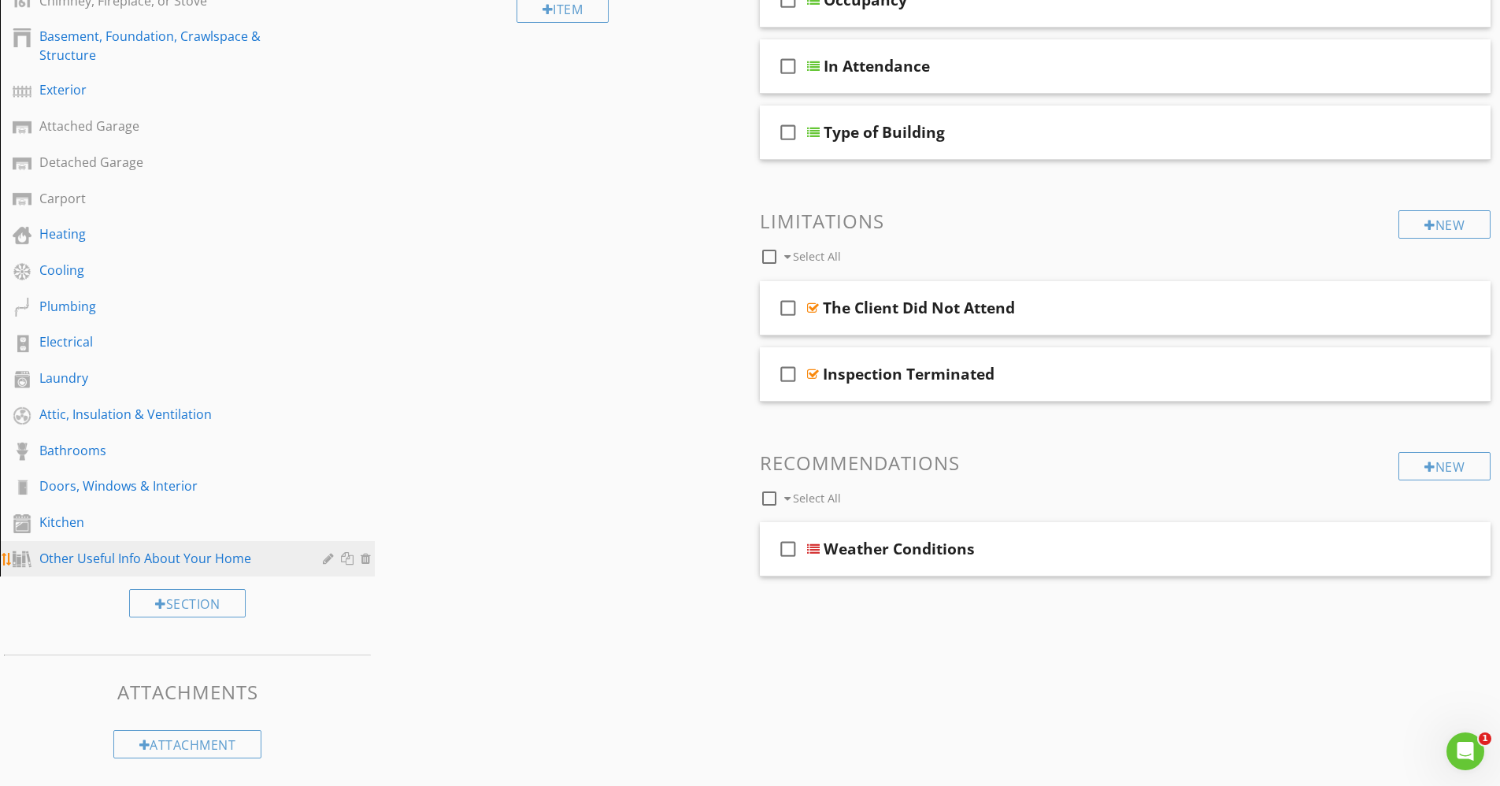
click at [56, 557] on div "Other Useful Info About Your Home" at bounding box center [169, 558] width 261 height 19
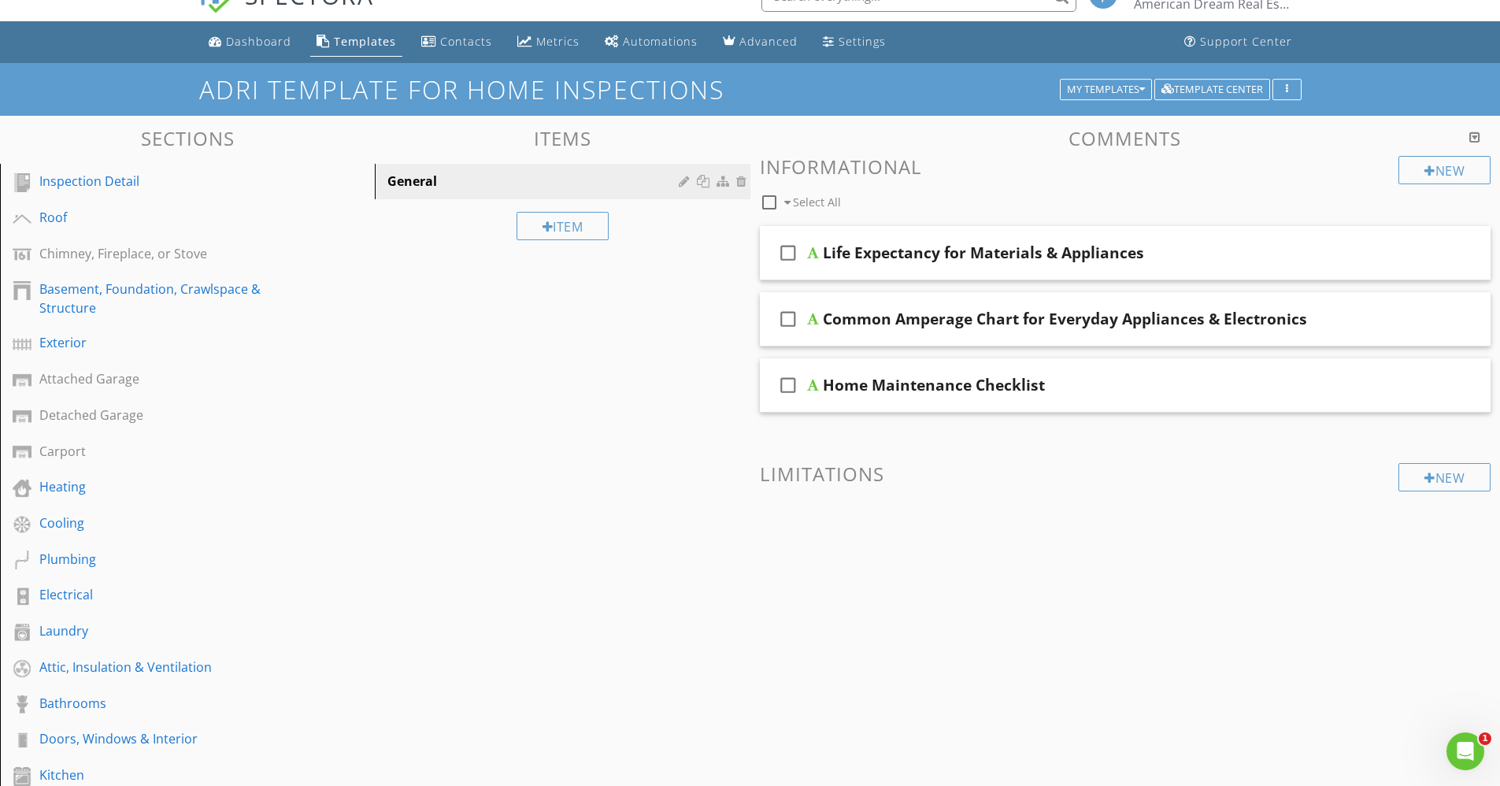
scroll to position [0, 0]
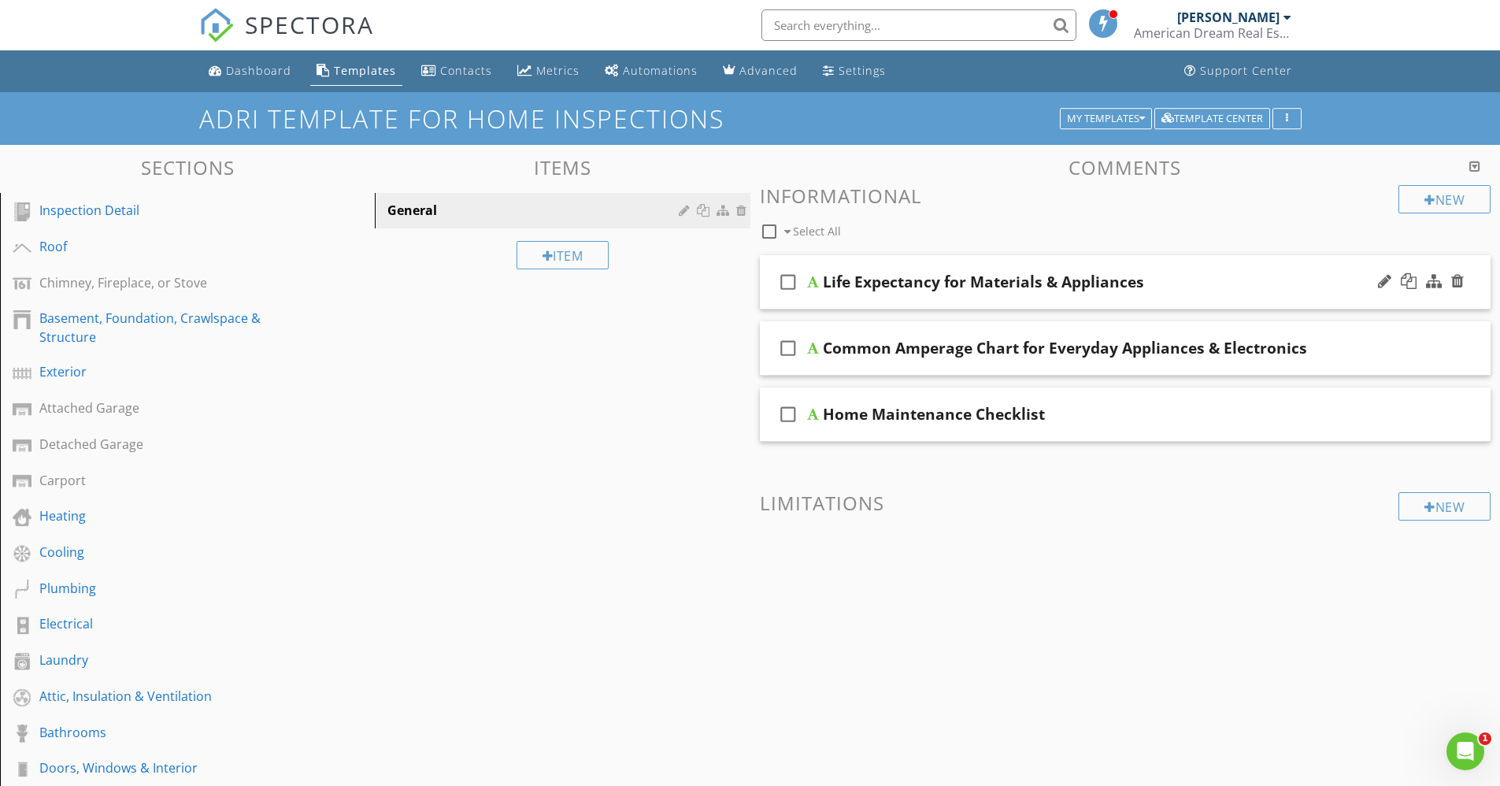
click at [796, 276] on icon "check_box_outline_blank" at bounding box center [788, 282] width 25 height 38
click at [789, 346] on icon "check_box_outline_blank" at bounding box center [788, 348] width 25 height 38
click at [791, 417] on icon "check_box_outline_blank" at bounding box center [788, 414] width 25 height 38
checkbox input "true"
click at [244, 73] on div "Dashboard" at bounding box center [258, 70] width 65 height 15
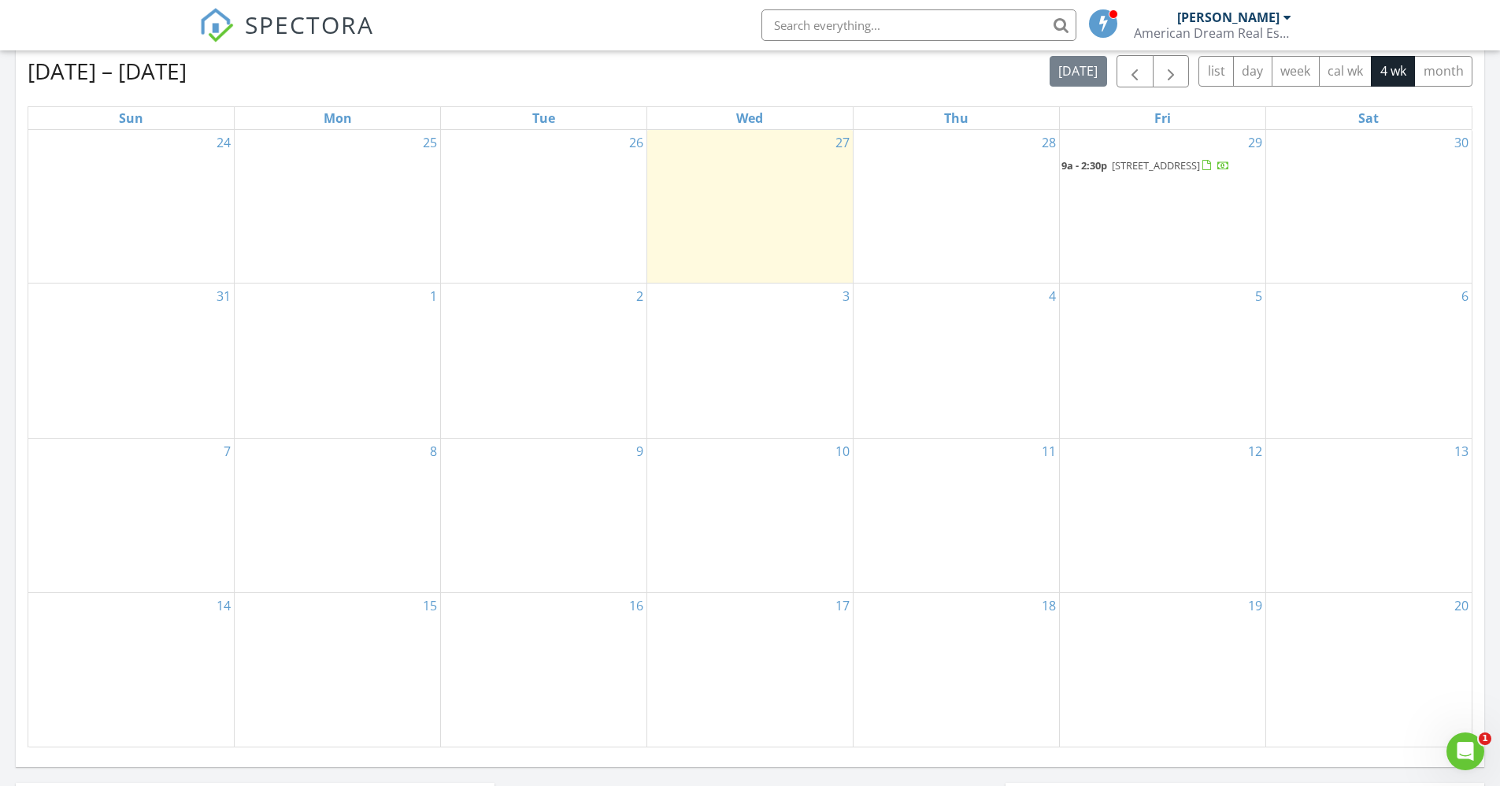
scroll to position [710, 0]
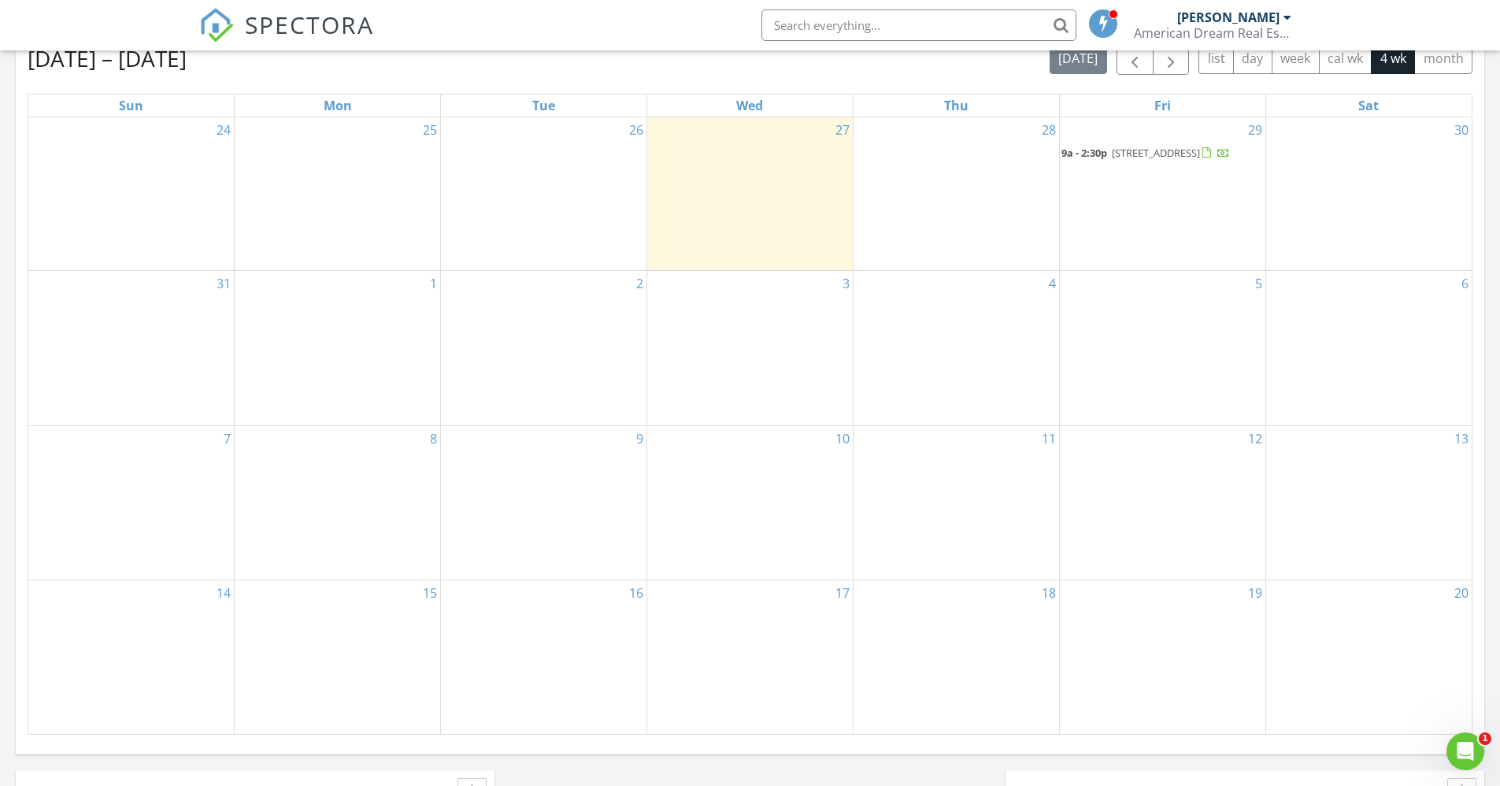
click at [1112, 160] on span "18400 Liberty Drive, Natural Dam 72948" at bounding box center [1156, 153] width 88 height 14
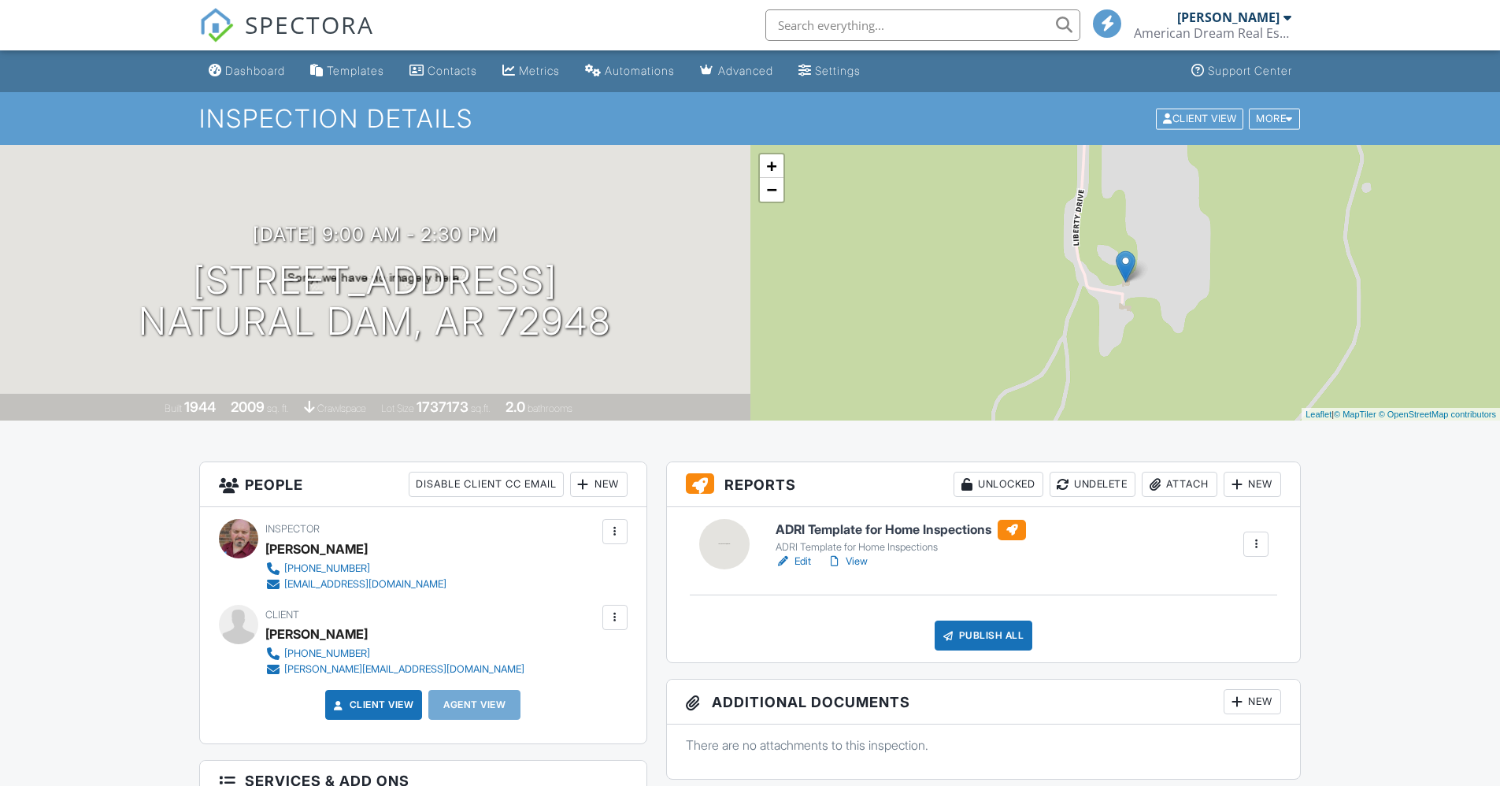
click at [801, 541] on div "ADRI Template for Home Inspections" at bounding box center [901, 547] width 250 height 13
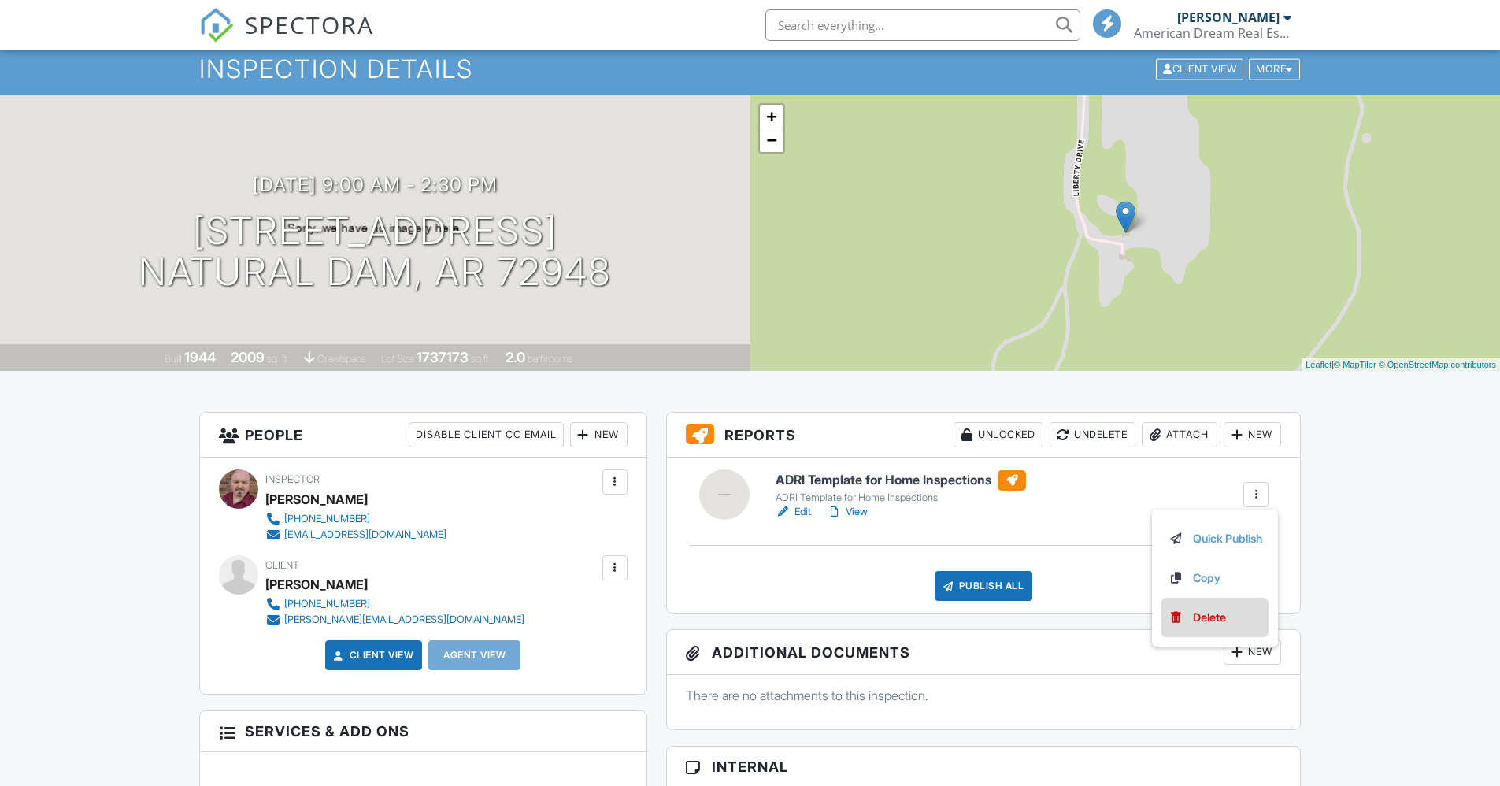
click at [1203, 616] on div "Delete" at bounding box center [1209, 617] width 33 height 17
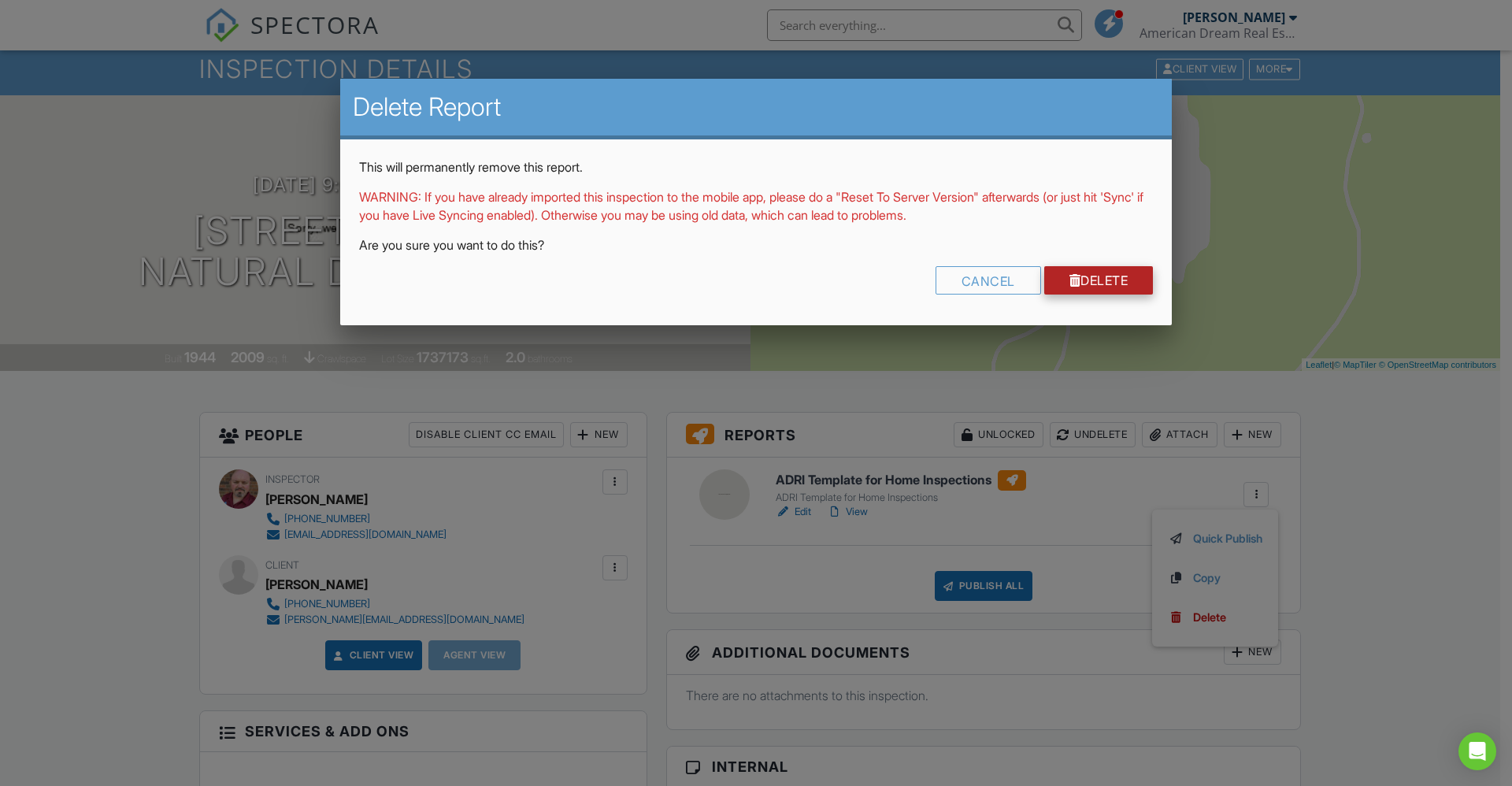
click at [1115, 280] on link "Delete" at bounding box center [1098, 280] width 109 height 28
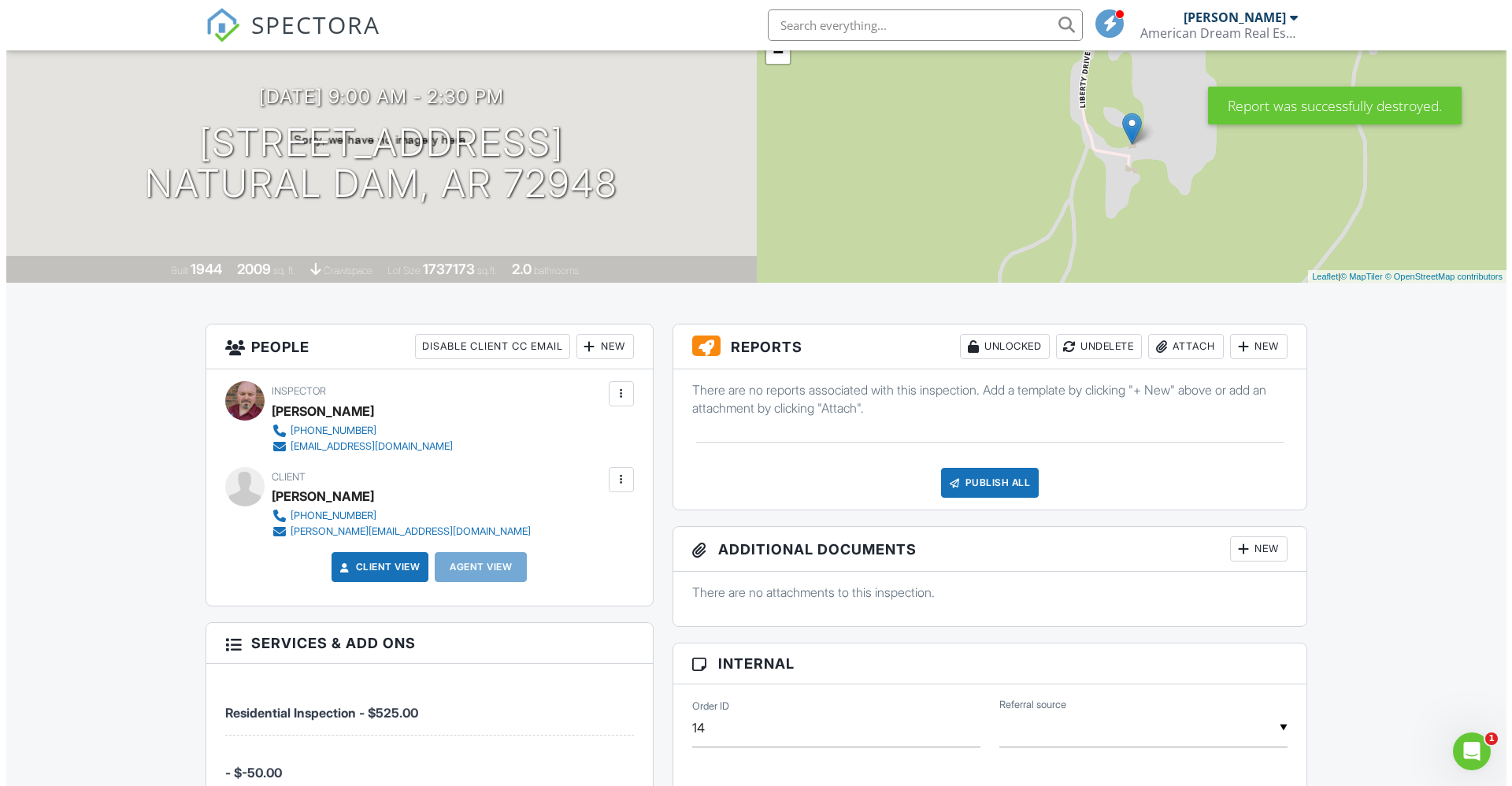
scroll to position [137, 0]
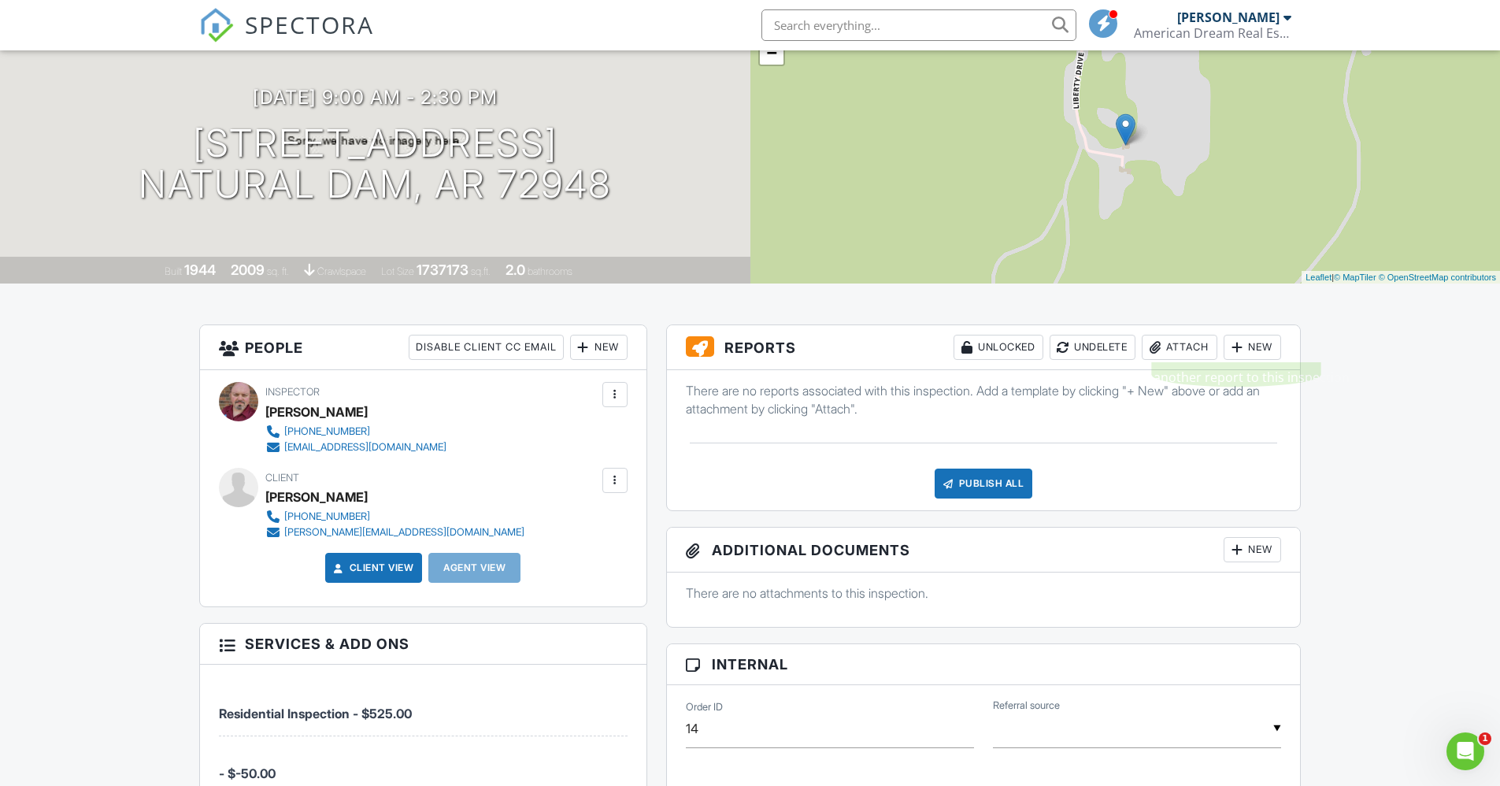
click at [1243, 344] on div at bounding box center [1237, 347] width 16 height 16
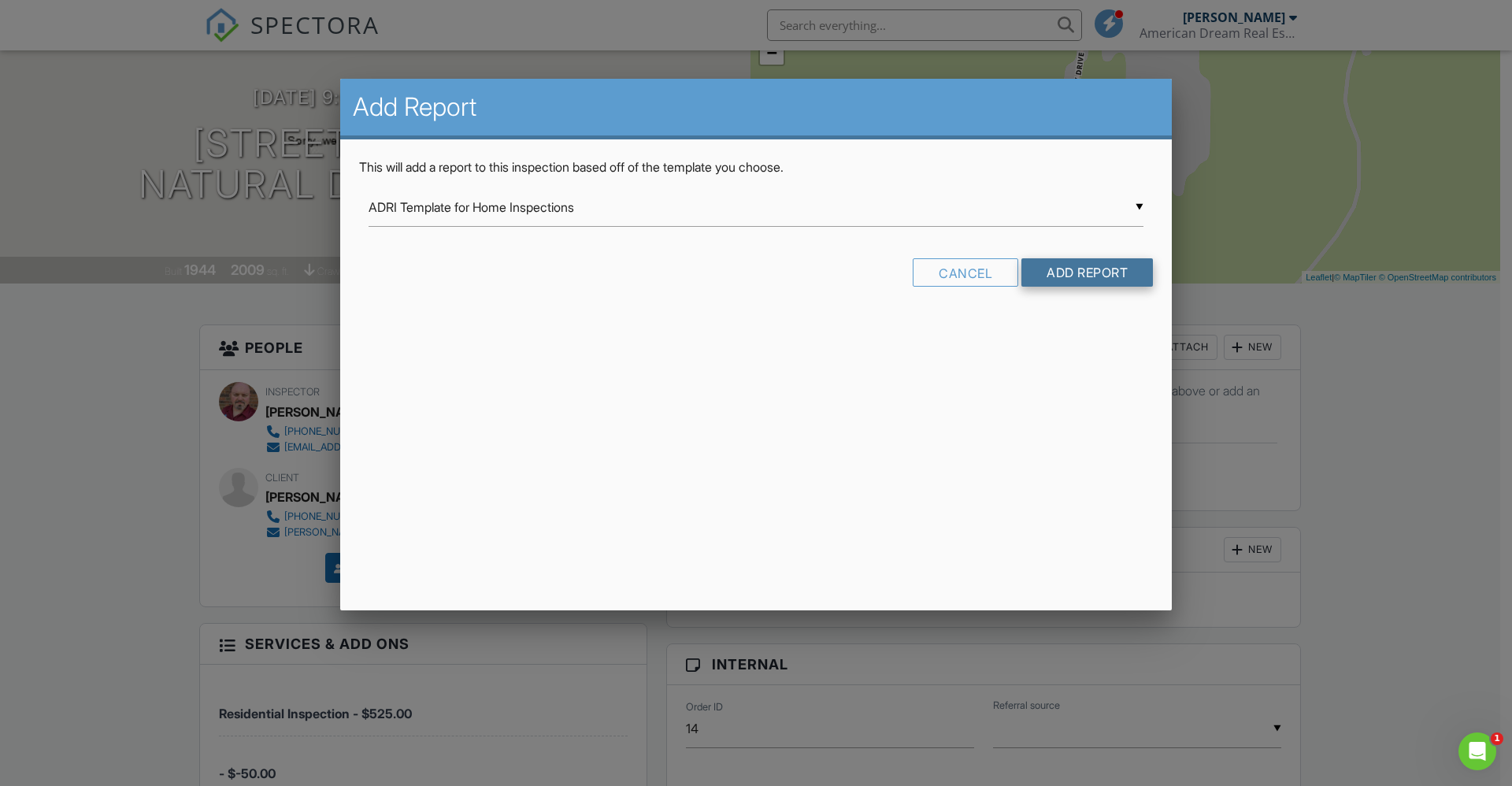
click at [1098, 273] on input "Add Report" at bounding box center [1088, 272] width 132 height 28
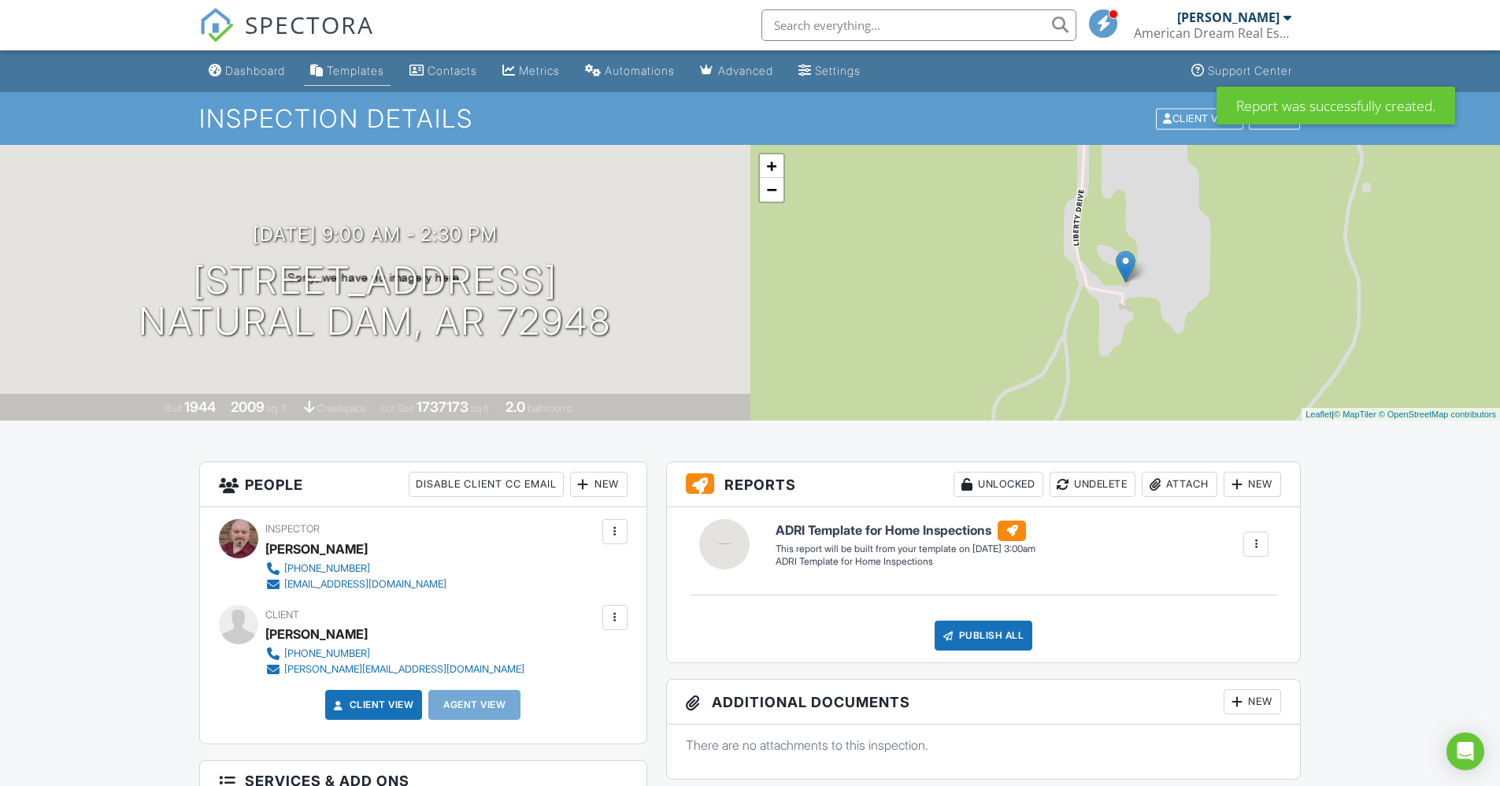
click at [369, 70] on div "Templates" at bounding box center [355, 70] width 57 height 13
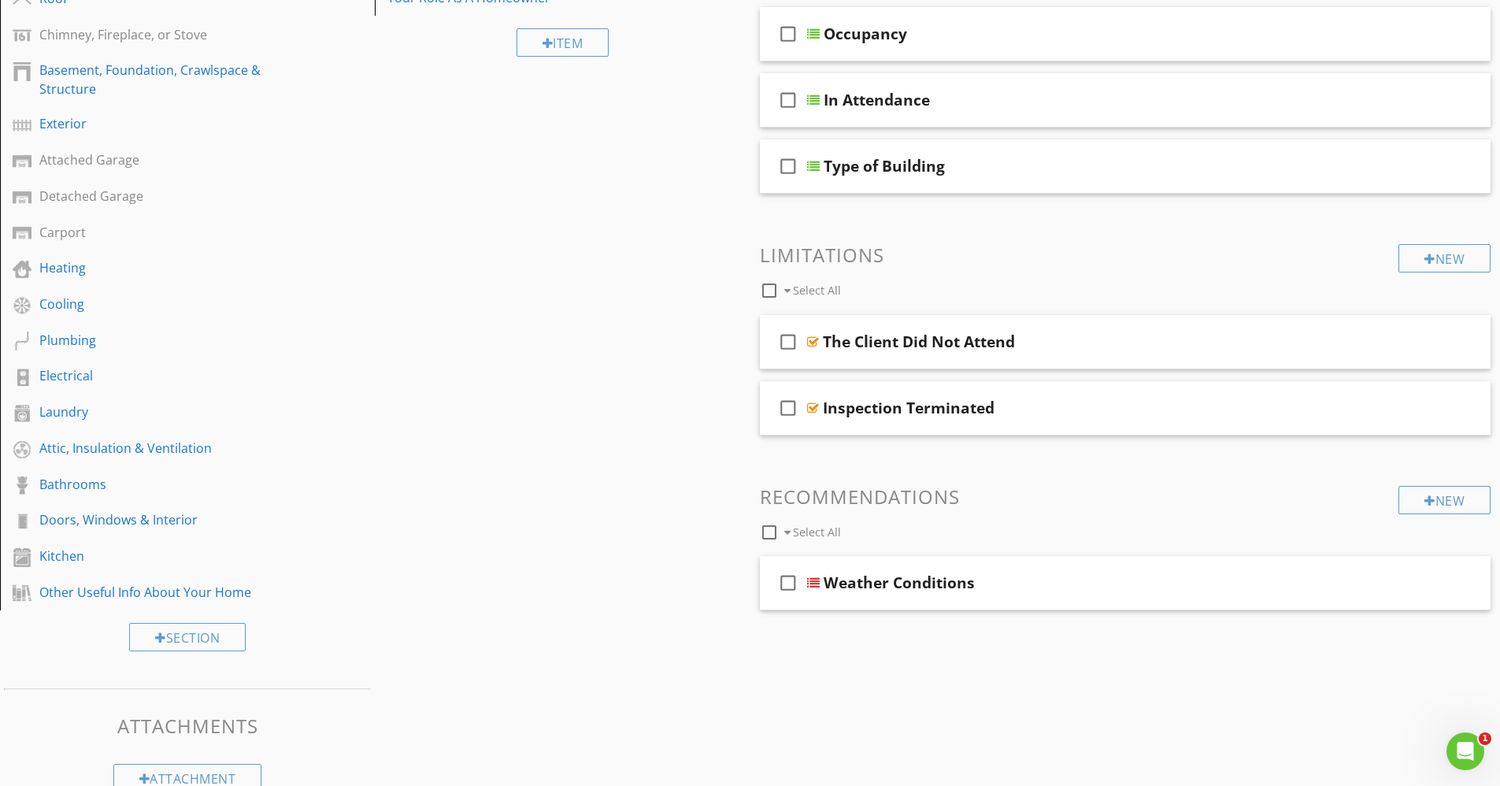
scroll to position [282, 0]
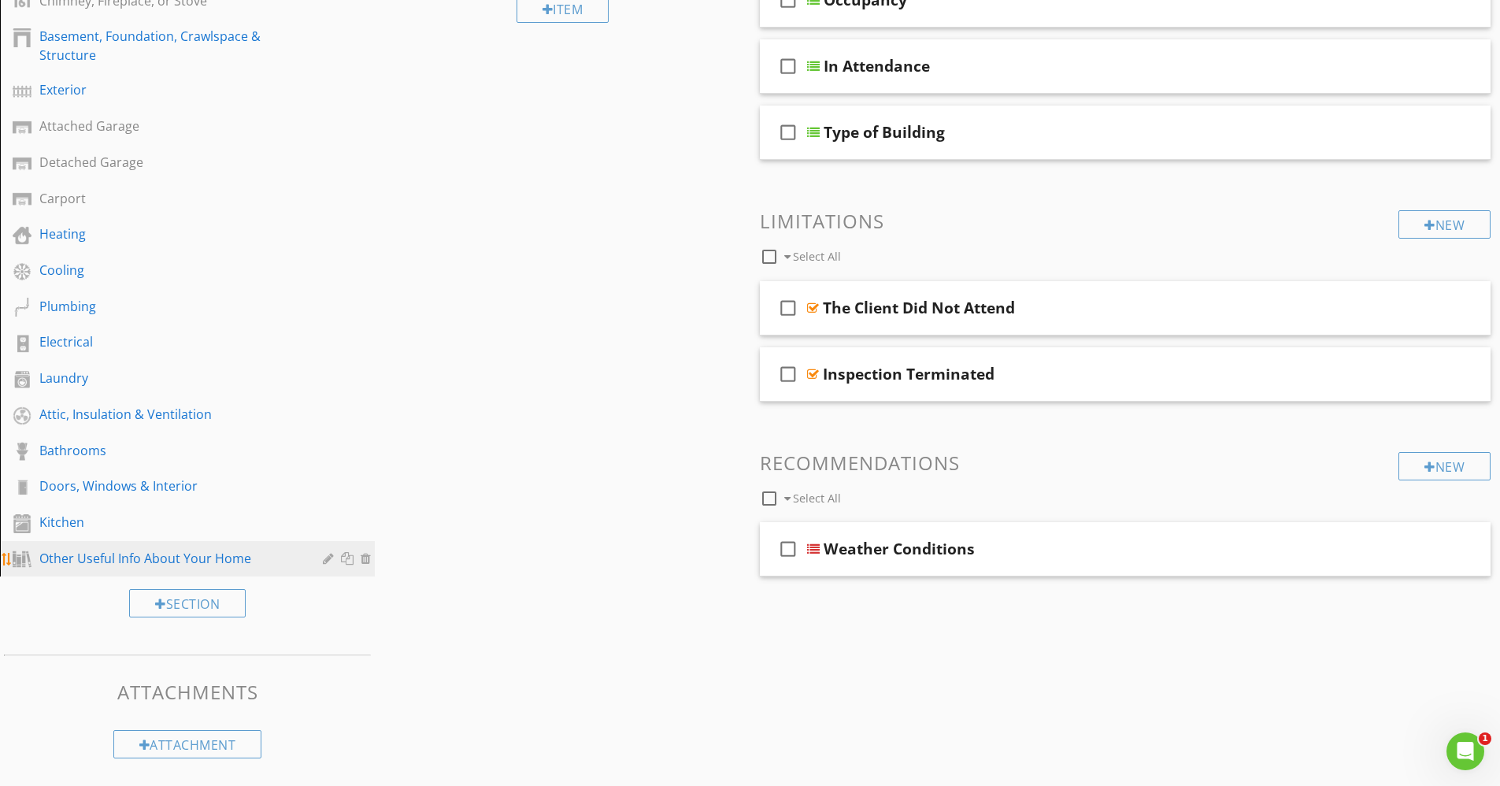
click at [144, 554] on div "Other Useful Info About Your Home" at bounding box center [169, 558] width 261 height 19
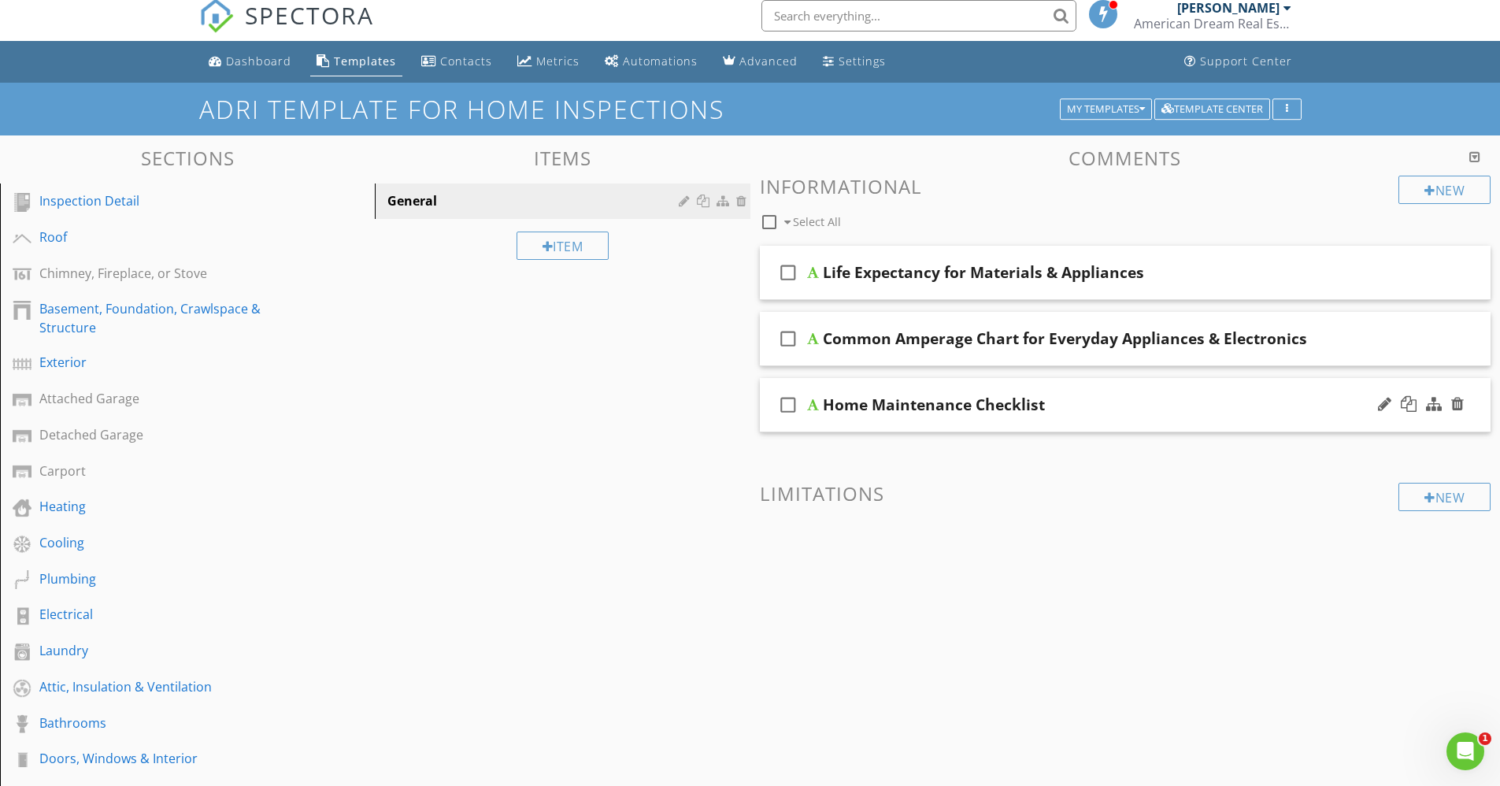
scroll to position [0, 0]
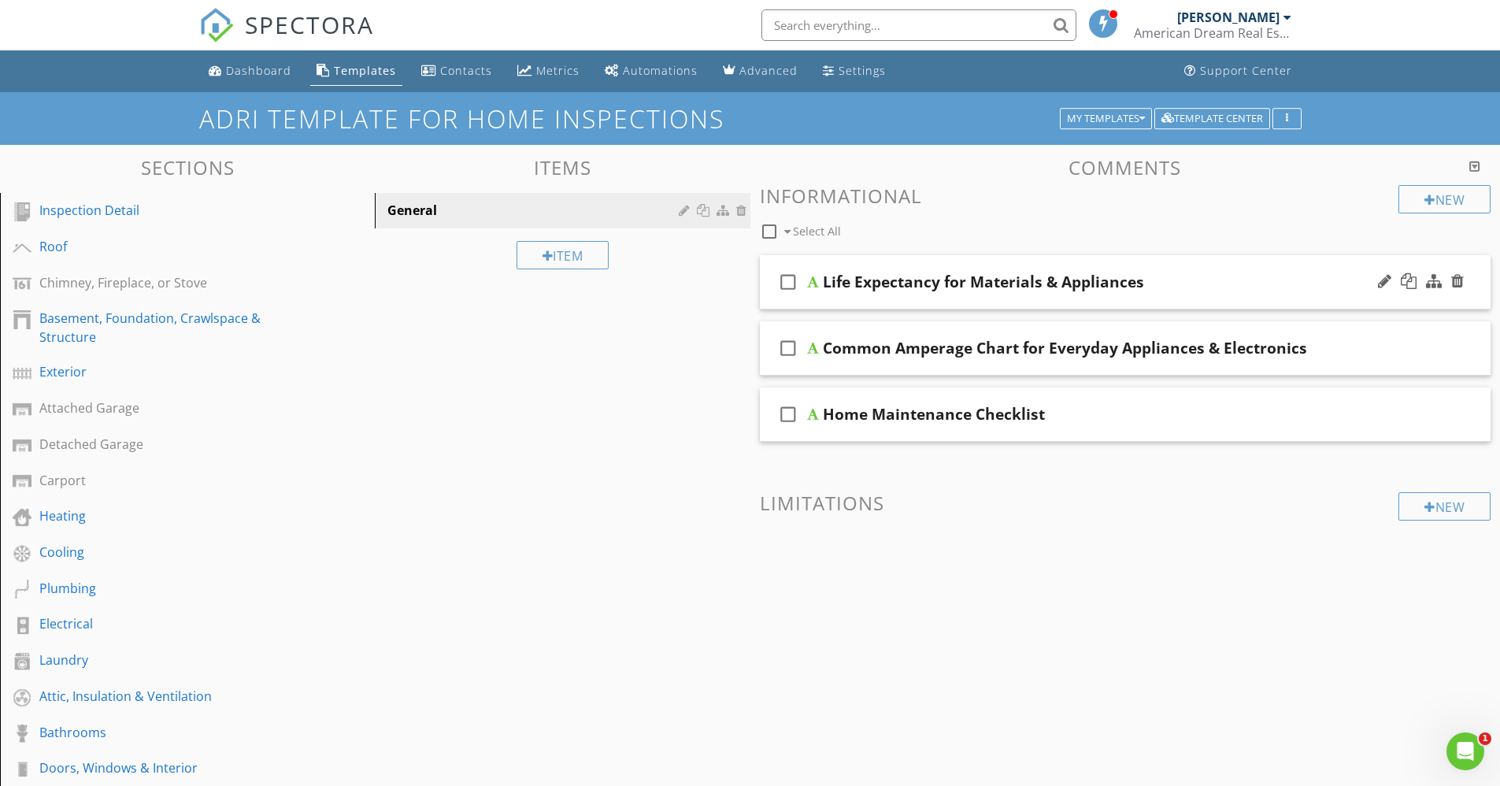
click at [810, 284] on div at bounding box center [813, 282] width 12 height 13
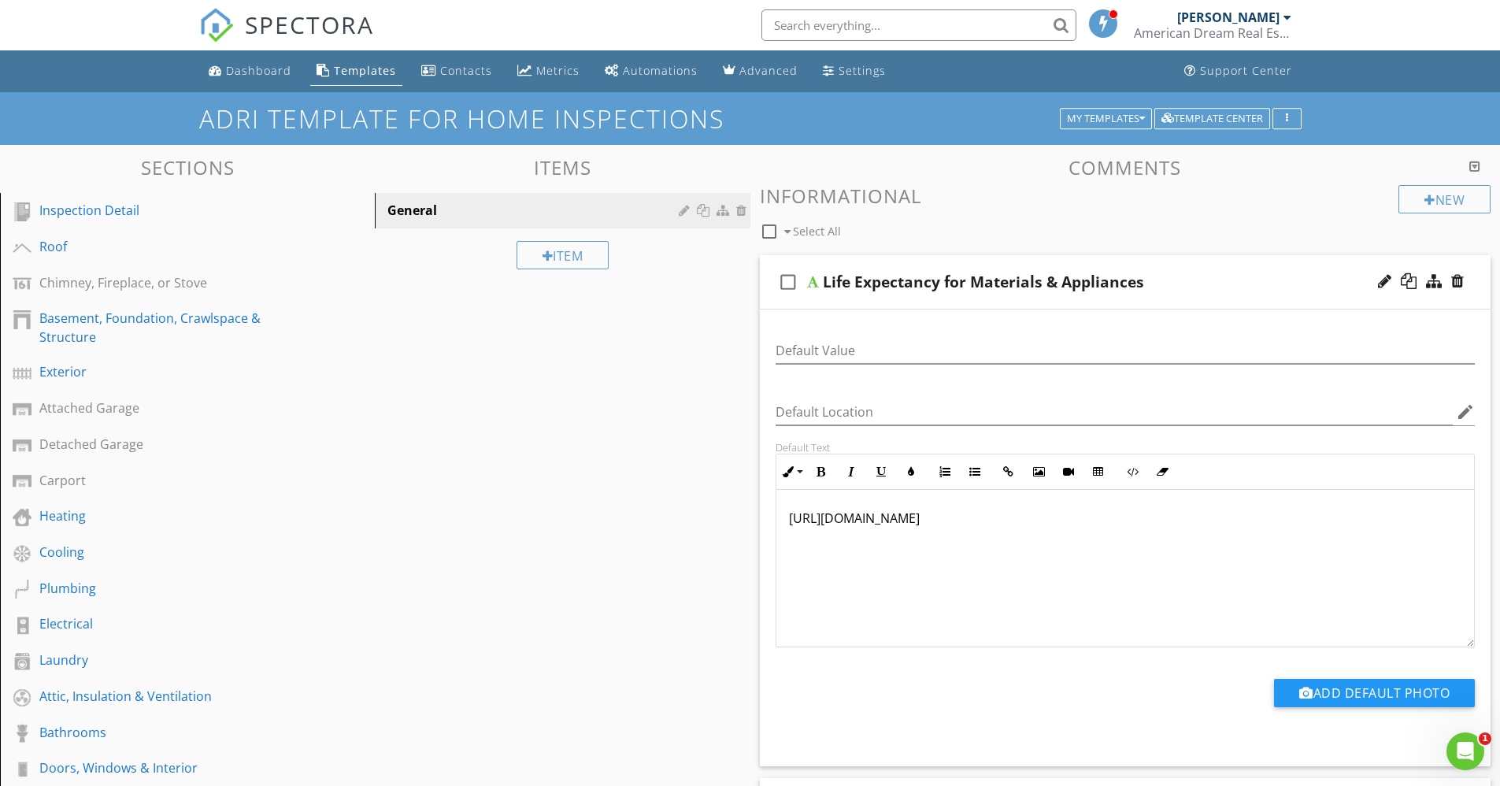
scroll to position [1, 0]
click at [810, 280] on div at bounding box center [813, 282] width 12 height 13
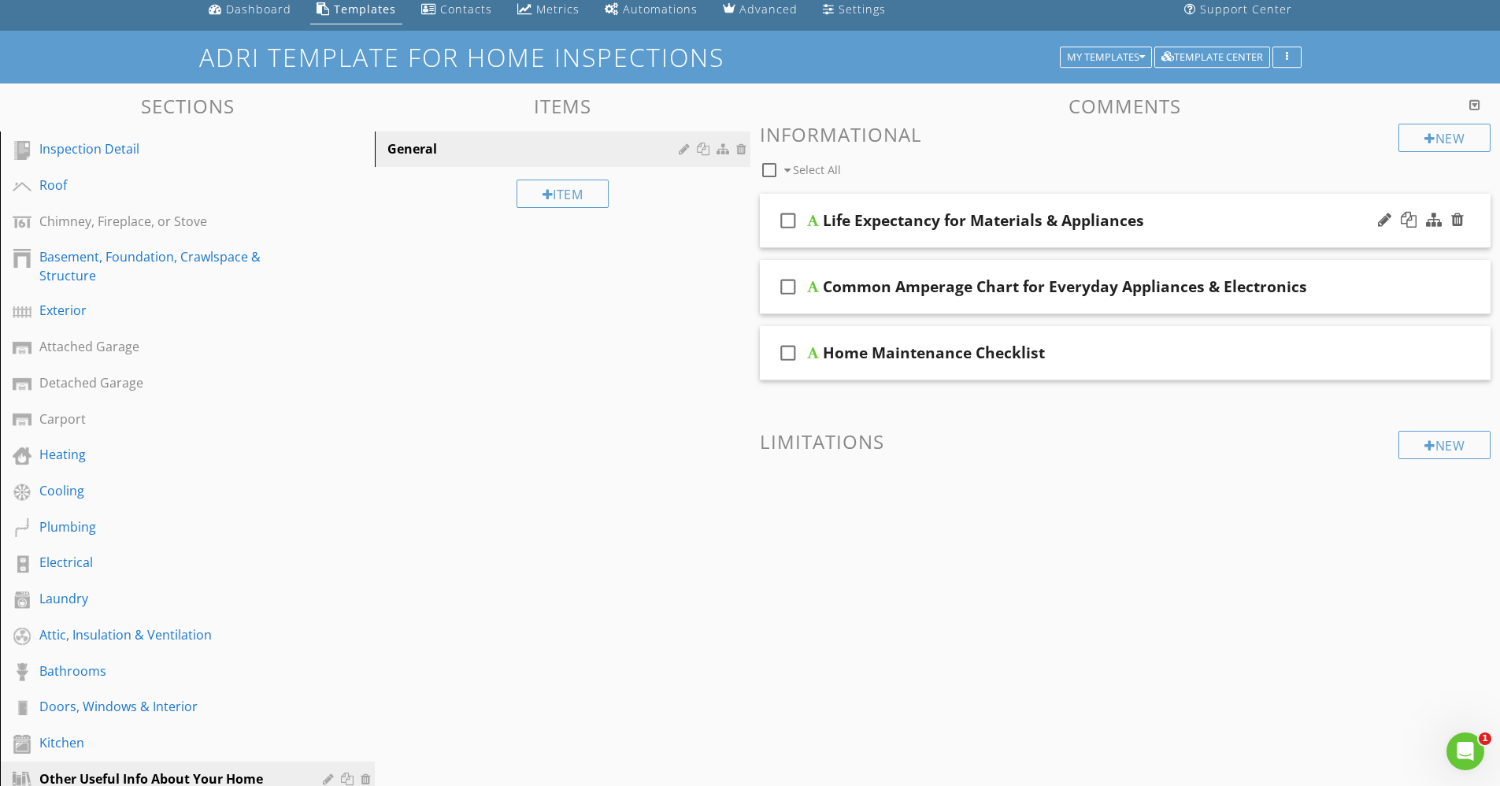
scroll to position [69, 0]
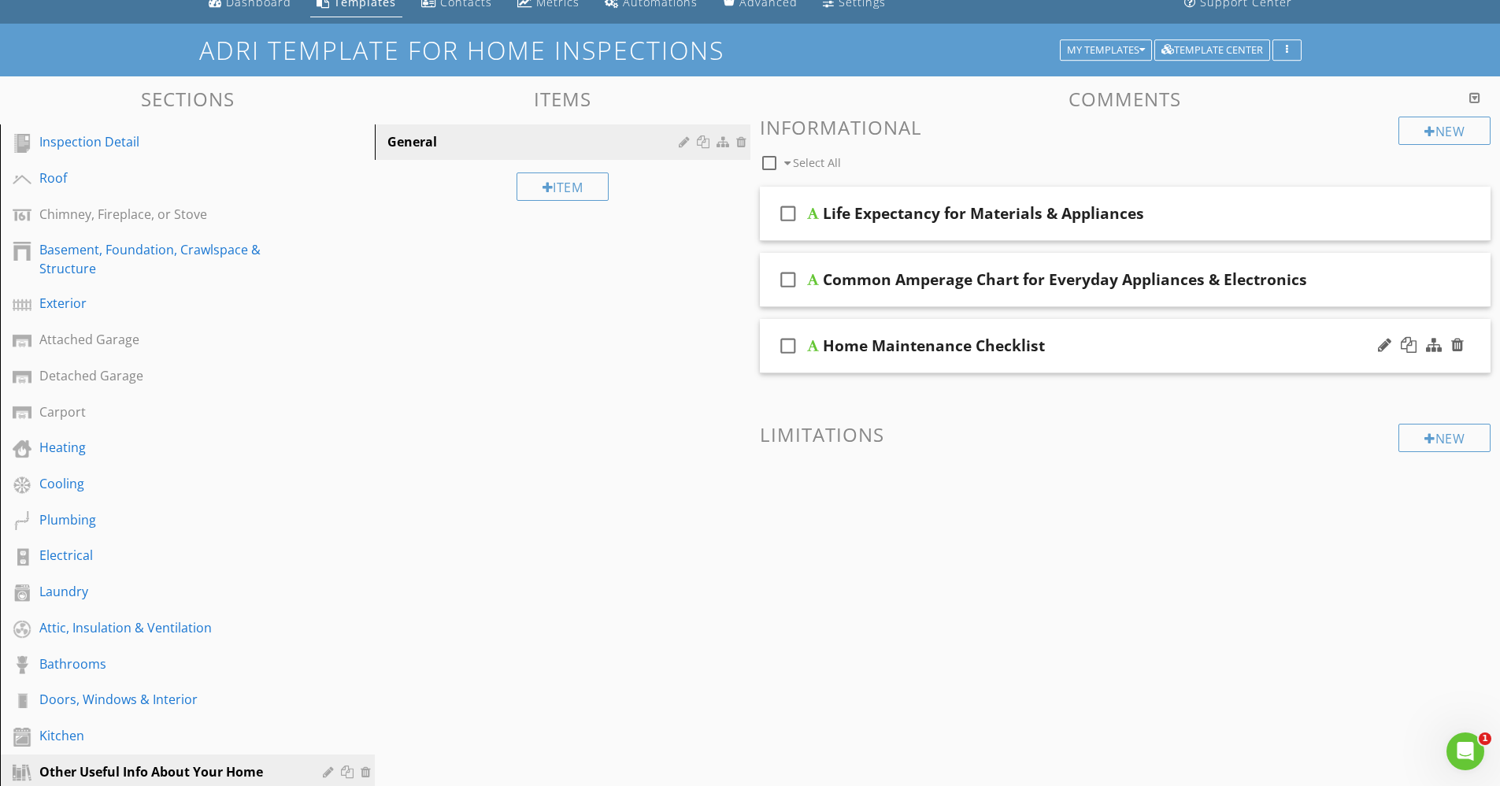
click at [814, 348] on div at bounding box center [813, 345] width 12 height 13
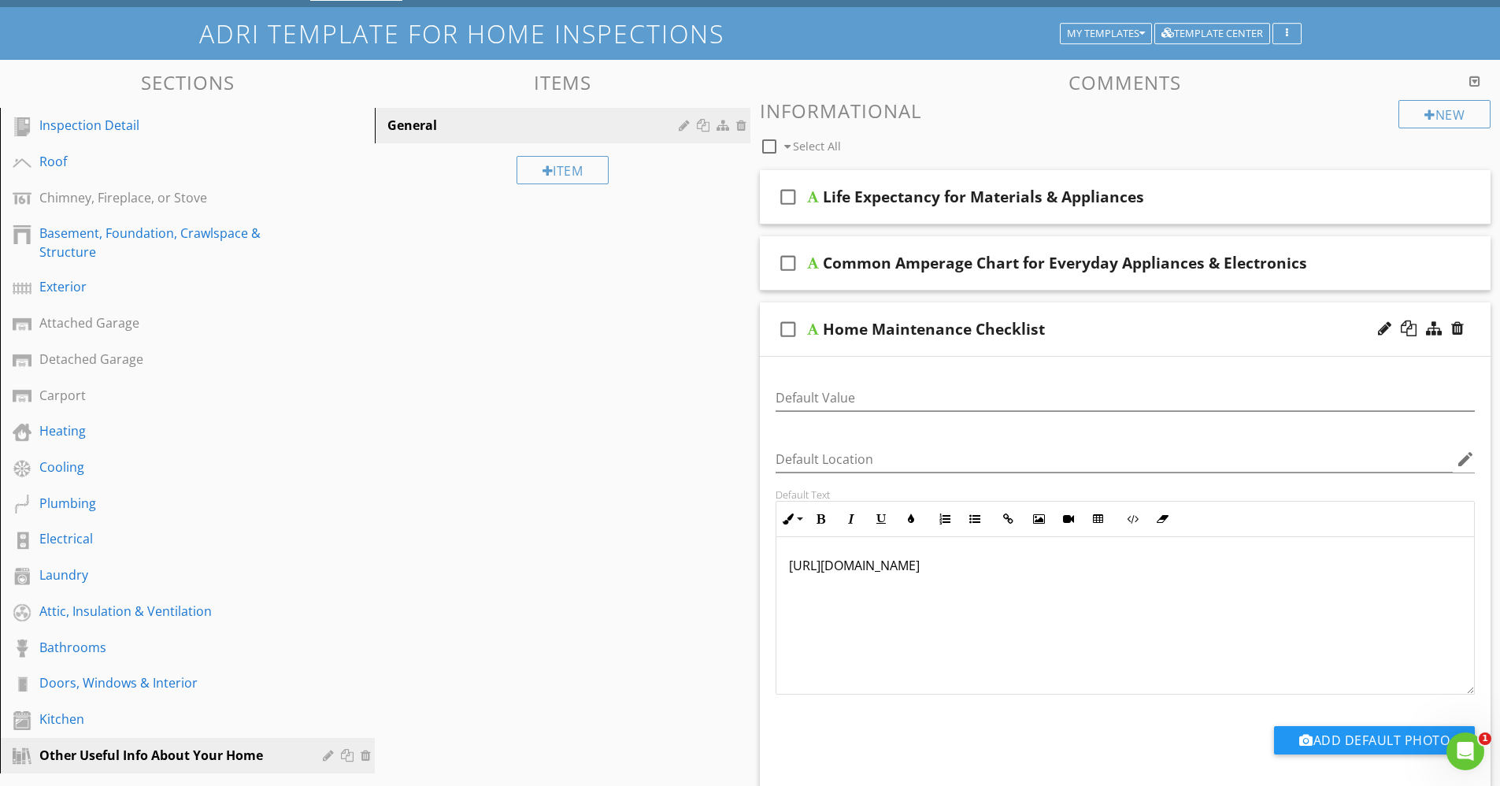
scroll to position [80, 0]
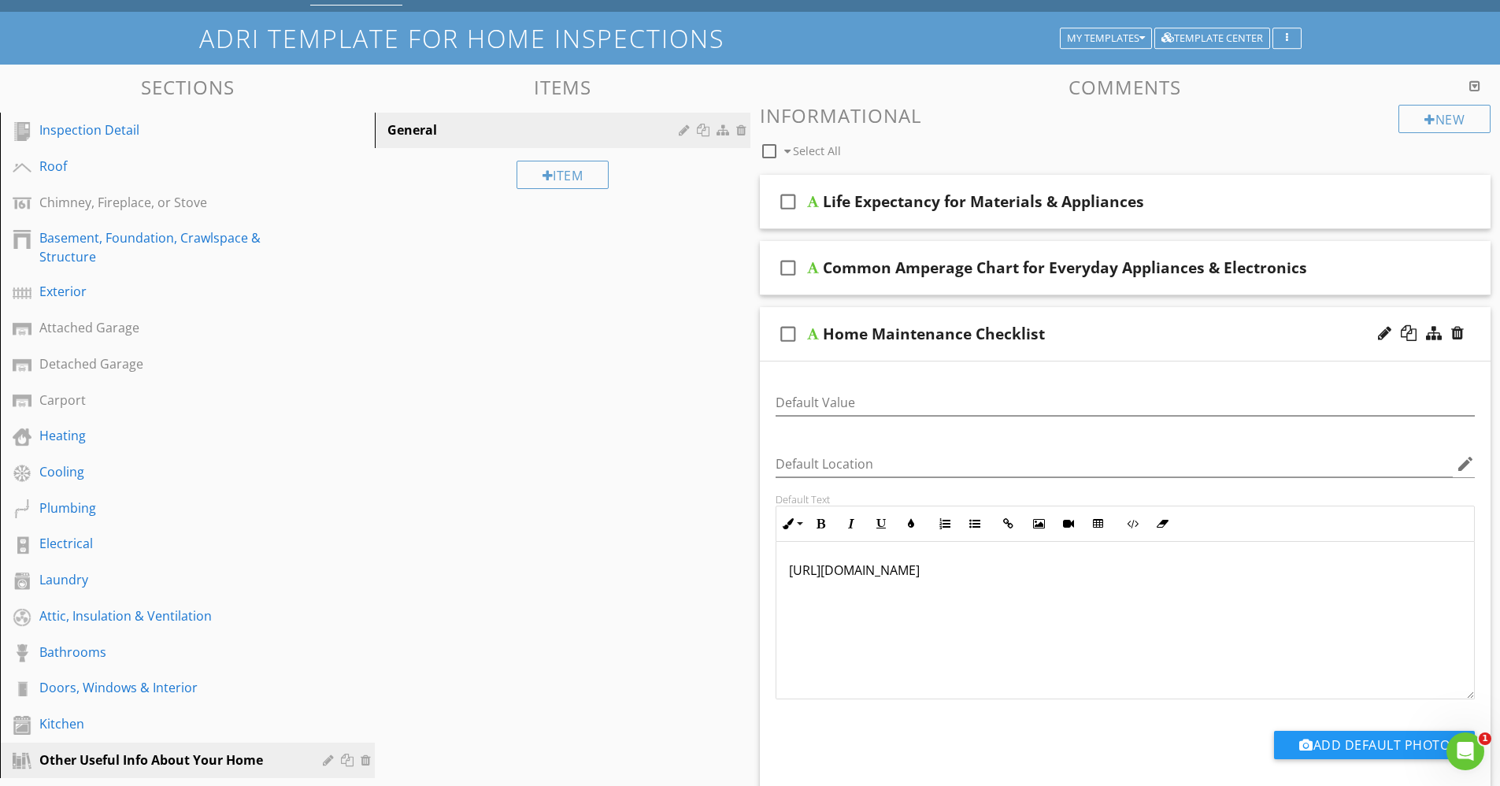
click at [1159, 212] on div "check_box_outline_blank Life Expectancy for Materials & Appliances" at bounding box center [1126, 202] width 732 height 54
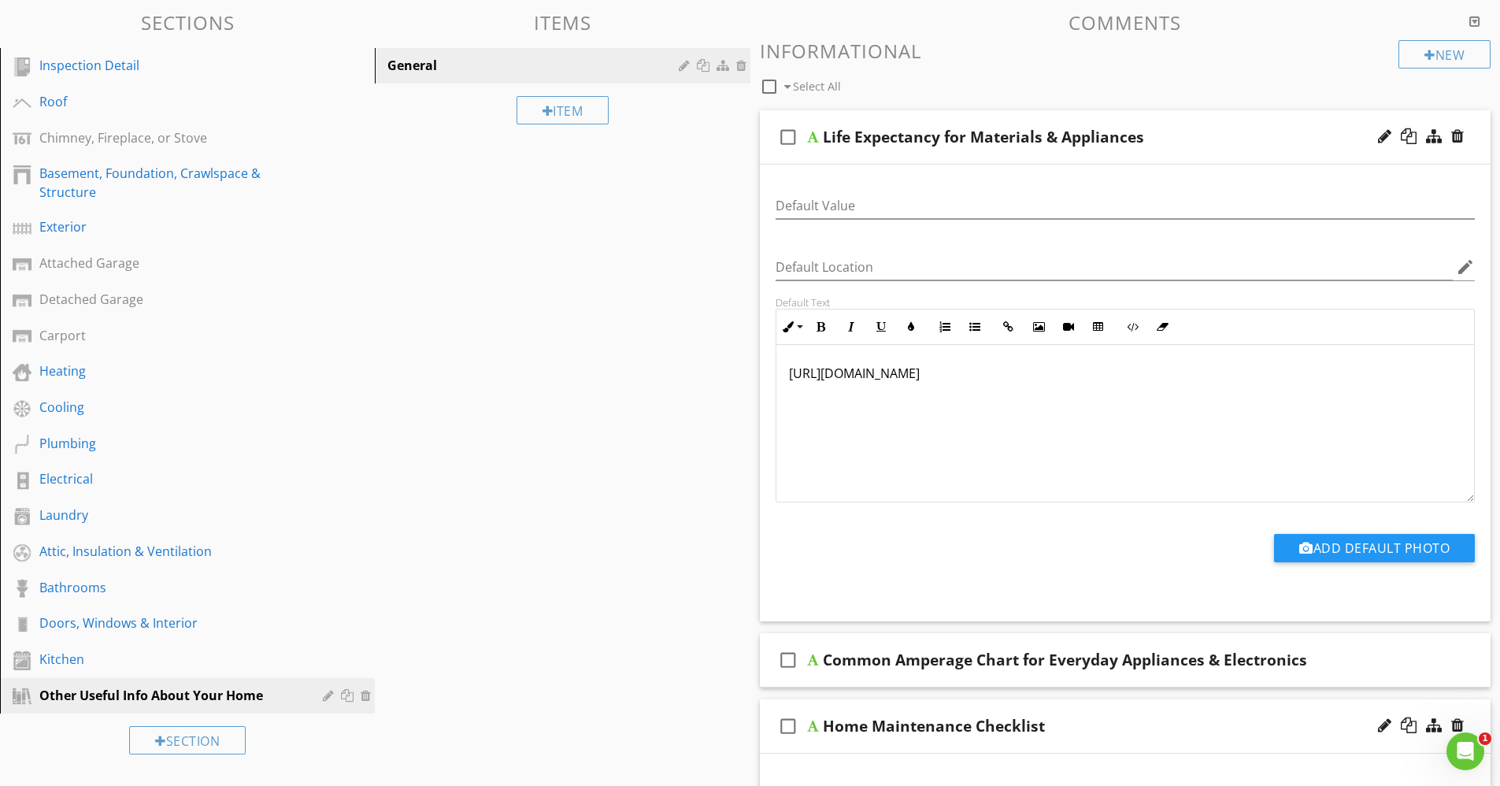
scroll to position [157, 0]
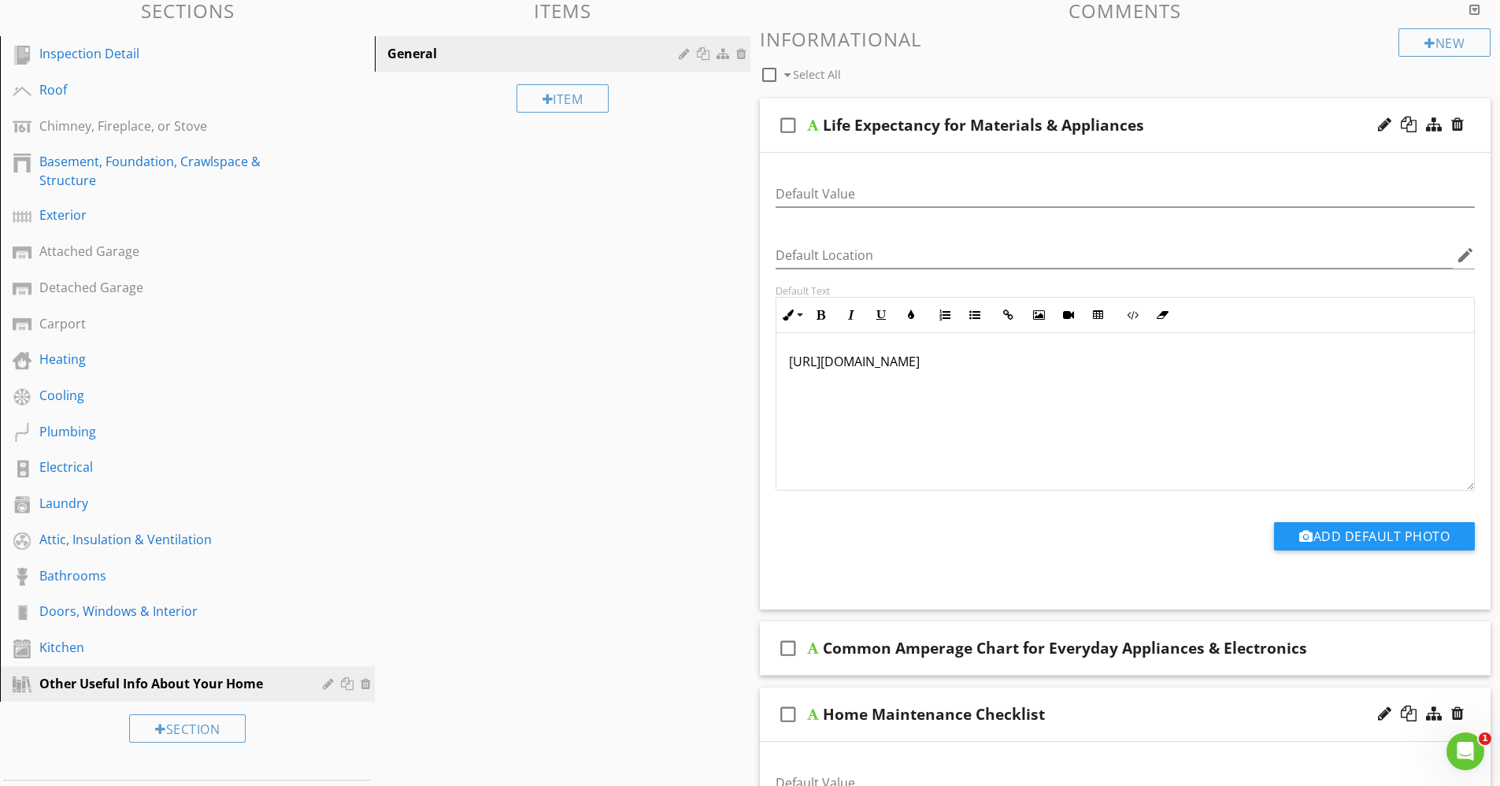
click at [784, 128] on icon "check_box_outline_blank" at bounding box center [788, 125] width 25 height 38
drag, startPoint x: 791, startPoint y: 362, endPoint x: 1046, endPoint y: 345, distance: 255.8
click at [1046, 345] on div "https://www.nachi.org/life-expectancy.htm" at bounding box center [1126, 412] width 699 height 158
click at [676, 469] on div "Sections Inspection Detail Roof Chimney, Fireplace, or Stove Basement, Foundati…" at bounding box center [750, 700] width 1500 height 1424
click at [788, 645] on icon "check_box_outline_blank" at bounding box center [788, 648] width 25 height 38
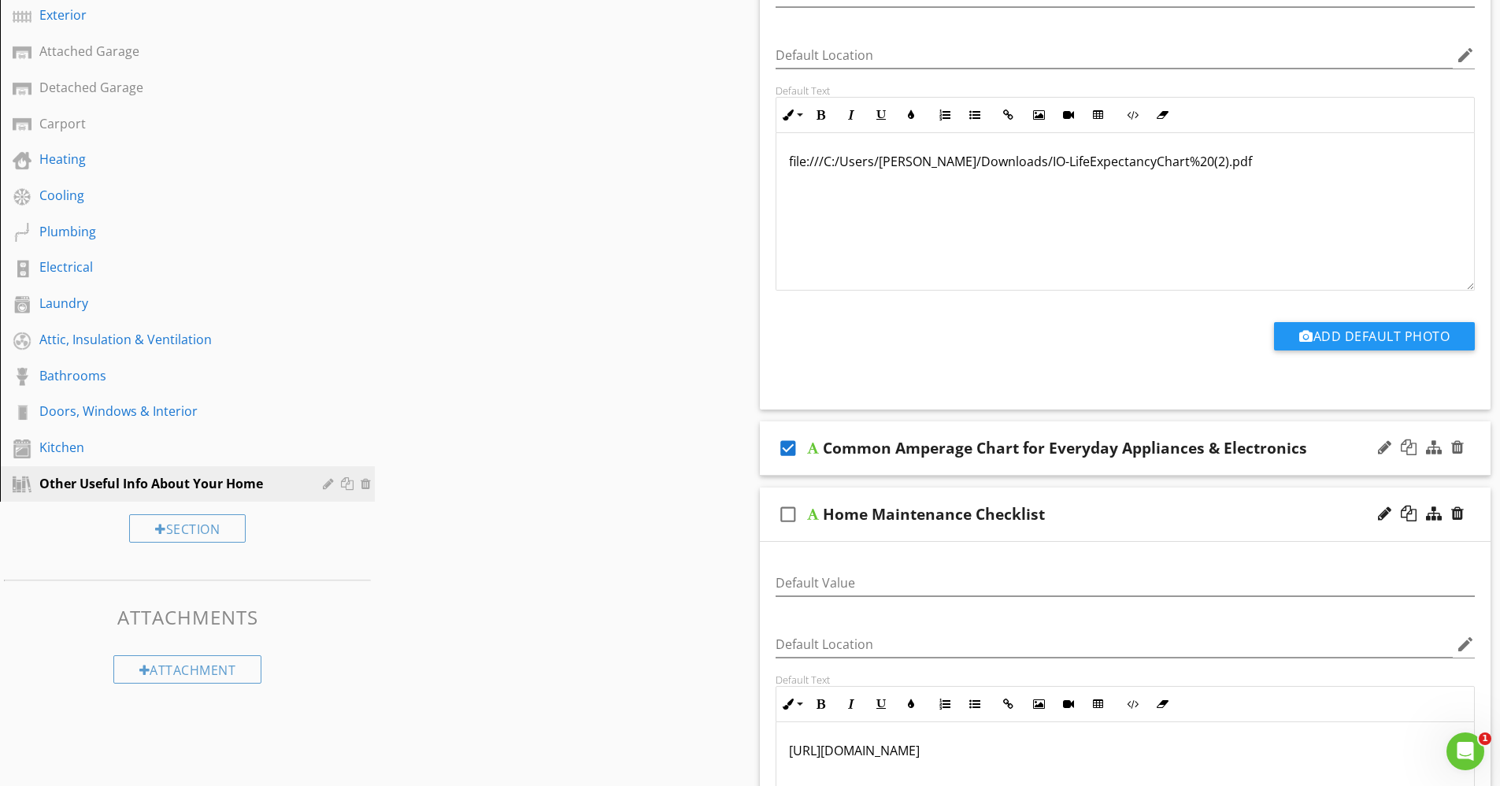
scroll to position [358, 0]
click at [793, 515] on icon "check_box_outline_blank" at bounding box center [788, 514] width 25 height 38
checkbox input "true"
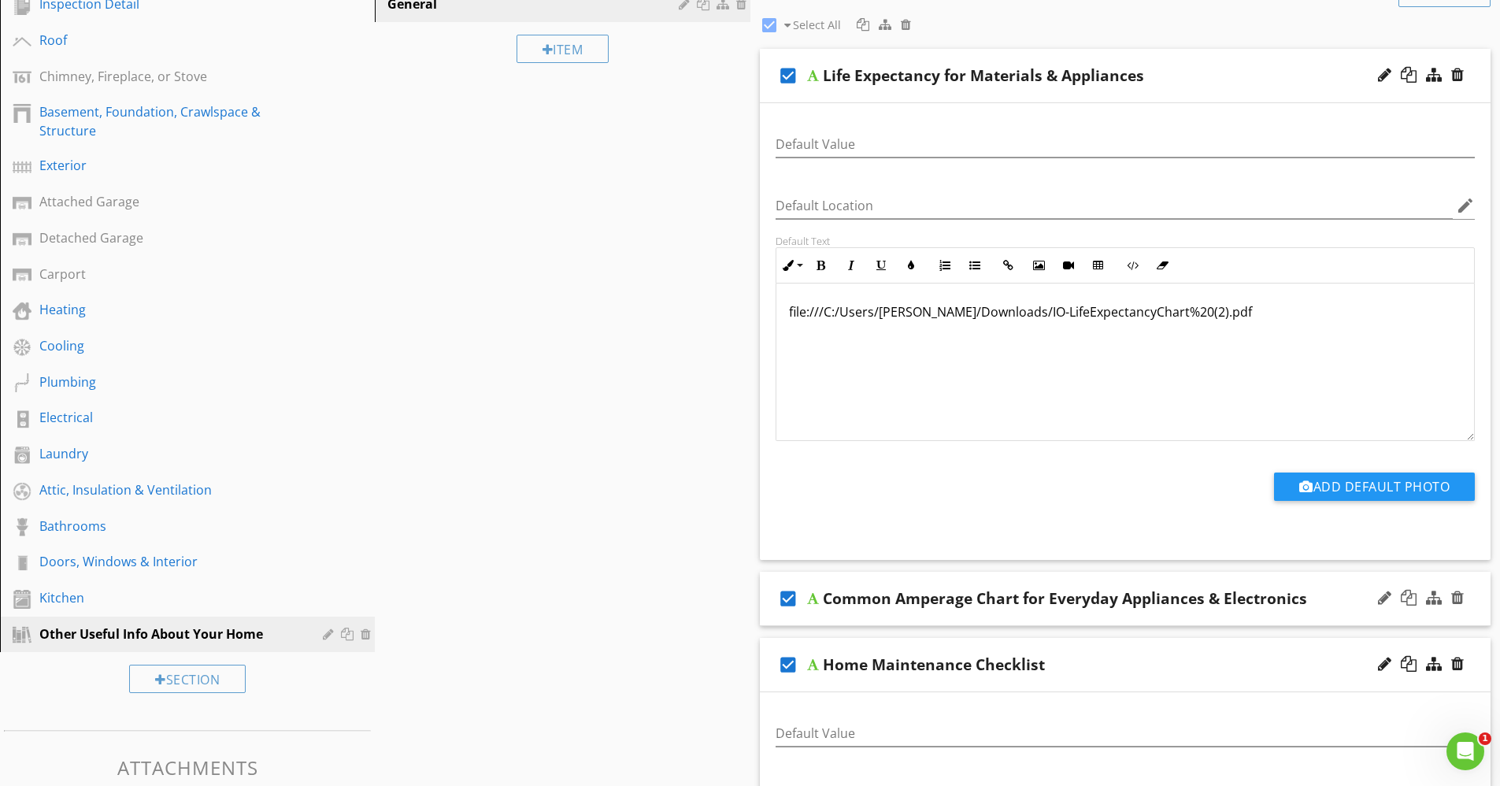
scroll to position [0, 0]
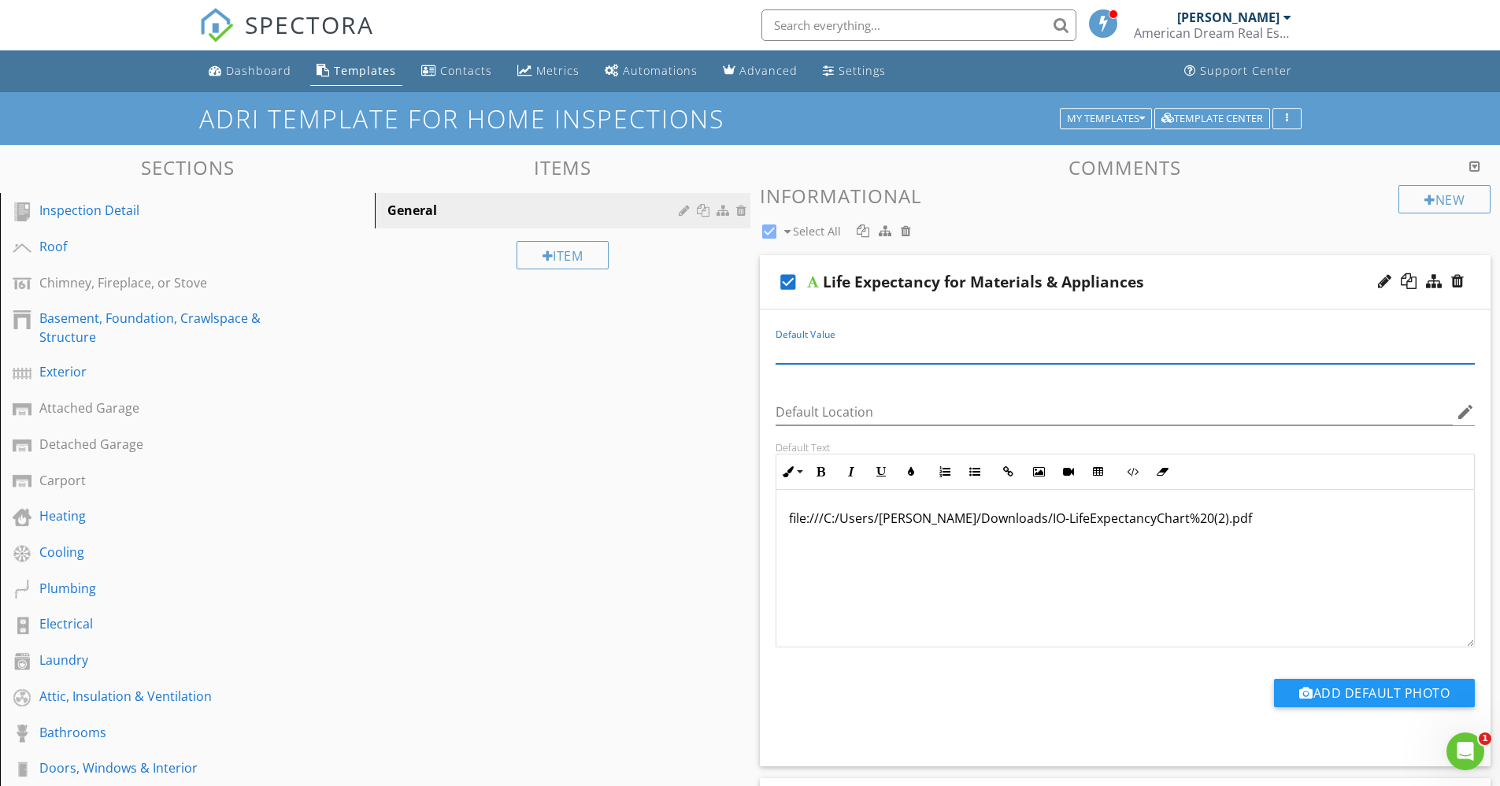
click at [832, 358] on input "Default Value" at bounding box center [1126, 351] width 700 height 26
click at [259, 73] on div "Dashboard" at bounding box center [258, 70] width 65 height 15
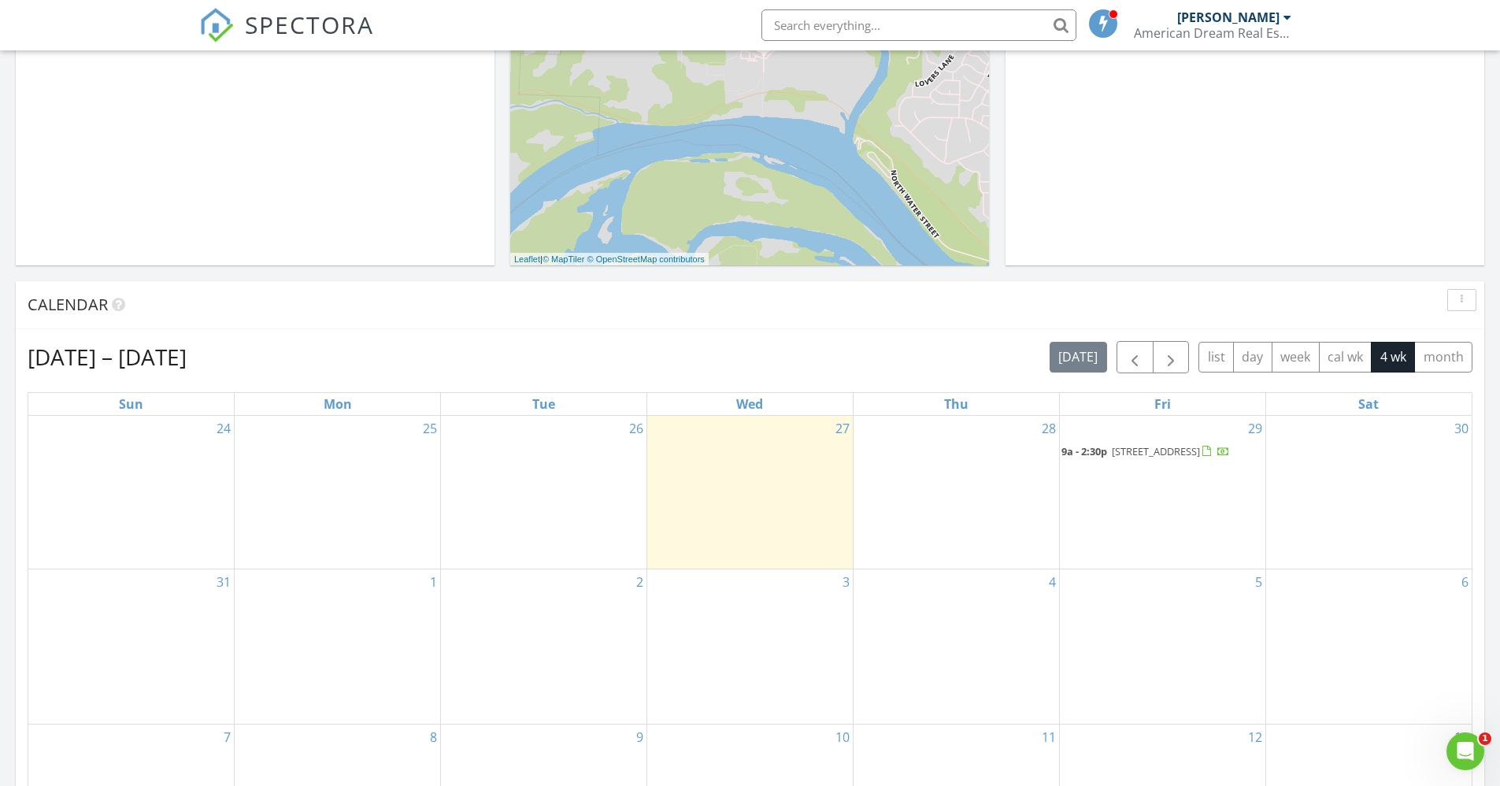
scroll to position [413, 0]
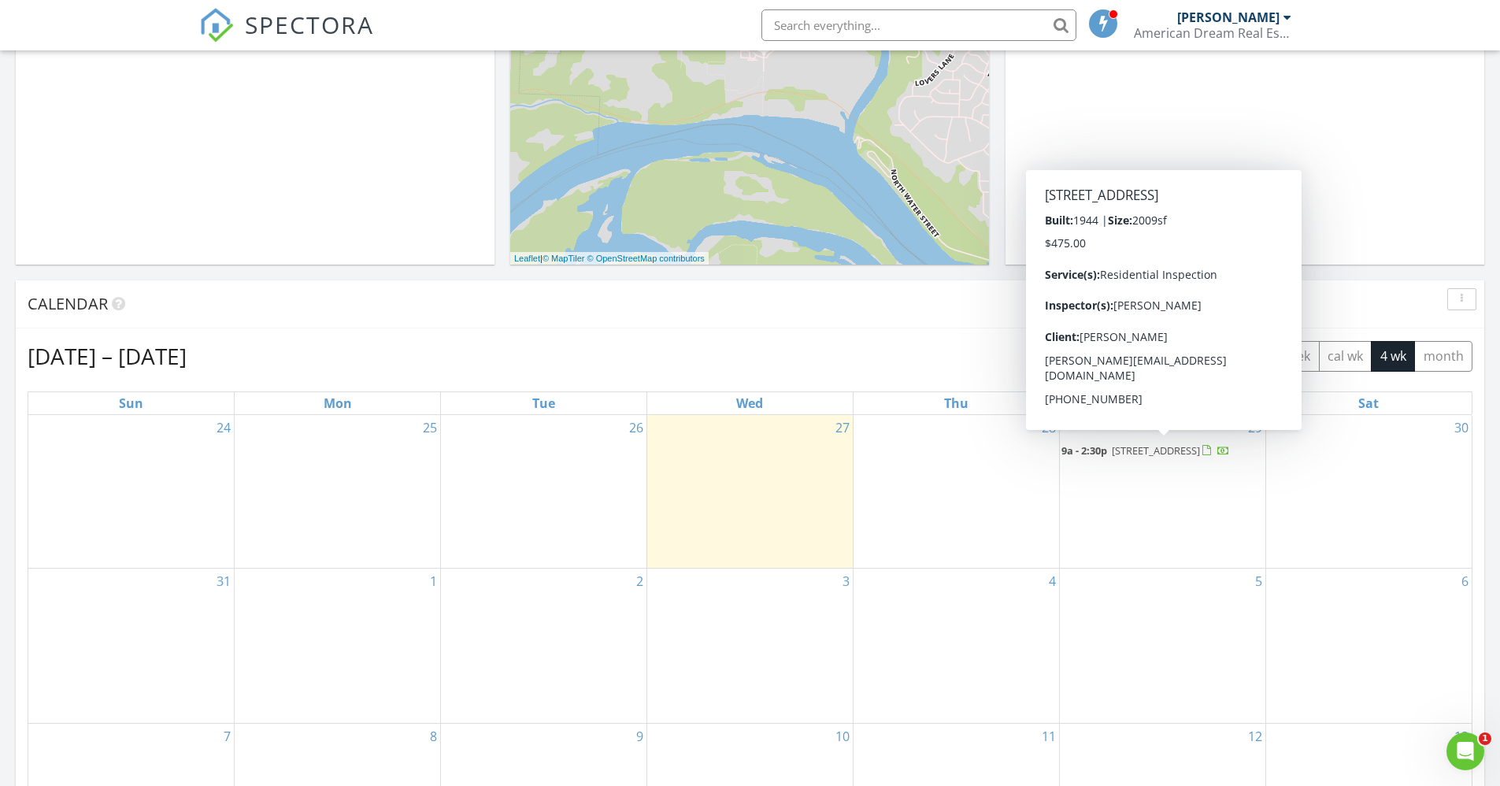
click at [1141, 449] on span "[STREET_ADDRESS]" at bounding box center [1156, 450] width 88 height 14
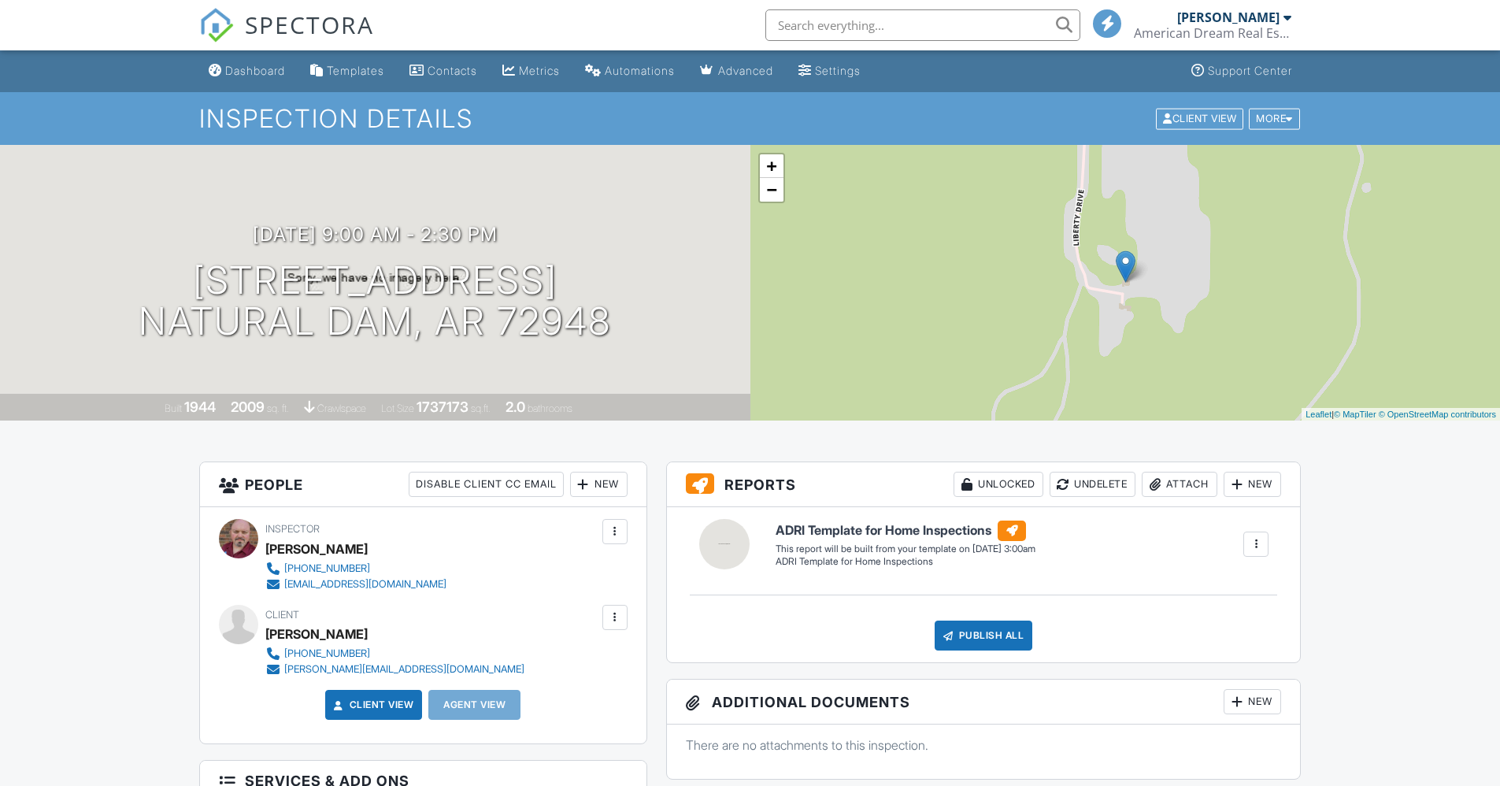
click at [1257, 540] on div at bounding box center [1256, 544] width 16 height 16
click at [1235, 587] on div "Build Now" at bounding box center [1224, 589] width 76 height 19
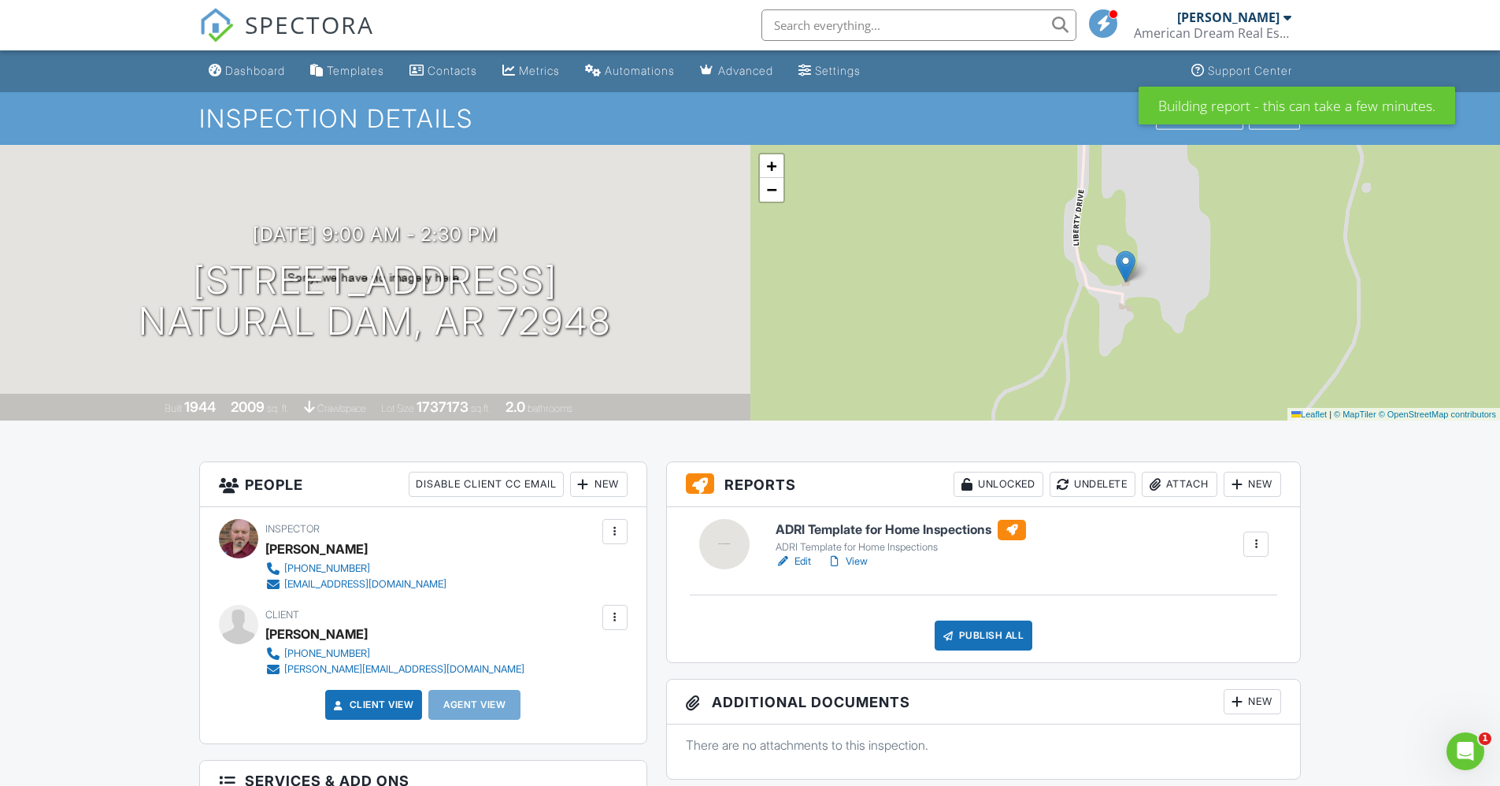
click at [803, 560] on link "Edit" at bounding box center [793, 562] width 35 height 16
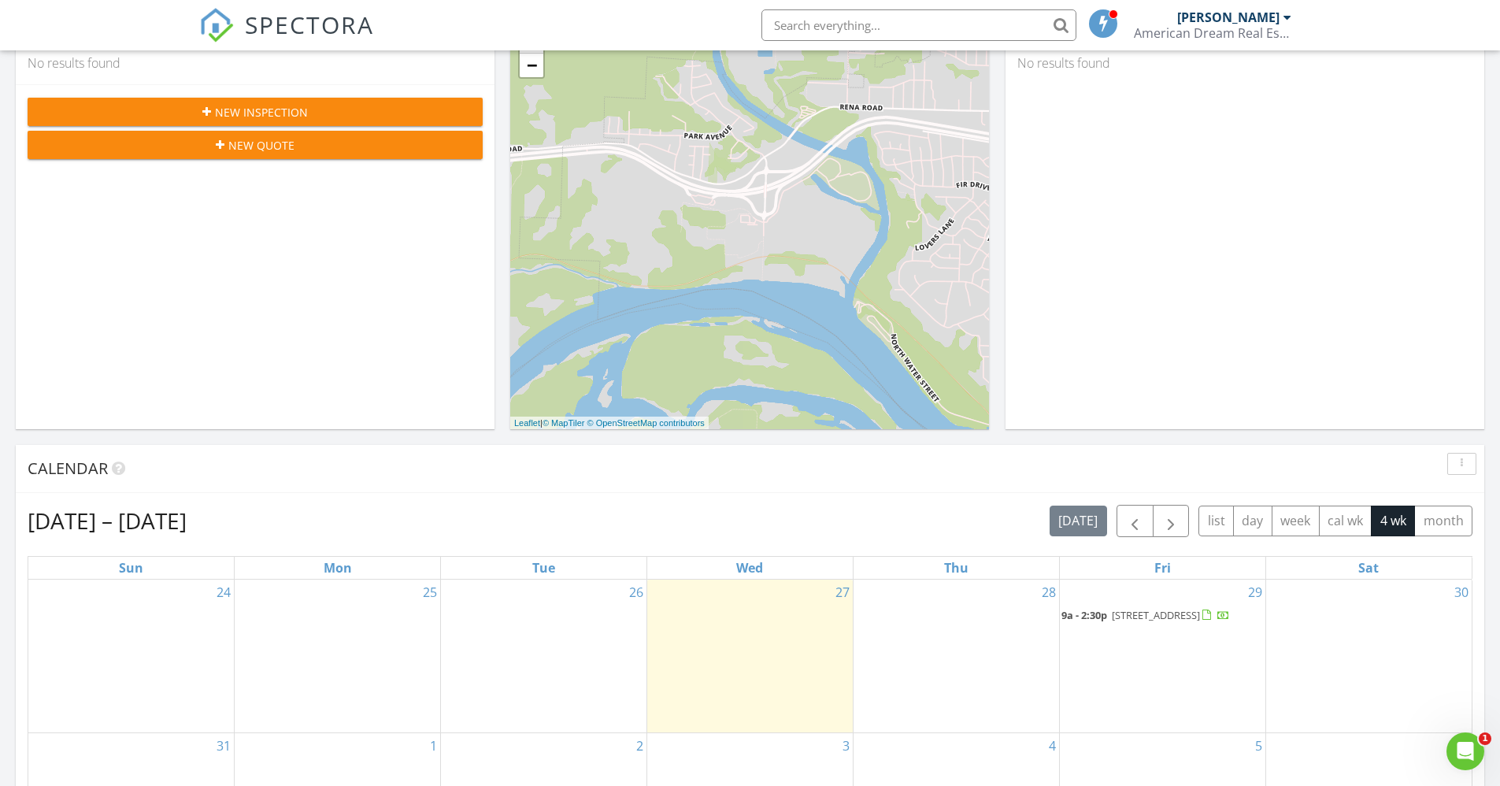
scroll to position [292, 0]
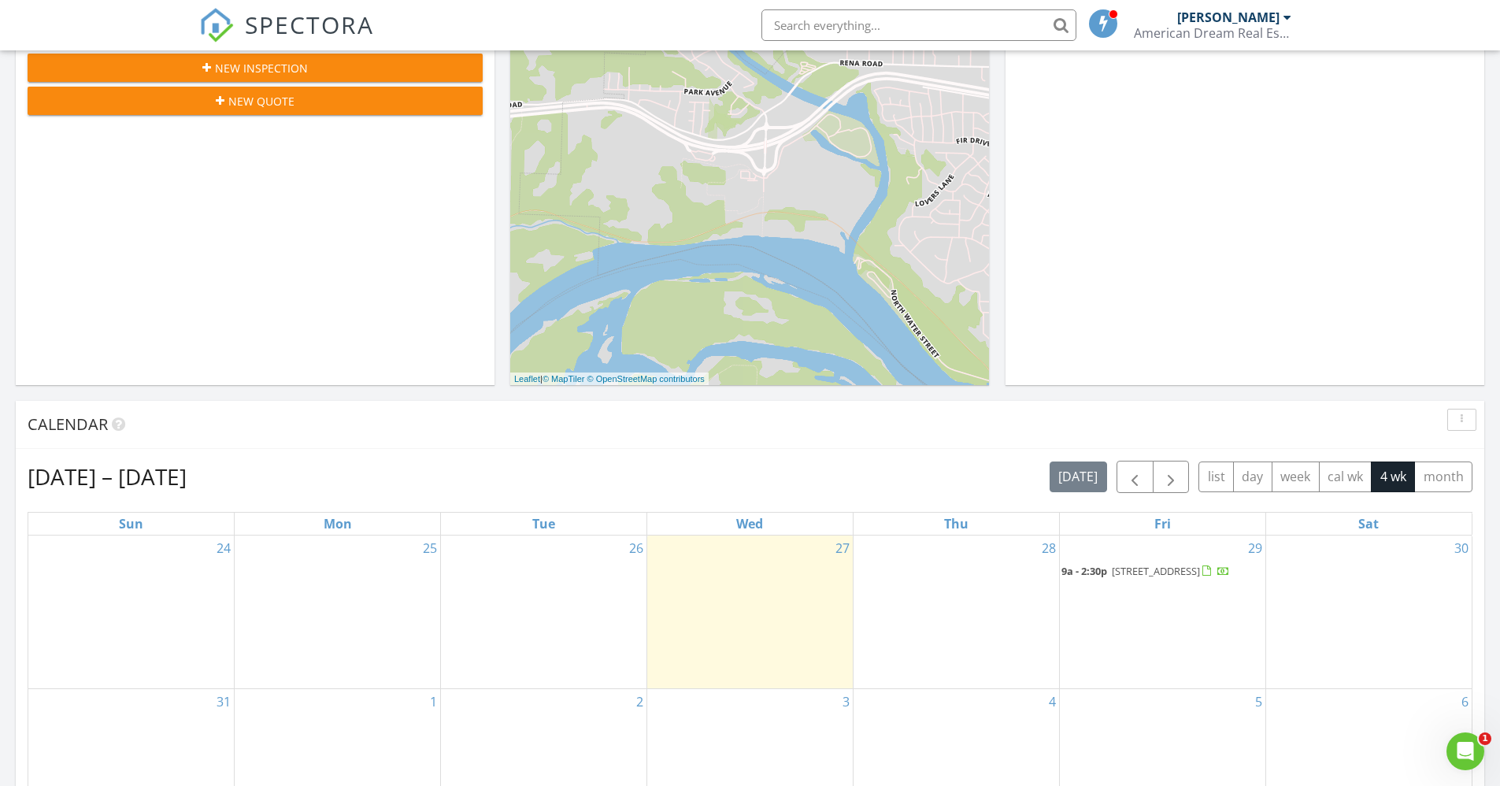
click at [1203, 577] on div at bounding box center [1207, 571] width 9 height 10
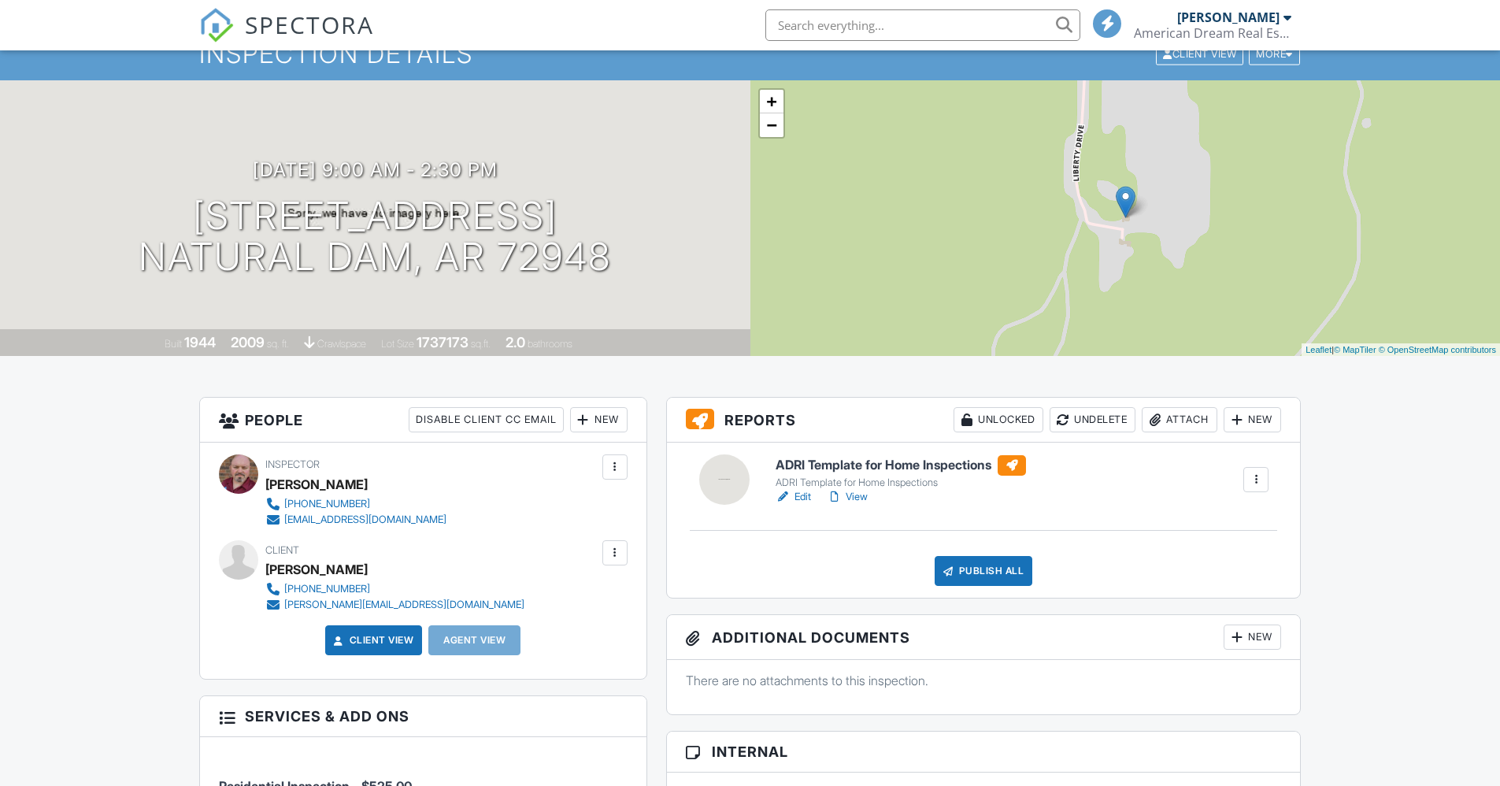
click at [1252, 481] on div at bounding box center [1256, 480] width 16 height 16
click at [1208, 607] on div "Delete" at bounding box center [1209, 602] width 33 height 17
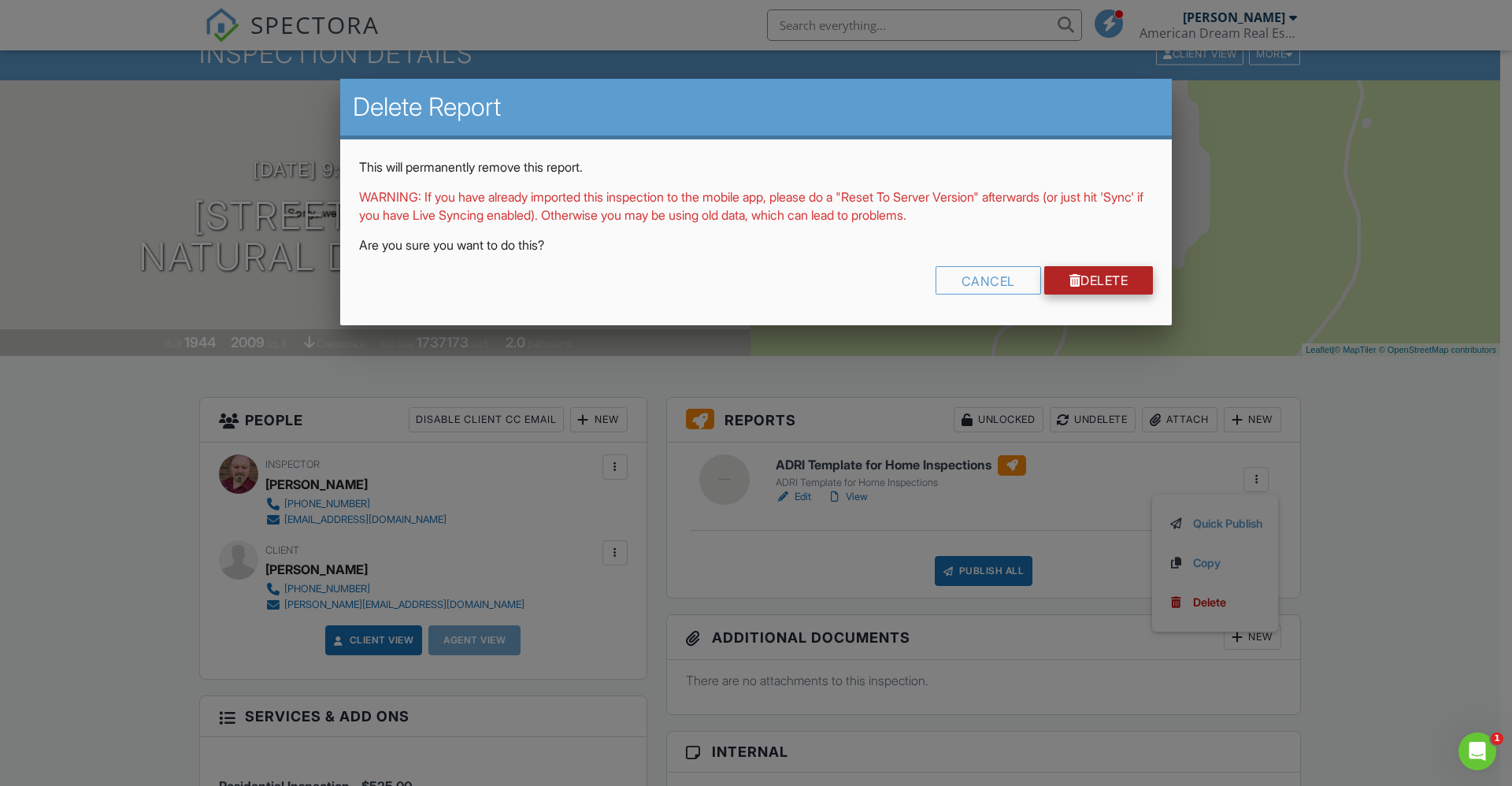
click at [1092, 267] on link "Delete" at bounding box center [1098, 280] width 109 height 28
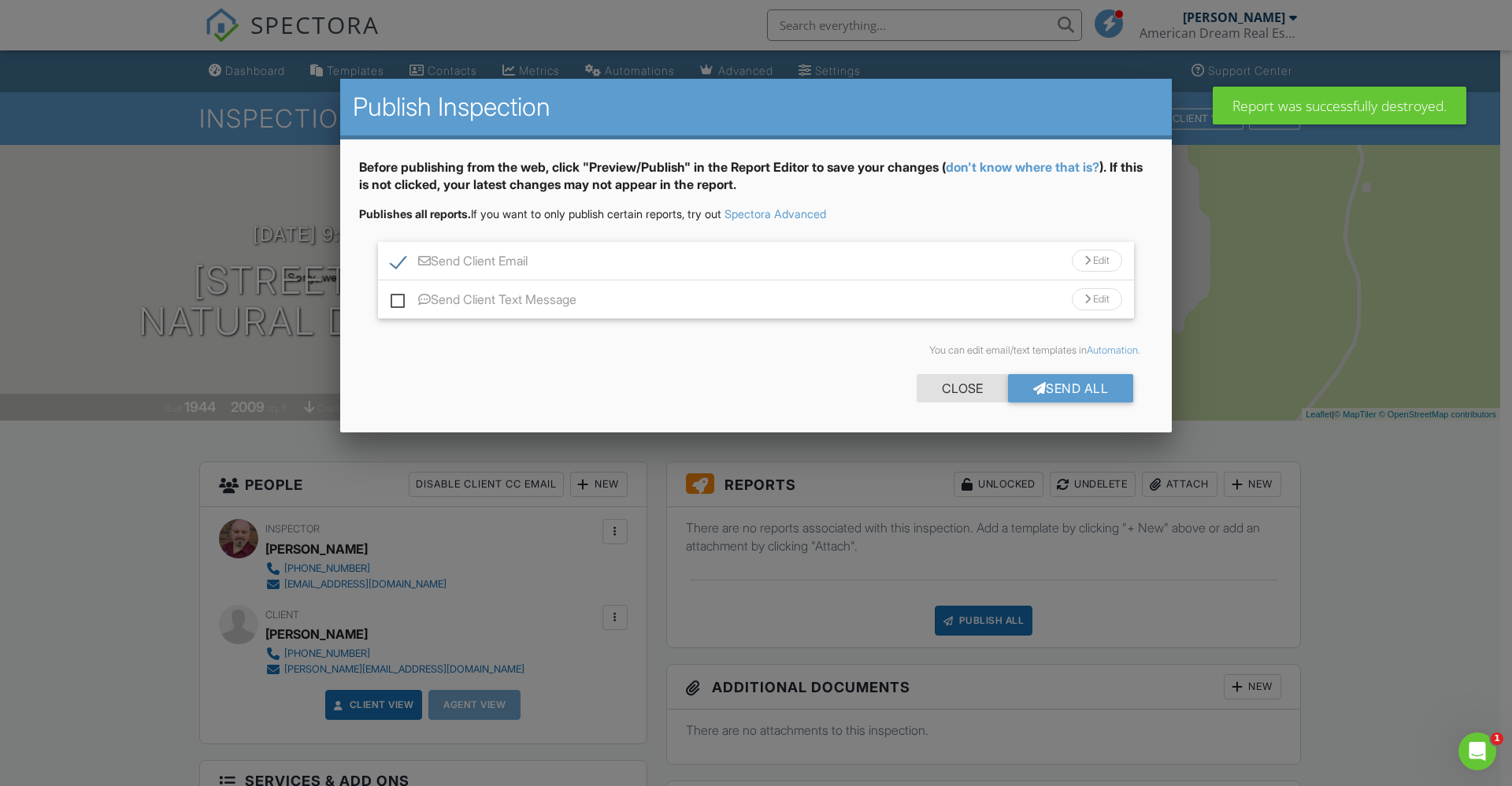
click at [954, 394] on div "Close" at bounding box center [962, 388] width 91 height 28
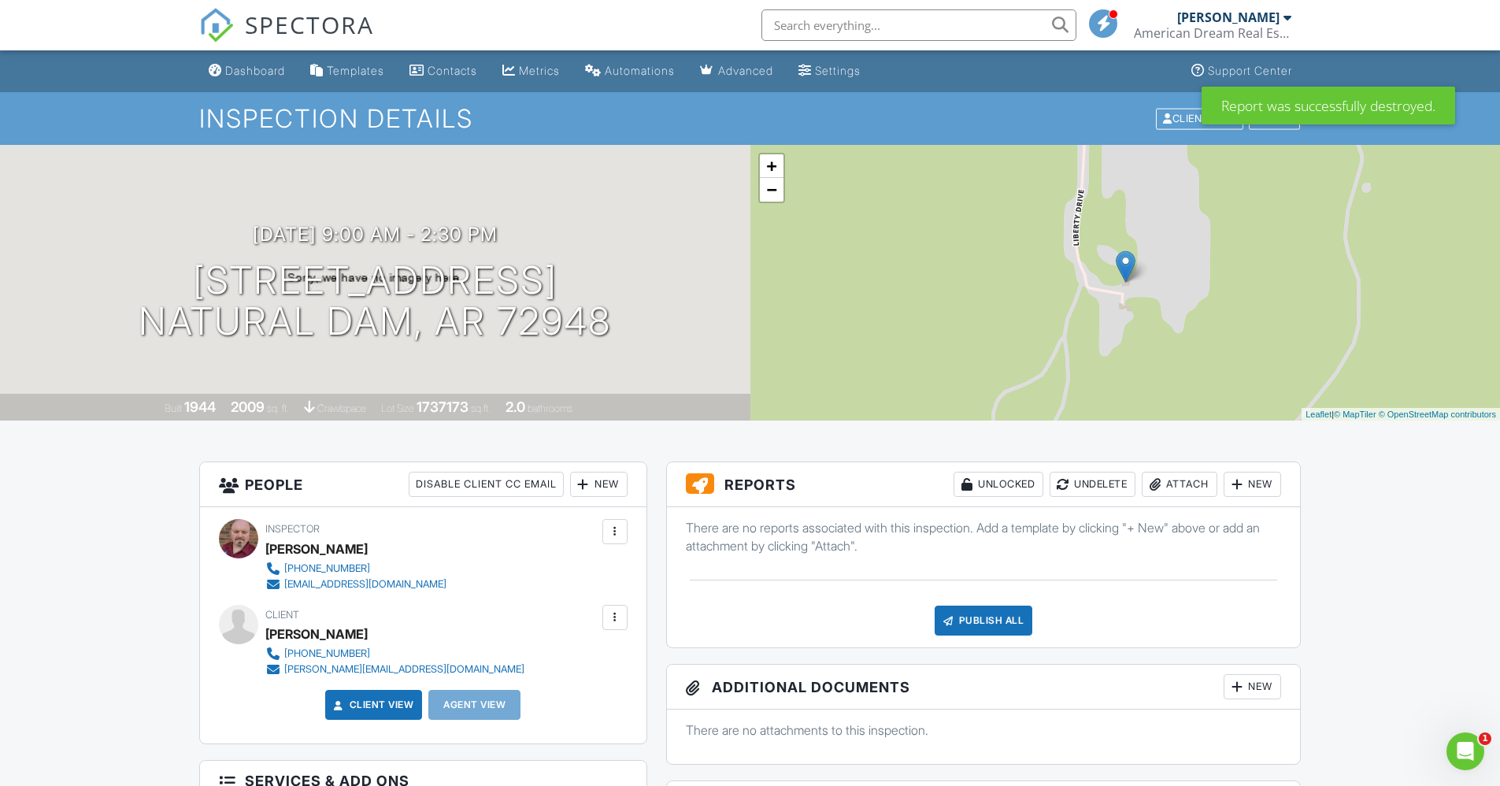
click at [1266, 489] on div "New" at bounding box center [1252, 484] width 57 height 25
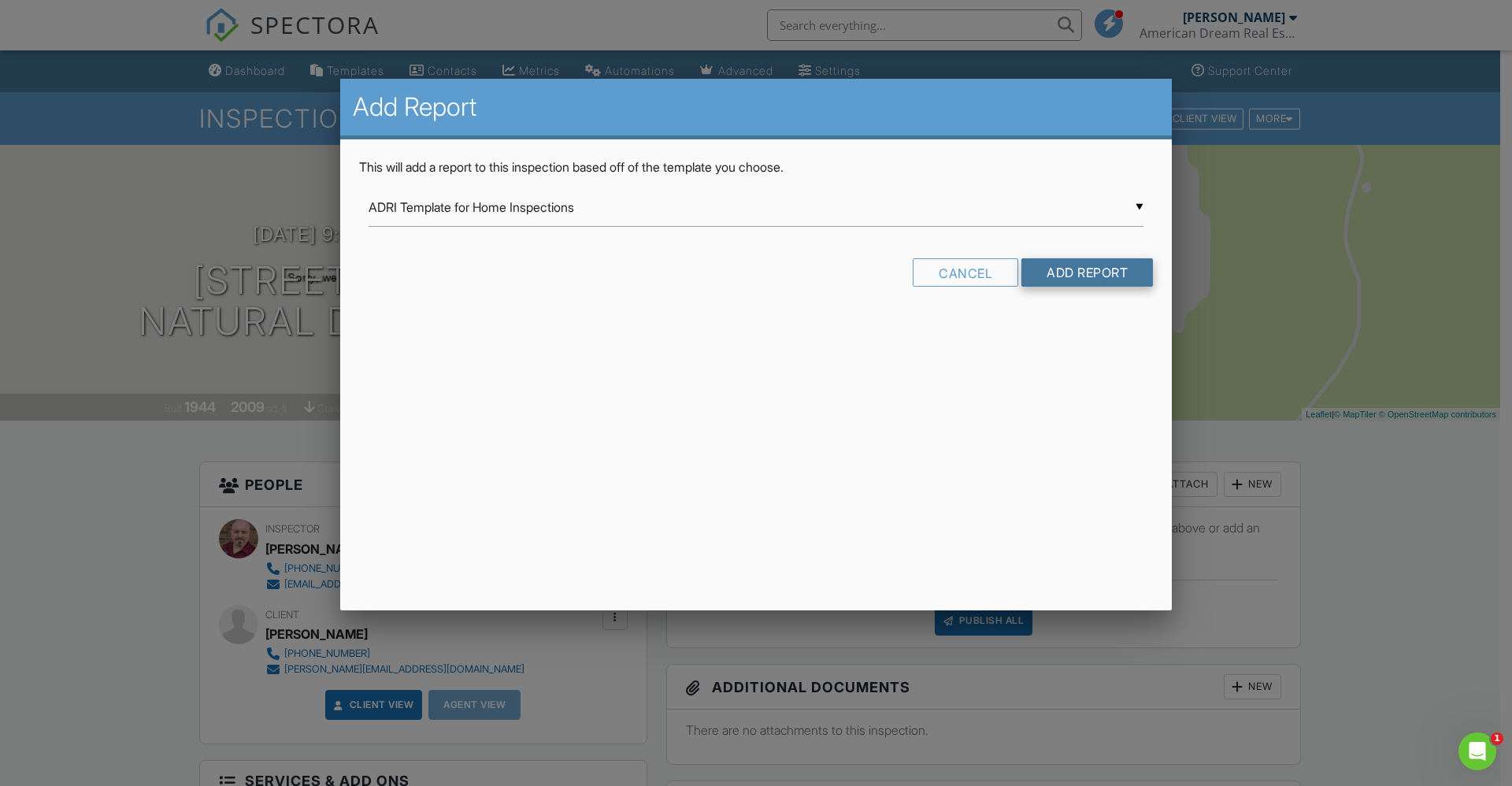
click at [1085, 265] on input "Add Report" at bounding box center [1088, 272] width 132 height 28
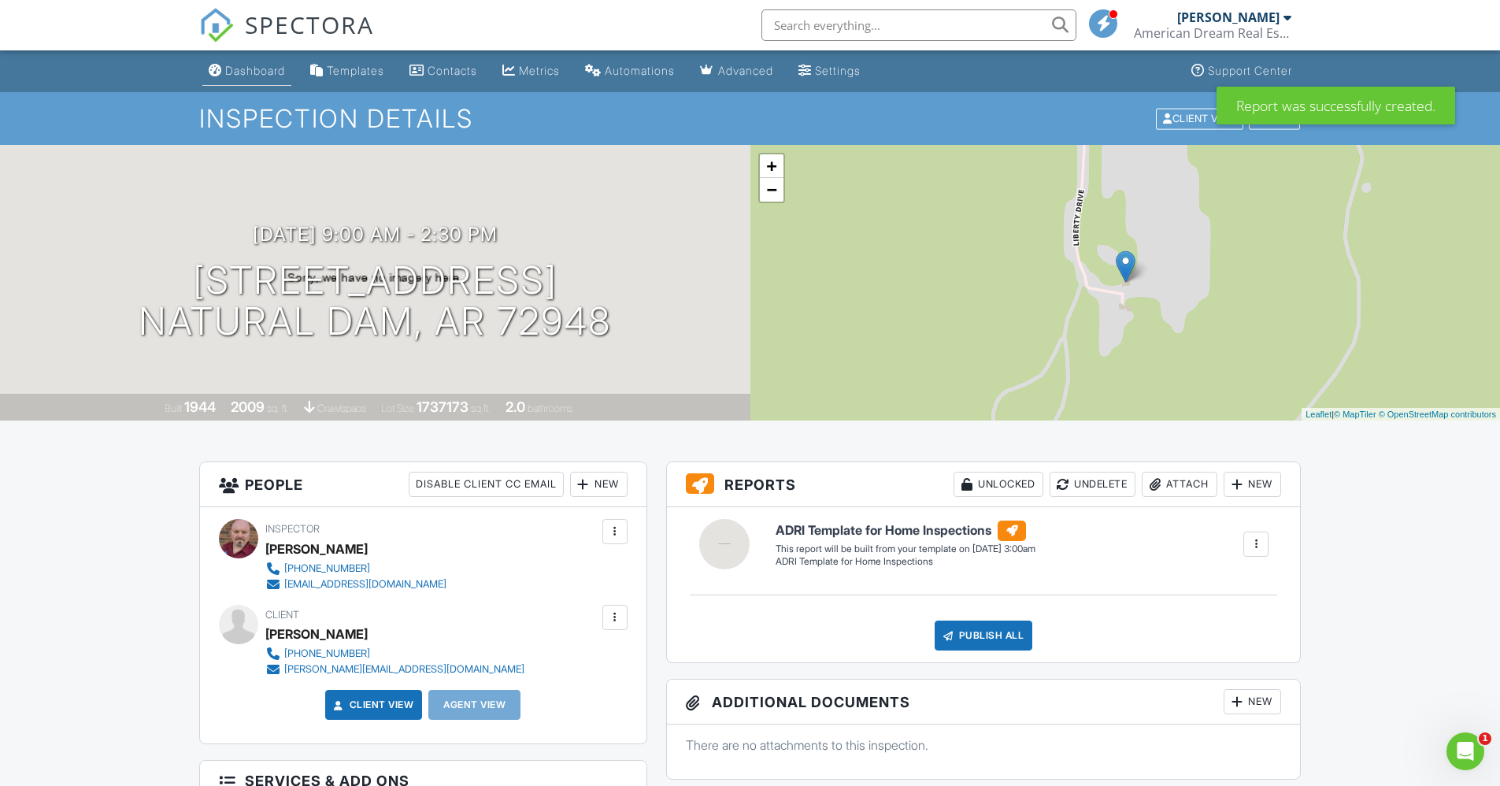
click at [251, 80] on link "Dashboard" at bounding box center [246, 71] width 89 height 29
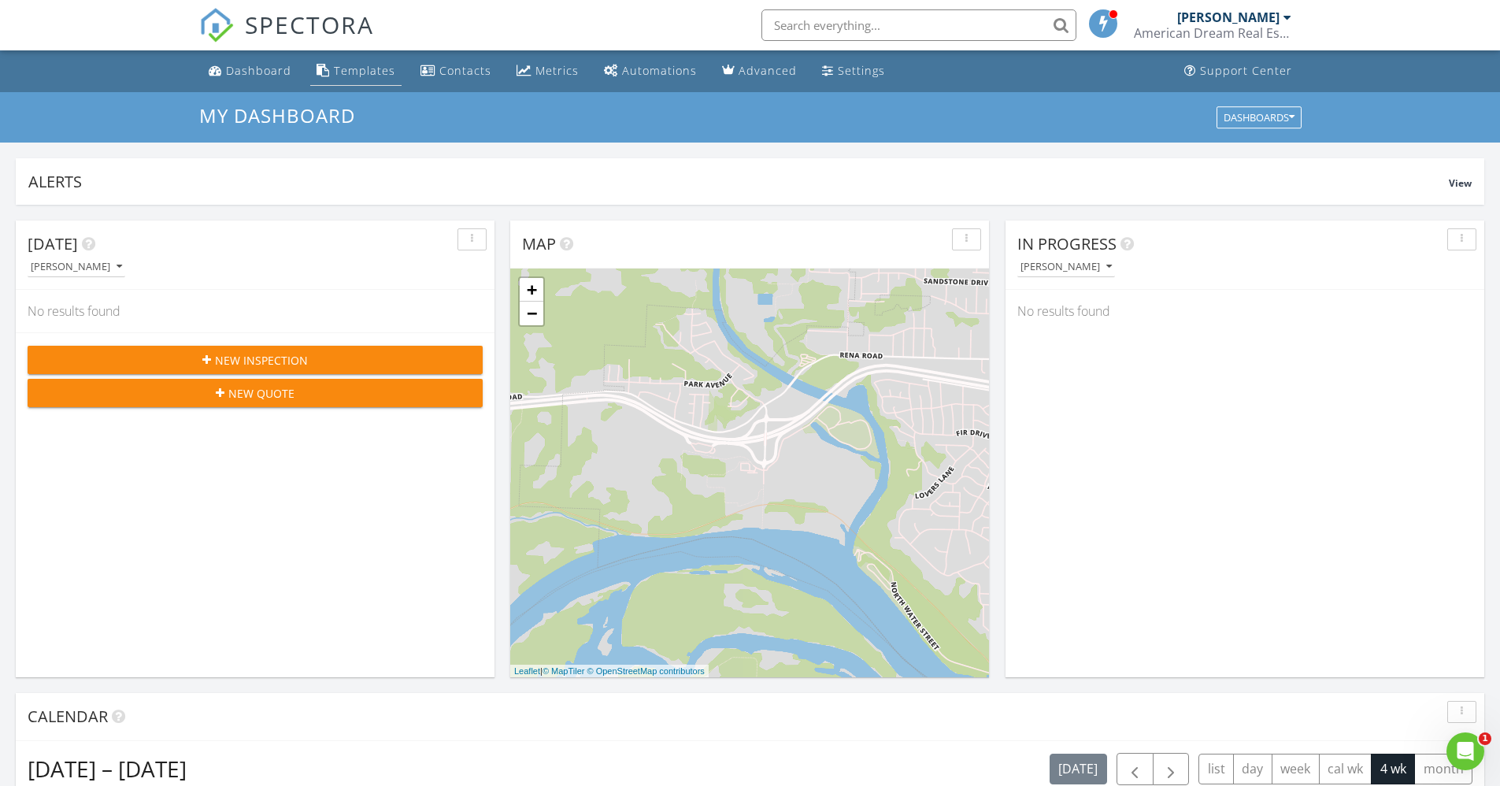
click at [353, 73] on div "Templates" at bounding box center [364, 70] width 61 height 15
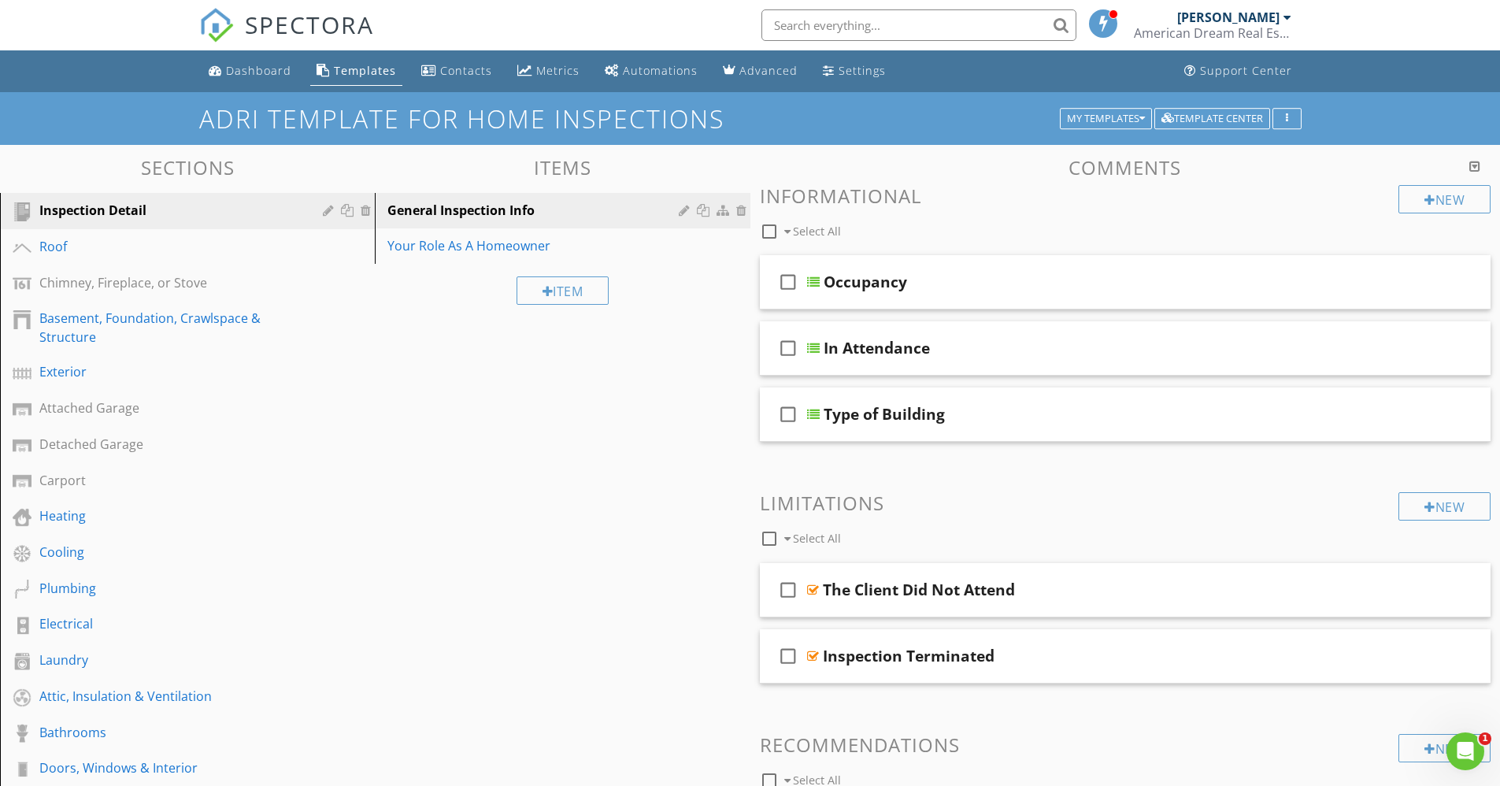
click at [353, 73] on div "Templates" at bounding box center [365, 70] width 62 height 15
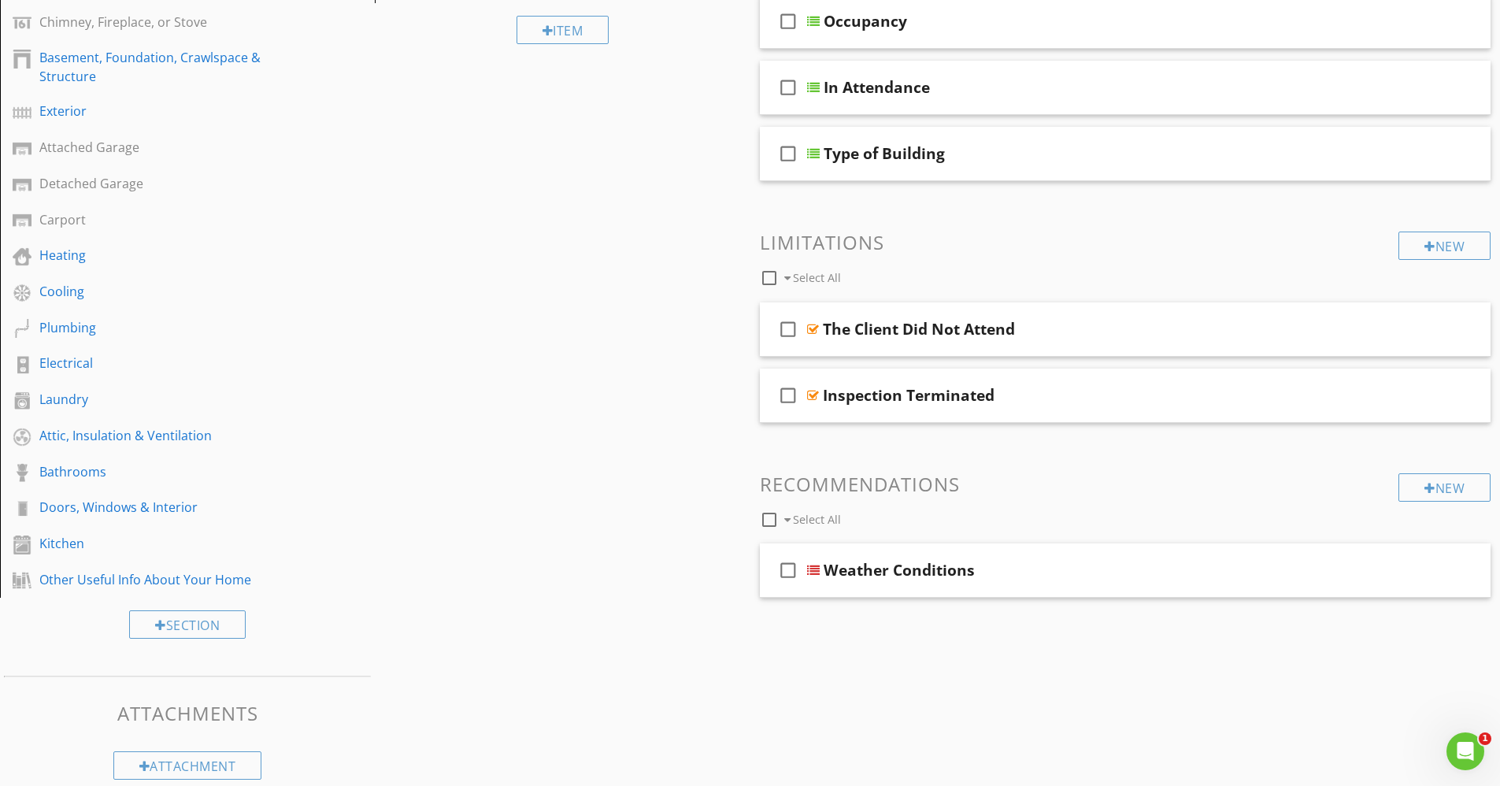
scroll to position [282, 0]
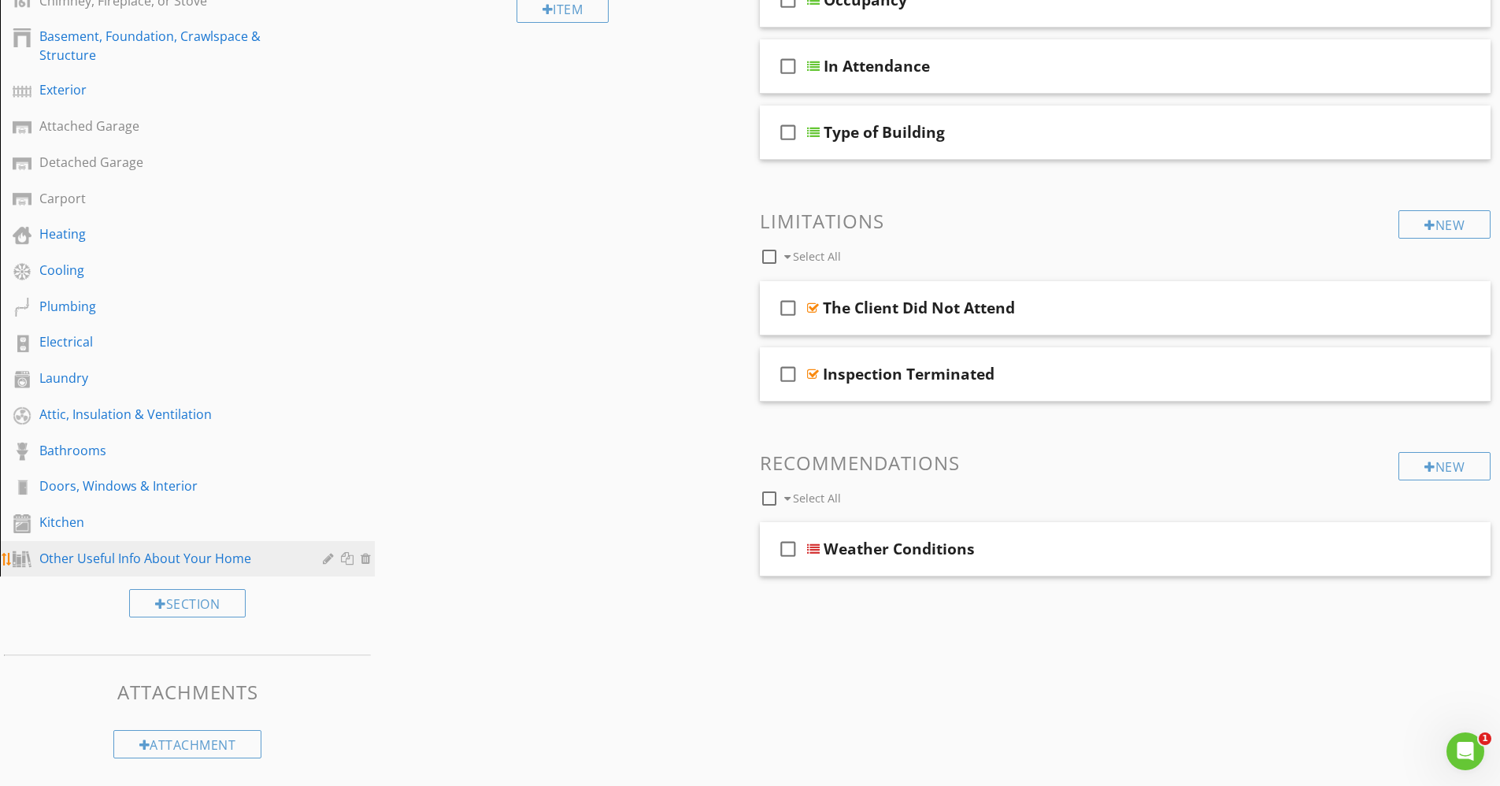
click at [86, 552] on div "Other Useful Info About Your Home" at bounding box center [169, 558] width 261 height 19
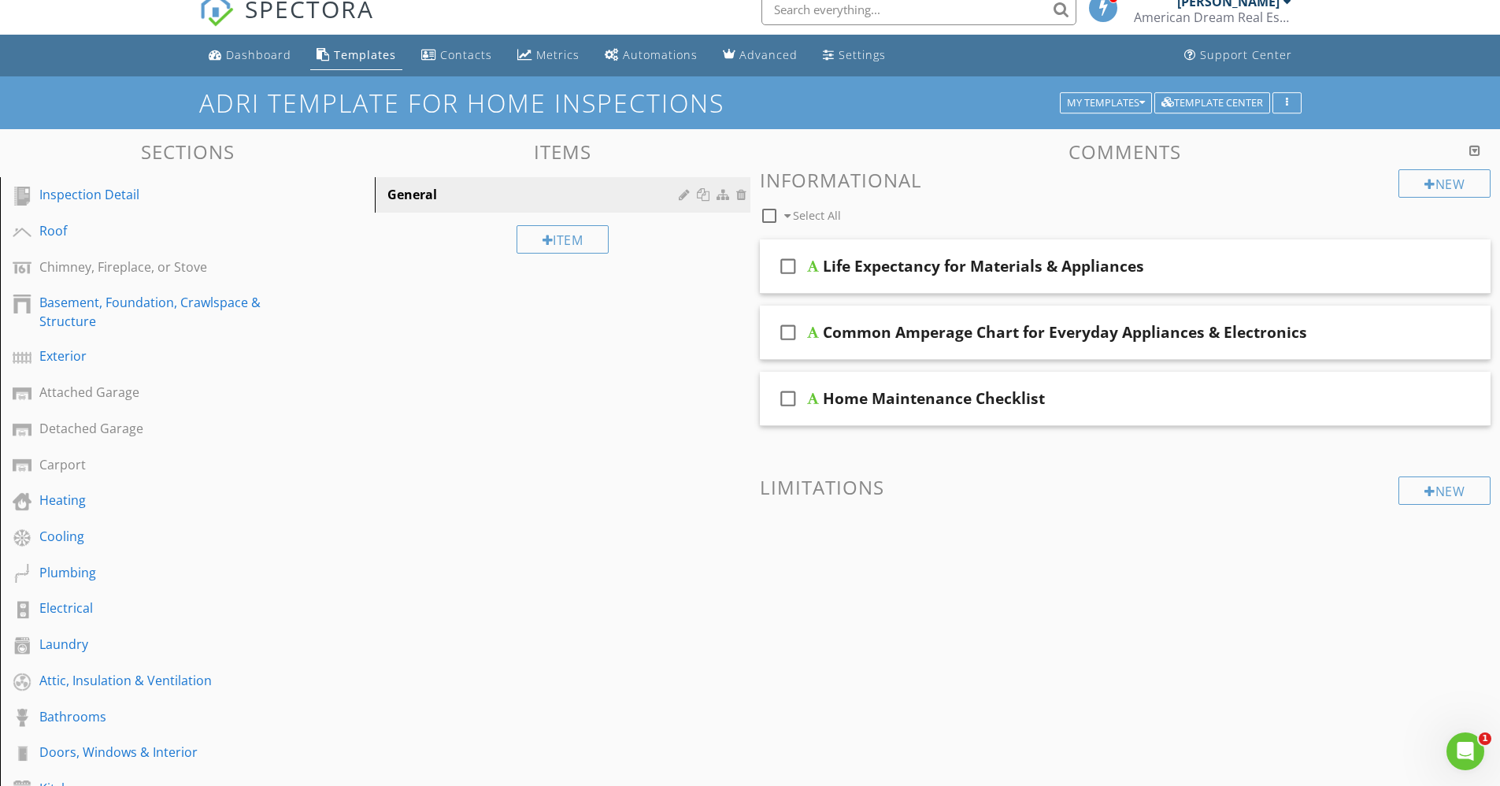
scroll to position [15, 0]
drag, startPoint x: 1445, startPoint y: 187, endPoint x: 1013, endPoint y: 221, distance: 433.7
click at [1013, 221] on div "check_box_outline_blank Select All" at bounding box center [1080, 213] width 640 height 30
click at [1384, 261] on div at bounding box center [1384, 266] width 13 height 16
drag, startPoint x: 1114, startPoint y: 267, endPoint x: 1385, endPoint y: 271, distance: 271.0
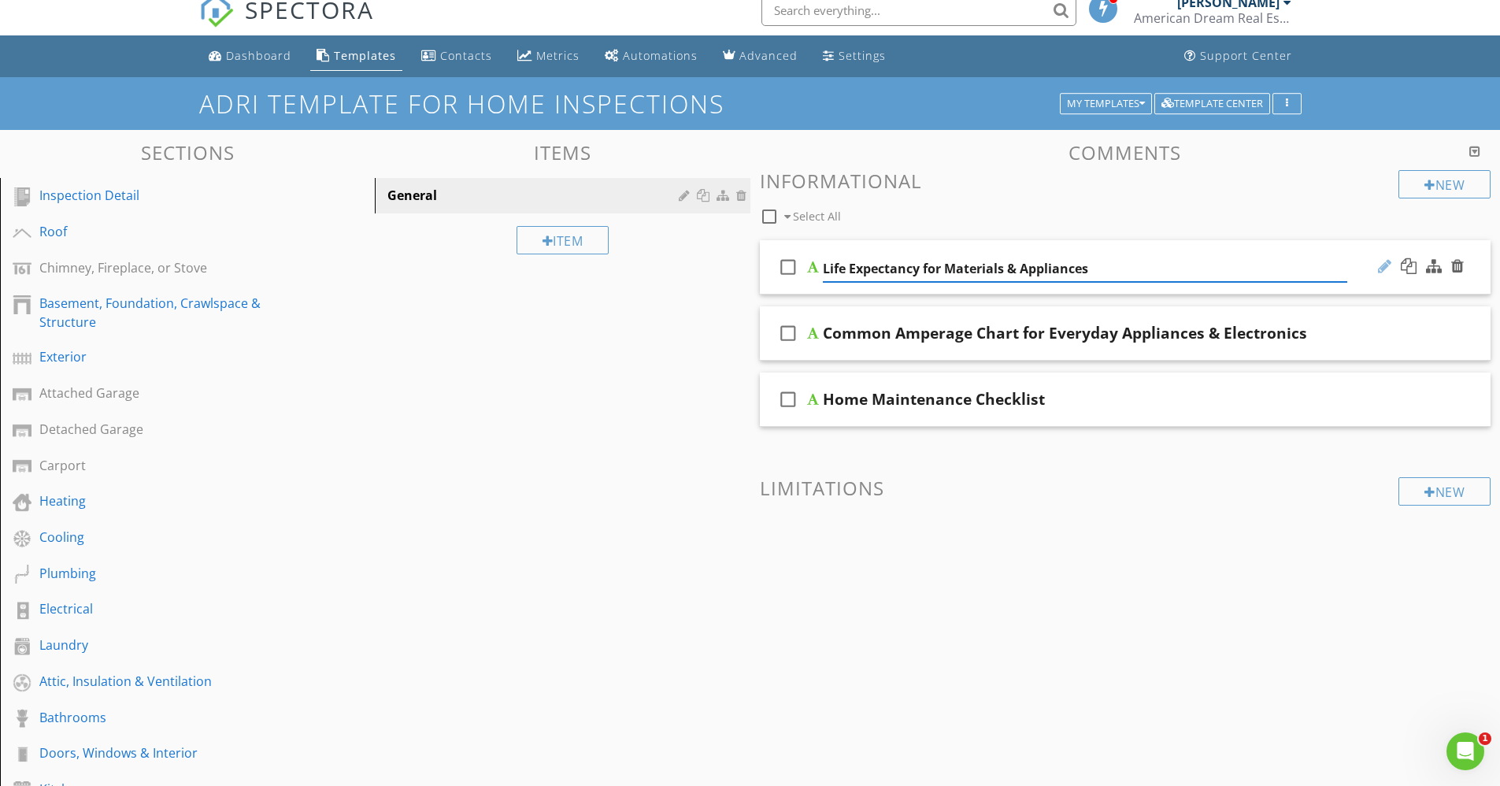
click at [1385, 271] on div at bounding box center [1384, 266] width 13 height 16
click at [955, 203] on div "check_box_outline_blank Select All" at bounding box center [1080, 213] width 640 height 30
click at [812, 265] on div at bounding box center [813, 267] width 12 height 13
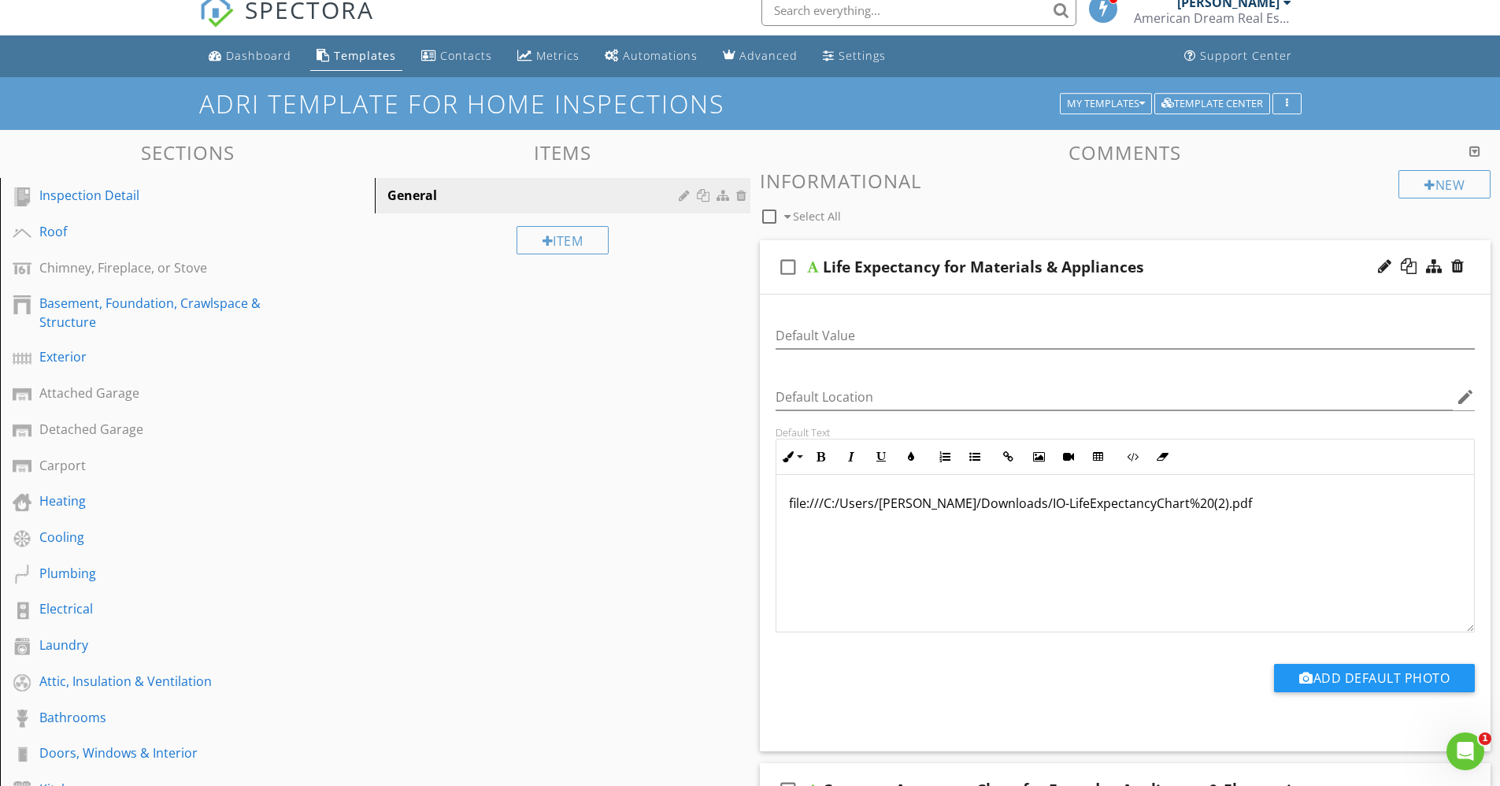
click at [784, 264] on icon "check_box_outline_blank" at bounding box center [788, 267] width 25 height 38
click at [1440, 191] on div "New" at bounding box center [1445, 184] width 92 height 28
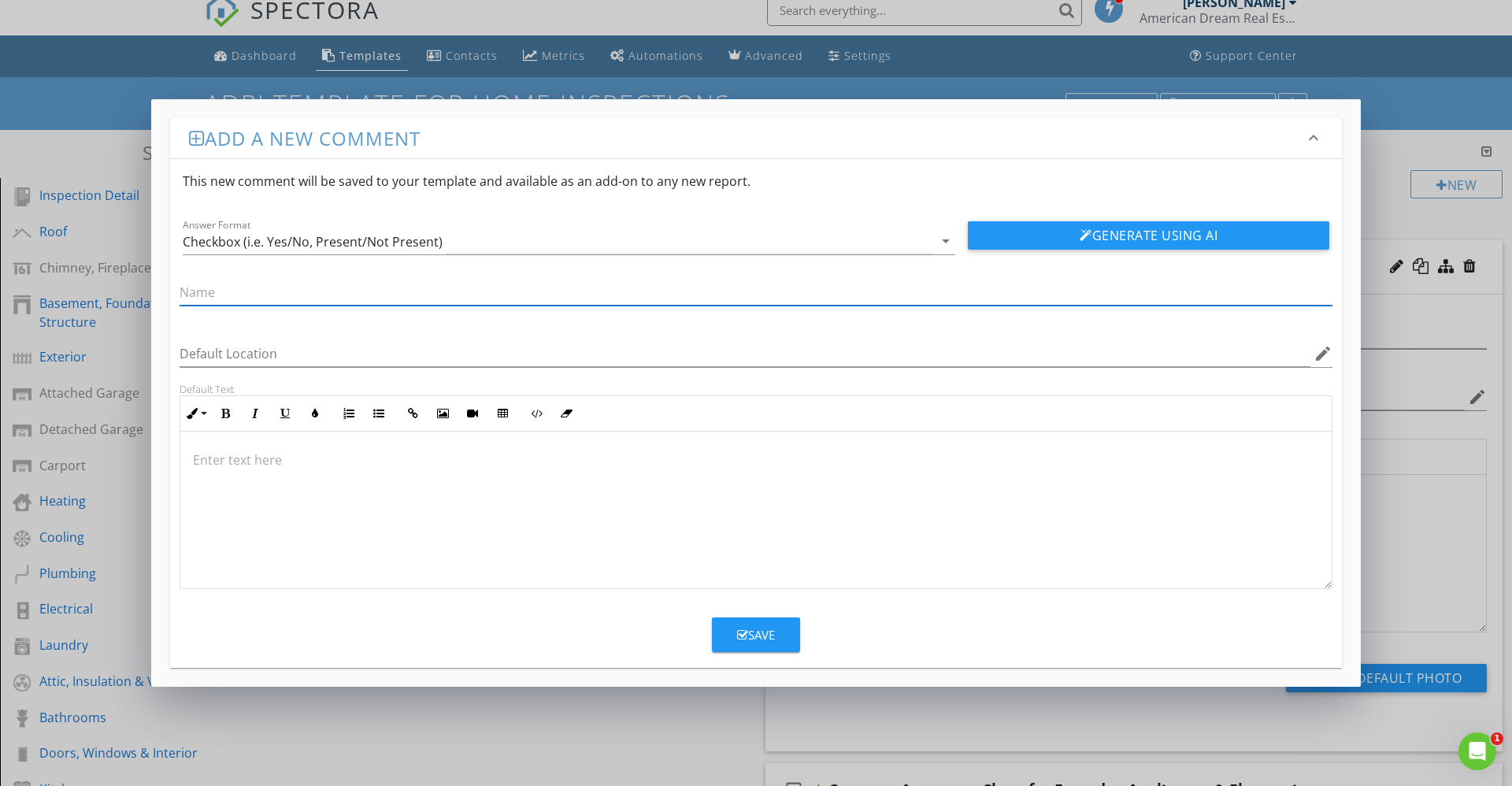
click at [1400, 177] on div "Add a new comment keyboard_arrow_down This new comment will be saved to your te…" at bounding box center [756, 393] width 1512 height 786
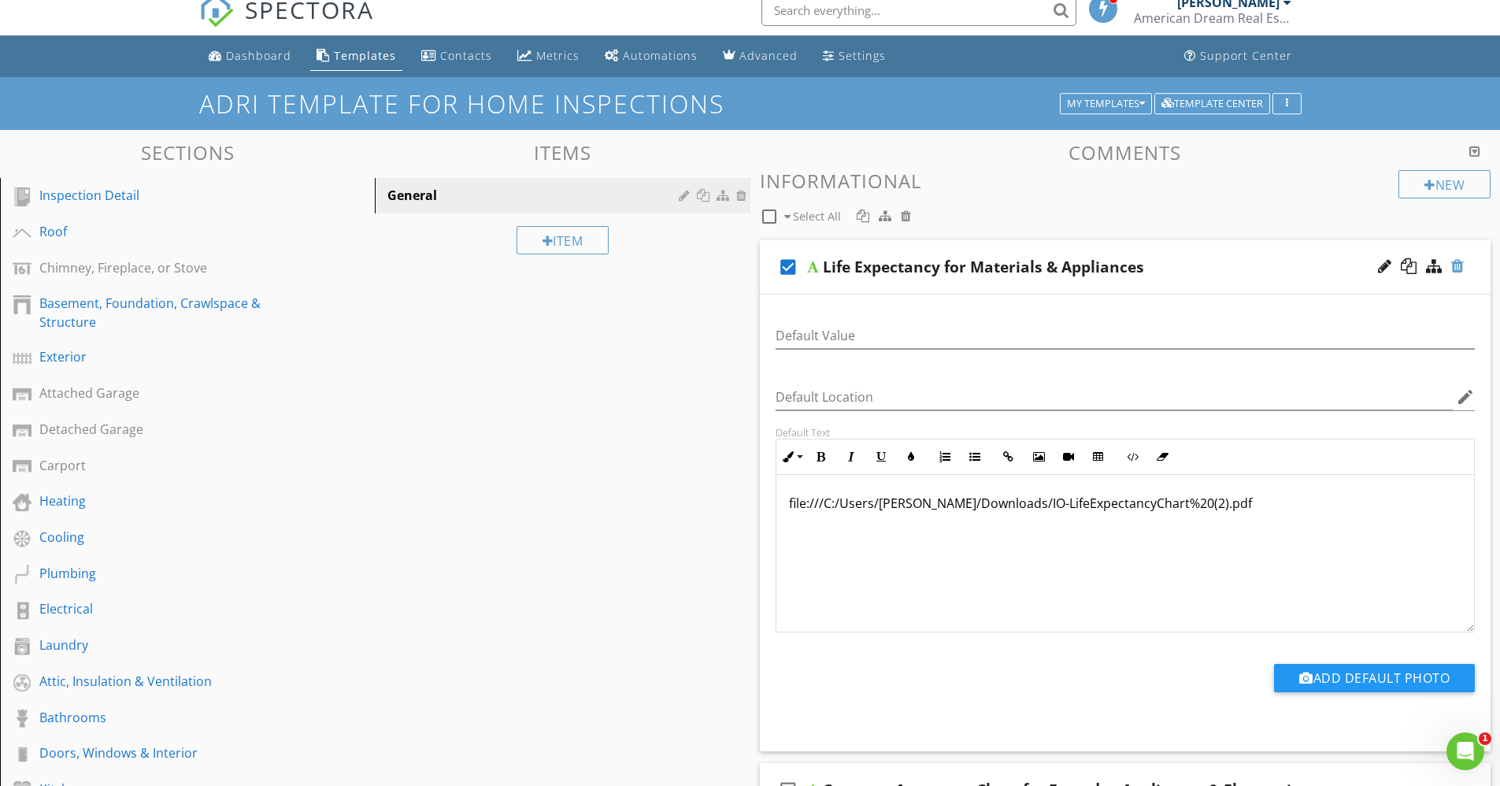
click at [1460, 267] on div at bounding box center [1458, 266] width 13 height 16
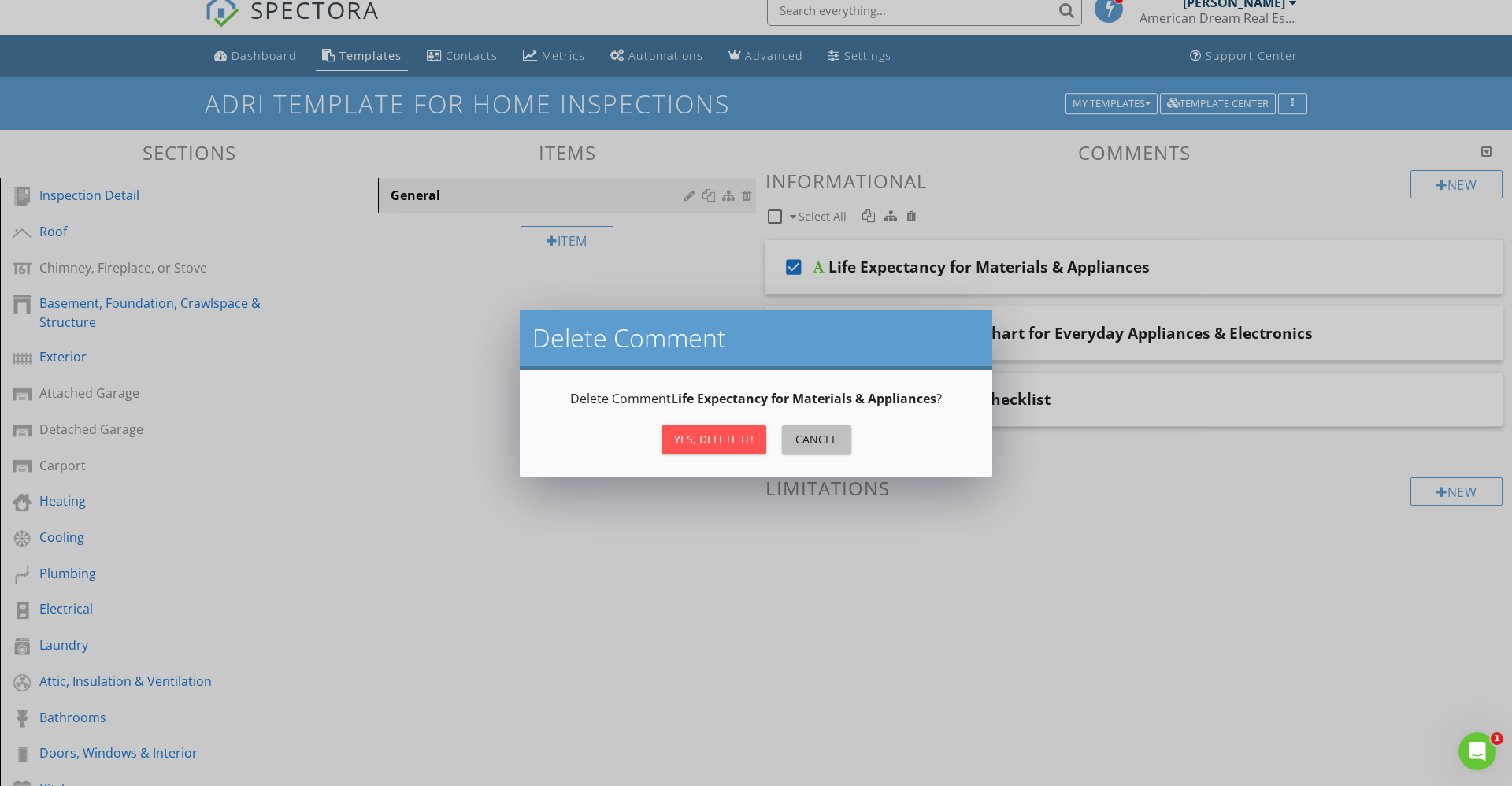
drag, startPoint x: 815, startPoint y: 453, endPoint x: 810, endPoint y: 442, distance: 12.3
click at [810, 442] on div "Cancel" at bounding box center [817, 439] width 44 height 17
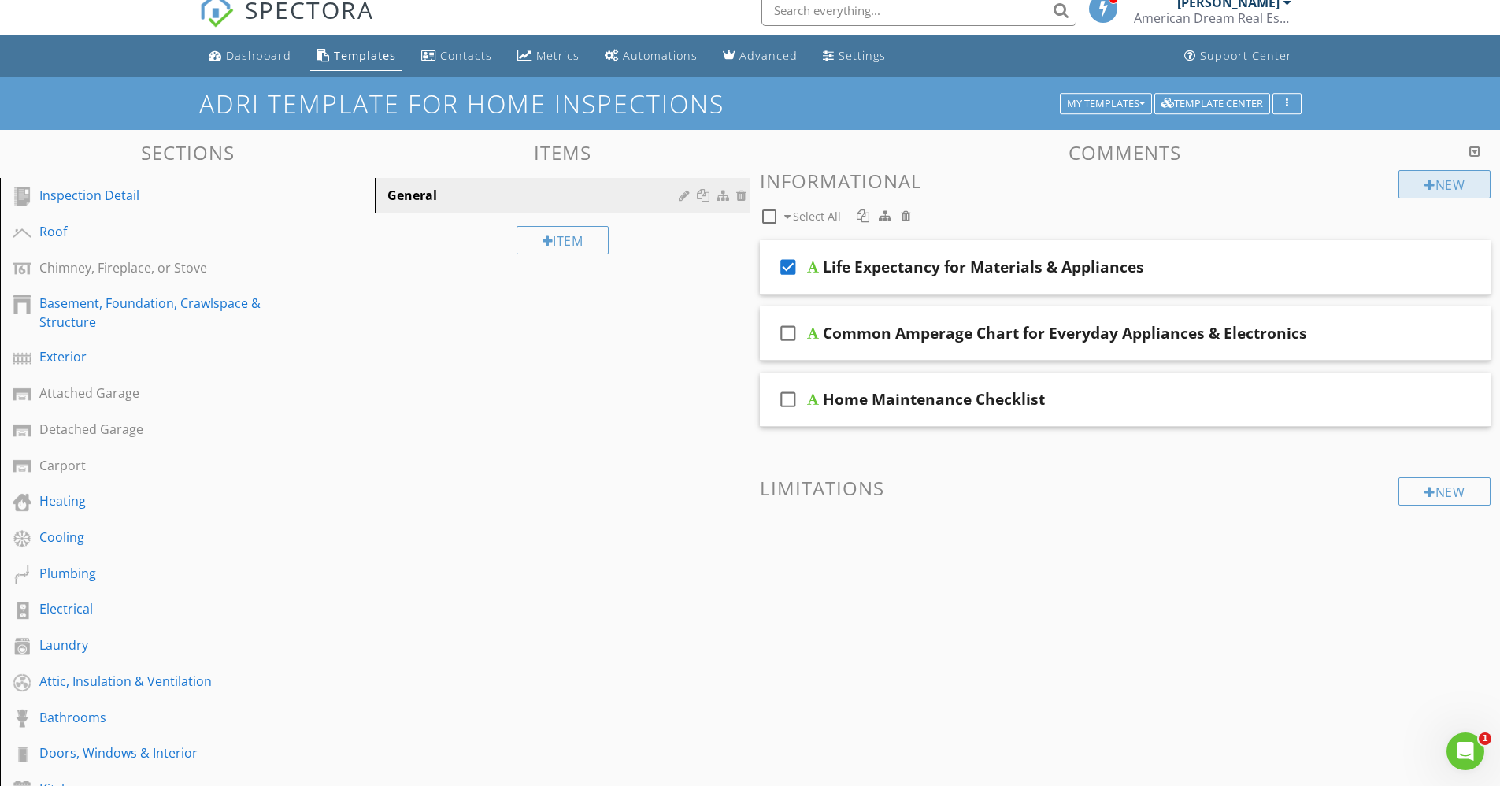
click at [1421, 182] on div "New" at bounding box center [1445, 184] width 92 height 28
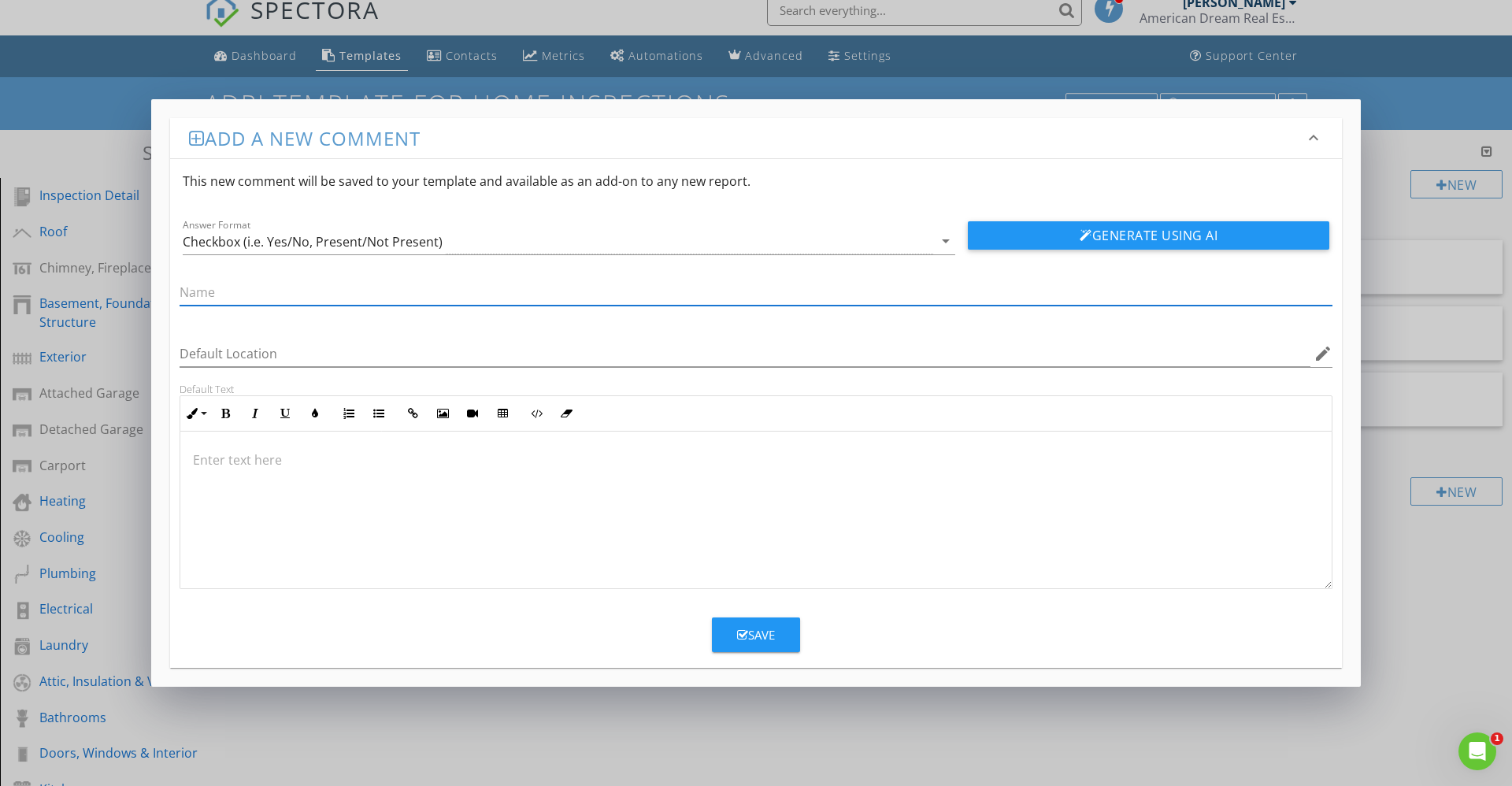
click at [234, 287] on input "text" at bounding box center [756, 293] width 1153 height 26
type input "Life Expectancy Chart For Materials & Appliances"
click at [208, 454] on p at bounding box center [756, 460] width 1126 height 19
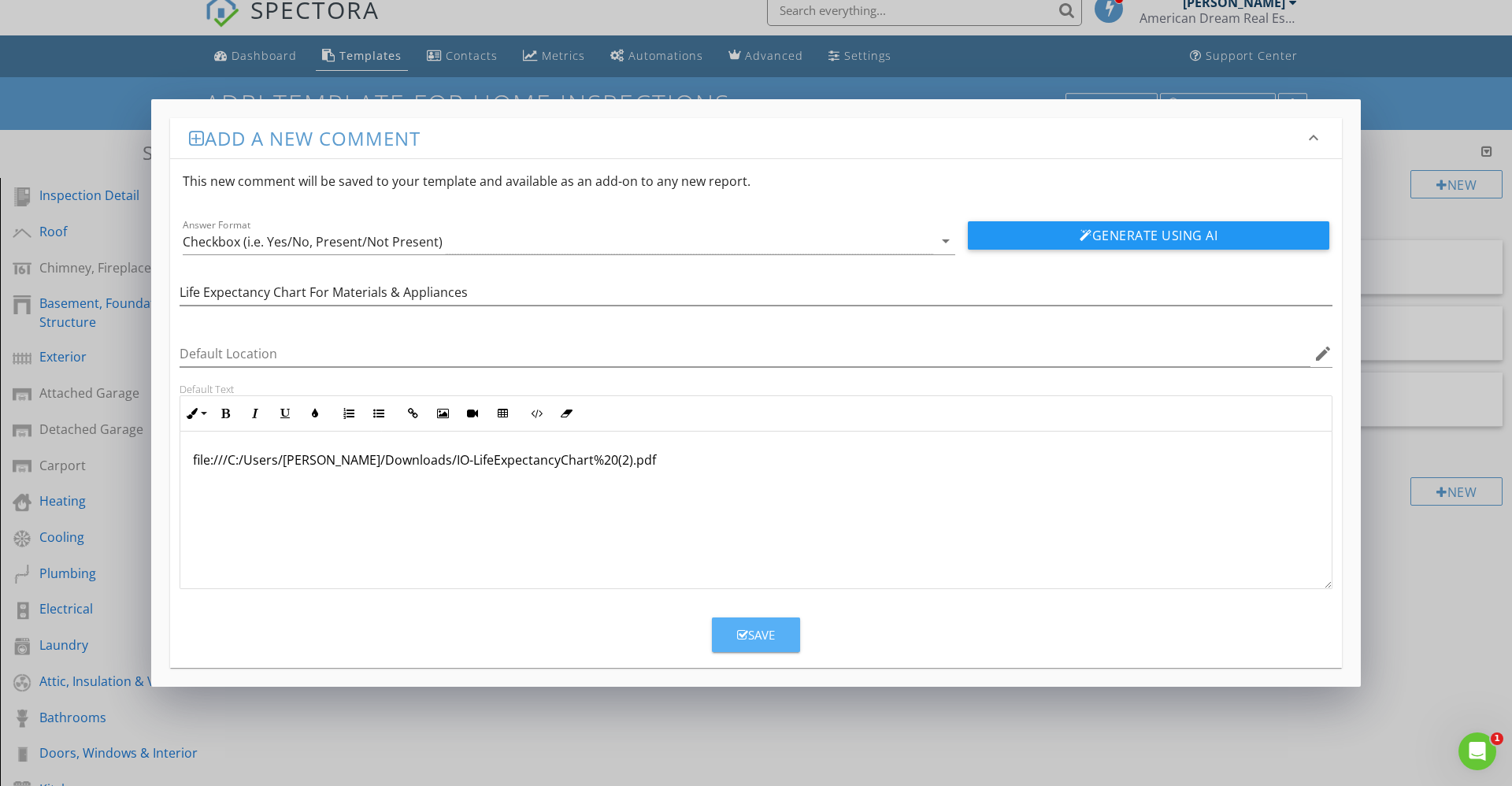
click at [775, 629] on div "Save" at bounding box center [756, 635] width 38 height 18
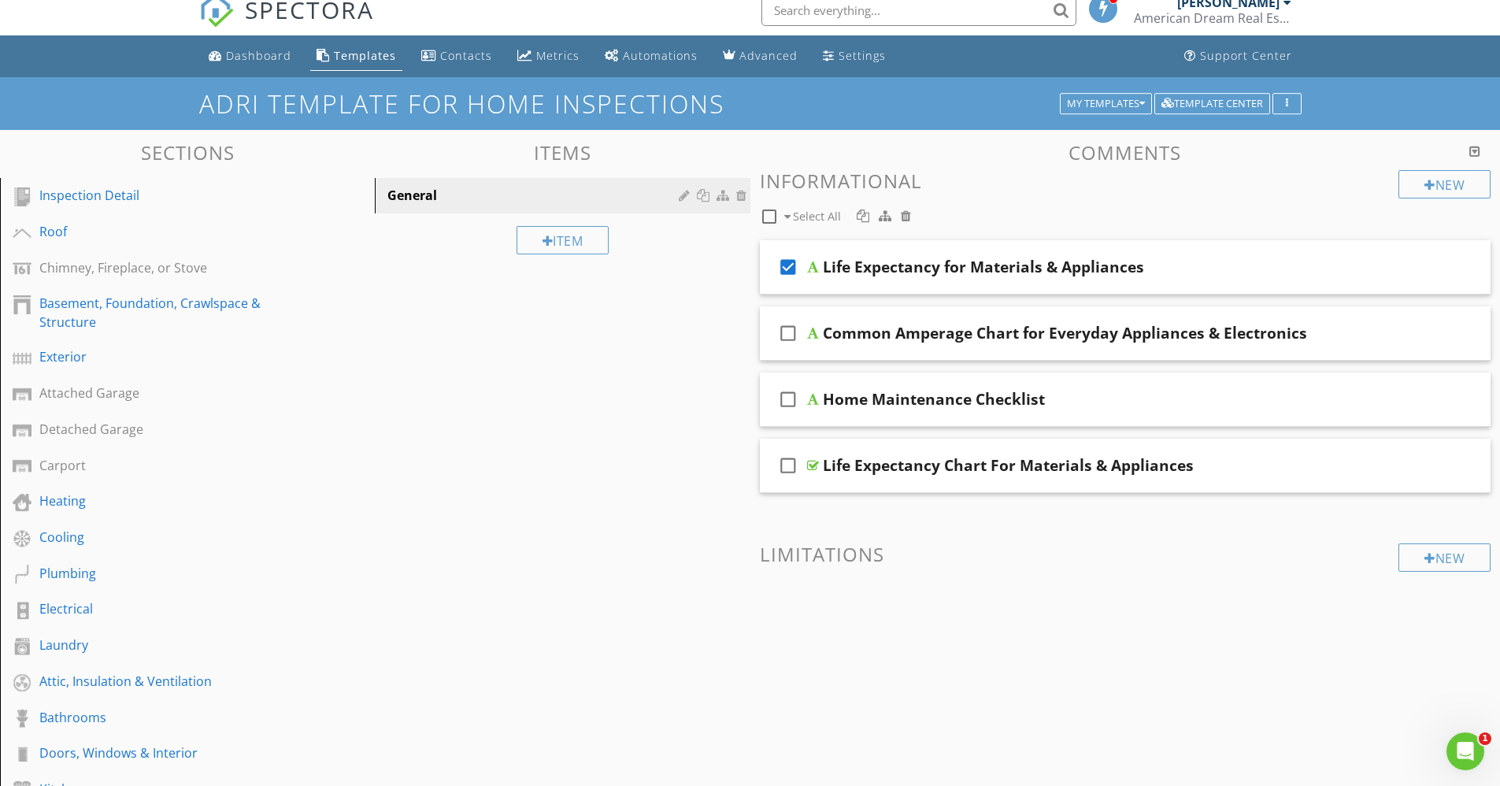
click at [791, 266] on icon "check_box" at bounding box center [788, 267] width 25 height 38
click at [812, 469] on div at bounding box center [813, 465] width 12 height 13
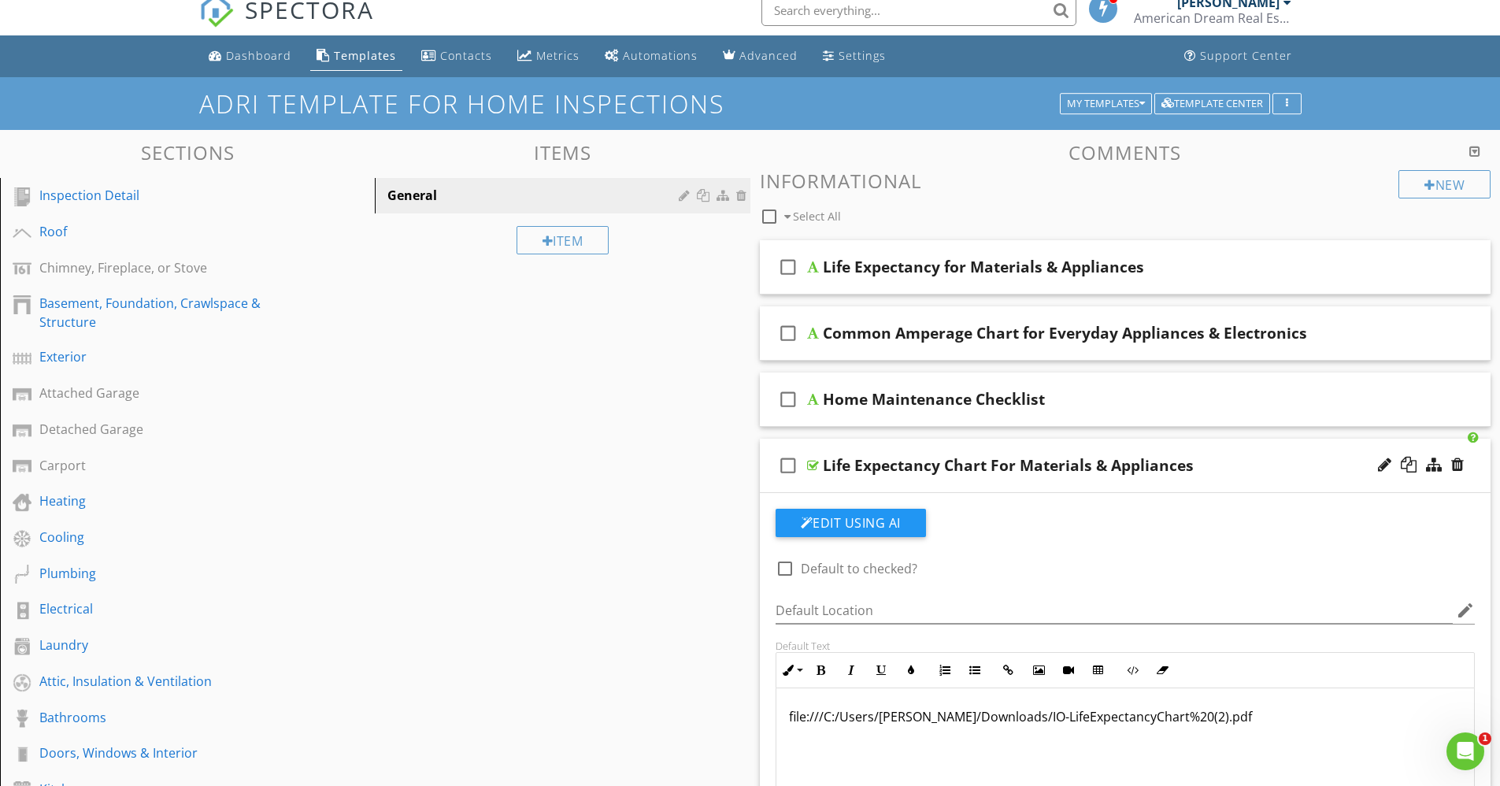
click at [812, 469] on div at bounding box center [813, 465] width 12 height 13
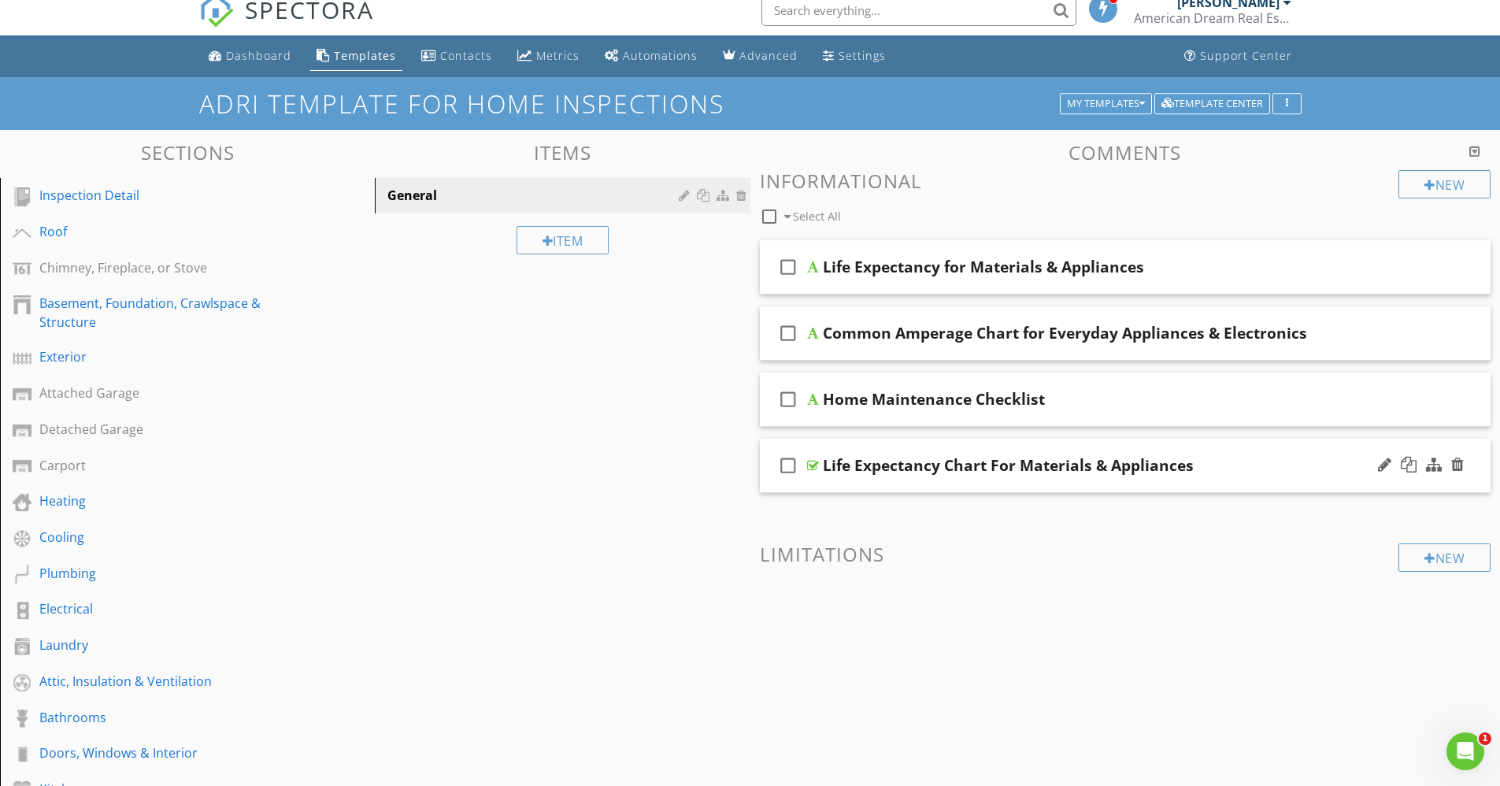
click at [784, 465] on icon "check_box_outline_blank" at bounding box center [788, 466] width 25 height 38
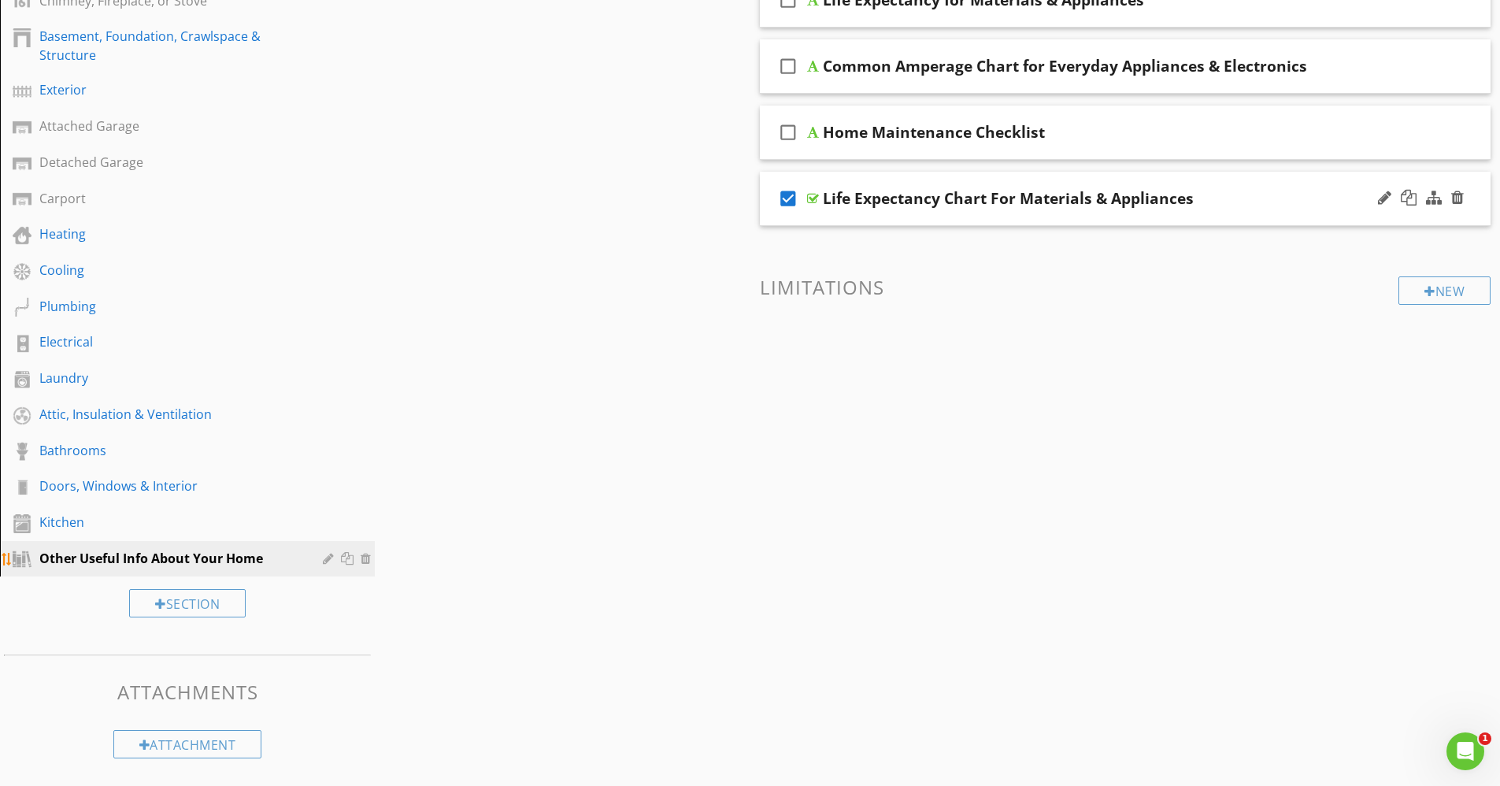
click at [367, 561] on div at bounding box center [368, 558] width 14 height 13
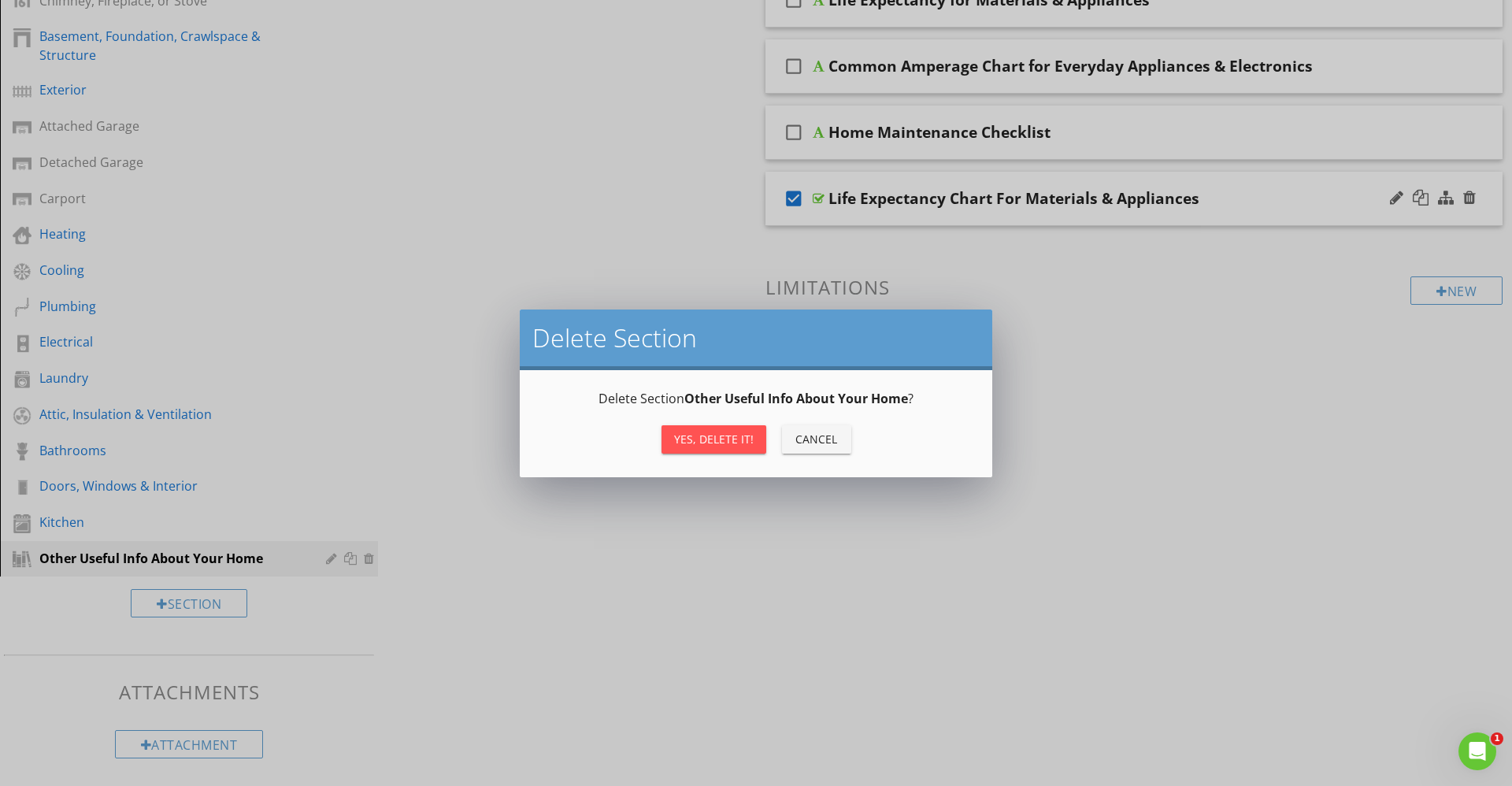
click at [707, 449] on button "Yes, Delete it!" at bounding box center [714, 439] width 105 height 28
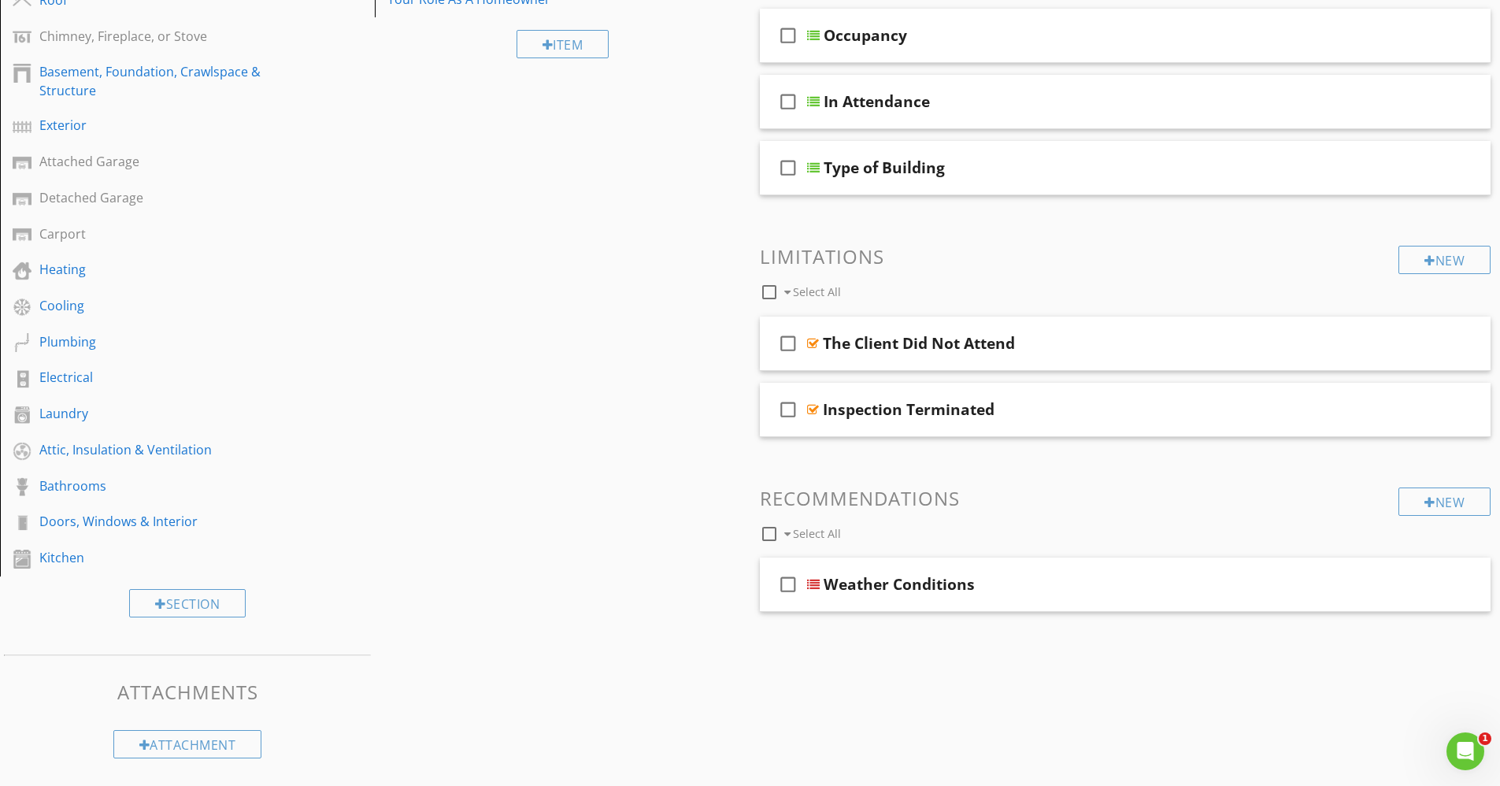
scroll to position [0, 0]
